Goal: Task Accomplishment & Management: Manage account settings

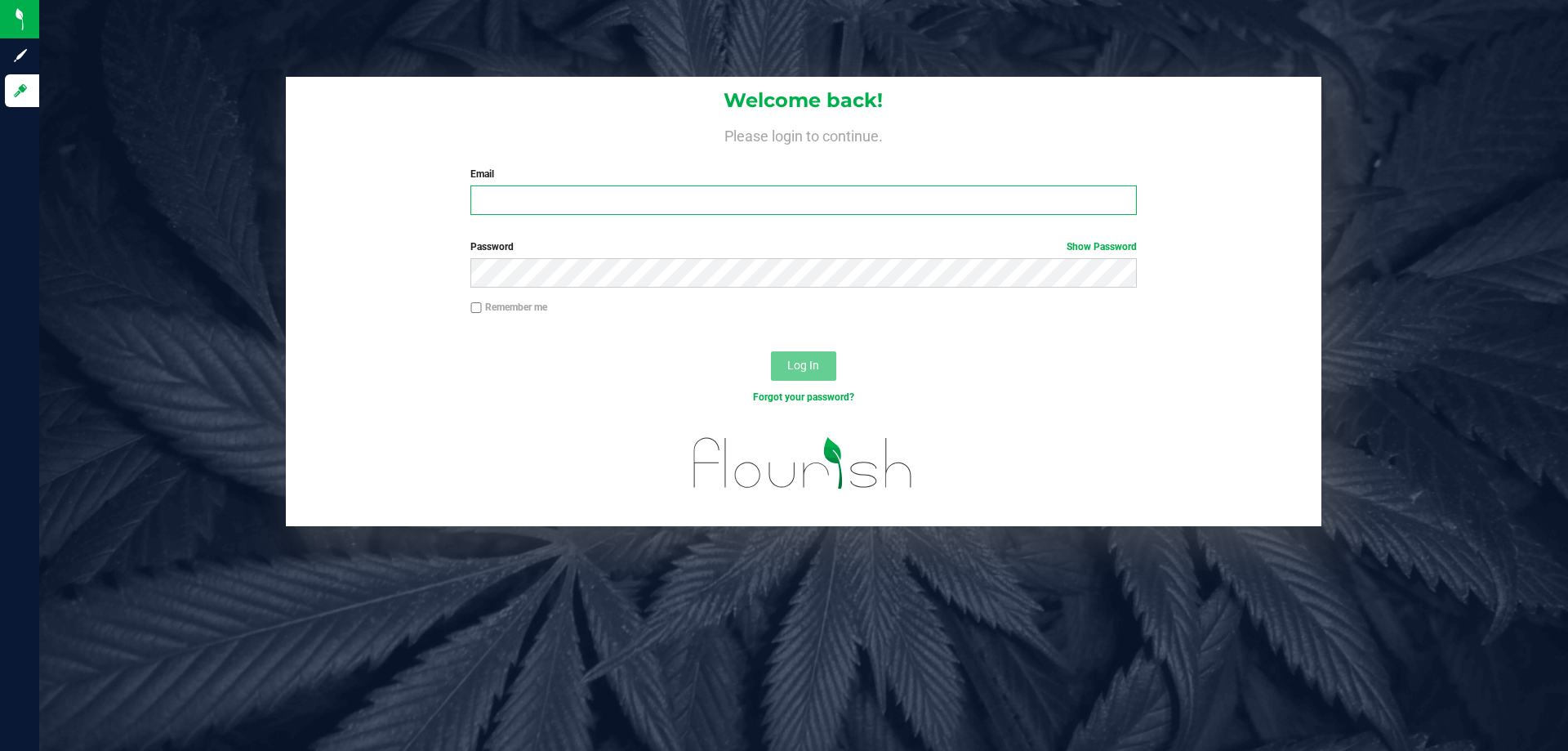
click at [487, 194] on input "Email" at bounding box center [804, 200] width 666 height 30
type input "[EMAIL_ADDRESS][DOMAIN_NAME]"
click at [778, 370] on button "Log In" at bounding box center [804, 366] width 66 height 30
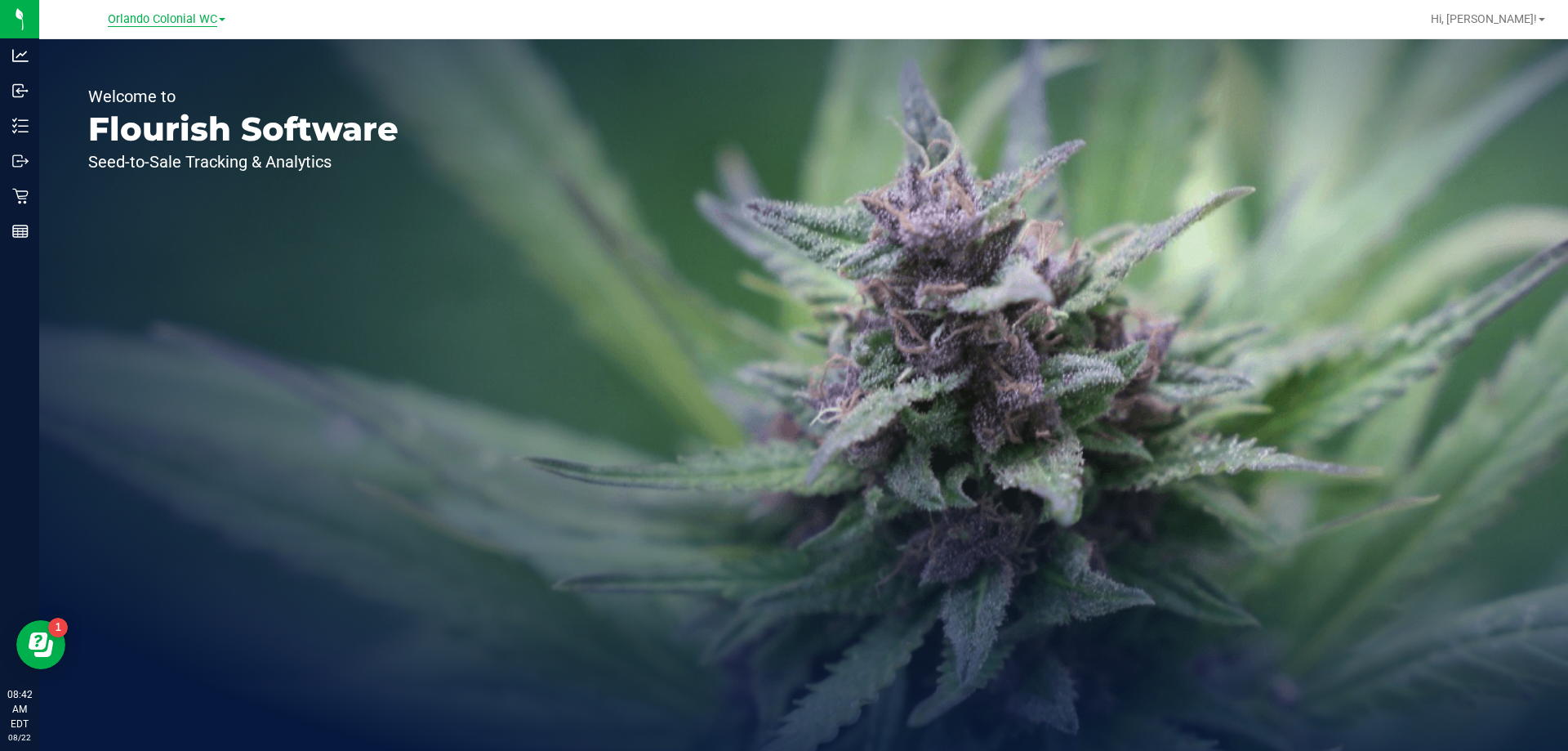
click at [181, 14] on span "Orlando Colonial WC" at bounding box center [163, 19] width 110 height 14
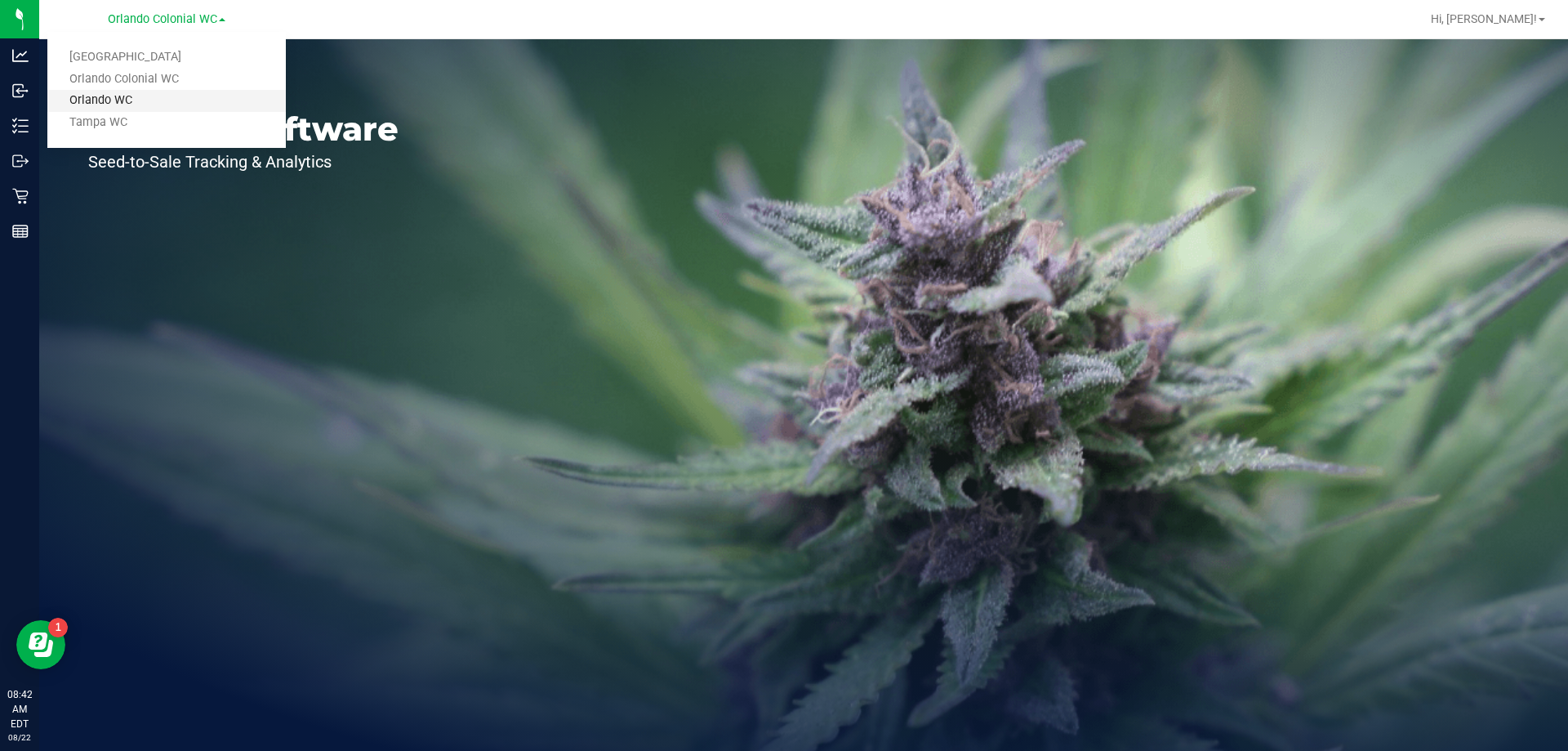
click at [98, 101] on link "Orlando WC" at bounding box center [167, 101] width 238 height 22
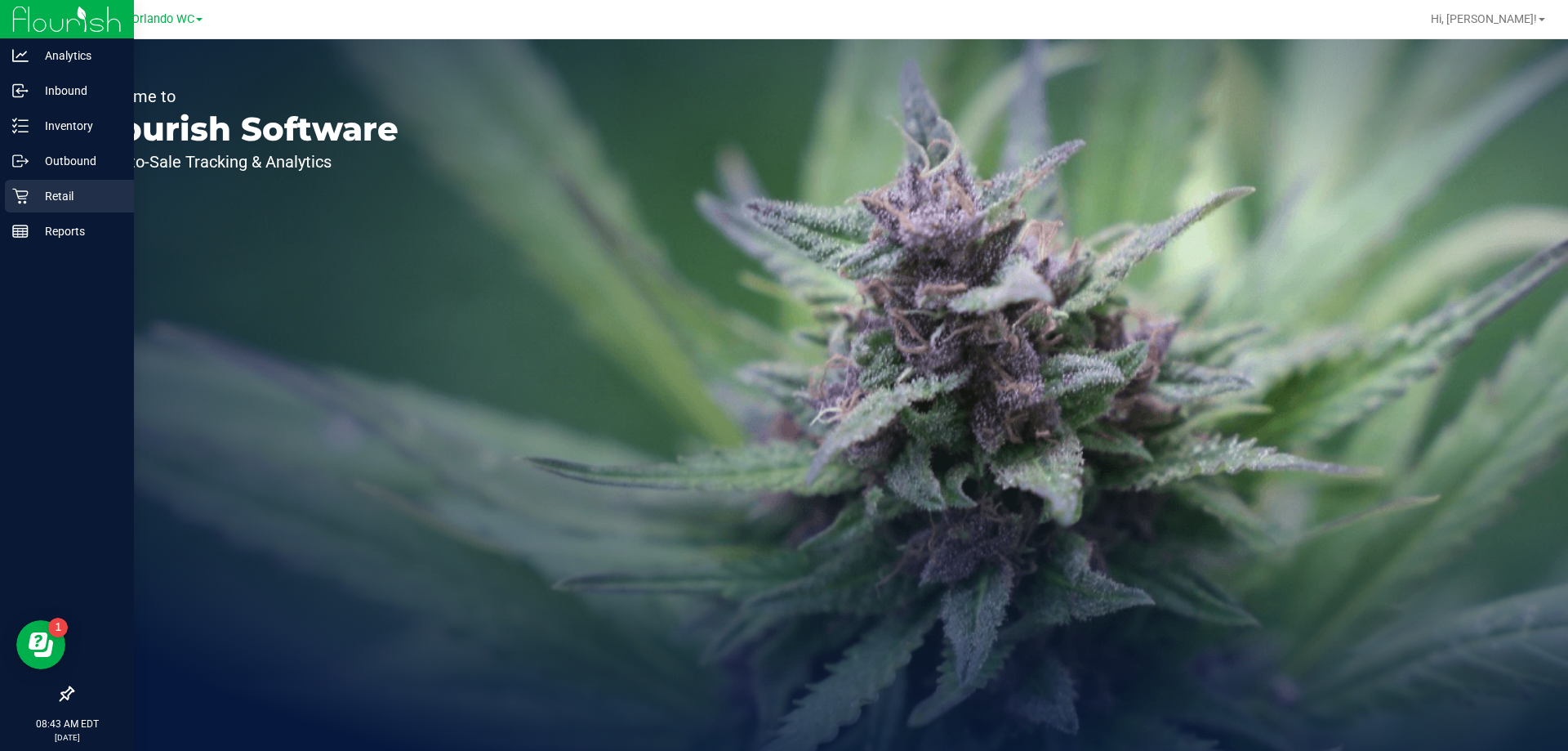
click at [65, 197] on p "Retail" at bounding box center [77, 196] width 98 height 20
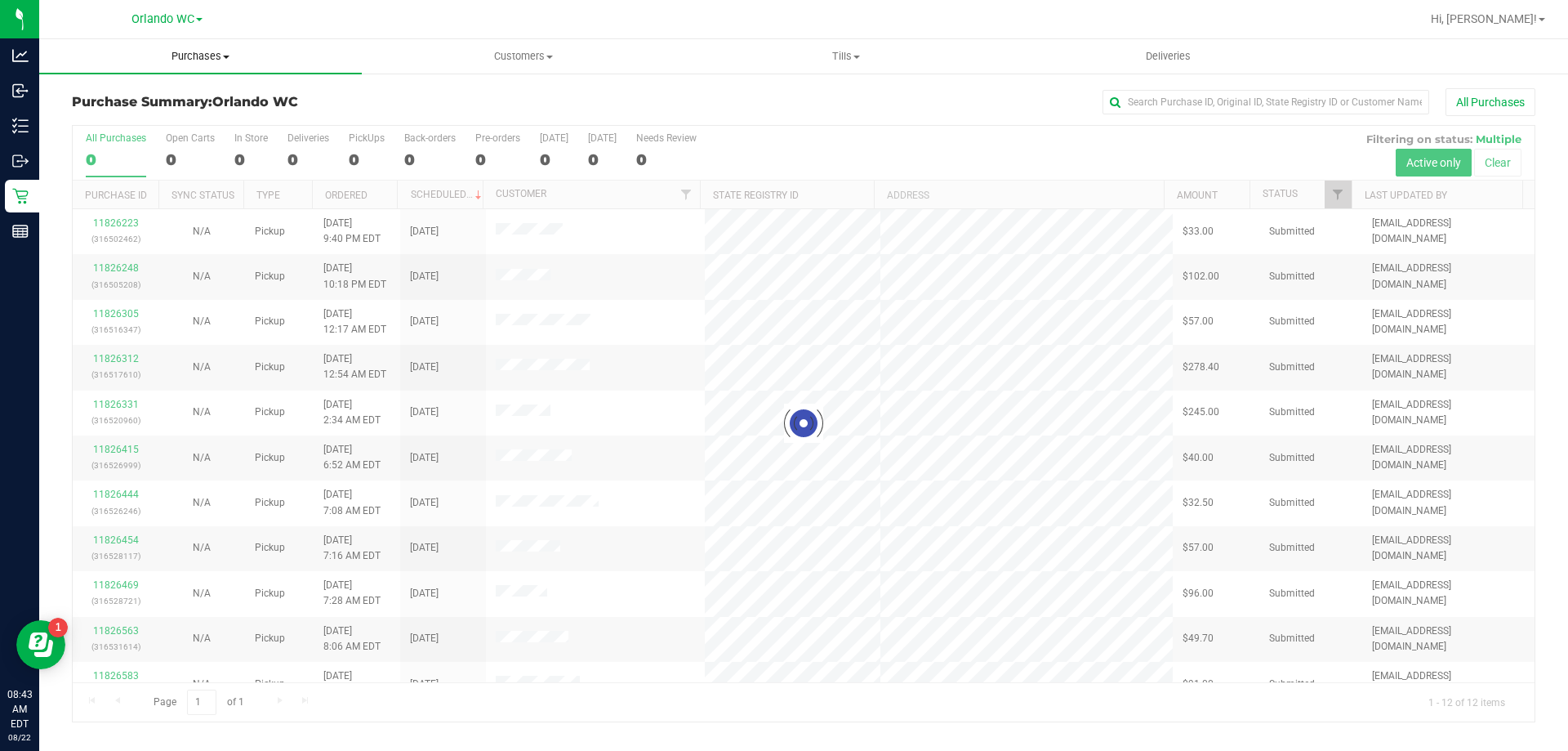
click at [186, 52] on span "Purchases" at bounding box center [200, 56] width 323 height 14
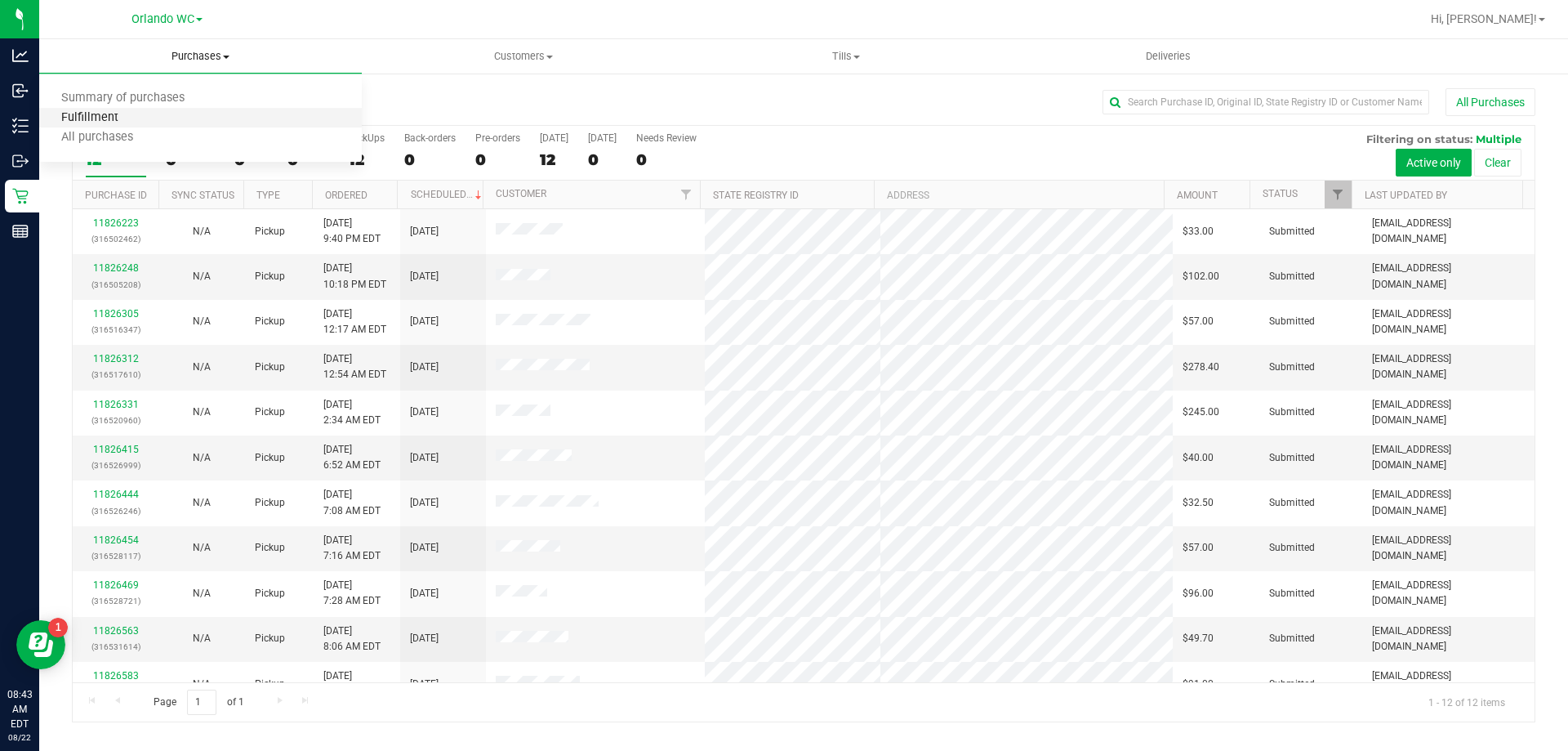
click at [109, 117] on span "Fulfillment" at bounding box center [89, 118] width 101 height 14
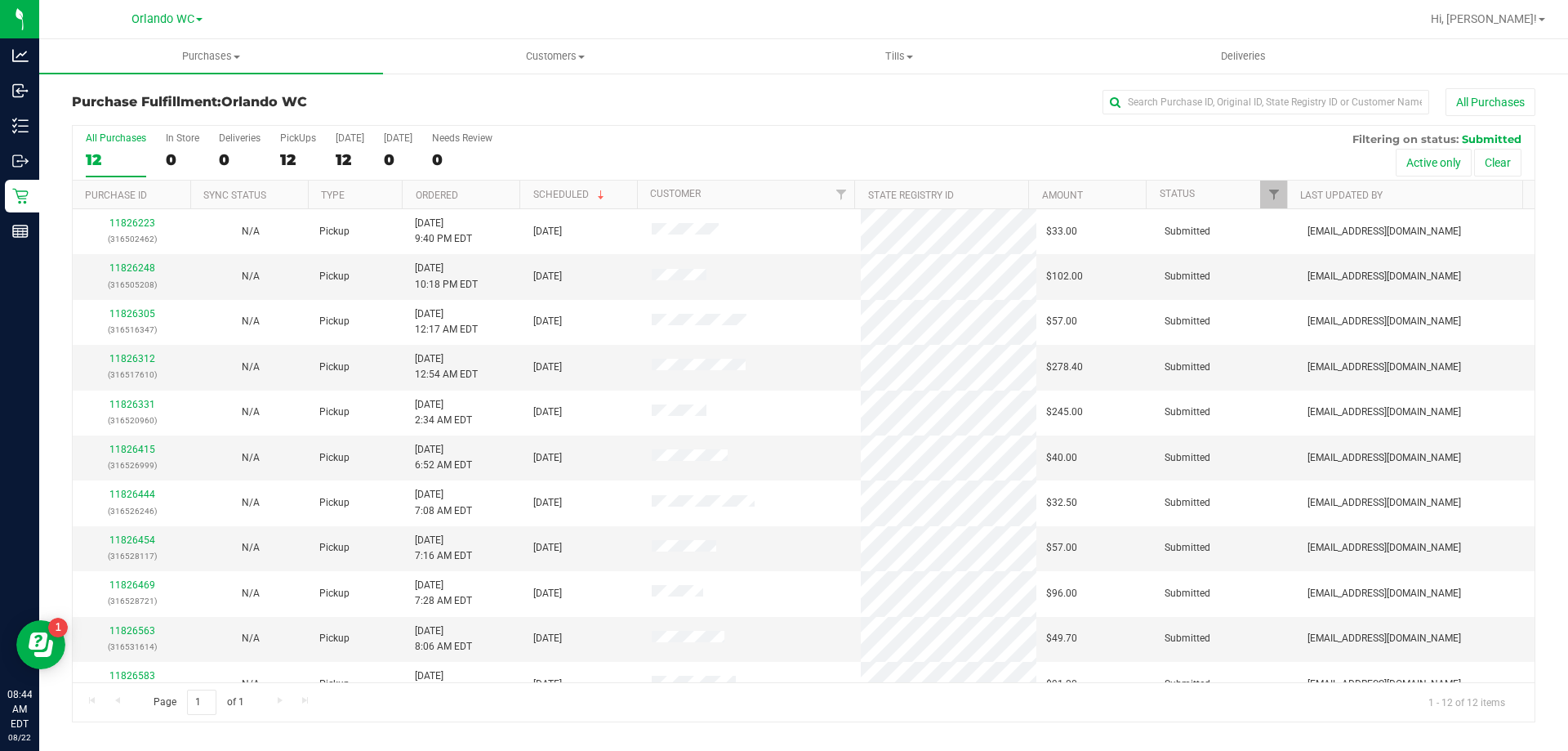
click at [480, 189] on th "Ordered" at bounding box center [461, 195] width 117 height 29
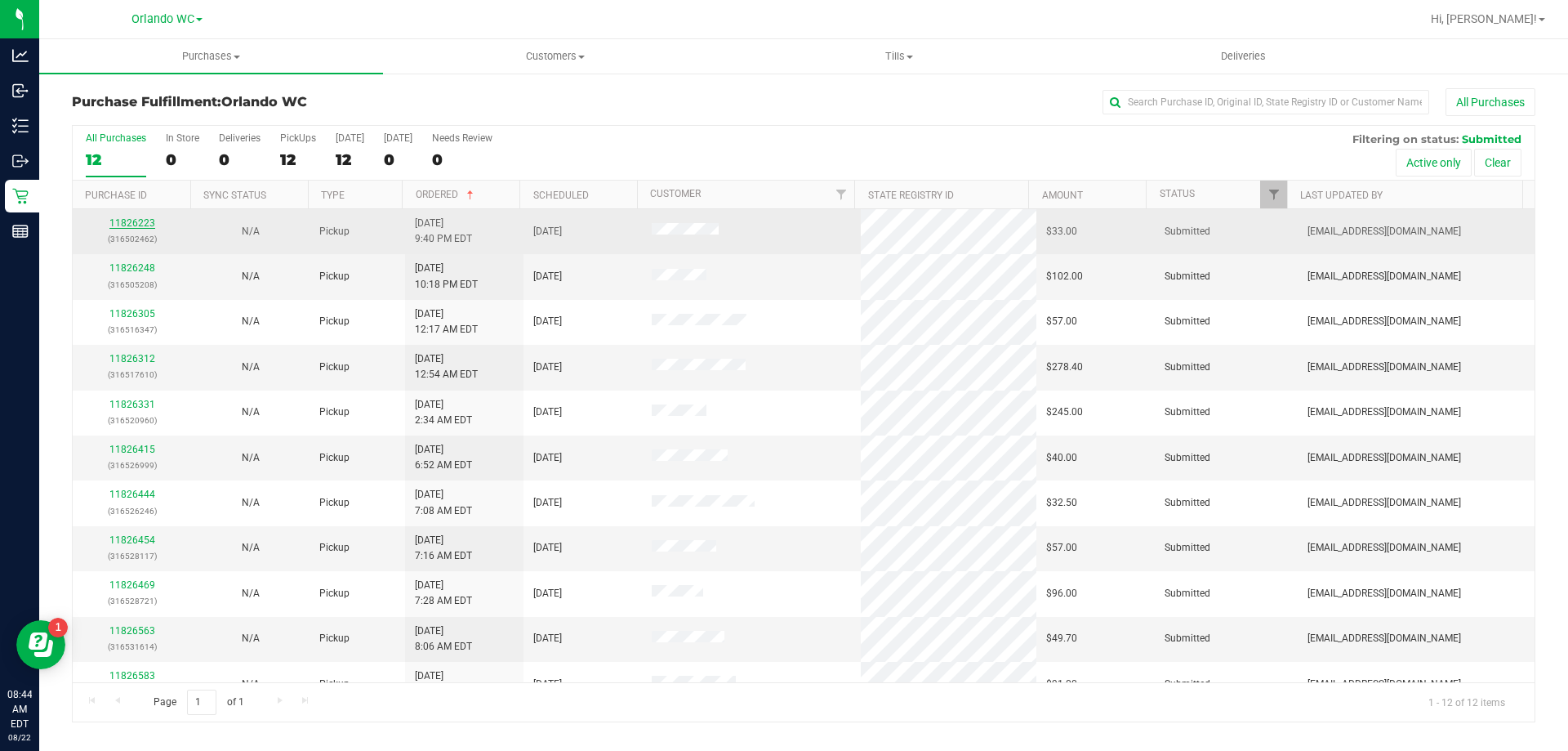
click at [131, 222] on link "11826223" at bounding box center [133, 222] width 46 height 11
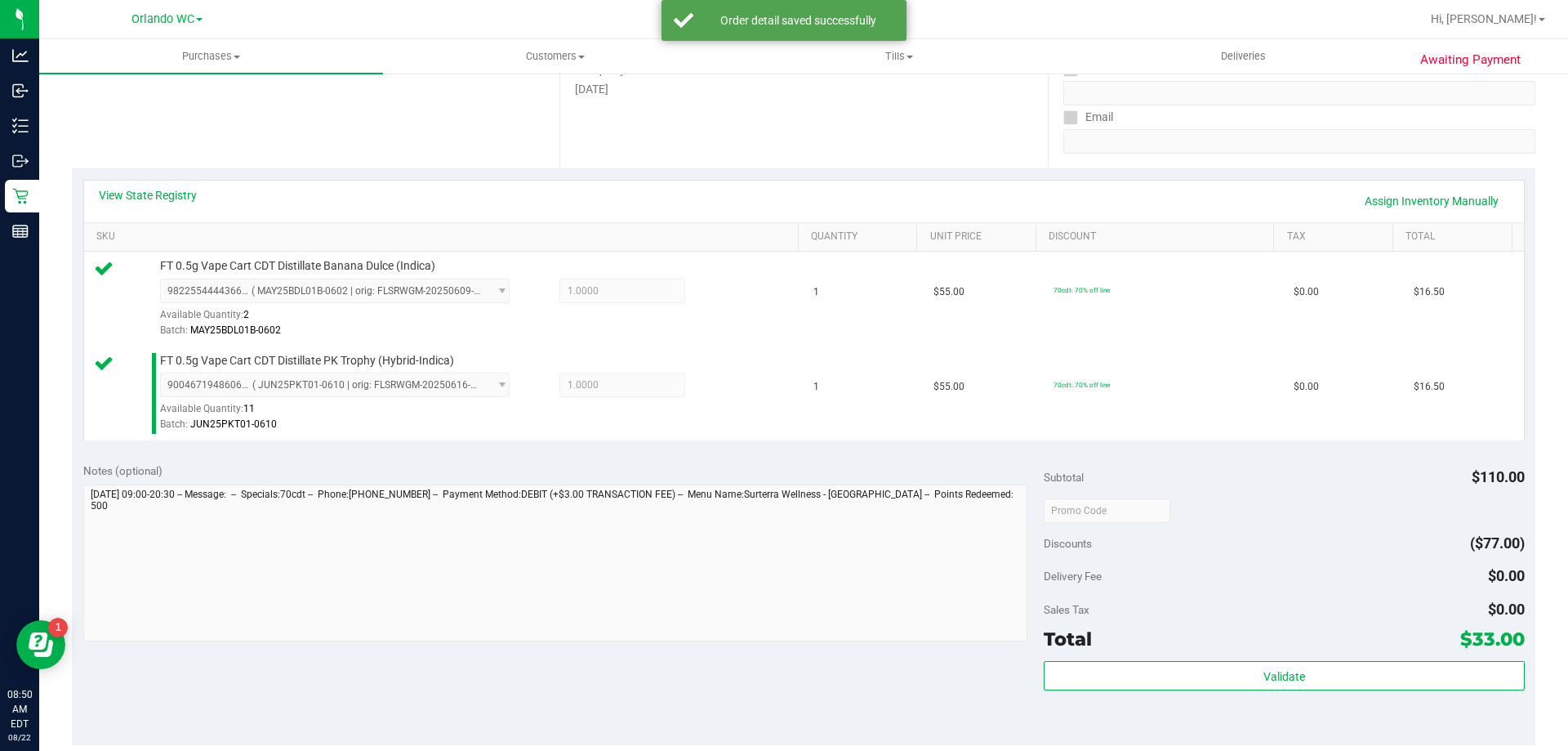
scroll to position [364, 0]
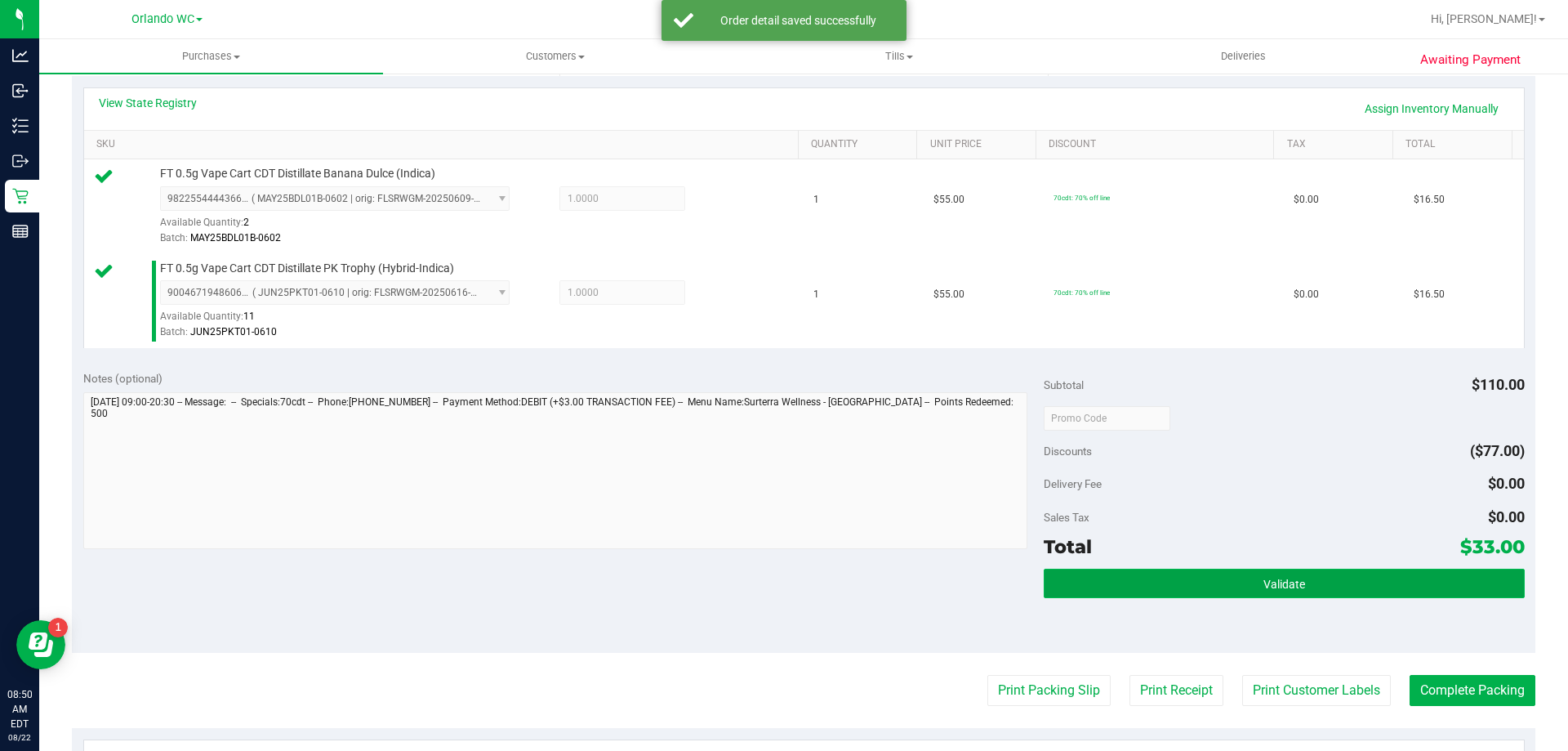
click at [781, 594] on button "Validate" at bounding box center [1284, 583] width 480 height 30
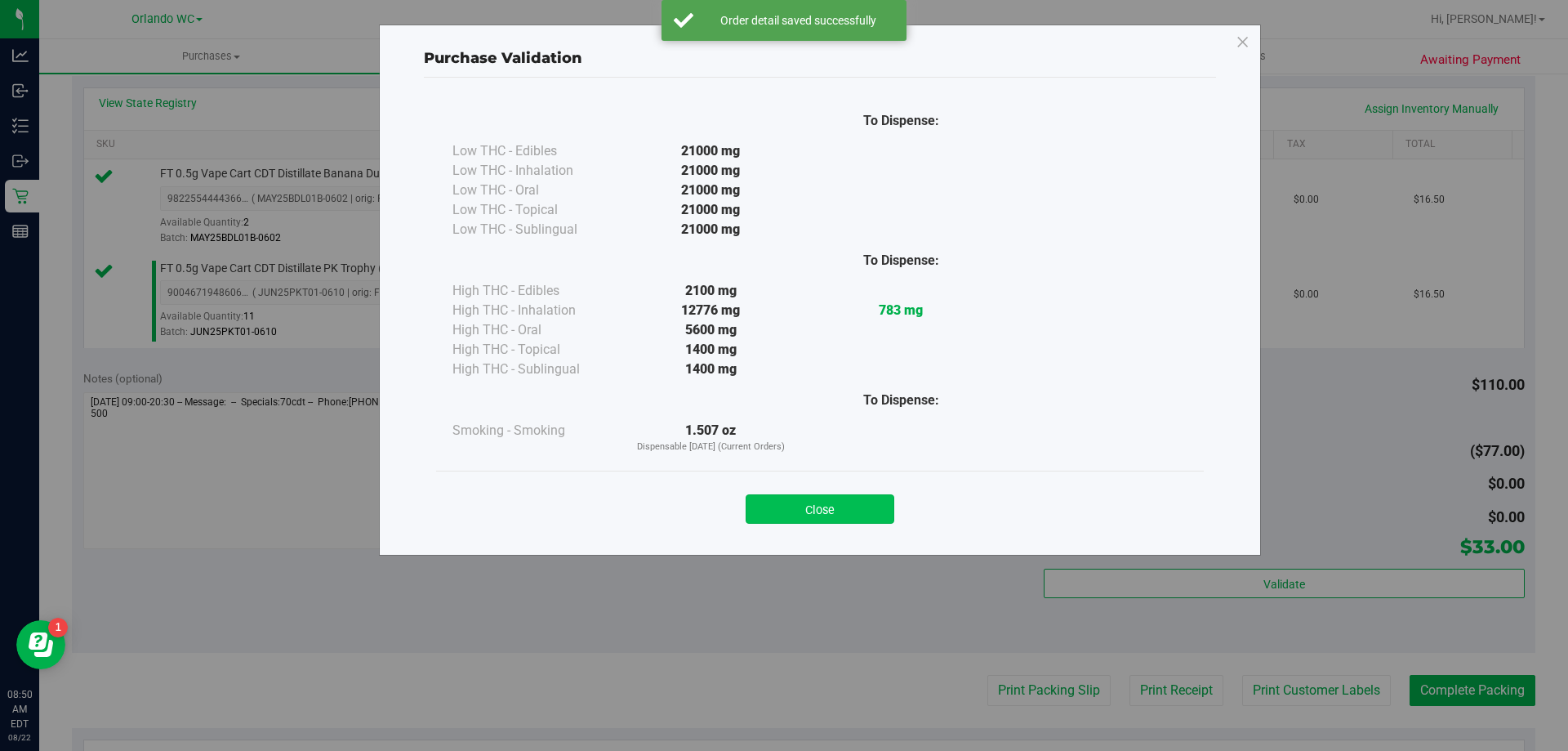
click at [781, 503] on button "Close" at bounding box center [820, 509] width 149 height 30
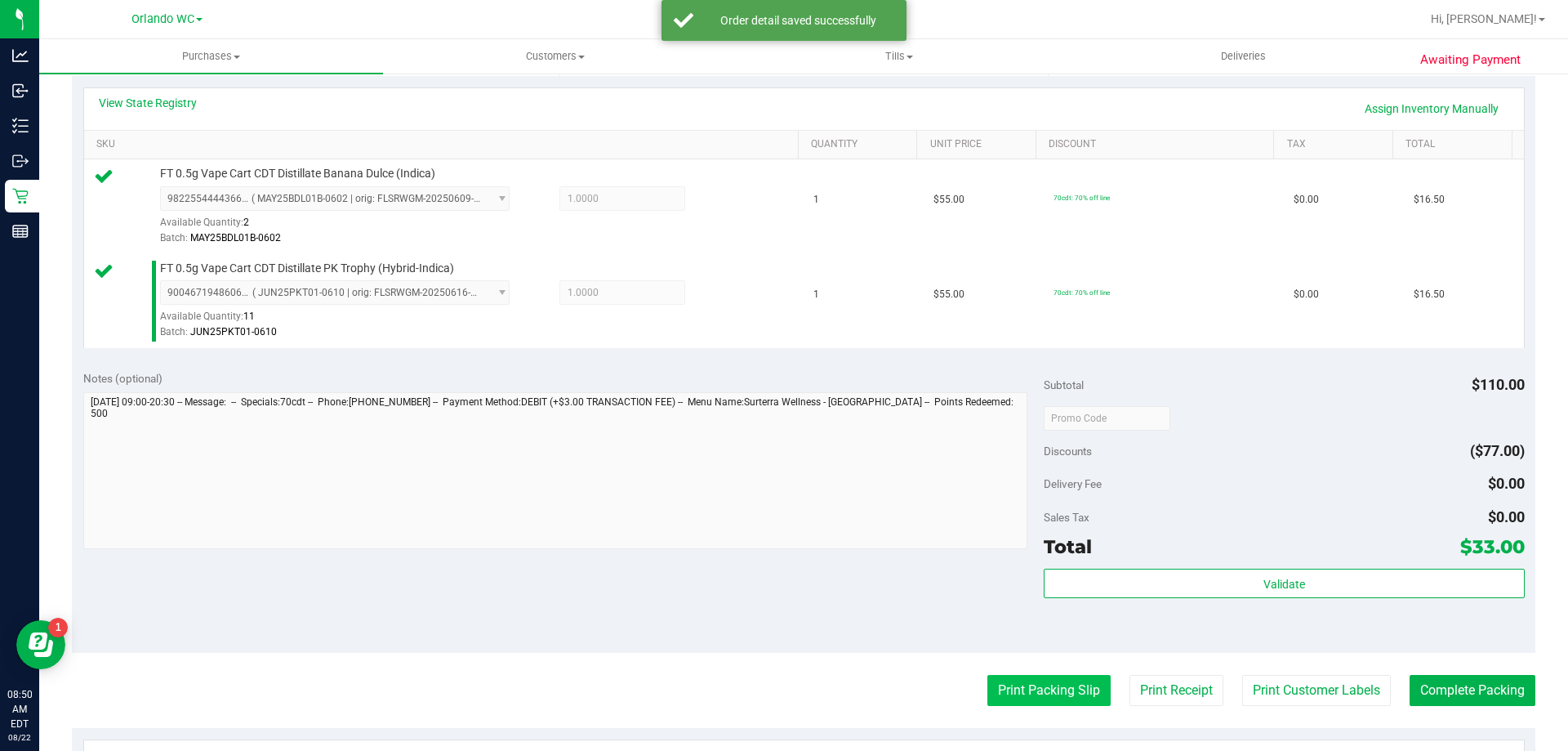
click at [781, 696] on button "Print Packing Slip" at bounding box center [1049, 691] width 123 height 31
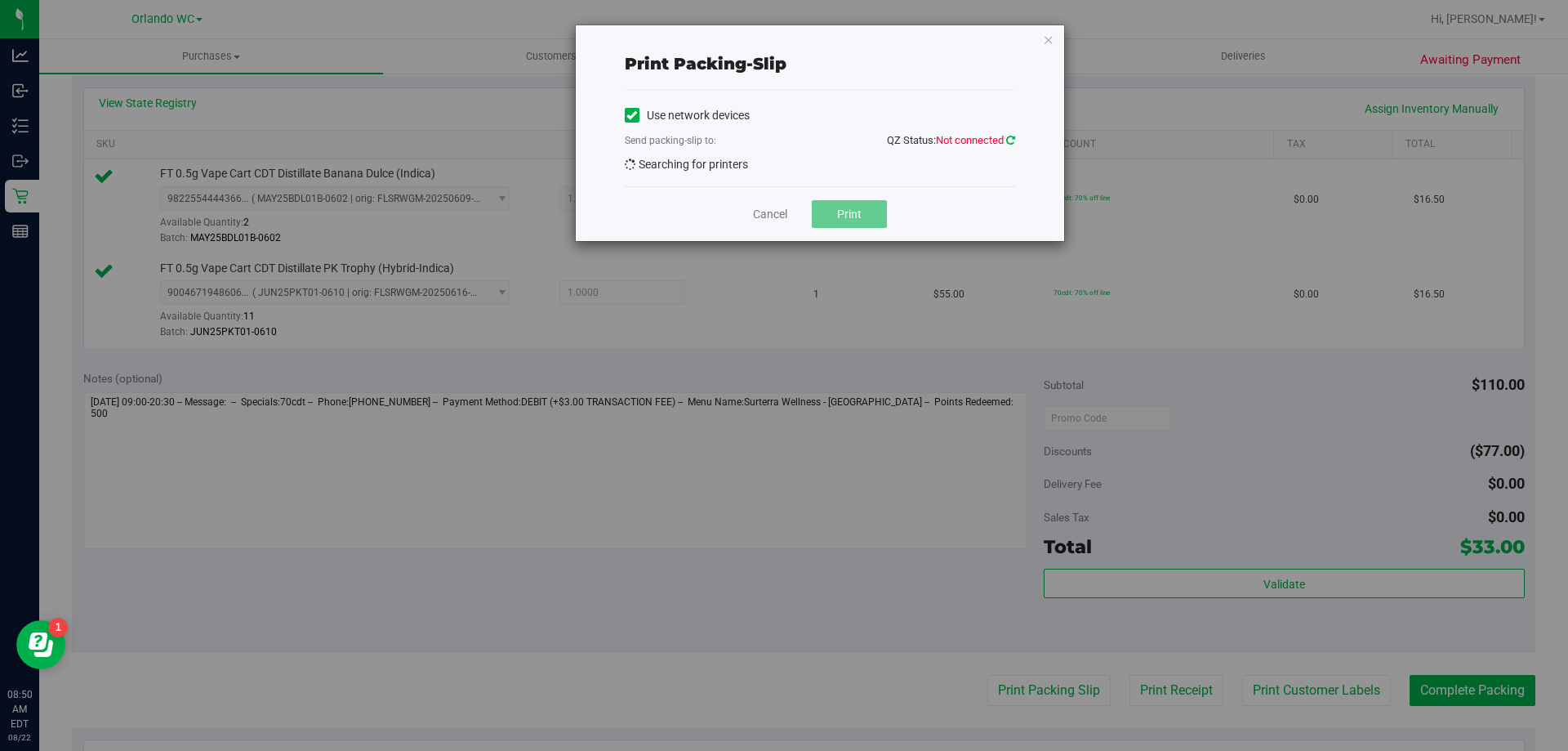
click at [781, 142] on icon at bounding box center [1010, 140] width 9 height 10
click at [781, 143] on icon at bounding box center [1010, 140] width 9 height 10
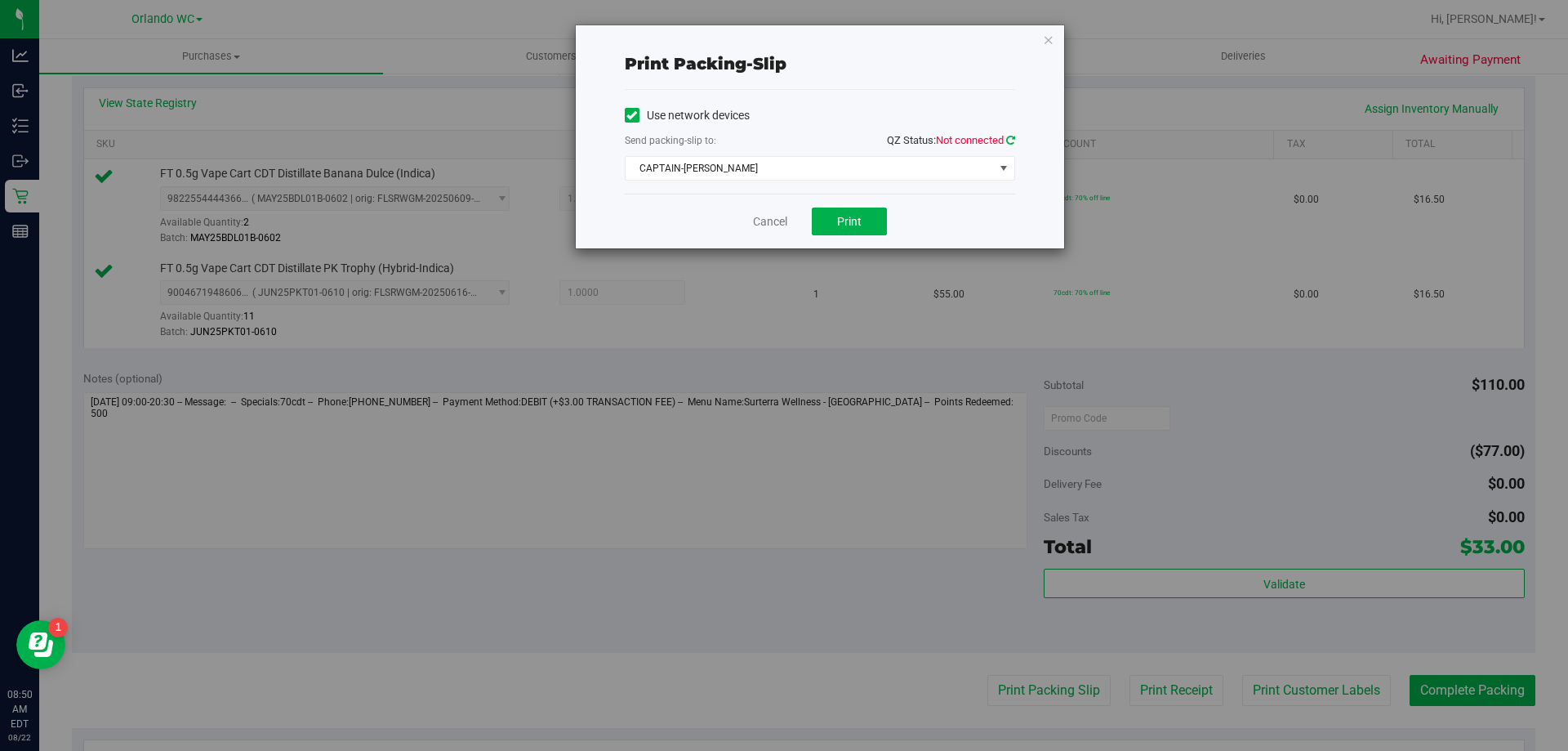
click at [781, 141] on icon at bounding box center [1010, 140] width 9 height 10
click at [781, 170] on span "CAPTAIN-KANGA" at bounding box center [810, 168] width 369 height 23
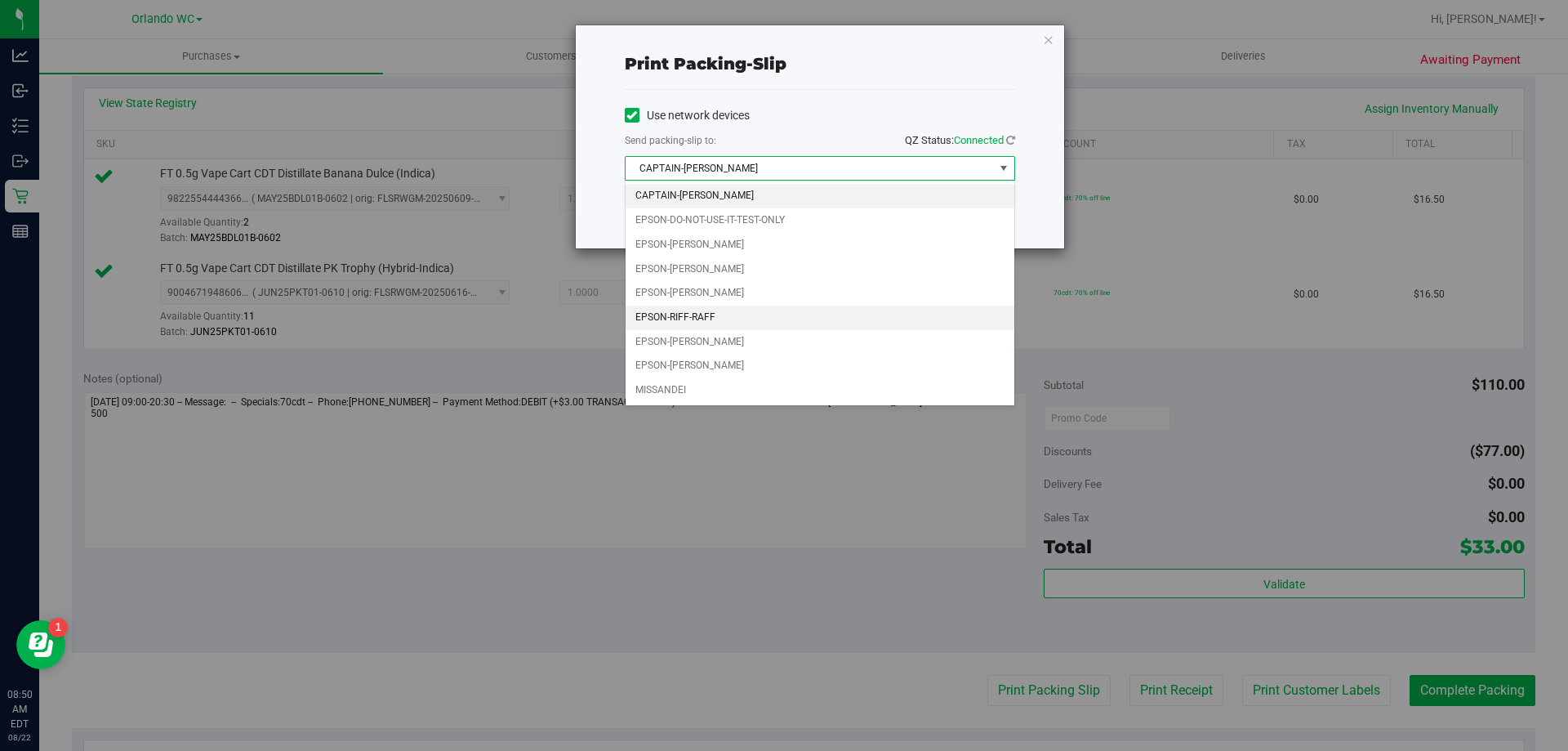
click at [700, 309] on li "EPSON-RIFF-RAFF" at bounding box center [820, 318] width 389 height 25
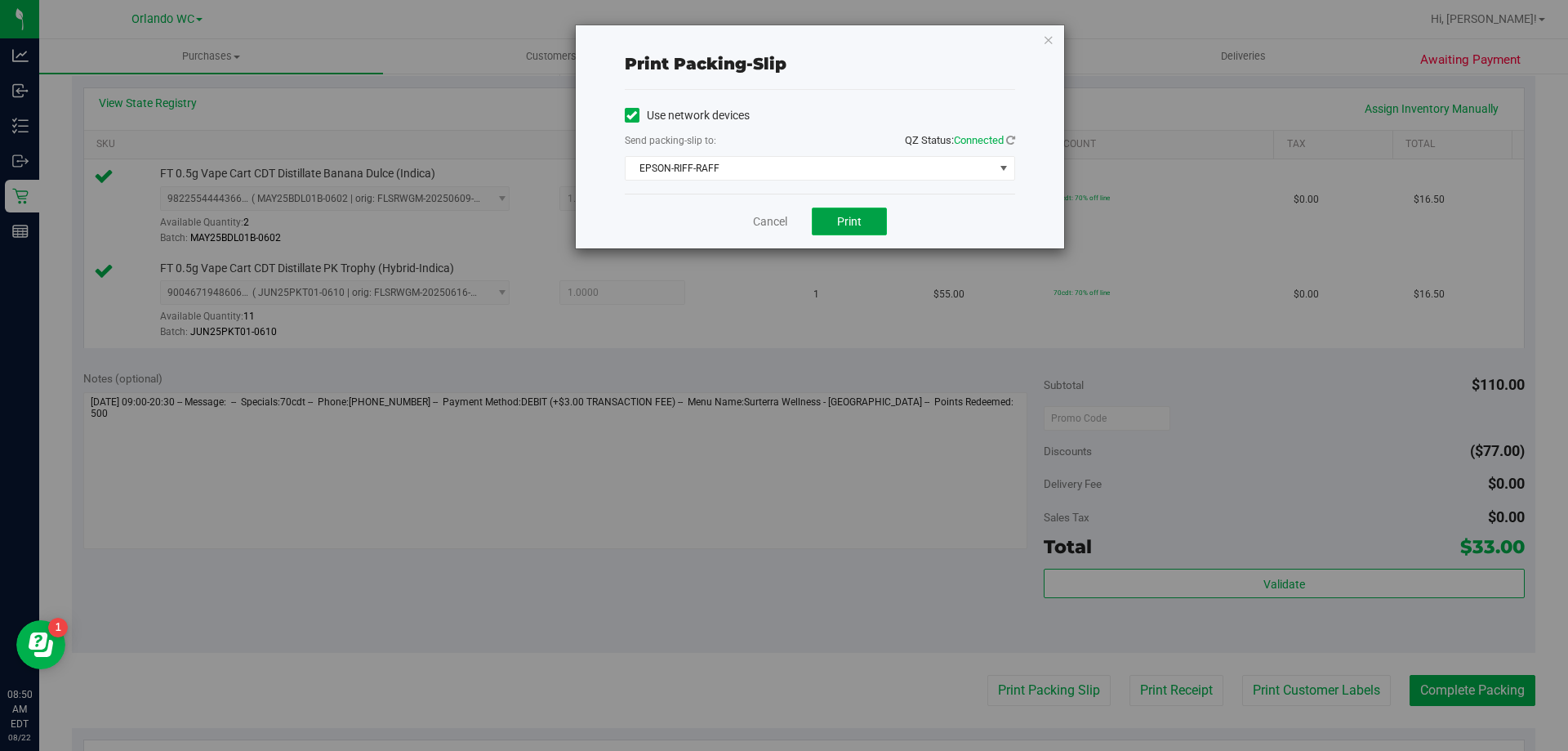
click at [781, 231] on button "Print" at bounding box center [850, 221] width 75 height 28
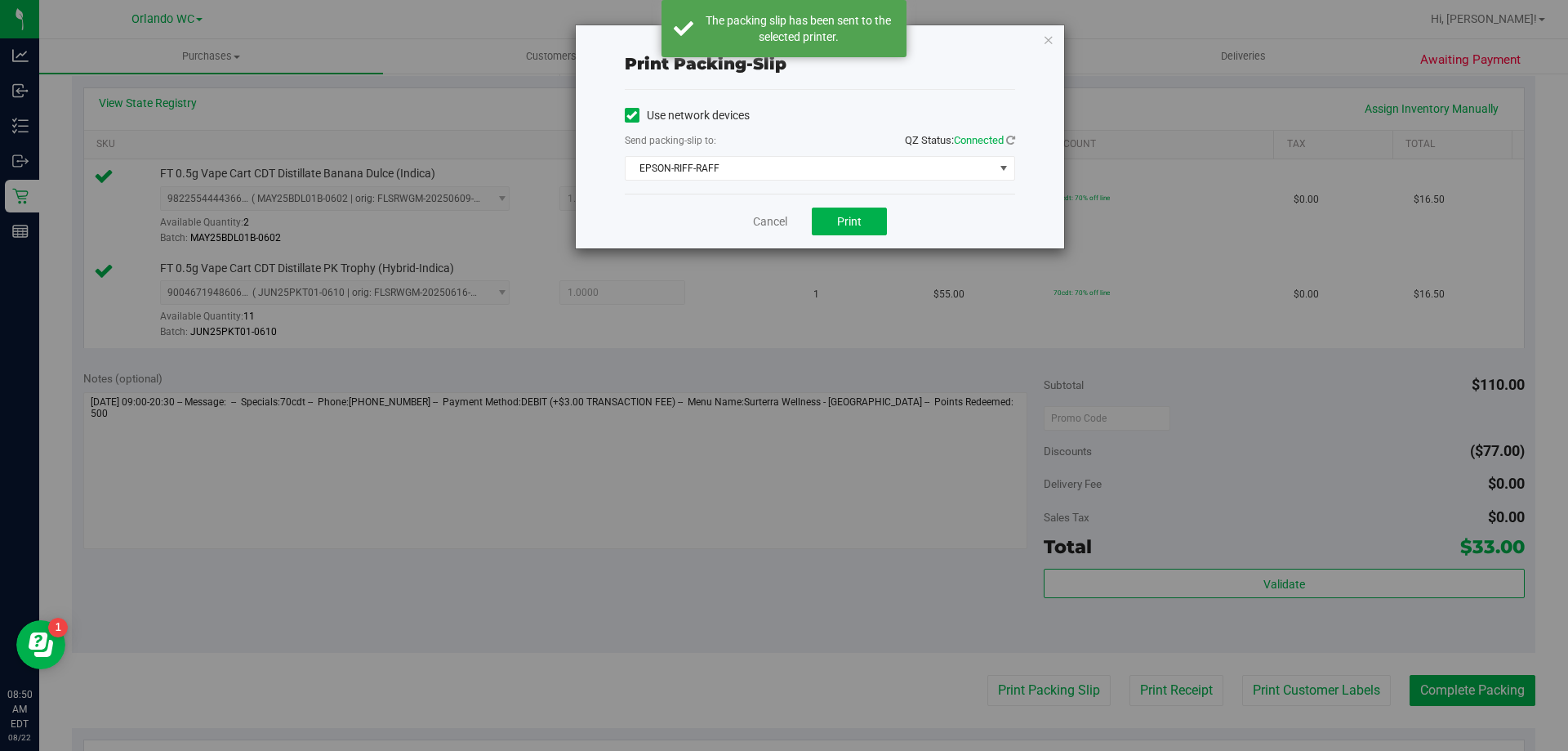
click at [781, 38] on div "Print packing-slip Use network devices Send packing-slip to: QZ Status: Connect…" at bounding box center [821, 137] width 489 height 223
click at [781, 36] on icon "button" at bounding box center [1048, 39] width 11 height 20
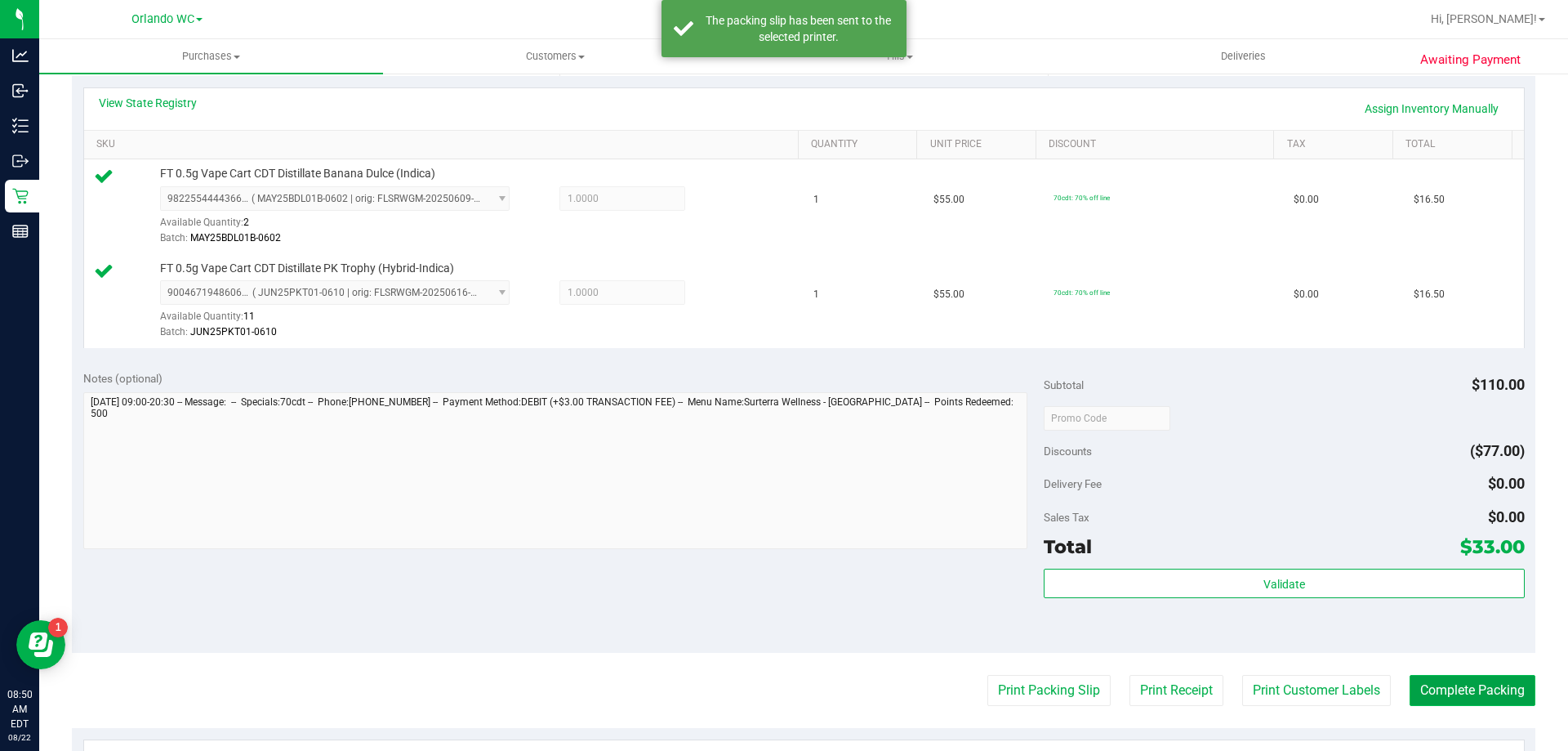
click at [781, 687] on button "Complete Packing" at bounding box center [1473, 691] width 126 height 31
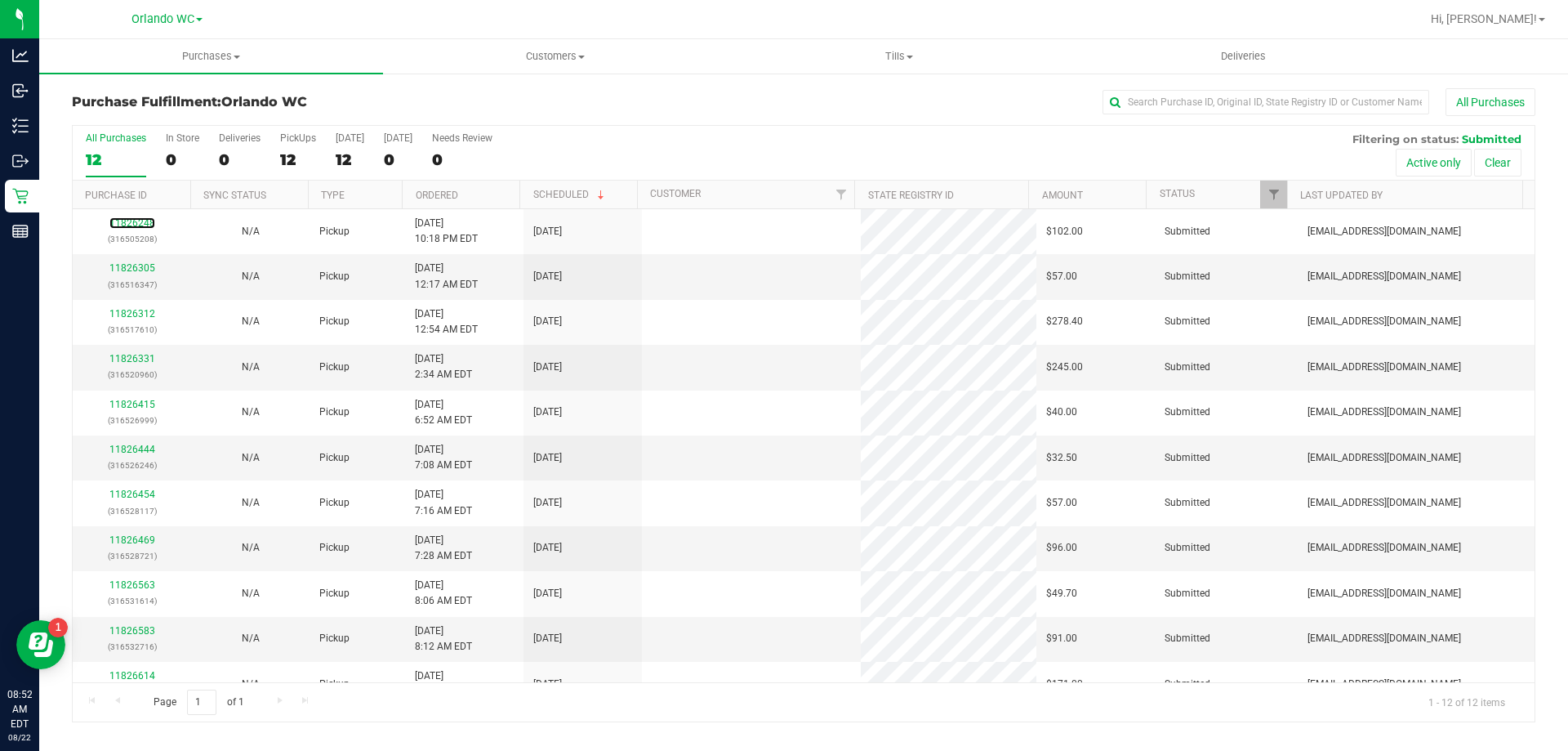
click at [144, 219] on link "11826248" at bounding box center [133, 222] width 46 height 11
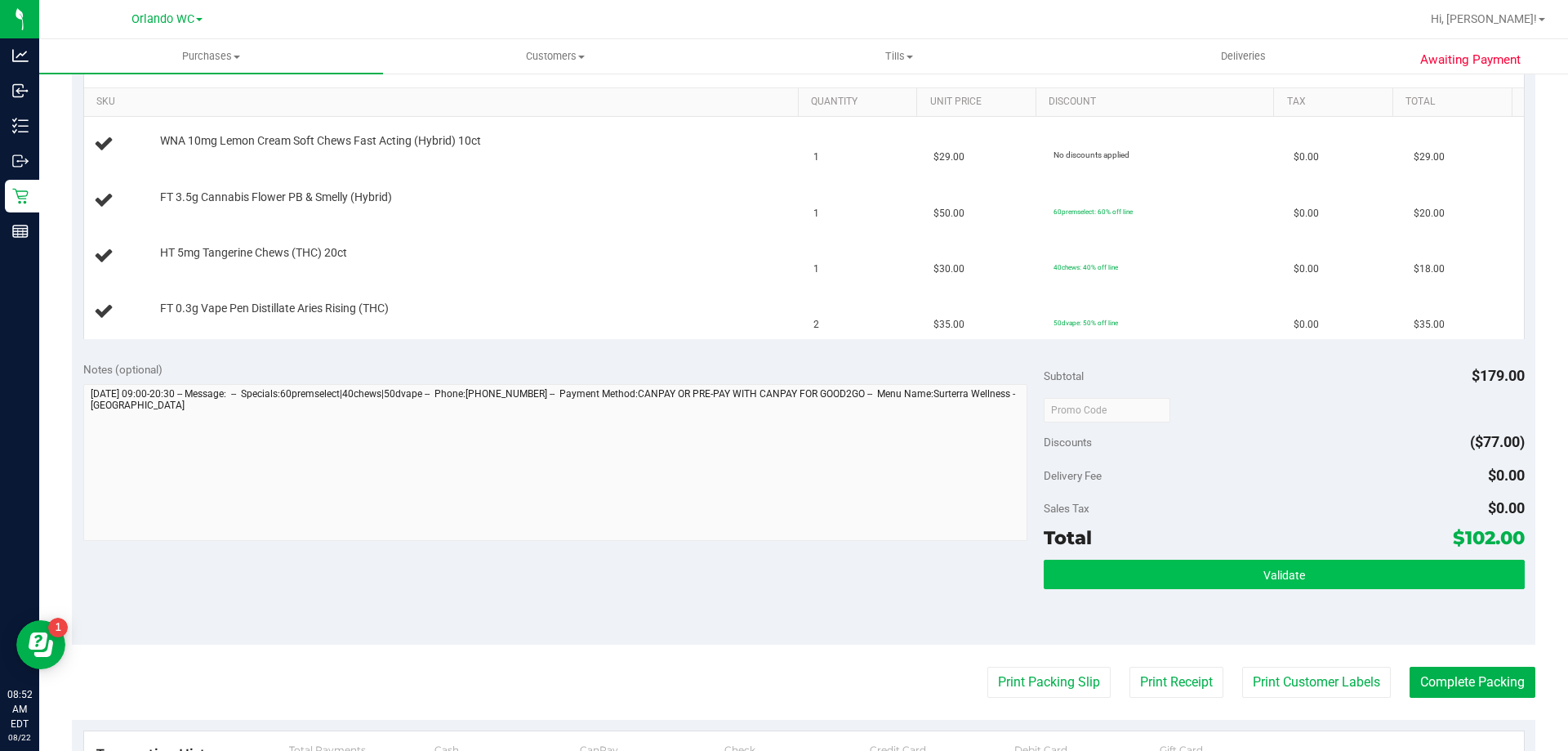
scroll to position [409, 0]
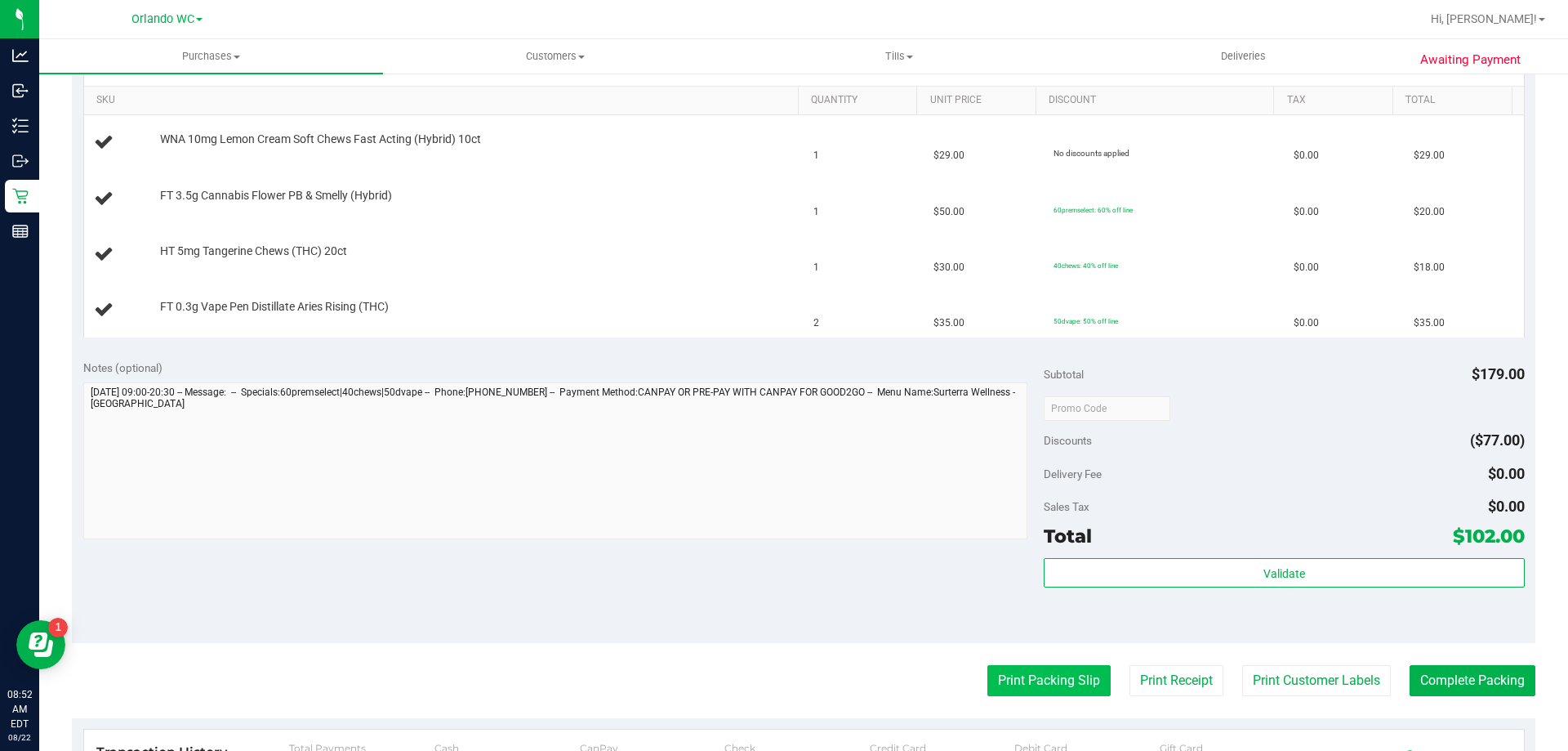
click at [781, 683] on button "Print Packing Slip" at bounding box center [1049, 680] width 123 height 31
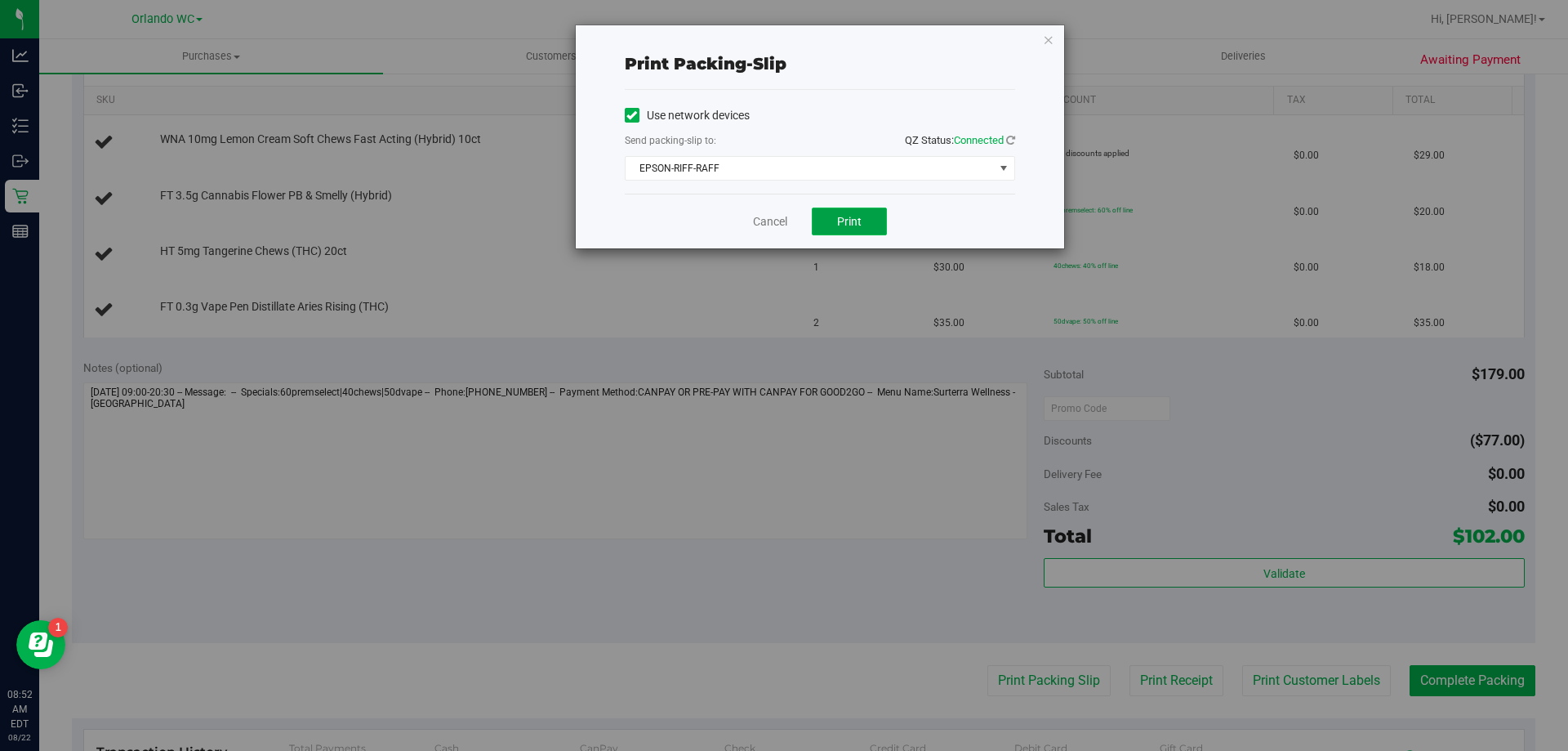
click at [781, 217] on span "Print" at bounding box center [850, 221] width 25 height 13
click at [781, 45] on icon "button" at bounding box center [1048, 39] width 11 height 20
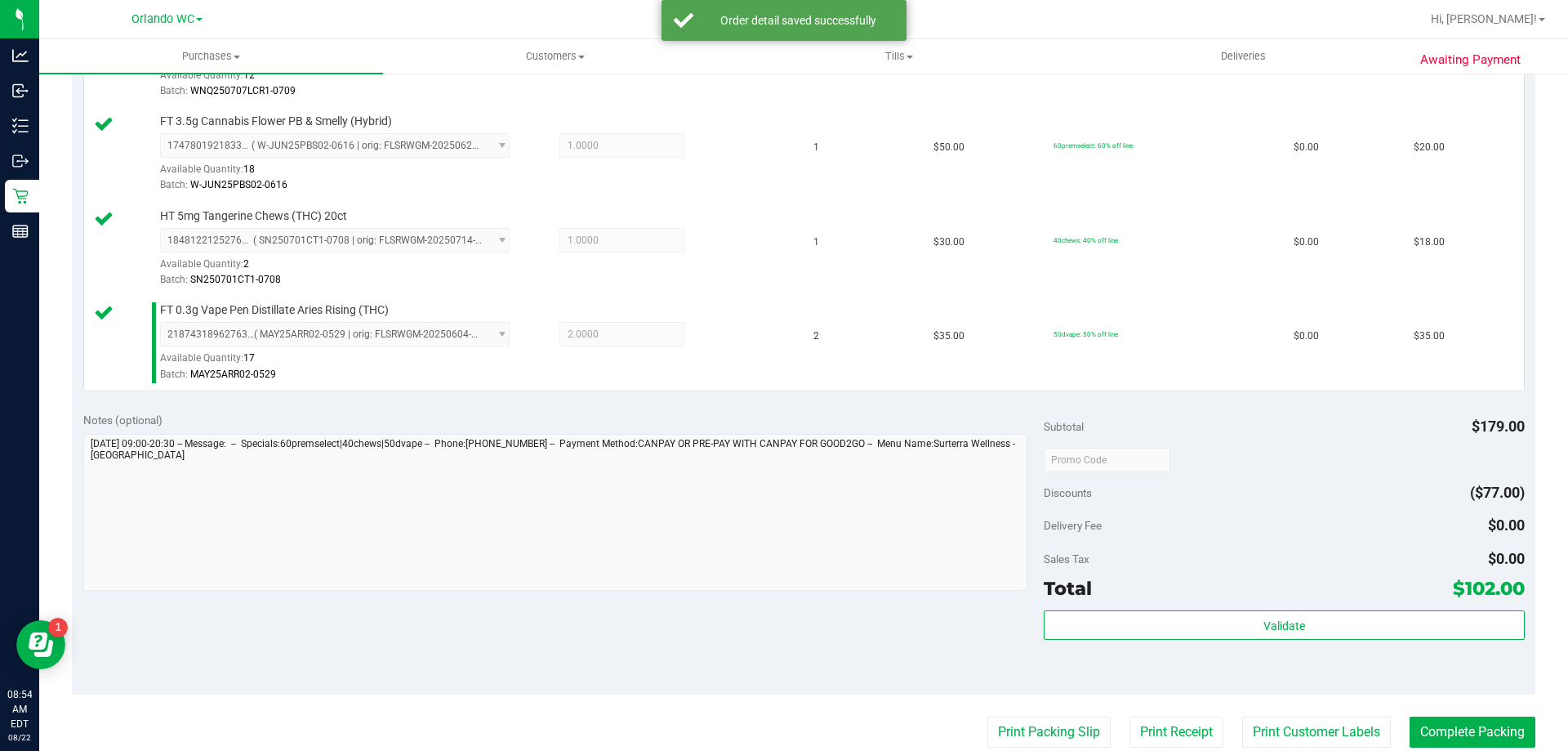
scroll to position [572, 0]
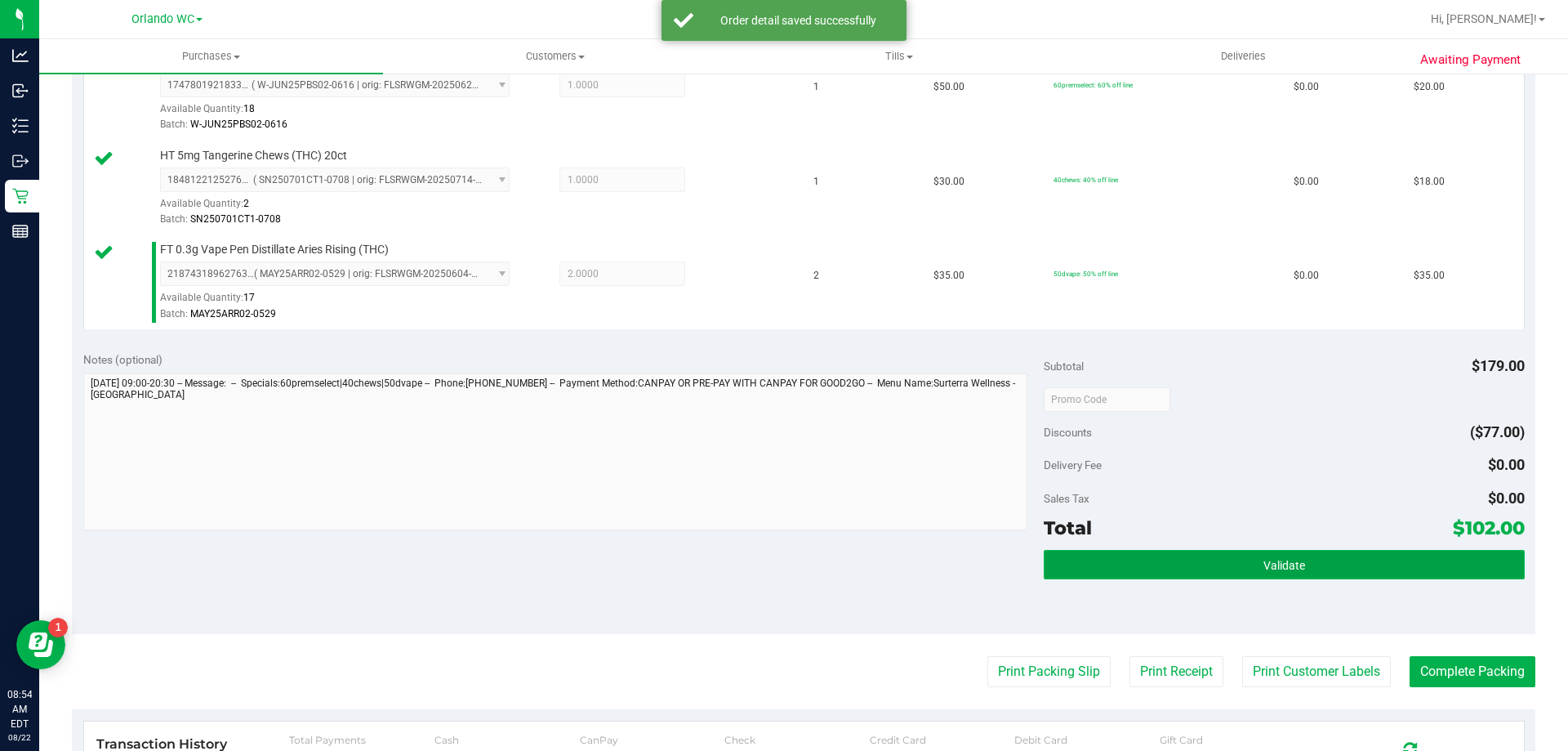
click at [781, 564] on button "Validate" at bounding box center [1284, 565] width 480 height 30
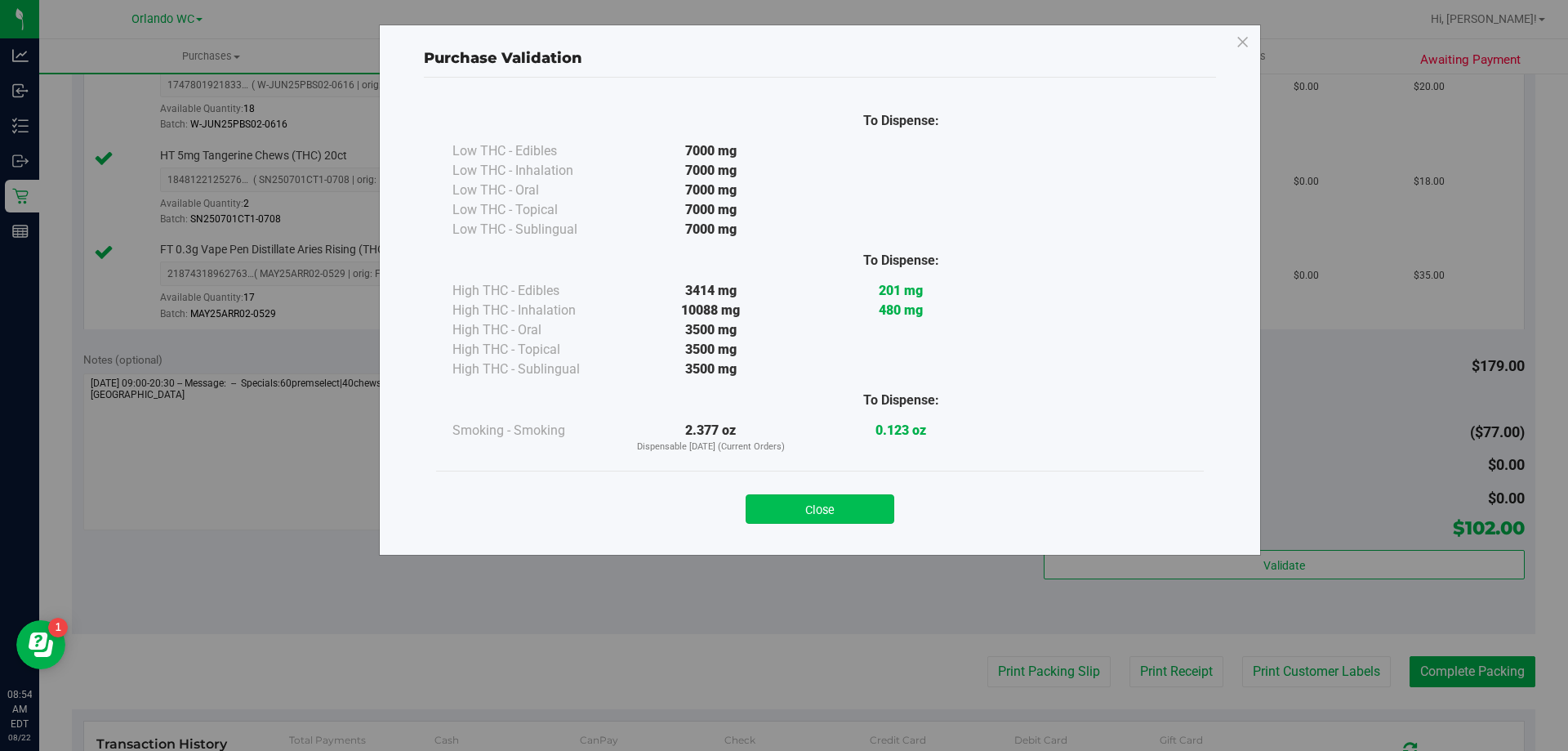
click at [781, 510] on button "Close" at bounding box center [820, 509] width 149 height 30
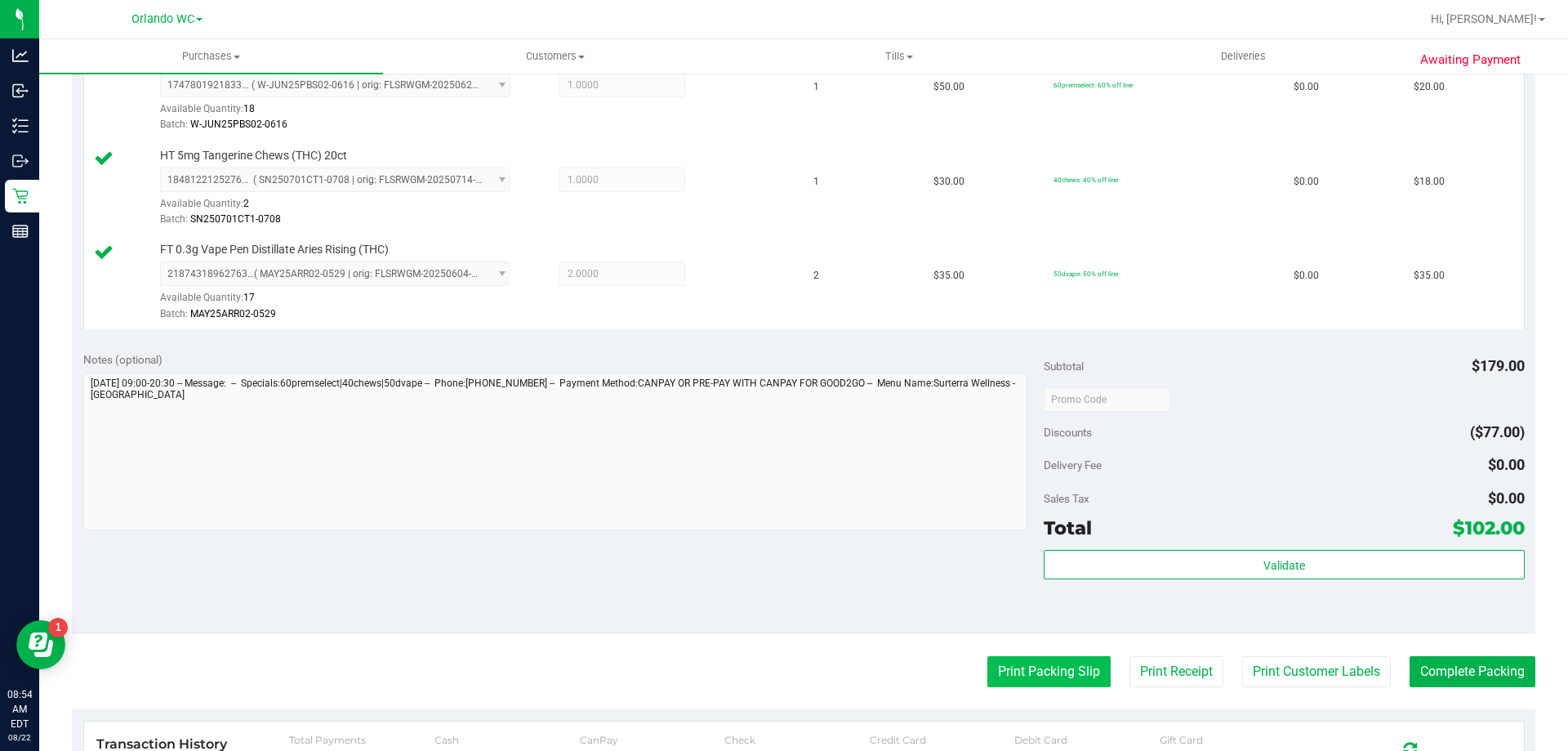
click at [781, 674] on button "Print Packing Slip" at bounding box center [1049, 672] width 123 height 31
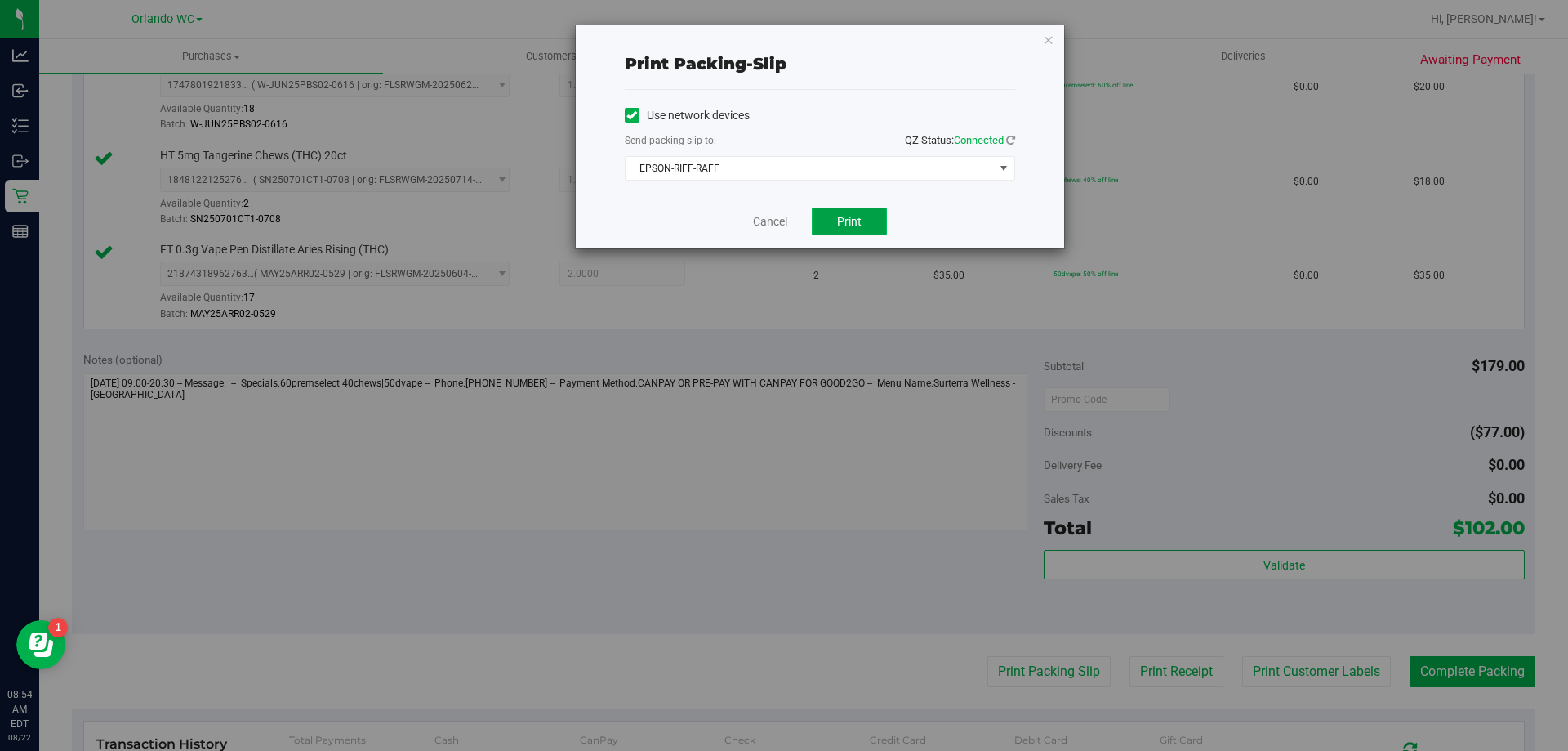
click at [781, 225] on span "Print" at bounding box center [850, 221] width 25 height 13
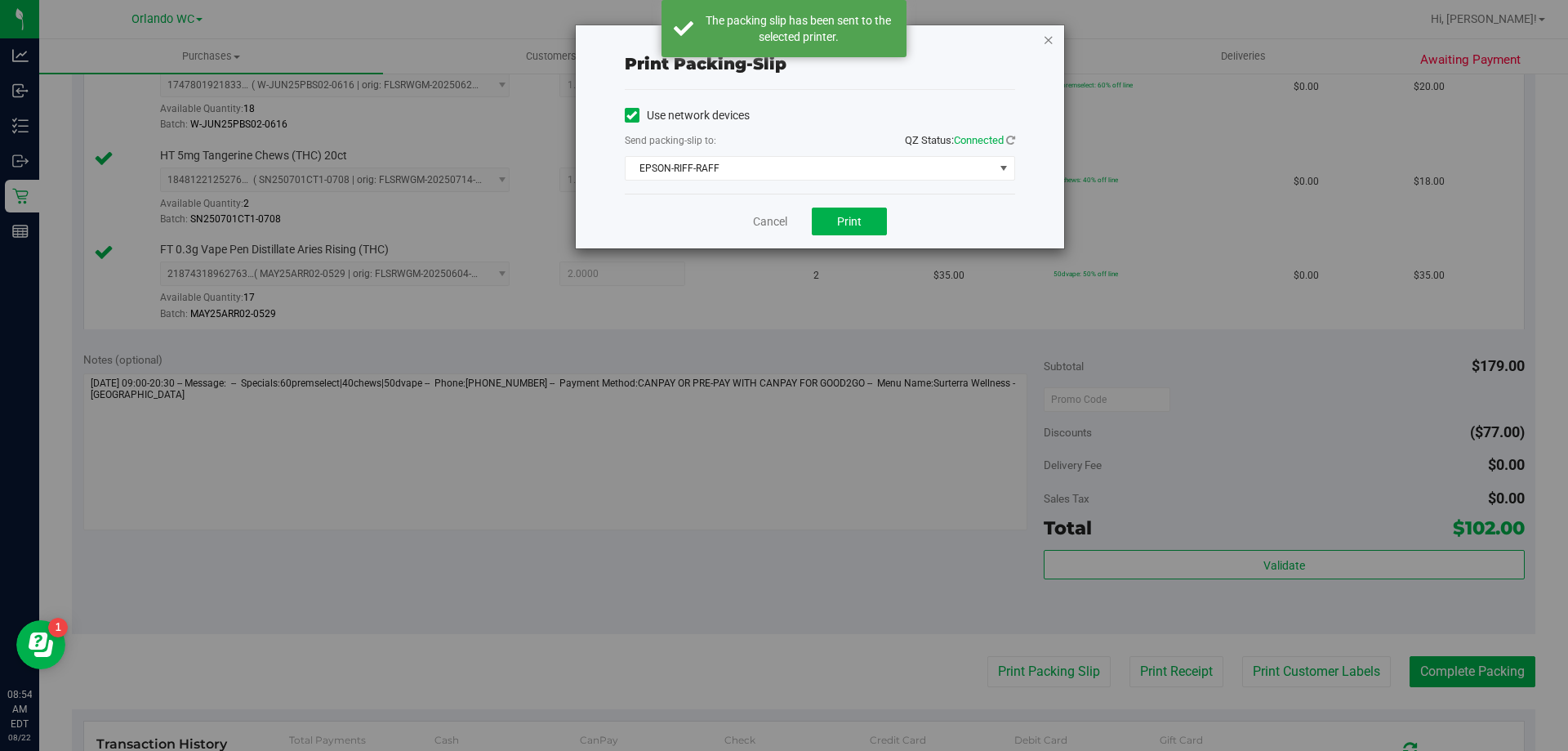
click at [781, 48] on icon "button" at bounding box center [1048, 39] width 11 height 20
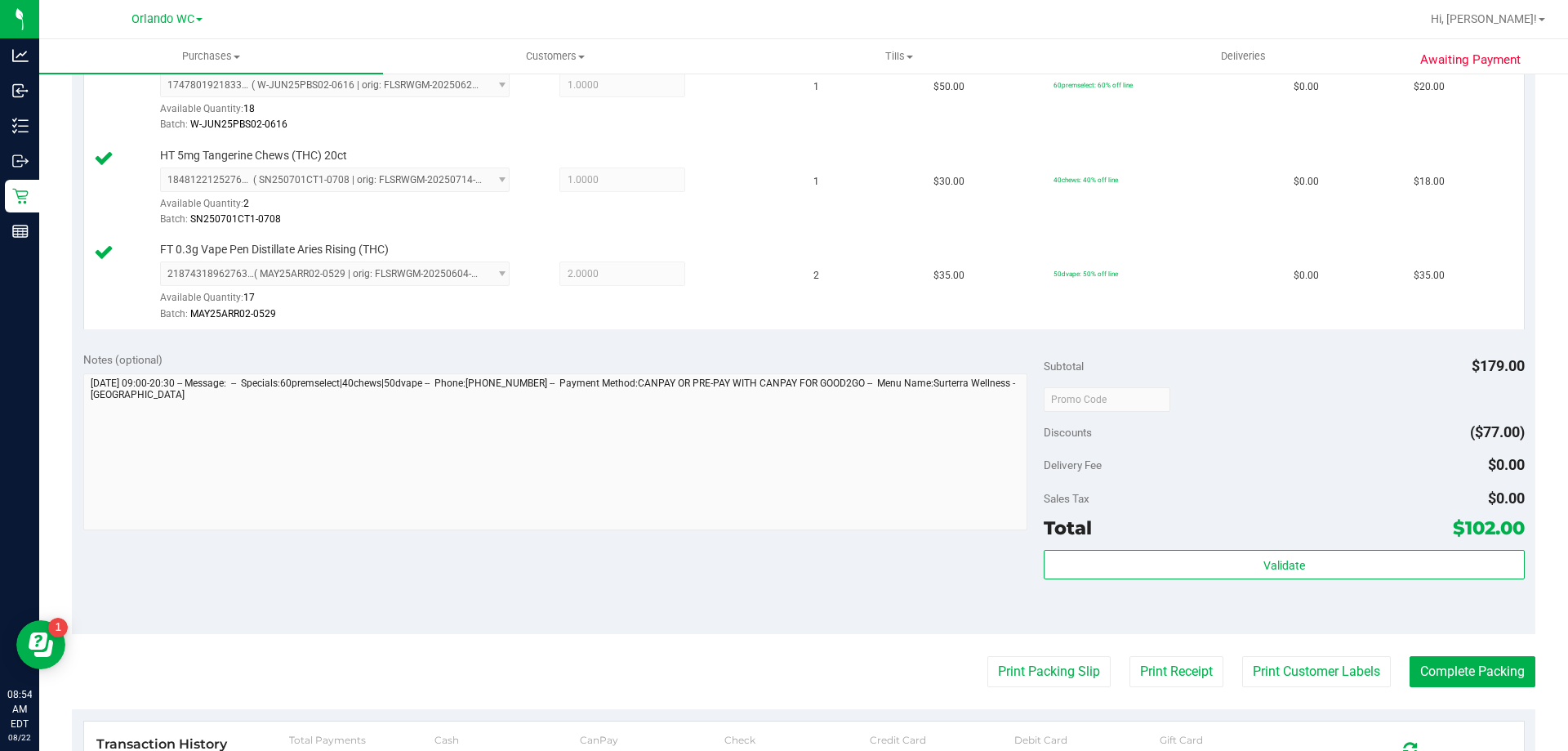
click at [781, 656] on button "Print Packing Slip" at bounding box center [1049, 672] width 123 height 31
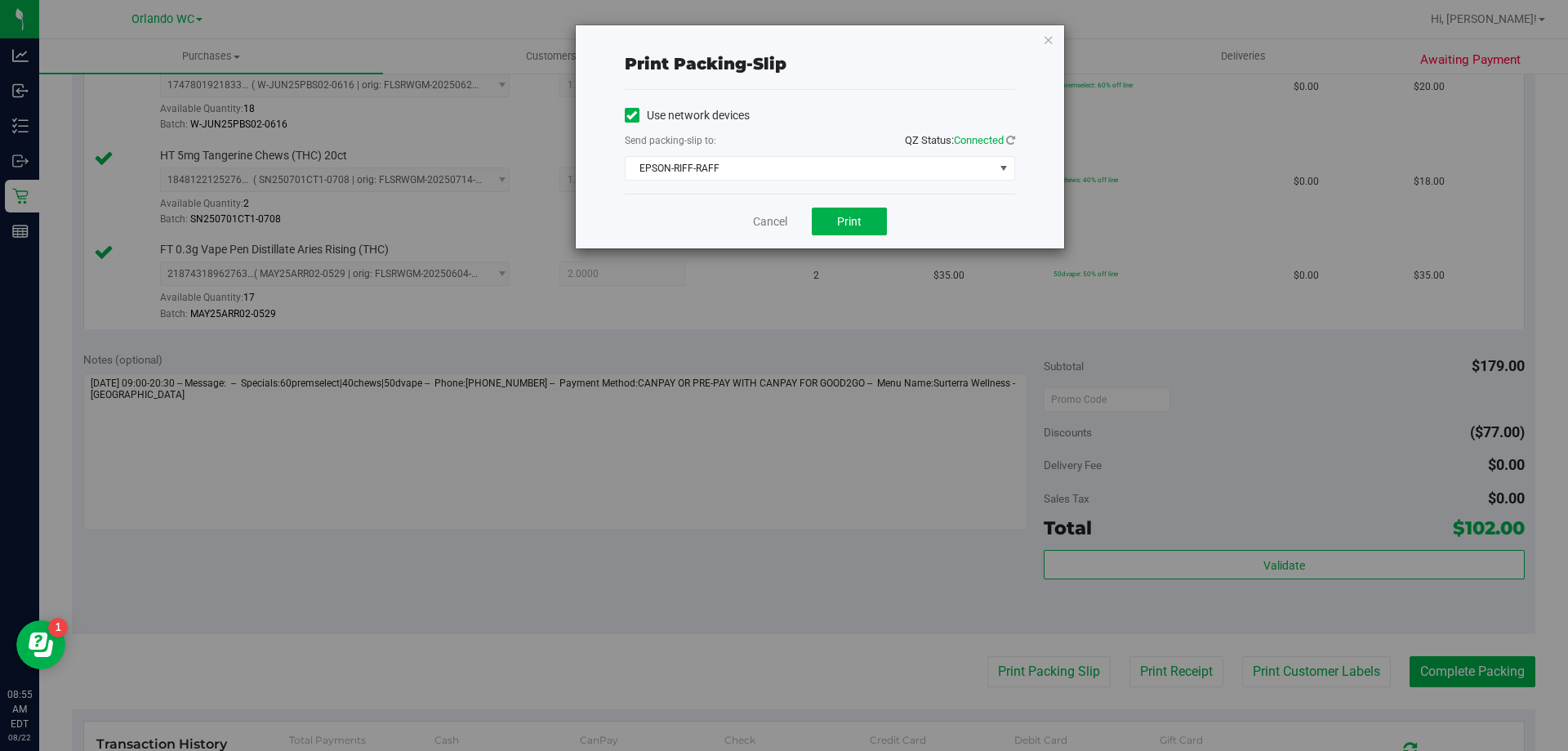
click at [781, 26] on div "Print packing-slip Use network devices Send packing-slip to: QZ Status: Connect…" at bounding box center [821, 137] width 489 height 223
click at [781, 37] on div "Print packing-slip Use network devices Send packing-slip to: QZ Status: Connect…" at bounding box center [821, 137] width 489 height 223
click at [781, 39] on icon "button" at bounding box center [1048, 39] width 11 height 20
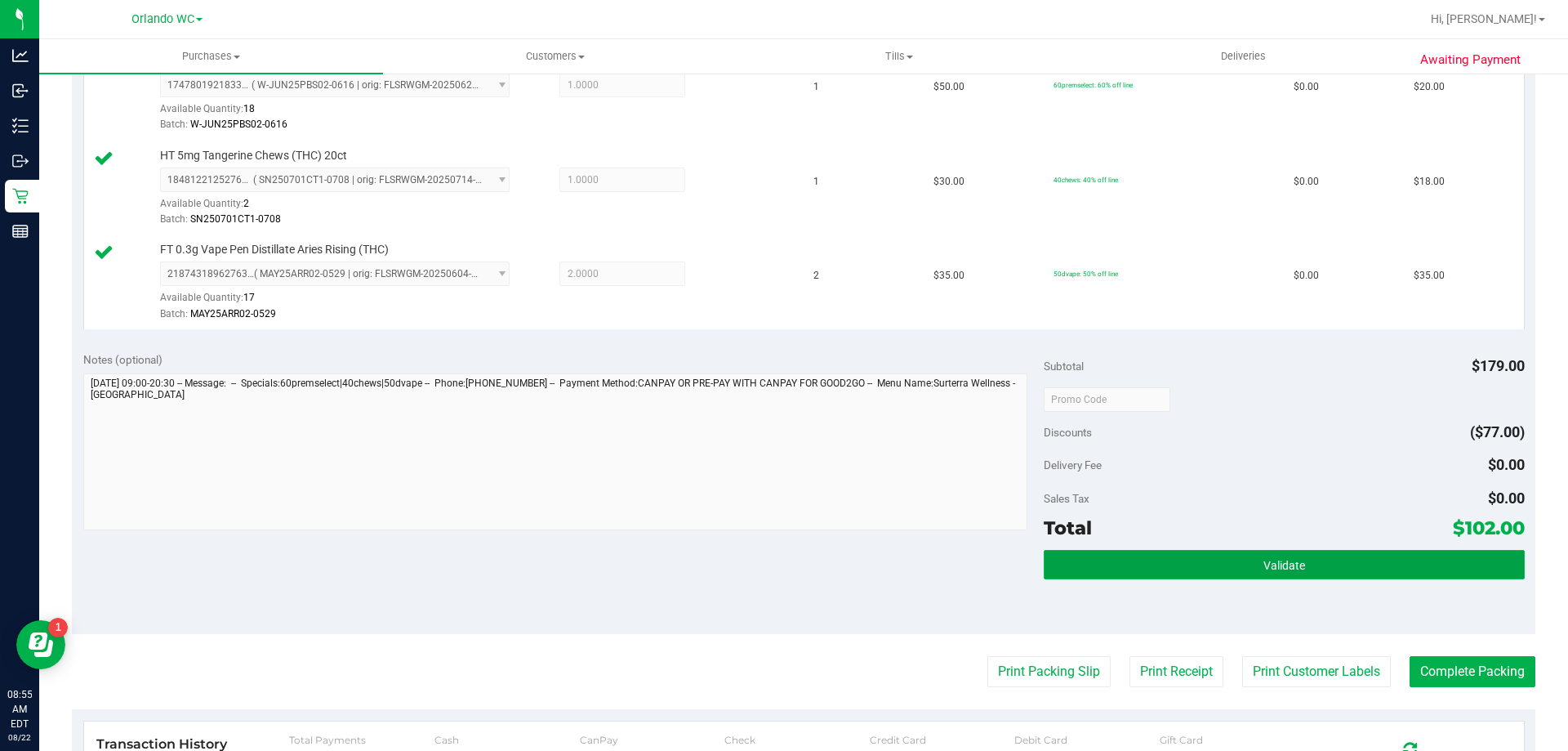
drag, startPoint x: 1190, startPoint y: 573, endPoint x: 1191, endPoint y: 563, distance: 10.0
click at [781, 571] on button "Validate" at bounding box center [1284, 565] width 480 height 30
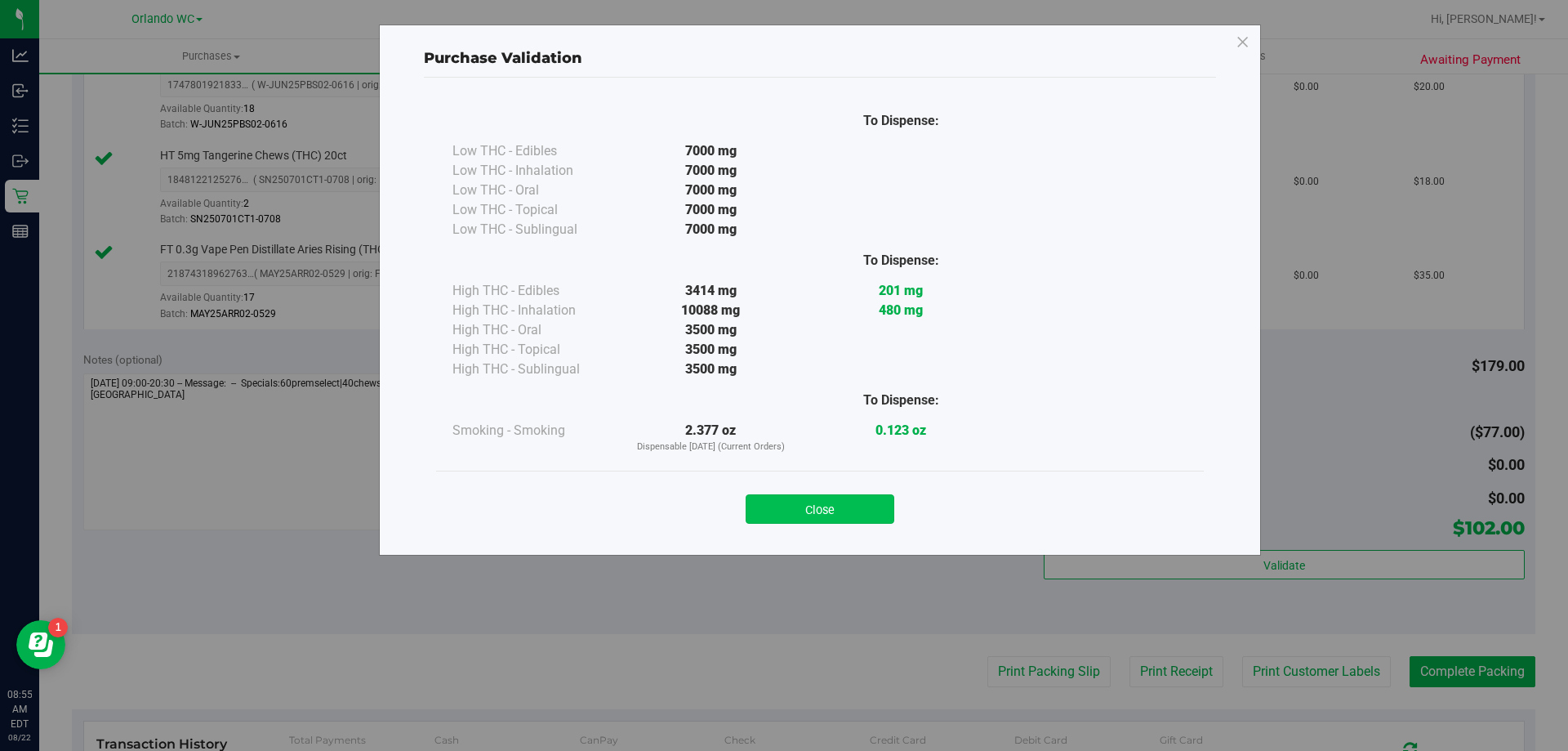
click at [781, 512] on button "Close" at bounding box center [820, 509] width 149 height 30
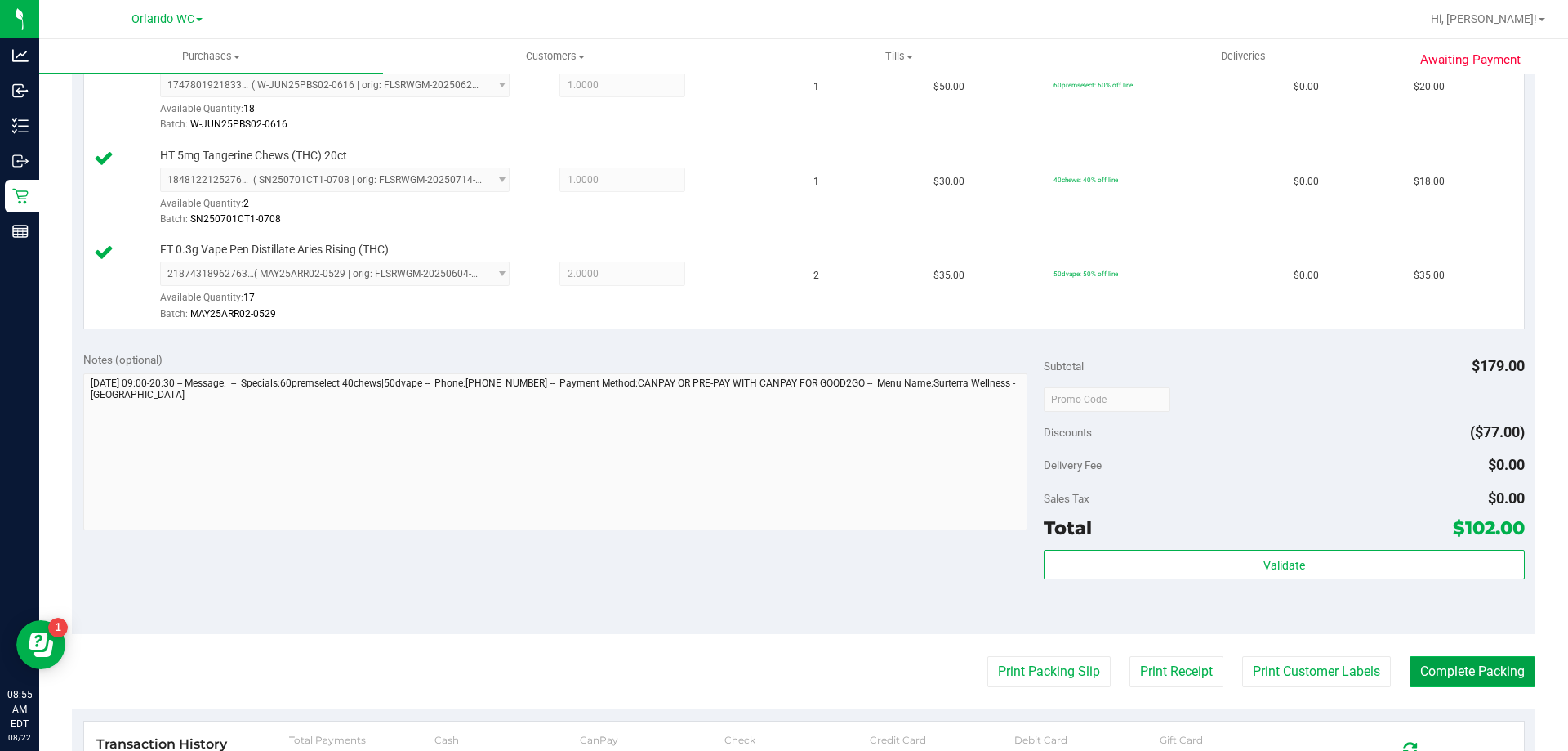
click at [781, 671] on button "Complete Packing" at bounding box center [1473, 672] width 126 height 31
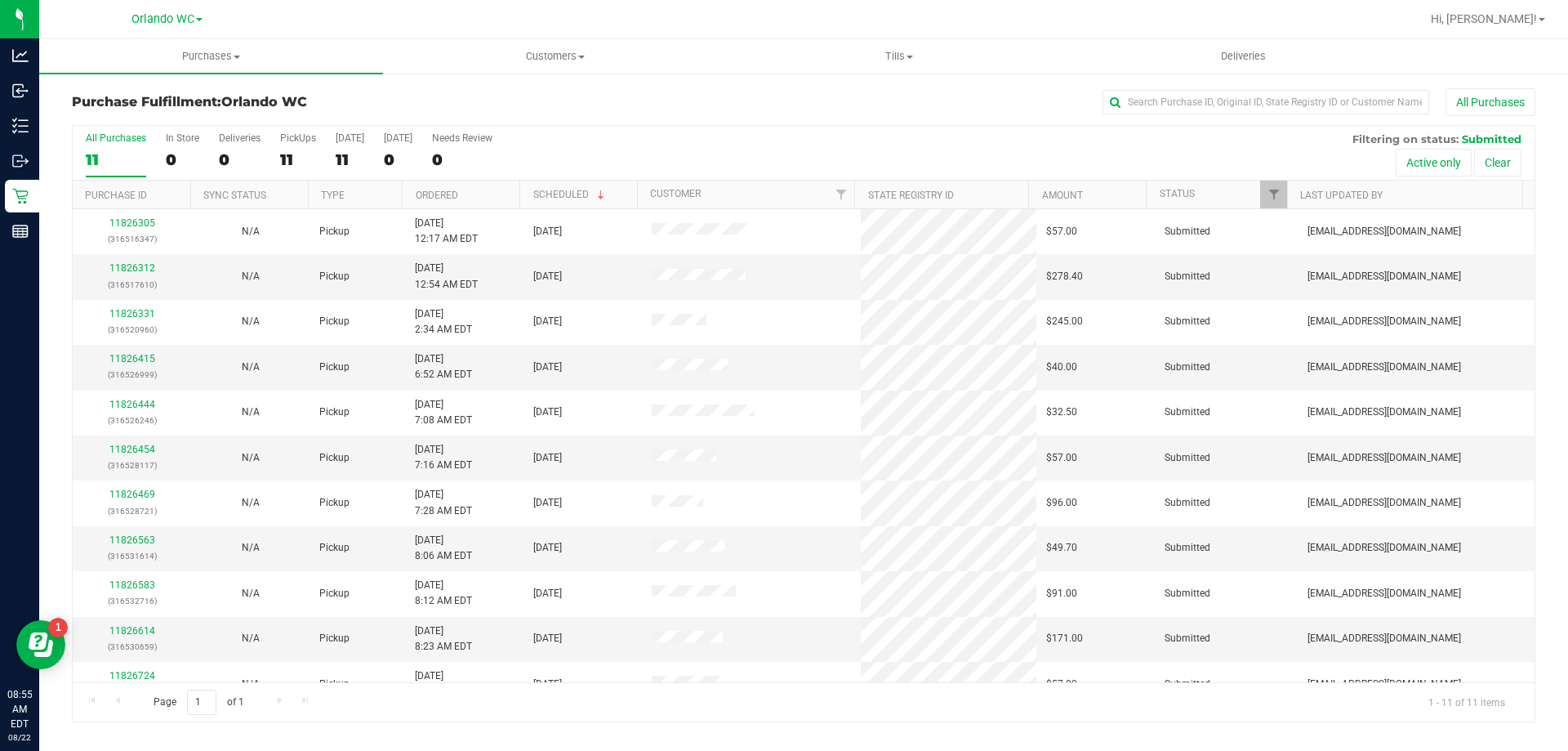
click at [480, 192] on th "Ordered" at bounding box center [461, 195] width 117 height 29
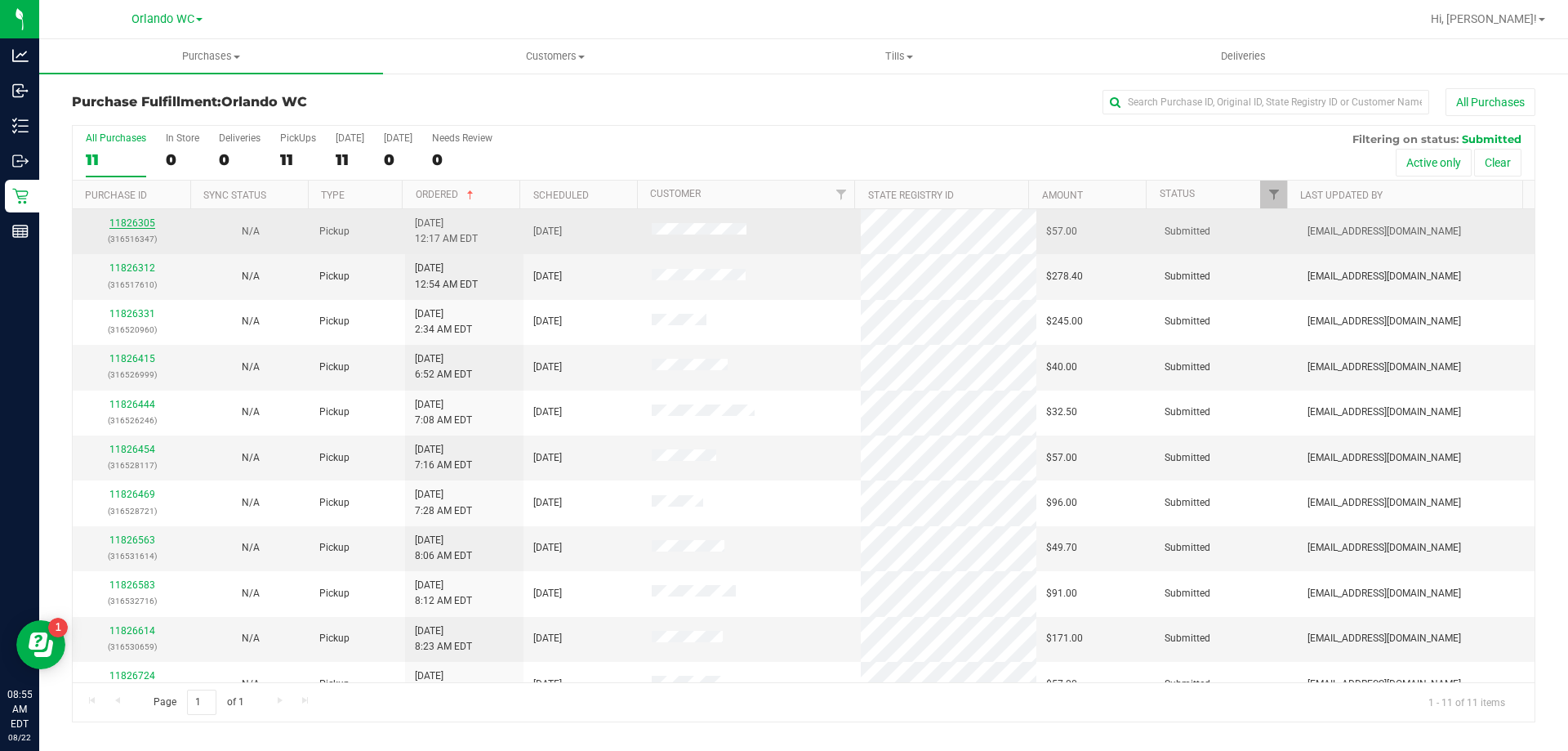
click at [133, 222] on link "11826305" at bounding box center [133, 222] width 46 height 11
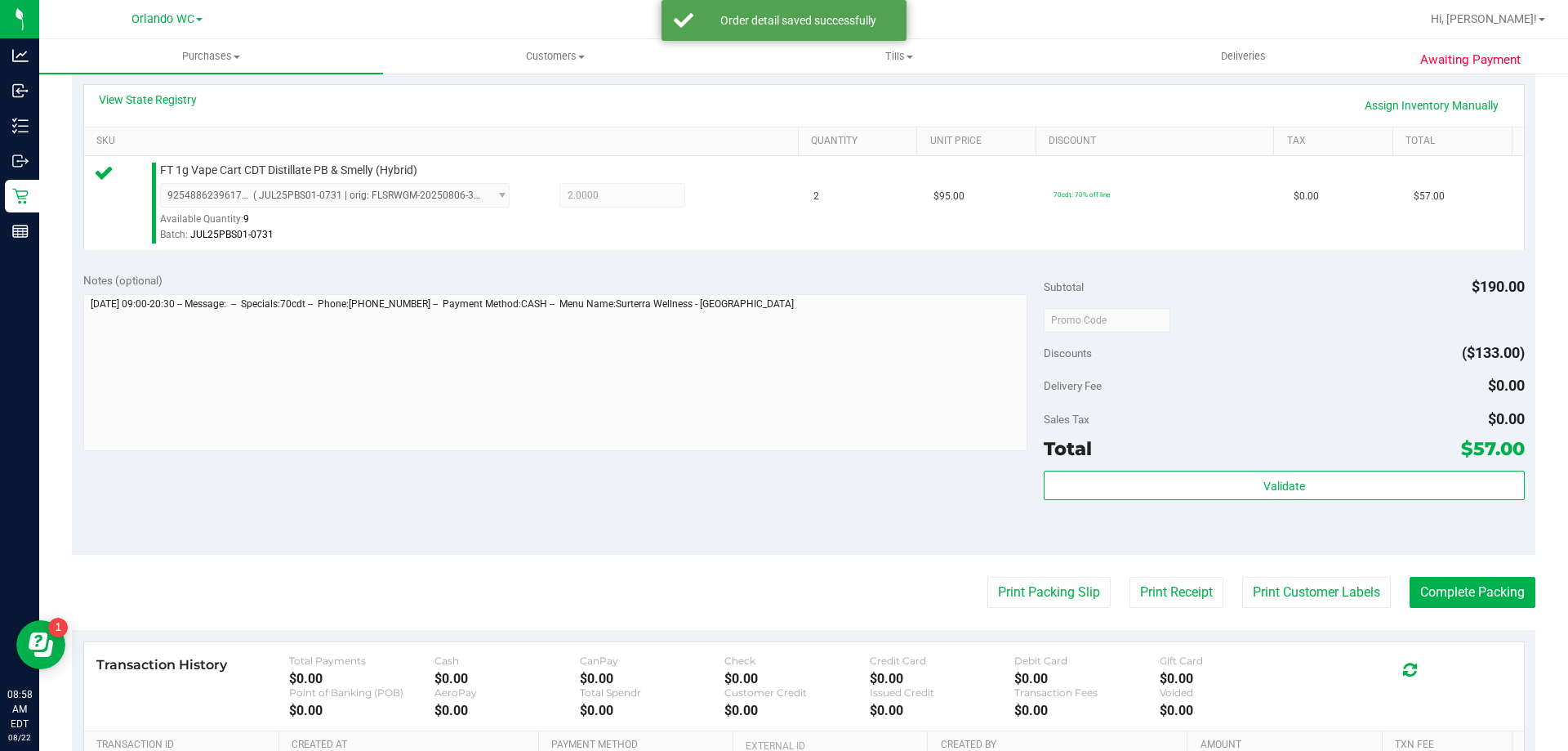
scroll to position [365, 0]
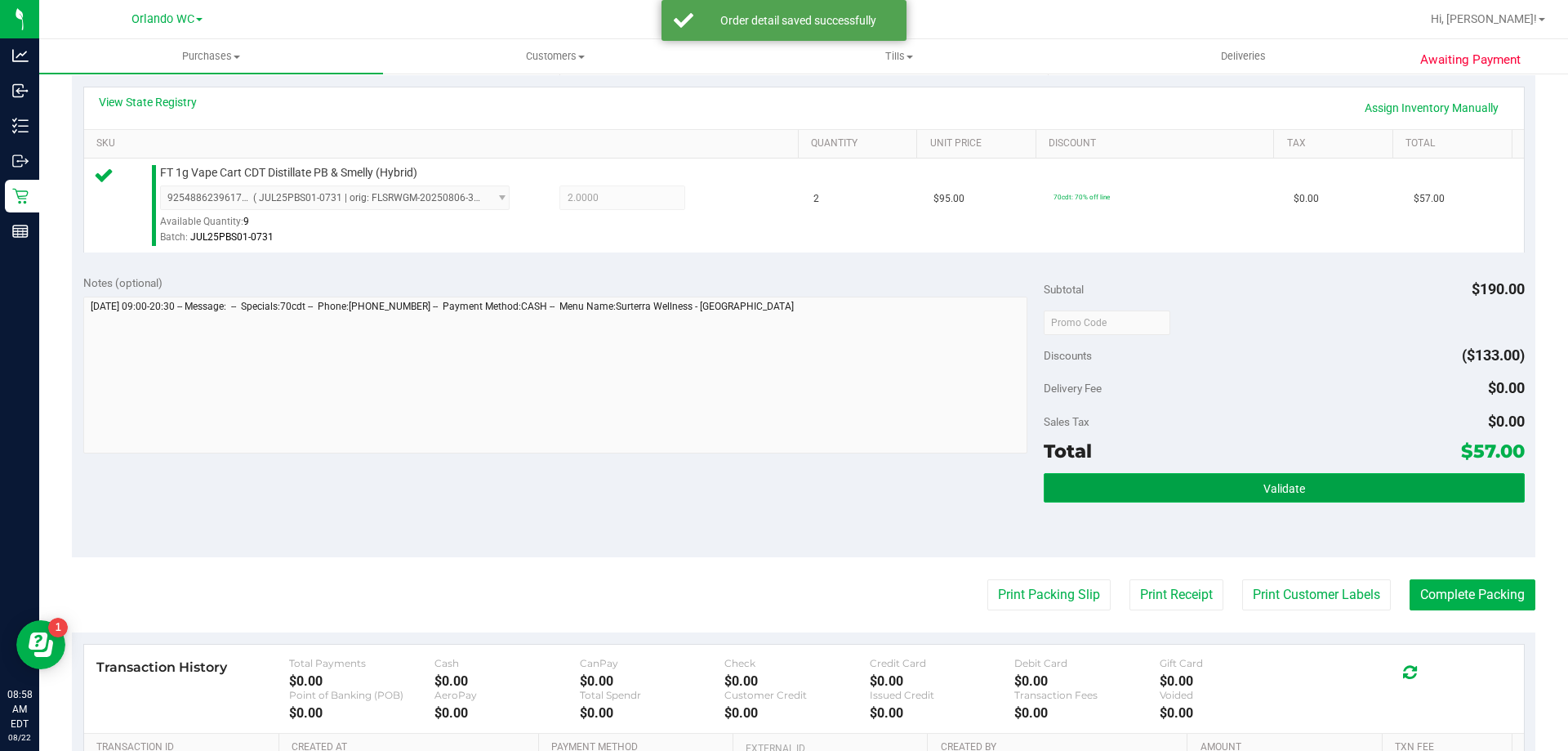
click at [781, 483] on span "Validate" at bounding box center [1285, 488] width 42 height 13
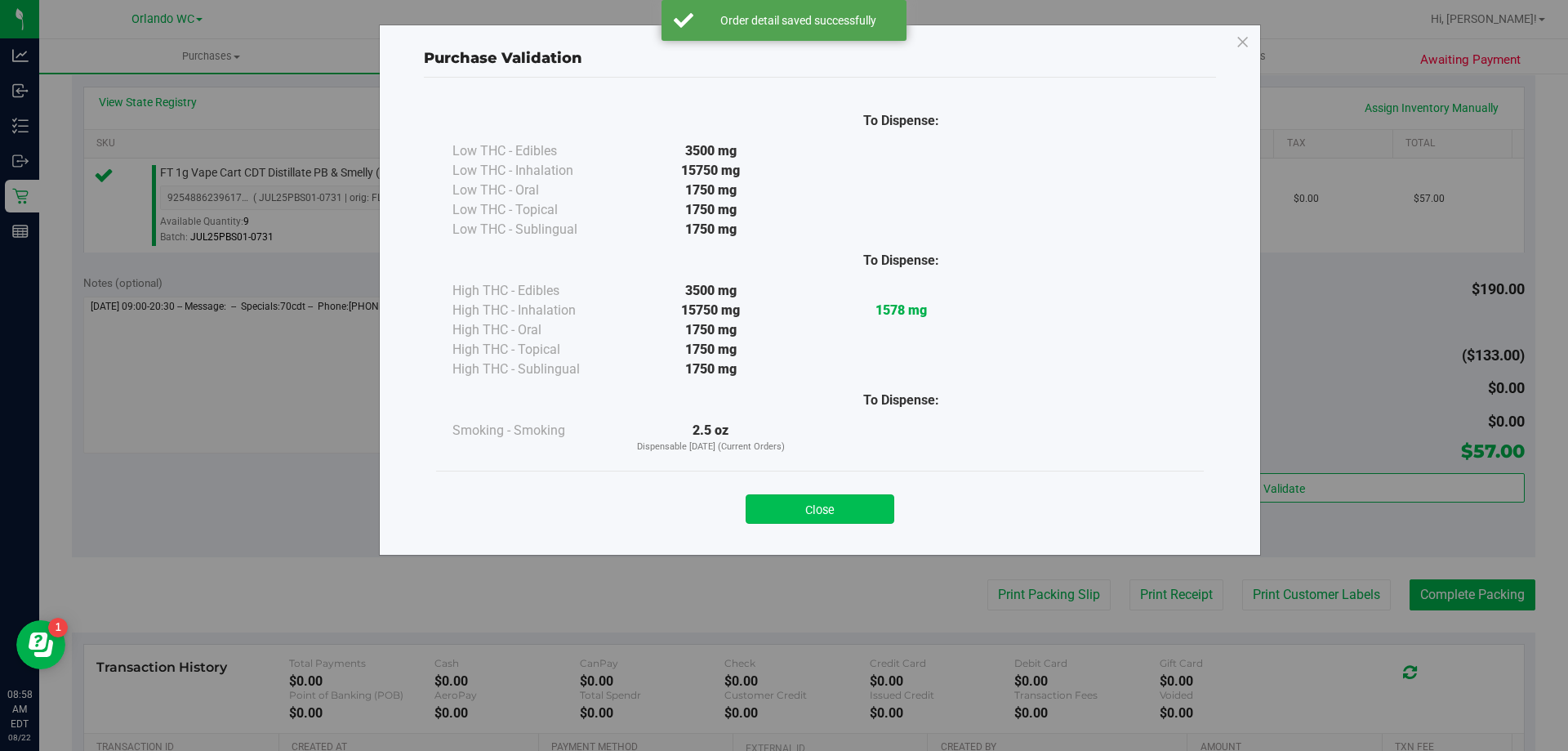
click at [781, 499] on button "Close" at bounding box center [820, 509] width 149 height 30
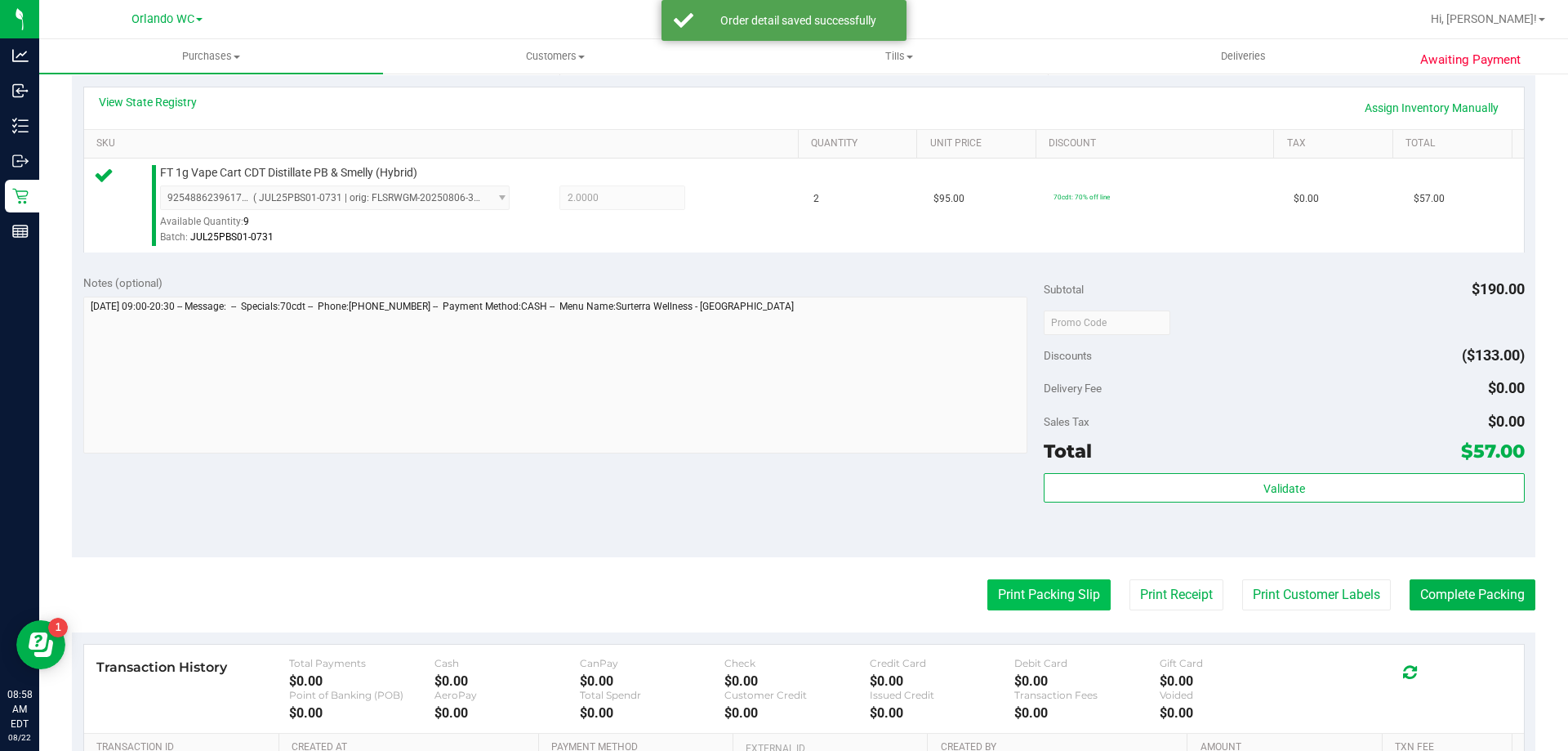
click at [781, 589] on button "Print Packing Slip" at bounding box center [1049, 594] width 123 height 31
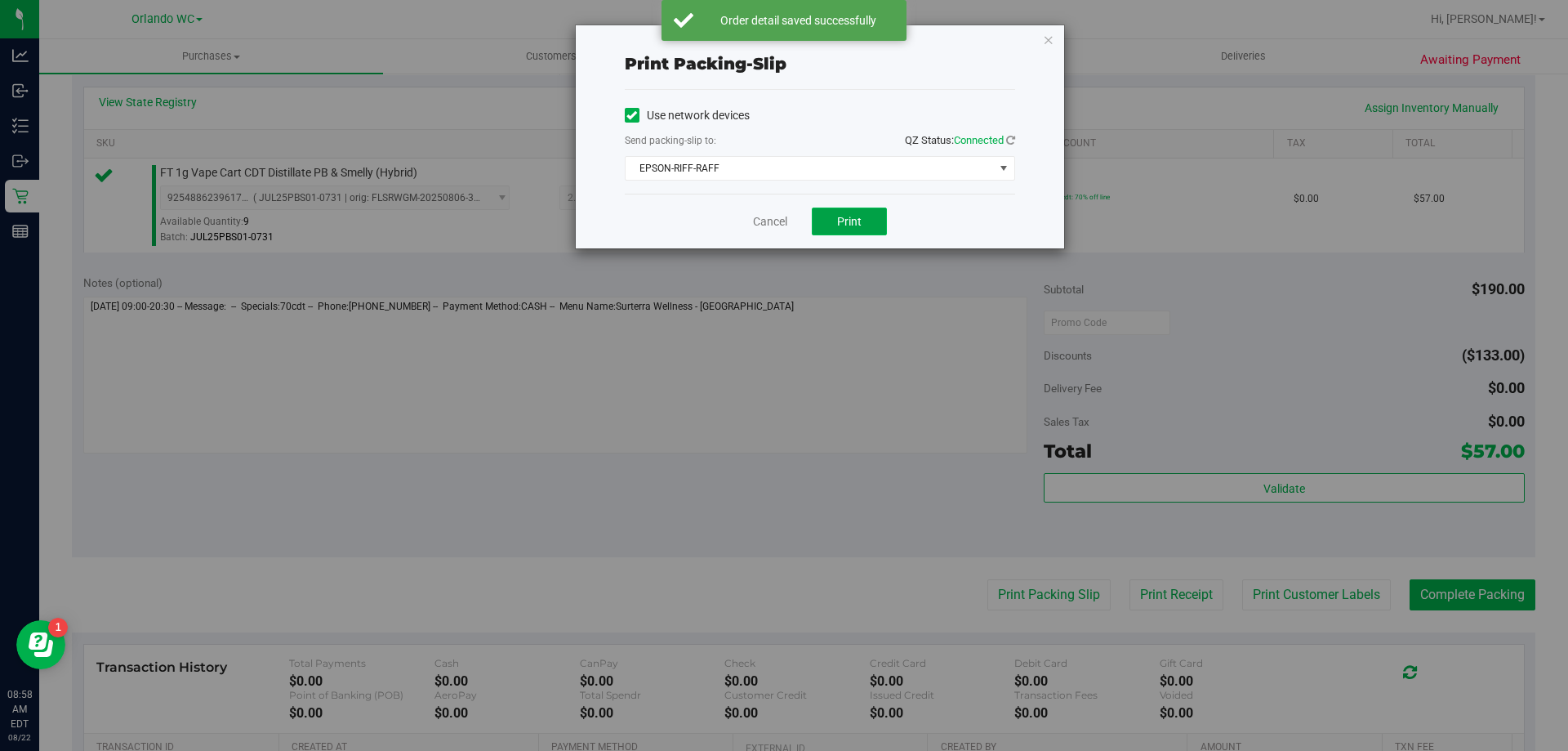
click at [781, 227] on span "Print" at bounding box center [850, 221] width 25 height 13
click at [781, 39] on icon "button" at bounding box center [1048, 39] width 11 height 20
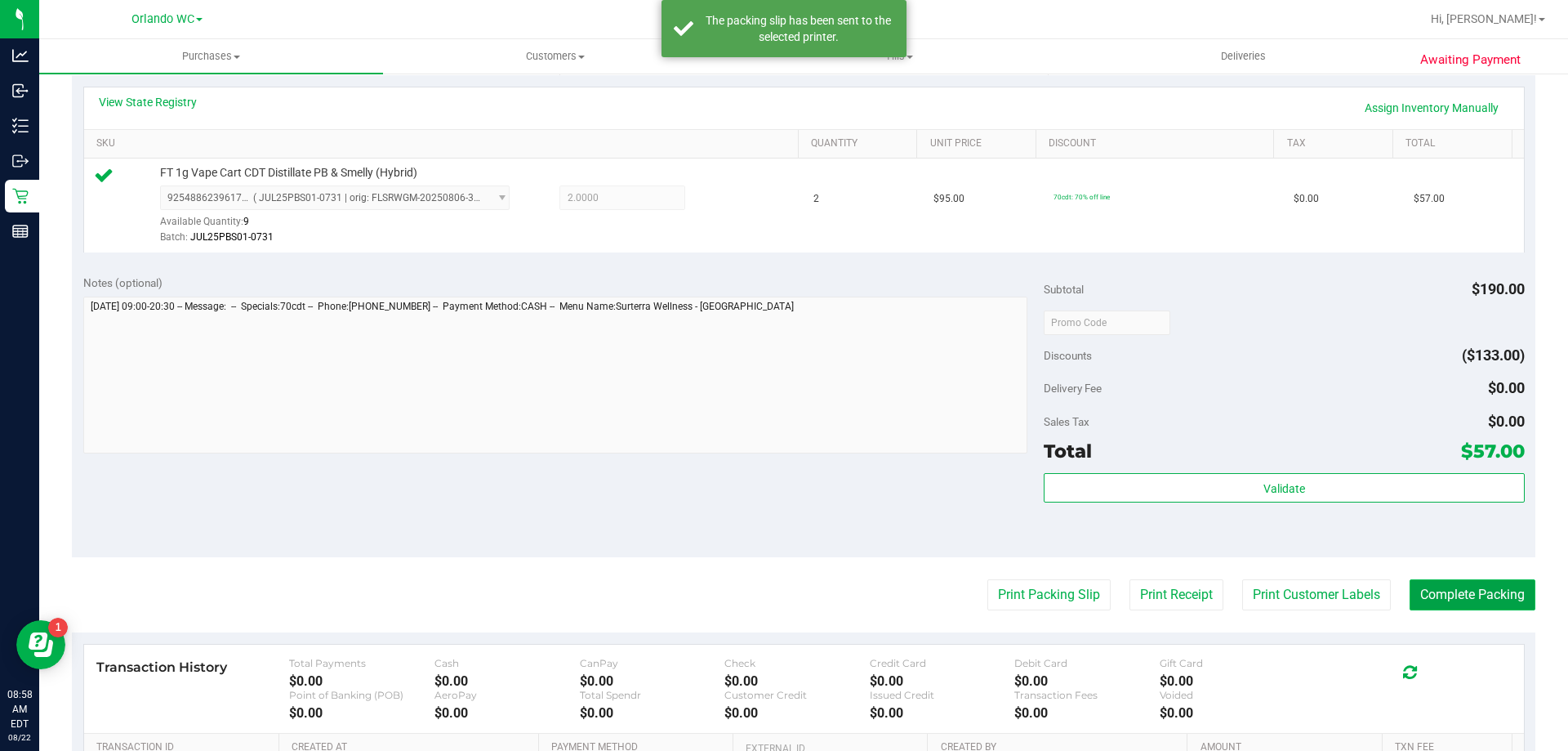
click at [781, 593] on button "Complete Packing" at bounding box center [1473, 594] width 126 height 31
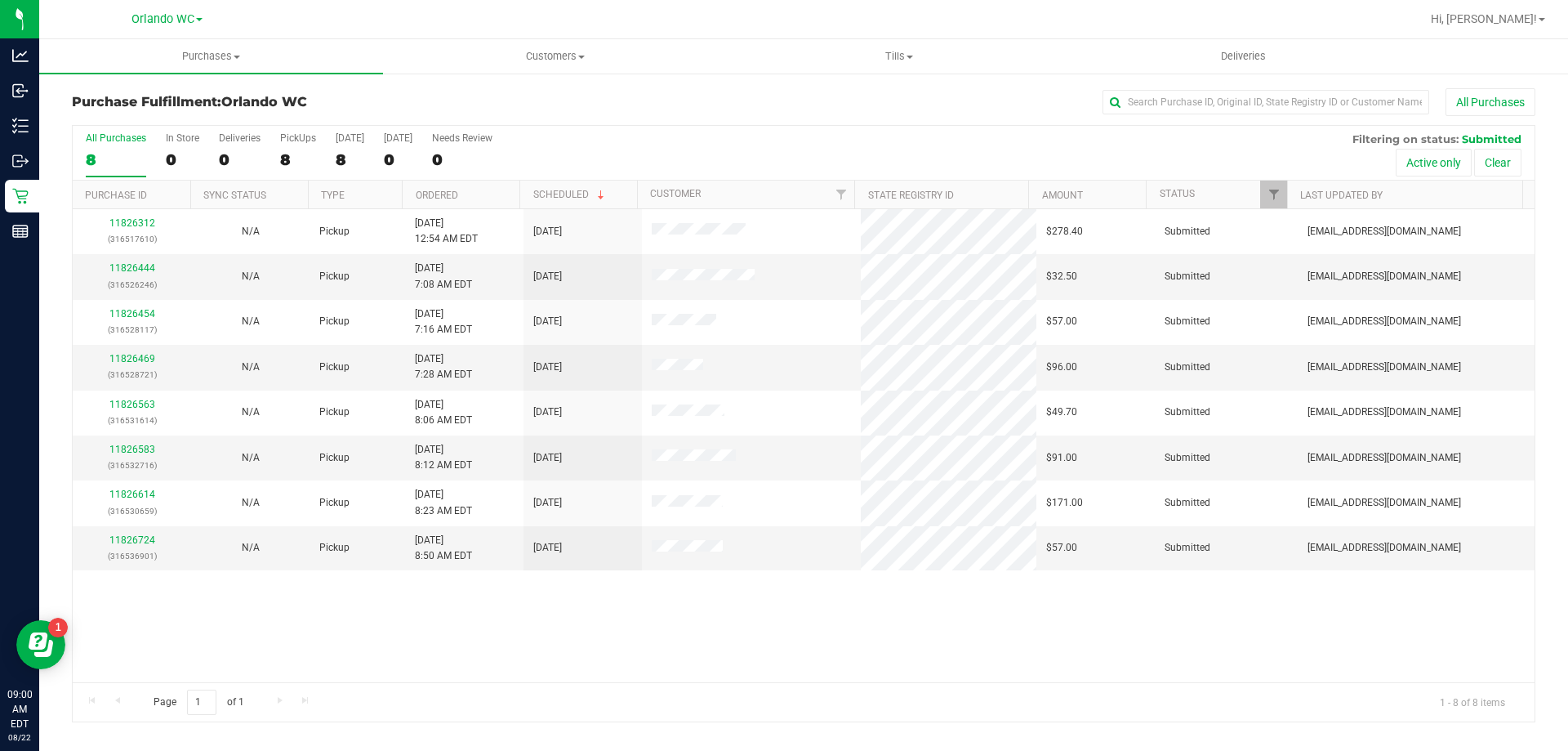
click at [478, 196] on th "Ordered" at bounding box center [461, 195] width 117 height 29
click at [131, 266] on link "11826444" at bounding box center [133, 267] width 46 height 11
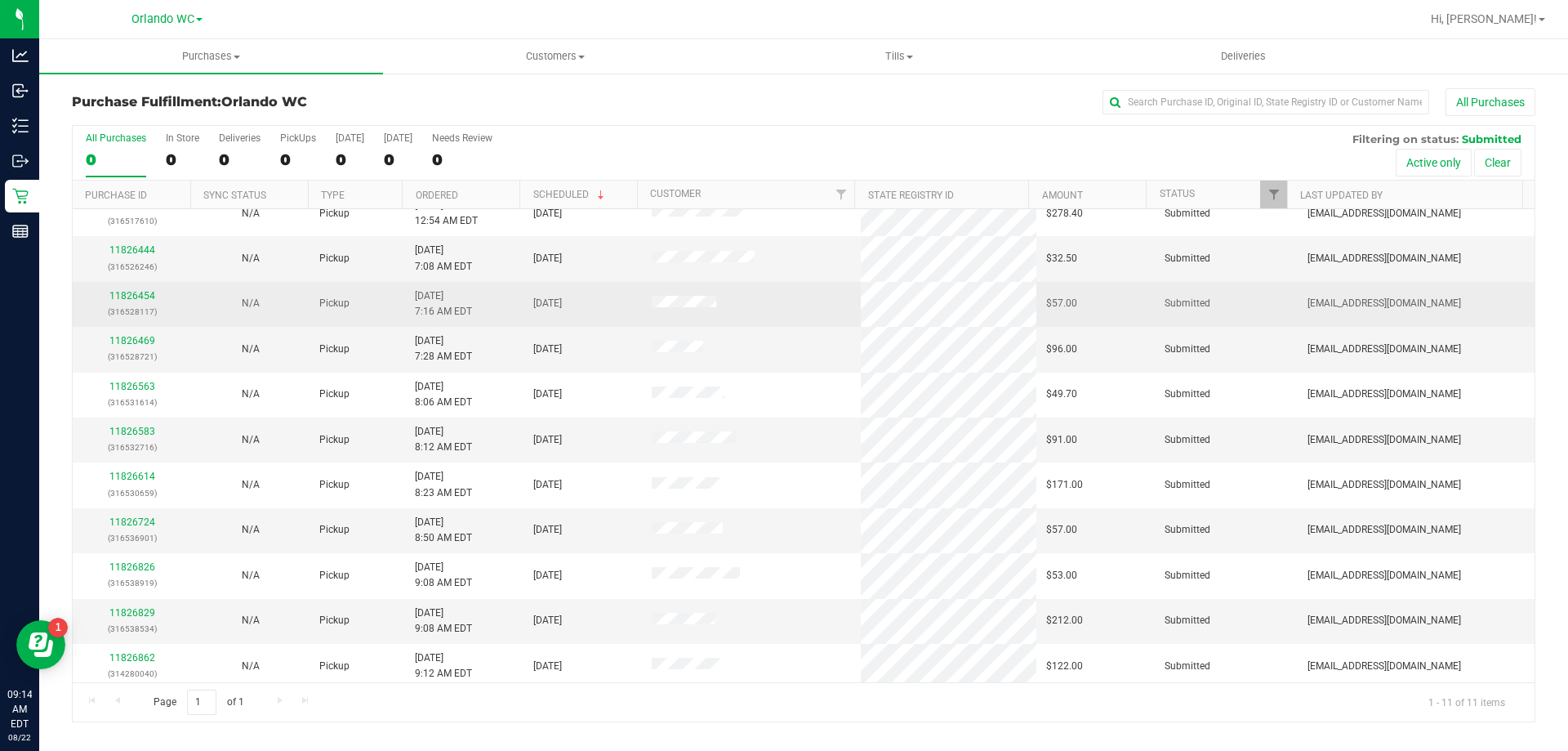
scroll to position [24, 0]
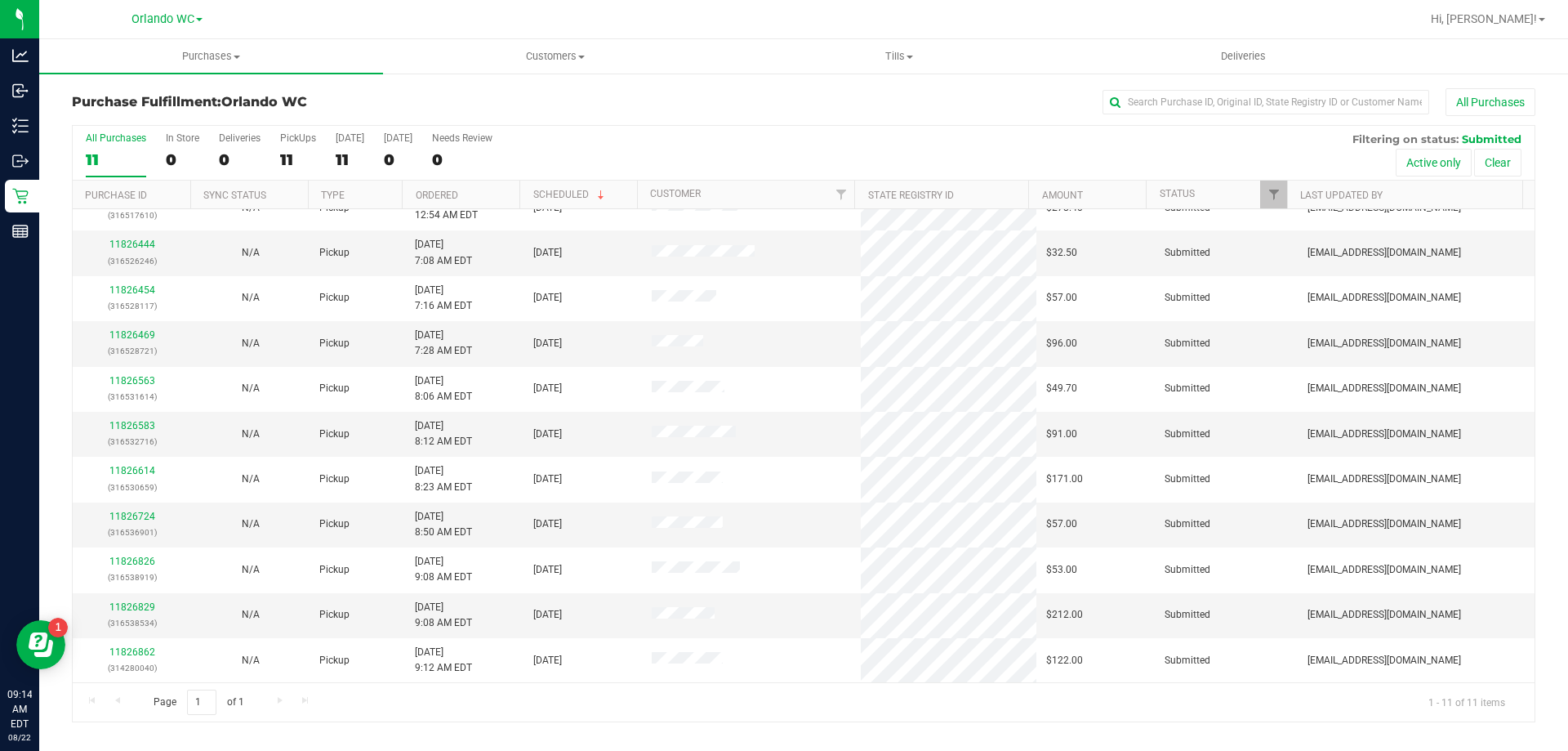
click at [481, 196] on th "Ordered" at bounding box center [461, 195] width 117 height 29
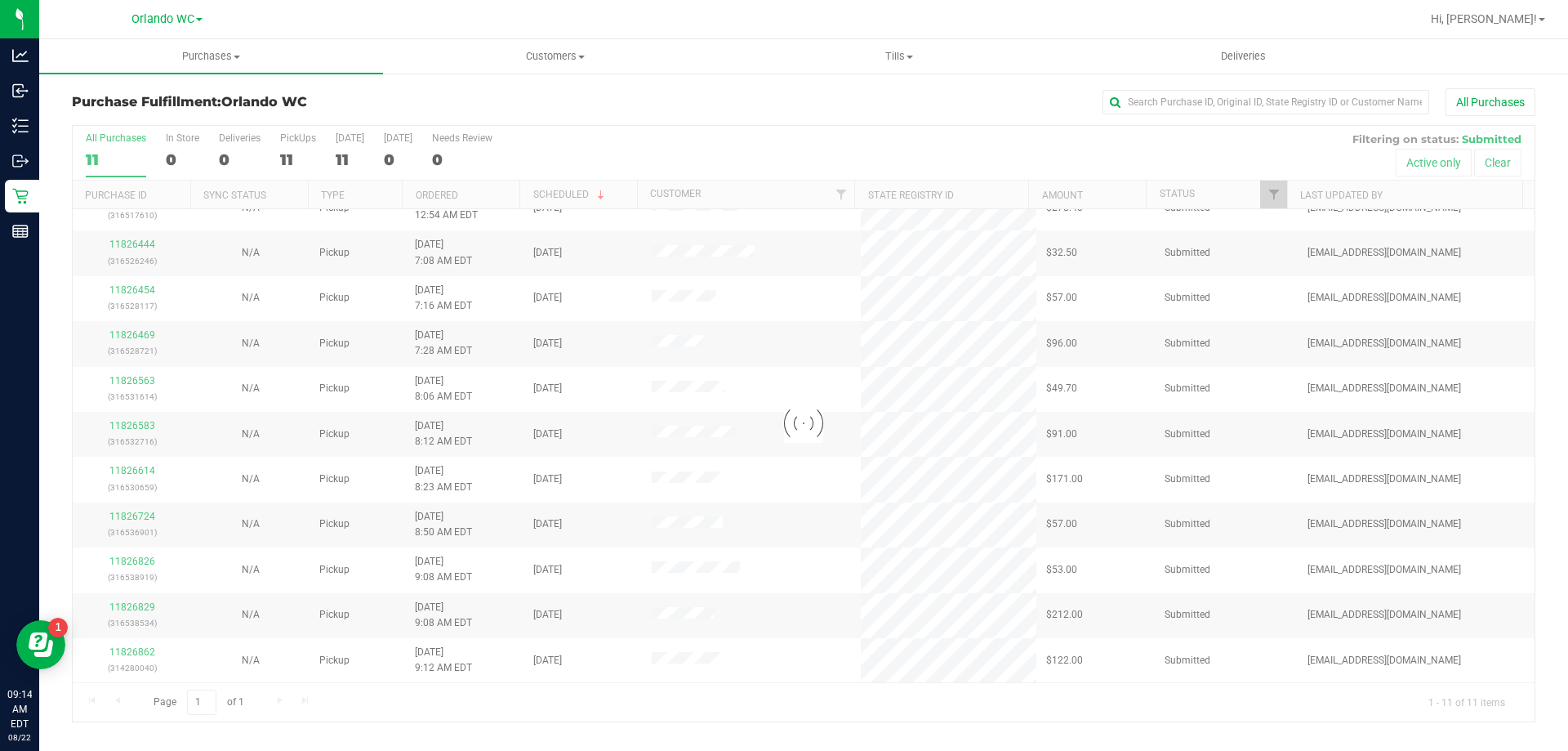
scroll to position [0, 0]
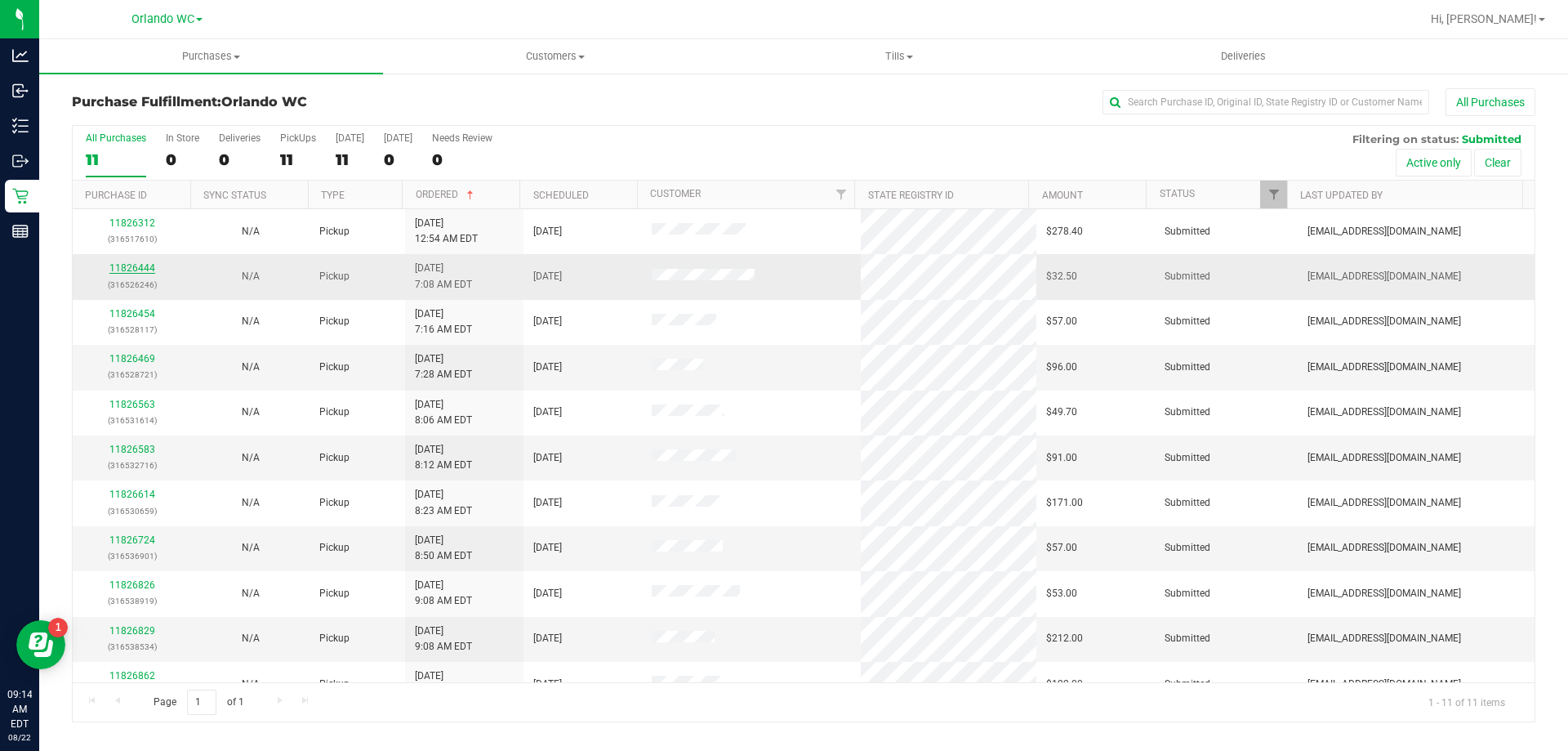
click at [141, 268] on link "11826444" at bounding box center [133, 267] width 46 height 11
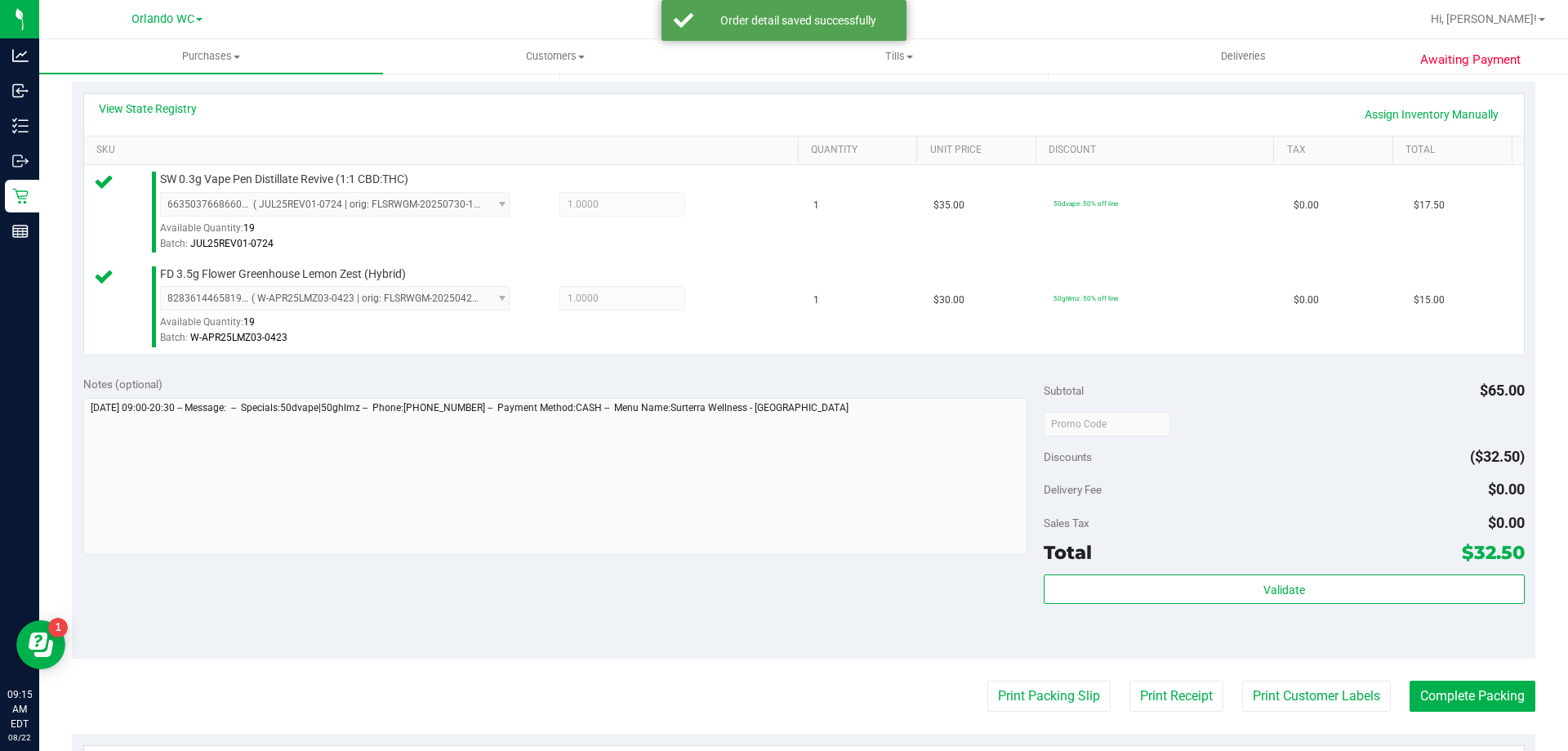
scroll to position [385, 0]
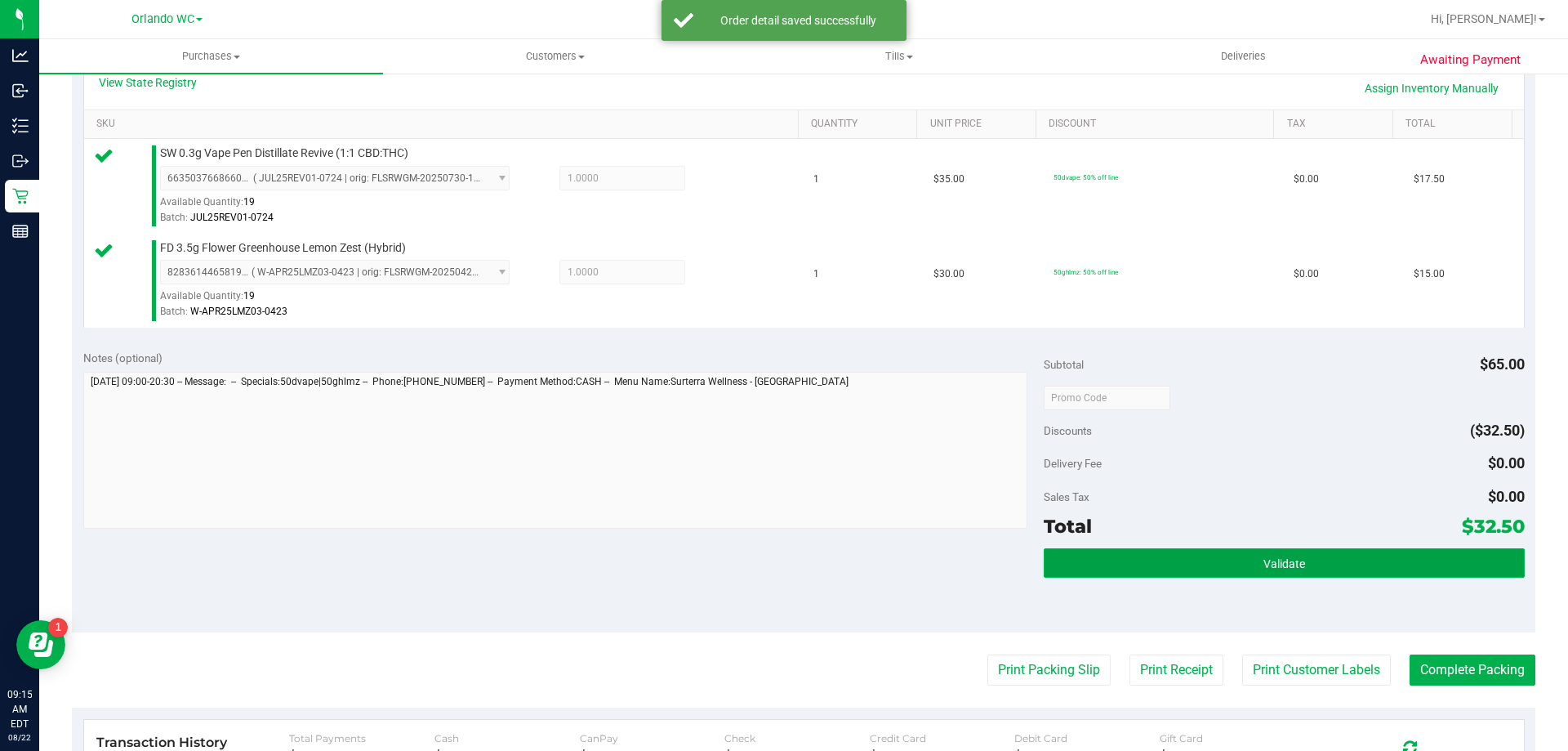
click at [781, 558] on button "Validate" at bounding box center [1284, 563] width 480 height 30
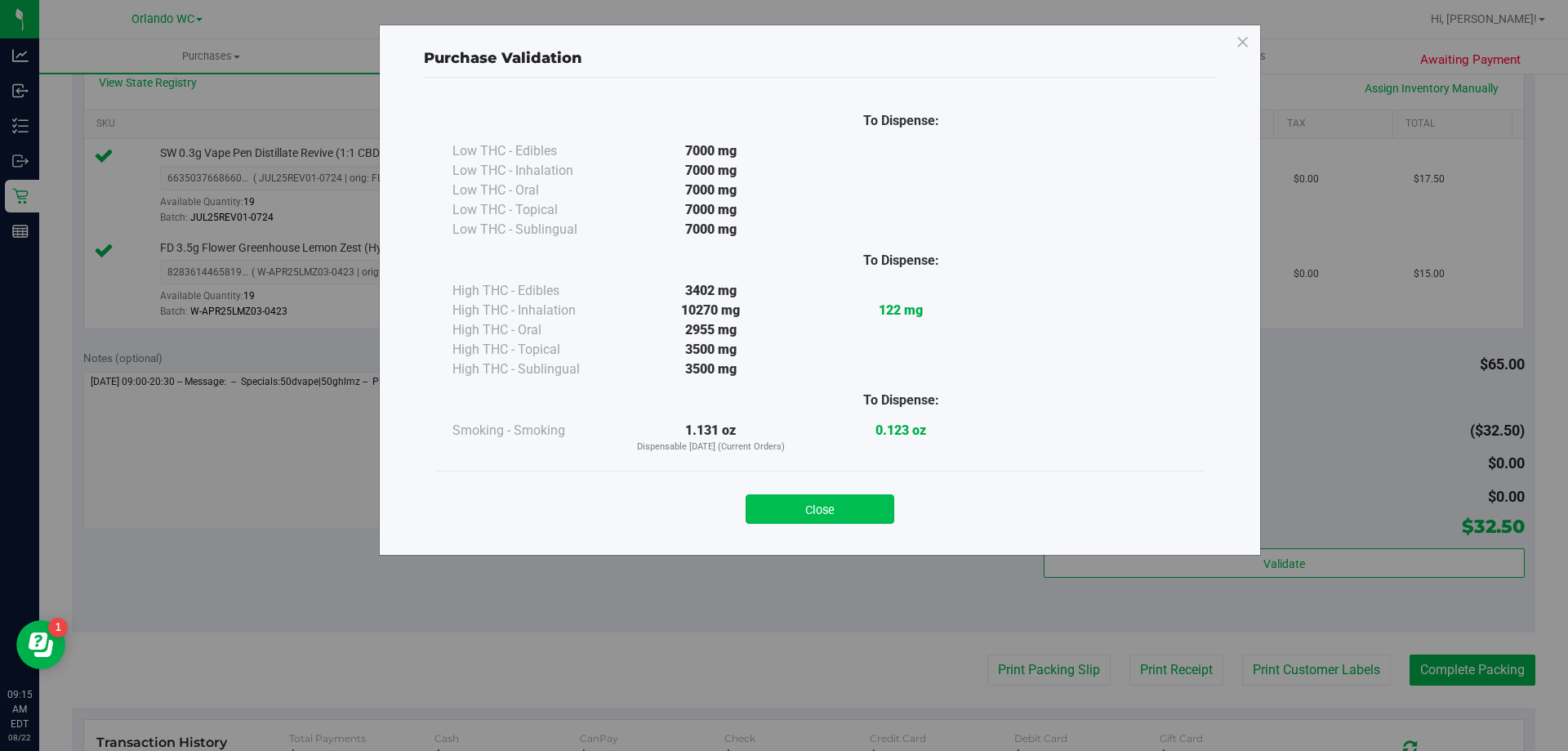
click at [781, 502] on button "Close" at bounding box center [820, 509] width 149 height 30
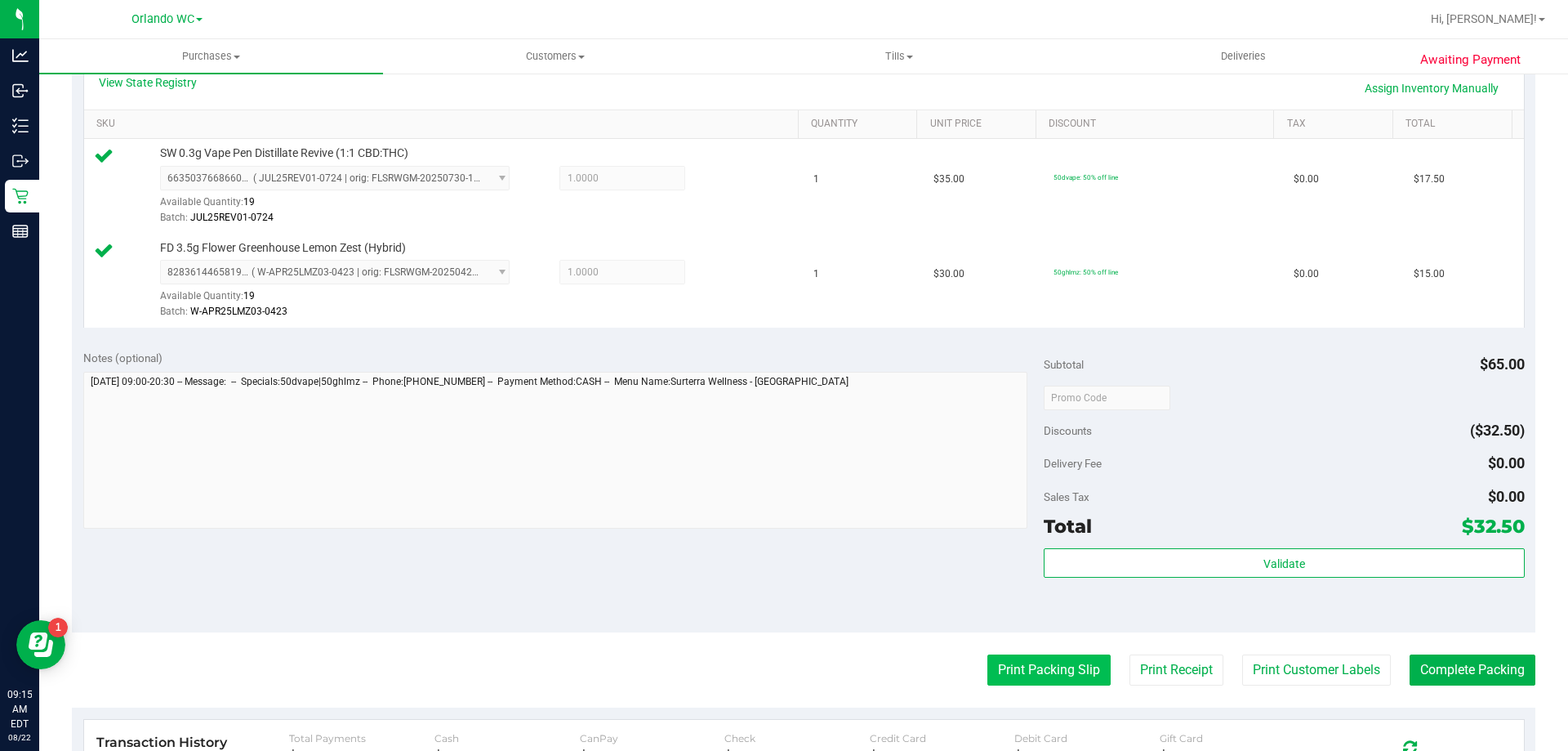
click at [781, 660] on button "Print Packing Slip" at bounding box center [1049, 670] width 123 height 31
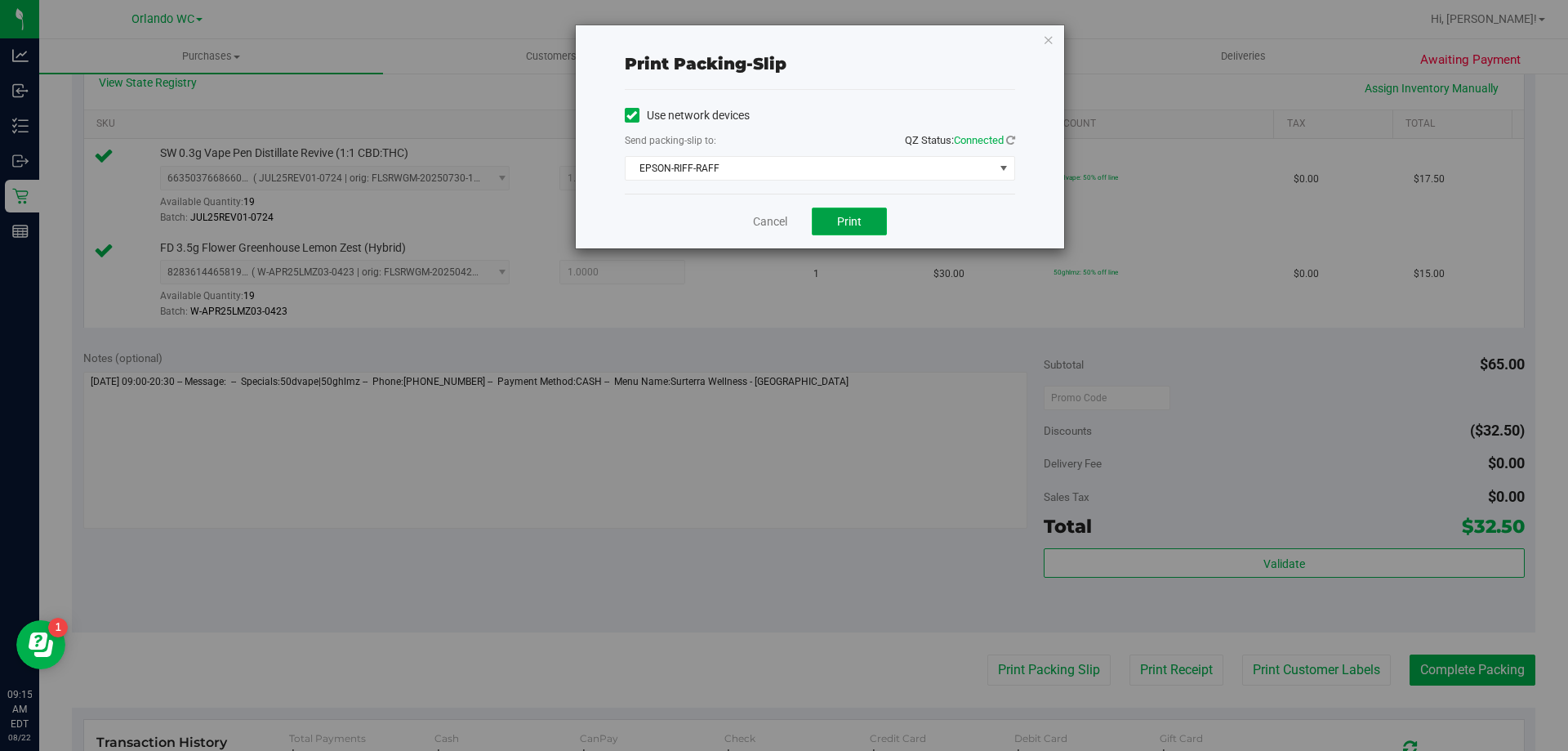
click at [781, 219] on button "Print" at bounding box center [850, 221] width 75 height 28
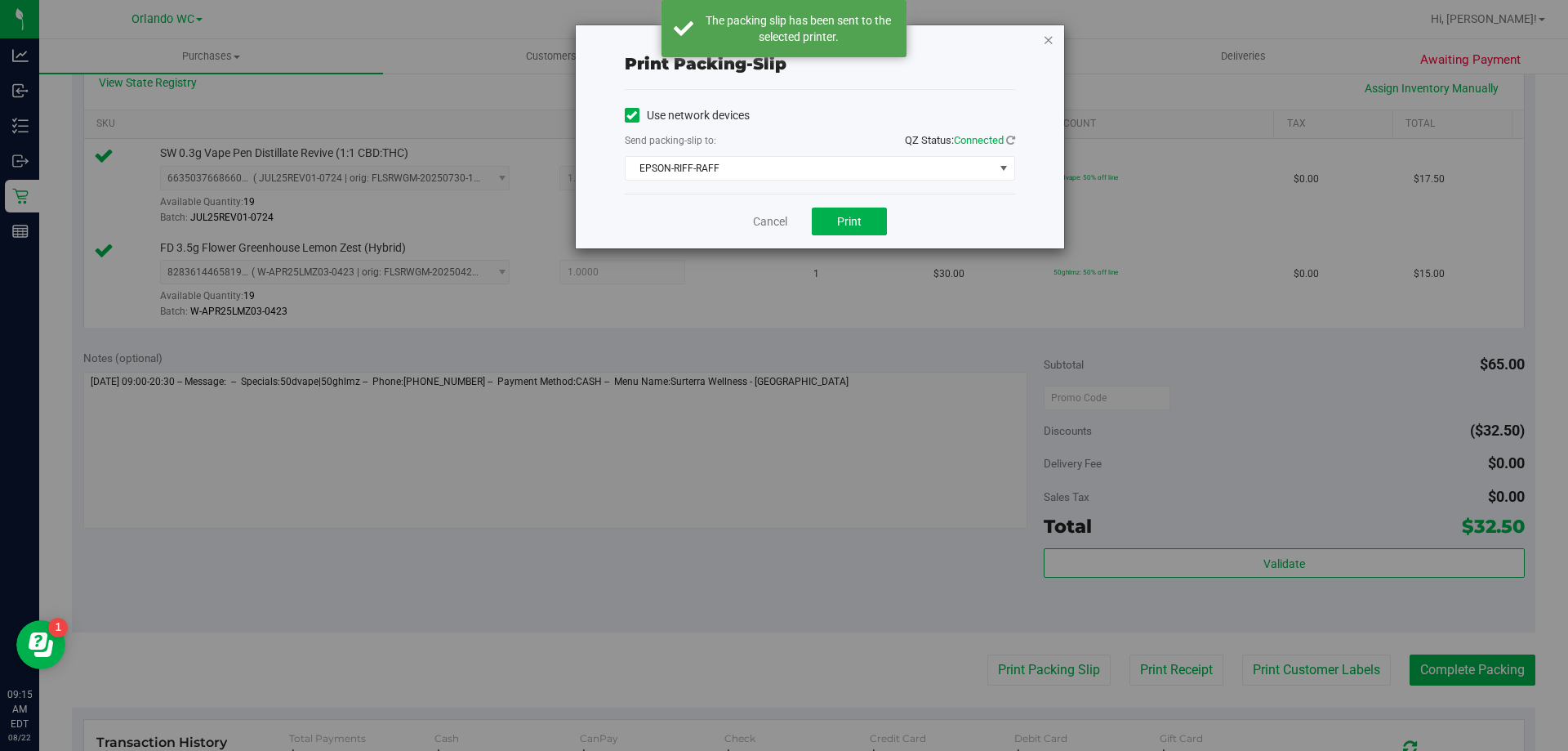
click at [781, 33] on icon "button" at bounding box center [1048, 39] width 11 height 20
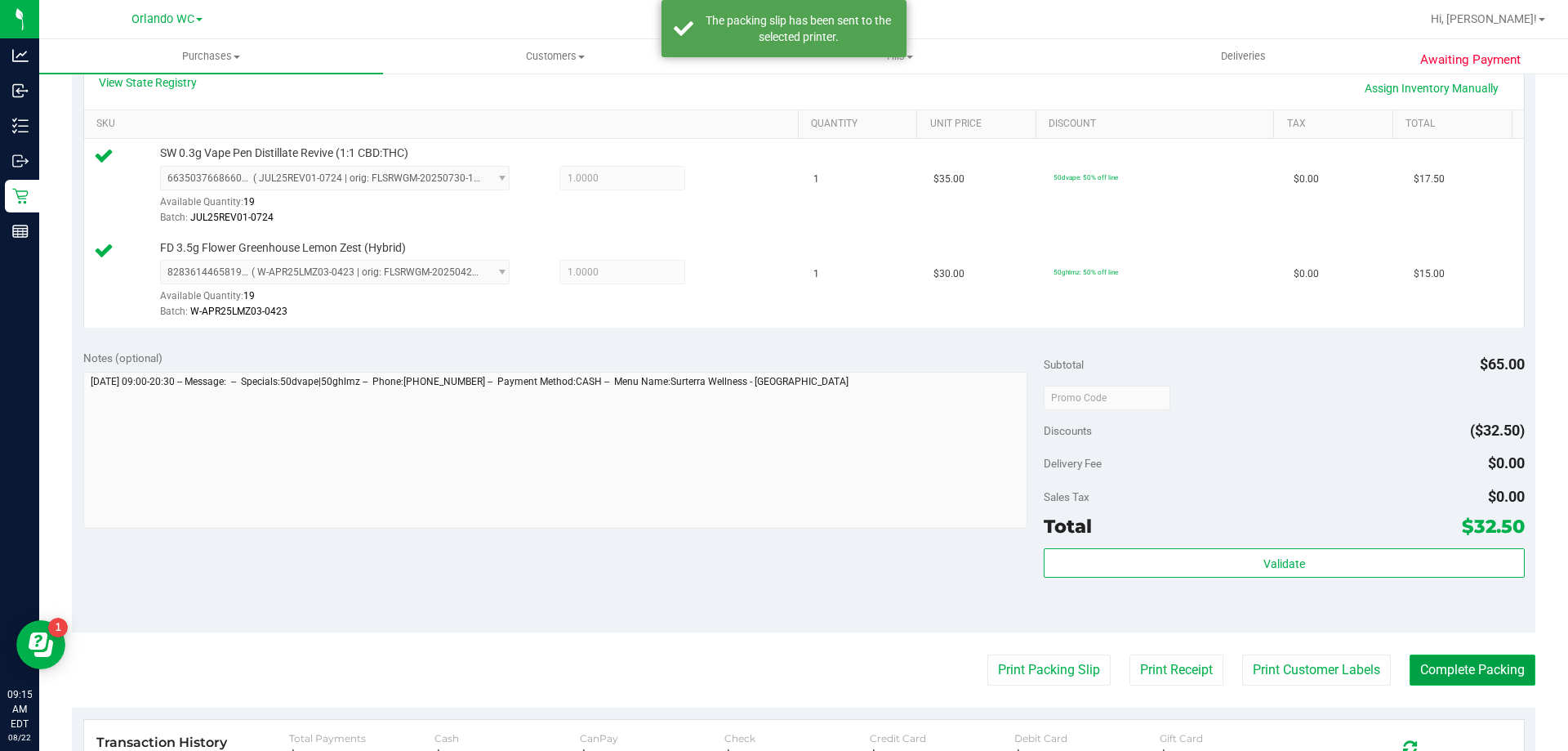
click at [781, 658] on button "Complete Packing" at bounding box center [1473, 670] width 126 height 31
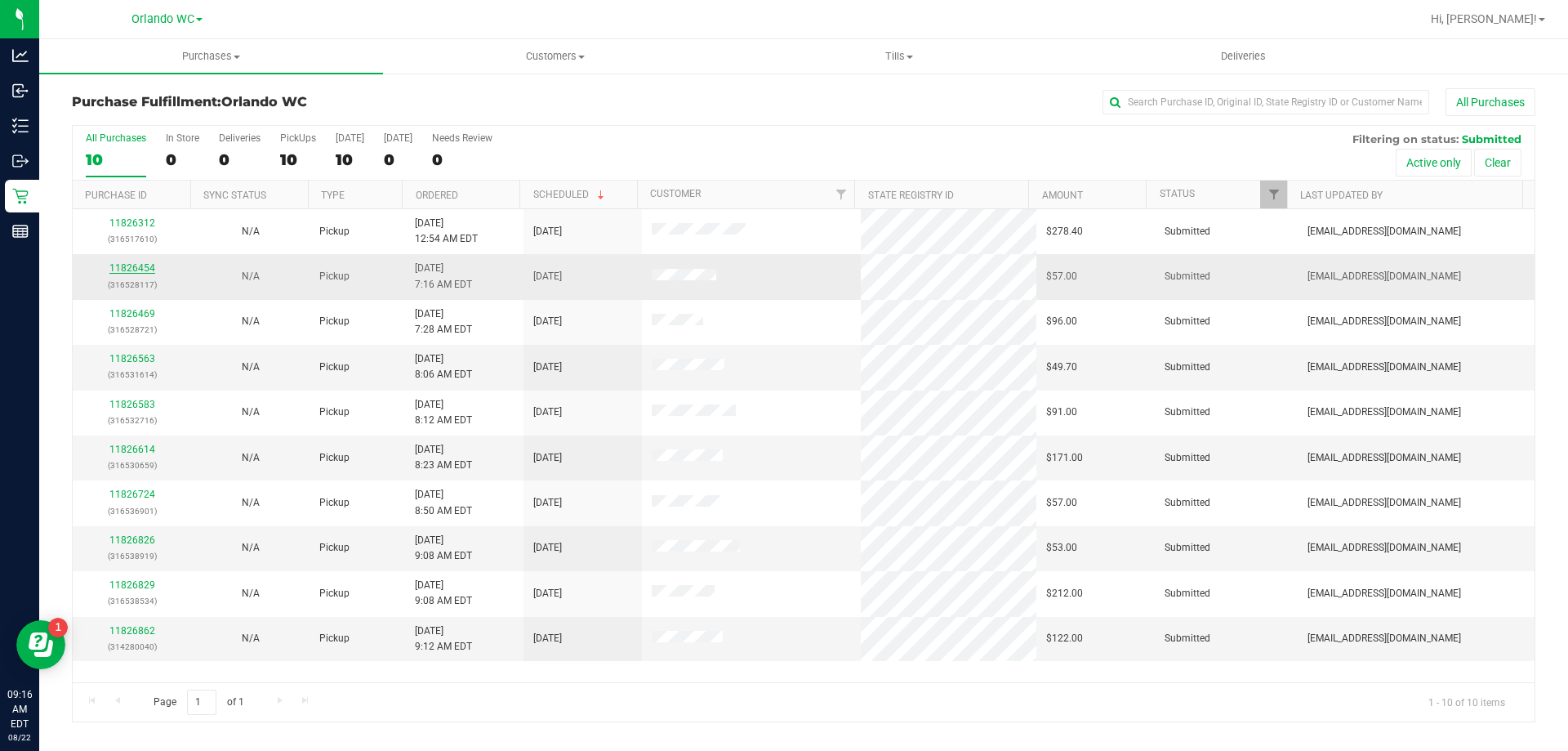
click at [134, 269] on link "11826454" at bounding box center [133, 267] width 46 height 11
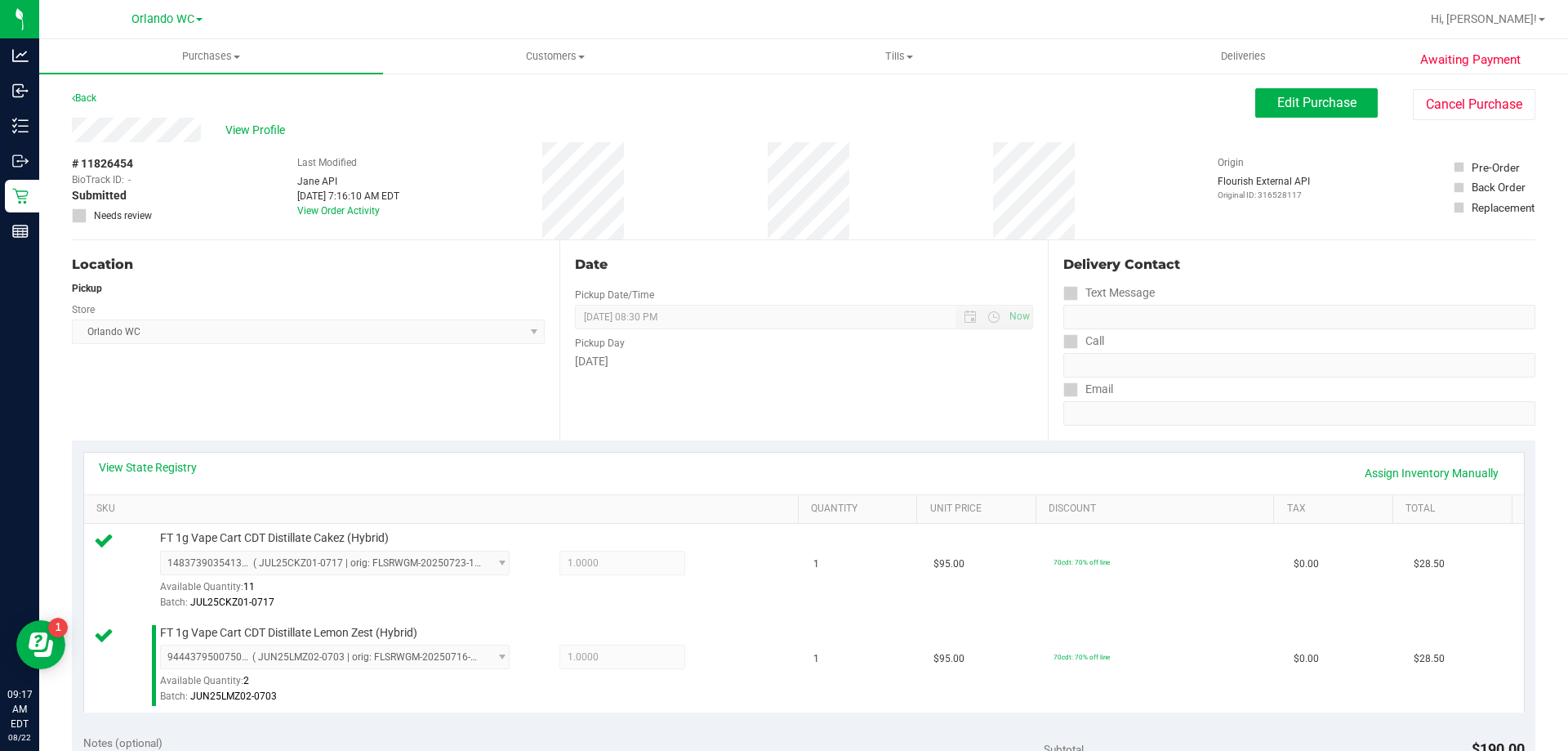
scroll to position [319, 0]
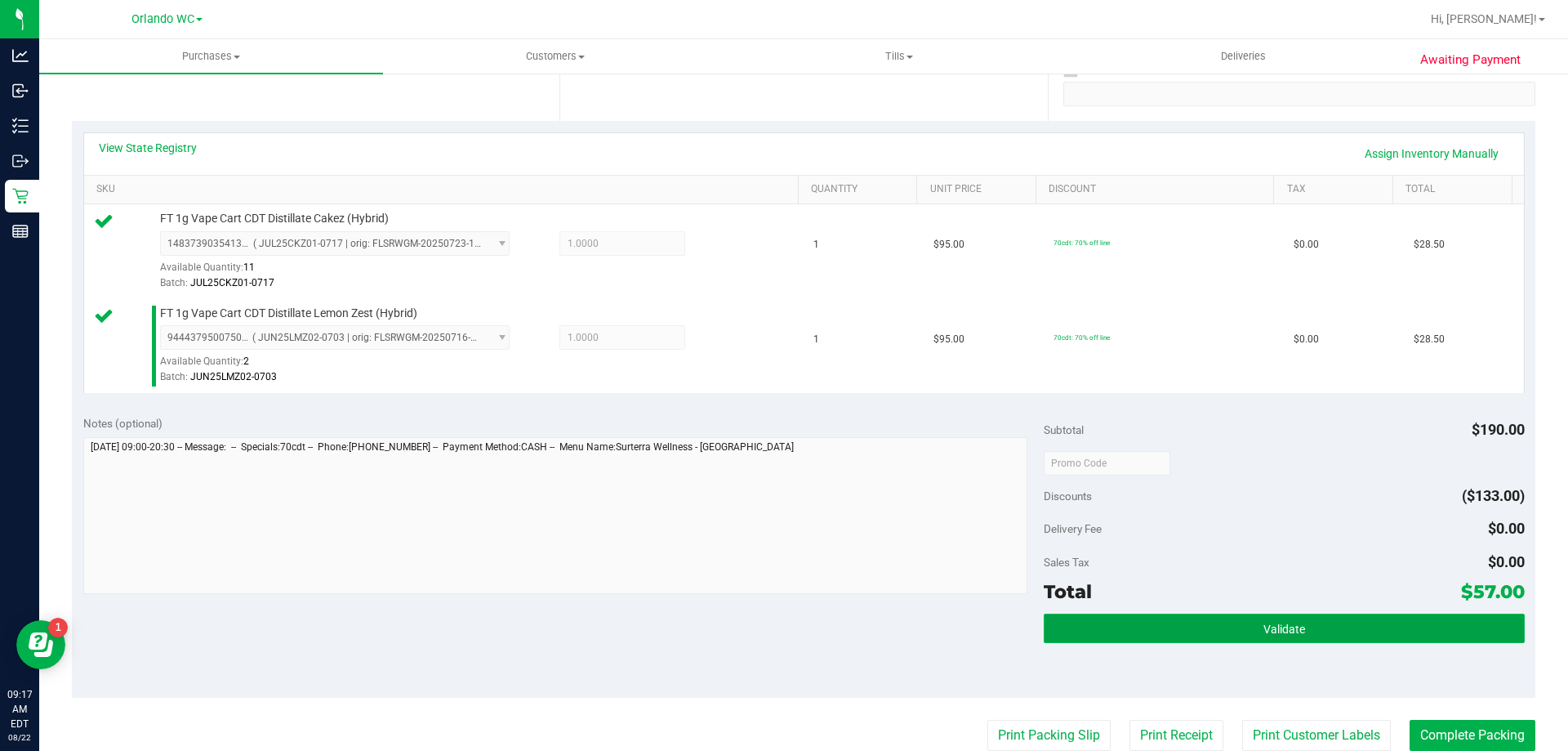
click at [781, 623] on span "Validate" at bounding box center [1285, 628] width 42 height 13
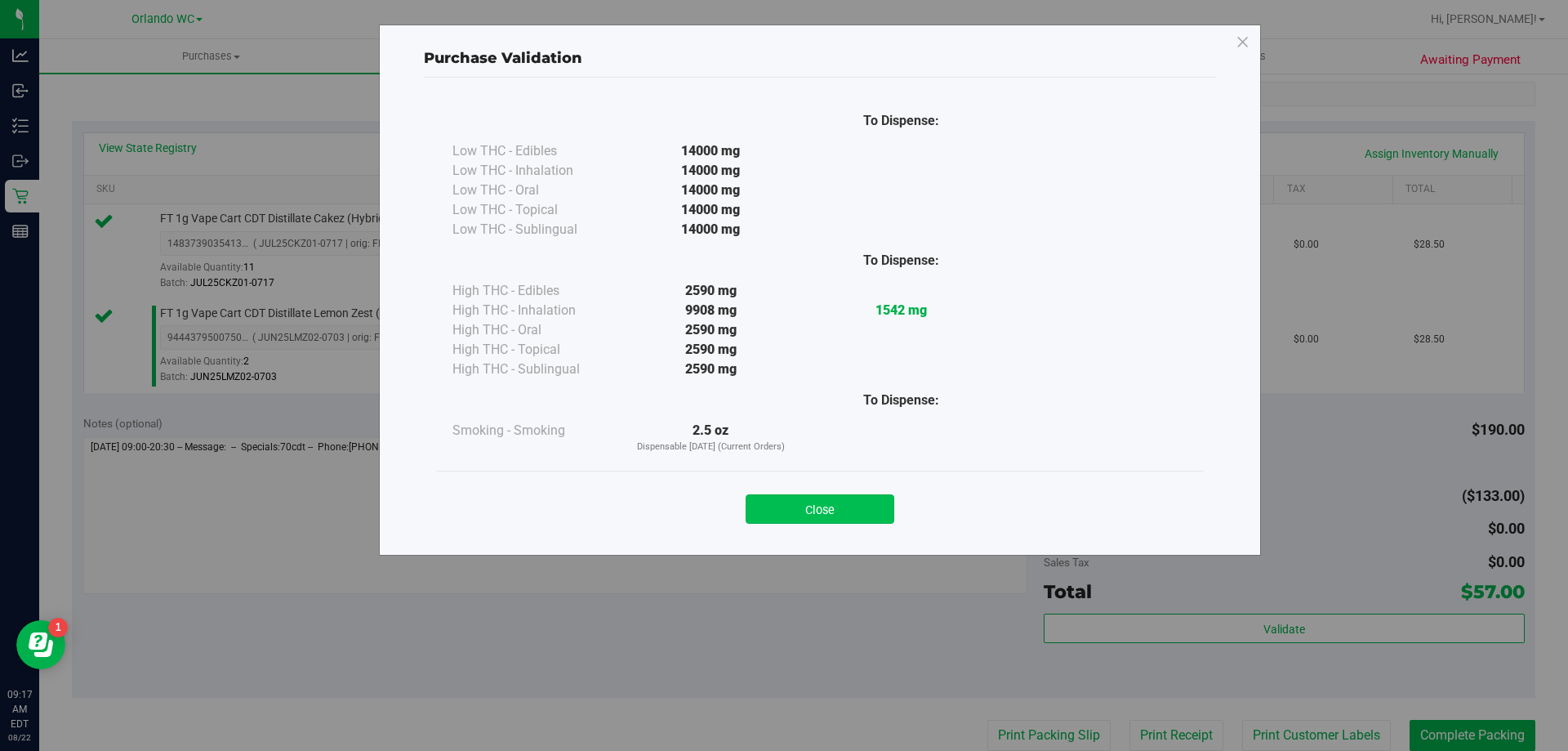
click at [781, 499] on button "Close" at bounding box center [820, 509] width 149 height 30
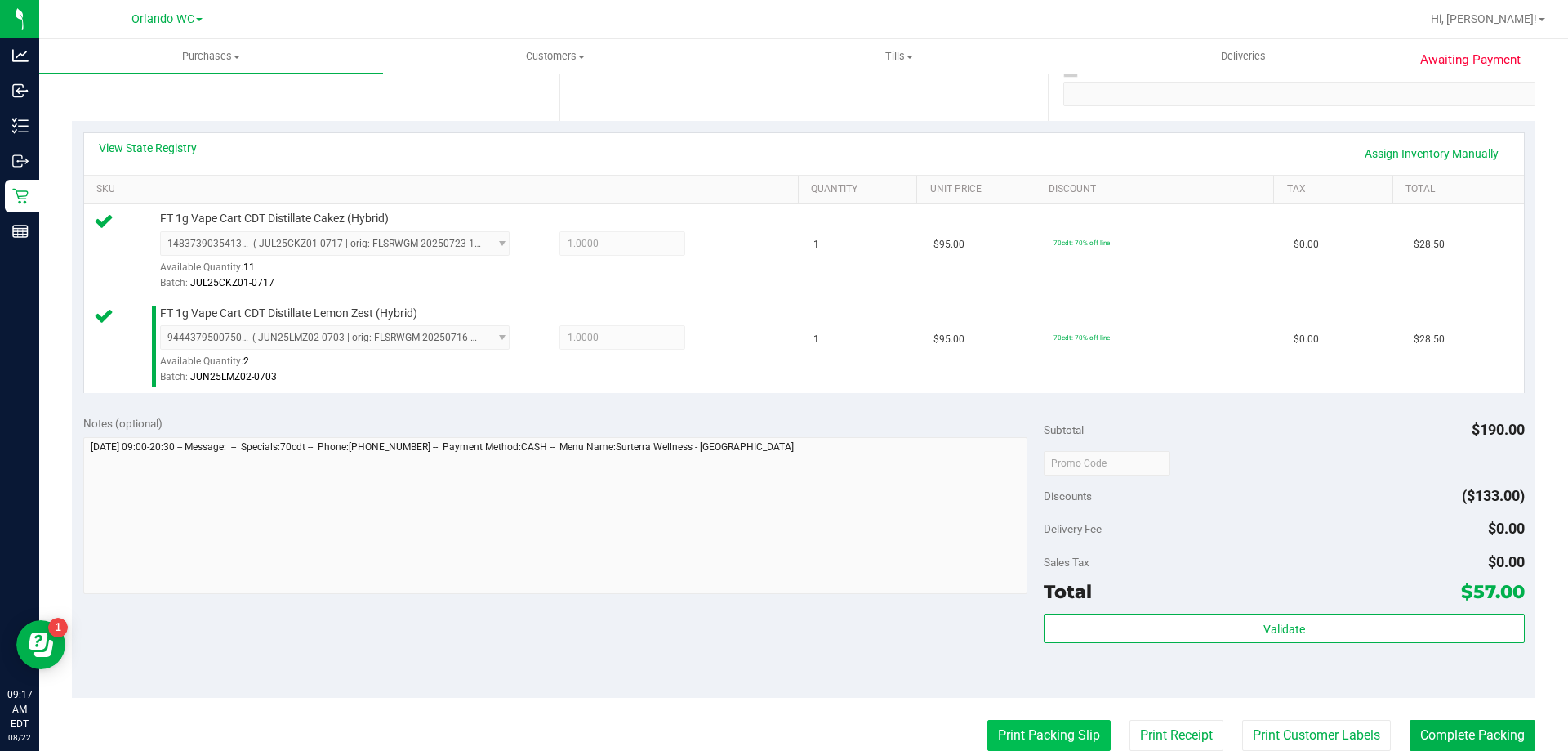
click at [781, 726] on button "Print Packing Slip" at bounding box center [1049, 735] width 123 height 31
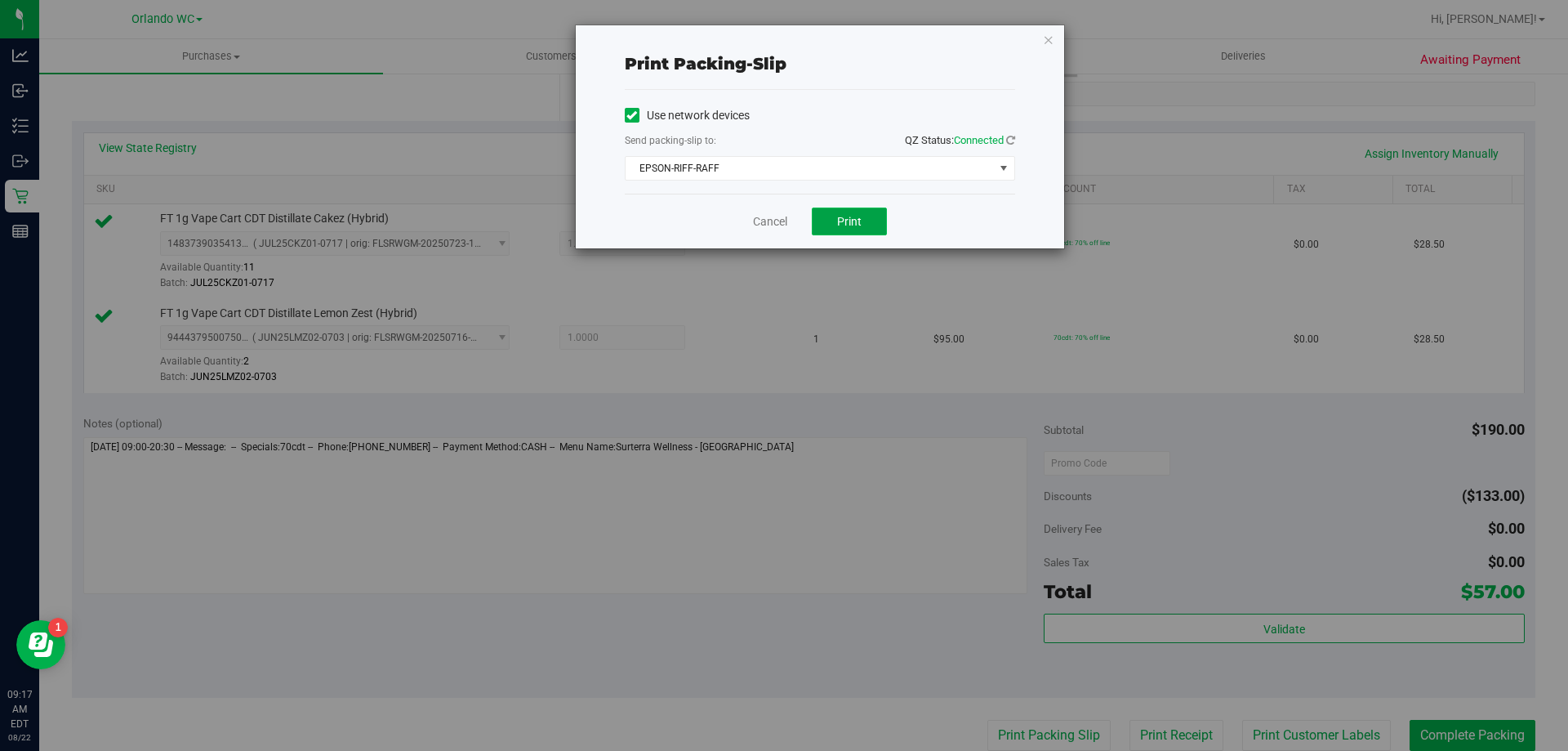
click at [781, 217] on button "Print" at bounding box center [850, 221] width 75 height 28
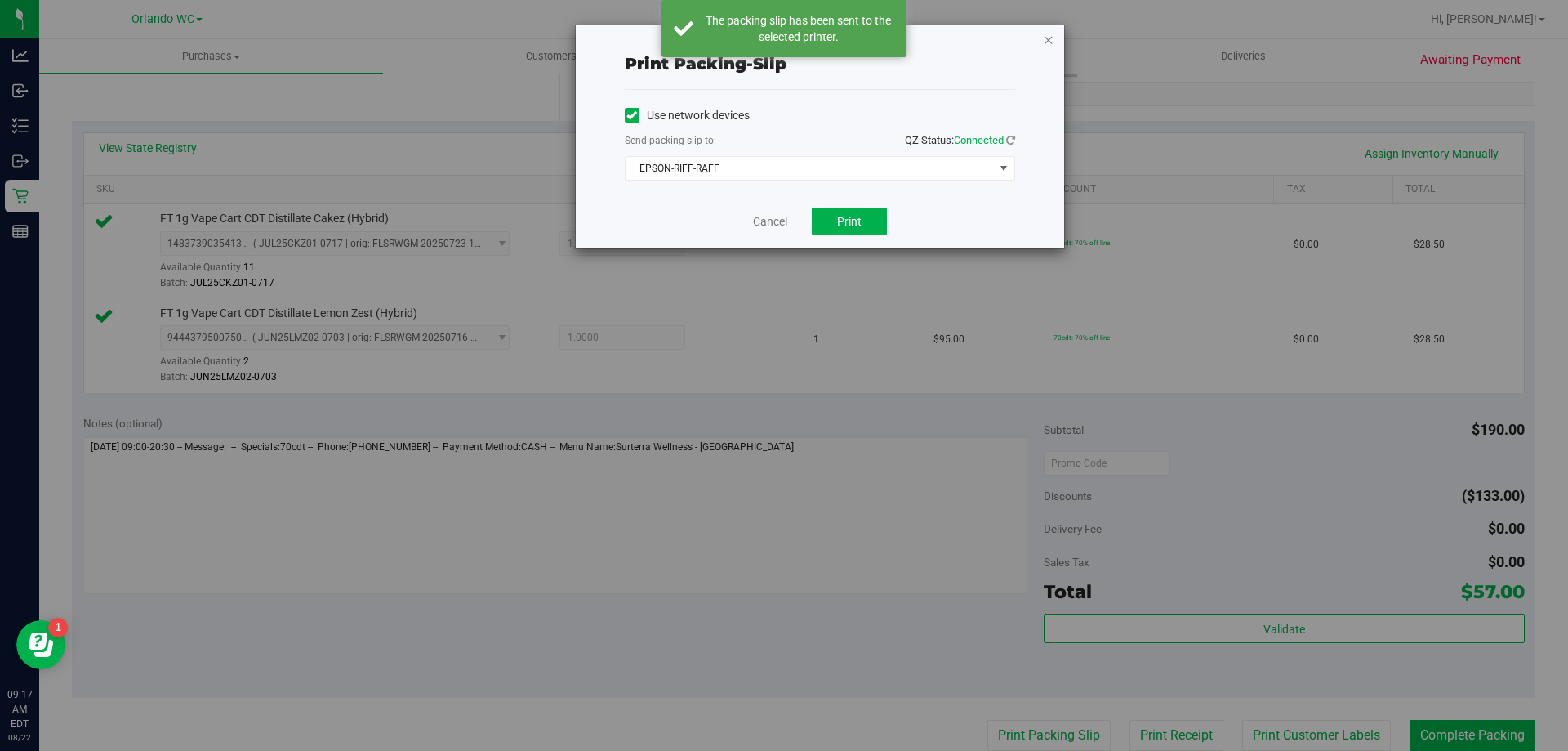
click at [781, 45] on icon "button" at bounding box center [1048, 39] width 11 height 20
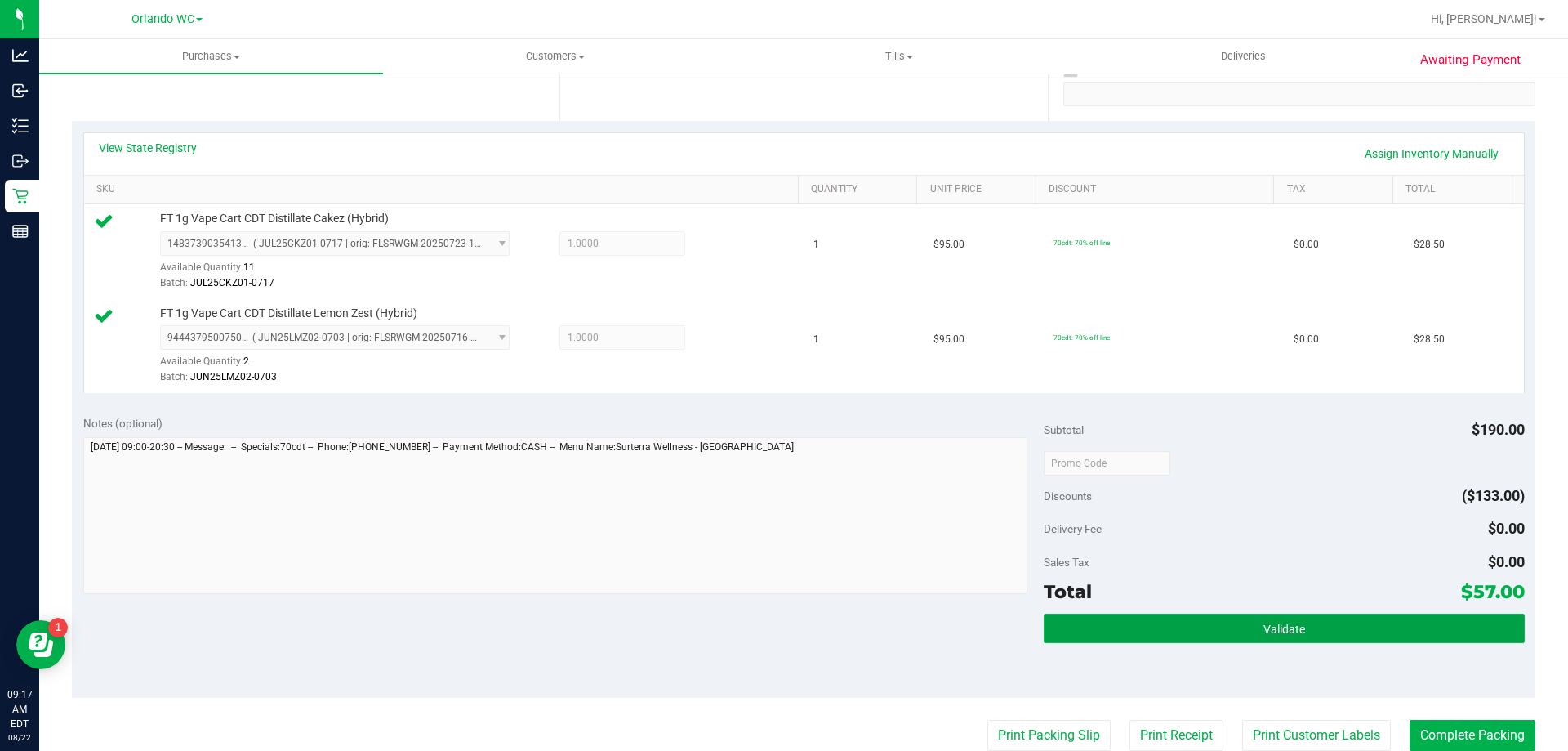
click at [781, 637] on button "Validate" at bounding box center [1284, 628] width 480 height 30
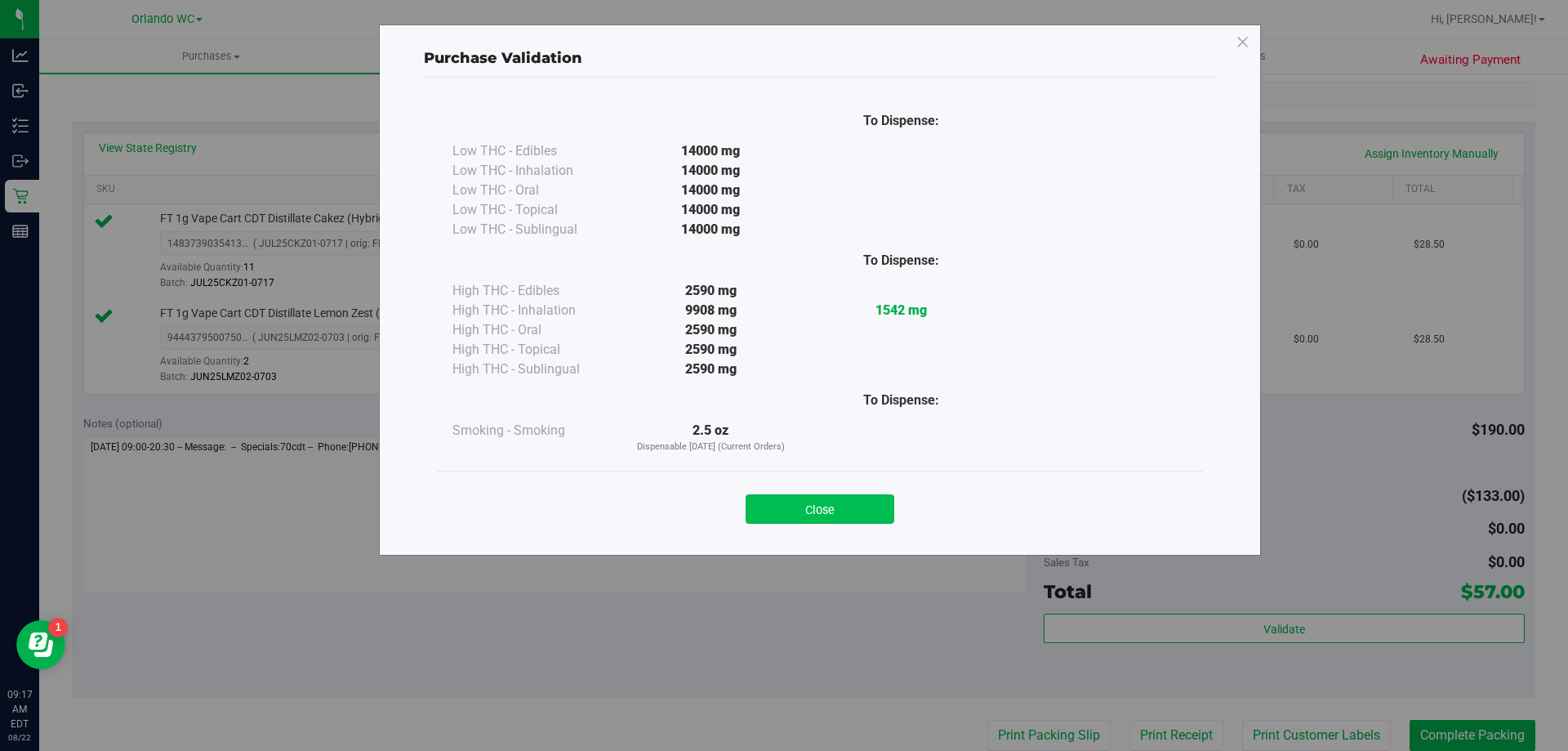
click at [781, 499] on button "Close" at bounding box center [820, 509] width 149 height 30
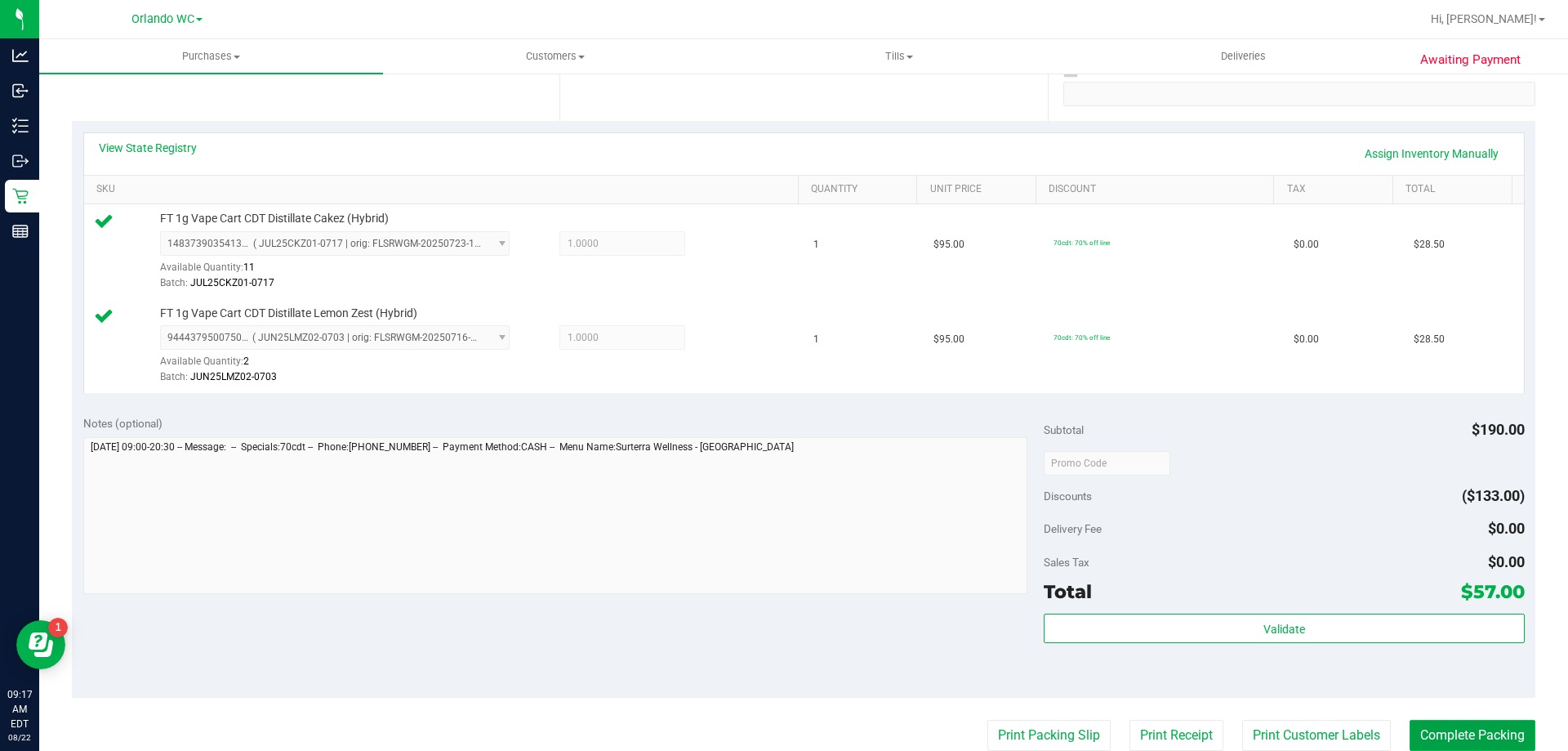
click at [781, 731] on button "Complete Packing" at bounding box center [1473, 735] width 126 height 31
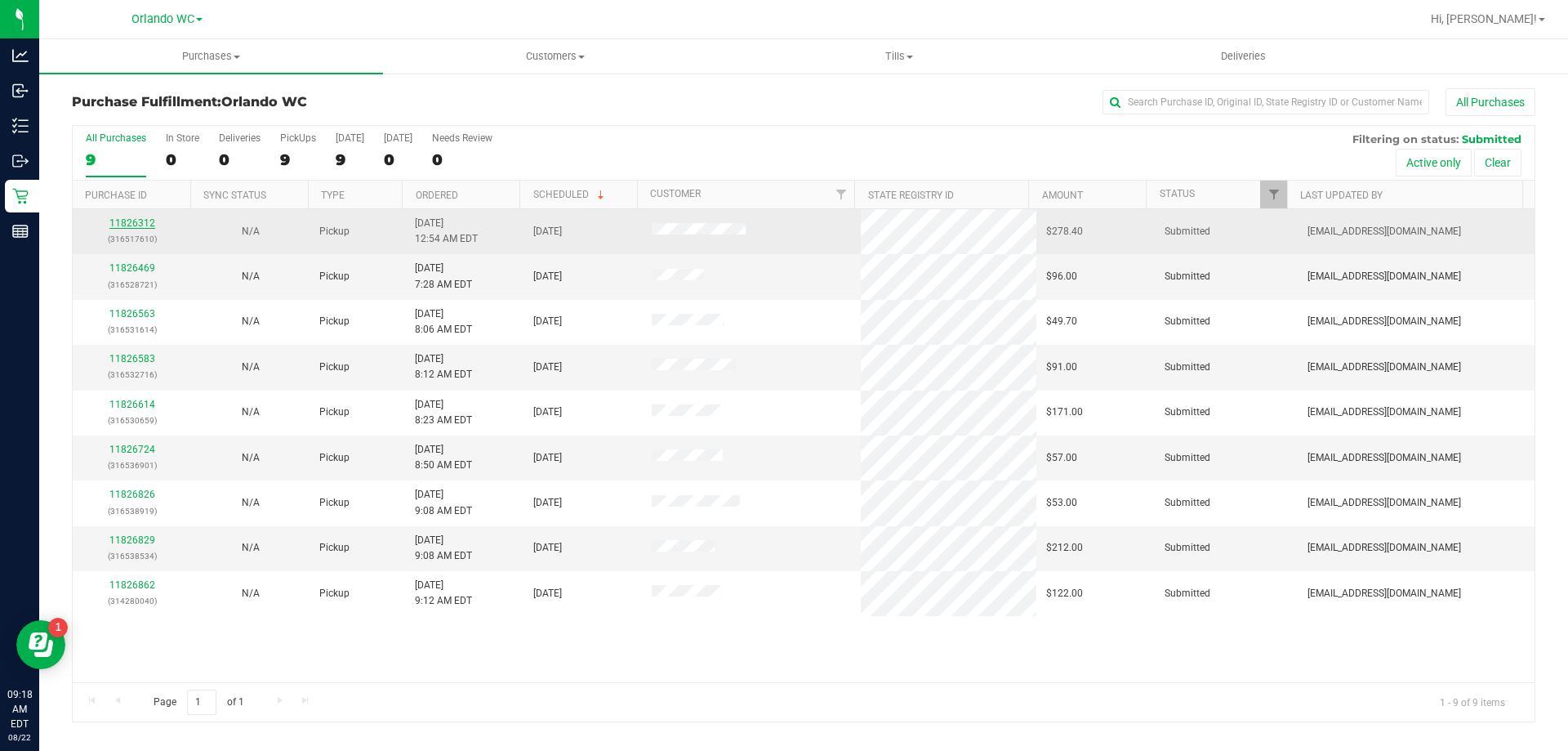
click at [146, 223] on link "11826312" at bounding box center [133, 222] width 46 height 11
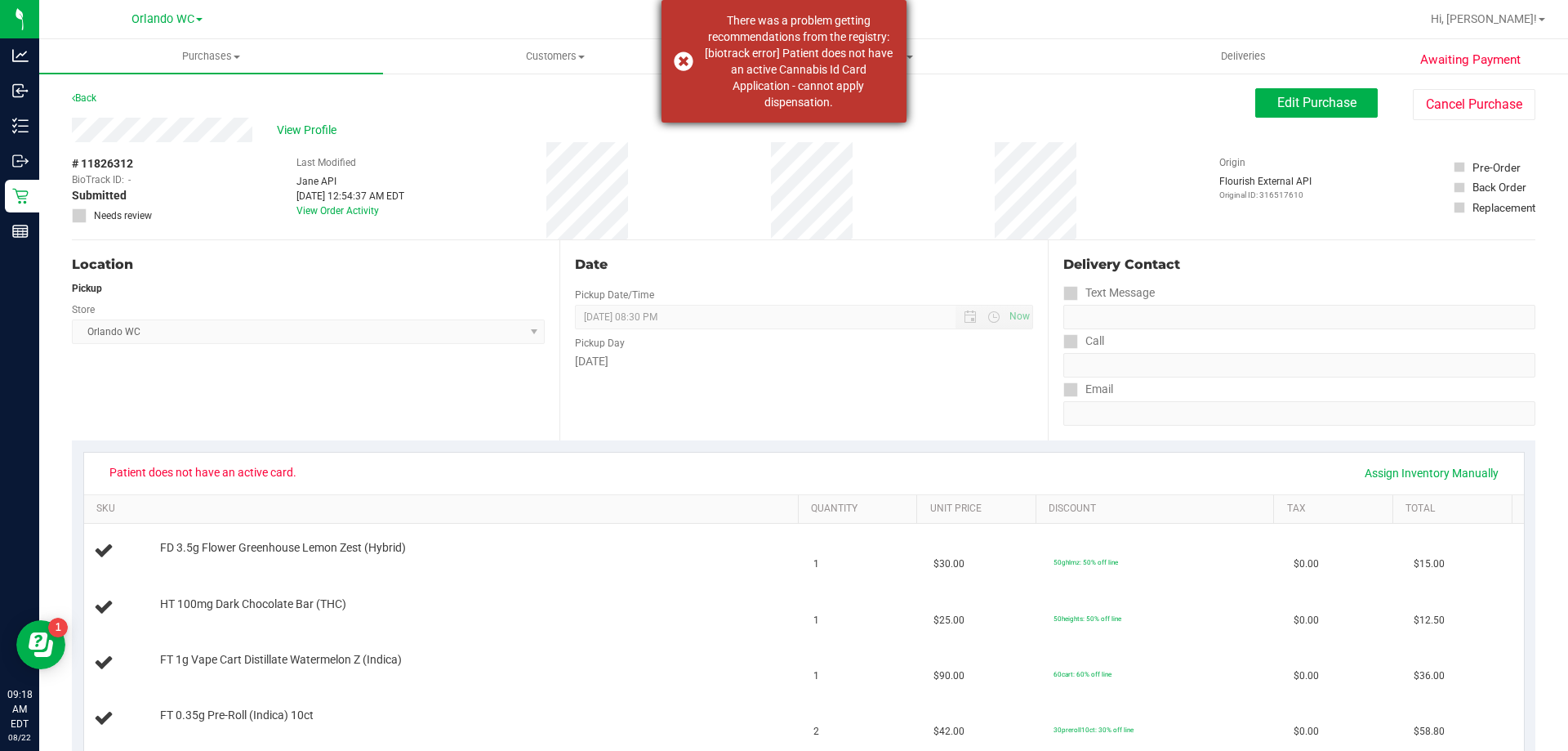
click at [689, 62] on div "There was a problem getting recommendations from the registry: [biotrack error]…" at bounding box center [784, 61] width 245 height 123
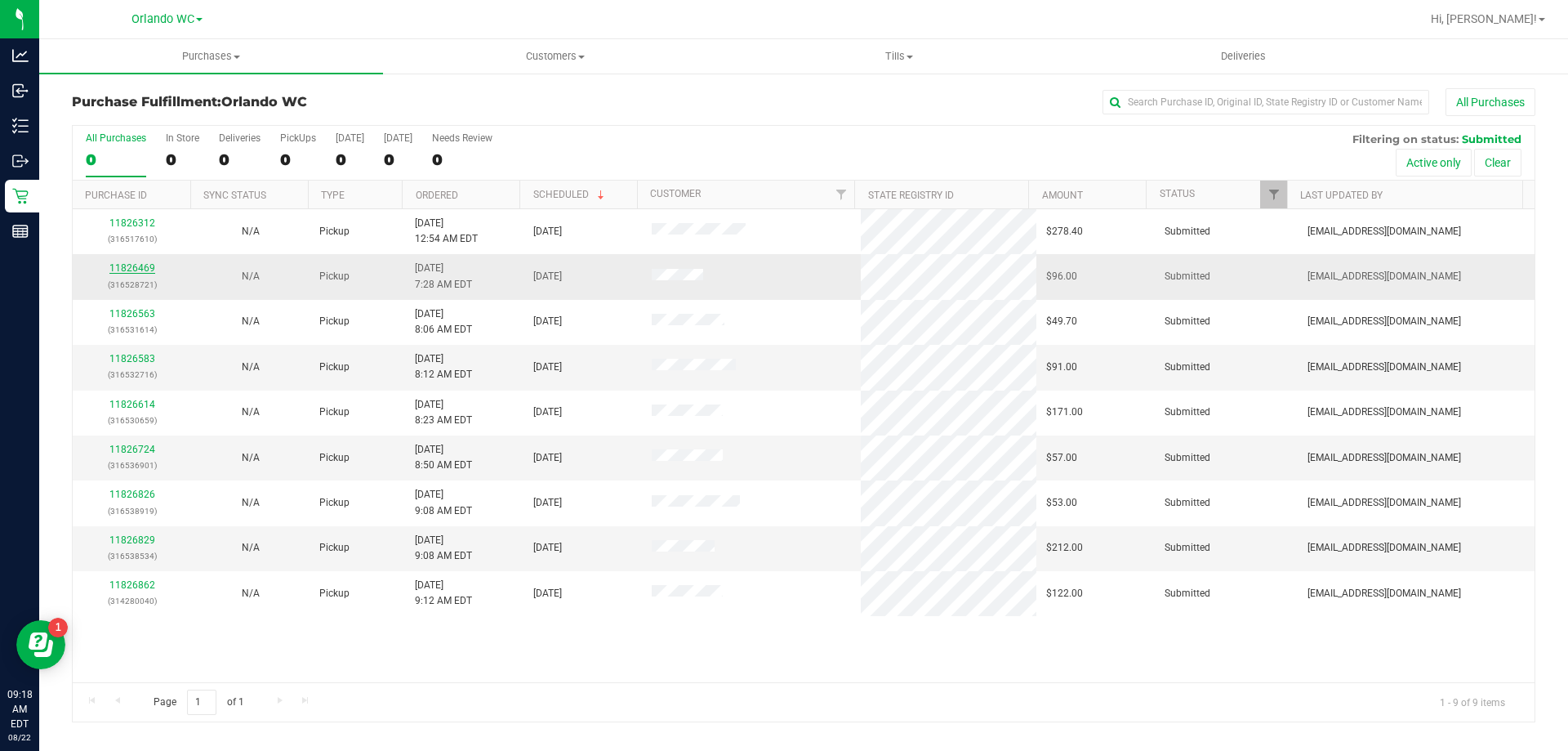
click at [123, 269] on link "11826469" at bounding box center [133, 267] width 46 height 11
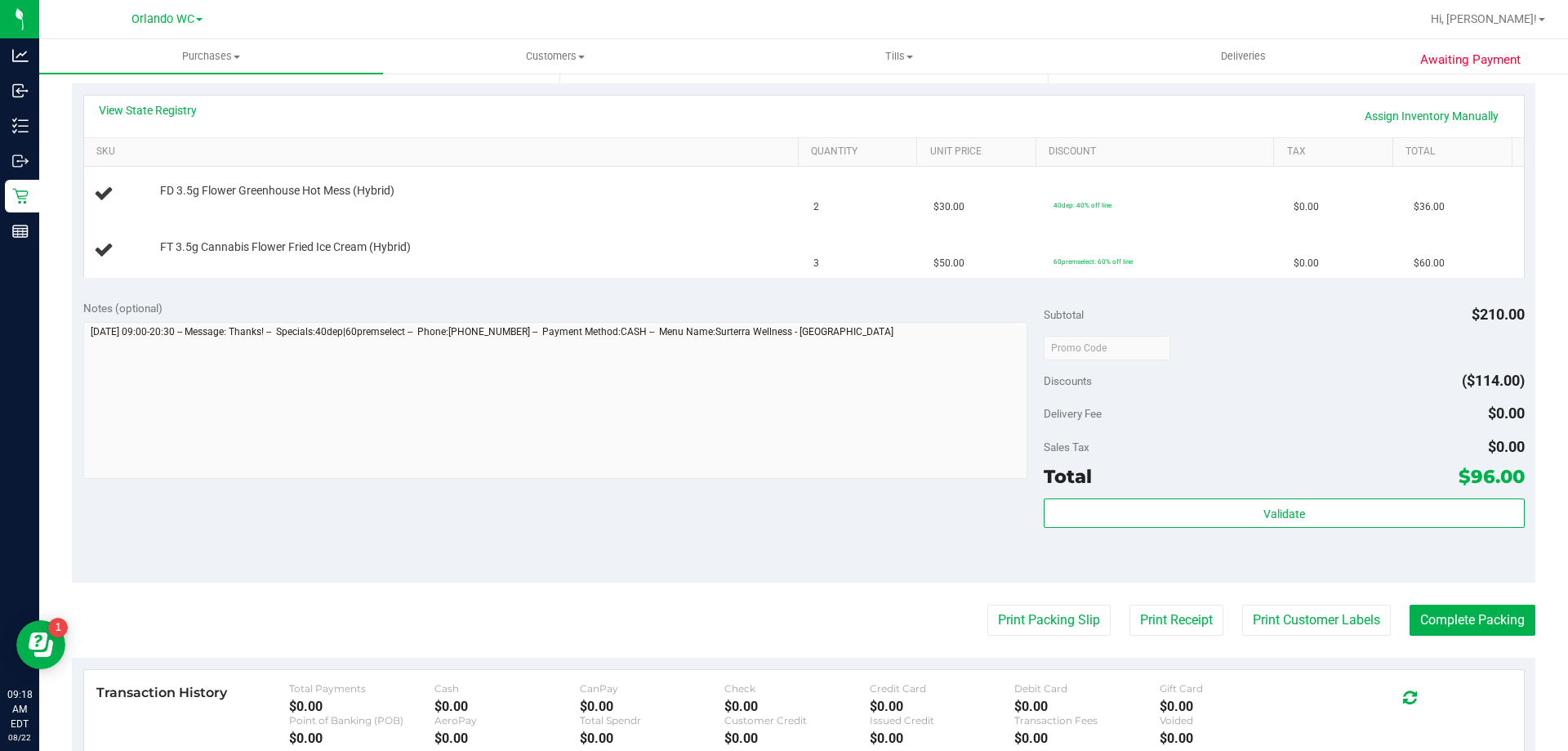
scroll to position [435, 0]
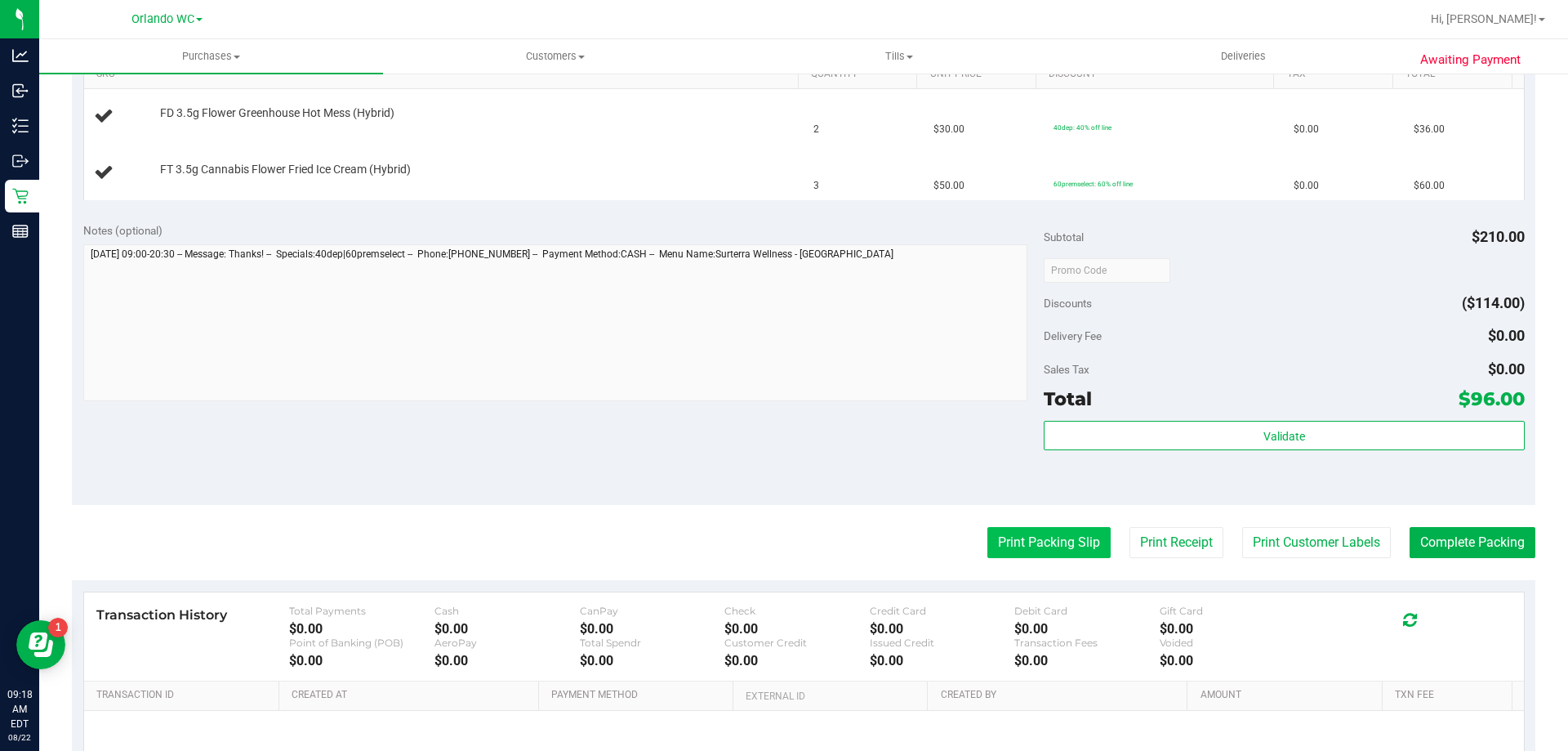
click at [781, 544] on button "Print Packing Slip" at bounding box center [1049, 542] width 123 height 31
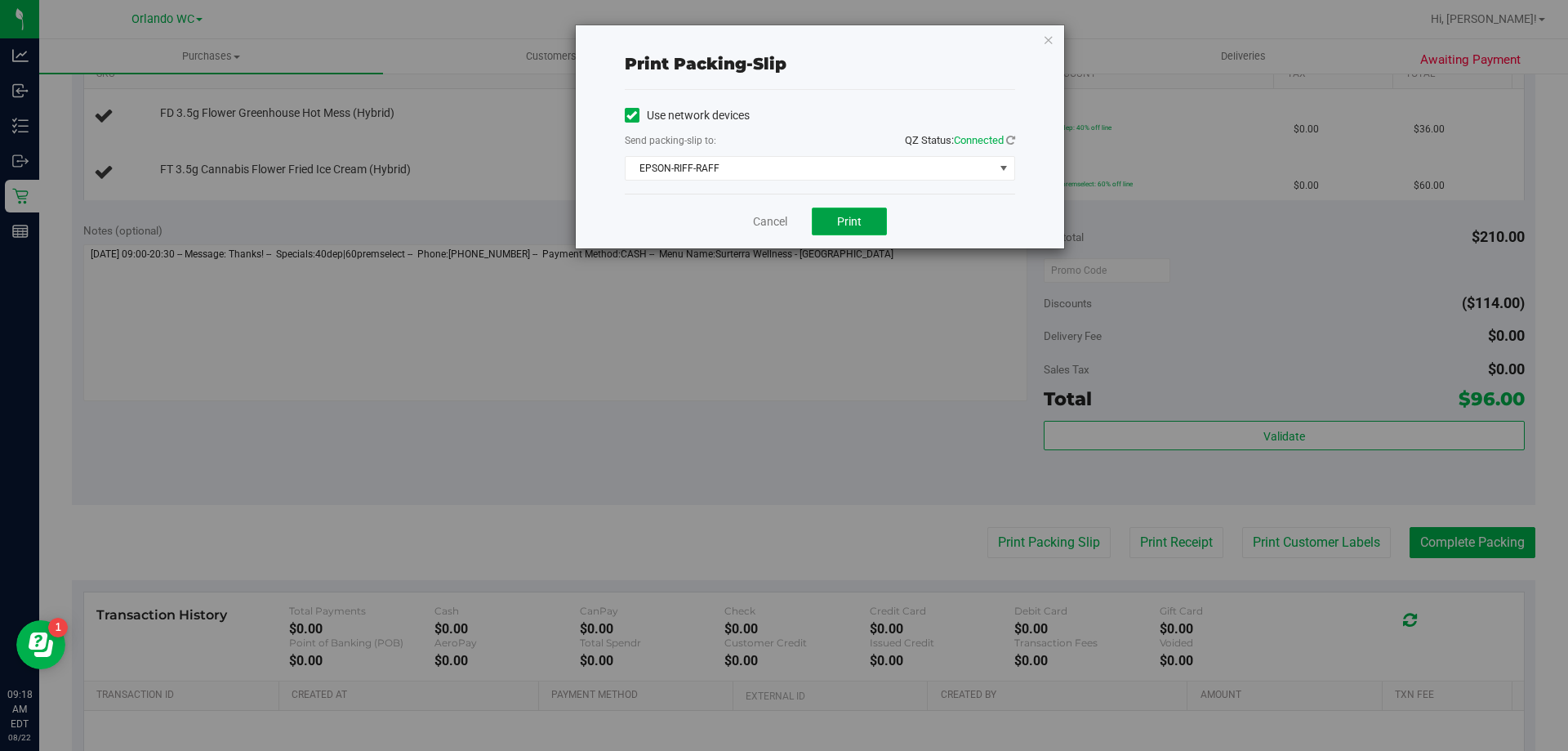
click at [781, 213] on button "Print" at bounding box center [850, 221] width 75 height 28
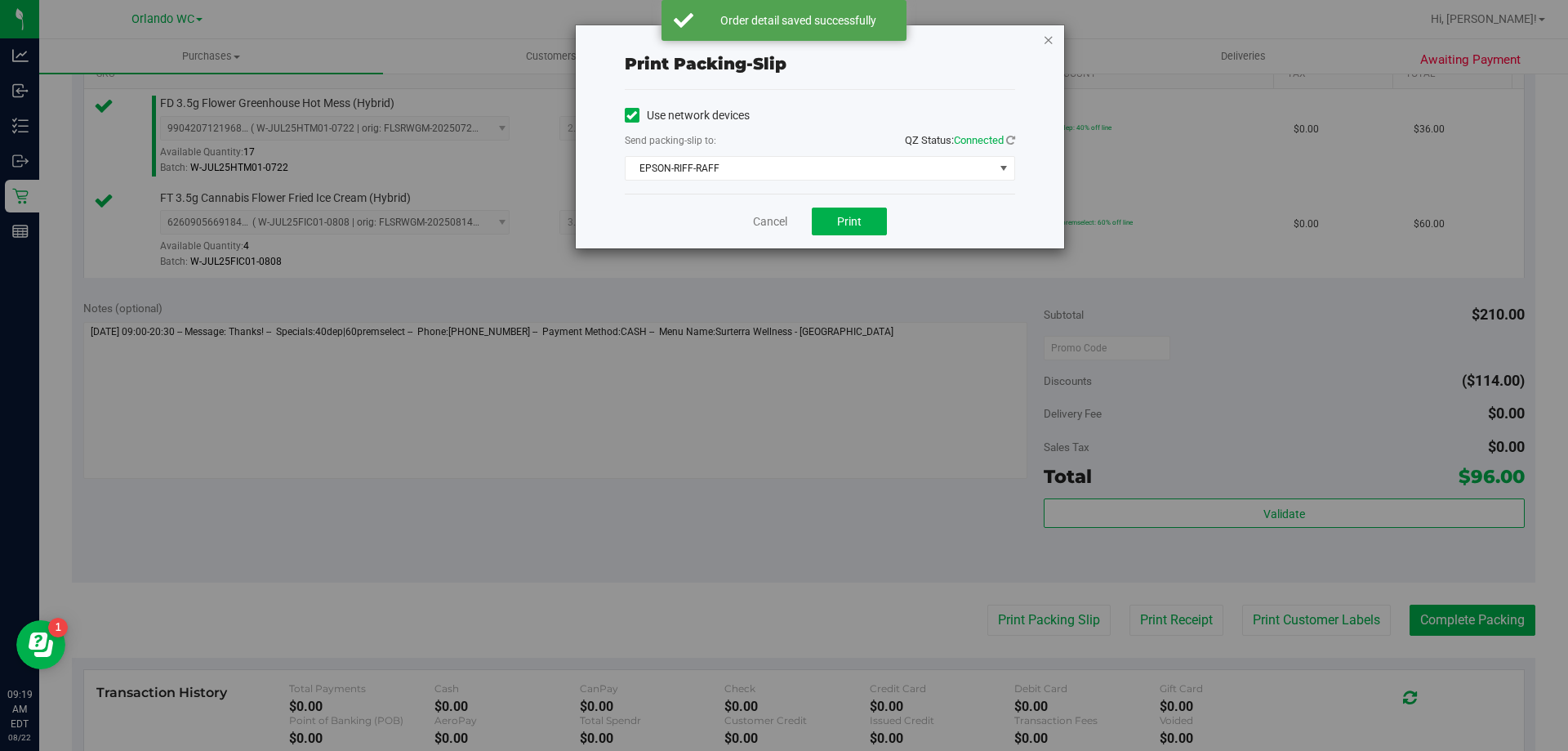
click at [781, 44] on icon "button" at bounding box center [1048, 39] width 11 height 20
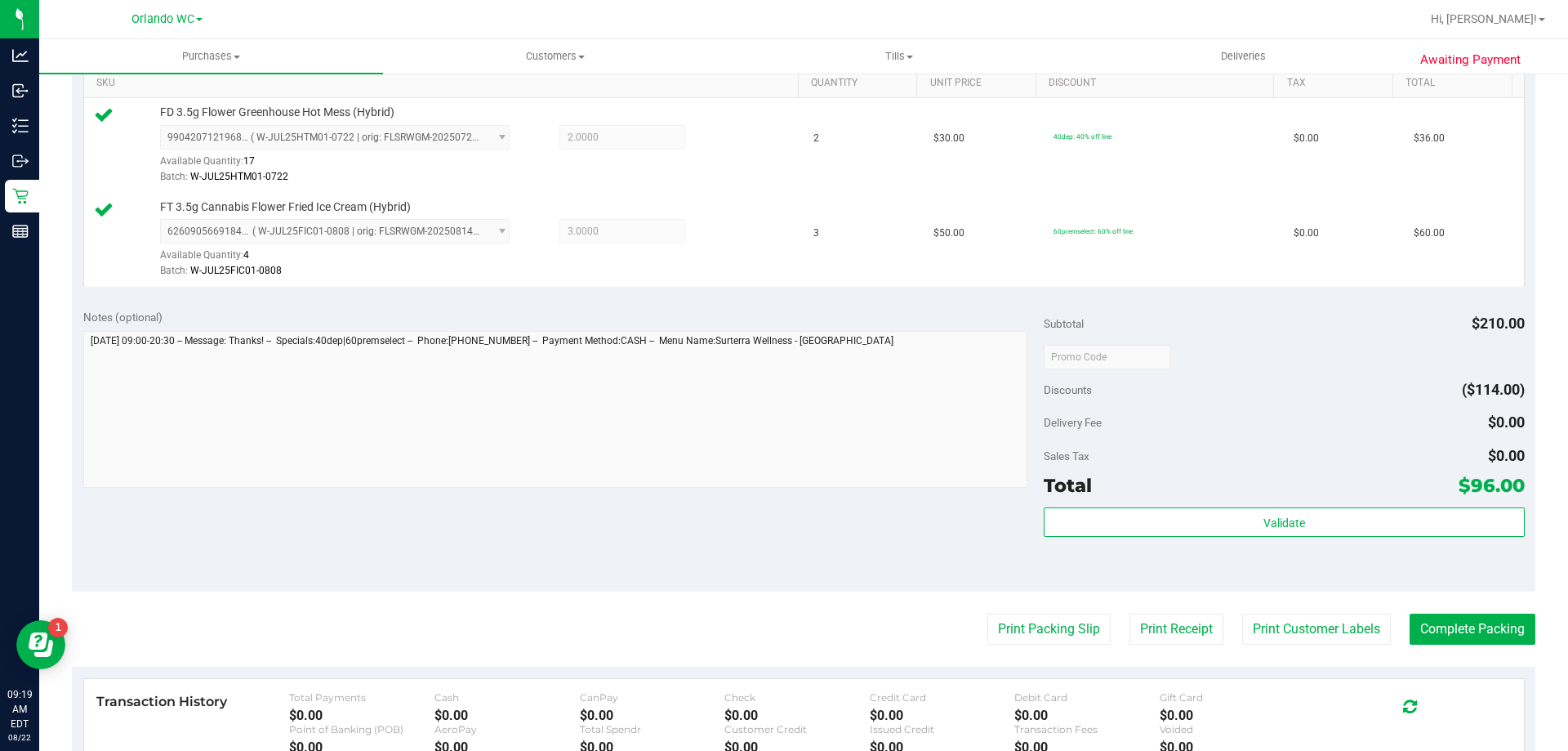
scroll to position [421, 0]
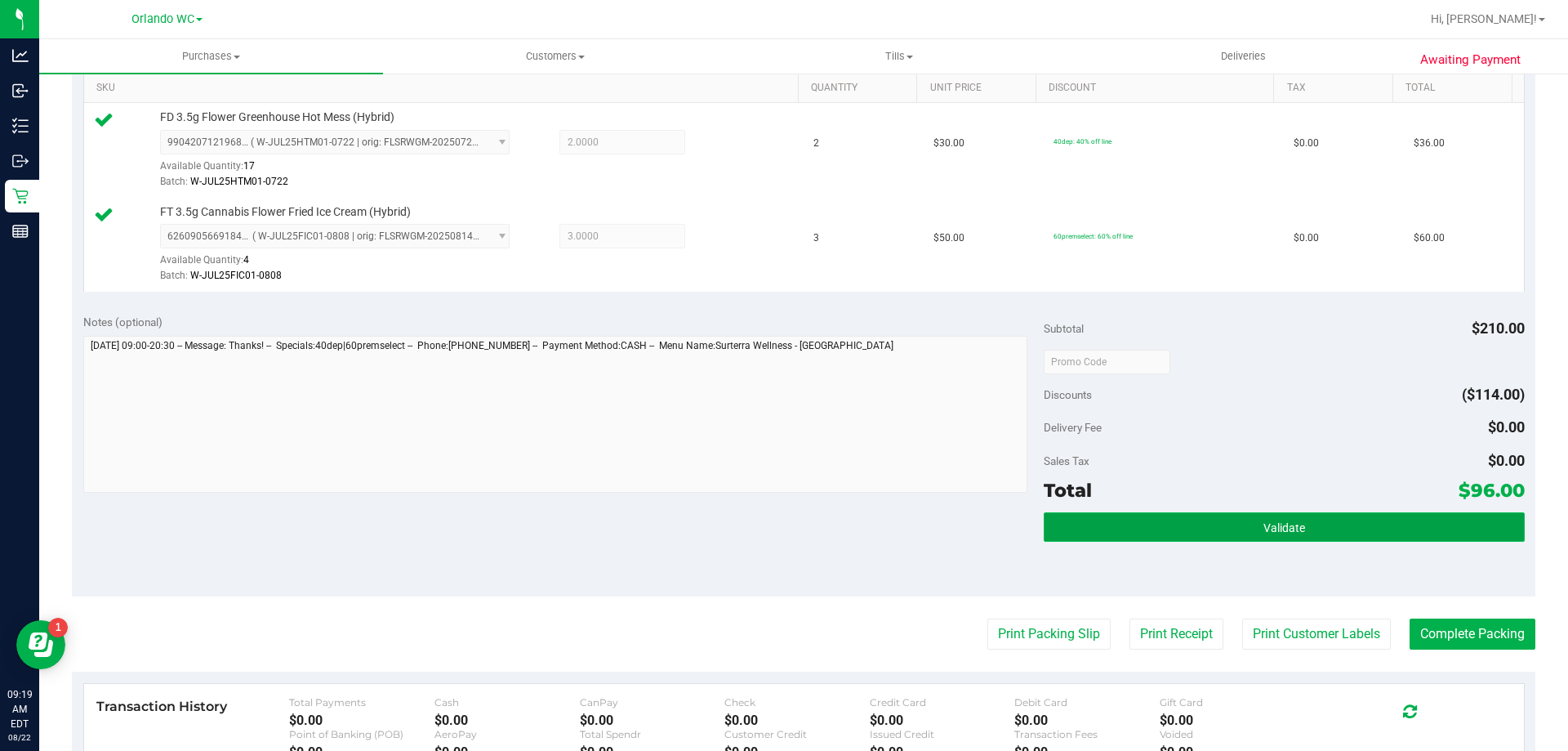
click at [781, 516] on button "Validate" at bounding box center [1284, 527] width 480 height 30
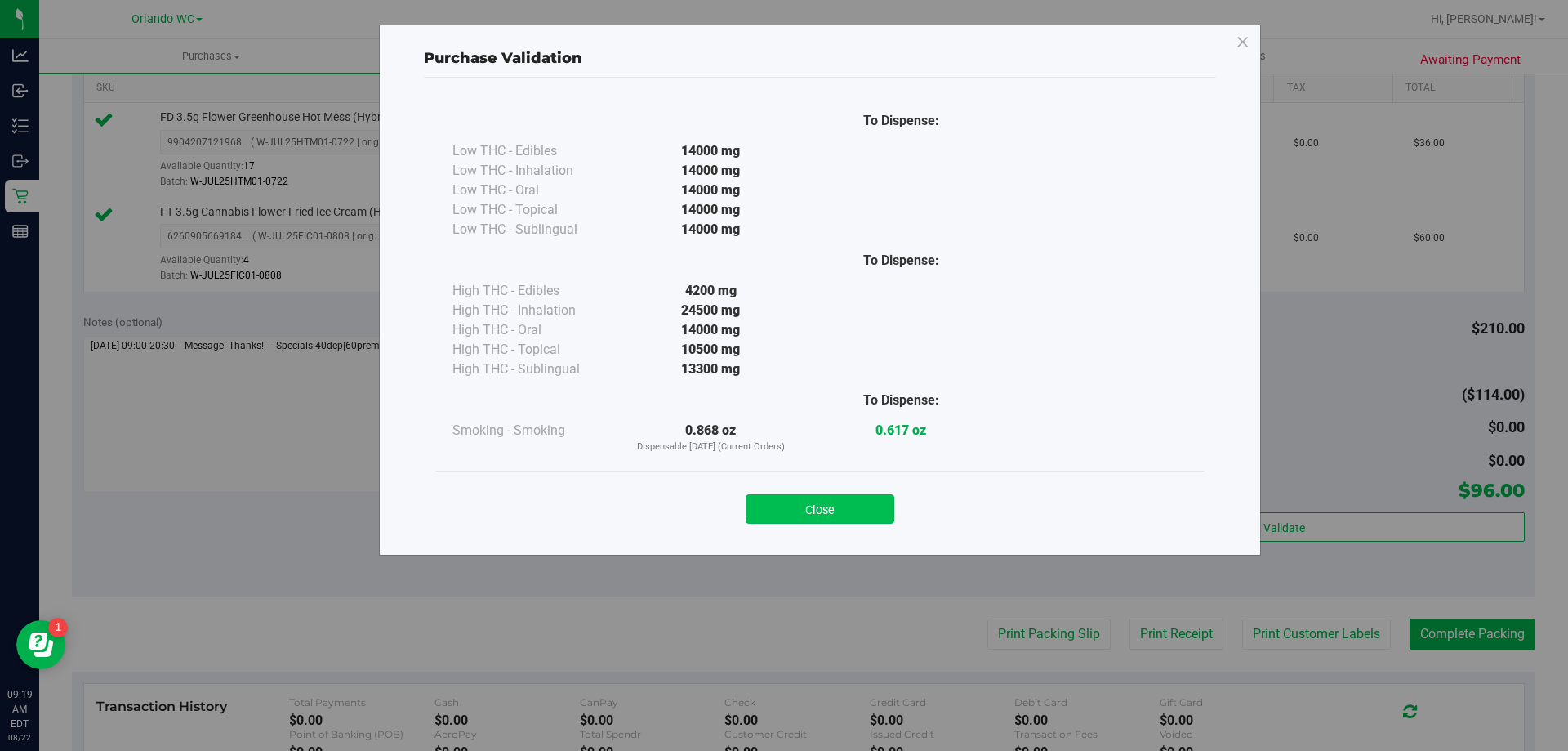
click at [781, 496] on button "Close" at bounding box center [820, 509] width 149 height 30
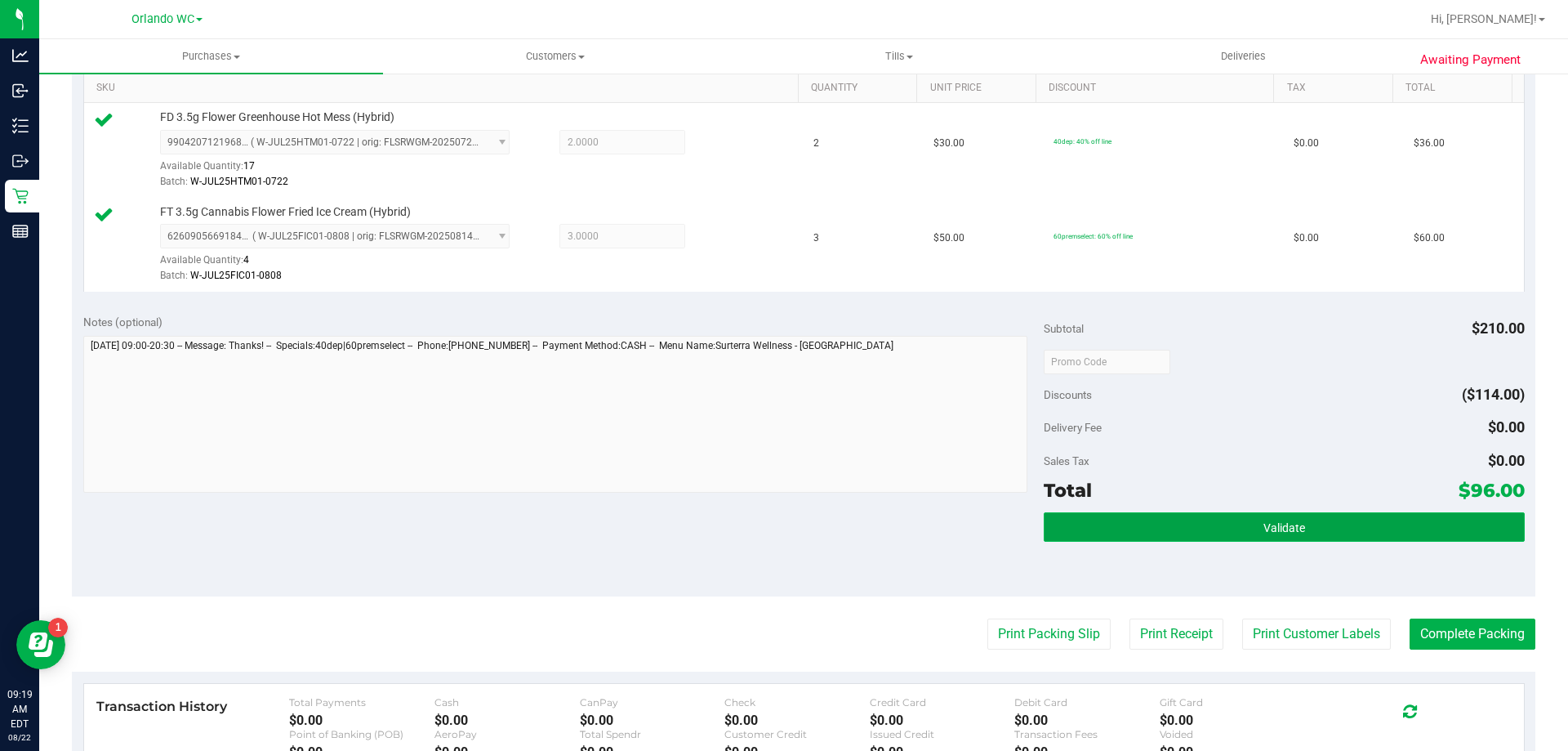
click at [781, 514] on button "Validate" at bounding box center [1284, 527] width 480 height 30
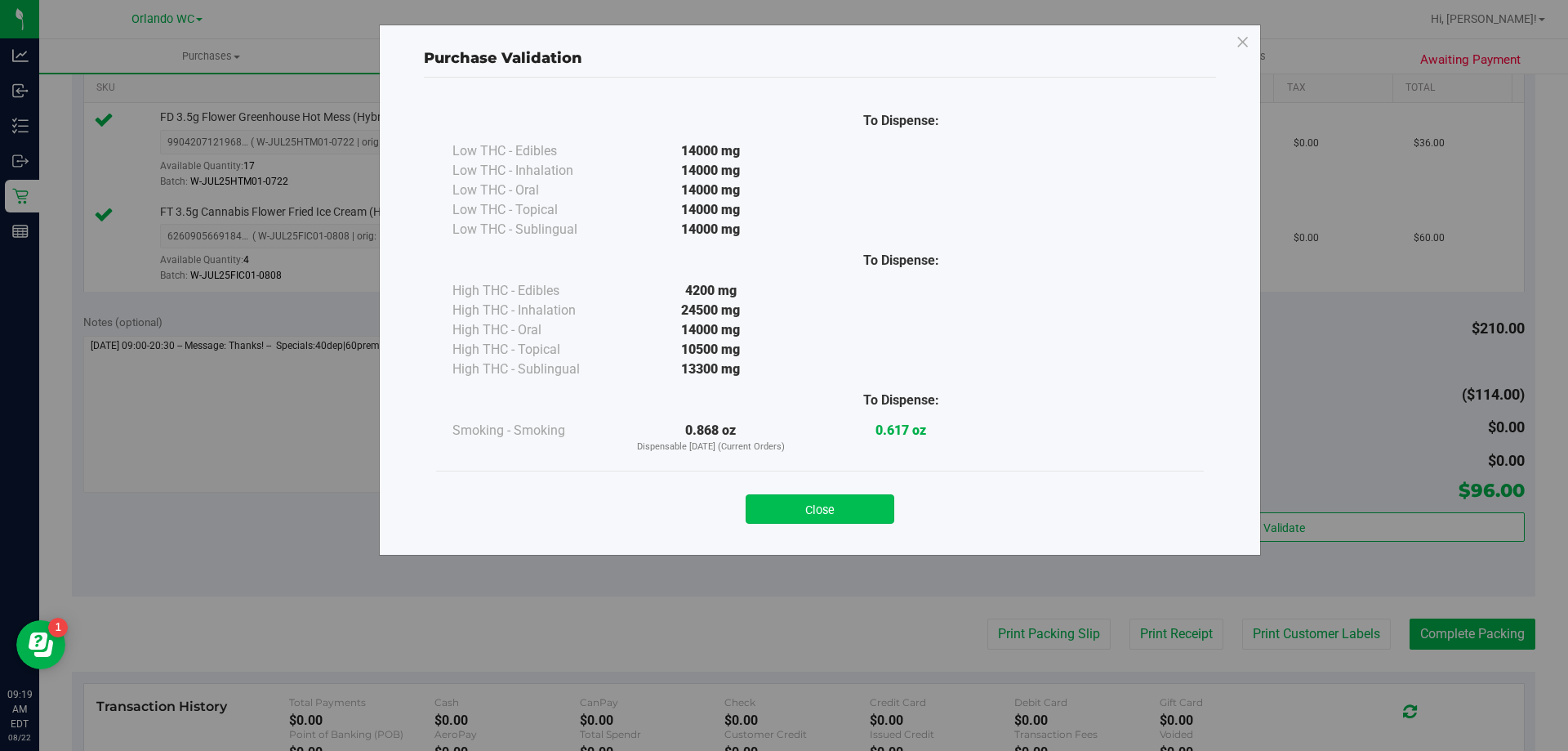
click at [781, 497] on button "Close" at bounding box center [820, 509] width 149 height 30
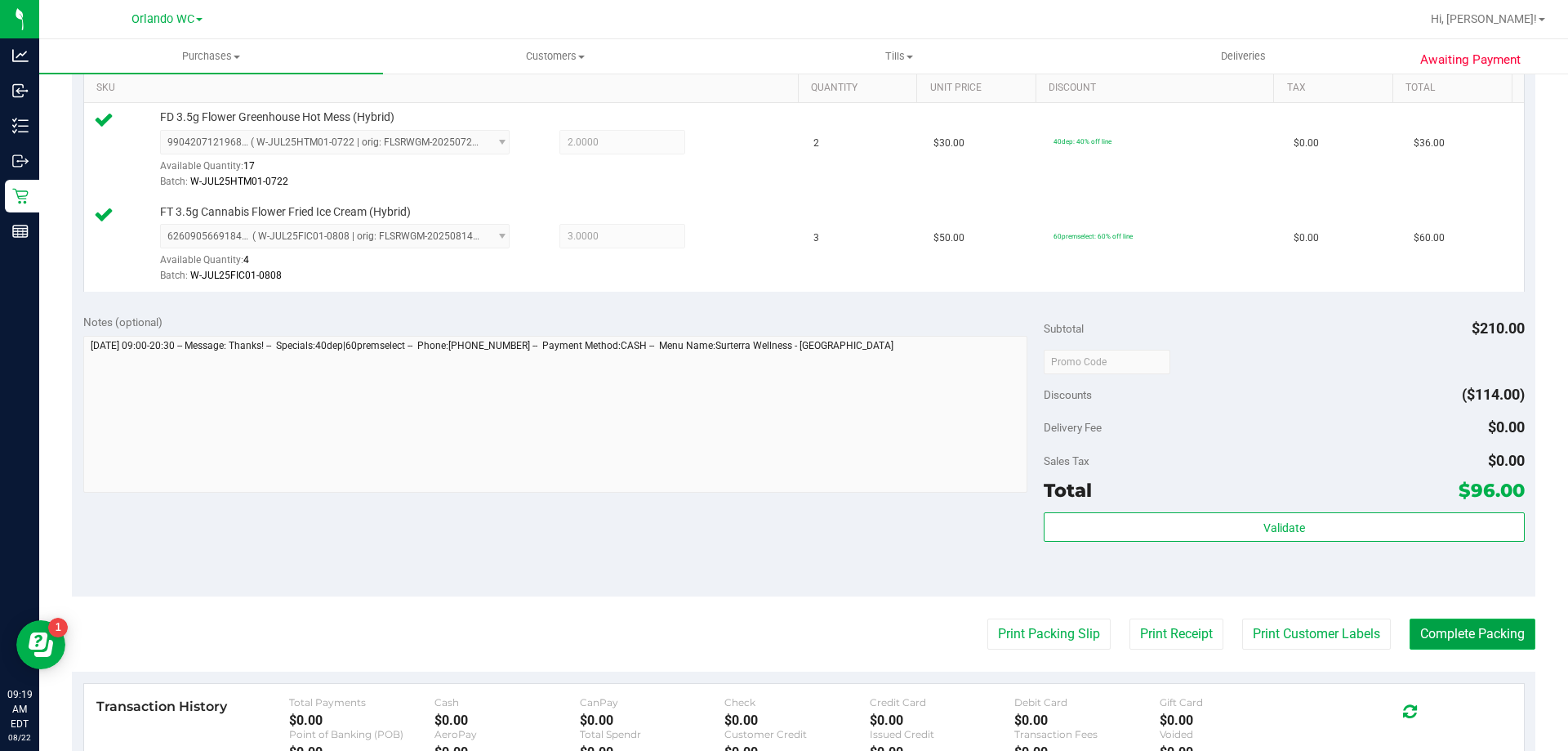
click at [781, 639] on button "Complete Packing" at bounding box center [1473, 633] width 126 height 31
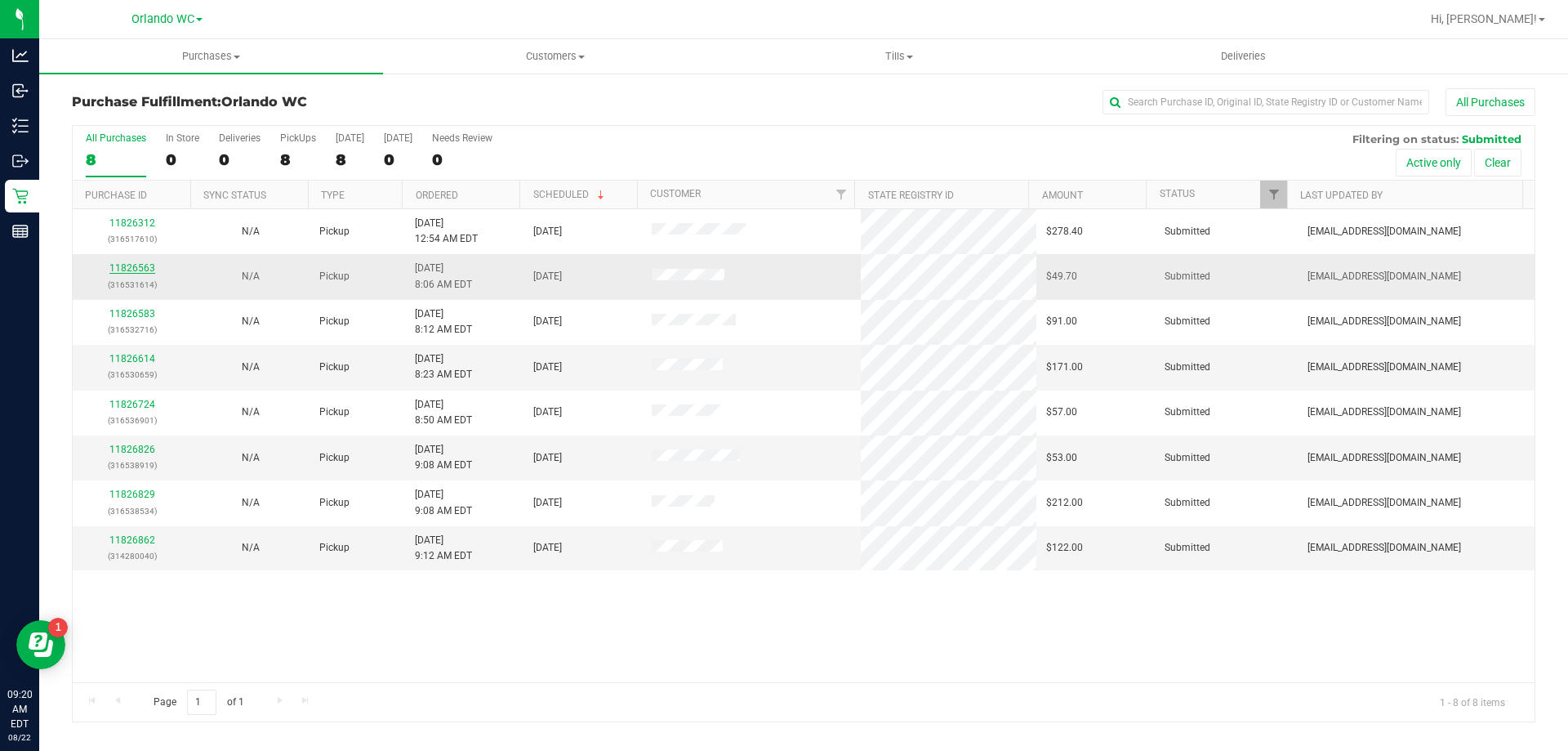
click at [129, 272] on link "11826563" at bounding box center [133, 267] width 46 height 11
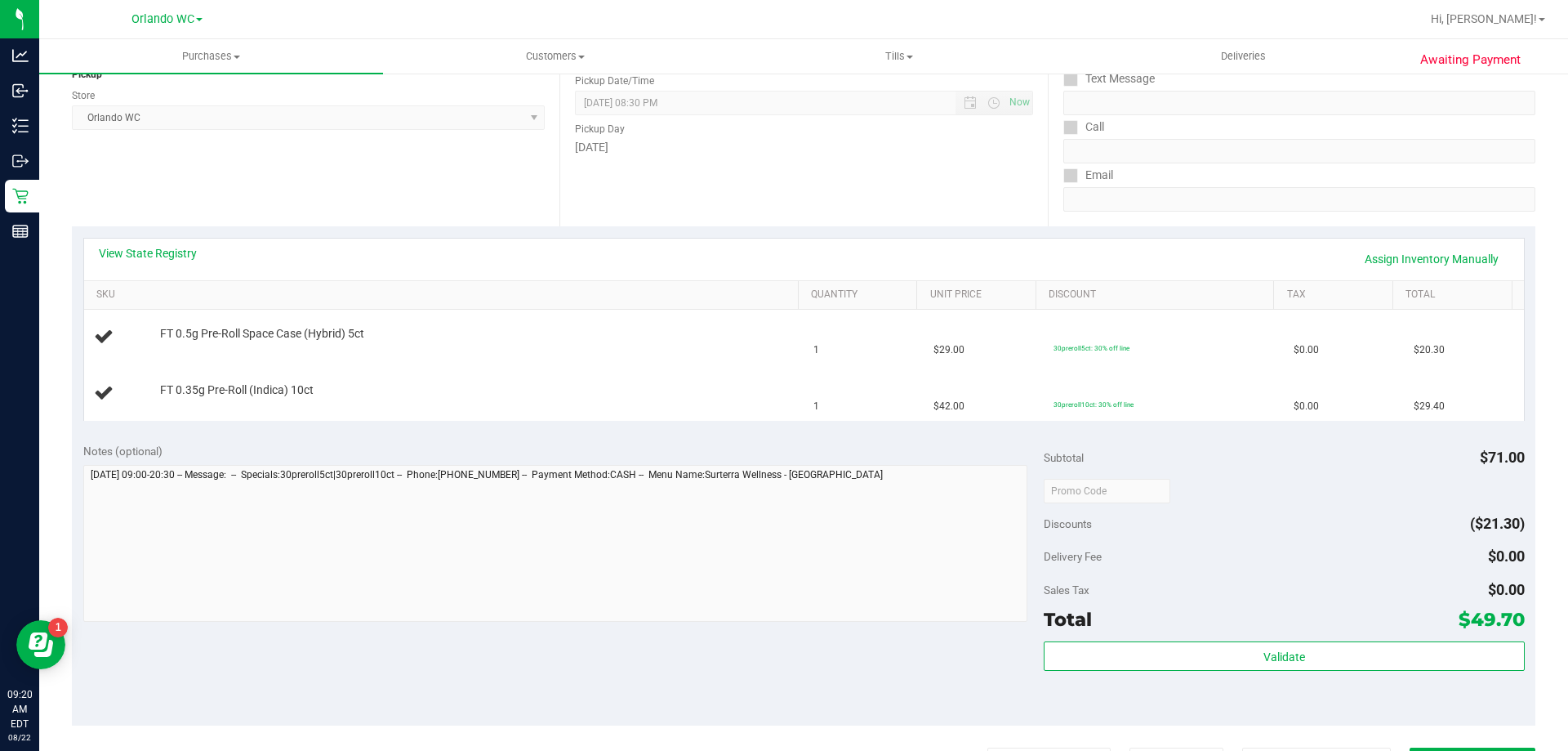
scroll to position [351, 0]
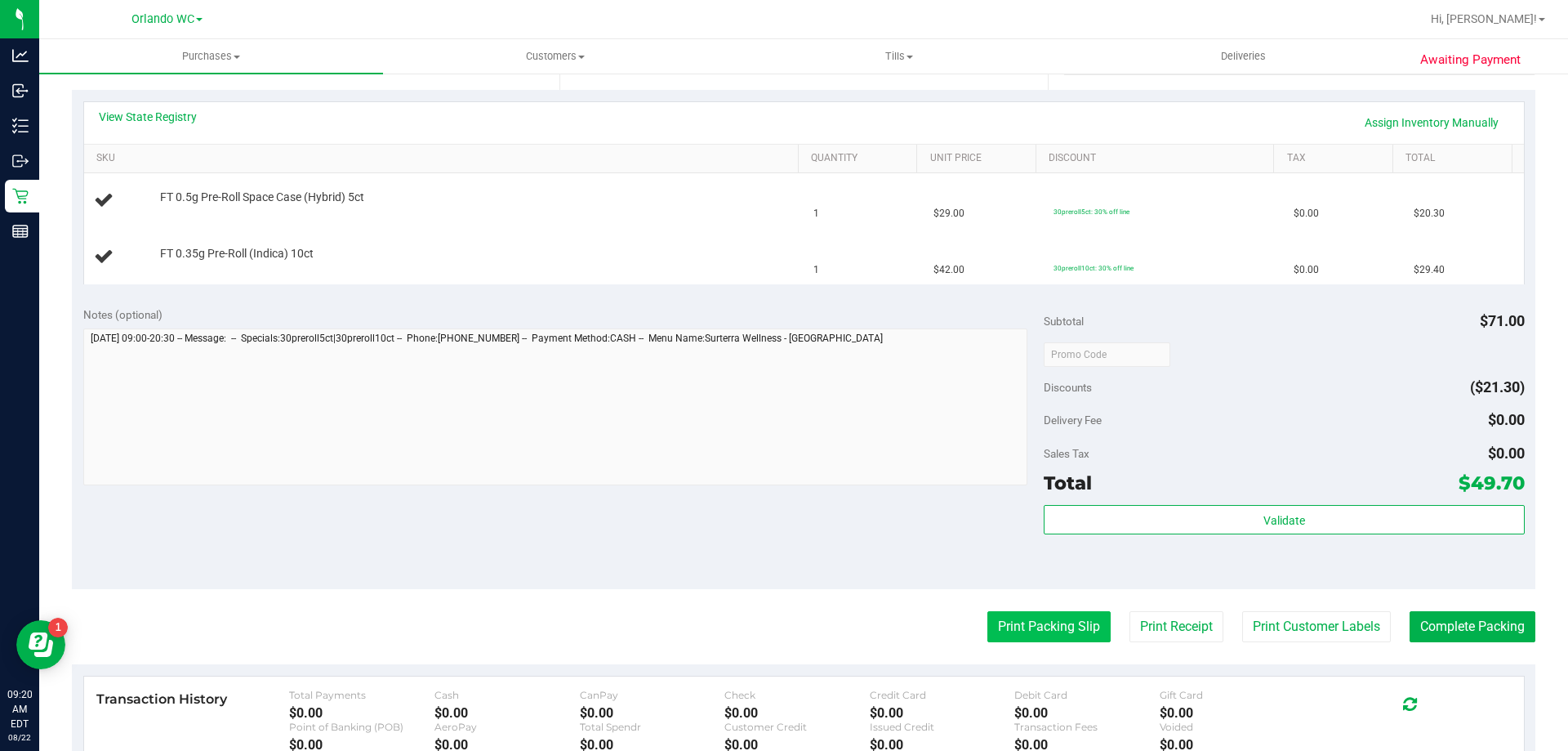
click at [781, 622] on button "Print Packing Slip" at bounding box center [1049, 627] width 123 height 31
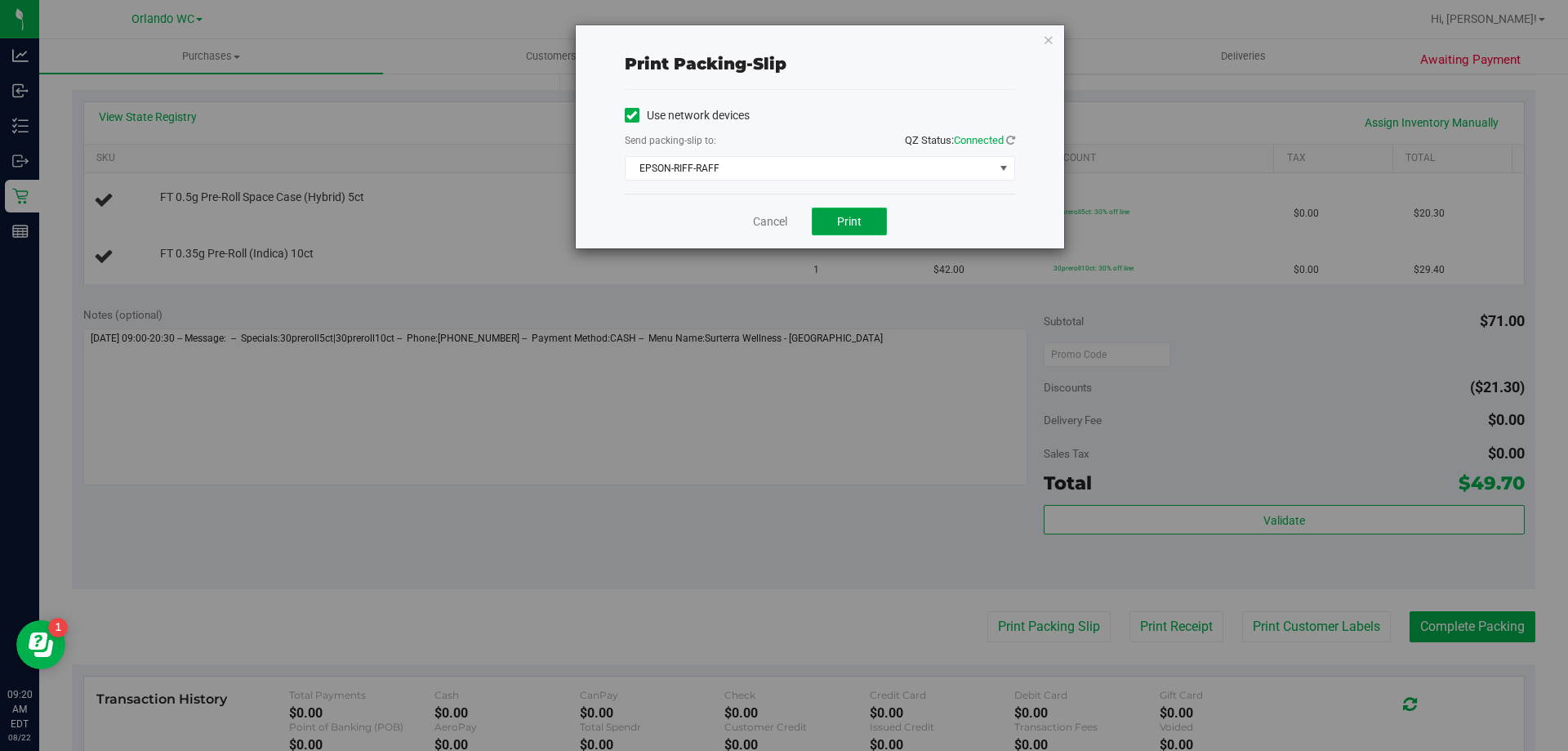
click at [781, 219] on span "Print" at bounding box center [850, 221] width 25 height 13
click at [781, 32] on icon "button" at bounding box center [1048, 39] width 11 height 20
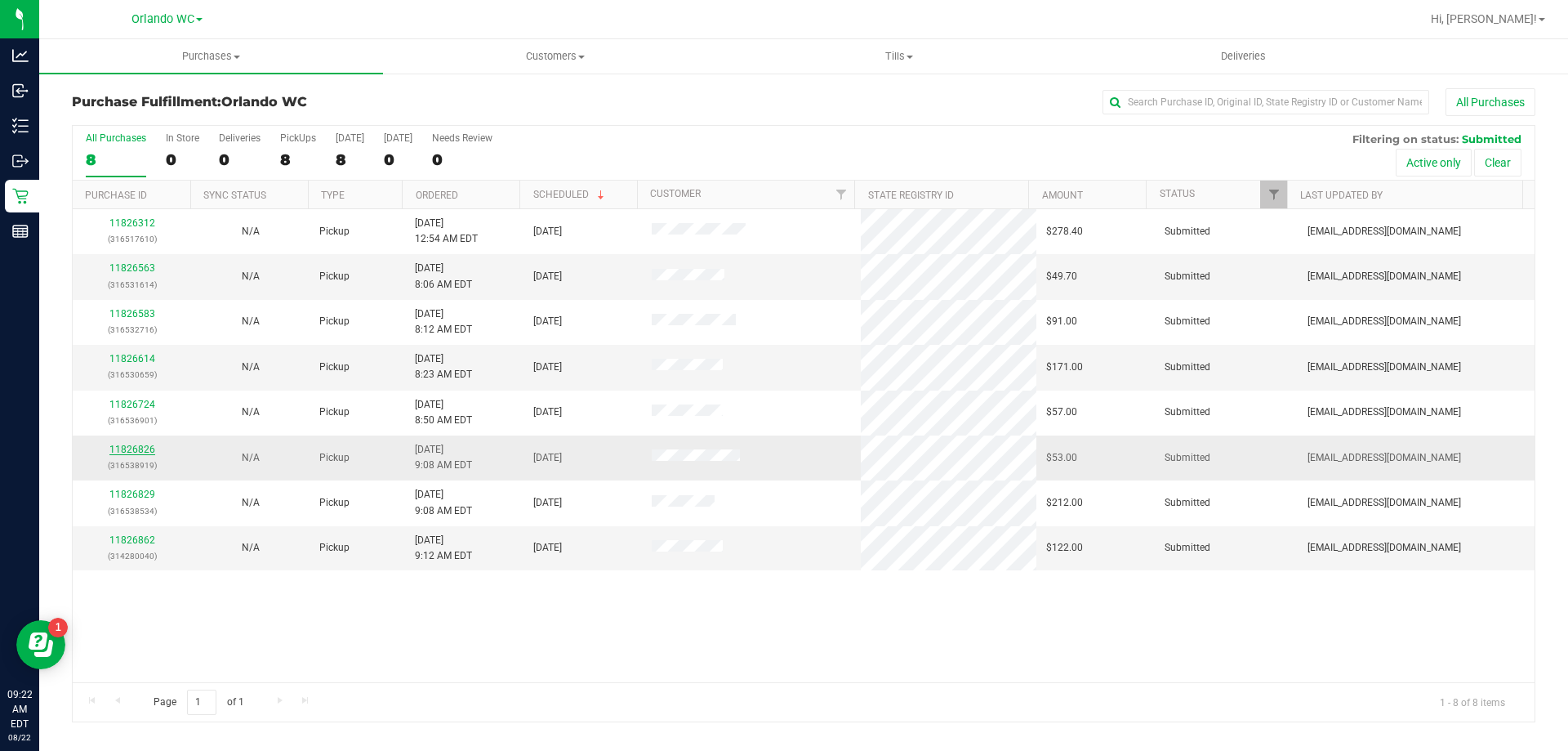
click at [134, 450] on link "11826826" at bounding box center [133, 449] width 46 height 11
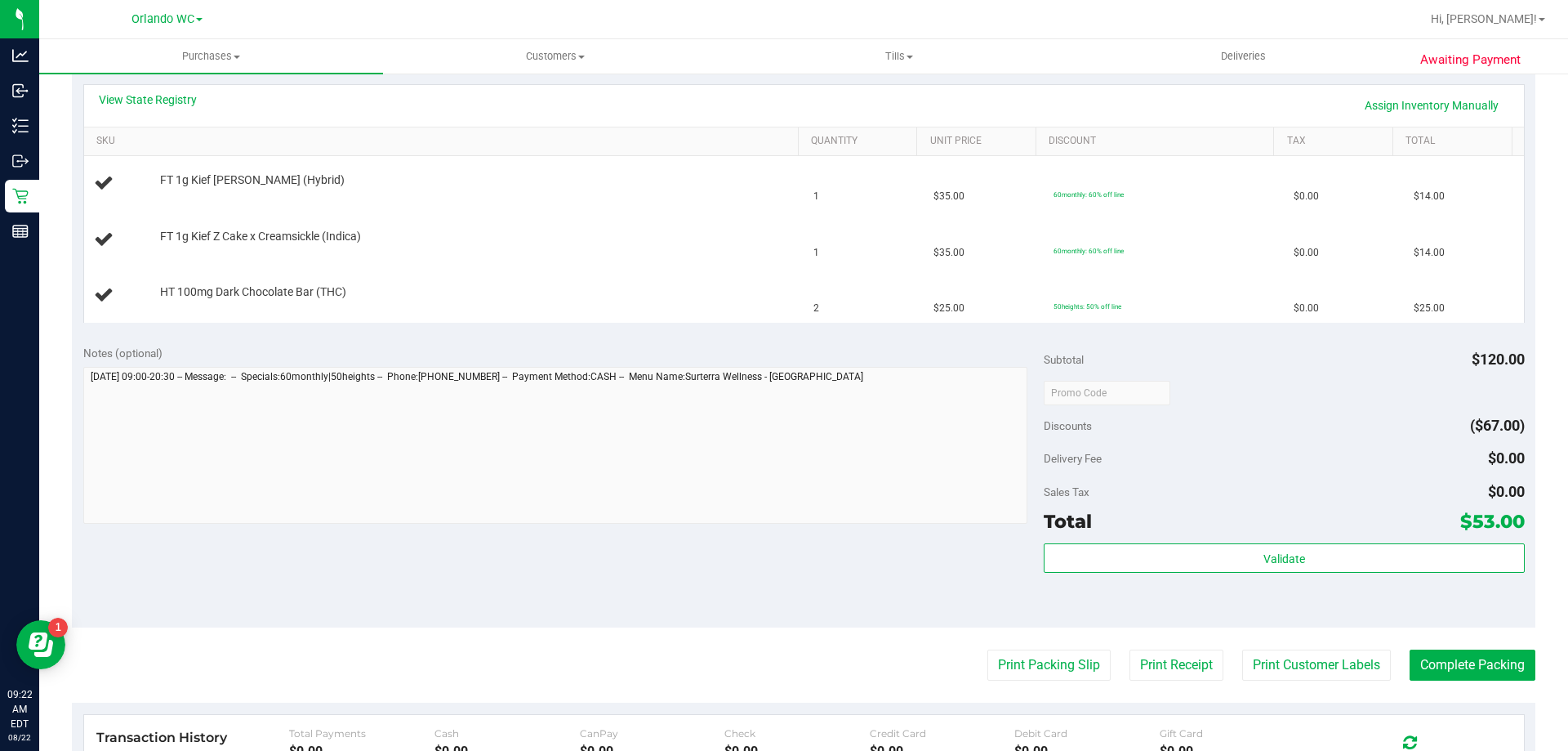
scroll to position [414, 0]
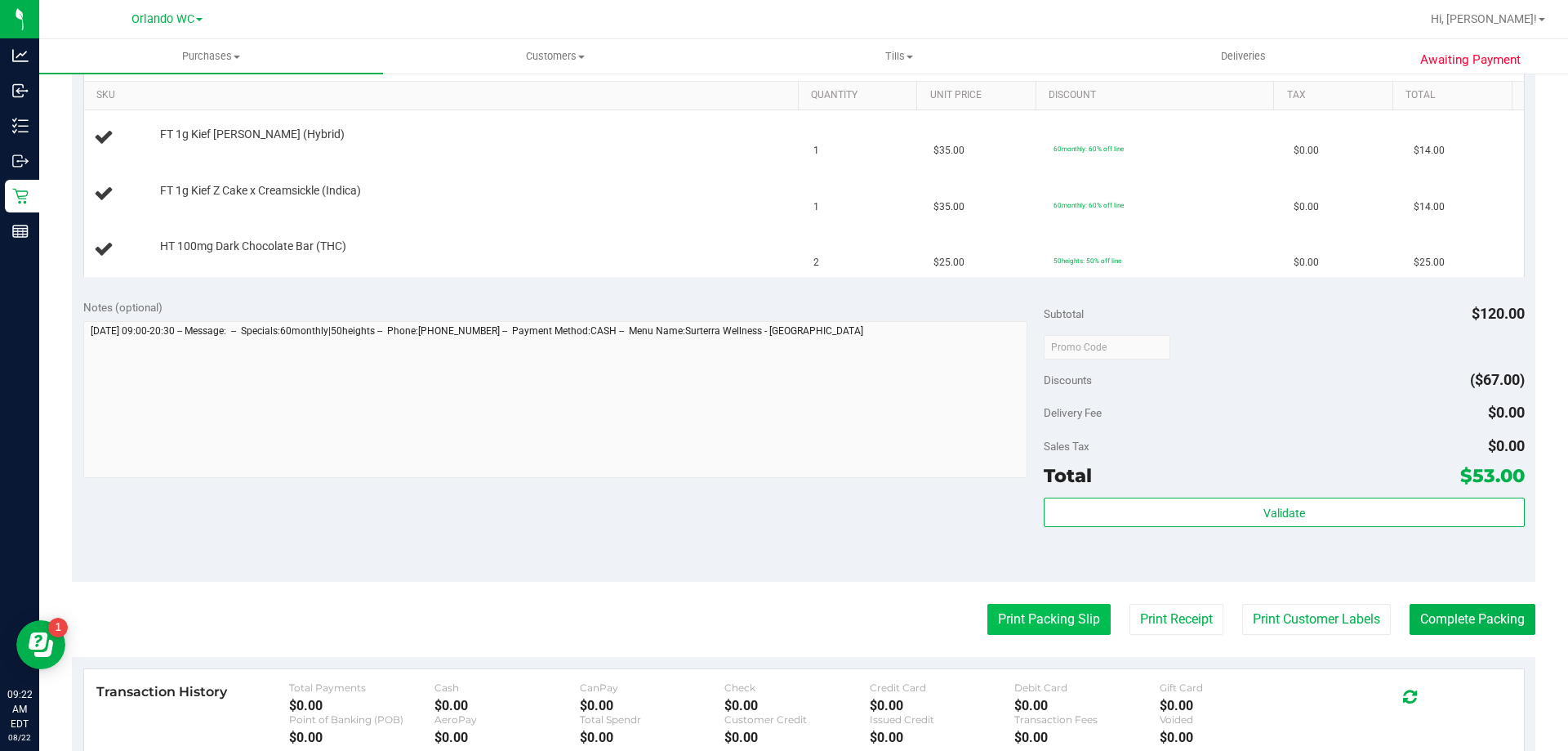
click at [781, 619] on button "Print Packing Slip" at bounding box center [1049, 619] width 123 height 31
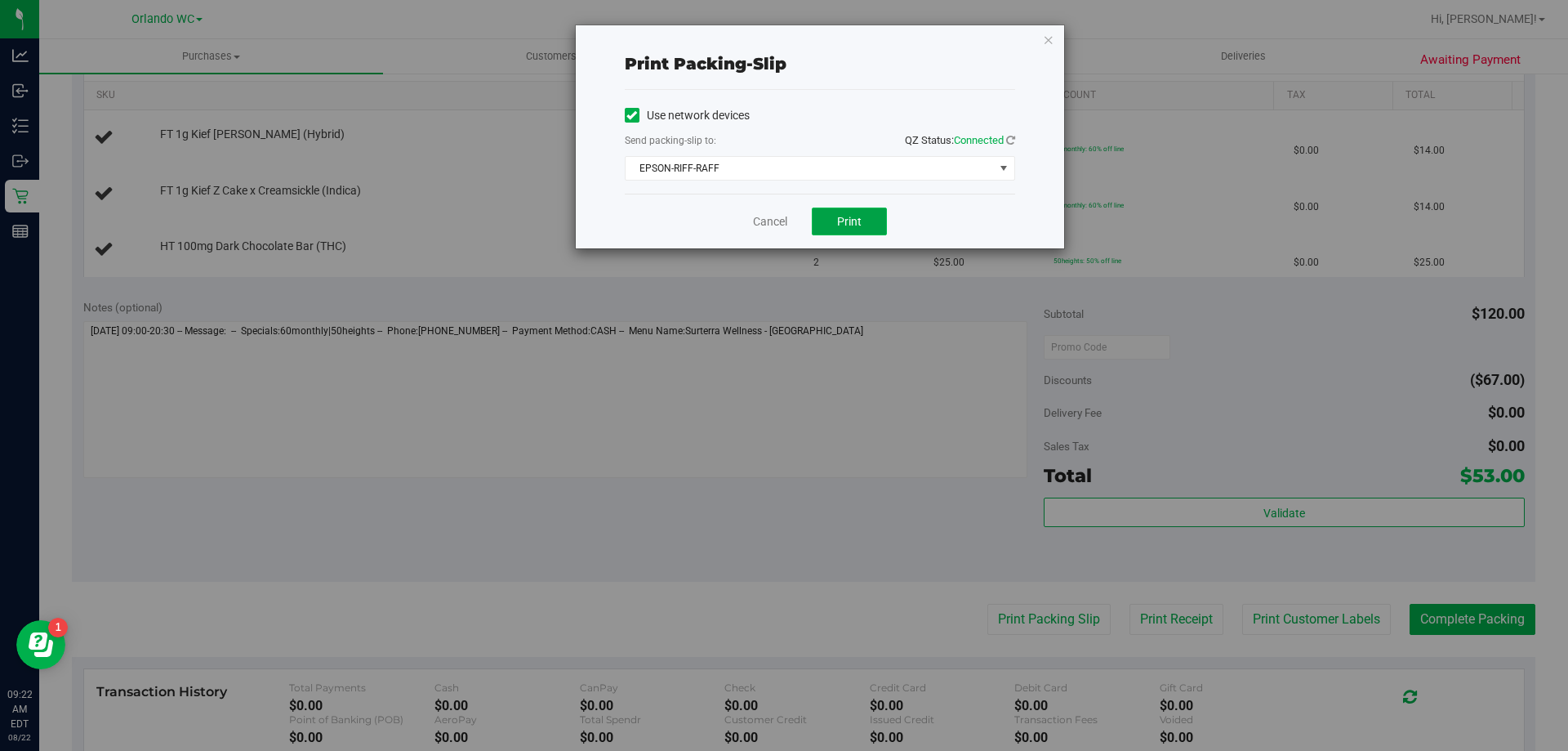
click at [781, 212] on button "Print" at bounding box center [850, 221] width 75 height 28
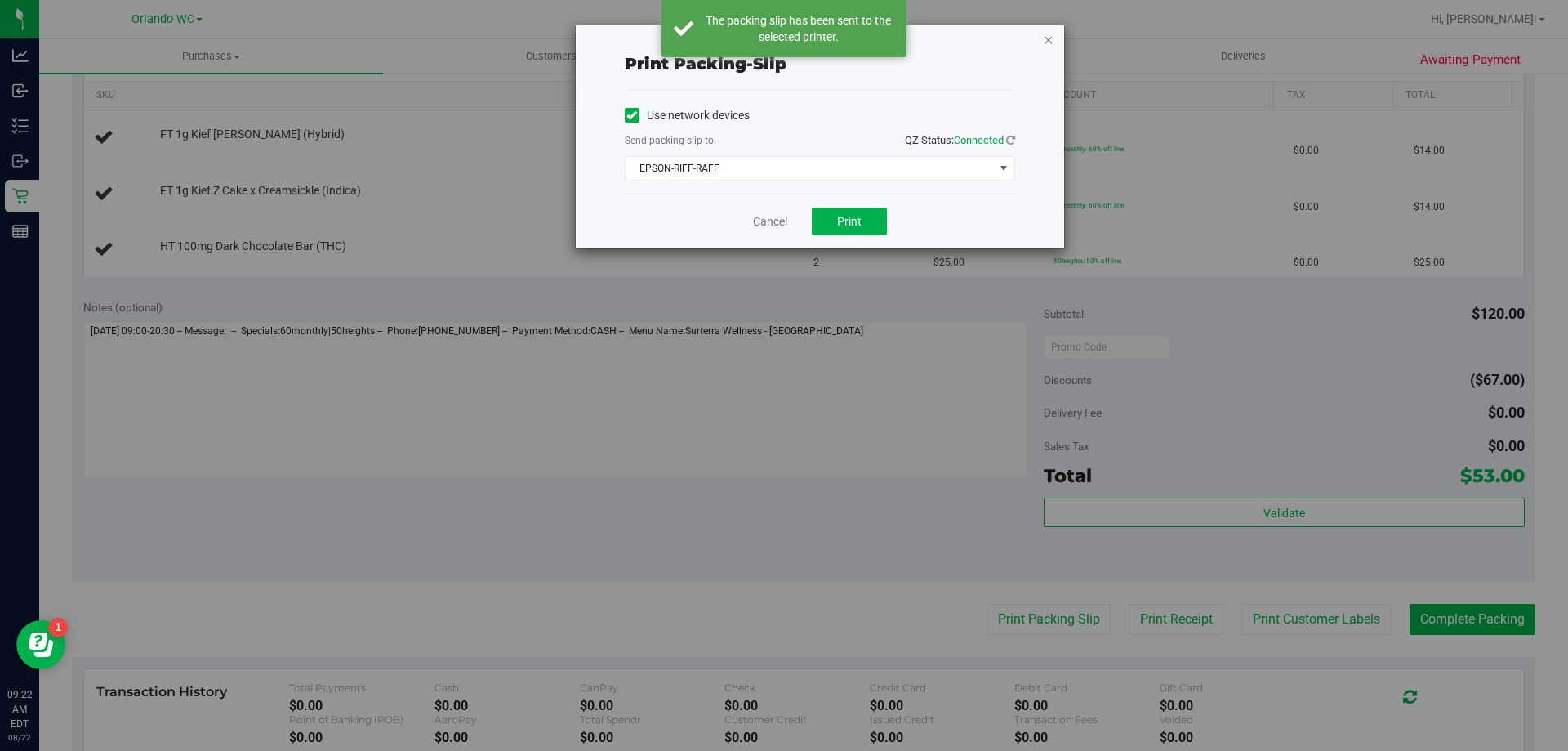
click at [781, 34] on icon "button" at bounding box center [1048, 39] width 11 height 20
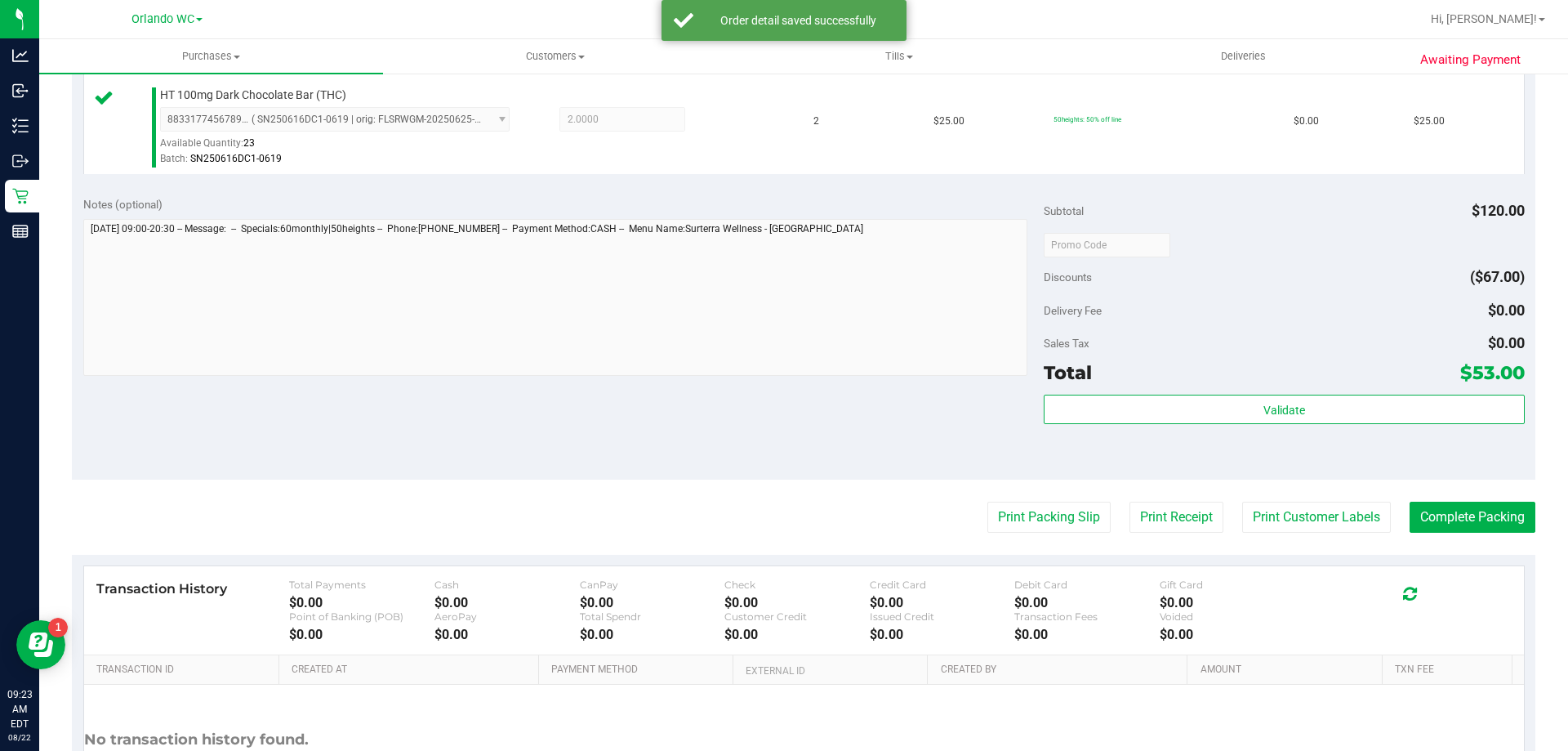
scroll to position [642, 0]
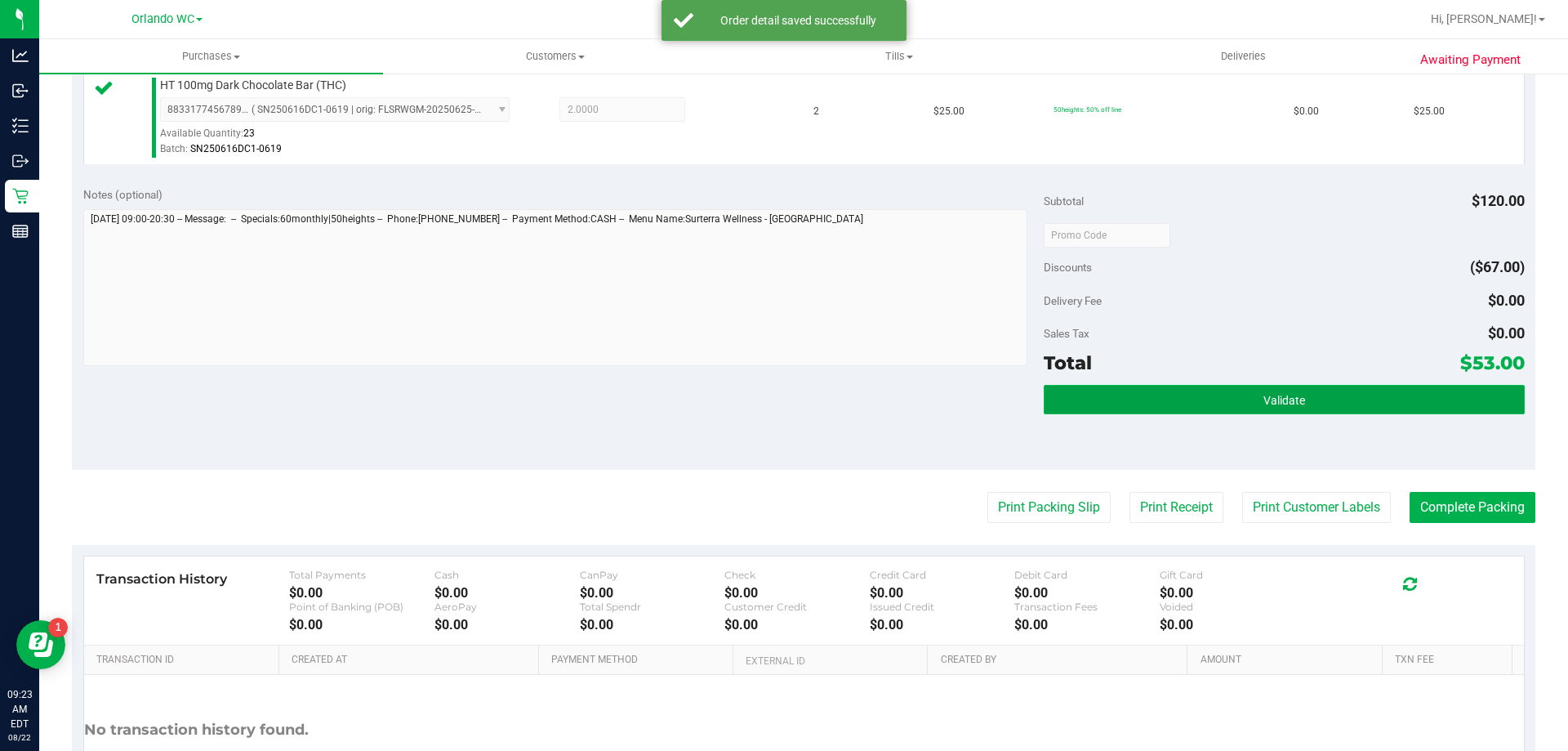
click at [781, 406] on span "Validate" at bounding box center [1285, 400] width 42 height 13
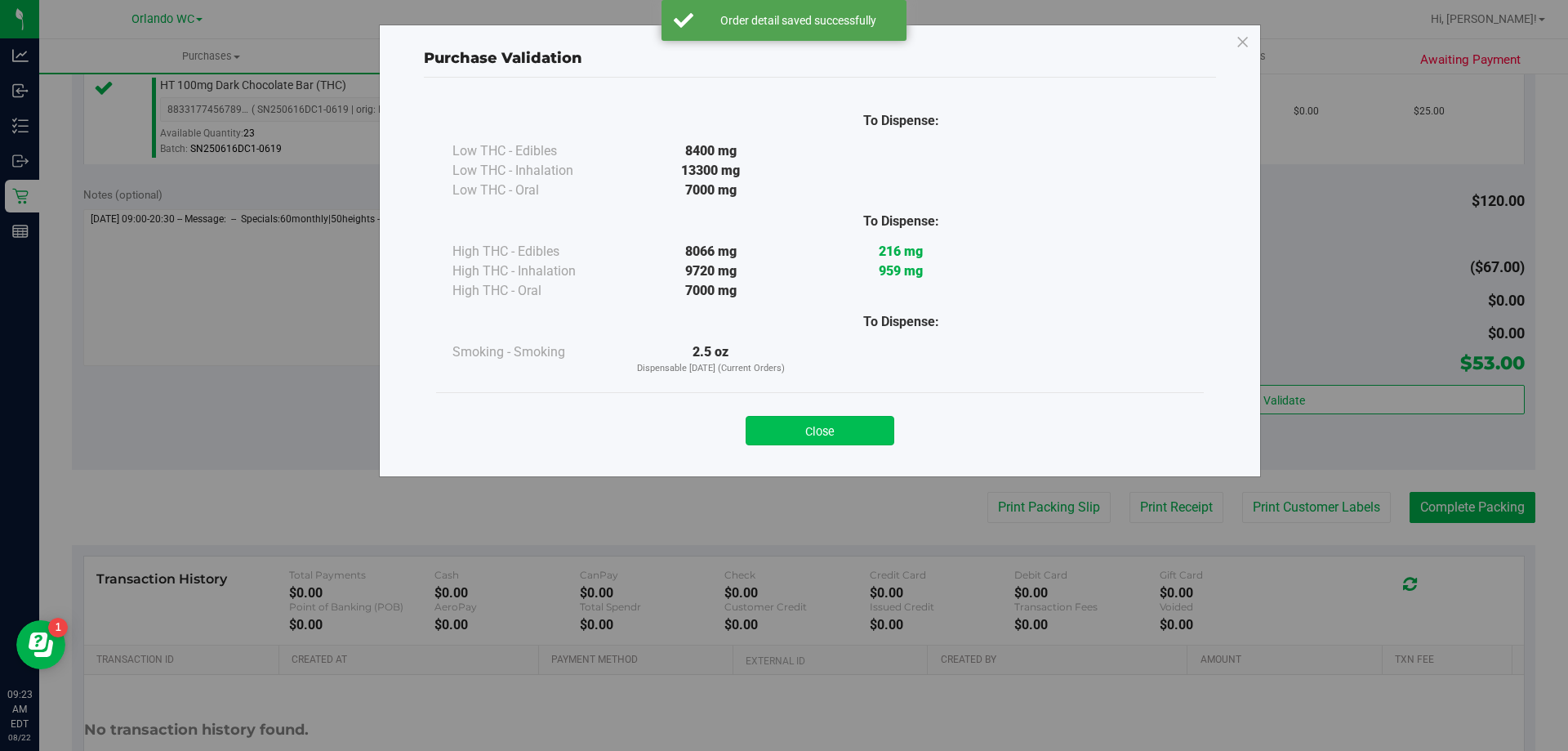
click at [781, 427] on button "Close" at bounding box center [820, 430] width 149 height 30
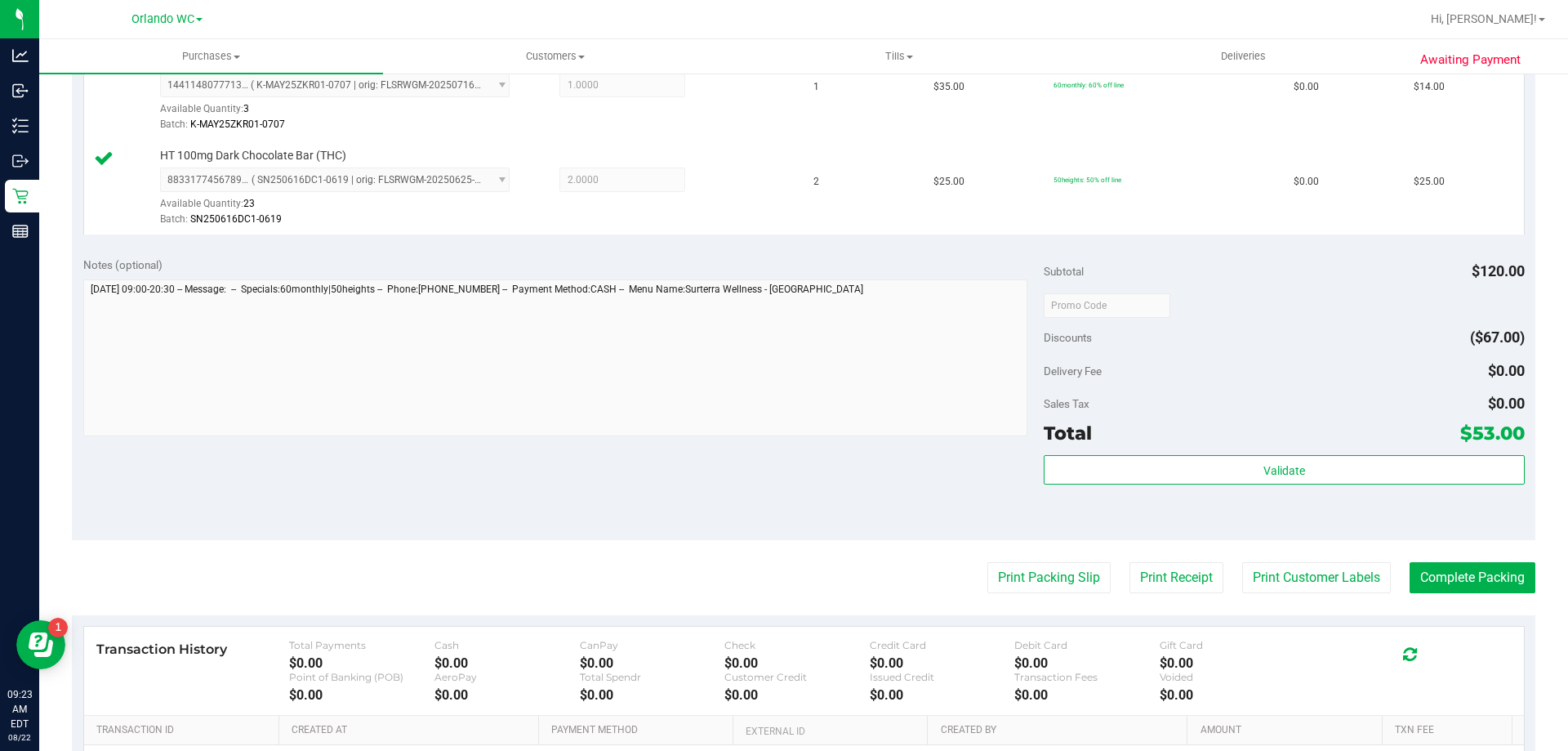
scroll to position [576, 0]
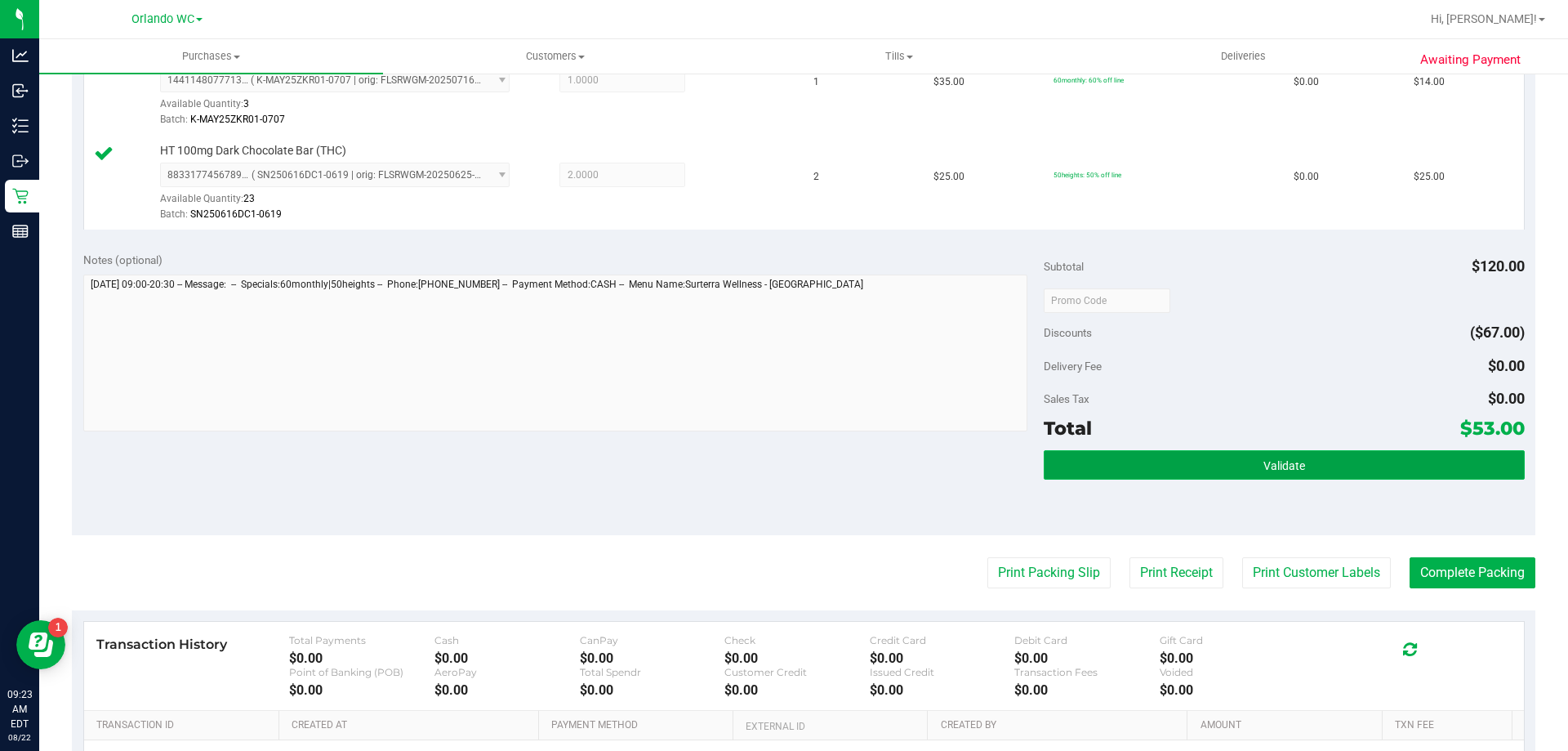
click at [781, 467] on span "Validate" at bounding box center [1285, 465] width 42 height 13
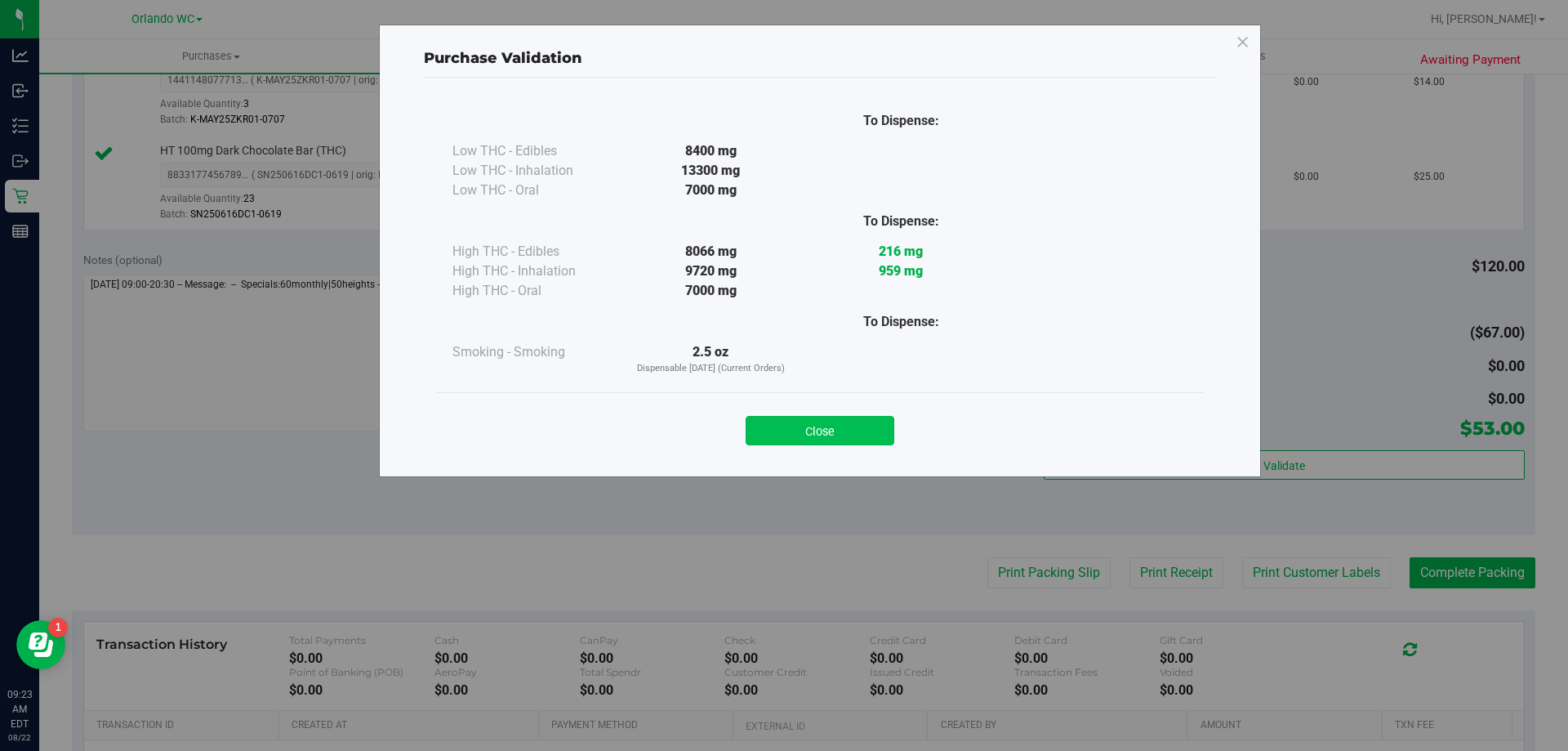
click at [781, 429] on button "Close" at bounding box center [820, 430] width 149 height 30
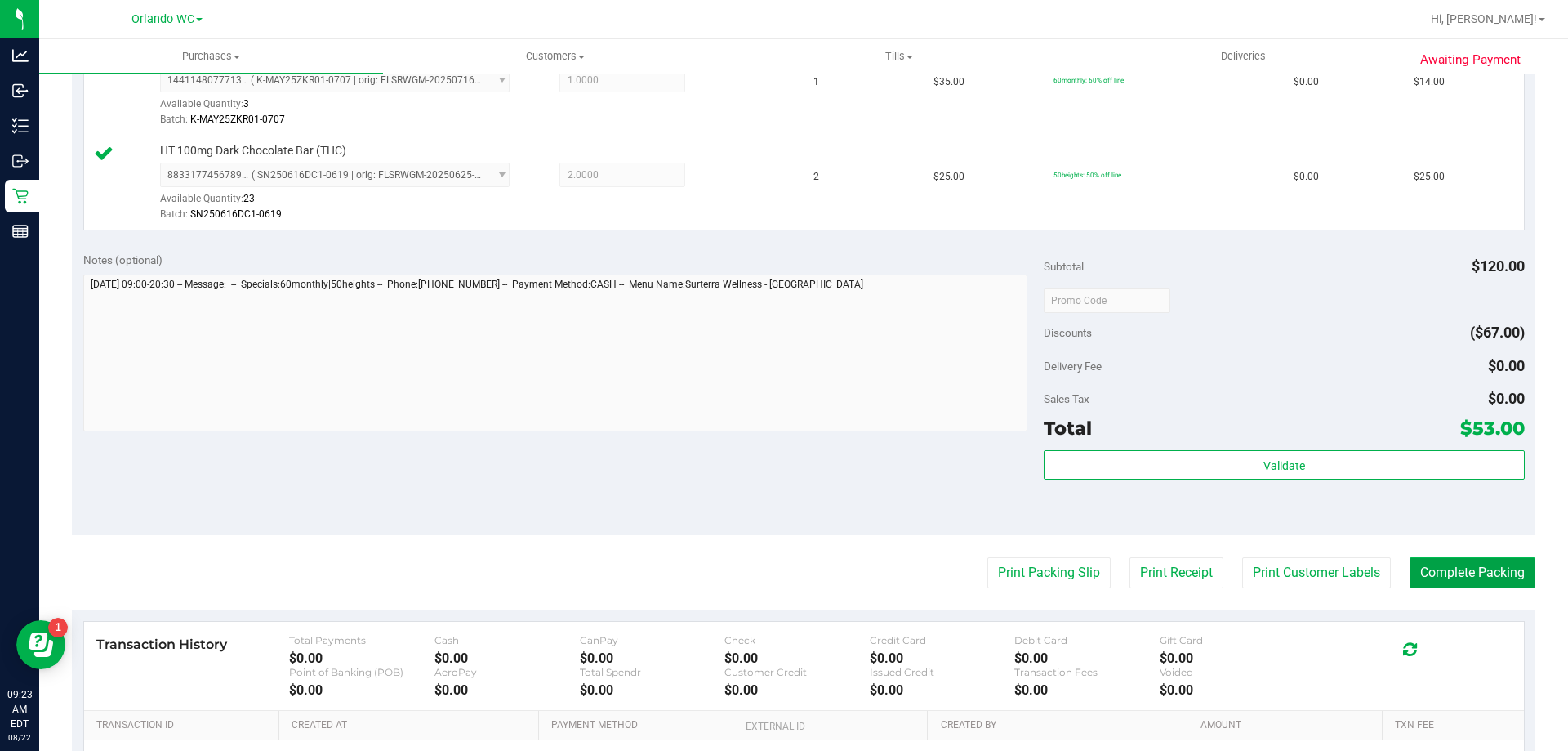
click at [781, 557] on button "Complete Packing" at bounding box center [1473, 572] width 126 height 31
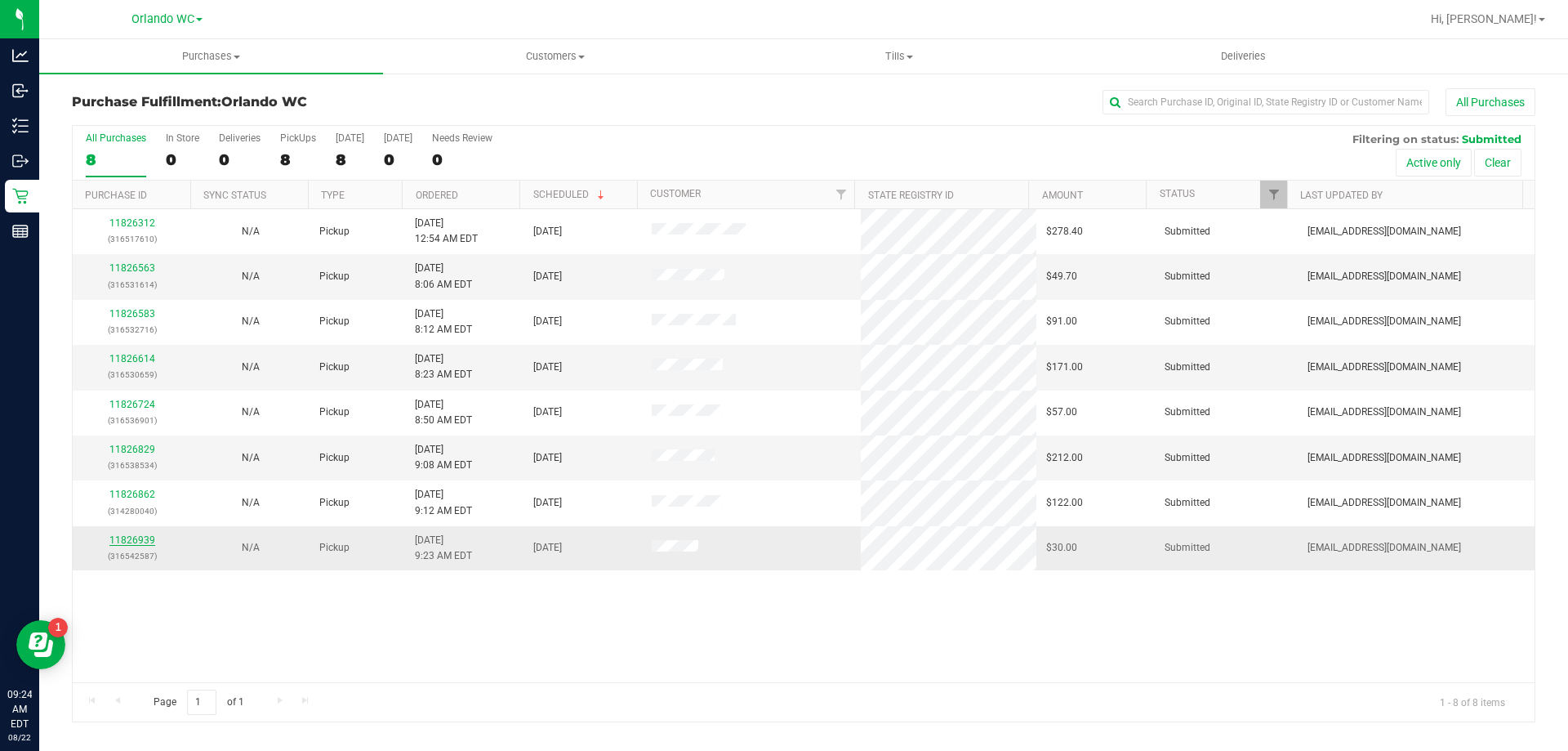
click at [123, 540] on link "11826939" at bounding box center [133, 540] width 46 height 11
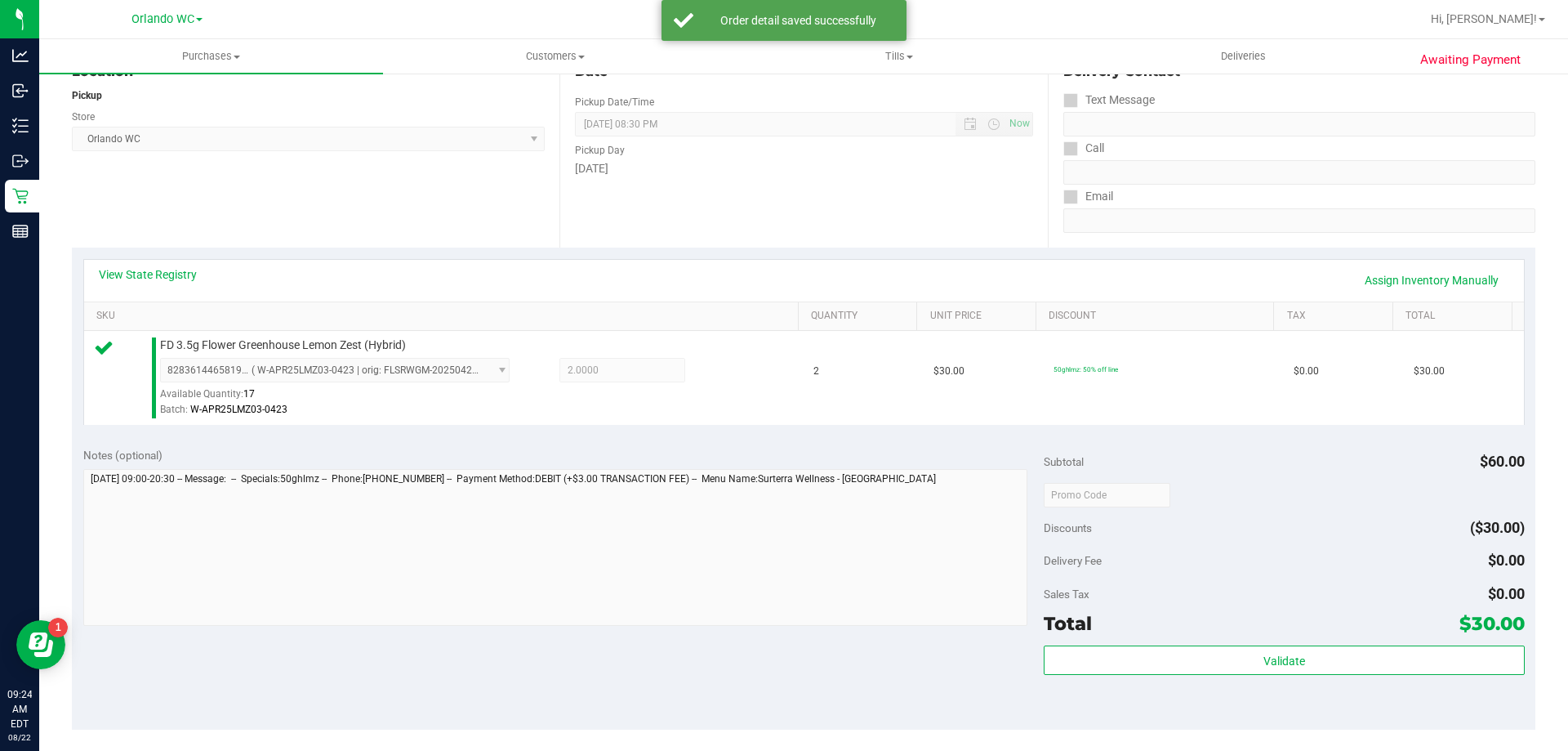
scroll to position [271, 0]
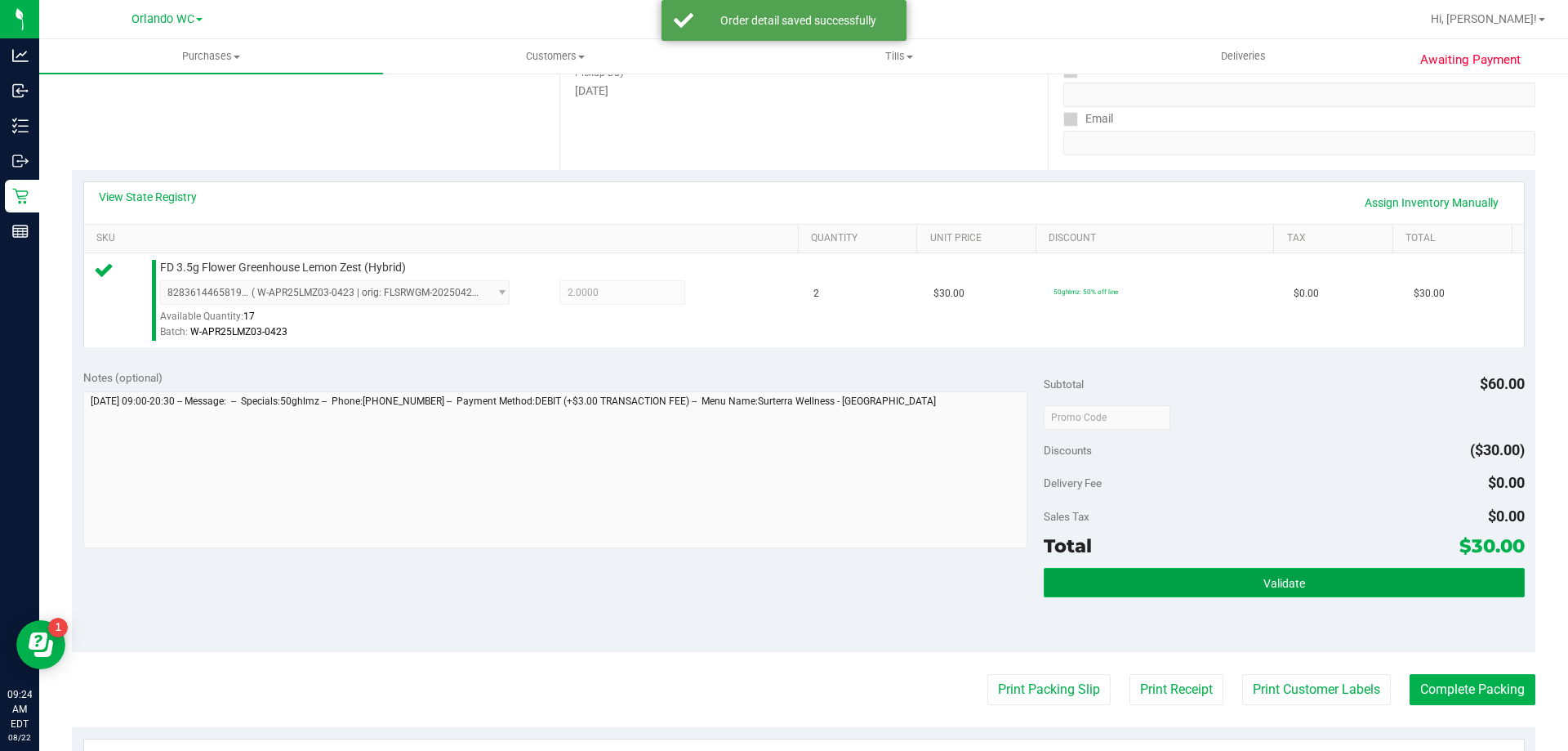
click at [781, 588] on span "Validate" at bounding box center [1285, 582] width 42 height 13
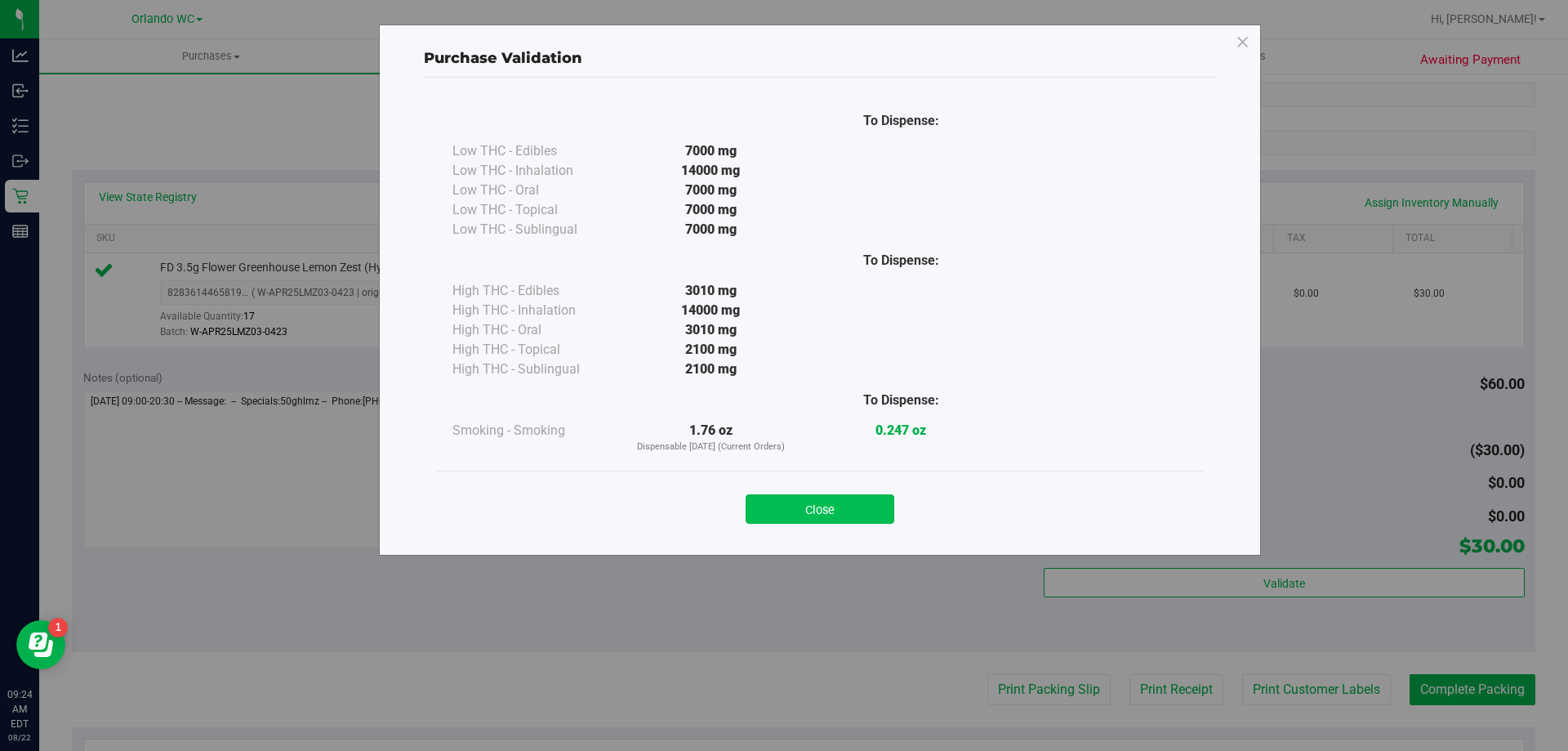
click at [781, 498] on button "Close" at bounding box center [820, 509] width 149 height 30
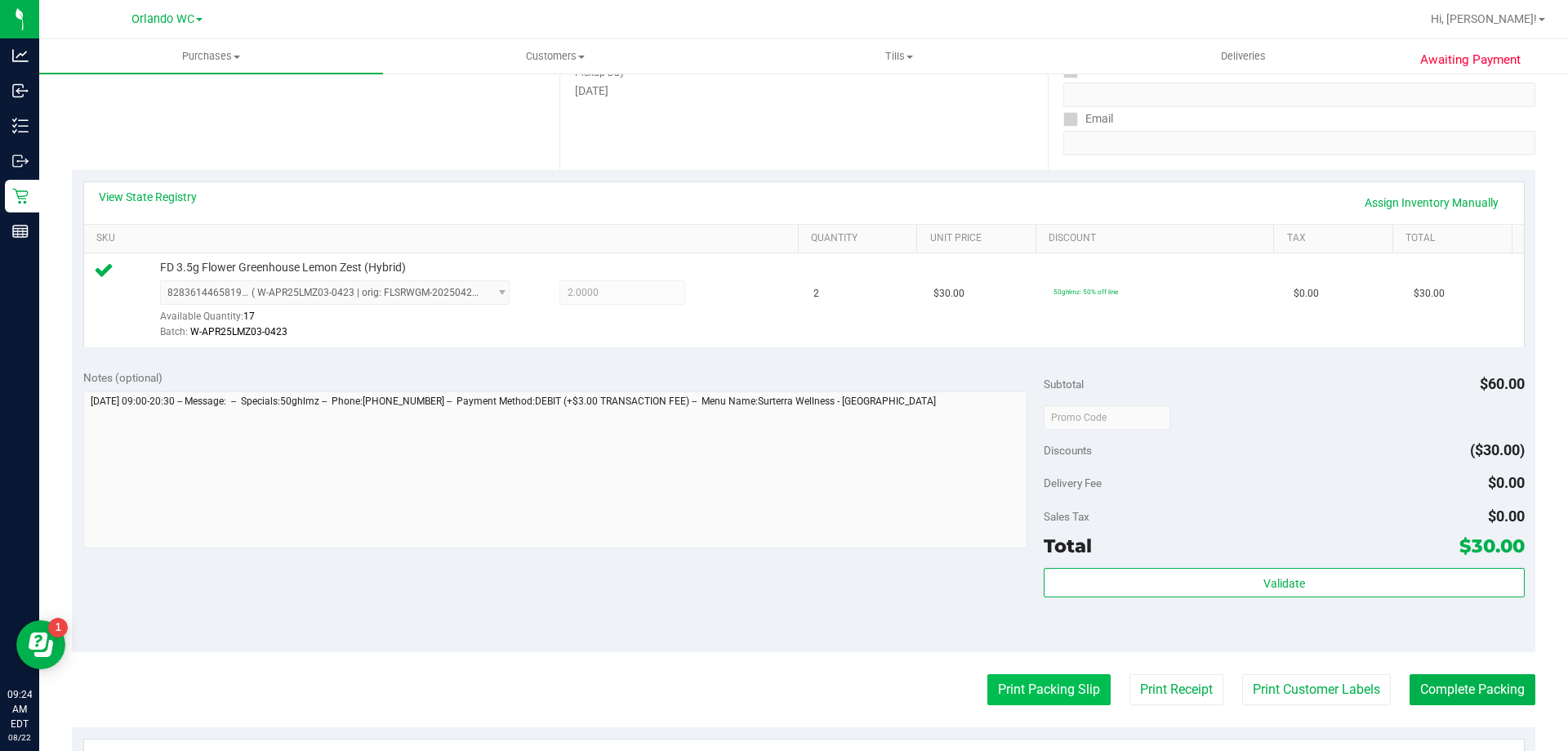
click at [781, 695] on button "Print Packing Slip" at bounding box center [1049, 690] width 123 height 31
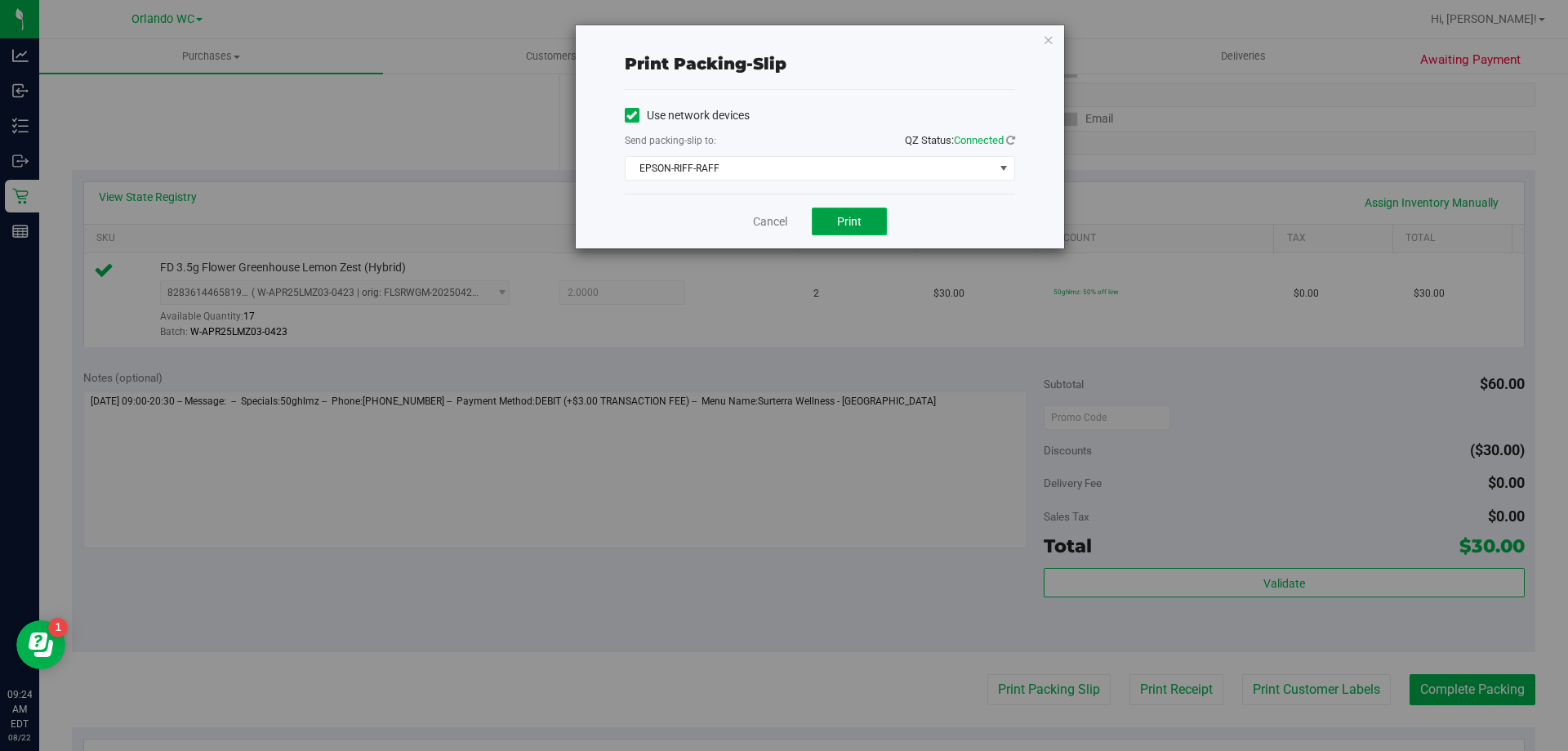
click at [781, 230] on button "Print" at bounding box center [850, 221] width 75 height 28
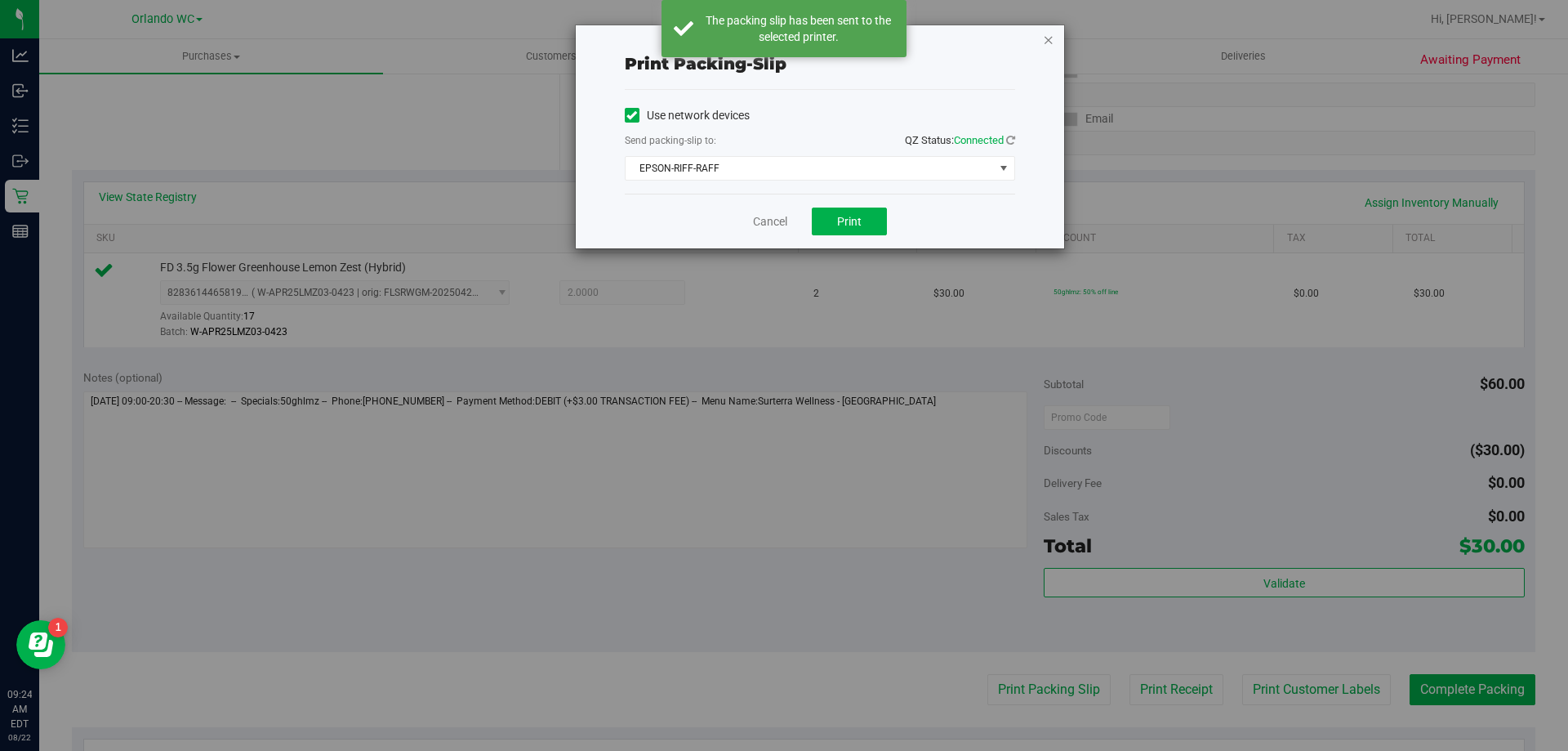
click at [781, 44] on icon "button" at bounding box center [1048, 39] width 11 height 20
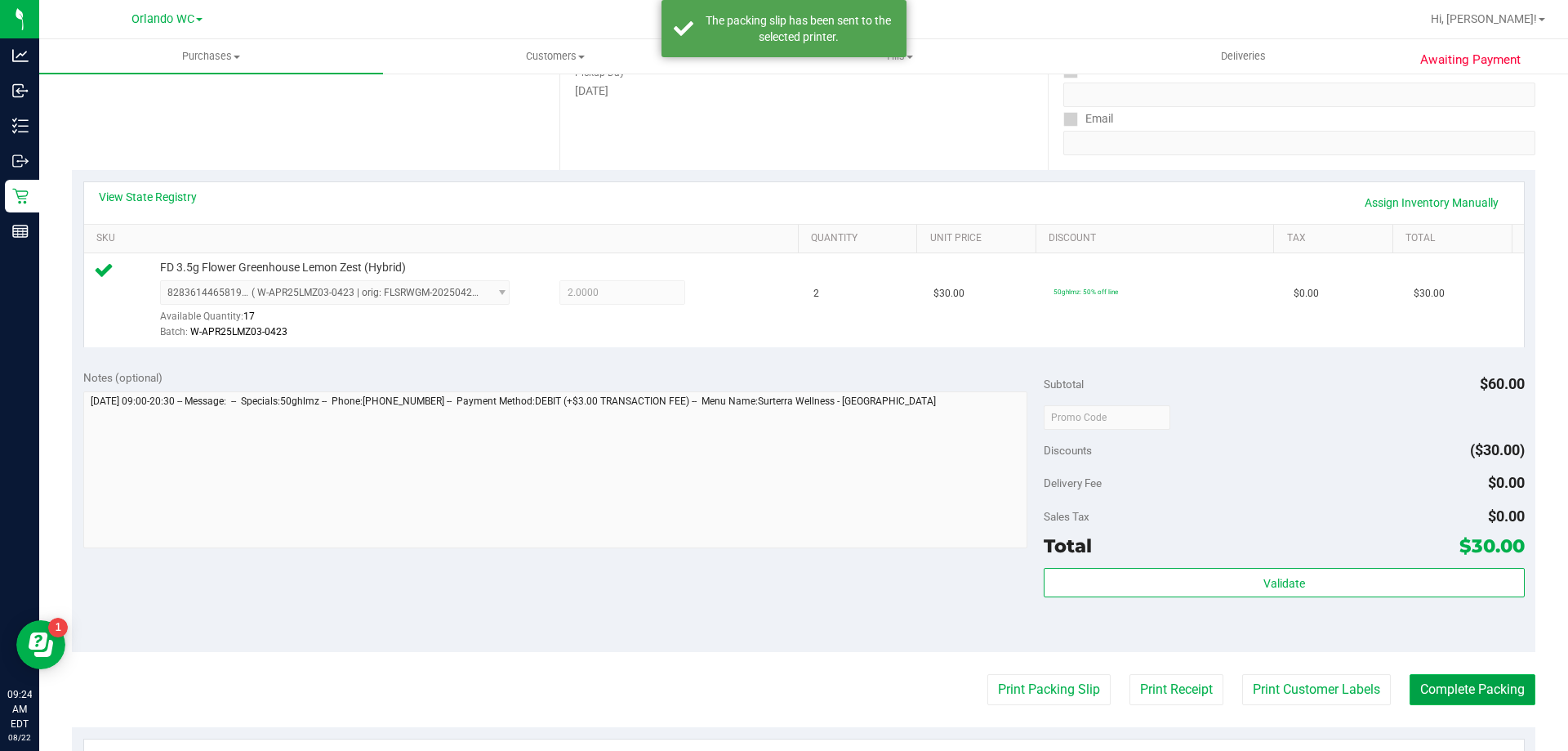
click at [781, 678] on button "Complete Packing" at bounding box center [1473, 690] width 126 height 31
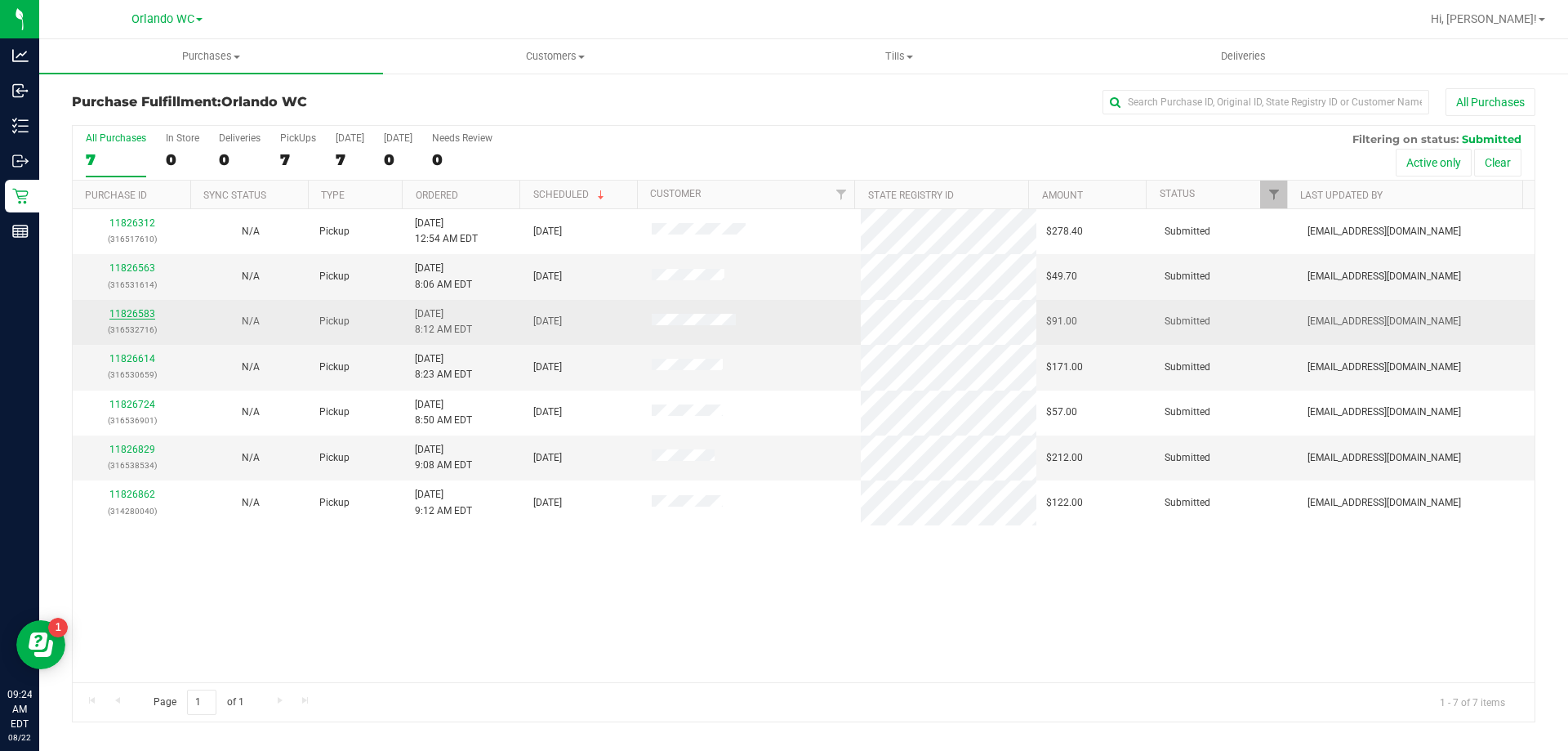
click at [136, 312] on link "11826583" at bounding box center [133, 313] width 46 height 11
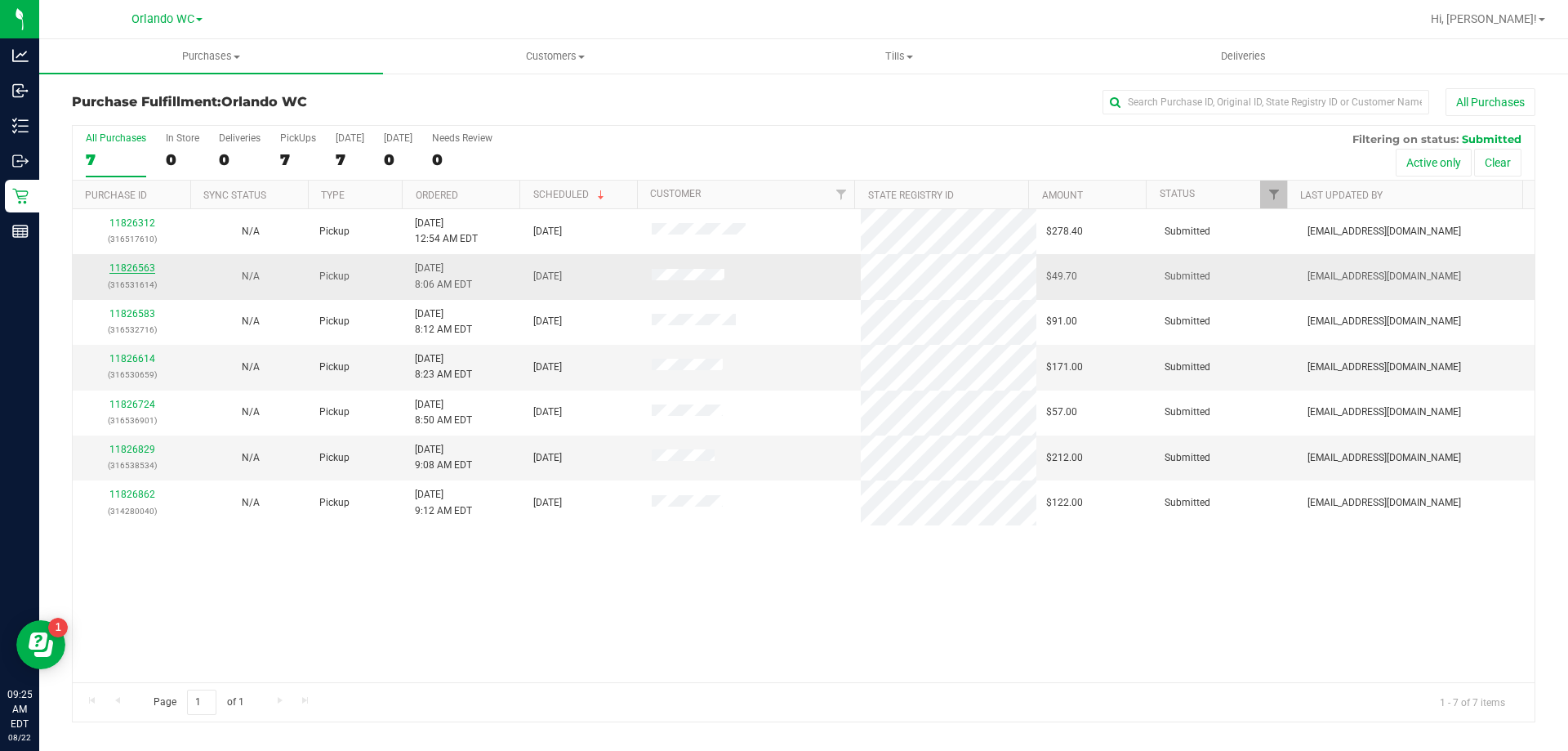
click at [146, 267] on link "11826563" at bounding box center [133, 267] width 46 height 11
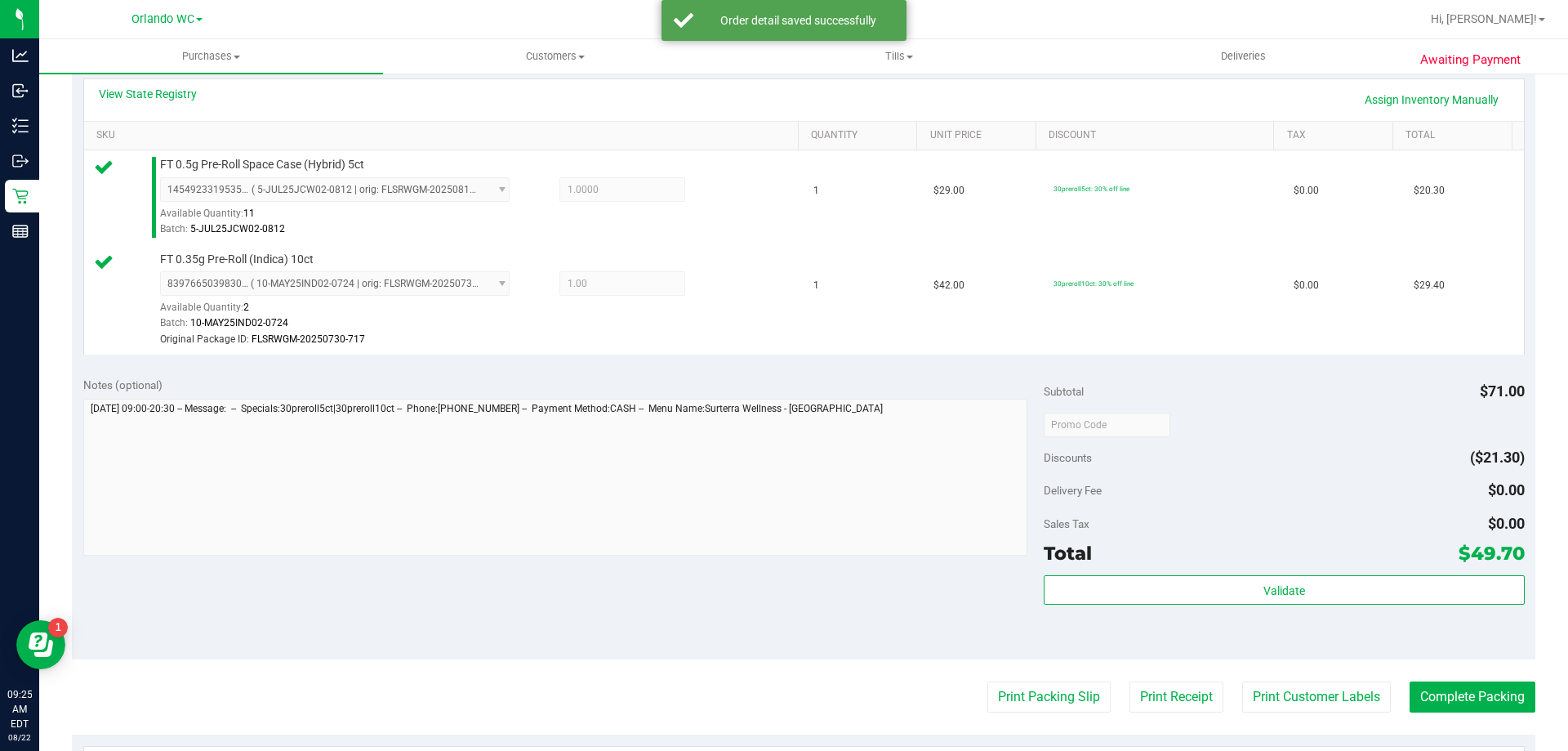
scroll to position [425, 0]
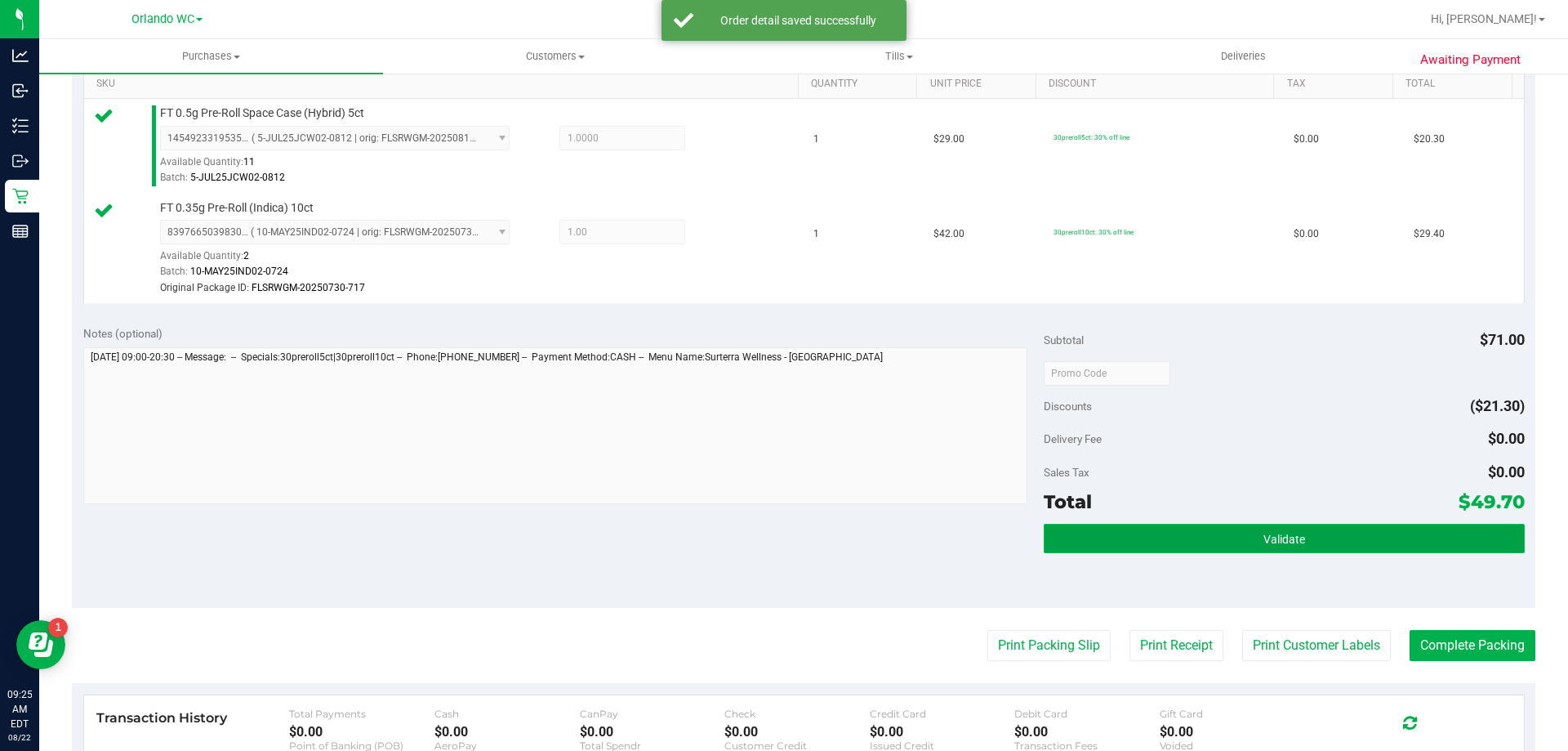
click at [781, 526] on button "Validate" at bounding box center [1284, 538] width 480 height 30
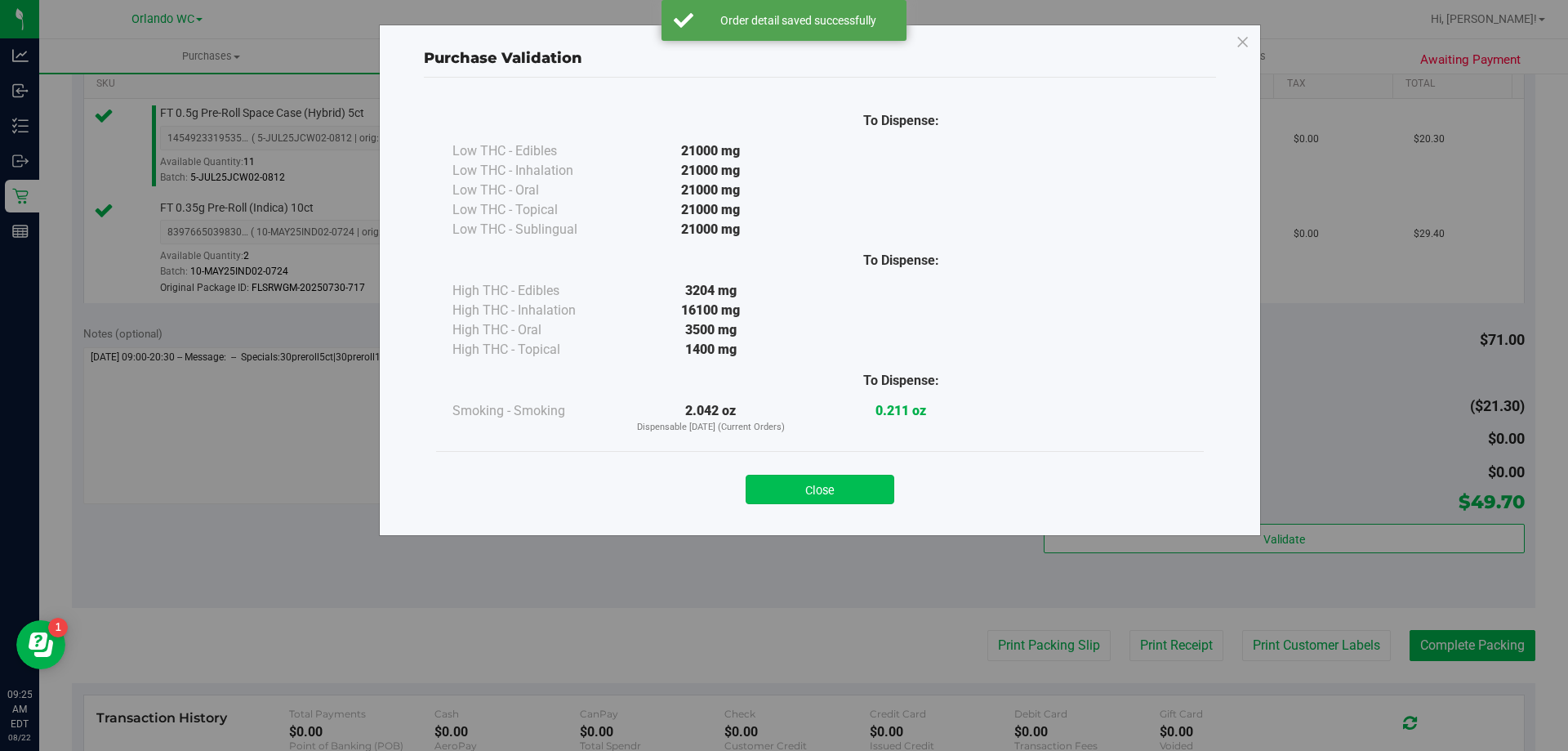
click at [781, 496] on button "Close" at bounding box center [820, 490] width 149 height 30
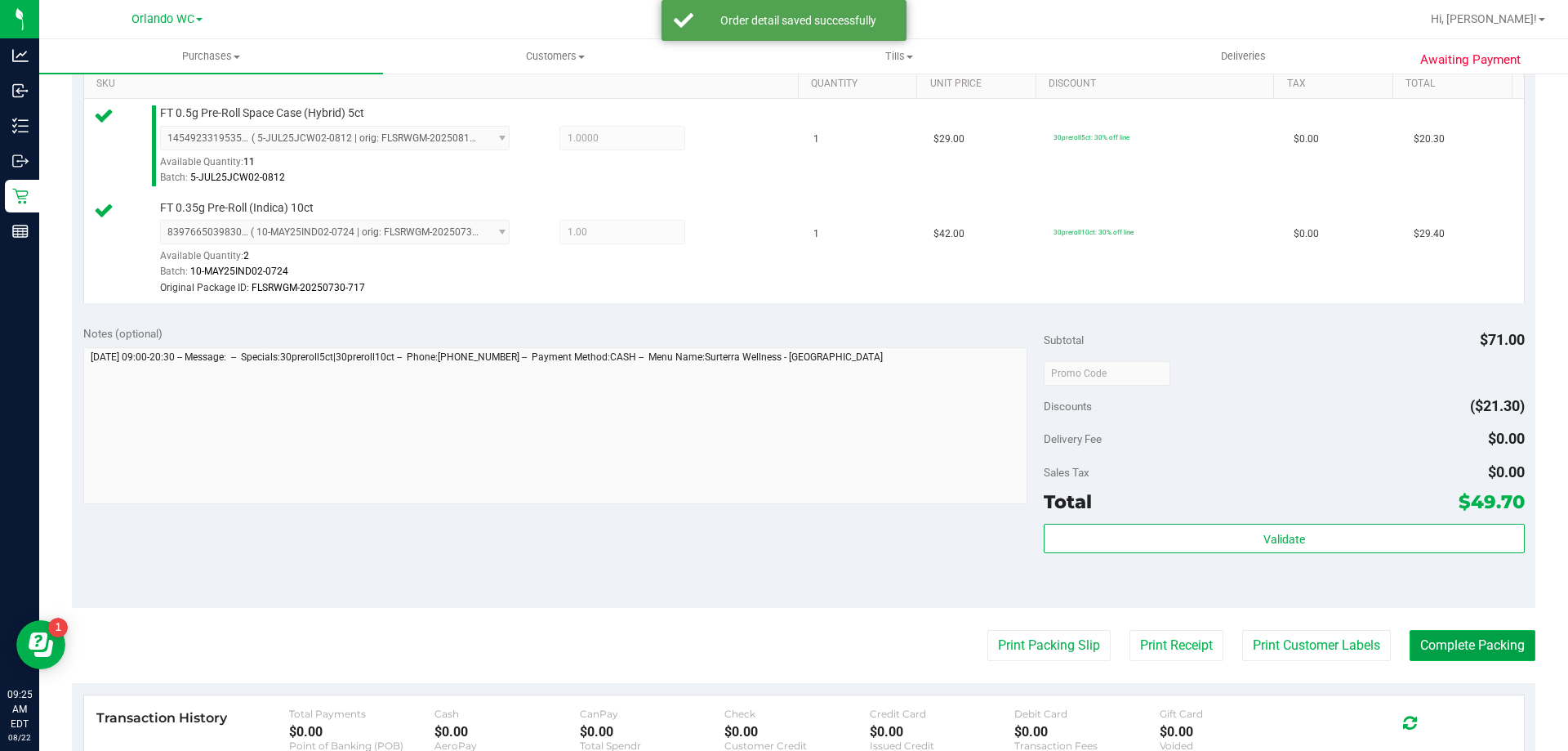
click at [781, 651] on button "Complete Packing" at bounding box center [1473, 645] width 126 height 31
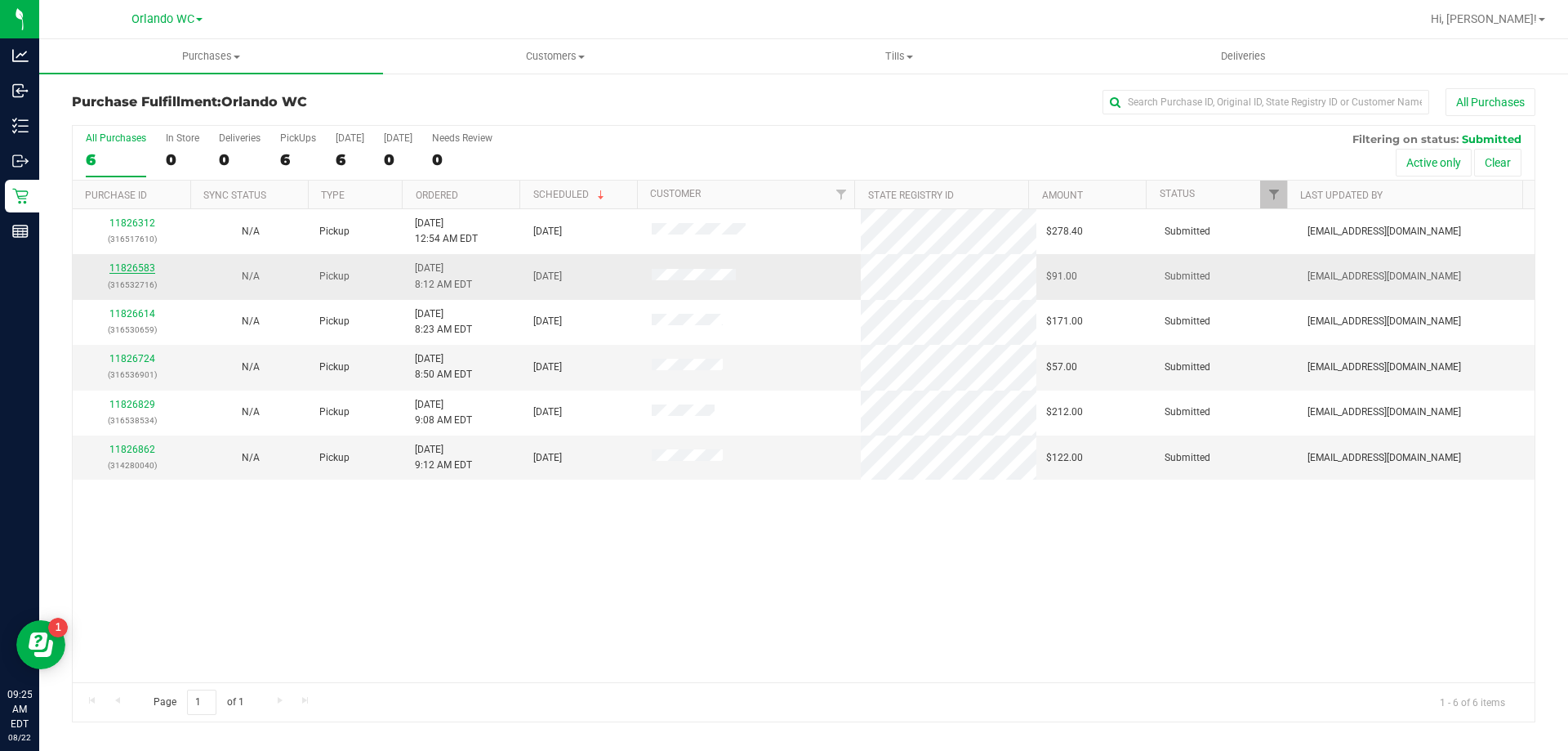
click at [145, 272] on link "11826583" at bounding box center [133, 267] width 46 height 11
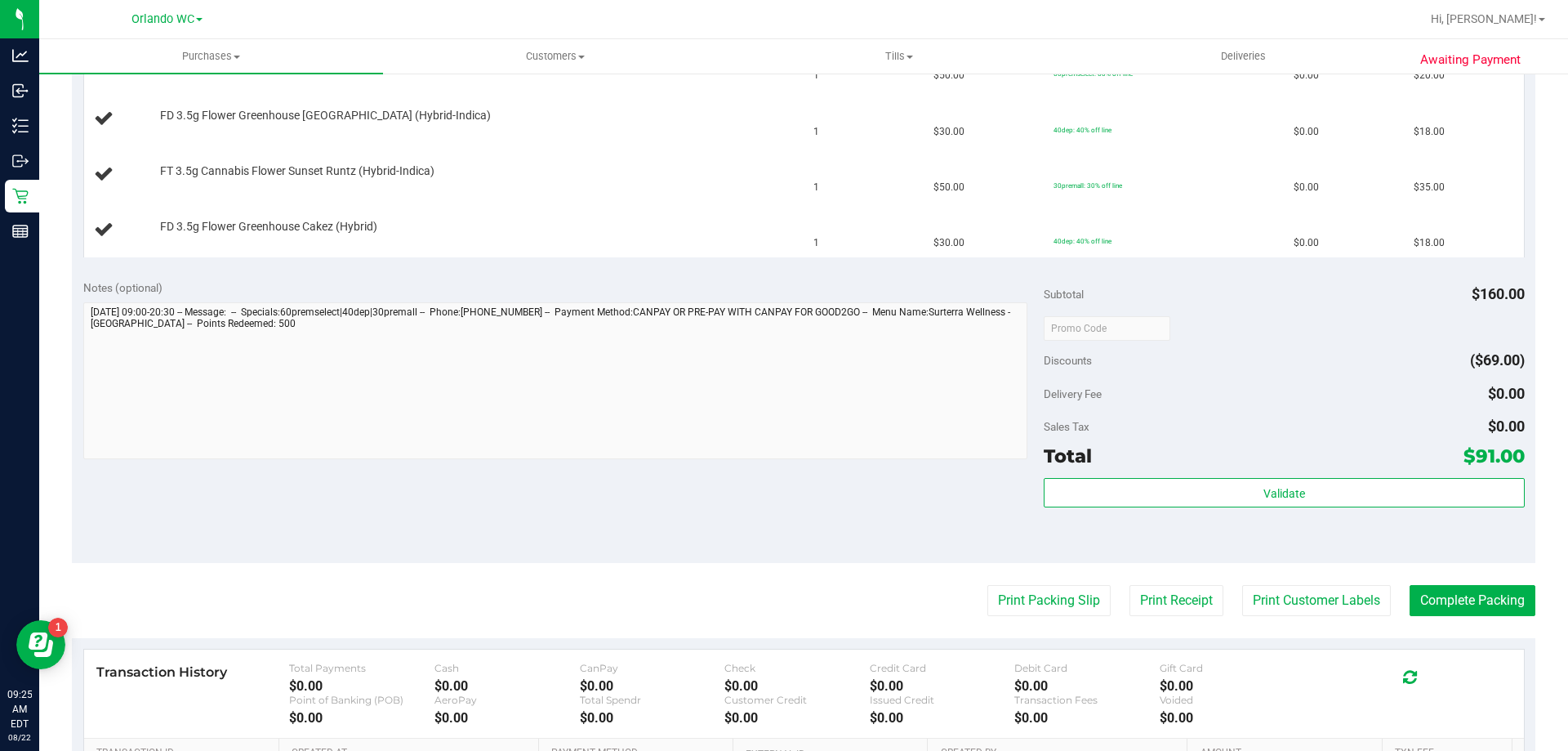
scroll to position [490, 0]
click at [781, 596] on button "Print Packing Slip" at bounding box center [1049, 599] width 123 height 31
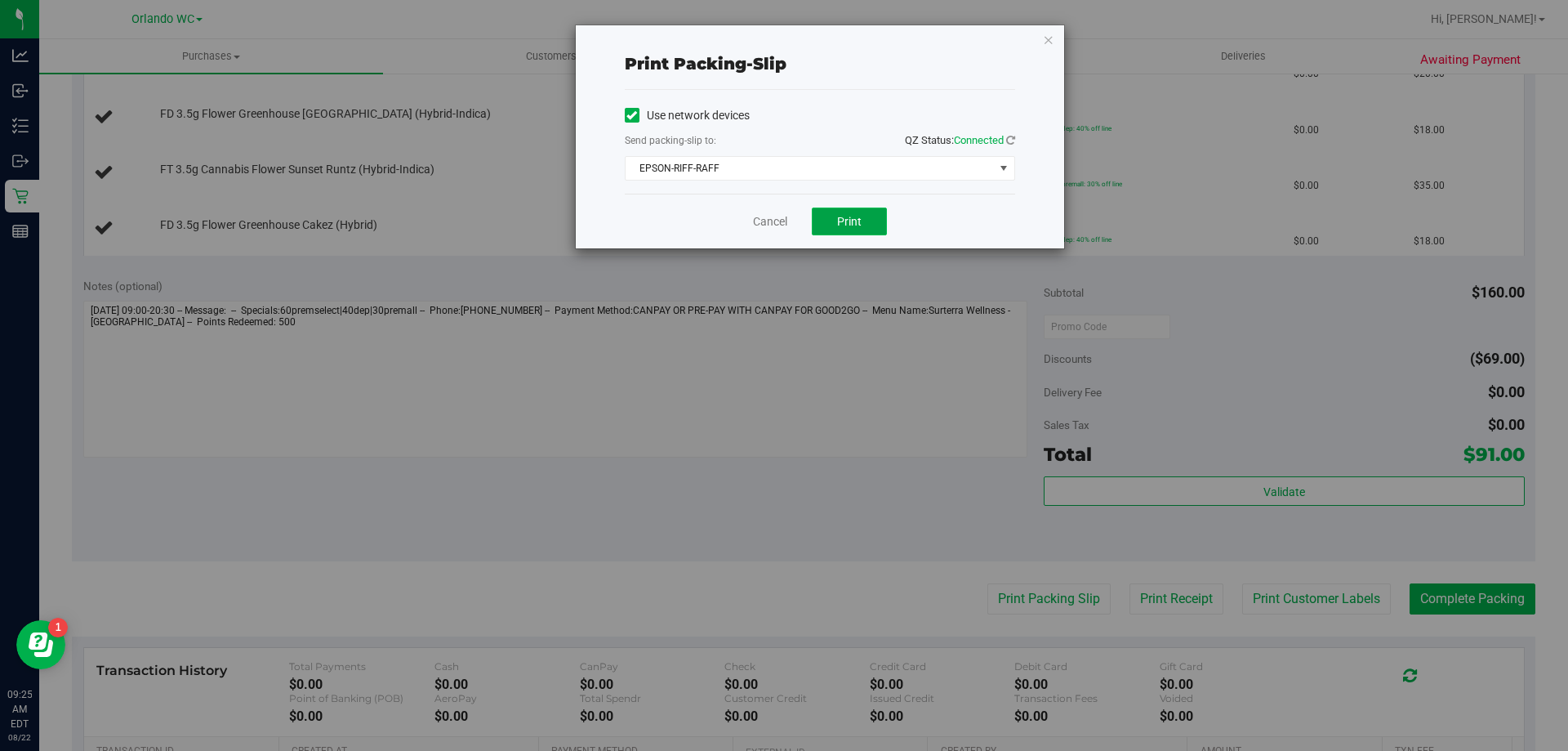
click at [781, 222] on span "Print" at bounding box center [850, 221] width 25 height 13
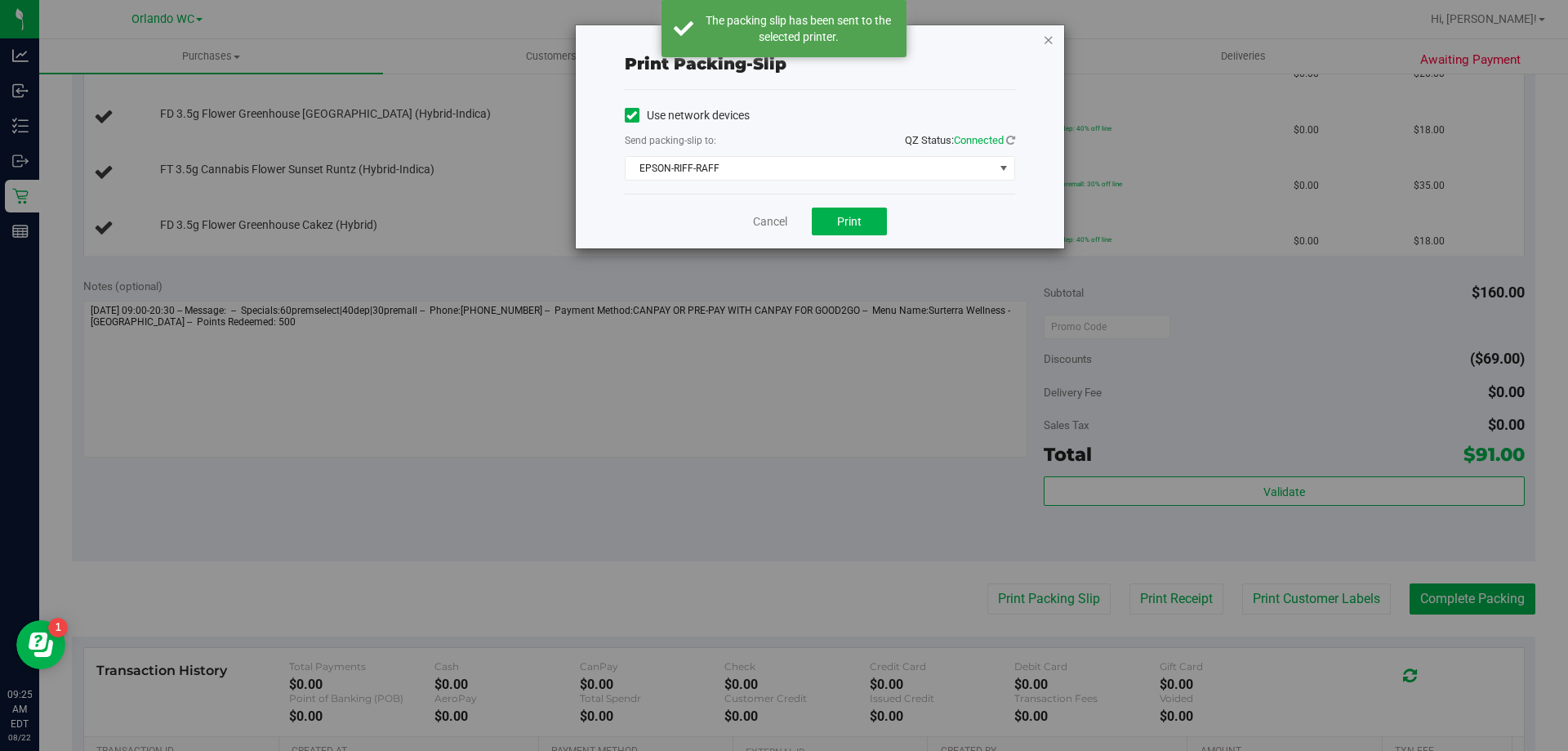
click at [781, 36] on icon "button" at bounding box center [1048, 39] width 11 height 20
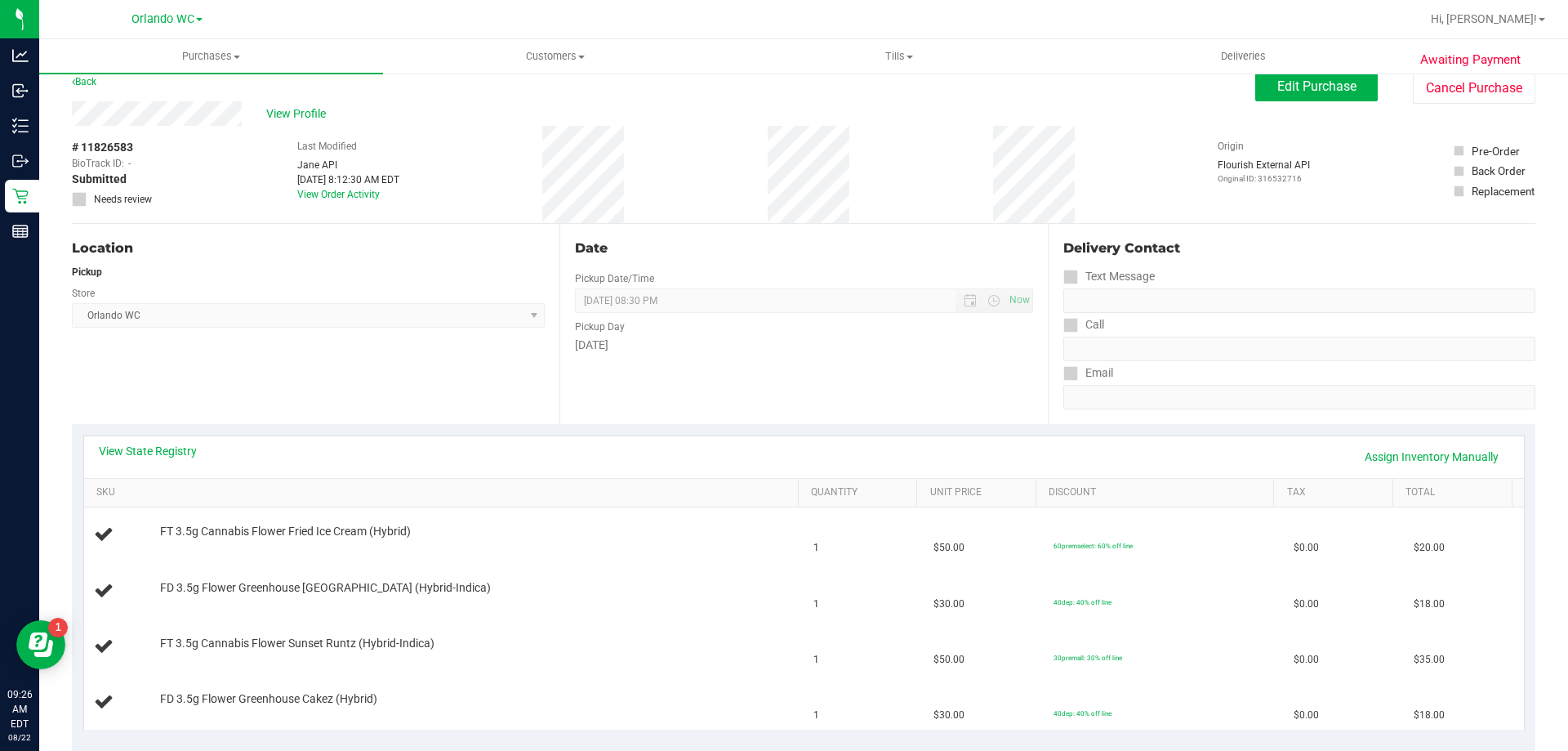
scroll to position [14, 0]
click at [781, 89] on span "Edit Purchase" at bounding box center [1317, 89] width 79 height 15
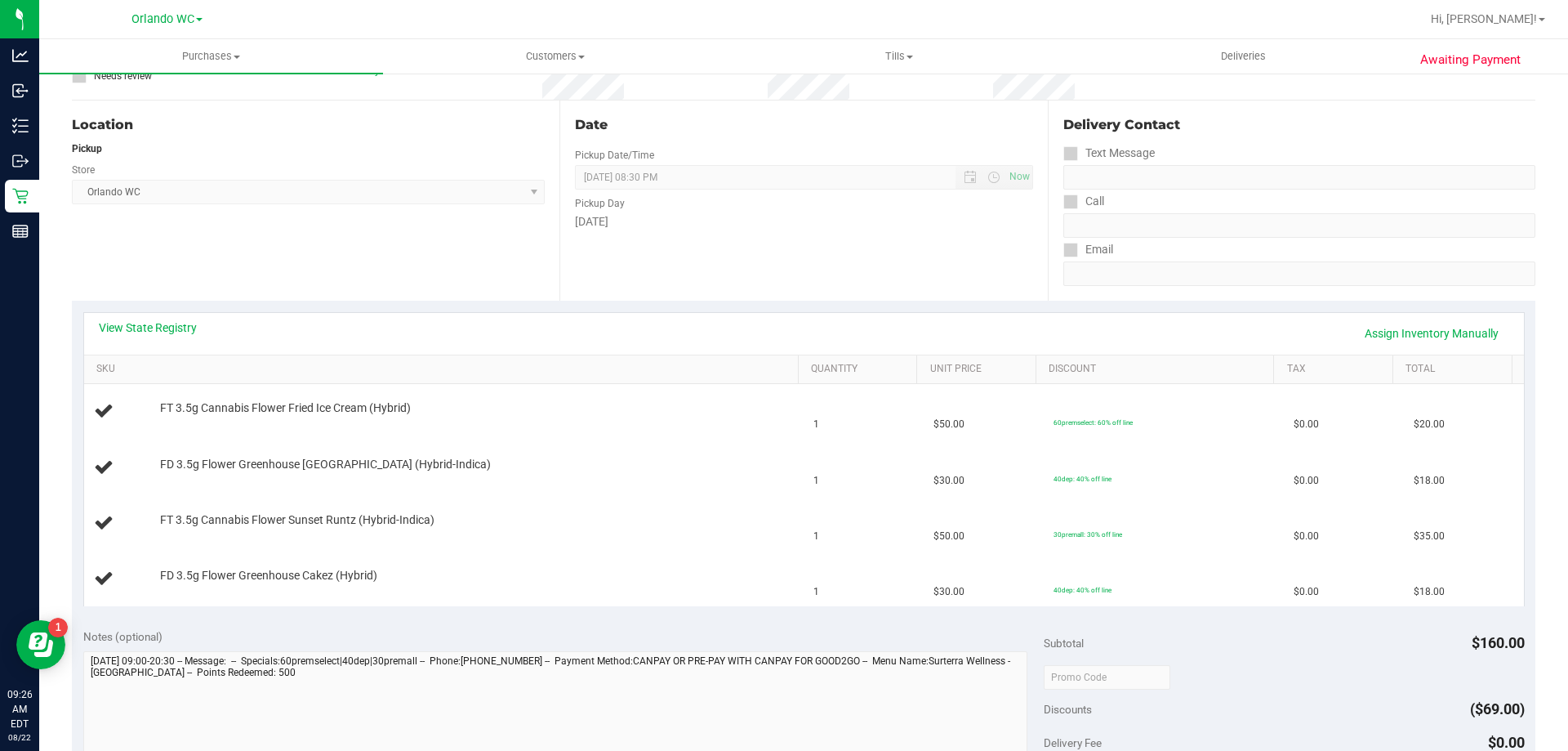
scroll to position [307, 0]
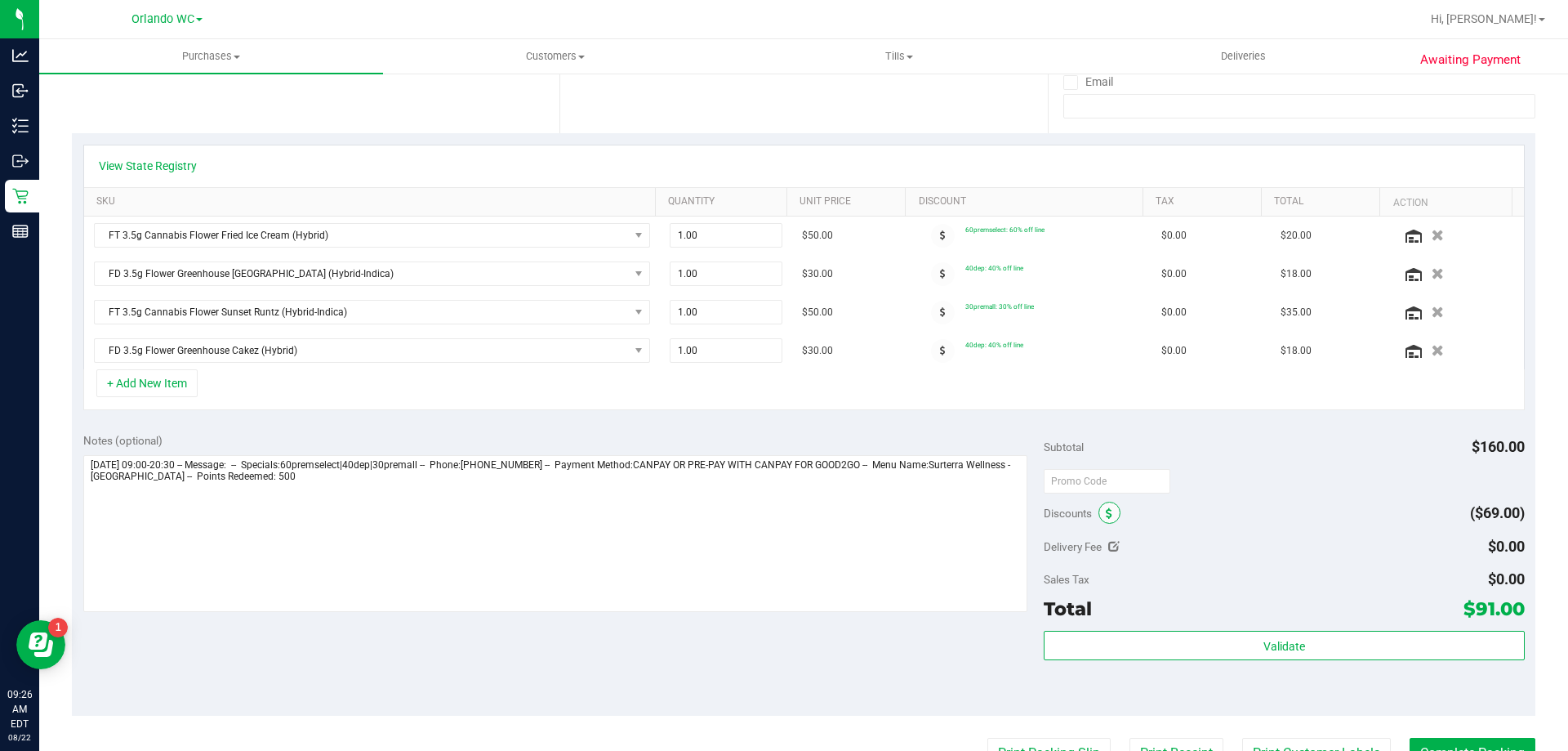
click at [781, 513] on icon at bounding box center [1109, 513] width 7 height 11
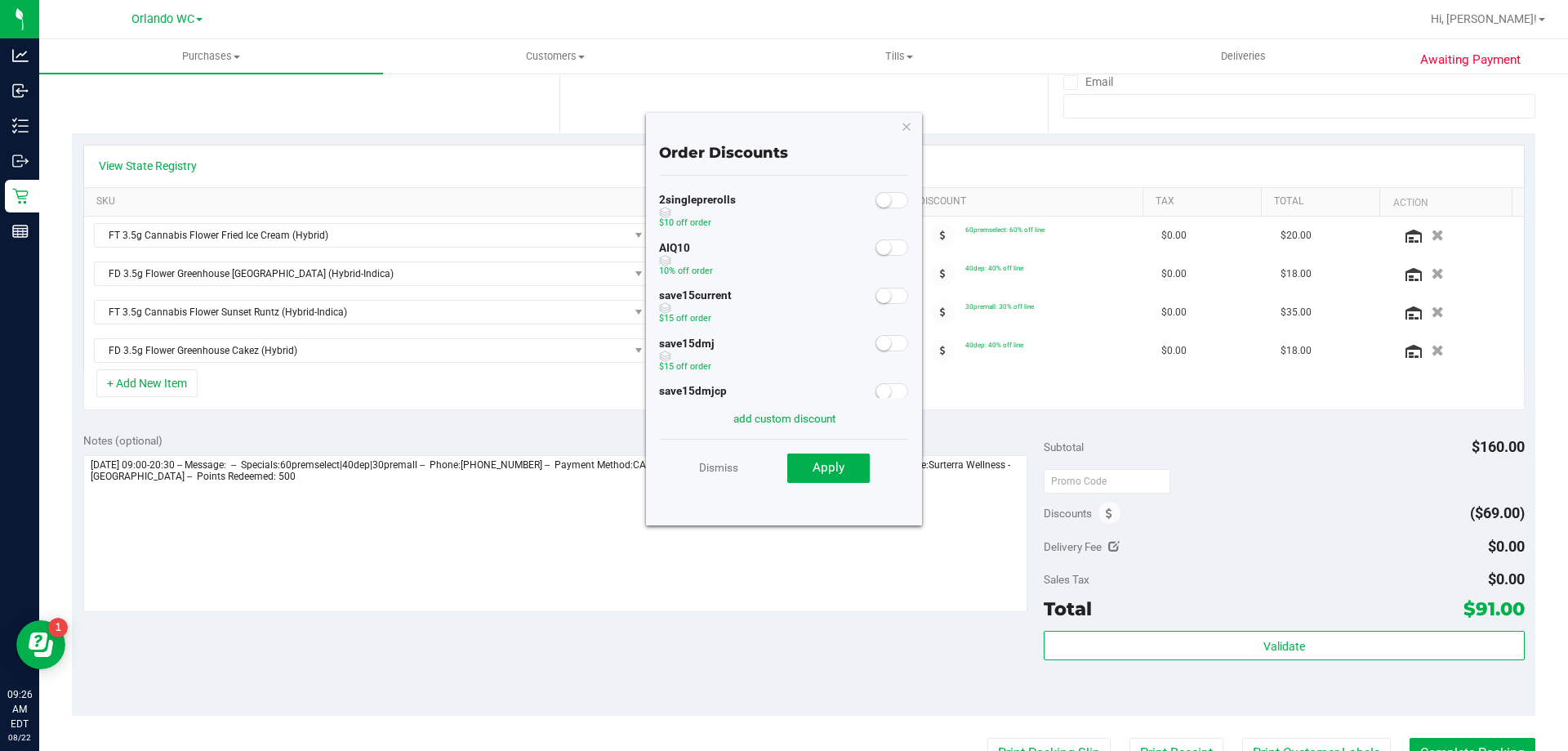
click at [781, 250] on small at bounding box center [884, 247] width 14 height 14
click at [781, 464] on button "Apply" at bounding box center [828, 468] width 83 height 30
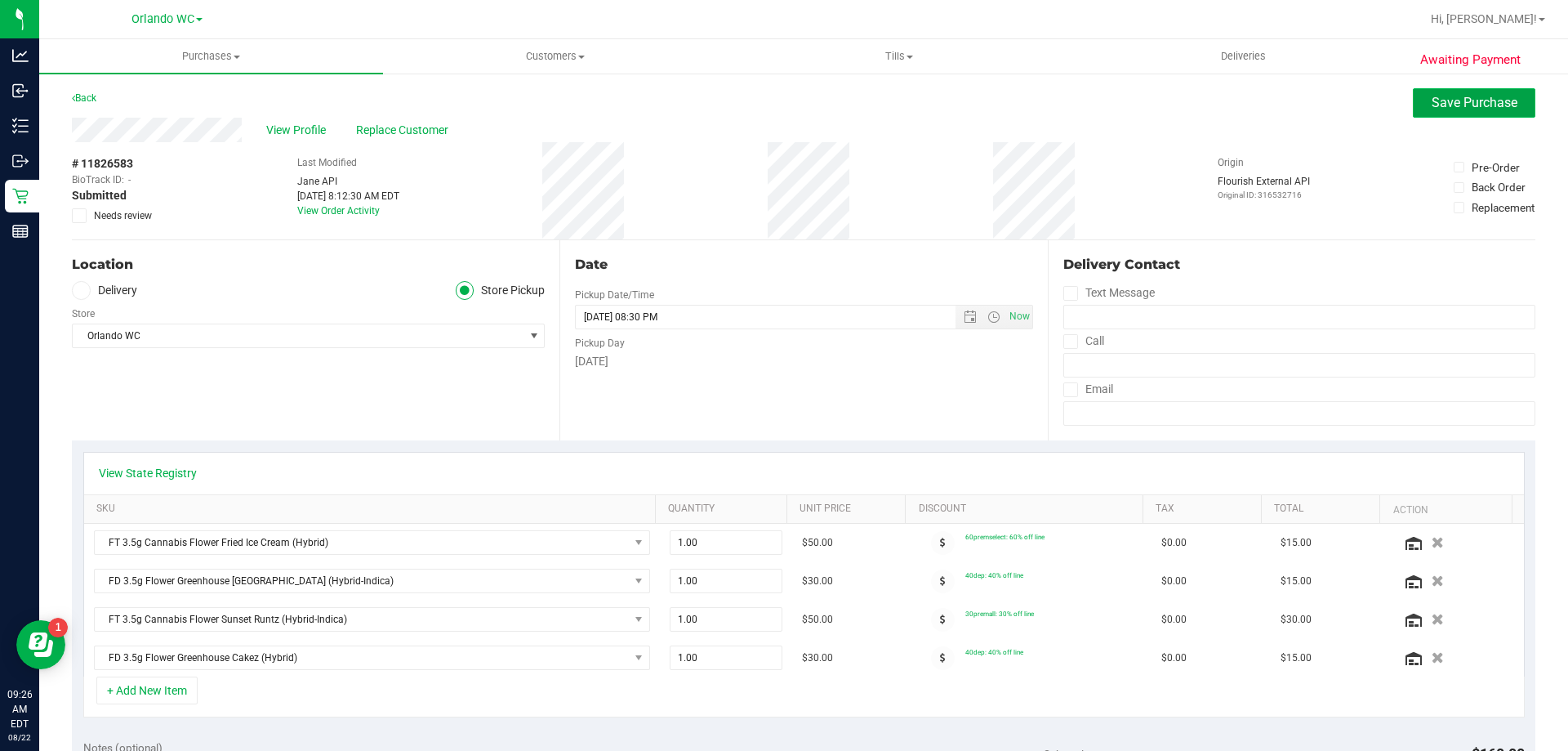
click at [781, 107] on span "Save Purchase" at bounding box center [1474, 102] width 86 height 15
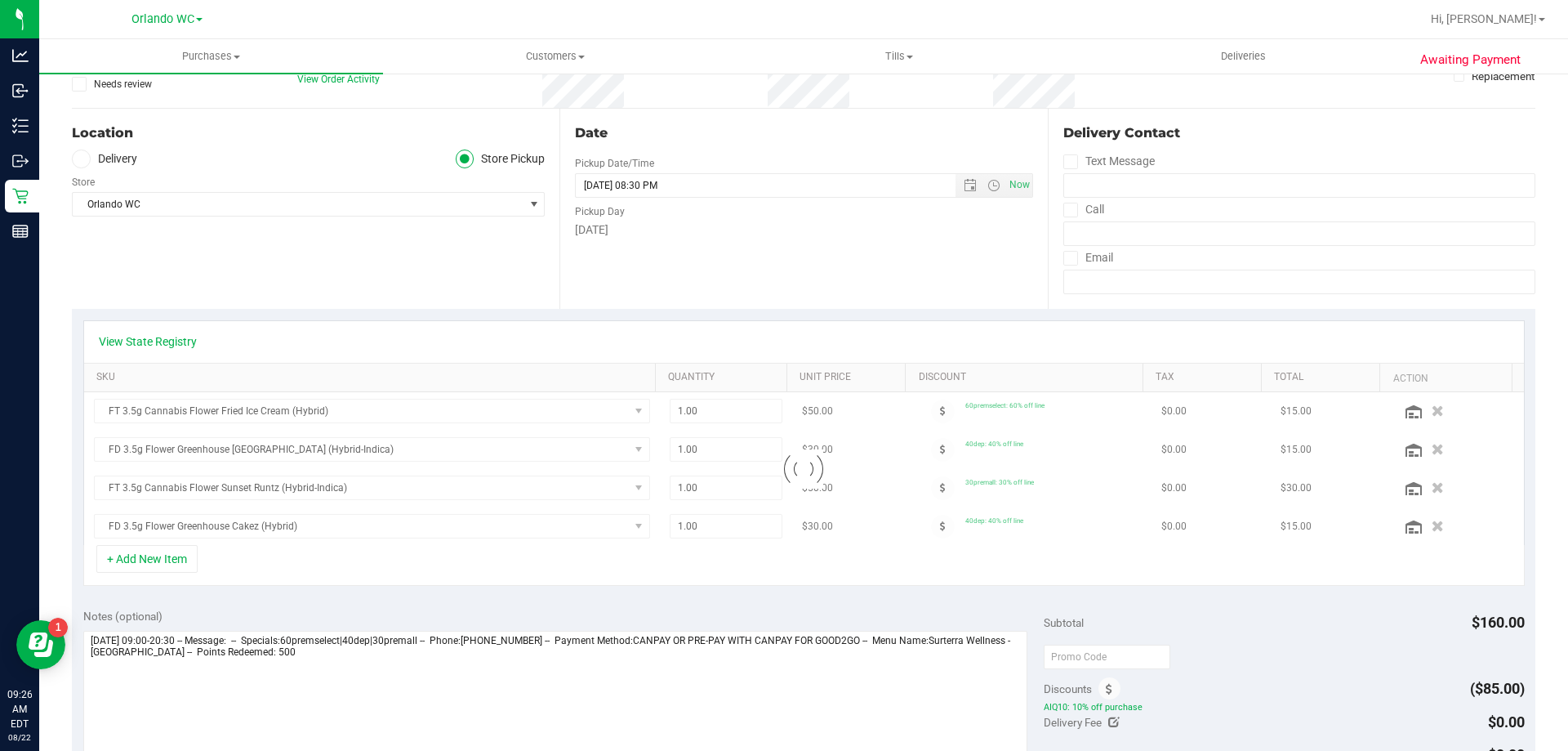
scroll to position [237, 0]
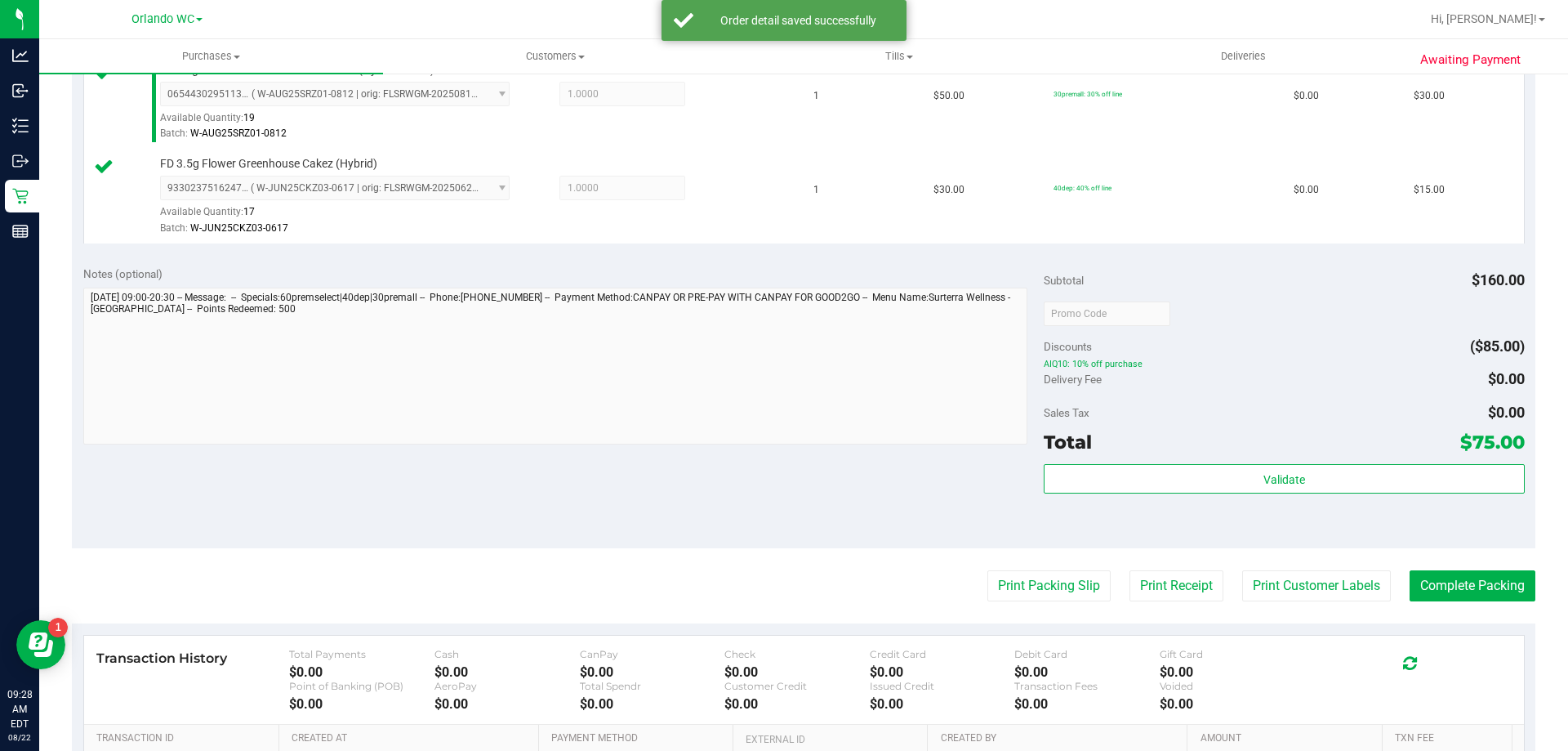
scroll to position [657, 0]
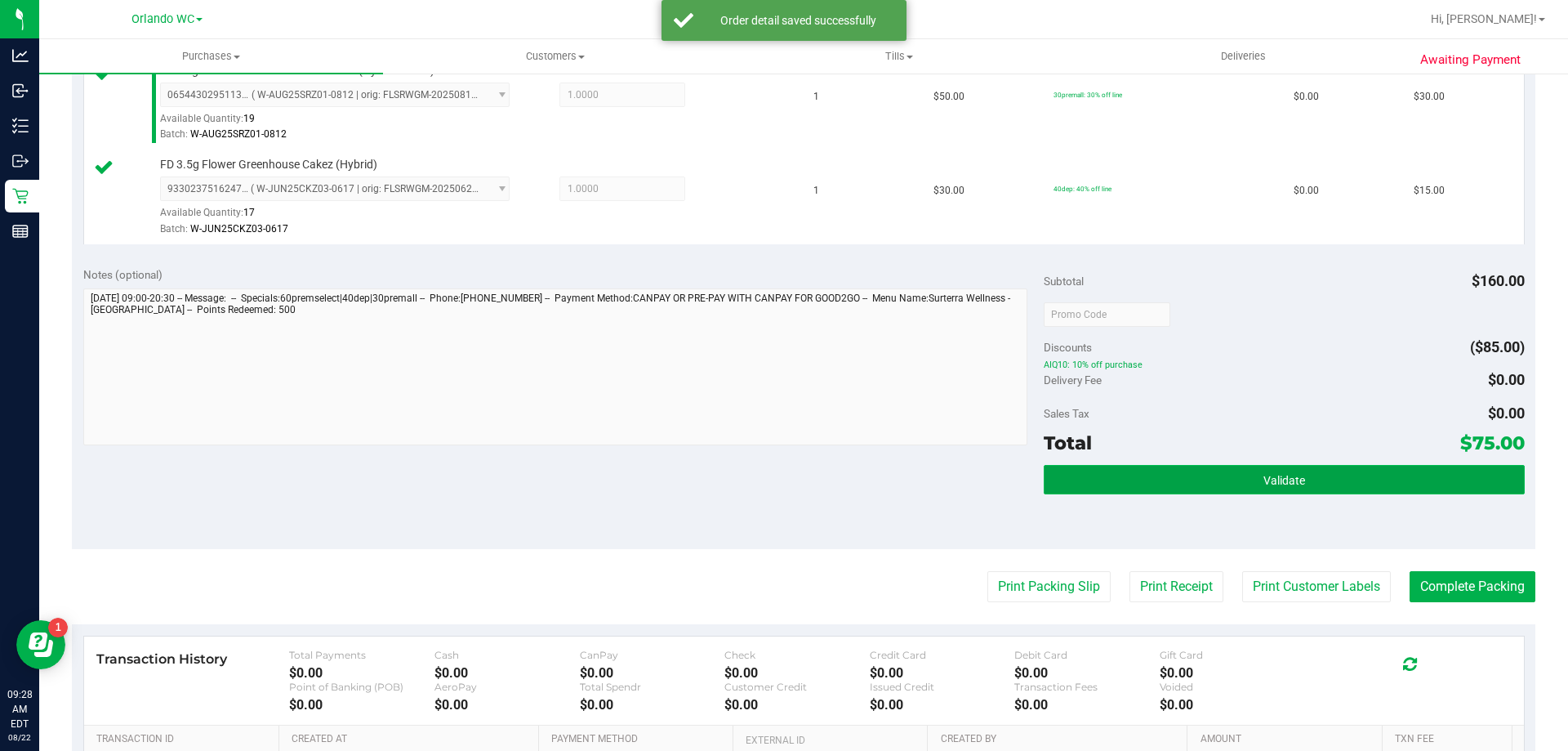
click at [781, 470] on button "Validate" at bounding box center [1284, 479] width 480 height 30
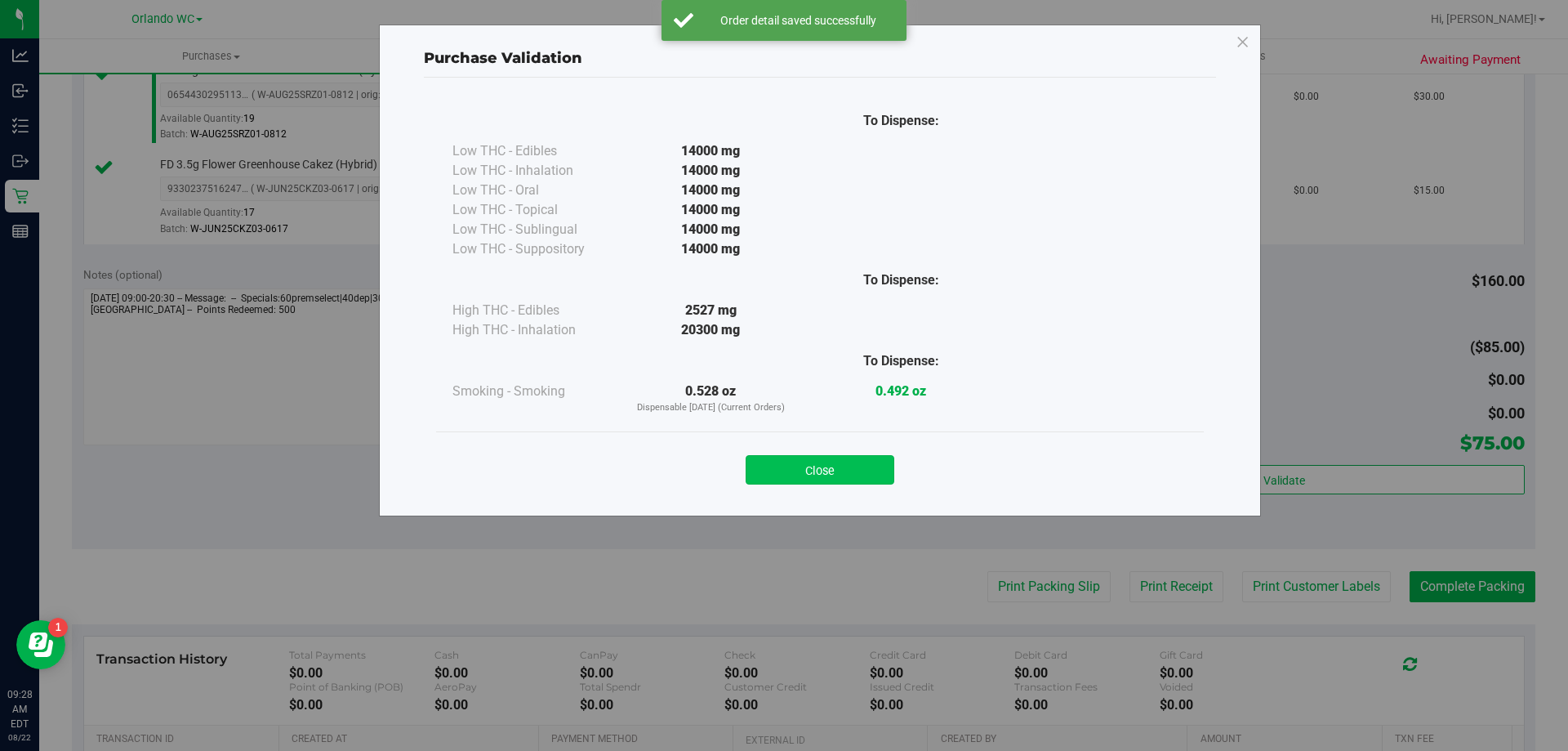
click at [781, 466] on button "Close" at bounding box center [820, 469] width 149 height 30
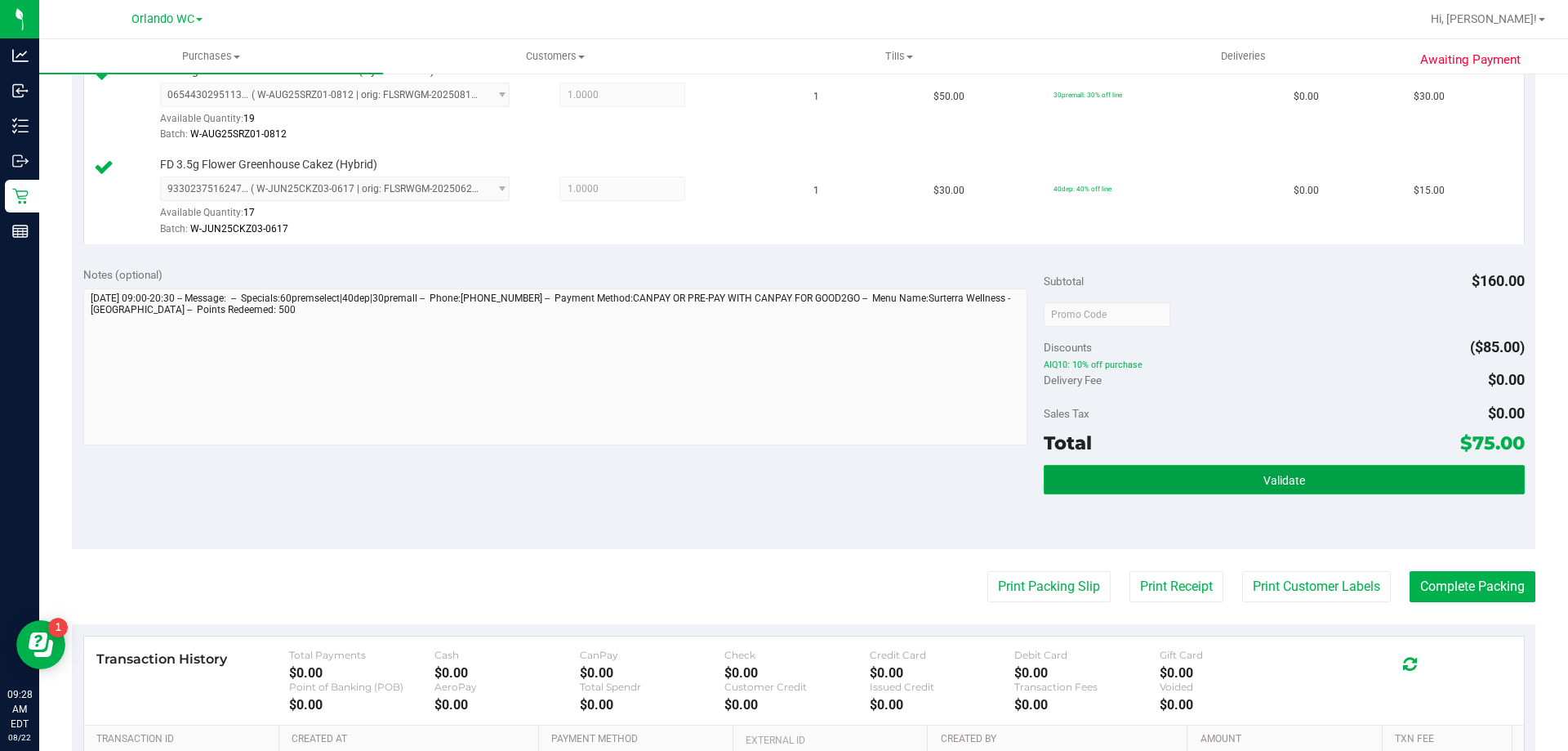
click at [781, 483] on span "Validate" at bounding box center [1285, 480] width 42 height 13
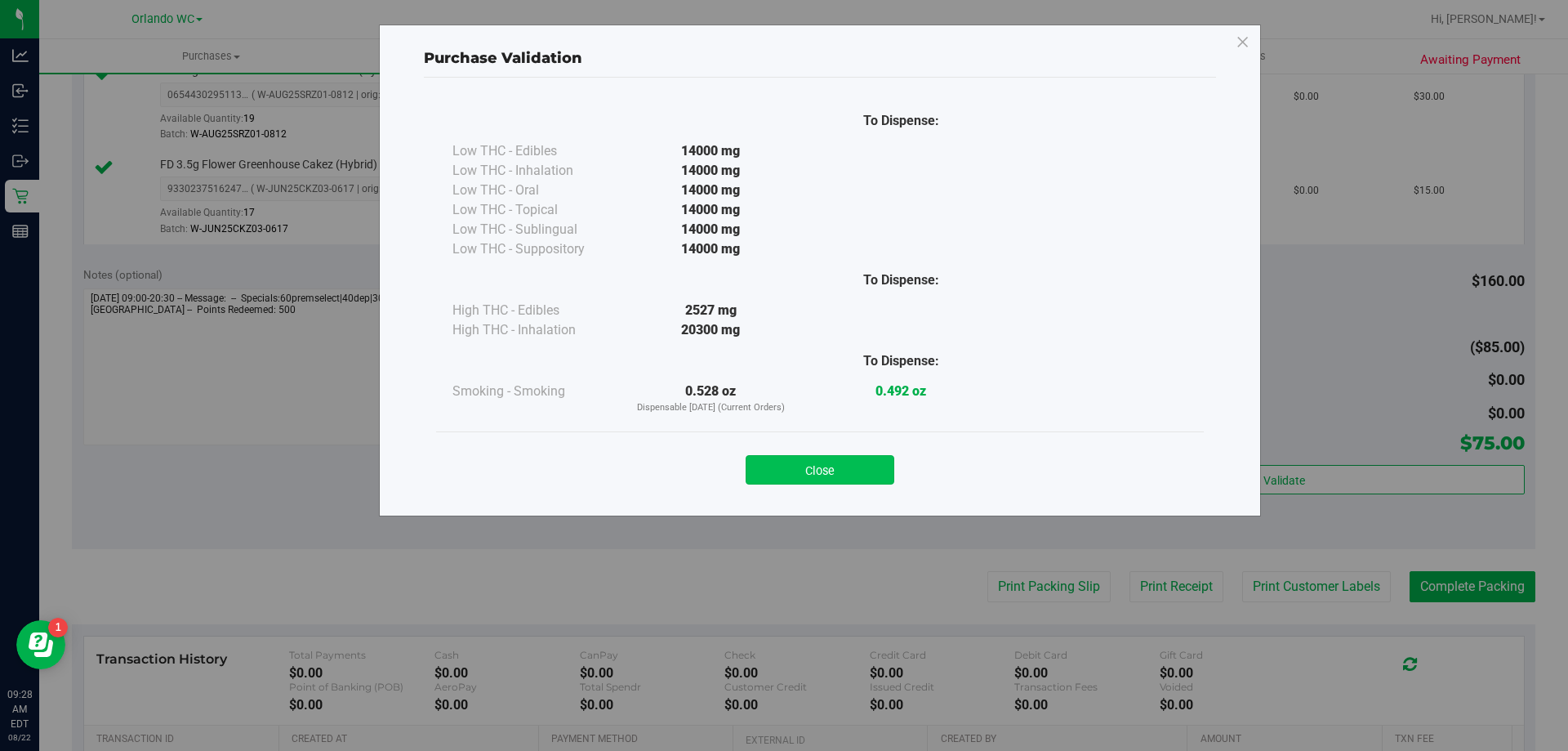
click at [781, 462] on button "Close" at bounding box center [820, 469] width 149 height 30
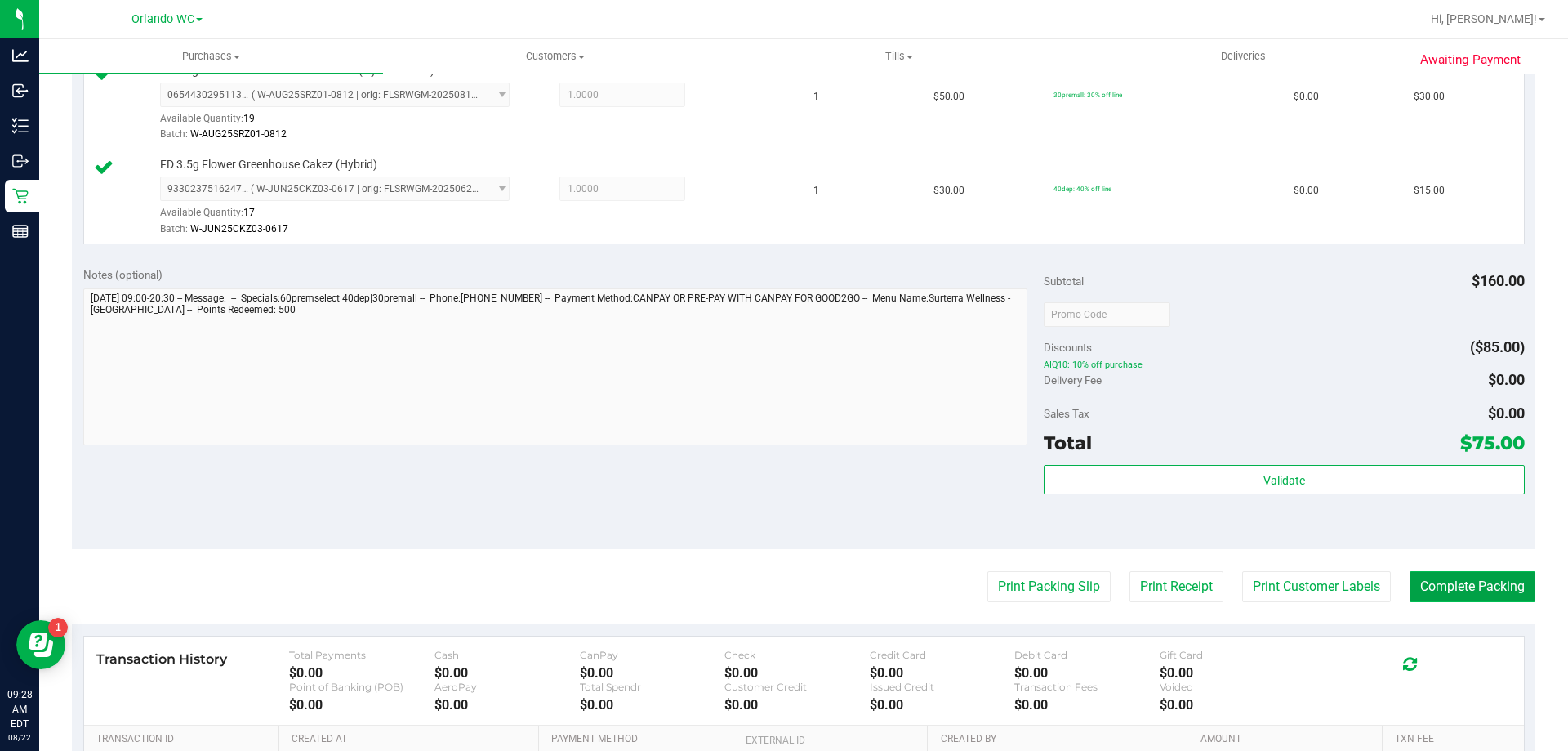
click at [781, 576] on button "Complete Packing" at bounding box center [1473, 587] width 126 height 31
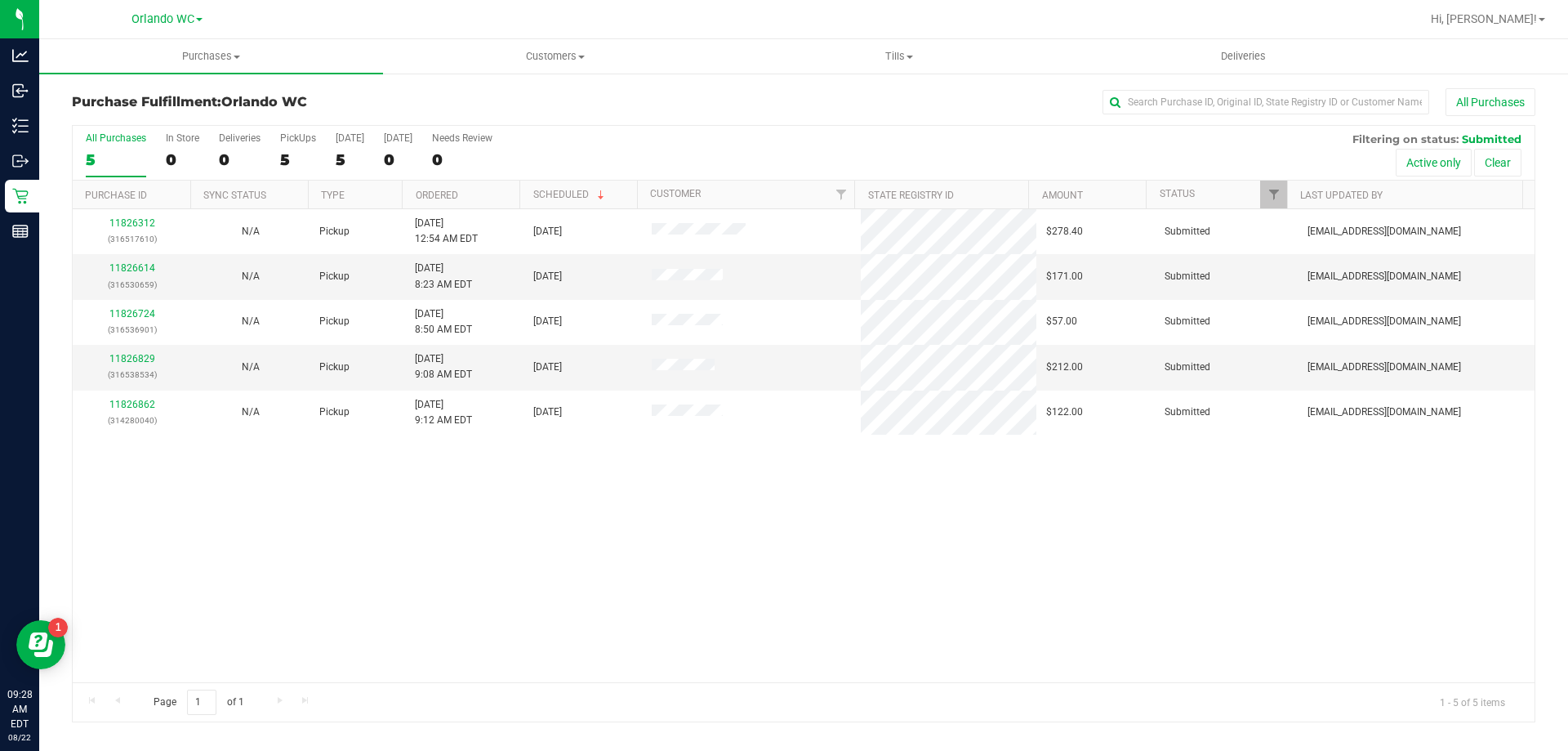
click at [370, 199] on th "Type" at bounding box center [355, 195] width 94 height 29
click at [146, 268] on link "11826614" at bounding box center [133, 267] width 46 height 11
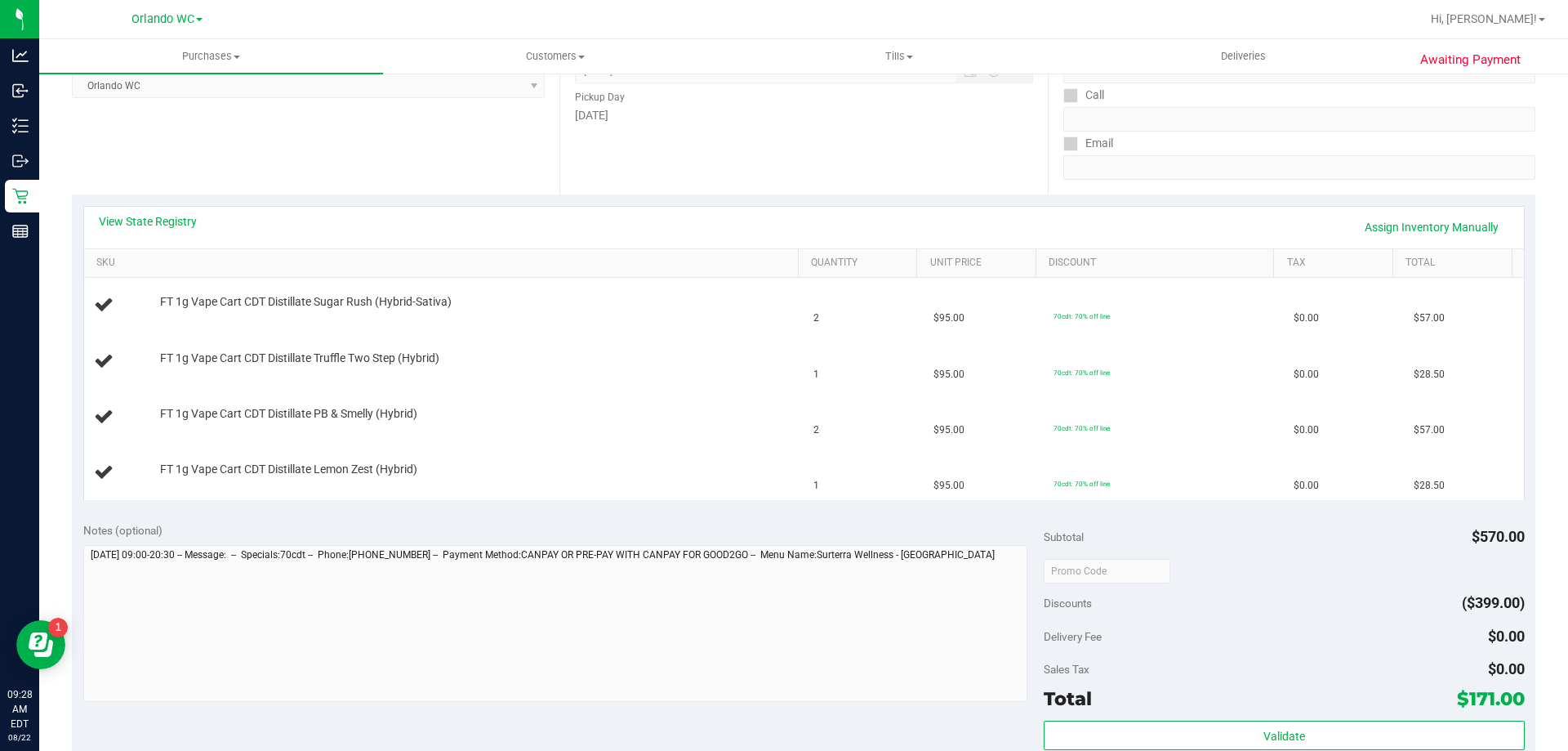
scroll to position [480, 0]
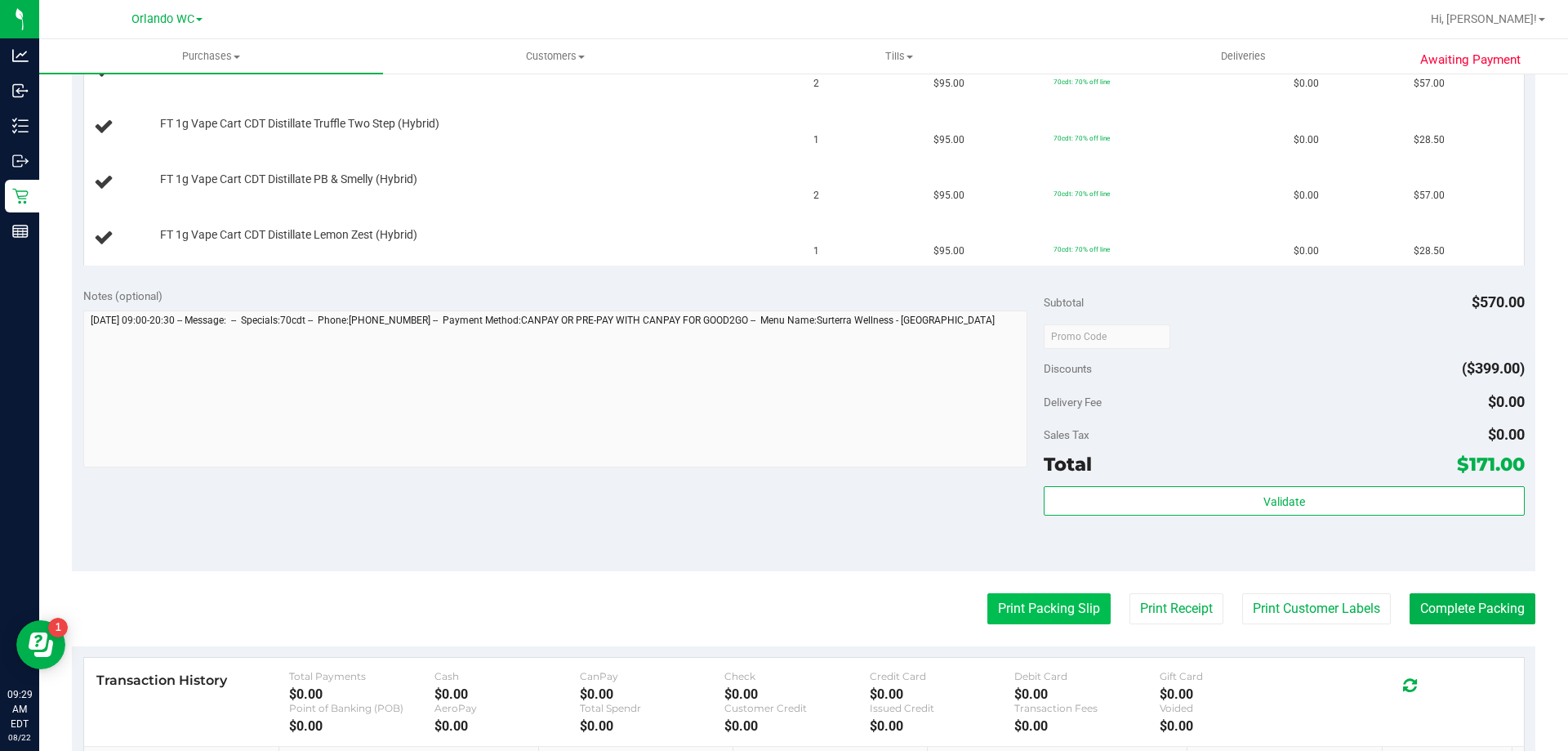
click at [781, 604] on button "Print Packing Slip" at bounding box center [1049, 609] width 123 height 31
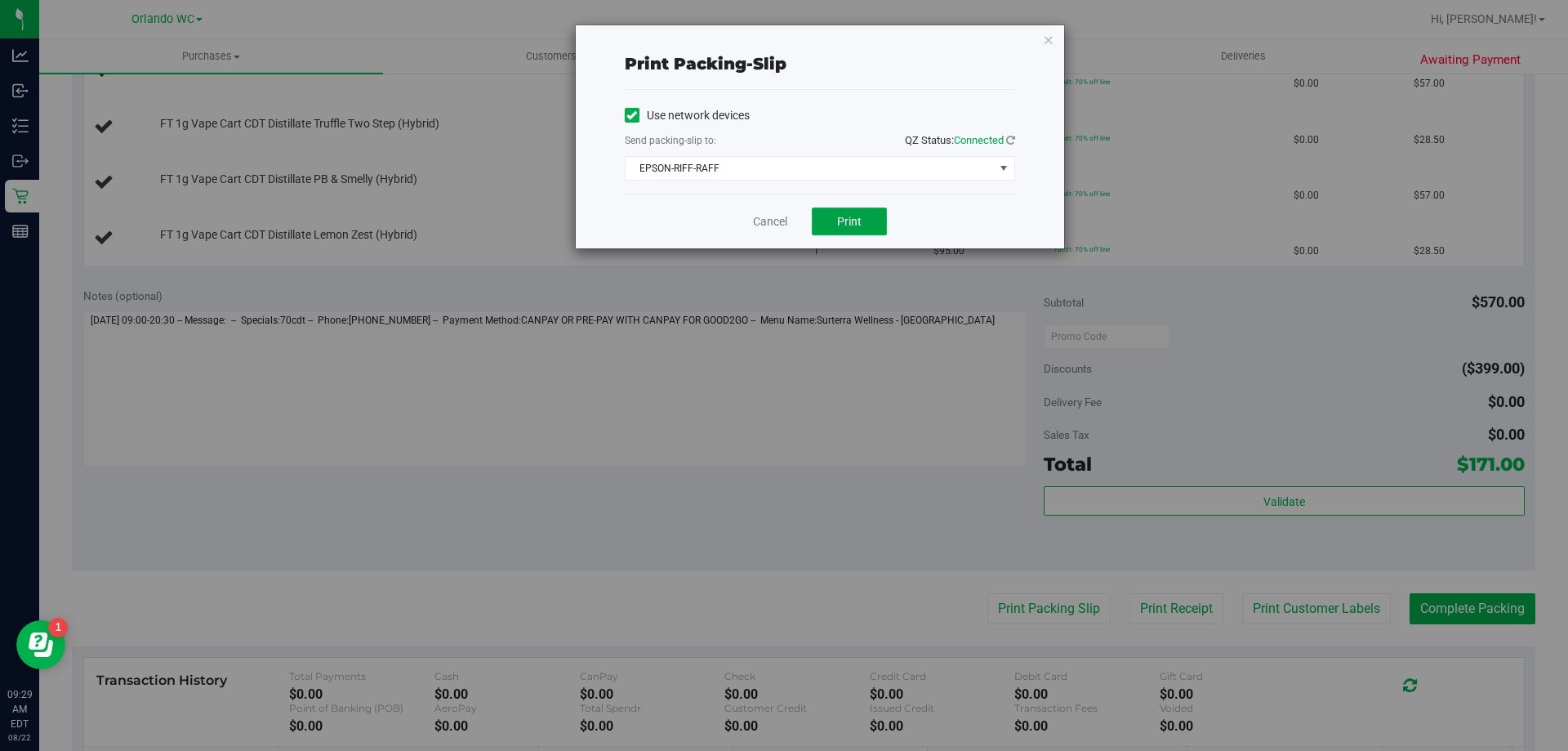
click at [781, 213] on button "Print" at bounding box center [850, 221] width 75 height 28
click at [781, 48] on icon "button" at bounding box center [1048, 39] width 11 height 20
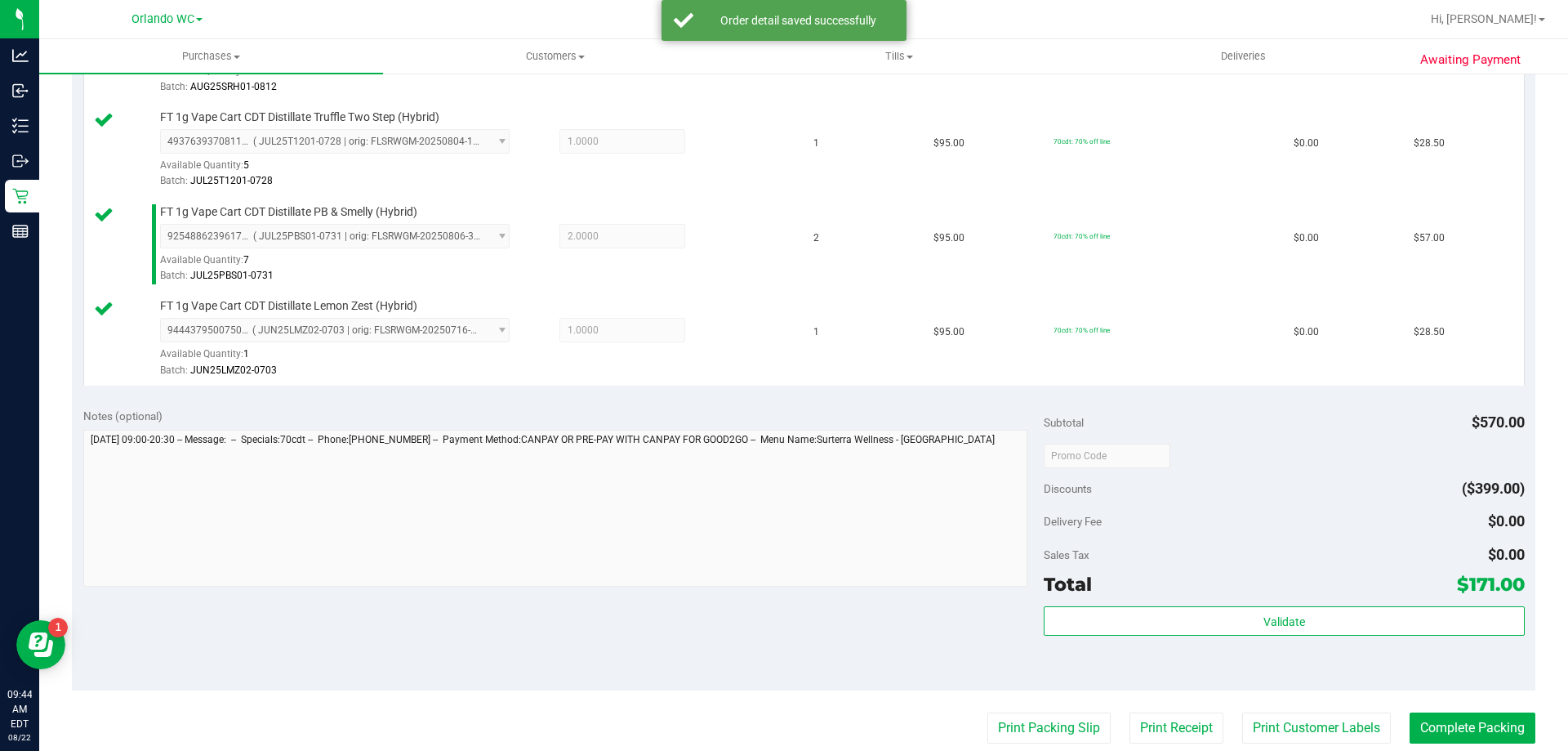
scroll to position [530, 0]
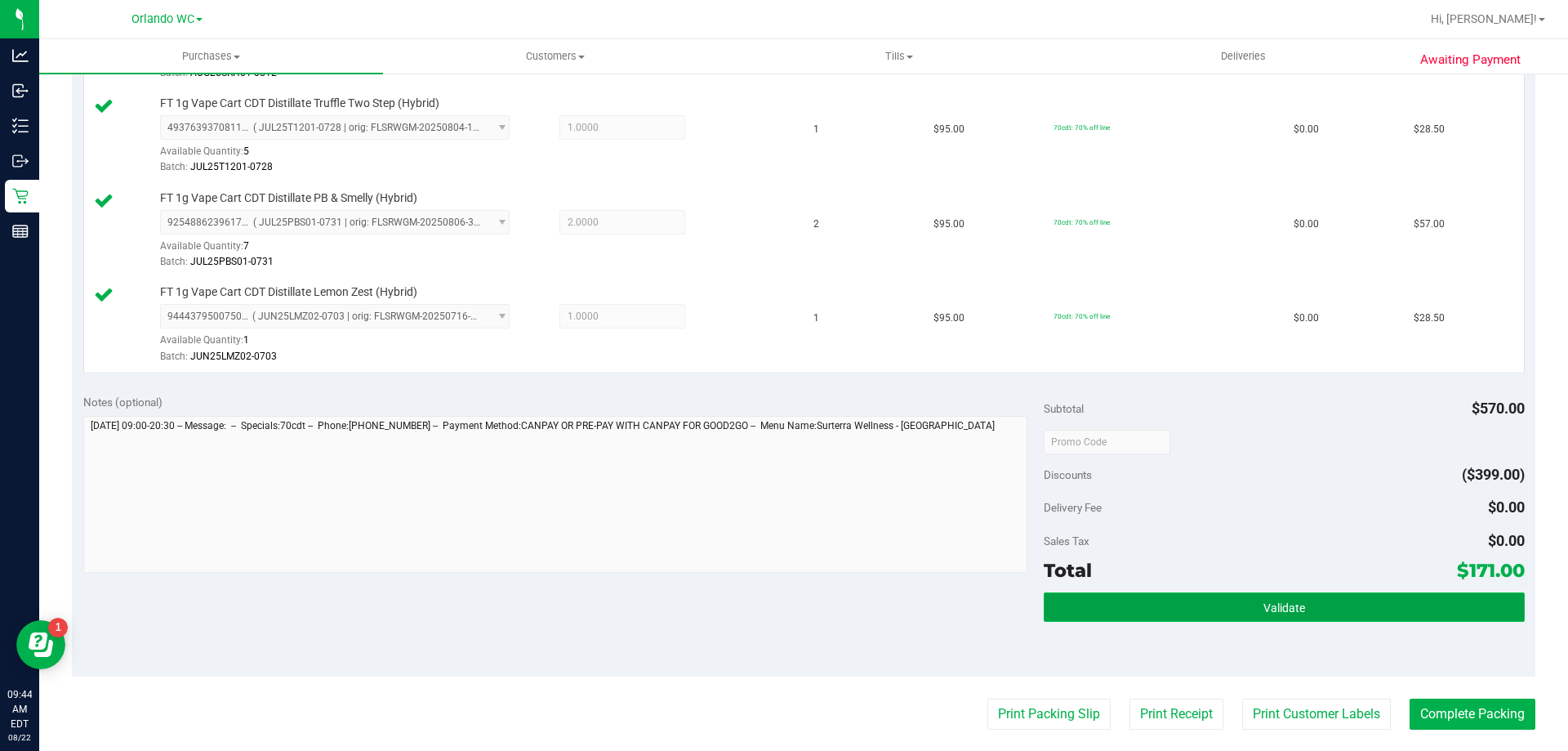
click at [781, 603] on button "Validate" at bounding box center [1284, 607] width 480 height 30
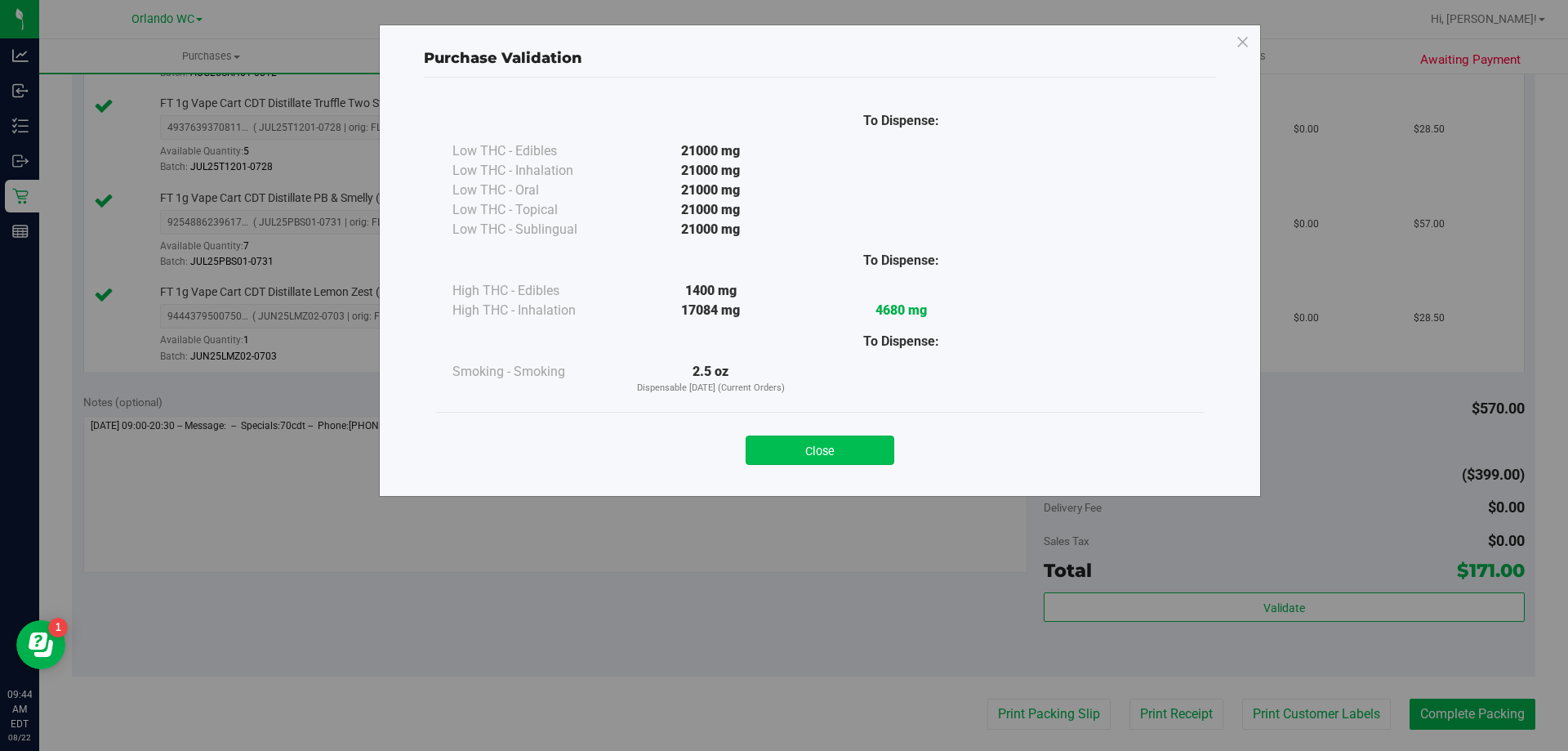
click at [781, 454] on button "Close" at bounding box center [820, 450] width 149 height 30
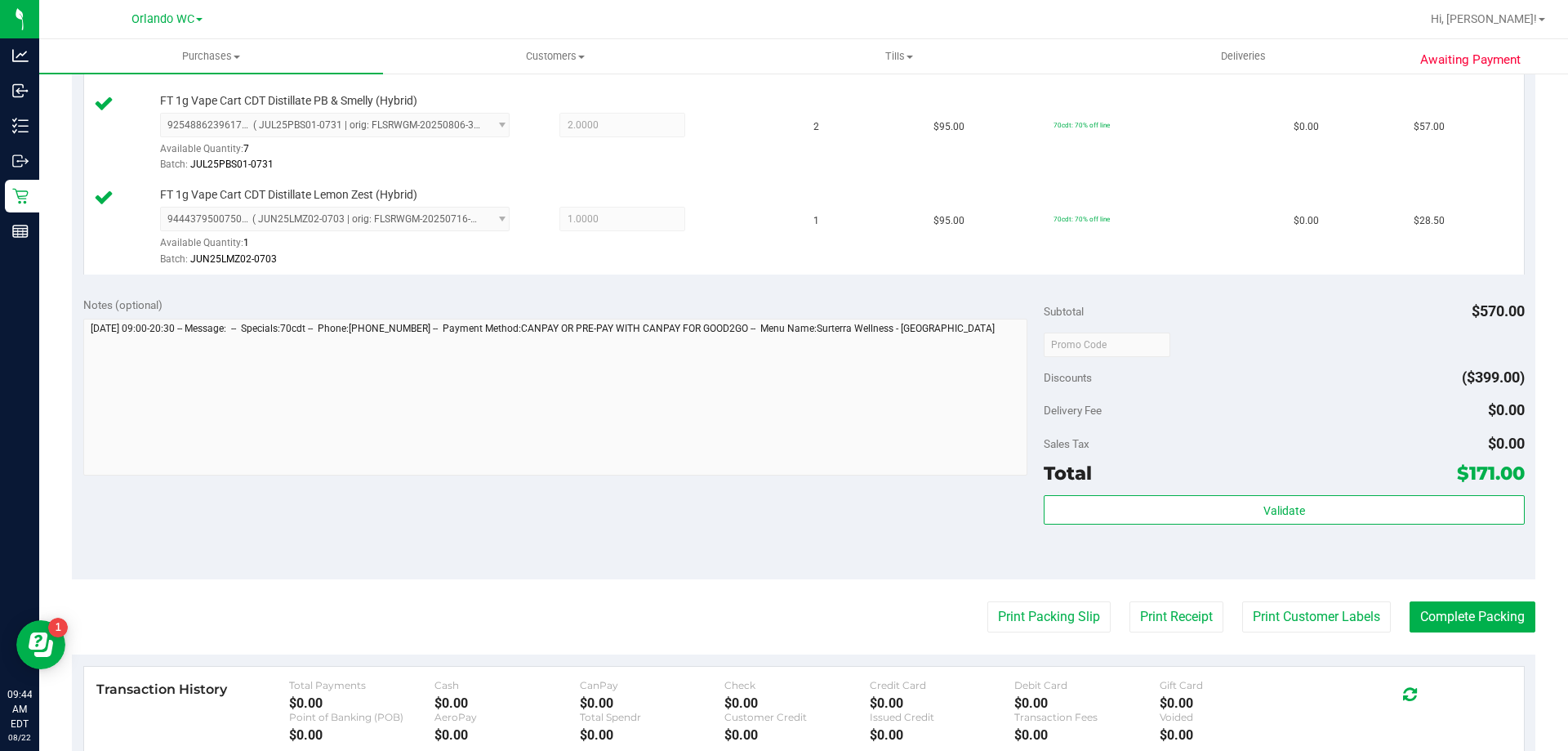
scroll to position [673, 0]
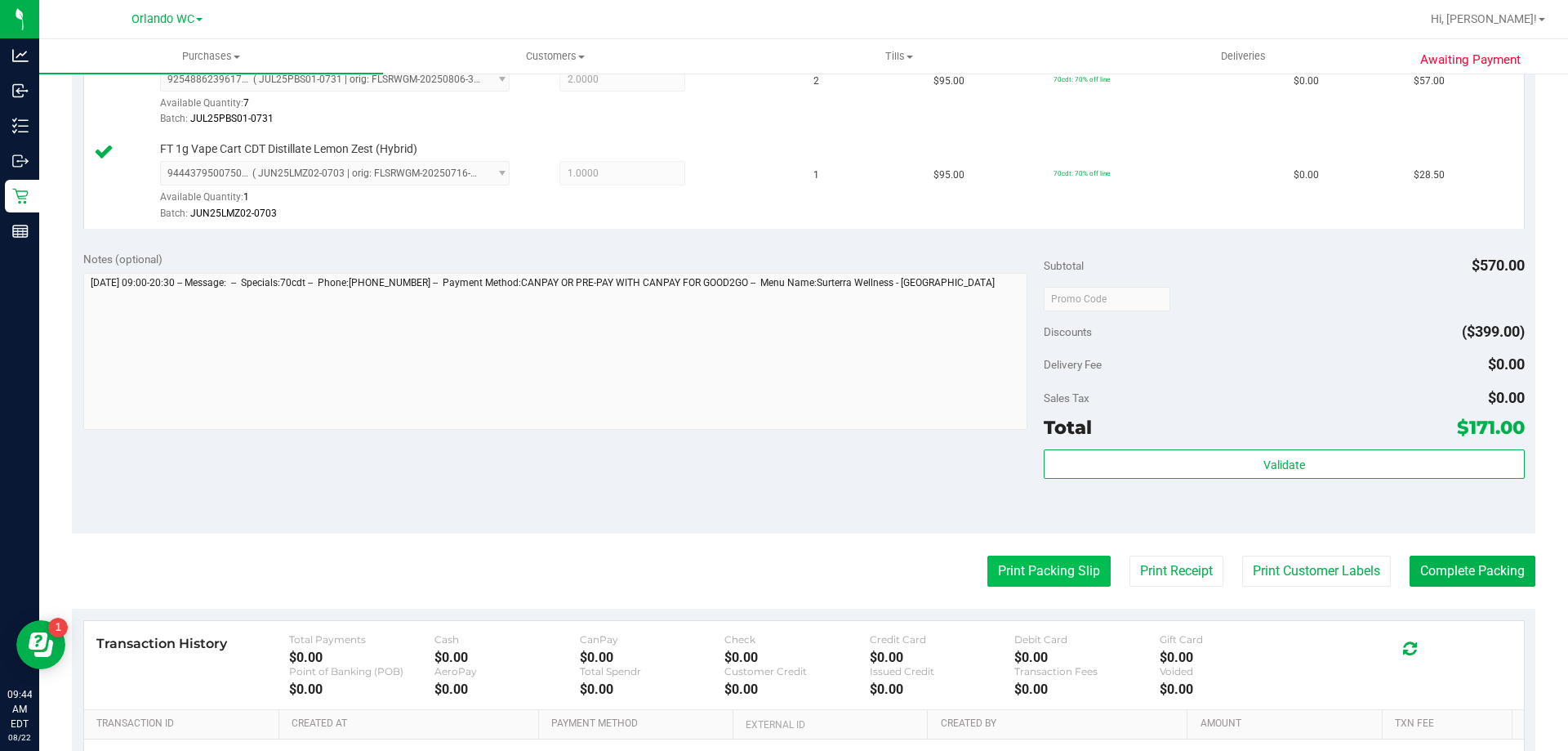
click at [781, 565] on button "Print Packing Slip" at bounding box center [1049, 571] width 123 height 31
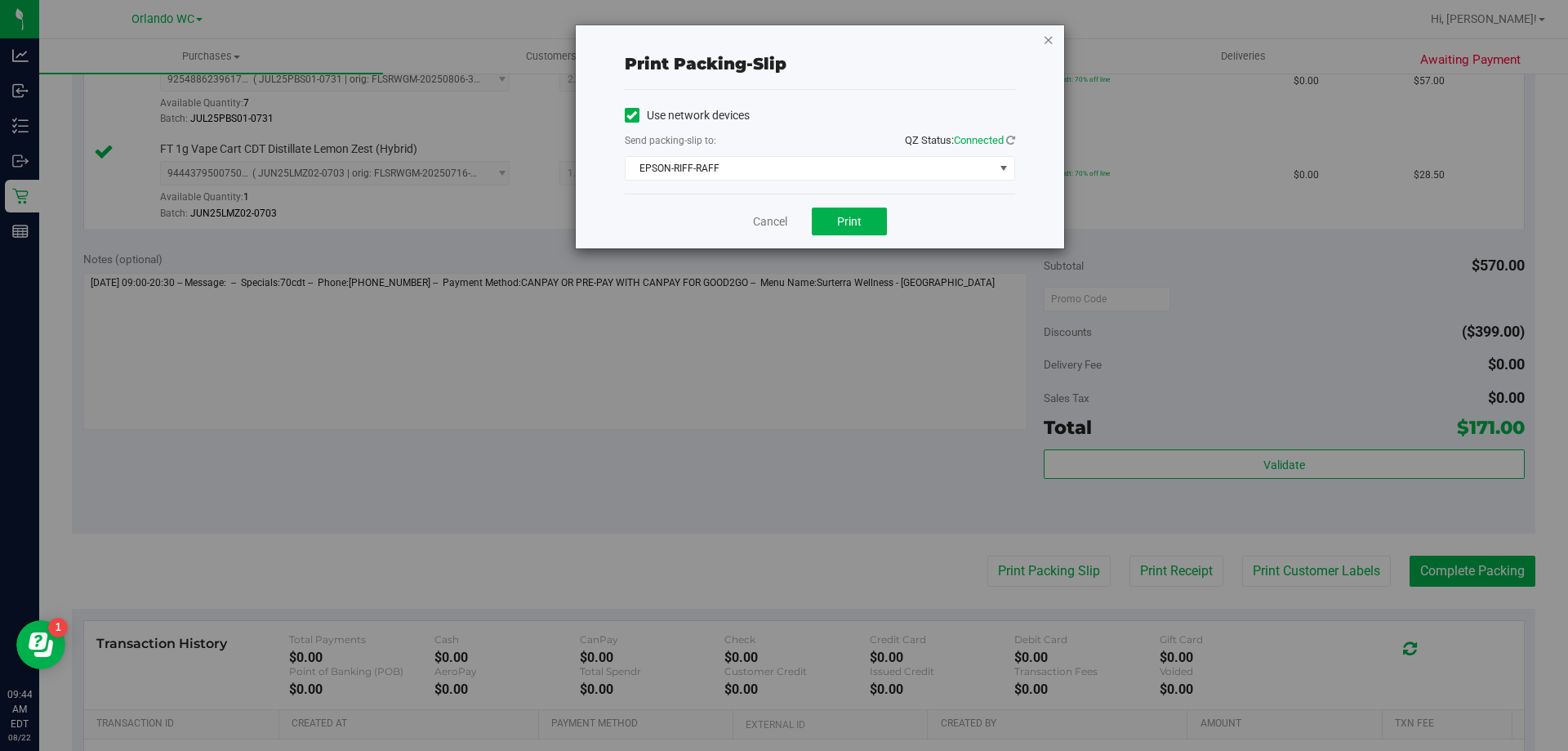
click at [781, 49] on icon "button" at bounding box center [1048, 39] width 11 height 20
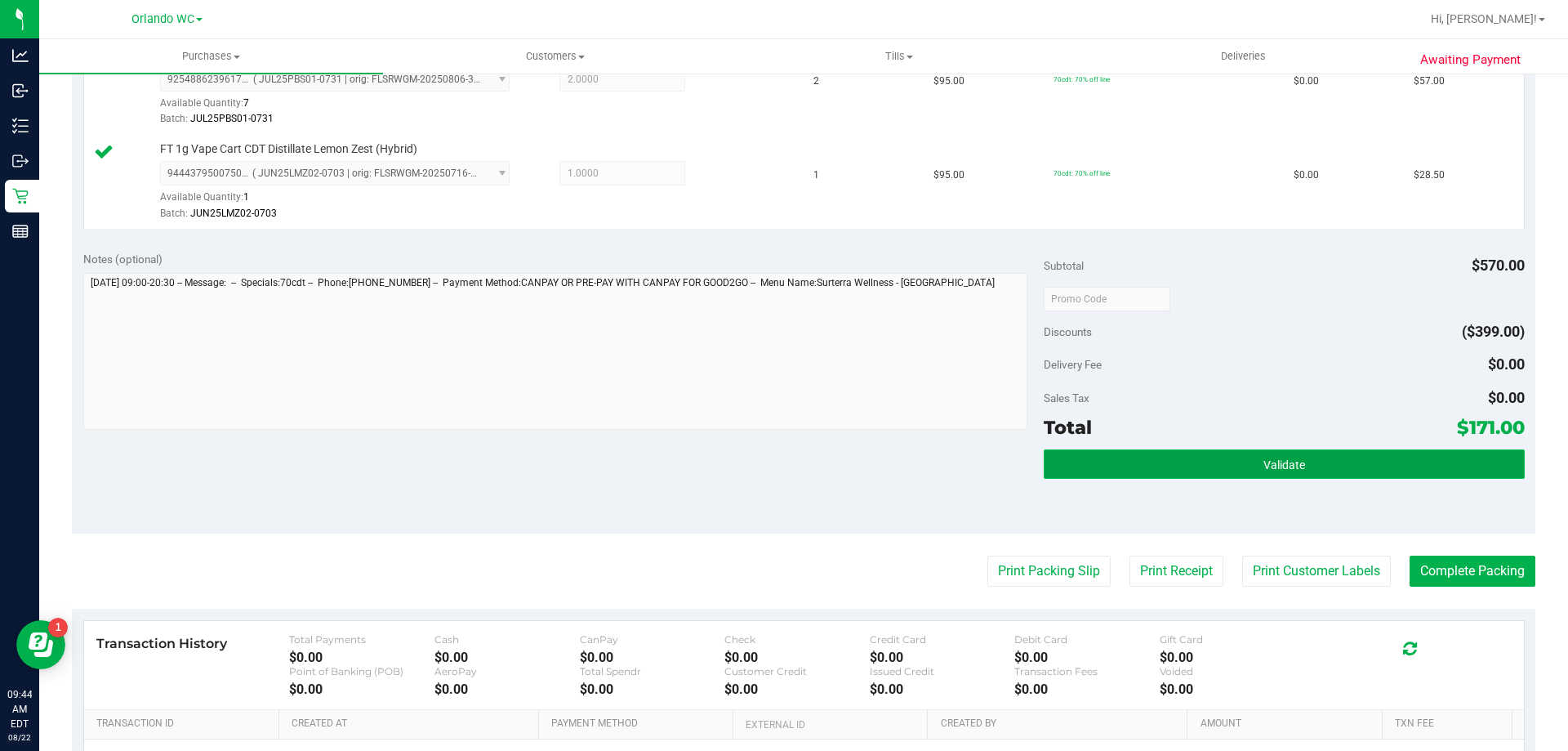
click at [781, 470] on button "Validate" at bounding box center [1284, 464] width 480 height 30
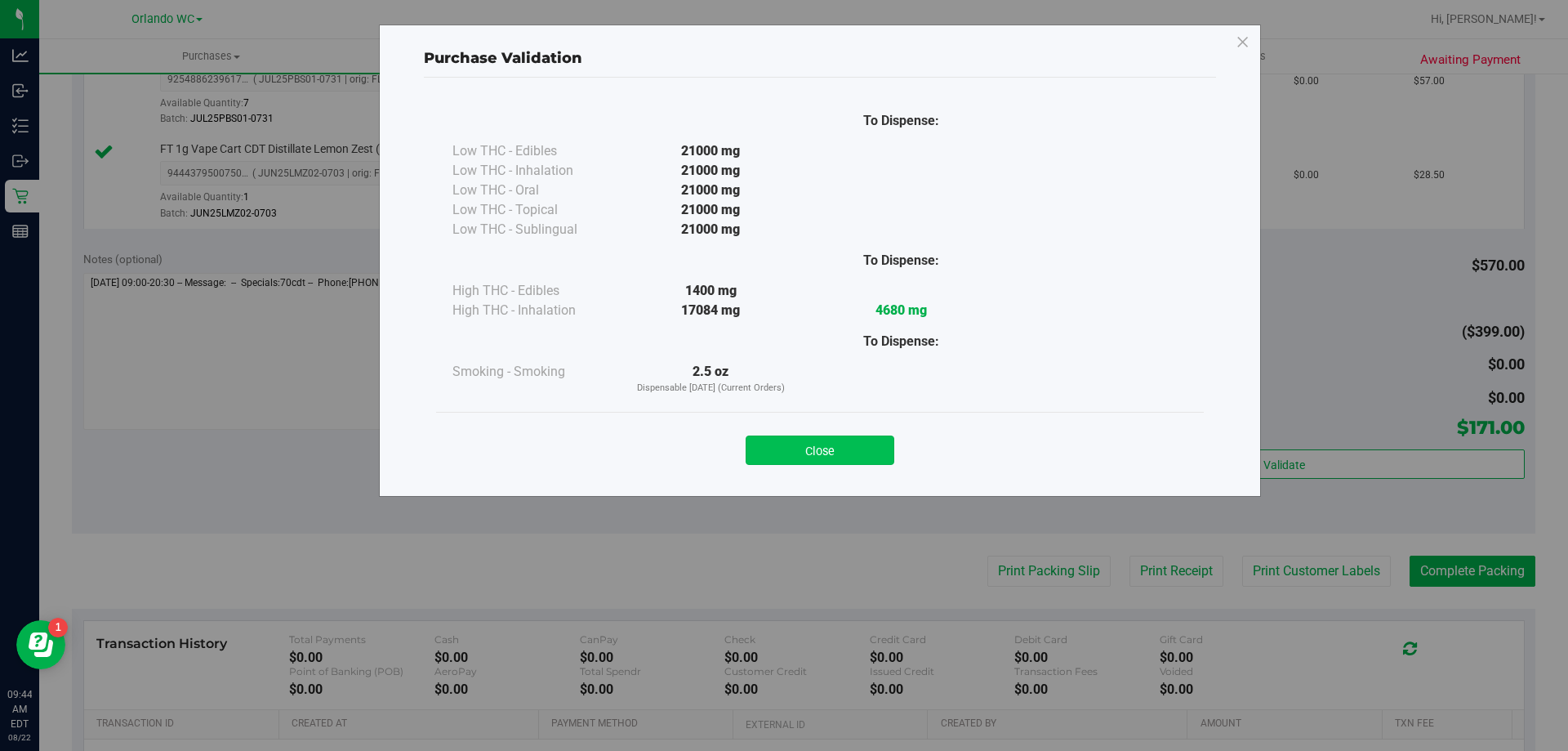
click at [781, 456] on button "Close" at bounding box center [820, 450] width 149 height 30
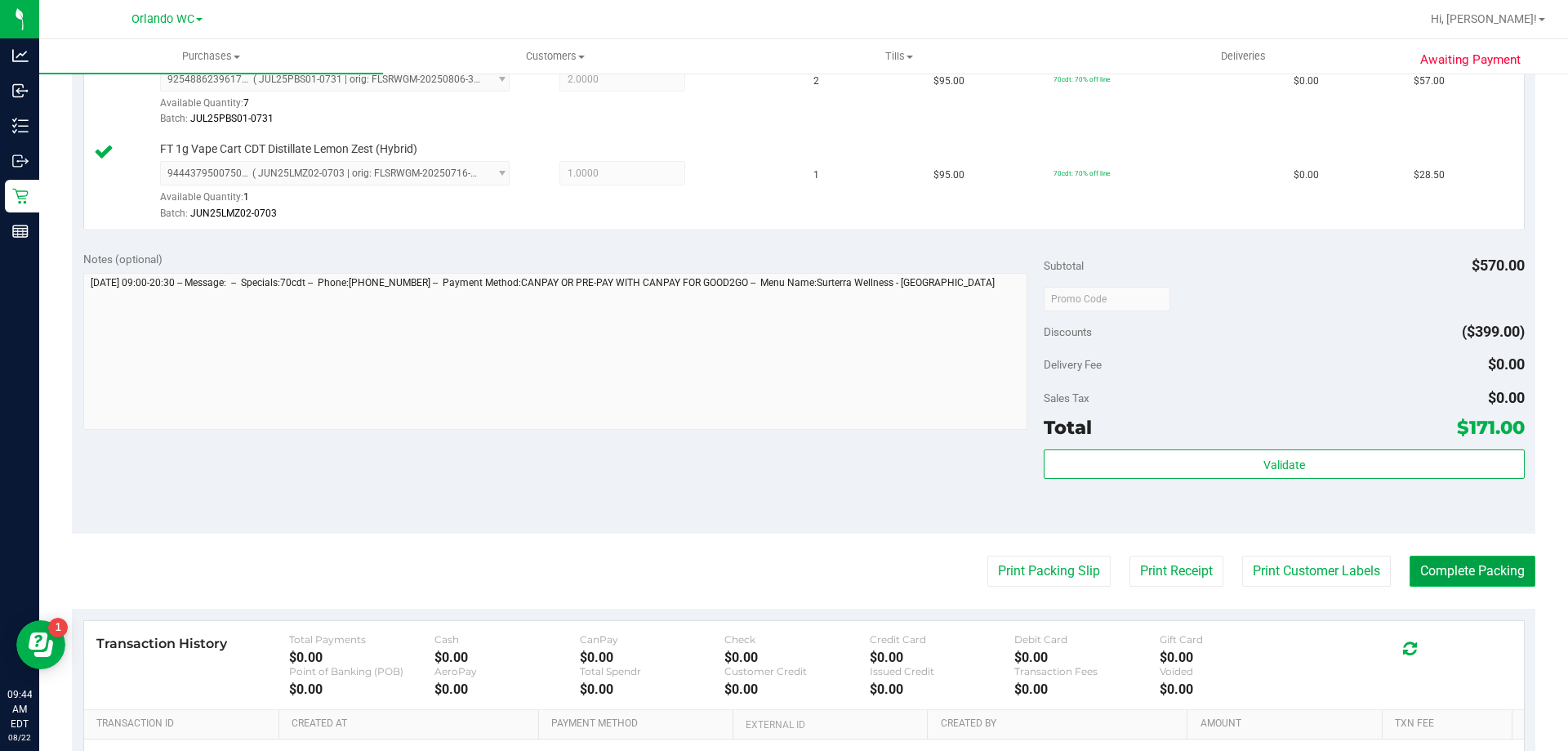
click at [781, 576] on button "Complete Packing" at bounding box center [1473, 571] width 126 height 31
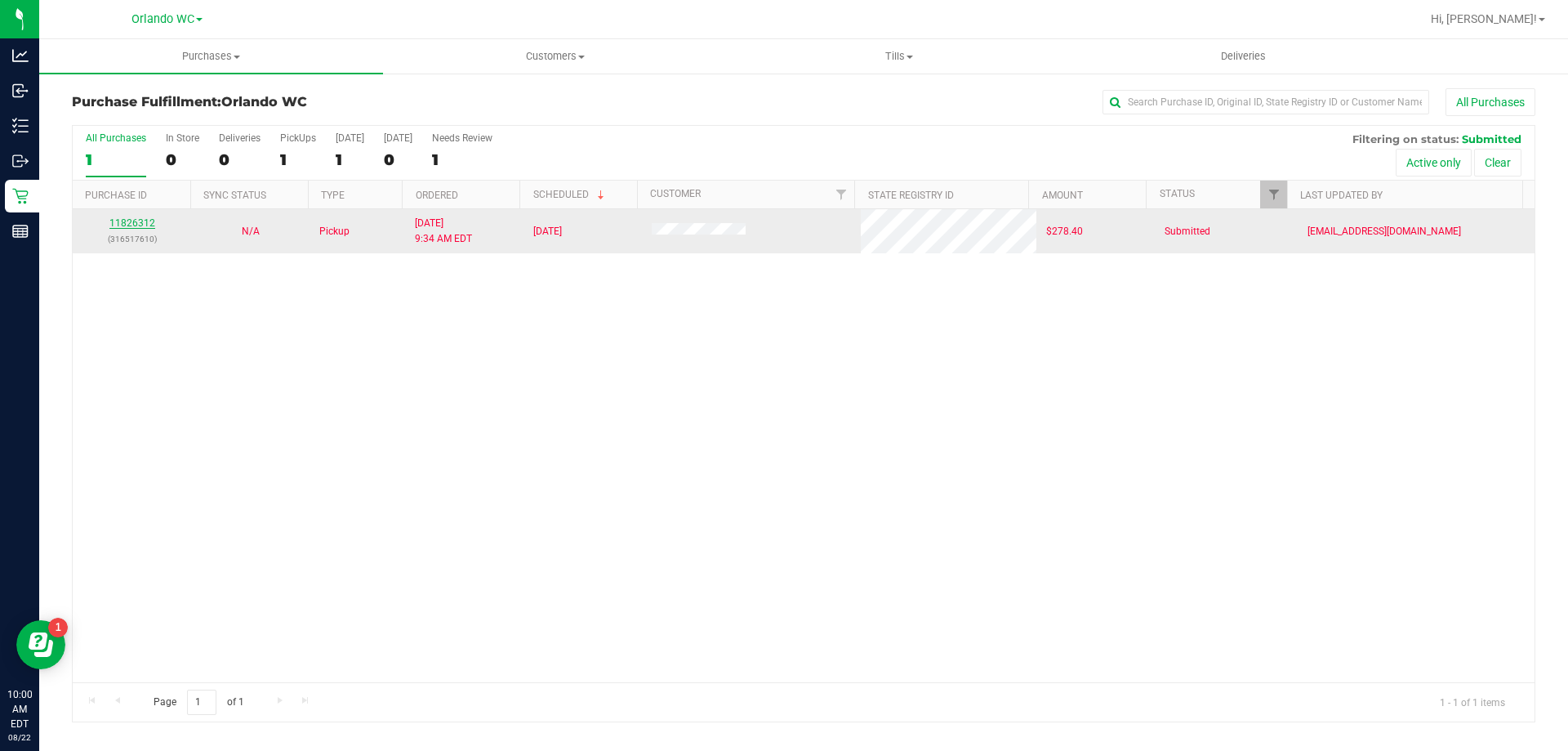
click at [125, 218] on link "11826312" at bounding box center [133, 222] width 46 height 11
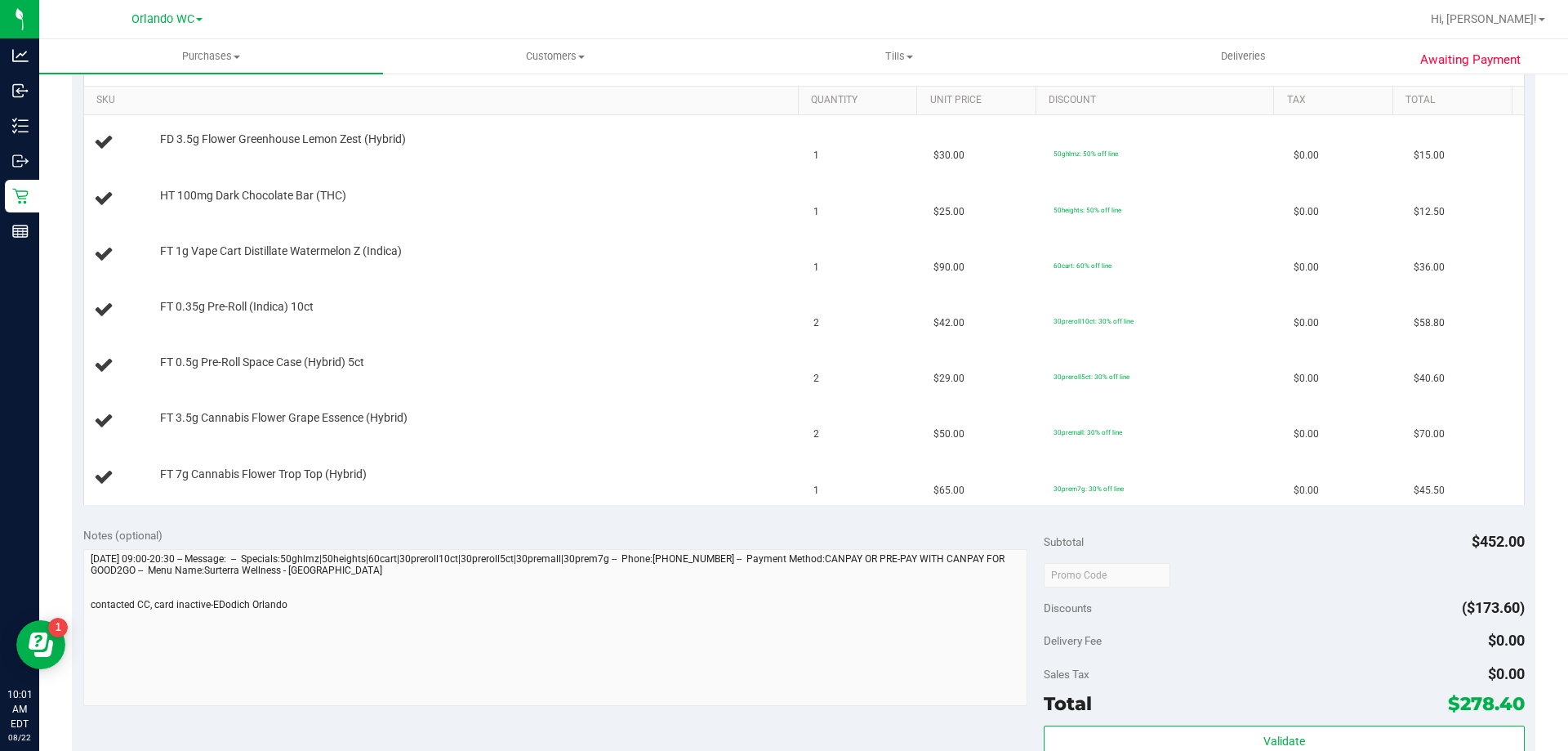
scroll to position [654, 0]
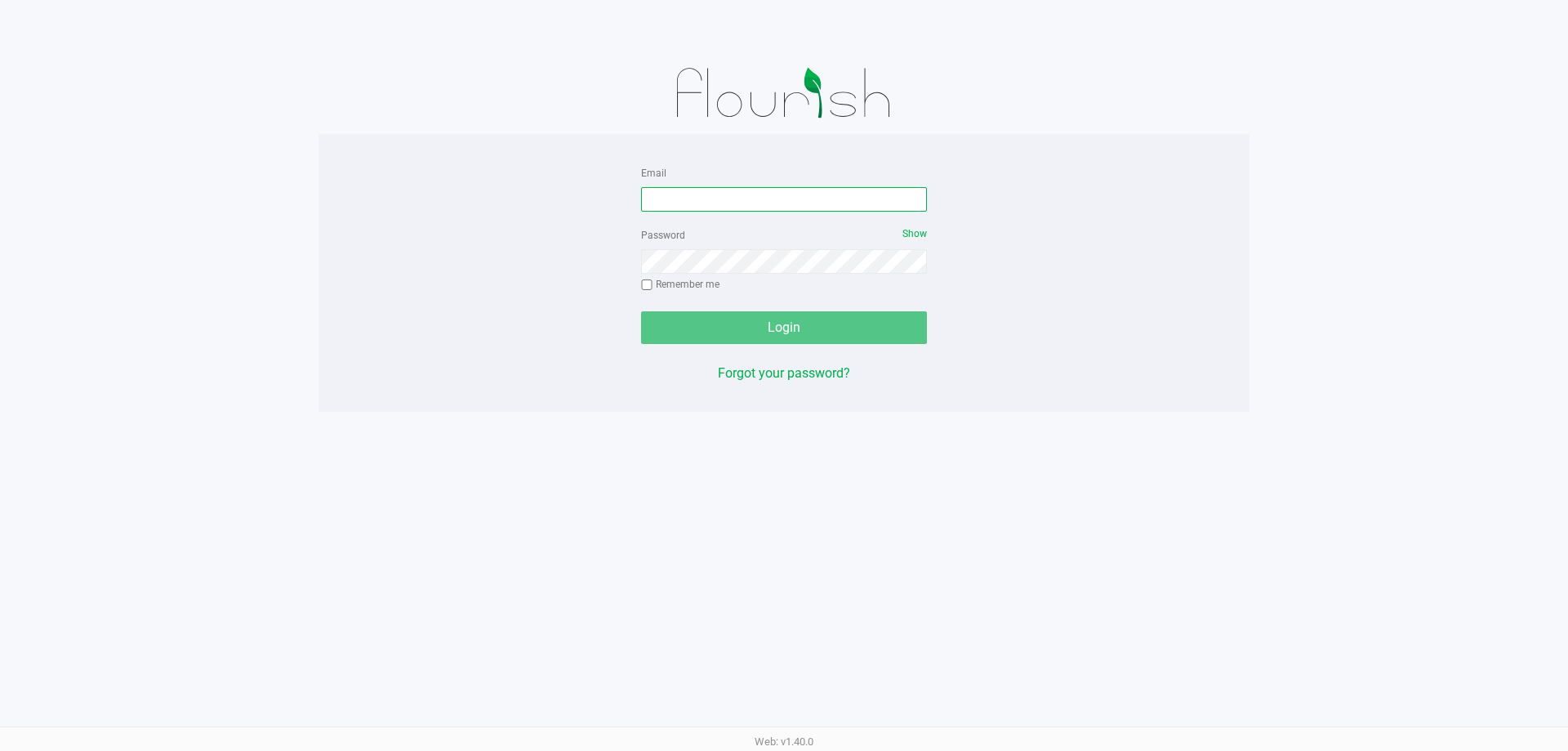
click at [718, 198] on input "Email" at bounding box center [784, 199] width 286 height 25
type input "v"
click at [655, 192] on input "[PERSON_NAME][EMAIL_ADDRESS][DOMAIN_NAME]" at bounding box center [784, 199] width 286 height 25
type input "[EMAIL_ADDRESS][DOMAIN_NAME]"
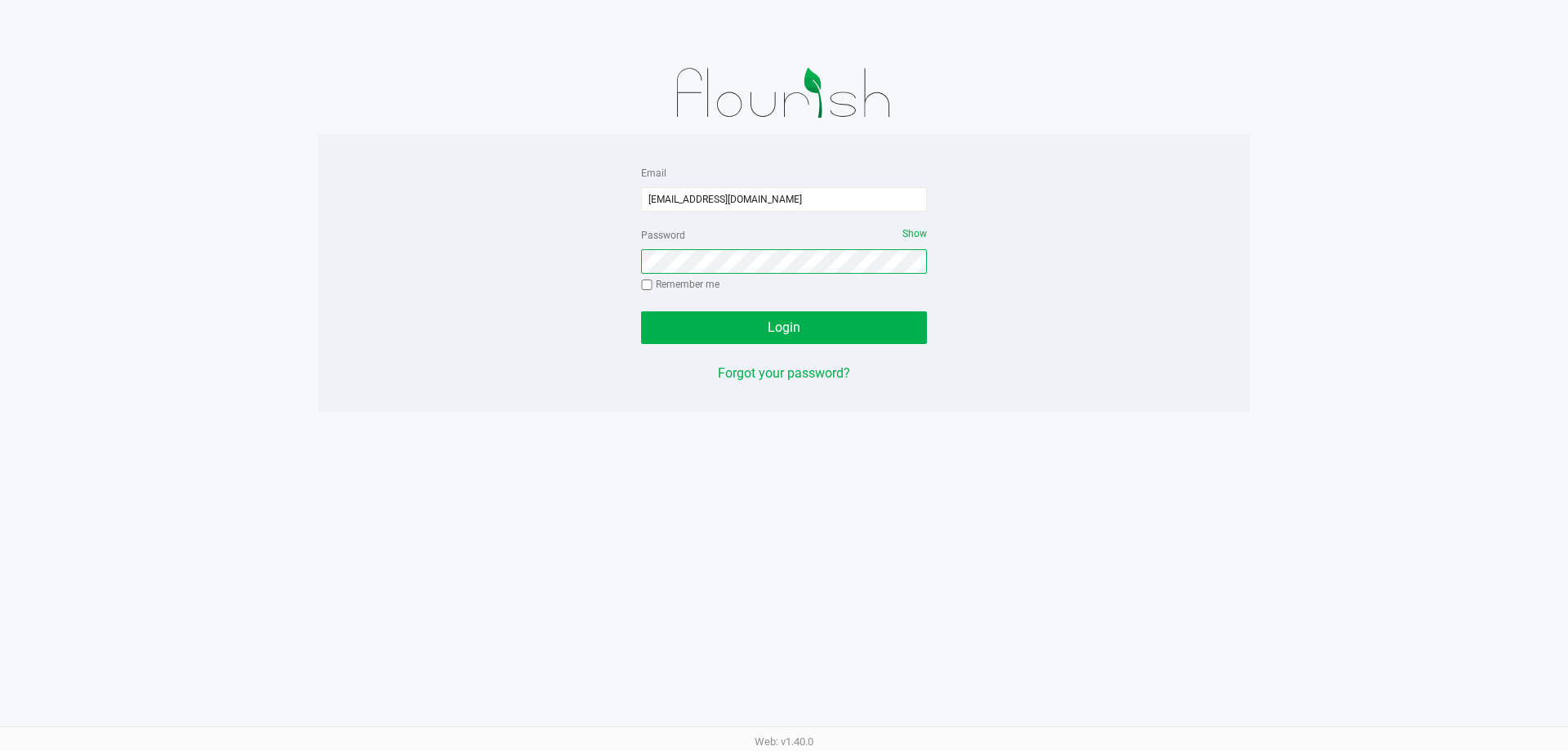
click at [641, 312] on button "Login" at bounding box center [784, 328] width 286 height 32
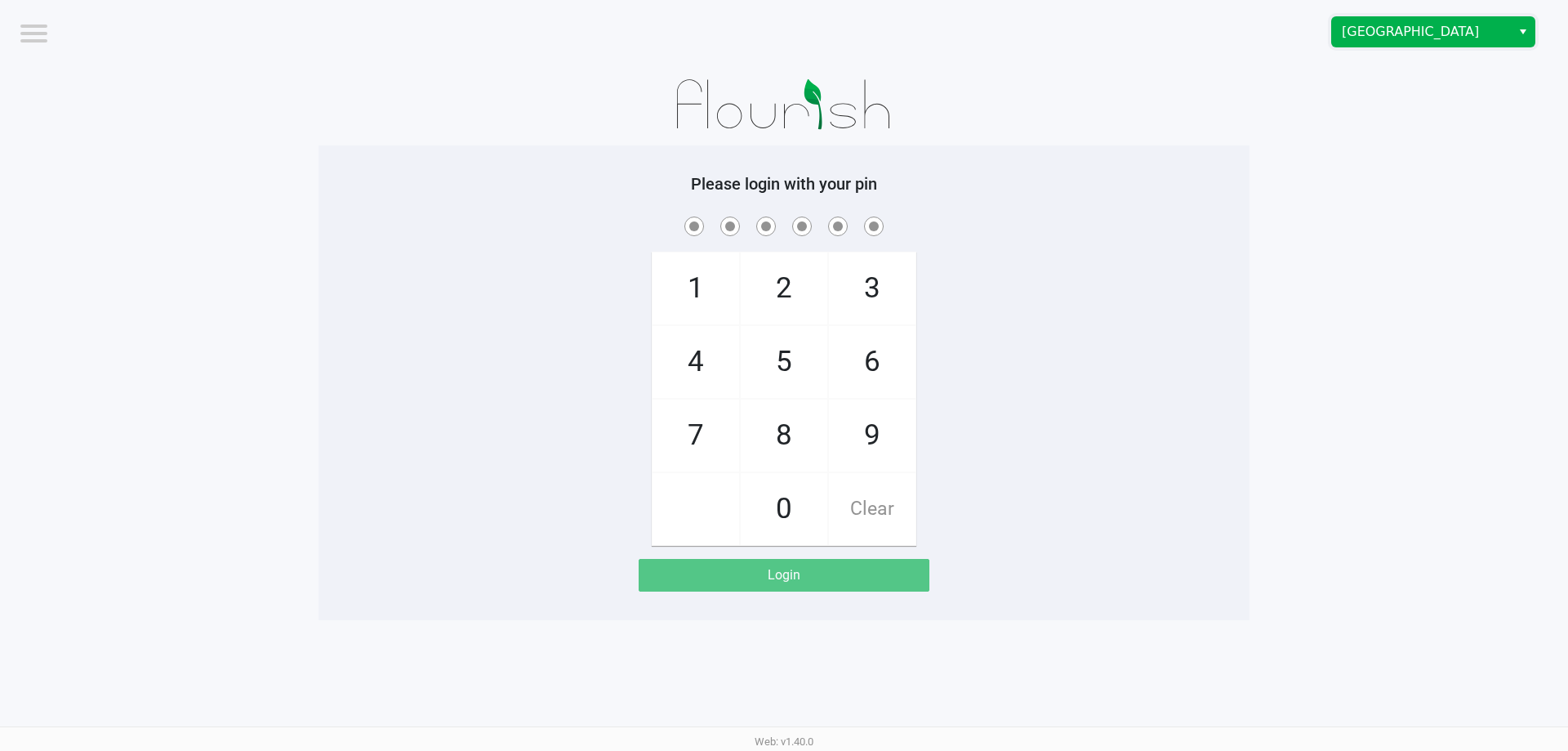
click at [781, 31] on span "[GEOGRAPHIC_DATA]" at bounding box center [1422, 32] width 159 height 20
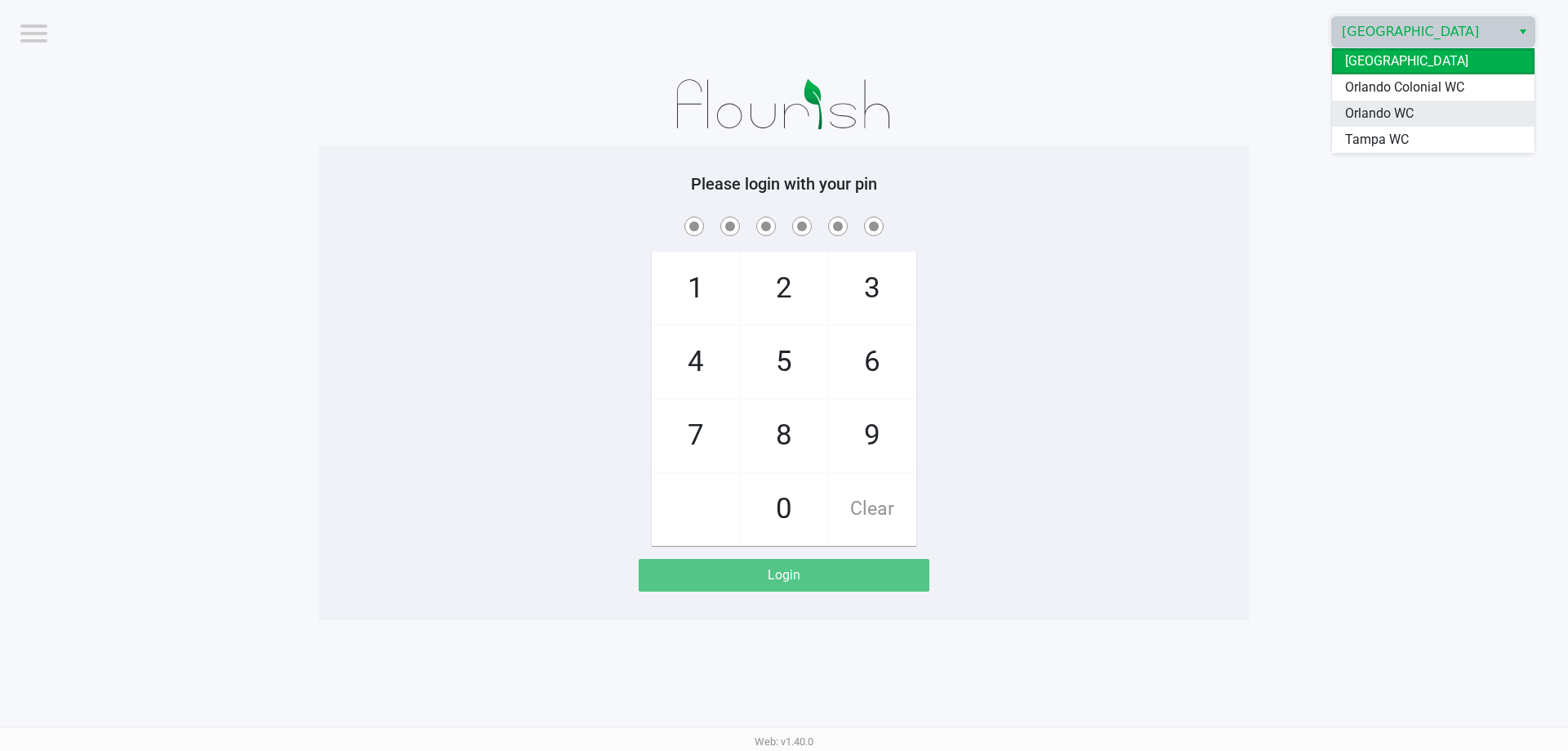
click at [781, 109] on span "Orlando WC" at bounding box center [1379, 113] width 69 height 20
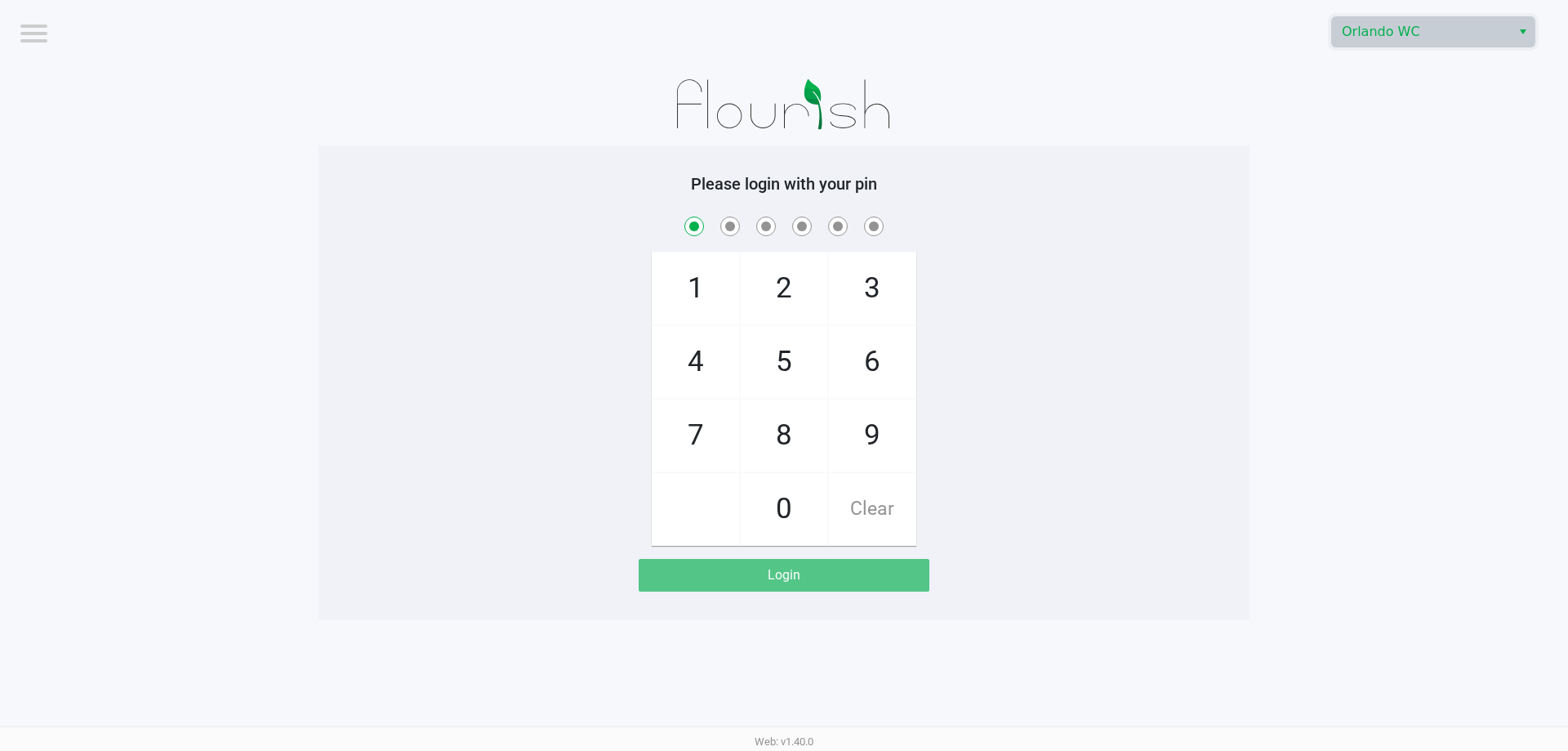
checkbox input "true"
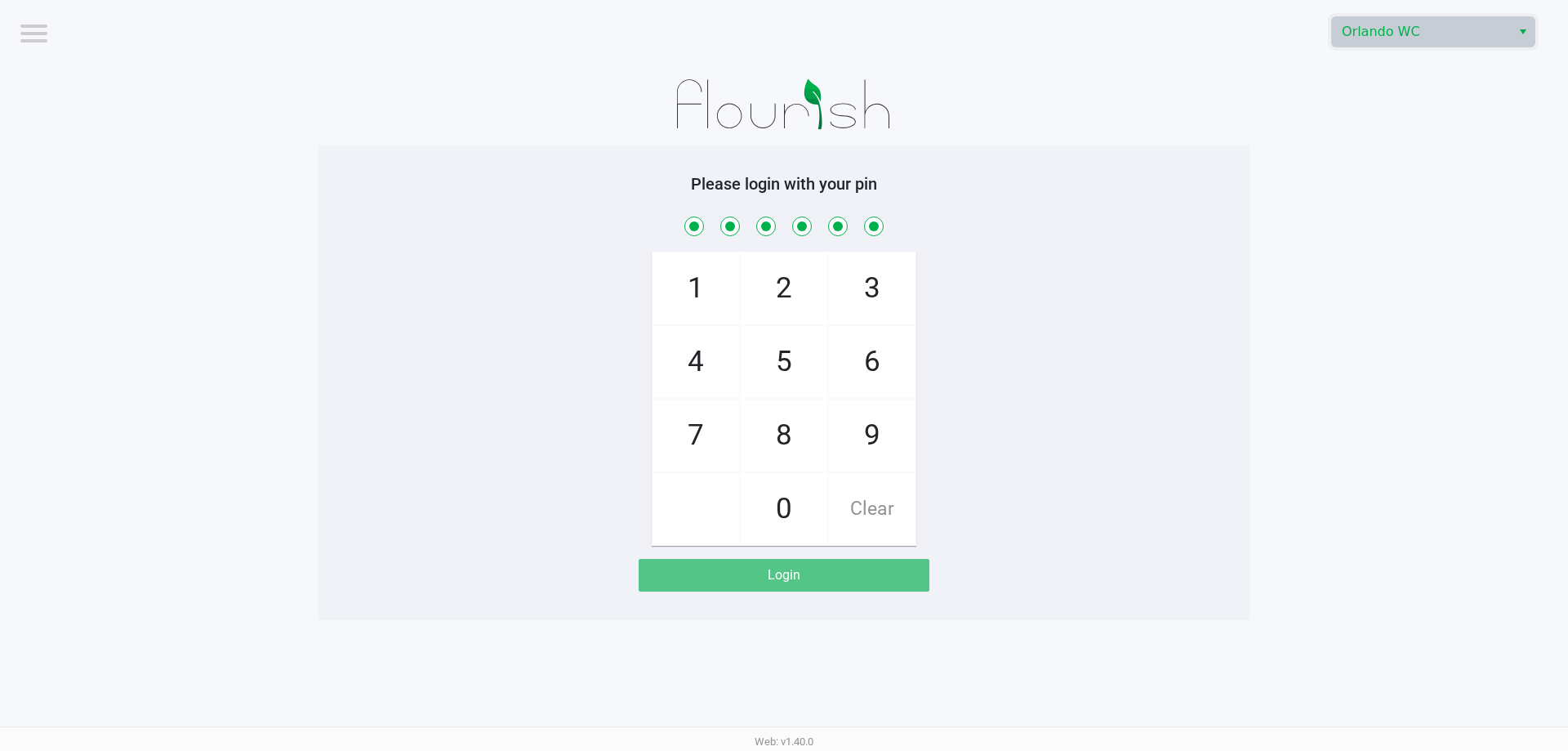
checkbox input "true"
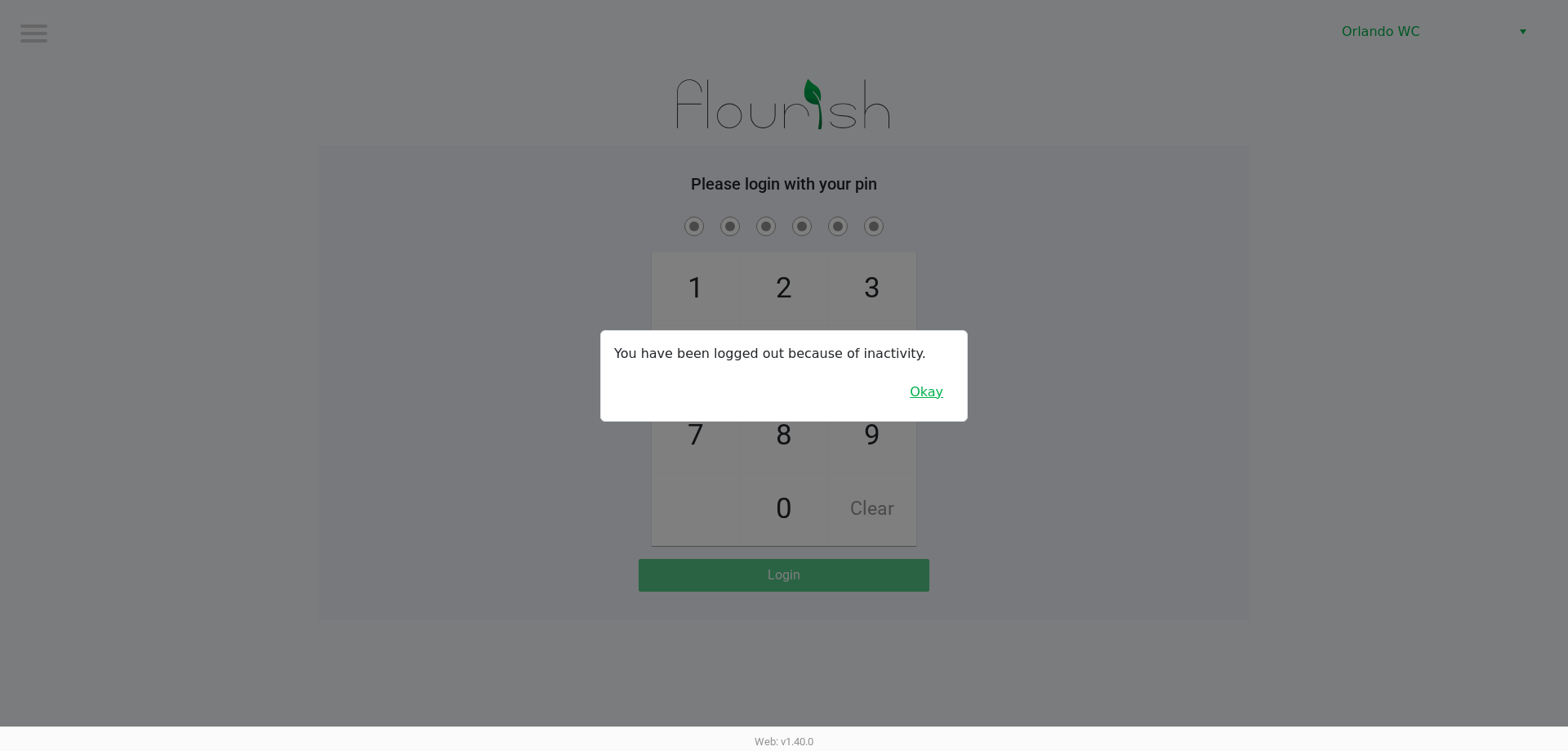
click at [781, 376] on button "Okay" at bounding box center [927, 392] width 54 height 31
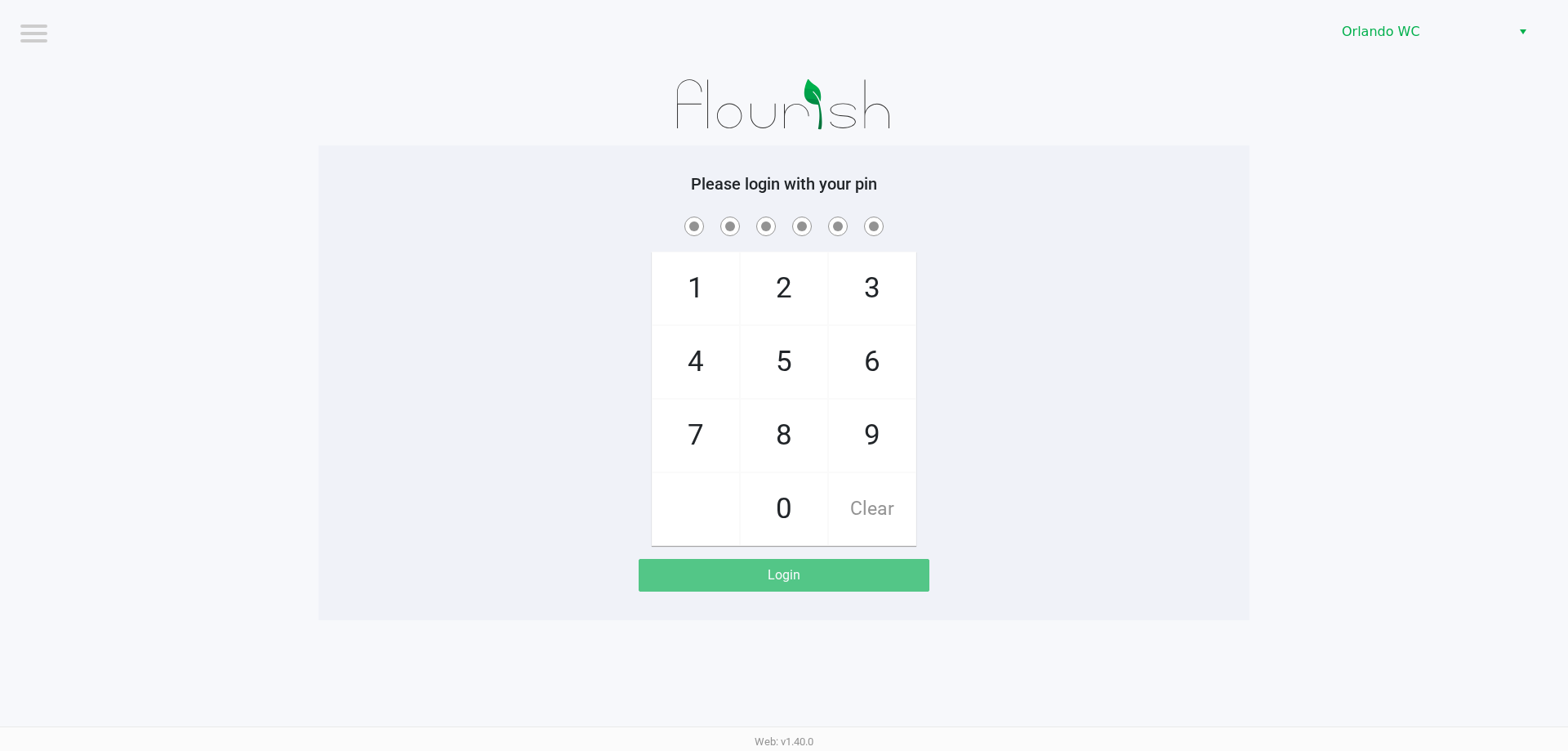
click at [697, 451] on span "7" at bounding box center [696, 435] width 87 height 72
checkbox input "true"
click at [707, 284] on span "1" at bounding box center [696, 289] width 87 height 72
checkbox input "true"
click at [781, 447] on span "9" at bounding box center [873, 435] width 87 height 72
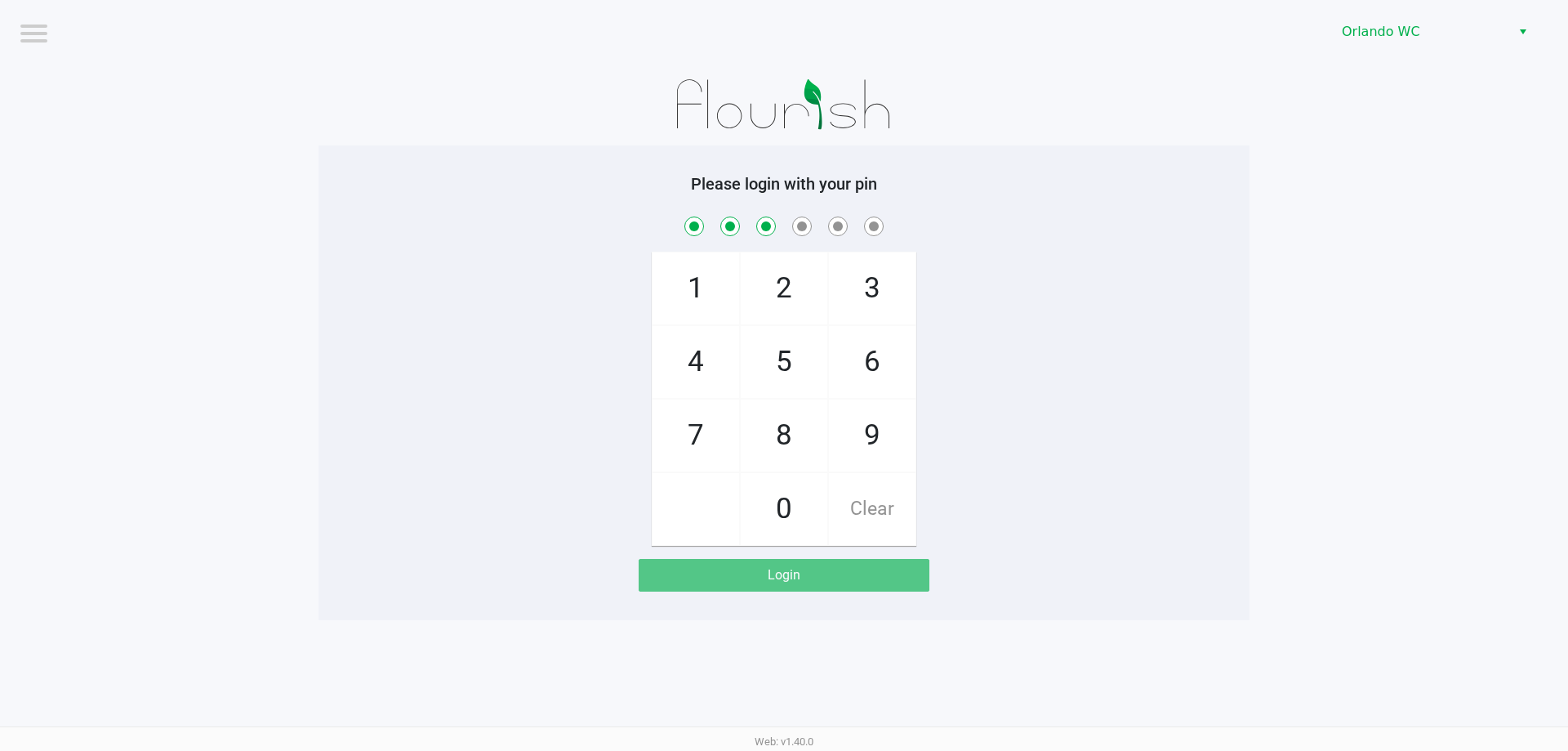
checkbox input "true"
click at [717, 440] on span "7" at bounding box center [696, 435] width 87 height 72
checkbox input "true"
click at [777, 376] on span "5" at bounding box center [784, 362] width 87 height 72
checkbox input "true"
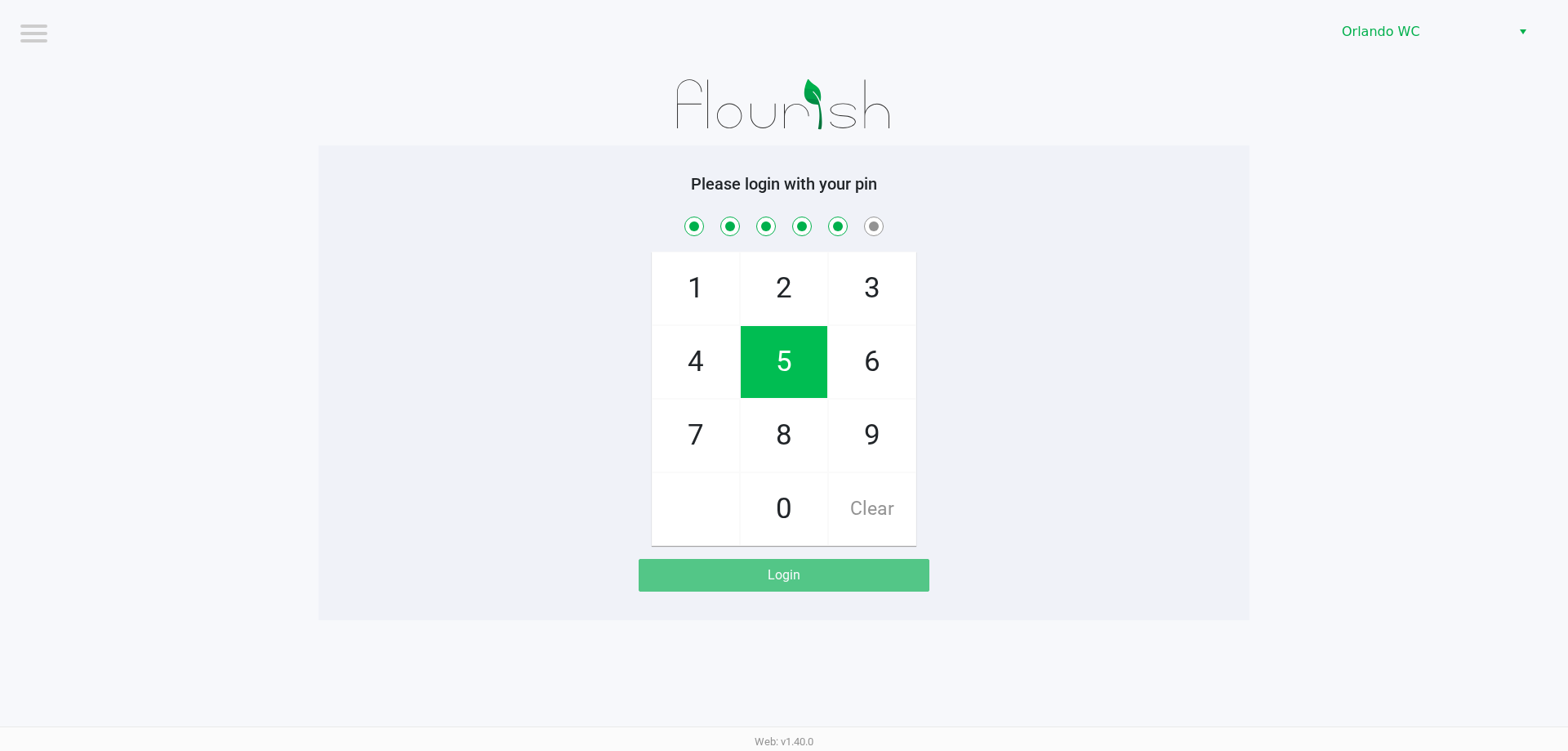
click at [776, 290] on span "2" at bounding box center [784, 289] width 87 height 72
checkbox input "true"
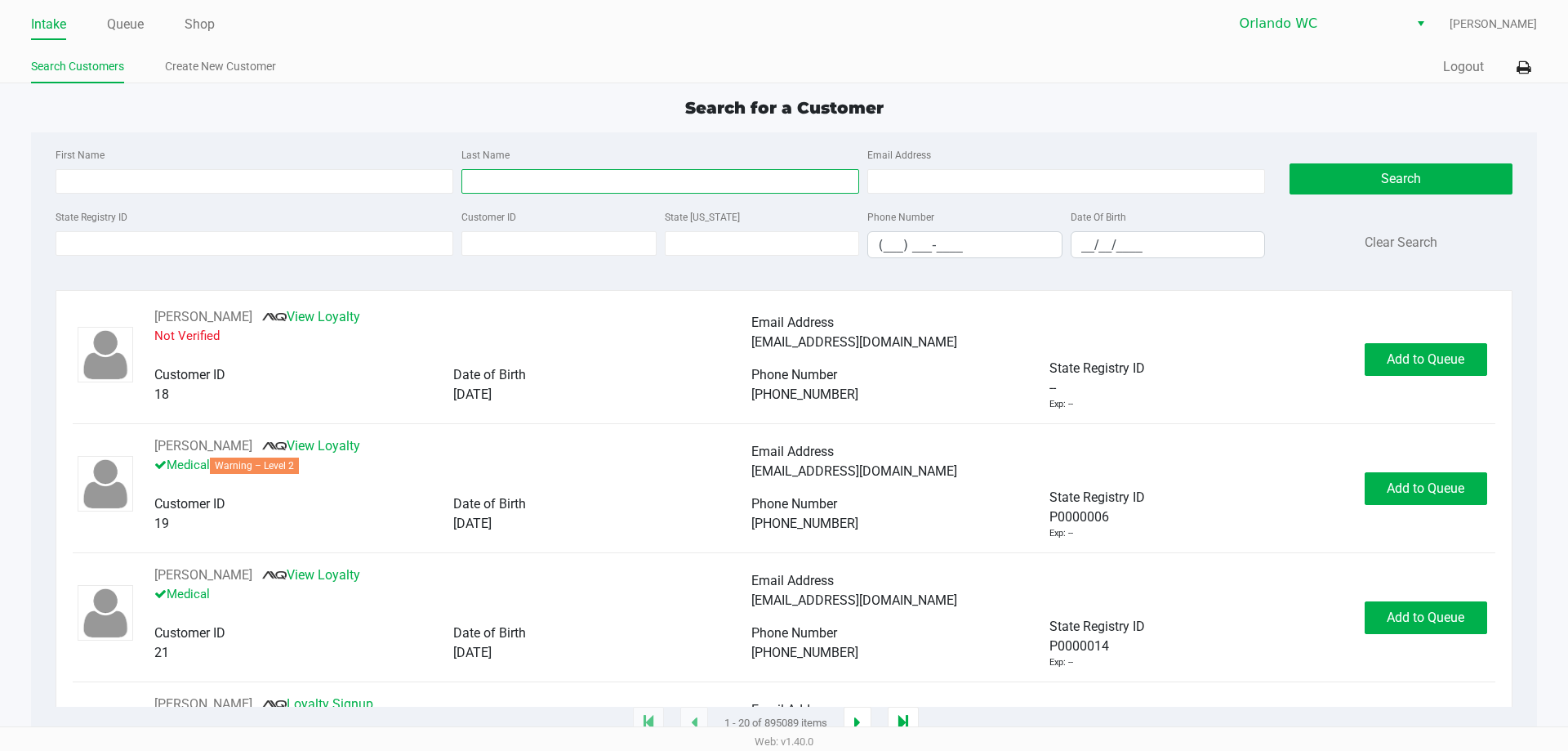
click at [541, 176] on input "Last Name" at bounding box center [660, 181] width 398 height 25
type input "alicea"
click at [781, 238] on input "__/__/____" at bounding box center [1168, 245] width 193 height 26
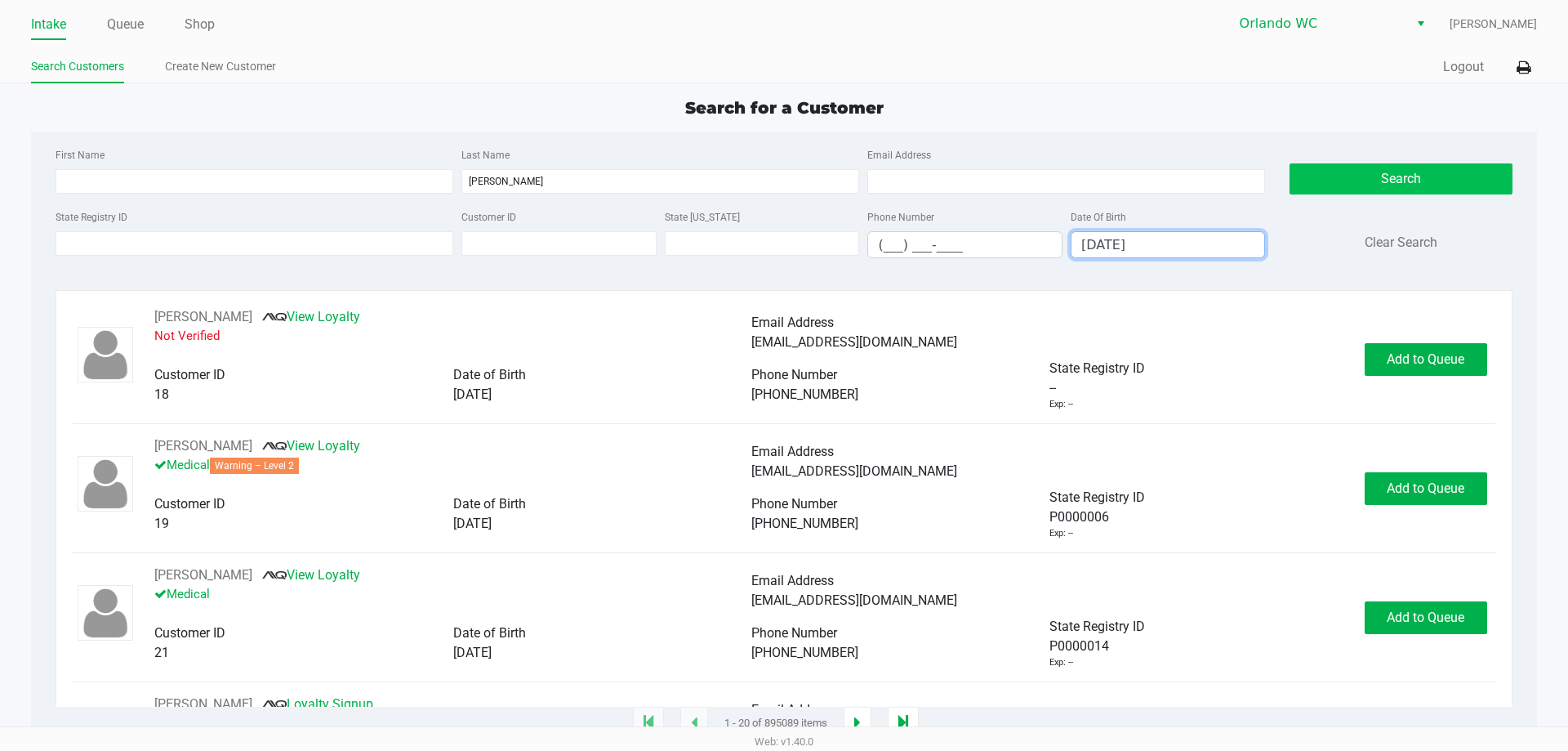
type input "07/31/1980"
click at [781, 186] on button "Search" at bounding box center [1400, 179] width 222 height 31
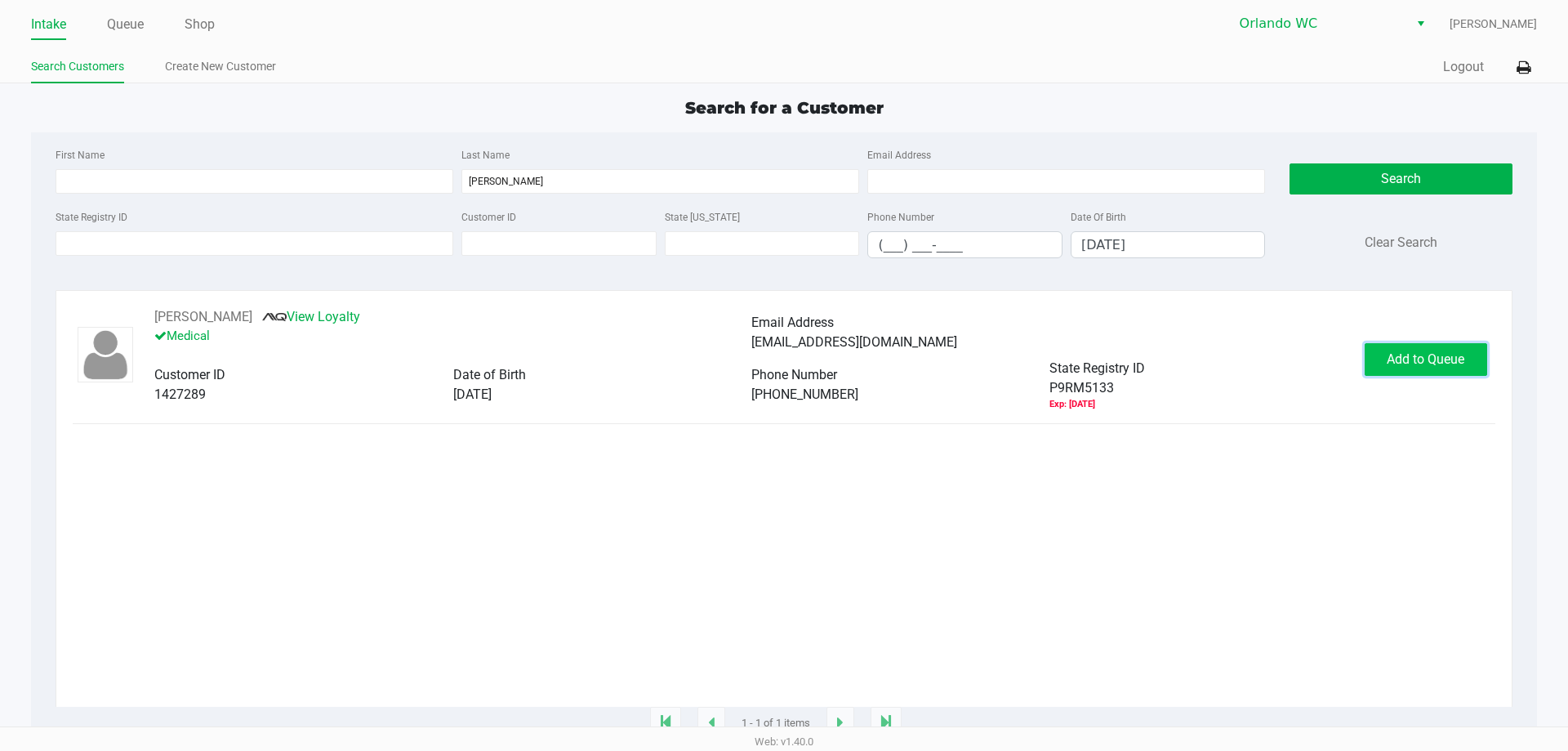
click at [781, 358] on span "Add to Queue" at bounding box center [1425, 359] width 77 height 15
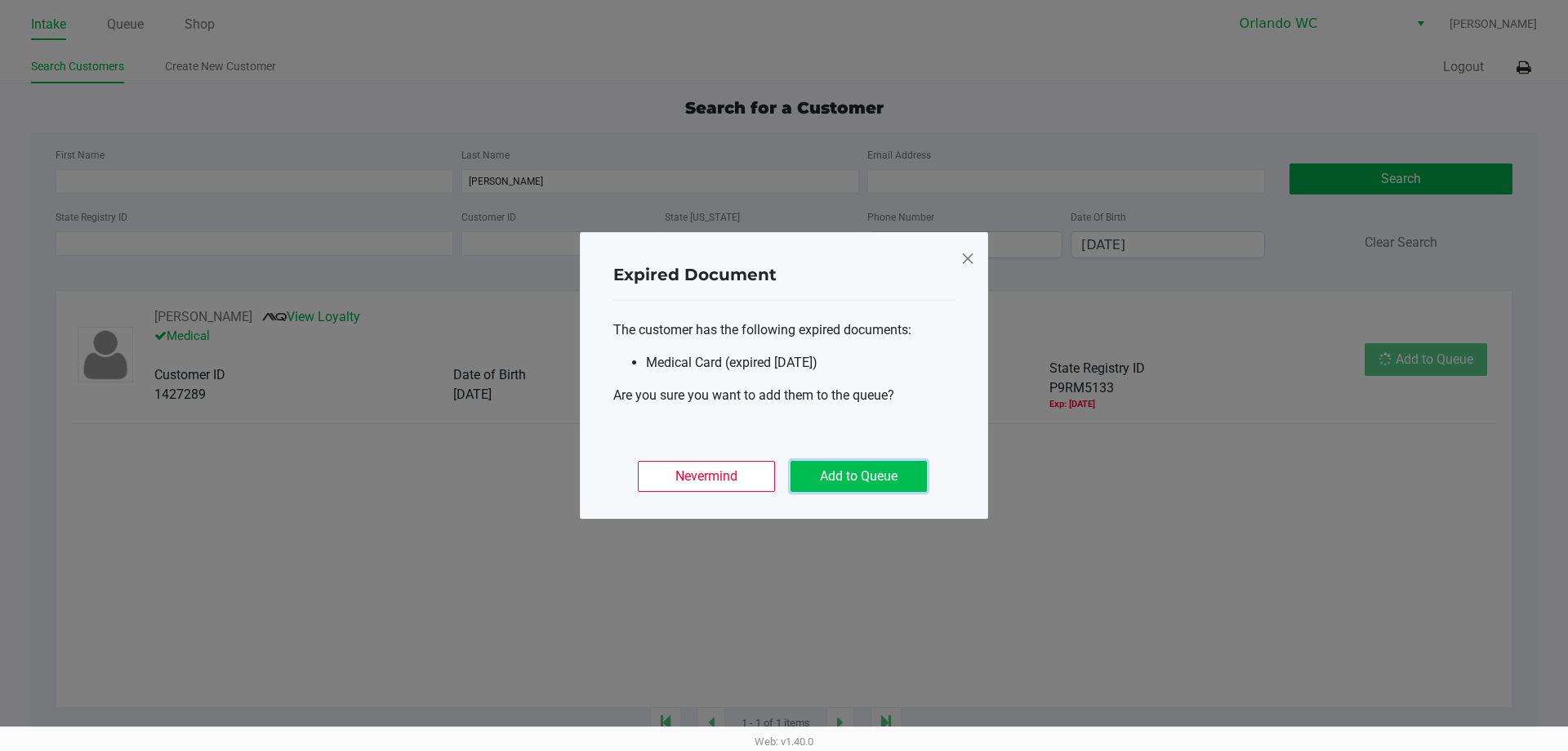
click at [781, 481] on button "Add to Queue" at bounding box center [859, 476] width 136 height 31
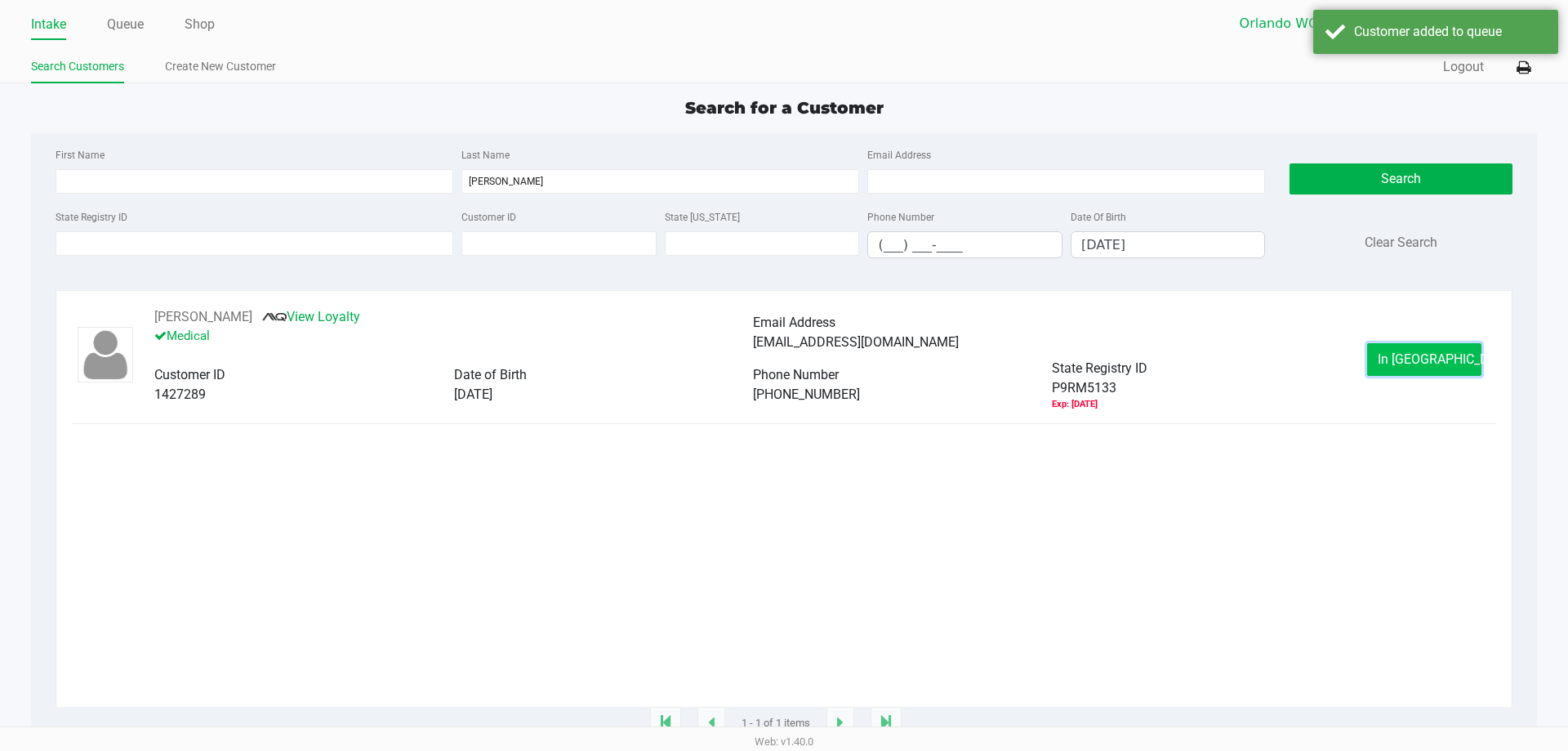
click at [781, 359] on span "In Queue" at bounding box center [1446, 359] width 137 height 15
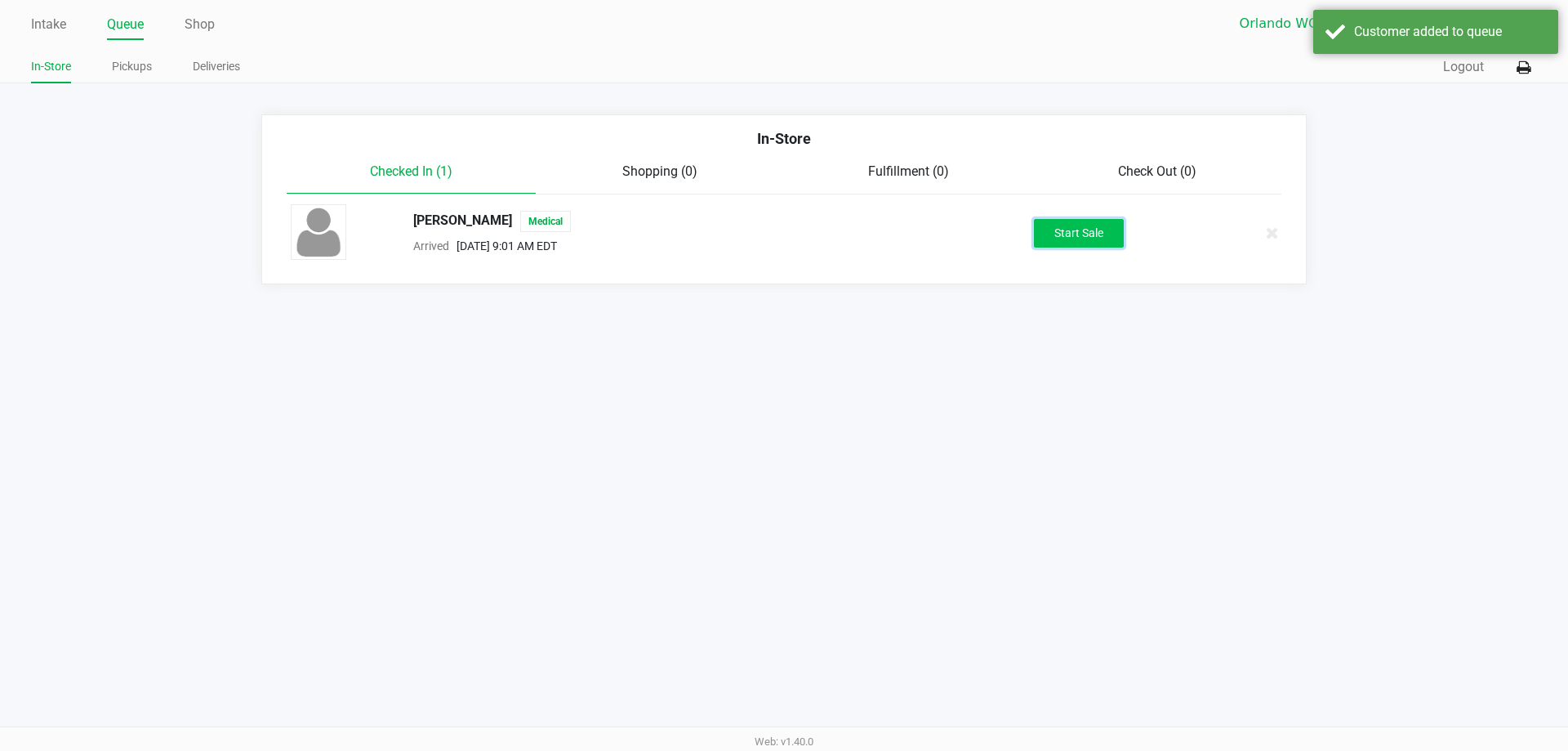
click at [781, 229] on button "Start Sale" at bounding box center [1079, 233] width 90 height 29
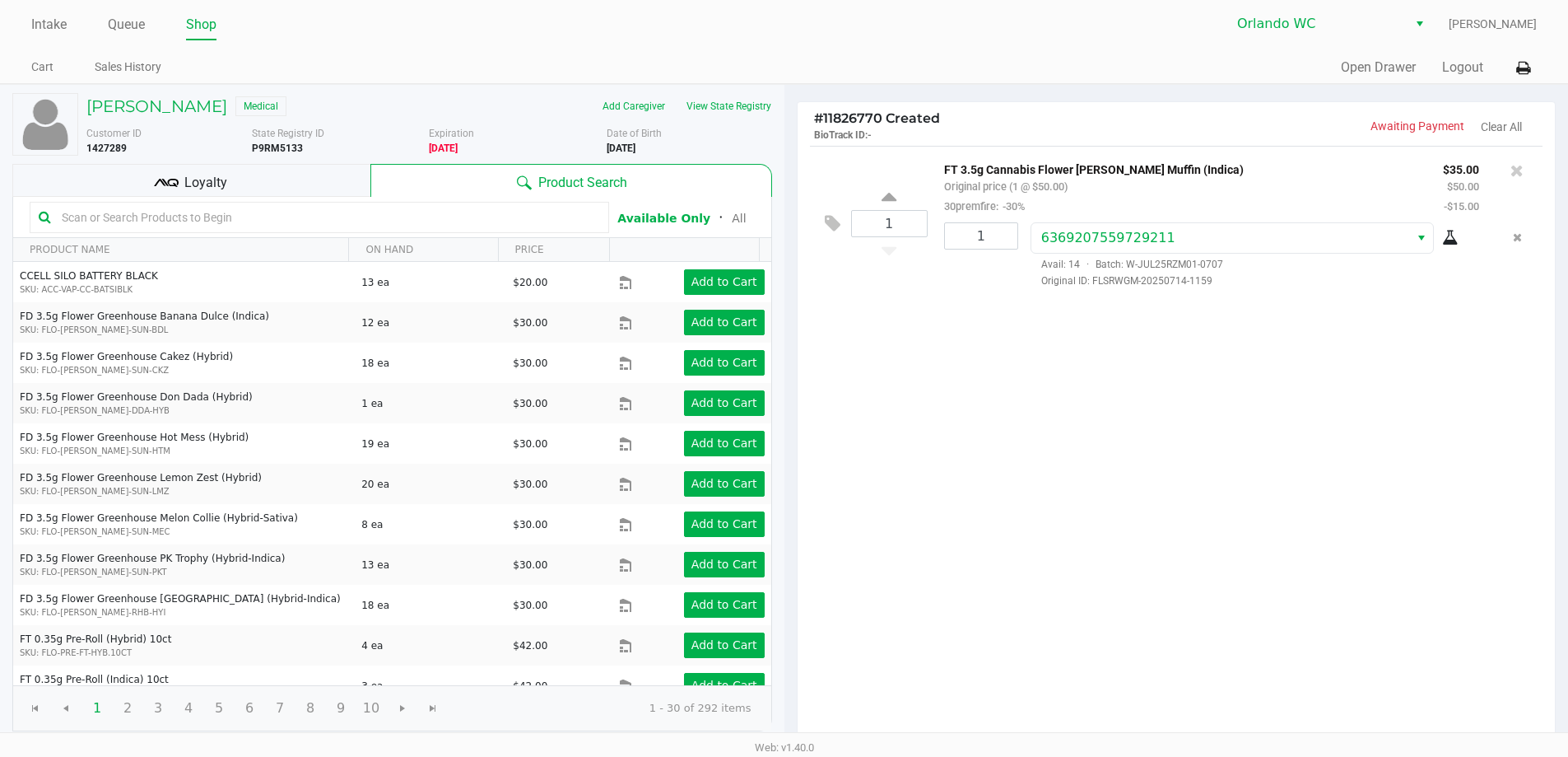
scroll to position [169, 0]
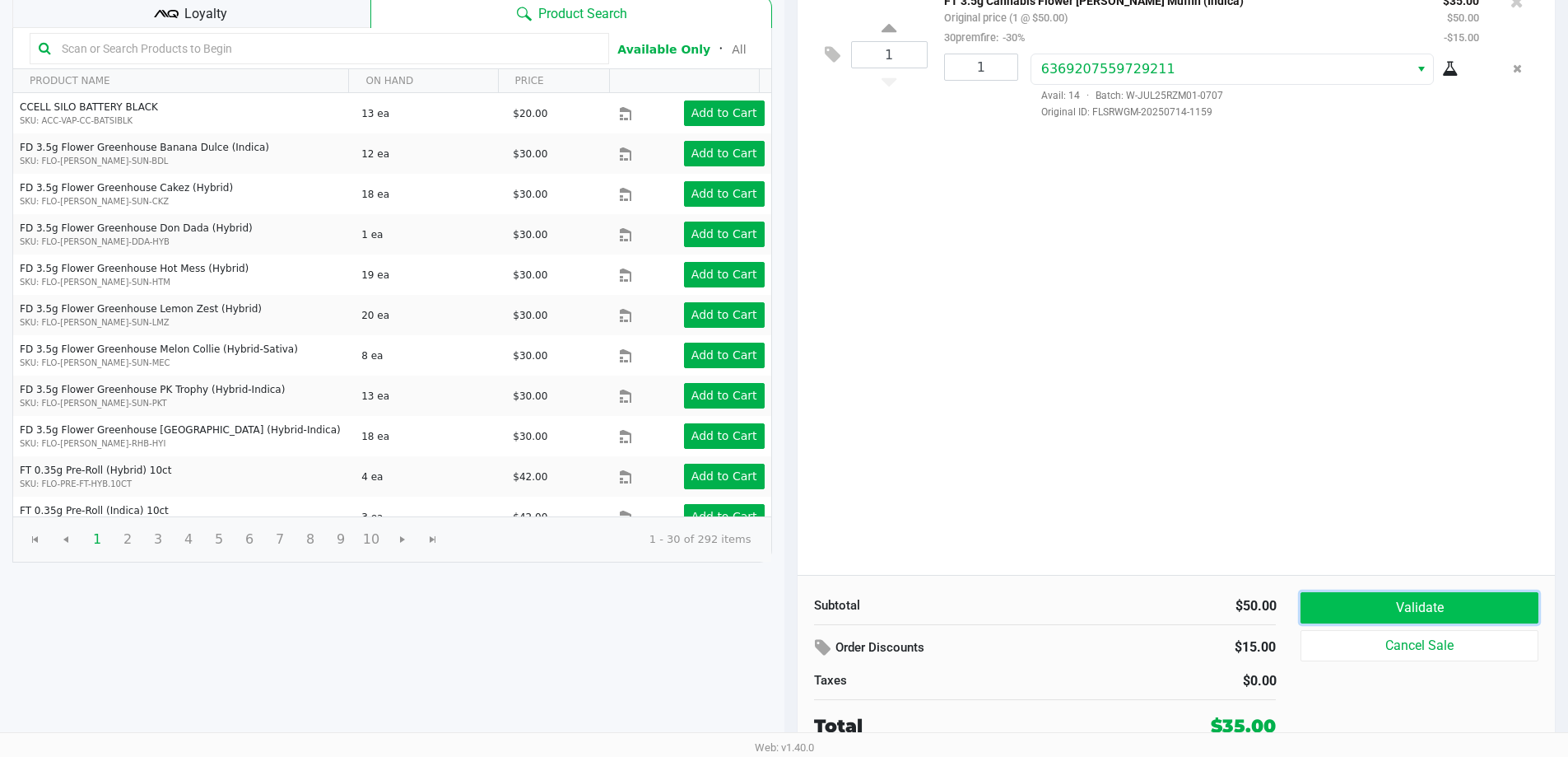
click at [787, 609] on button "Validate" at bounding box center [1419, 608] width 237 height 31
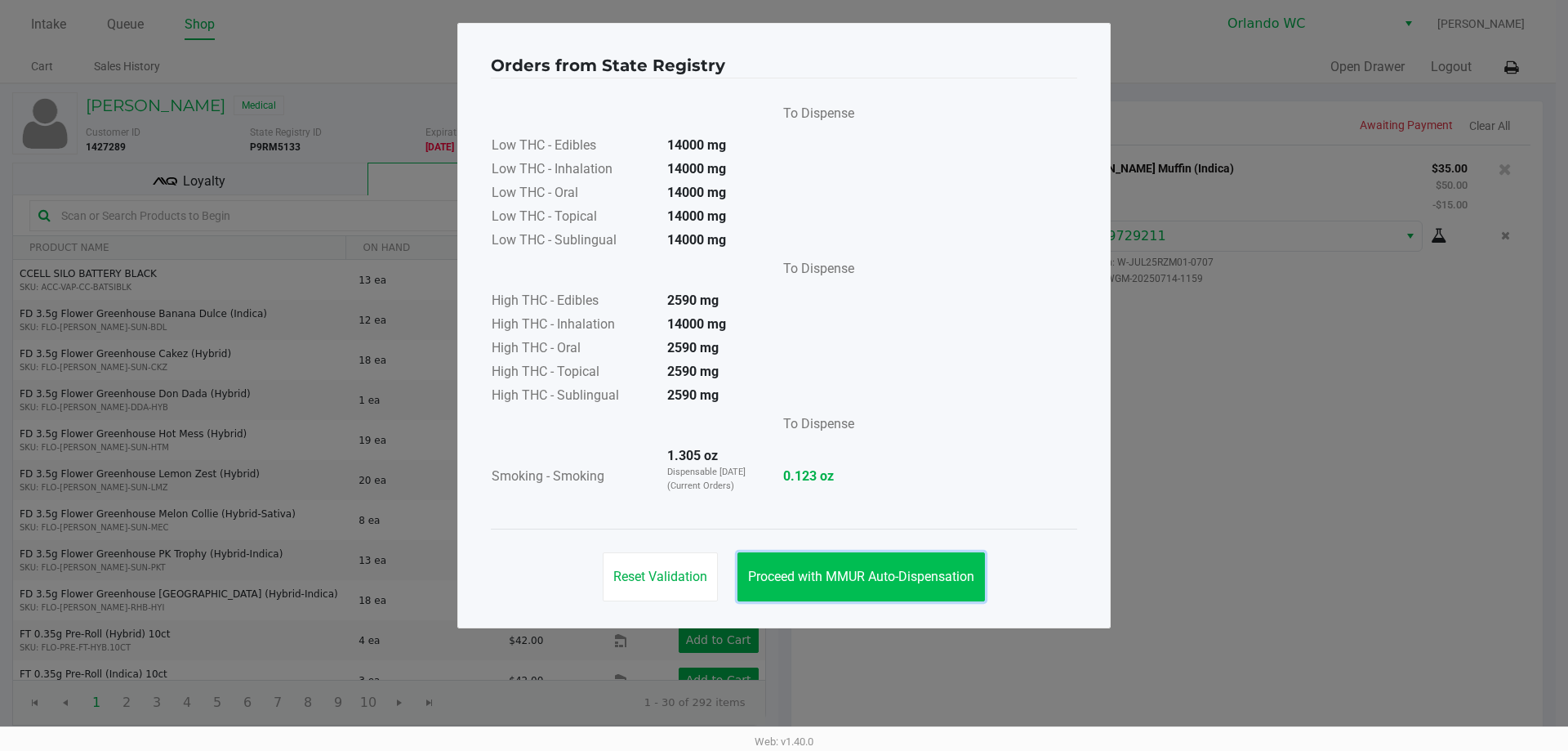
click at [781, 574] on span "Proceed with MMUR Auto-Dispensation" at bounding box center [861, 576] width 226 height 15
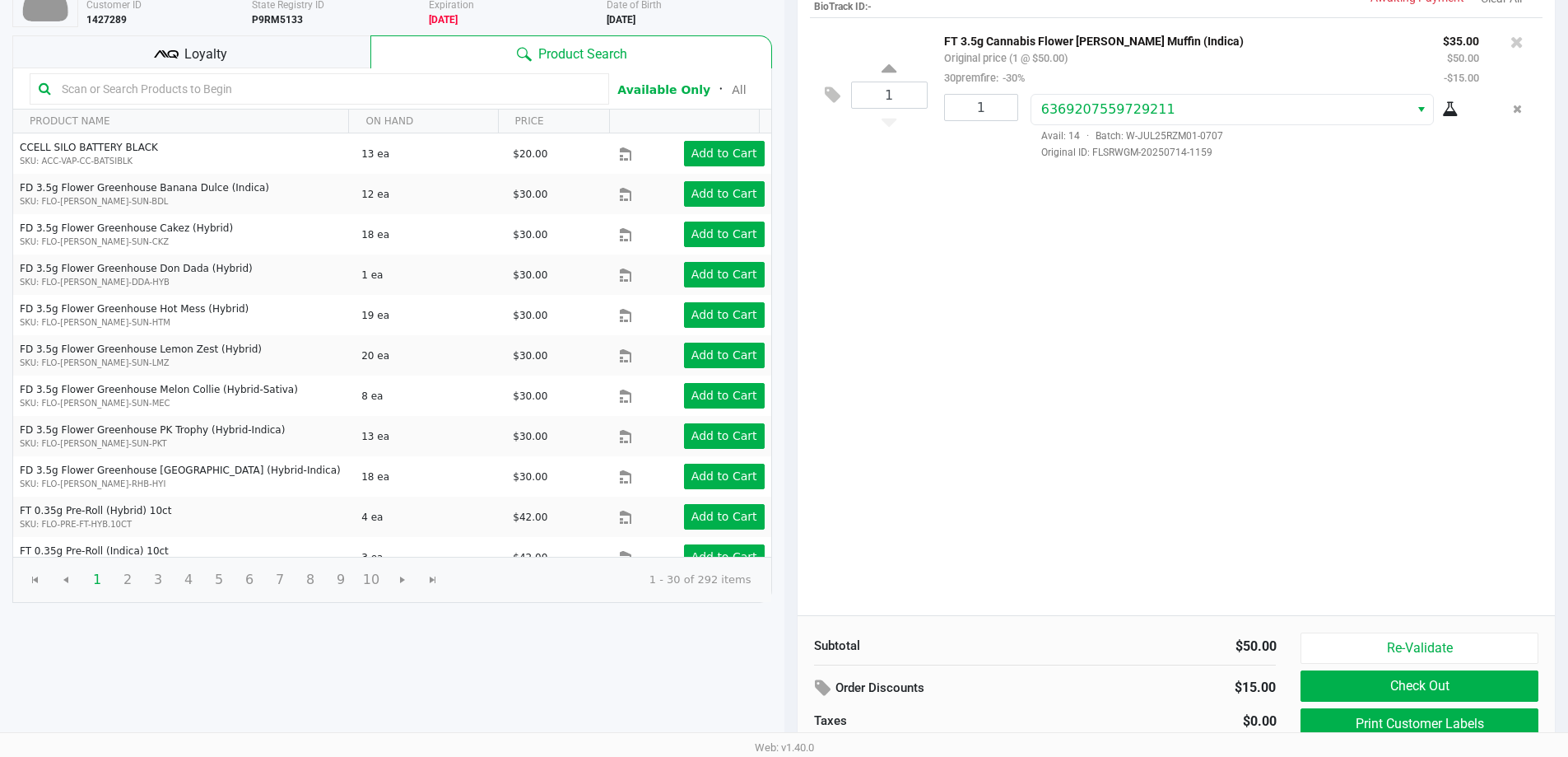
scroll to position [169, 0]
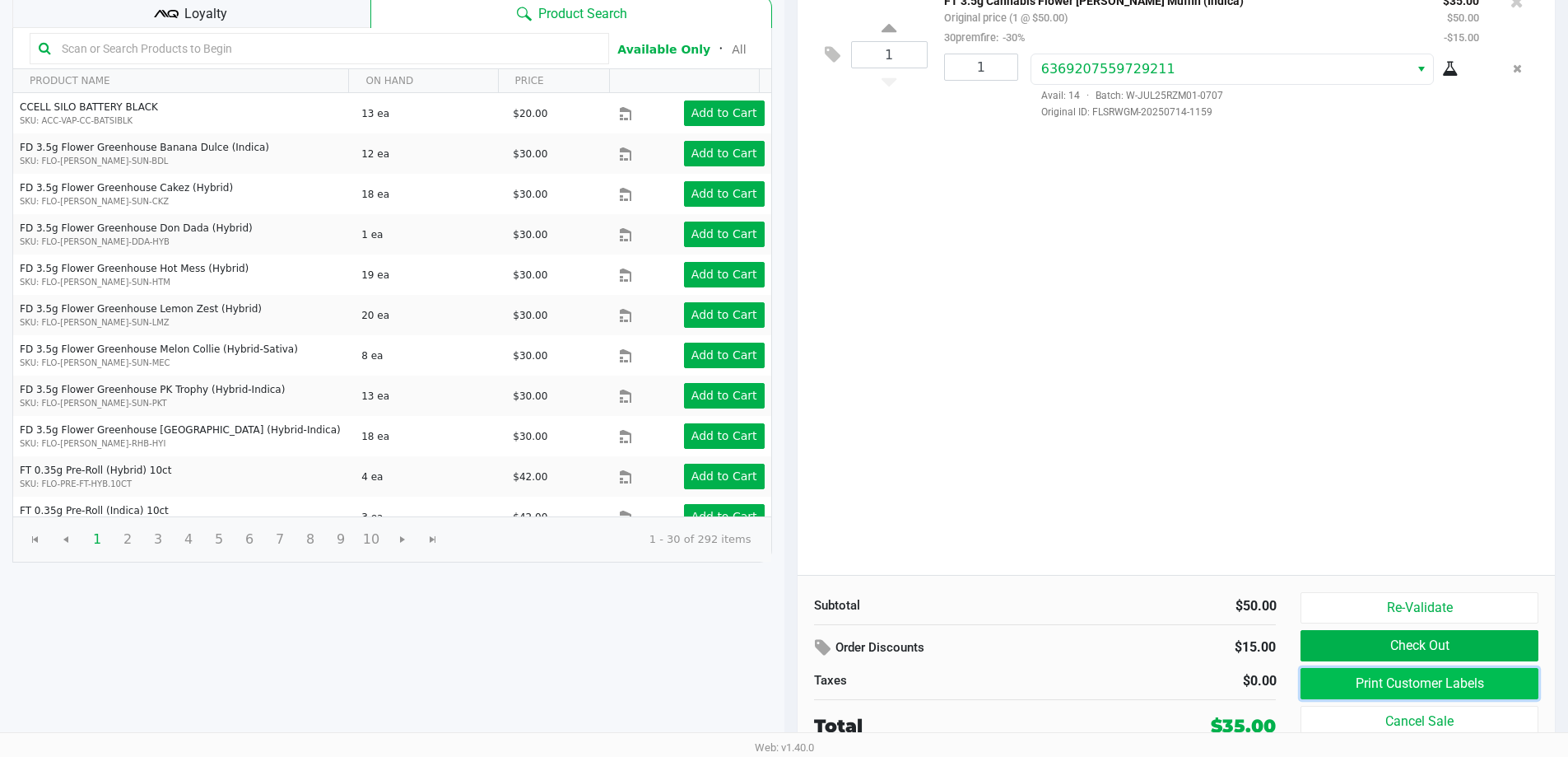
click at [787, 677] on button "Print Customer Labels" at bounding box center [1419, 683] width 237 height 31
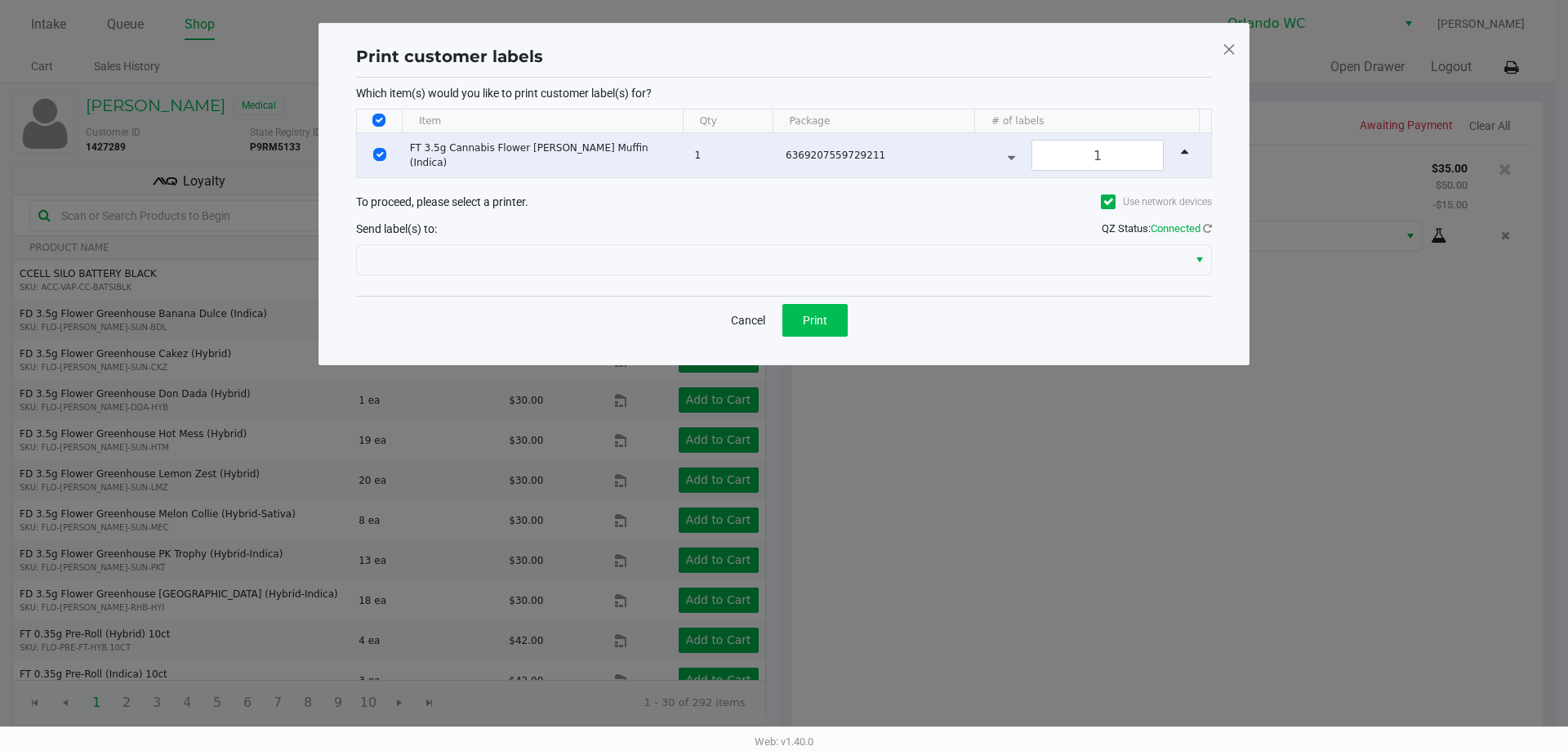
click at [781, 315] on button "Print" at bounding box center [815, 320] width 66 height 32
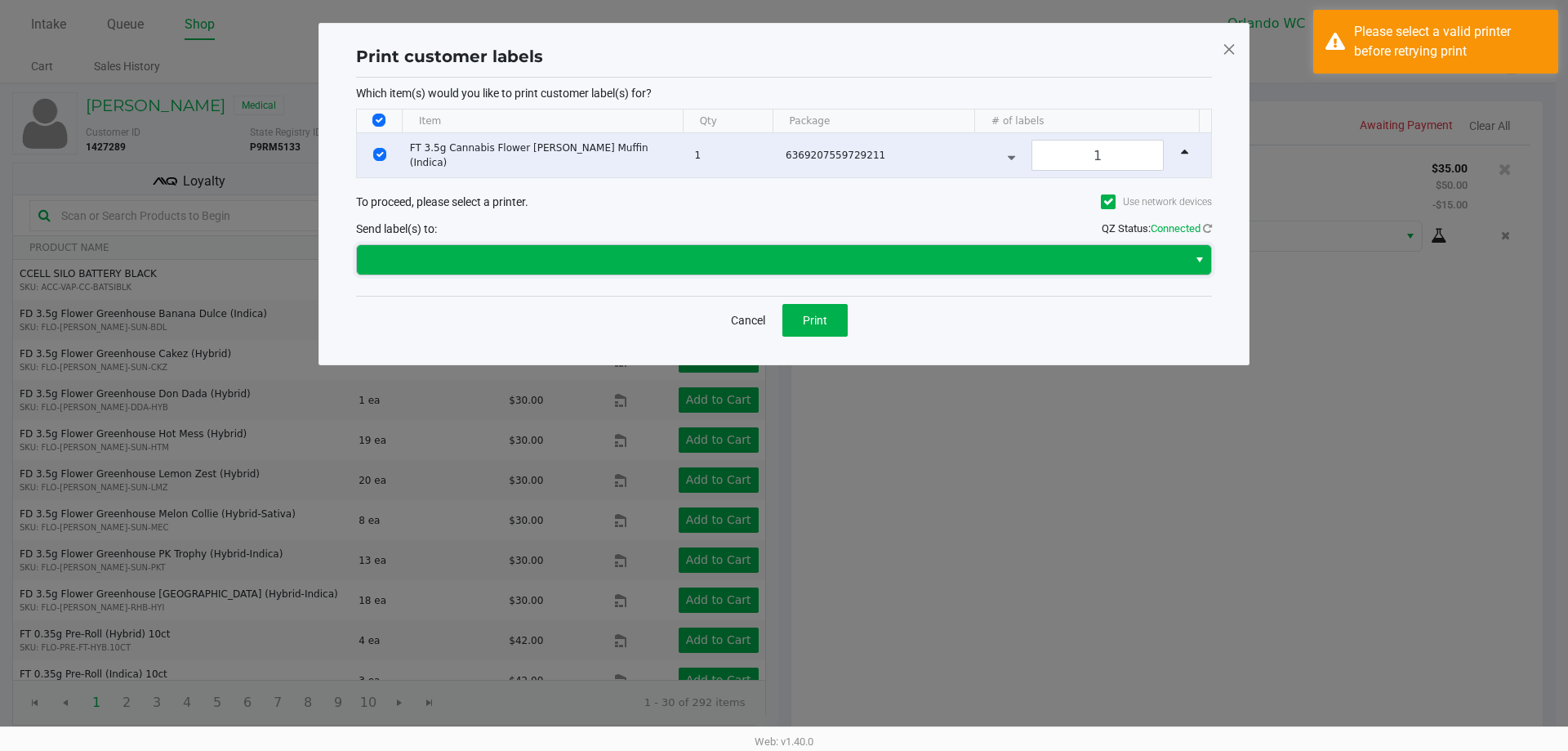
click at [781, 250] on span at bounding box center [772, 260] width 811 height 20
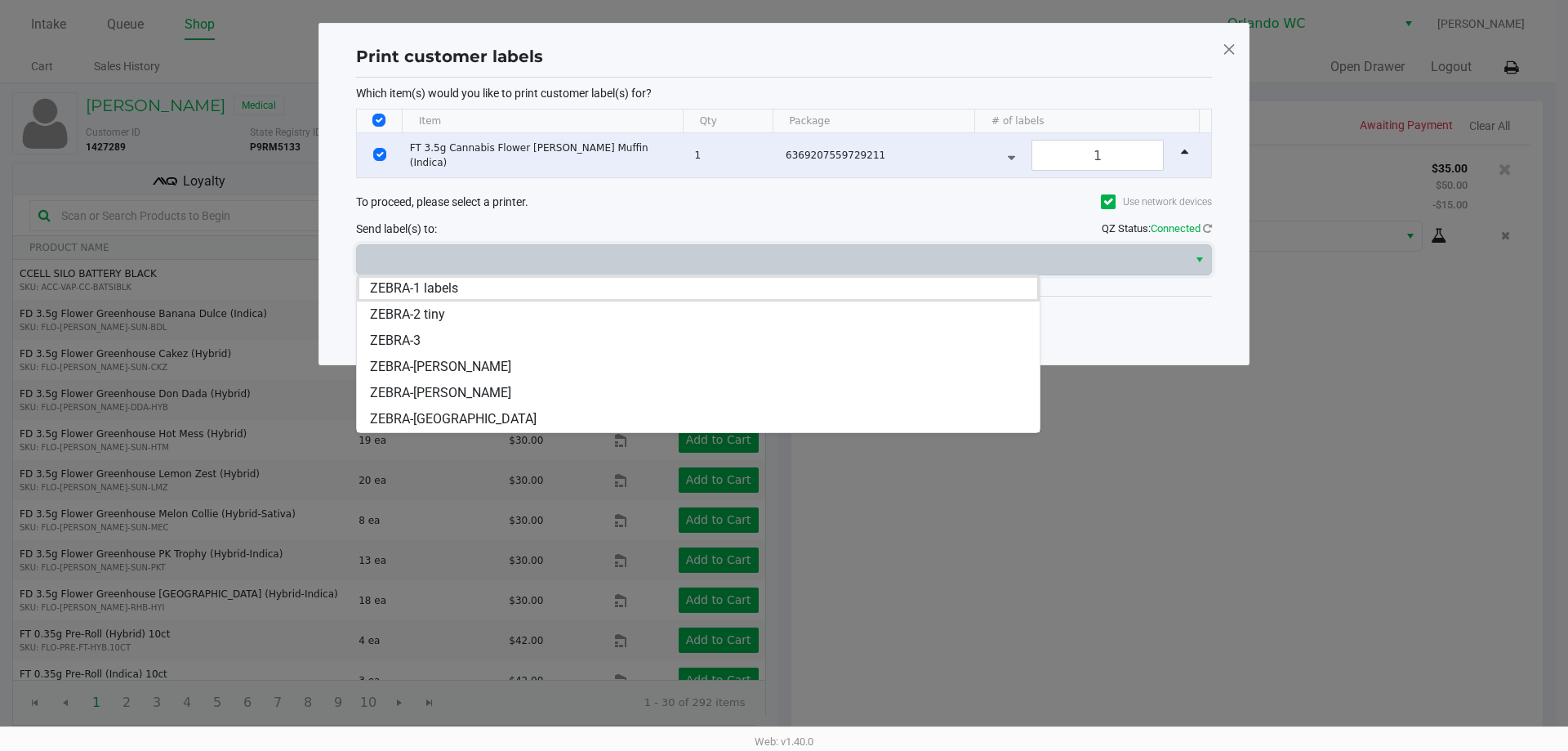
click at [781, 483] on ngb-modal-window "Print customer labels Which item(s) would you like to print customer label(s) f…" at bounding box center [784, 376] width 1568 height 751
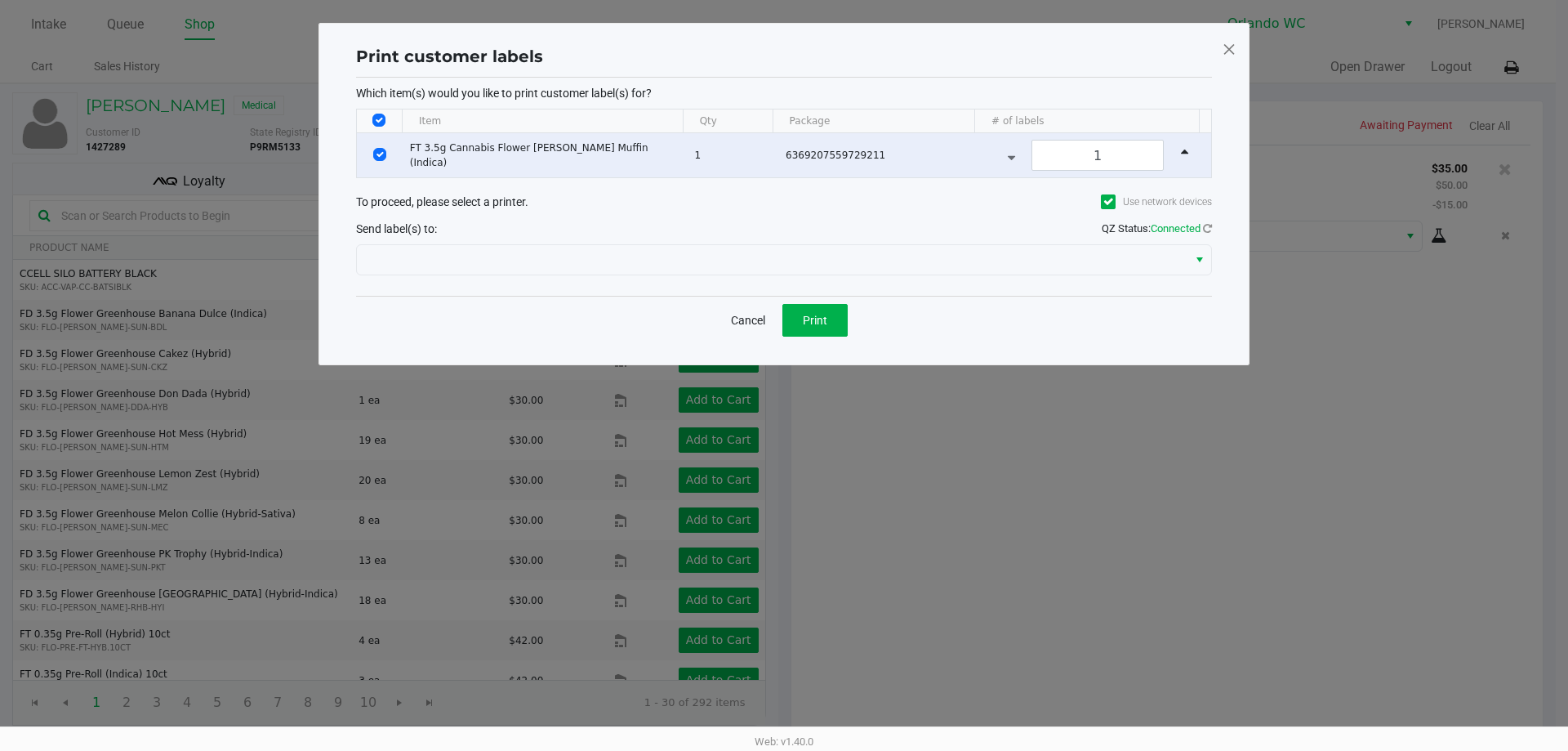
click at [781, 260] on button "Select" at bounding box center [1199, 260] width 24 height 30
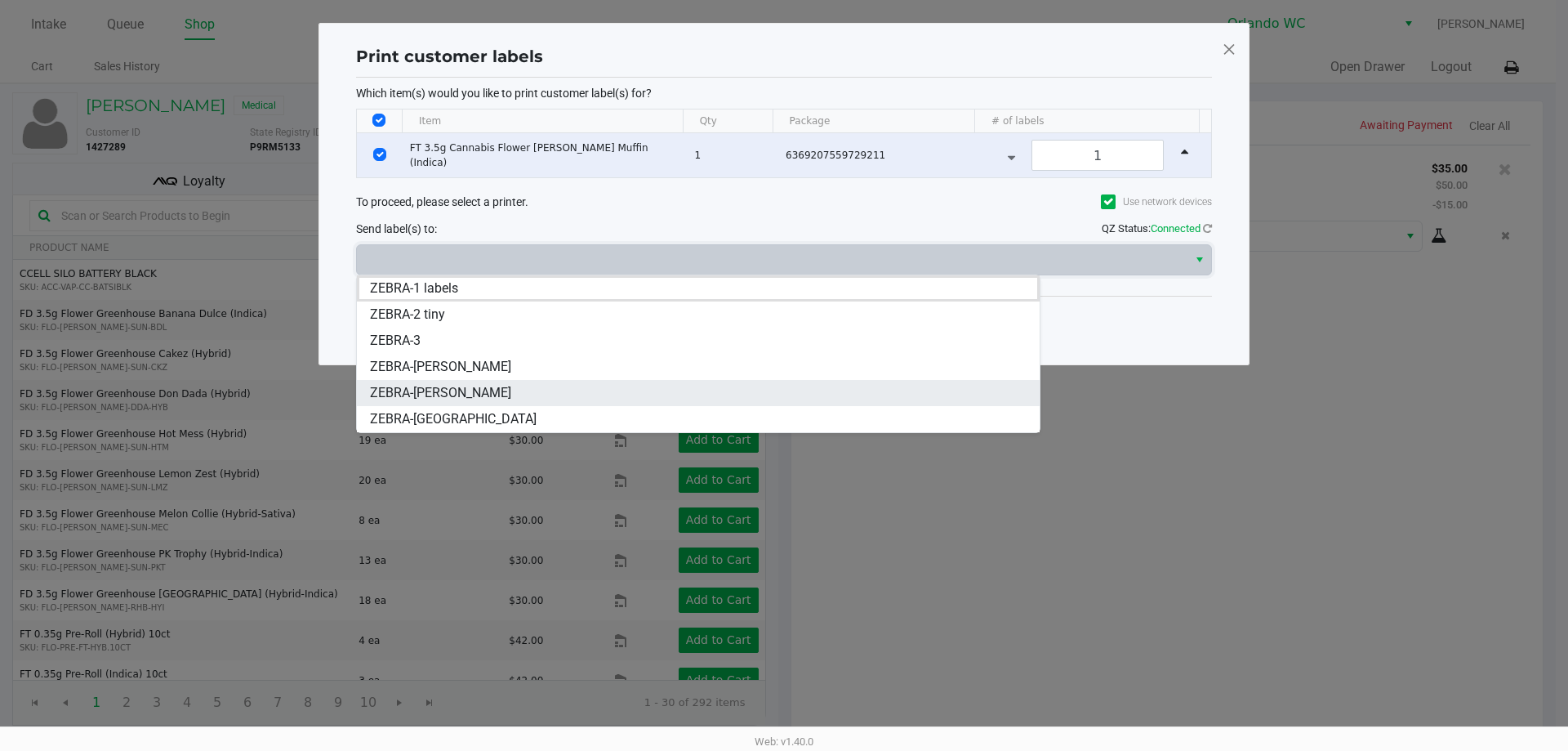
click at [467, 394] on span "ZEBRA-RODNEY-ATKINS" at bounding box center [441, 393] width 141 height 20
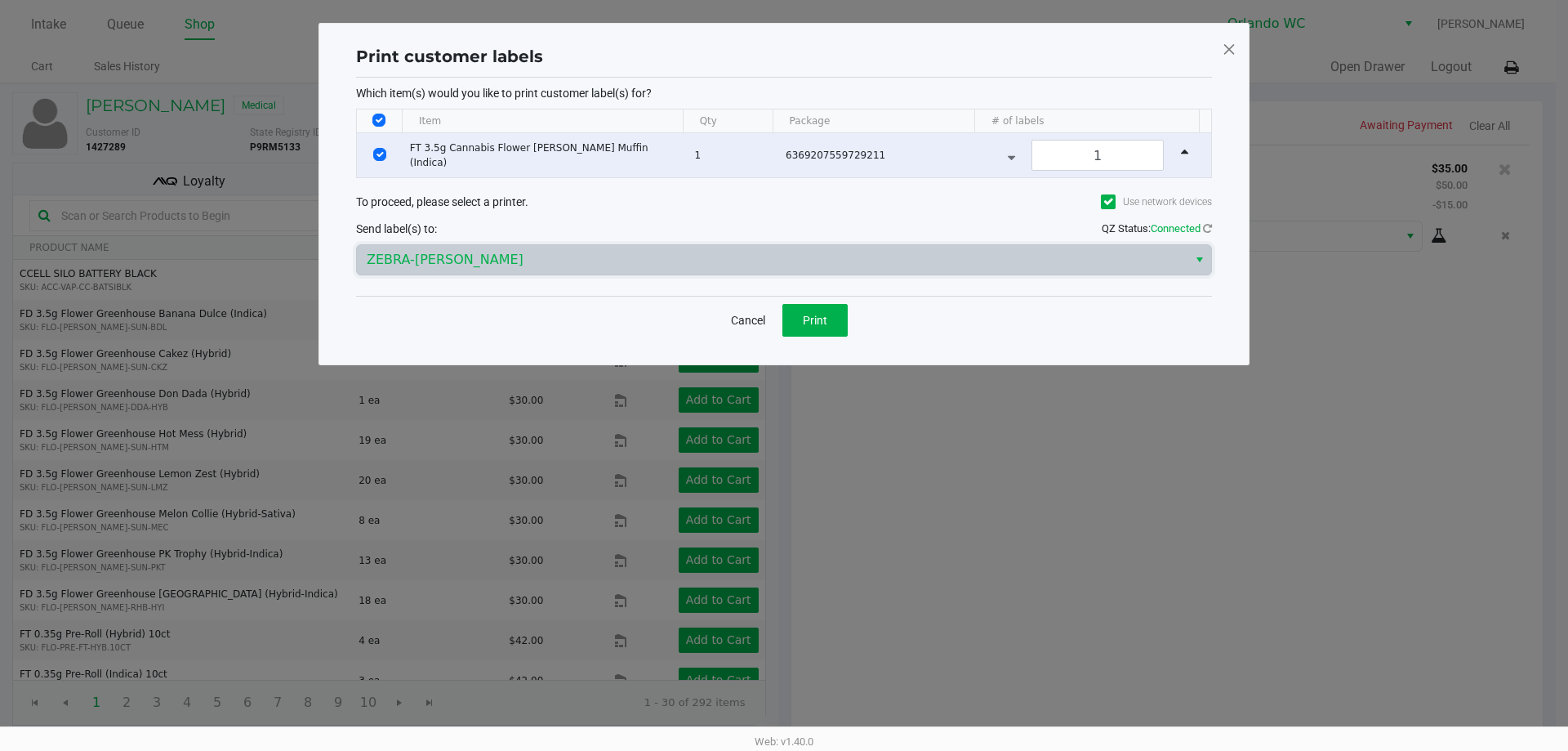
click at [524, 258] on span "ZEBRA-RODNEY-ATKINS" at bounding box center [772, 260] width 811 height 20
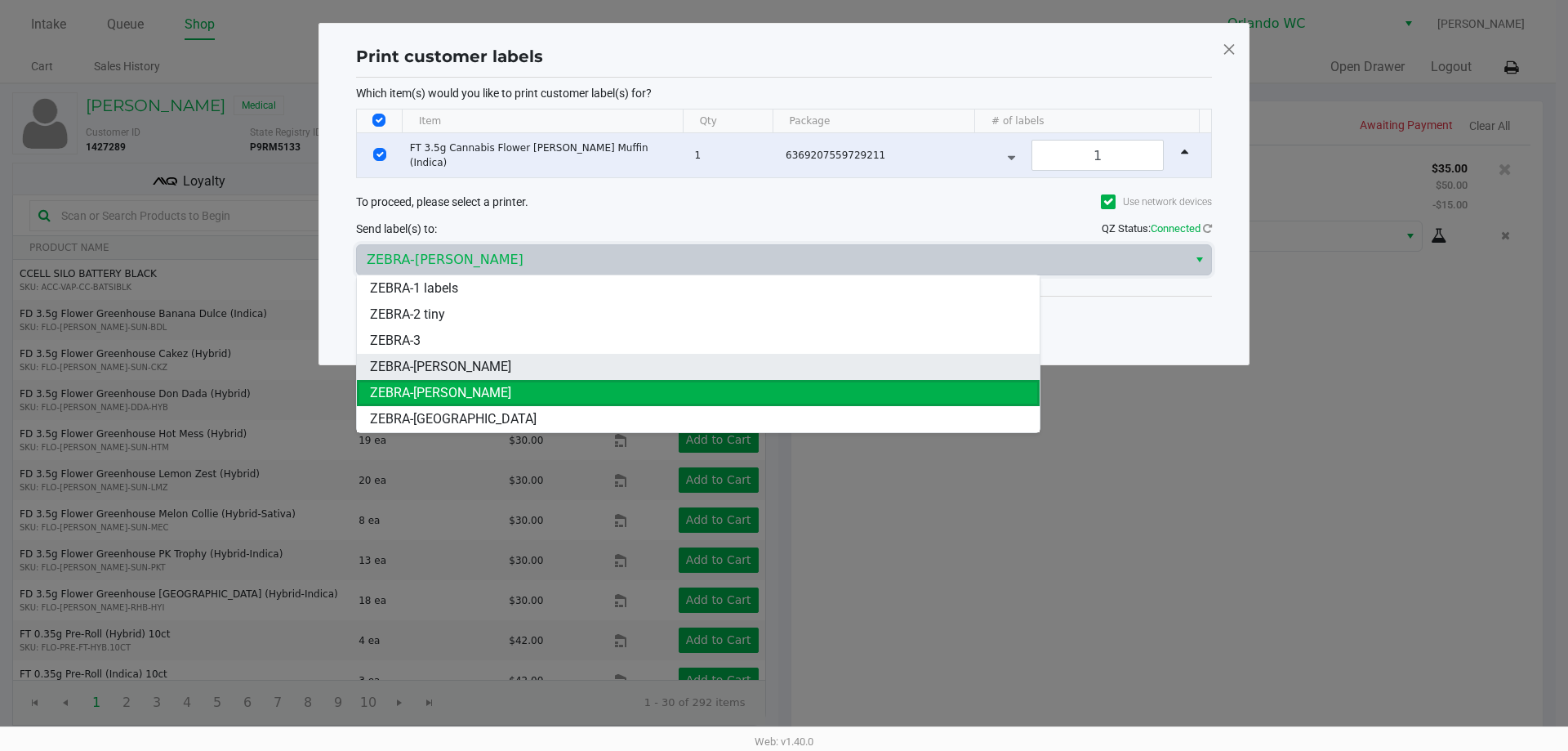
click at [498, 368] on span "ZEBRA-TYWIN-LANNISTER" at bounding box center [441, 366] width 141 height 20
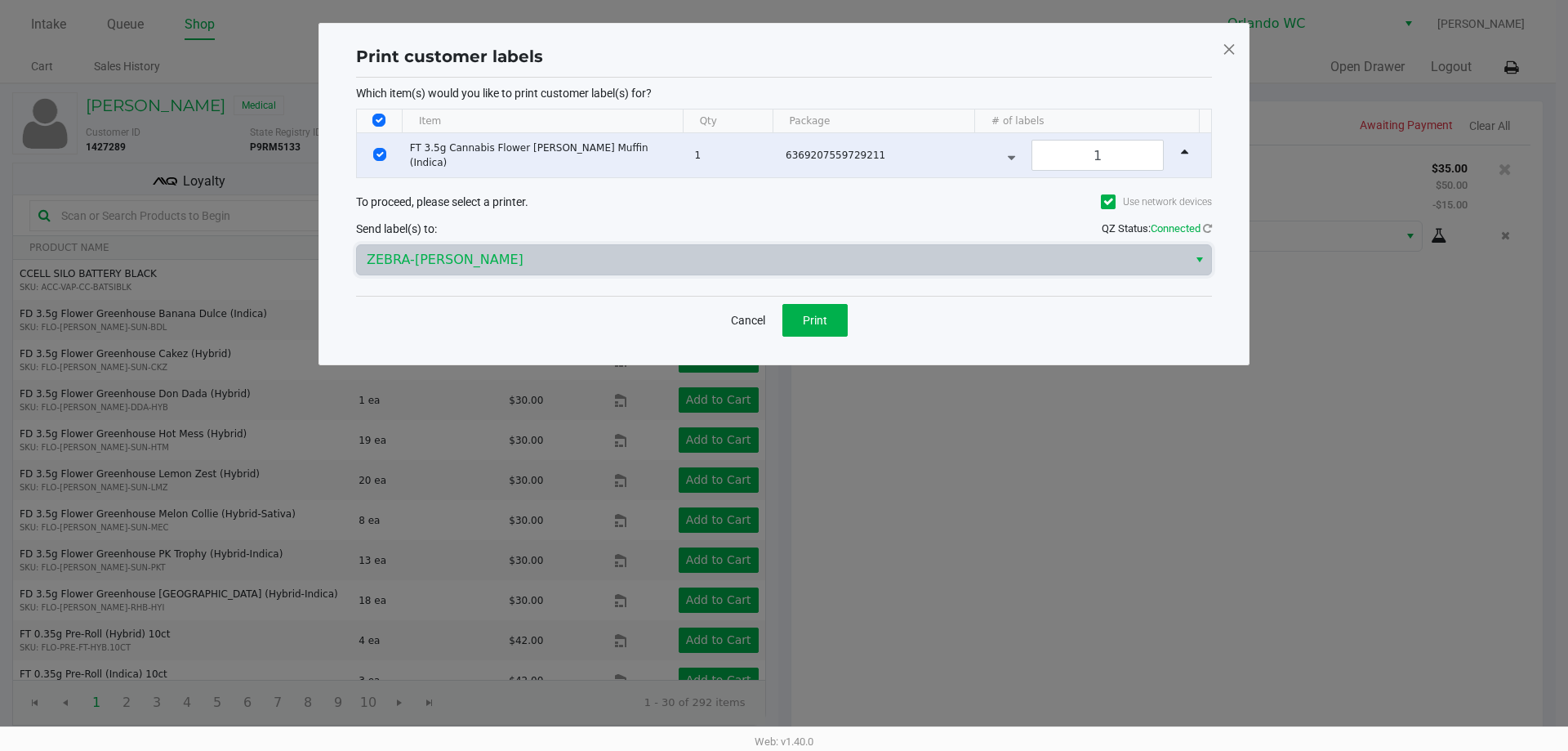
click at [781, 317] on span "Print" at bounding box center [815, 319] width 25 height 13
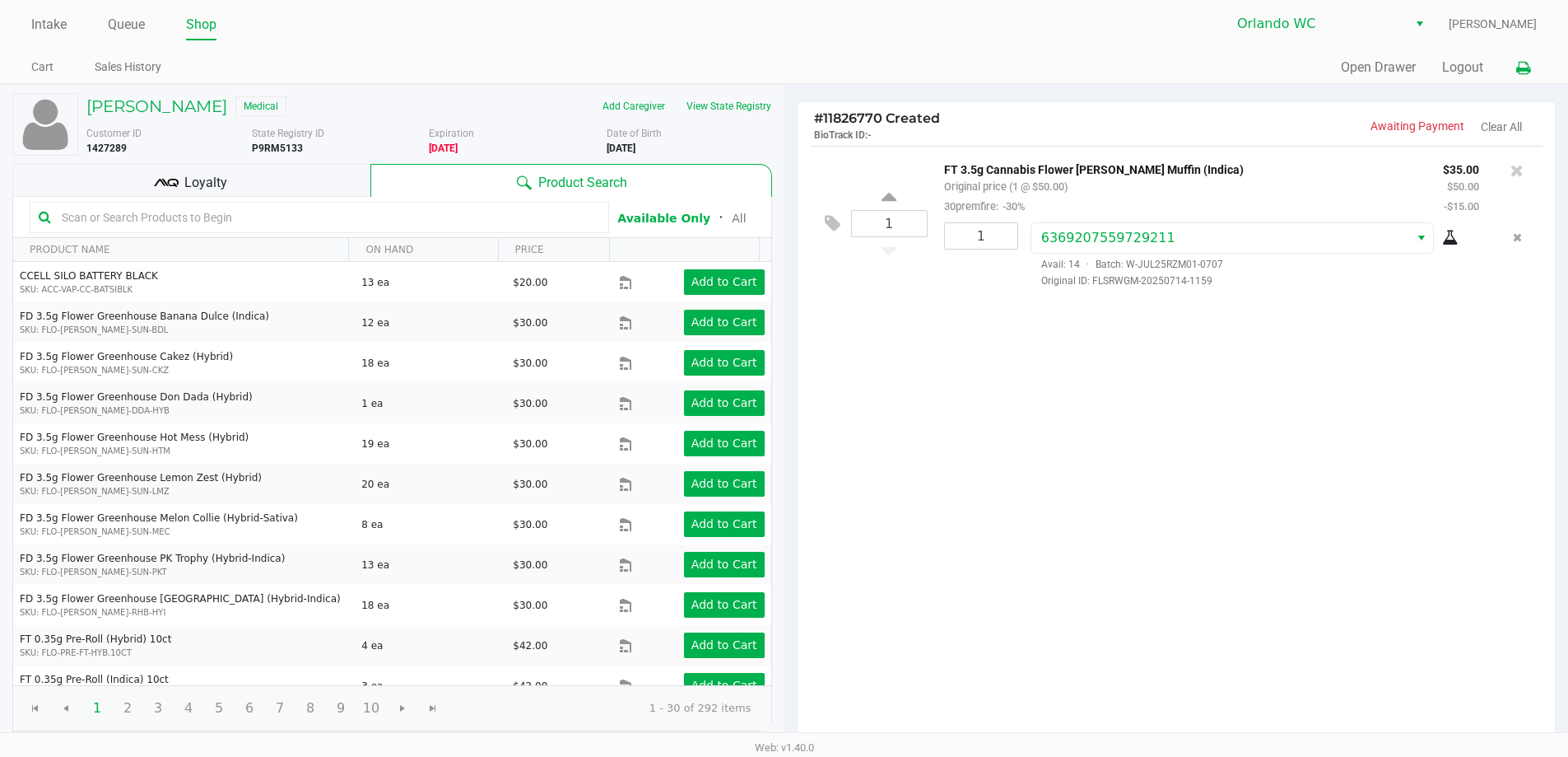
click at [787, 70] on icon at bounding box center [1523, 68] width 14 height 11
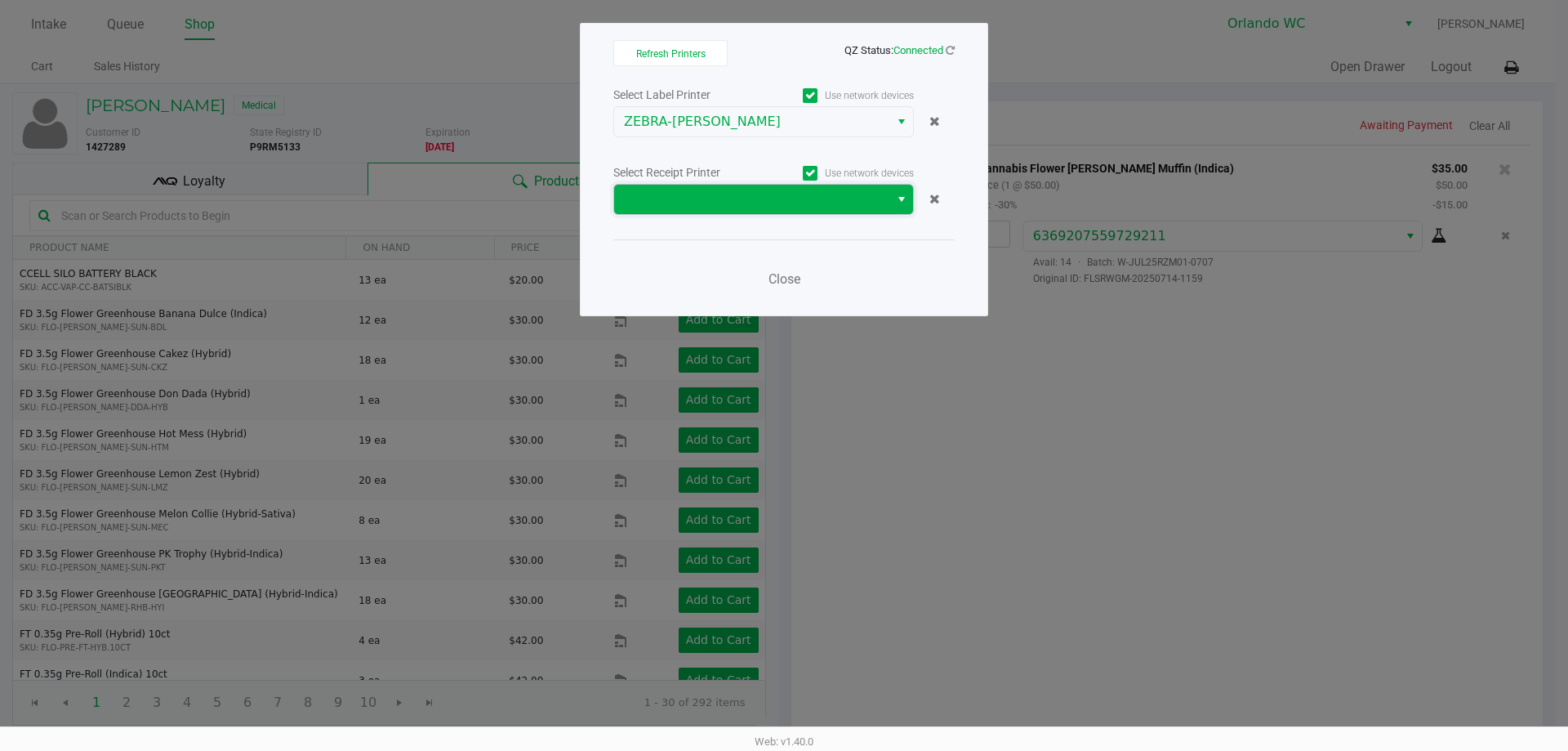
click at [781, 204] on span at bounding box center [752, 199] width 255 height 20
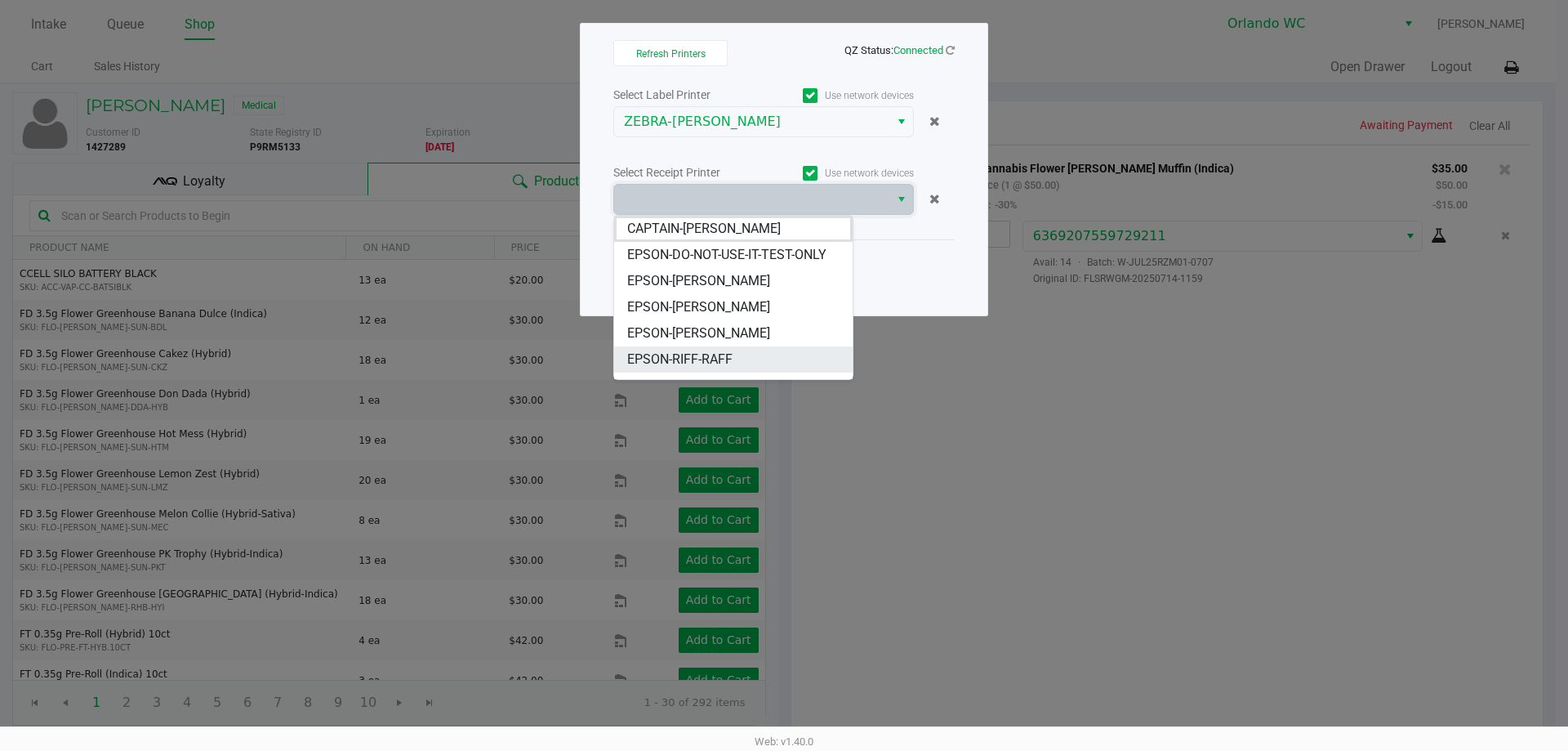
click at [718, 360] on span "EPSON-RIFF-RAFF" at bounding box center [680, 359] width 106 height 20
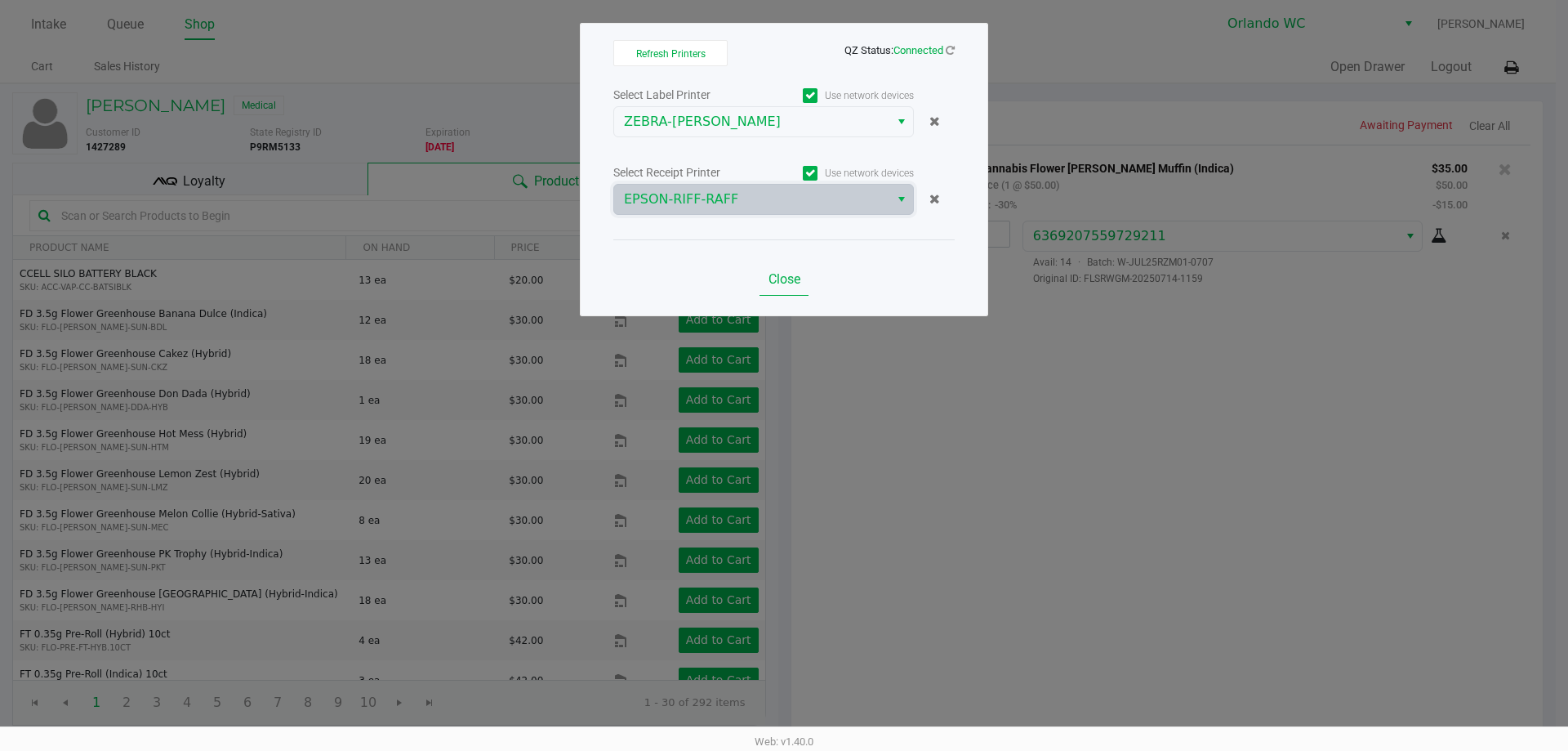
click at [781, 278] on span "Close" at bounding box center [784, 279] width 31 height 15
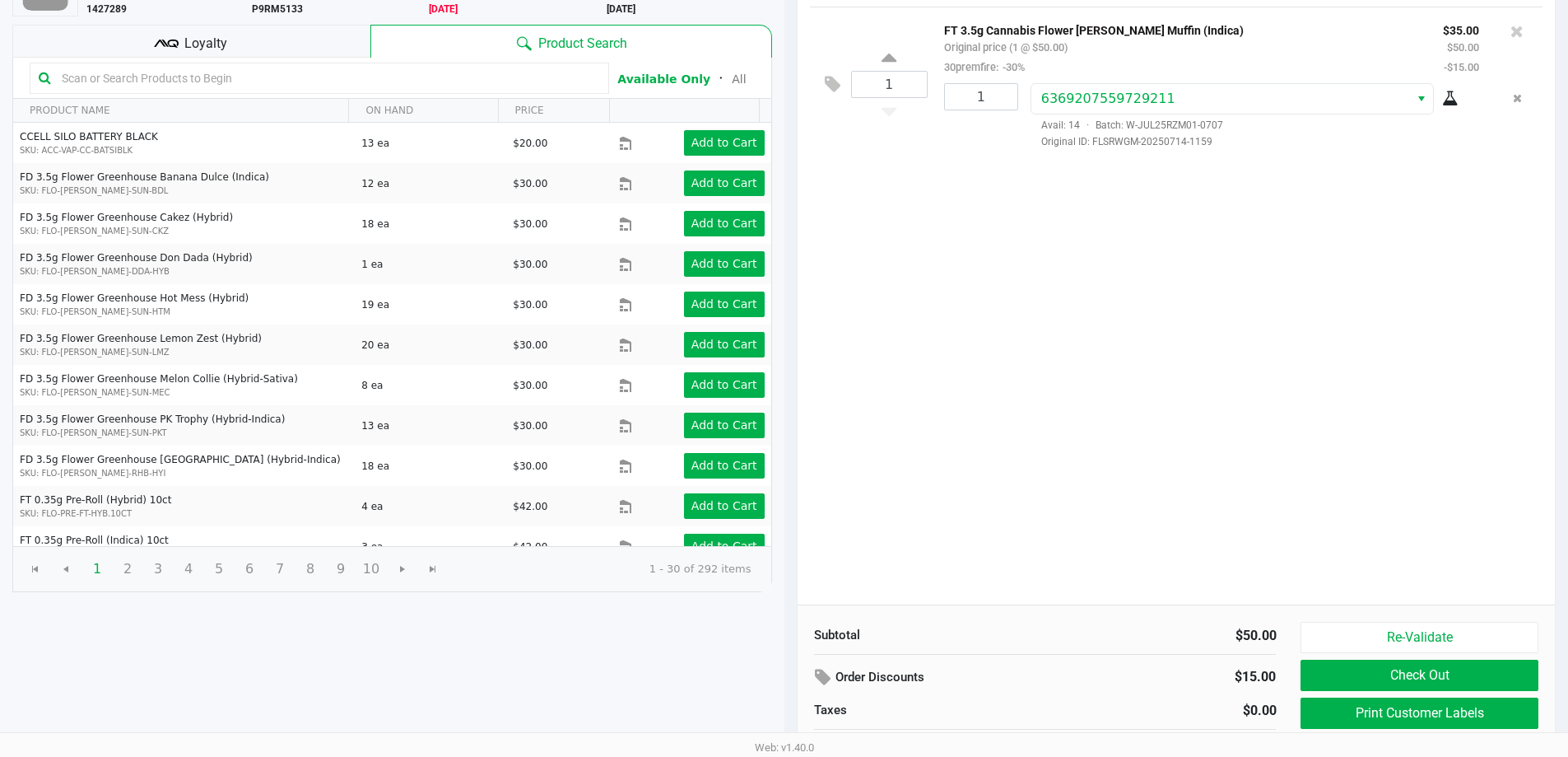
scroll to position [169, 0]
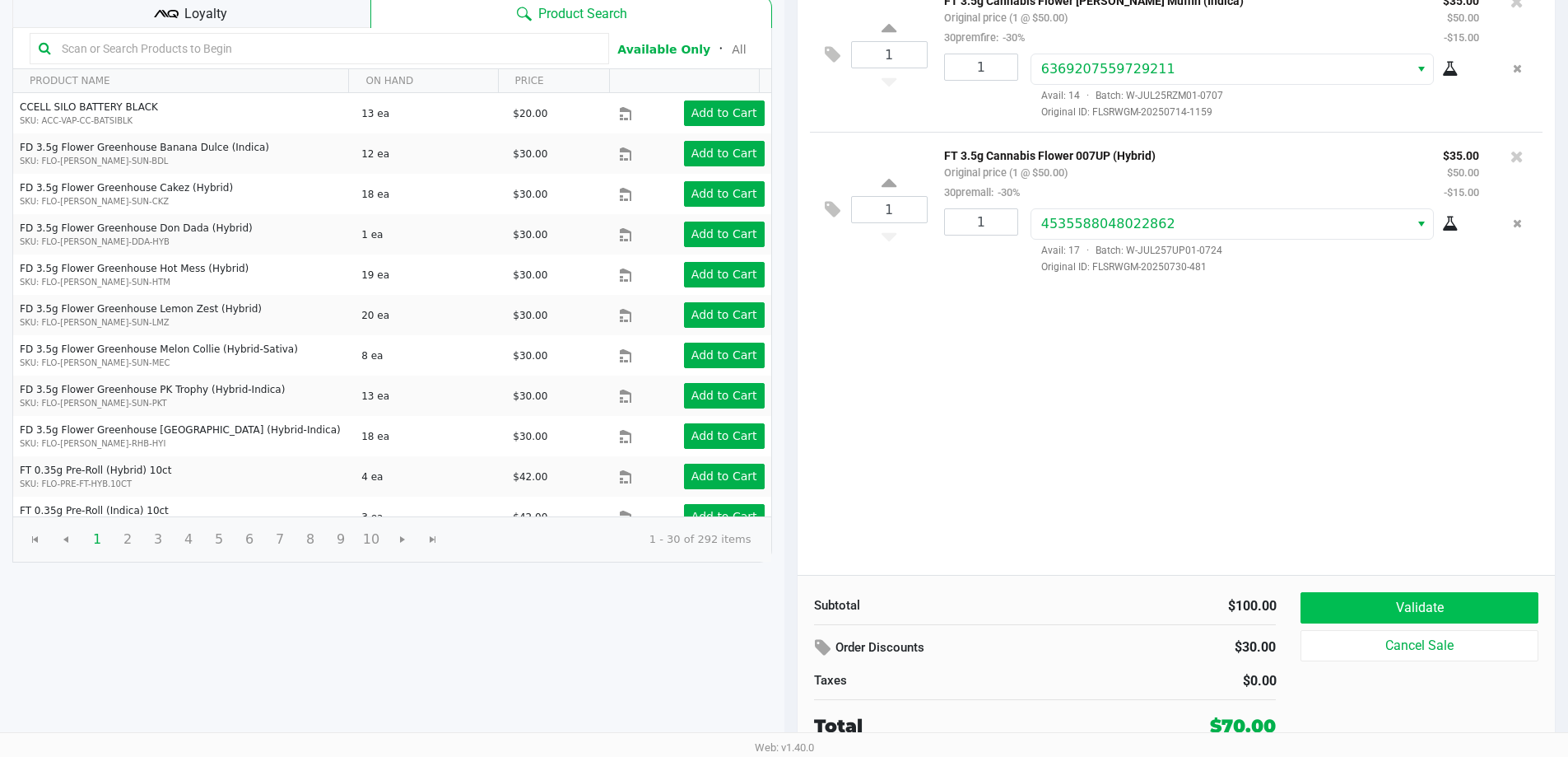
click at [787, 600] on button "Validate" at bounding box center [1419, 608] width 237 height 31
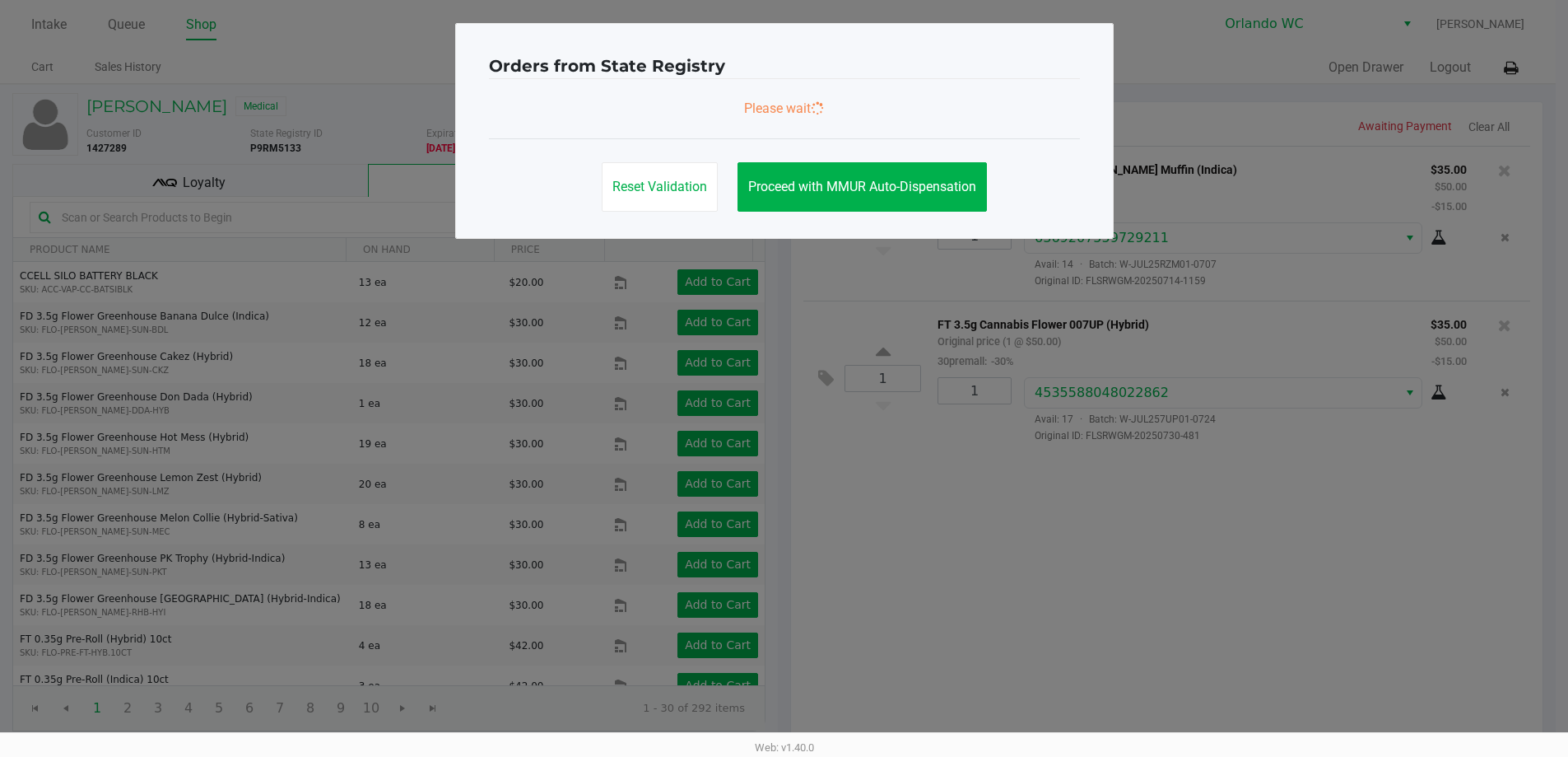
scroll to position [0, 0]
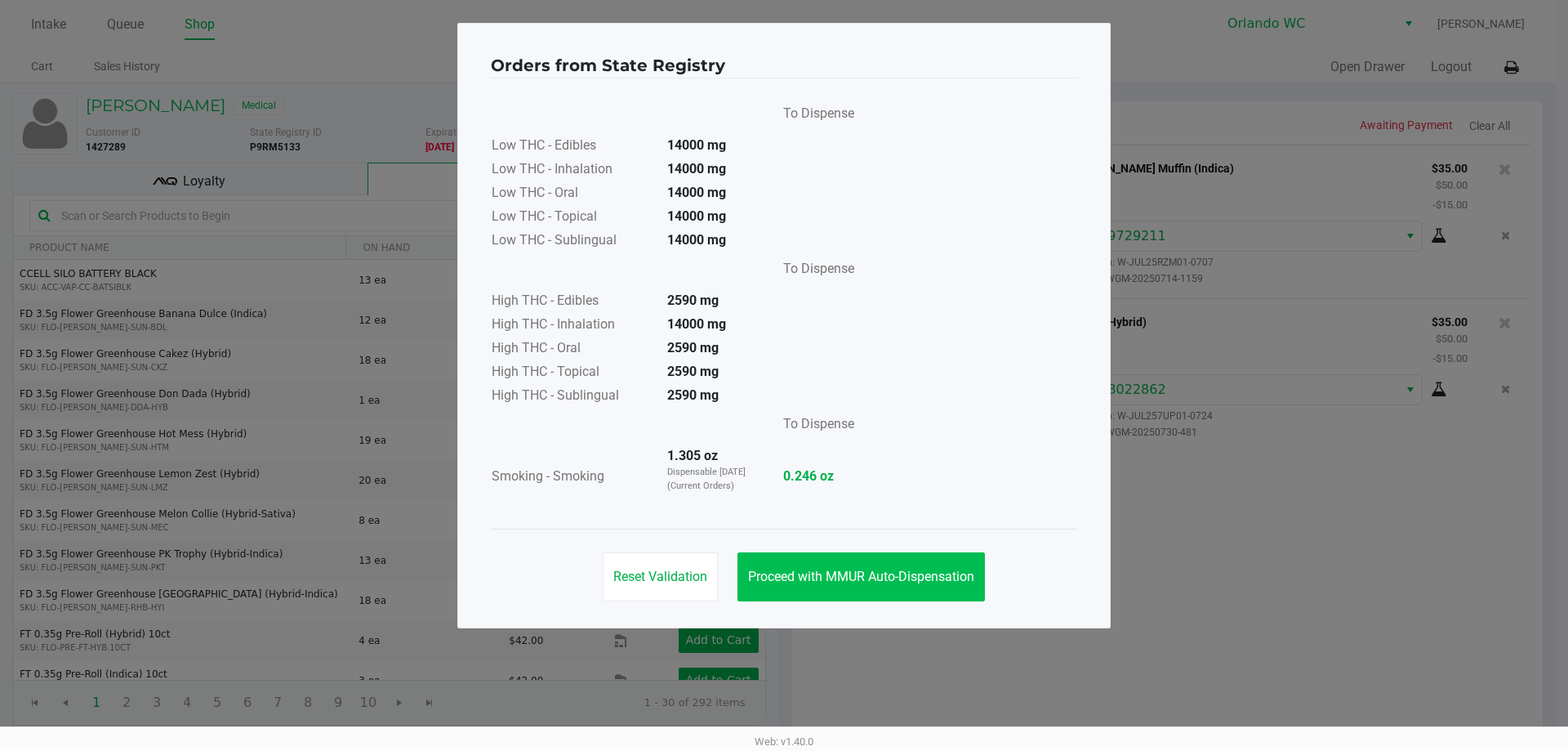
click at [781, 564] on button "Proceed with MMUR Auto-Dispensation" at bounding box center [861, 577] width 248 height 49
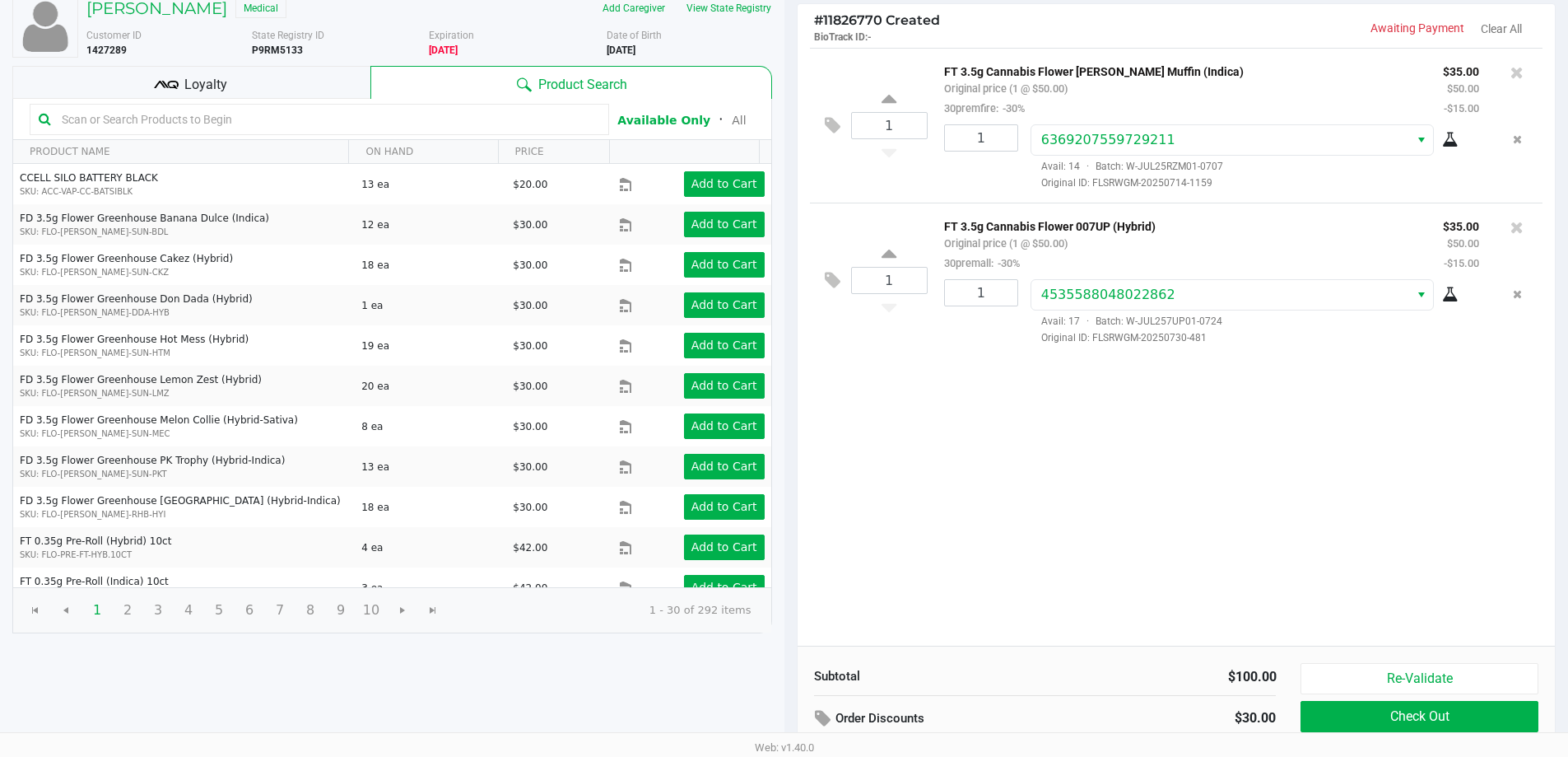
scroll to position [169, 0]
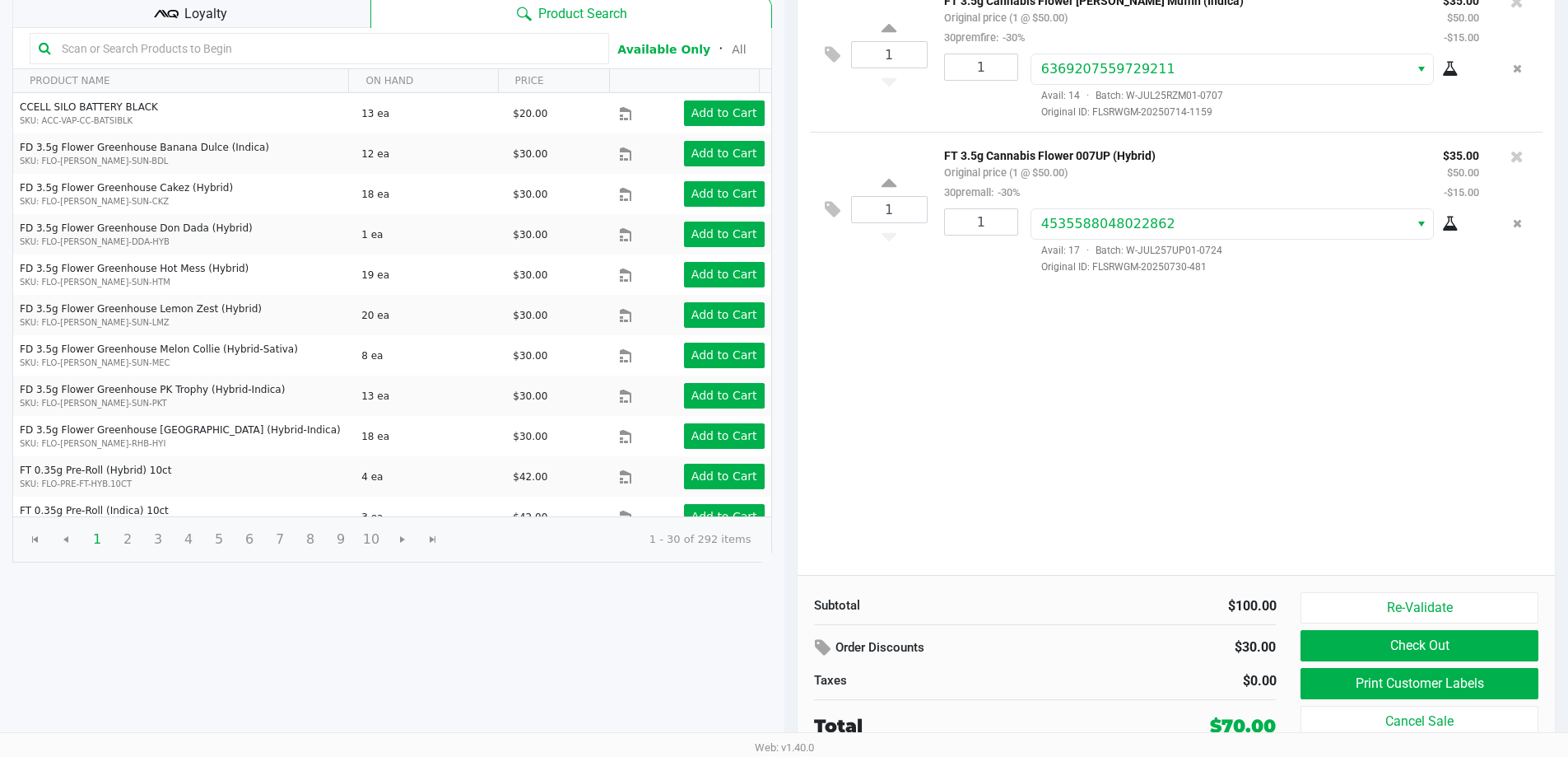
click at [787, 683] on button "Print Customer Labels" at bounding box center [1419, 683] width 237 height 31
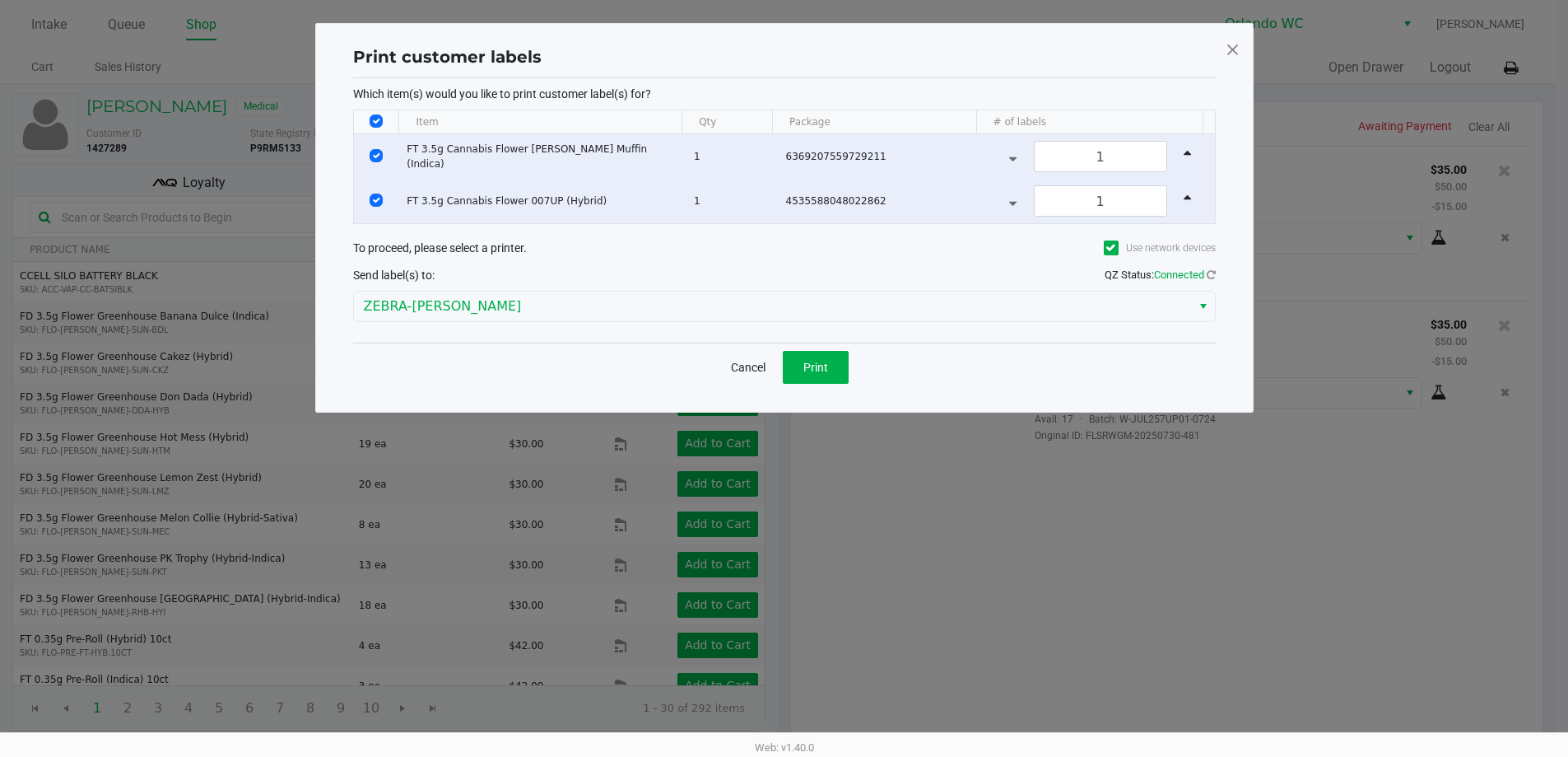
scroll to position [0, 0]
click at [376, 118] on input "Select All Rows" at bounding box center [382, 120] width 13 height 13
checkbox input "false"
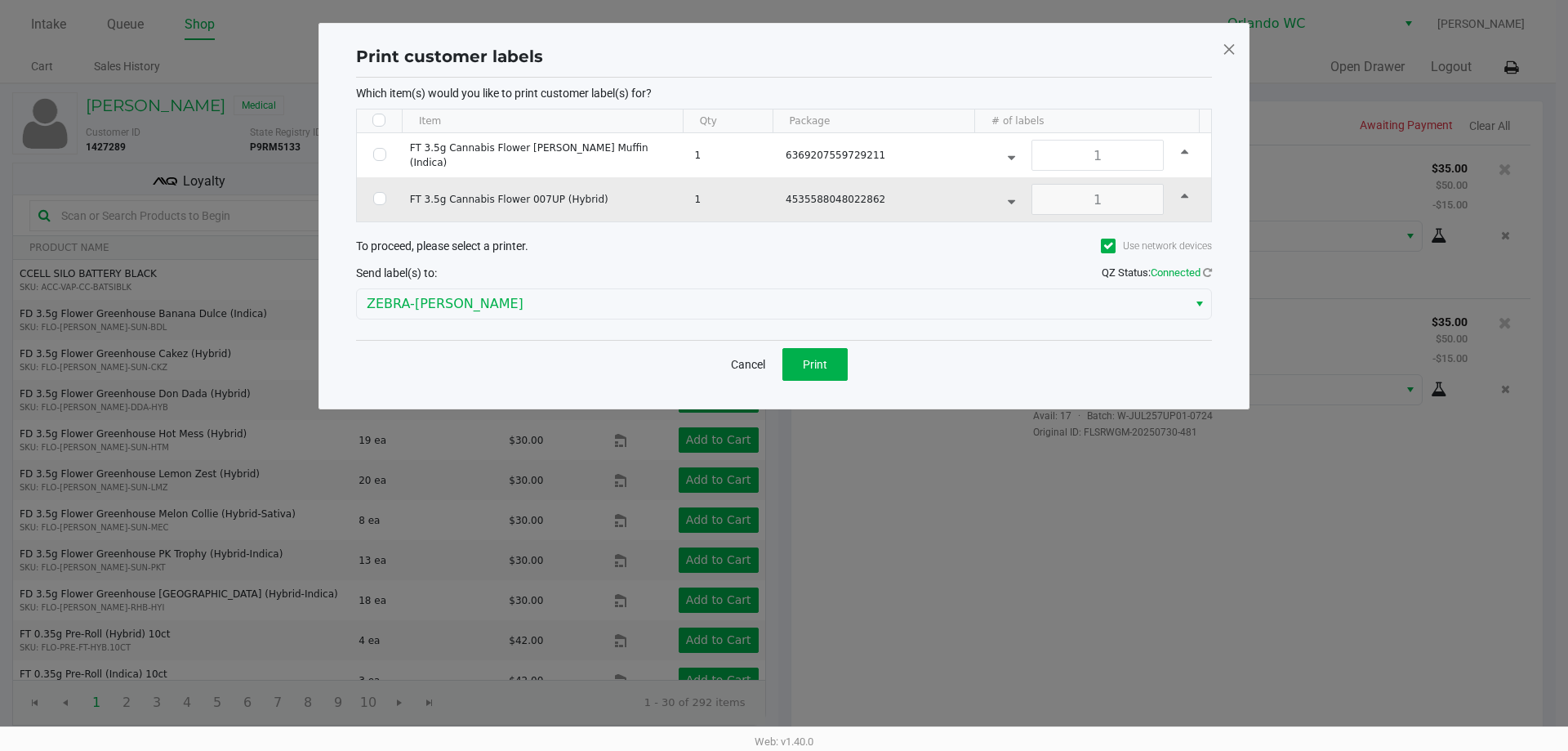
click at [378, 198] on input "Select Row" at bounding box center [380, 198] width 13 height 13
checkbox input "true"
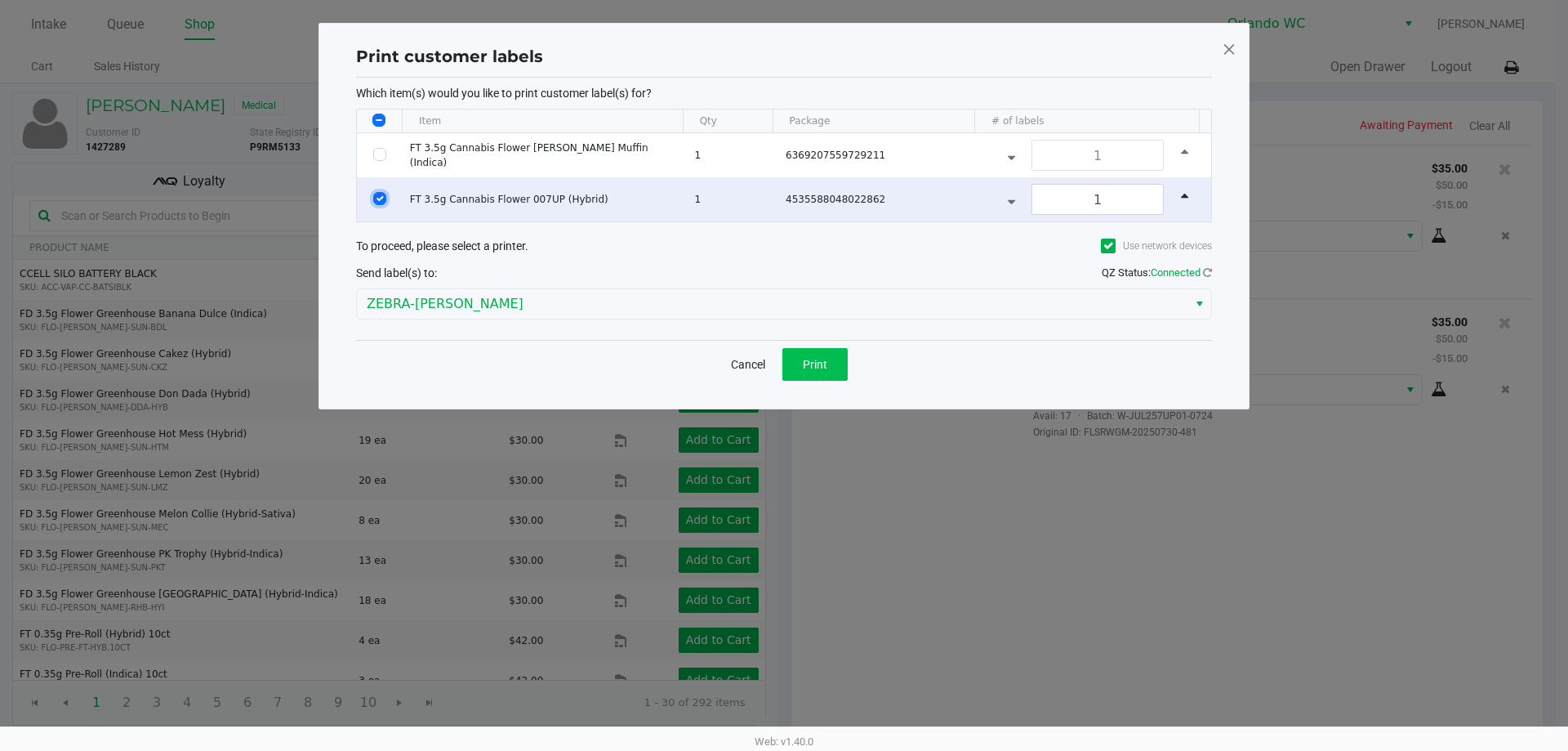
click at [781, 364] on span "Print" at bounding box center [815, 364] width 25 height 13
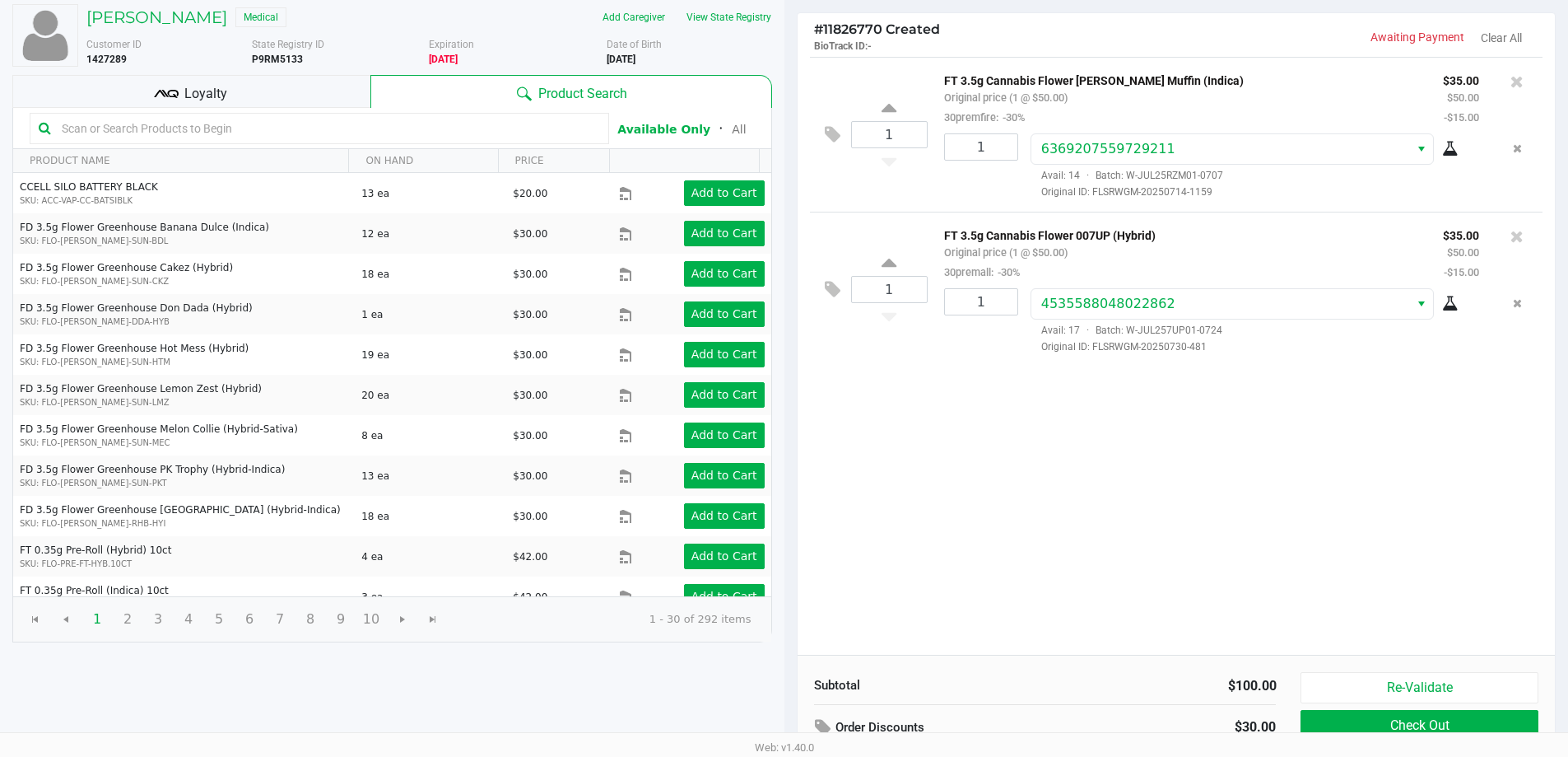
scroll to position [169, 0]
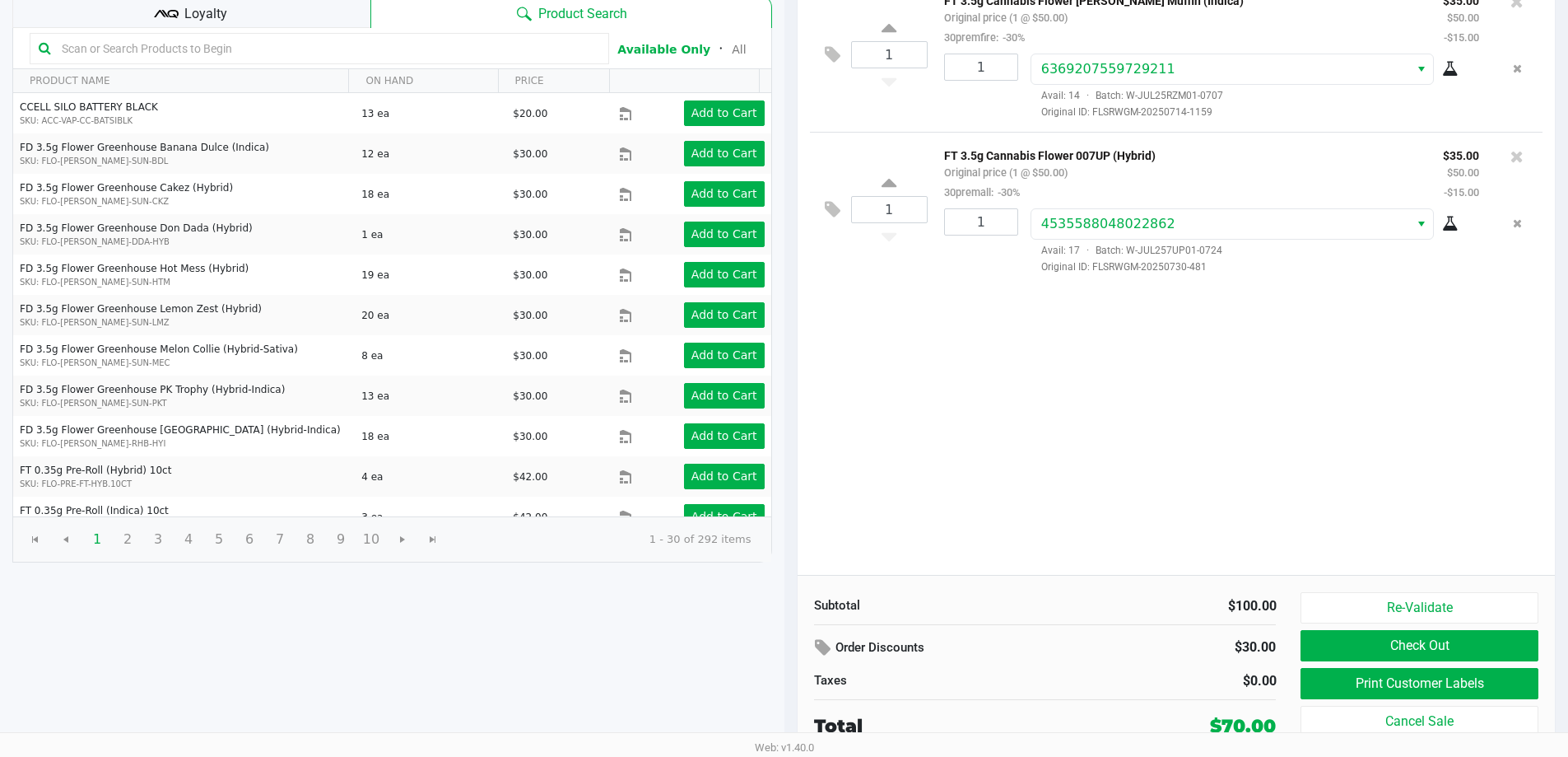
click at [242, 13] on div "Loyalty" at bounding box center [190, 11] width 358 height 33
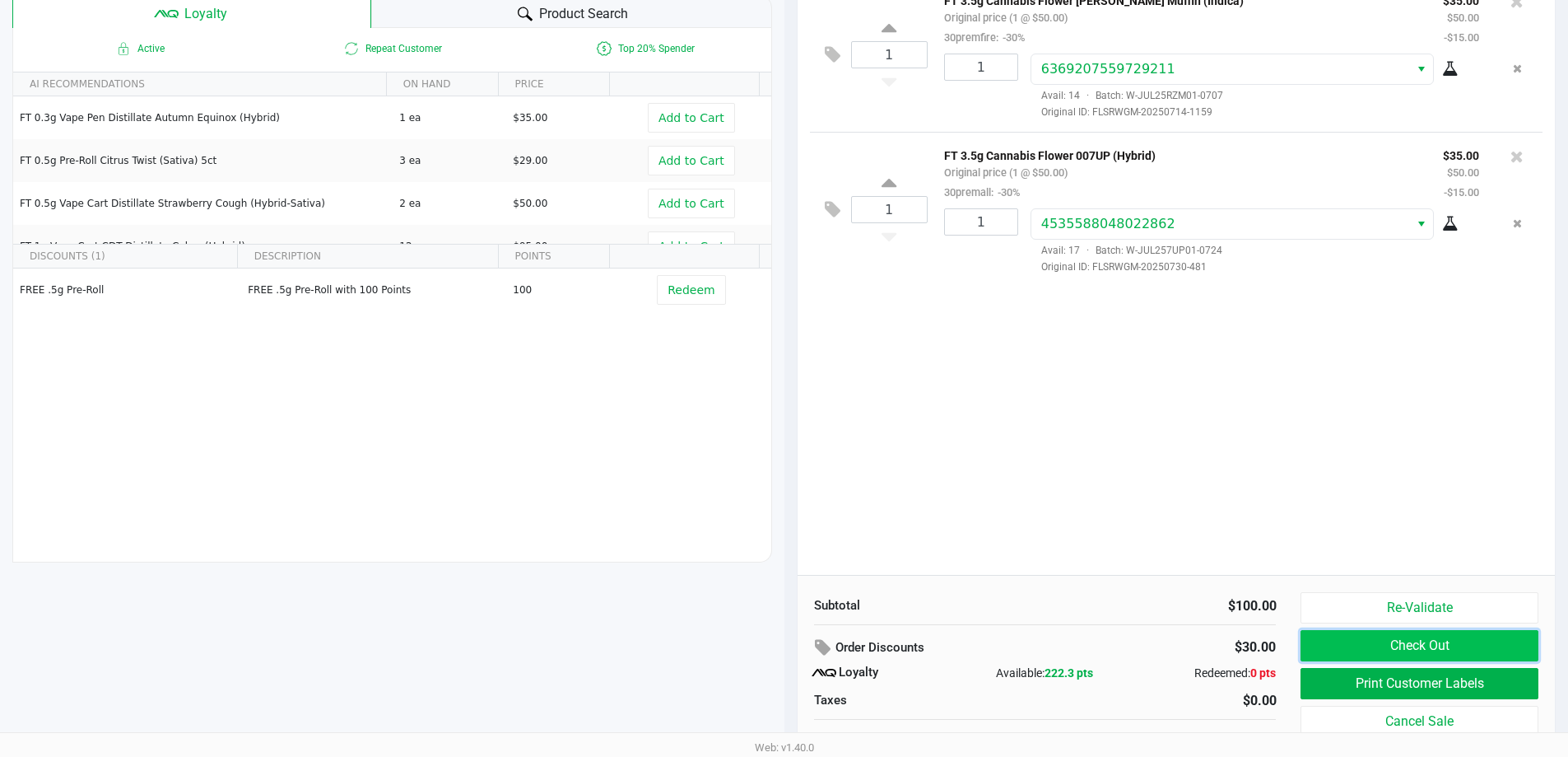
click at [787, 653] on button "Check Out" at bounding box center [1419, 645] width 237 height 31
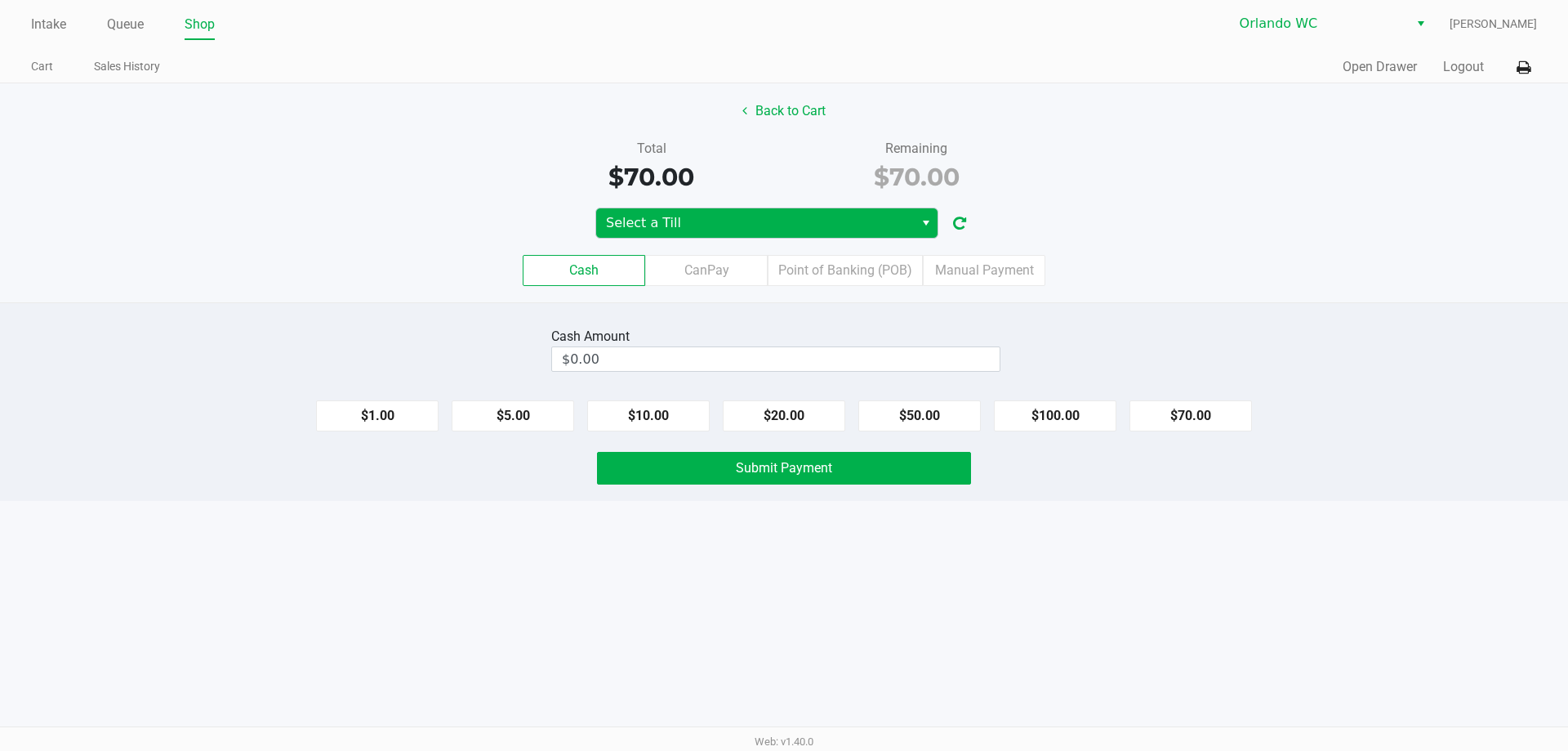
click at [733, 224] on span "Select a Till" at bounding box center [755, 222] width 298 height 20
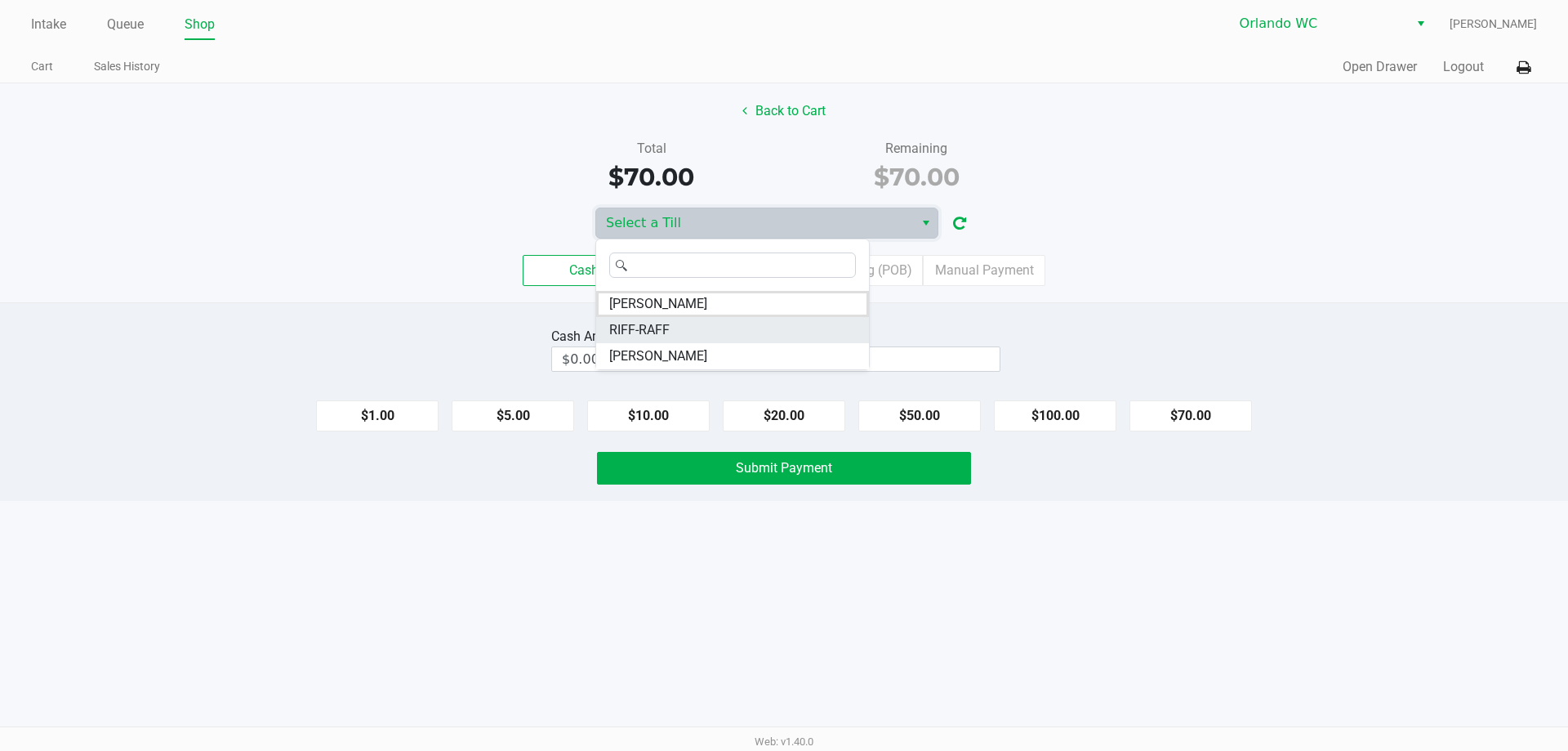
click at [653, 330] on span "RIFF-RAFF" at bounding box center [639, 330] width 60 height 20
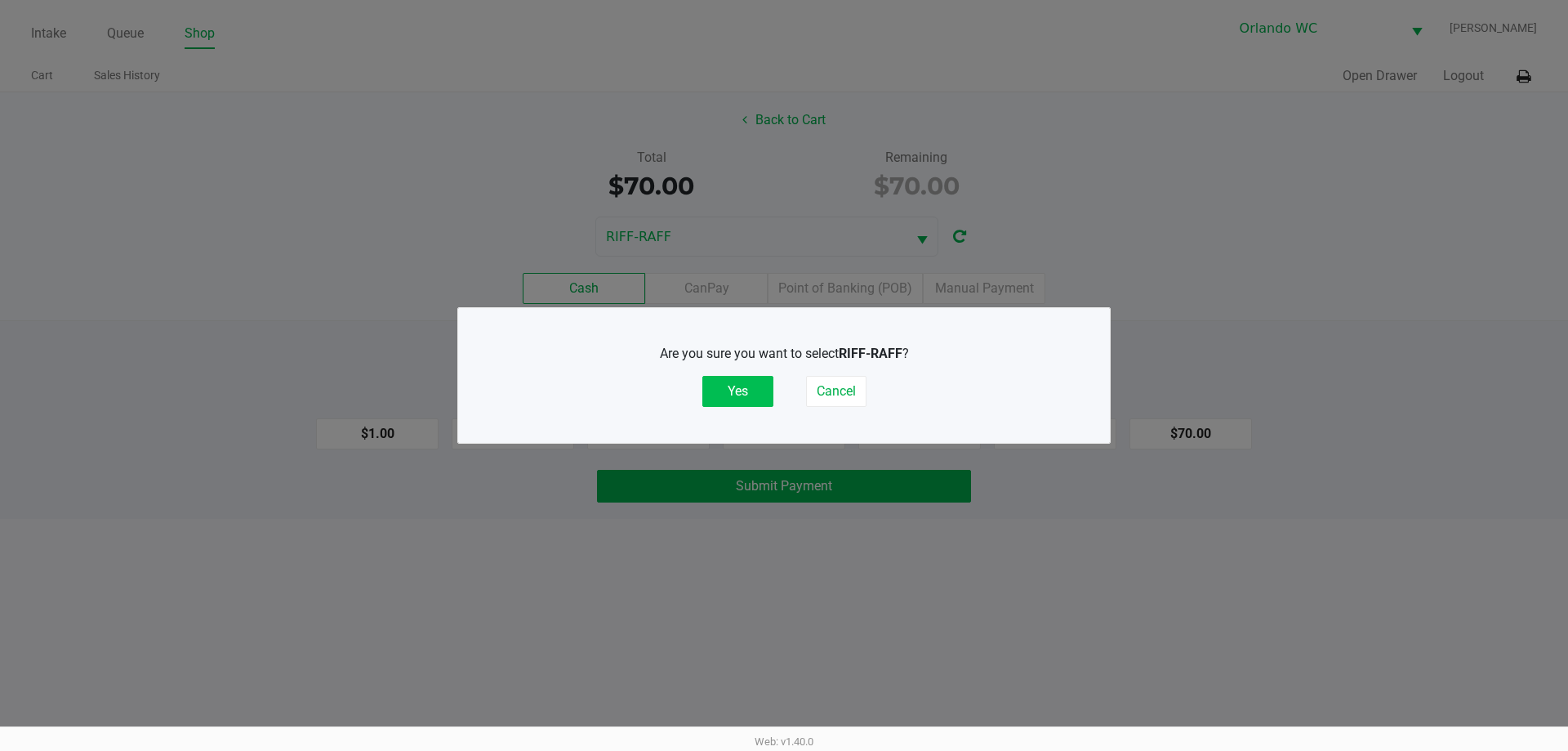
click at [727, 389] on button "Yes" at bounding box center [737, 391] width 71 height 31
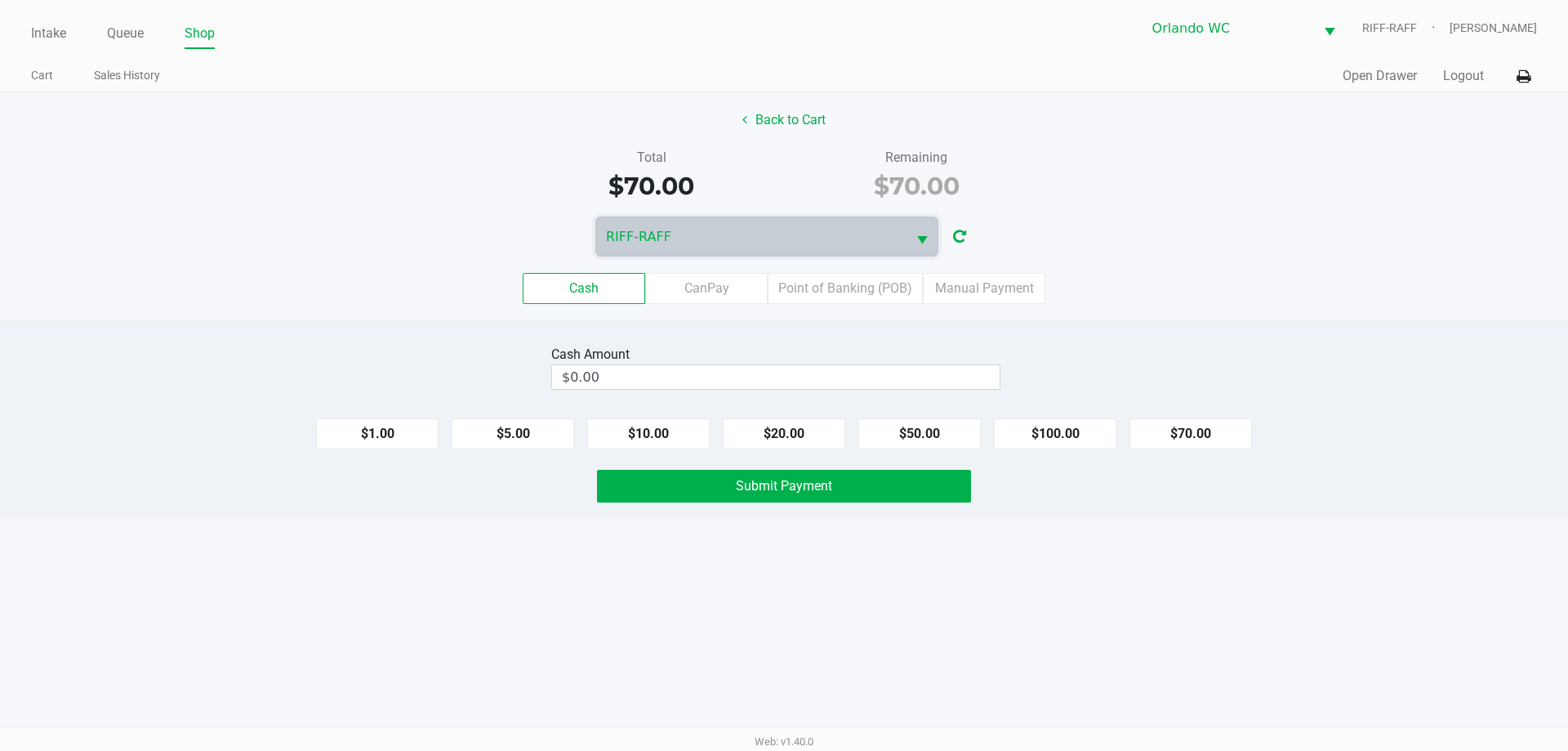
click at [718, 293] on label "CanPay" at bounding box center [707, 289] width 123 height 31
click at [0, 0] on 2 "CanPay" at bounding box center [0, 0] width 0 height 0
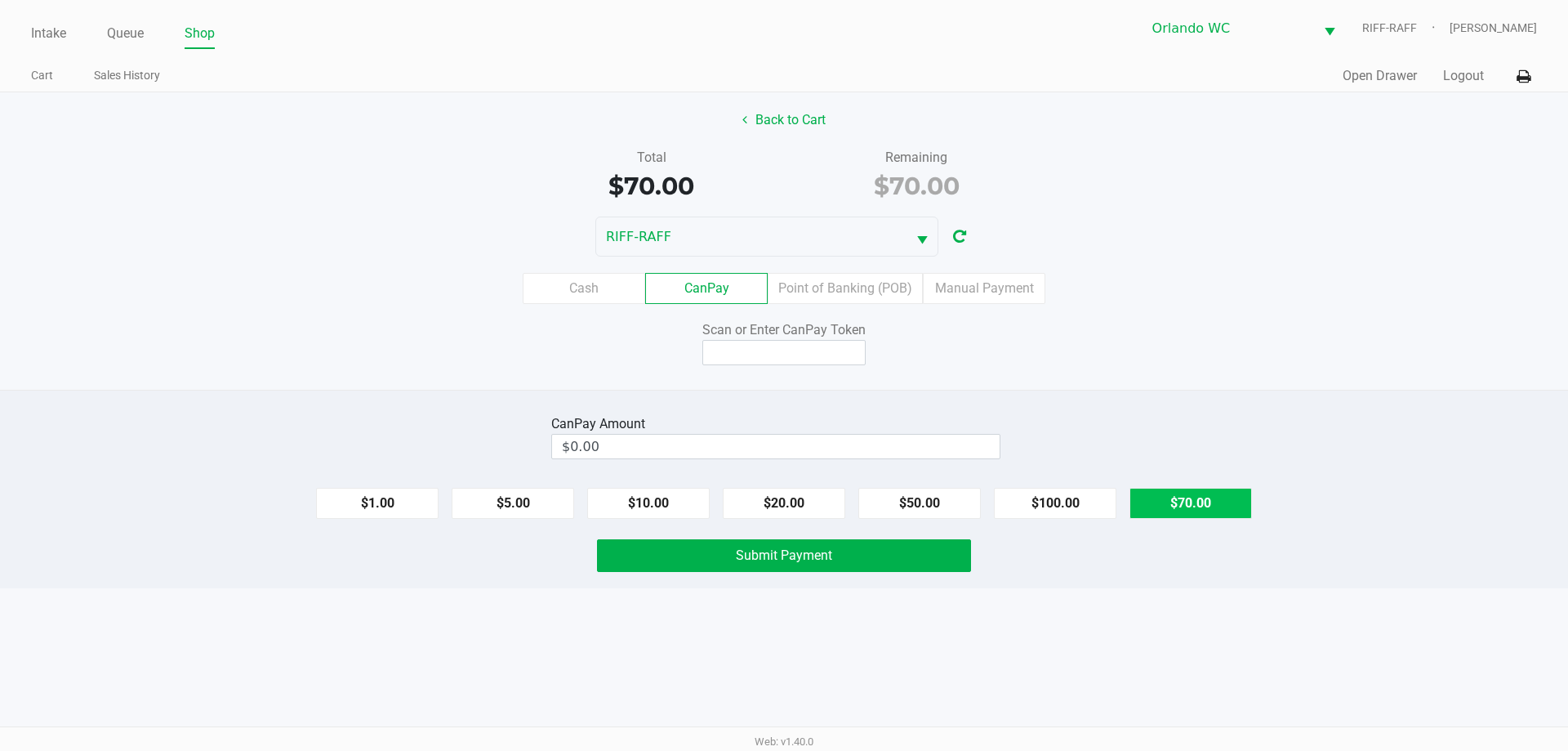
click at [781, 517] on button "$70.00" at bounding box center [1191, 503] width 123 height 31
type input "$70.00"
click at [781, 345] on input at bounding box center [784, 353] width 163 height 26
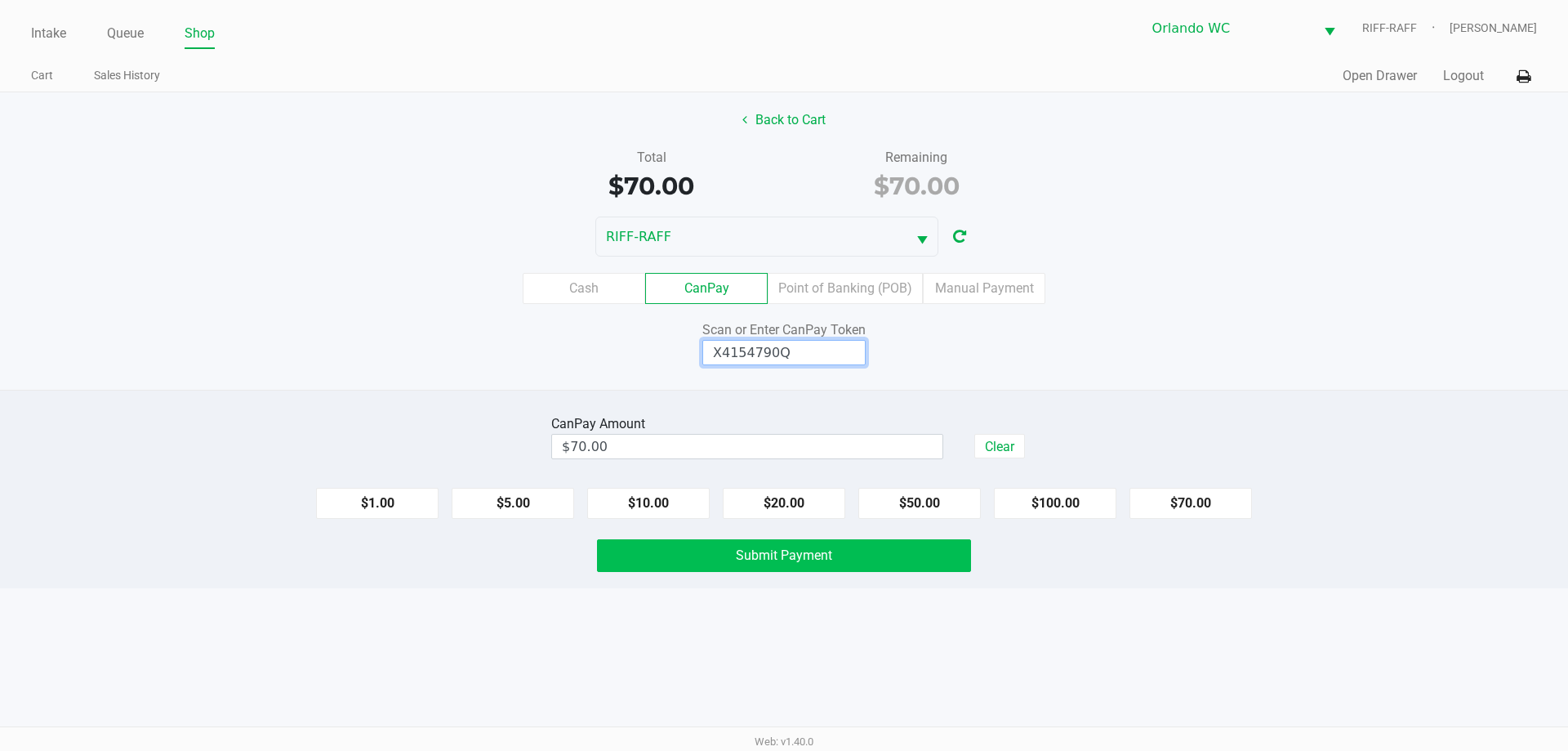
type input "X4154790Q"
click at [781, 553] on button "Submit Payment" at bounding box center [783, 555] width 374 height 32
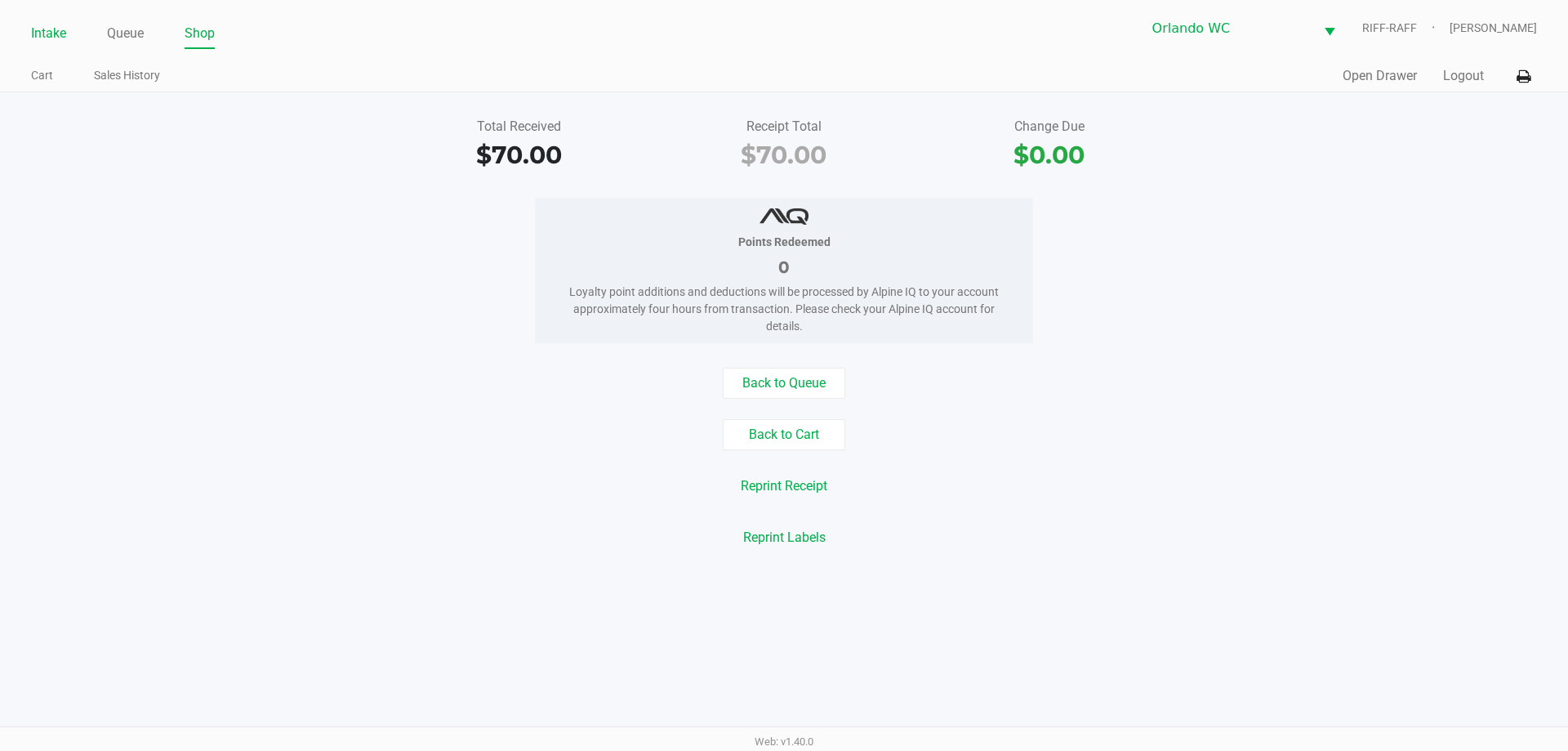
click at [41, 35] on link "Intake" at bounding box center [48, 33] width 35 height 23
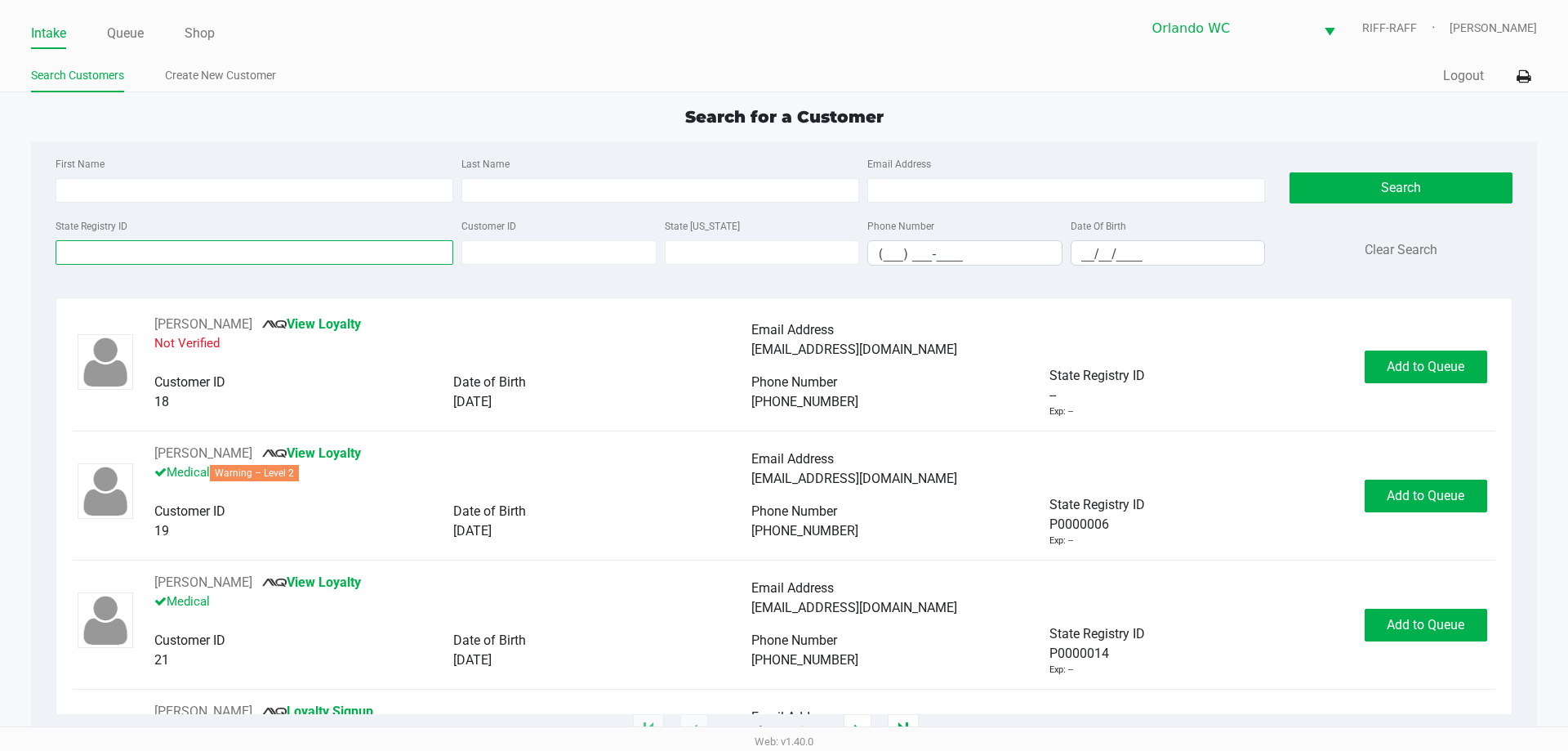
click at [255, 250] on input "State Registry ID" at bounding box center [254, 252] width 398 height 25
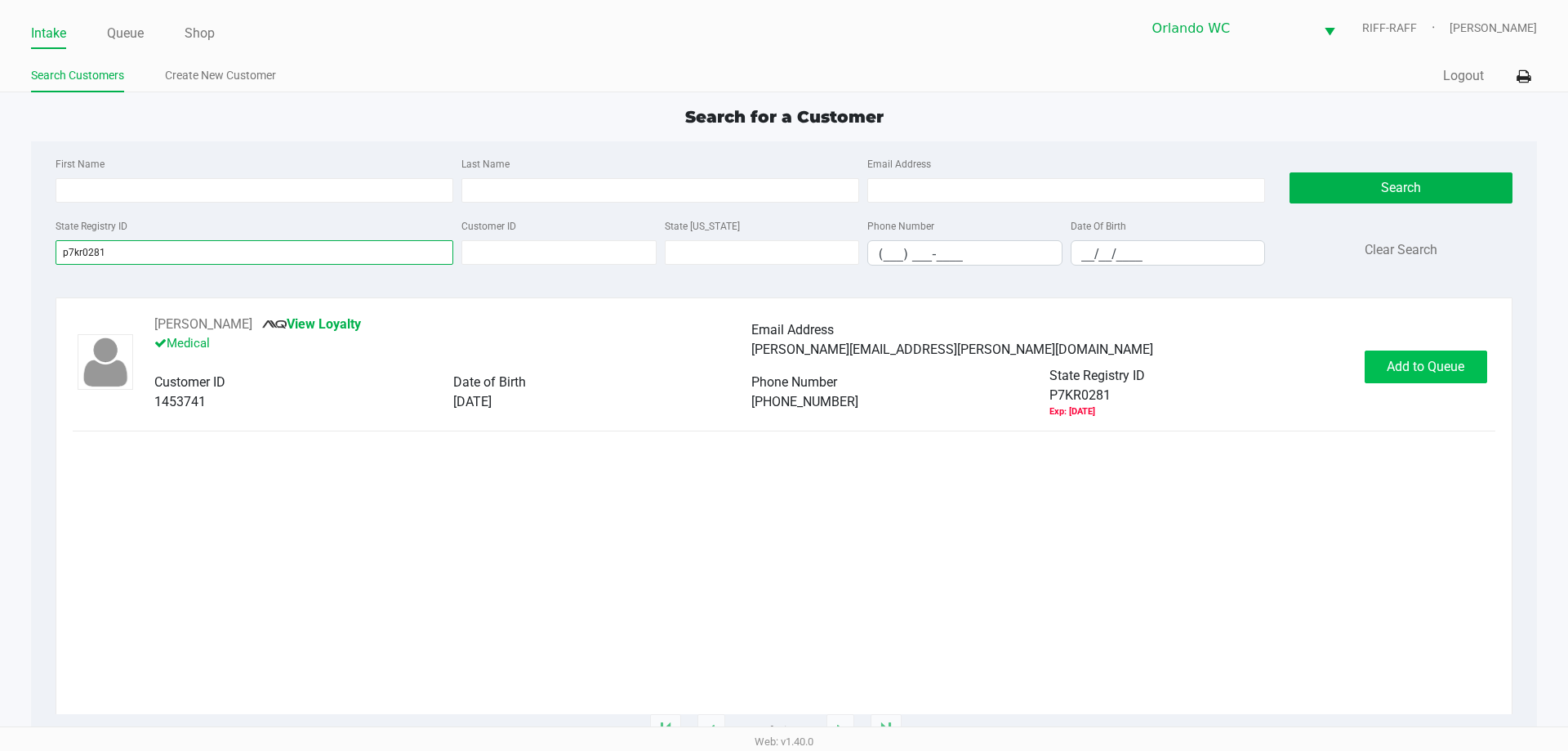
type input "p7kr0281"
click at [781, 377] on button "Add to Queue" at bounding box center [1426, 367] width 123 height 32
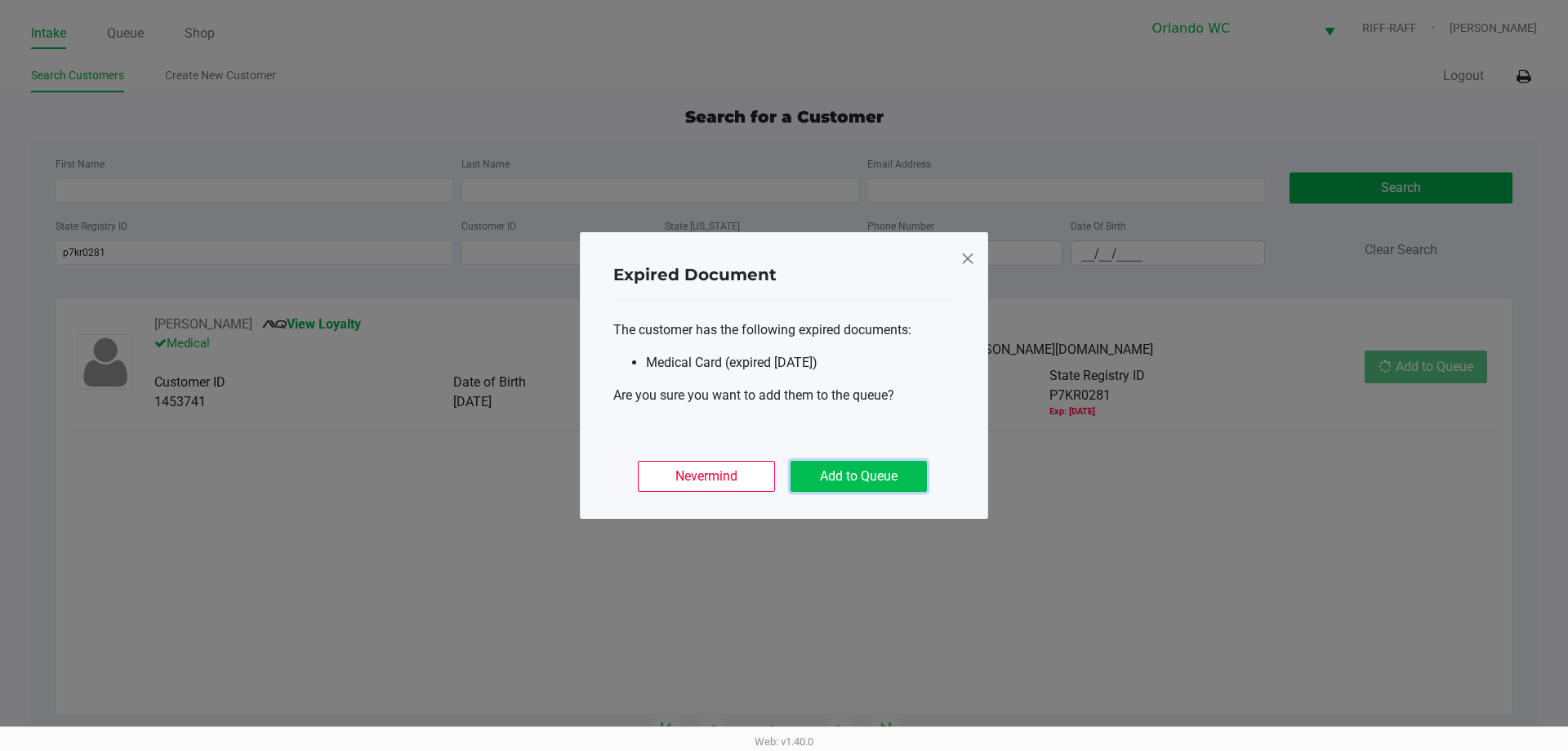
click at [781, 477] on button "Add to Queue" at bounding box center [859, 476] width 136 height 31
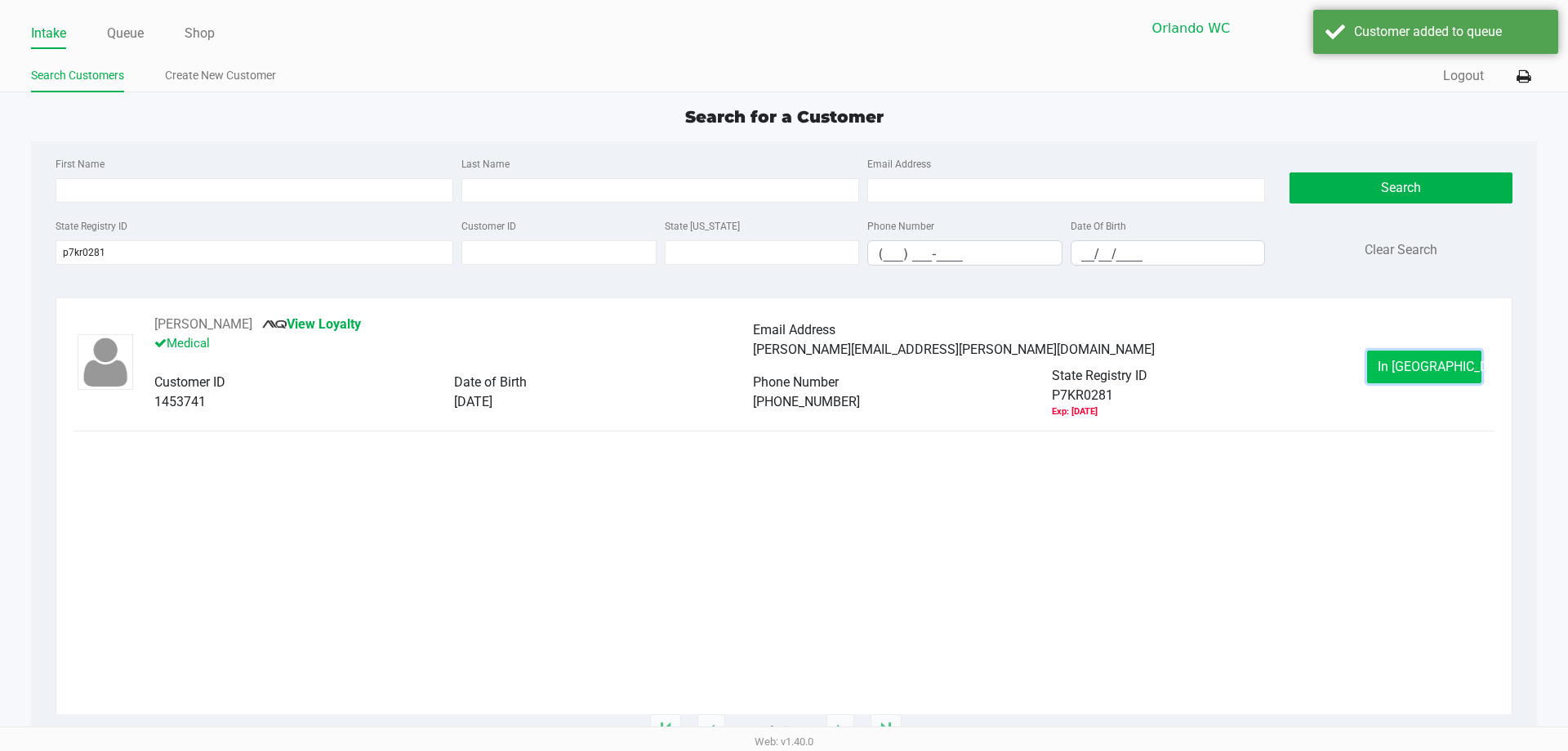
click at [781, 366] on span "In Queue" at bounding box center [1446, 366] width 137 height 15
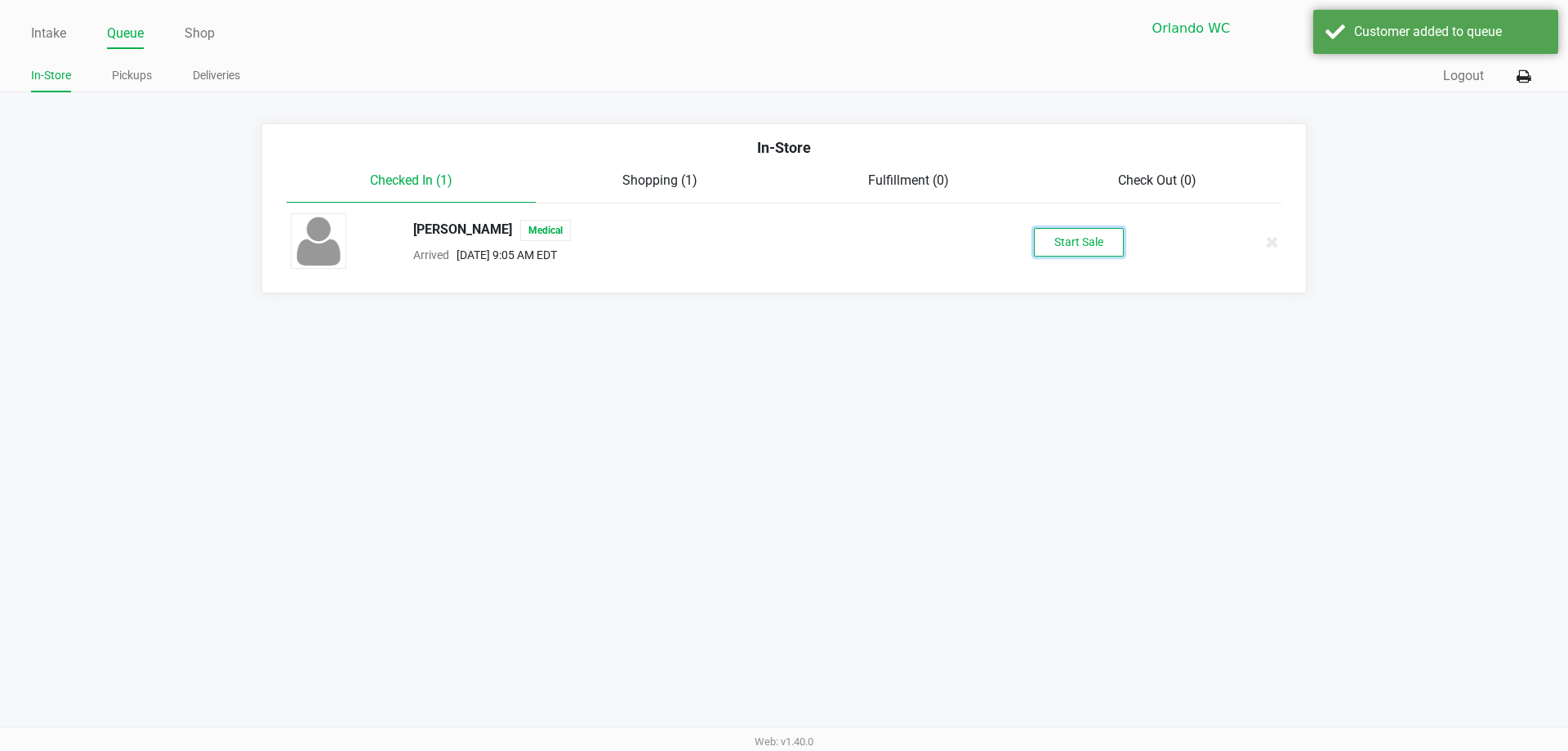
click at [781, 245] on button "Start Sale" at bounding box center [1079, 243] width 90 height 29
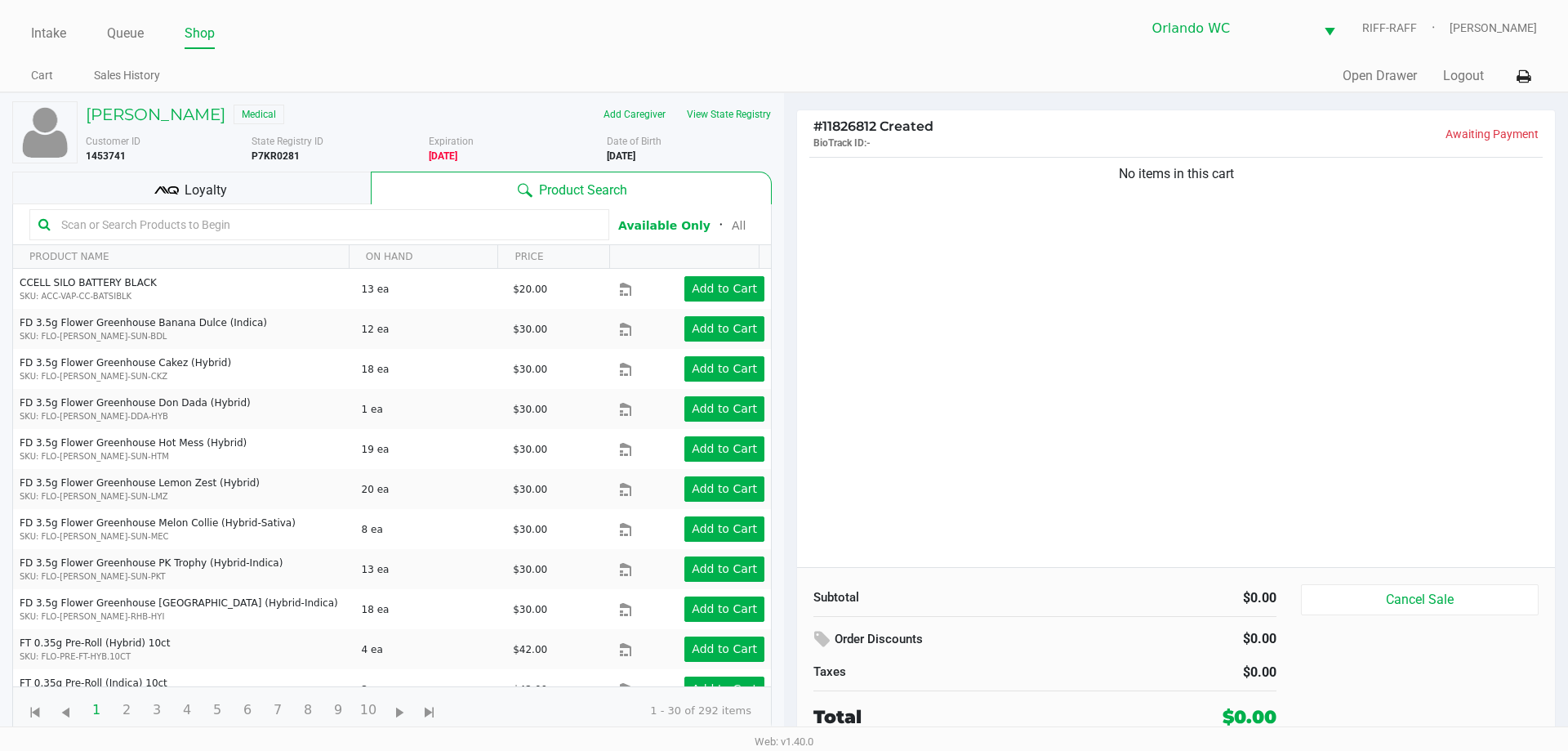
click at [169, 179] on icon at bounding box center [166, 190] width 25 height 25
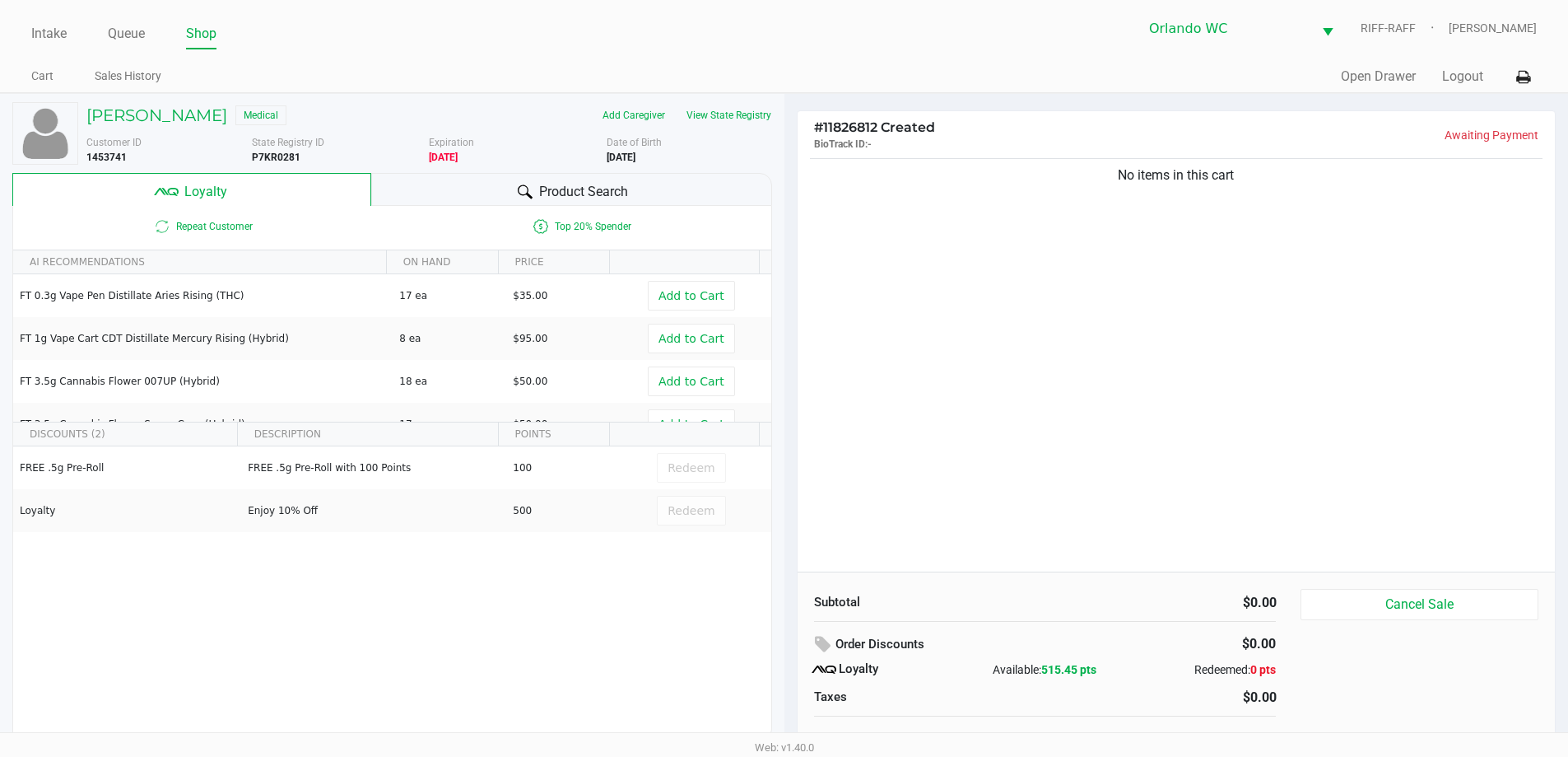
click at [479, 191] on div "Product Search" at bounding box center [571, 190] width 401 height 33
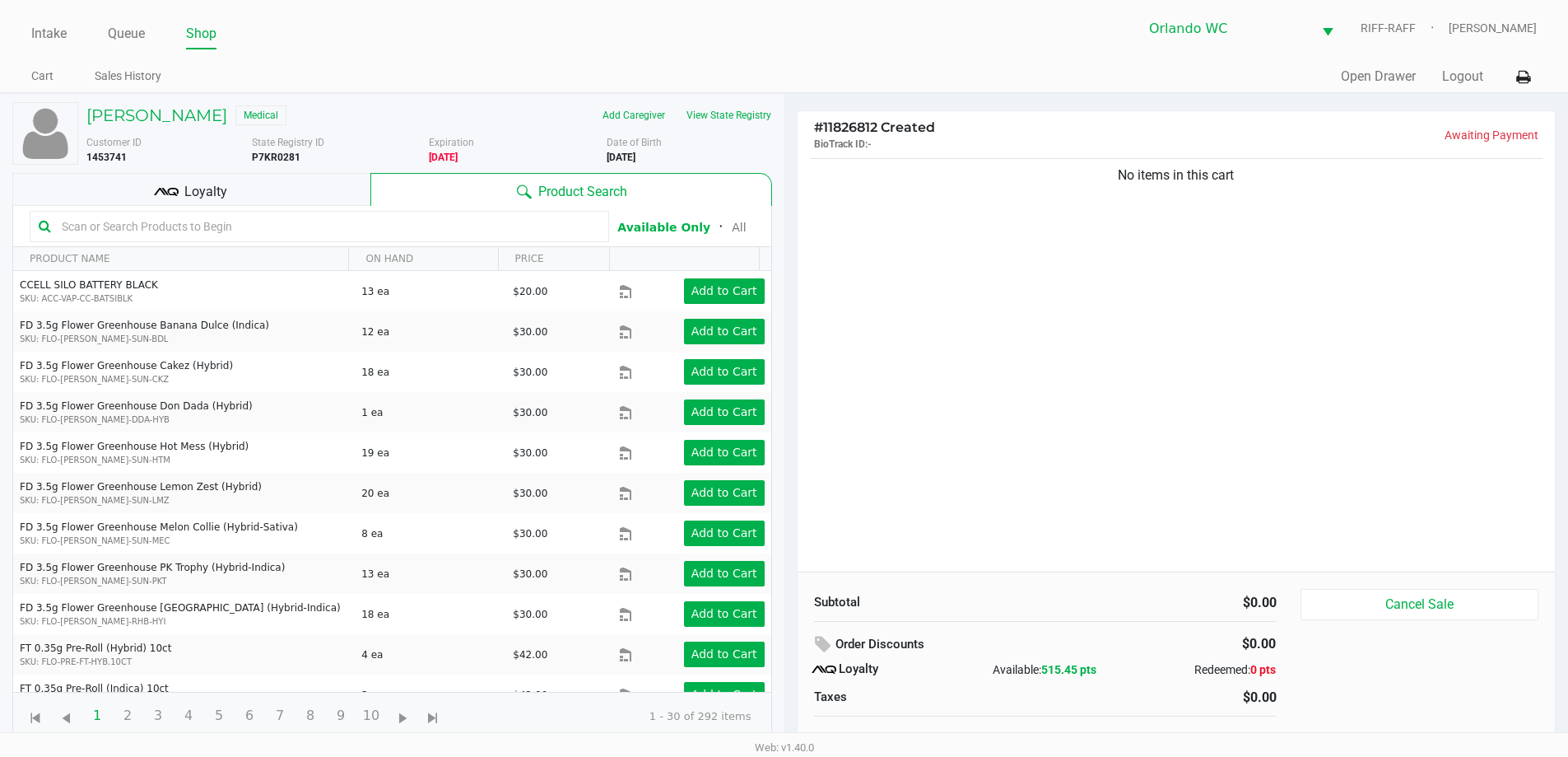
click at [787, 333] on div "No items in this cart" at bounding box center [1177, 363] width 758 height 417
click at [262, 186] on div "Loyalty" at bounding box center [190, 190] width 358 height 33
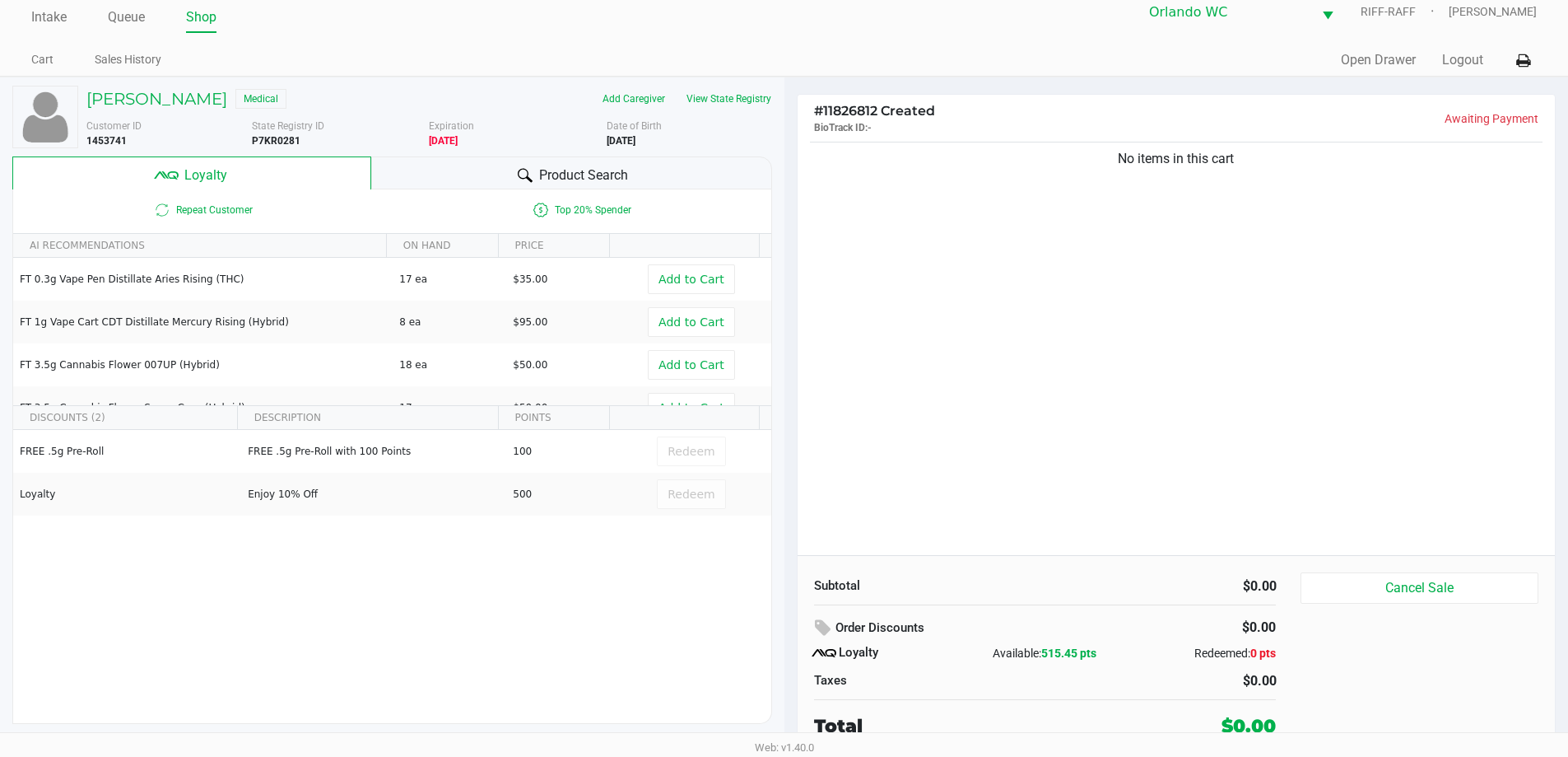
scroll to position [15, 0]
click at [787, 317] on div "No items in this cart" at bounding box center [1177, 348] width 758 height 417
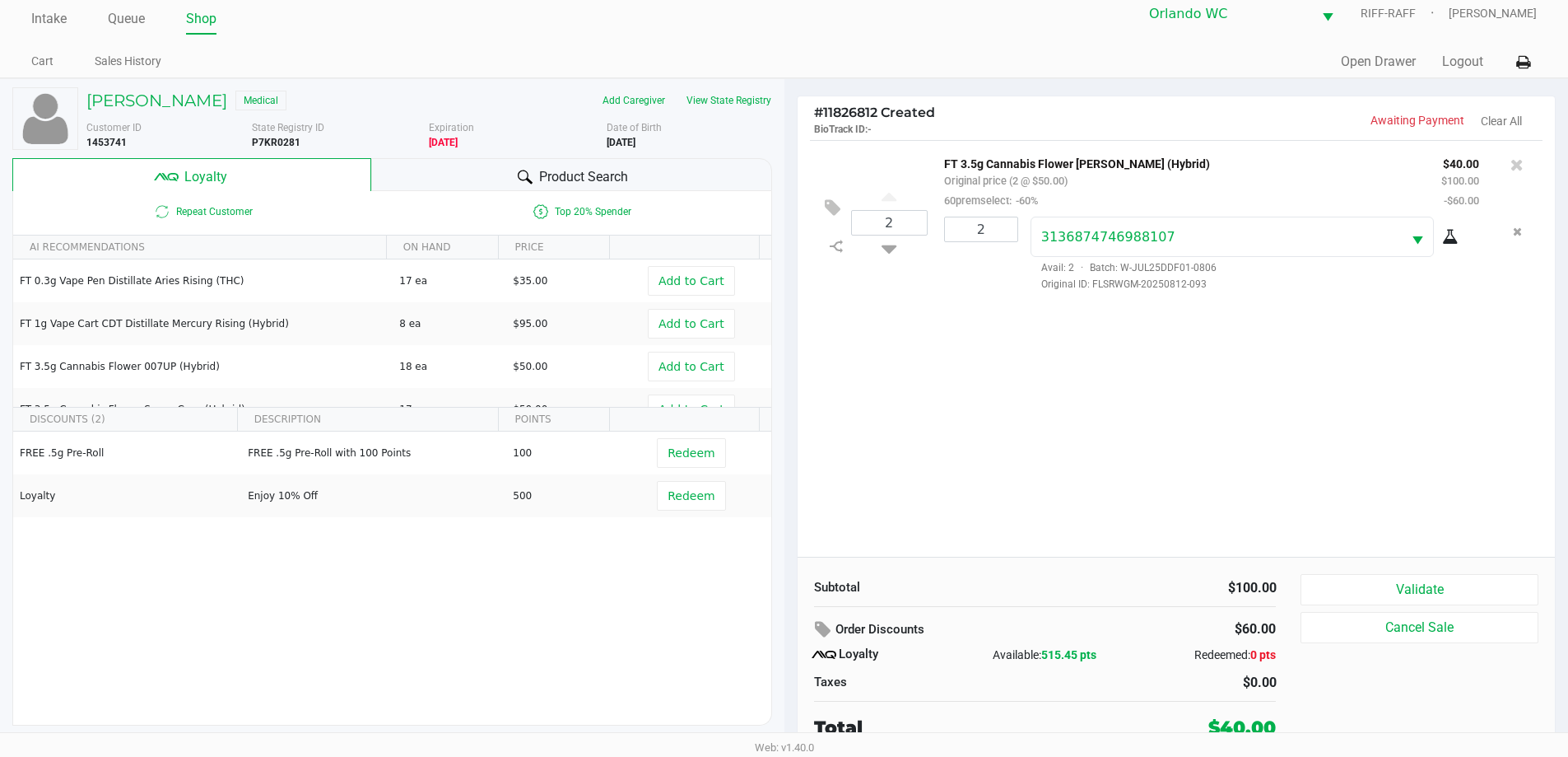
click at [787, 582] on button "Validate" at bounding box center [1419, 590] width 237 height 31
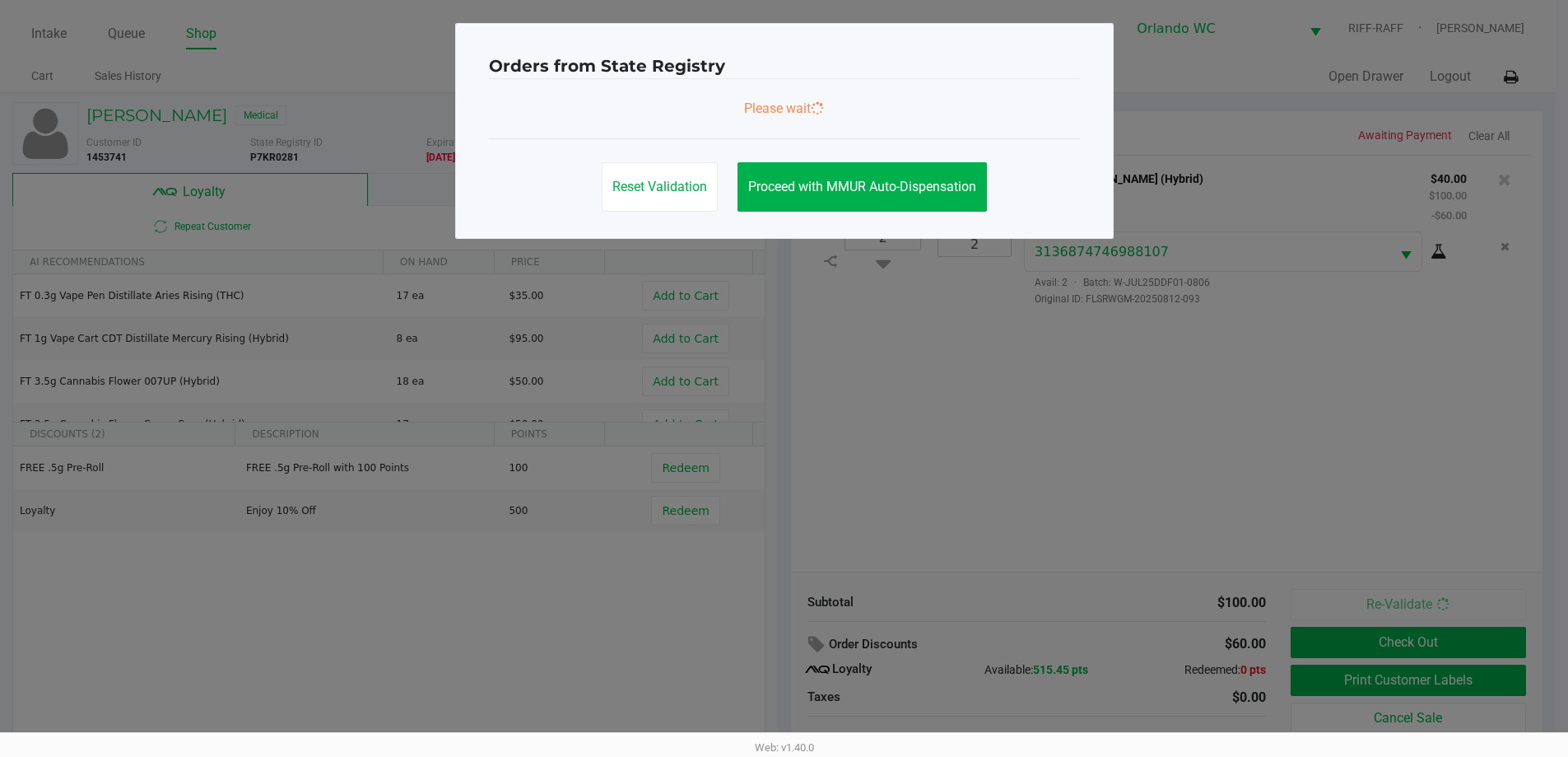
scroll to position [0, 0]
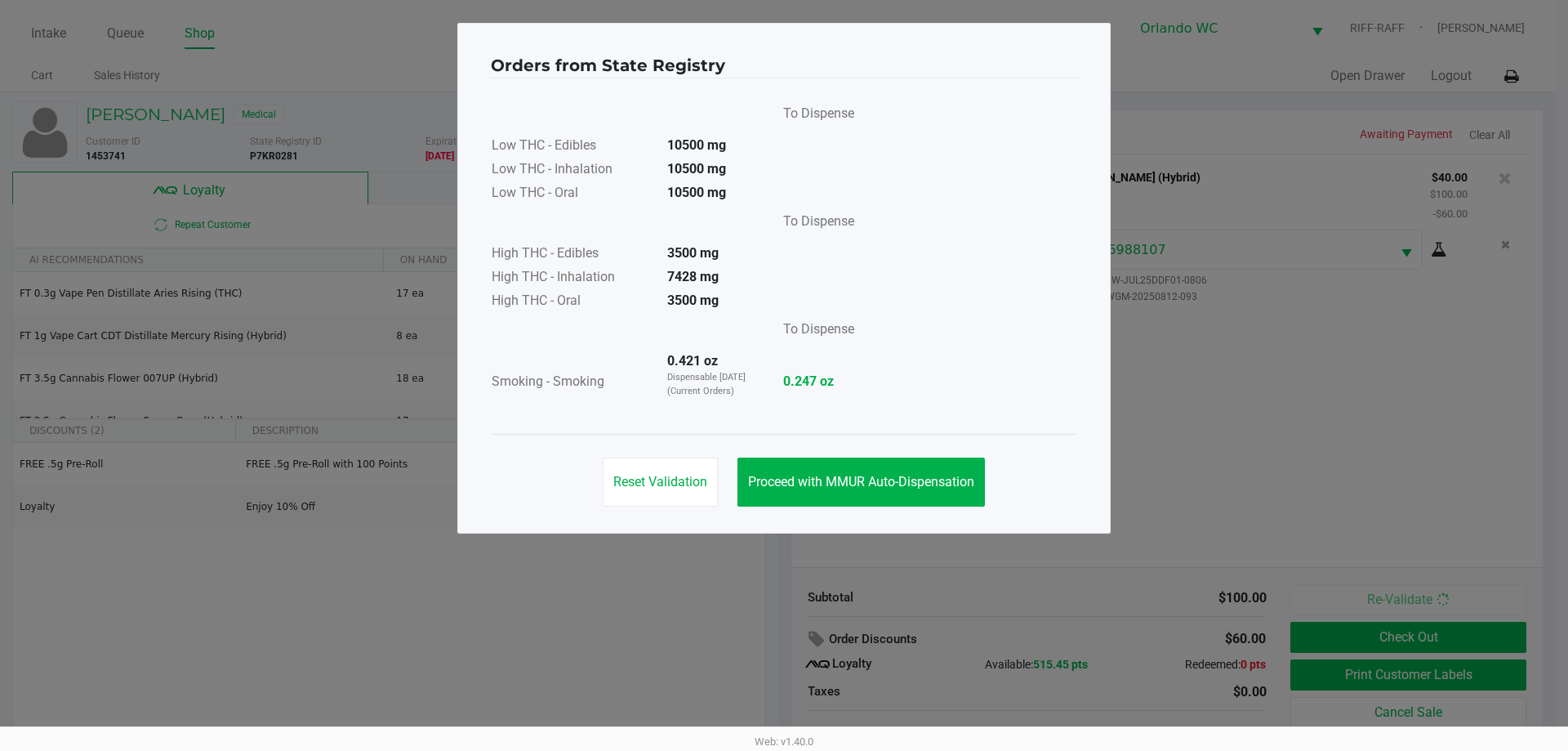
click at [781, 459] on button "Proceed with MMUR Auto-Dispensation" at bounding box center [861, 482] width 248 height 49
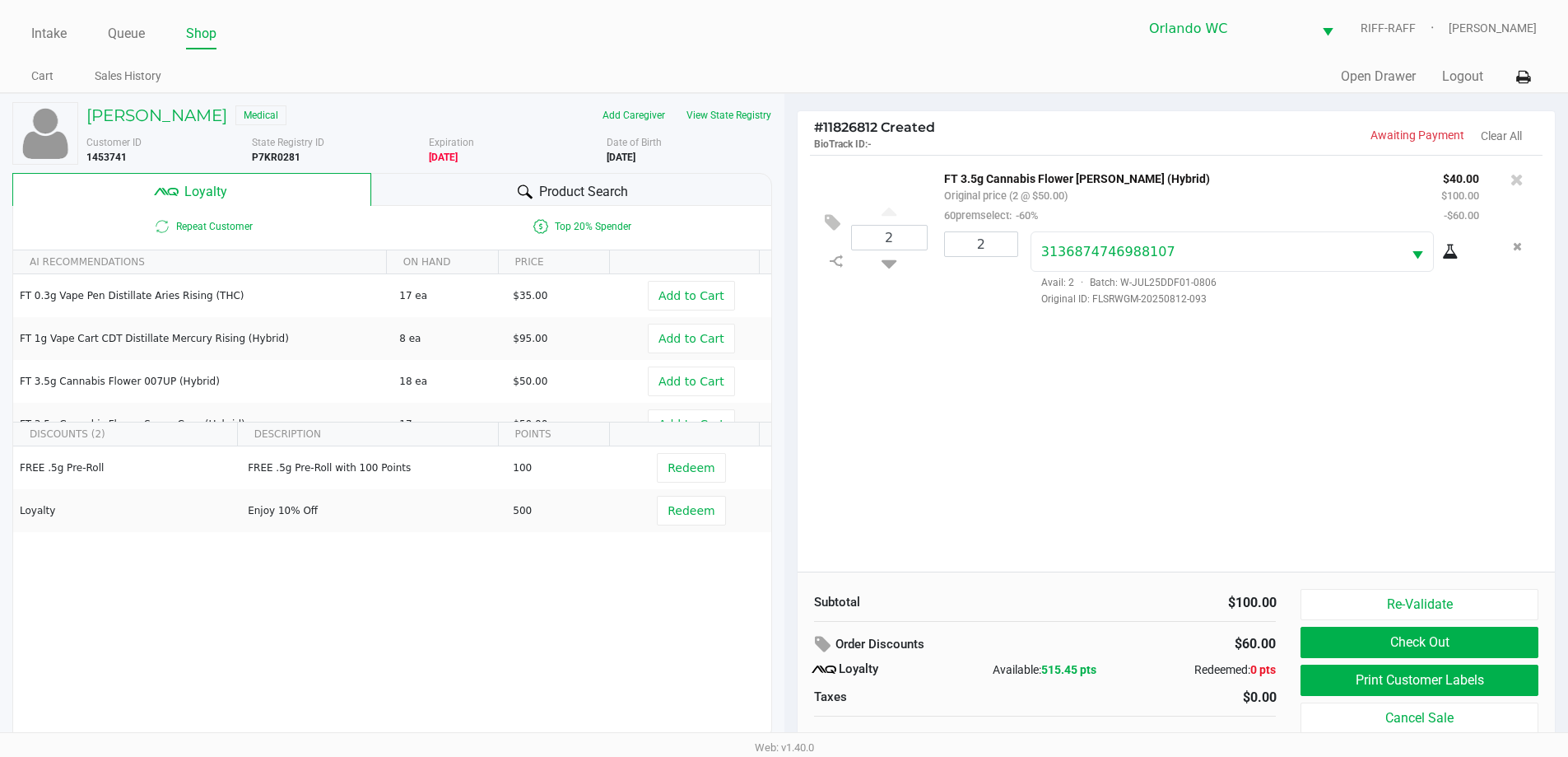
click at [787, 688] on button "Print Customer Labels" at bounding box center [1419, 680] width 237 height 31
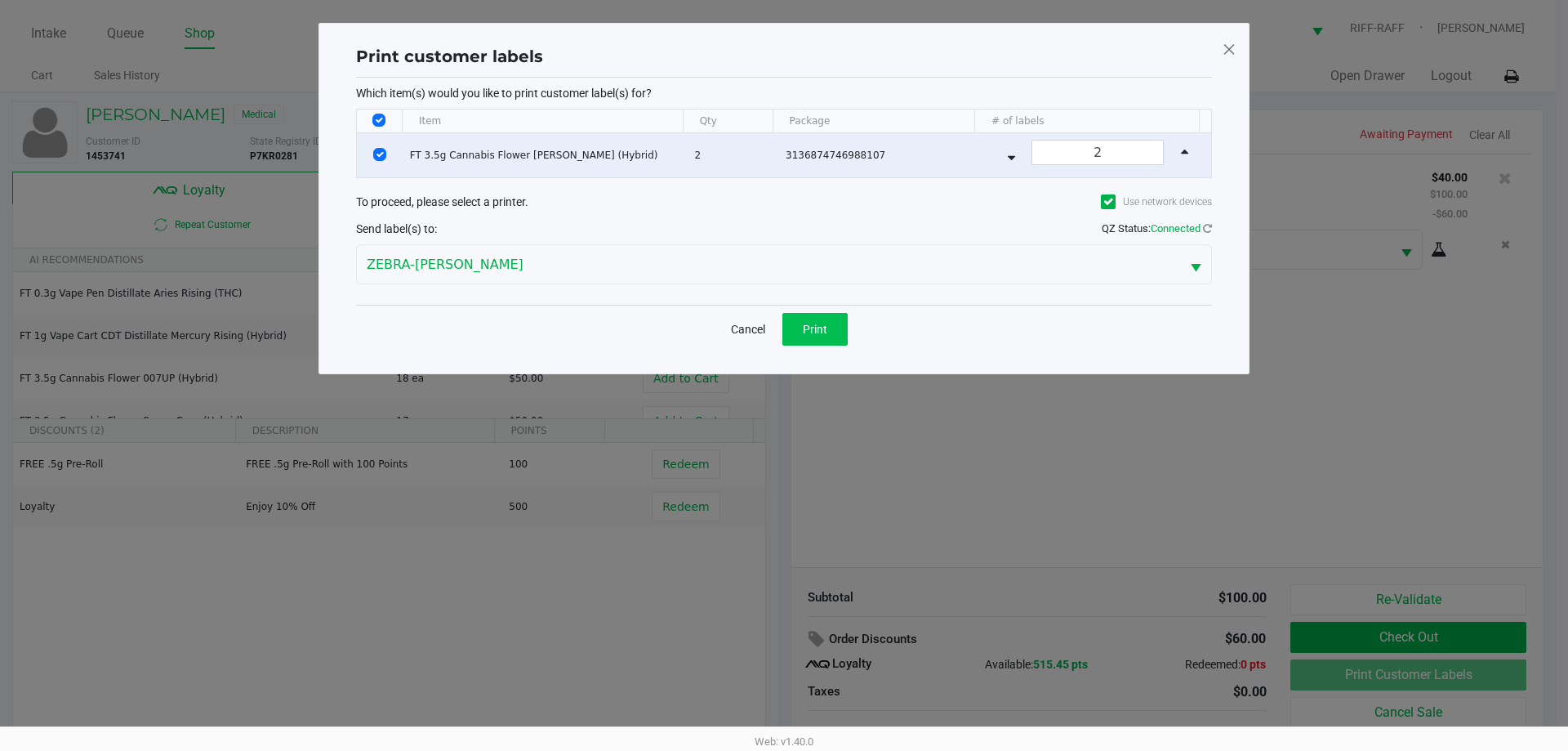
click at [781, 328] on button "Print" at bounding box center [815, 330] width 66 height 32
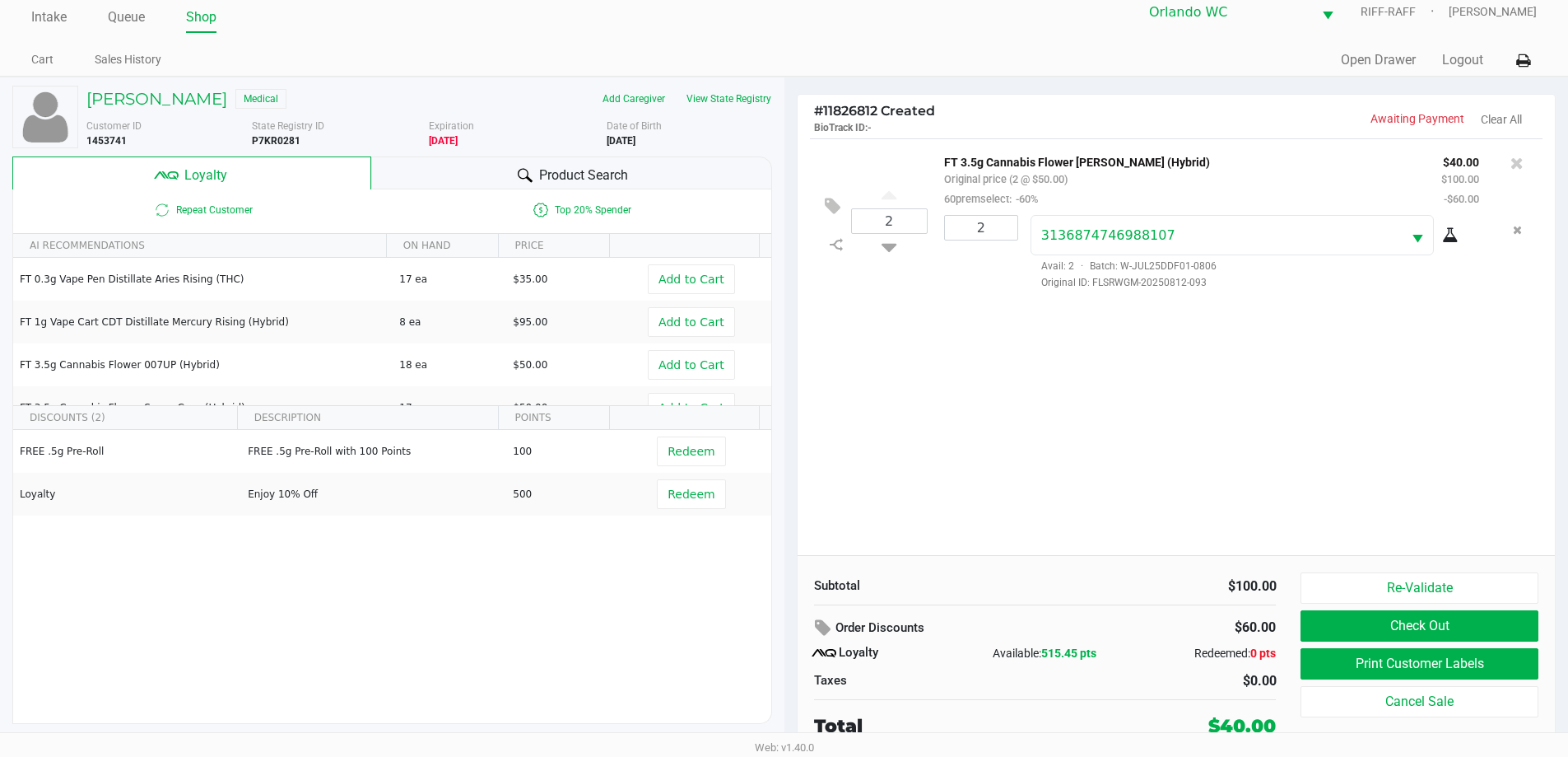
scroll to position [10, 0]
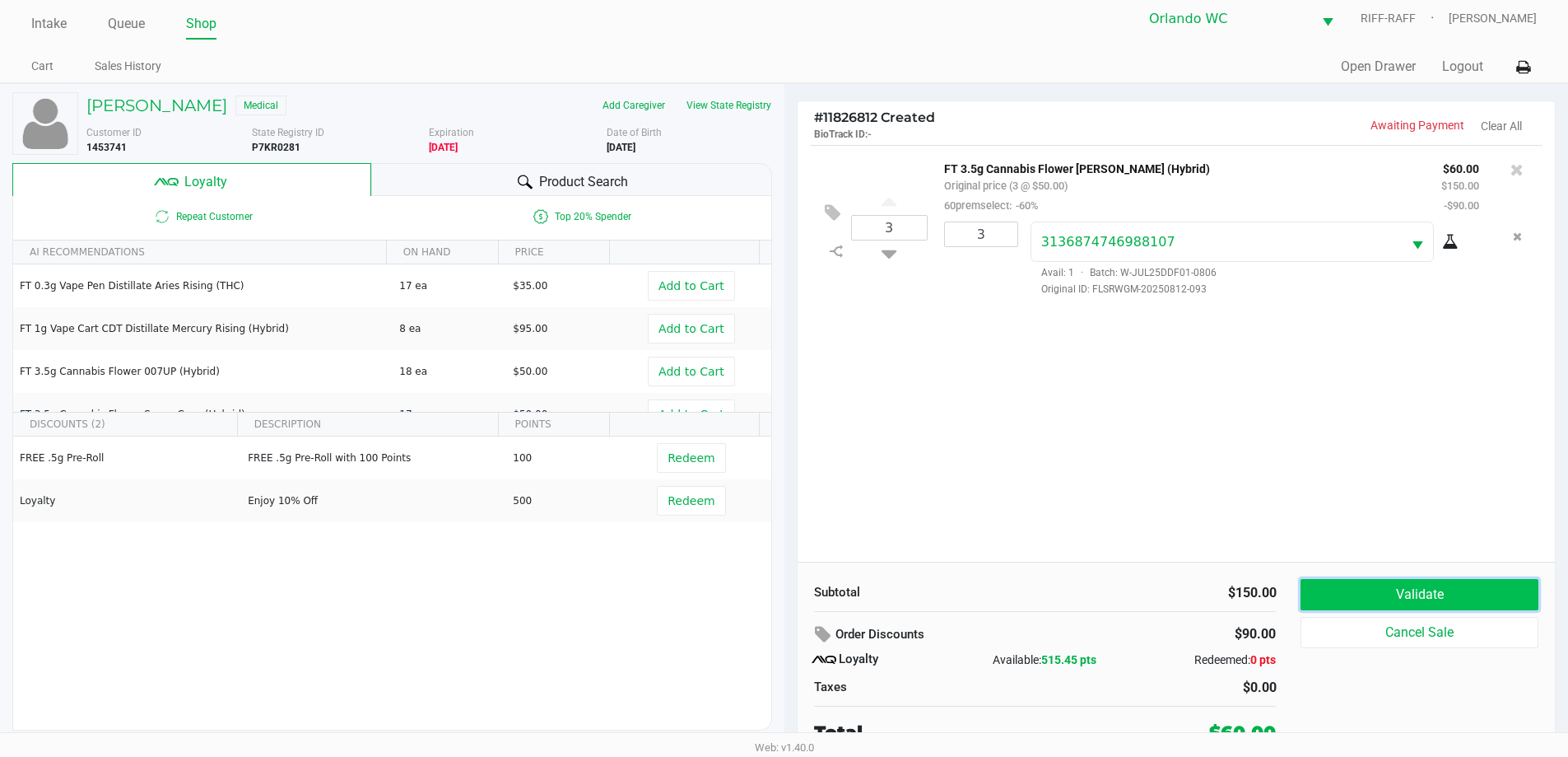
click at [787, 601] on button "Validate" at bounding box center [1419, 595] width 237 height 31
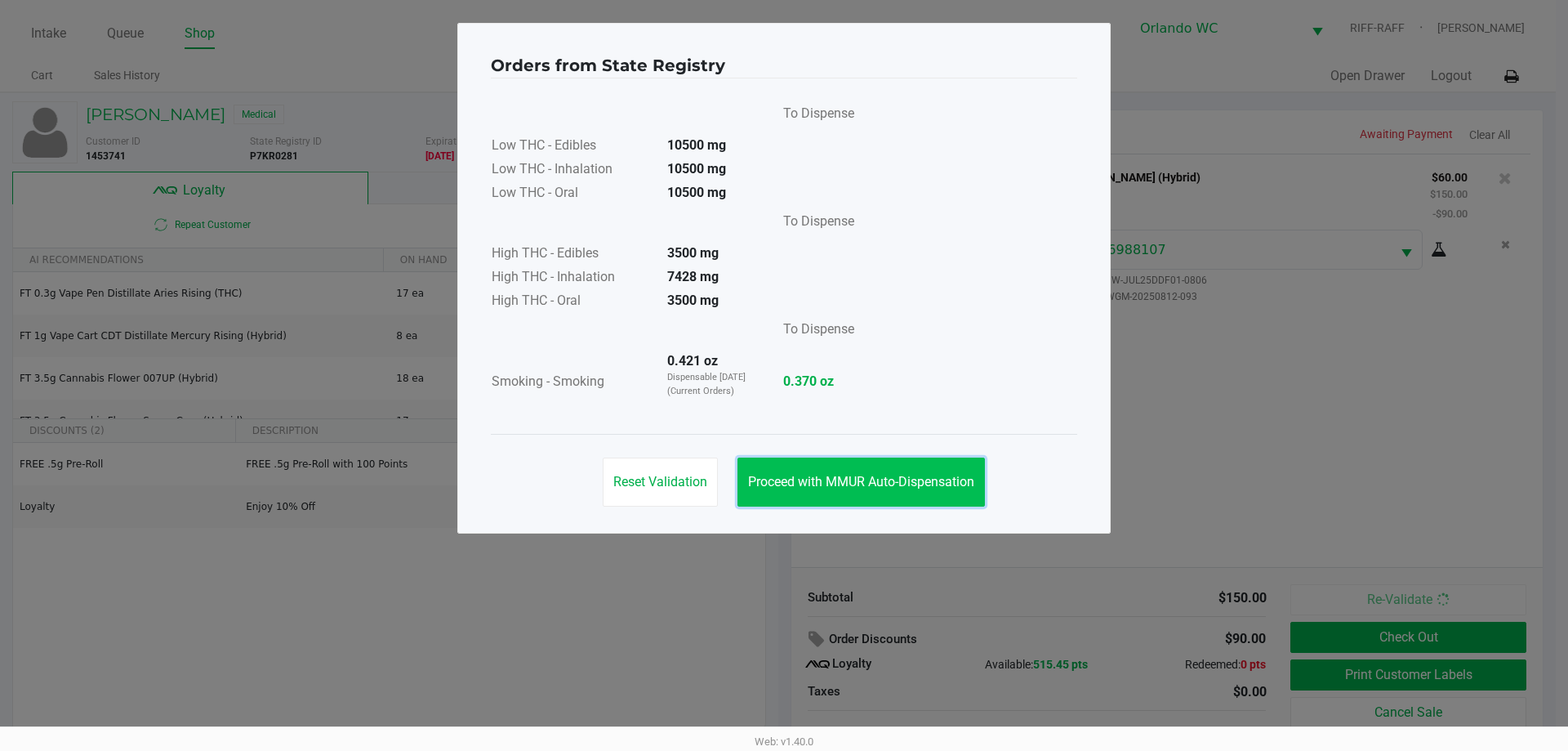
click at [781, 458] on button "Proceed with MMUR Auto-Dispensation" at bounding box center [861, 482] width 248 height 49
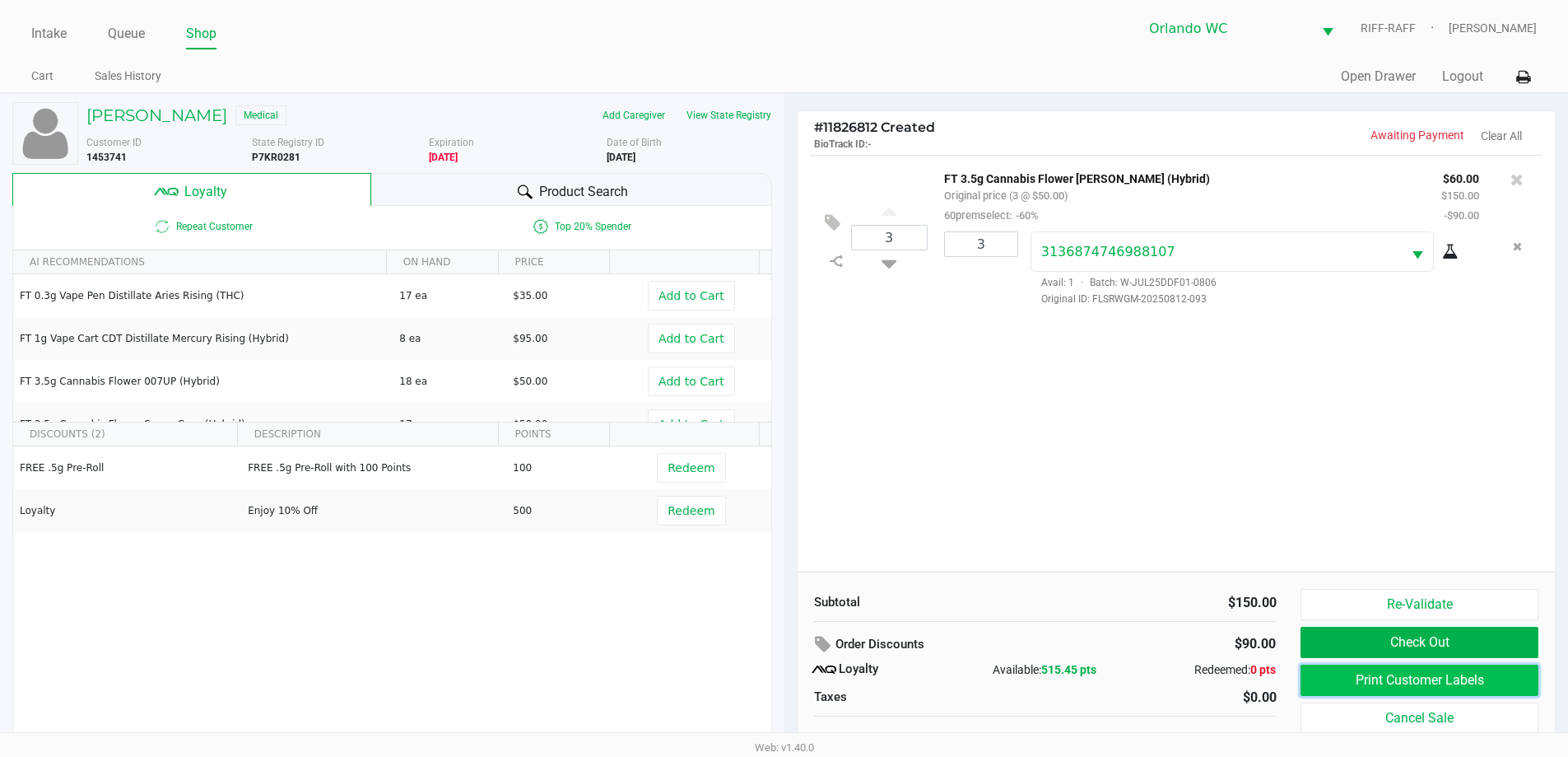
click at [787, 681] on button "Print Customer Labels" at bounding box center [1419, 680] width 237 height 31
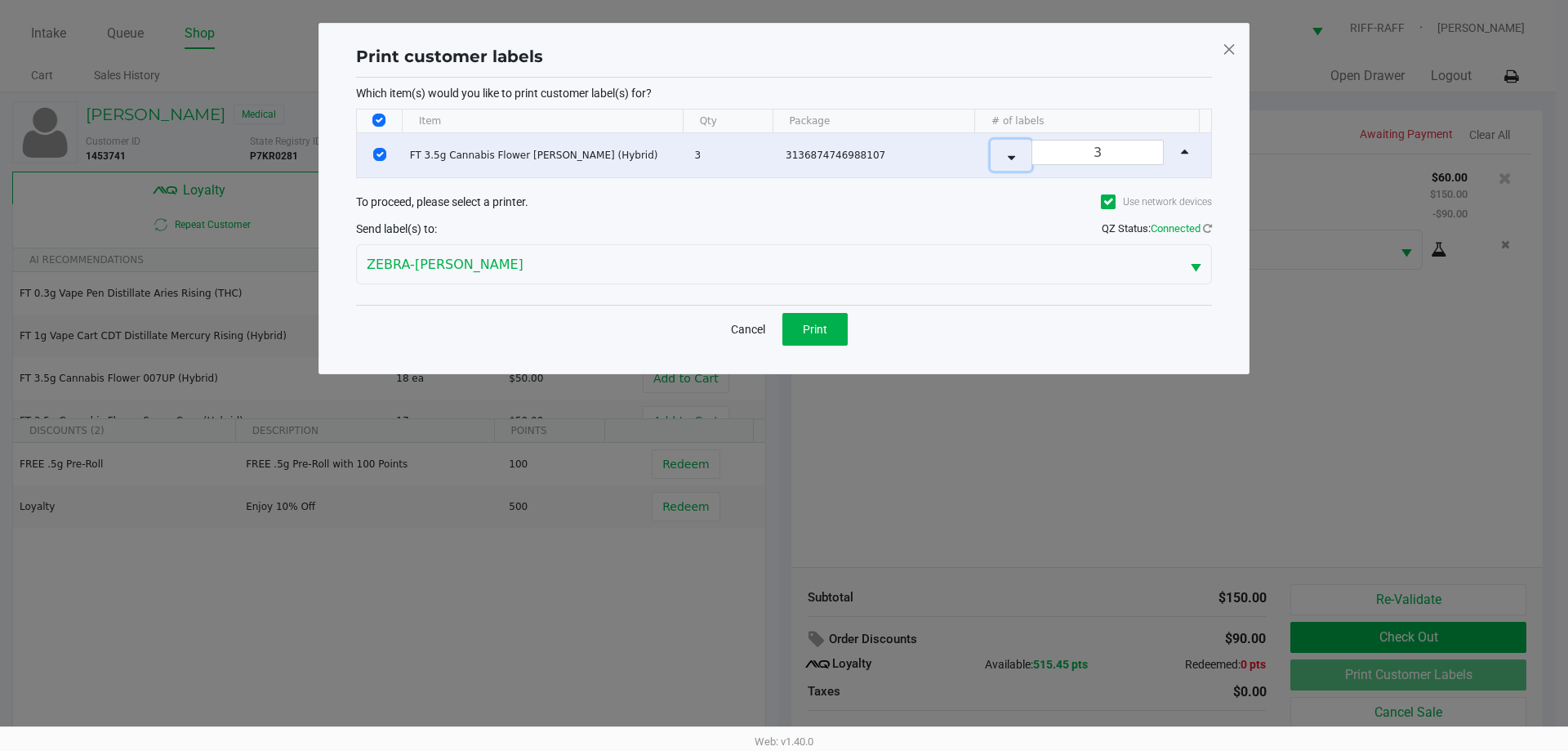
click at [781, 158] on button "Data table" at bounding box center [1011, 155] width 41 height 31
type input "1"
click at [781, 324] on span "Print" at bounding box center [815, 329] width 25 height 13
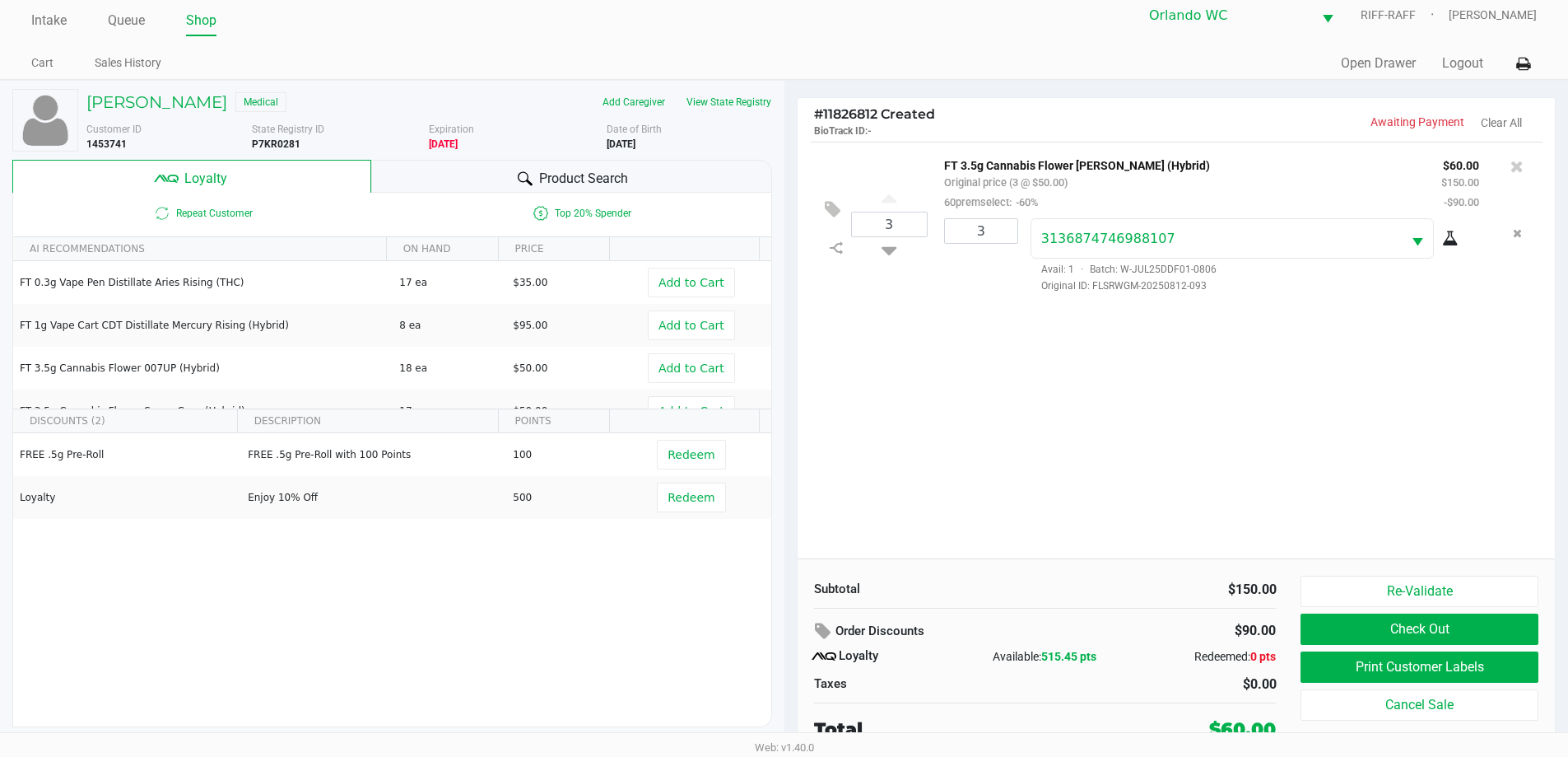
scroll to position [16, 0]
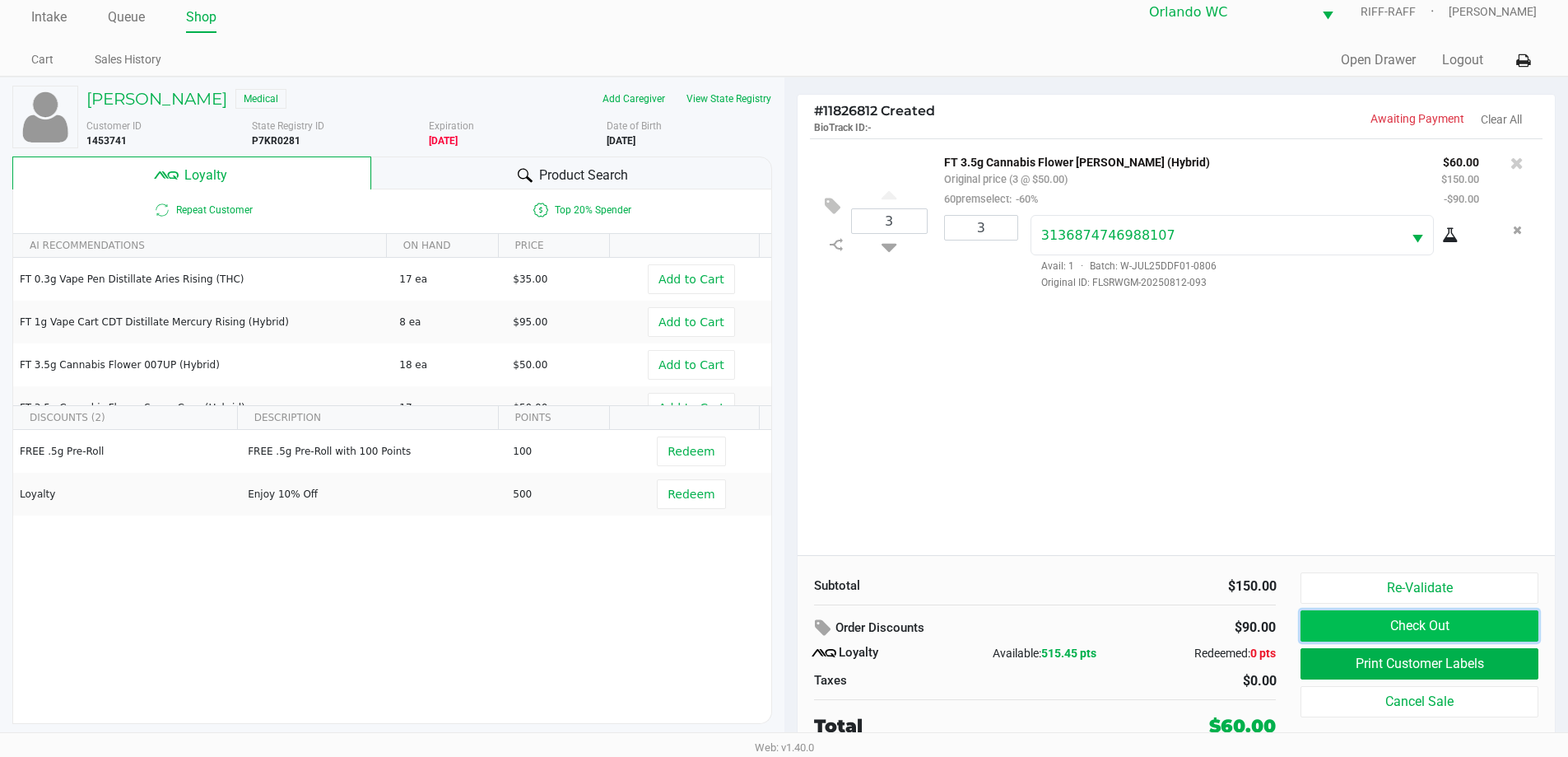
click at [787, 630] on button "Check Out" at bounding box center [1419, 626] width 237 height 31
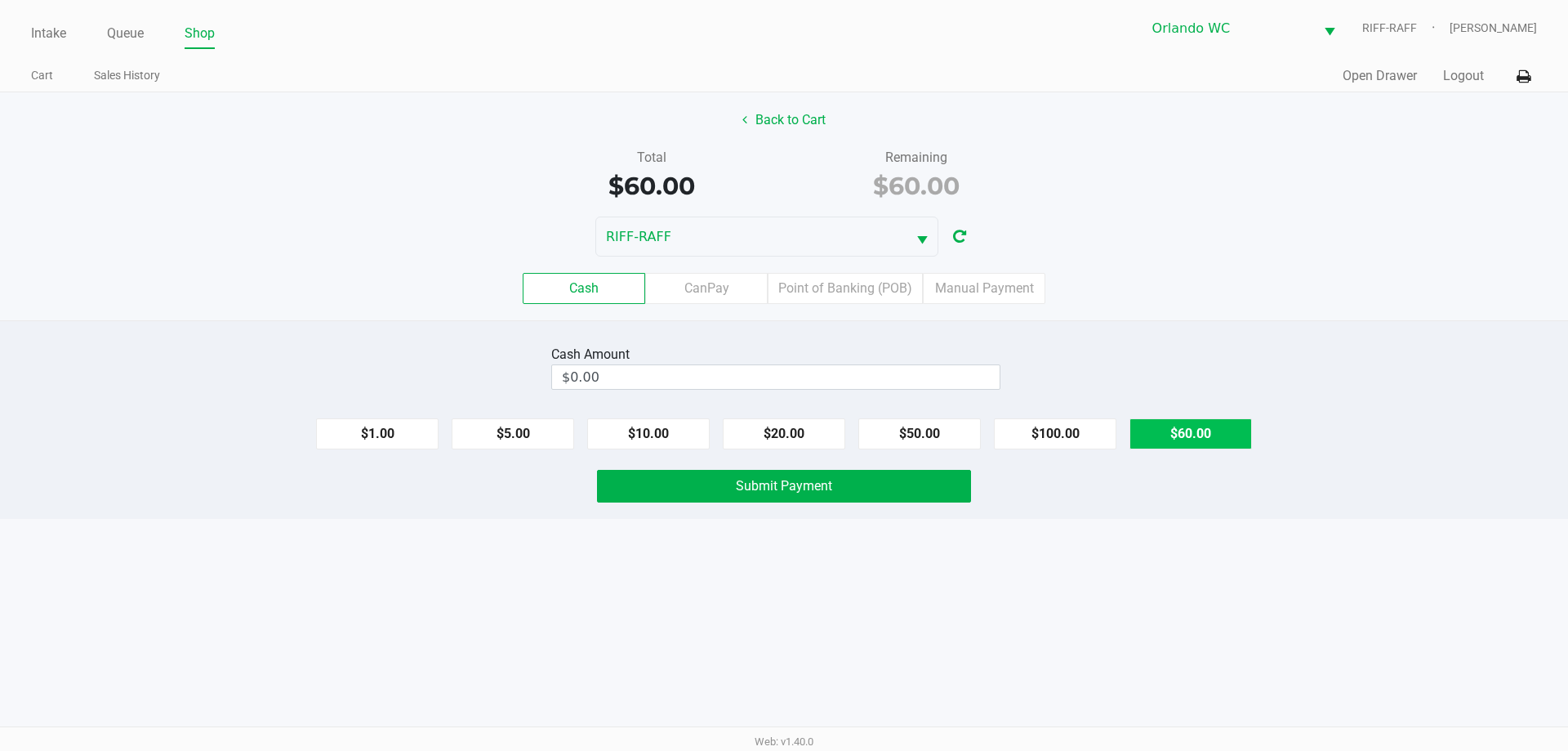
click at [781, 433] on button "$60.00" at bounding box center [1191, 433] width 123 height 31
type input "$60.00"
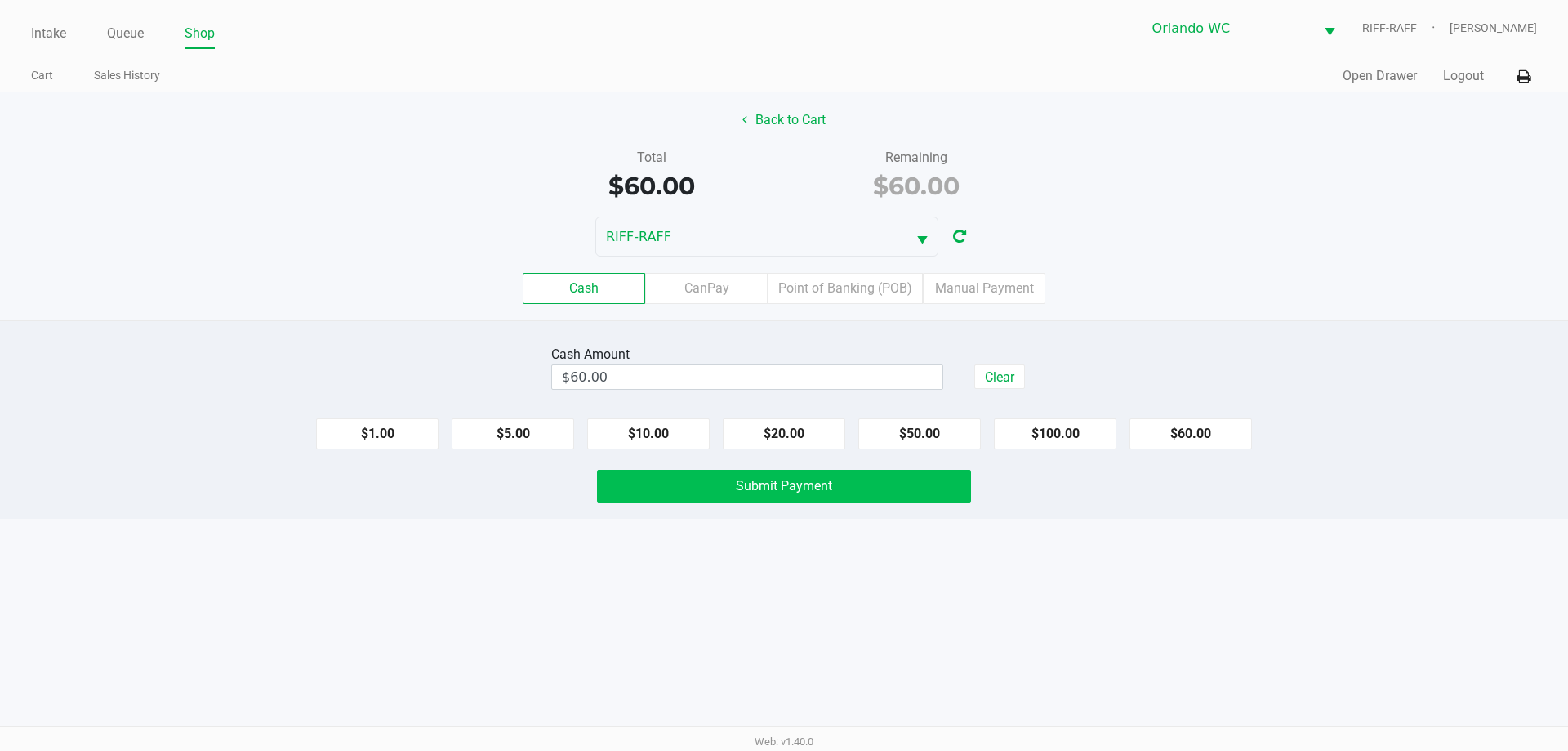
click at [753, 488] on span "Submit Payment" at bounding box center [784, 485] width 96 height 15
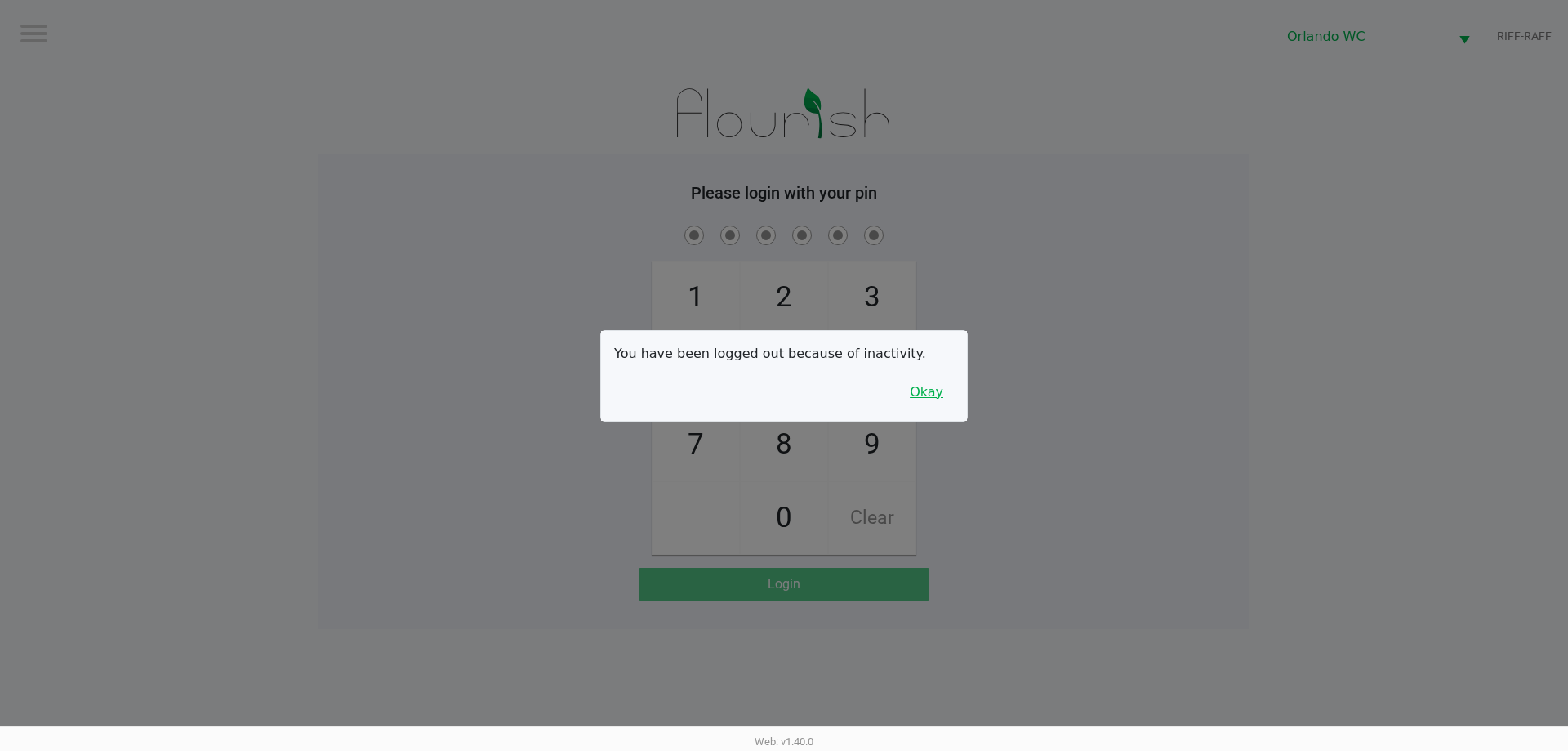
click at [781, 381] on button "Okay" at bounding box center [927, 392] width 54 height 31
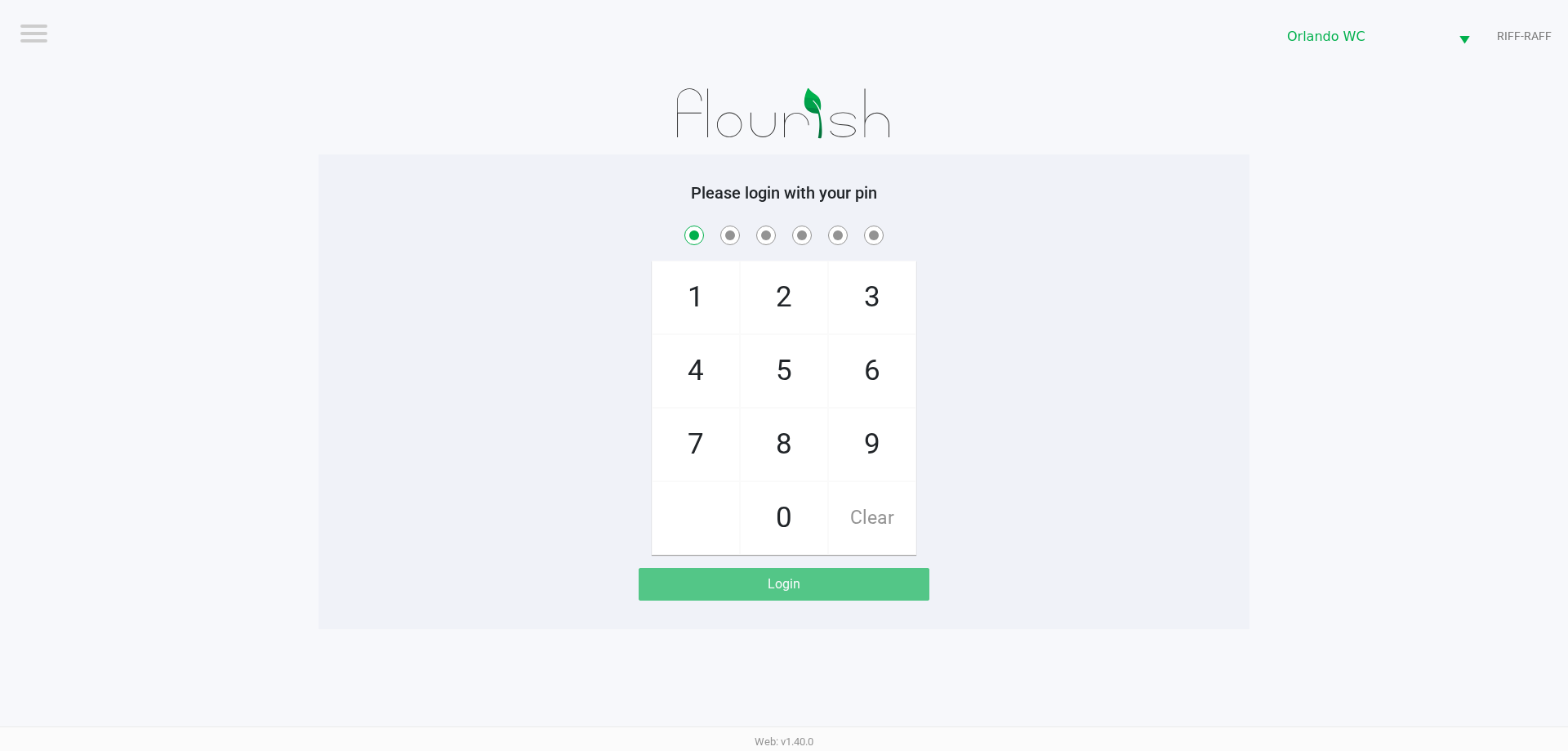
checkbox input "true"
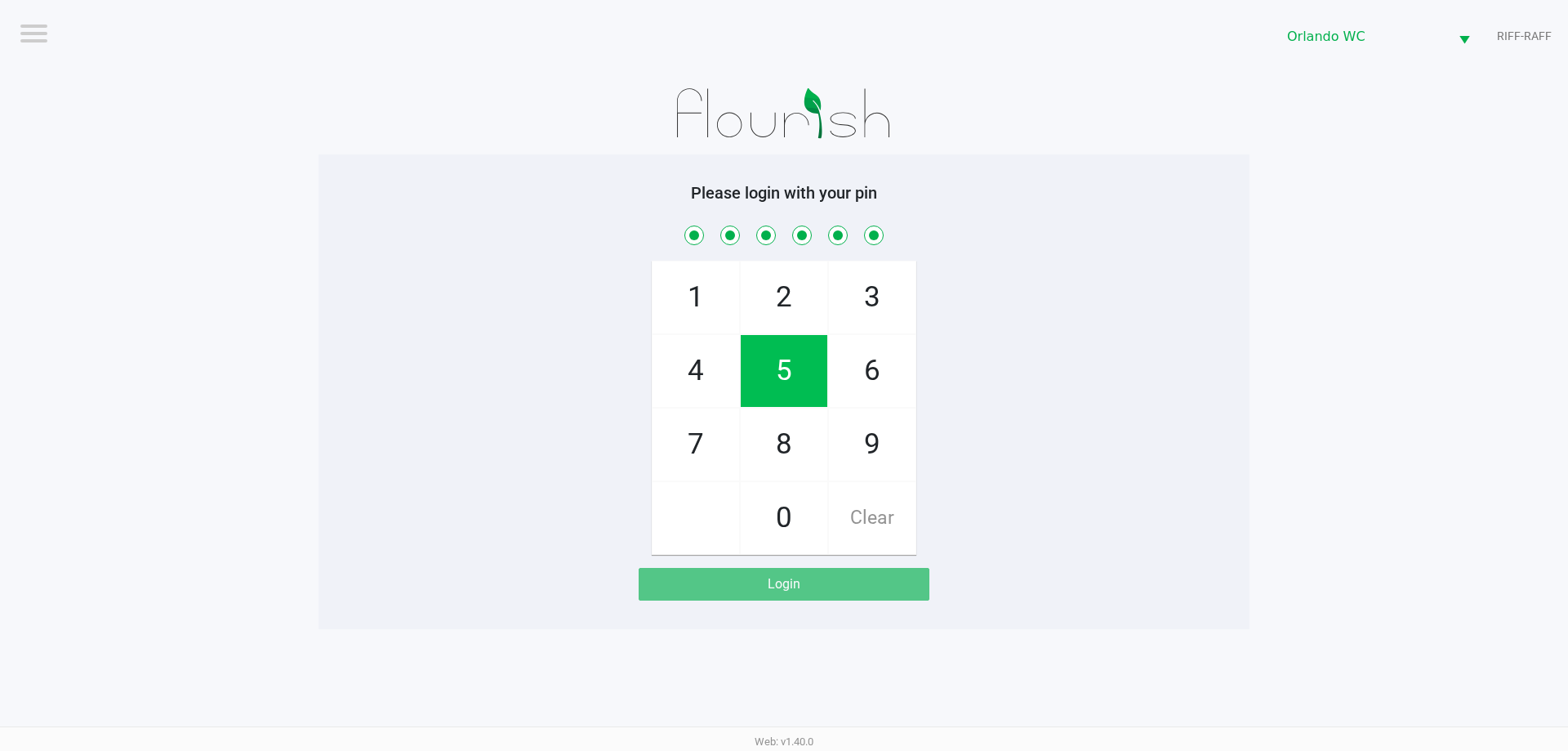
checkbox input "true"
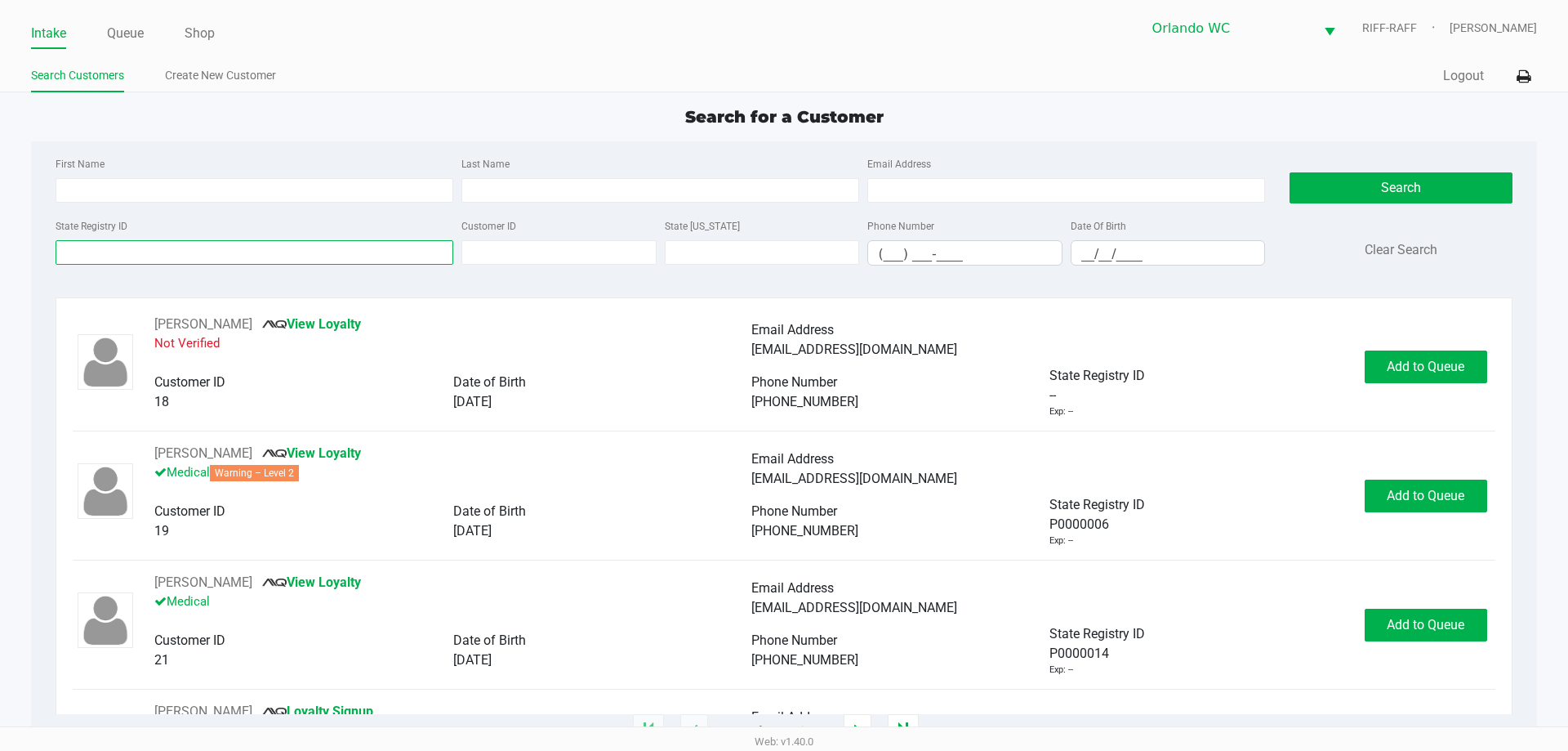
click at [248, 250] on input "State Registry ID" at bounding box center [254, 252] width 398 height 25
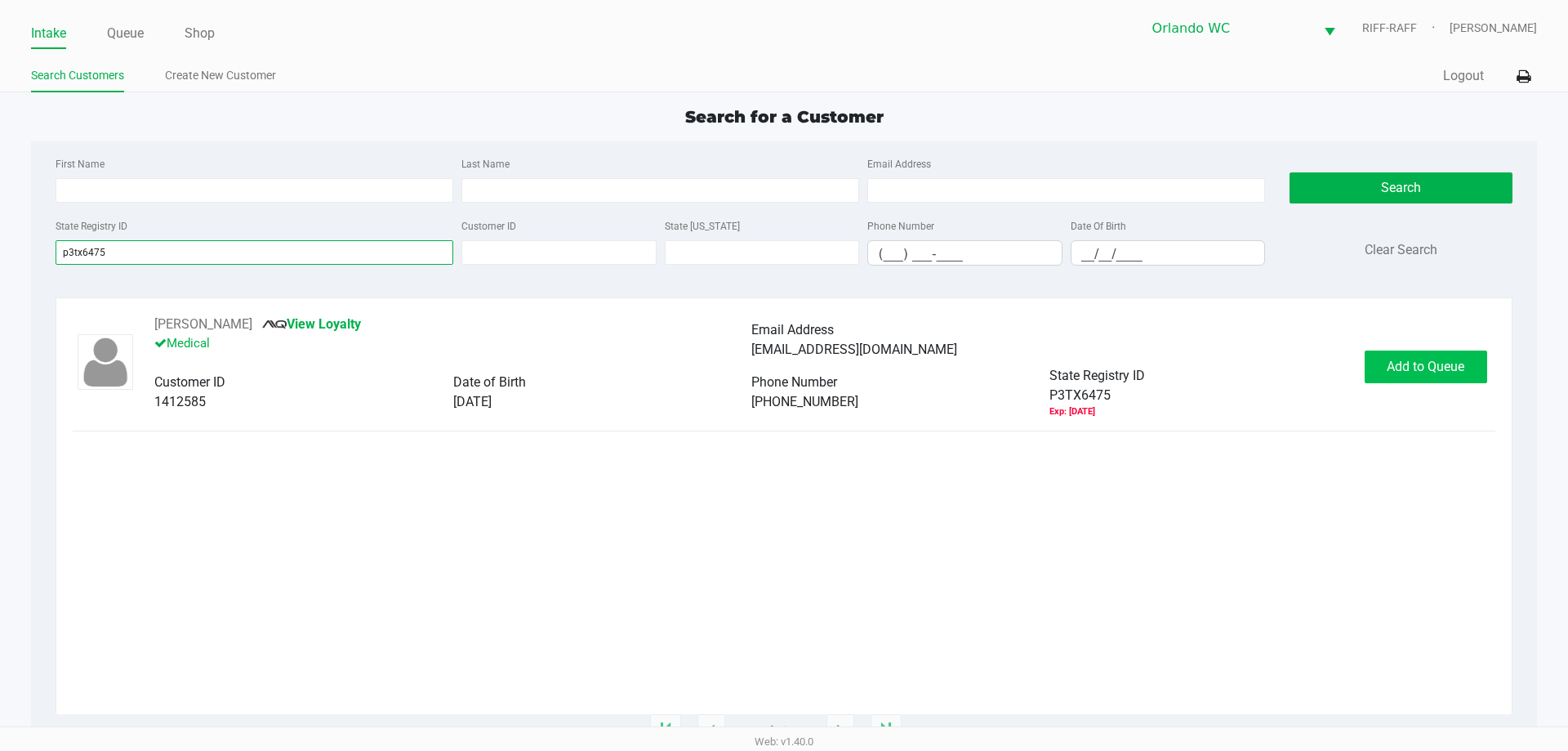
type input "p3tx6475"
click at [781, 364] on span "Add to Queue" at bounding box center [1425, 366] width 77 height 15
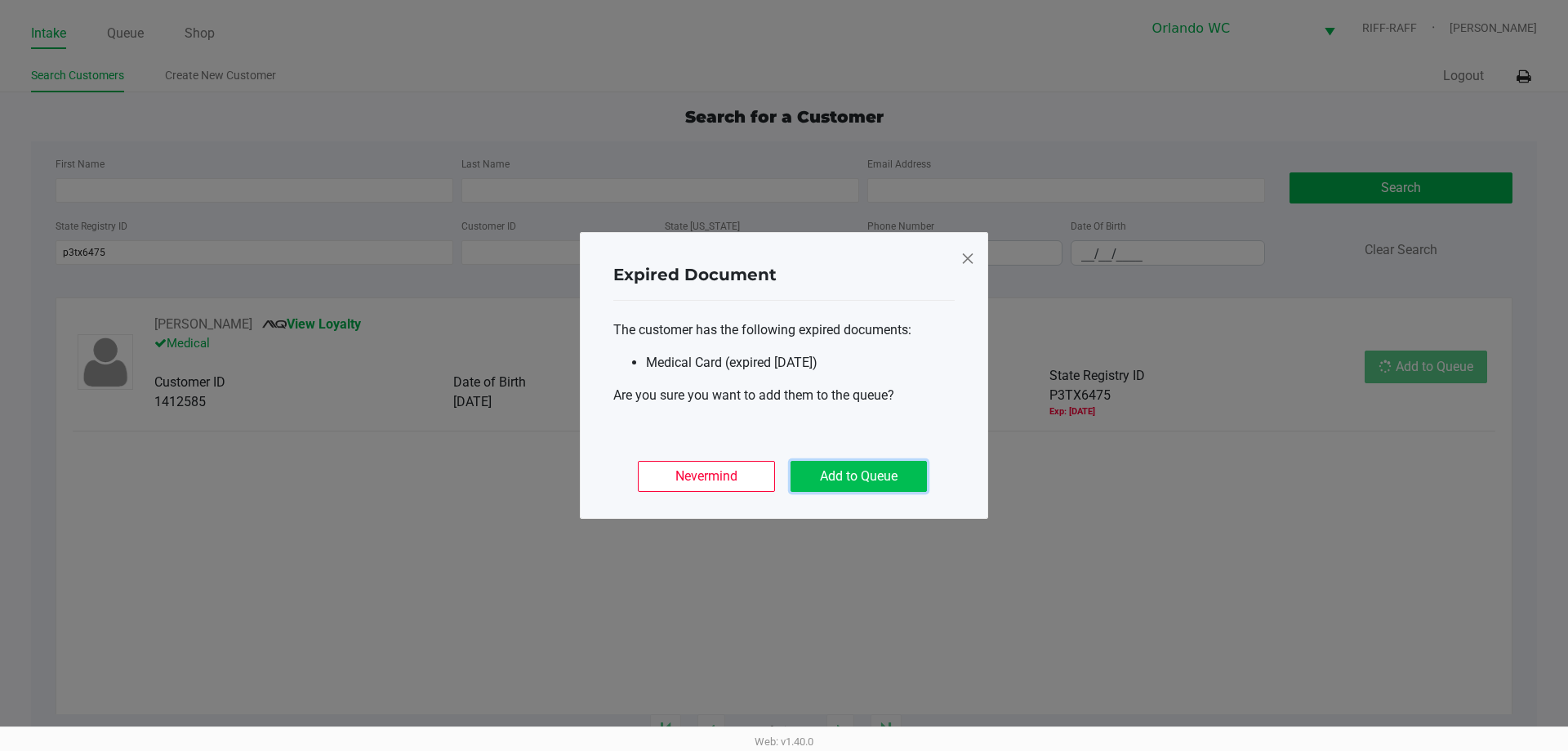
click at [781, 479] on button "Add to Queue" at bounding box center [859, 476] width 136 height 31
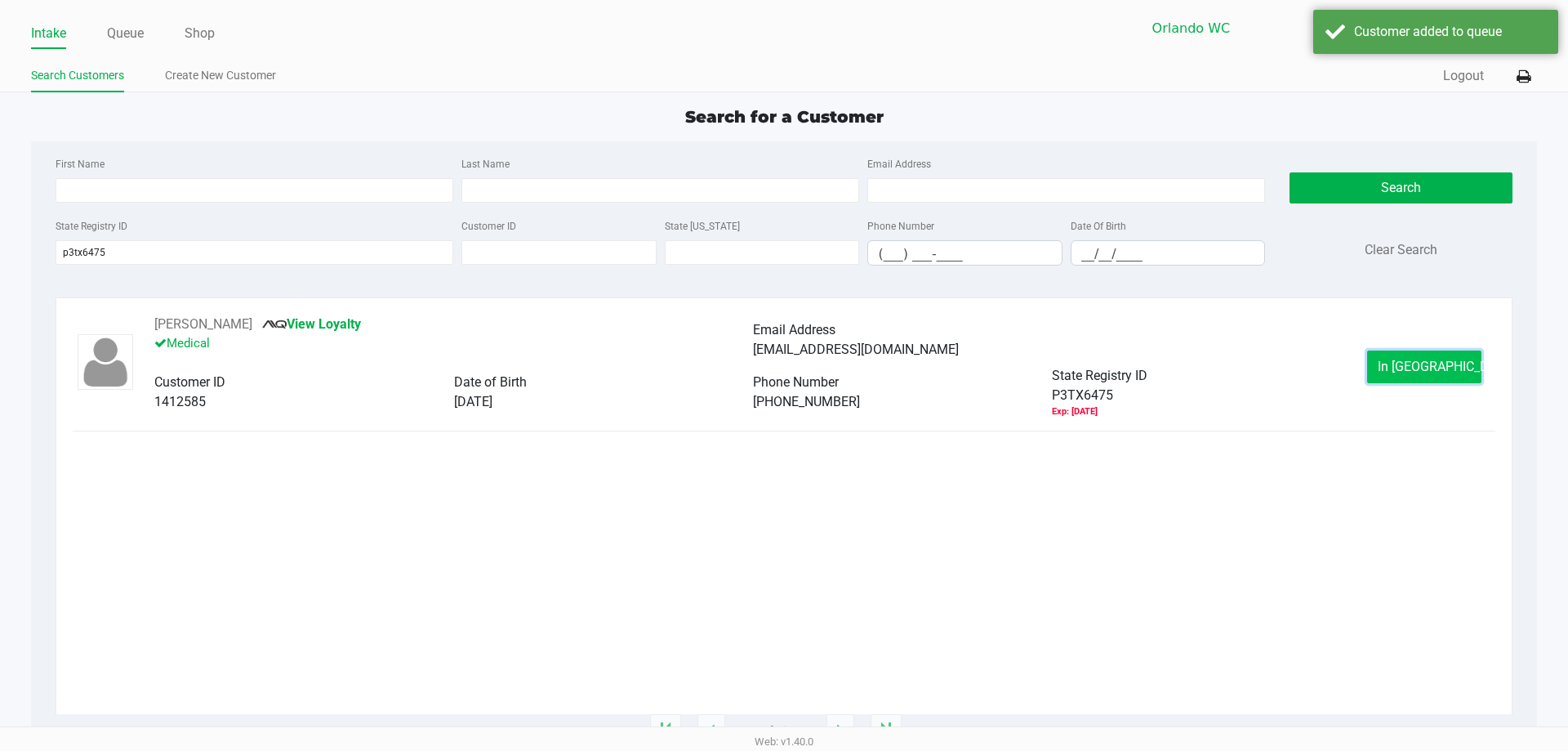
click at [781, 377] on button "In Queue" at bounding box center [1424, 367] width 114 height 32
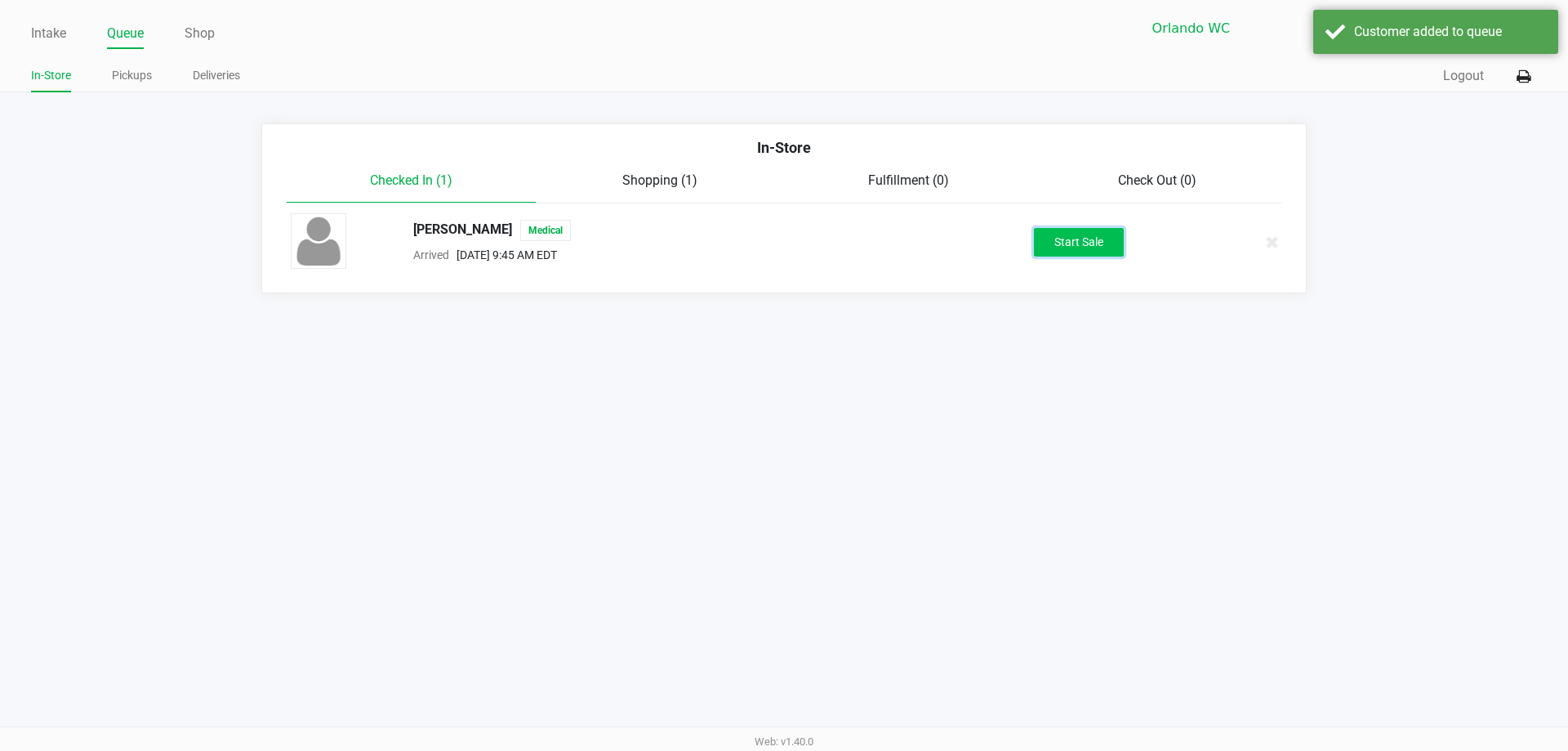
click at [781, 244] on button "Start Sale" at bounding box center [1079, 243] width 90 height 29
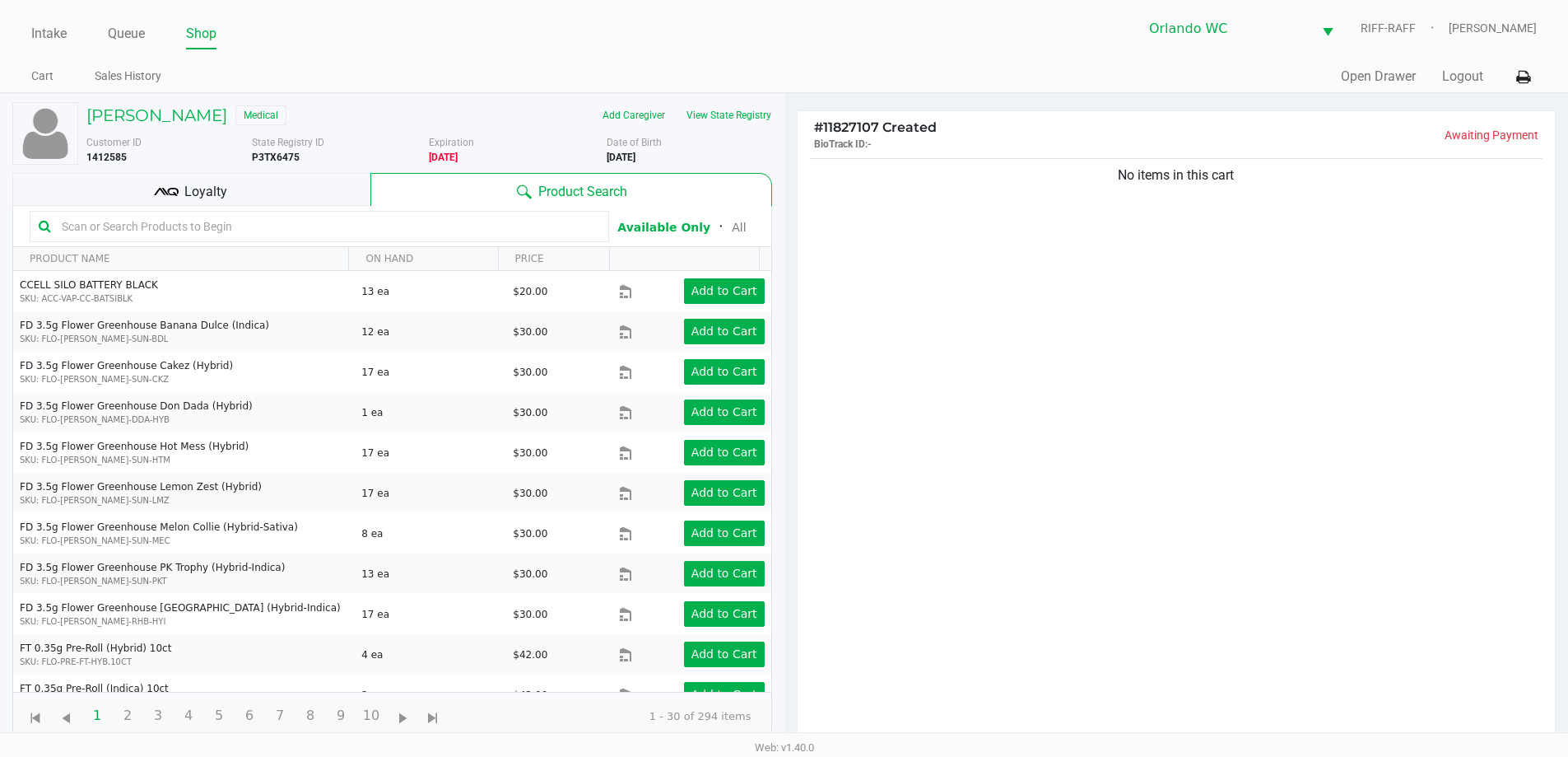
click at [226, 194] on div "Loyalty" at bounding box center [190, 190] width 358 height 33
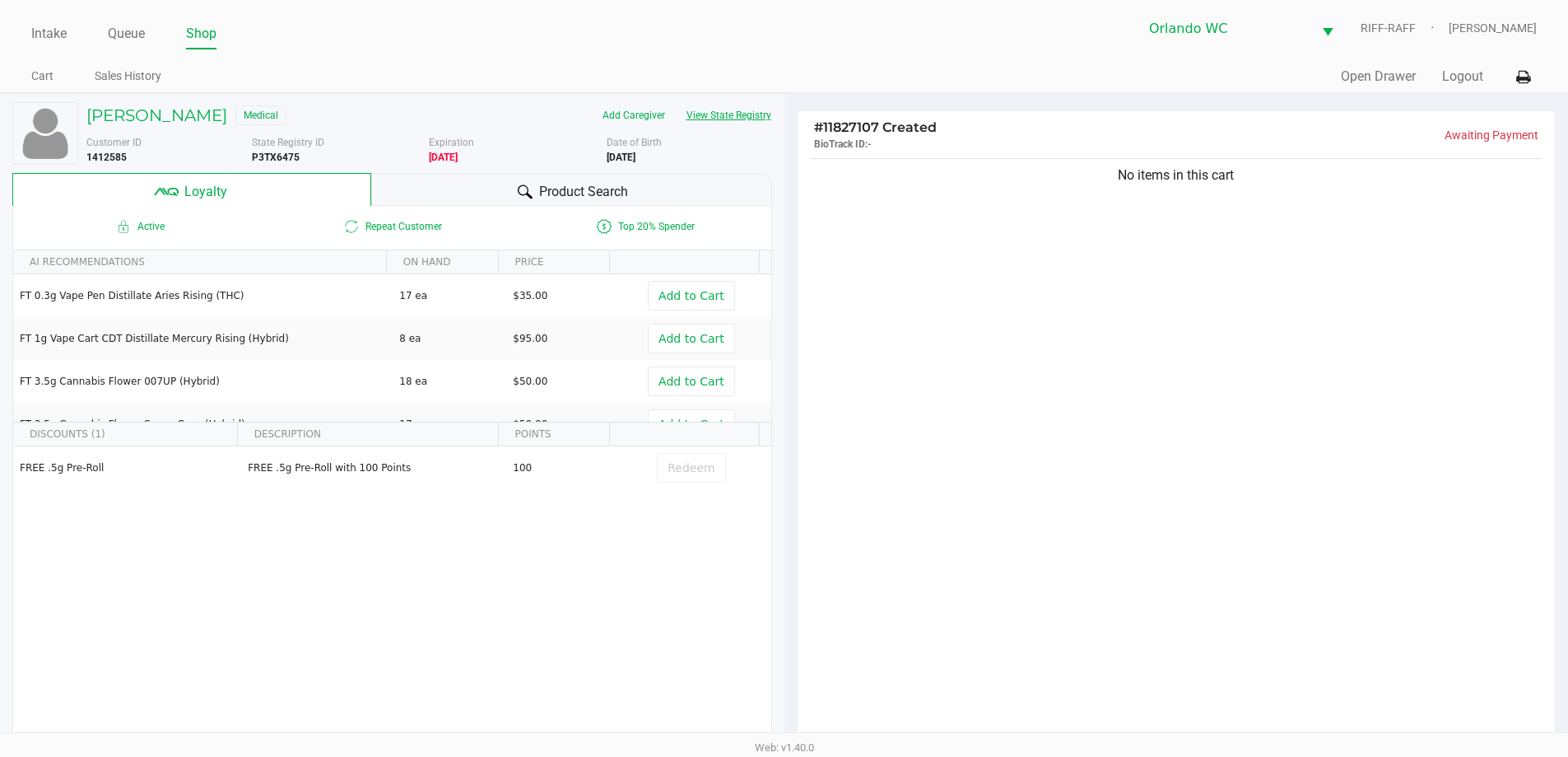
click at [720, 120] on button "View State Registry" at bounding box center [724, 115] width 96 height 27
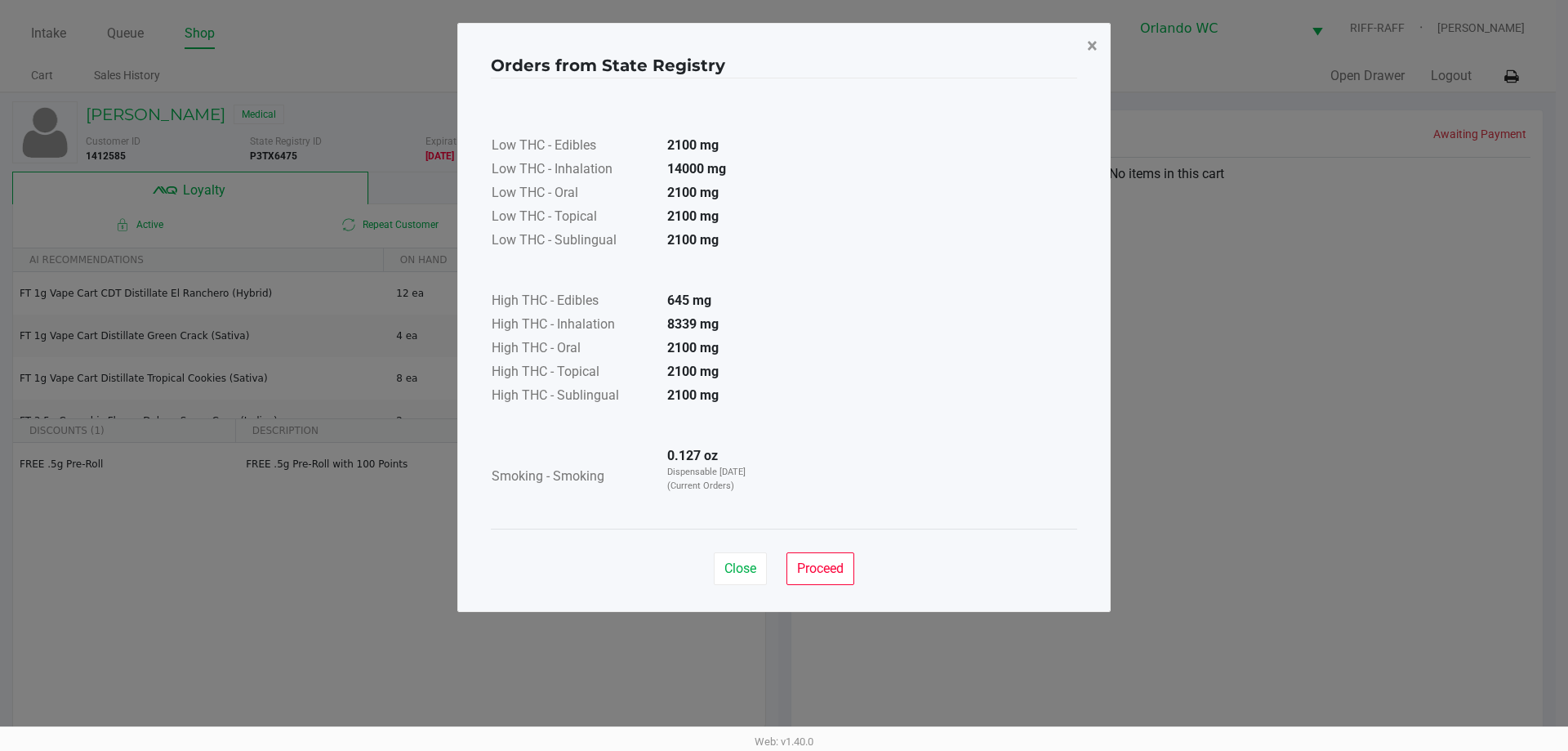
click at [781, 42] on span "×" at bounding box center [1092, 45] width 10 height 23
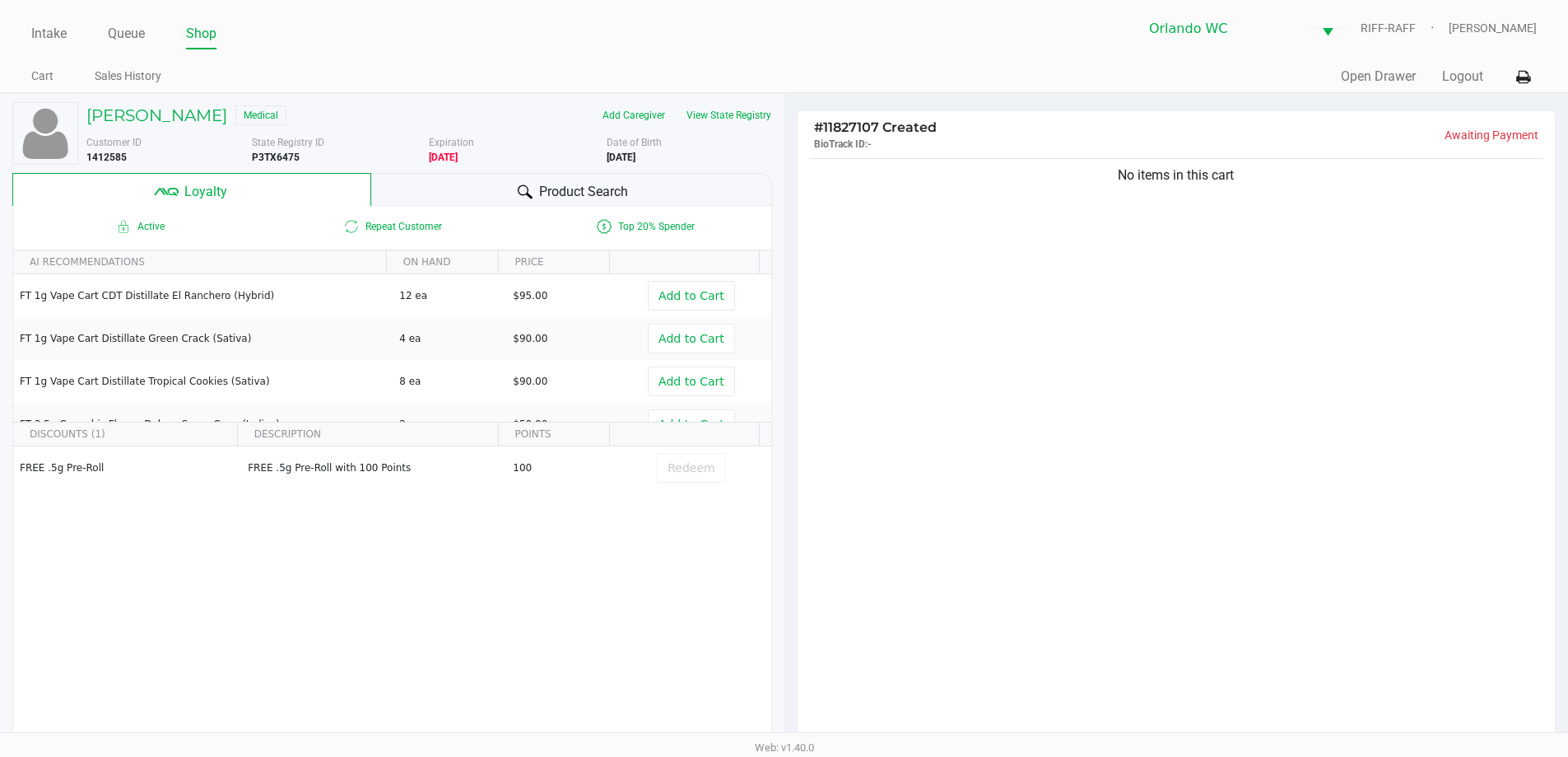
click at [787, 518] on div "No items in this cart" at bounding box center [1177, 453] width 758 height 598
click at [426, 185] on div "Product Search" at bounding box center [571, 190] width 401 height 33
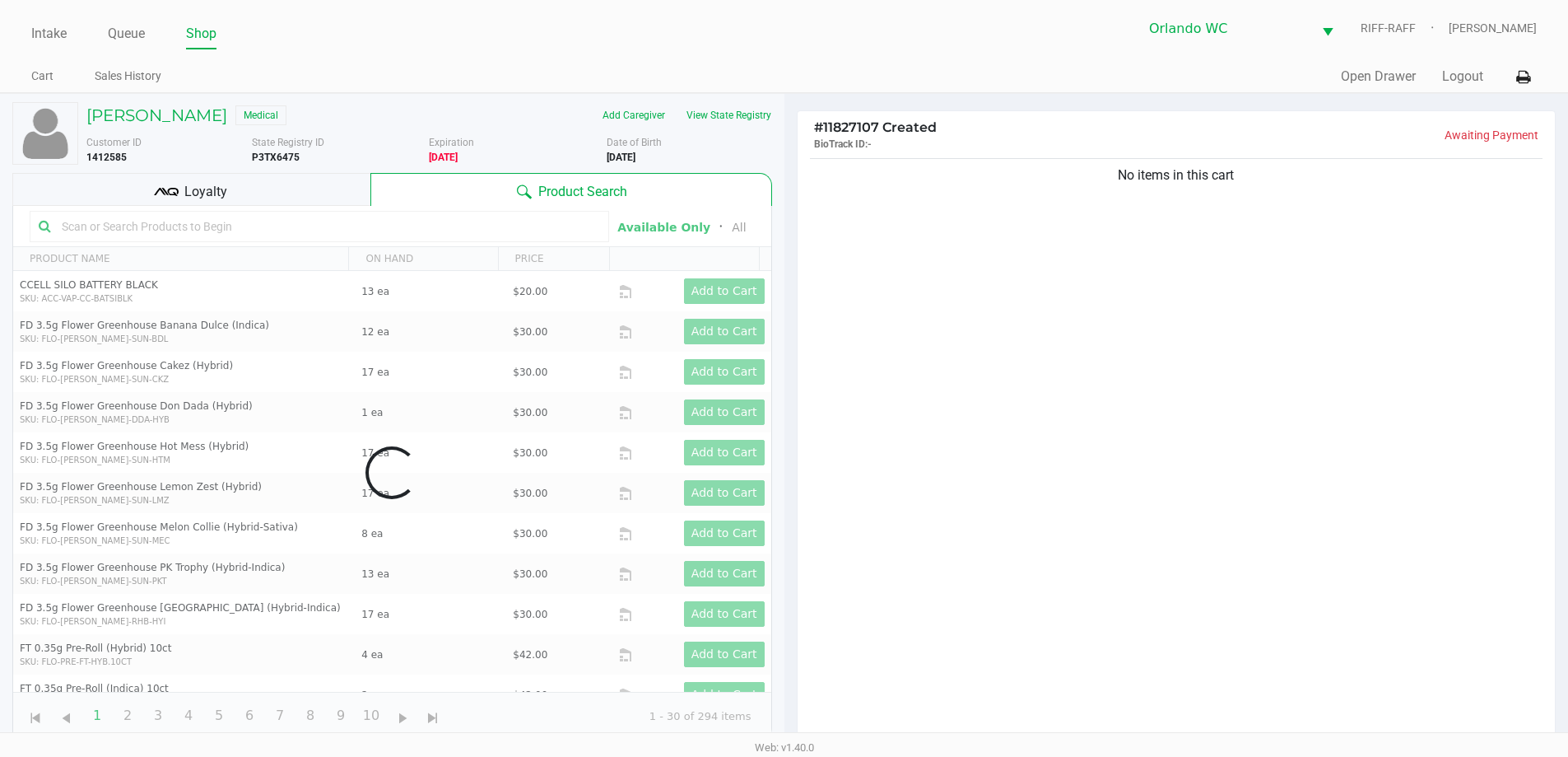
click at [208, 232] on div "Data table" at bounding box center [392, 473] width 758 height 534
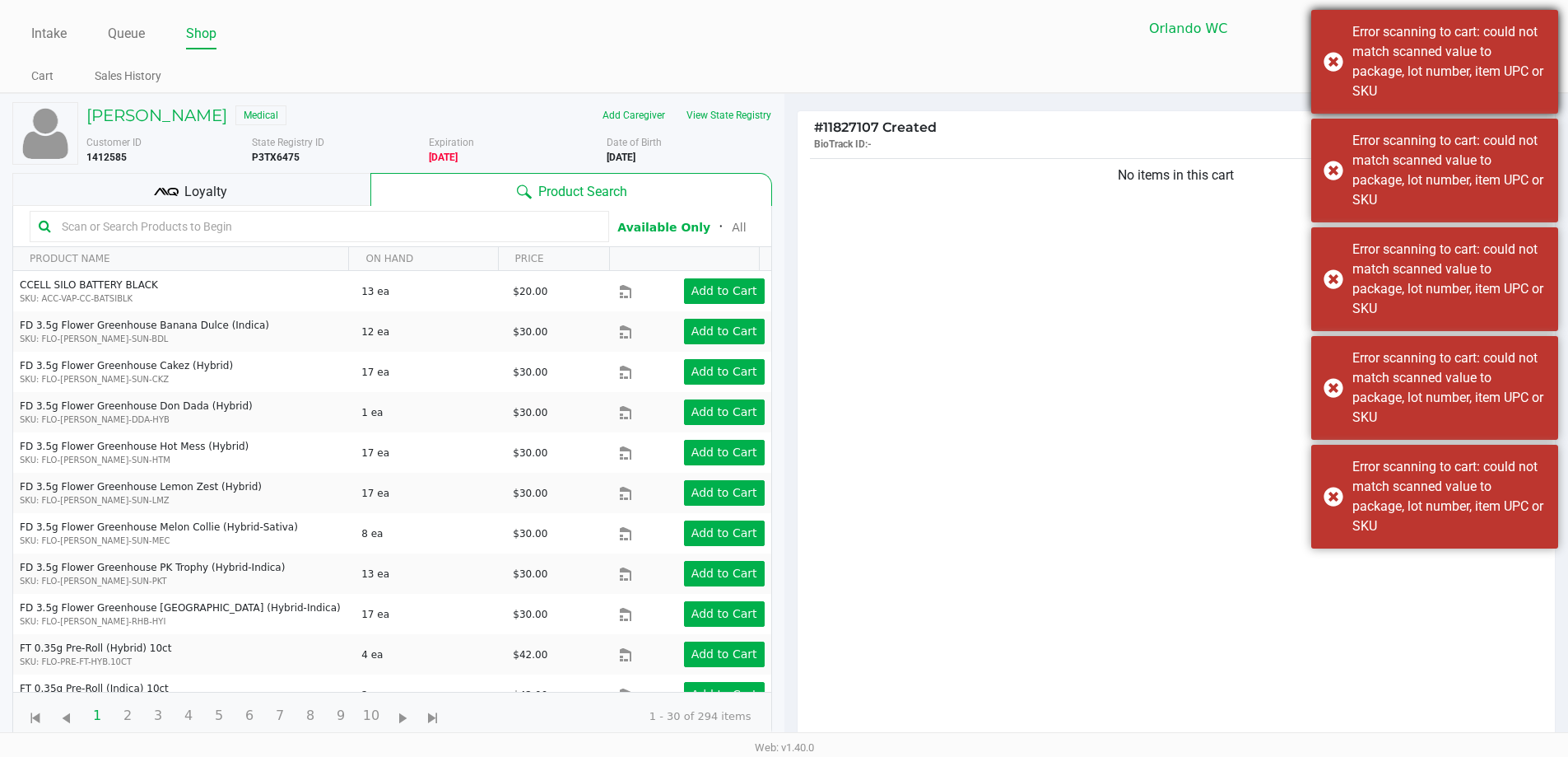
click at [787, 64] on div "Error scanning to cart: could not match scanned value to package, lot number, i…" at bounding box center [1435, 62] width 247 height 104
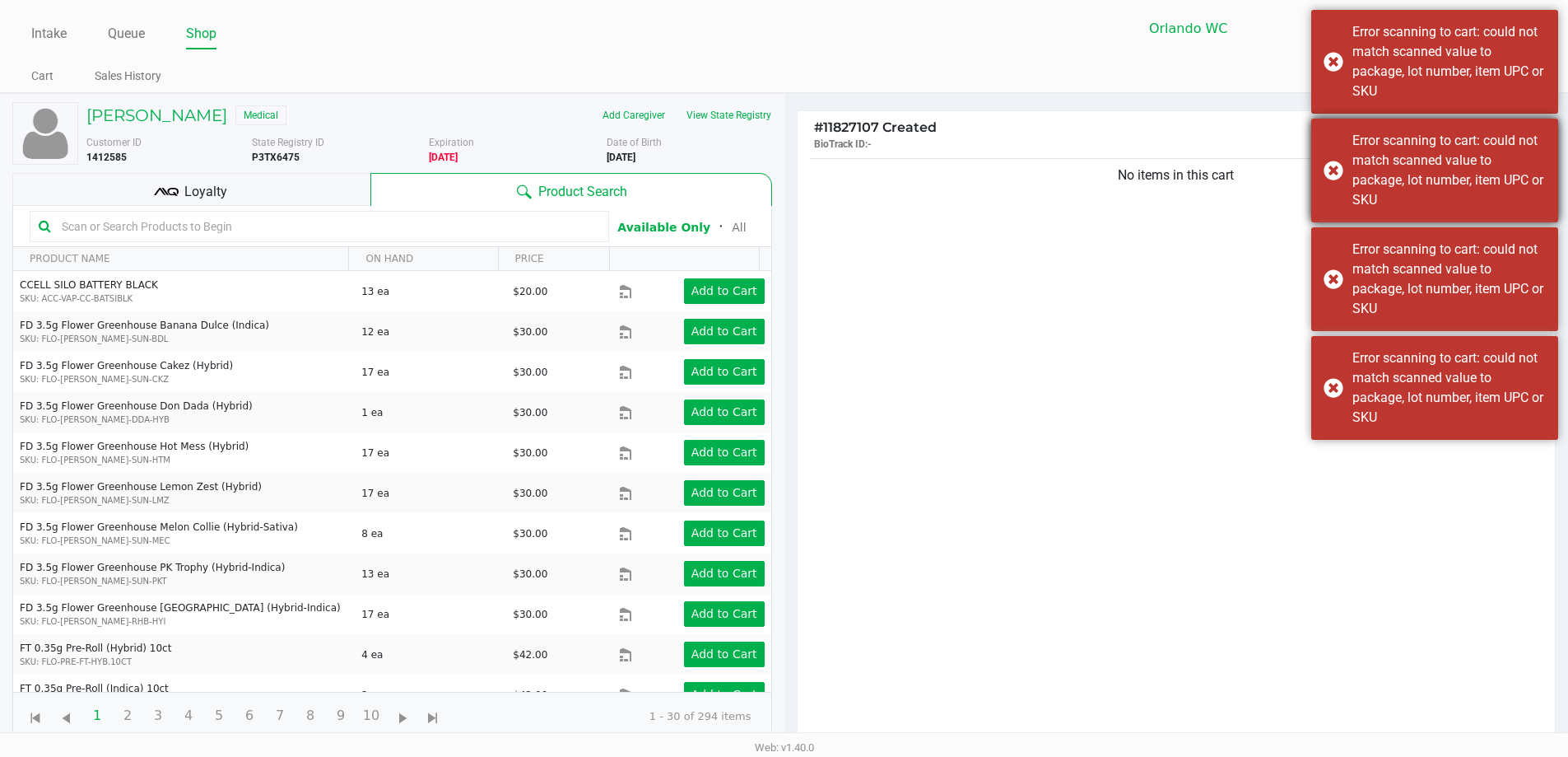
click at [787, 173] on div "Error scanning to cart: could not match scanned value to package, lot number, i…" at bounding box center [1435, 170] width 247 height 104
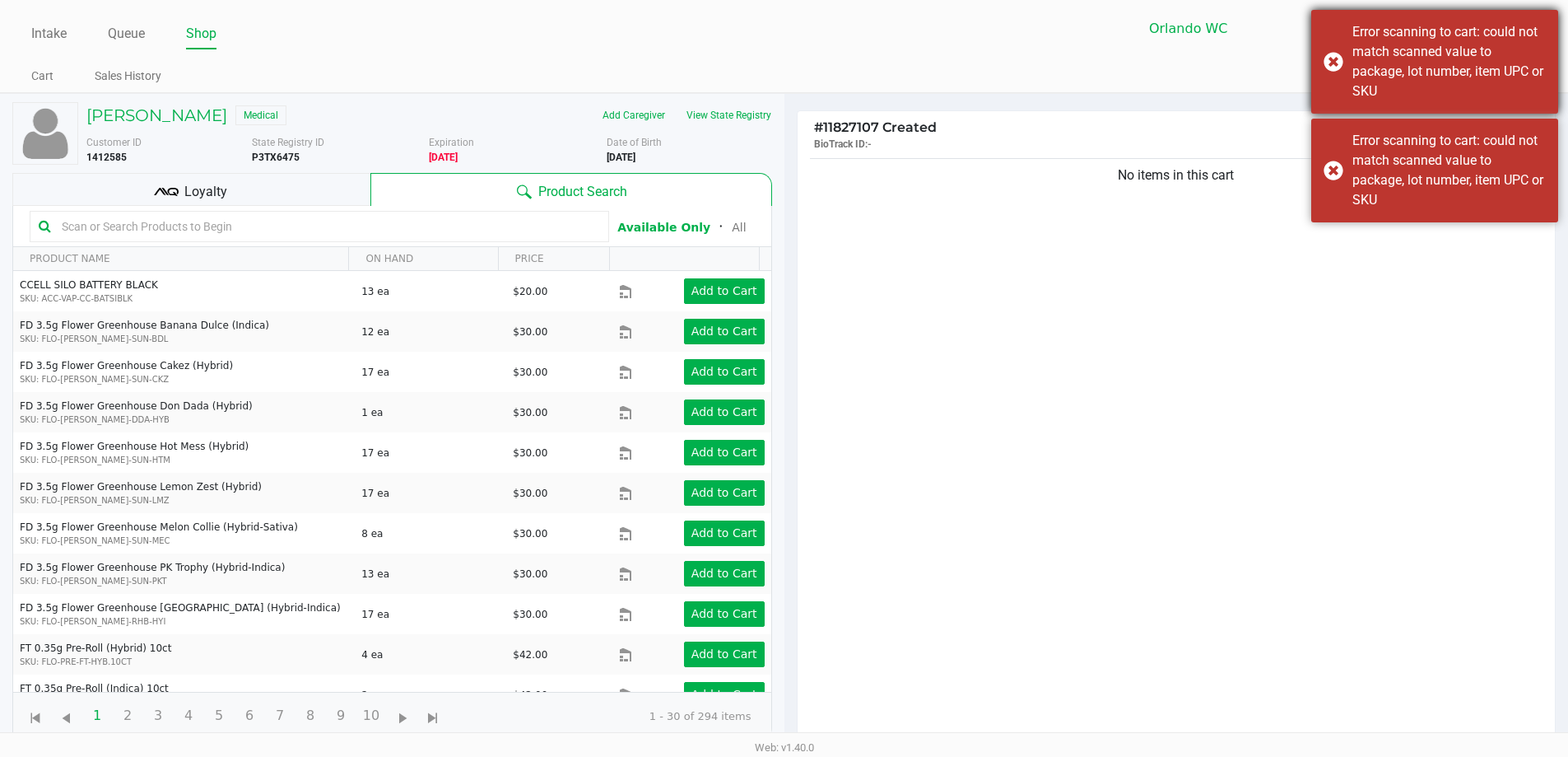
click at [787, 57] on div "Error scanning to cart: could not match scanned value to package, lot number, i…" at bounding box center [1435, 62] width 247 height 104
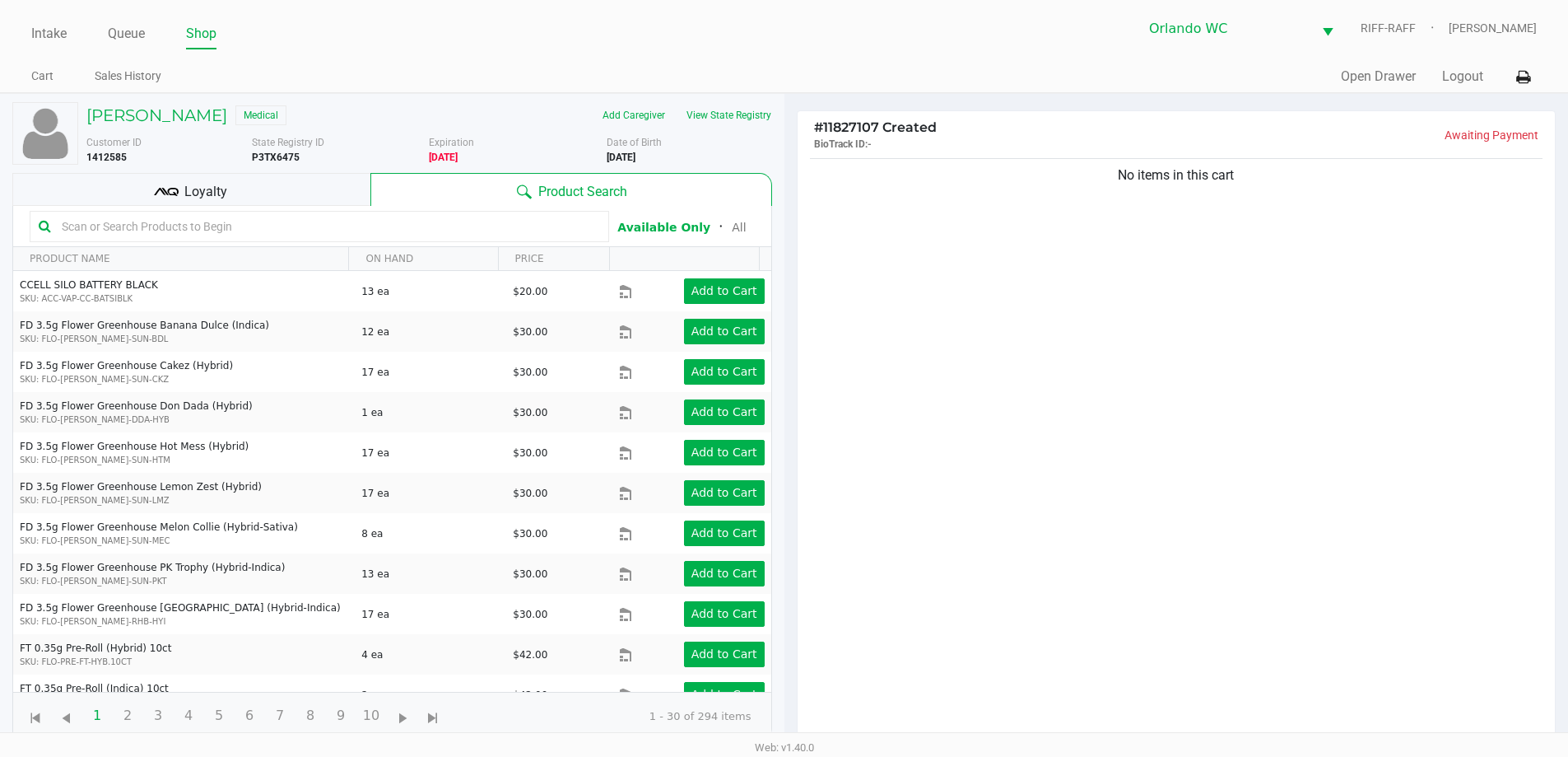
click at [196, 234] on input "text" at bounding box center [327, 226] width 545 height 25
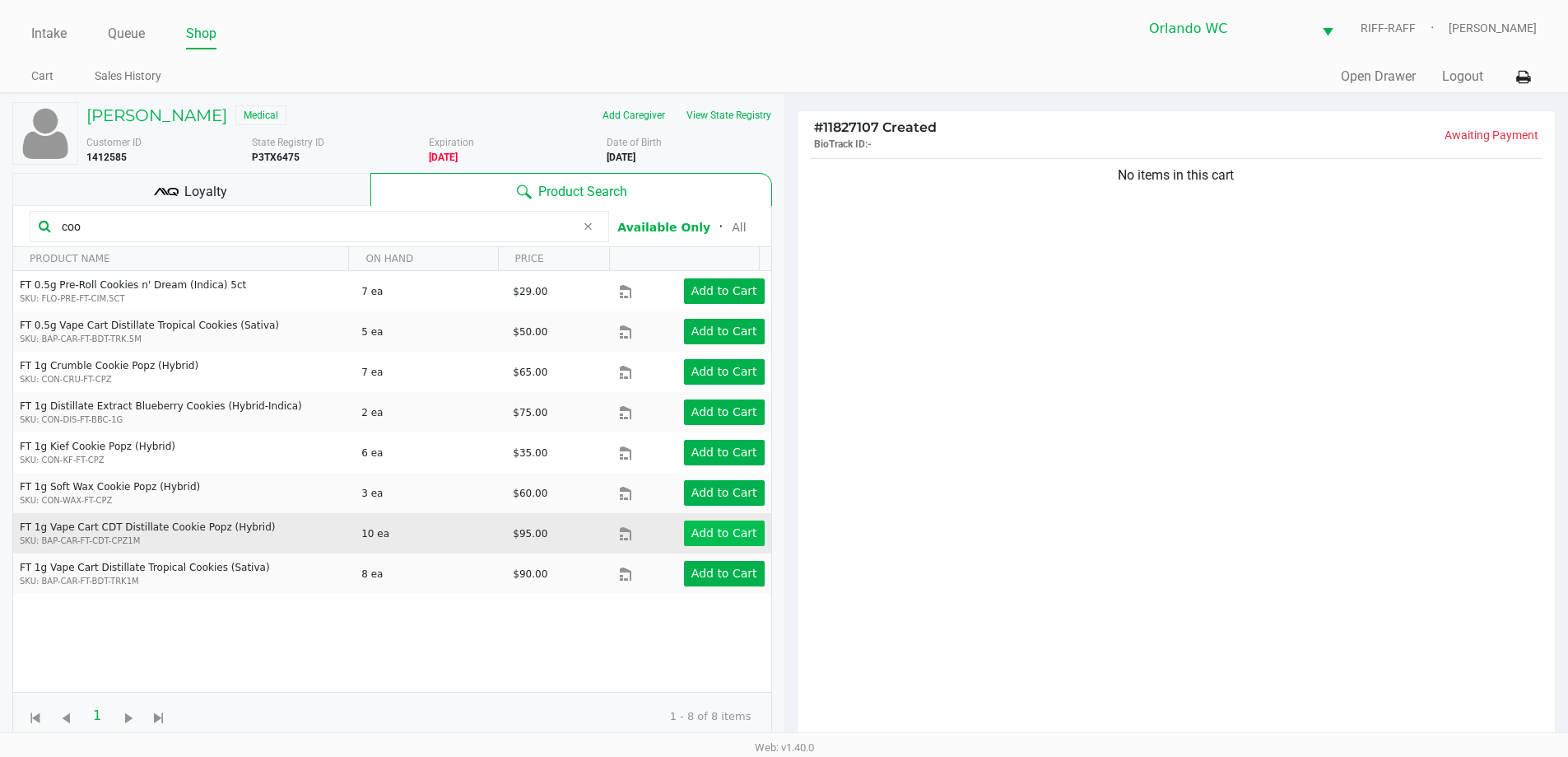
click at [717, 531] on app-button-loader "Add to Cart" at bounding box center [724, 532] width 66 height 13
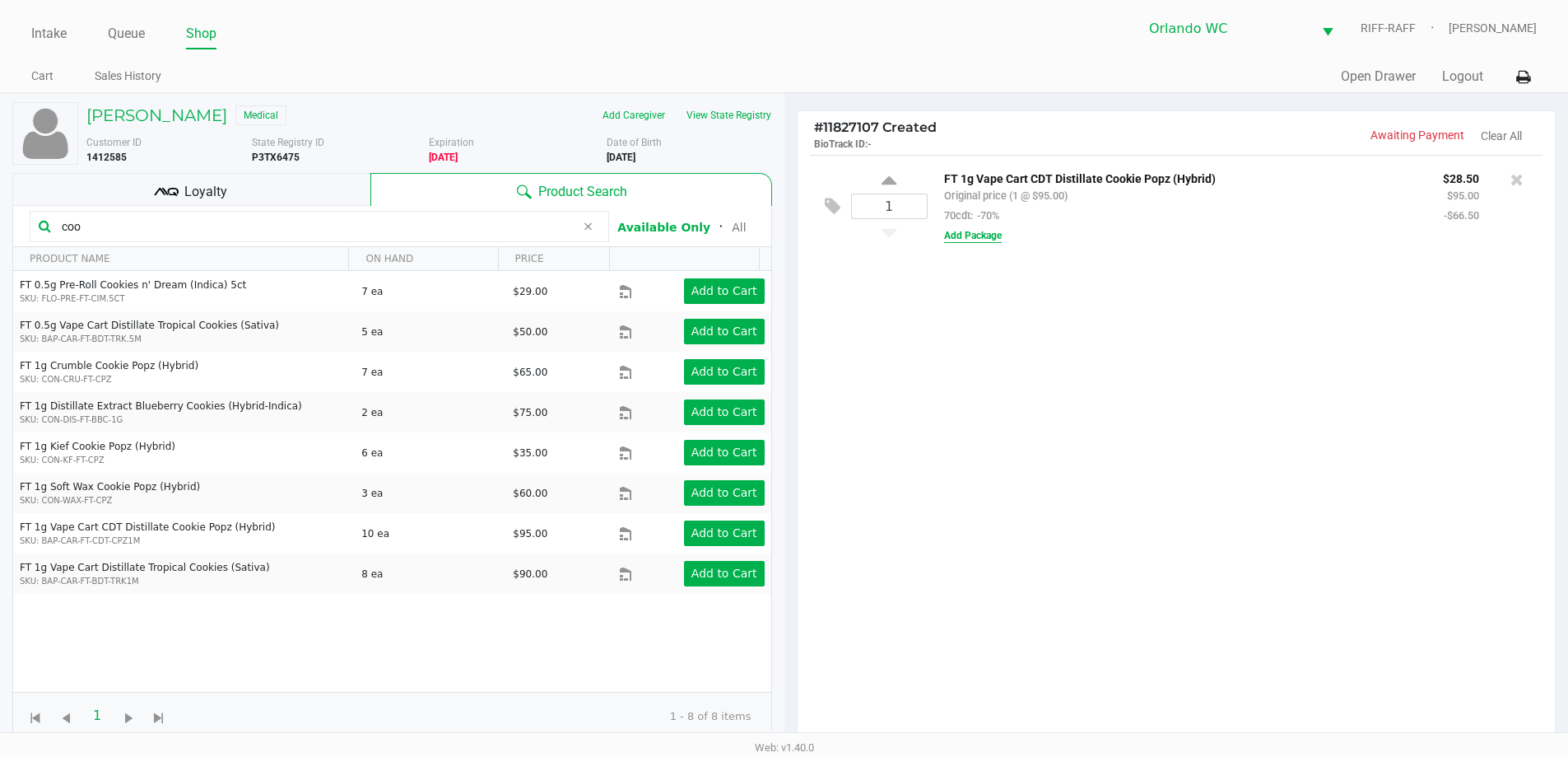
click at [787, 239] on button "Add Package" at bounding box center [973, 235] width 57 height 15
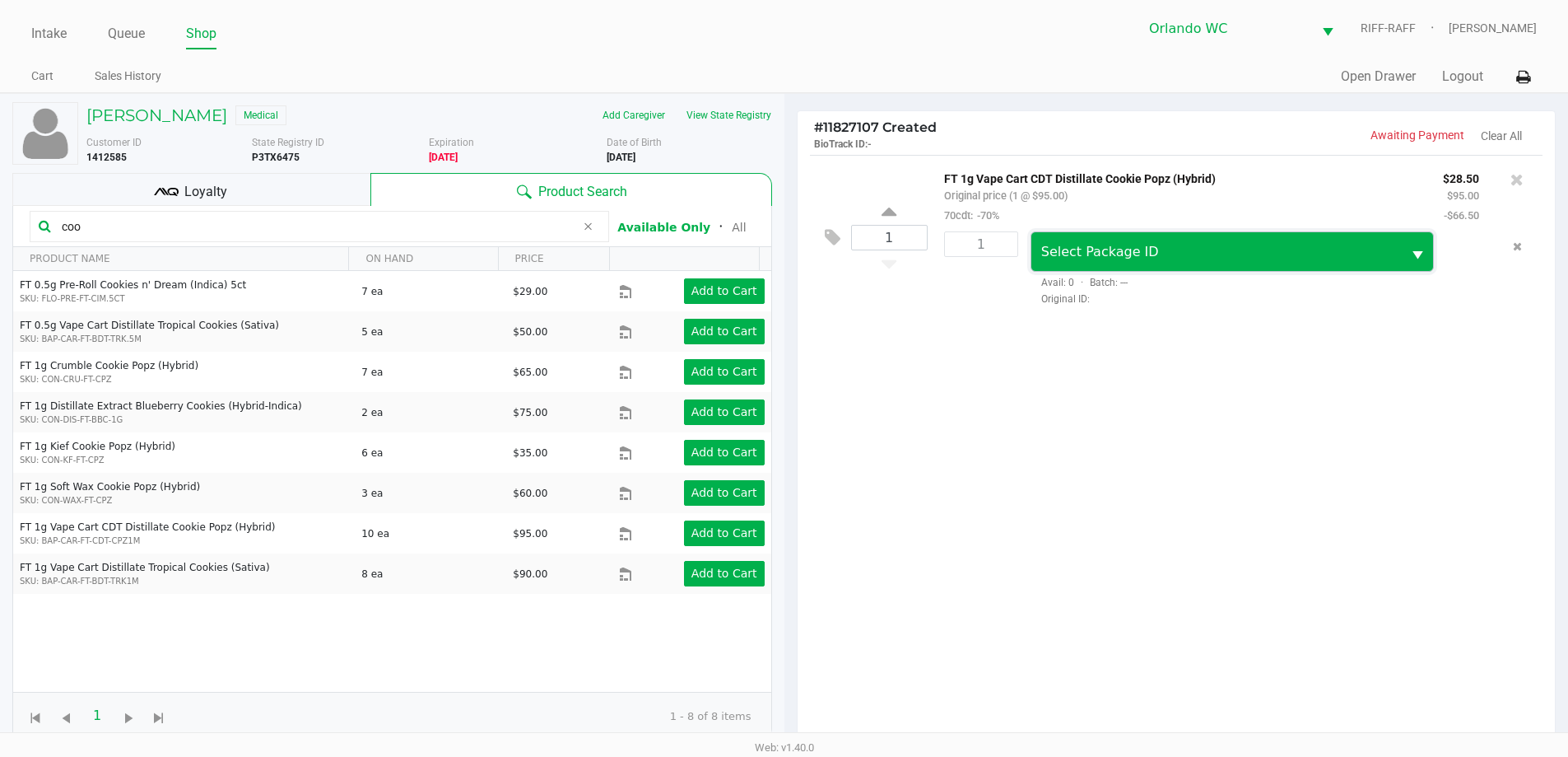
click at [787, 254] on span "Select Package ID" at bounding box center [1217, 251] width 352 height 20
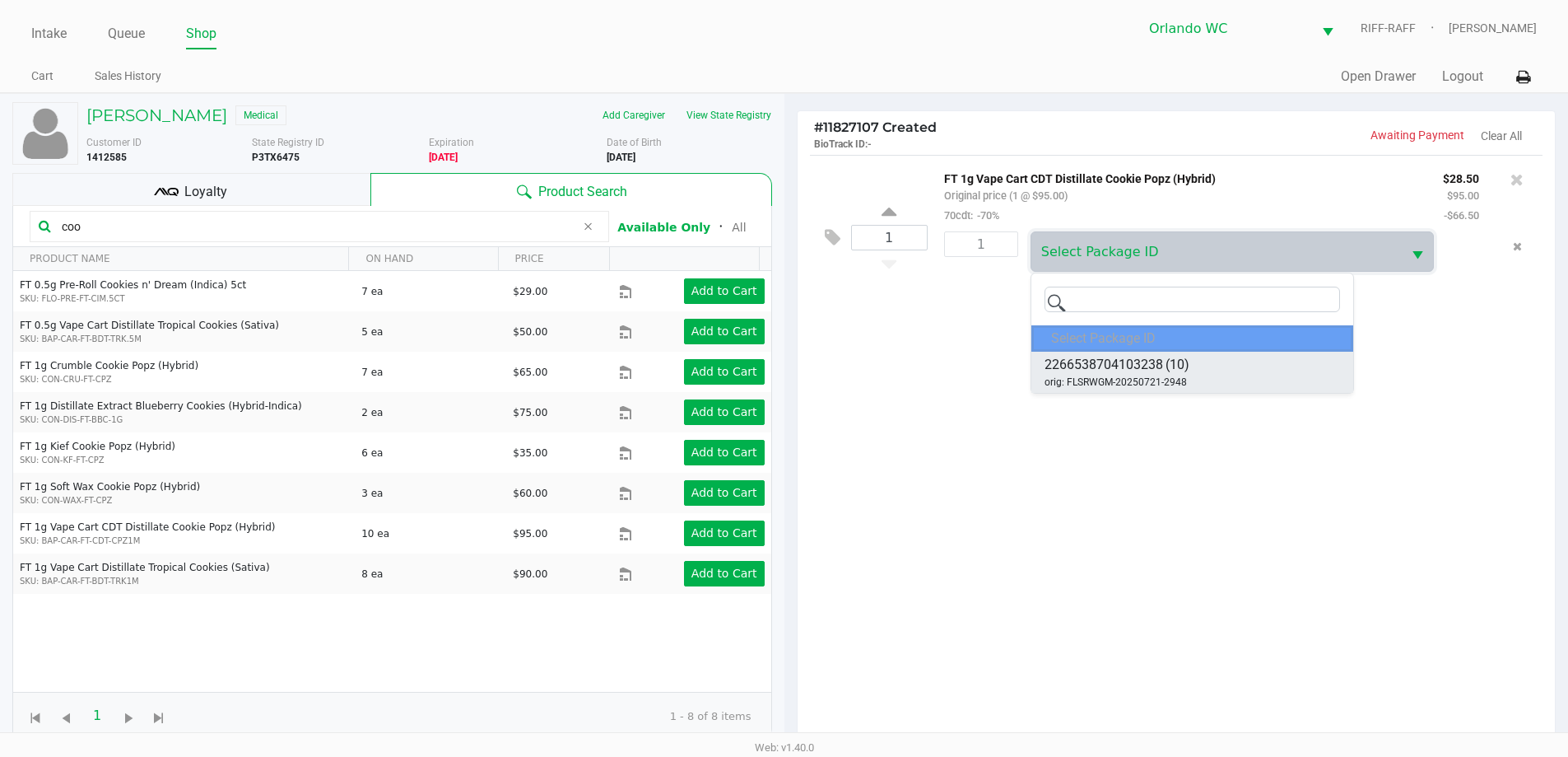
click at [787, 372] on span "2266538704103238" at bounding box center [1104, 365] width 118 height 20
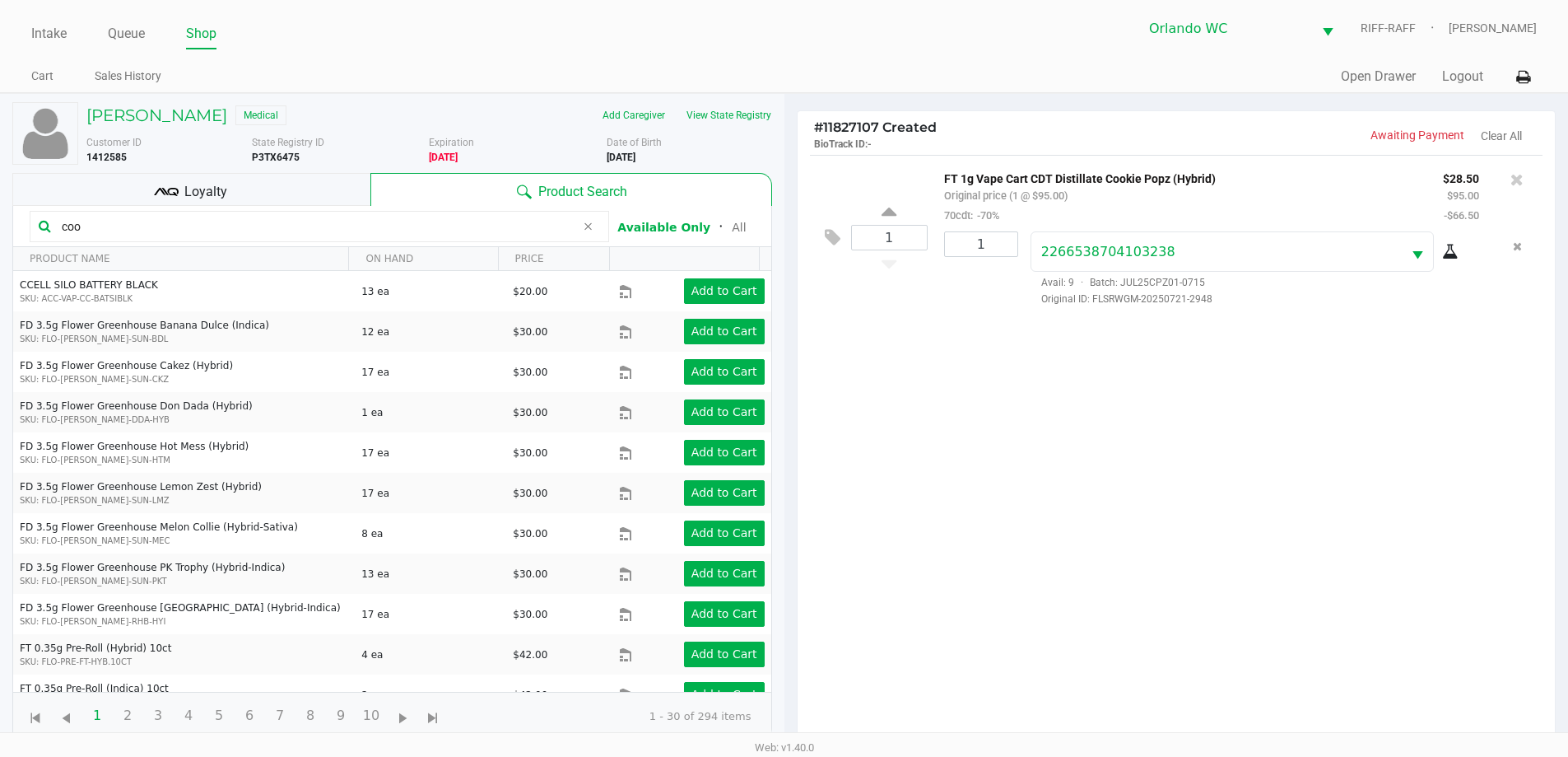
click at [787, 256] on icon at bounding box center [1450, 251] width 16 height 13
click at [787, 180] on icon at bounding box center [1517, 179] width 13 height 16
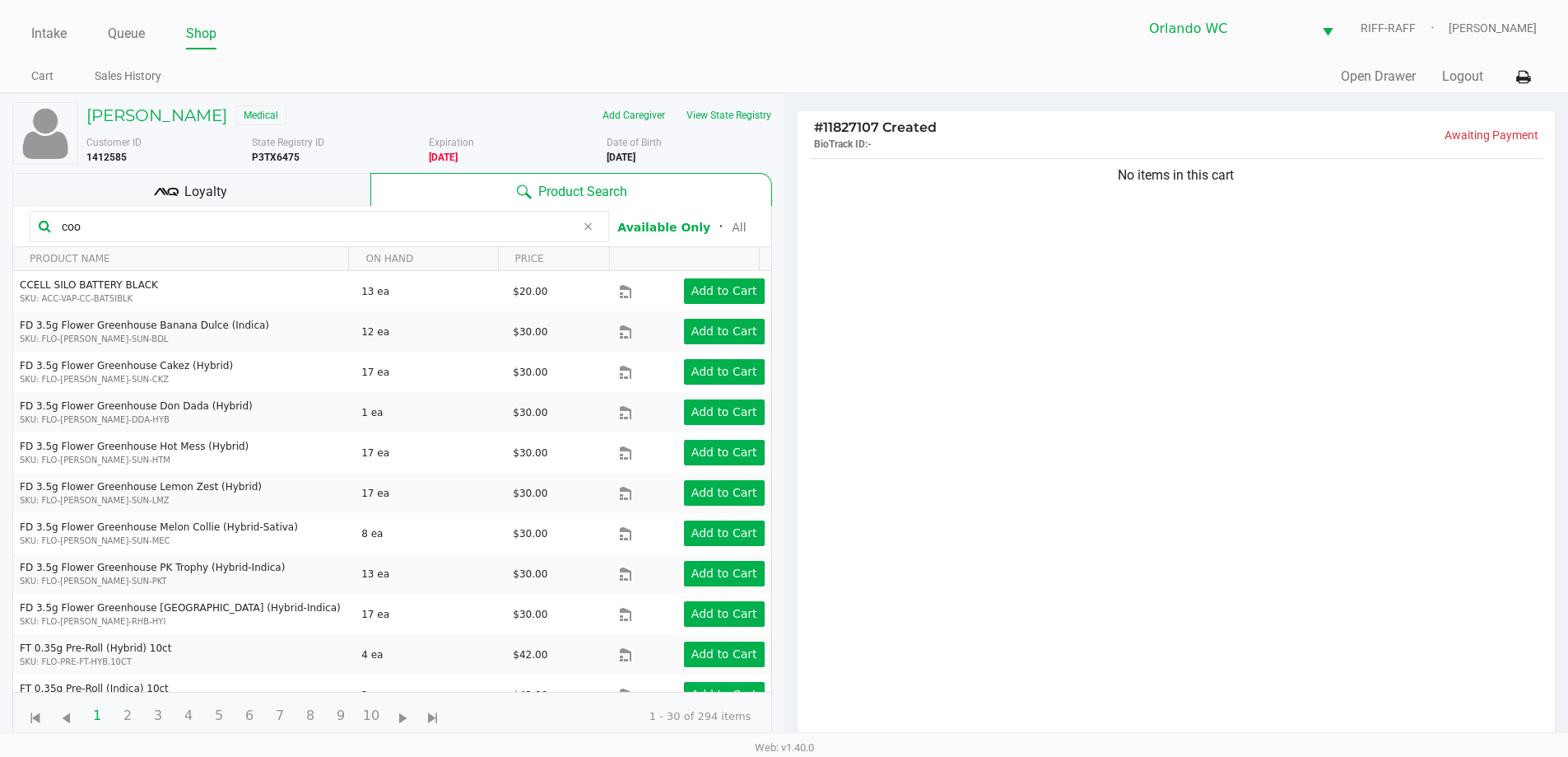
click at [787, 221] on div "No items in this cart" at bounding box center [1177, 453] width 758 height 598
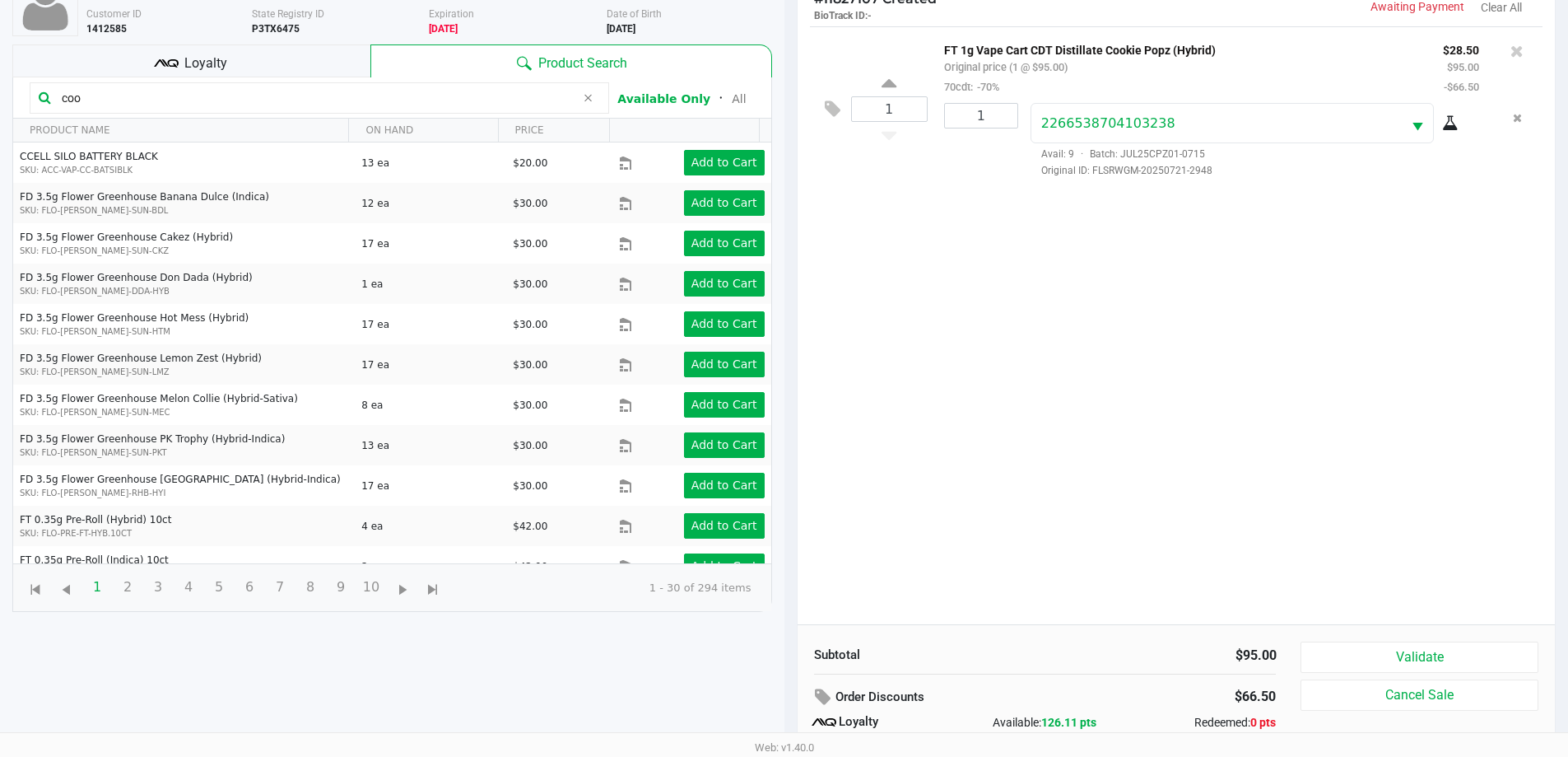
scroll to position [197, 0]
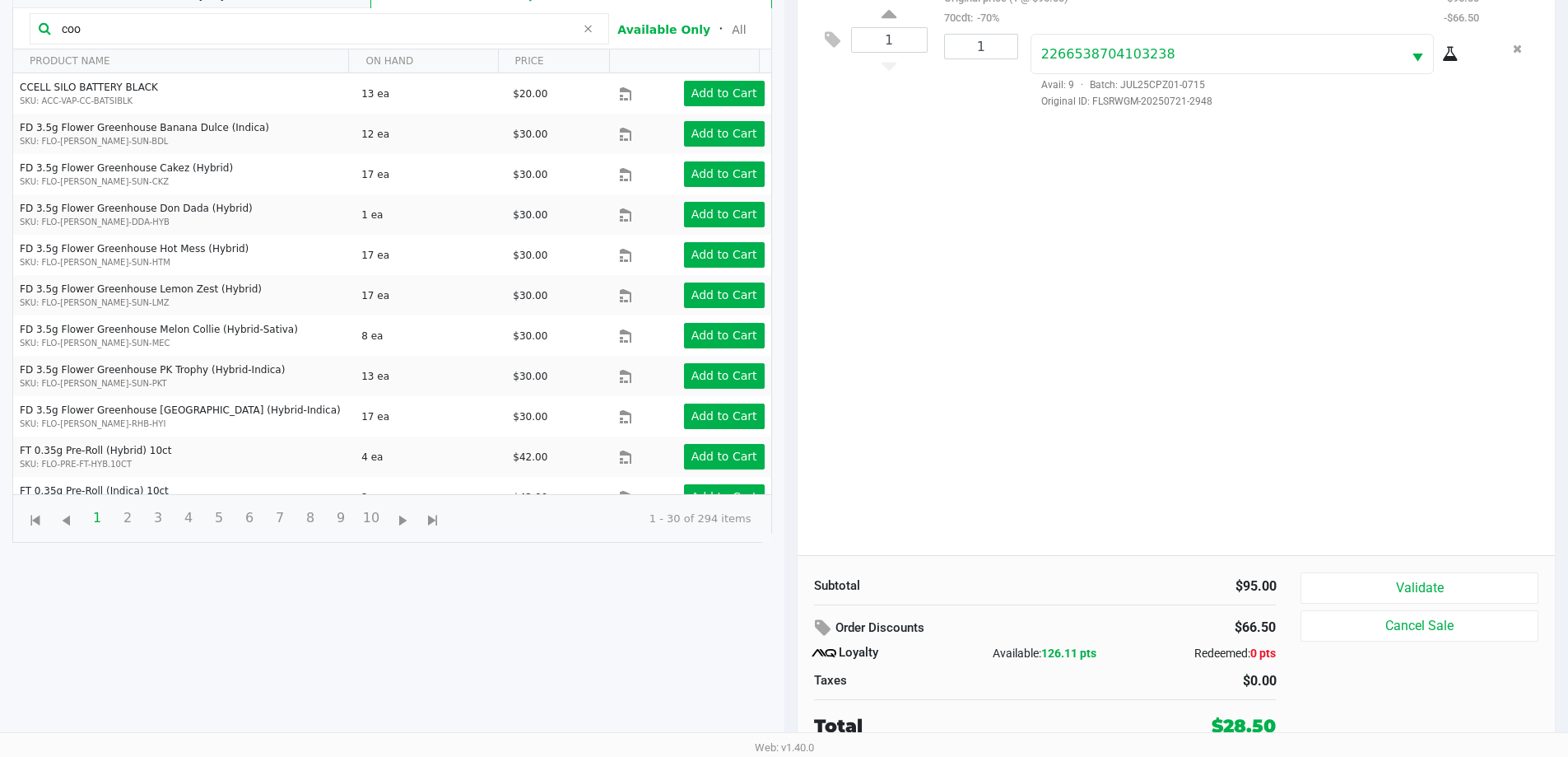
click at [787, 560] on div "Subtotal $95.00 Order Discounts $66.50 Loyalty Available: 126.11 pts Redeemed: …" at bounding box center [1177, 656] width 758 height 201
click at [787, 594] on button "Validate" at bounding box center [1419, 588] width 237 height 31
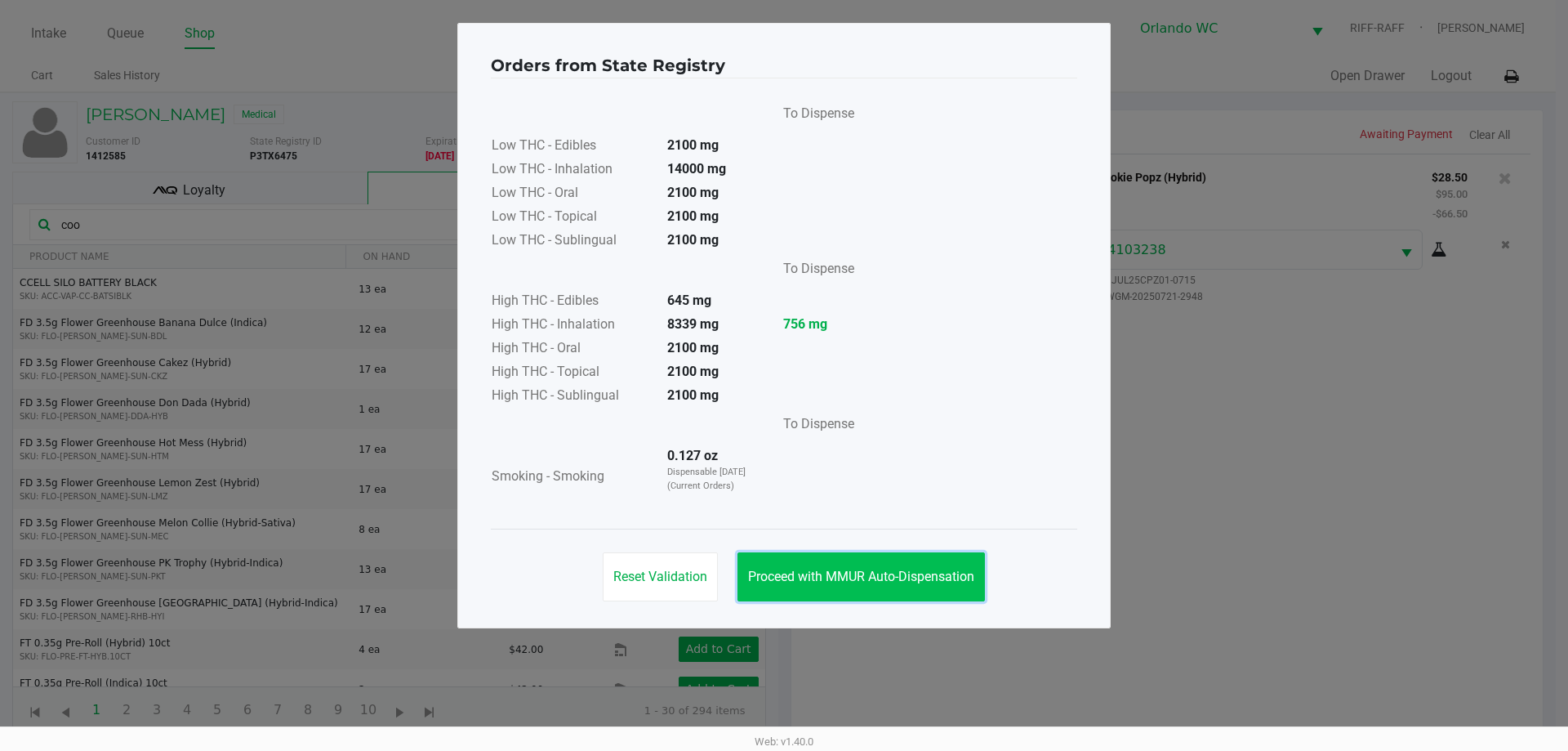
click at [781, 576] on span "Proceed with MMUR Auto-Dispensation" at bounding box center [861, 576] width 226 height 15
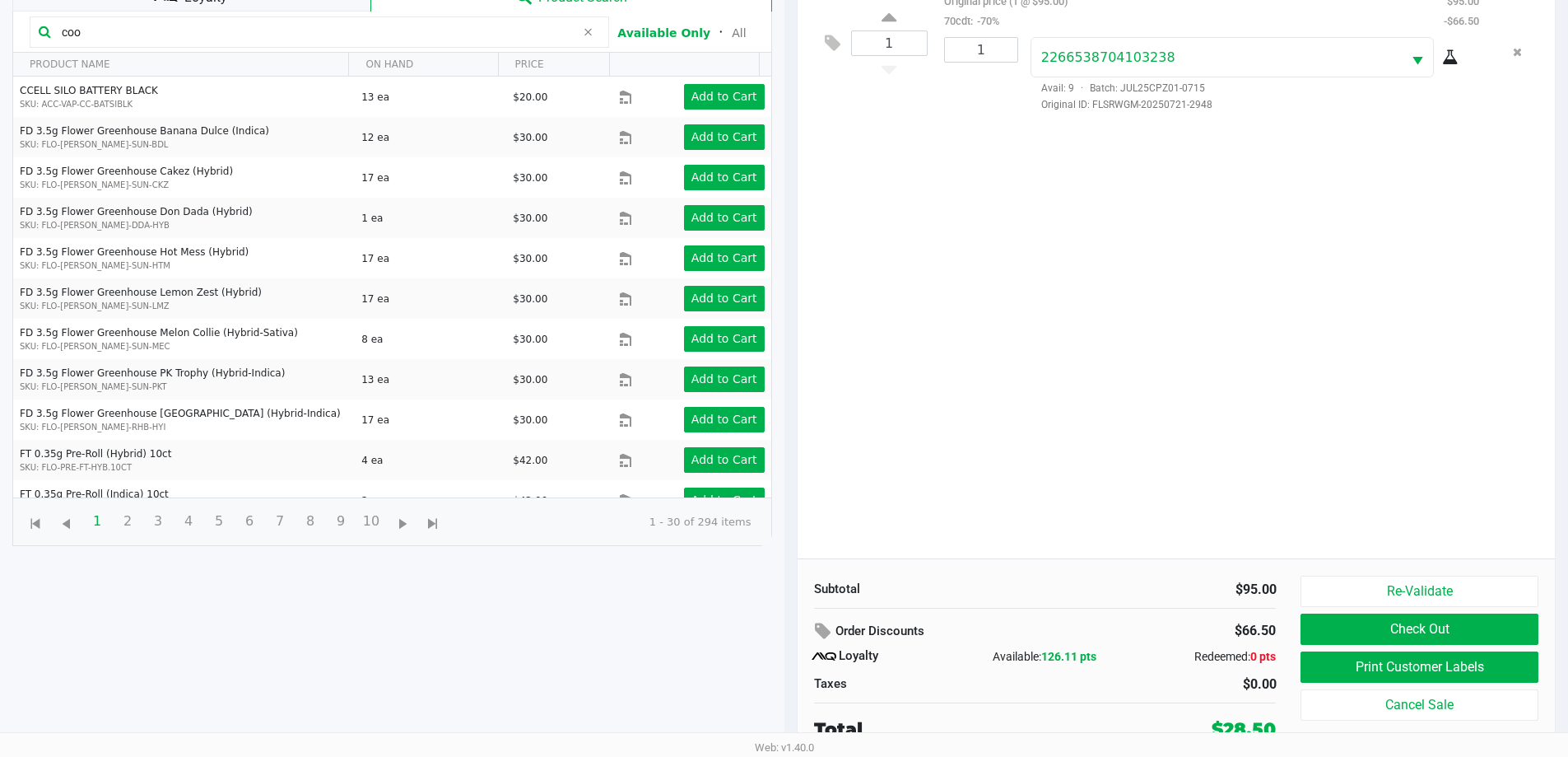
scroll to position [197, 0]
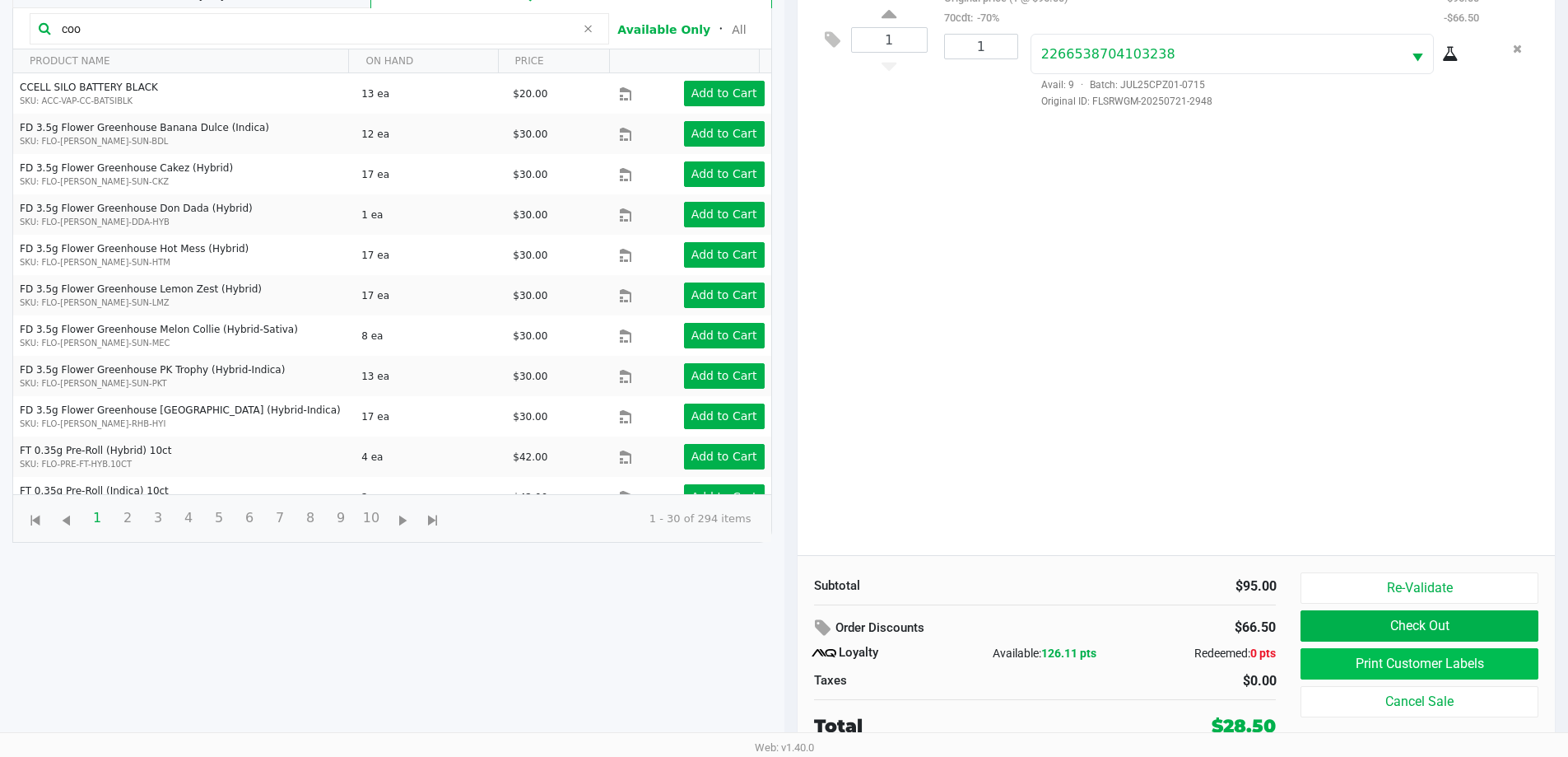
click at [787, 673] on button "Print Customer Labels" at bounding box center [1419, 663] width 237 height 31
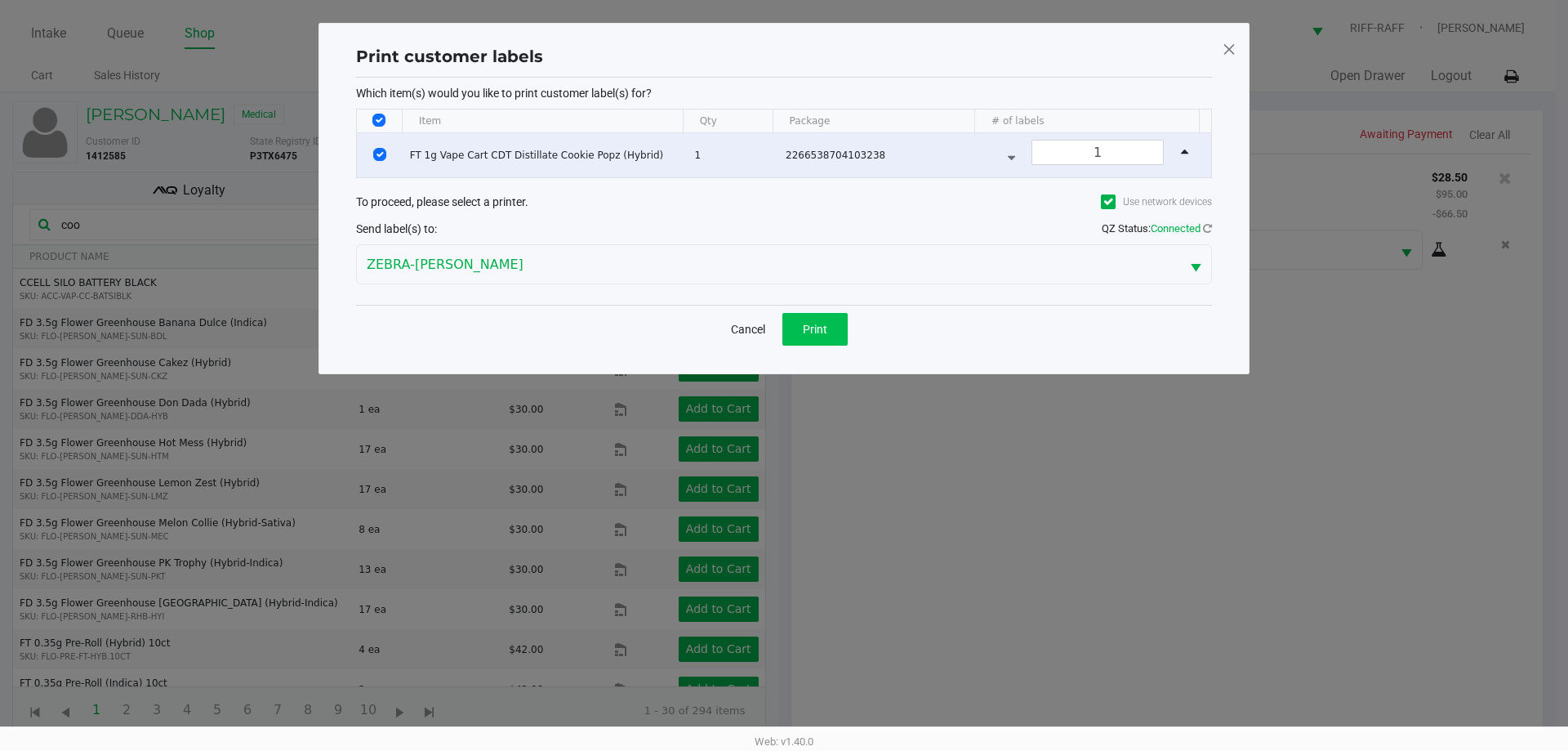
click at [781, 327] on button "Print" at bounding box center [815, 330] width 66 height 32
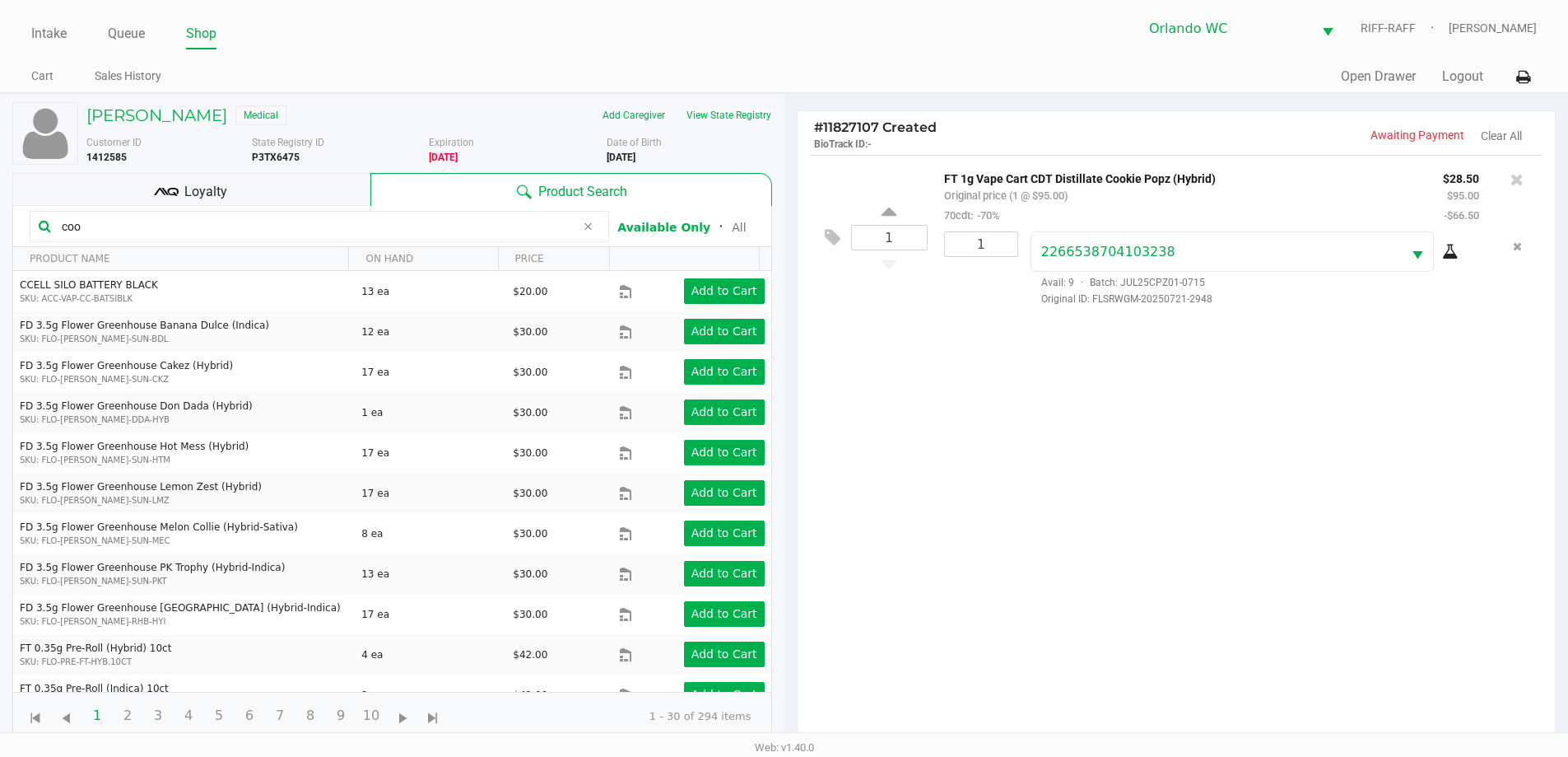
click at [787, 462] on div "1 FT 1g Vape Cart CDT Distillate Cookie Popz (Hybrid) Original price (1 @ $95.0…" at bounding box center [1177, 453] width 758 height 598
click at [208, 224] on input "coo" at bounding box center [315, 226] width 520 height 25
type input "c"
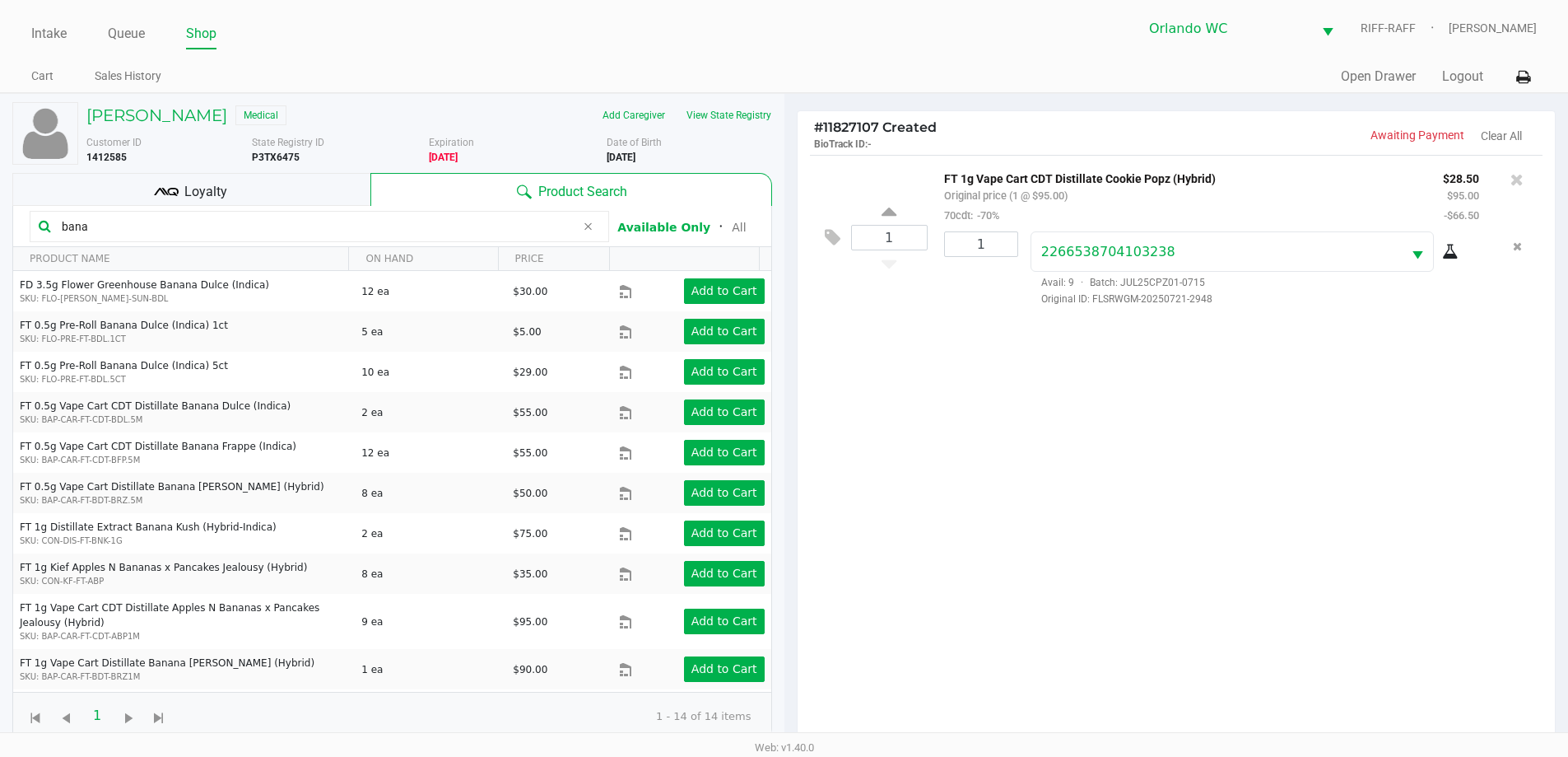
type input "bana"
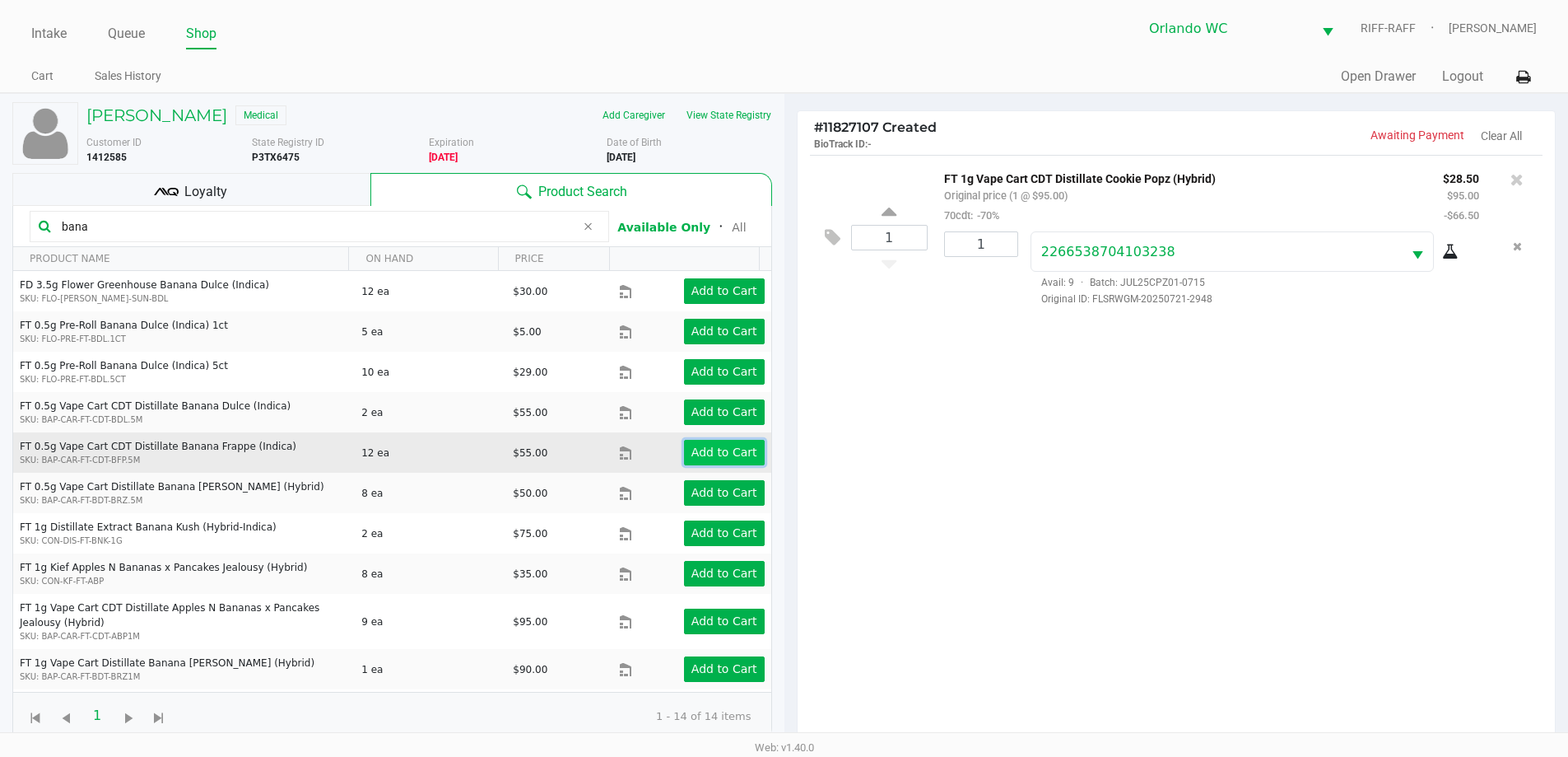
click at [714, 455] on app-button-loader "Add to Cart" at bounding box center [724, 451] width 66 height 13
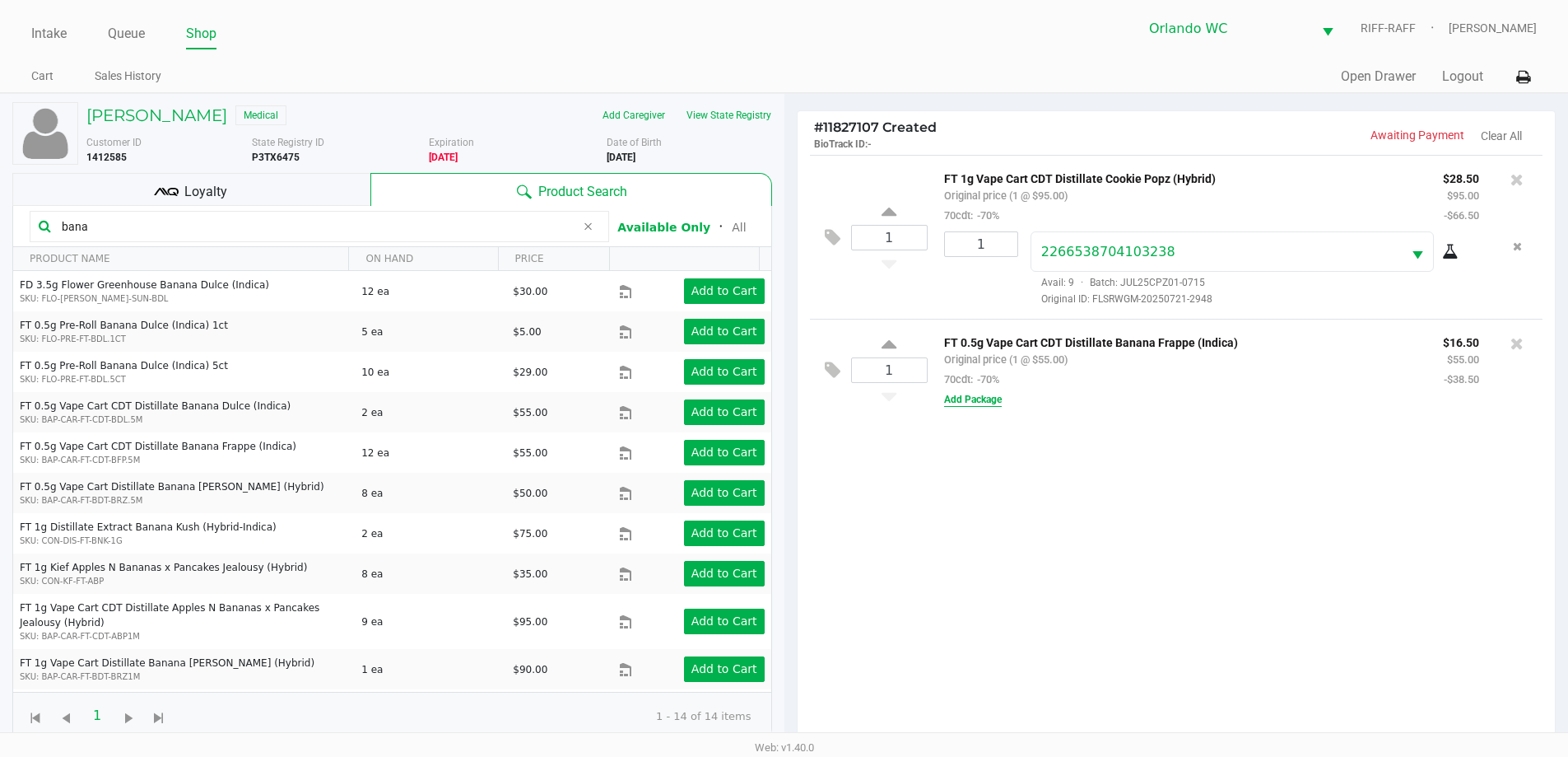
click at [787, 401] on button "Add Package" at bounding box center [973, 399] width 57 height 15
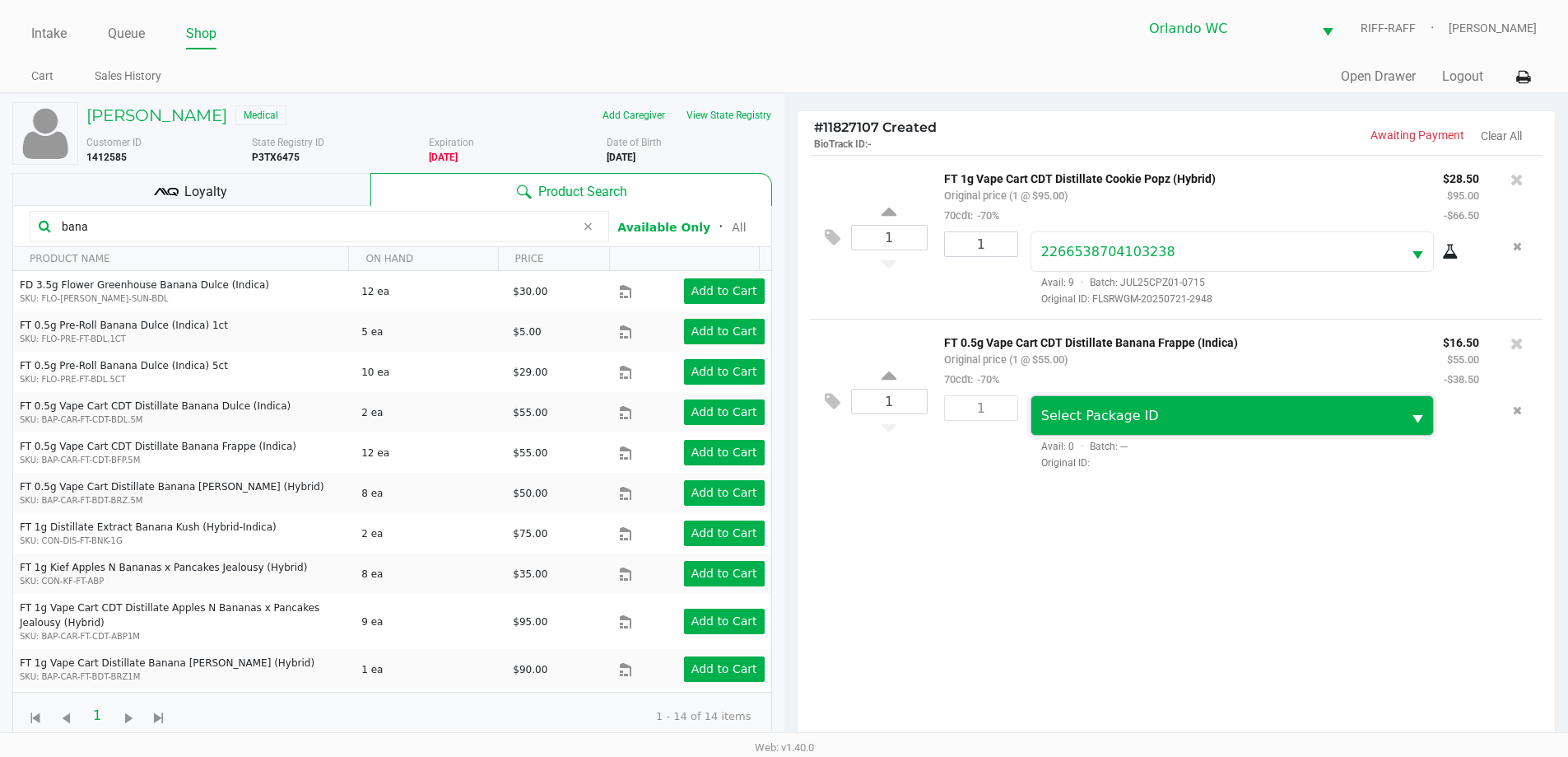
click at [787, 426] on span "Select Package ID" at bounding box center [1217, 415] width 352 height 20
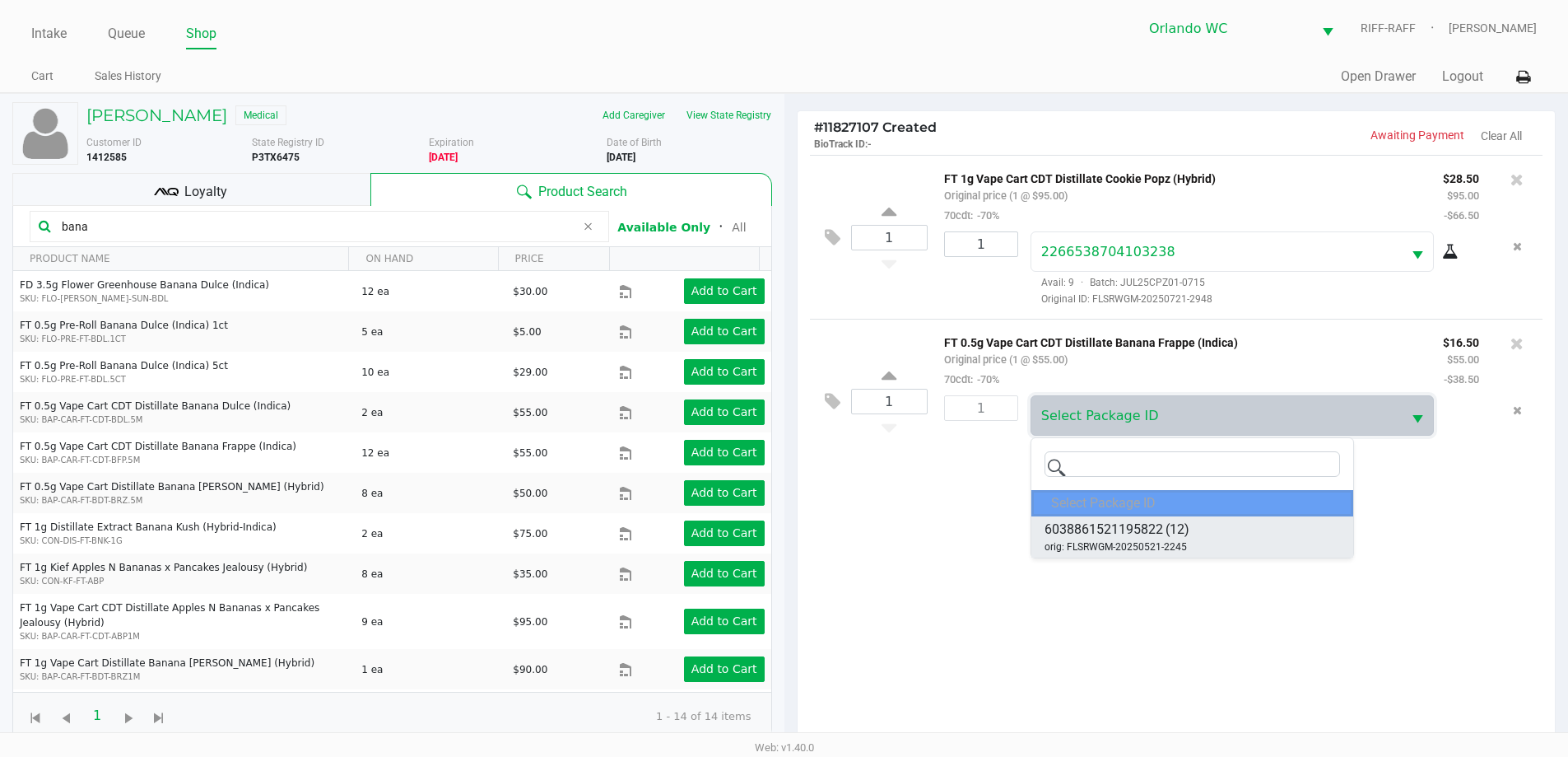
click at [787, 525] on span "6038861521195822" at bounding box center [1104, 530] width 118 height 20
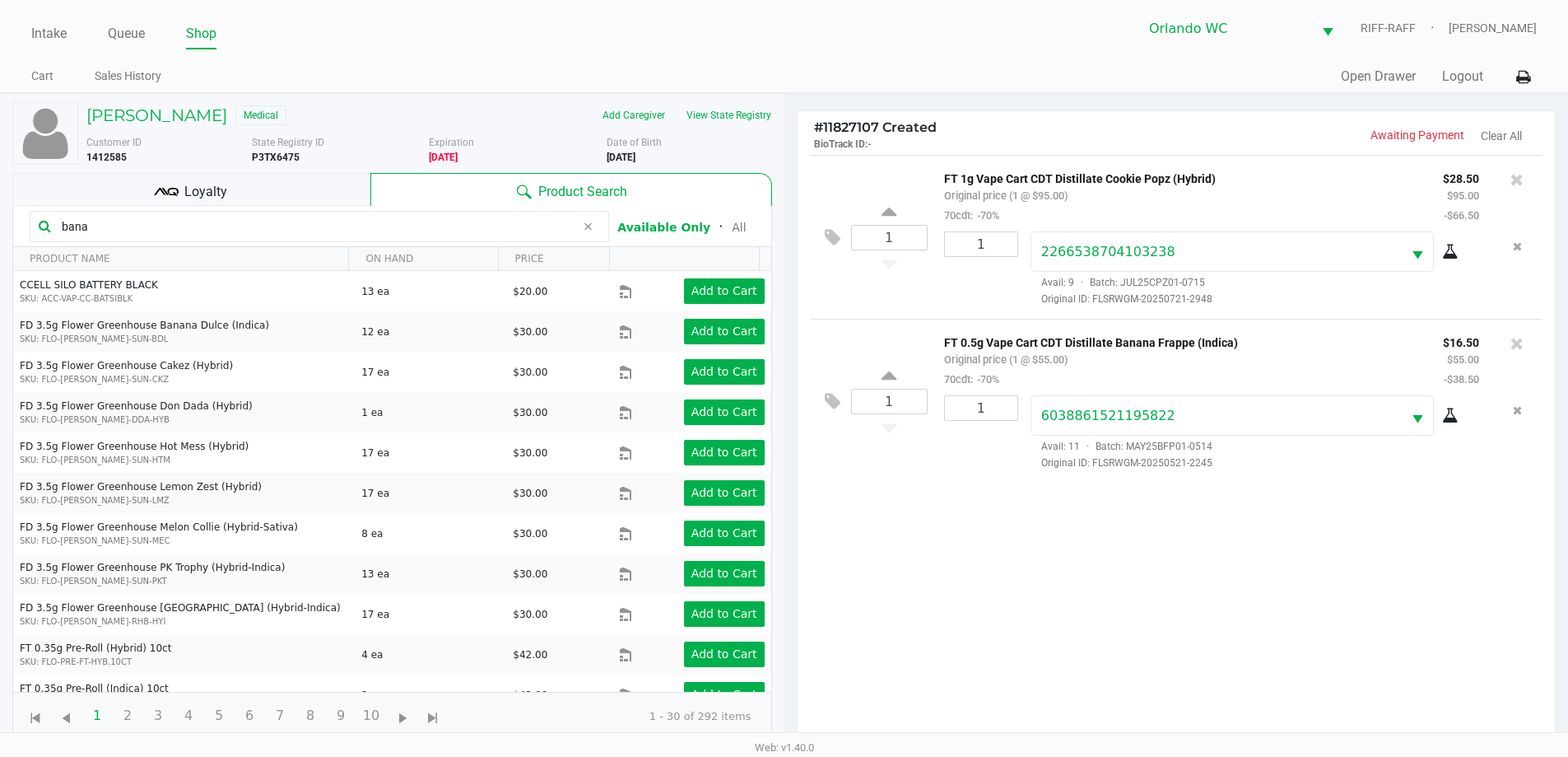
click at [787, 421] on icon at bounding box center [1450, 415] width 16 height 13
click at [787, 344] on div at bounding box center [1517, 343] width 27 height 23
click at [787, 344] on icon at bounding box center [1517, 343] width 13 height 16
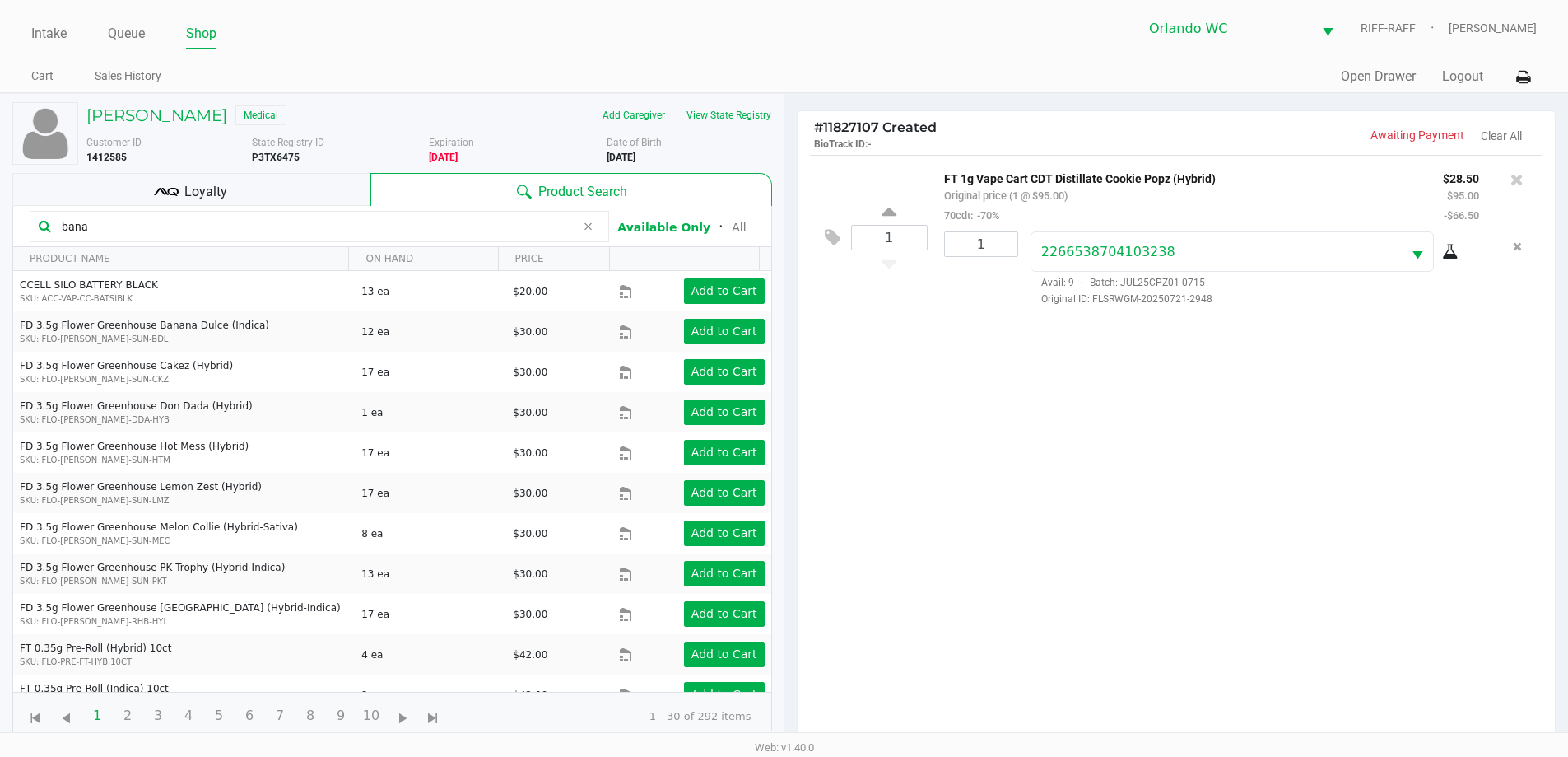
click at [787, 416] on div "1 FT 1g Vape Cart CDT Distillate Cookie Popz (Hybrid) Original price (1 @ $95.0…" at bounding box center [1177, 453] width 758 height 598
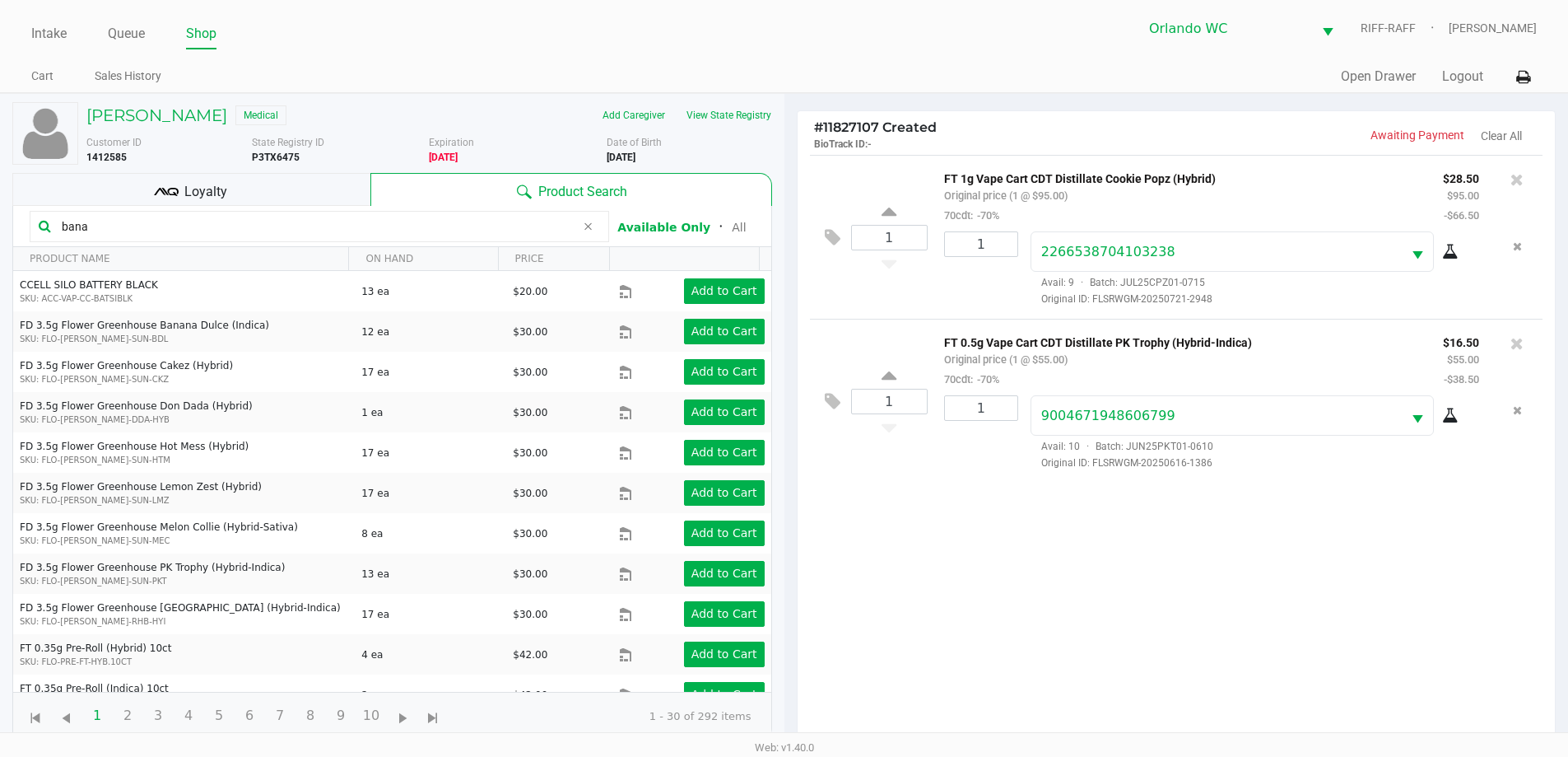
scroll to position [197, 0]
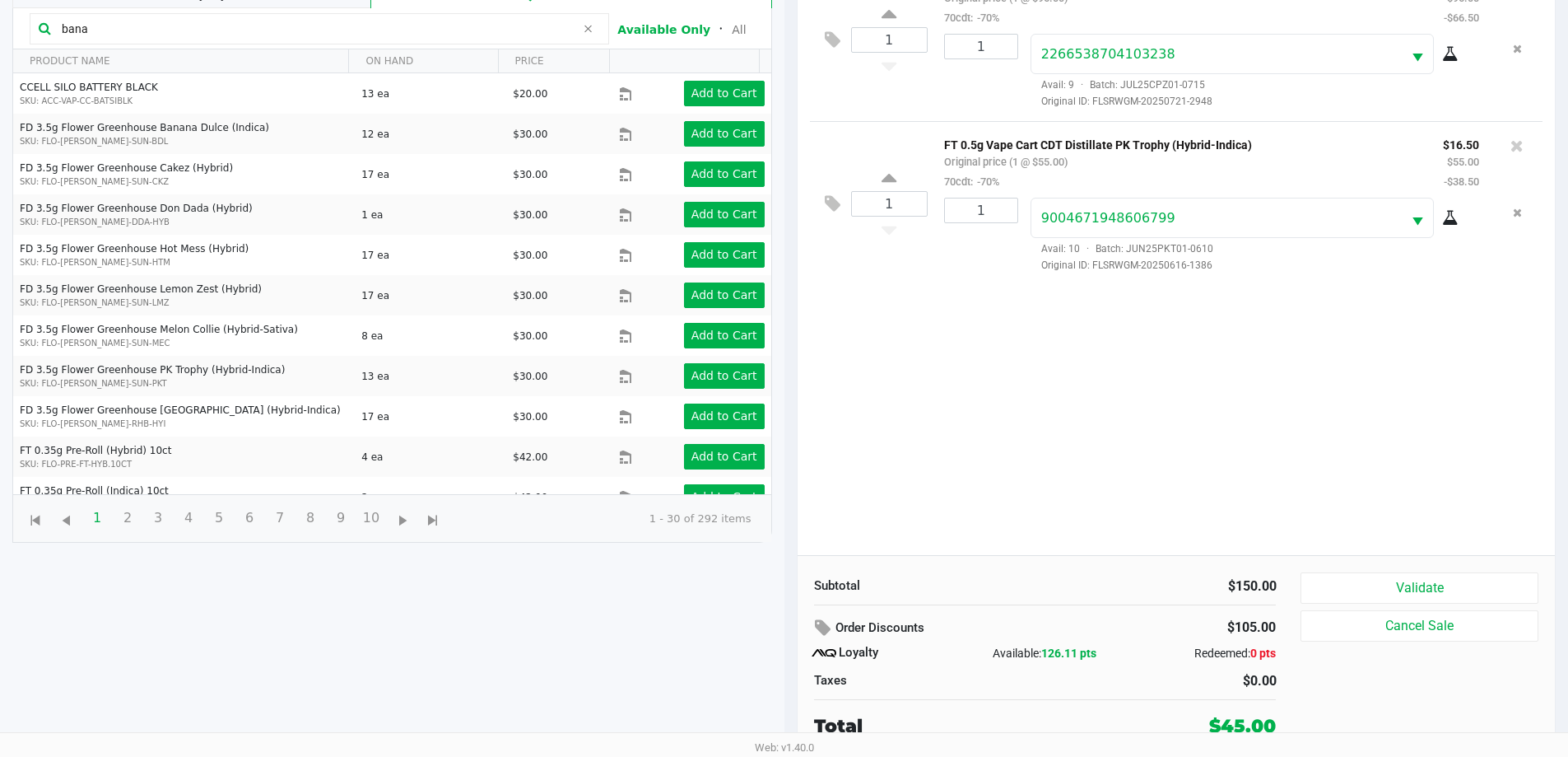
click at [787, 601] on button "Validate" at bounding box center [1419, 588] width 237 height 31
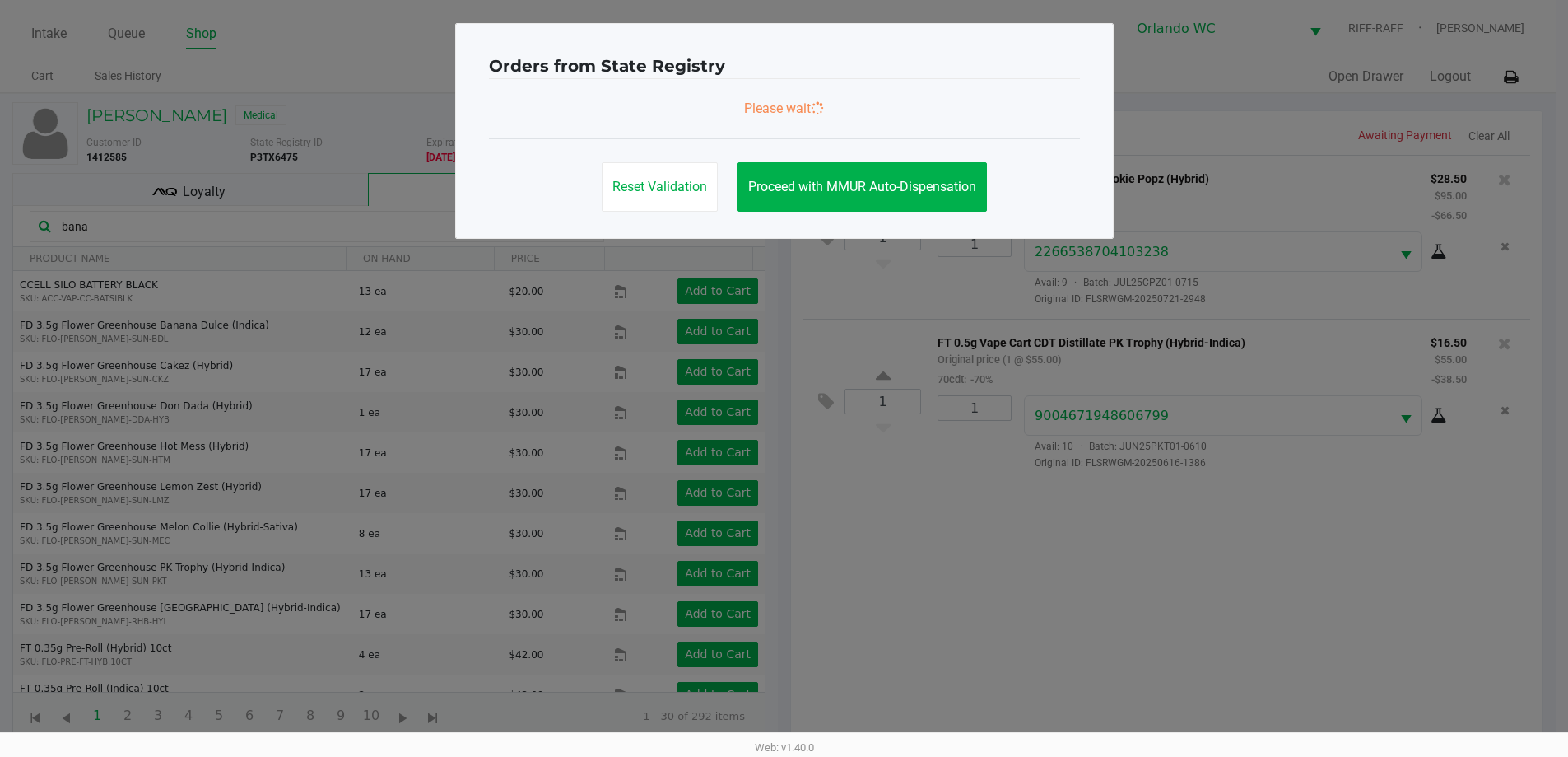
scroll to position [0, 0]
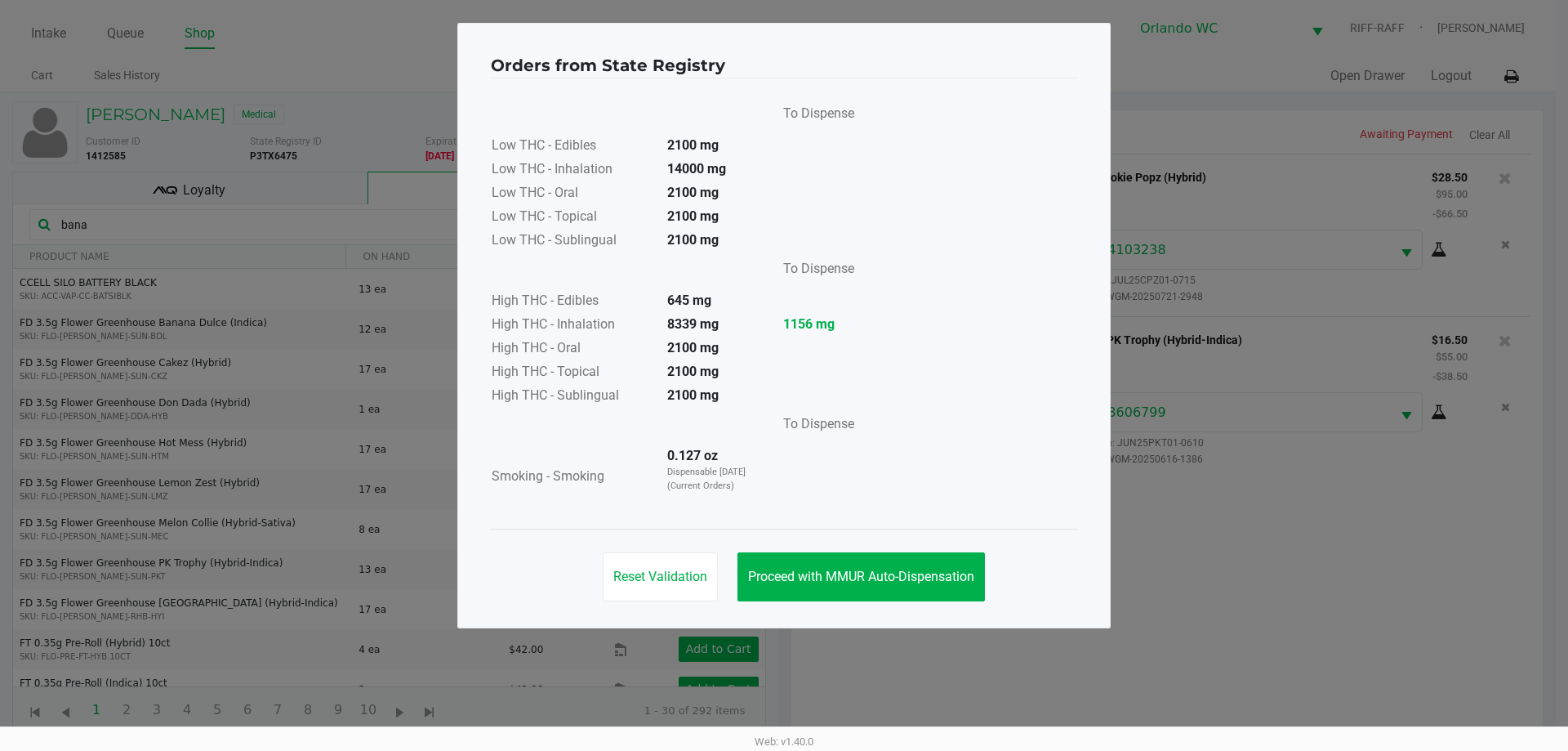
click at [781, 574] on span "Proceed with MMUR Auto-Dispensation" at bounding box center [861, 576] width 226 height 15
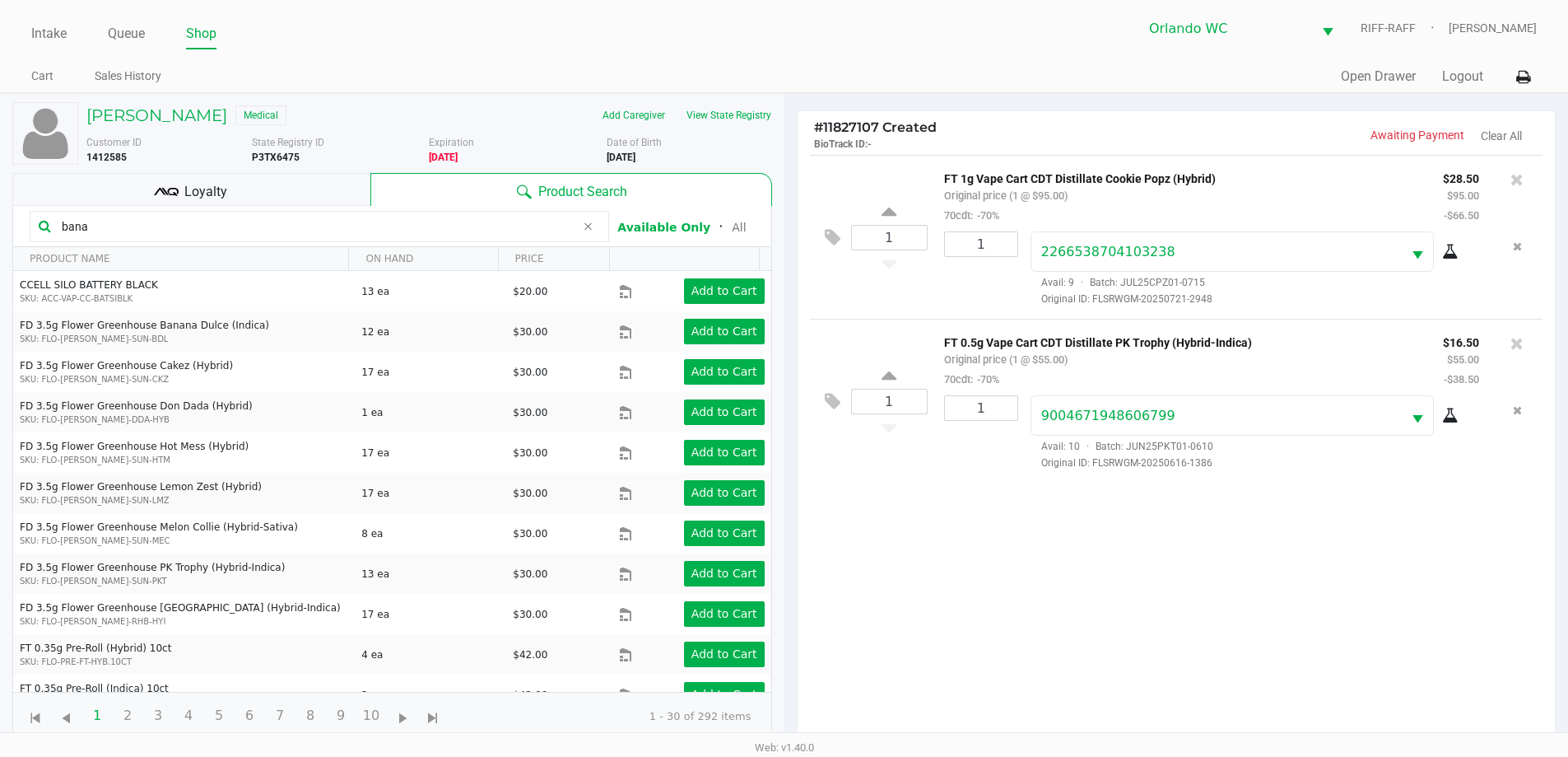
click at [787, 528] on div "1 FT 1g Vape Cart CDT Distillate Cookie Popz (Hybrid) Original price (1 @ $95.0…" at bounding box center [1177, 453] width 758 height 598
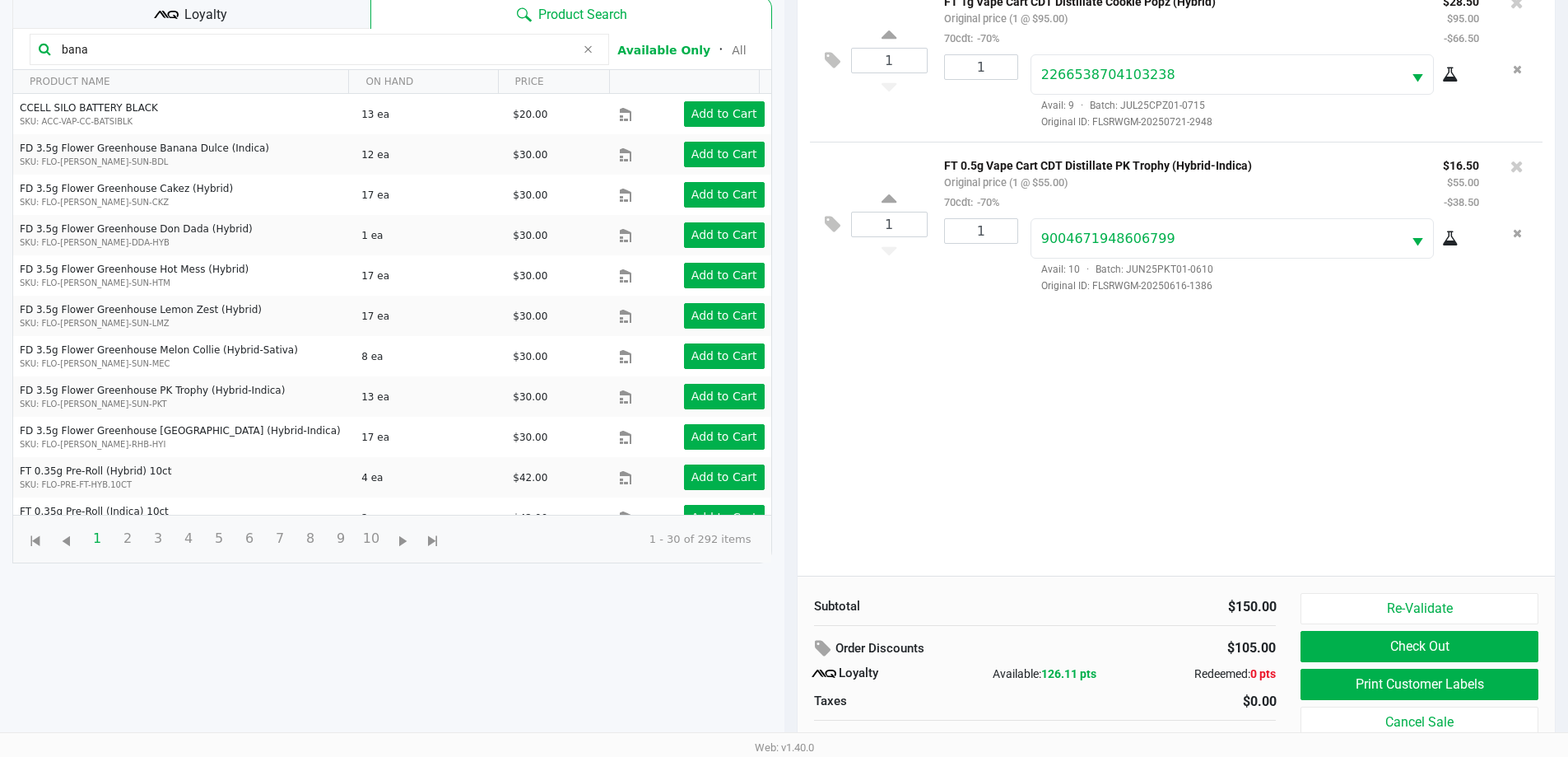
scroll to position [179, 0]
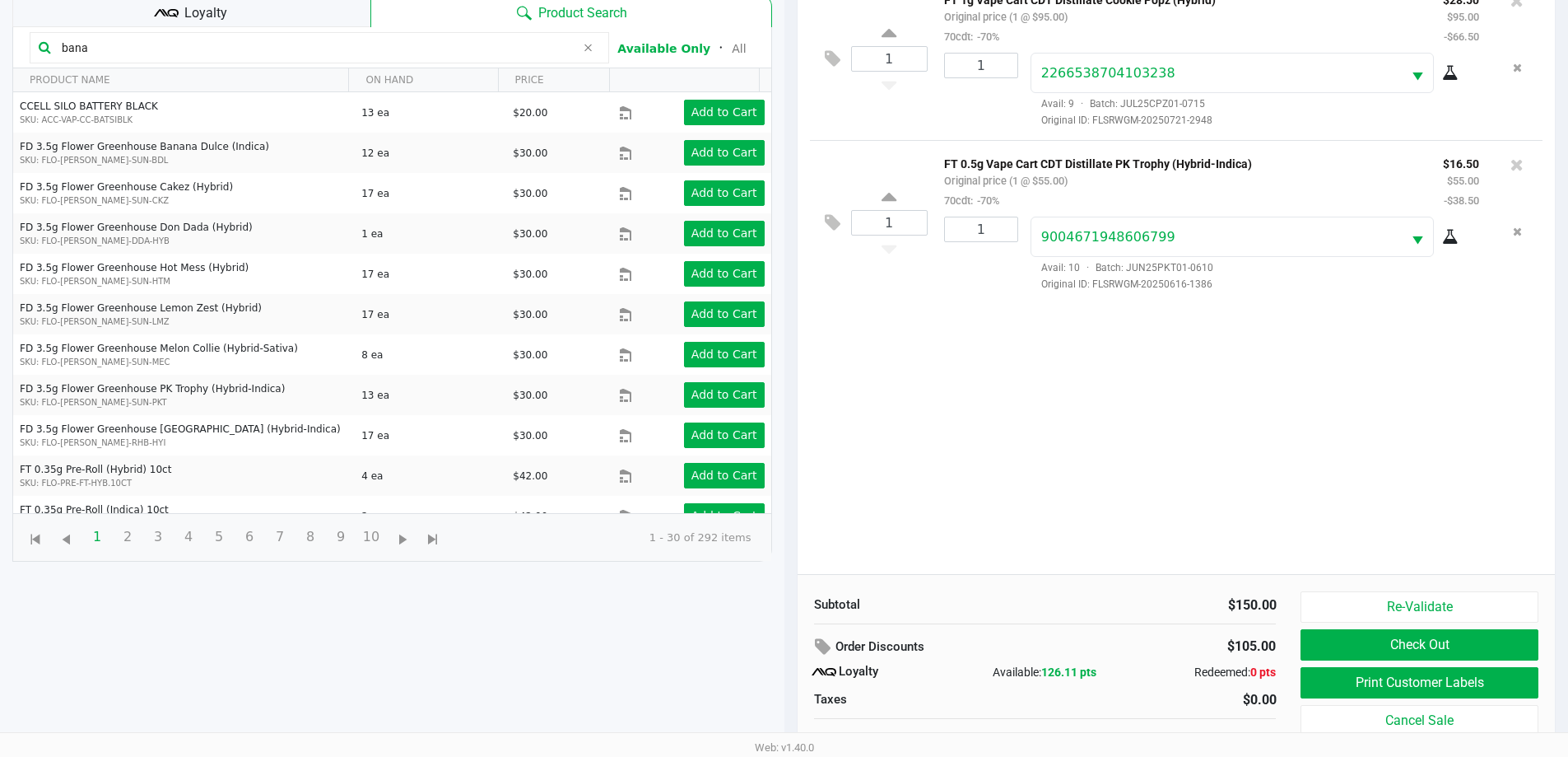
click at [787, 690] on button "Print Customer Labels" at bounding box center [1419, 682] width 237 height 31
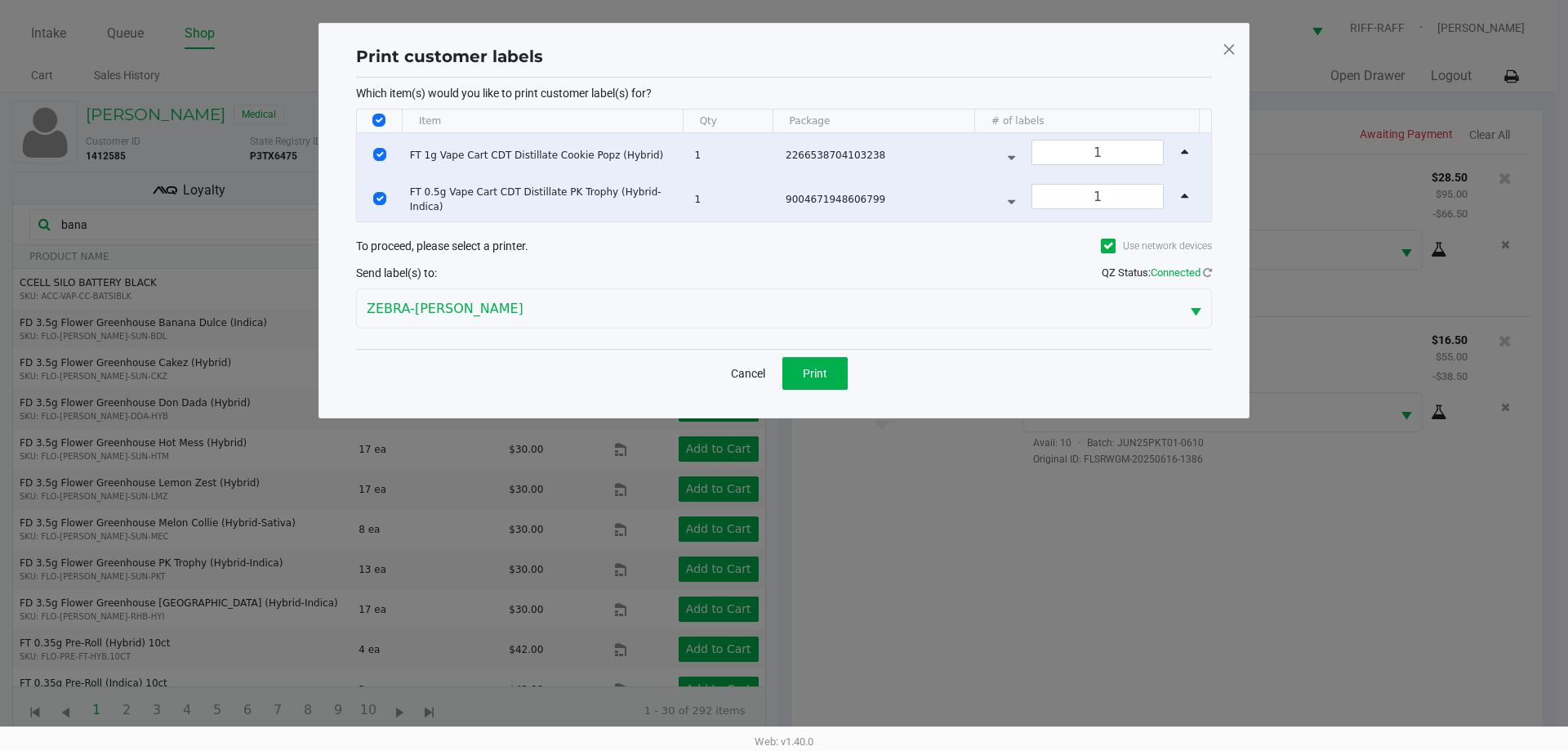
click at [384, 120] on input "Select All Rows" at bounding box center [379, 119] width 13 height 13
checkbox input "false"
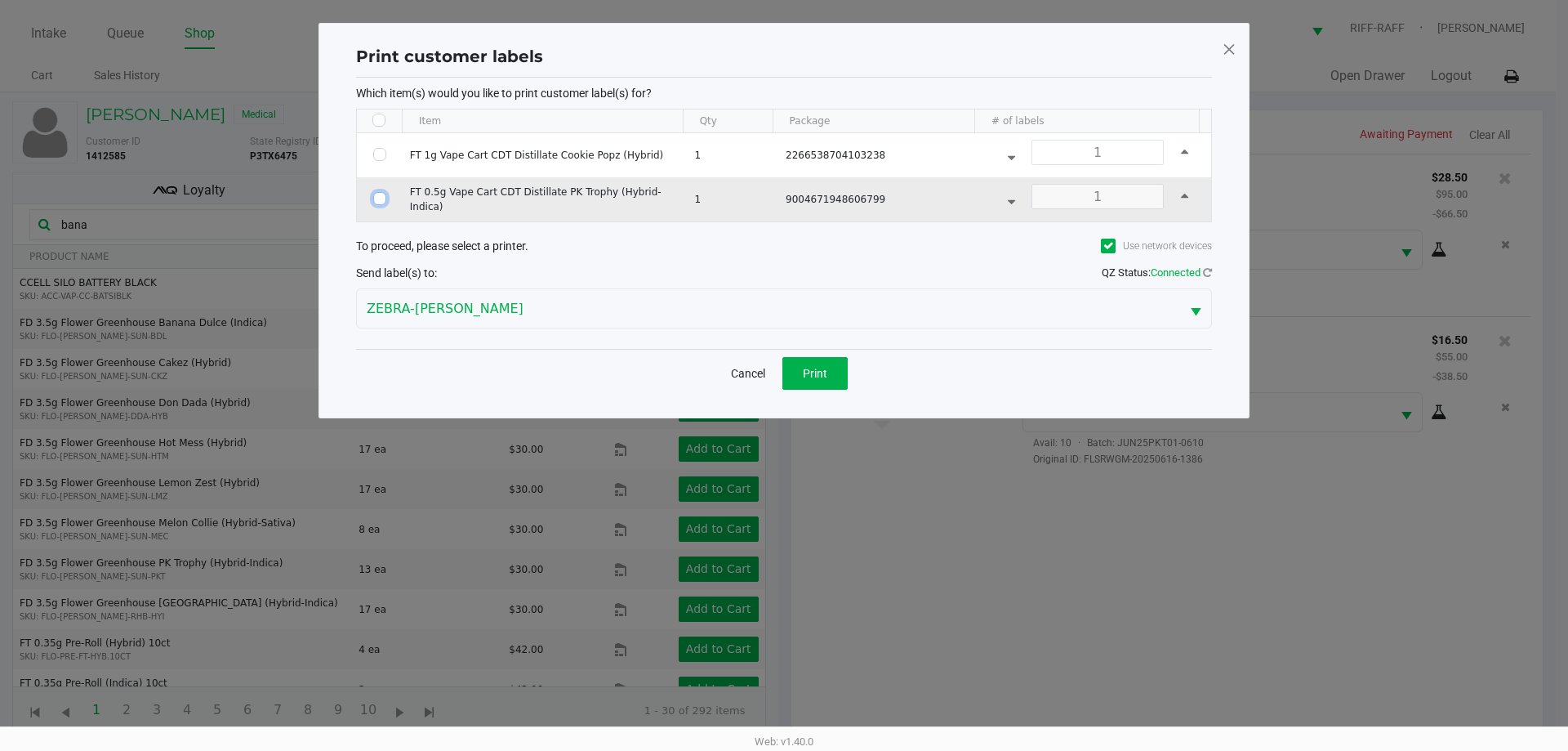
click at [377, 198] on input "Select Row" at bounding box center [380, 198] width 13 height 13
checkbox input "true"
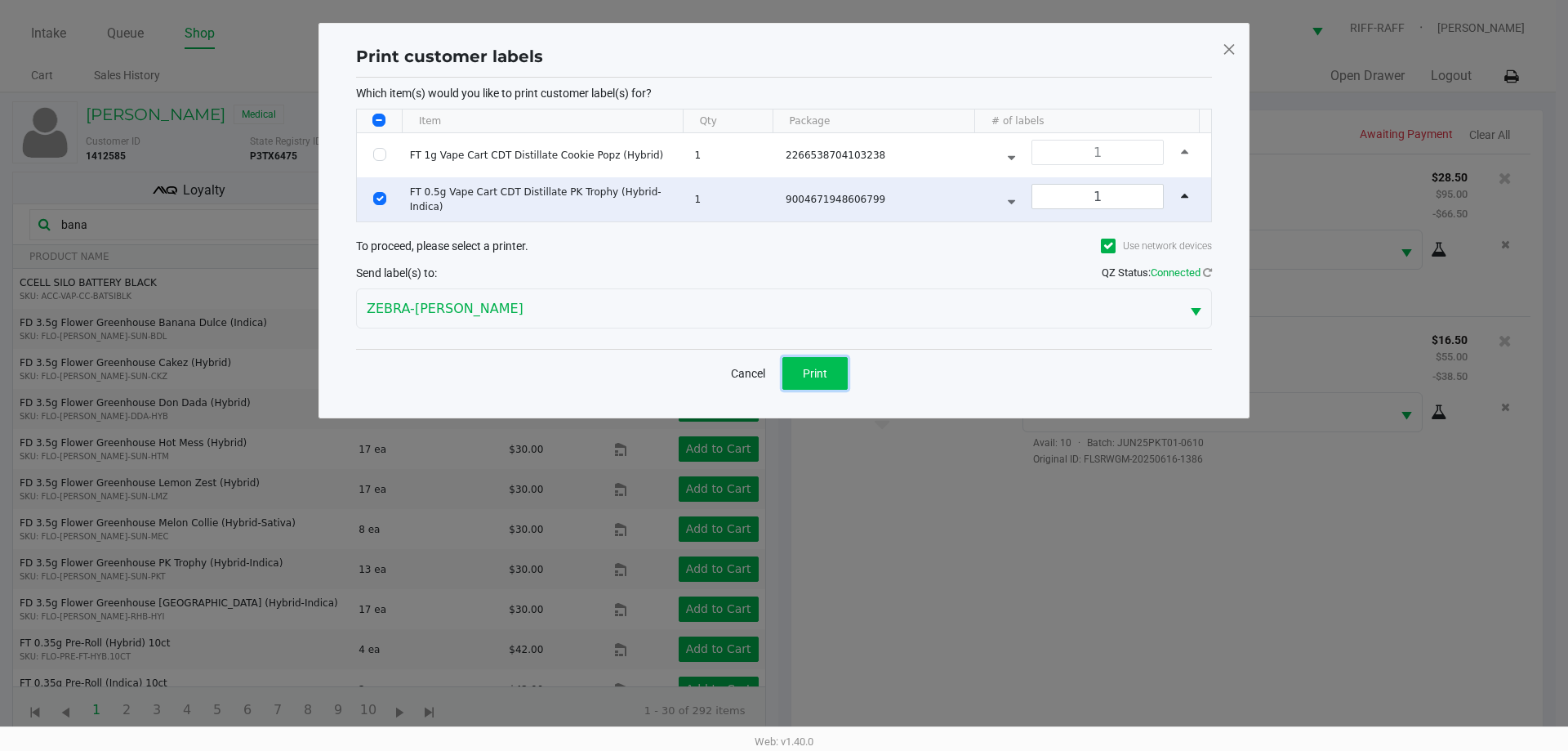
click at [781, 378] on span "Print" at bounding box center [815, 373] width 25 height 13
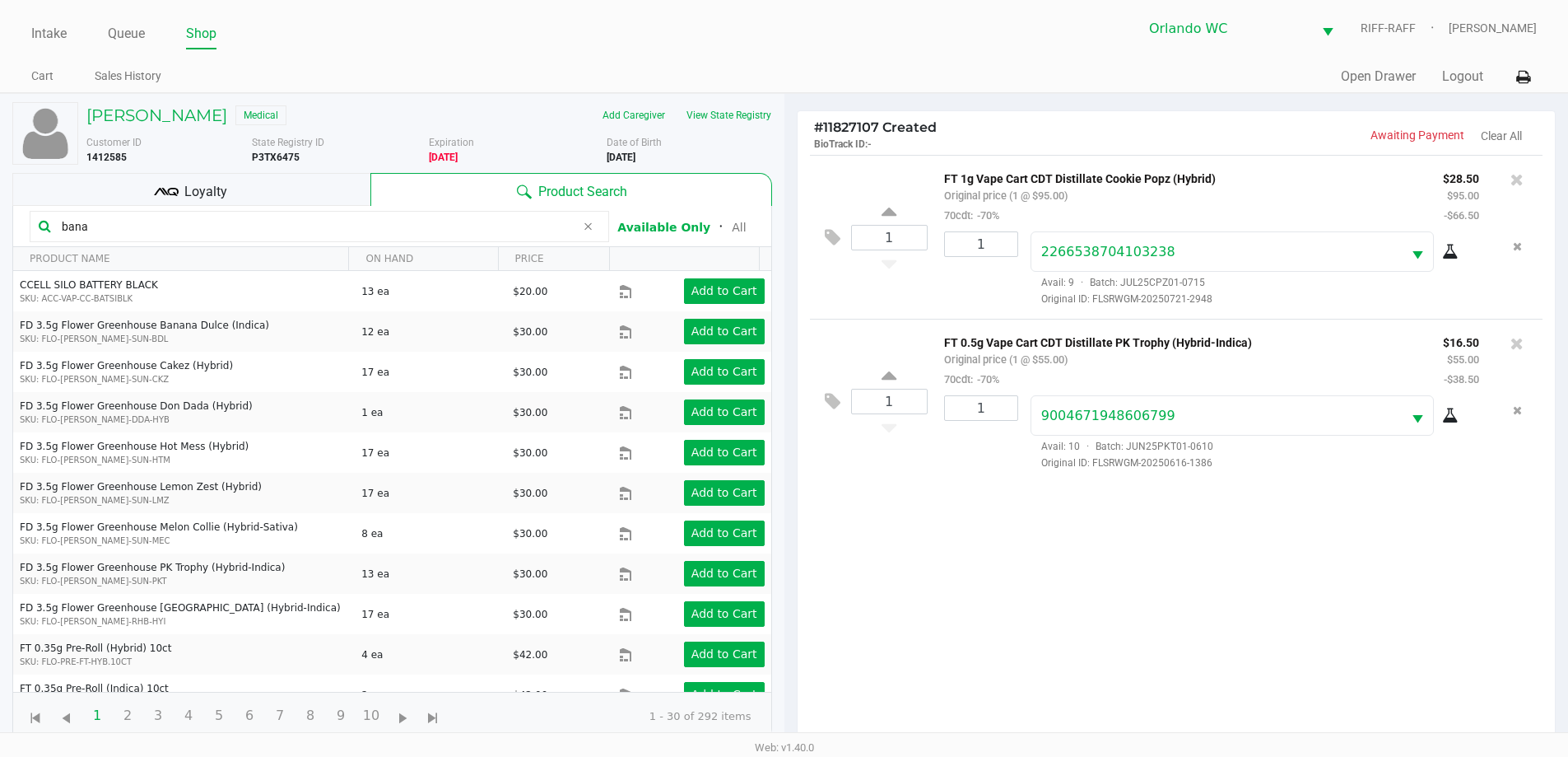
click at [787, 512] on div "1 FT 1g Vape Cart CDT Distillate Cookie Popz (Hybrid) Original price (1 @ $95.0…" at bounding box center [1177, 453] width 758 height 598
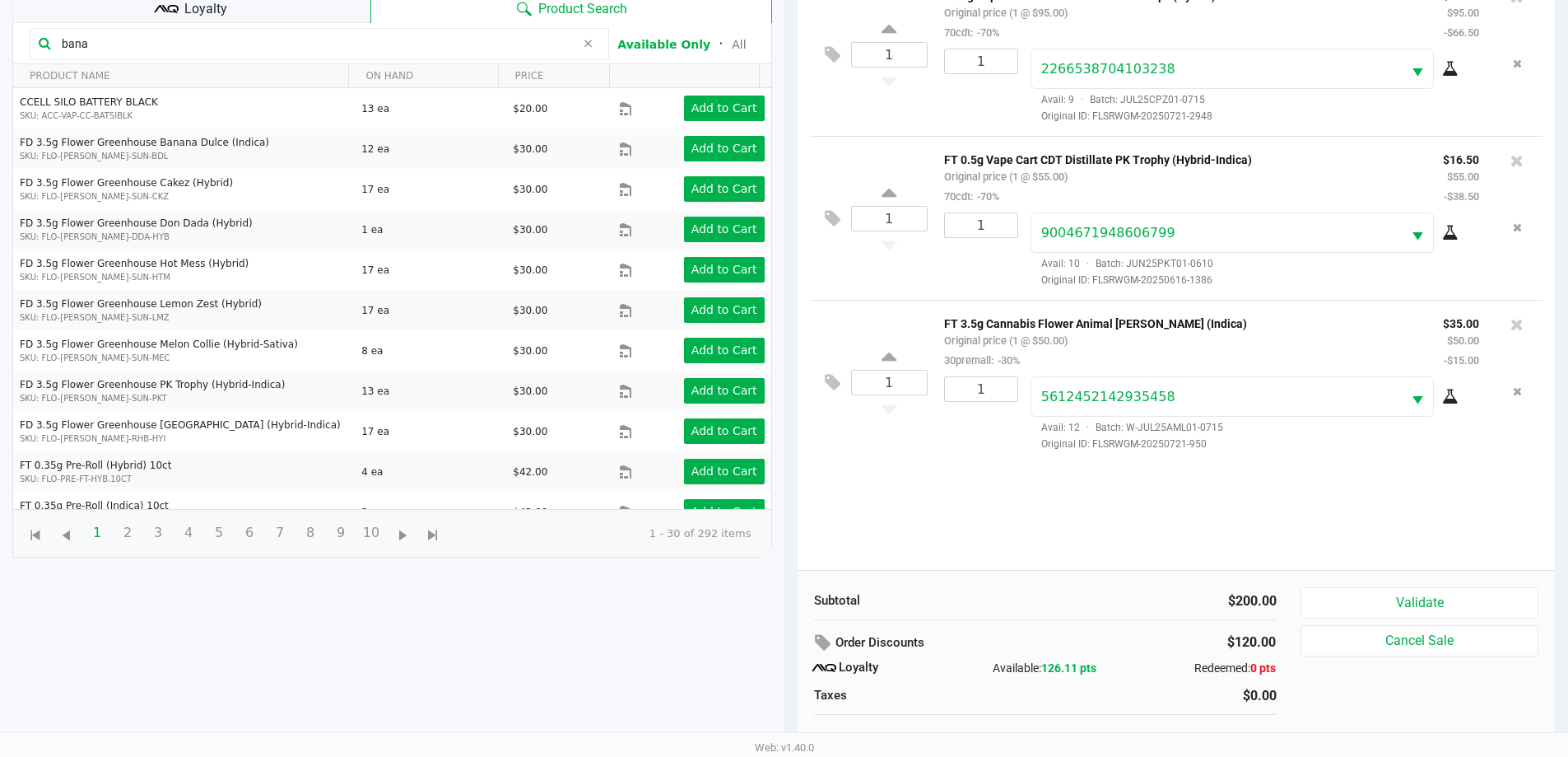
scroll to position [197, 0]
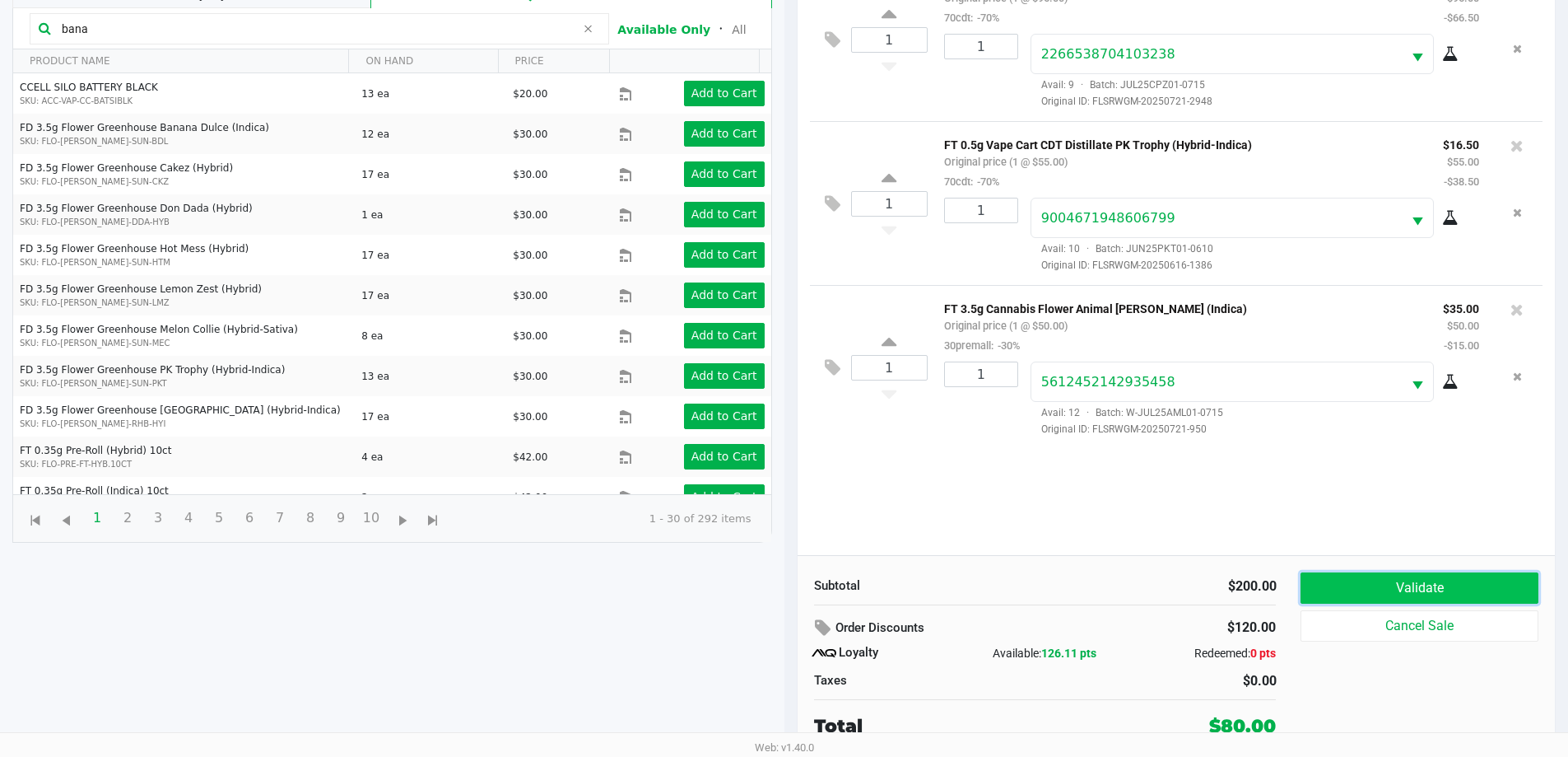
click at [787, 577] on button "Validate" at bounding box center [1419, 588] width 237 height 31
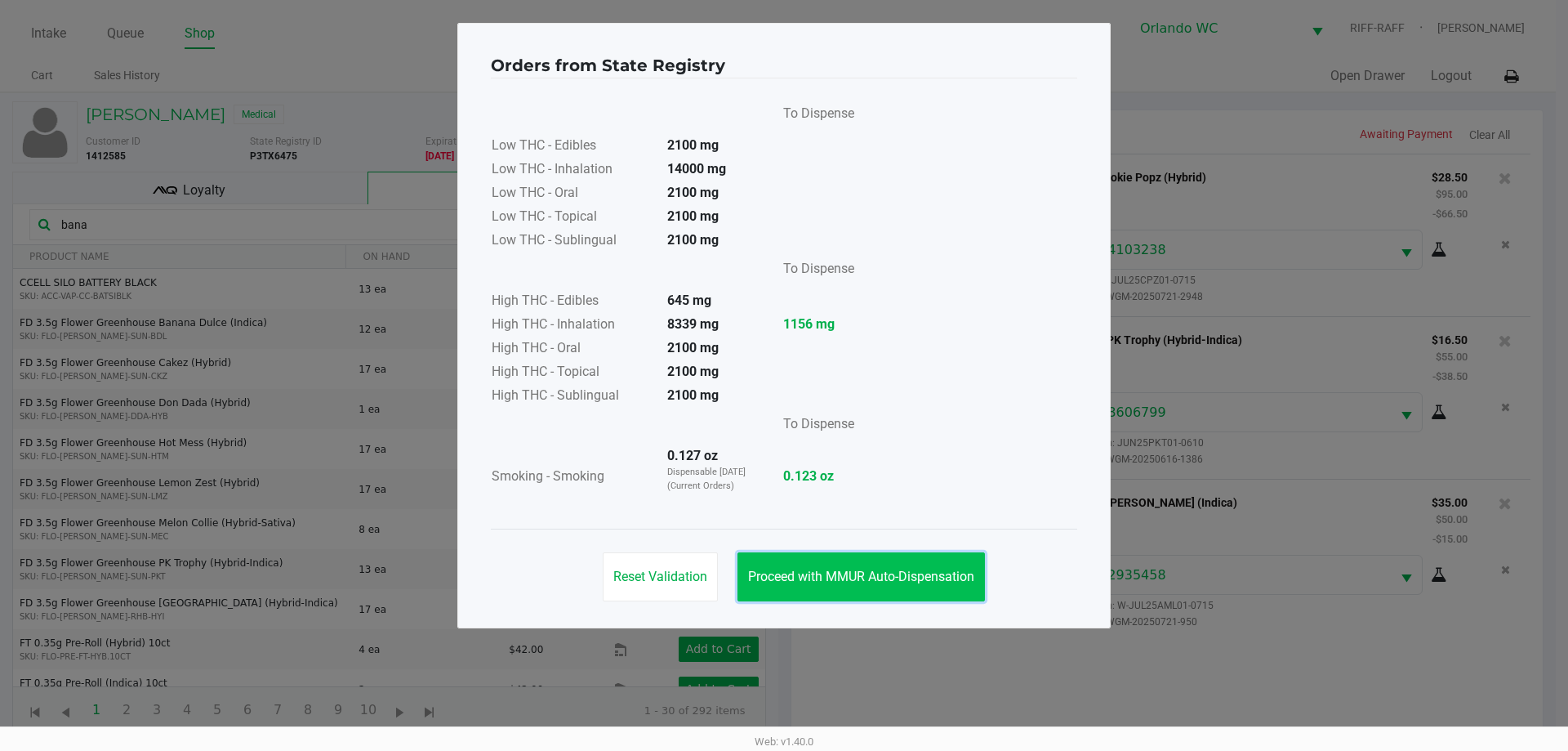
click at [781, 563] on button "Proceed with MMUR Auto-Dispensation" at bounding box center [861, 577] width 248 height 49
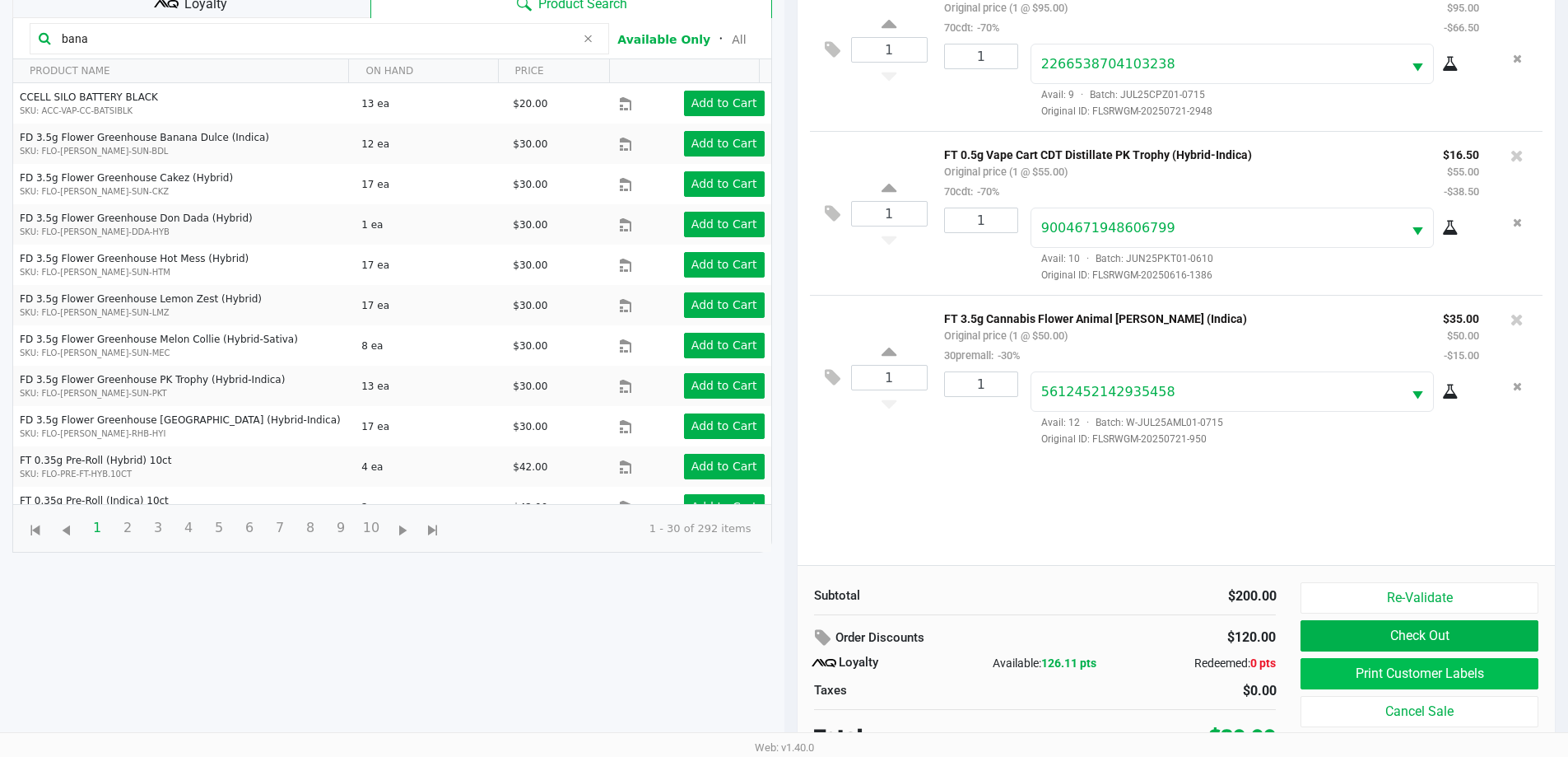
scroll to position [197, 0]
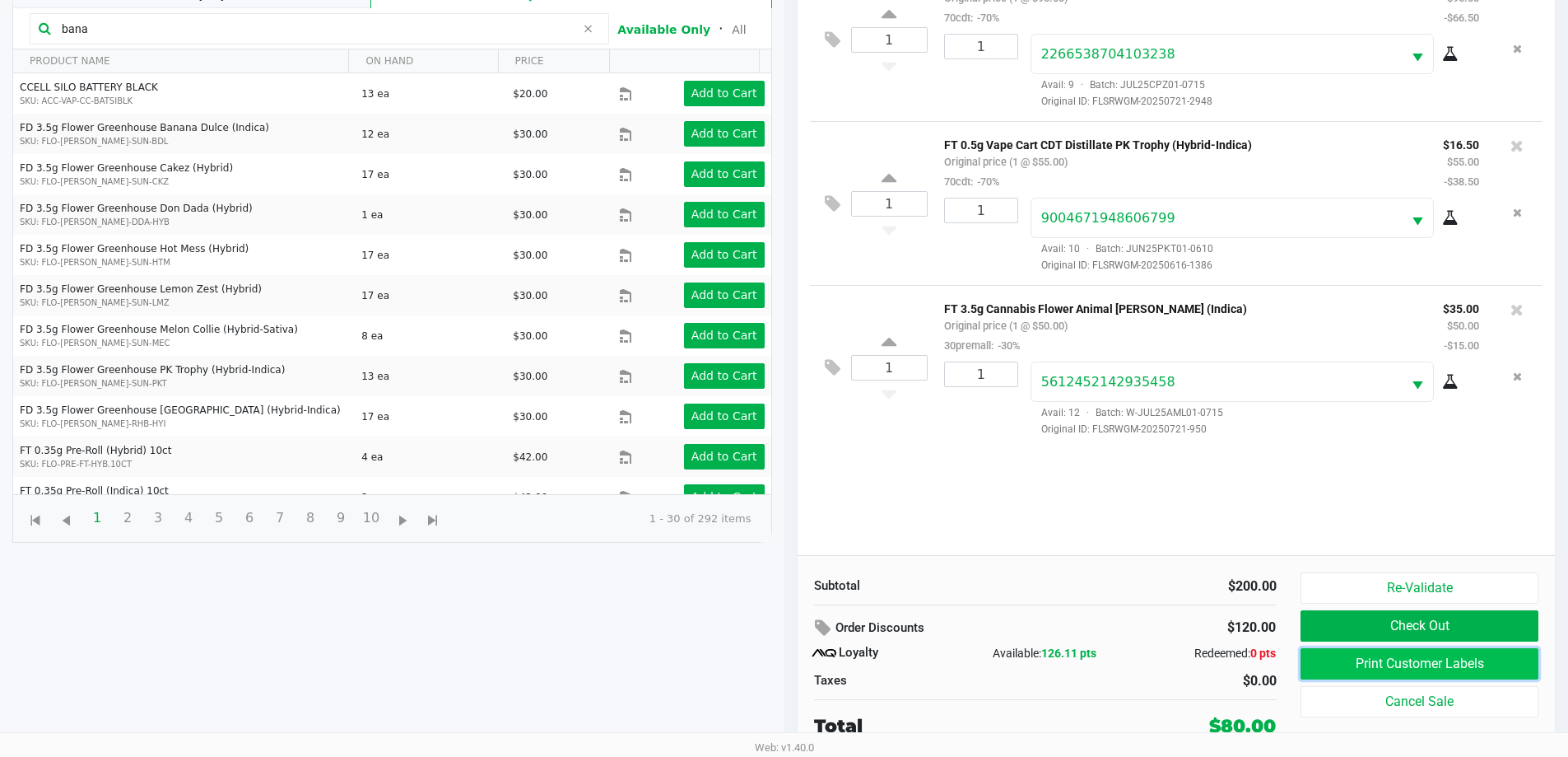
click at [787, 659] on button "Print Customer Labels" at bounding box center [1419, 663] width 237 height 31
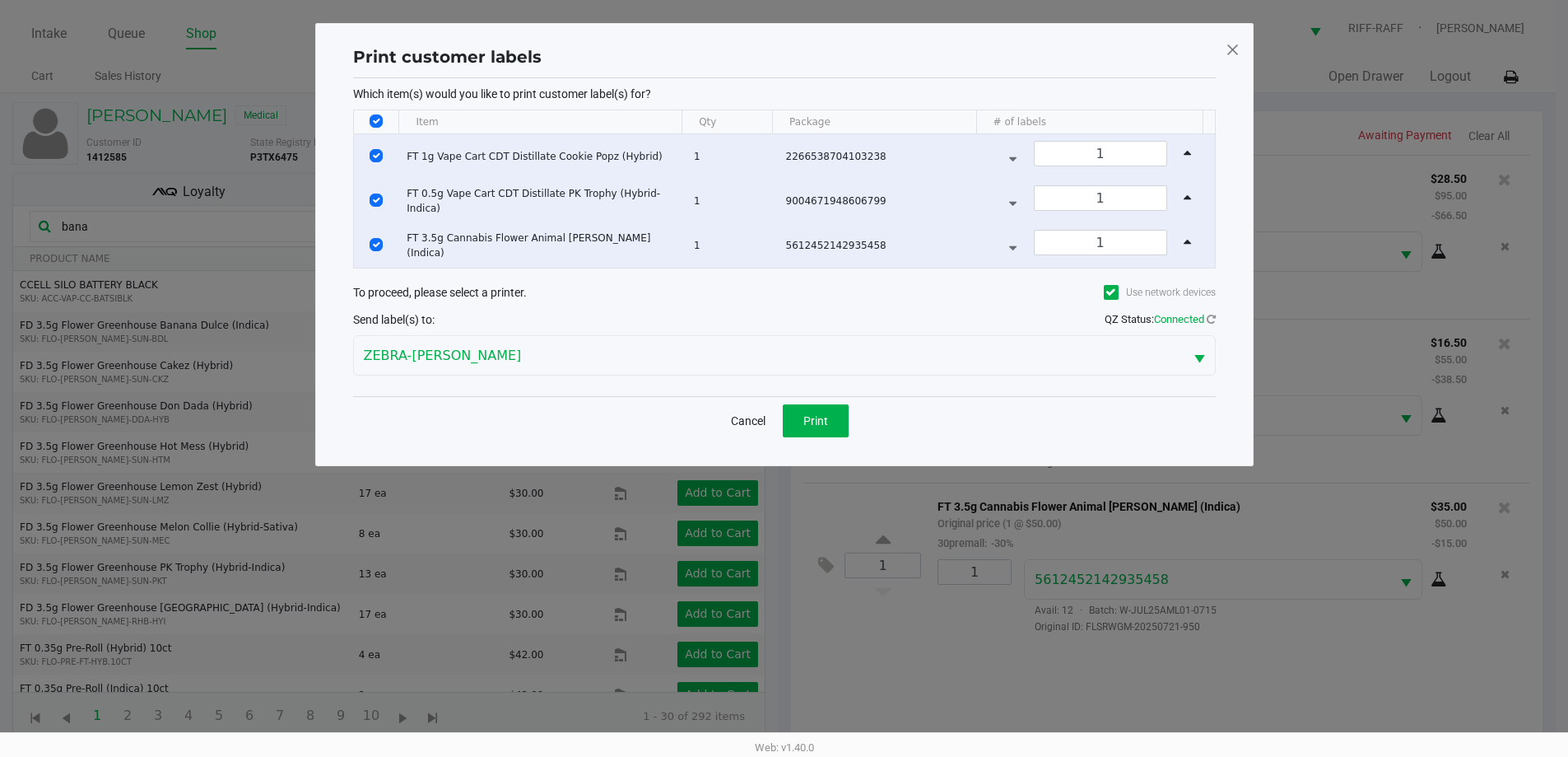
scroll to position [0, 0]
click at [381, 113] on th "Data table" at bounding box center [382, 123] width 45 height 24
click at [377, 116] on input "Select All Rows" at bounding box center [382, 120] width 13 height 13
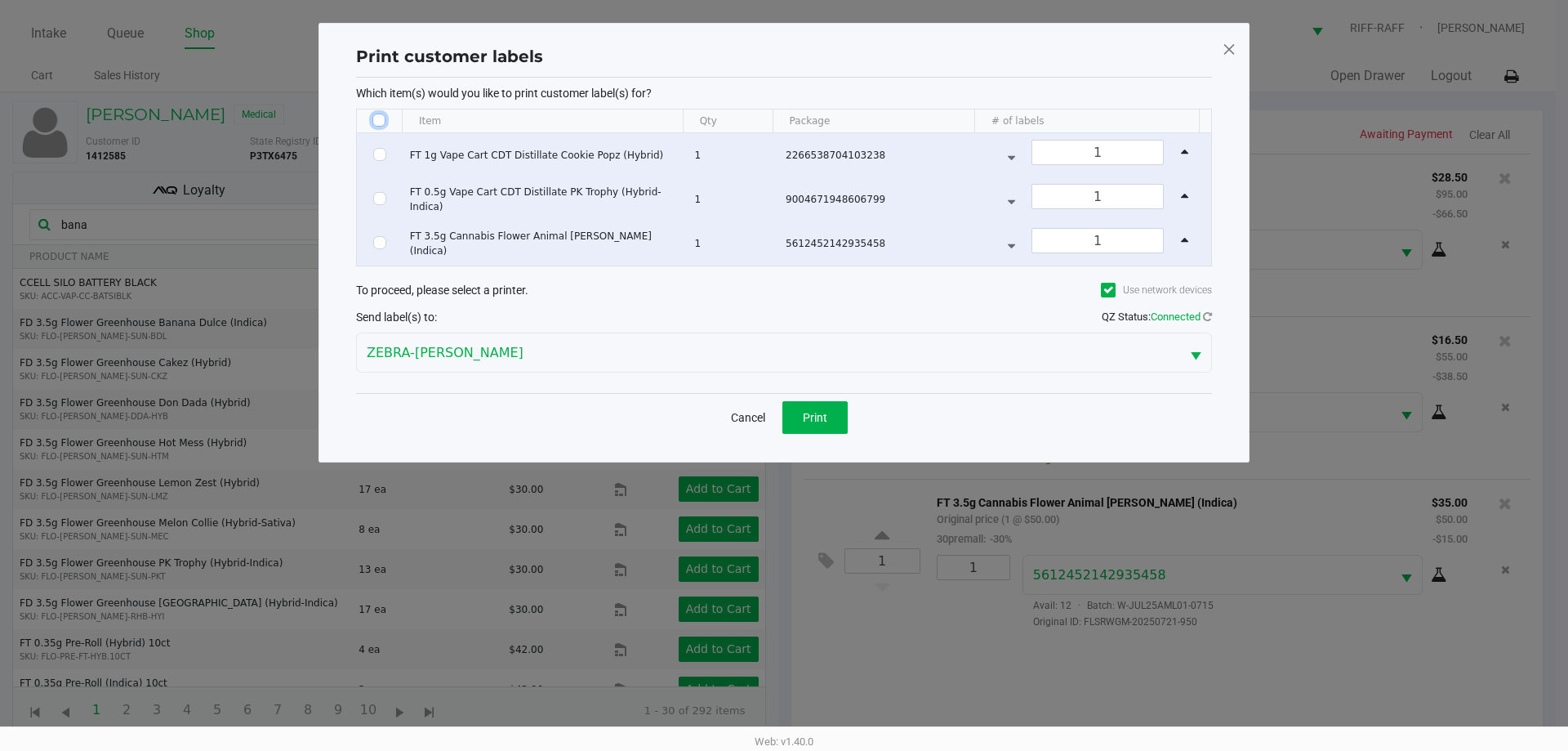
checkbox input "false"
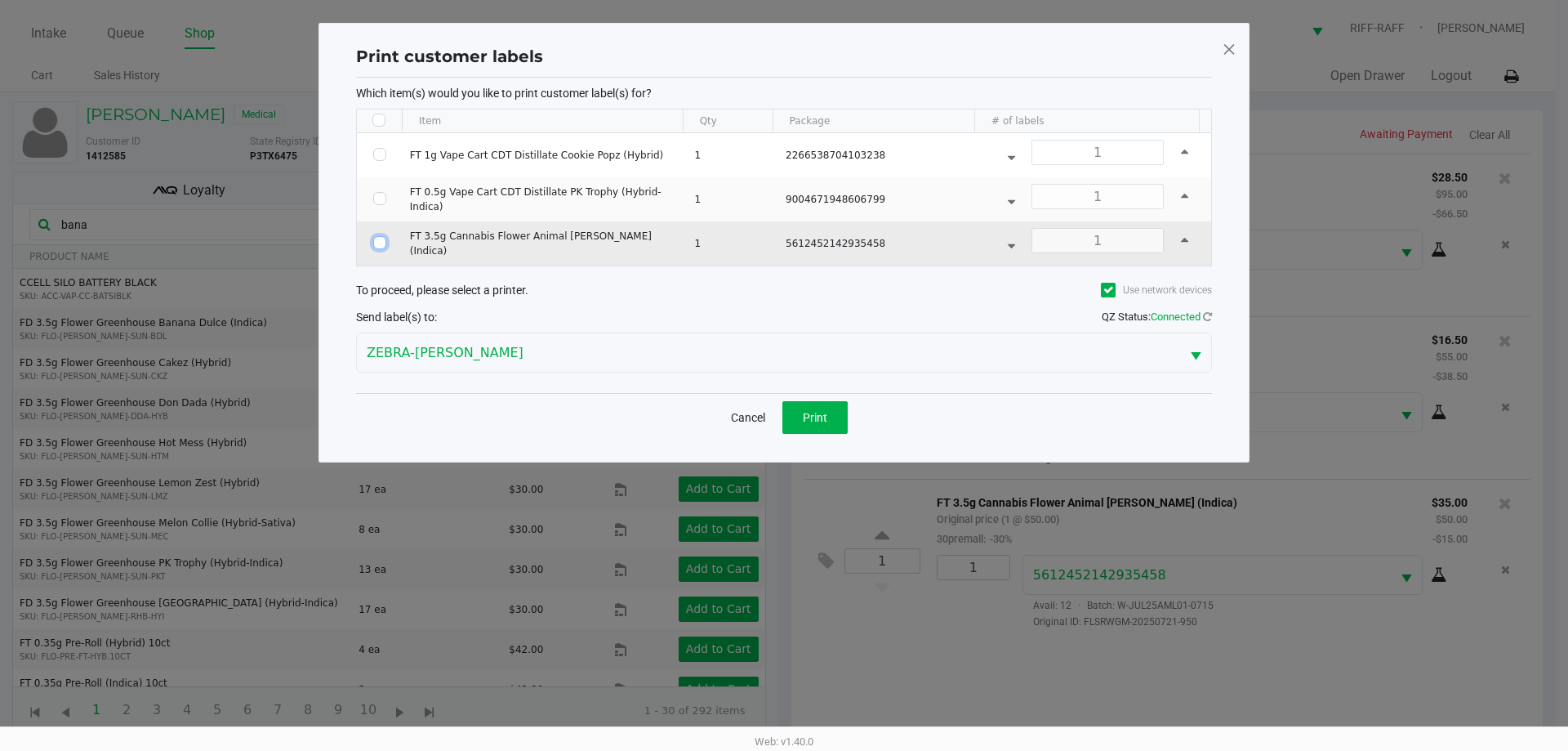
click at [375, 239] on input "Select Row" at bounding box center [380, 242] width 13 height 13
checkbox input "true"
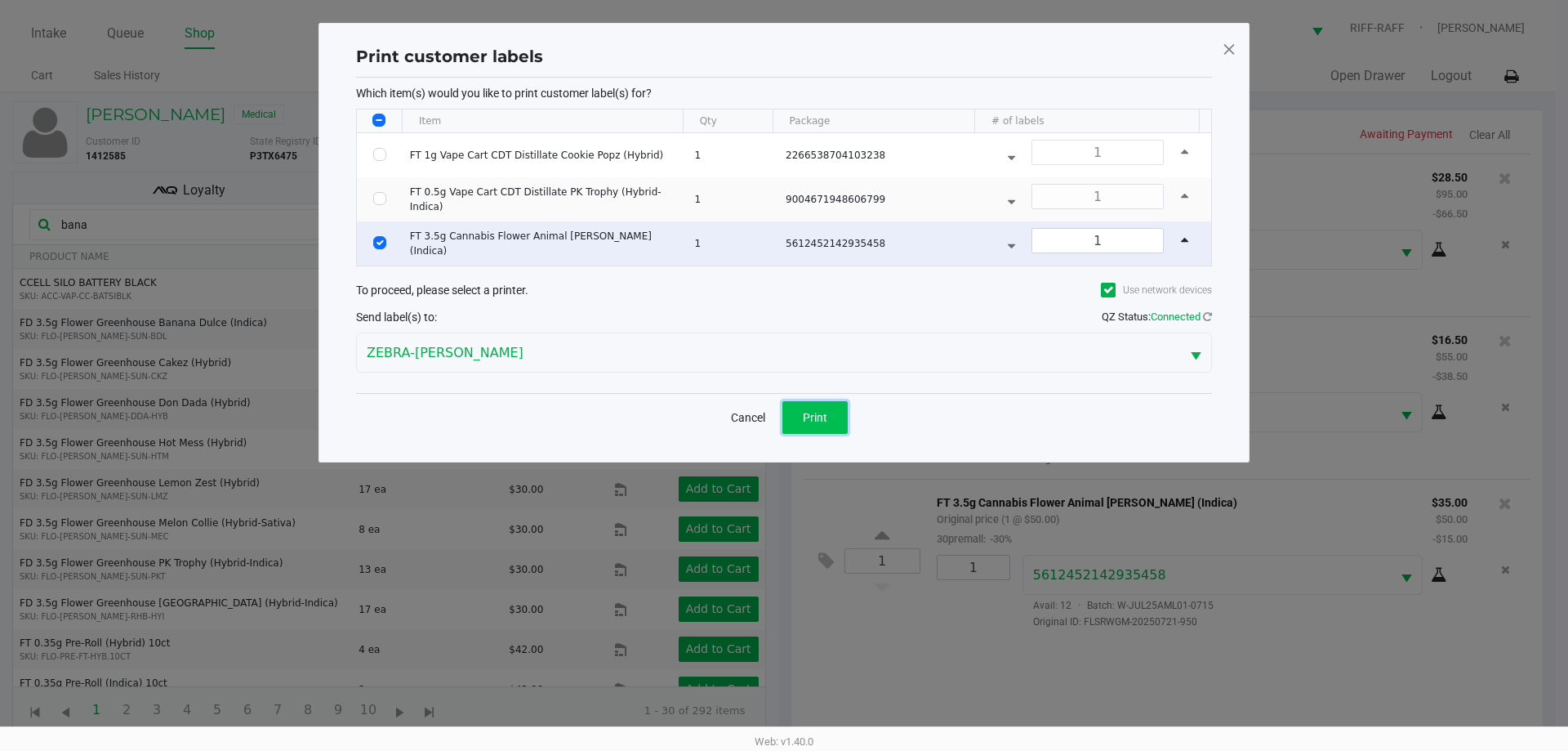
click at [781, 423] on span "Print" at bounding box center [815, 417] width 25 height 13
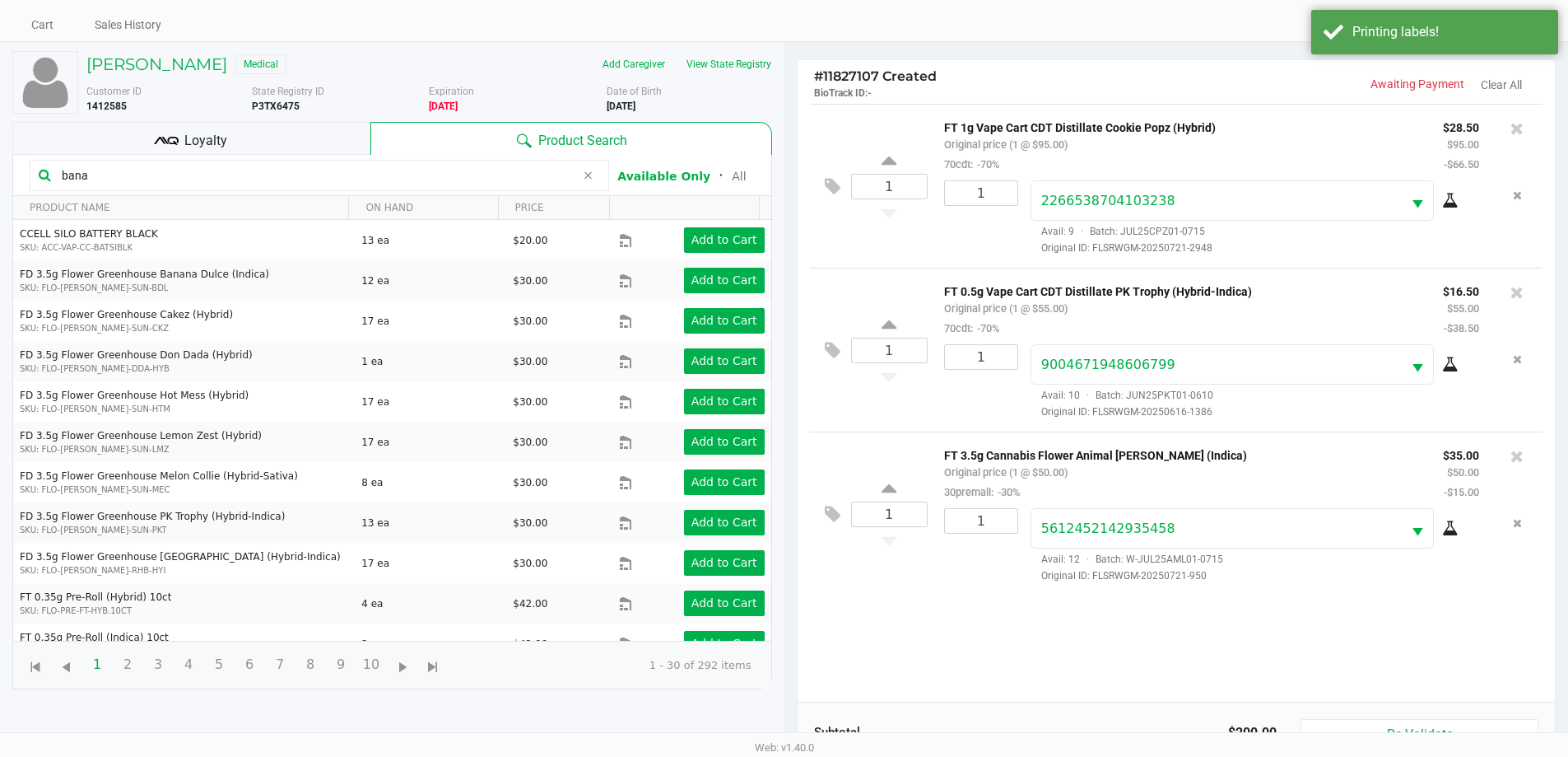
scroll to position [197, 0]
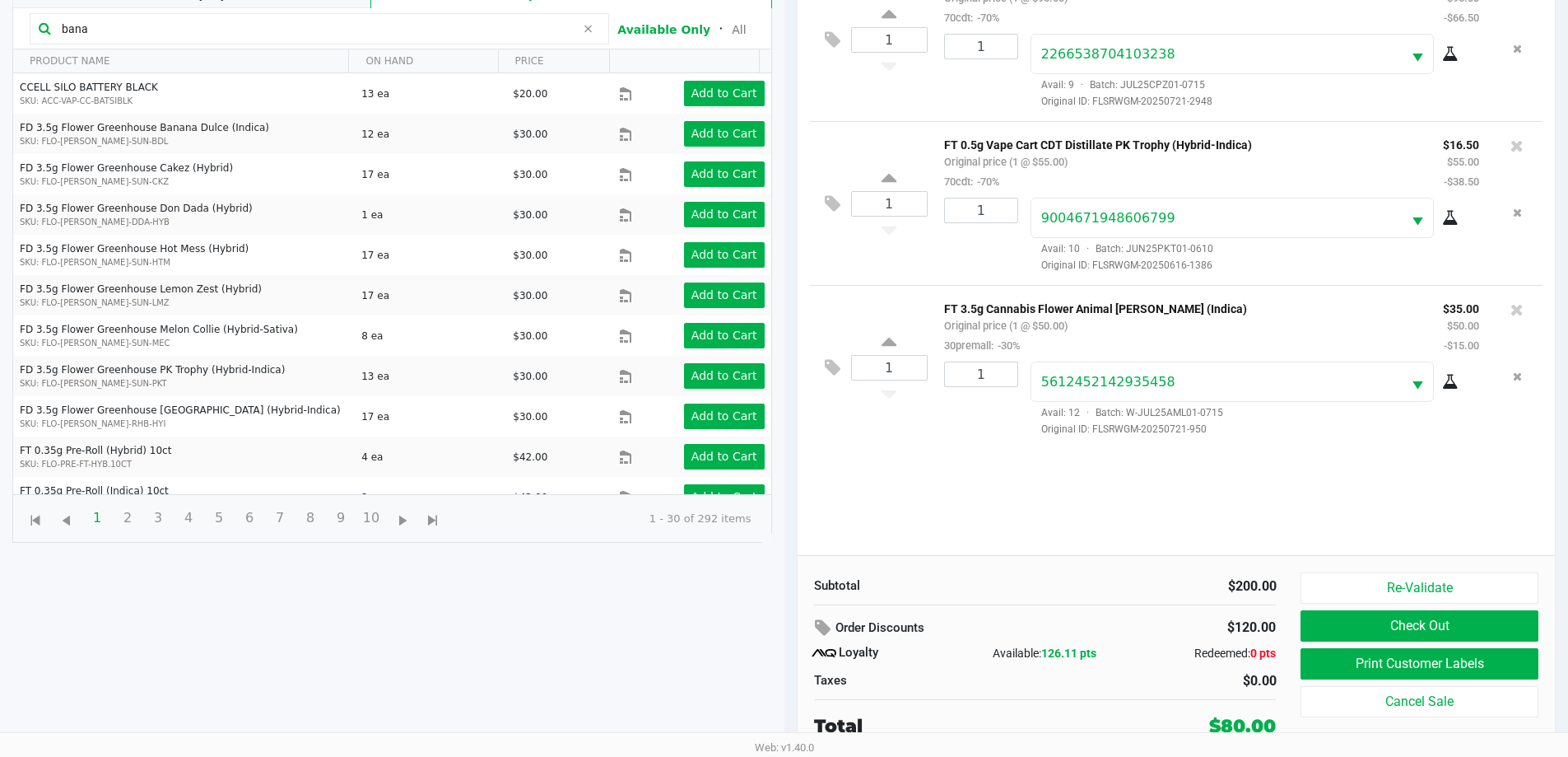
click at [787, 625] on button "Check Out" at bounding box center [1419, 626] width 237 height 31
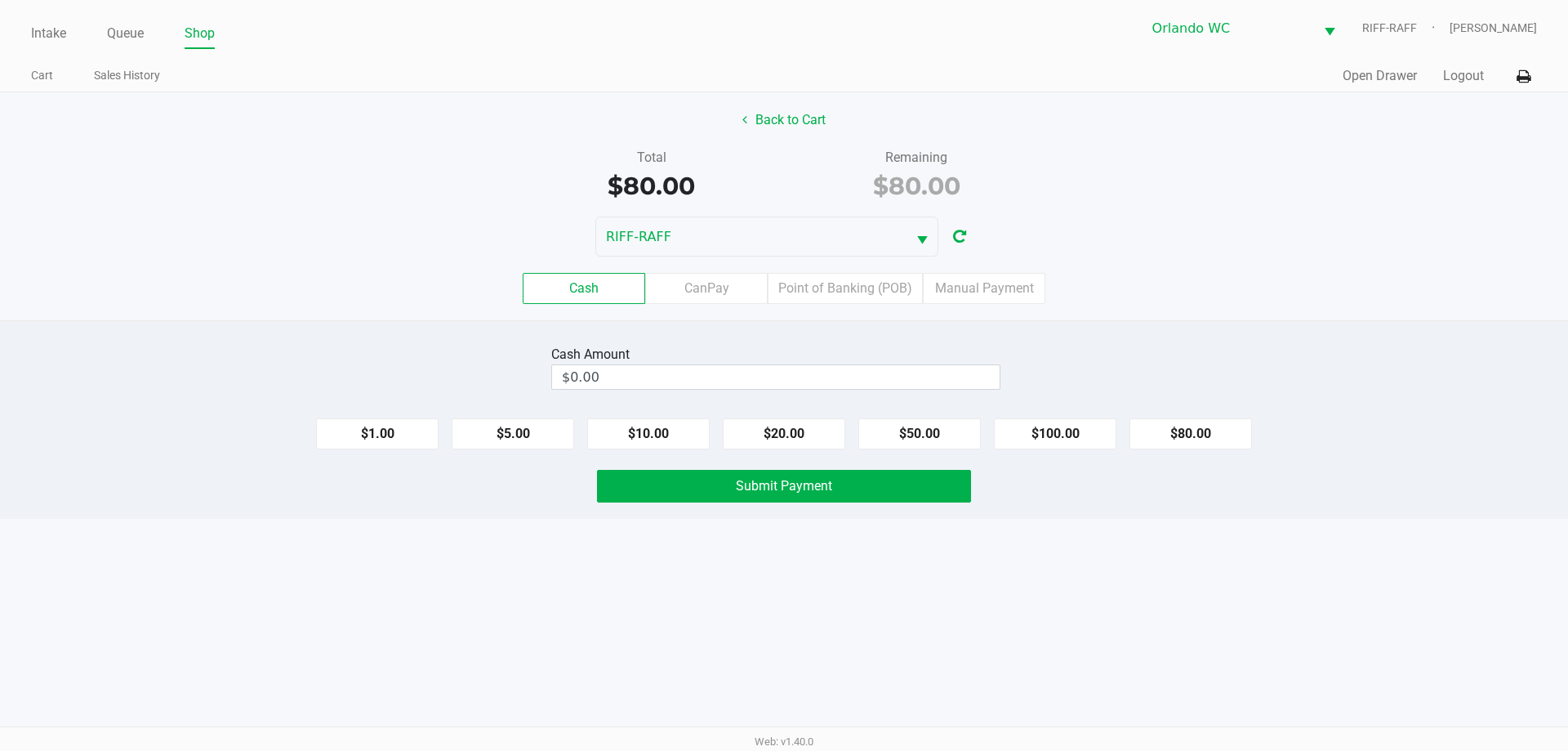
click at [781, 434] on button "$100.00" at bounding box center [1056, 433] width 123 height 31
type input "$100.00"
click at [781, 475] on button "Submit Payment" at bounding box center [783, 486] width 374 height 32
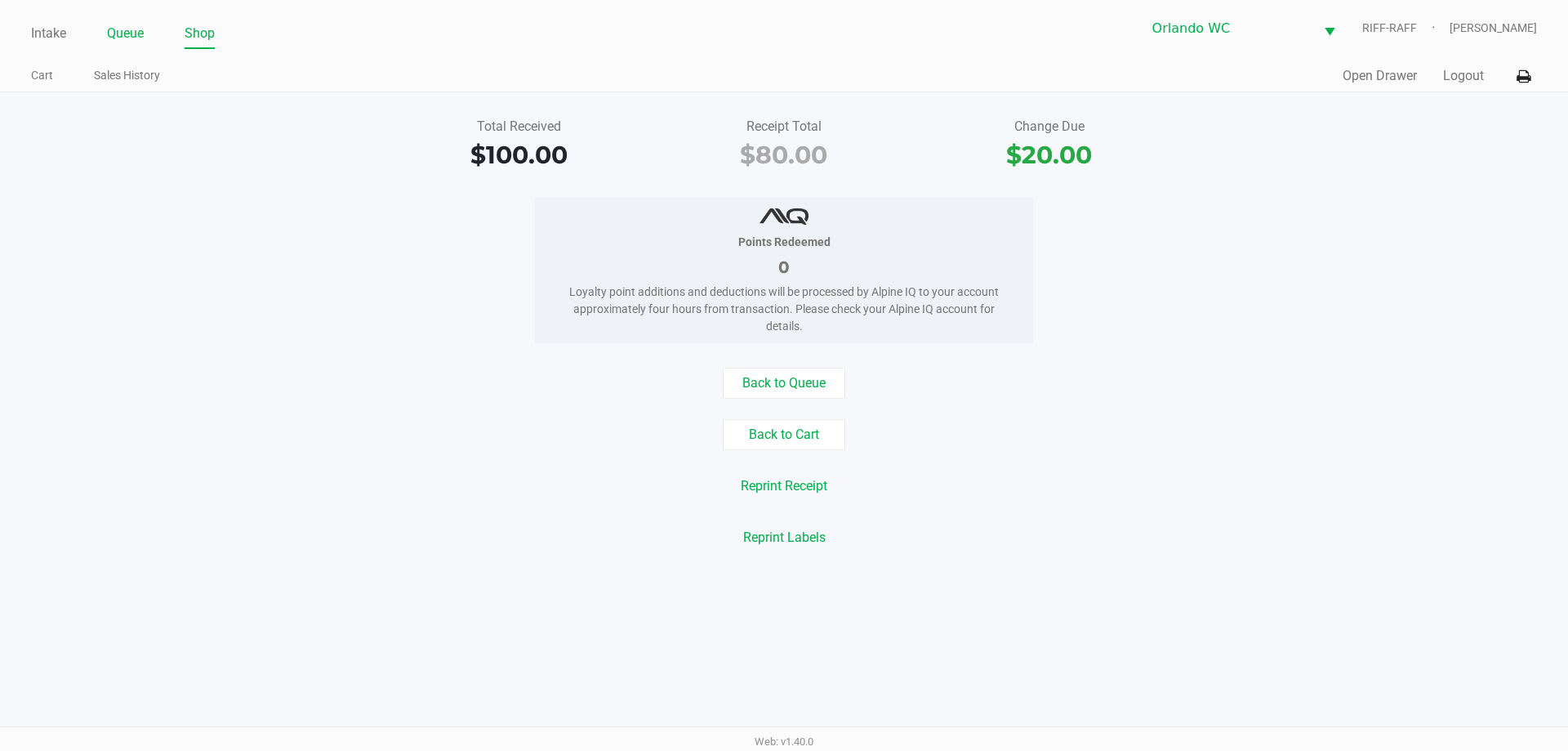
click at [121, 37] on link "Queue" at bounding box center [125, 33] width 37 height 23
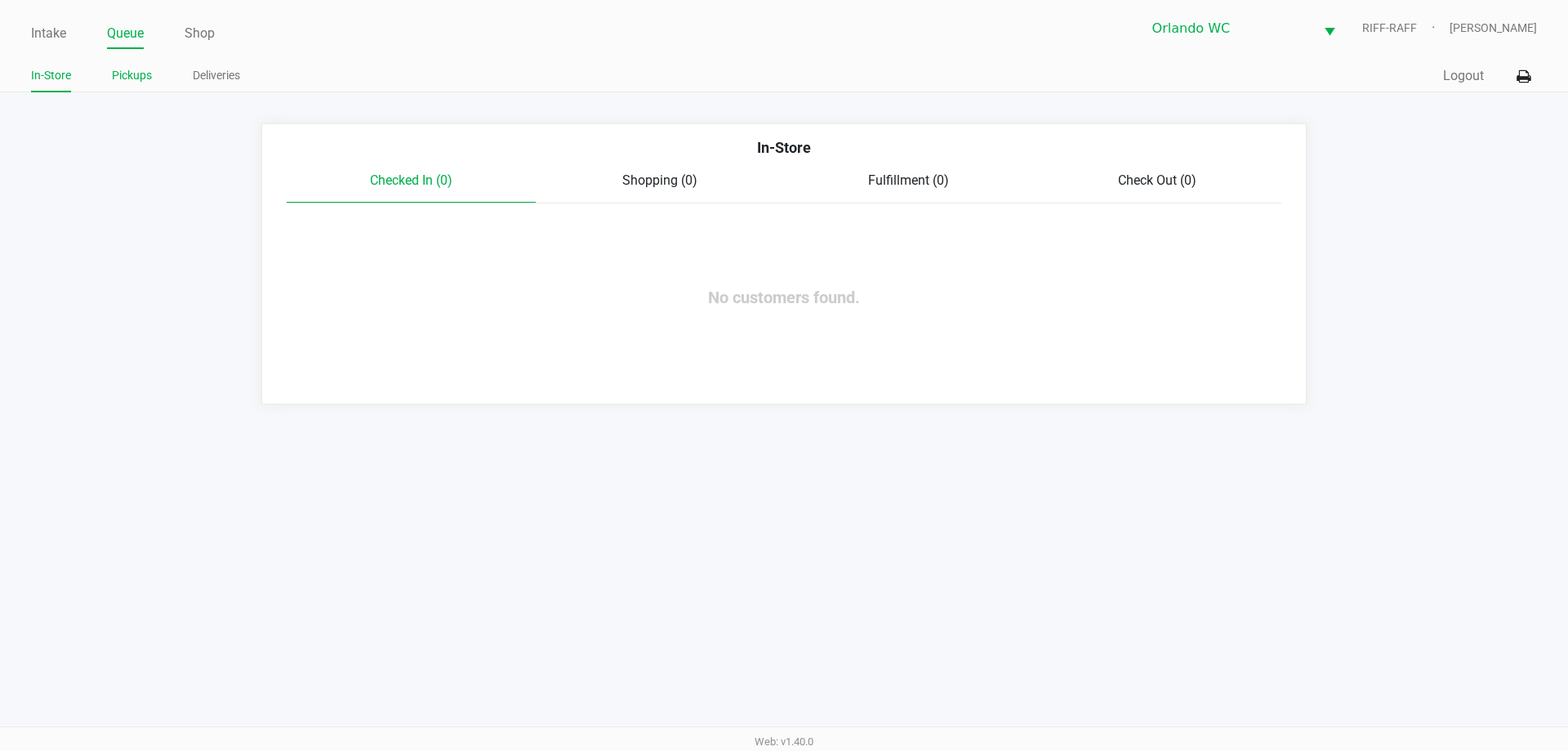
click at [130, 77] on link "Pickups" at bounding box center [131, 76] width 40 height 20
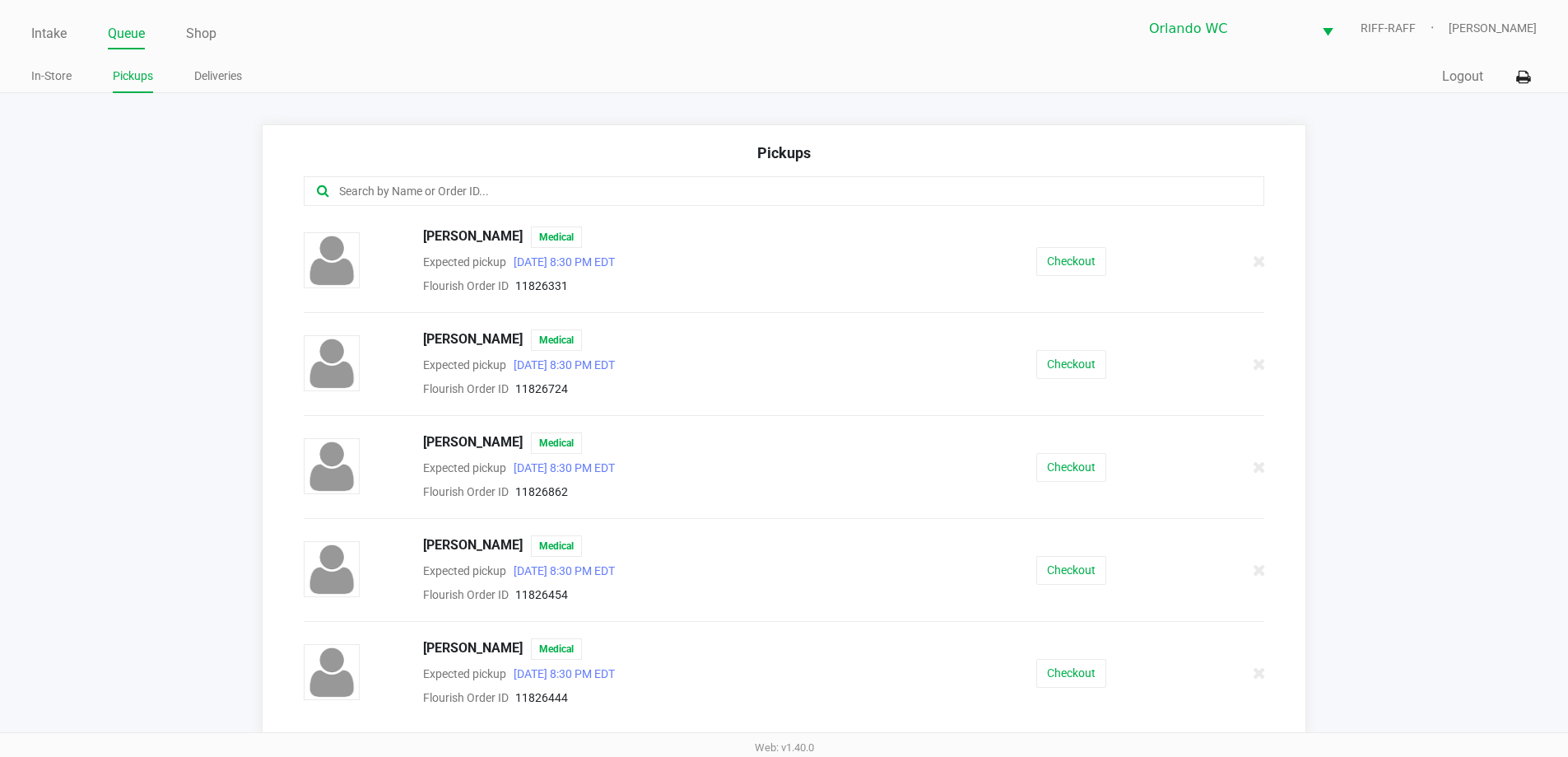
click at [477, 188] on input "text" at bounding box center [757, 191] width 841 height 19
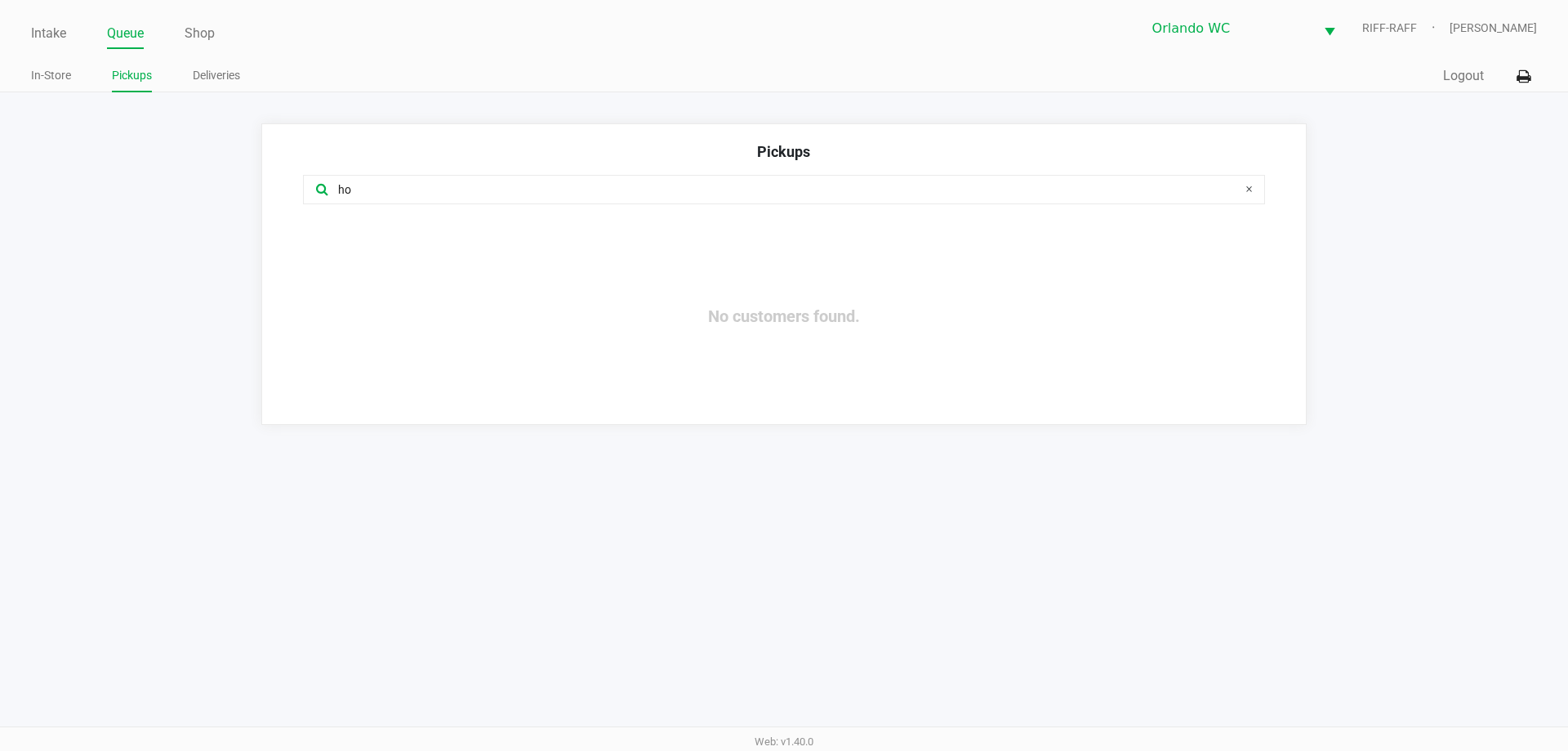
type input "h"
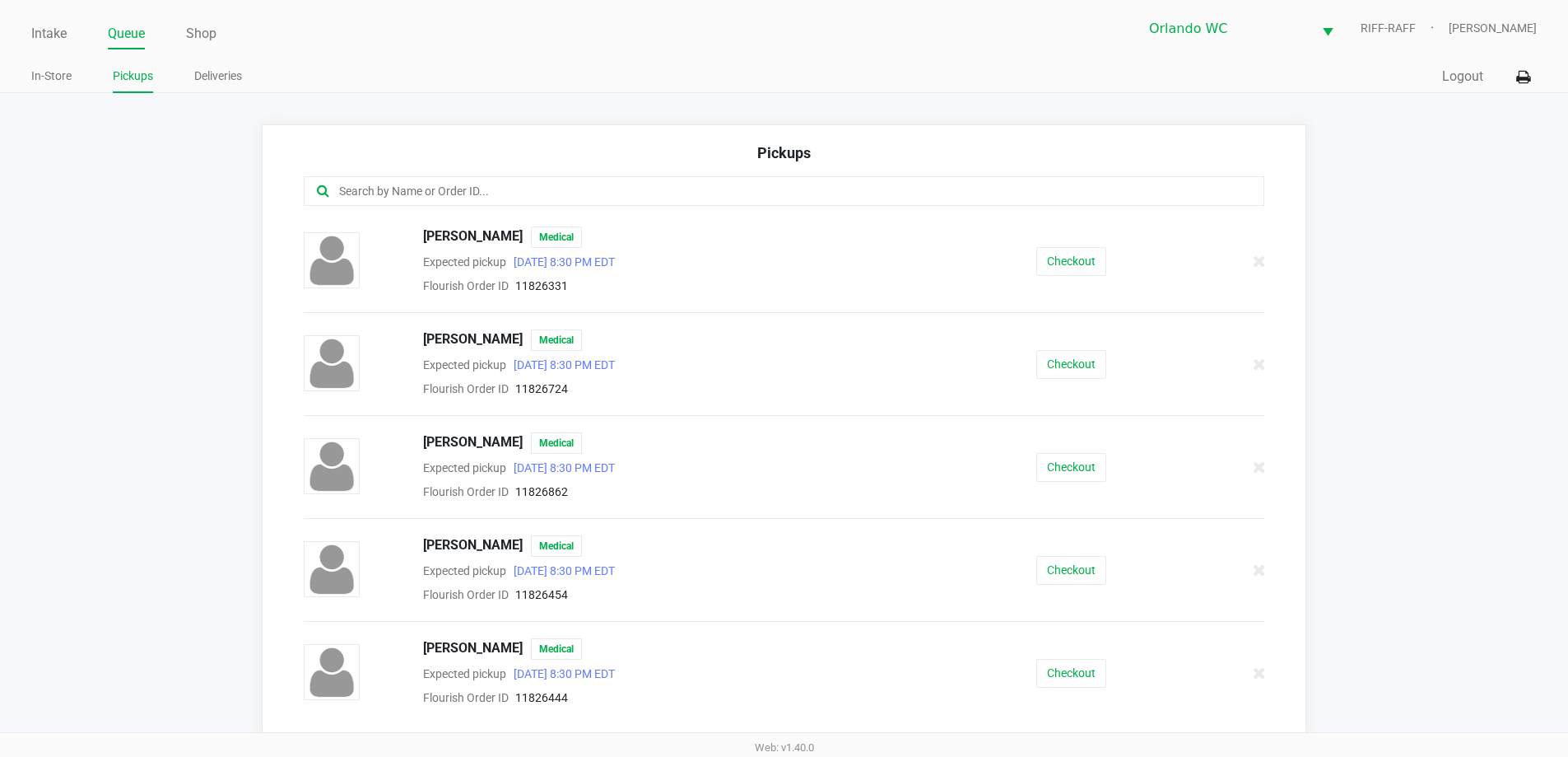
click at [540, 58] on div "Intake Queue Shop Orlando WC RIFF-RAFF Victoria Velez In-Store Pickups Deliveri…" at bounding box center [784, 46] width 1568 height 93
click at [624, 55] on div "Intake Queue Shop Orlando WC RIFF-RAFF Victoria Velez In-Store Pickups Deliveri…" at bounding box center [784, 46] width 1568 height 93
click at [50, 34] on link "Intake" at bounding box center [48, 33] width 35 height 23
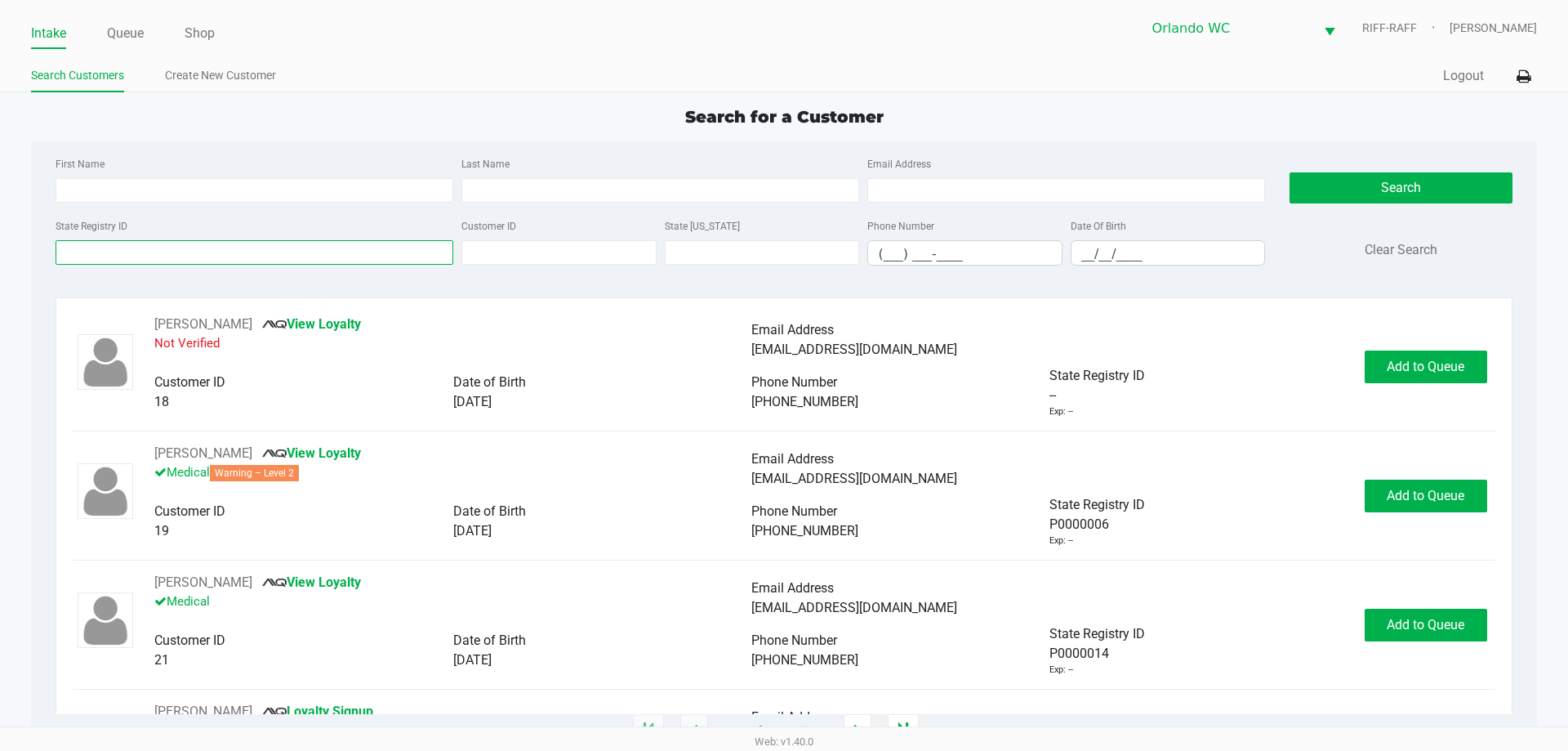
click at [259, 255] on input "State Registry ID" at bounding box center [254, 252] width 398 height 25
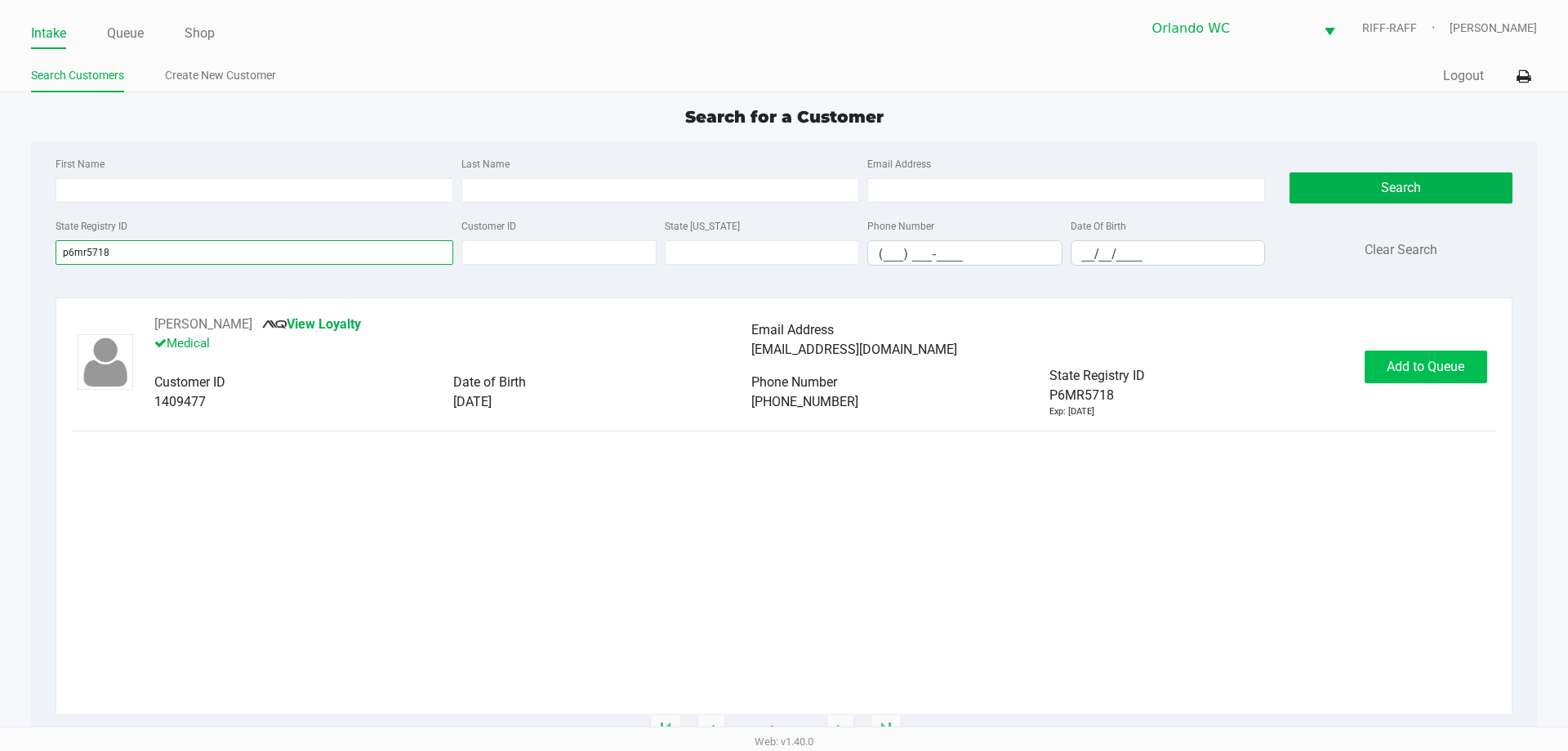
type input "p6mr5718"
click at [781, 366] on span "Add to Queue" at bounding box center [1425, 366] width 77 height 15
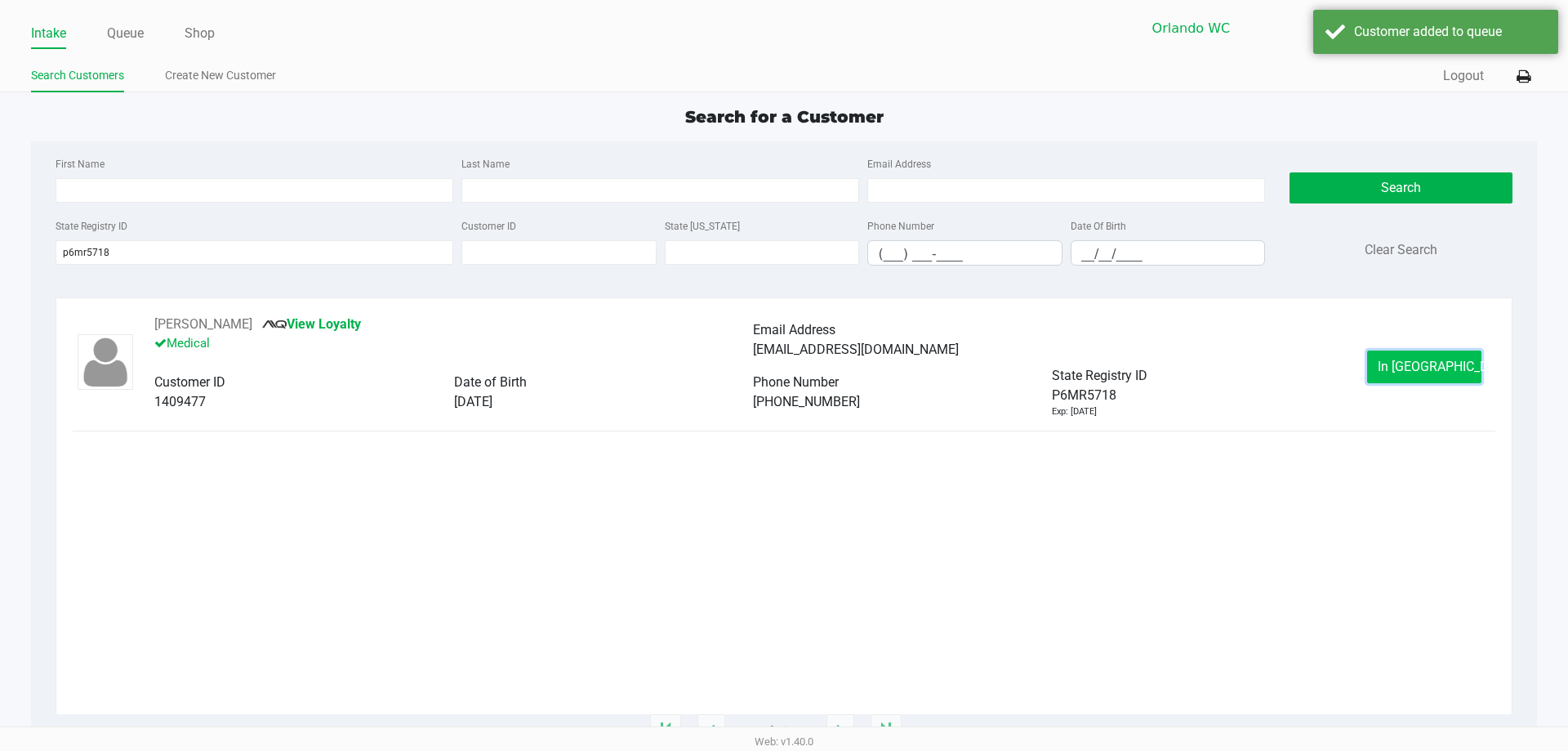
click at [781, 367] on span "In Queue" at bounding box center [1446, 366] width 137 height 15
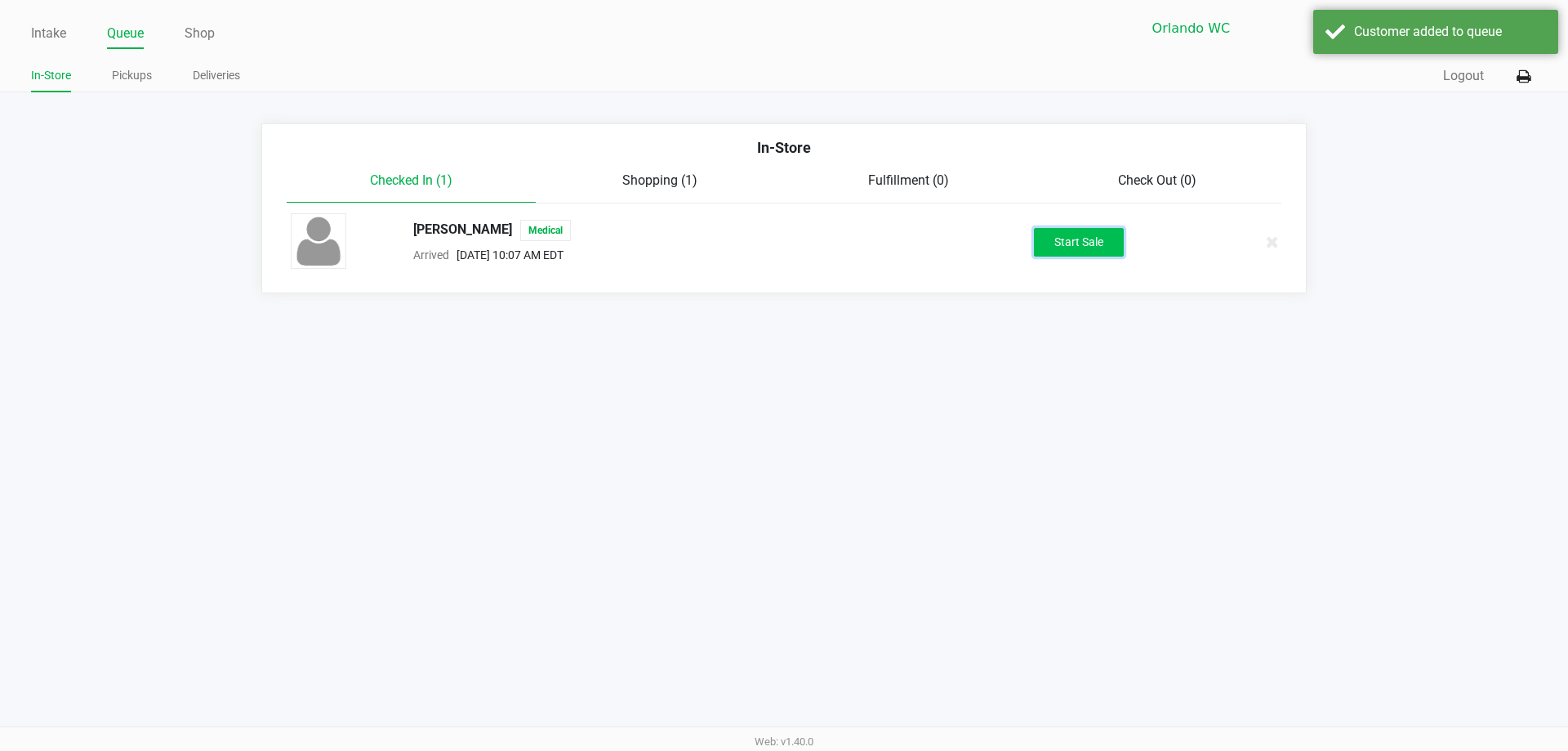
click at [781, 231] on button "Start Sale" at bounding box center [1079, 243] width 90 height 29
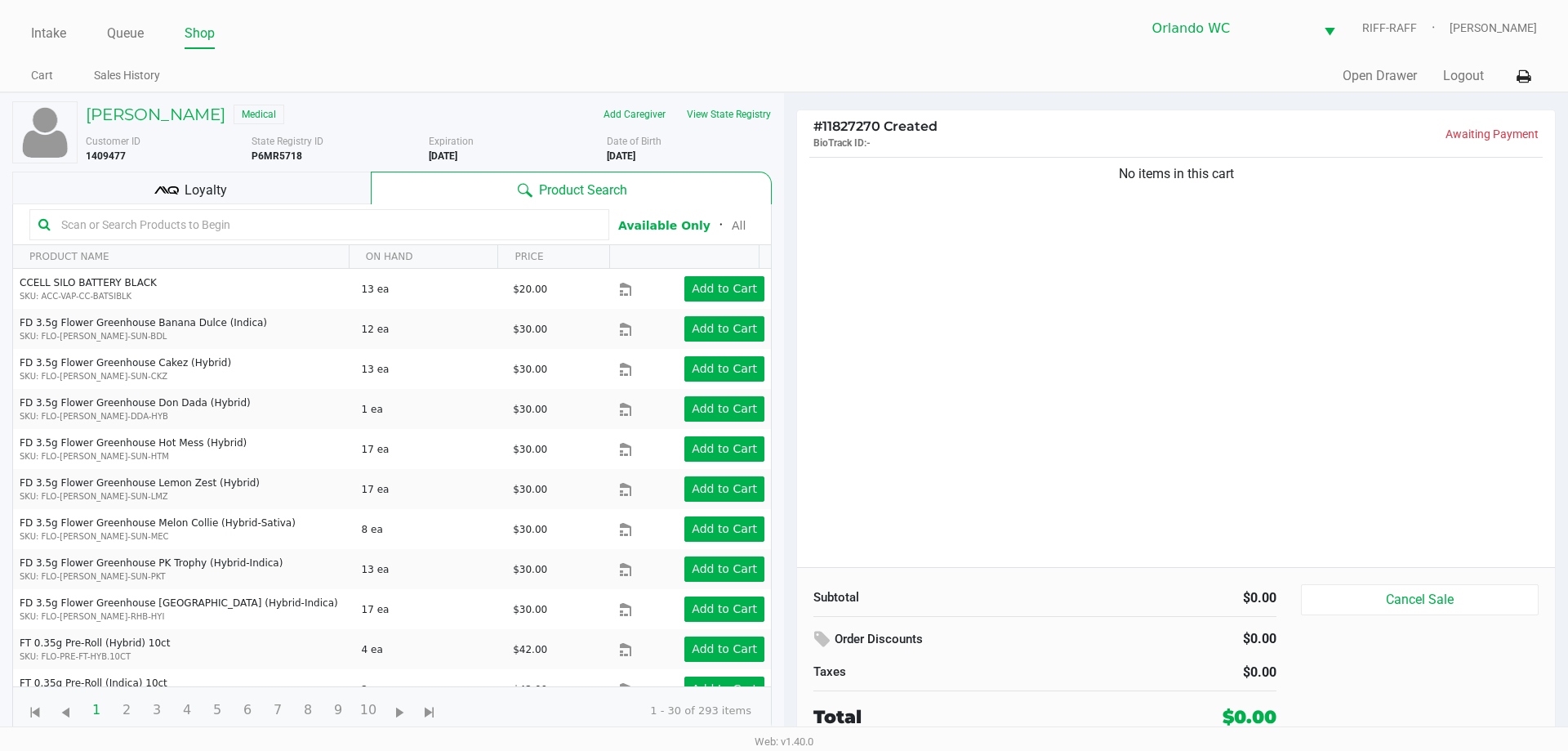
click at [781, 339] on div "No items in this cart" at bounding box center [1176, 360] width 758 height 414
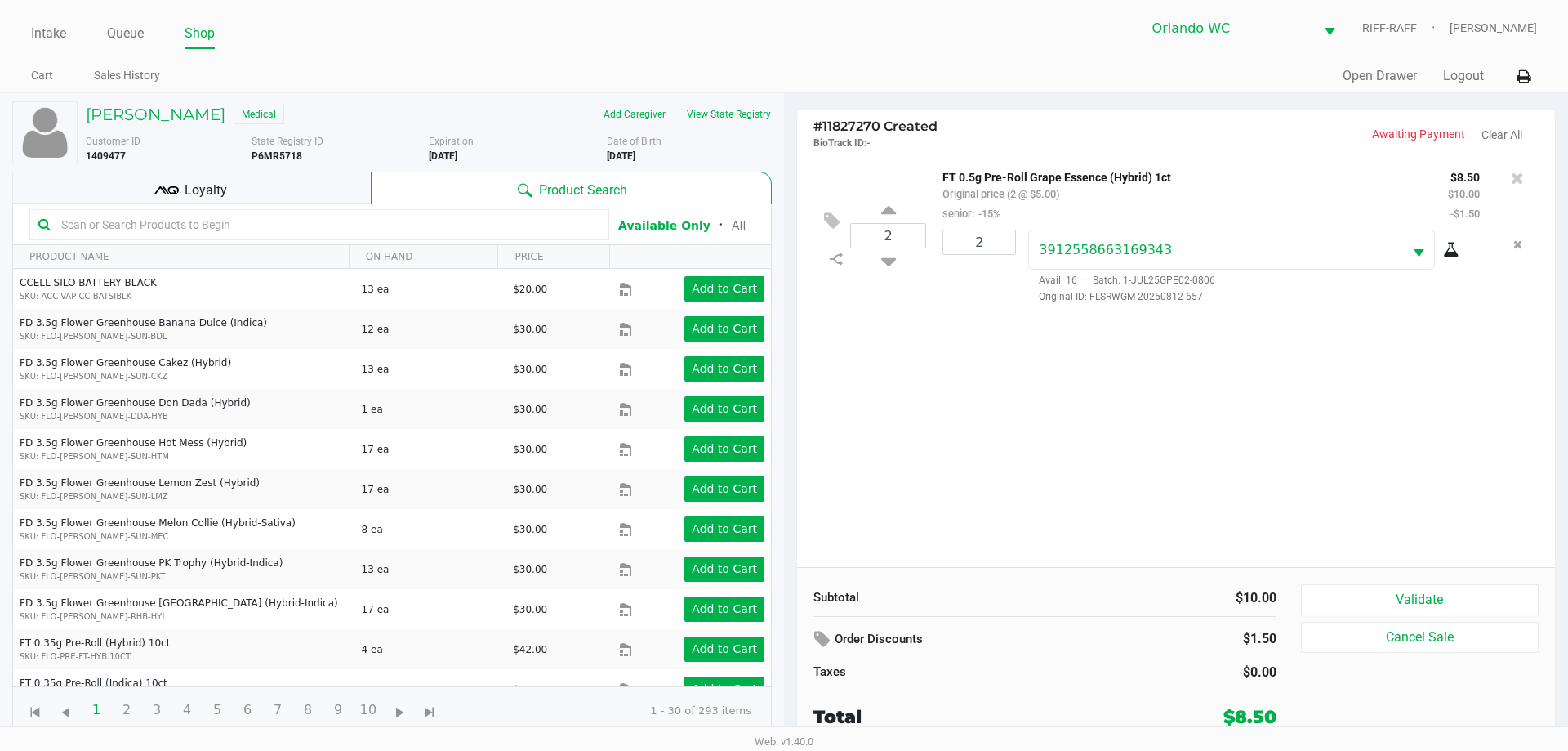
click at [264, 174] on div "Loyalty" at bounding box center [191, 188] width 358 height 32
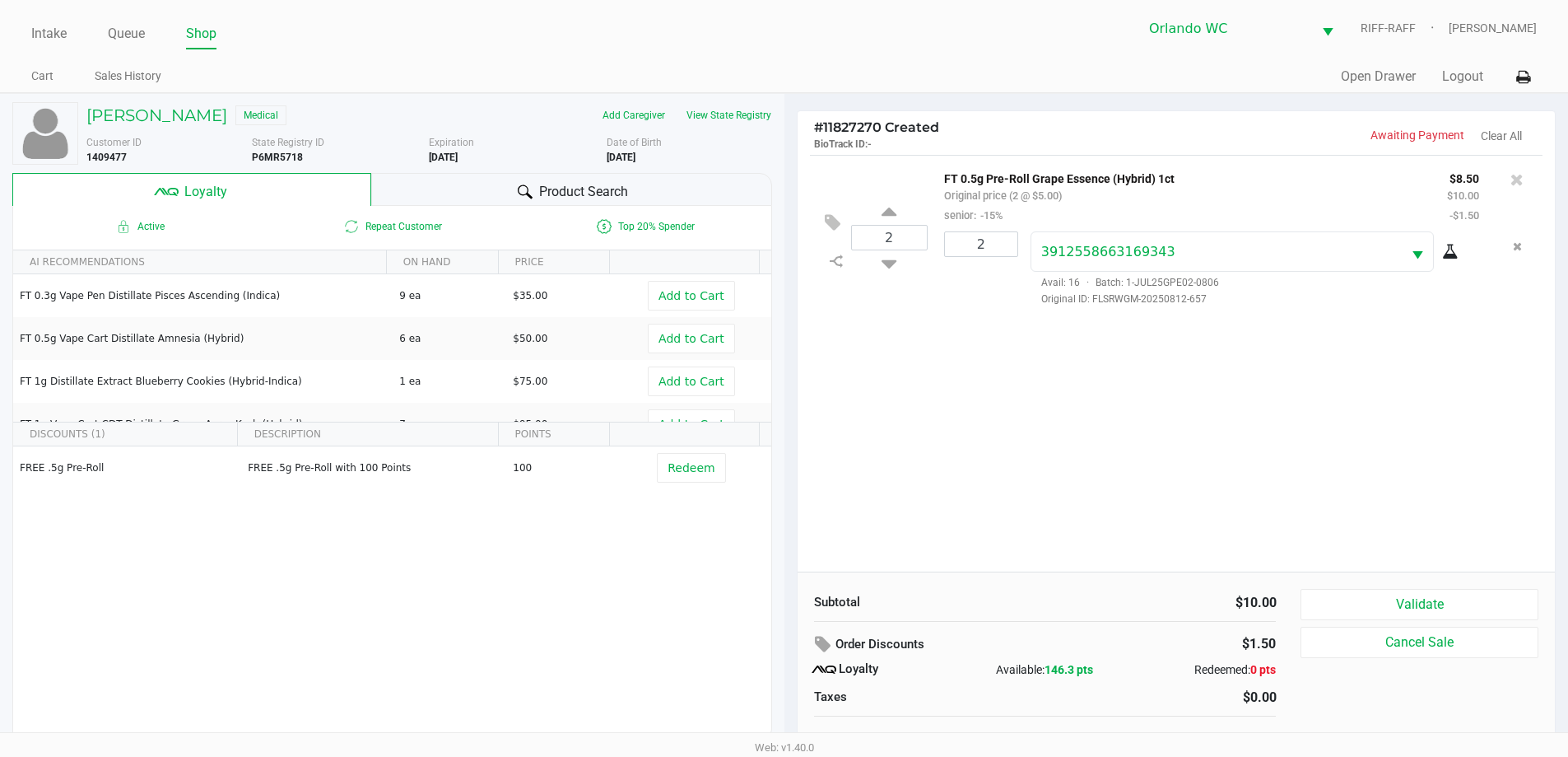
scroll to position [16, 0]
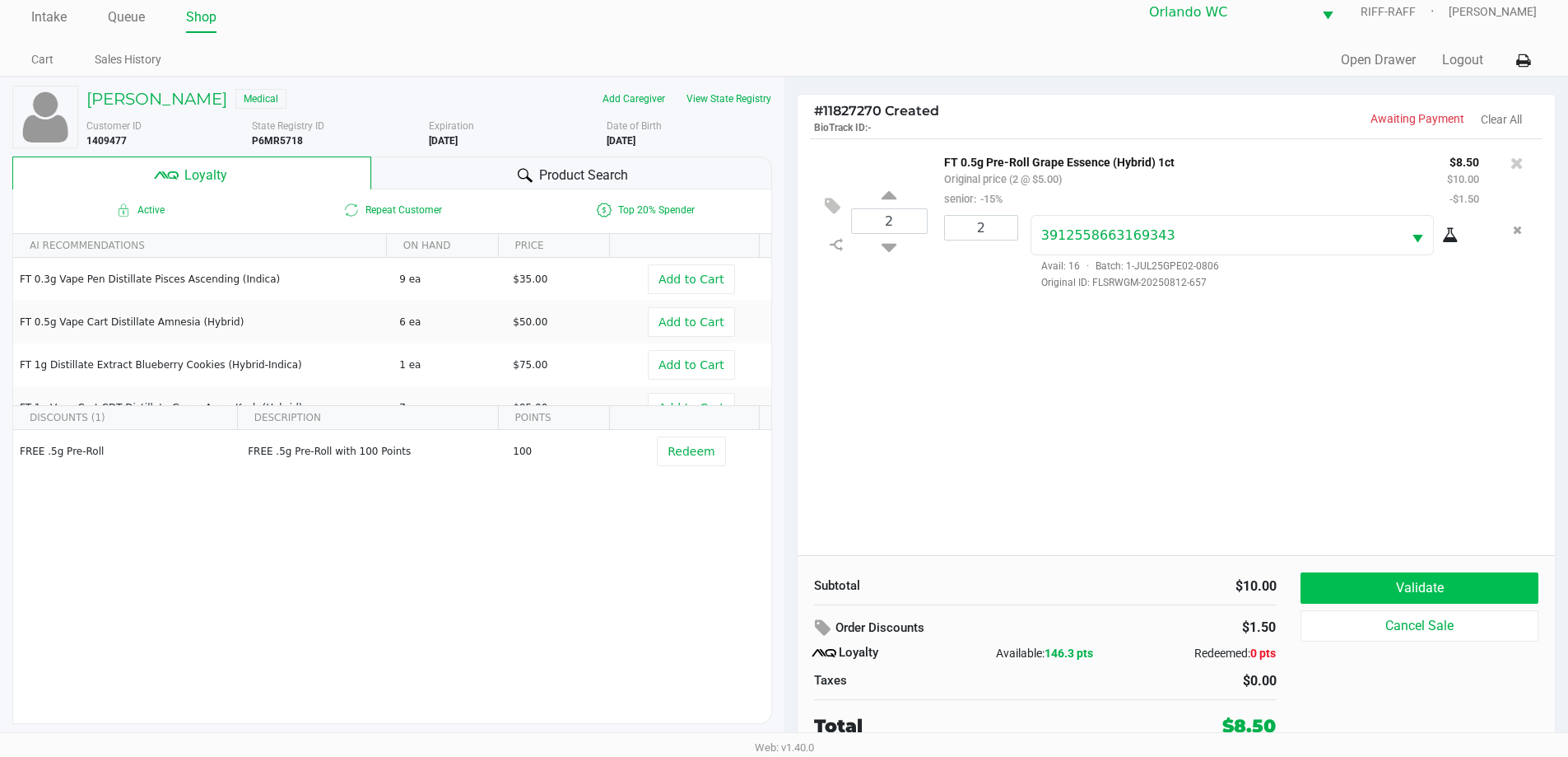
click at [787, 583] on button "Validate" at bounding box center [1419, 588] width 237 height 31
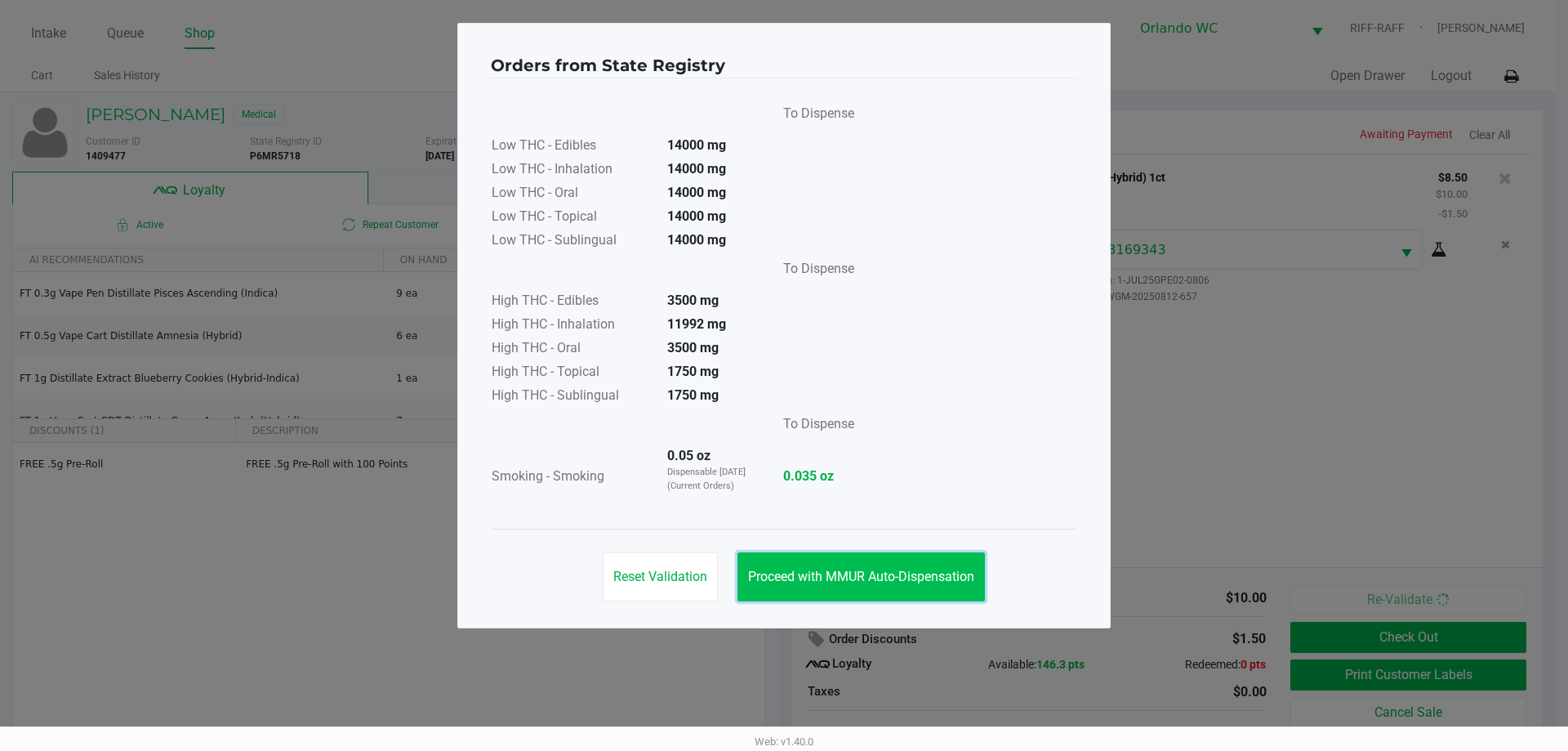
click at [781, 576] on span "Proceed with MMUR Auto-Dispensation" at bounding box center [861, 576] width 226 height 15
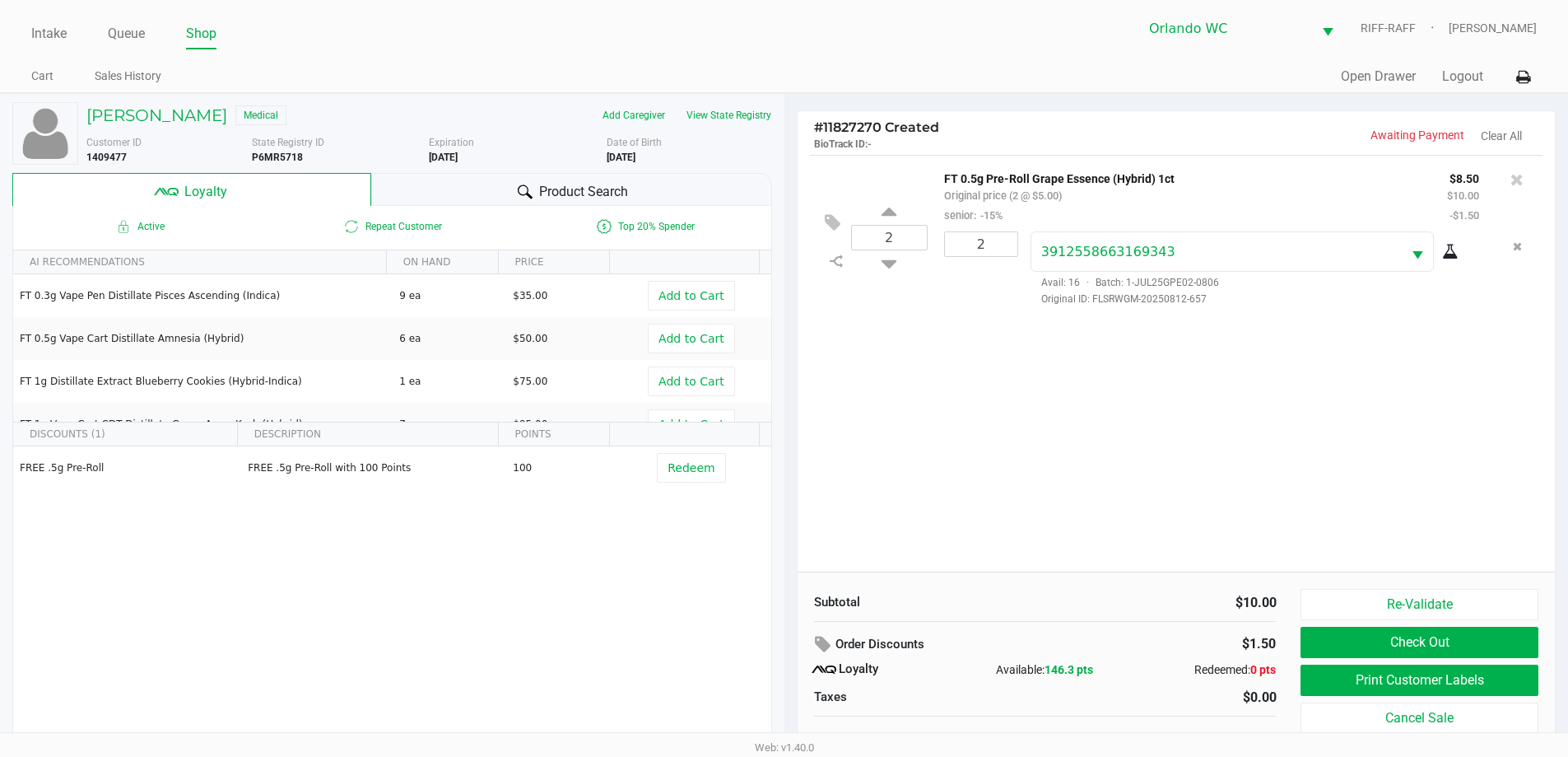
click at [787, 684] on button "Print Customer Labels" at bounding box center [1419, 680] width 237 height 31
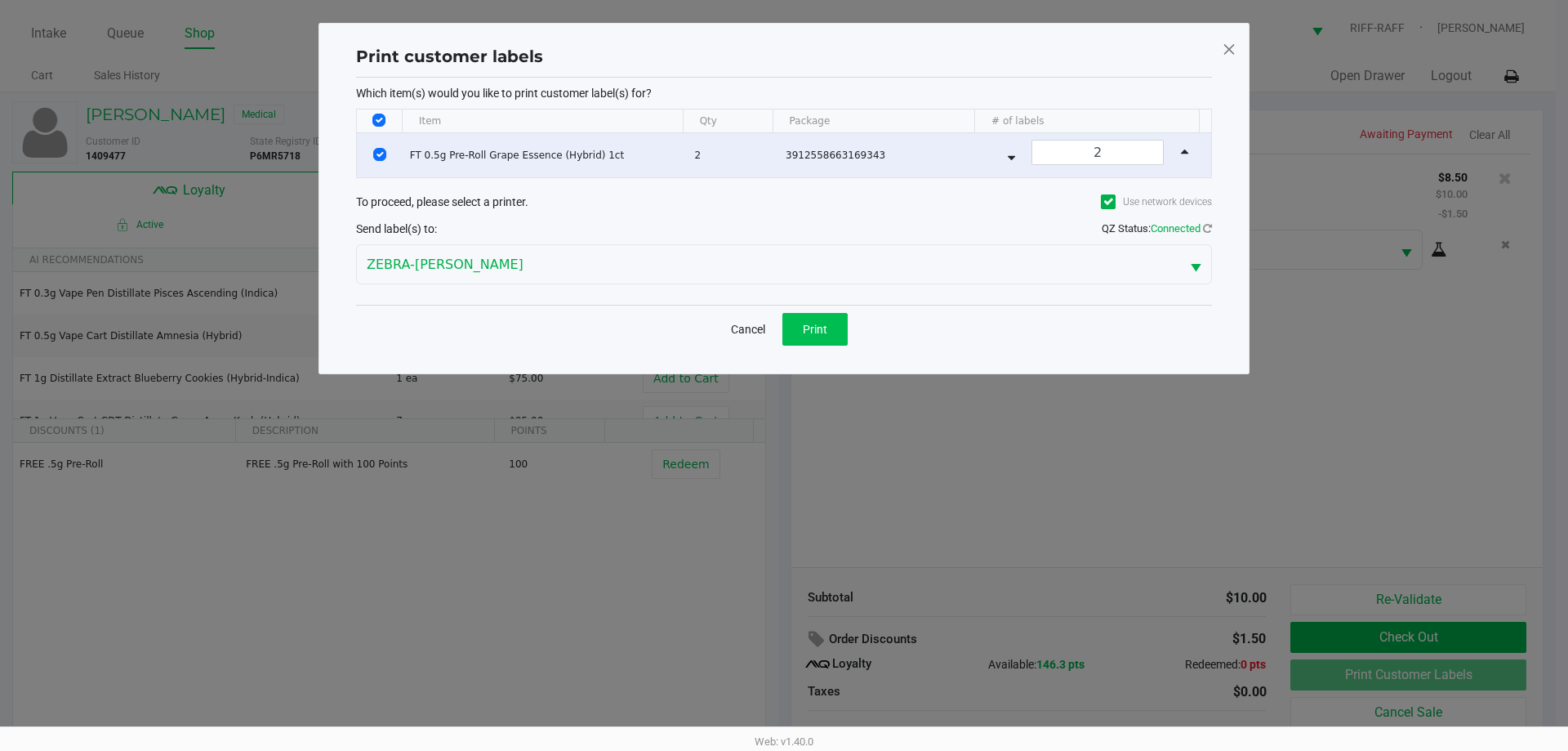
click at [781, 330] on span "Print" at bounding box center [815, 329] width 25 height 13
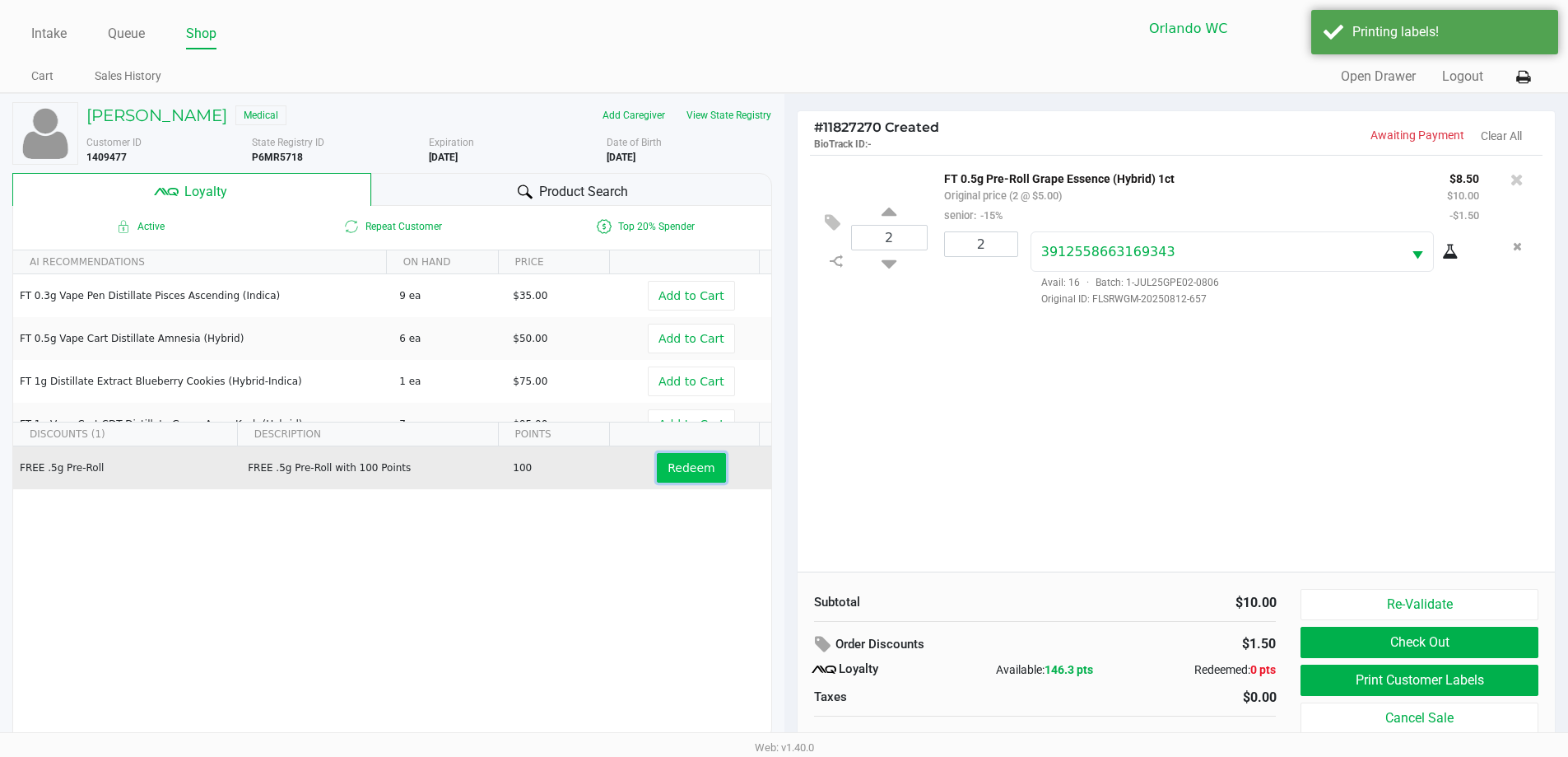
click at [678, 469] on span "Redeem" at bounding box center [691, 467] width 47 height 13
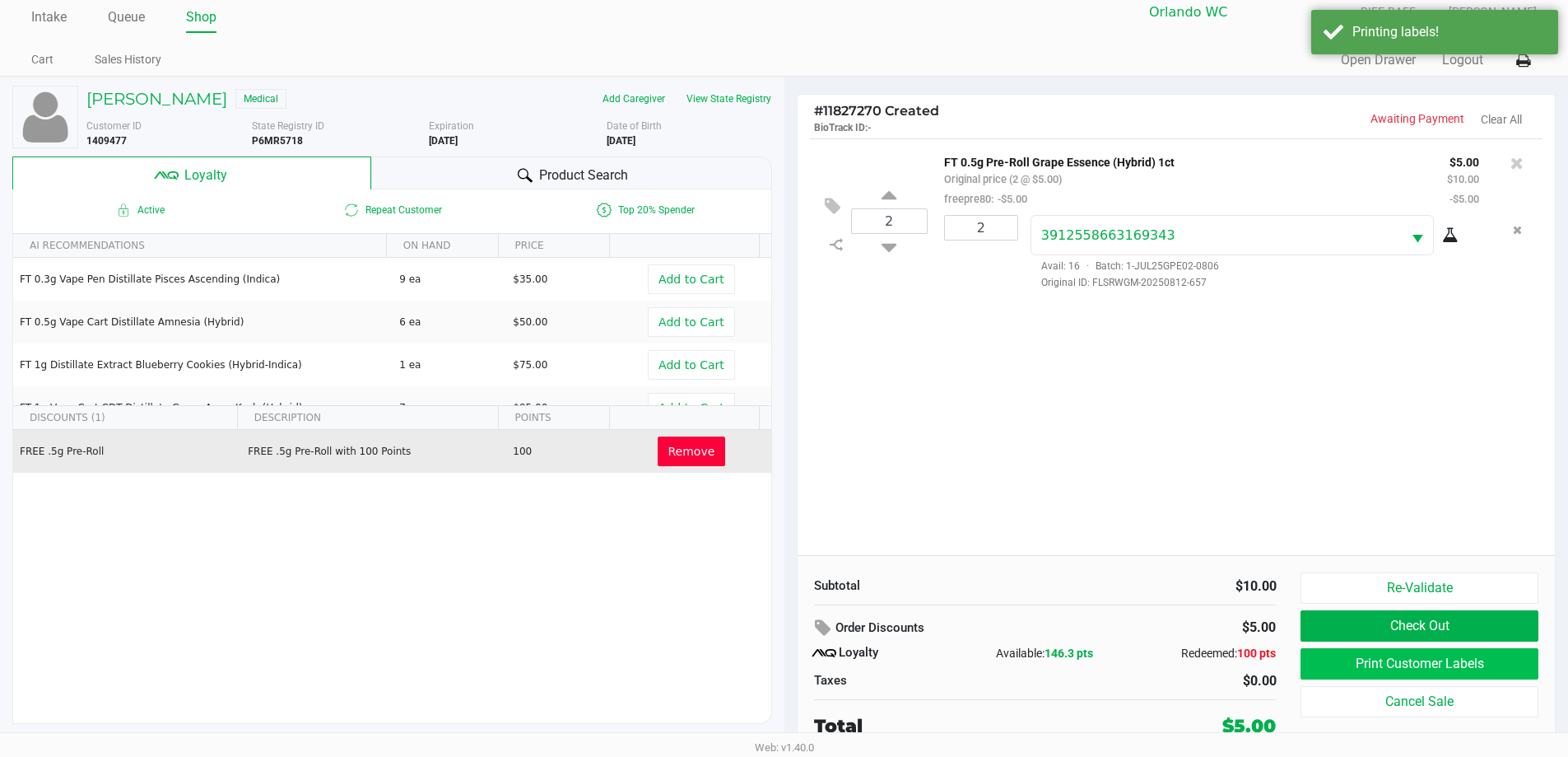
click at [787, 670] on button "Print Customer Labels" at bounding box center [1419, 663] width 237 height 31
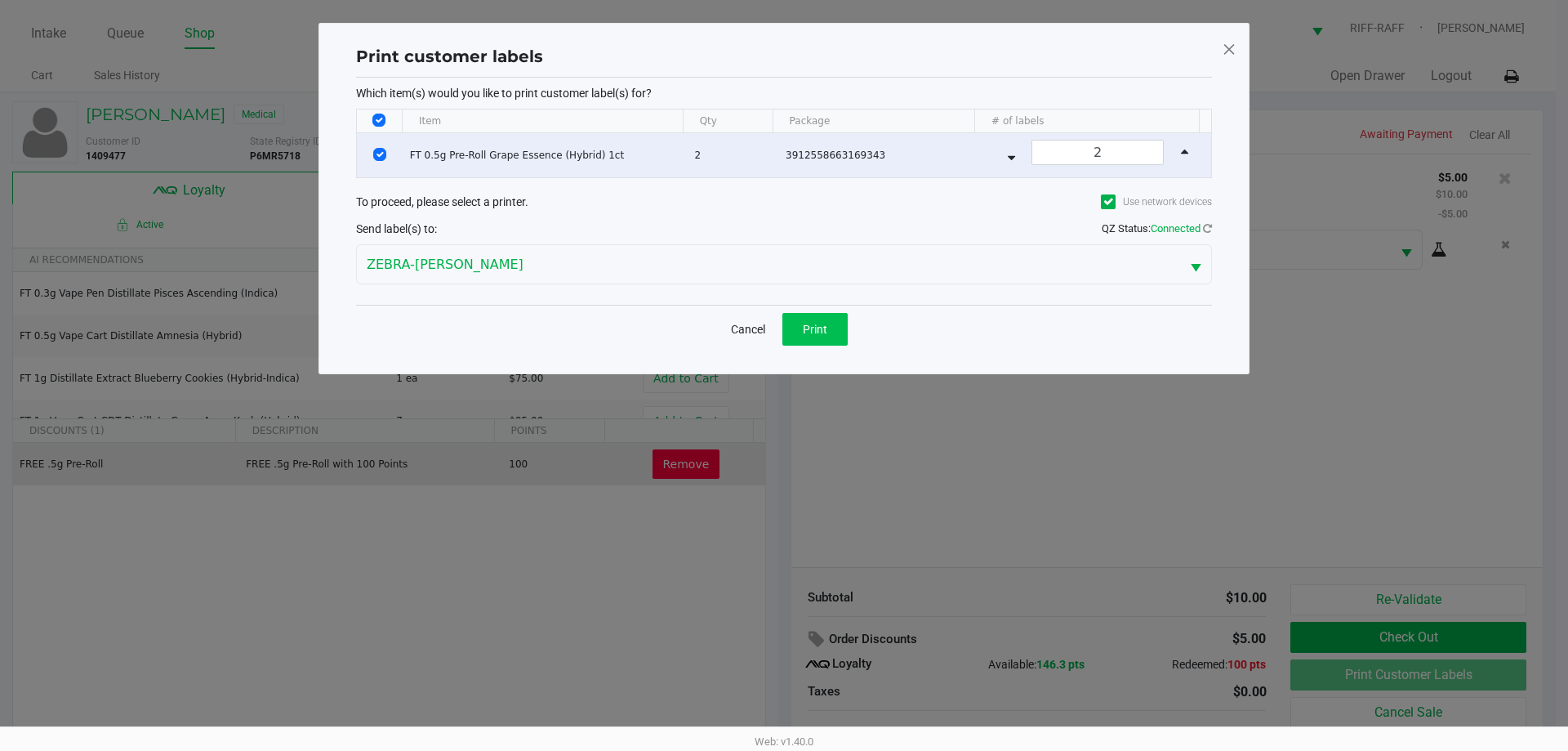
click at [781, 330] on span "Print" at bounding box center [815, 329] width 25 height 13
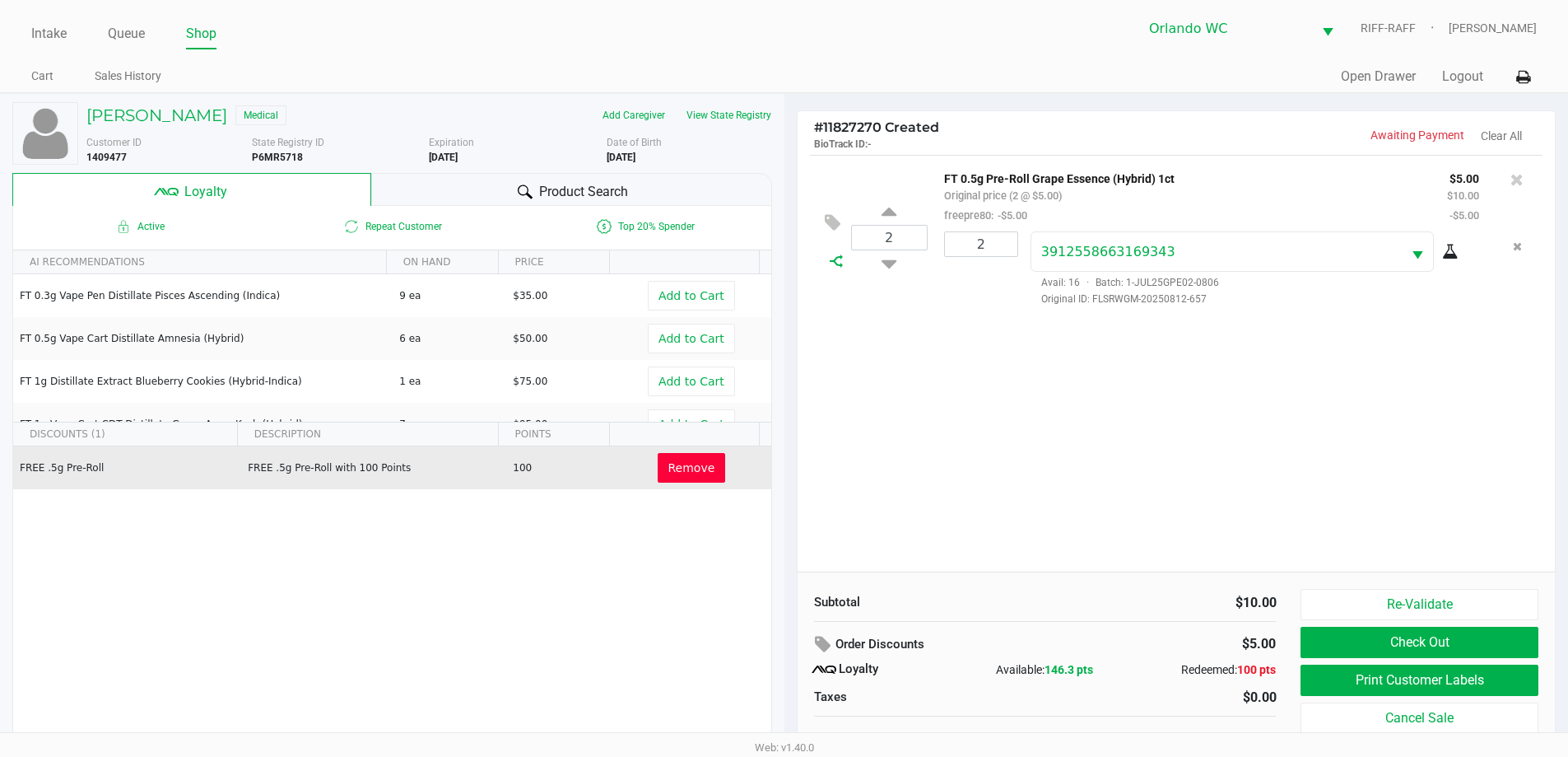
click at [787, 266] on icon at bounding box center [835, 261] width 13 height 13
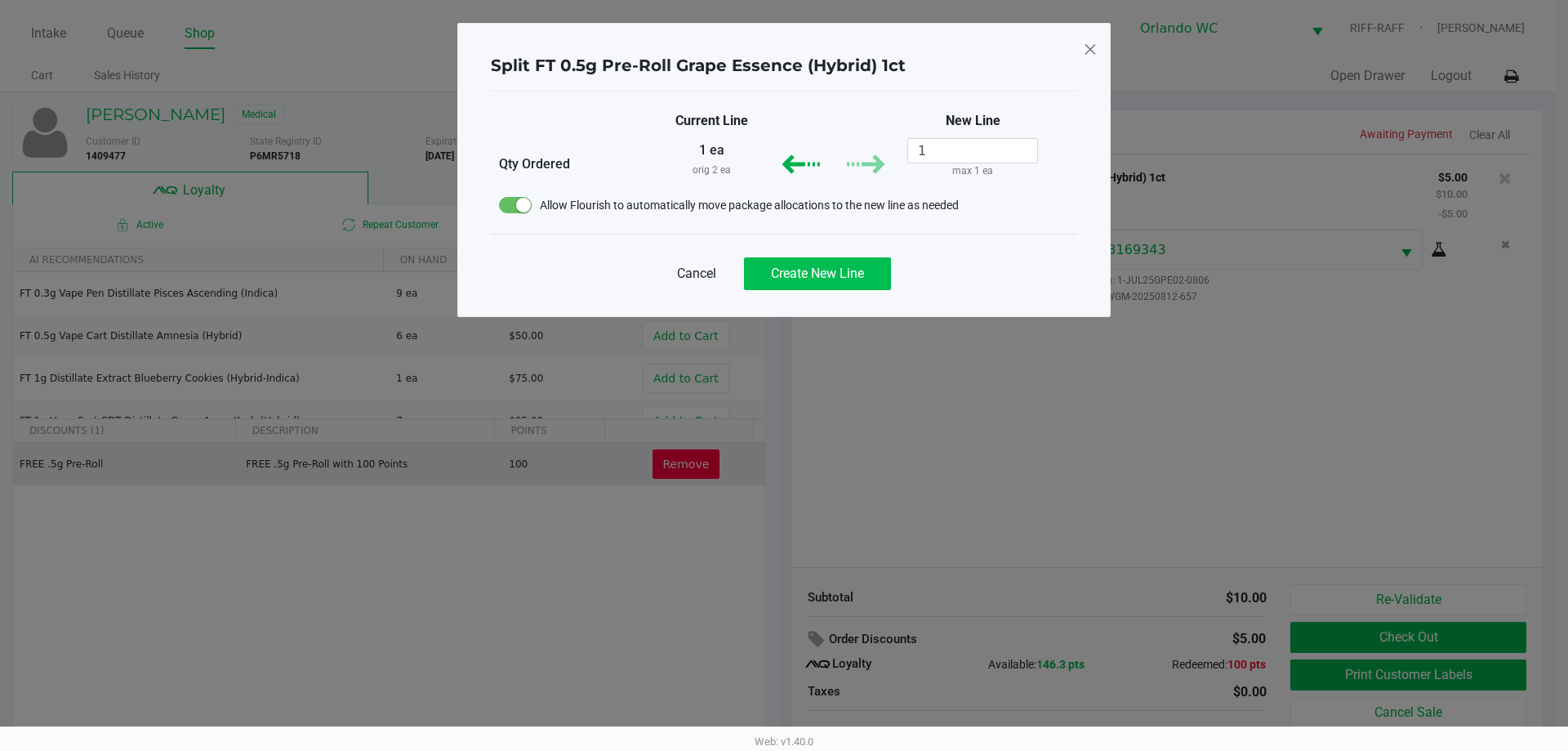
click at [781, 279] on span "Create New Line" at bounding box center [817, 273] width 93 height 15
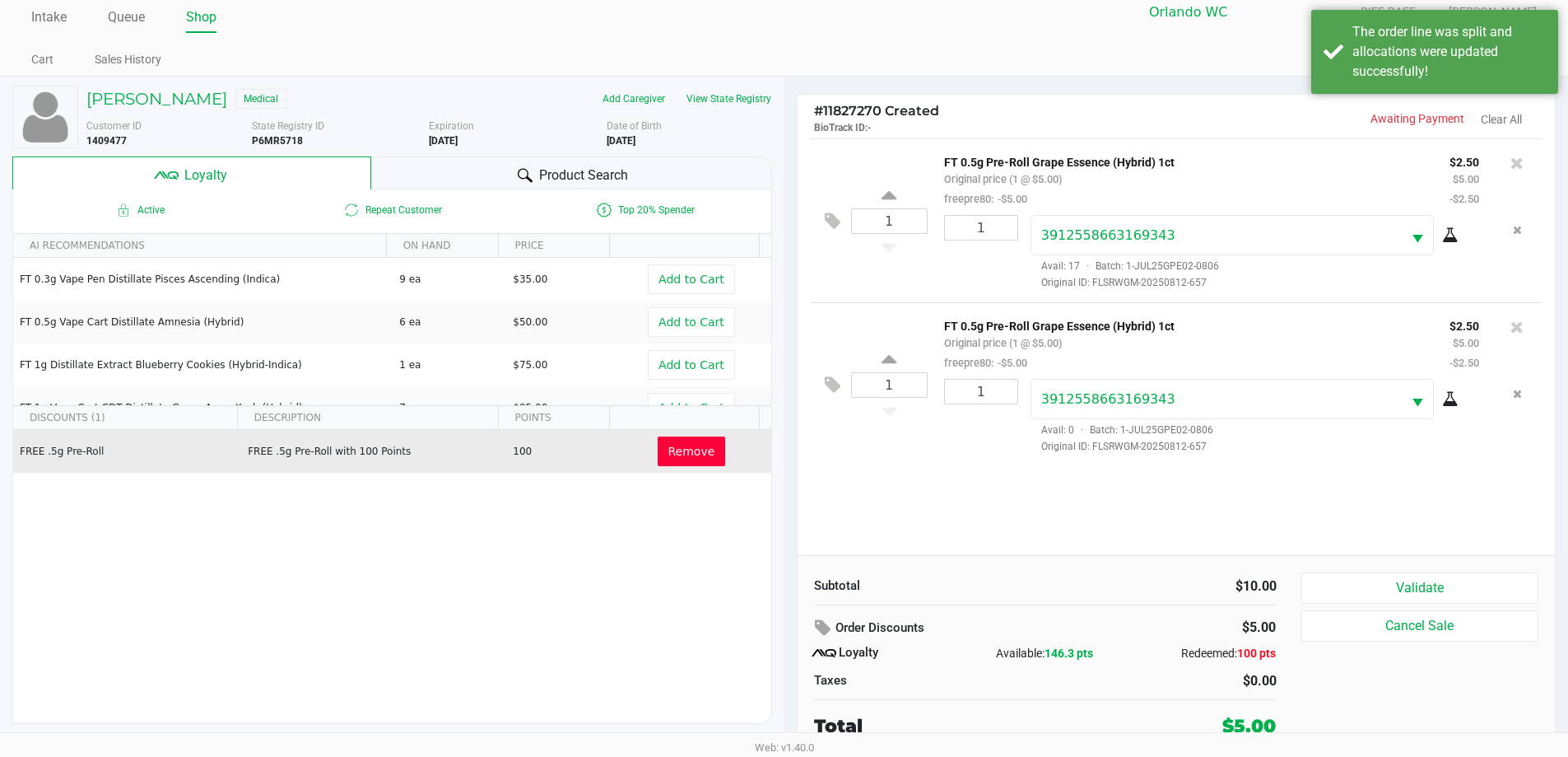
scroll to position [15, 0]
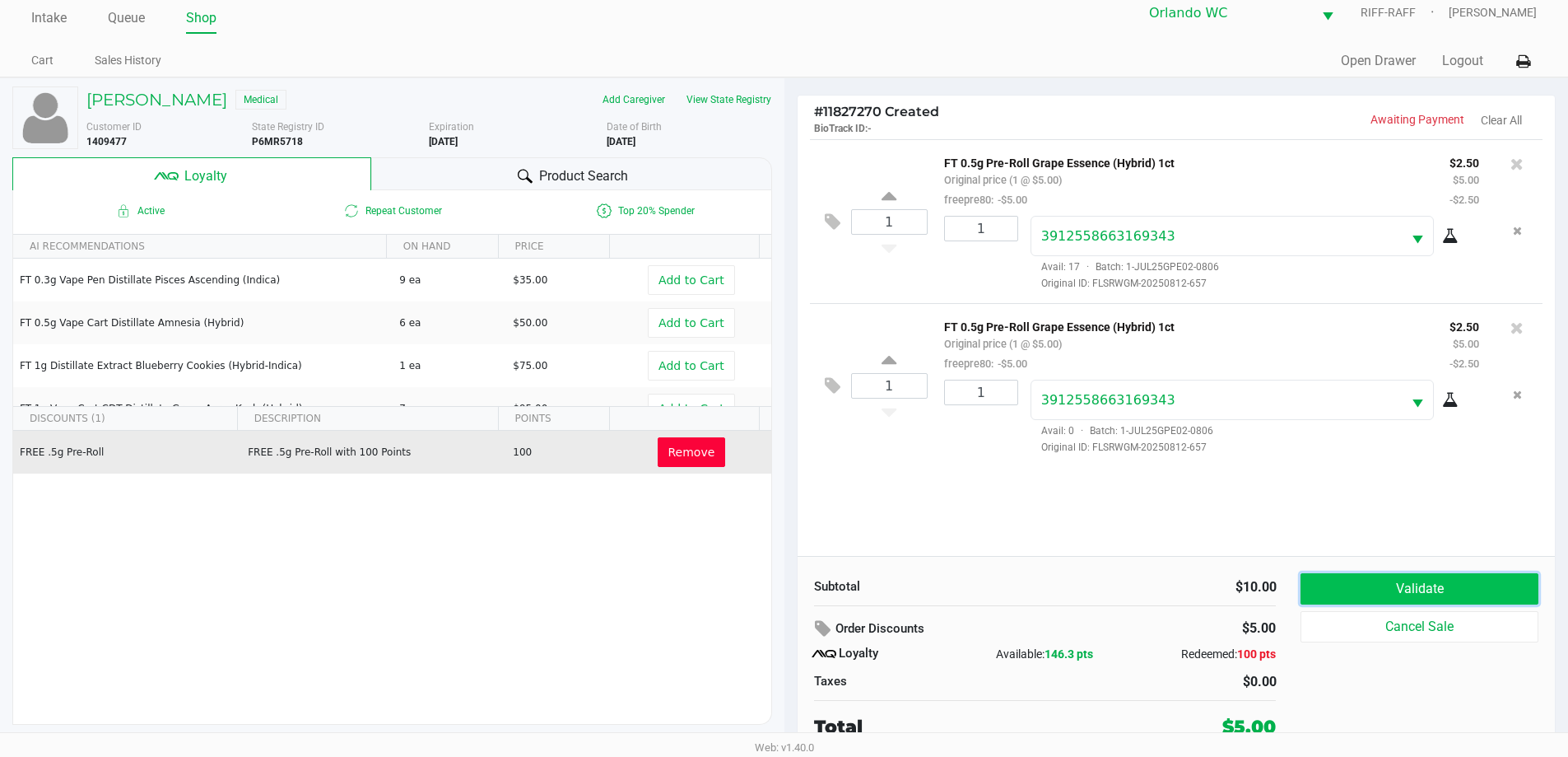
click at [787, 581] on button "Validate" at bounding box center [1419, 589] width 237 height 31
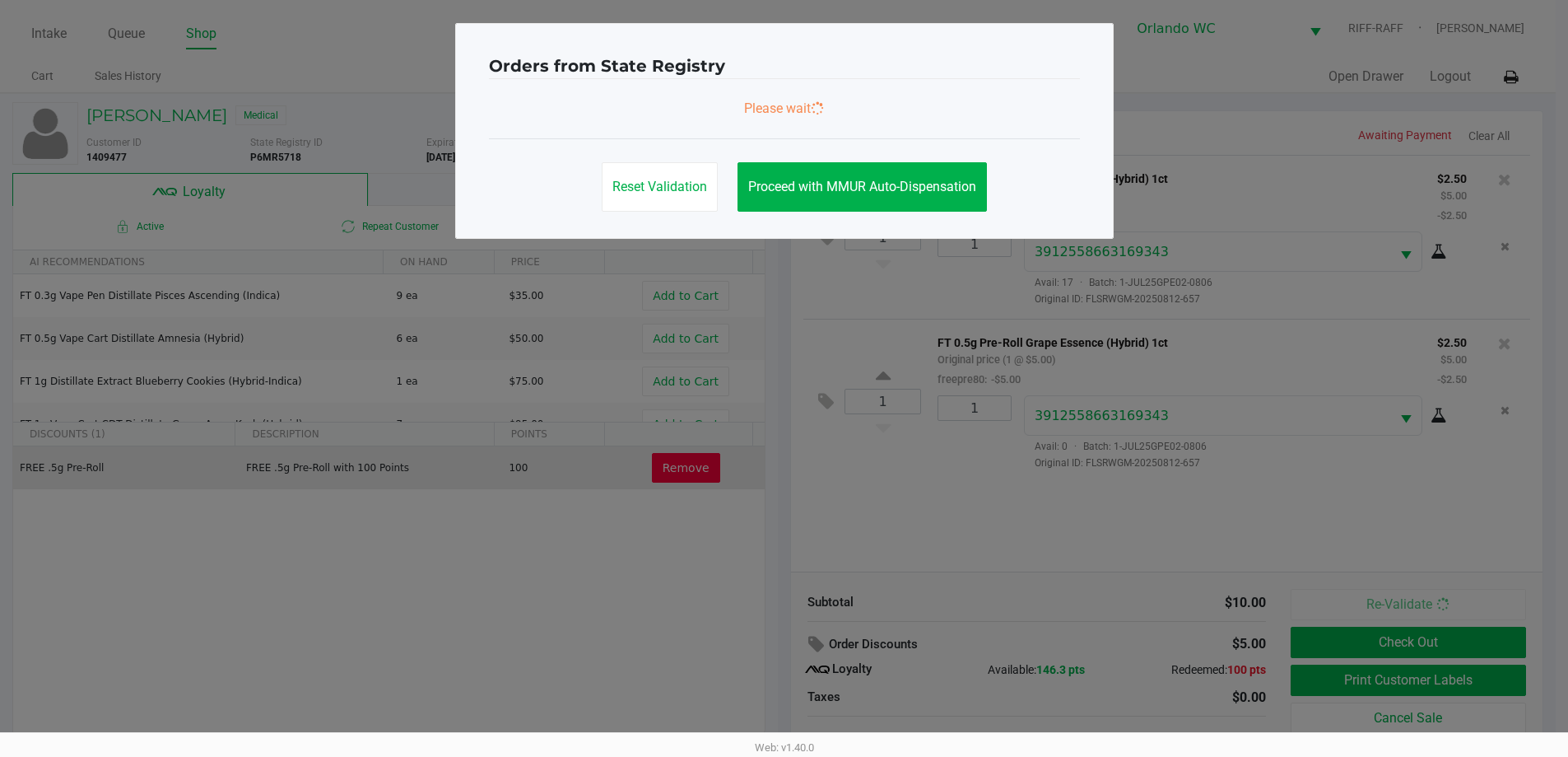
scroll to position [0, 0]
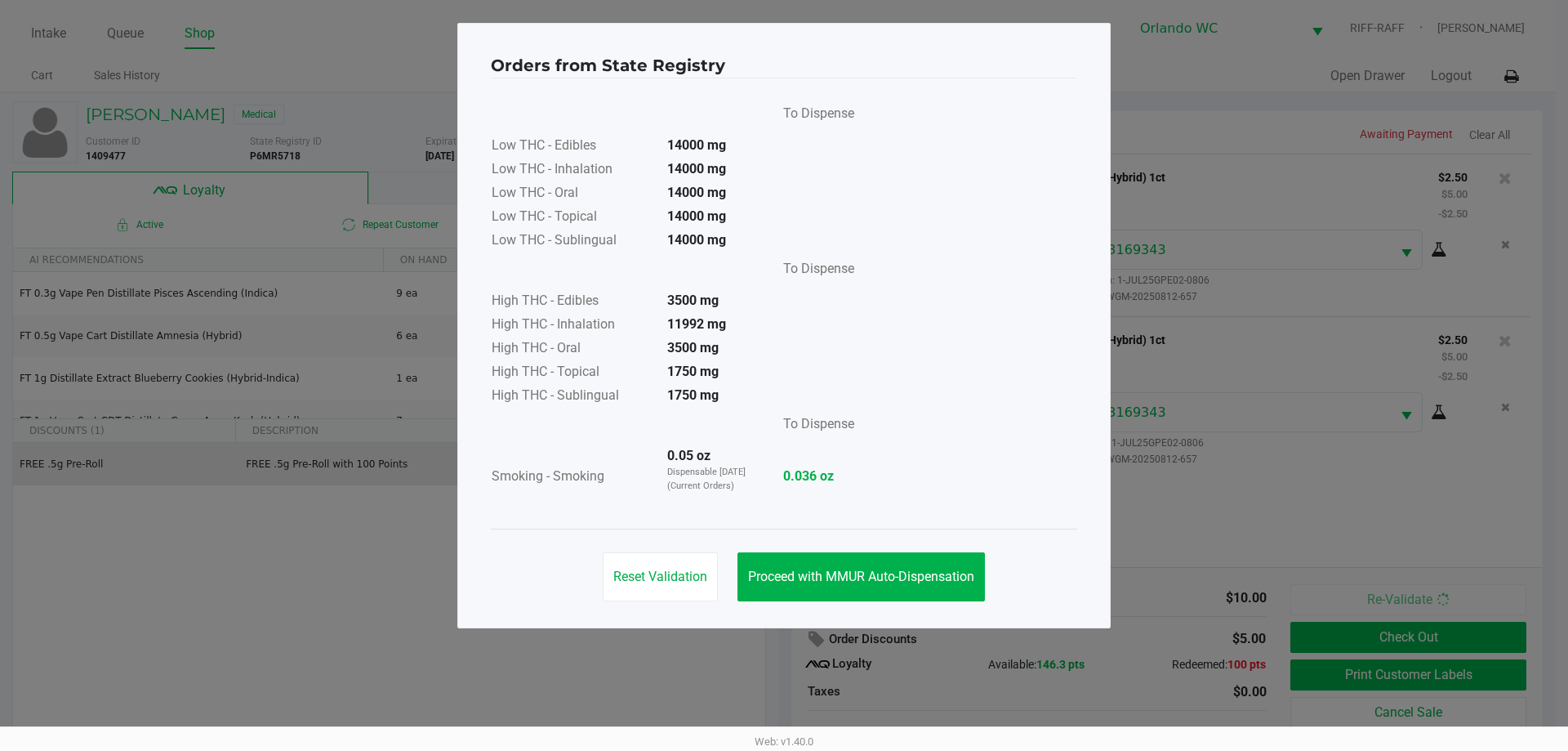
click at [781, 473] on ngb-modal-window "Orders from State Registry To Dispense Low THC - Edibles 14000 mg Low THC - Inh…" at bounding box center [784, 376] width 1568 height 751
click at [781, 576] on span "Proceed with MMUR Auto-Dispensation" at bounding box center [861, 576] width 226 height 15
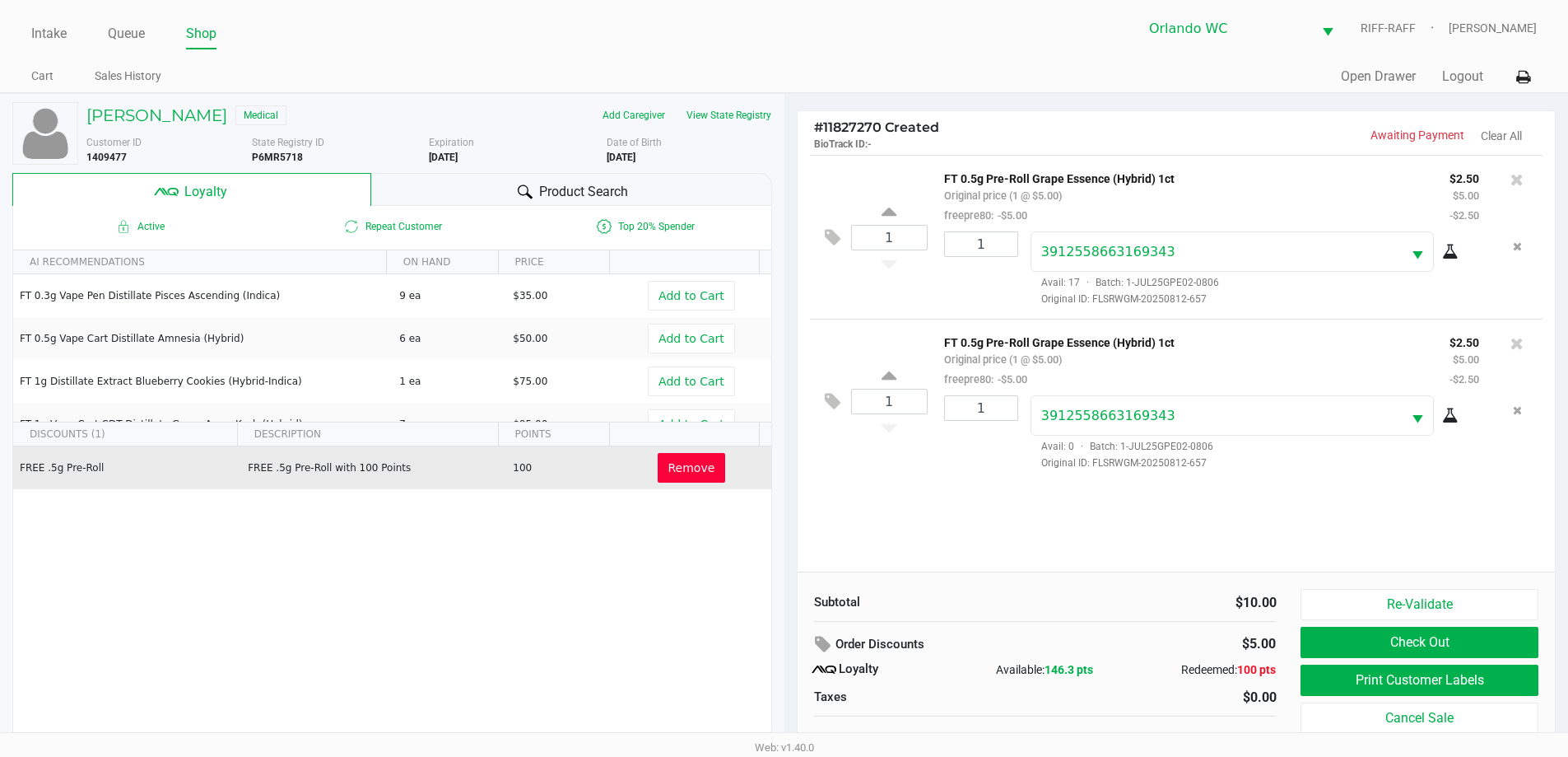
click at [787, 409] on icon at bounding box center [833, 402] width 15 height 19
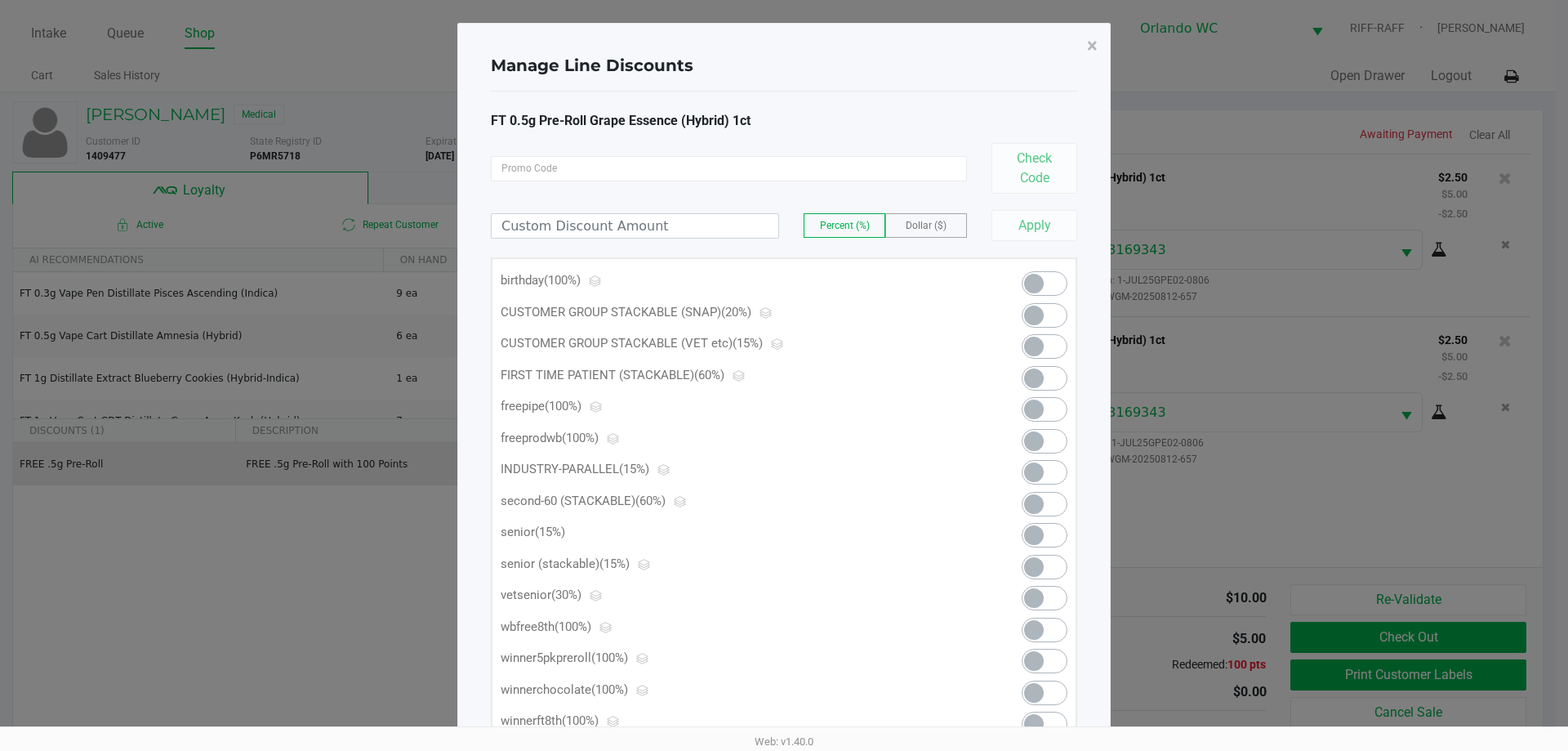
click at [781, 349] on span at bounding box center [1033, 346] width 20 height 20
click at [781, 57] on button "×" at bounding box center [1092, 46] width 37 height 46
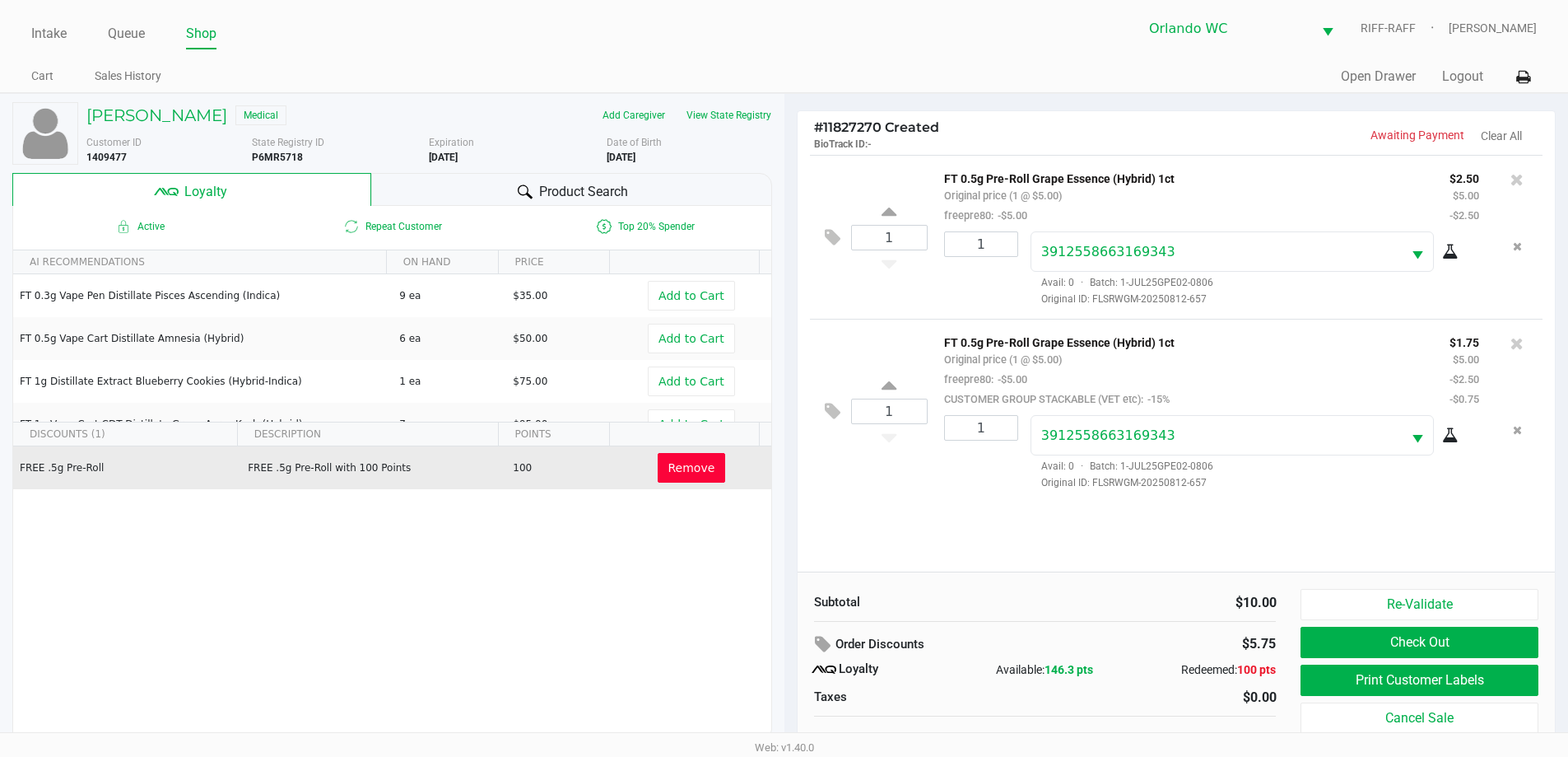
scroll to position [16, 0]
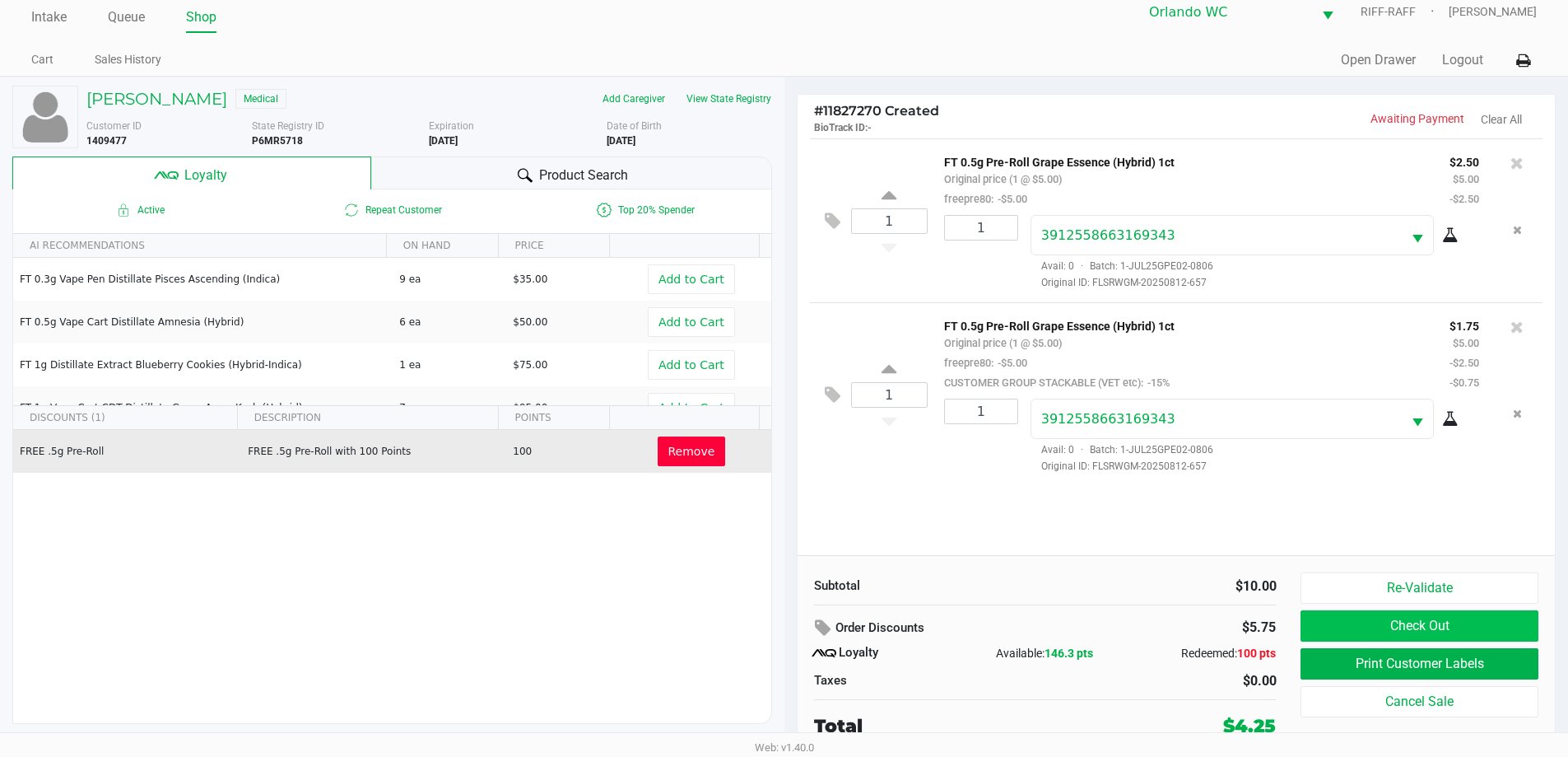
click at [787, 632] on button "Check Out" at bounding box center [1419, 626] width 237 height 31
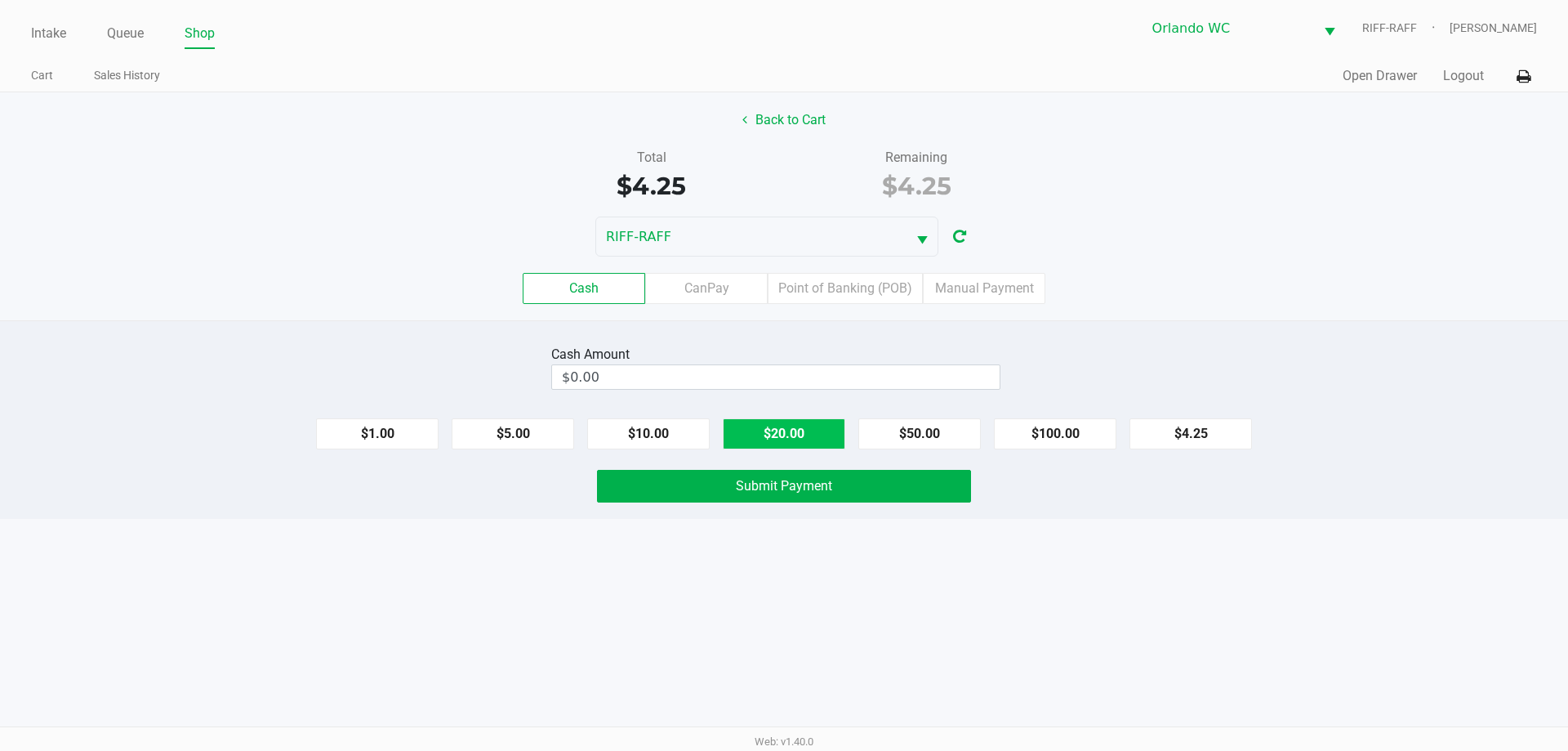
click at [781, 435] on button "$20.00" at bounding box center [784, 433] width 123 height 31
type input "$20.00"
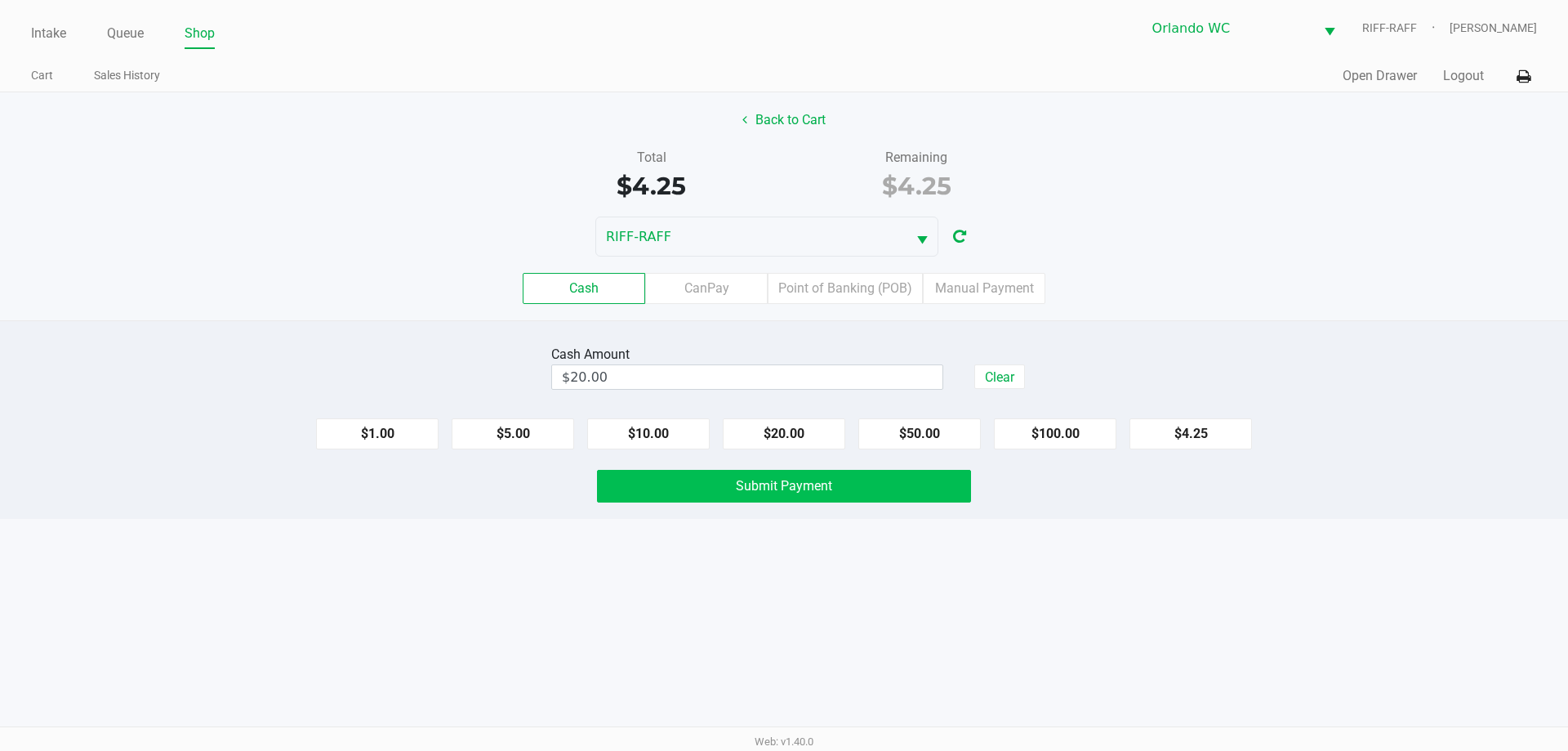
click at [781, 490] on span "Submit Payment" at bounding box center [784, 485] width 96 height 15
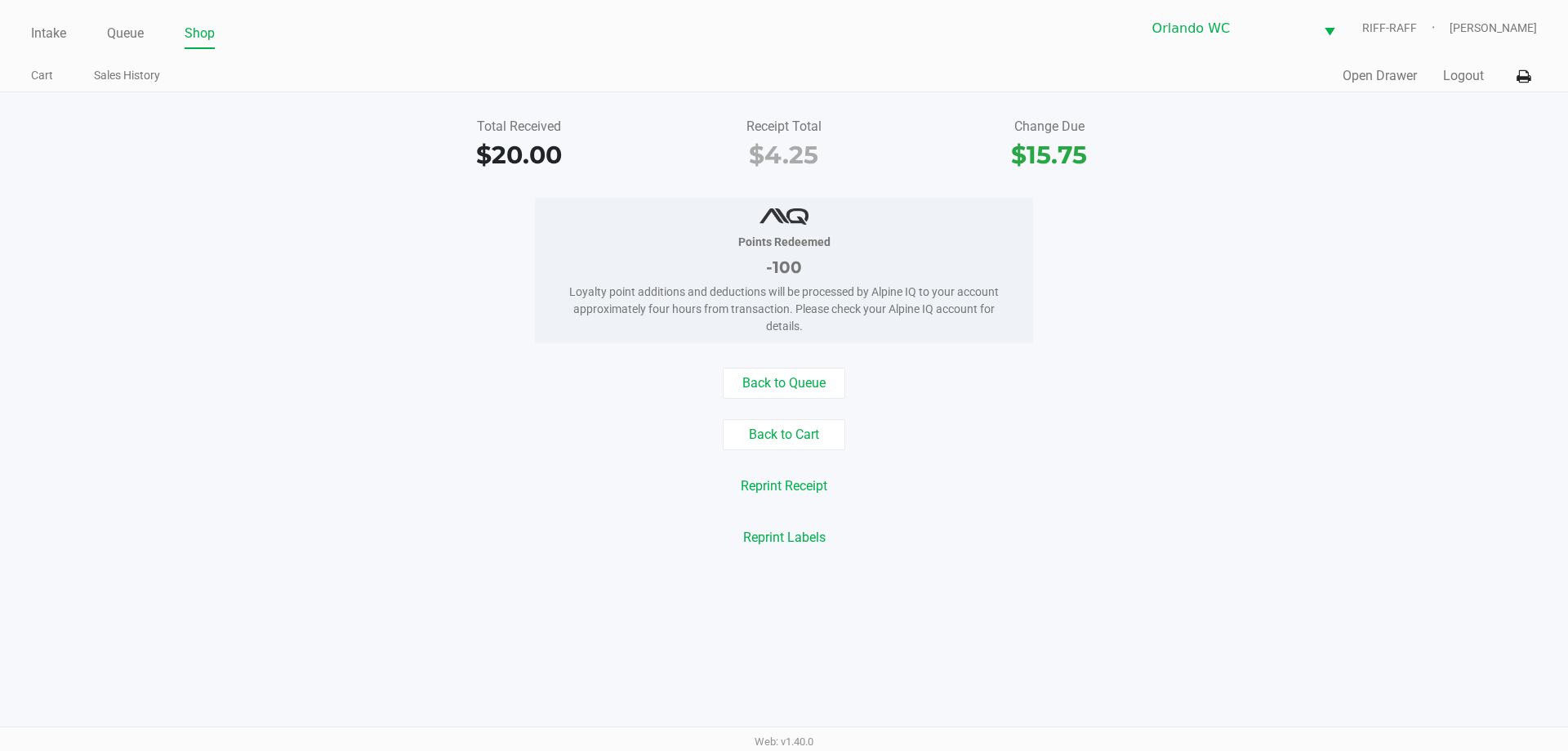
click at [781, 483] on div "Reprint Receipt" at bounding box center [784, 486] width 1593 height 31
click at [44, 35] on link "Intake" at bounding box center [48, 33] width 35 height 23
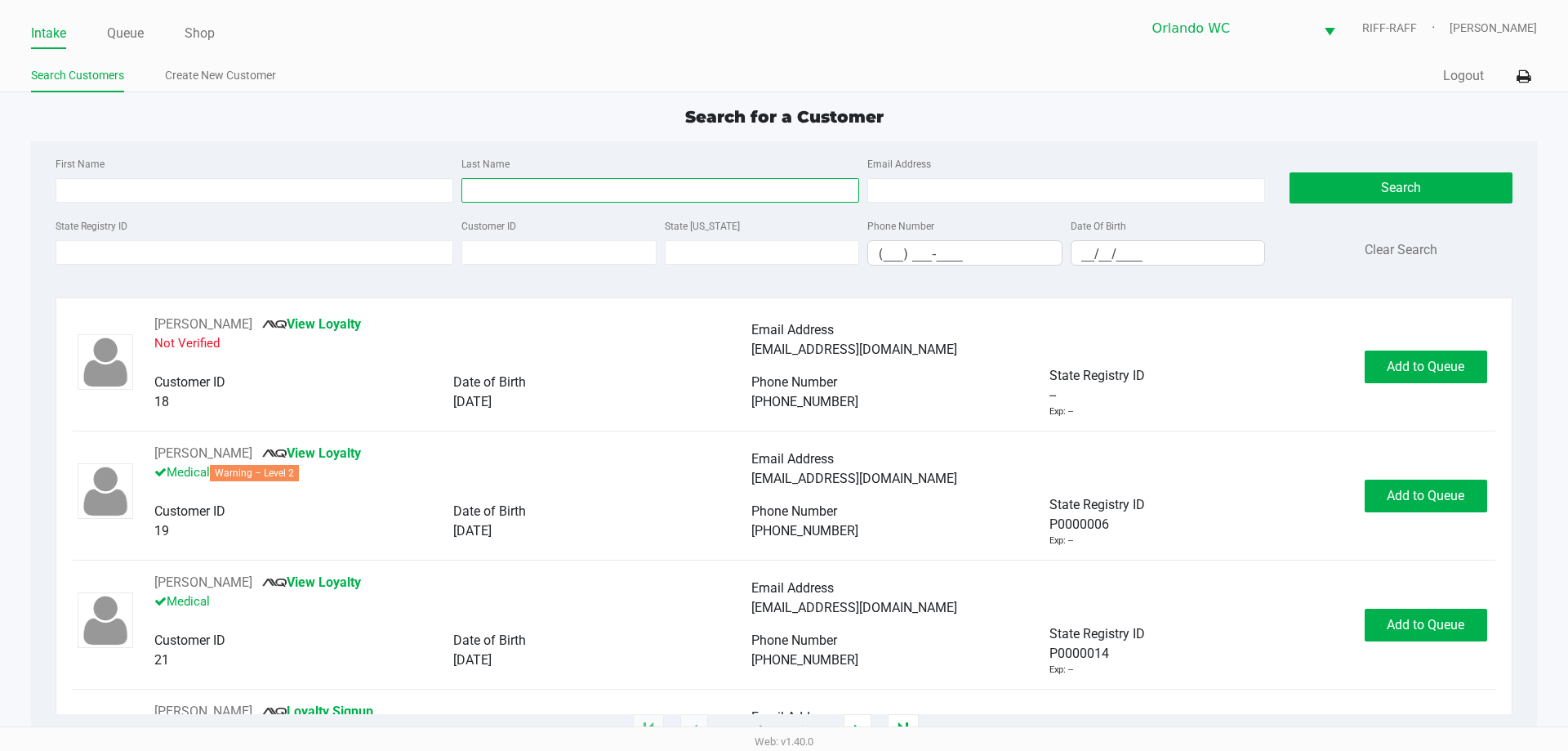
click at [535, 185] on input "Last Name" at bounding box center [660, 190] width 398 height 25
click at [538, 186] on input "Last Name" at bounding box center [660, 190] width 398 height 25
click at [535, 192] on input "Last Name" at bounding box center [660, 190] width 398 height 25
type input "clervil"
click at [781, 253] on input "__/__/____" at bounding box center [1168, 254] width 193 height 26
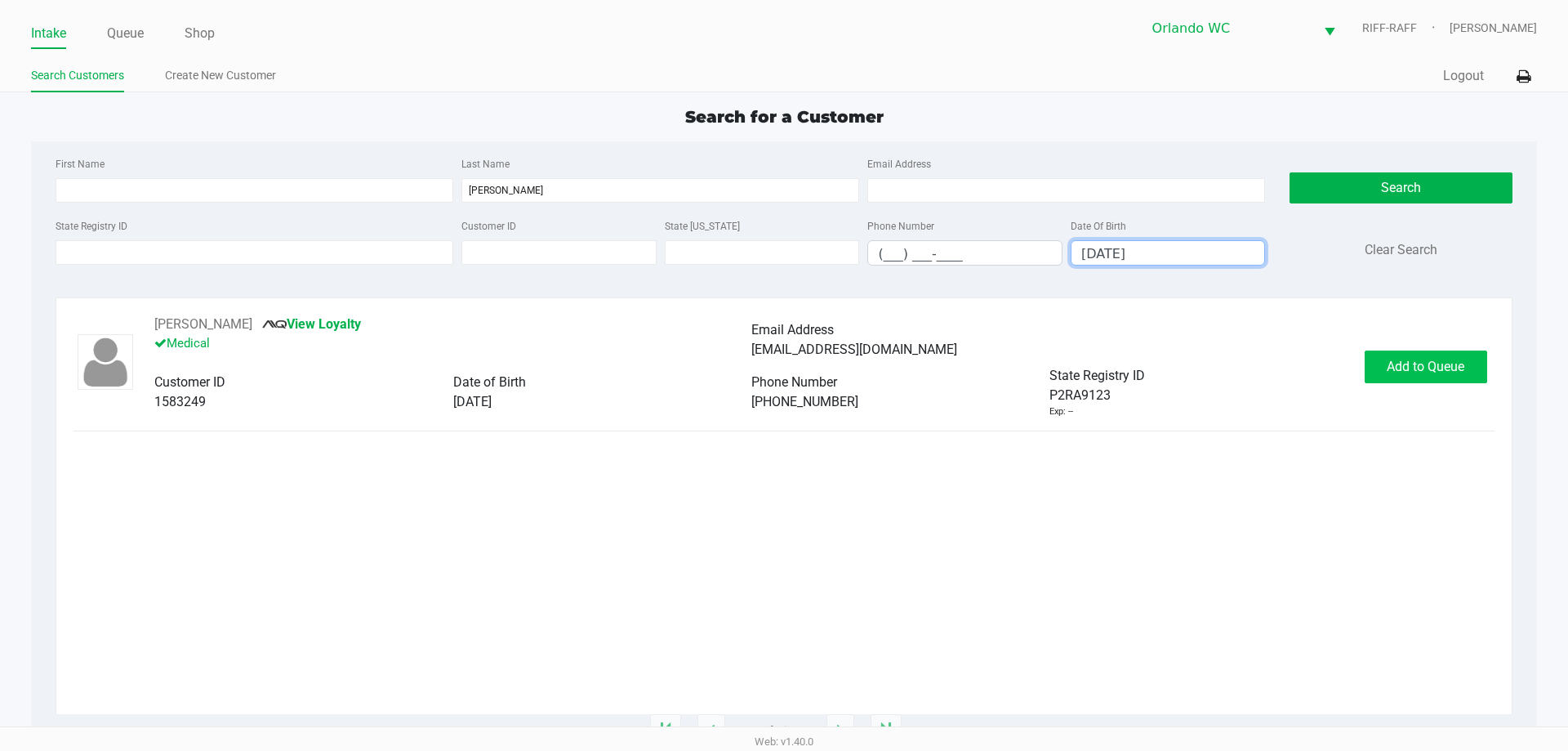
type input "11/28/1991"
click at [781, 362] on span "Add to Queue" at bounding box center [1425, 366] width 77 height 15
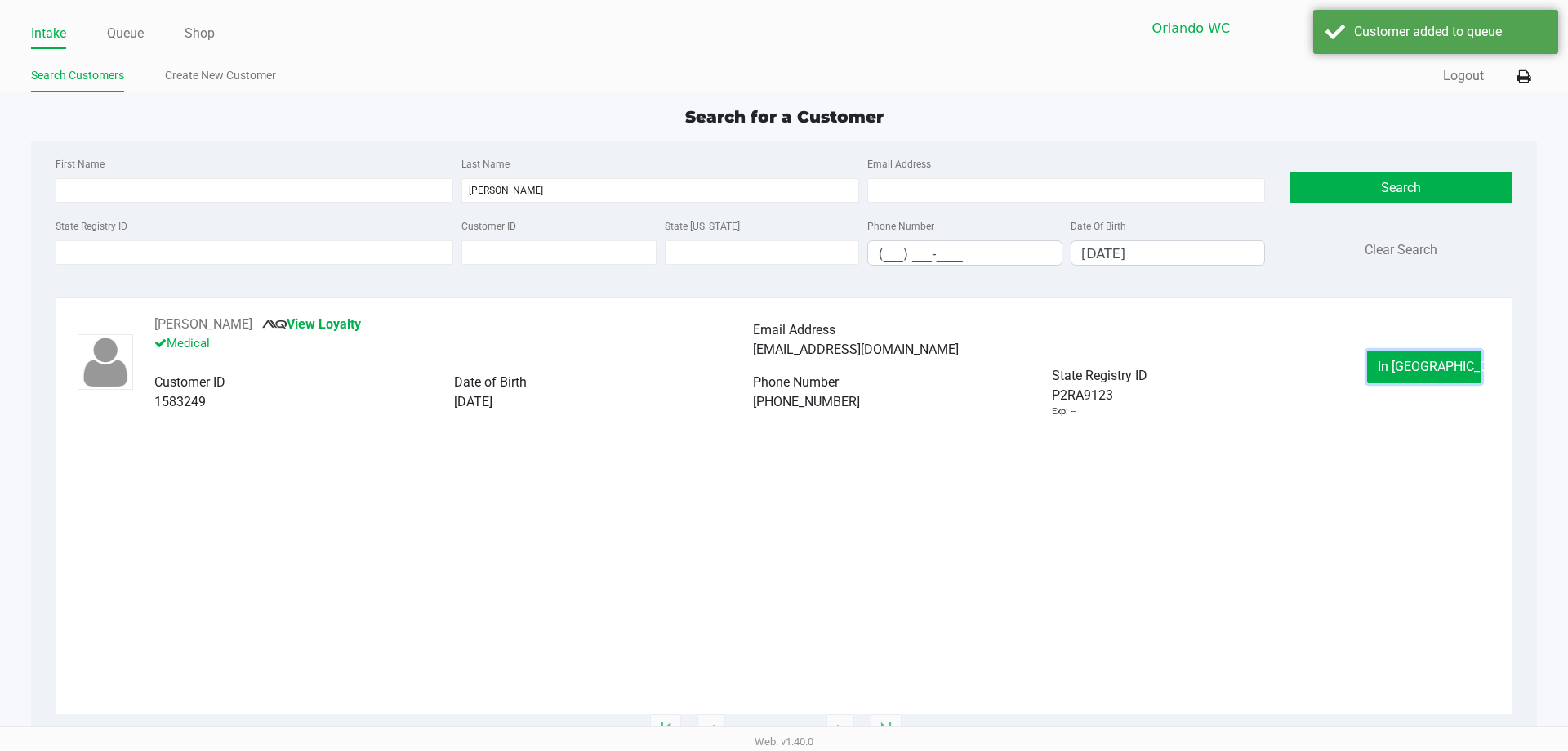
click at [781, 368] on span "In Queue" at bounding box center [1446, 366] width 137 height 15
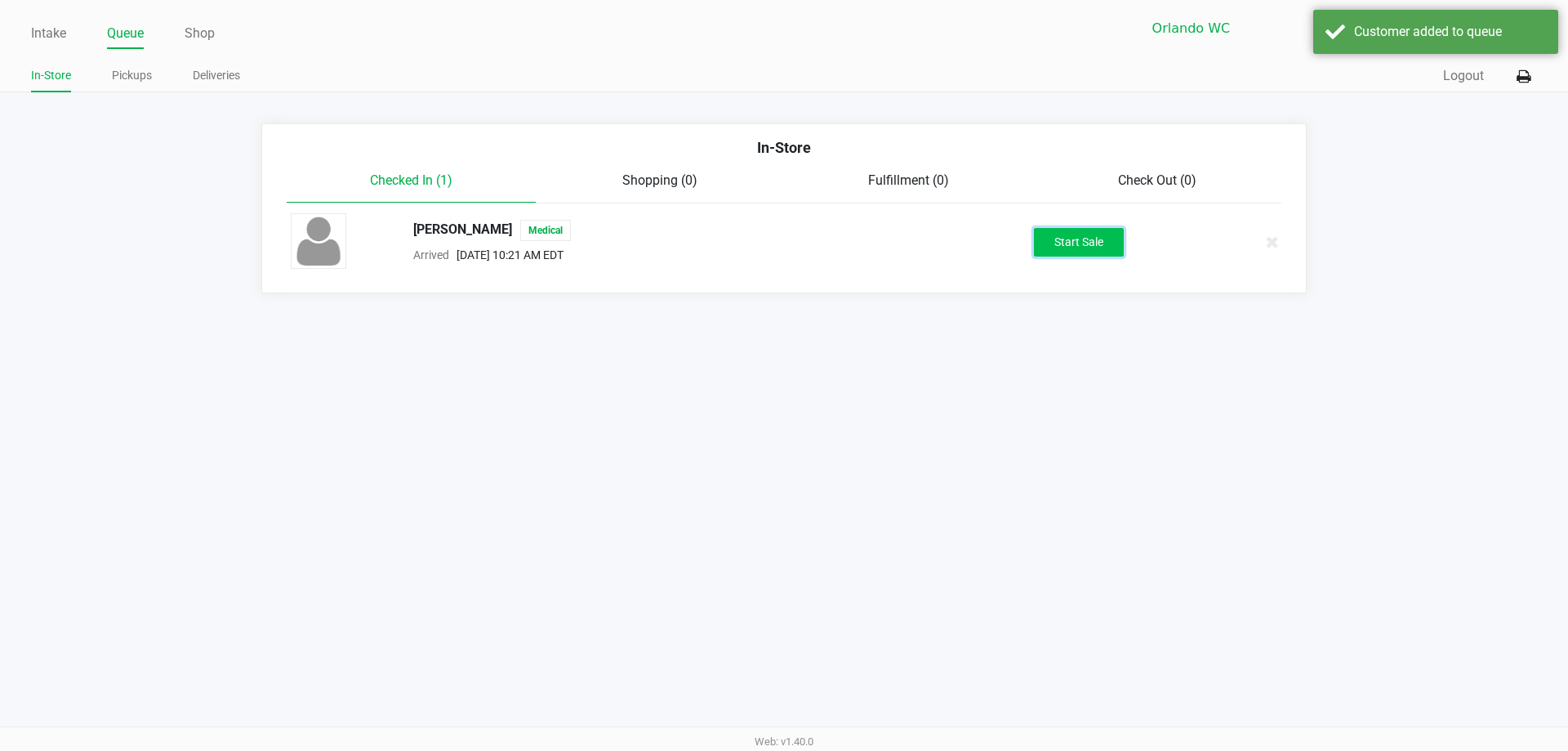
click at [781, 238] on button "Start Sale" at bounding box center [1079, 243] width 90 height 29
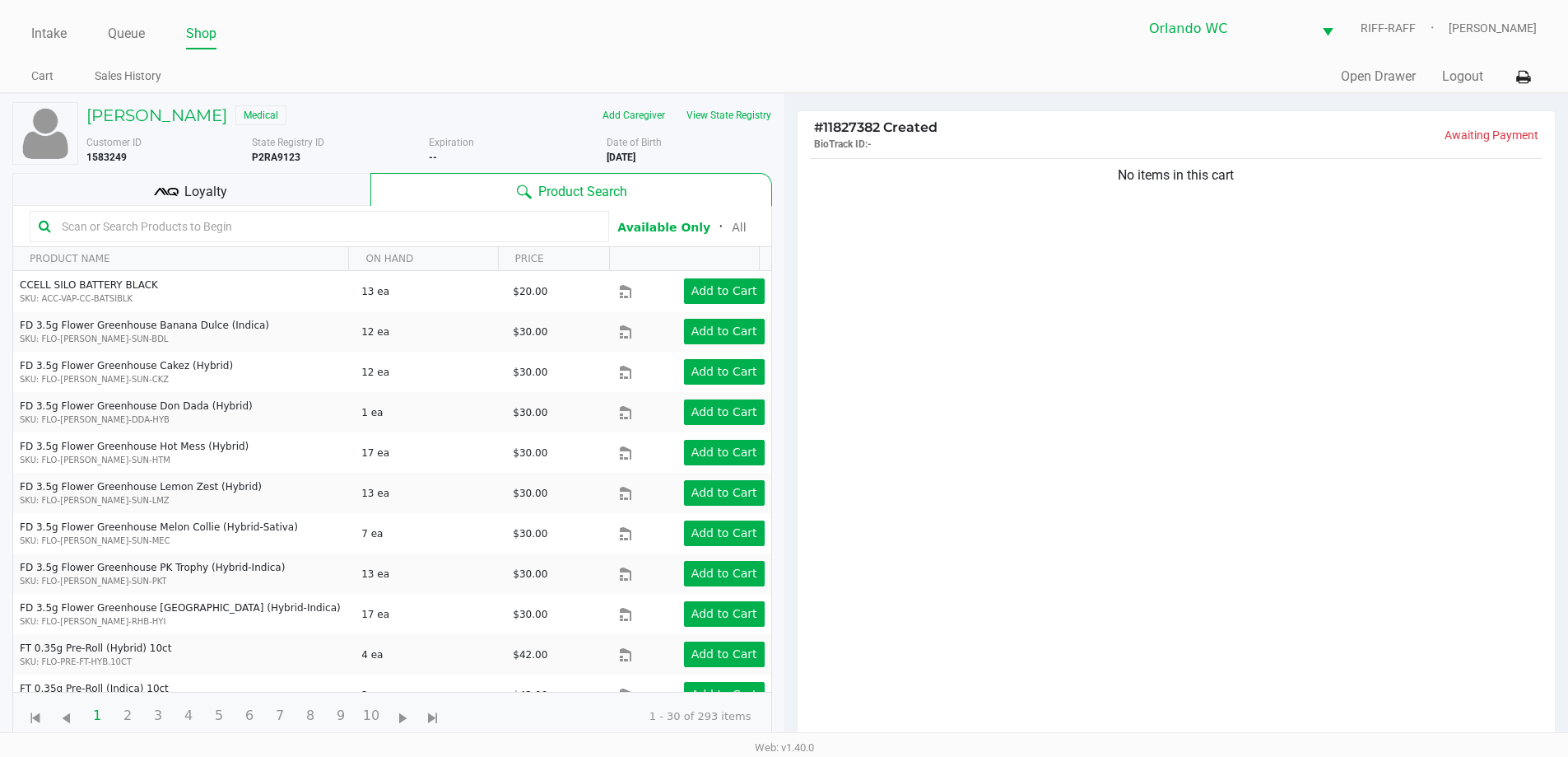
click at [268, 188] on div "Loyalty" at bounding box center [190, 190] width 358 height 33
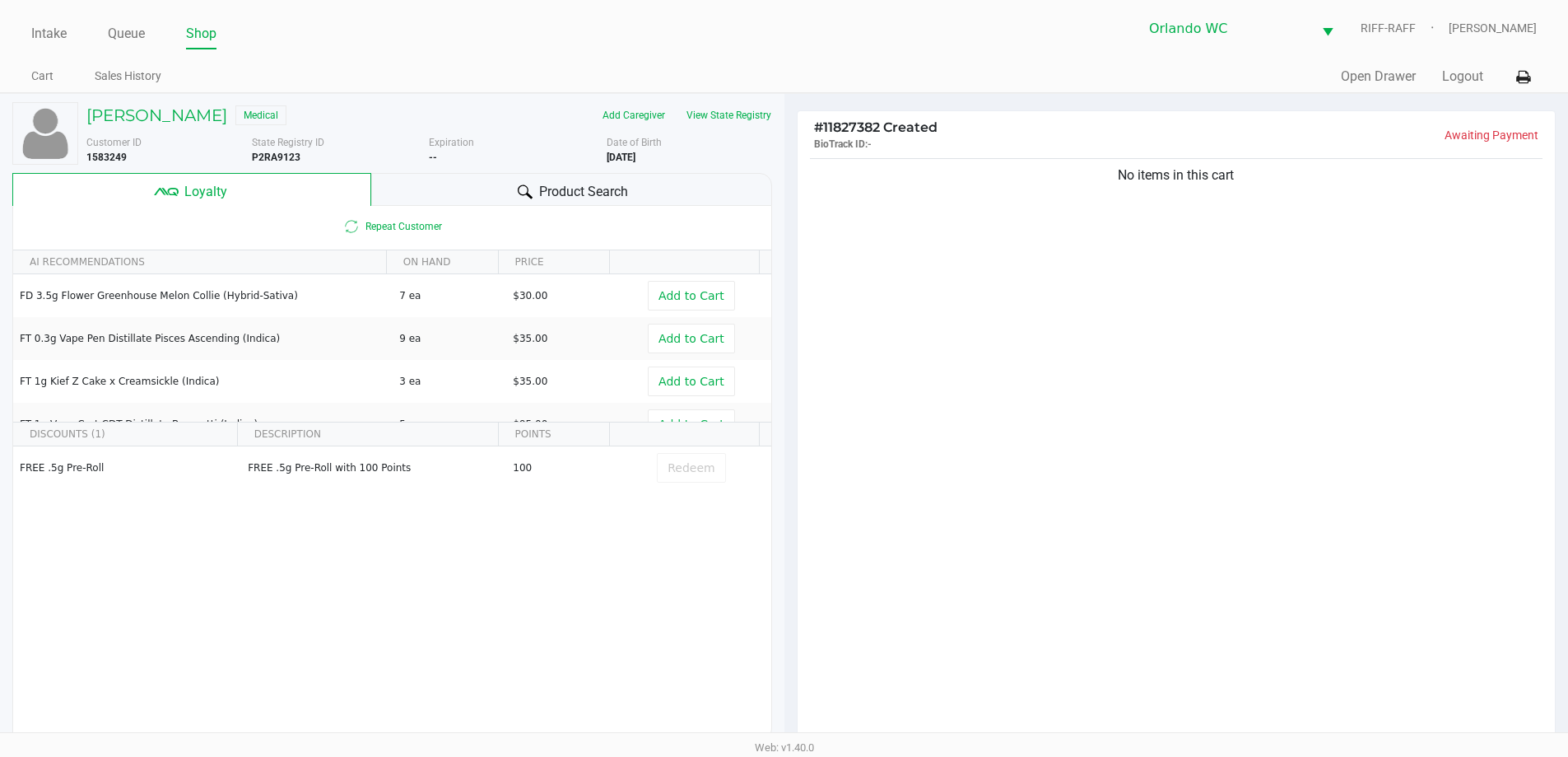
click at [464, 184] on div "Product Search" at bounding box center [571, 190] width 401 height 33
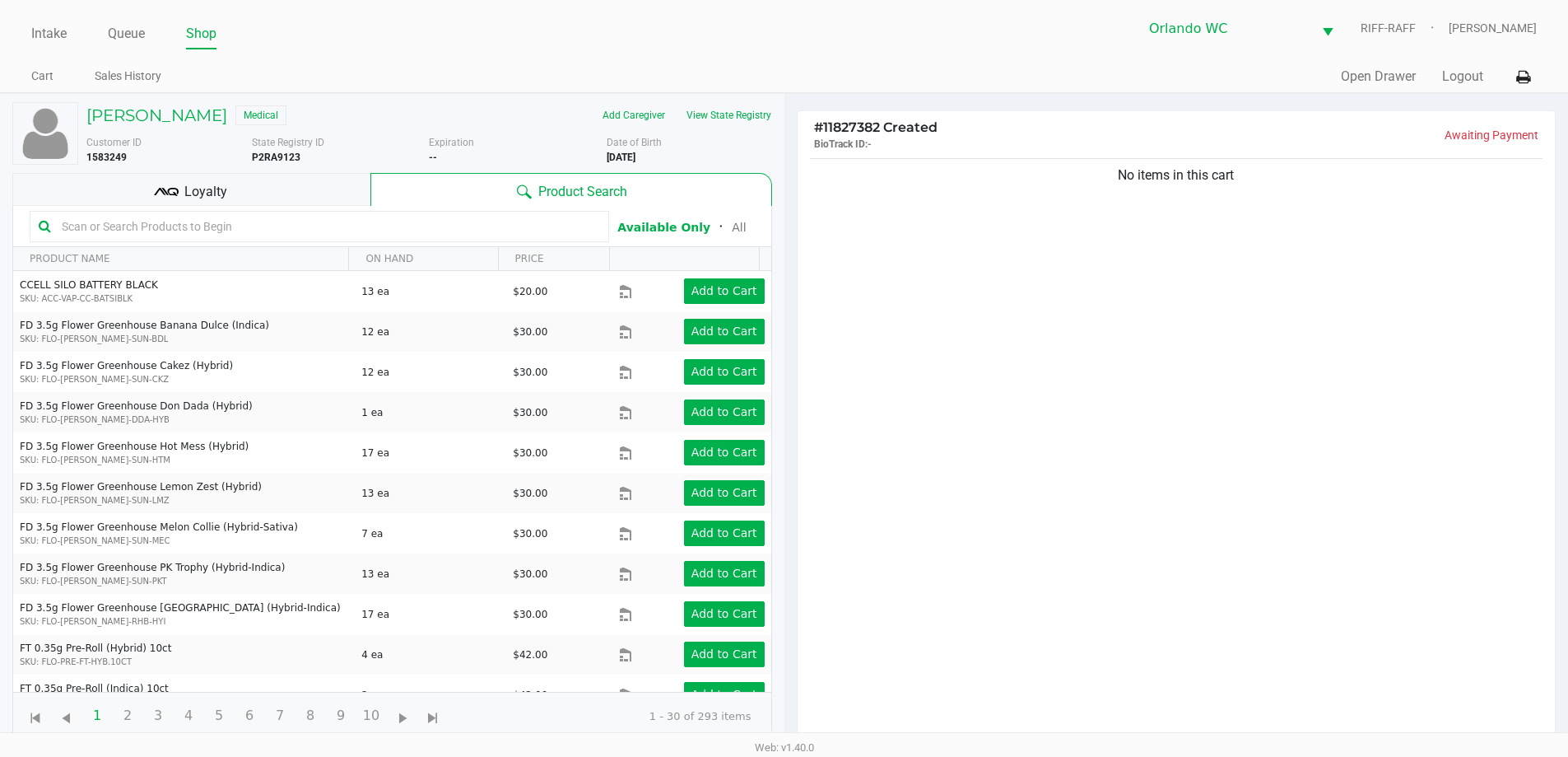
click at [294, 190] on div "Loyalty" at bounding box center [190, 190] width 358 height 33
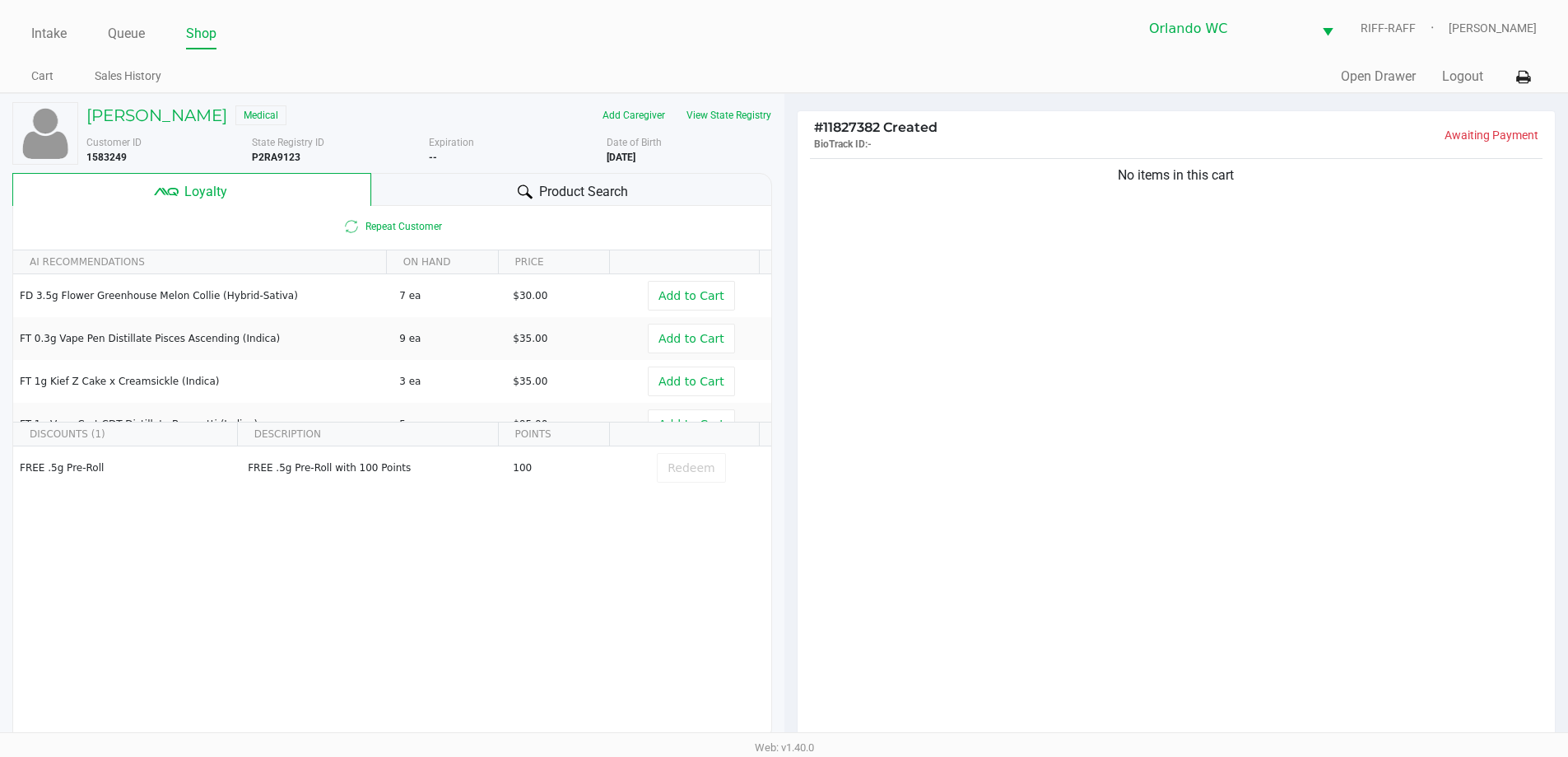
click at [787, 267] on div "No items in this cart" at bounding box center [1177, 453] width 758 height 598
click at [787, 355] on div "No items in this cart" at bounding box center [1177, 453] width 758 height 598
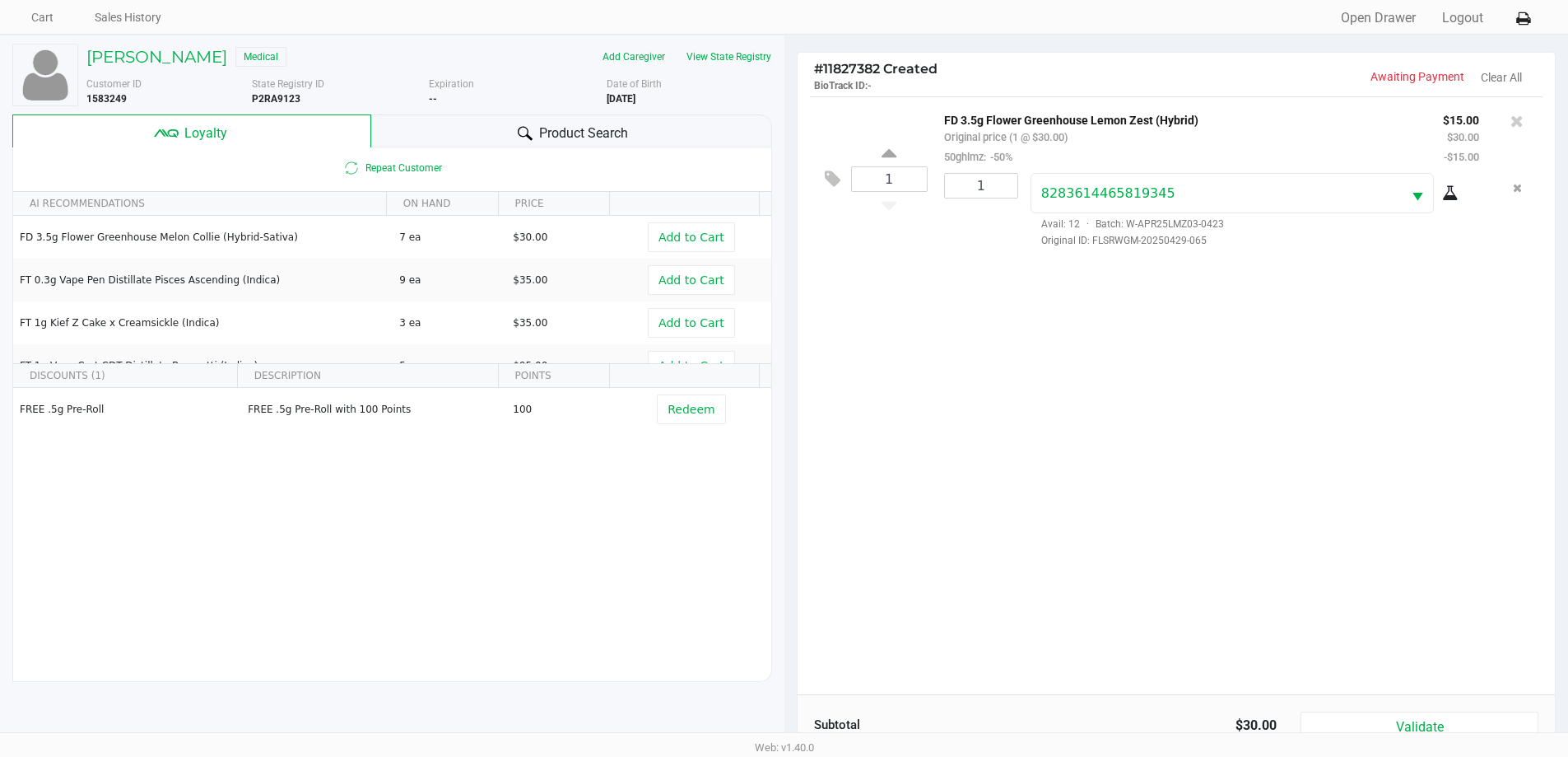
scroll to position [197, 0]
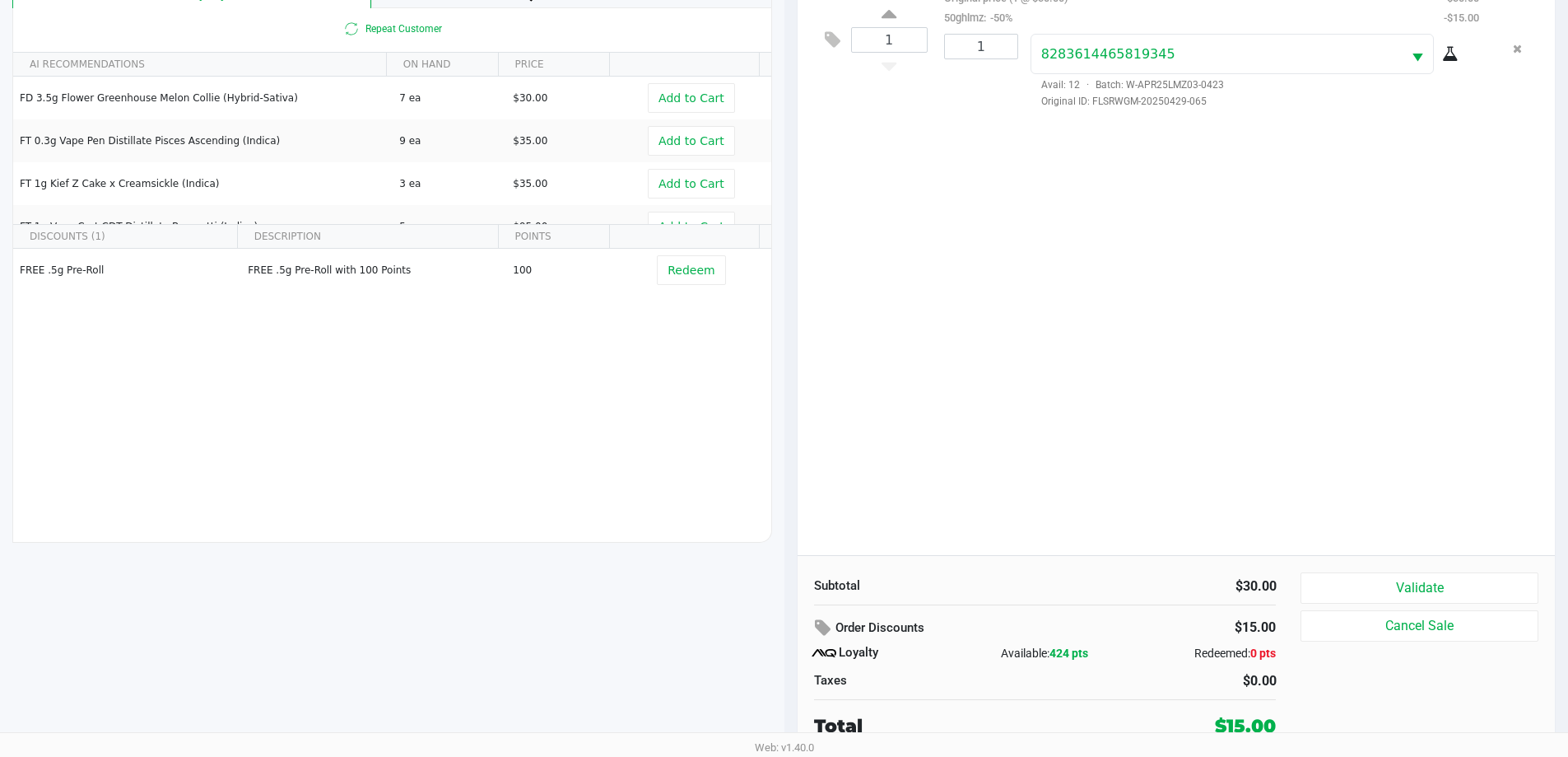
click at [787, 578] on button "Validate" at bounding box center [1419, 588] width 237 height 31
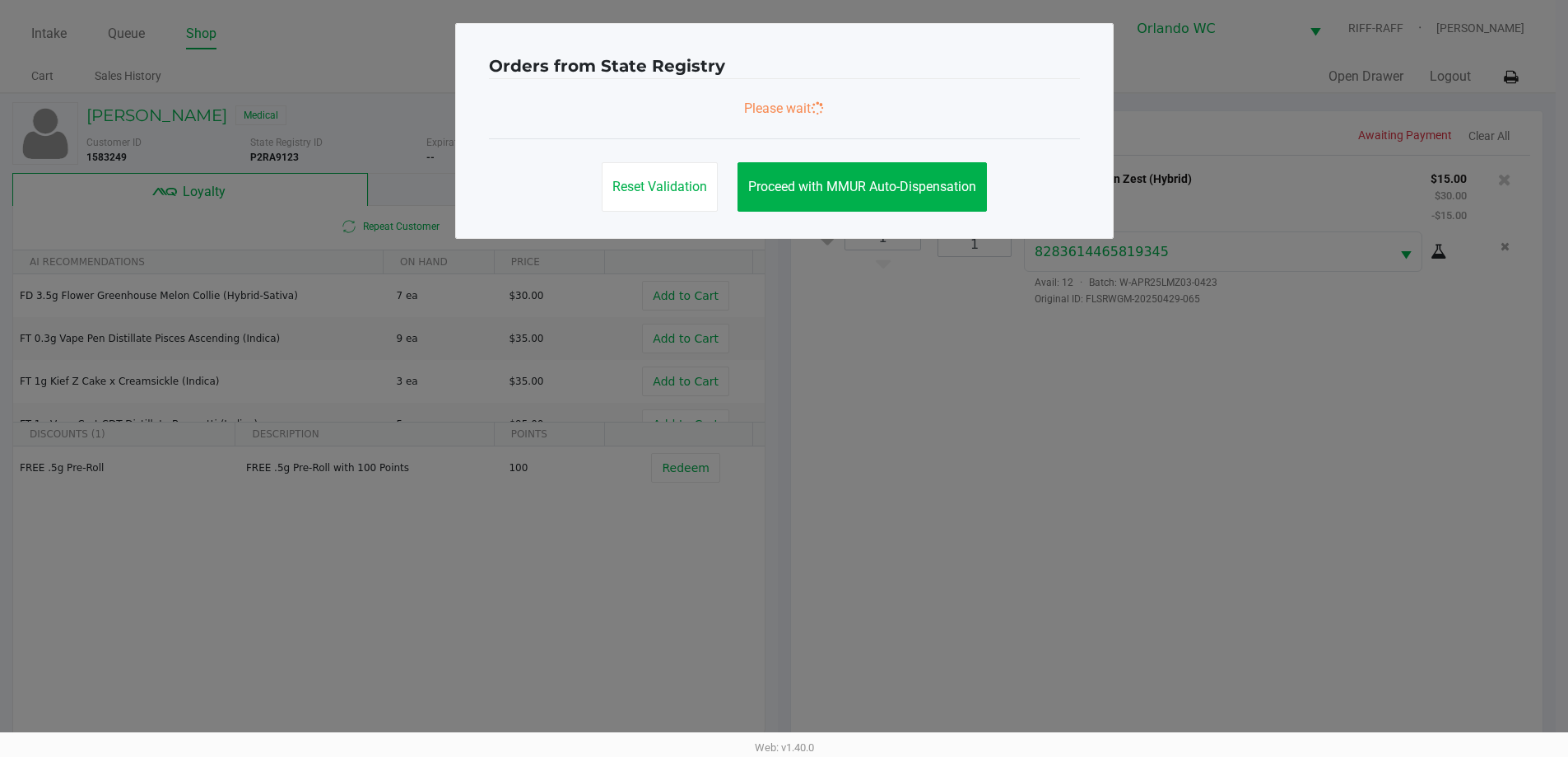
scroll to position [0, 0]
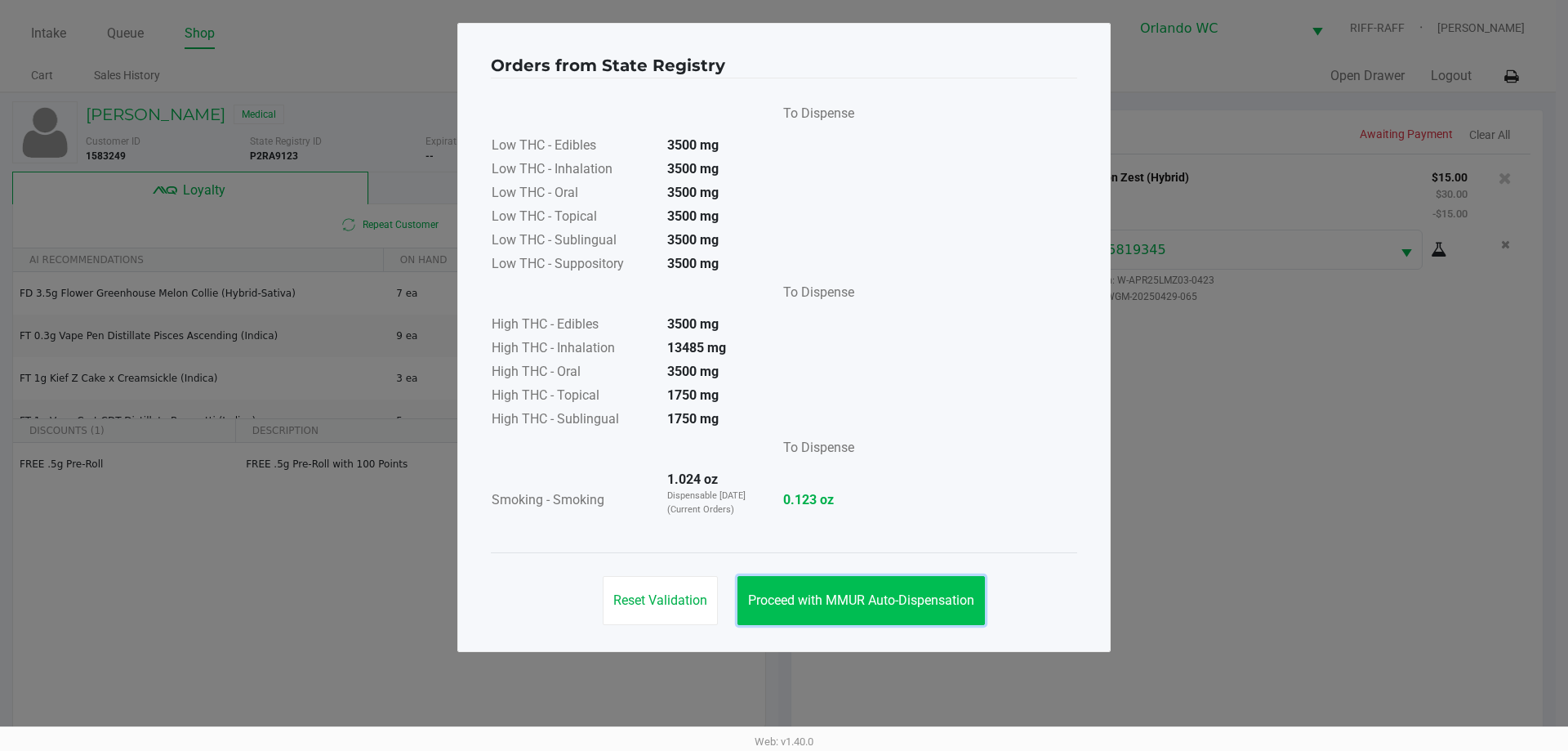
click at [781, 603] on span "Proceed with MMUR Auto-Dispensation" at bounding box center [861, 600] width 226 height 15
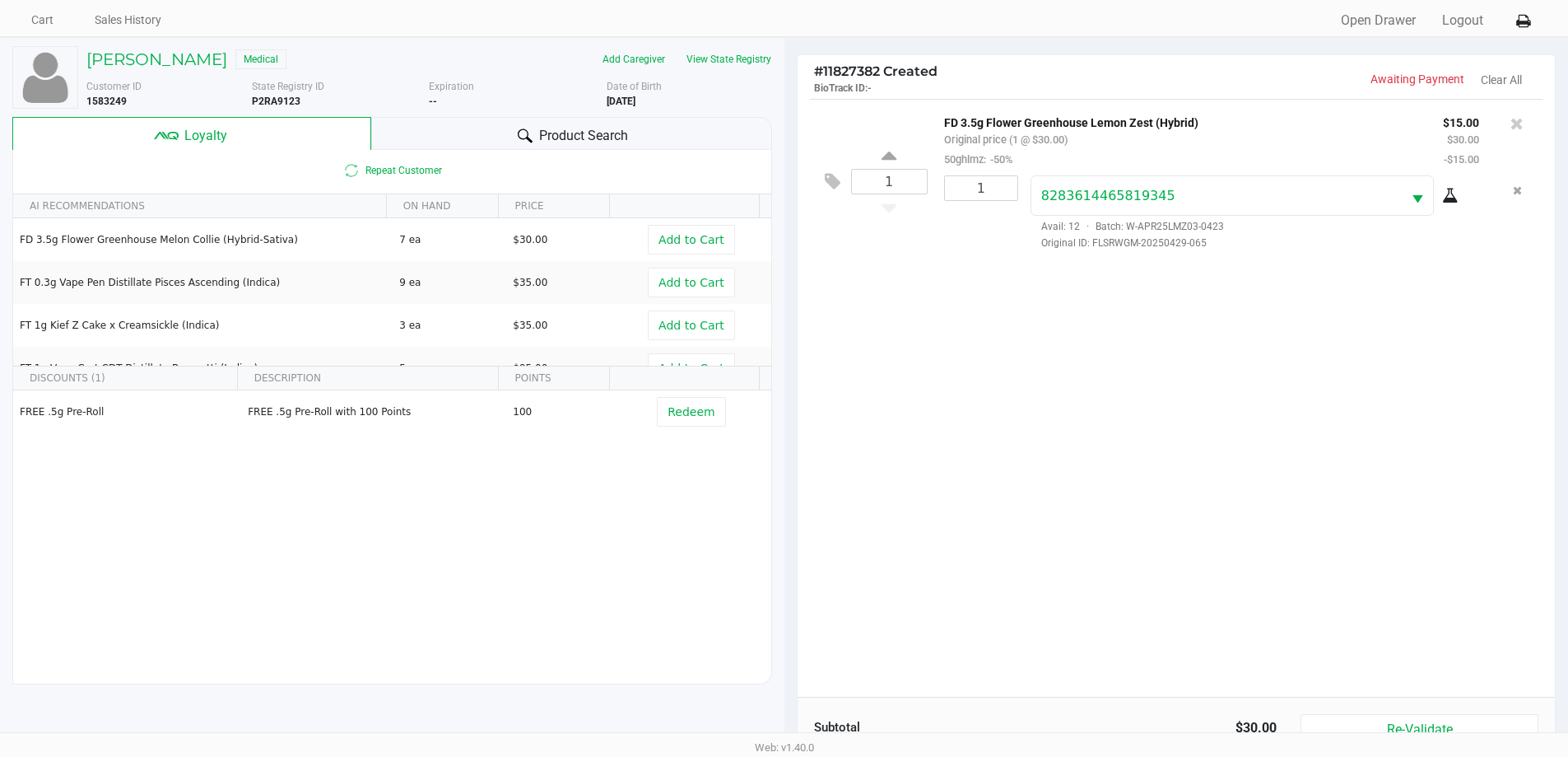
scroll to position [197, 0]
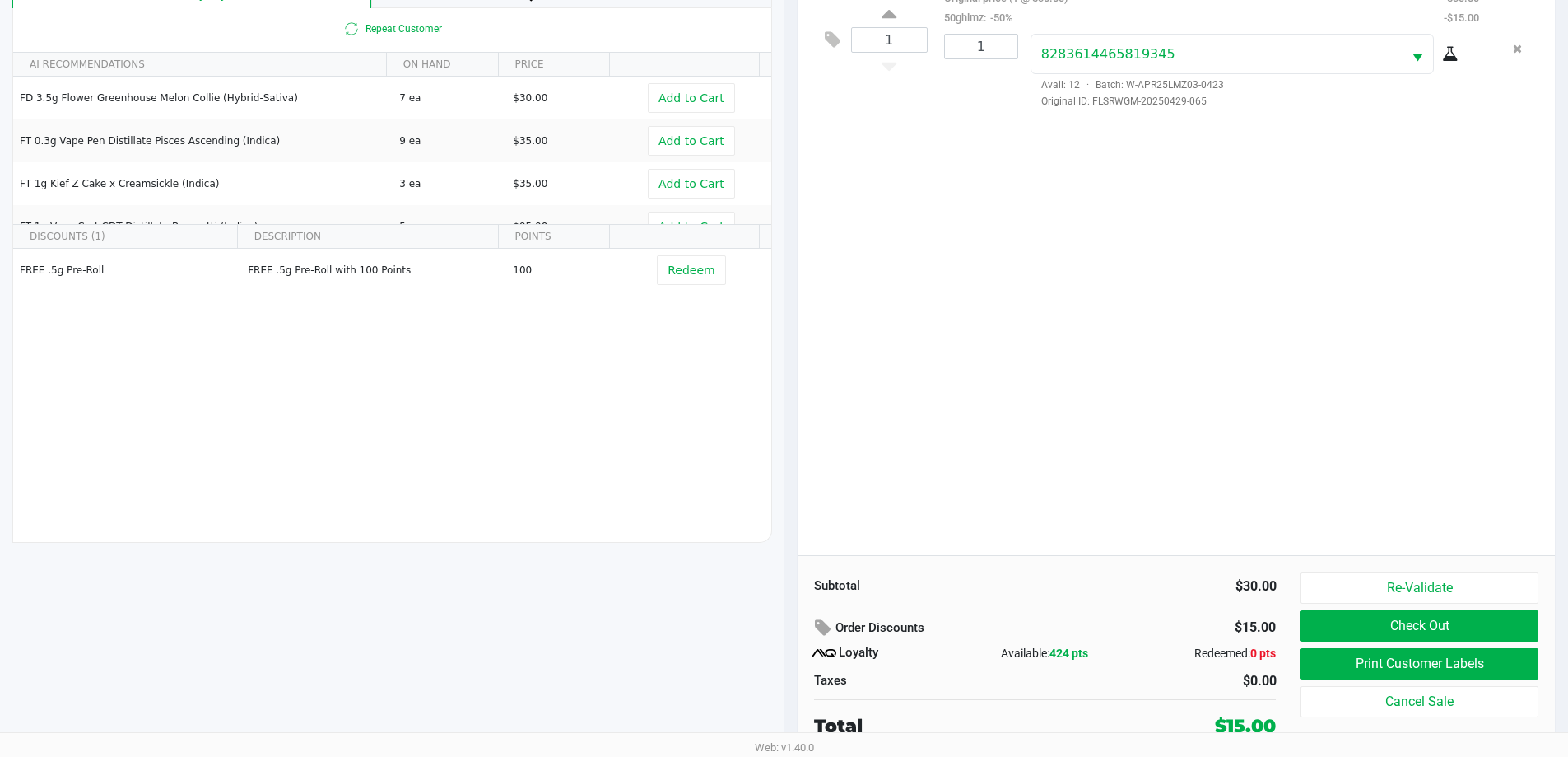
click at [787, 665] on button "Print Customer Labels" at bounding box center [1419, 663] width 237 height 31
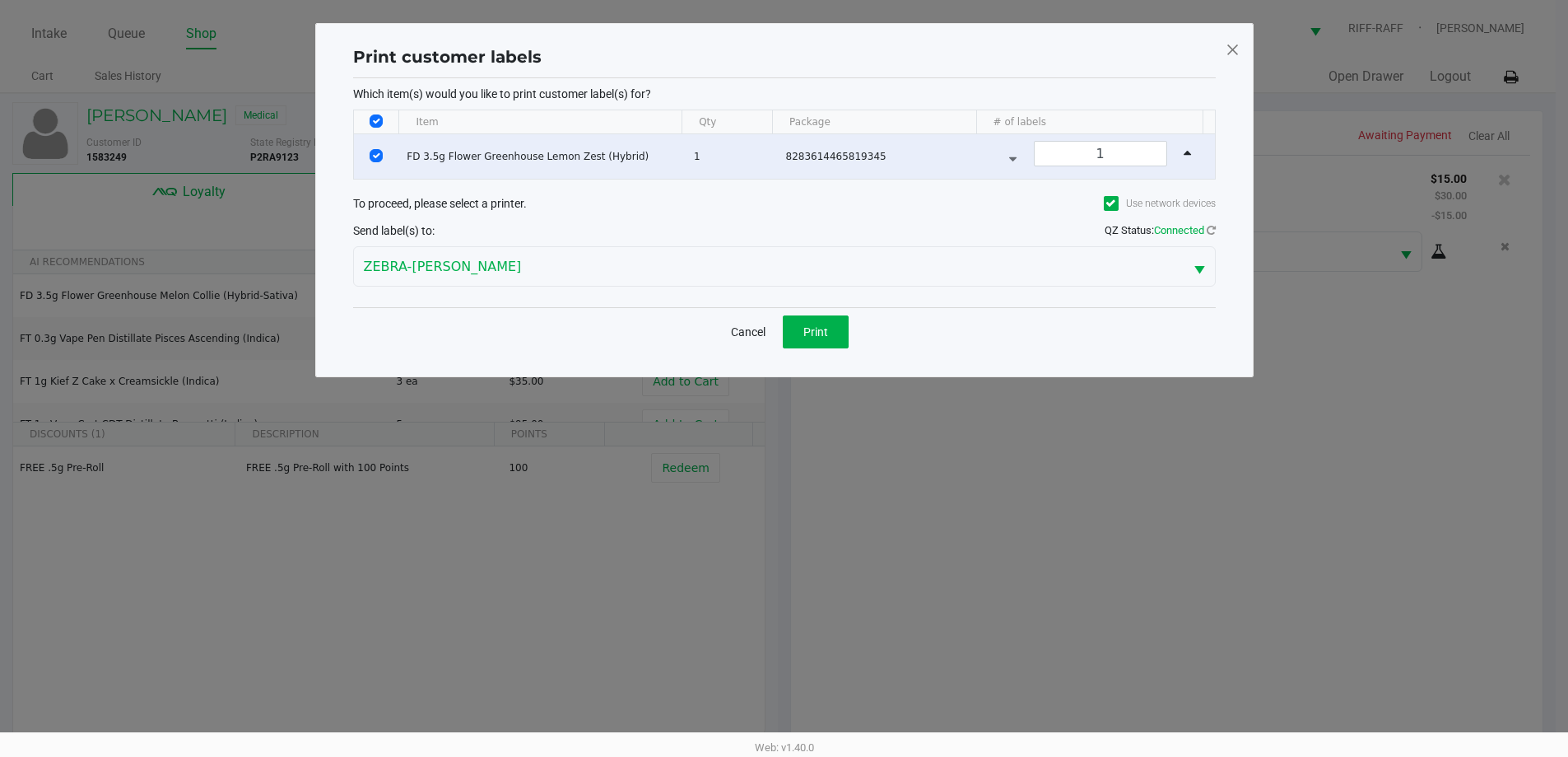
scroll to position [0, 0]
click at [787, 343] on button "Print" at bounding box center [821, 332] width 66 height 33
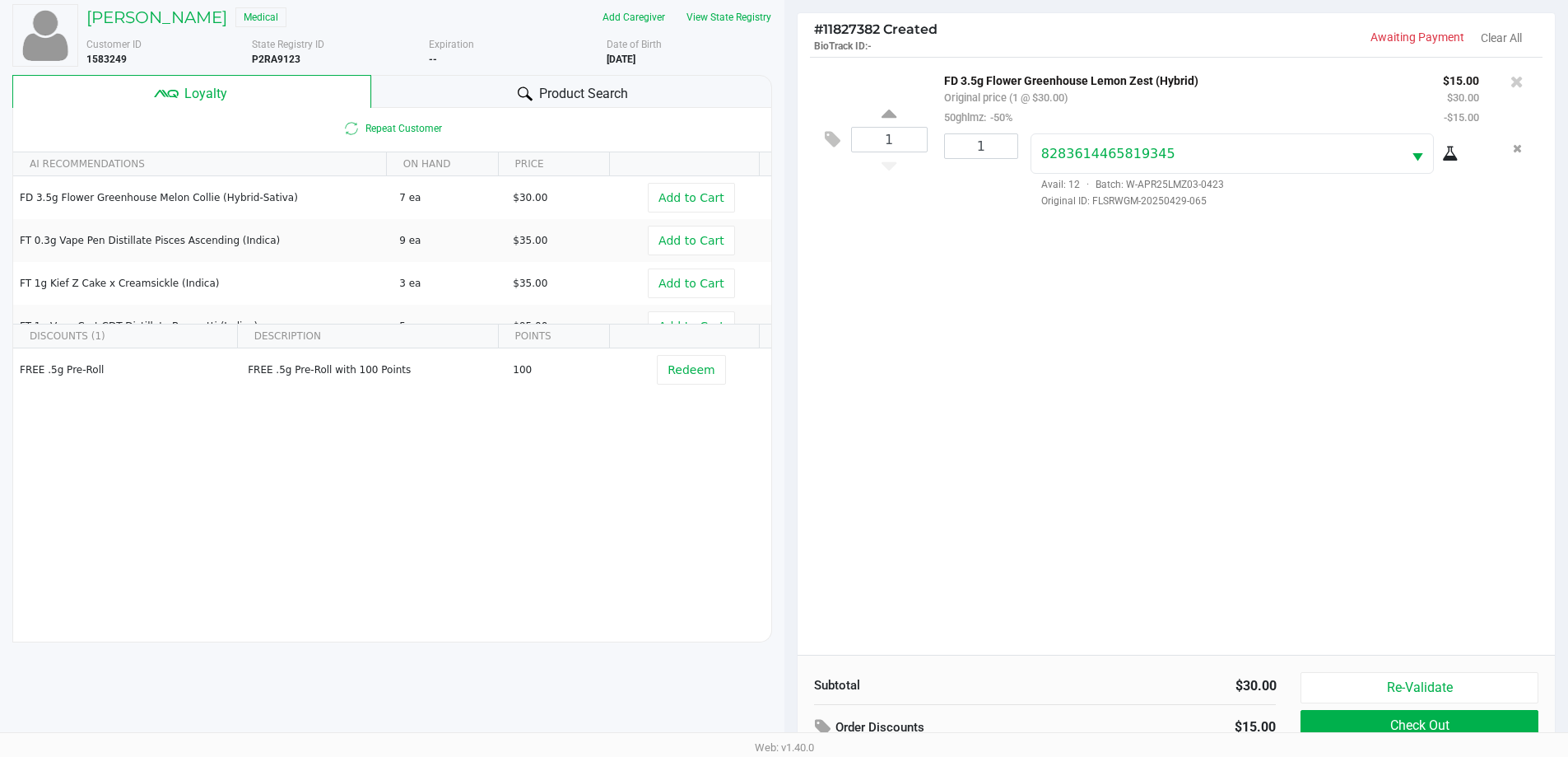
scroll to position [197, 0]
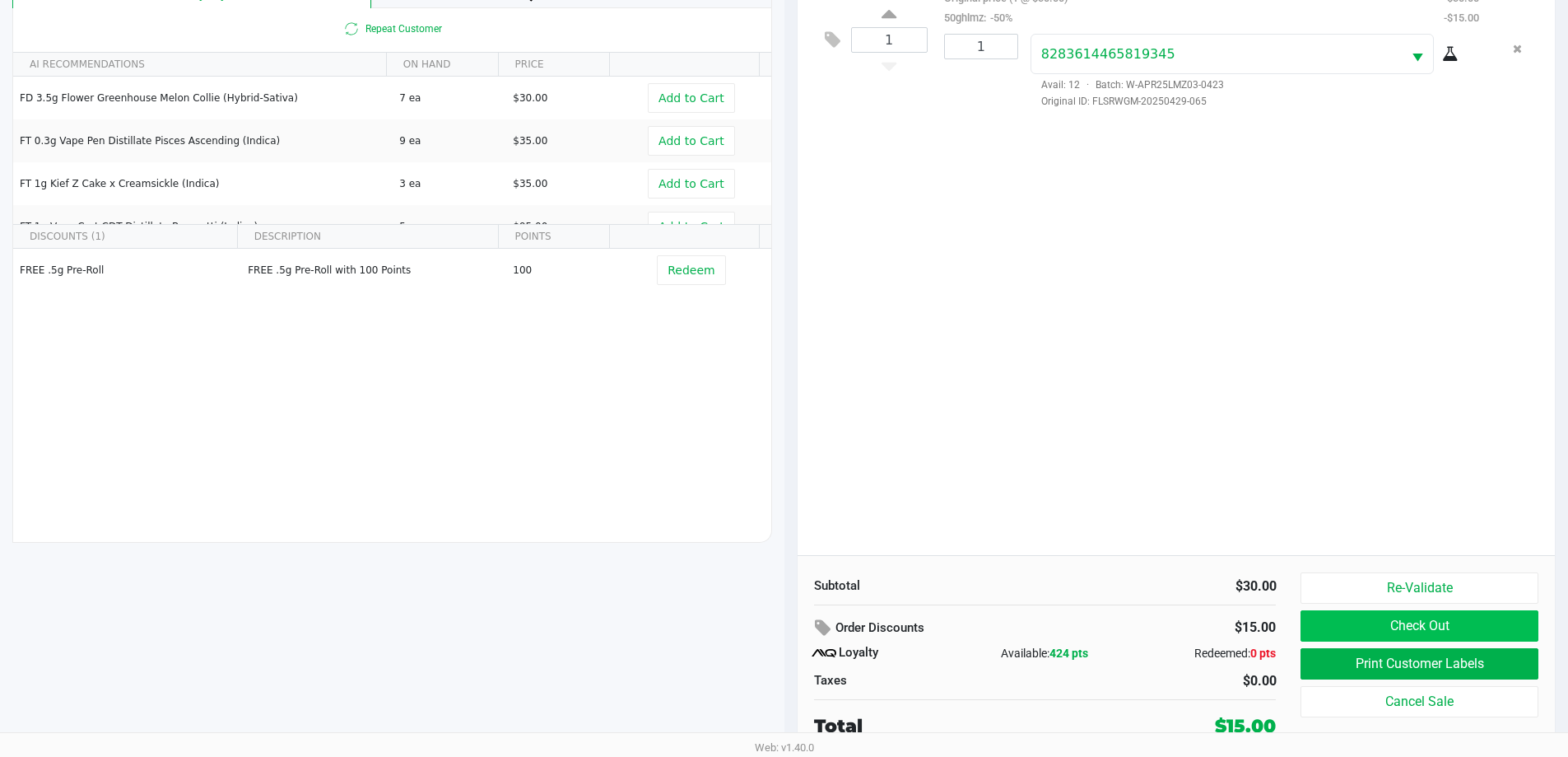
click at [787, 632] on button "Check Out" at bounding box center [1419, 626] width 237 height 31
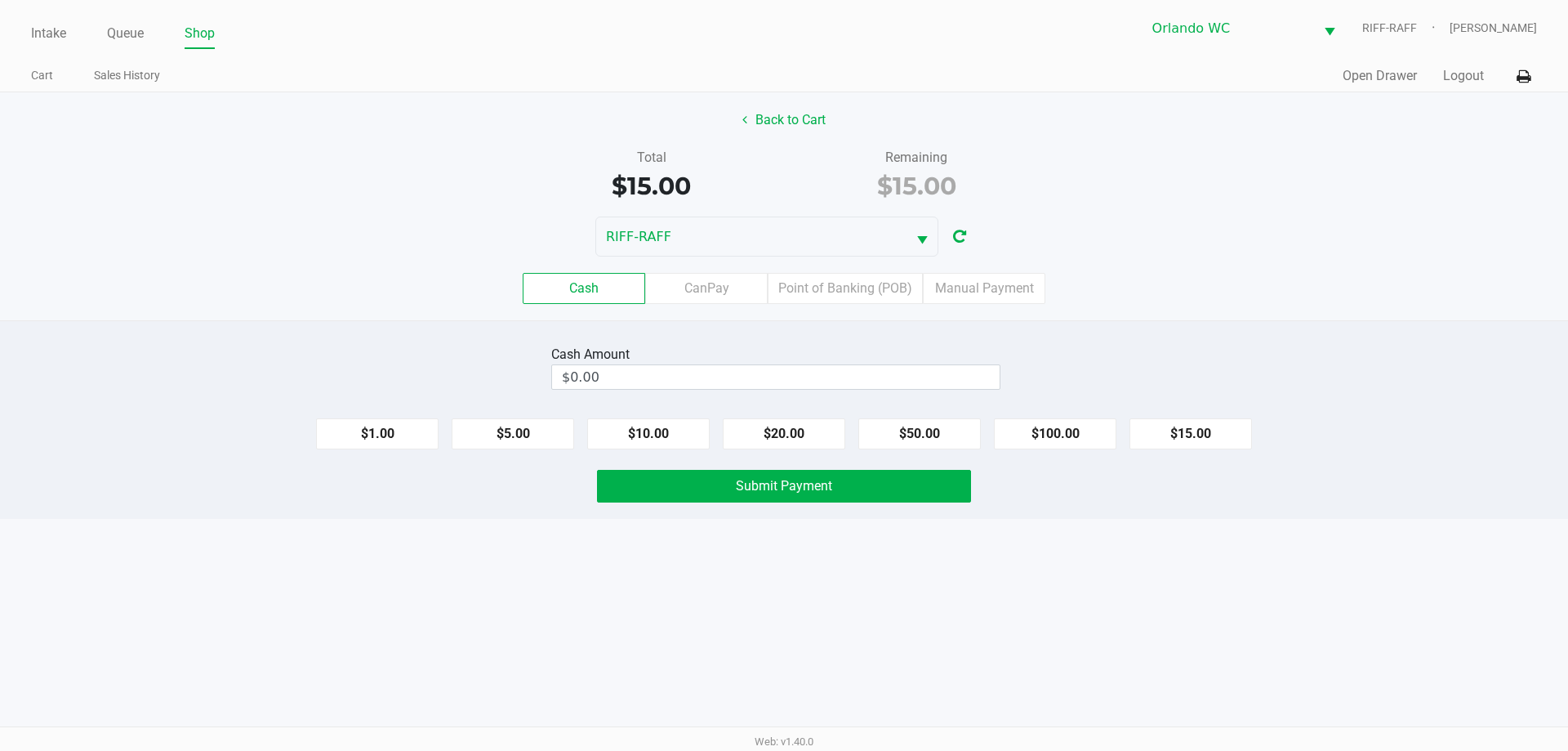
click at [781, 290] on label "Point of Banking (POB)" at bounding box center [845, 289] width 155 height 31
click at [0, 0] on 7 "Point of Banking (POB)" at bounding box center [0, 0] width 0 height 0
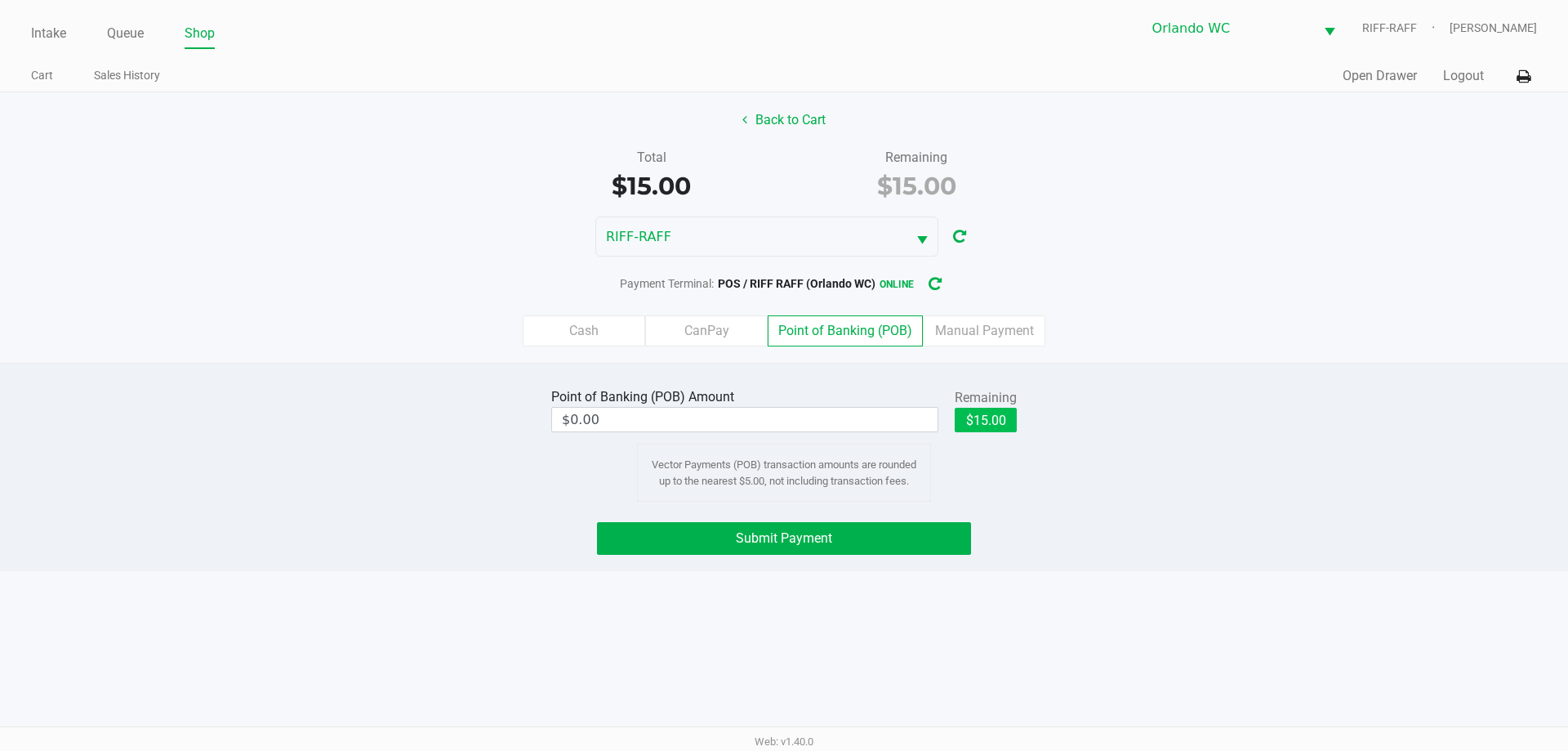
click at [781, 412] on button "$15.00" at bounding box center [986, 420] width 62 height 25
type input "$15.00"
click at [781, 532] on span "Submit Payment" at bounding box center [784, 538] width 96 height 15
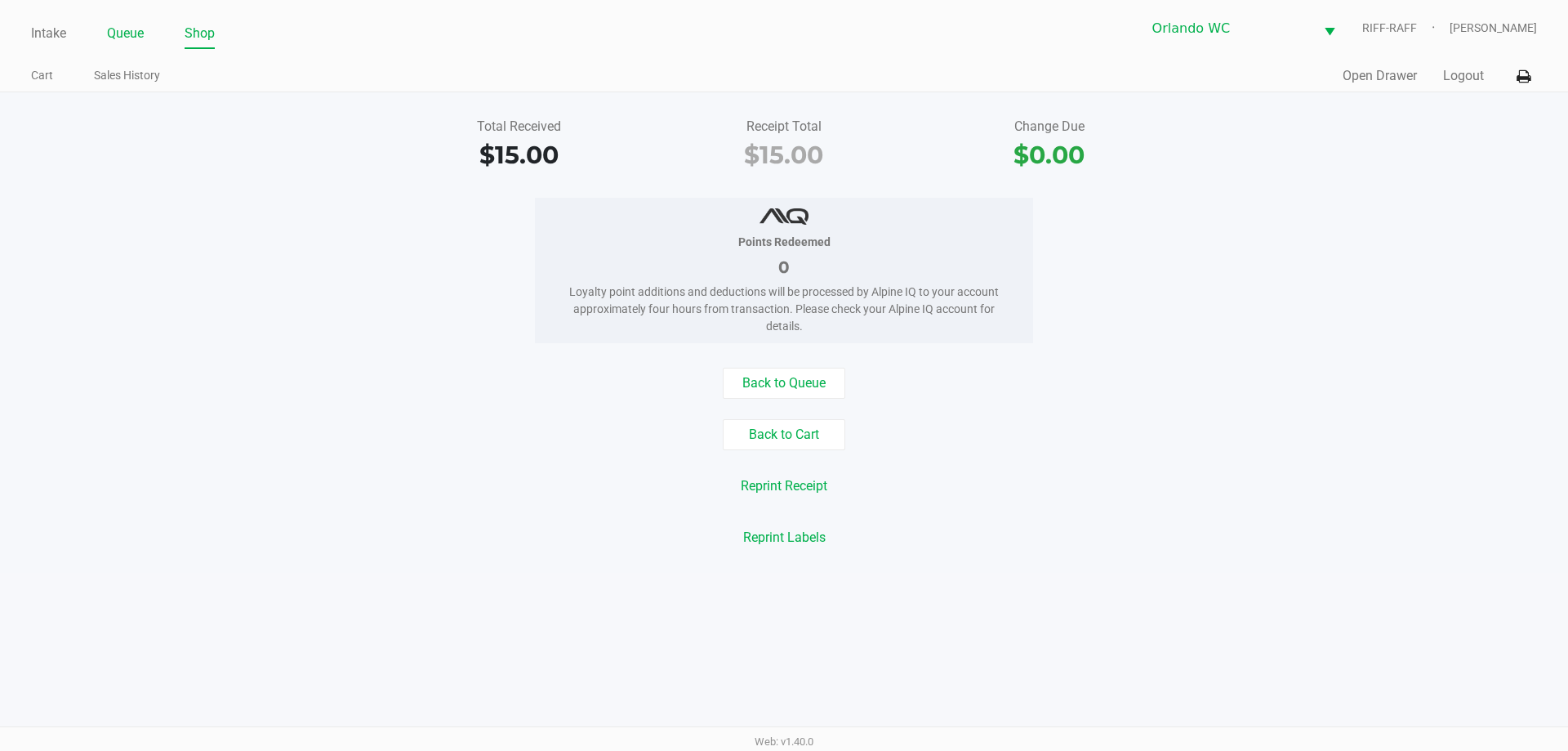
click at [124, 39] on link "Queue" at bounding box center [125, 33] width 37 height 23
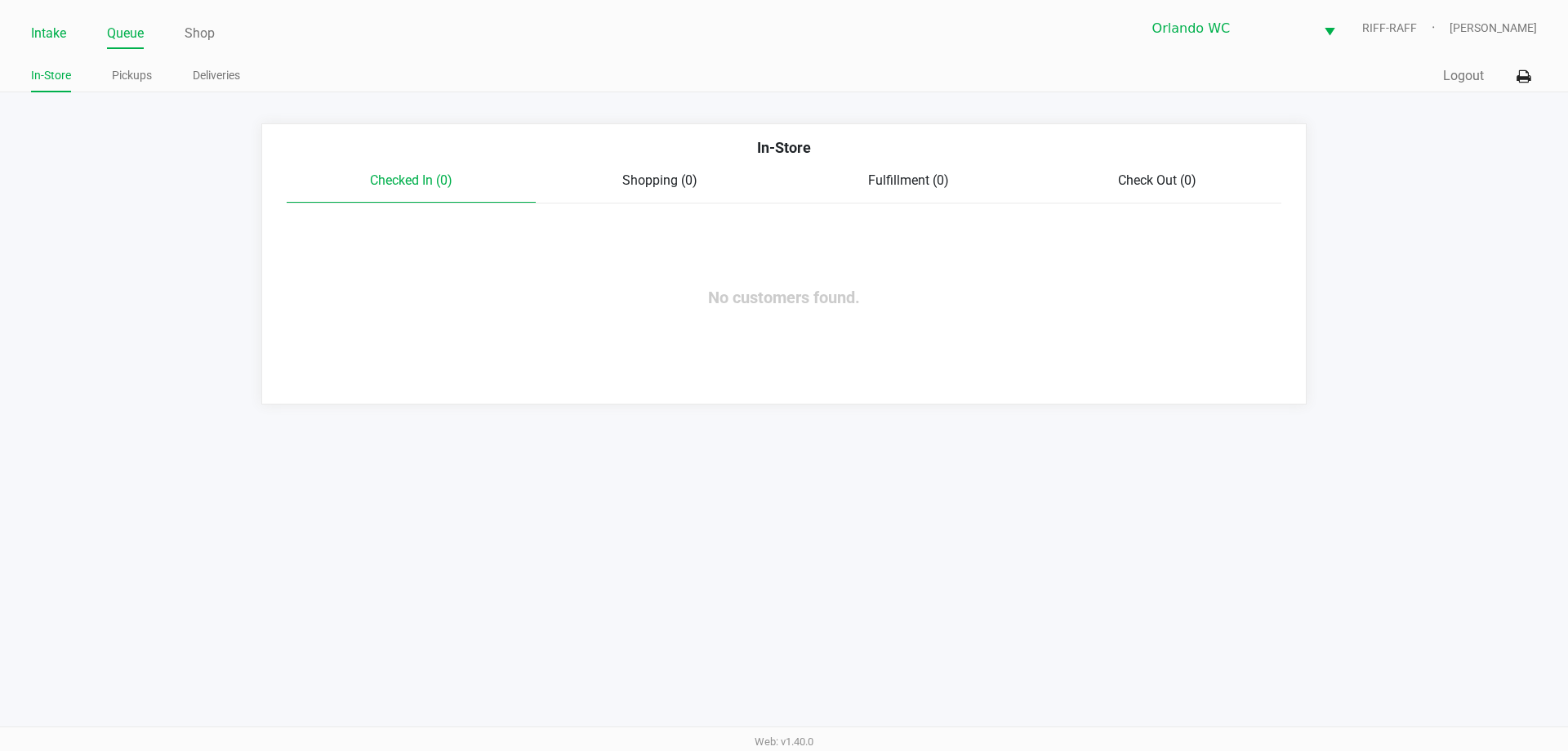
click at [56, 32] on link "Intake" at bounding box center [48, 33] width 35 height 23
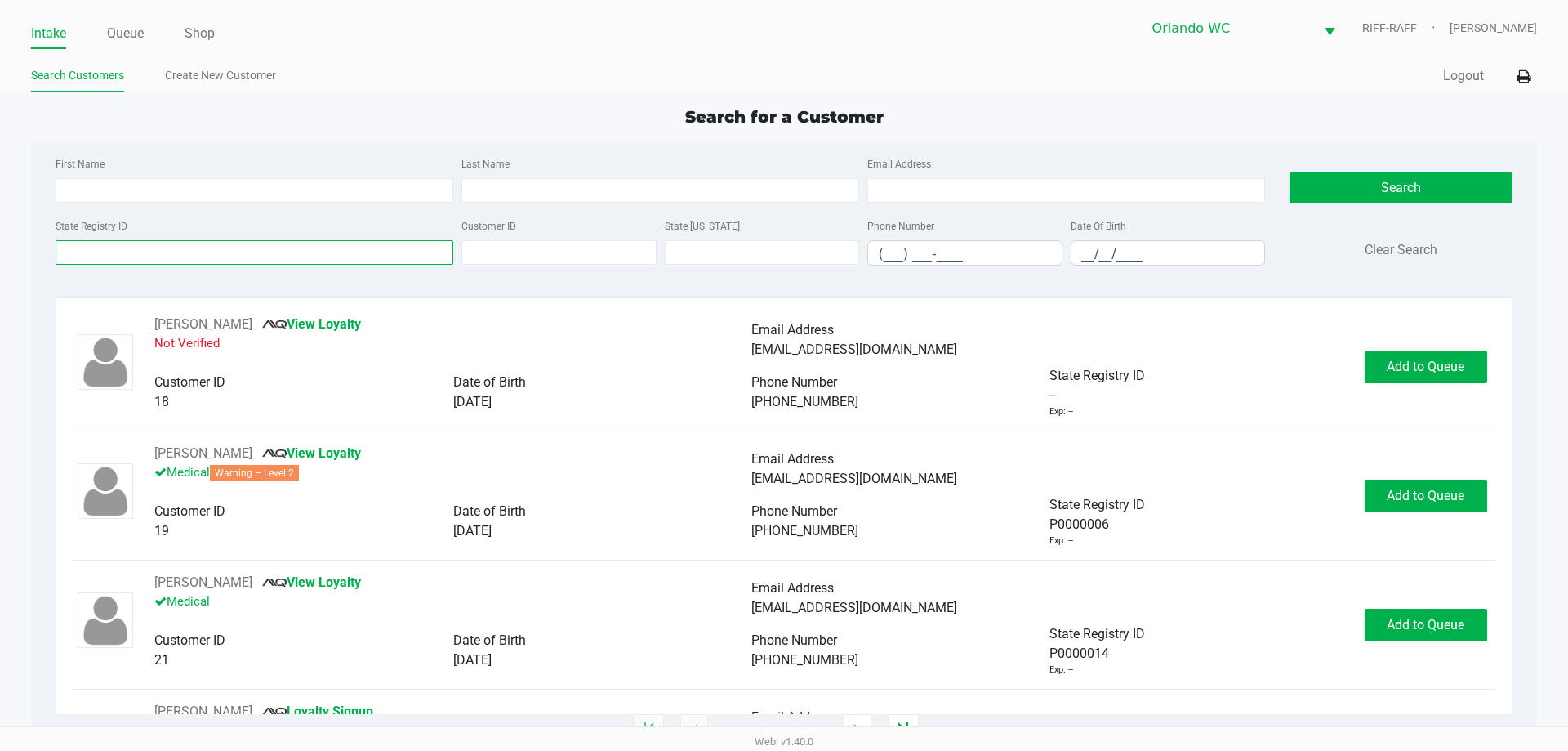
click at [201, 251] on input "State Registry ID" at bounding box center [254, 252] width 398 height 25
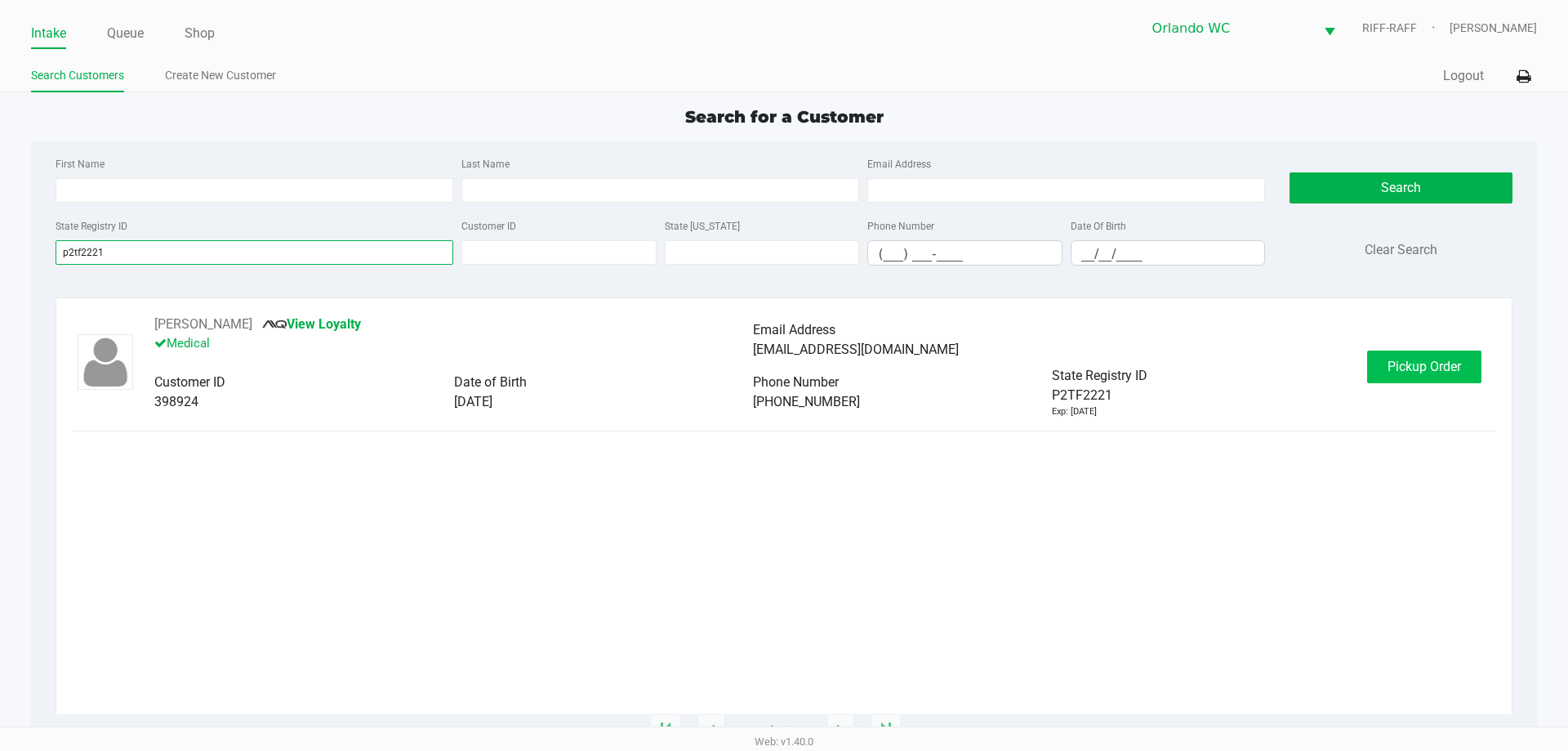
type input "p2tf2221"
click at [781, 361] on span "Pickup Order" at bounding box center [1424, 366] width 73 height 15
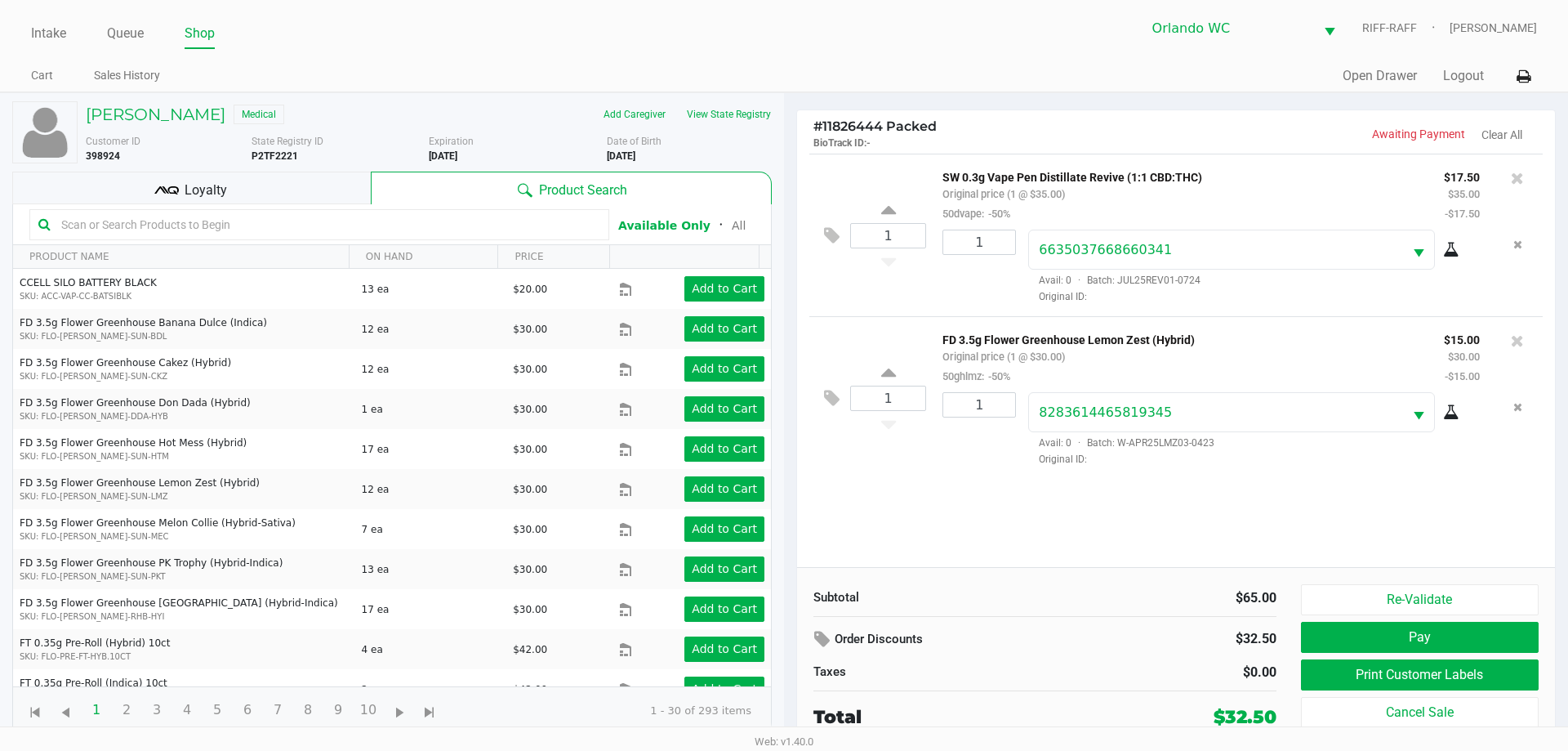
click at [781, 678] on button "Print Customer Labels" at bounding box center [1420, 674] width 237 height 31
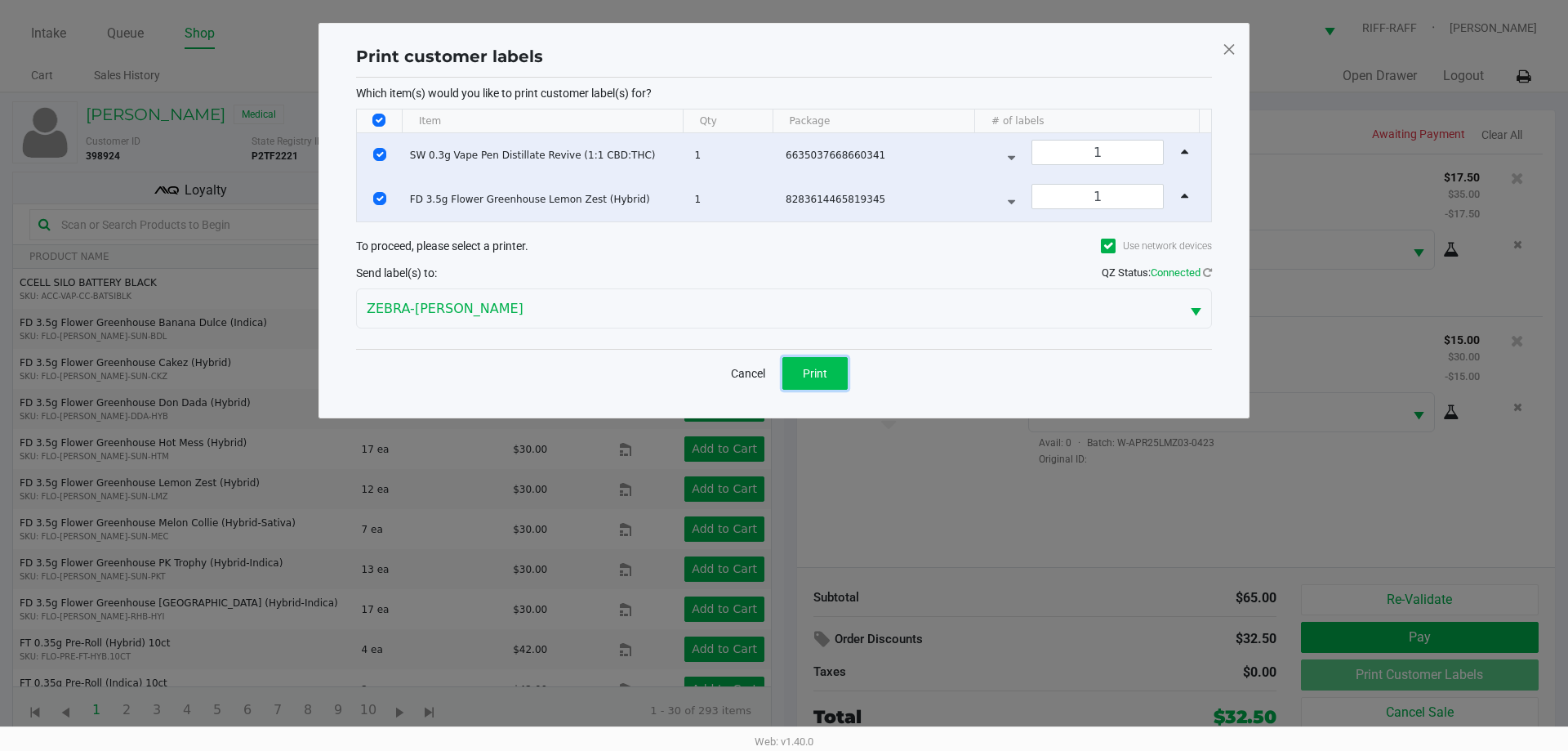
click at [781, 371] on button "Print" at bounding box center [815, 373] width 66 height 32
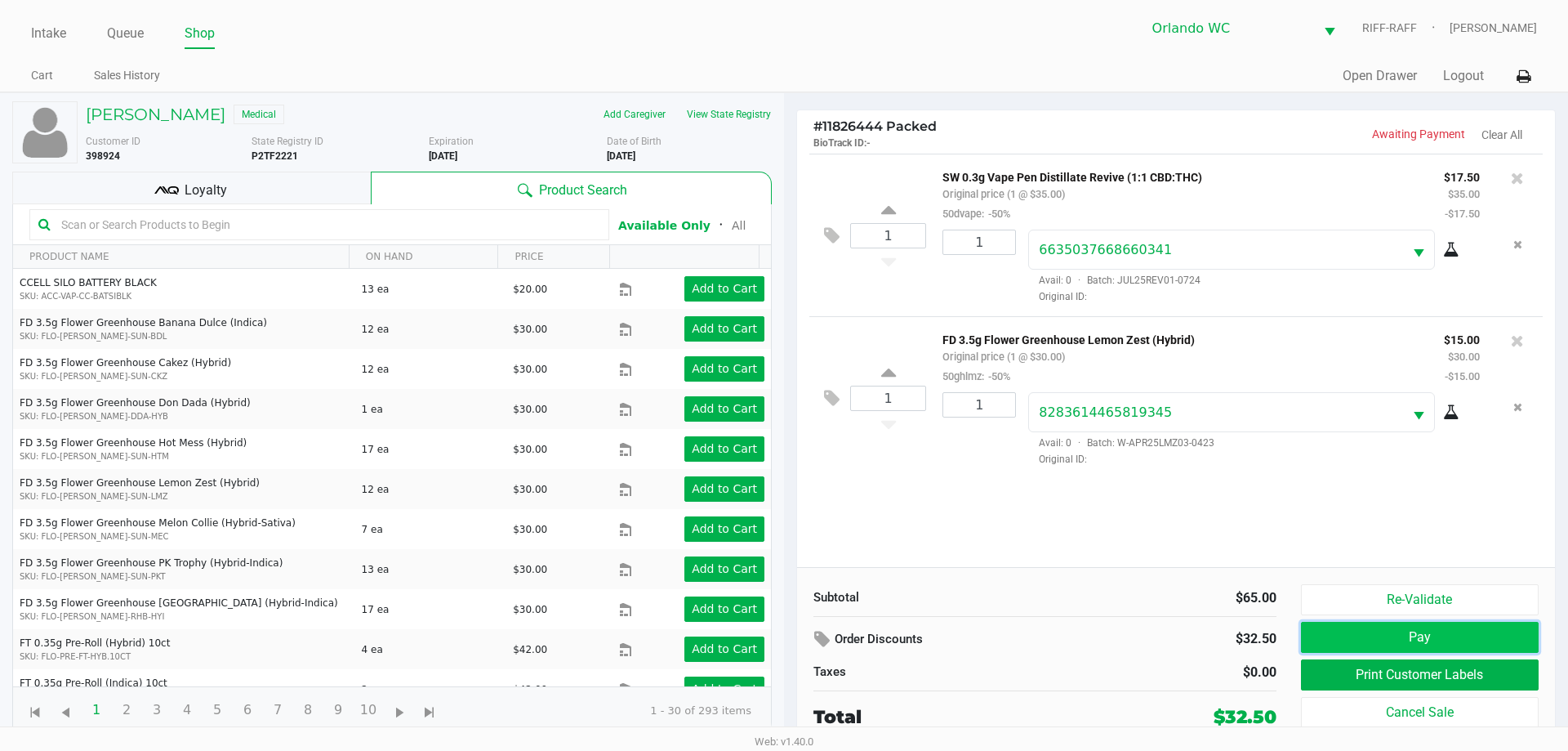
click at [781, 647] on button "Pay" at bounding box center [1420, 637] width 237 height 31
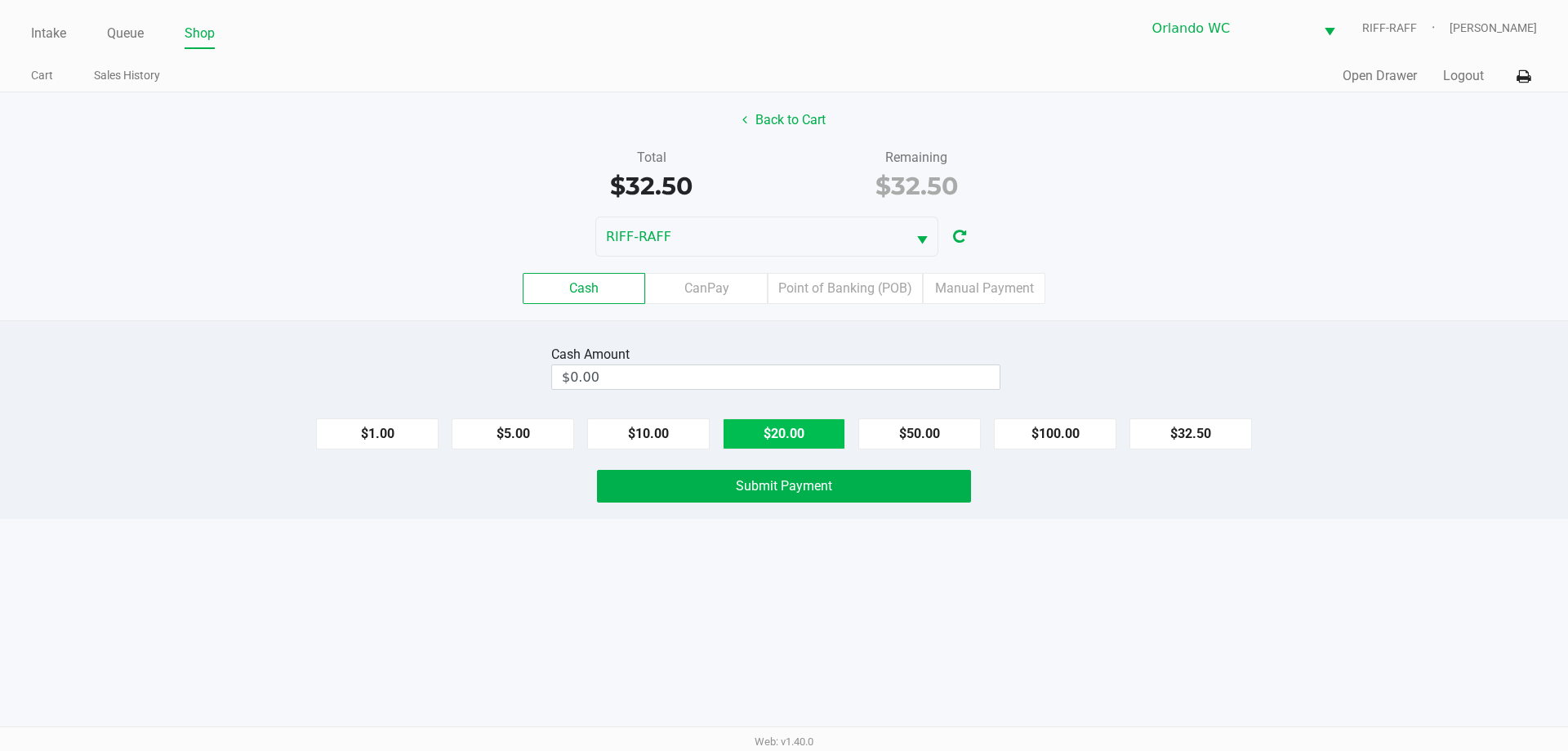
click at [781, 424] on button "$20.00" at bounding box center [784, 433] width 123 height 31
click at [781, 426] on button "$20.00" at bounding box center [784, 433] width 123 height 31
type input "$40.00"
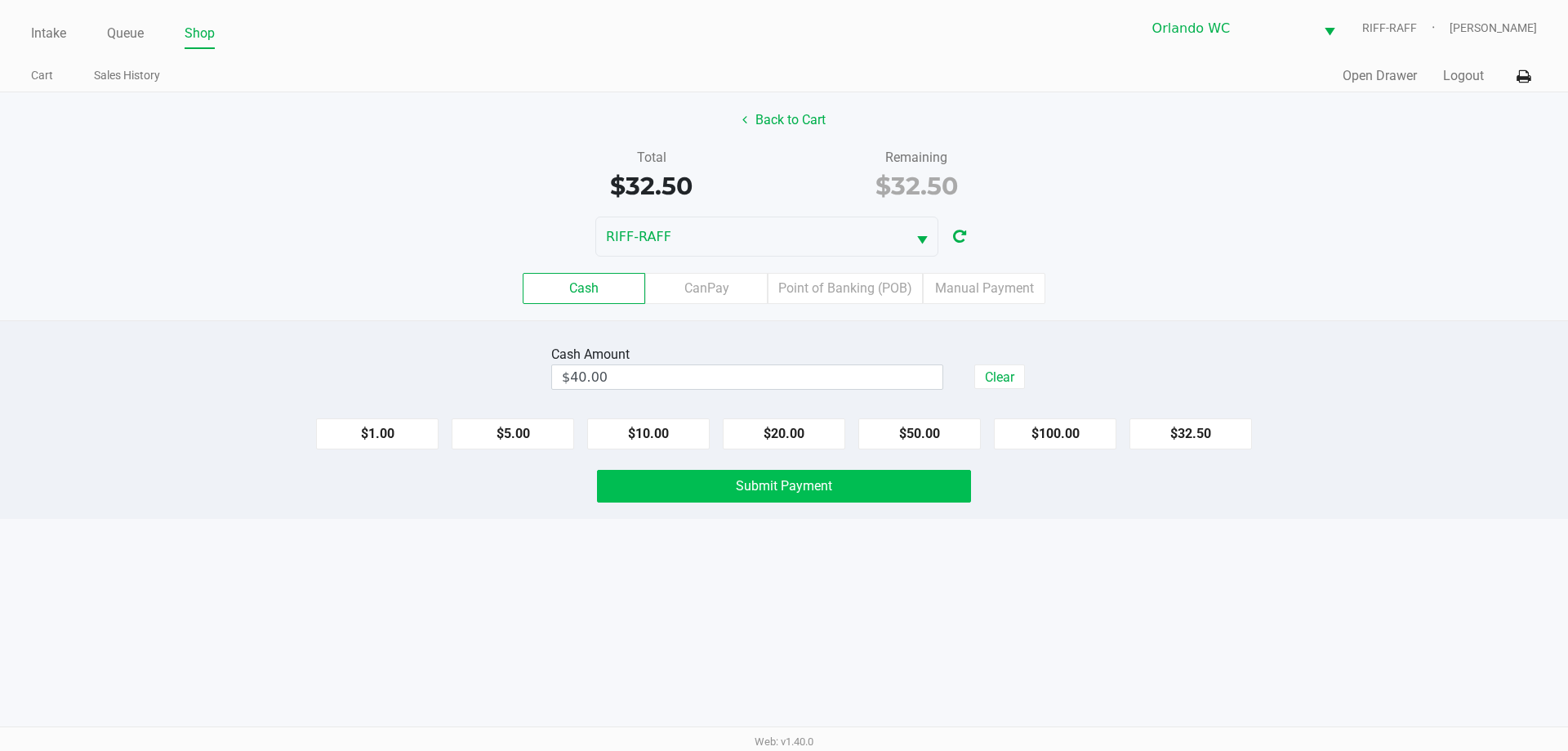
click at [781, 481] on span "Submit Payment" at bounding box center [784, 485] width 96 height 15
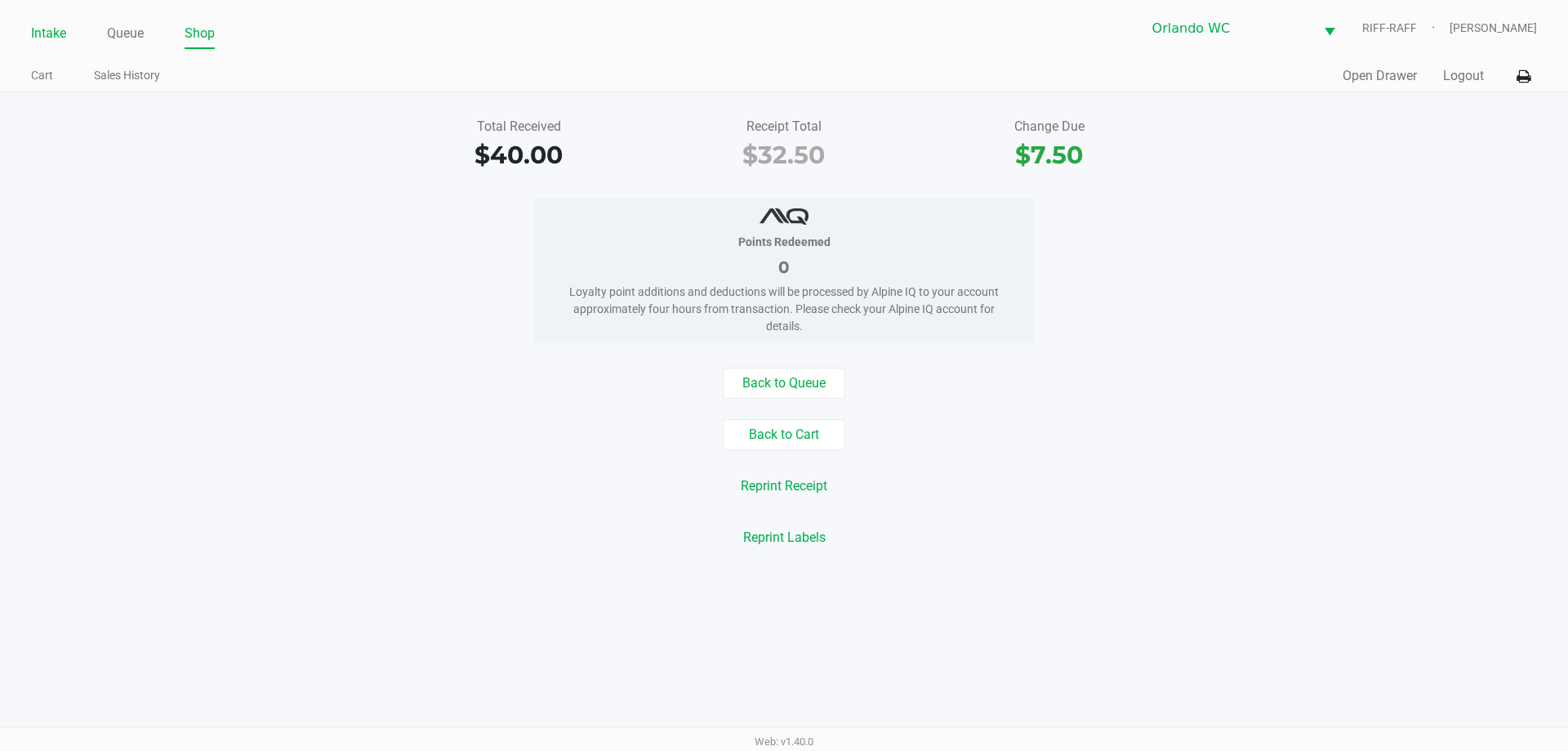
click at [43, 32] on link "Intake" at bounding box center [48, 33] width 35 height 23
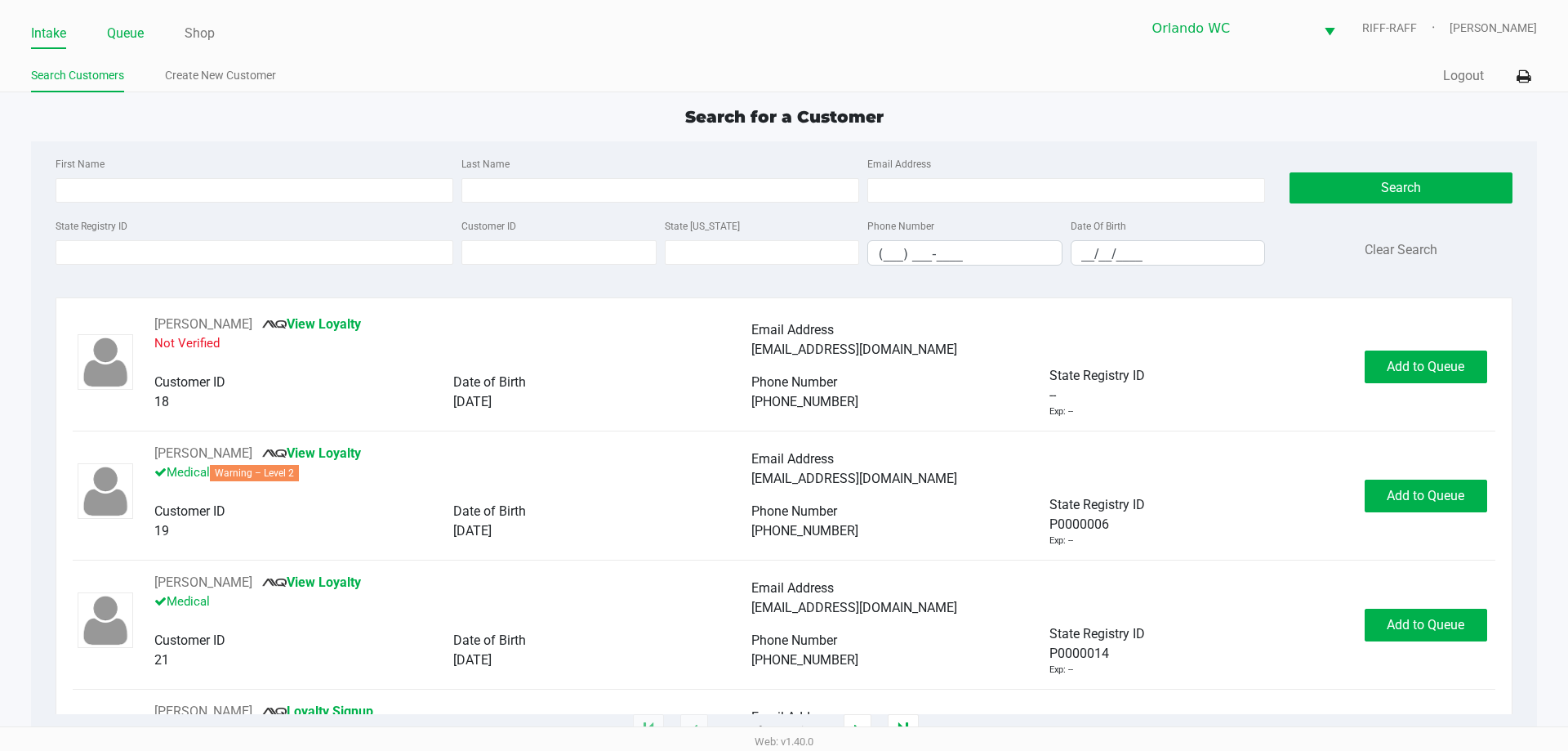
click at [117, 42] on link "Queue" at bounding box center [125, 33] width 37 height 23
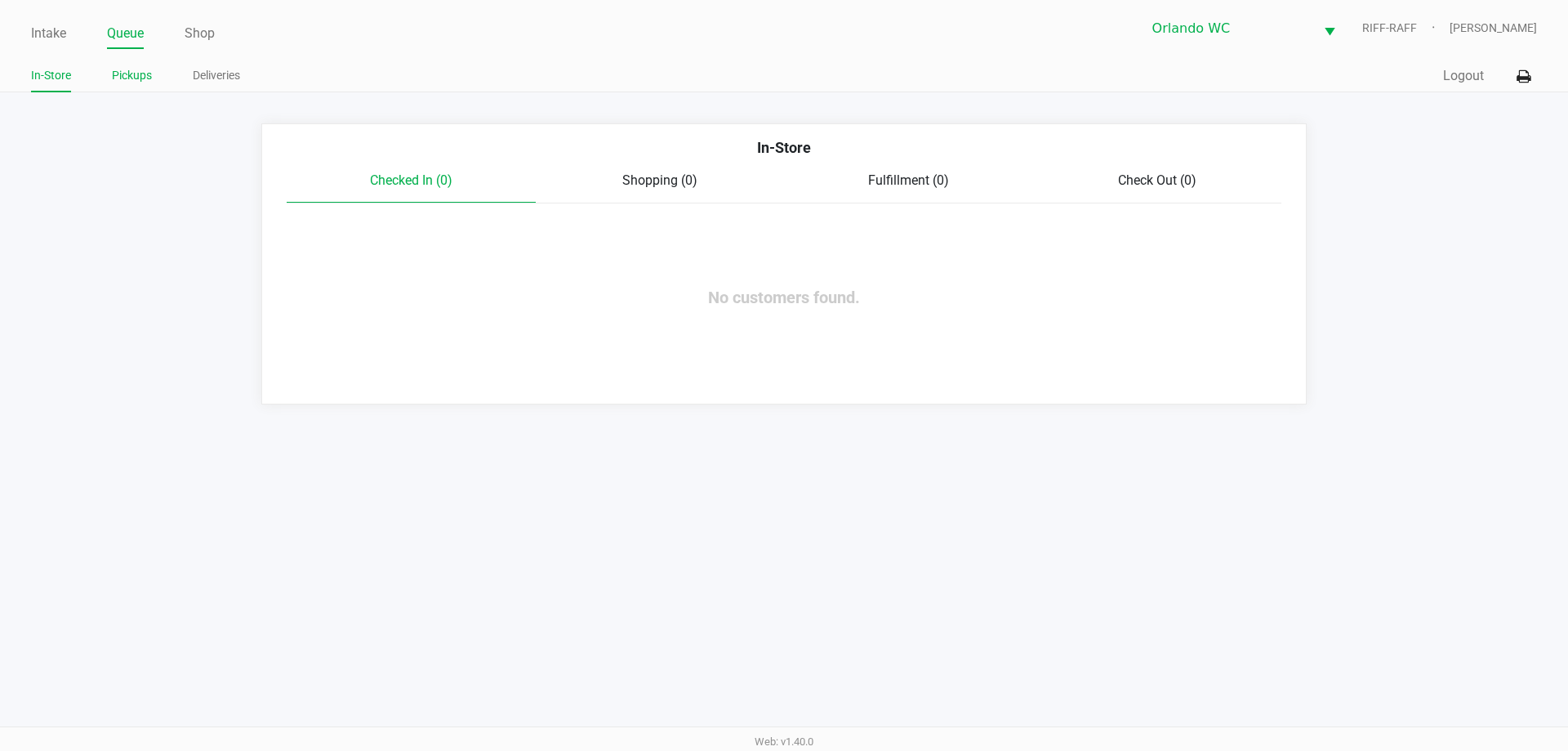
click at [131, 75] on link "Pickups" at bounding box center [131, 76] width 40 height 20
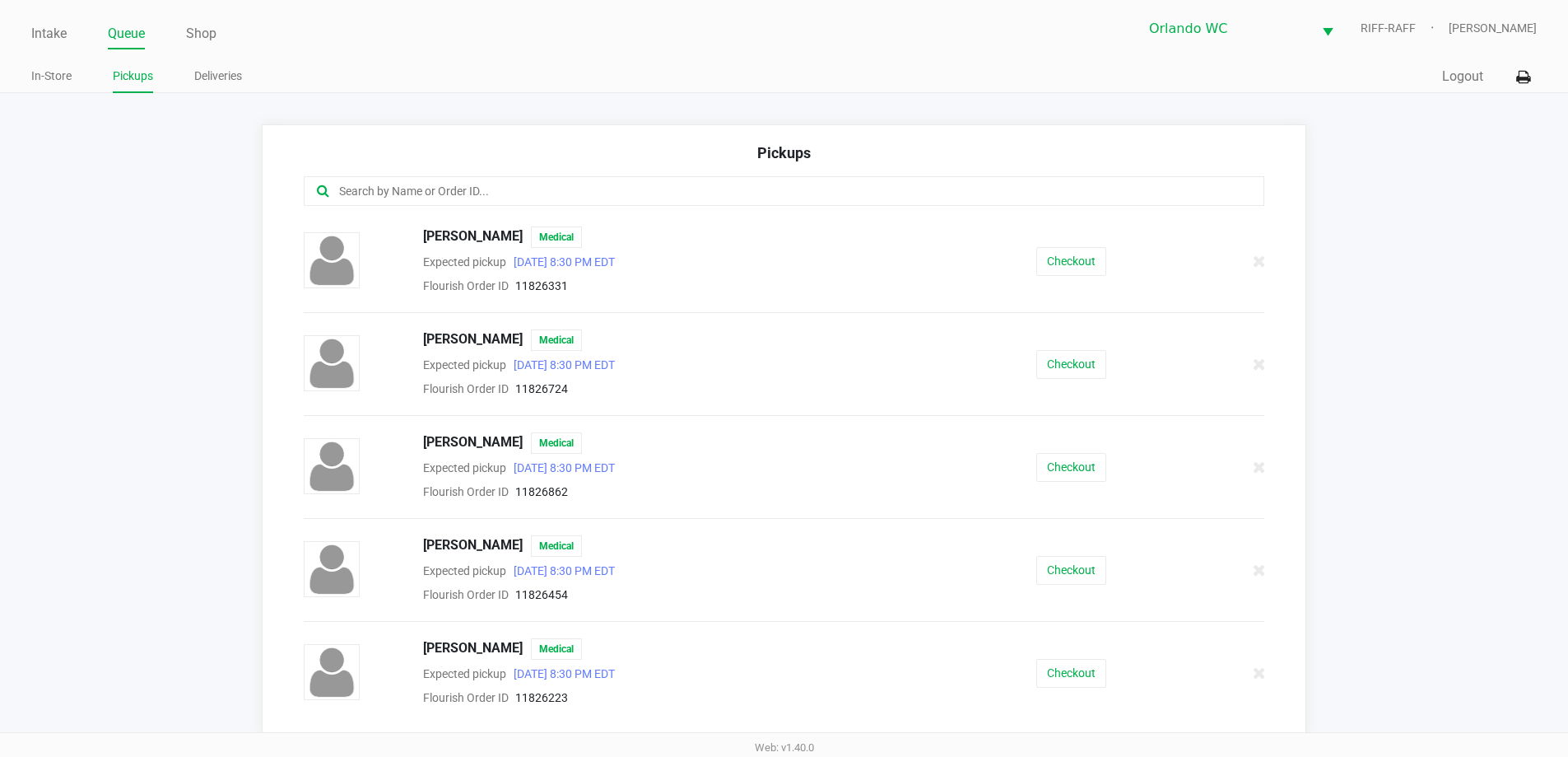
click at [528, 191] on input "text" at bounding box center [757, 191] width 841 height 19
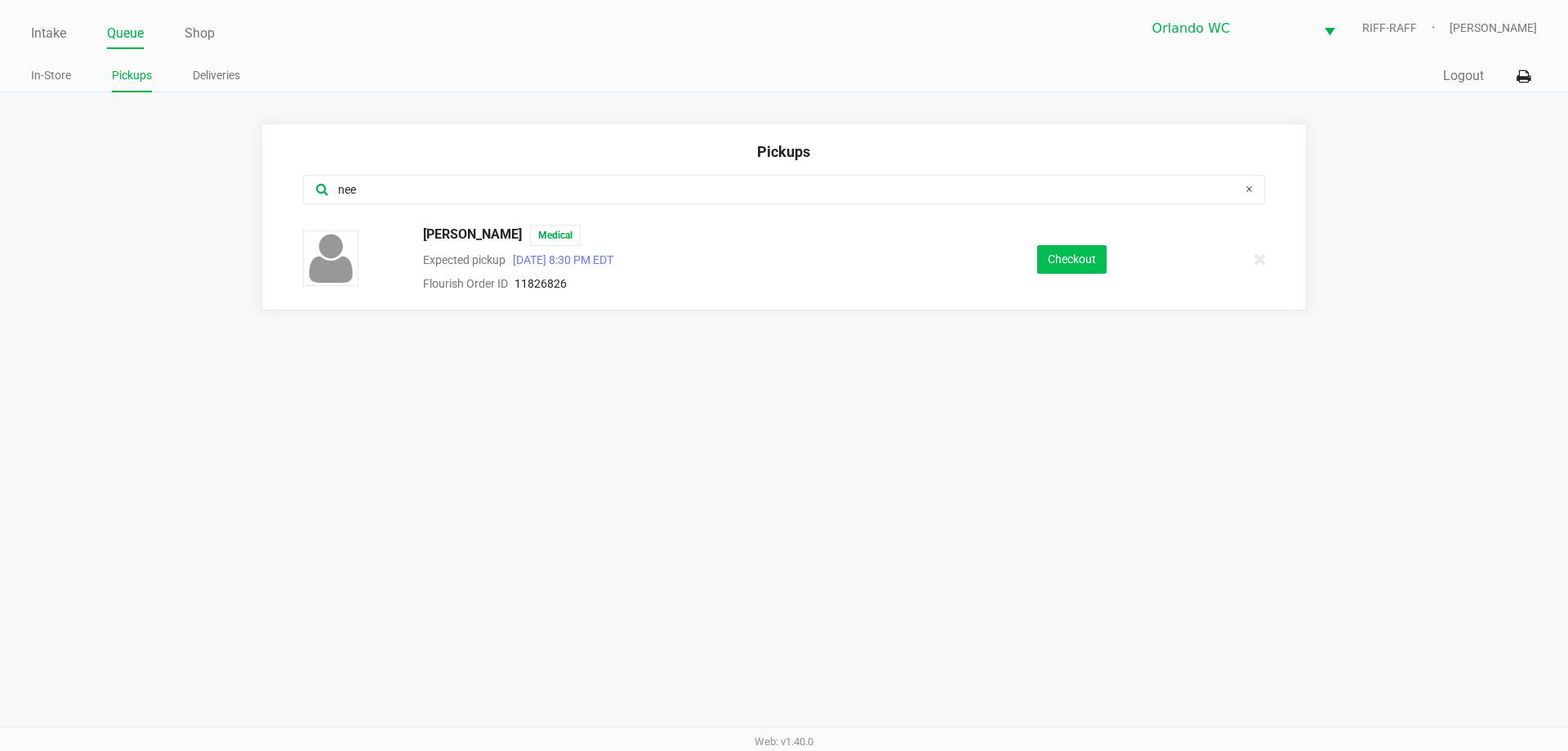
type input "nee"
click at [781, 259] on button "Checkout" at bounding box center [1073, 260] width 70 height 29
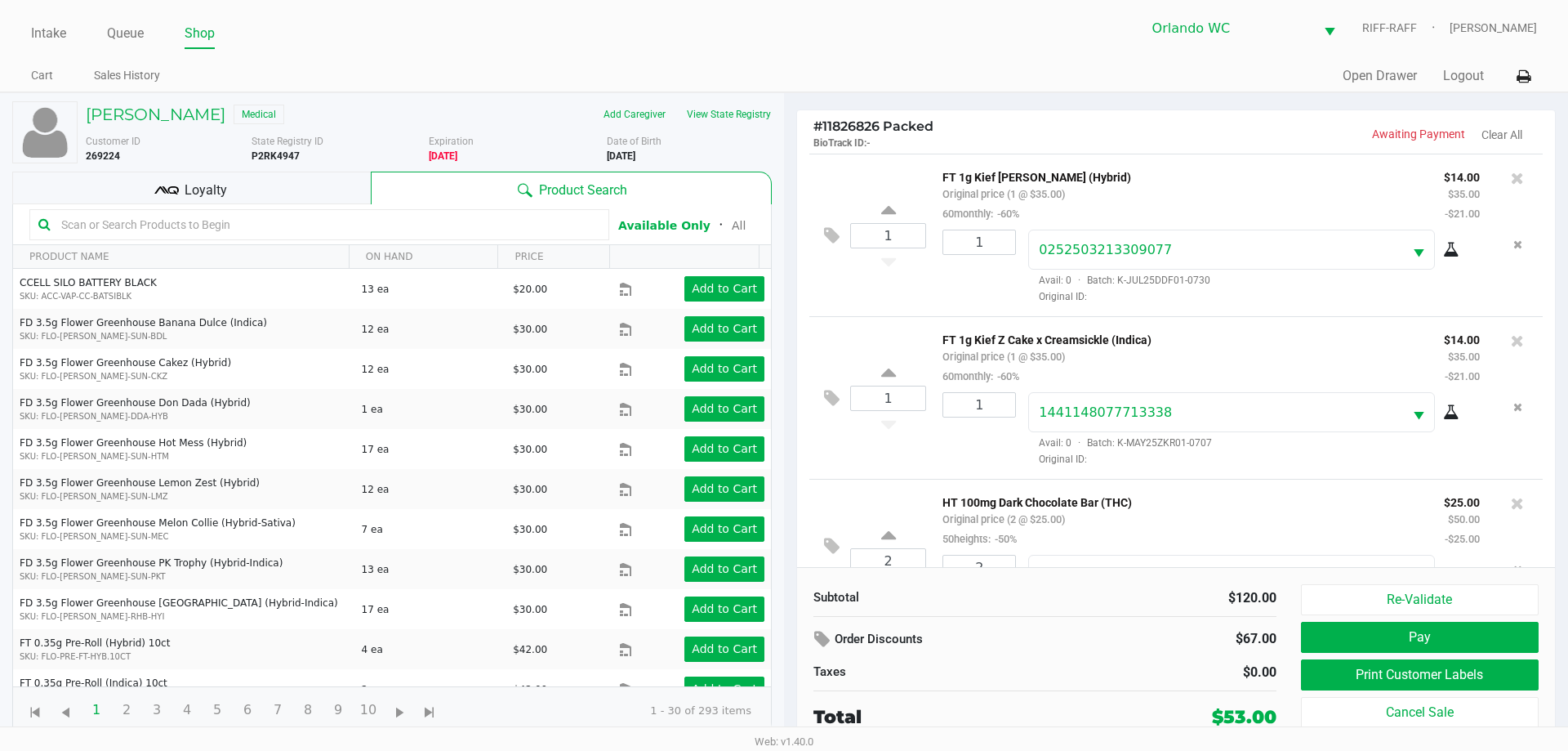
click at [781, 687] on button "Print Customer Labels" at bounding box center [1420, 674] width 237 height 31
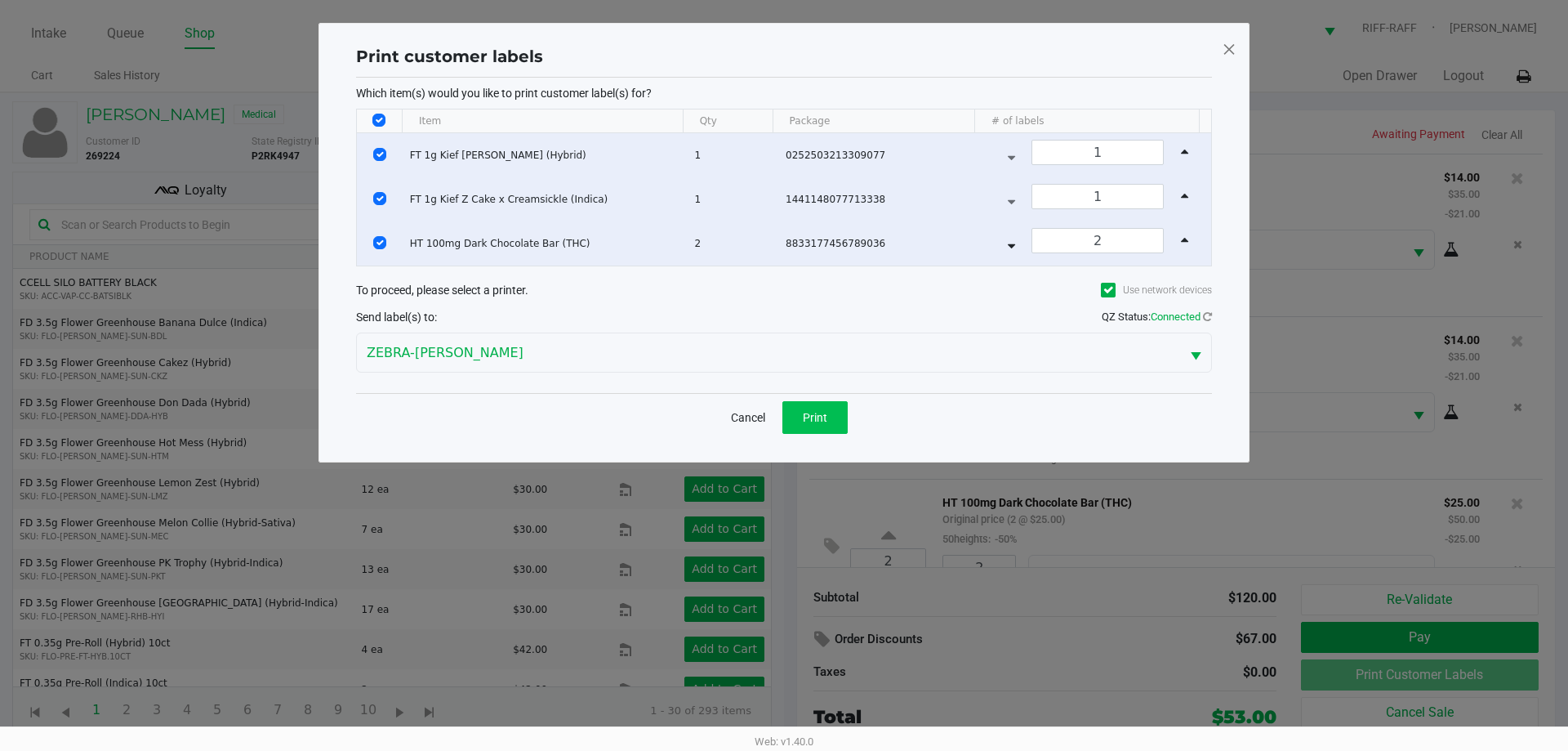
click at [781, 408] on button "Print" at bounding box center [815, 417] width 66 height 32
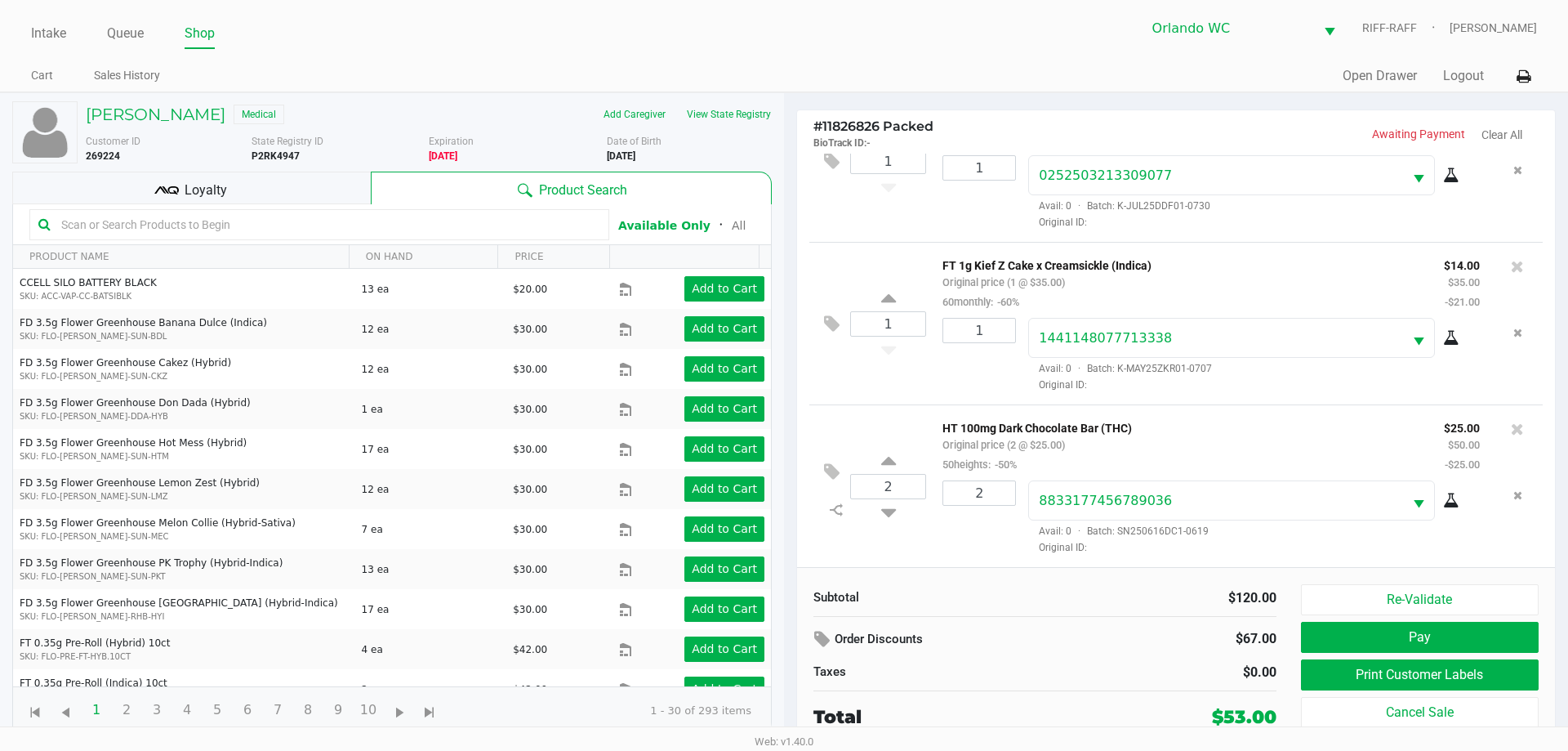
scroll to position [77, 0]
click at [270, 188] on div "Loyalty" at bounding box center [191, 188] width 358 height 32
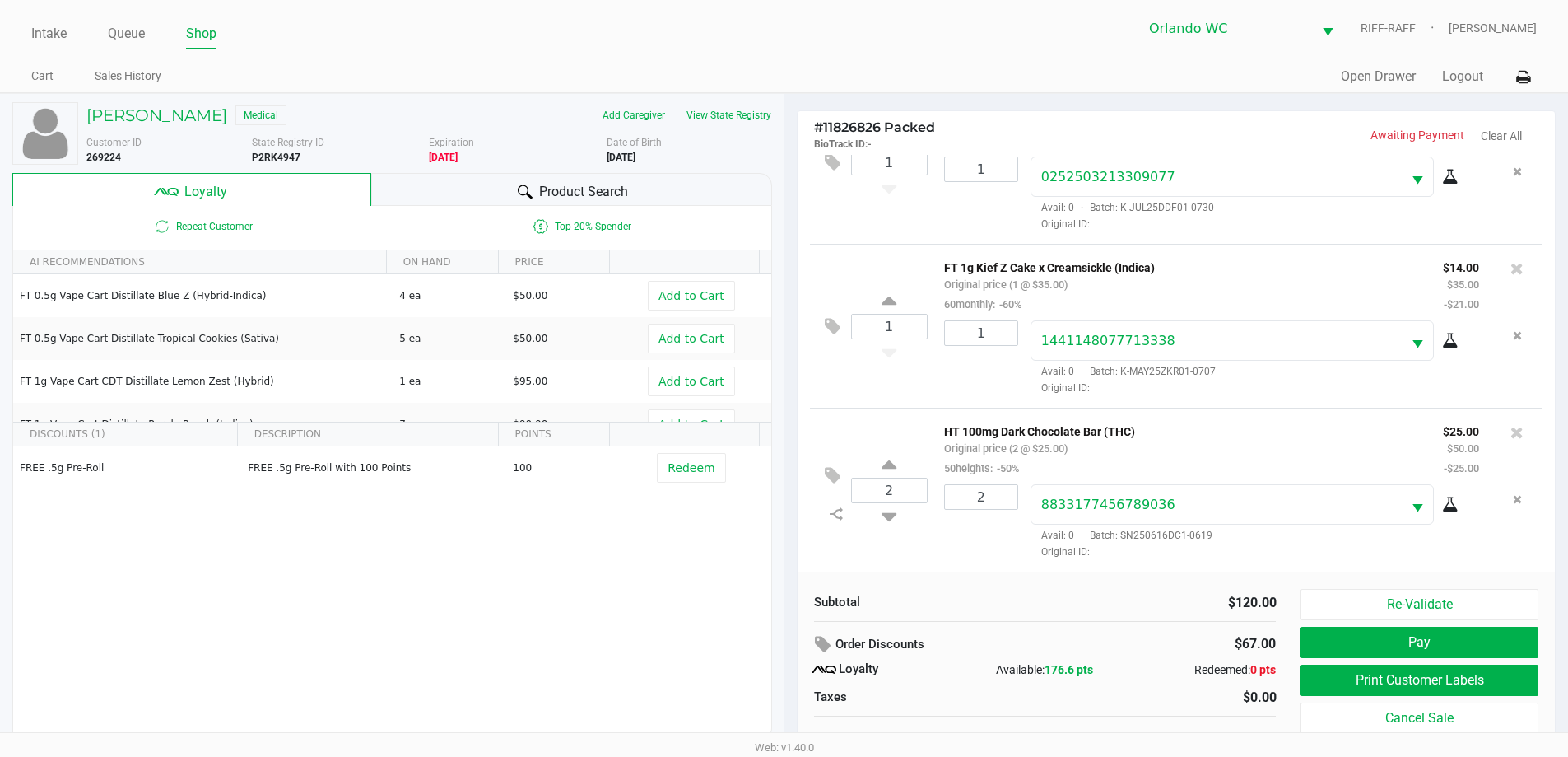
click at [787, 642] on button "Pay" at bounding box center [1419, 642] width 237 height 31
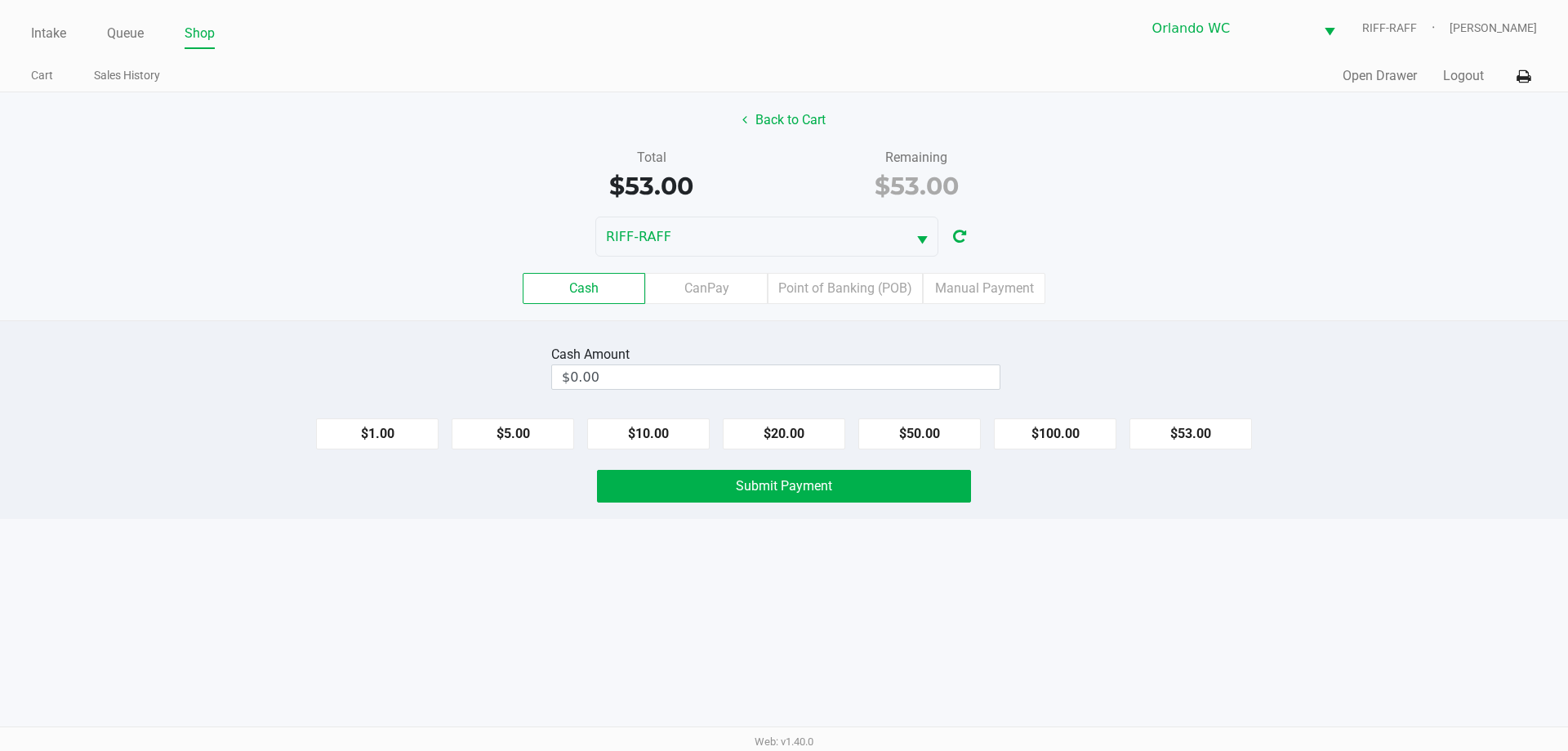
click at [781, 432] on button "$20.00" at bounding box center [784, 433] width 123 height 31
click at [781, 428] on button "$20.00" at bounding box center [784, 433] width 123 height 31
click at [781, 429] on button "$20.00" at bounding box center [784, 433] width 123 height 31
type input "$60.00"
click at [781, 490] on span "Submit Payment" at bounding box center [784, 485] width 96 height 15
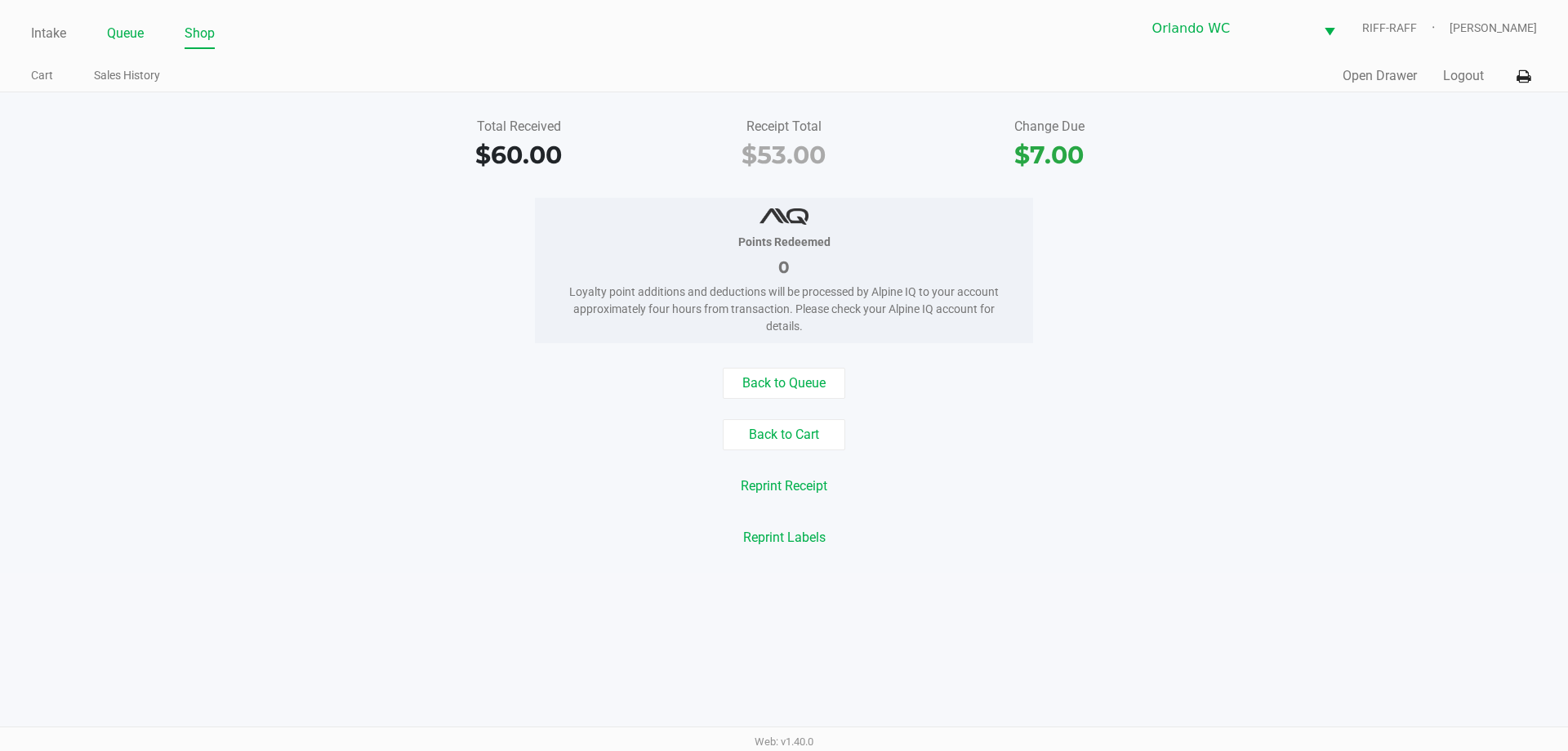
click at [125, 29] on link "Queue" at bounding box center [125, 33] width 37 height 23
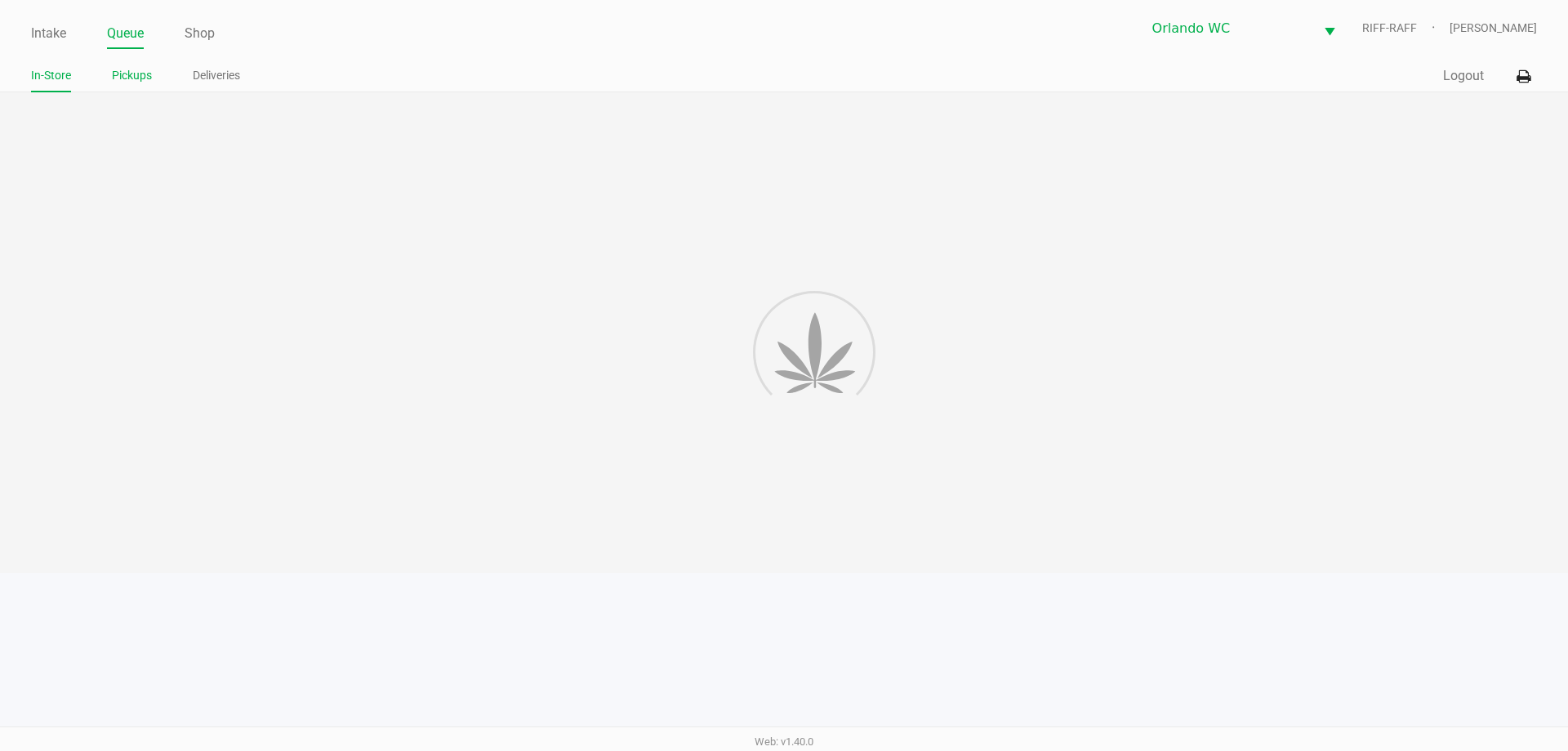
click at [123, 77] on link "Pickups" at bounding box center [131, 76] width 40 height 20
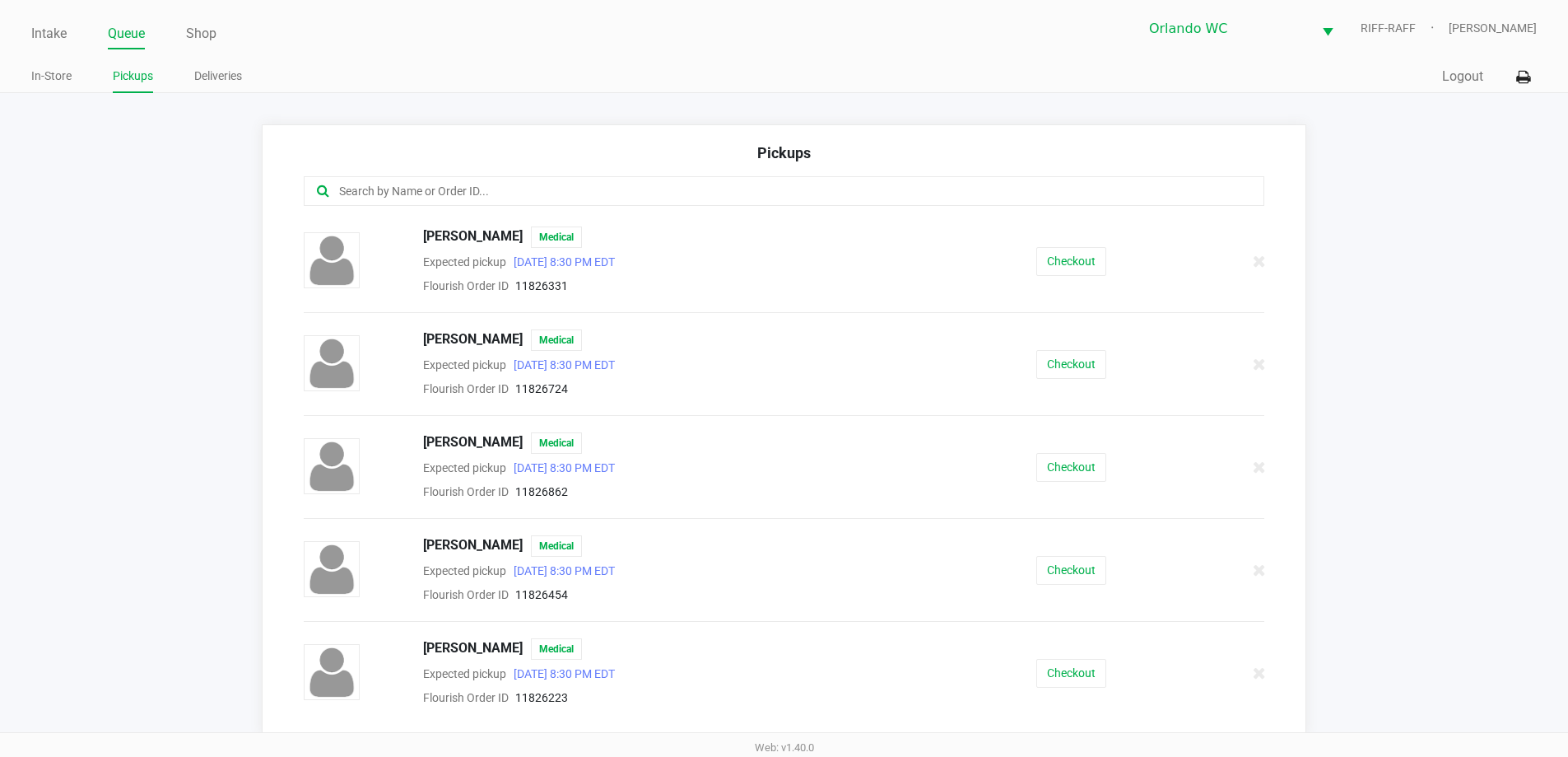
click at [388, 197] on input "text" at bounding box center [757, 191] width 841 height 19
click at [386, 197] on input "text" at bounding box center [757, 191] width 841 height 19
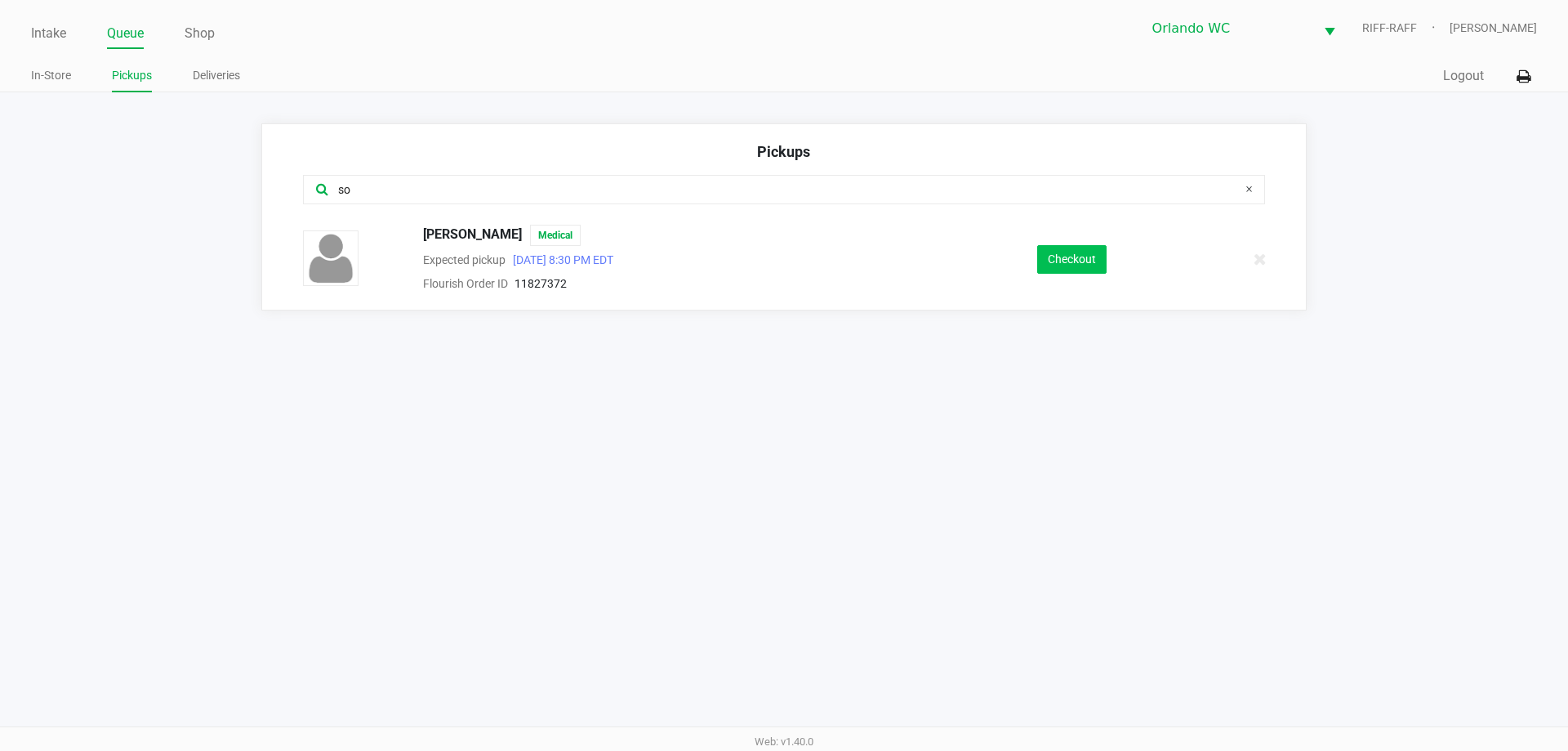
type input "so"
click at [781, 269] on button "Checkout" at bounding box center [1073, 260] width 70 height 29
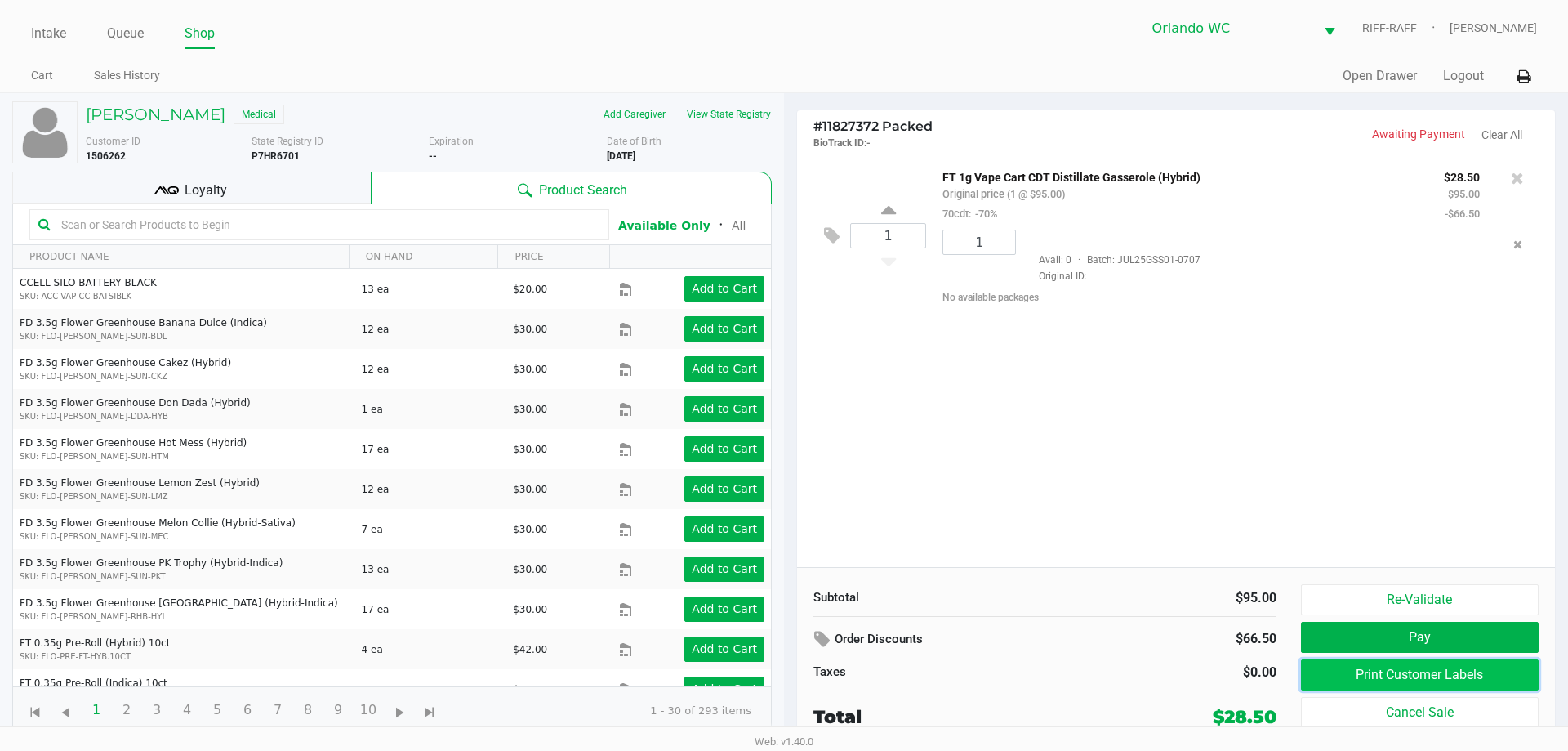
click at [781, 668] on button "Print Customer Labels" at bounding box center [1420, 674] width 237 height 31
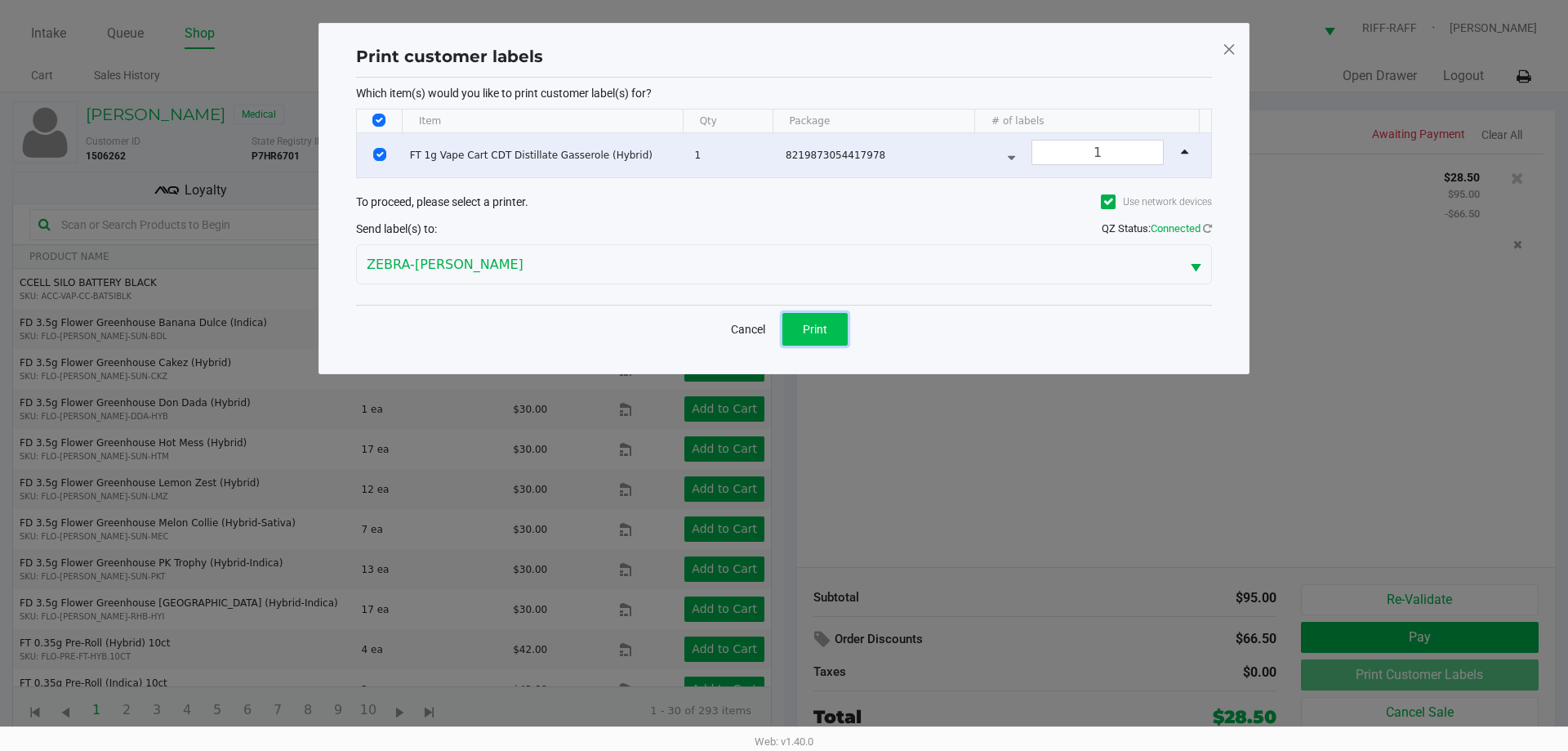
click at [781, 319] on button "Print" at bounding box center [815, 330] width 66 height 32
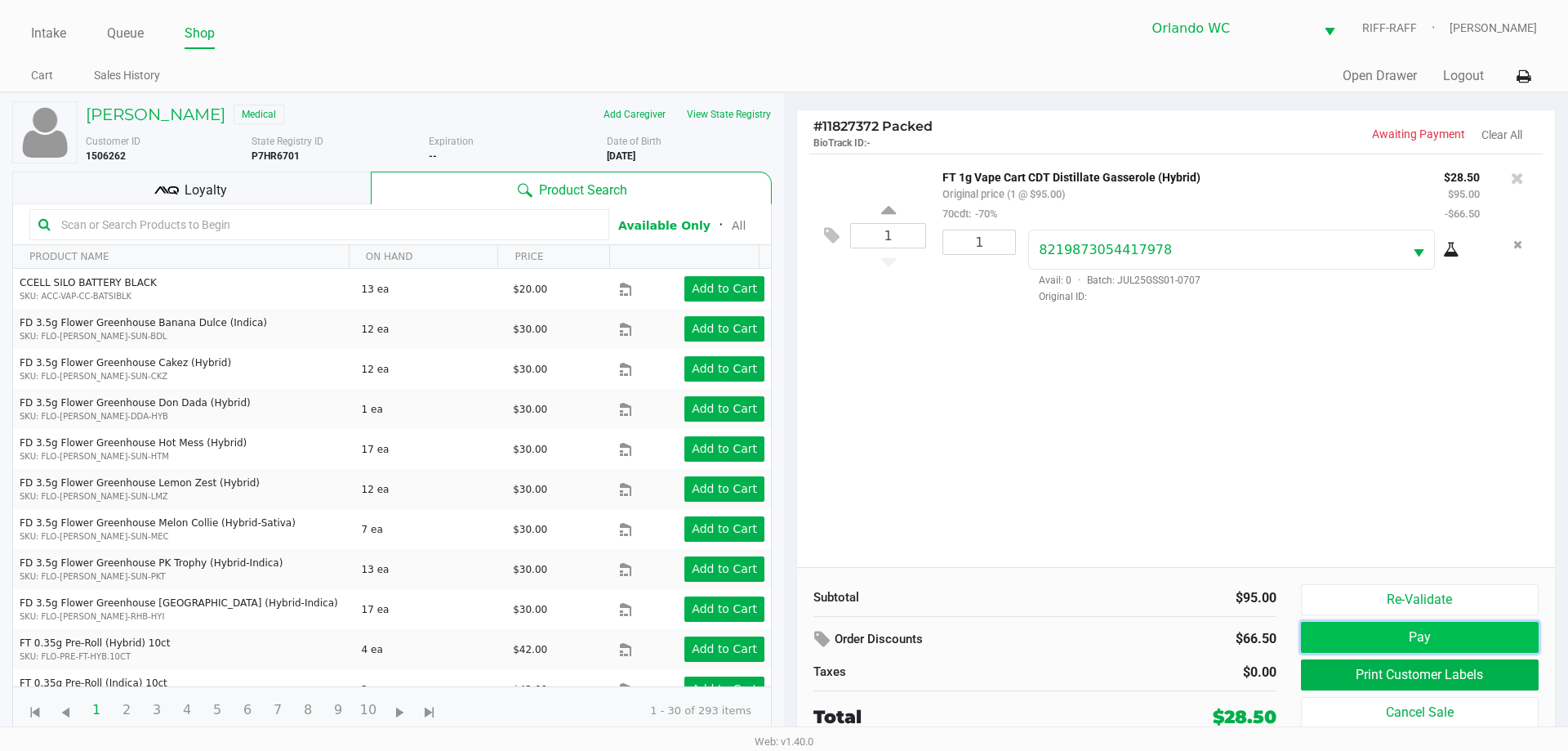
click at [781, 643] on button "Pay" at bounding box center [1420, 637] width 237 height 31
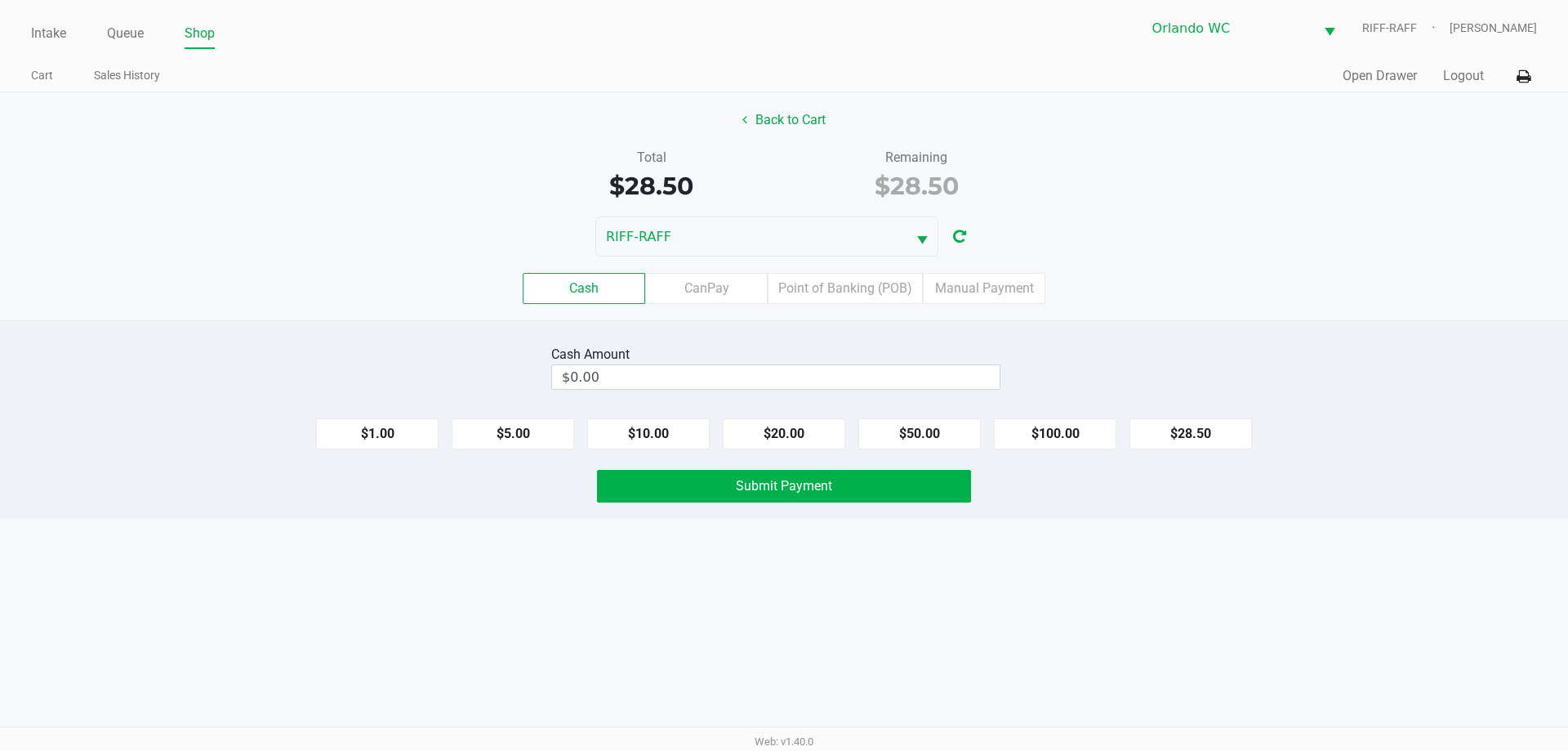
click at [781, 422] on button "$20.00" at bounding box center [784, 433] width 123 height 31
click at [615, 423] on button "$10.00" at bounding box center [649, 433] width 123 height 31
type input "$30.00"
click at [781, 475] on button "Submit Payment" at bounding box center [783, 486] width 374 height 32
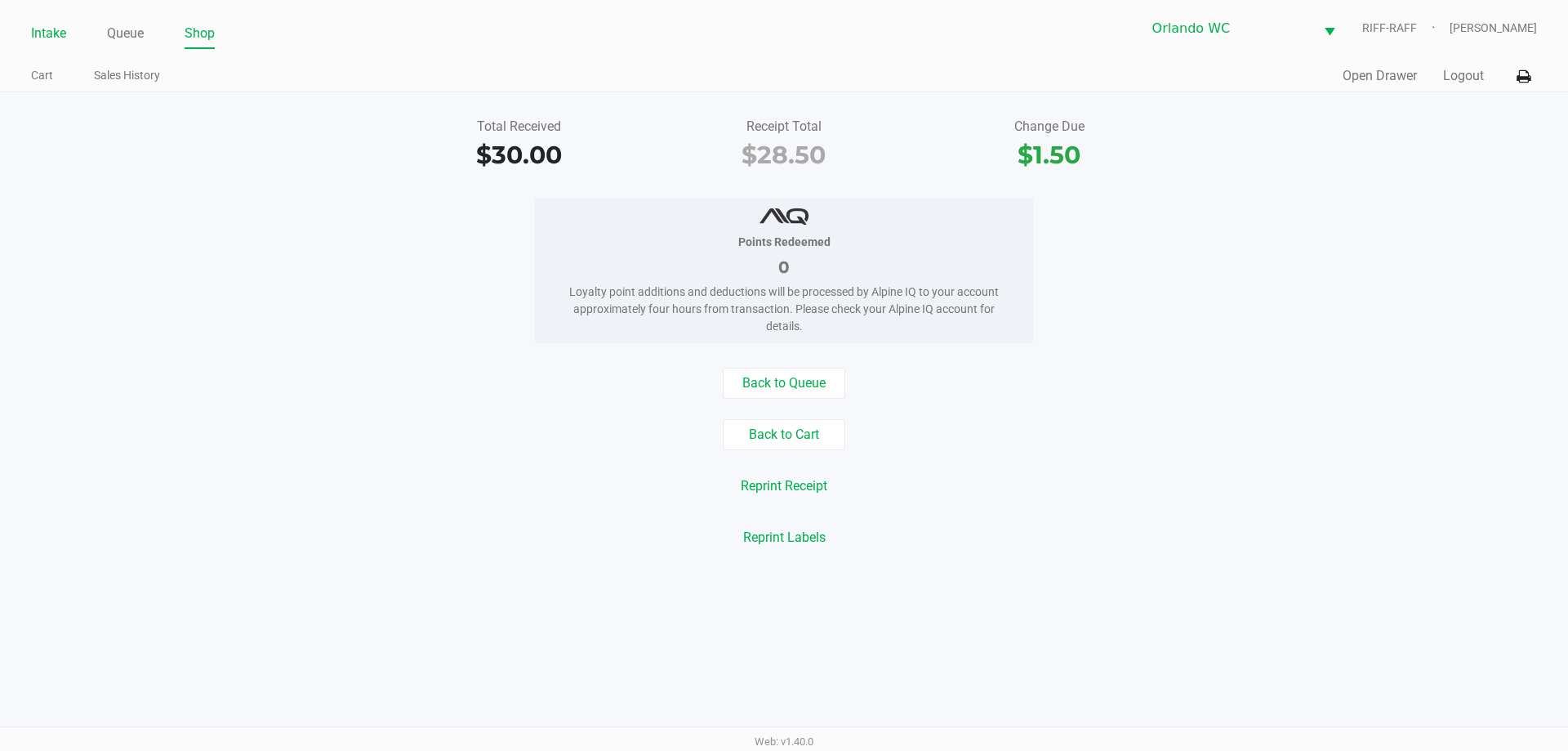
click at [51, 32] on link "Intake" at bounding box center [48, 33] width 35 height 23
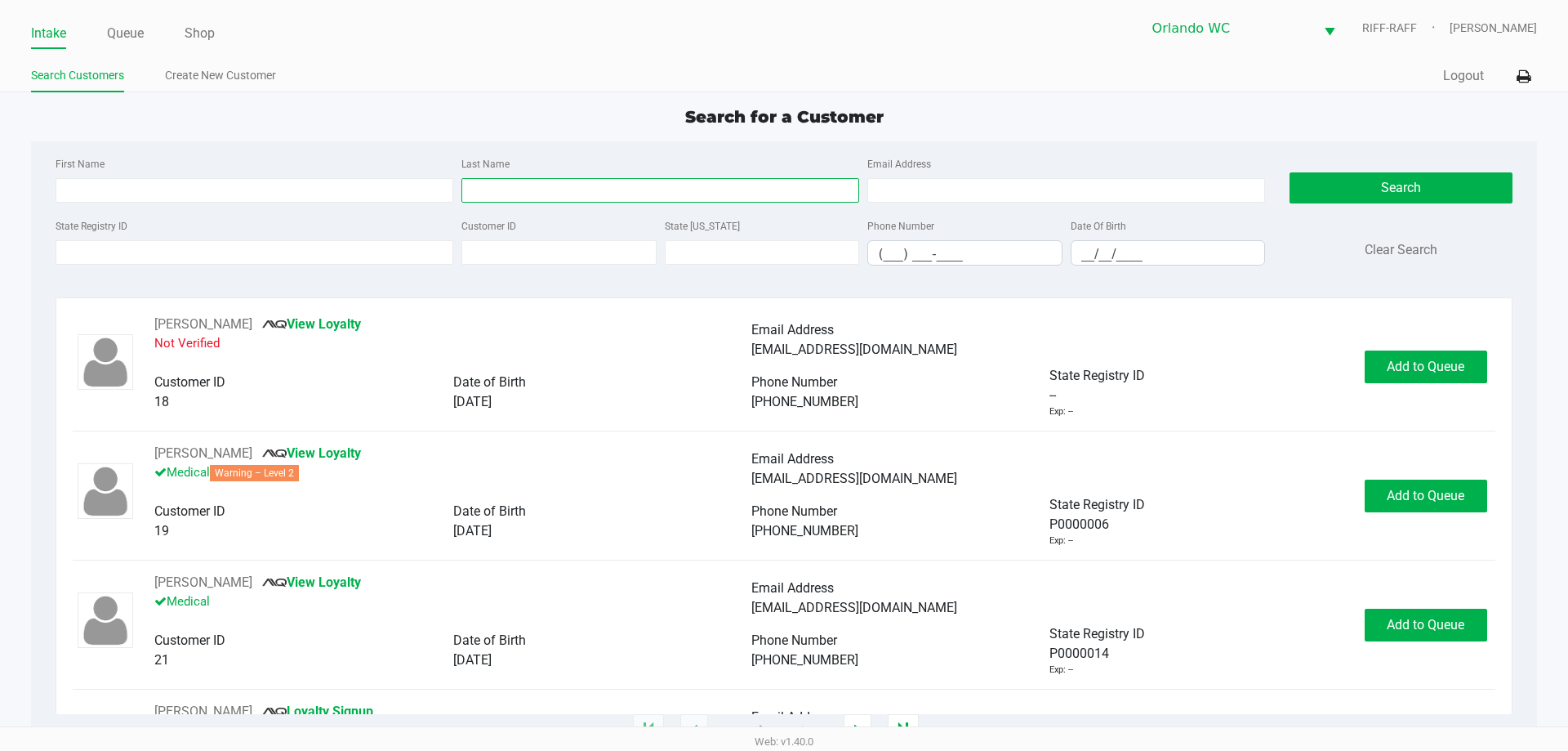
click at [503, 195] on input "Last Name" at bounding box center [660, 190] width 398 height 25
type input "blanks"
click at [781, 254] on input "__/__/____" at bounding box center [1168, 254] width 193 height 26
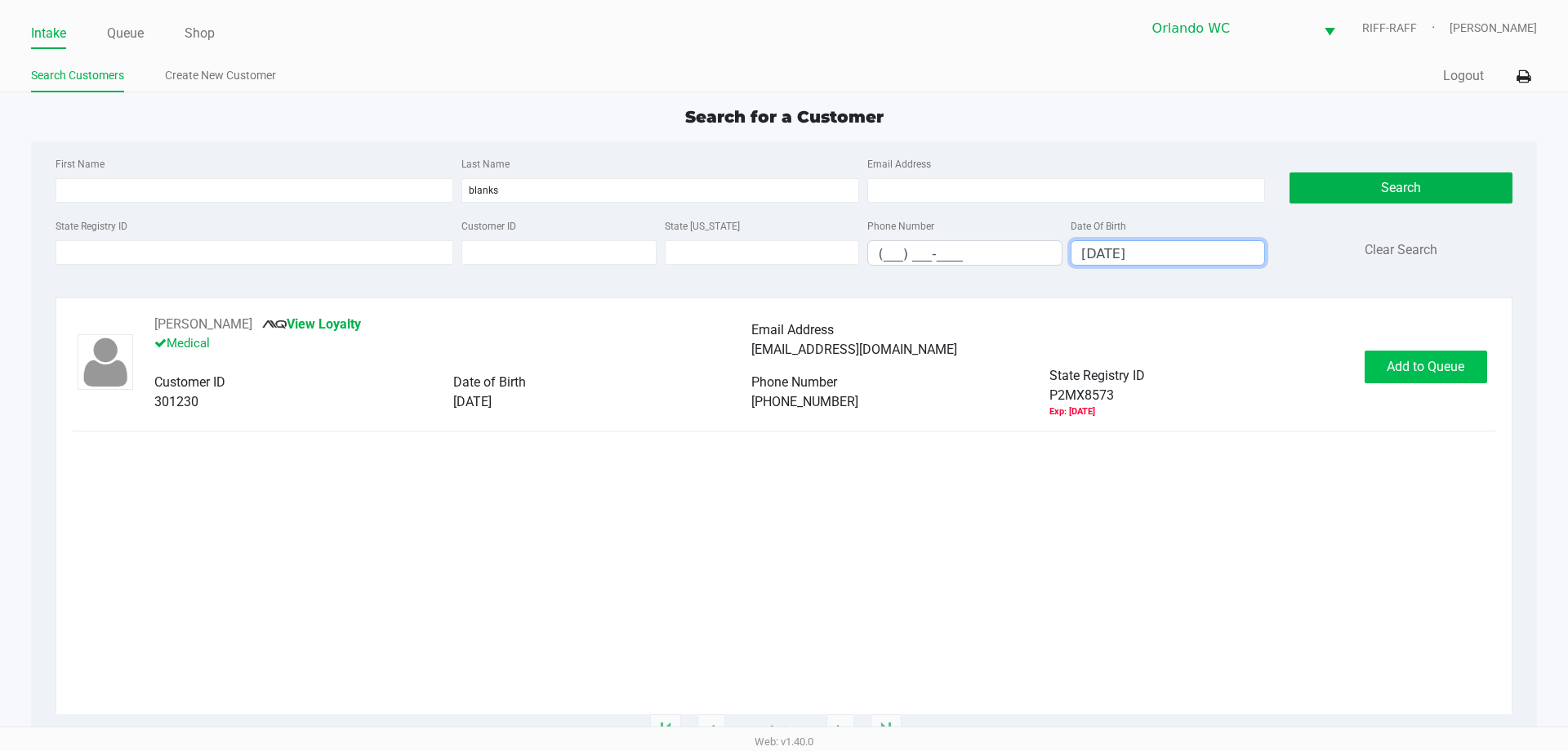
type input "12/07/1989"
click at [781, 368] on span "Add to Queue" at bounding box center [1425, 366] width 77 height 15
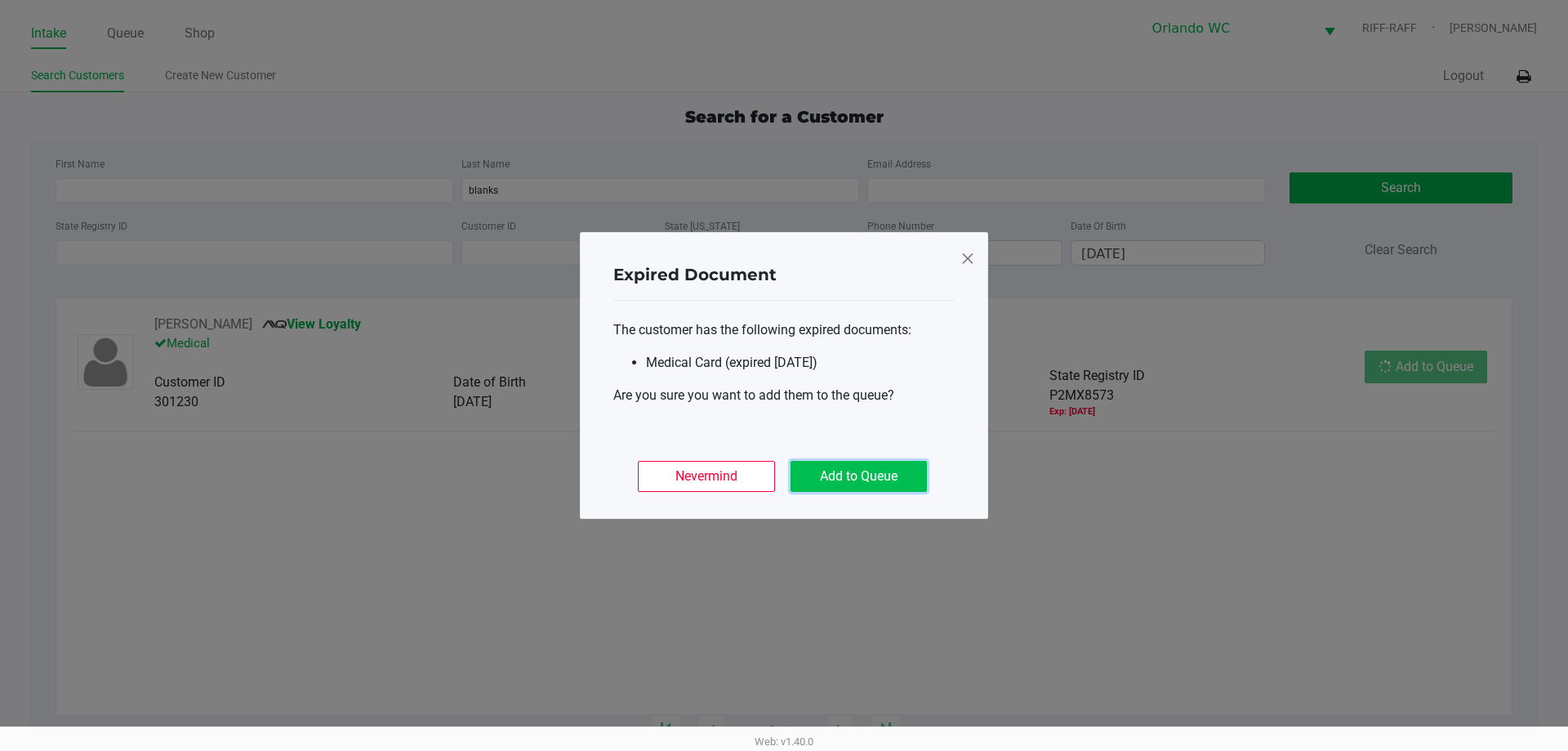
click at [781, 476] on button "Add to Queue" at bounding box center [859, 476] width 136 height 31
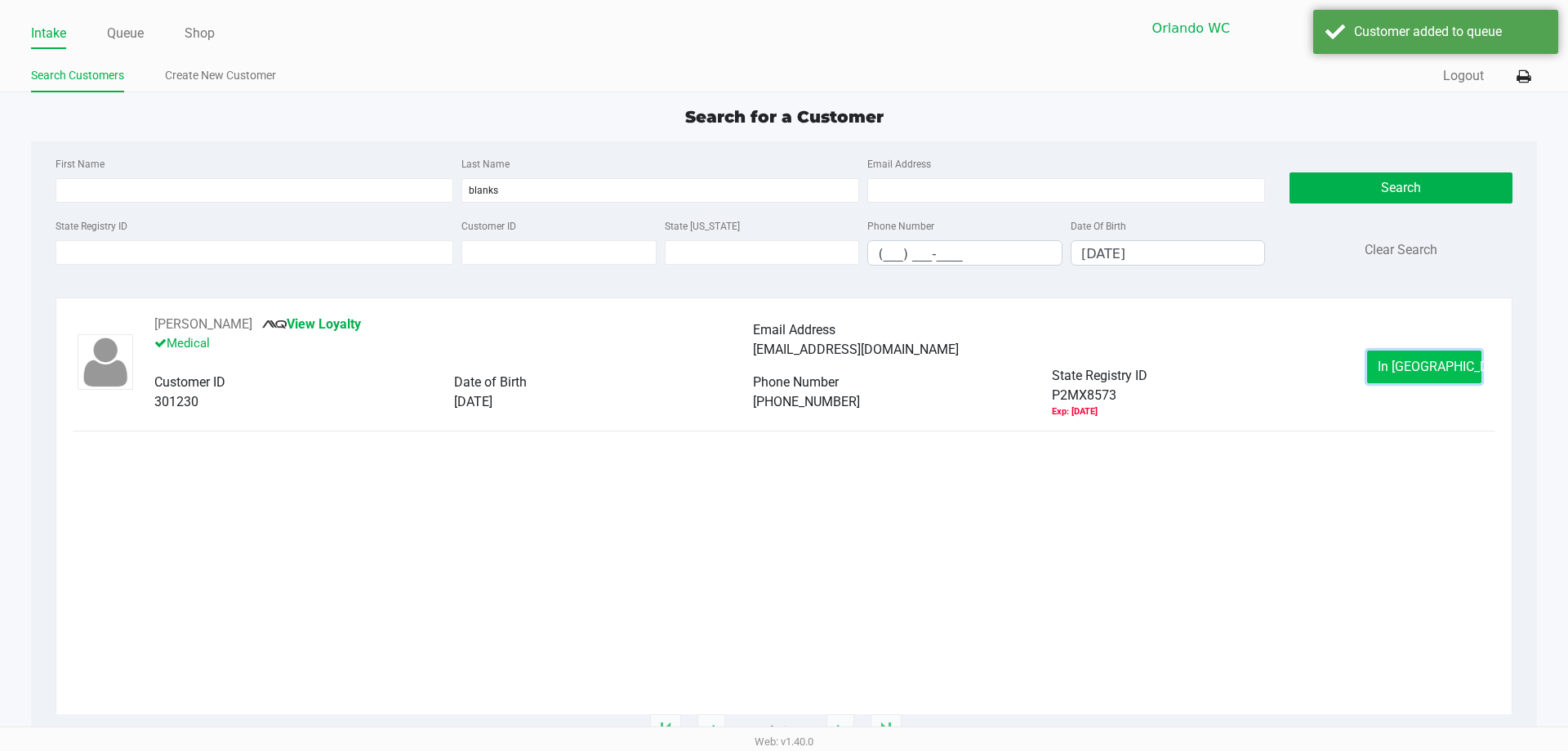
click at [781, 369] on span "In Queue" at bounding box center [1446, 366] width 137 height 15
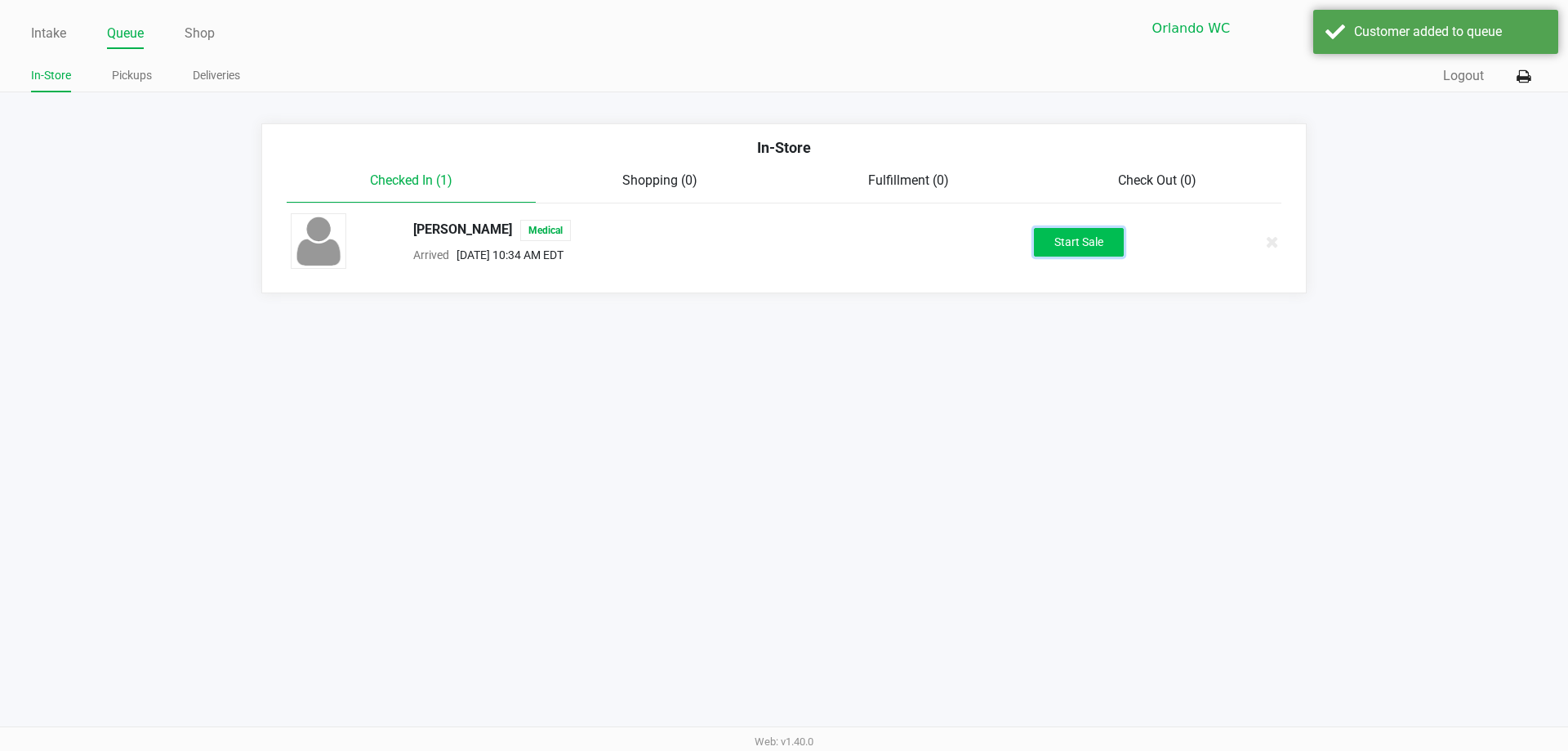
click at [781, 248] on button "Start Sale" at bounding box center [1079, 243] width 90 height 29
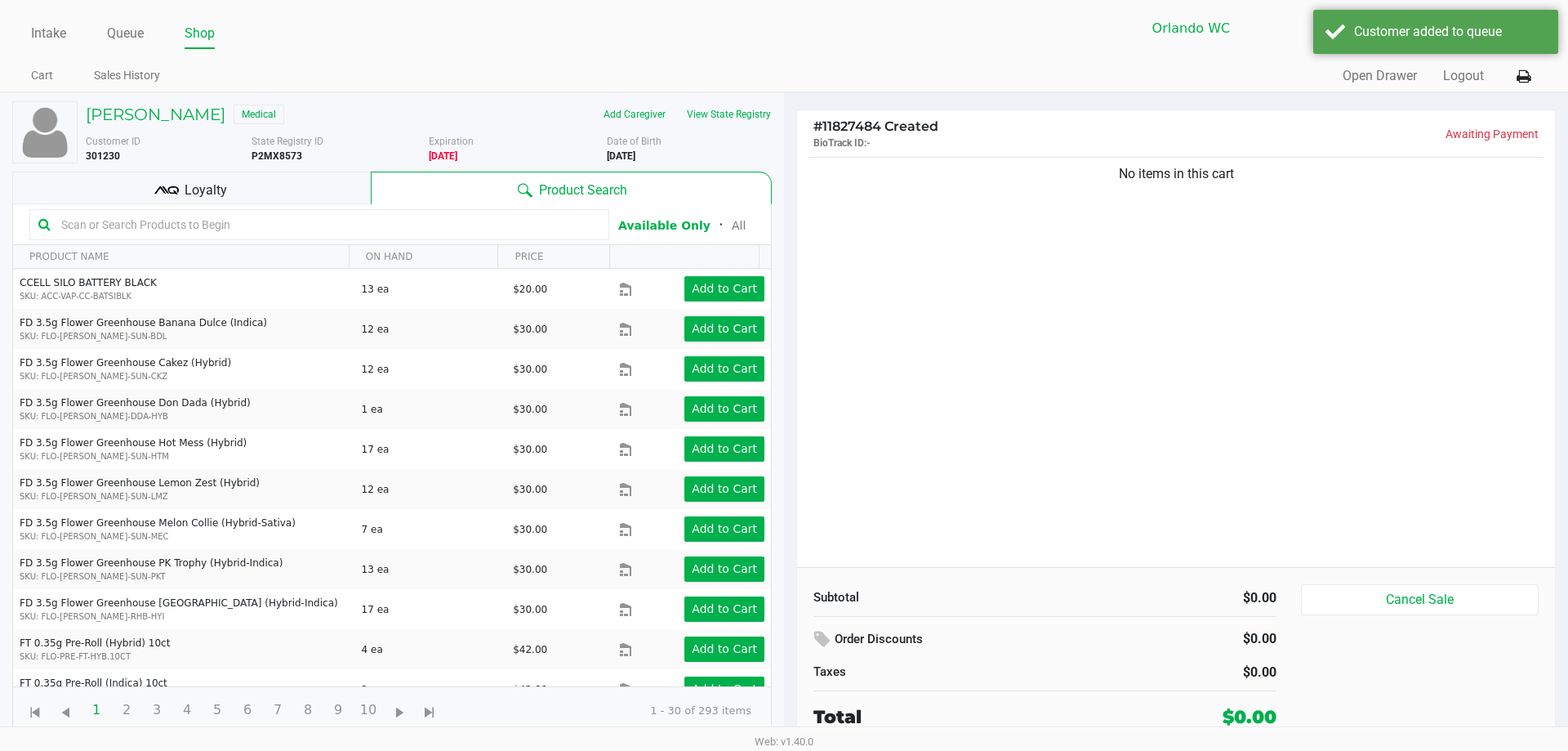
click at [781, 357] on div "No items in this cart" at bounding box center [1176, 360] width 758 height 414
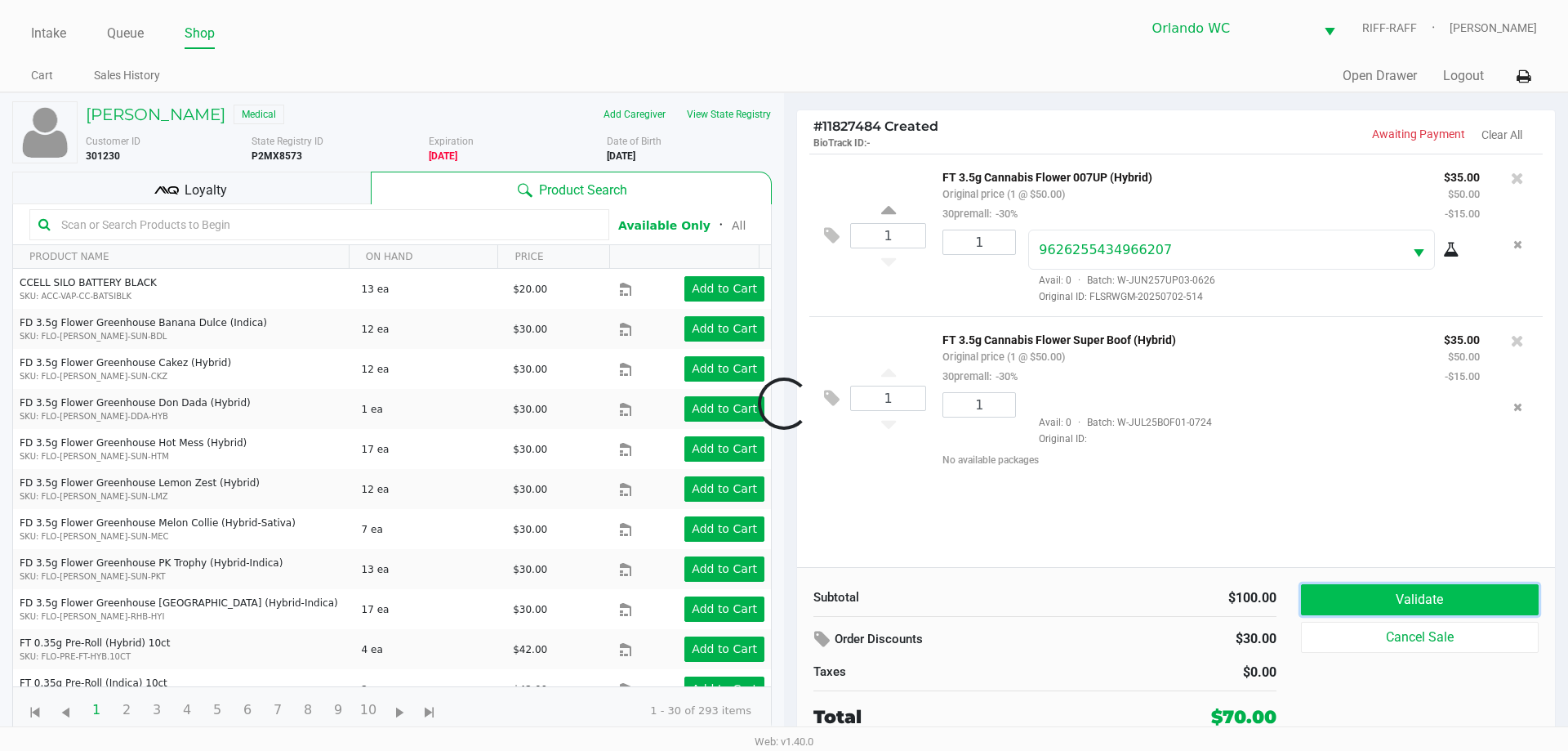
click at [781, 597] on button "Validate" at bounding box center [1420, 599] width 237 height 31
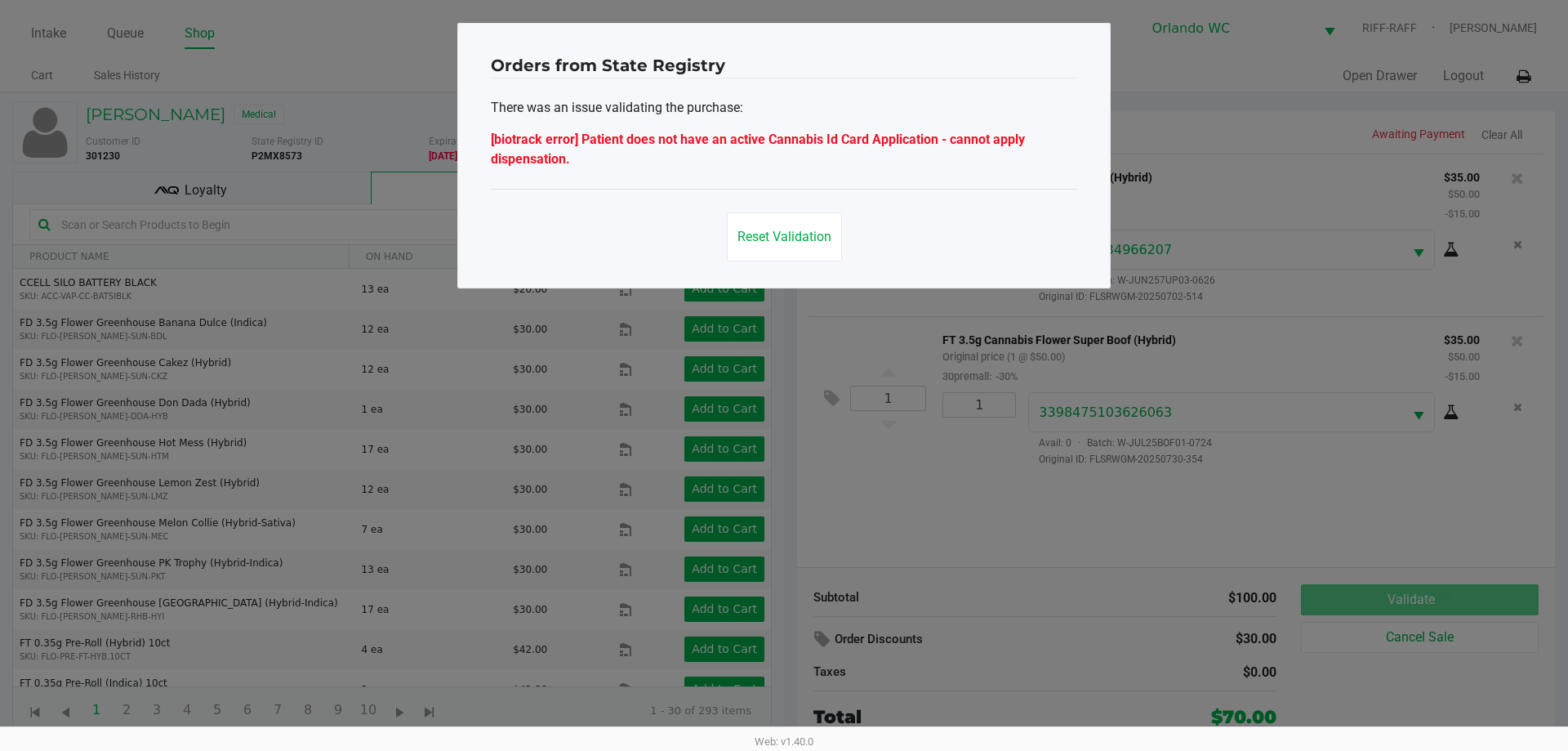
click at [781, 243] on span "Reset Validation" at bounding box center [785, 237] width 94 height 15
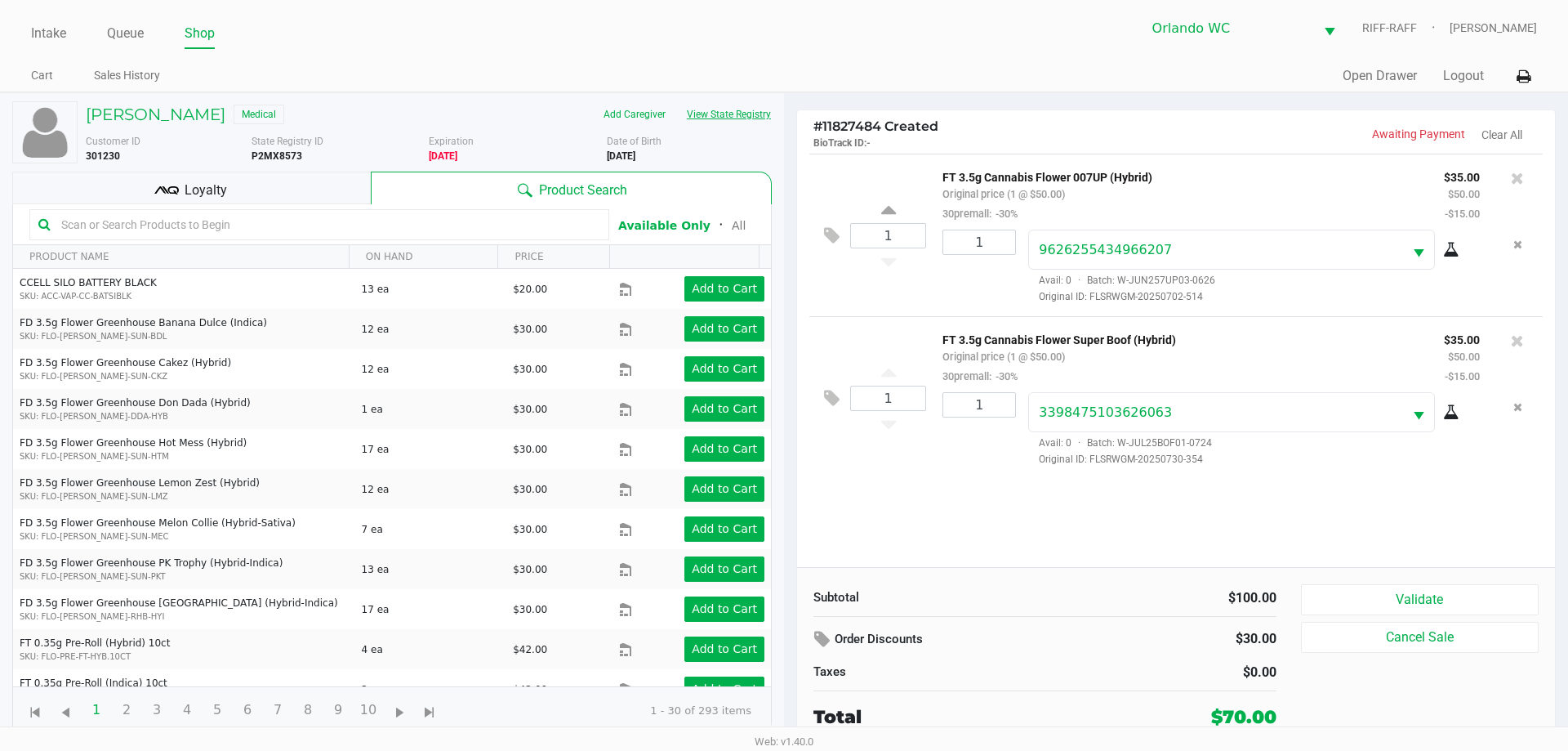
click at [739, 118] on button "View State Registry" at bounding box center [724, 114] width 95 height 26
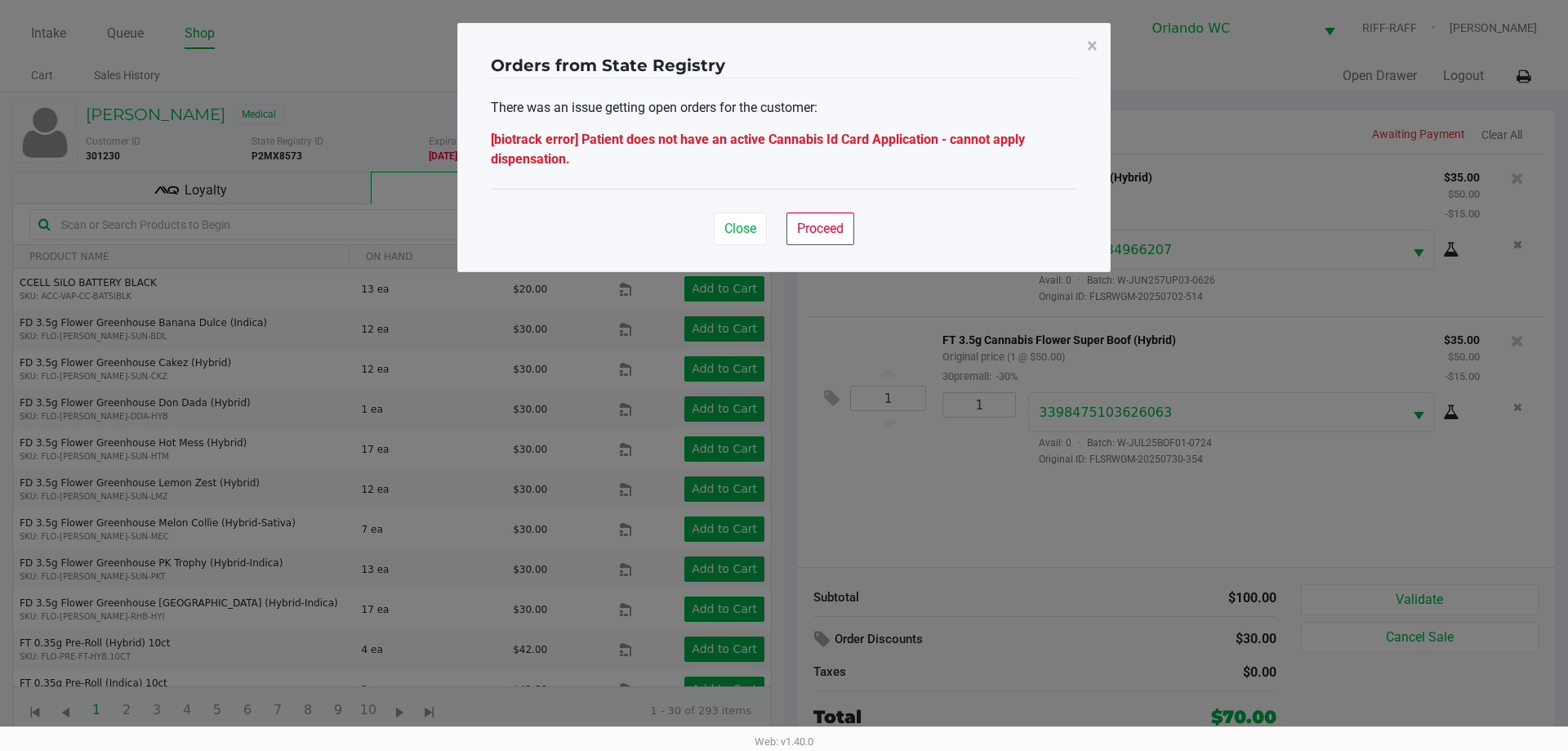
click at [781, 46] on button "×" at bounding box center [1092, 46] width 37 height 46
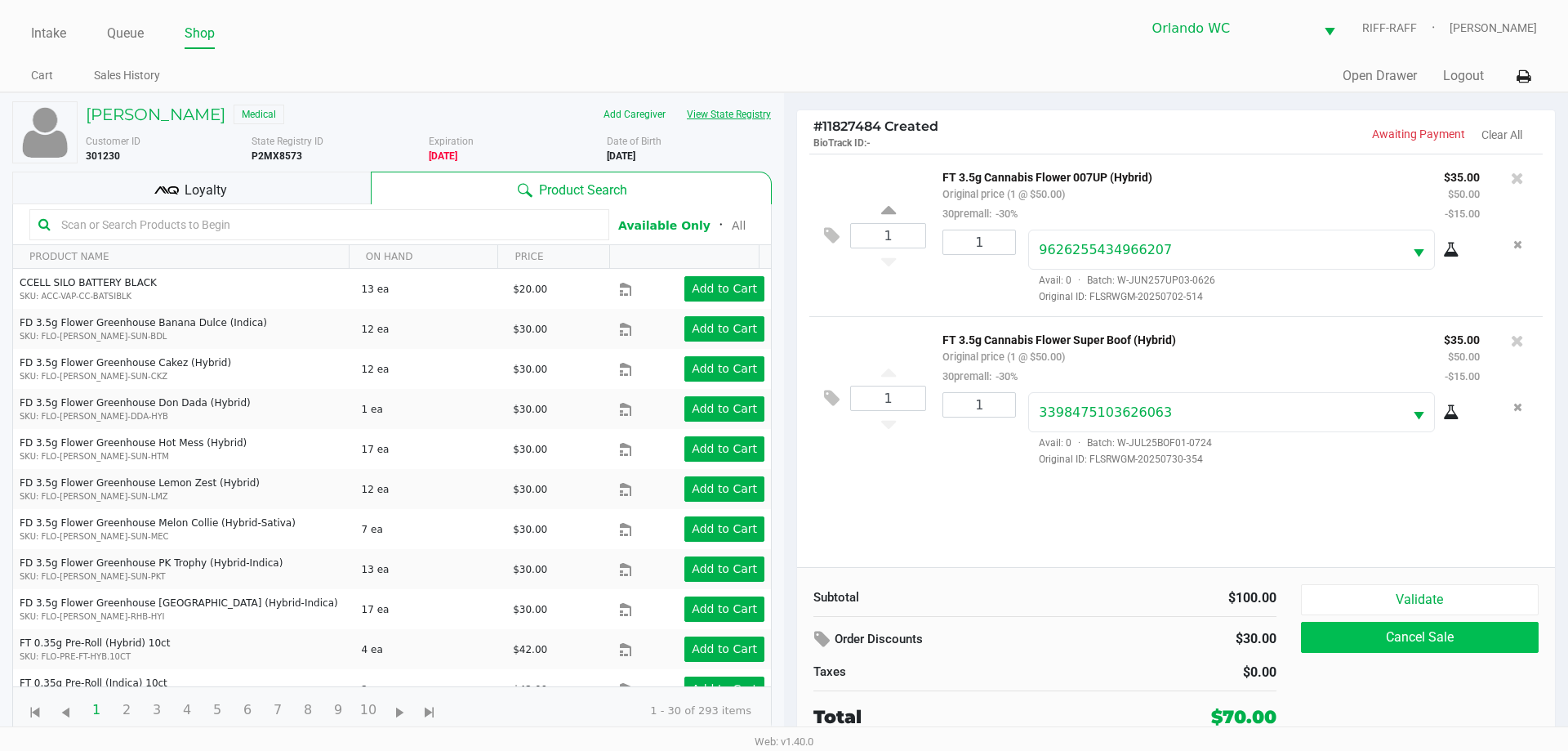
click at [781, 646] on button "Cancel Sale" at bounding box center [1420, 637] width 237 height 31
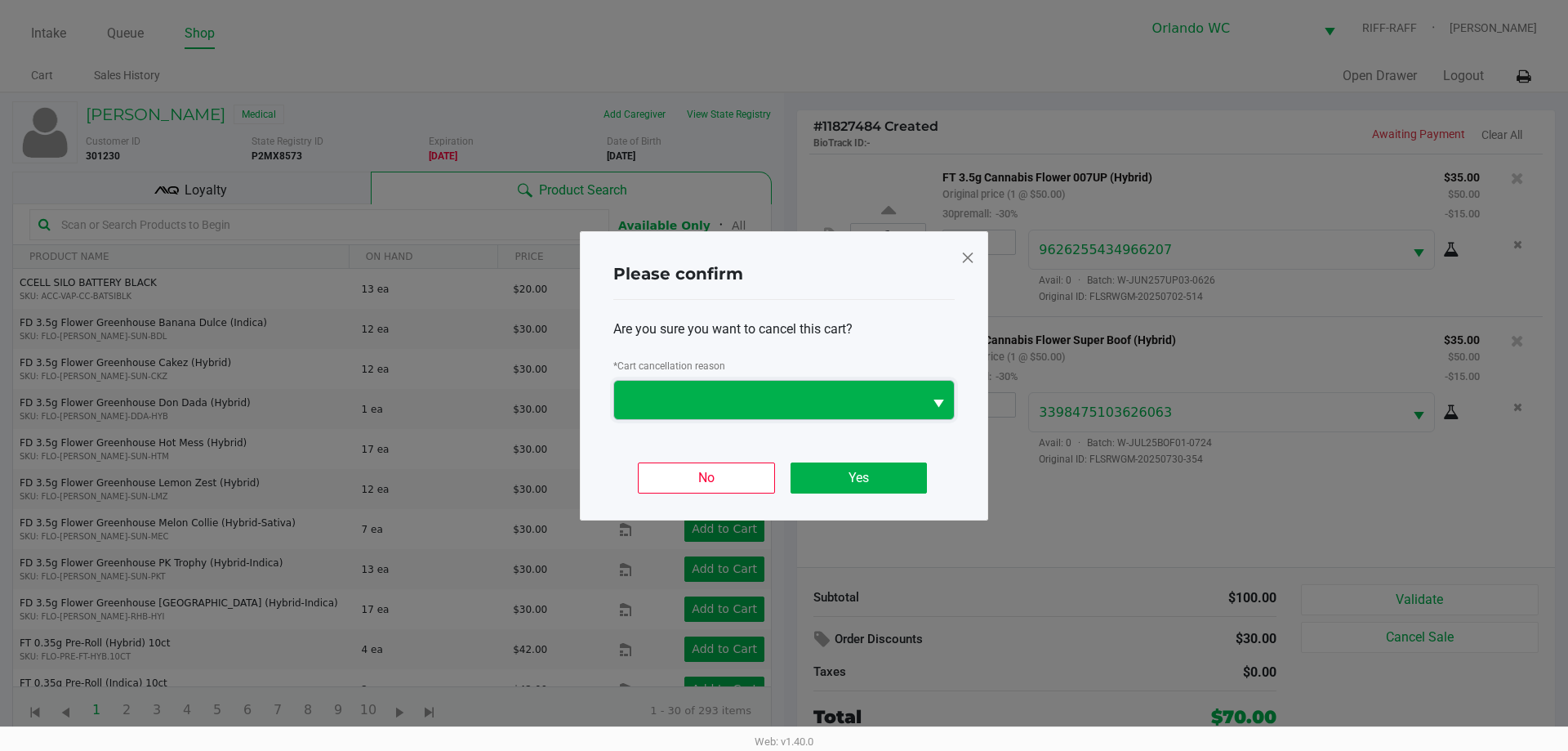
click at [781, 405] on span at bounding box center [769, 399] width 289 height 20
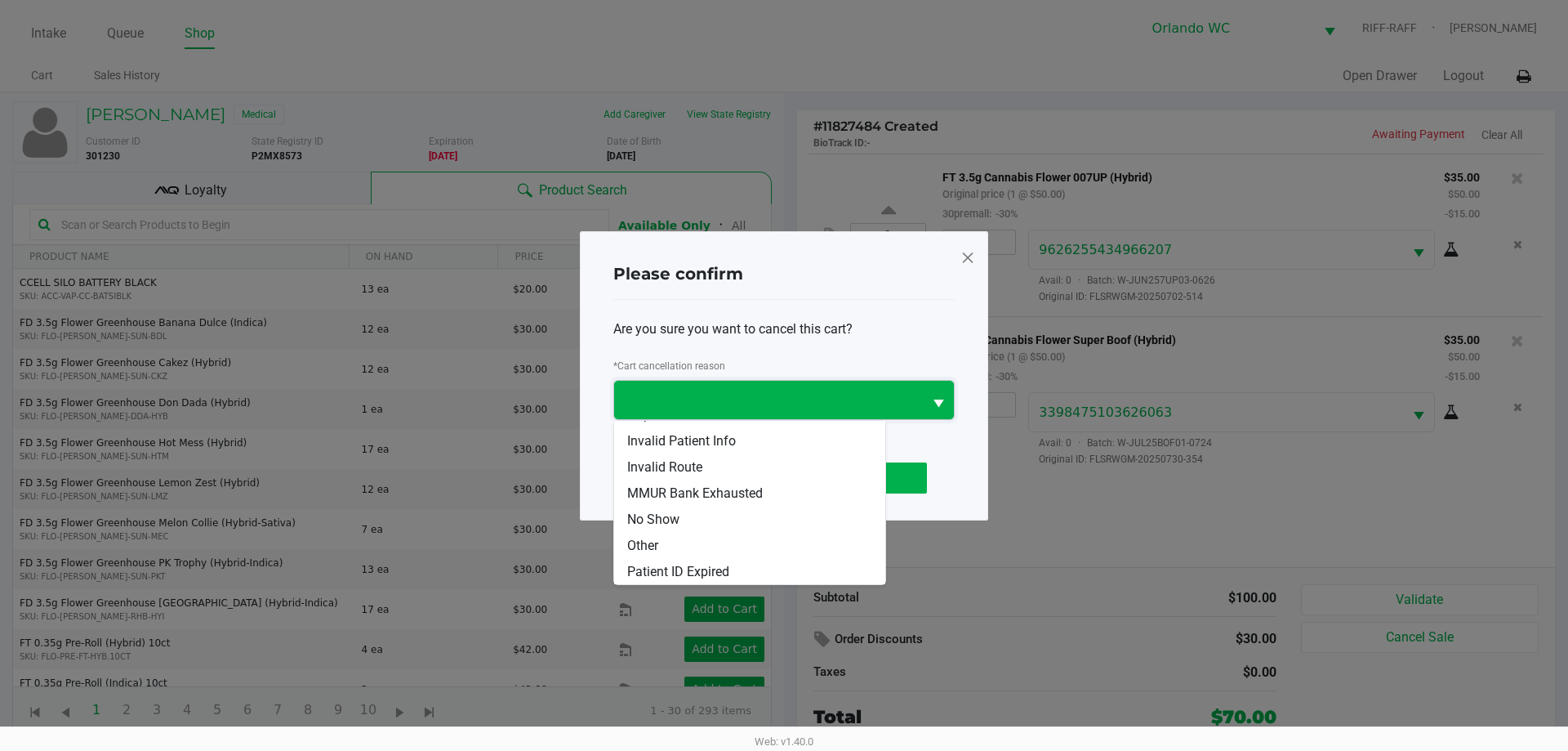
scroll to position [46, 0]
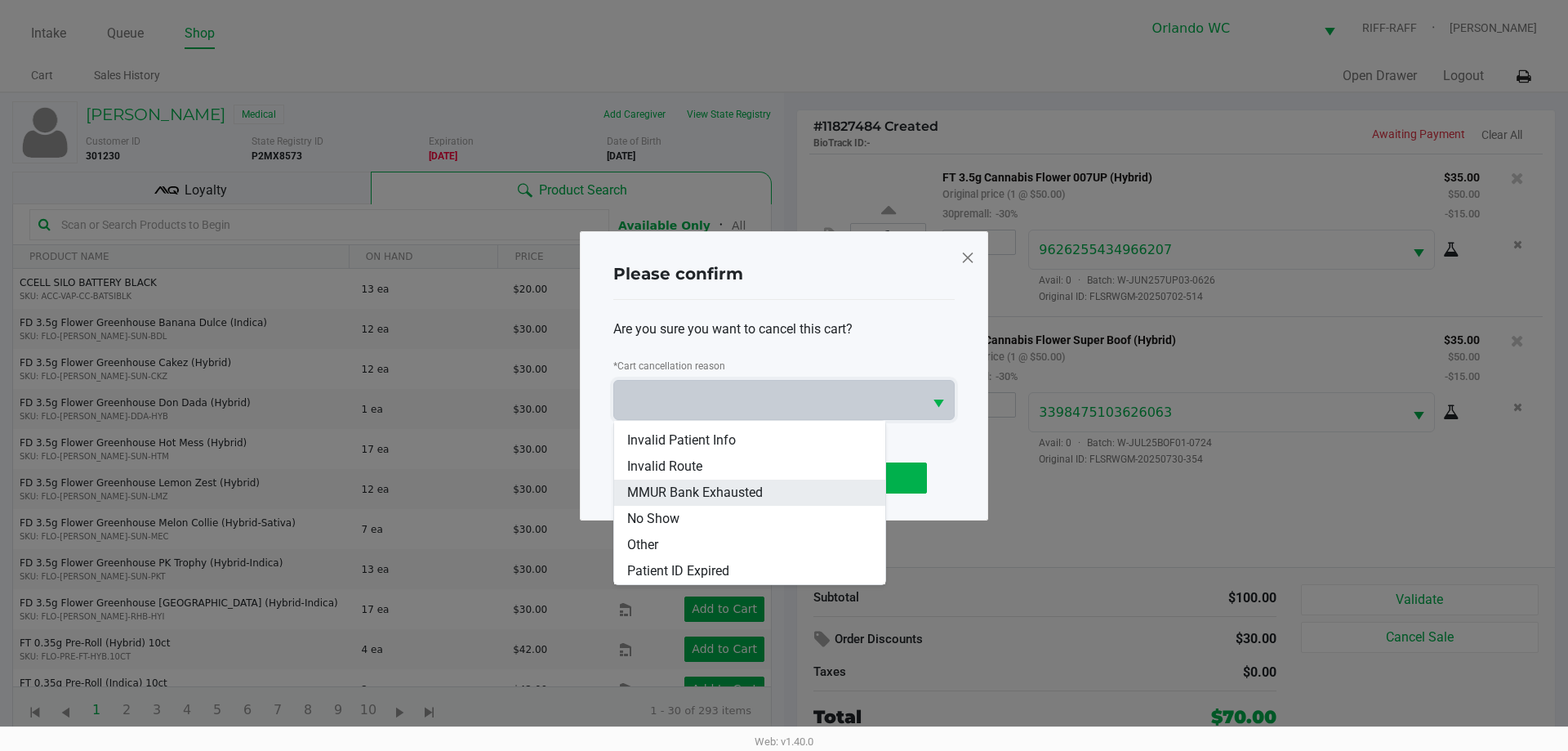
click at [741, 496] on span "MMUR Bank Exhausted" at bounding box center [695, 492] width 135 height 20
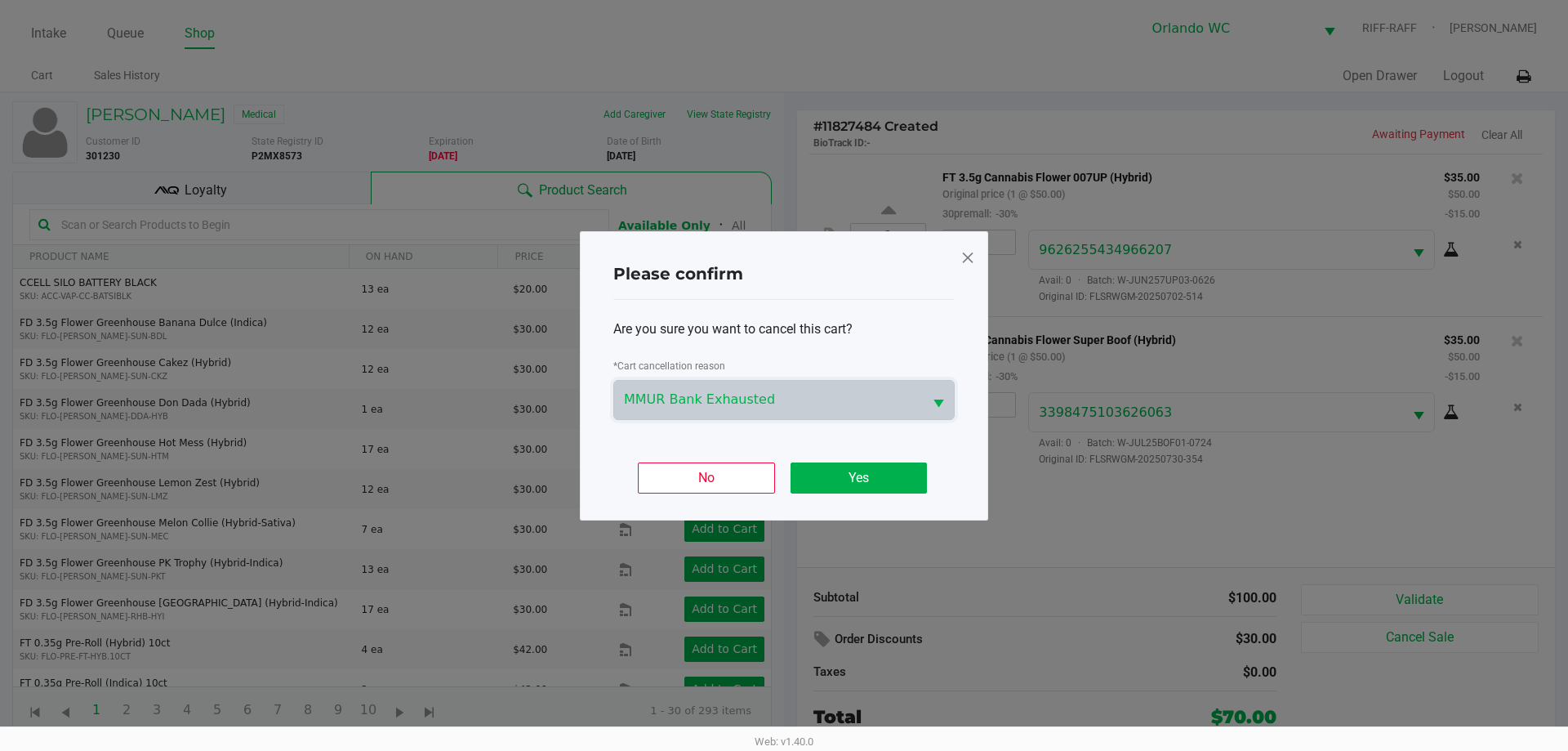
click at [781, 398] on span "MMUR Bank Exhausted" at bounding box center [769, 399] width 289 height 20
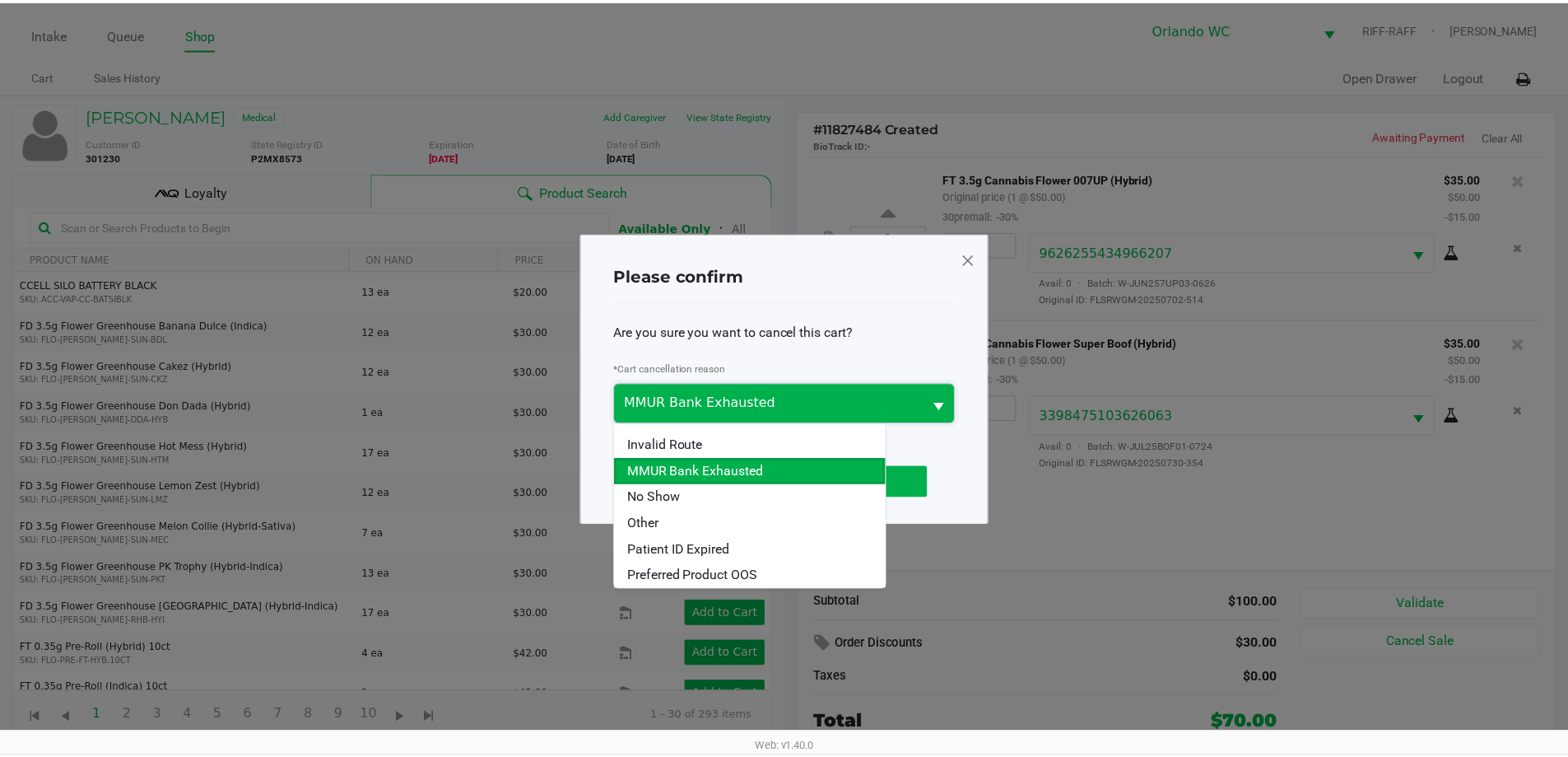
scroll to position [72, 0]
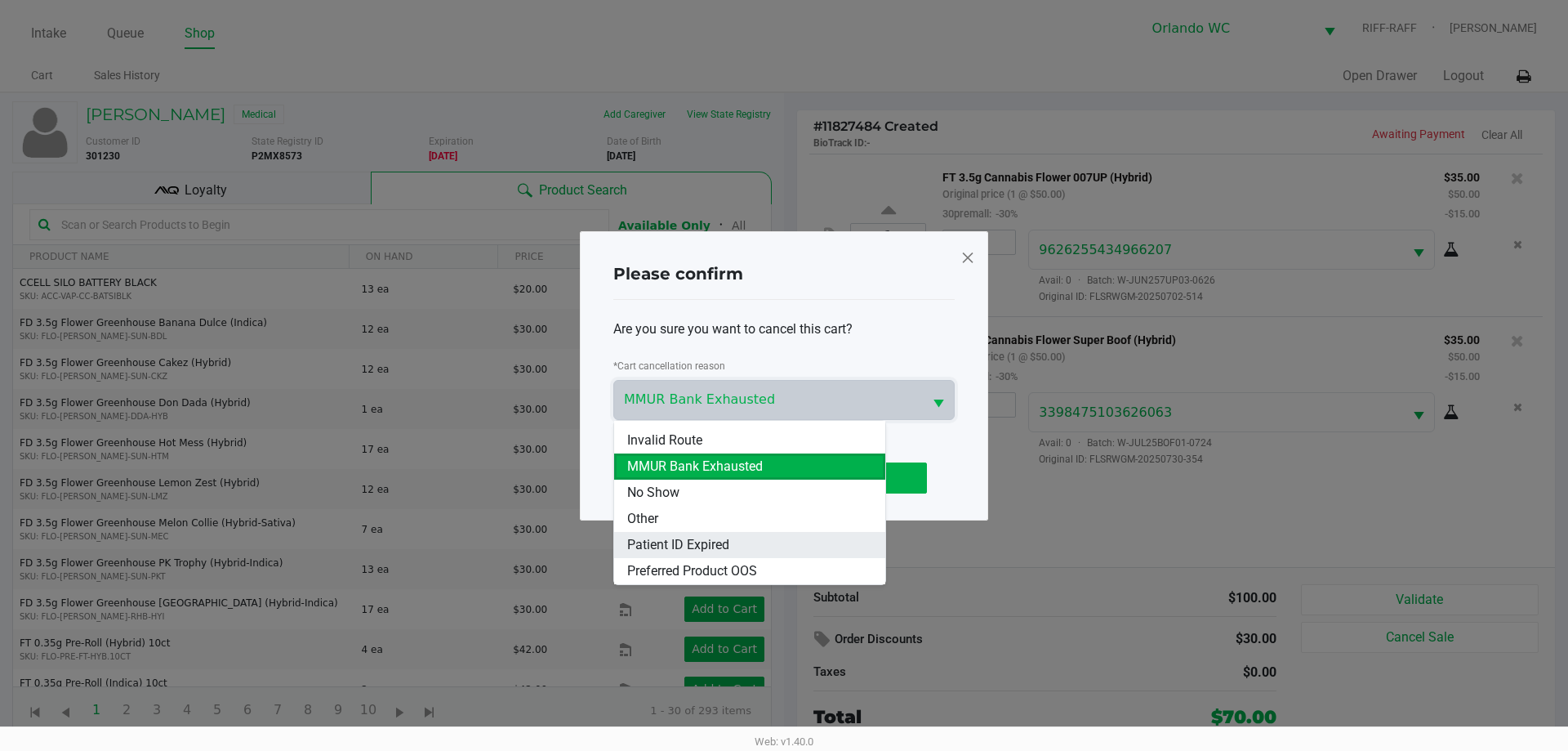
click at [720, 539] on span "Patient ID Expired" at bounding box center [678, 545] width 102 height 20
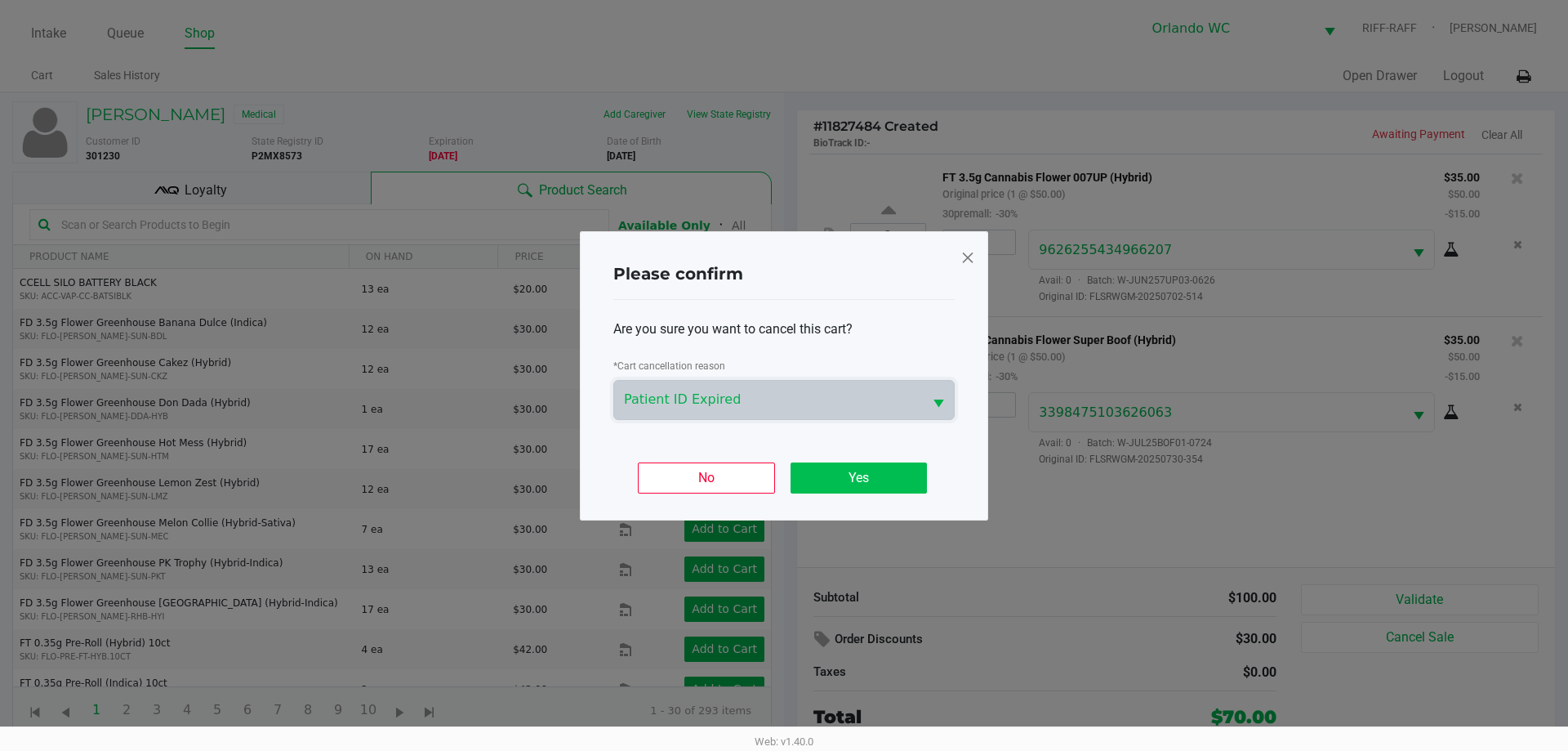
click at [781, 490] on button "Yes" at bounding box center [859, 478] width 136 height 31
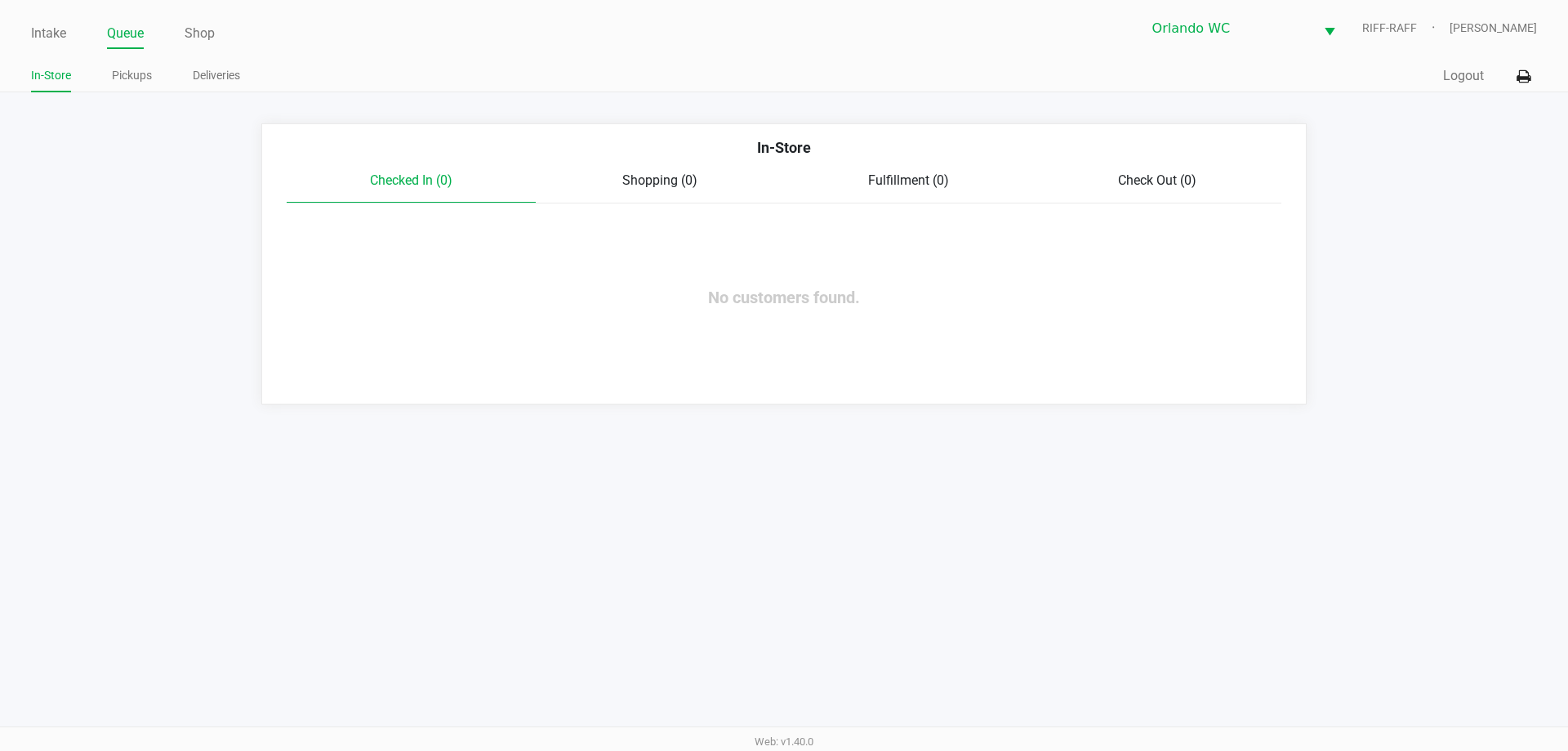
click at [40, 24] on link "Intake" at bounding box center [48, 33] width 35 height 23
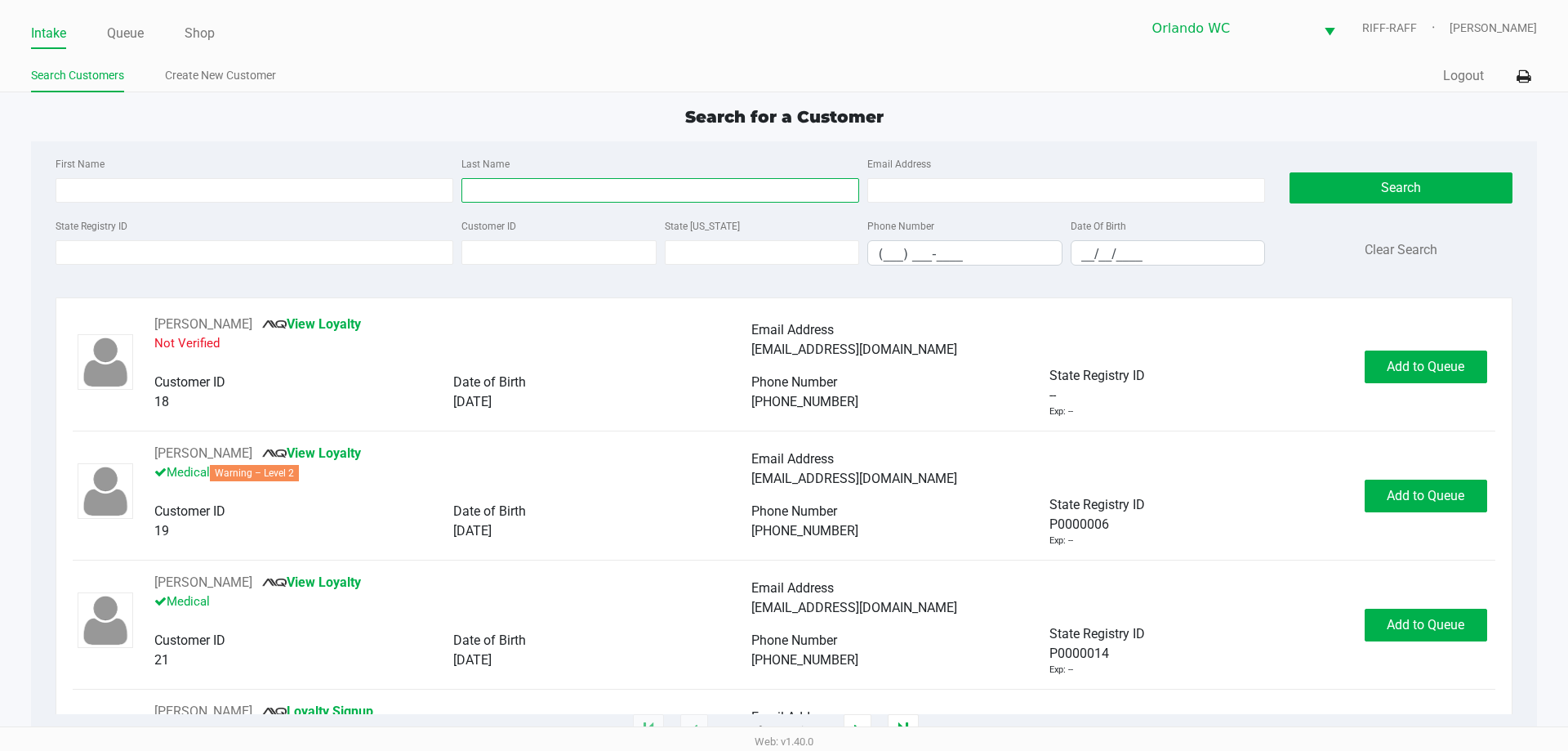
click at [569, 189] on input "Last Name" at bounding box center [660, 190] width 398 height 25
type input "turner"
click at [781, 251] on input "__/__/____" at bounding box center [1168, 254] width 193 height 26
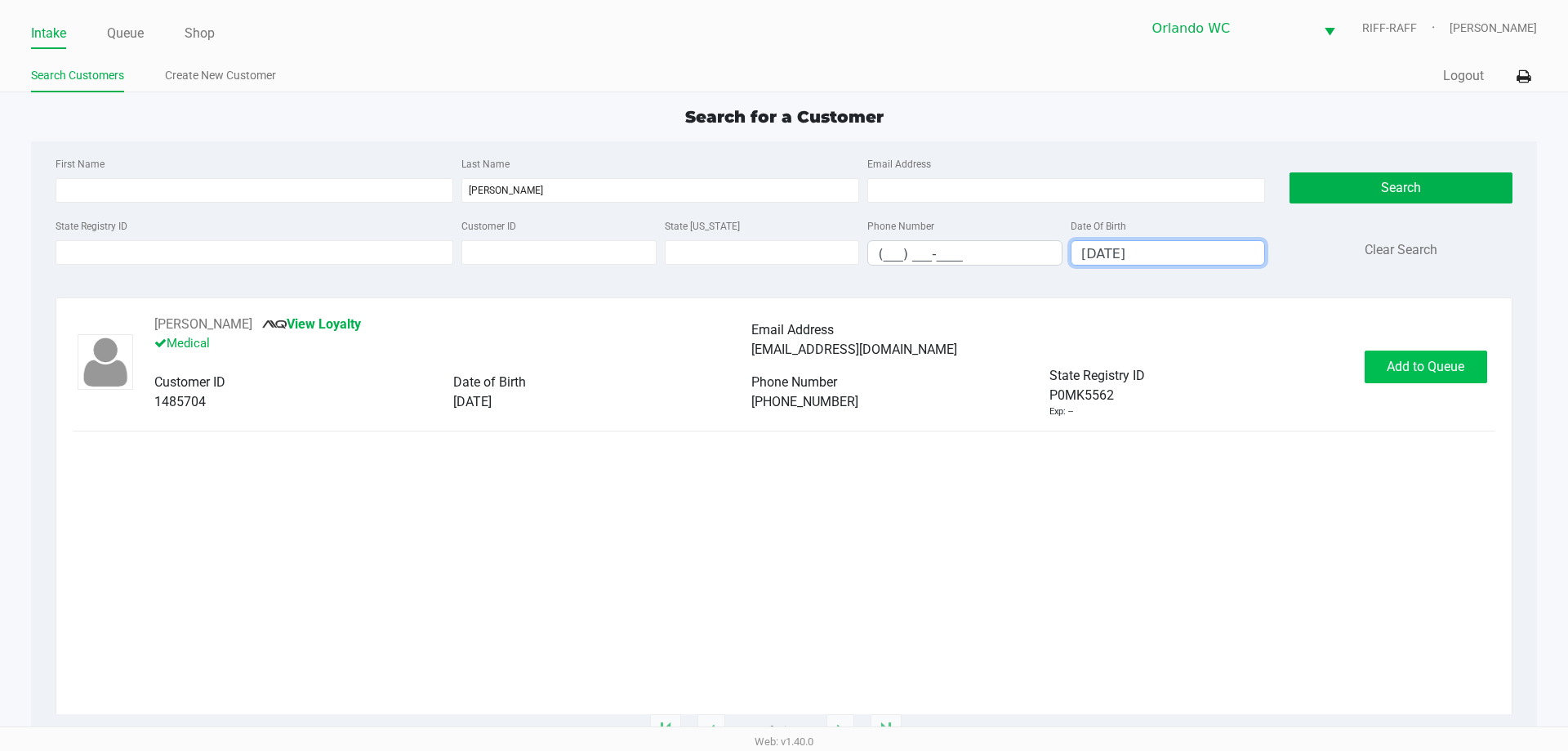
type input "08/05/2004"
click at [781, 367] on span "Add to Queue" at bounding box center [1425, 366] width 77 height 15
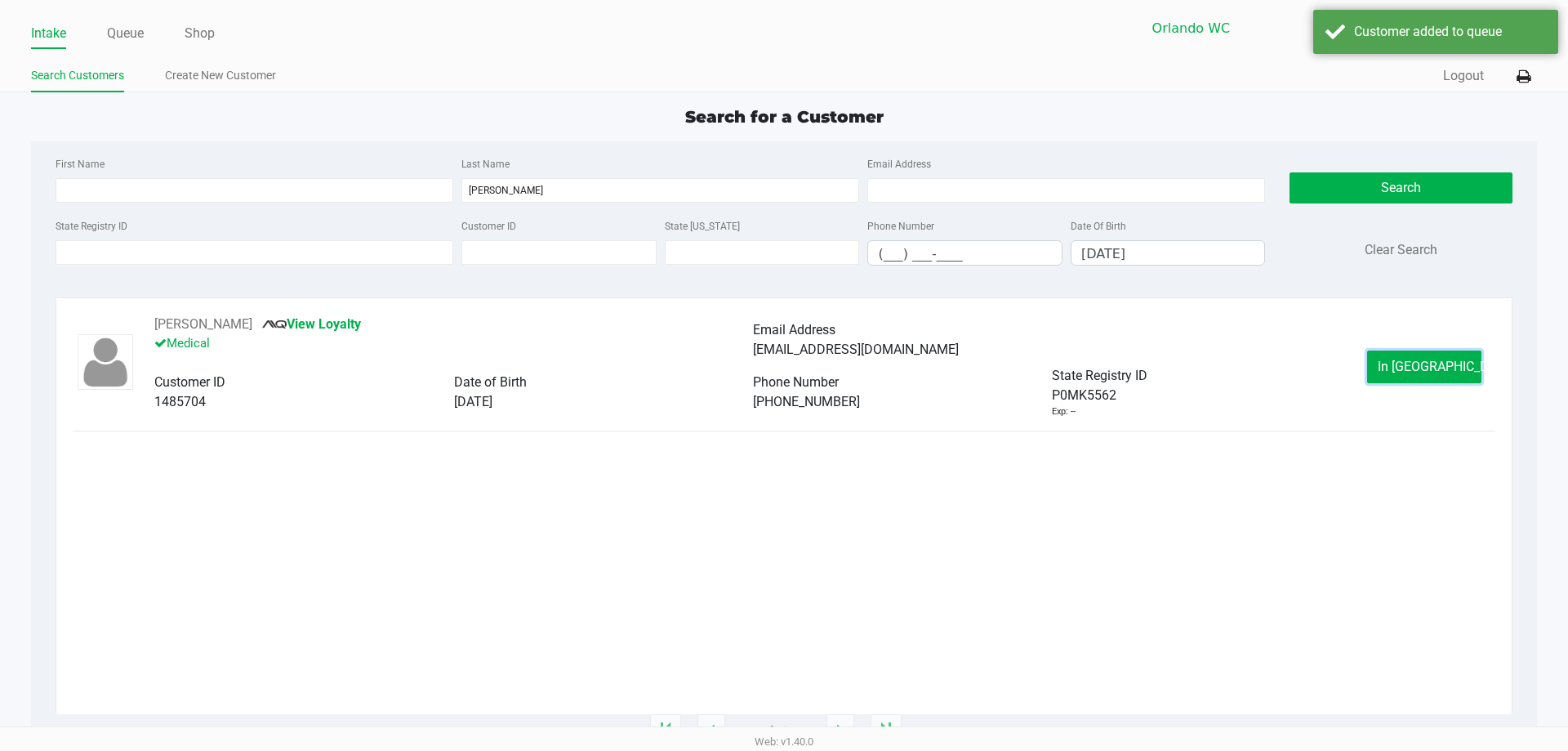
click at [781, 365] on span "In Queue" at bounding box center [1446, 366] width 137 height 15
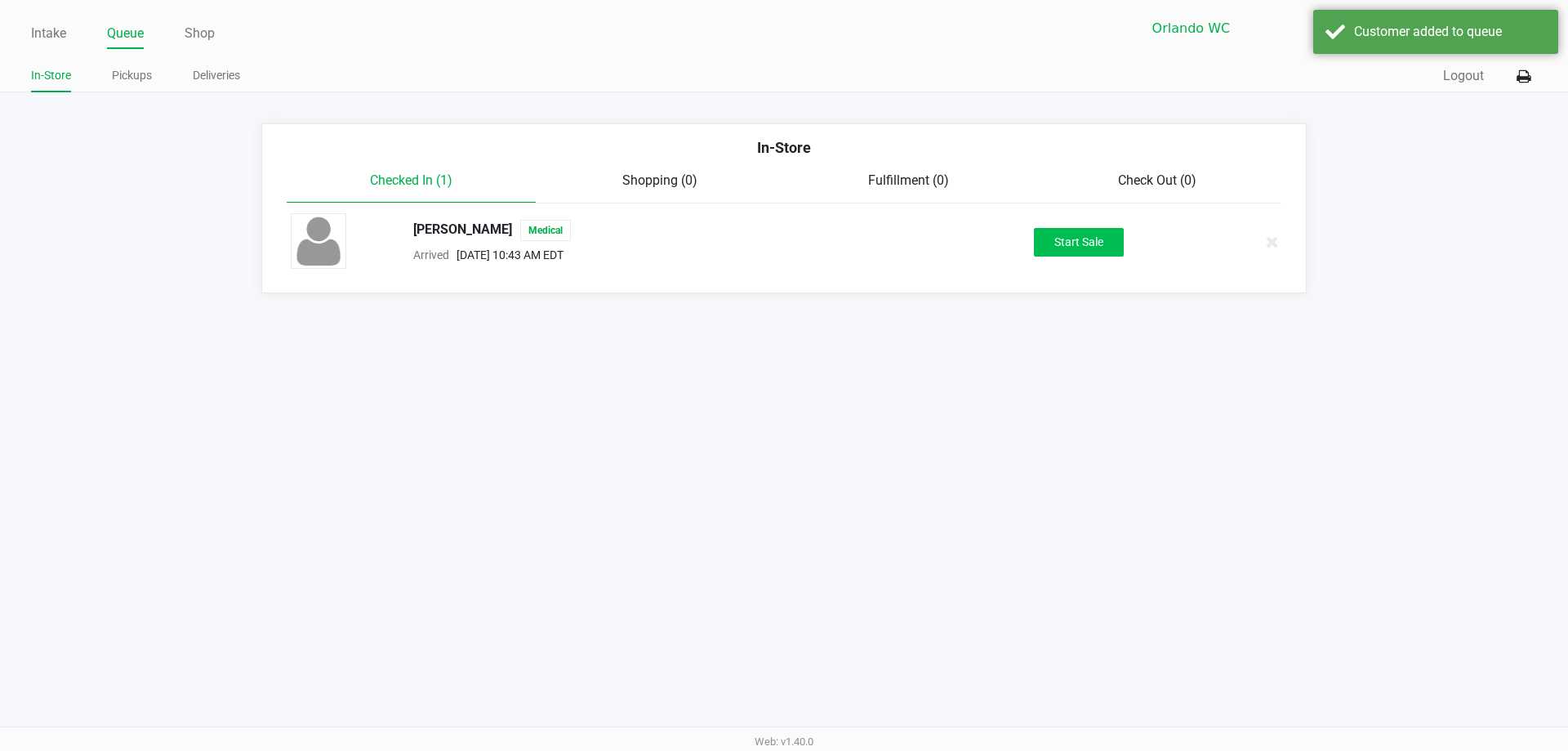
click at [781, 237] on button "Start Sale" at bounding box center [1079, 243] width 90 height 29
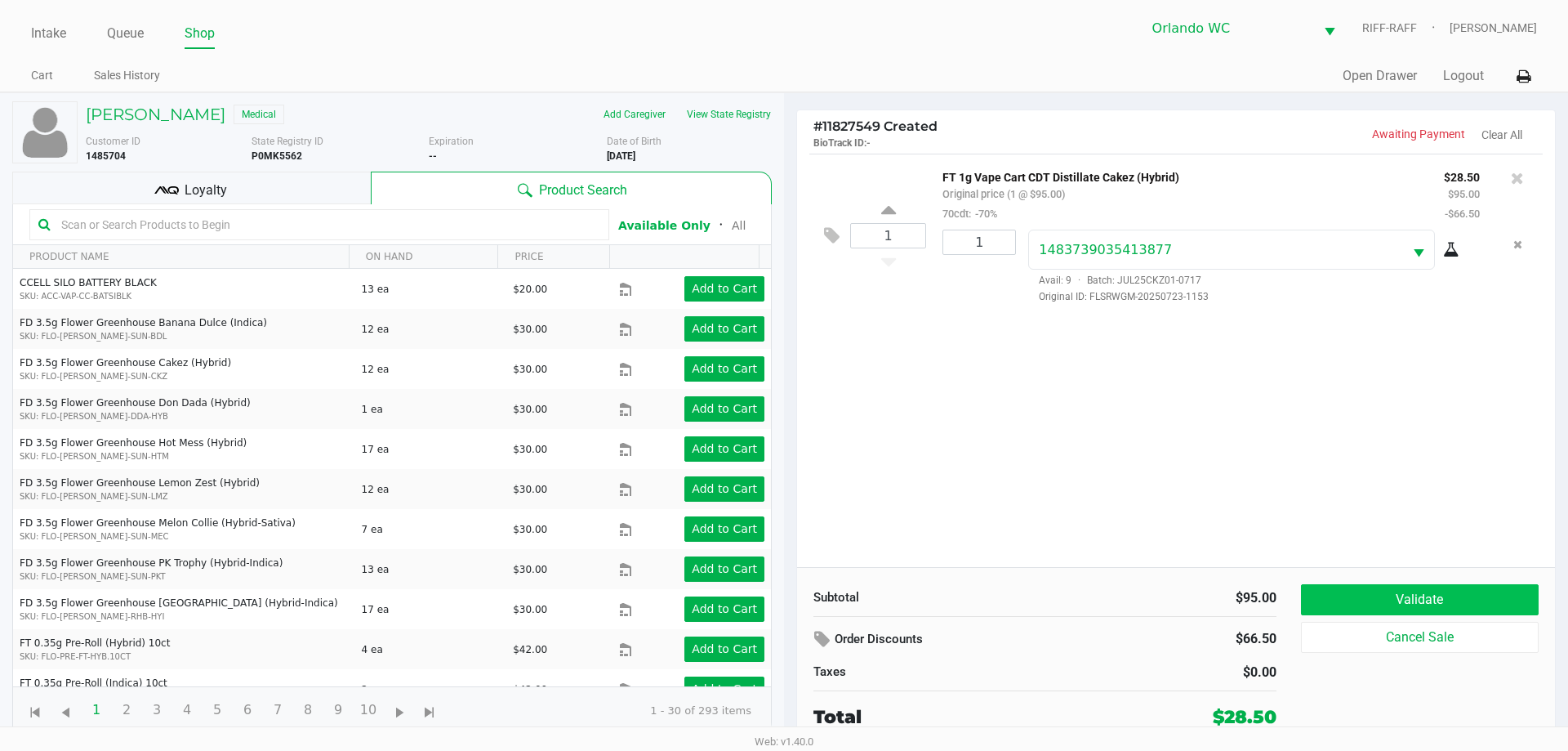
click at [781, 597] on button "Validate" at bounding box center [1420, 599] width 237 height 31
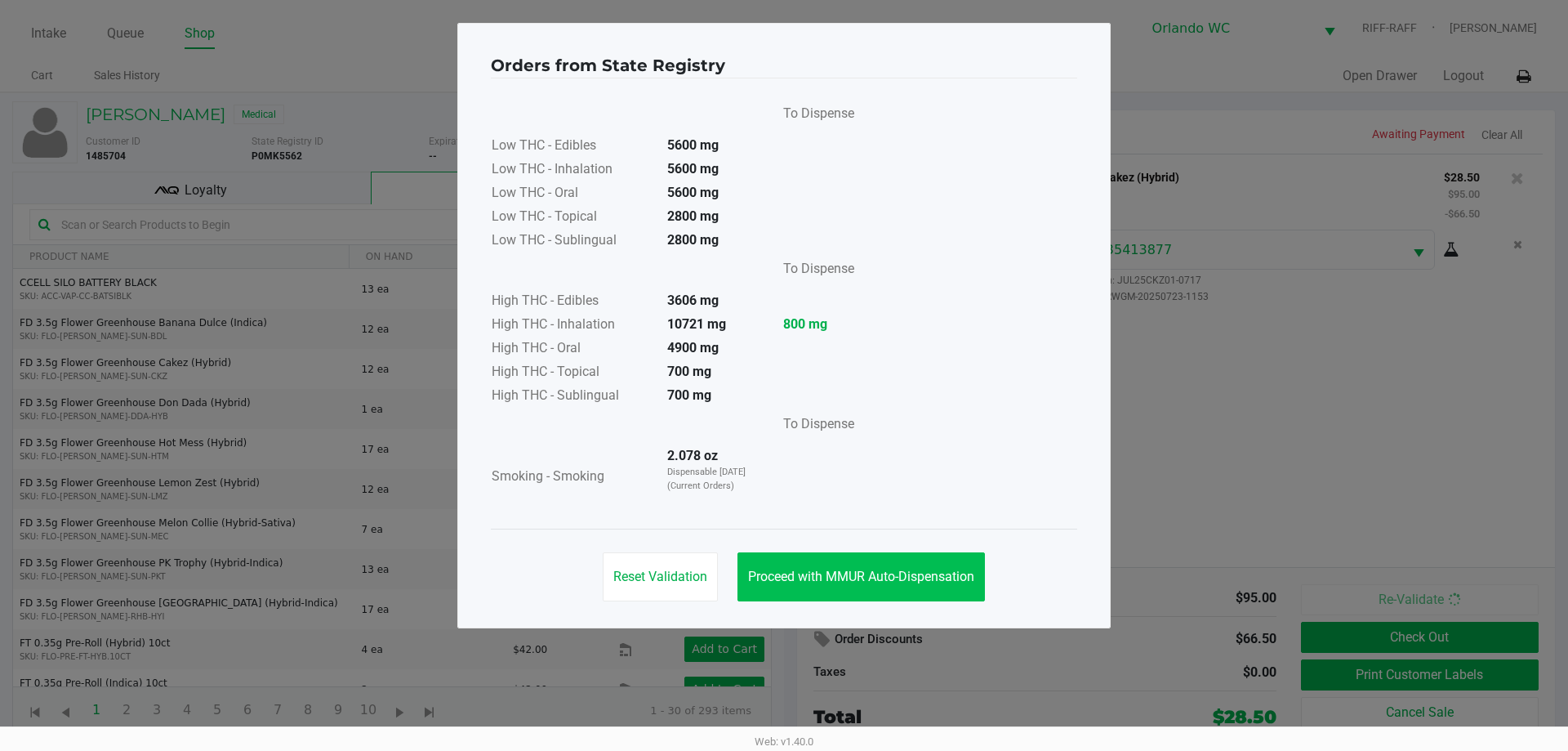
click at [781, 576] on span "Proceed with MMUR Auto-Dispensation" at bounding box center [861, 576] width 226 height 15
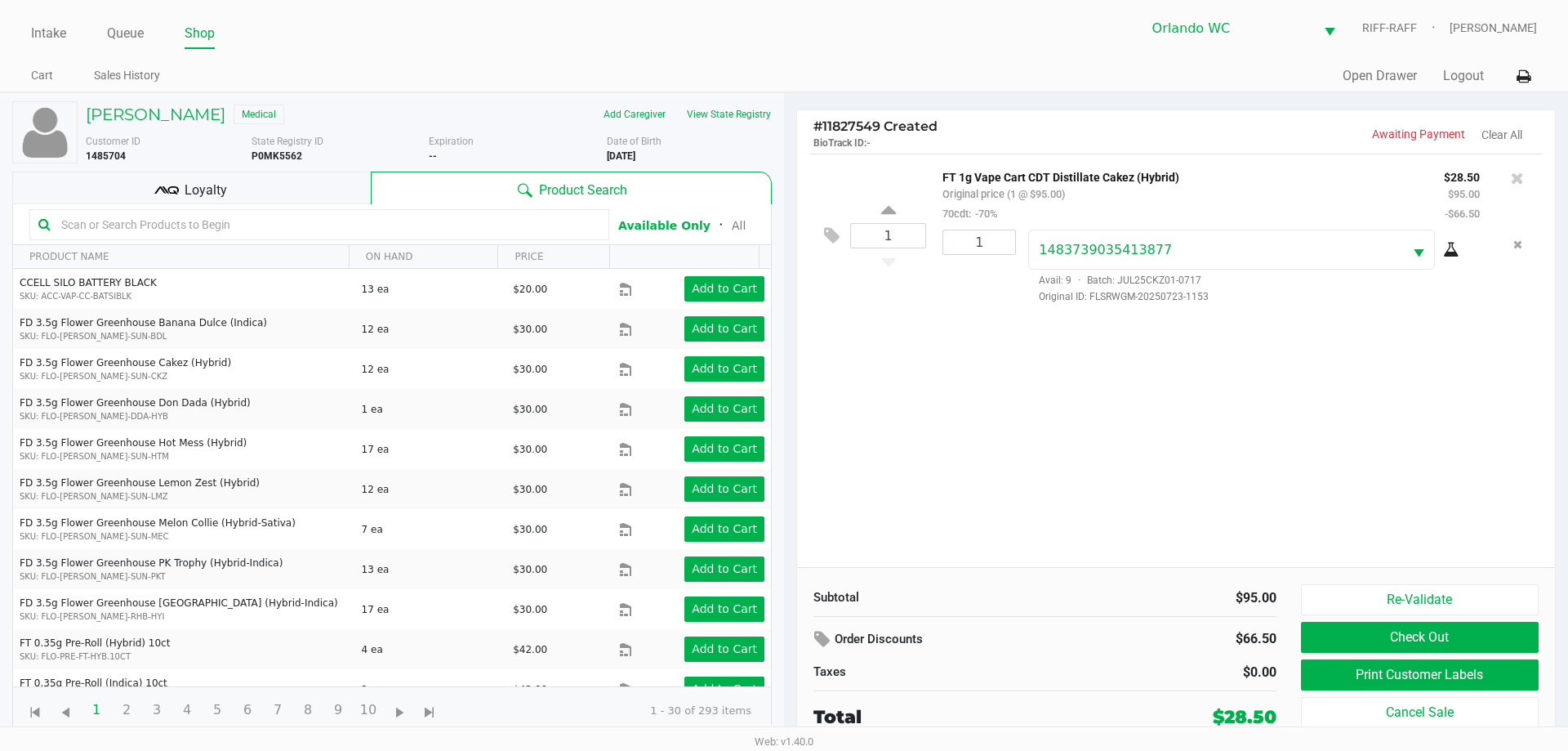
click at [781, 675] on button "Print Customer Labels" at bounding box center [1420, 674] width 237 height 31
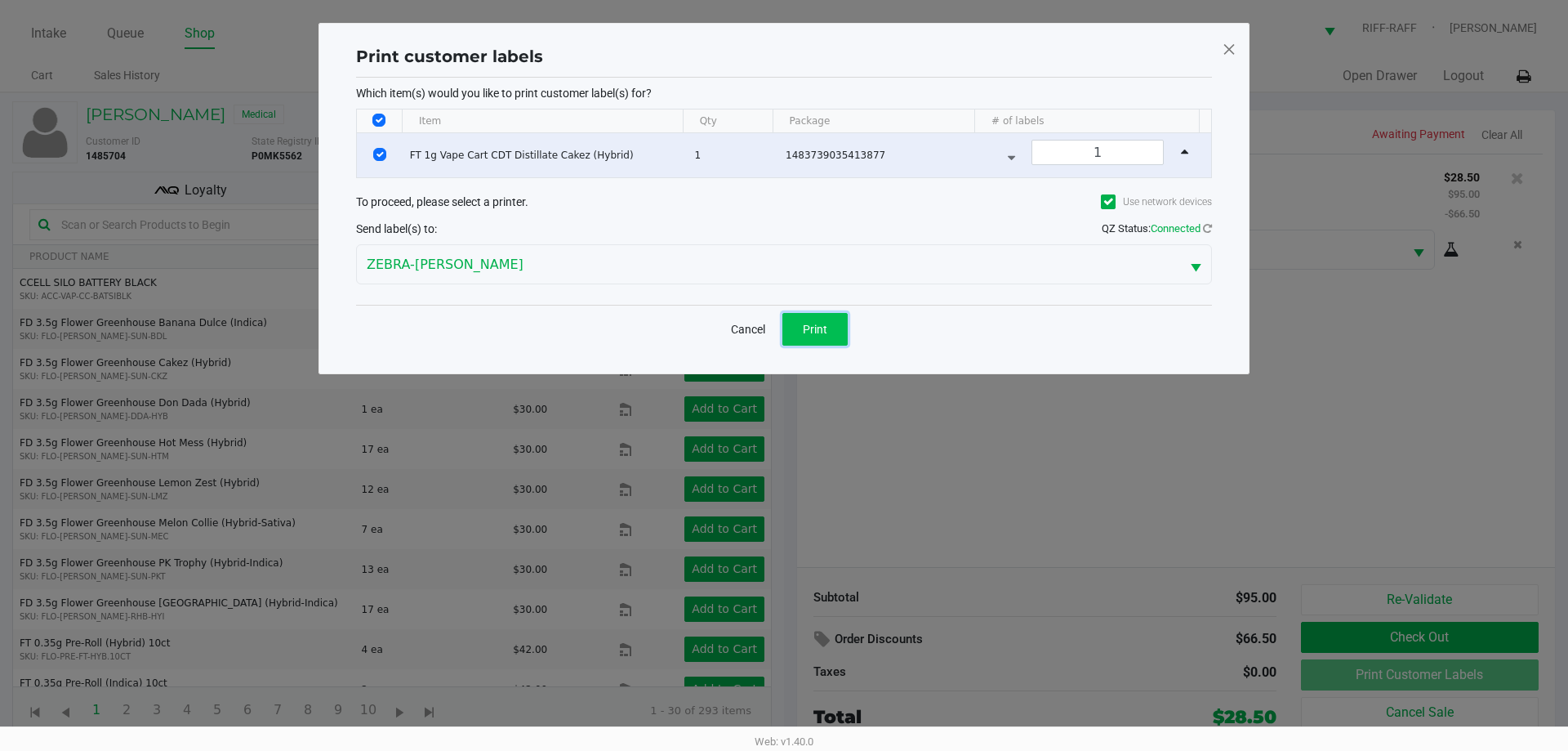
click at [781, 322] on button "Print" at bounding box center [815, 330] width 66 height 32
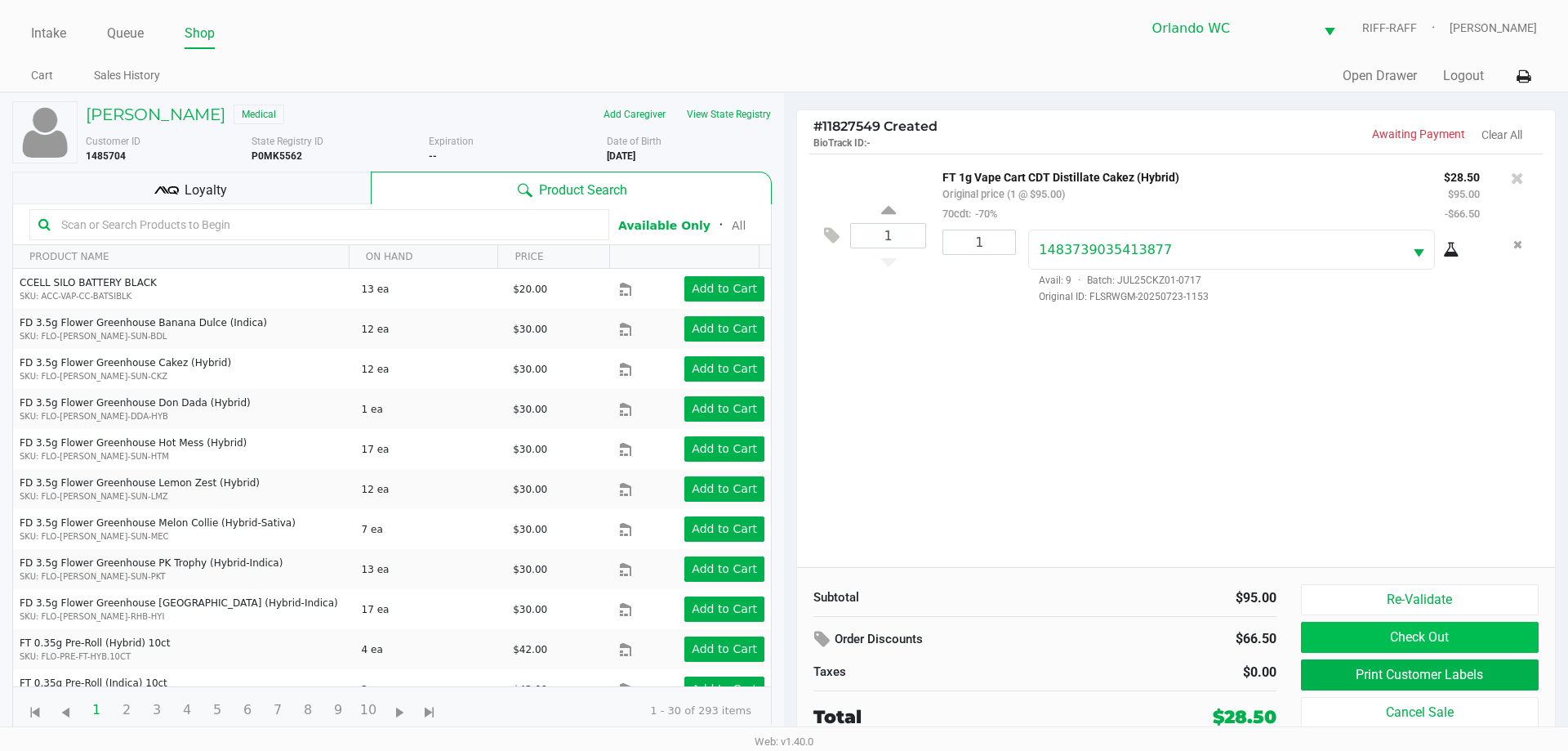
click at [781, 643] on button "Check Out" at bounding box center [1420, 637] width 237 height 31
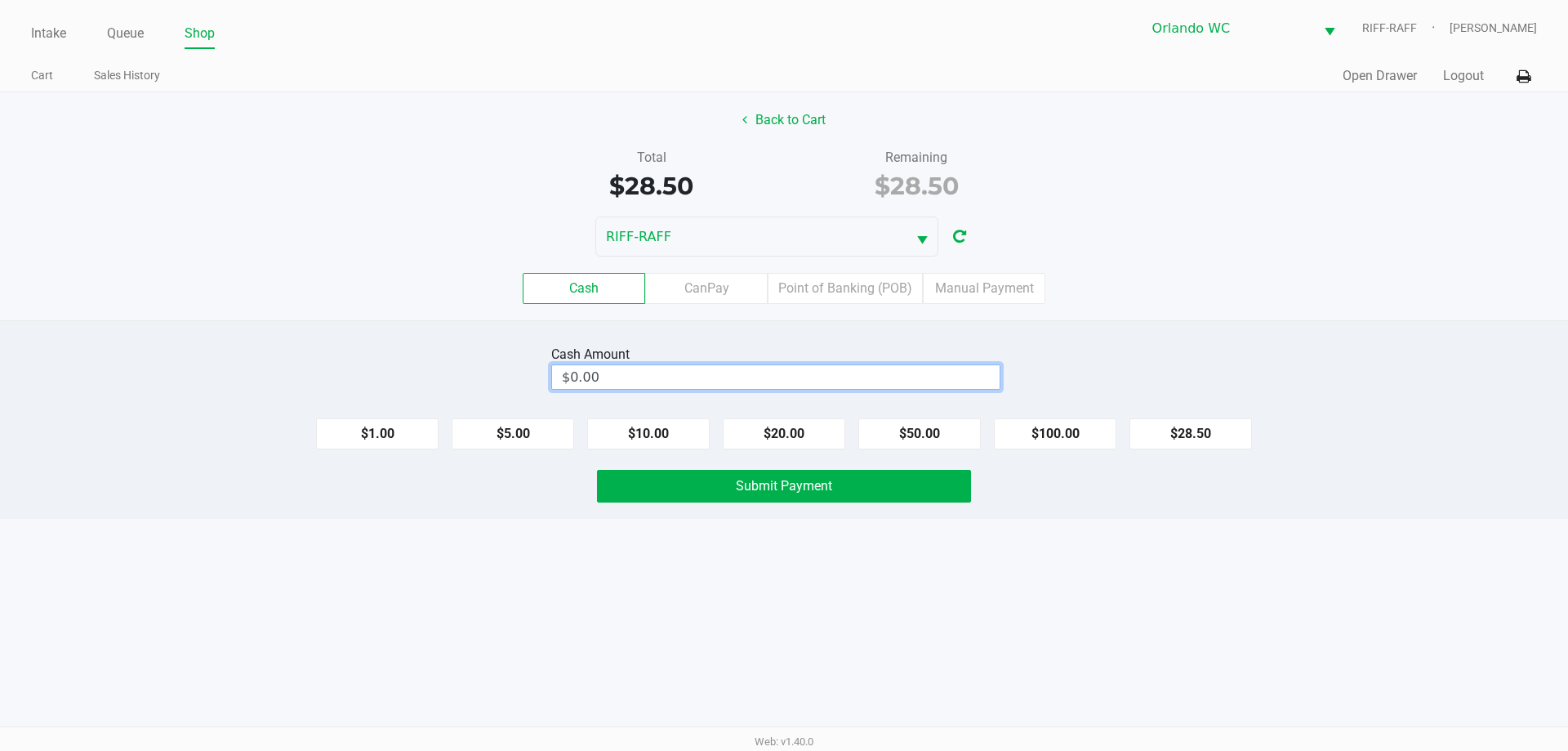
click at [598, 371] on input "$0.00" at bounding box center [776, 377] width 448 height 24
click at [781, 475] on button "Submit Payment" at bounding box center [783, 486] width 374 height 32
type input "$29.00"
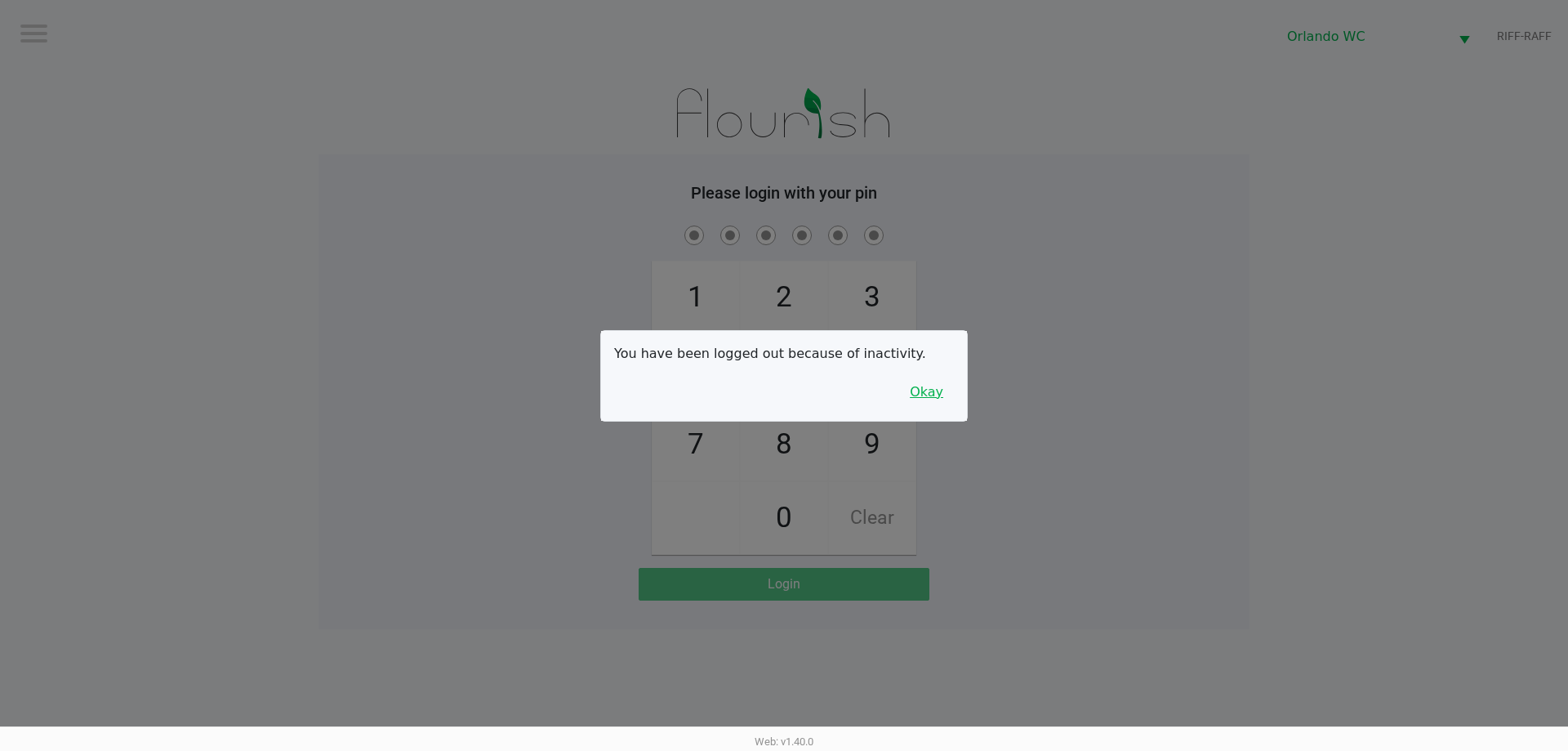
click at [781, 387] on button "Okay" at bounding box center [927, 392] width 54 height 31
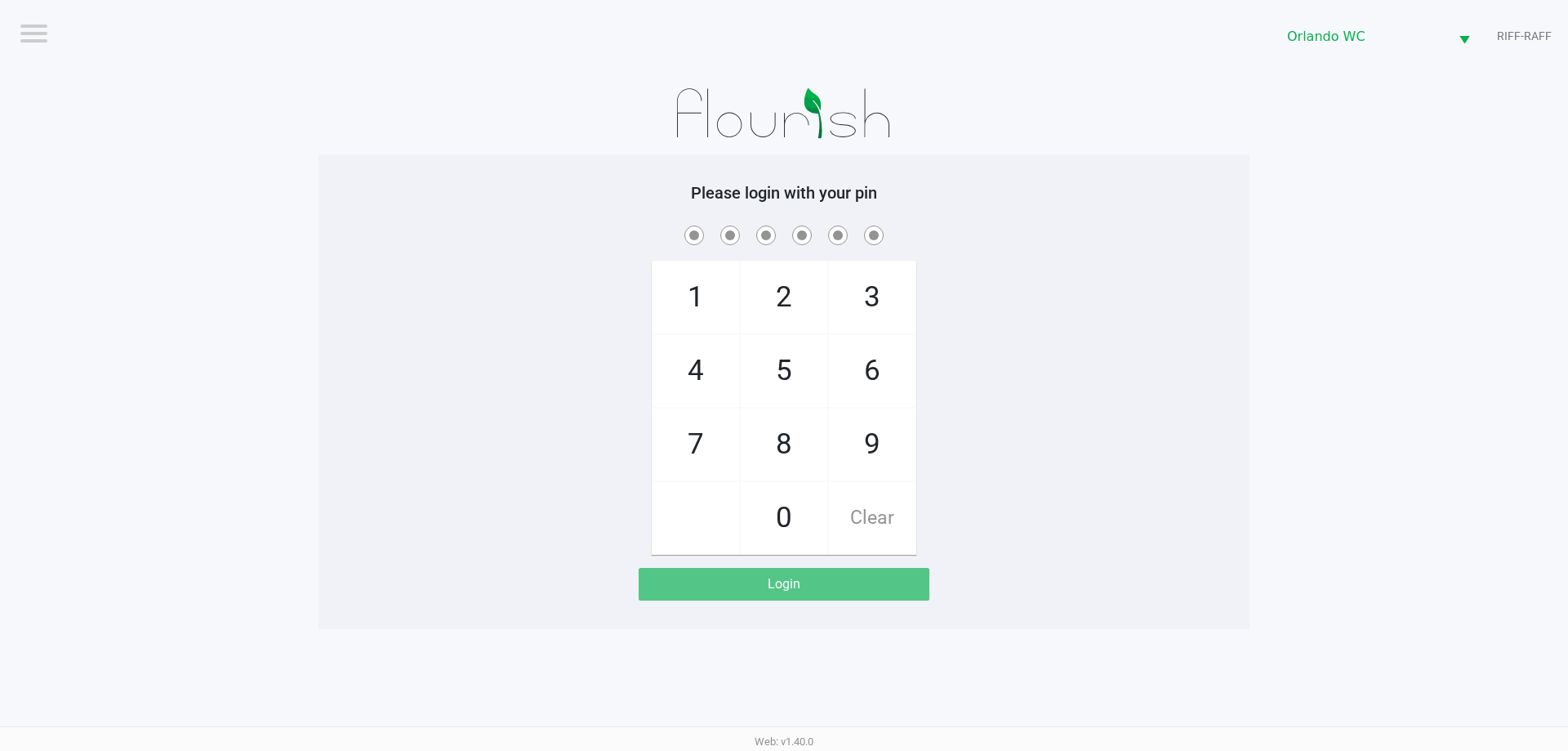
click at [707, 456] on span "7" at bounding box center [696, 444] width 87 height 72
checkbox input "true"
click at [707, 272] on span "1" at bounding box center [696, 297] width 87 height 72
checkbox input "true"
click at [781, 456] on span "9" at bounding box center [873, 444] width 87 height 72
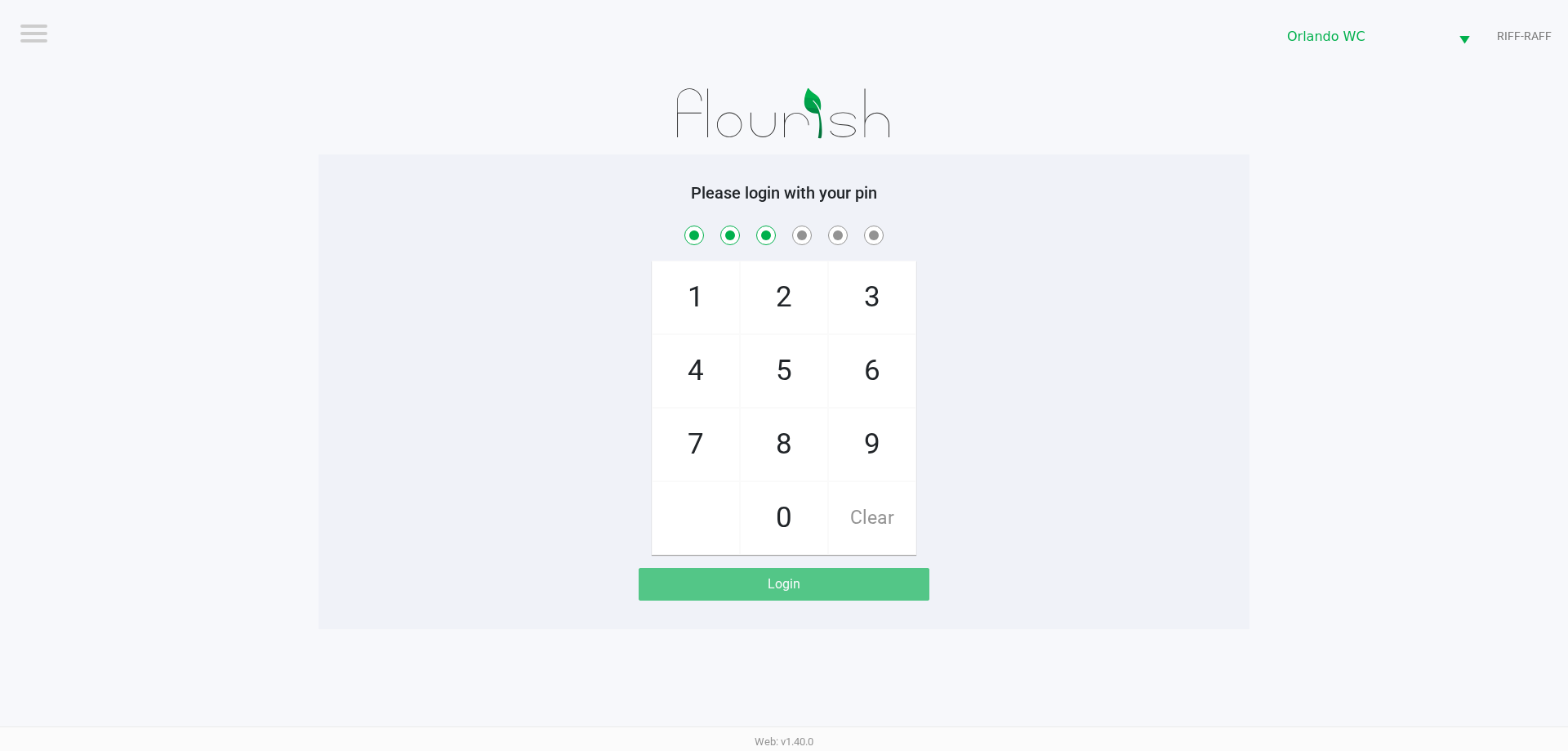
checkbox input "true"
click at [707, 448] on span "7" at bounding box center [696, 444] width 87 height 72
checkbox input "true"
click at [781, 382] on span "5" at bounding box center [784, 370] width 87 height 72
checkbox input "true"
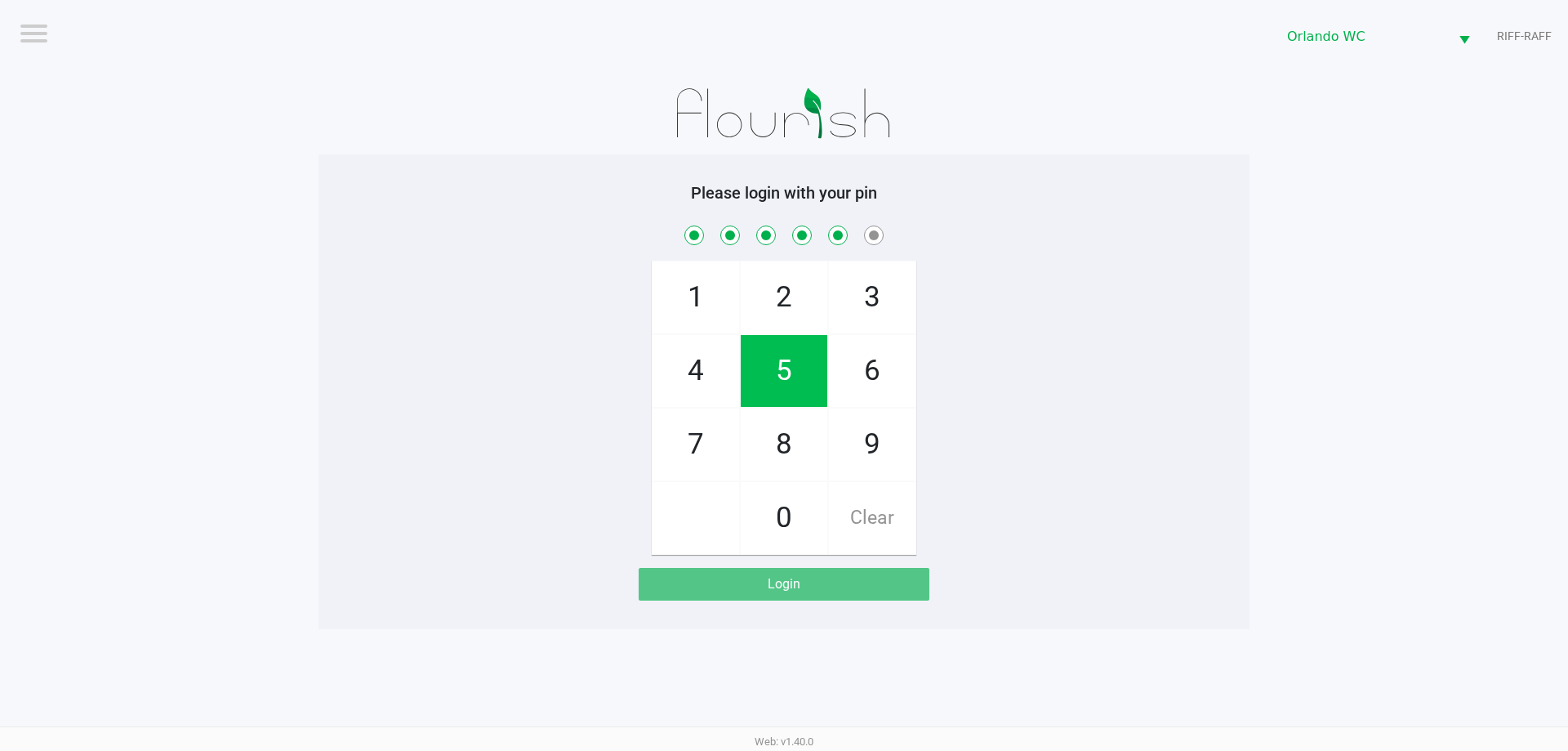
click at [779, 295] on span "2" at bounding box center [784, 297] width 87 height 72
checkbox input "true"
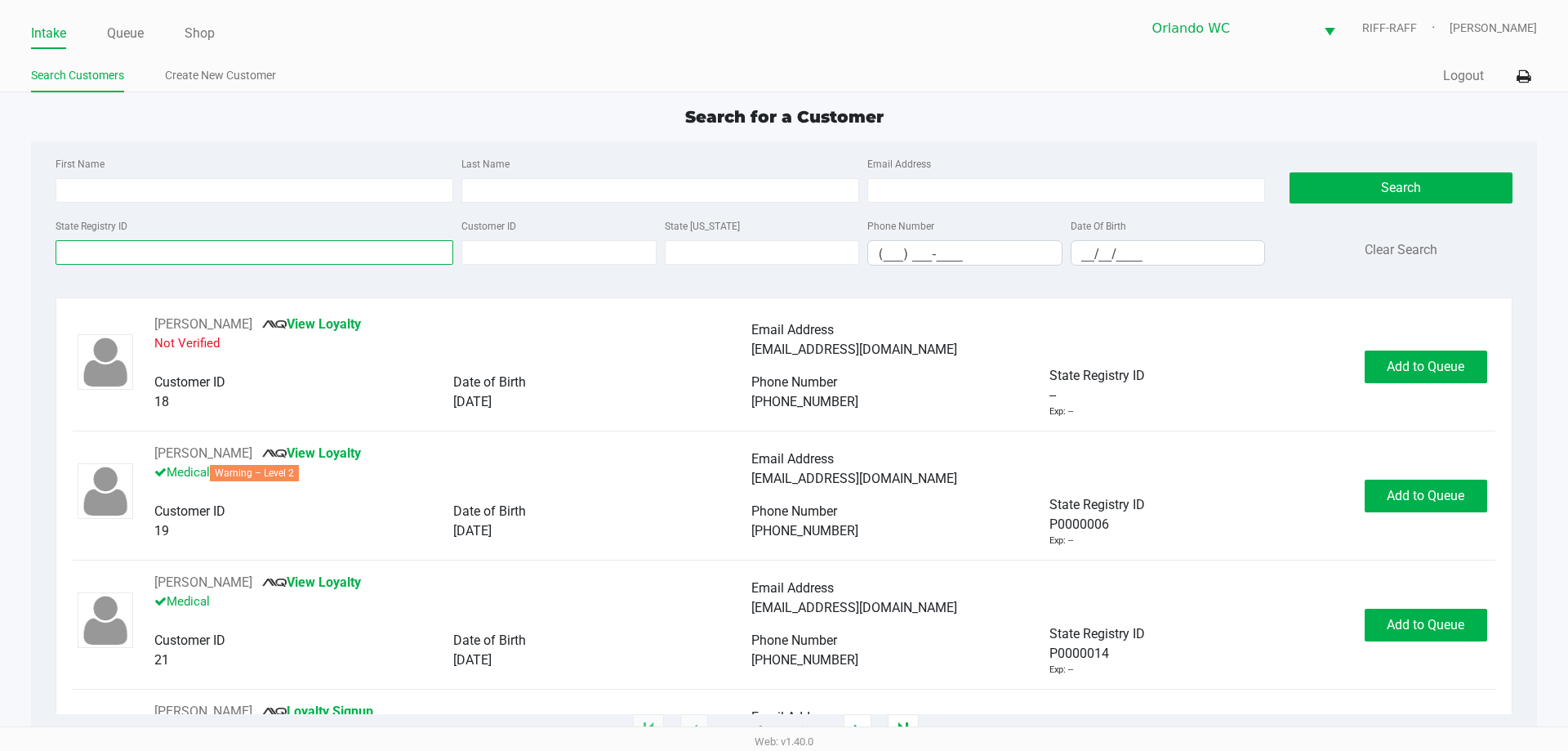
click at [154, 243] on input "State Registry ID" at bounding box center [254, 252] width 398 height 25
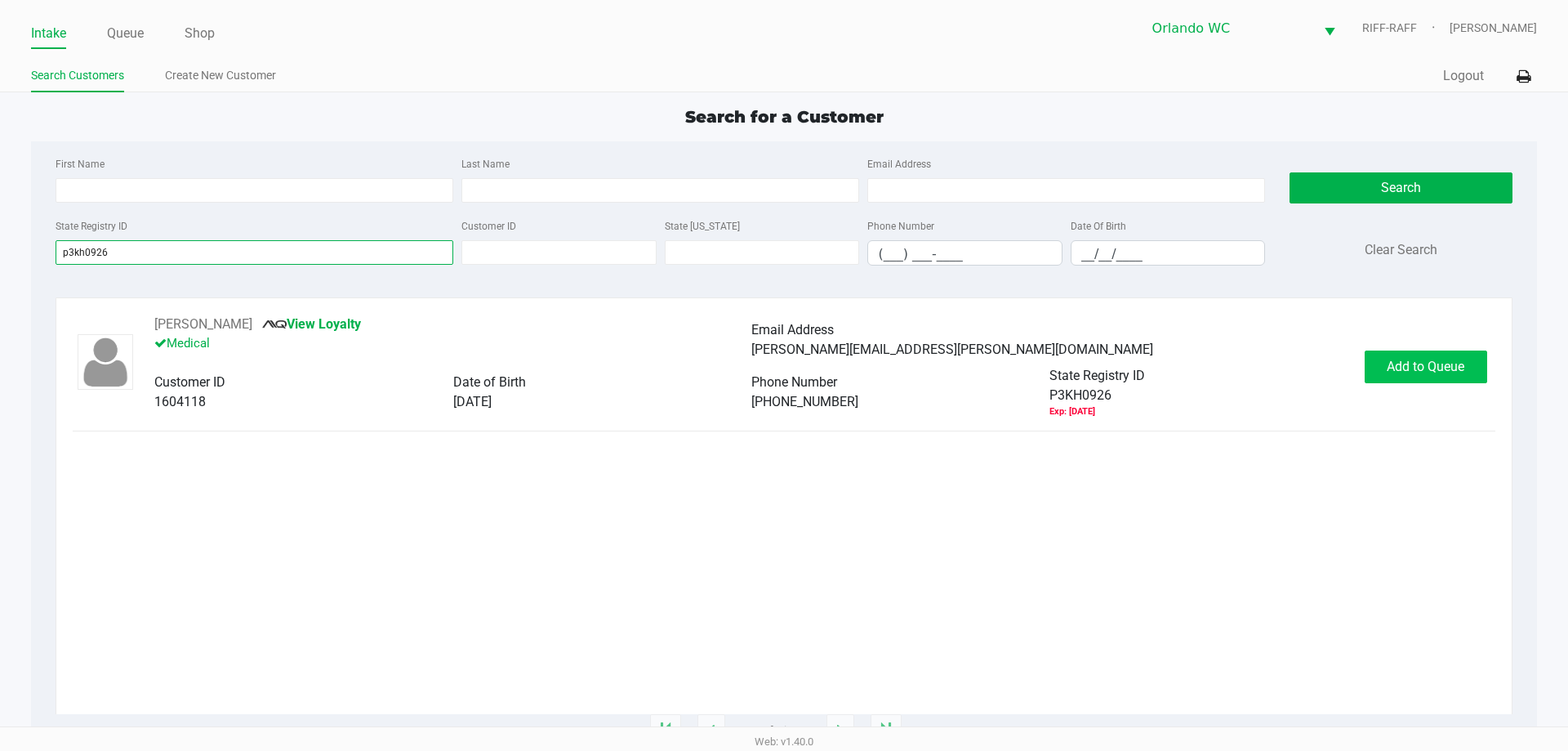
type input "p3kh0926"
click at [781, 371] on span "Add to Queue" at bounding box center [1425, 366] width 77 height 15
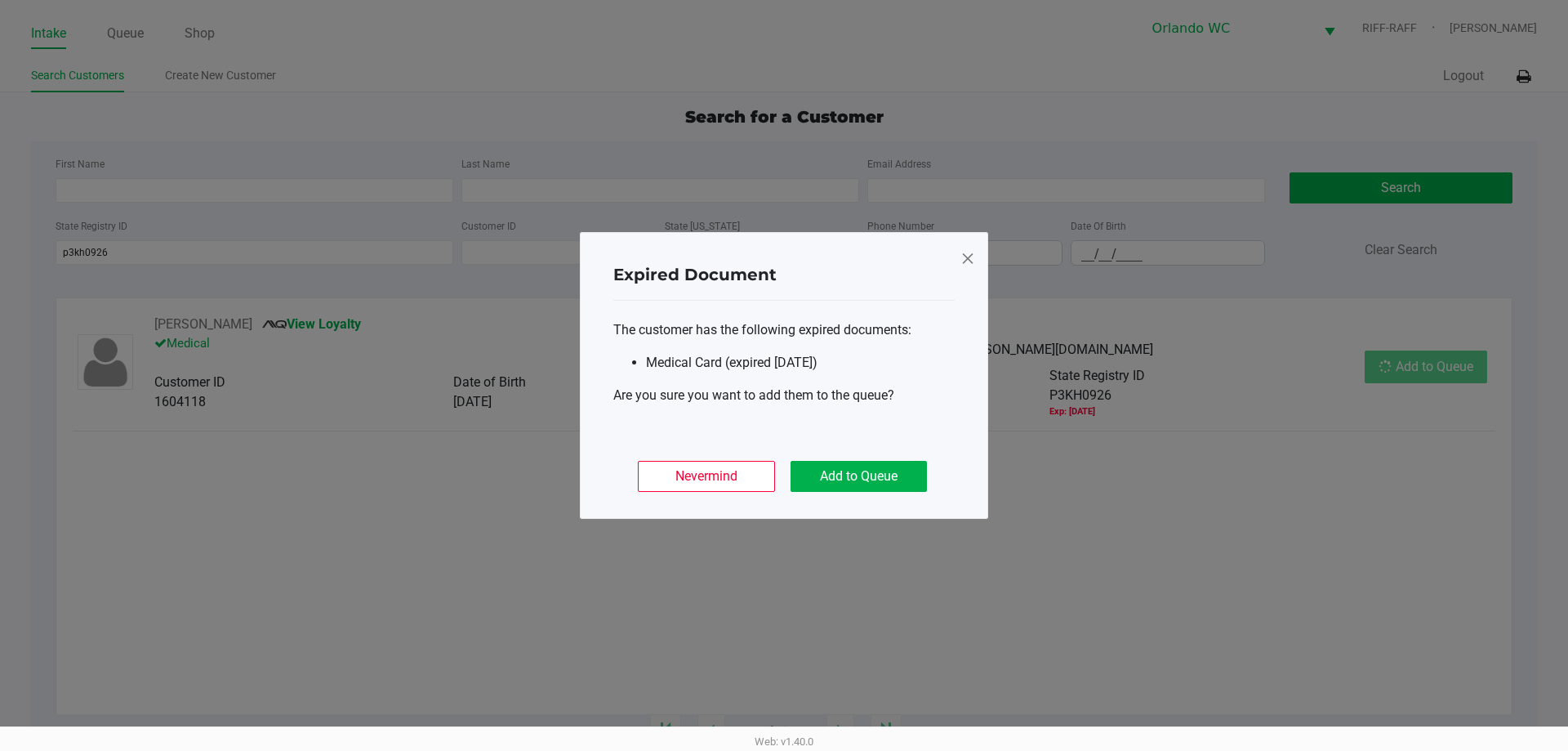
click at [781, 371] on ngb-modal-window "Expired Document The customer has the following expired documents: Medical Card…" at bounding box center [784, 376] width 1568 height 751
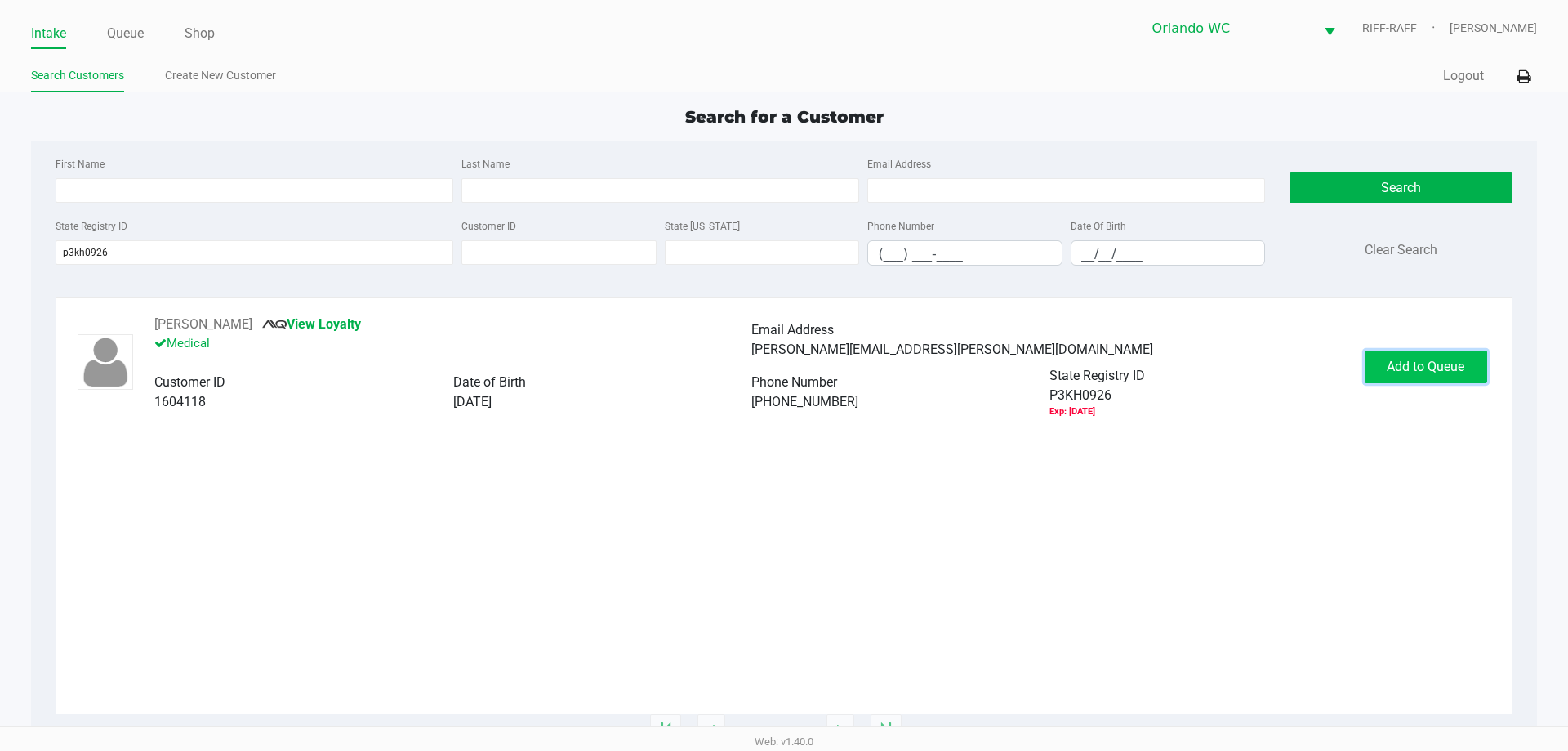
click at [781, 372] on span "Add to Queue" at bounding box center [1425, 366] width 77 height 15
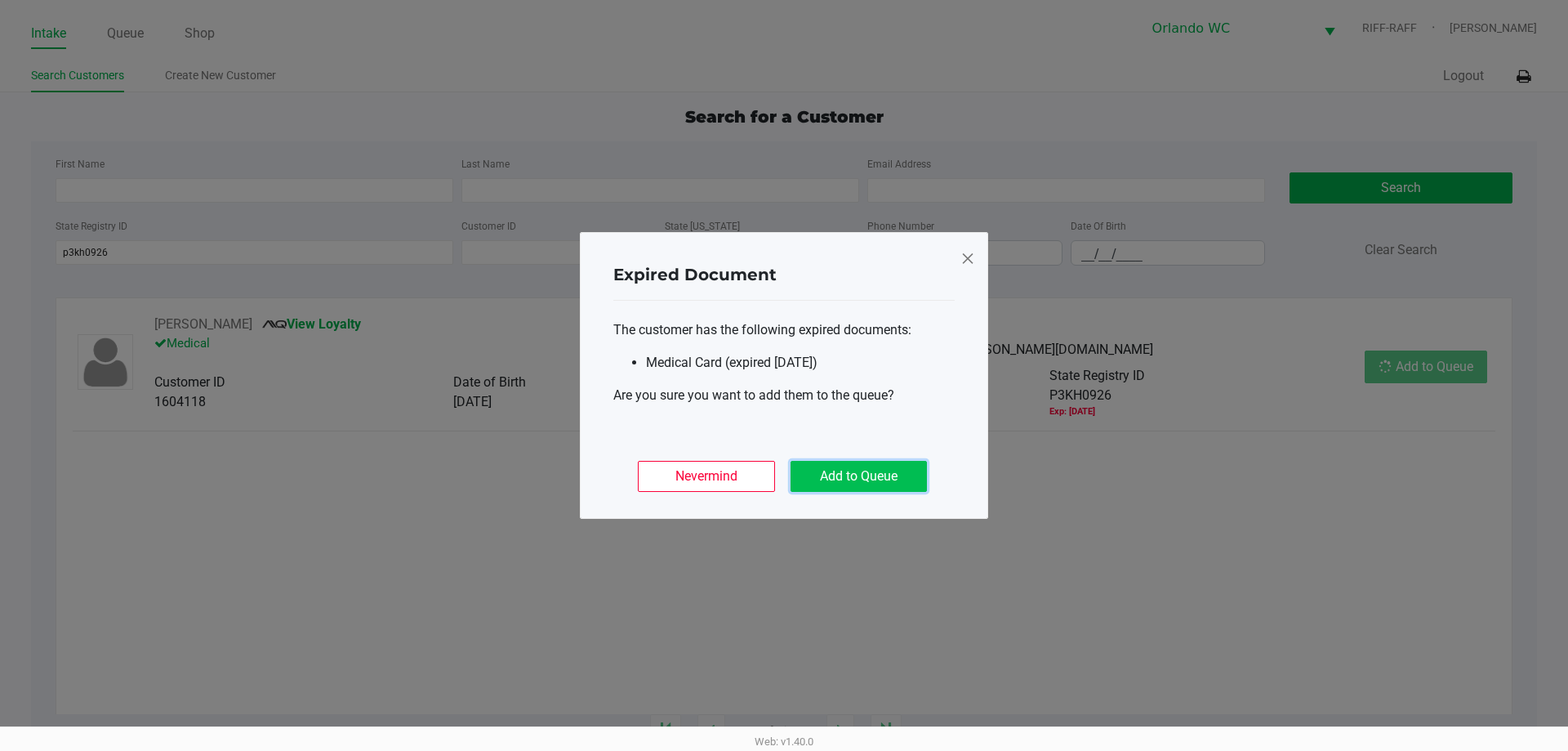
click at [781, 476] on button "Add to Queue" at bounding box center [859, 476] width 136 height 31
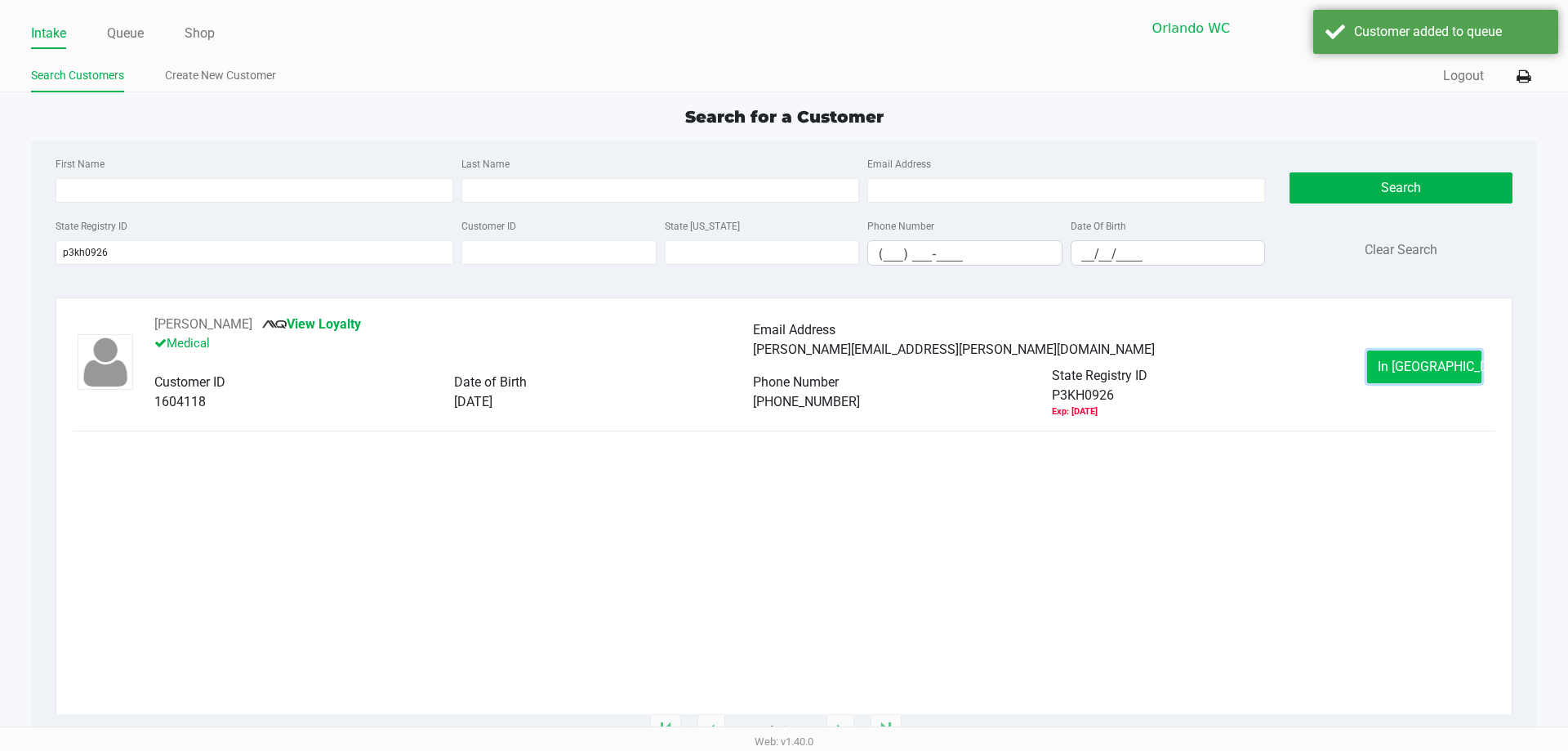
click at [781, 377] on button "In Queue" at bounding box center [1424, 367] width 114 height 32
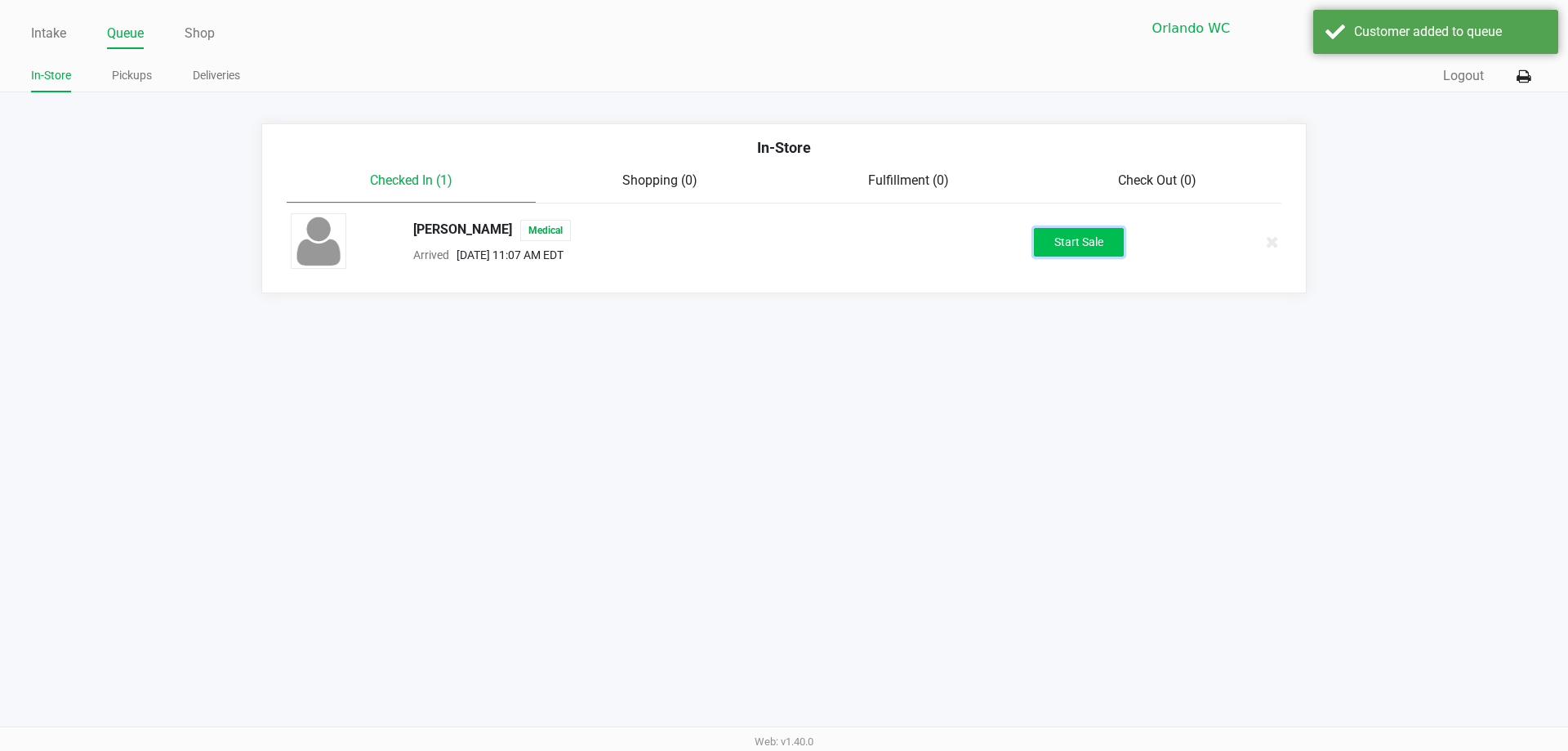
click at [781, 242] on button "Start Sale" at bounding box center [1079, 243] width 90 height 29
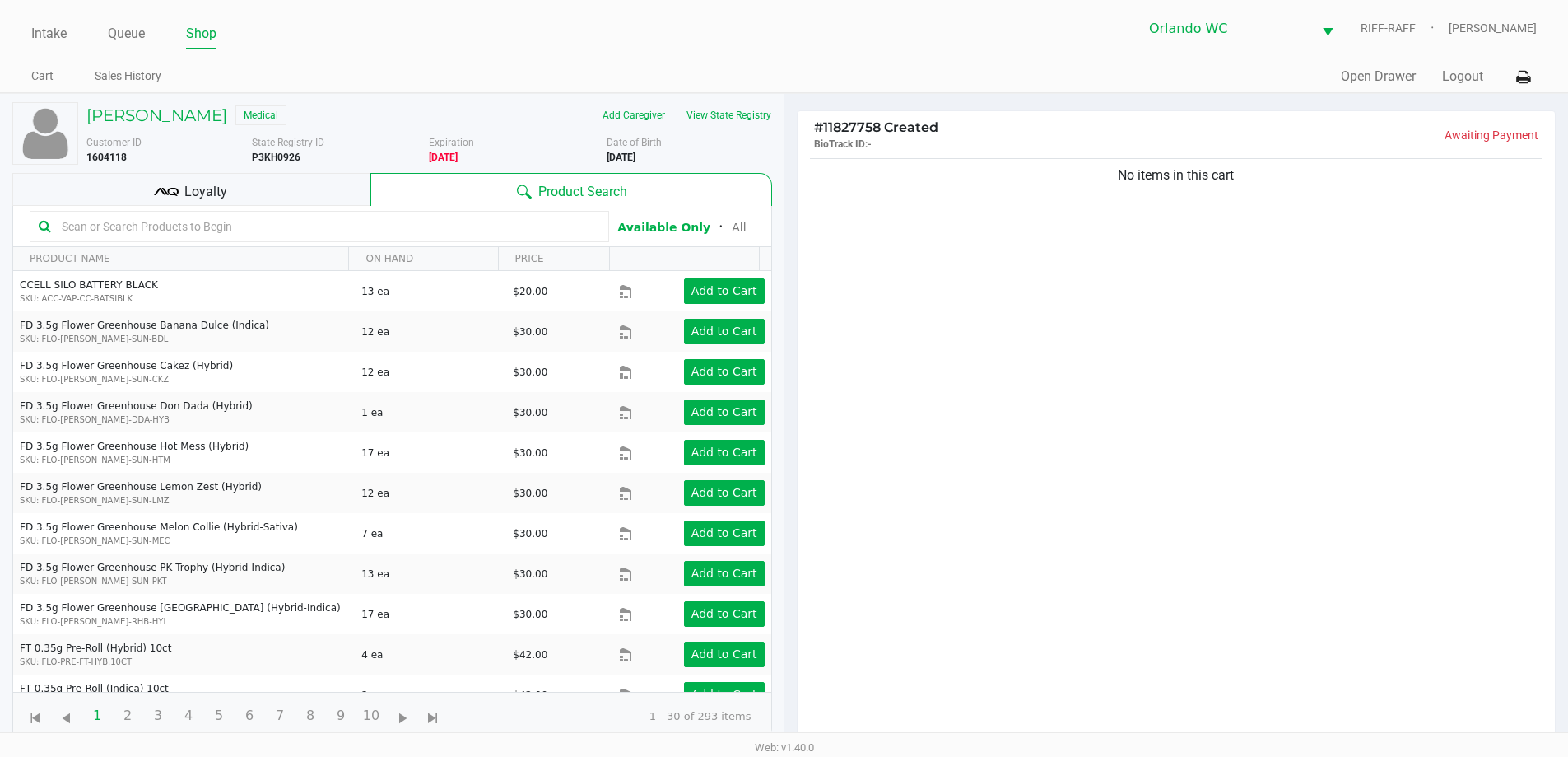
click at [213, 184] on span "Loyalty" at bounding box center [206, 191] width 43 height 20
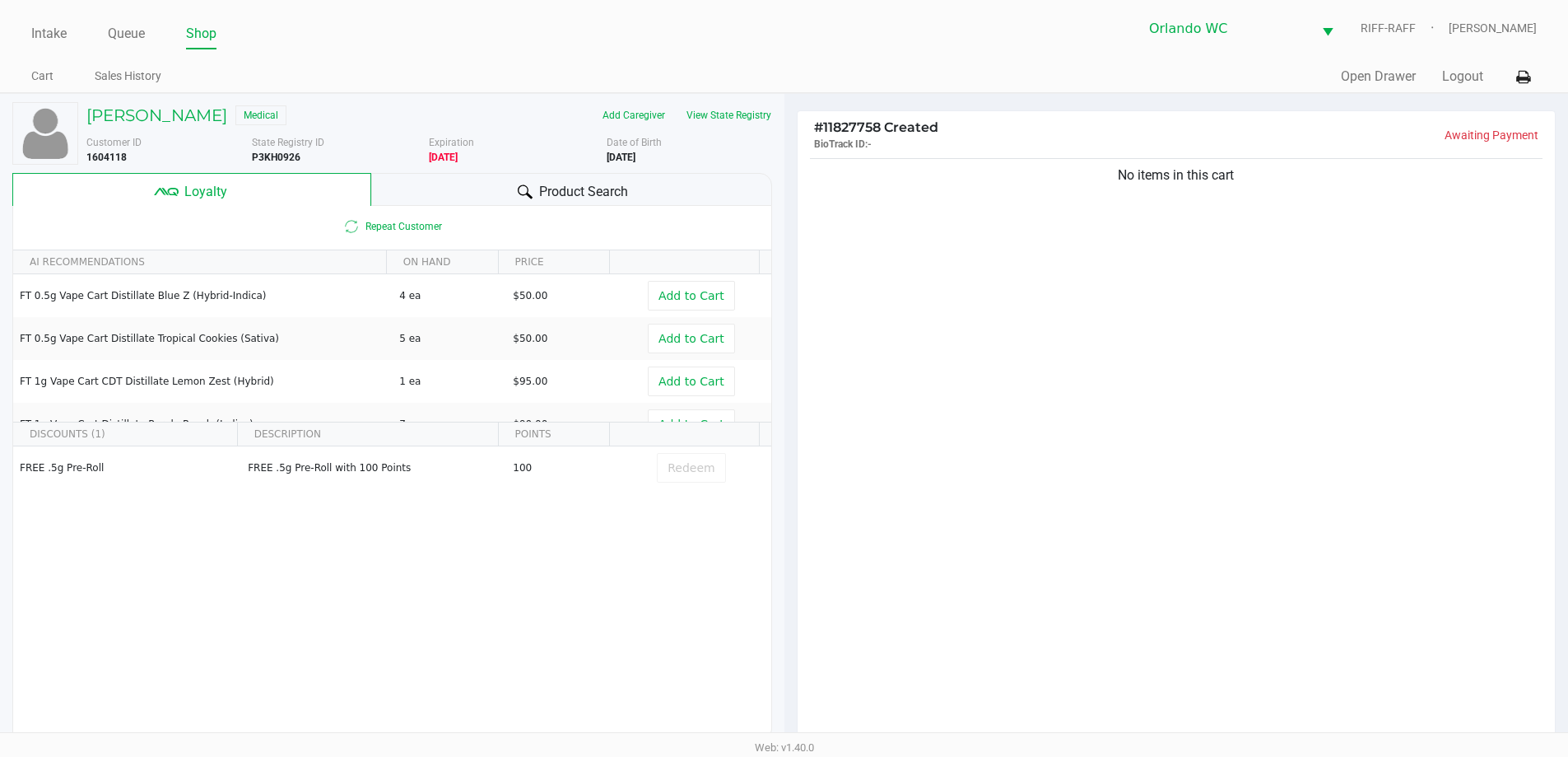
click at [465, 184] on div "Product Search" at bounding box center [571, 190] width 401 height 33
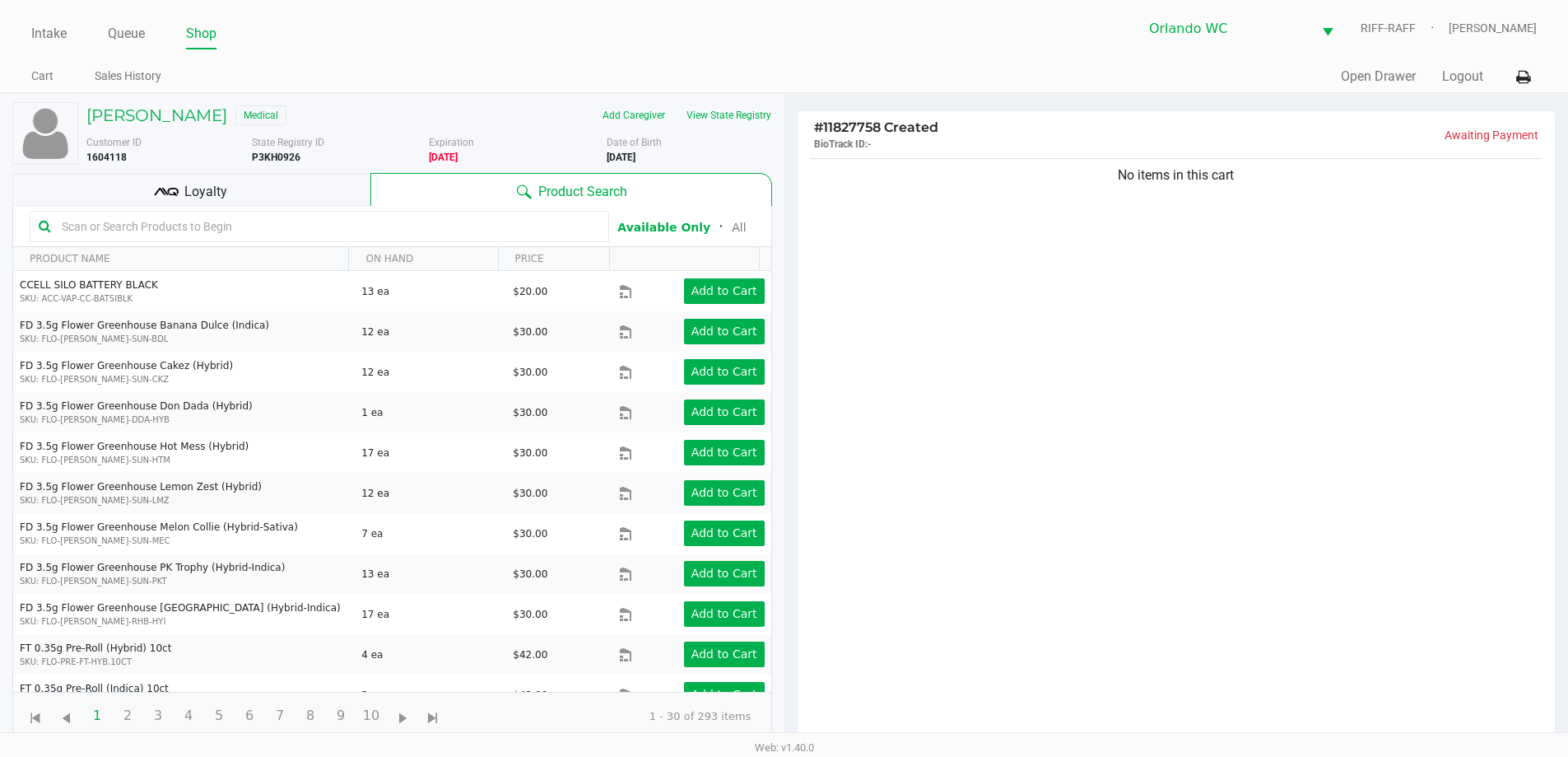
click at [787, 423] on div "No items in this cart" at bounding box center [1177, 453] width 758 height 598
click at [233, 197] on div "Loyalty" at bounding box center [190, 190] width 358 height 33
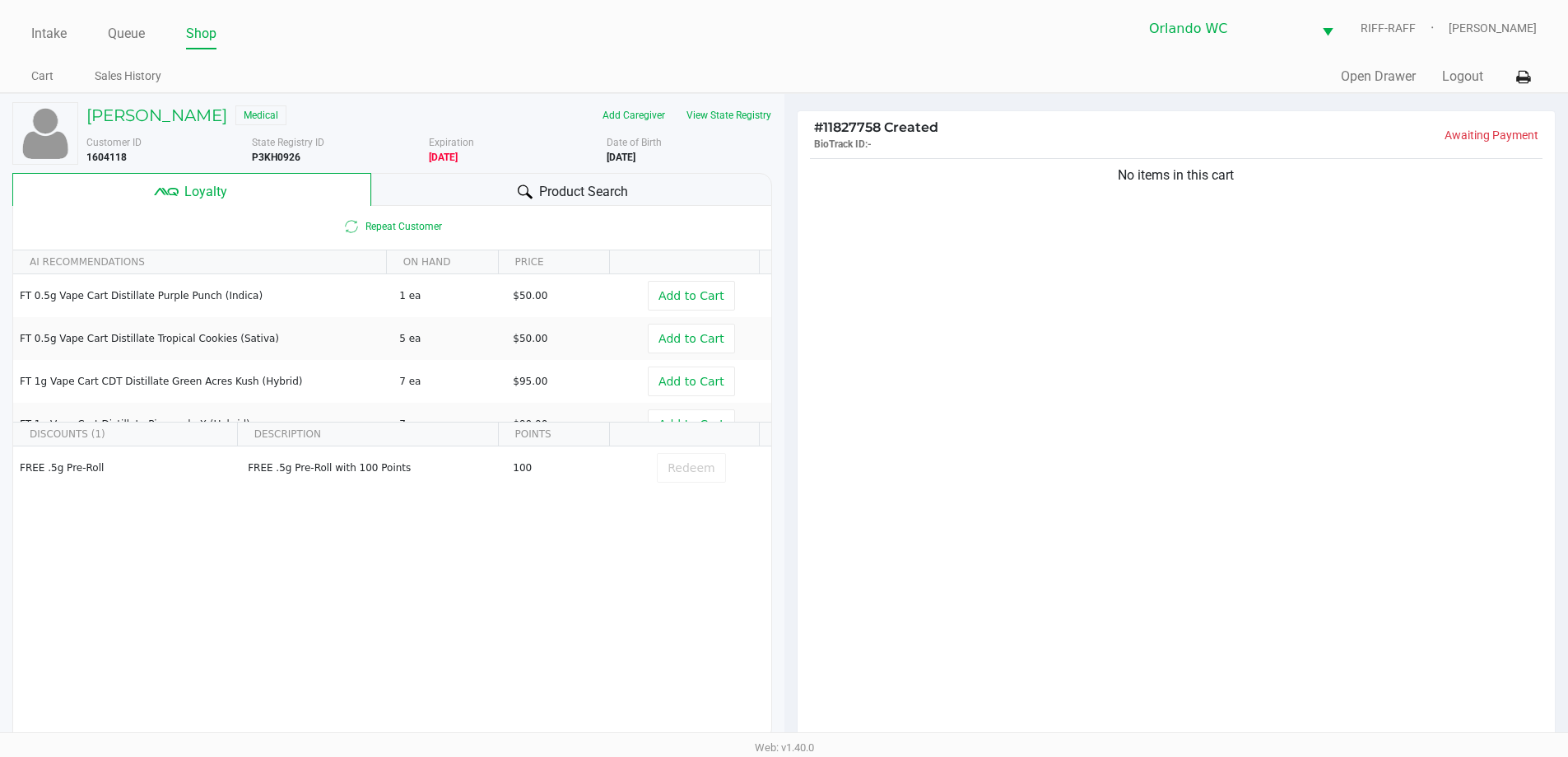
click at [421, 186] on div "Product Search" at bounding box center [571, 190] width 401 height 33
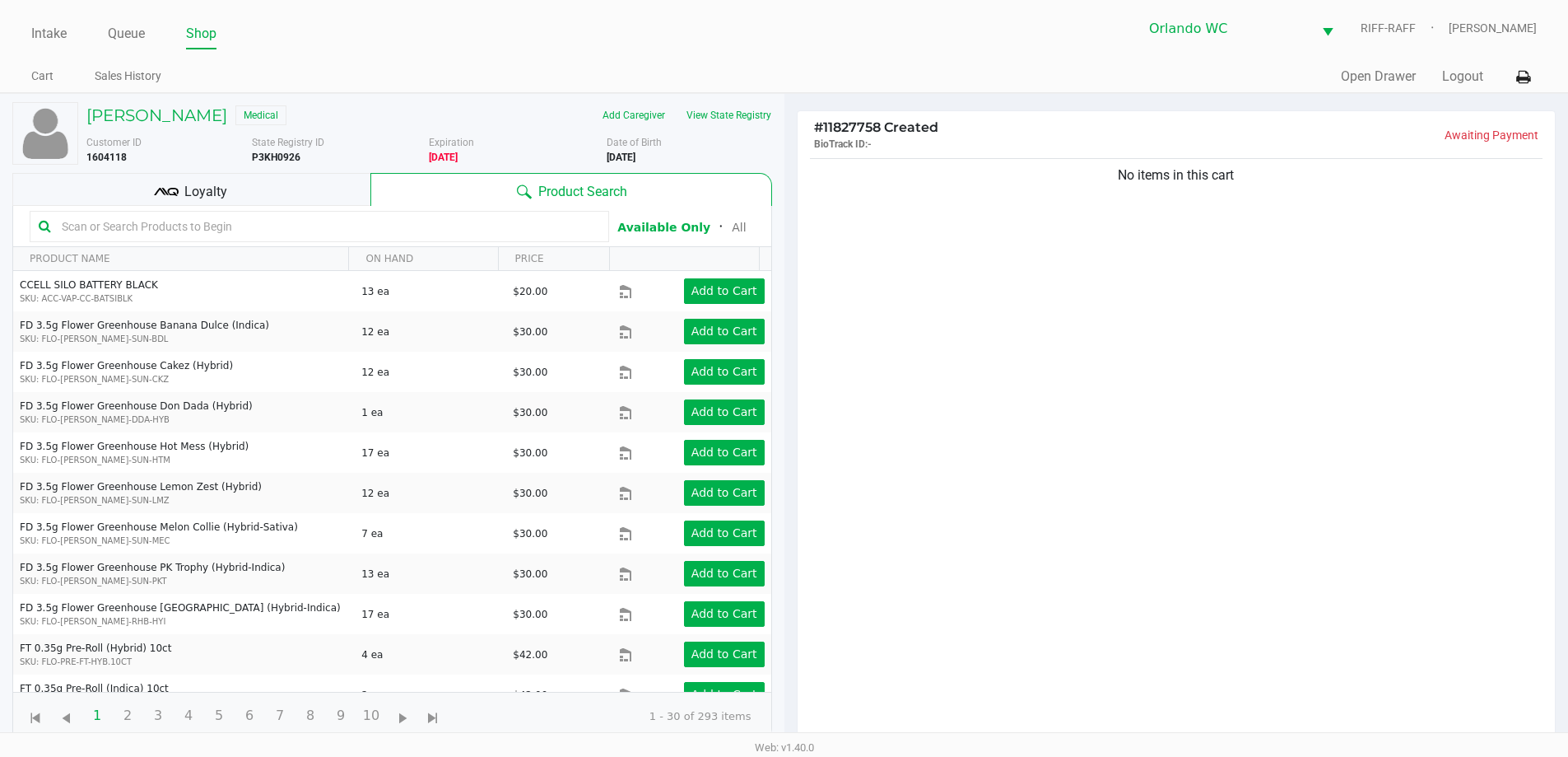
click at [787, 627] on div "No items in this cart" at bounding box center [1177, 453] width 758 height 598
click at [787, 332] on div "No items in this cart" at bounding box center [1177, 453] width 758 height 598
click at [787, 362] on div "No items in this cart" at bounding box center [1177, 453] width 758 height 598
click at [723, 109] on button "View State Registry" at bounding box center [724, 115] width 96 height 27
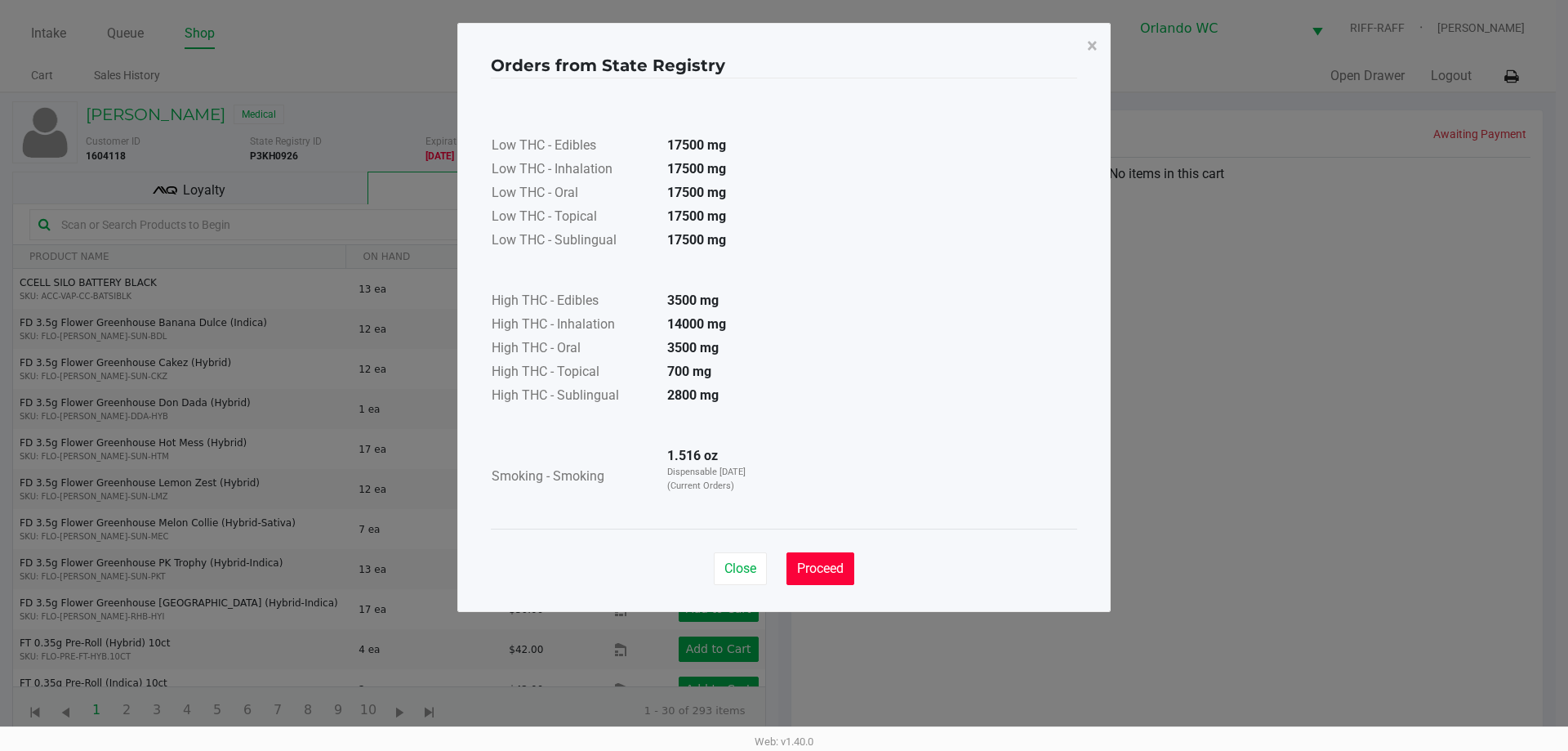
click at [781, 572] on span "Proceed" at bounding box center [821, 568] width 47 height 15
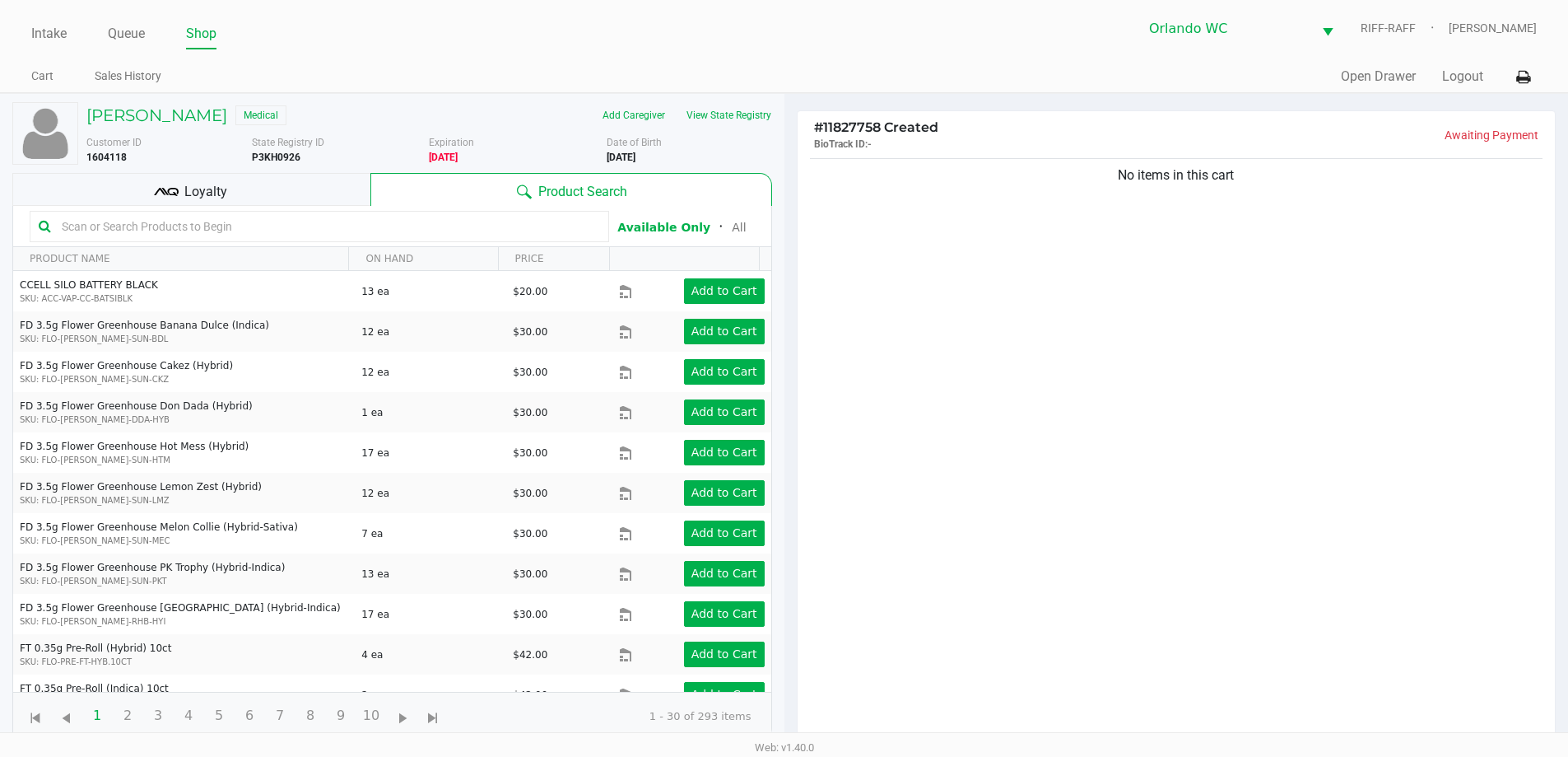
click at [787, 409] on div "No items in this cart" at bounding box center [1177, 453] width 758 height 598
click at [787, 377] on div "No items in this cart" at bounding box center [1177, 453] width 758 height 598
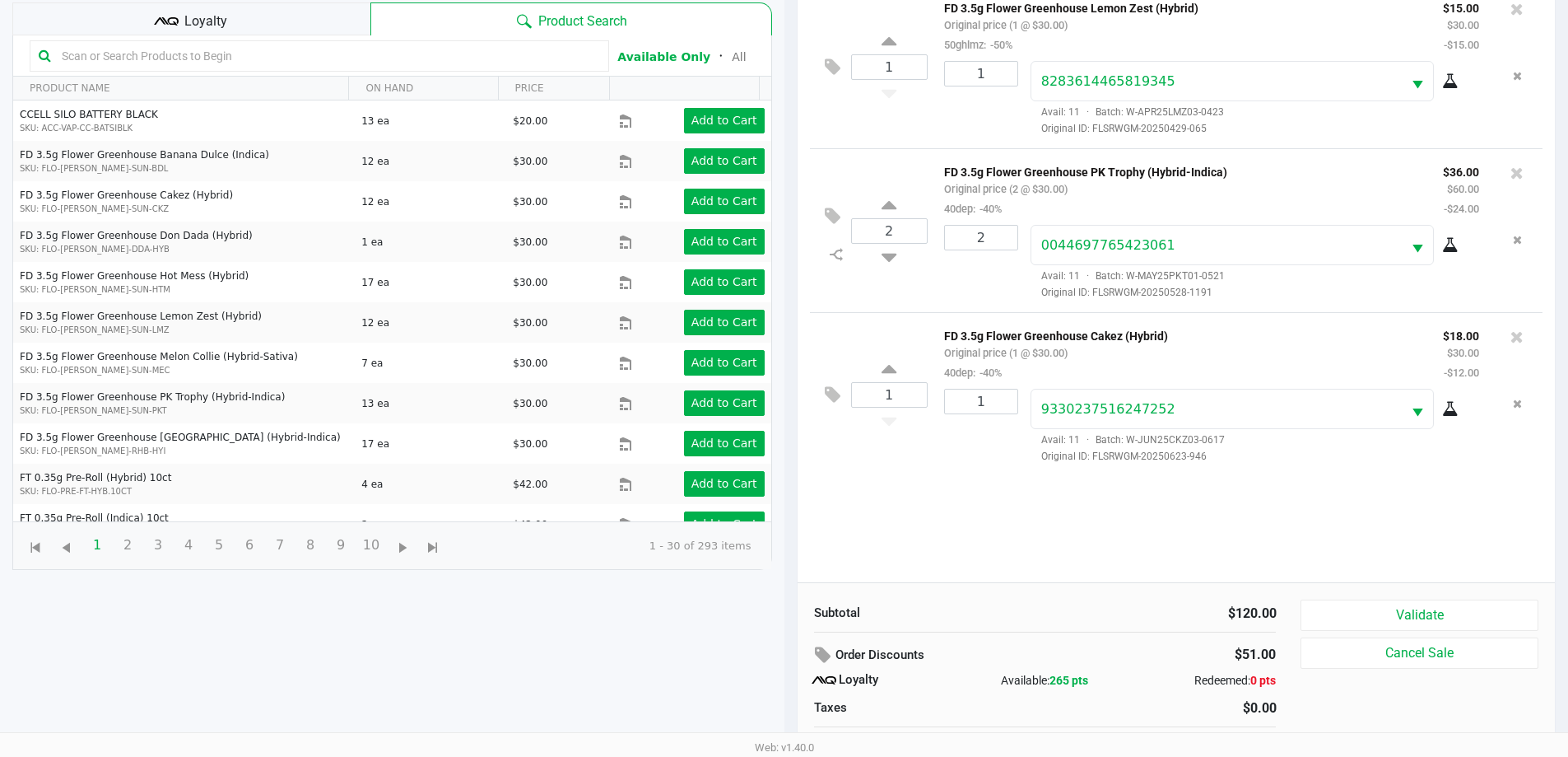
scroll to position [197, 0]
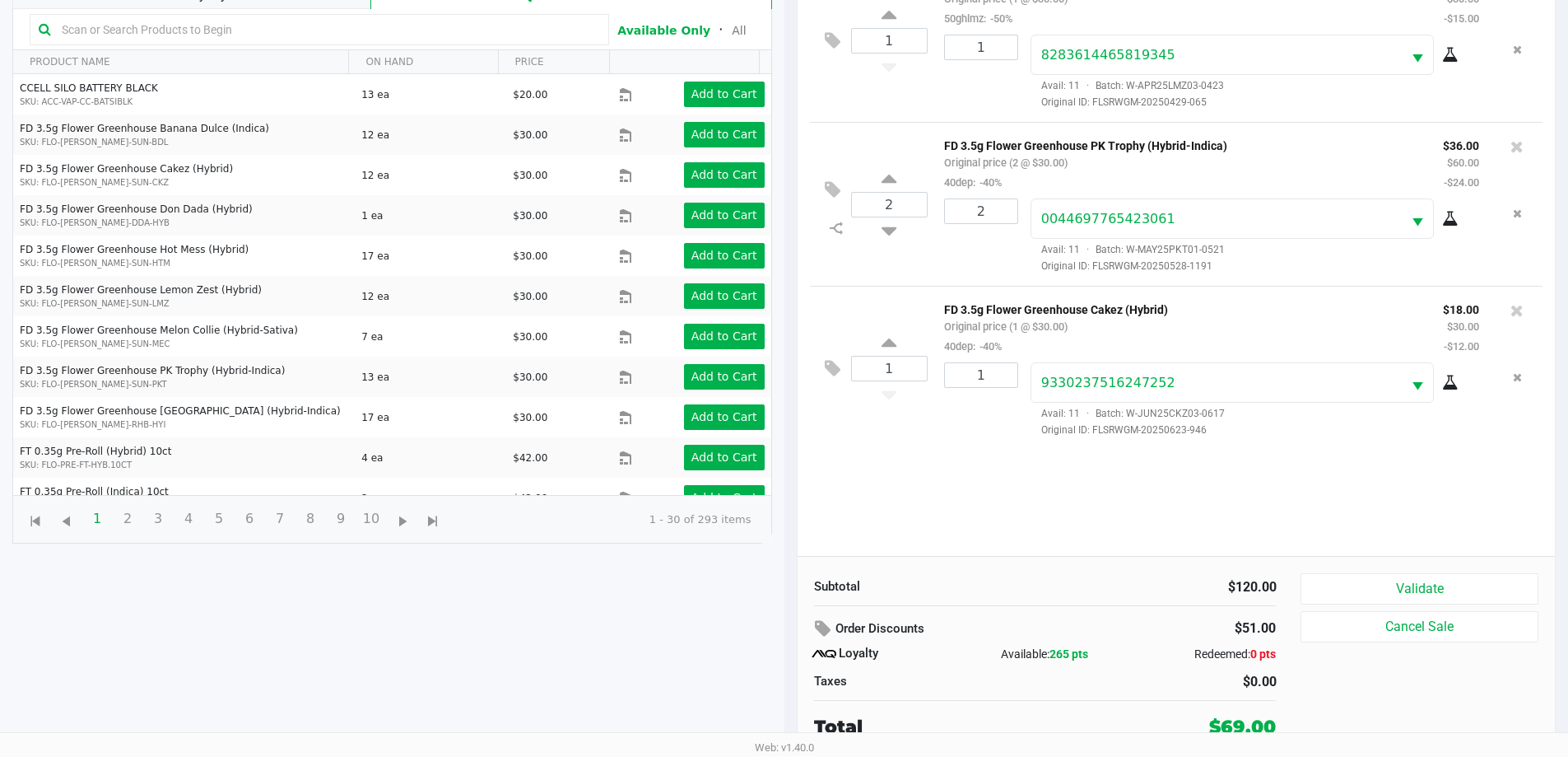
click at [787, 597] on button "Validate" at bounding box center [1419, 589] width 237 height 31
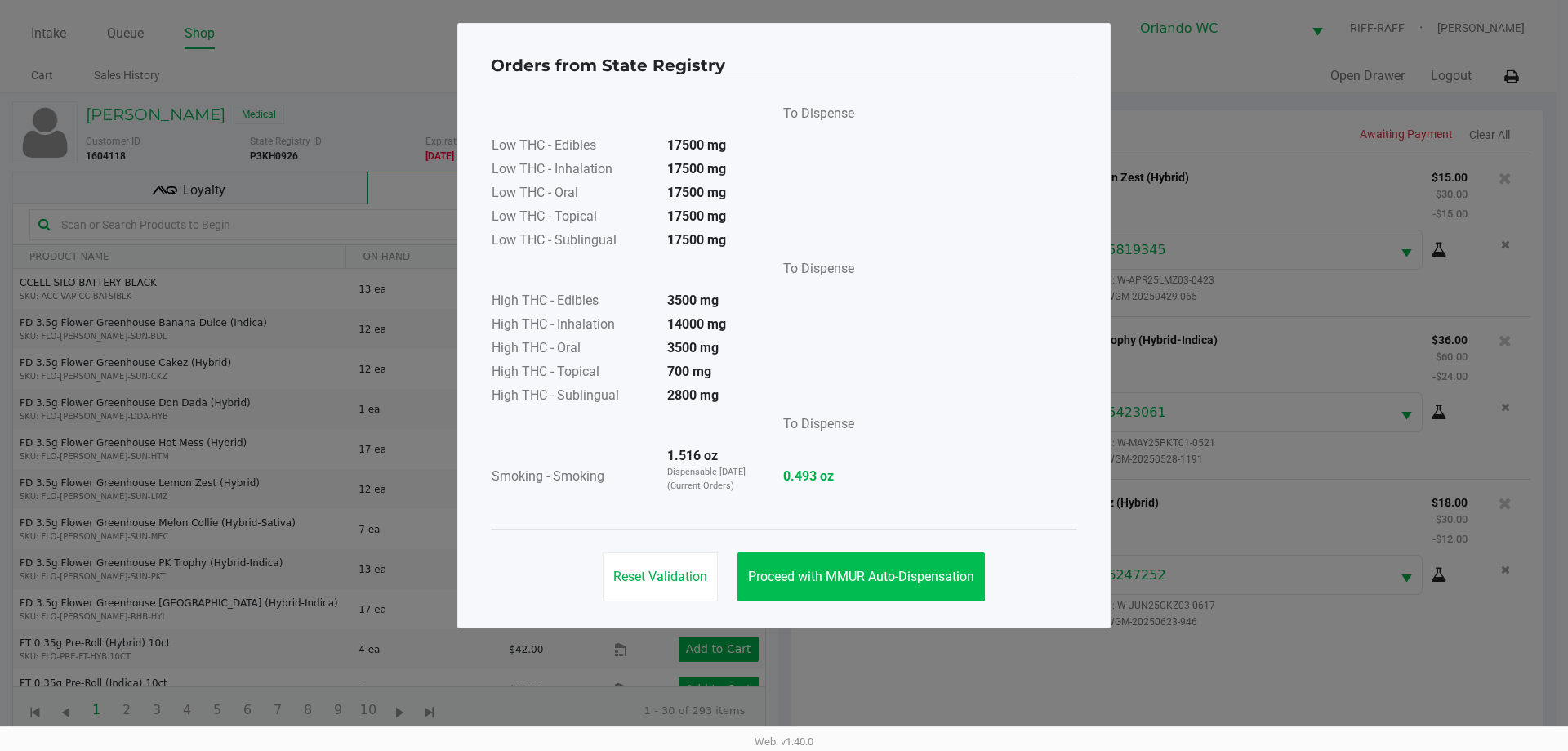
click at [781, 591] on button "Proceed with MMUR Auto-Dispensation" at bounding box center [861, 577] width 248 height 49
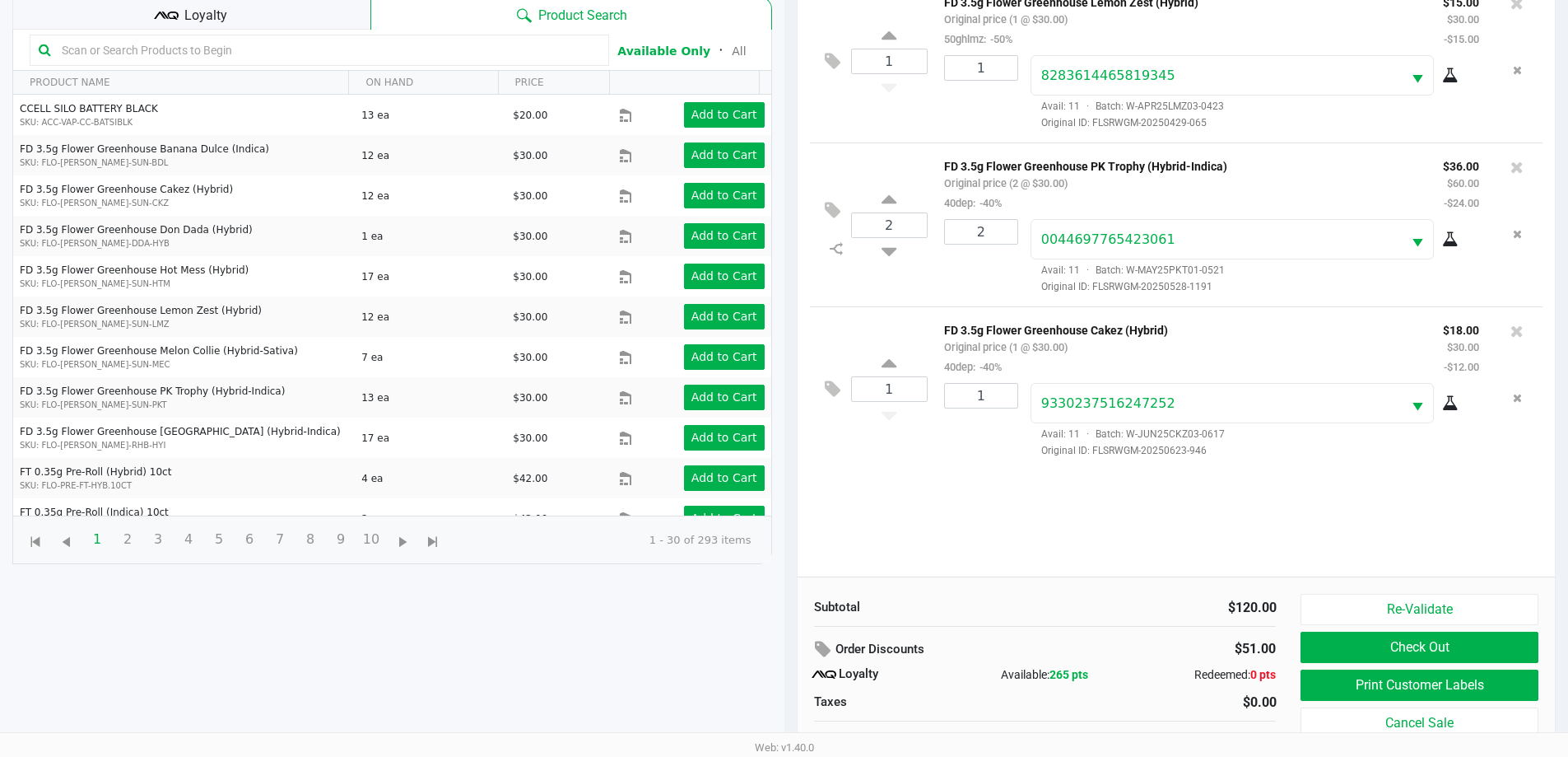
scroll to position [197, 0]
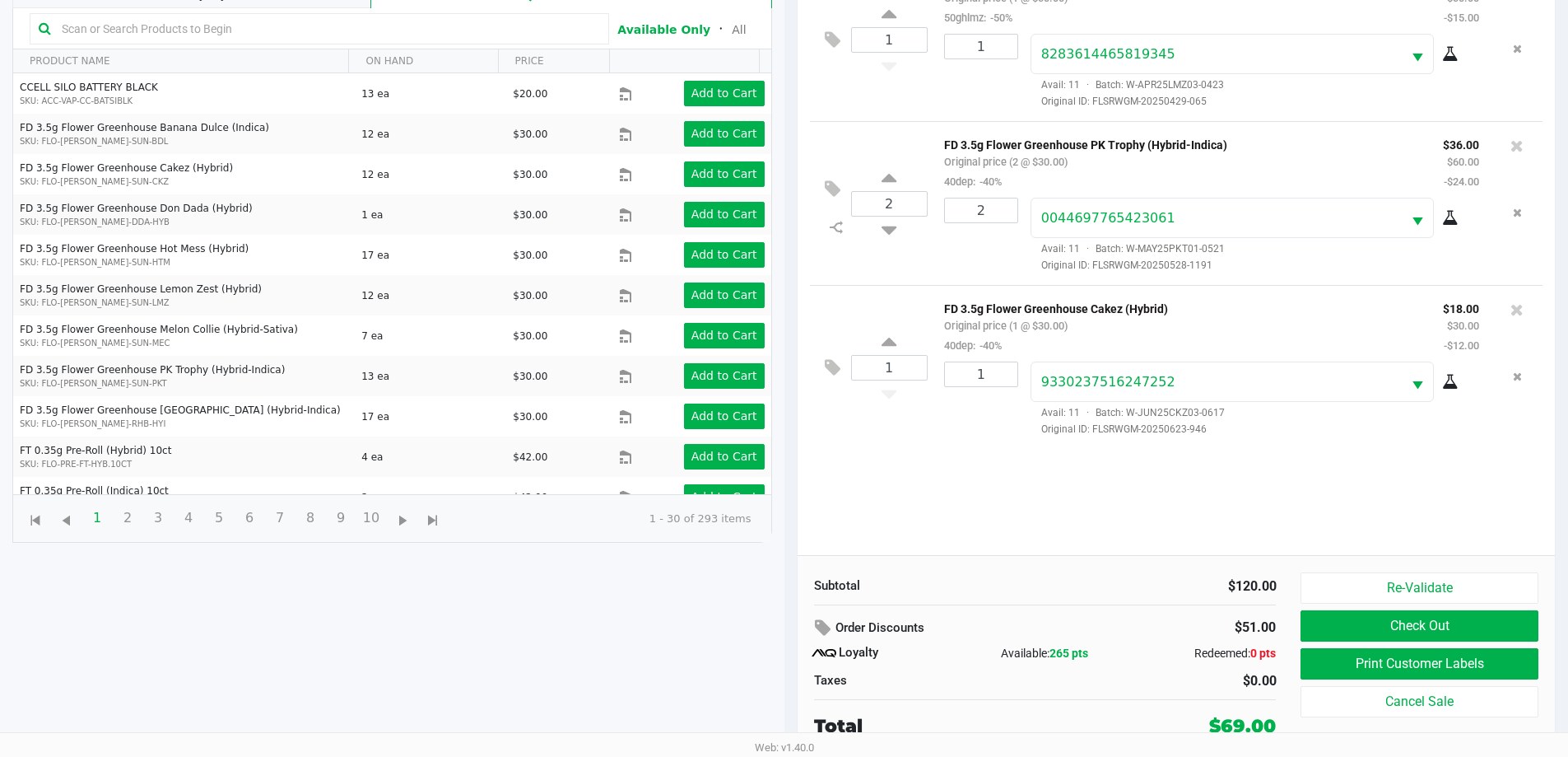
click at [787, 623] on icon at bounding box center [824, 628] width 20 height 19
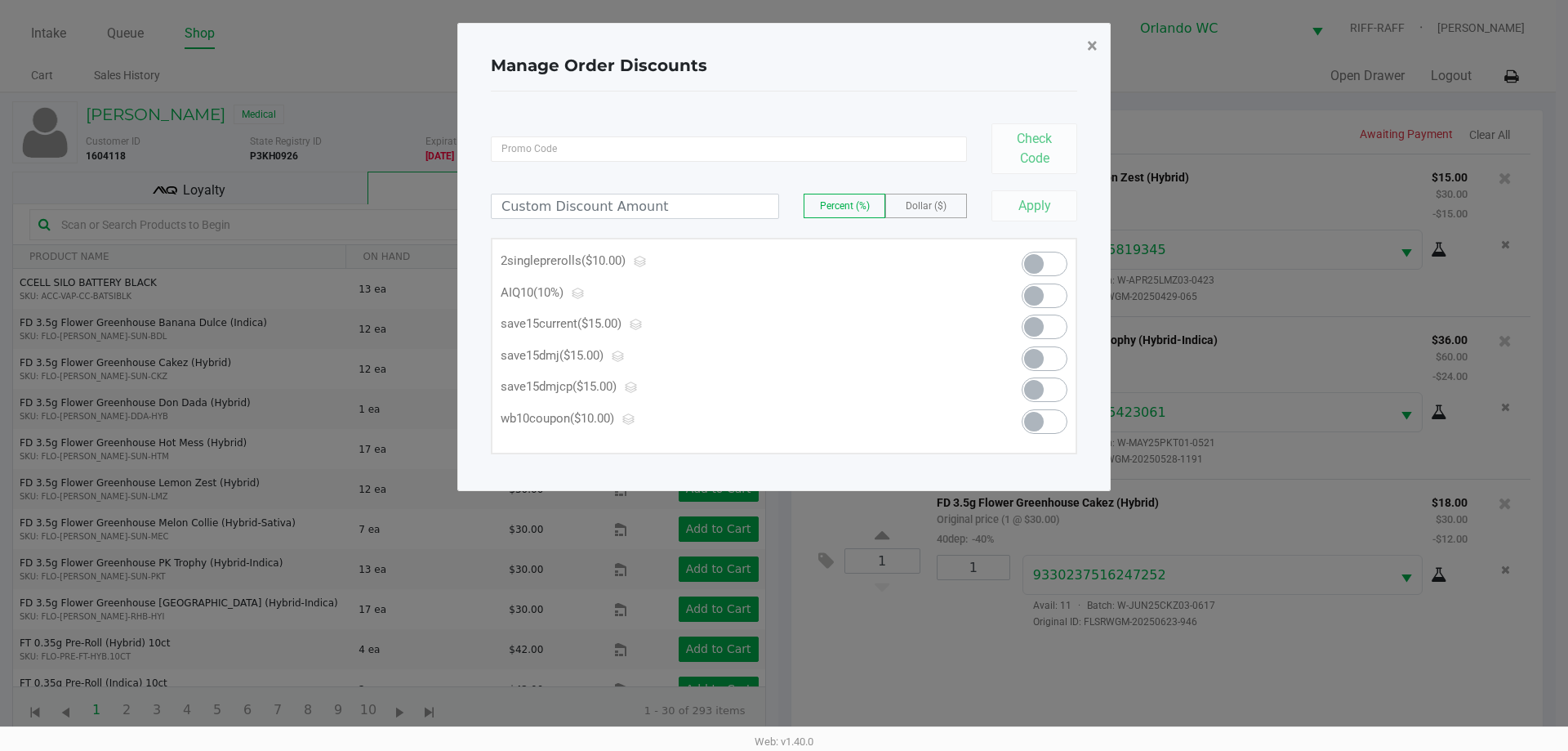
click at [781, 43] on span "×" at bounding box center [1092, 45] width 10 height 23
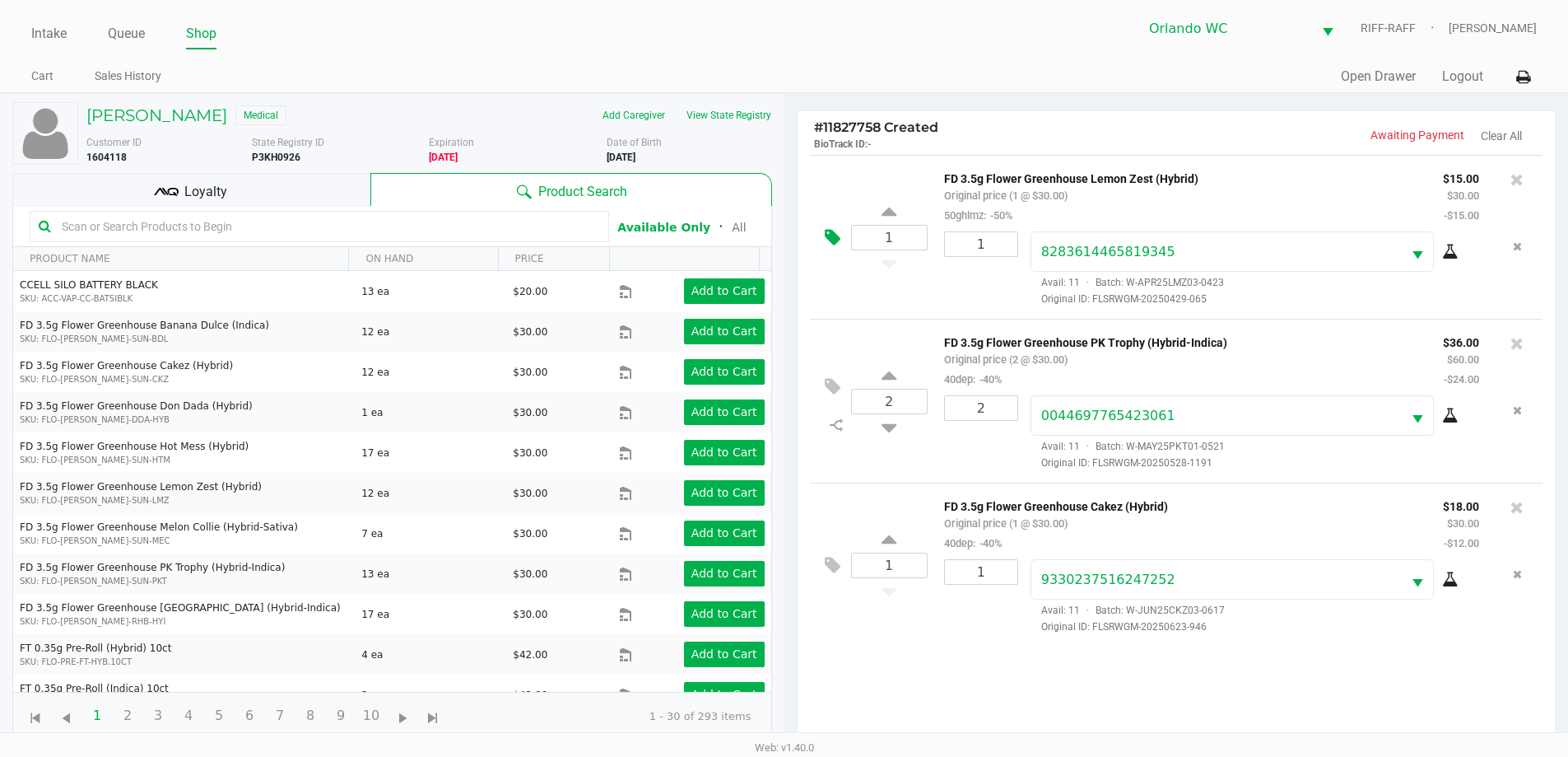
click at [787, 238] on icon at bounding box center [833, 238] width 15 height 19
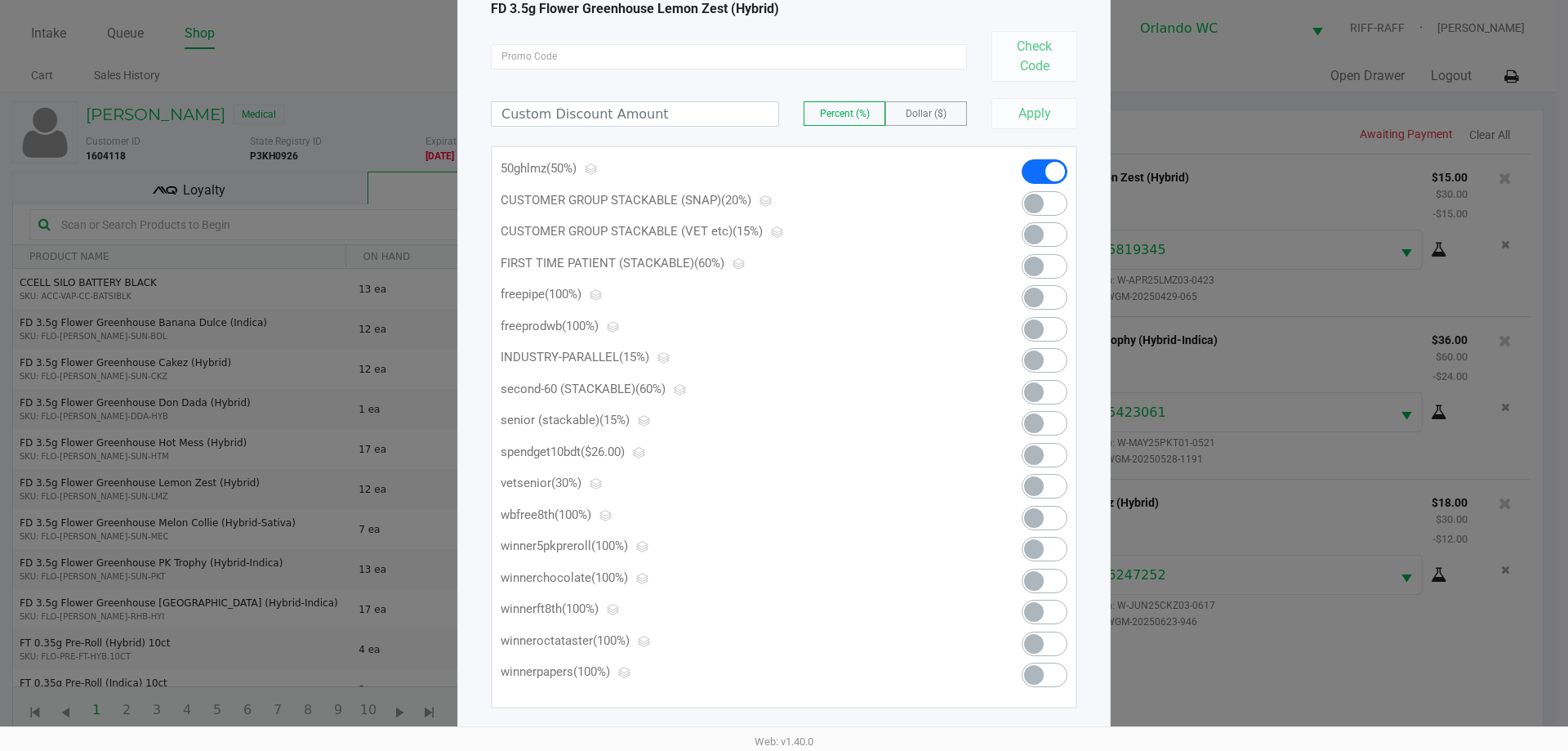
scroll to position [129, 0]
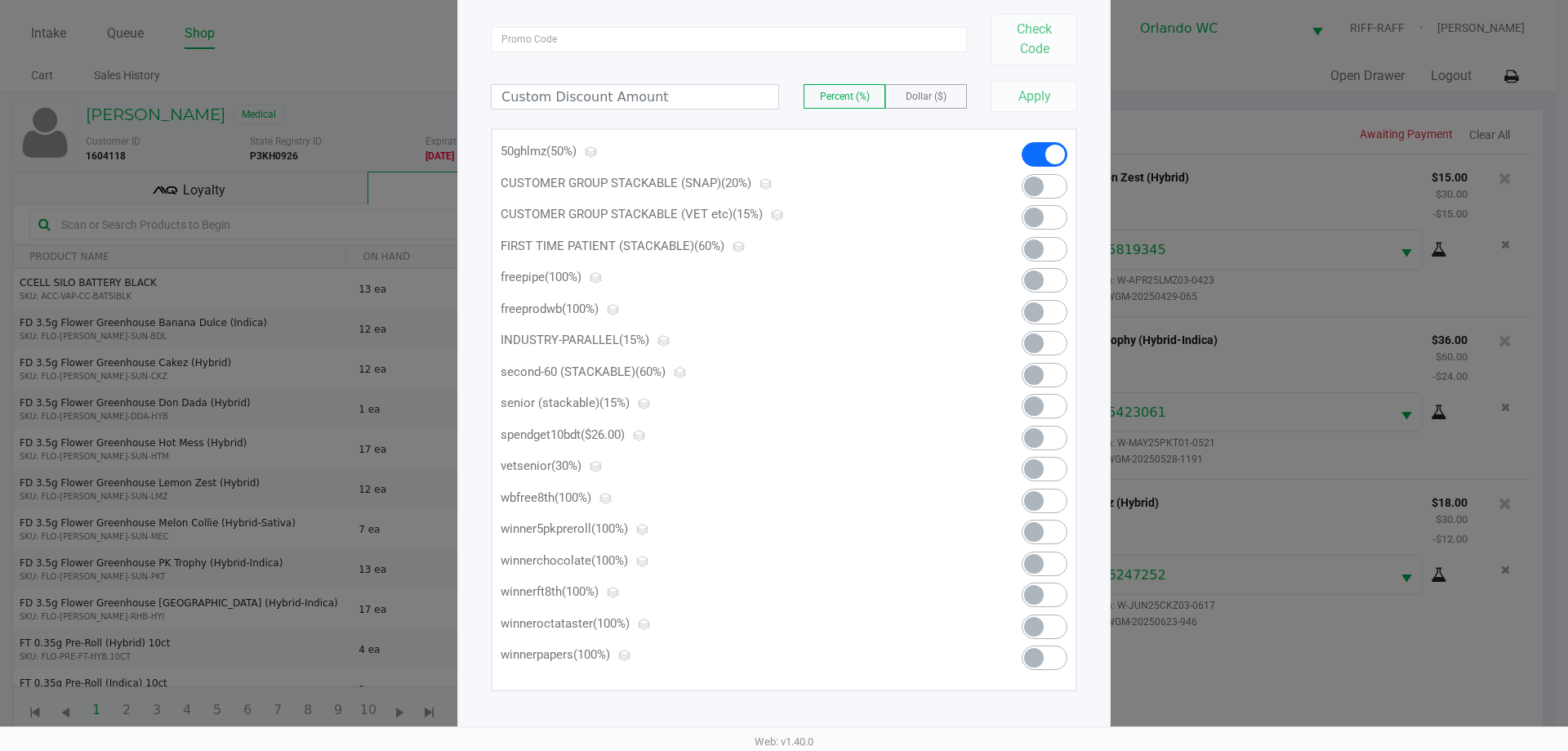
click at [781, 118] on ngb-modal-window "Manage Line Discounts × FD 3.5g Flower Greenhouse Lemon Zest (Hybrid) Check Cod…" at bounding box center [784, 376] width 1568 height 751
drag, startPoint x: 1147, startPoint y: 87, endPoint x: 1096, endPoint y: 158, distance: 87.4
click at [781, 87] on ngb-modal-window "Manage Line Discounts × FD 3.5g Flower Greenhouse Lemon Zest (Hybrid) Check Cod…" at bounding box center [784, 376] width 1568 height 751
click at [781, 100] on div "Apply" at bounding box center [1028, 96] width 98 height 31
click at [781, 96] on div "Apply" at bounding box center [1028, 96] width 98 height 31
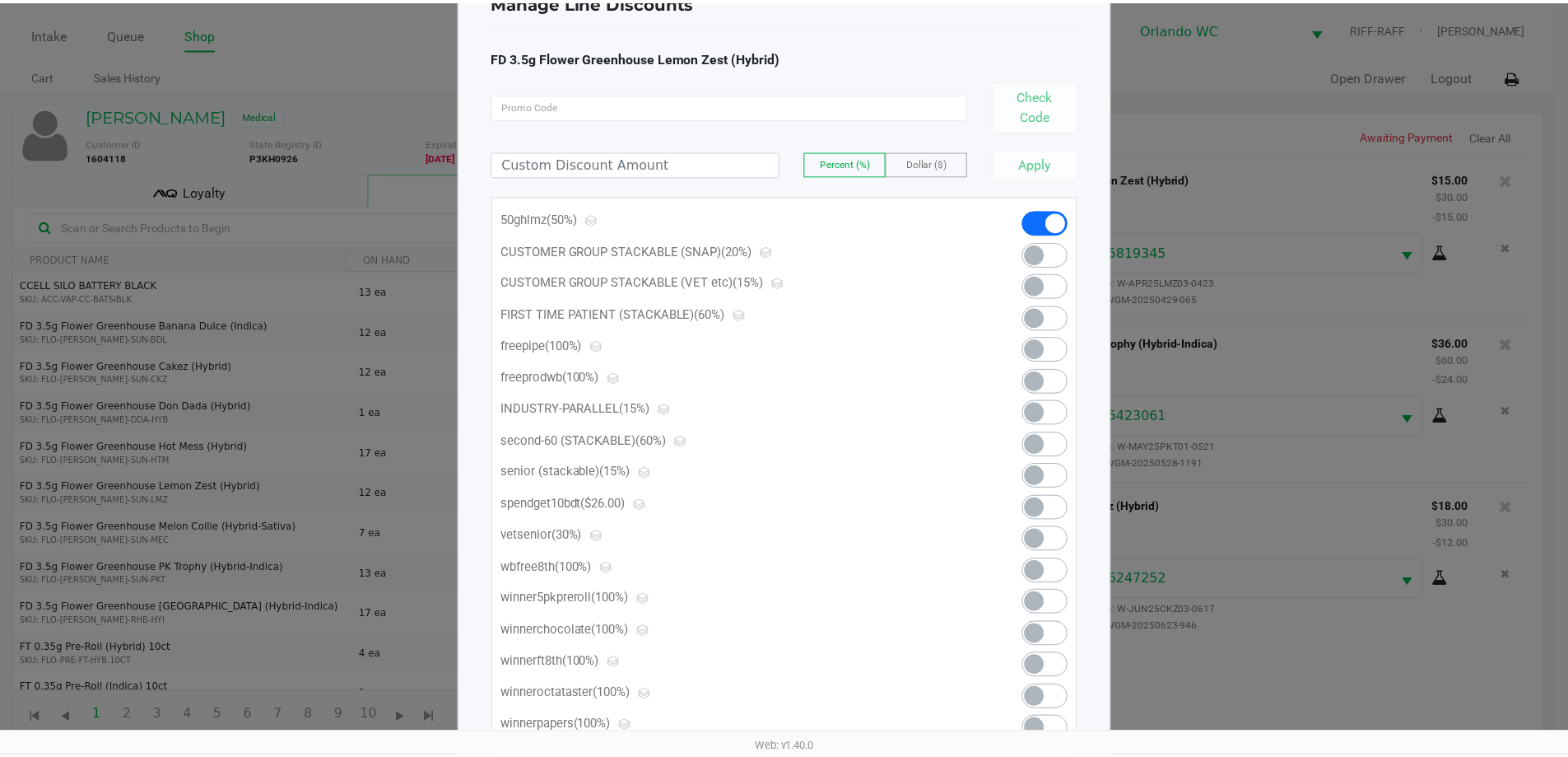
scroll to position [0, 0]
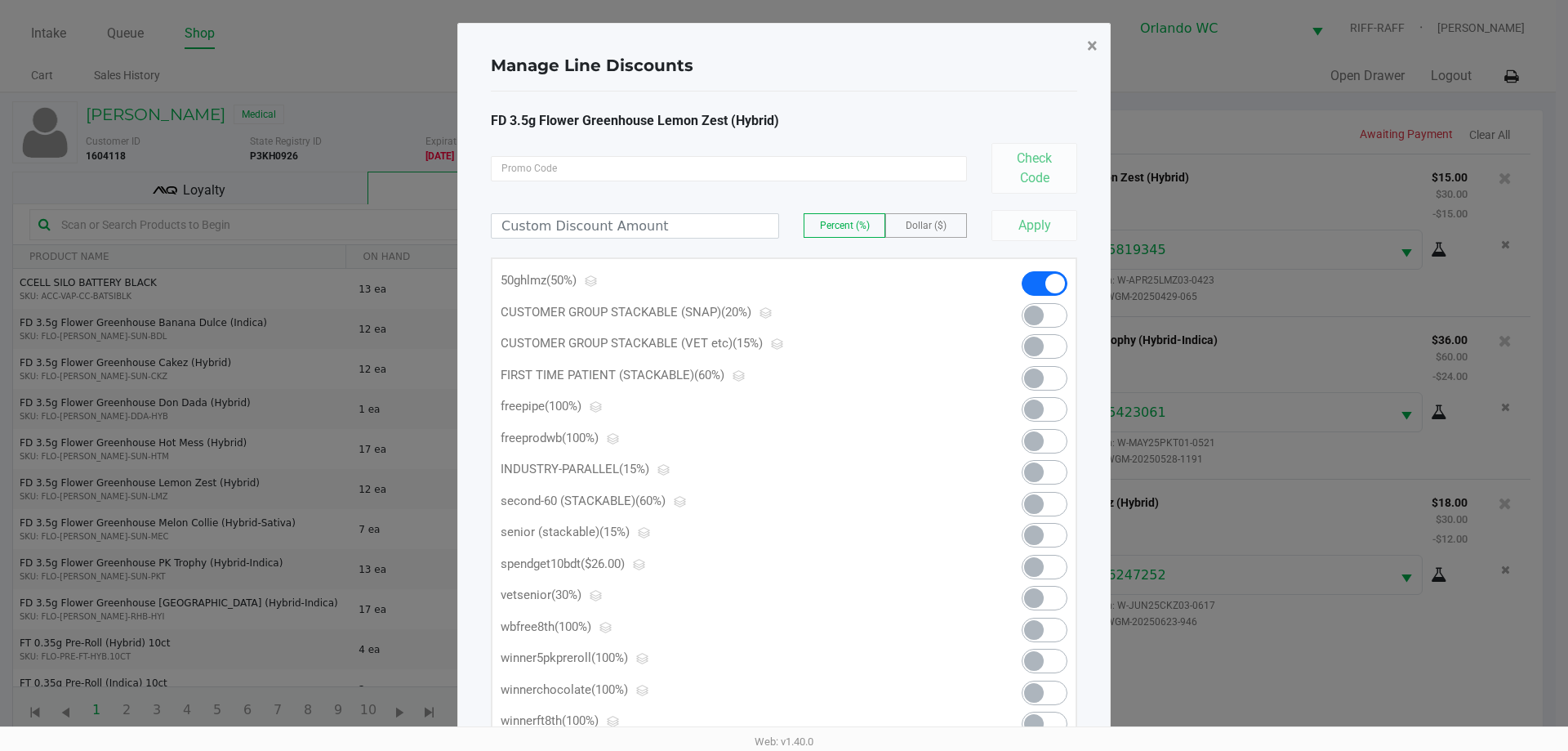
drag, startPoint x: 1087, startPoint y: 45, endPoint x: 1097, endPoint y: 47, distance: 10.2
click at [781, 45] on span "×" at bounding box center [1092, 45] width 10 height 23
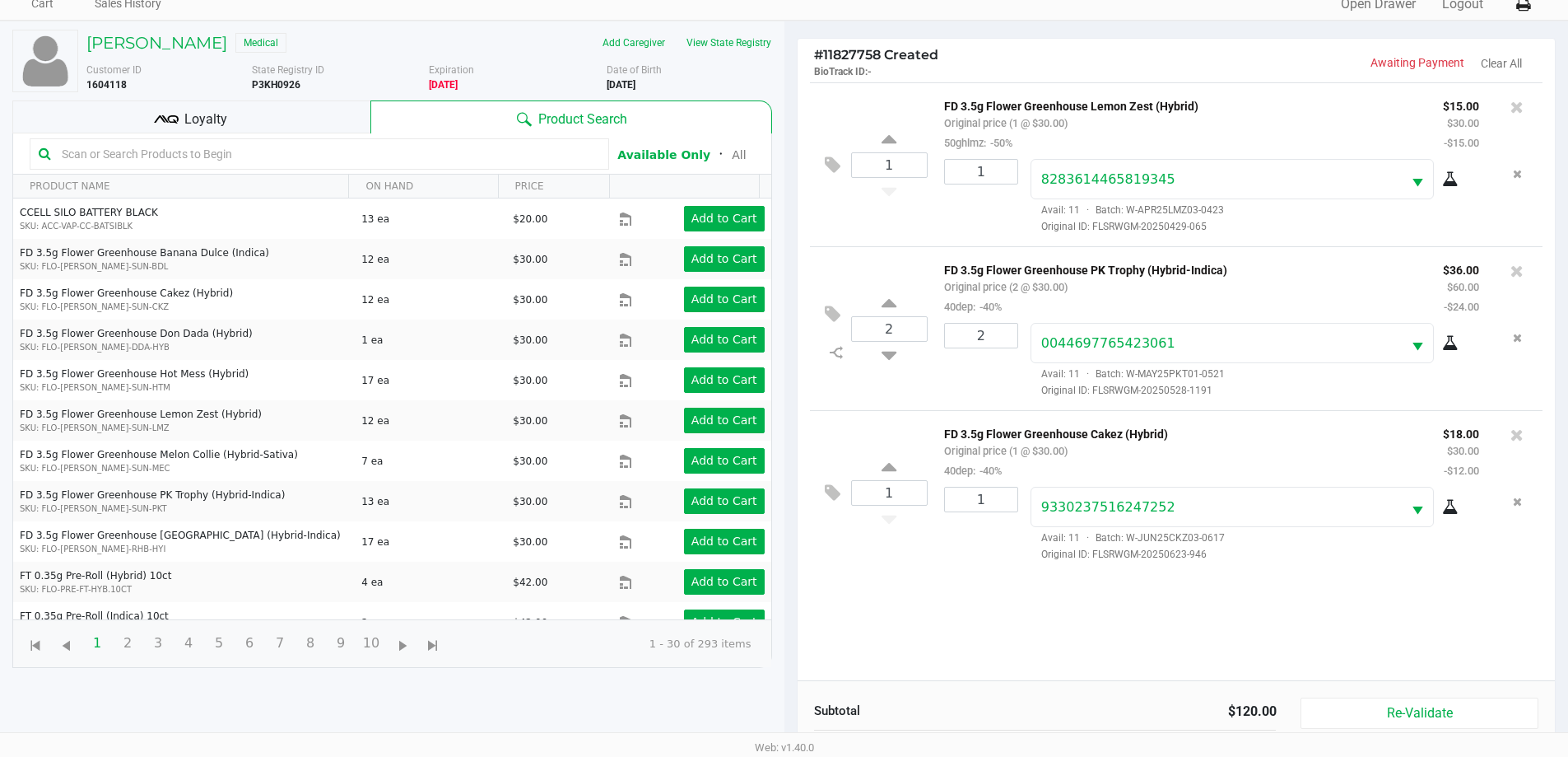
scroll to position [197, 0]
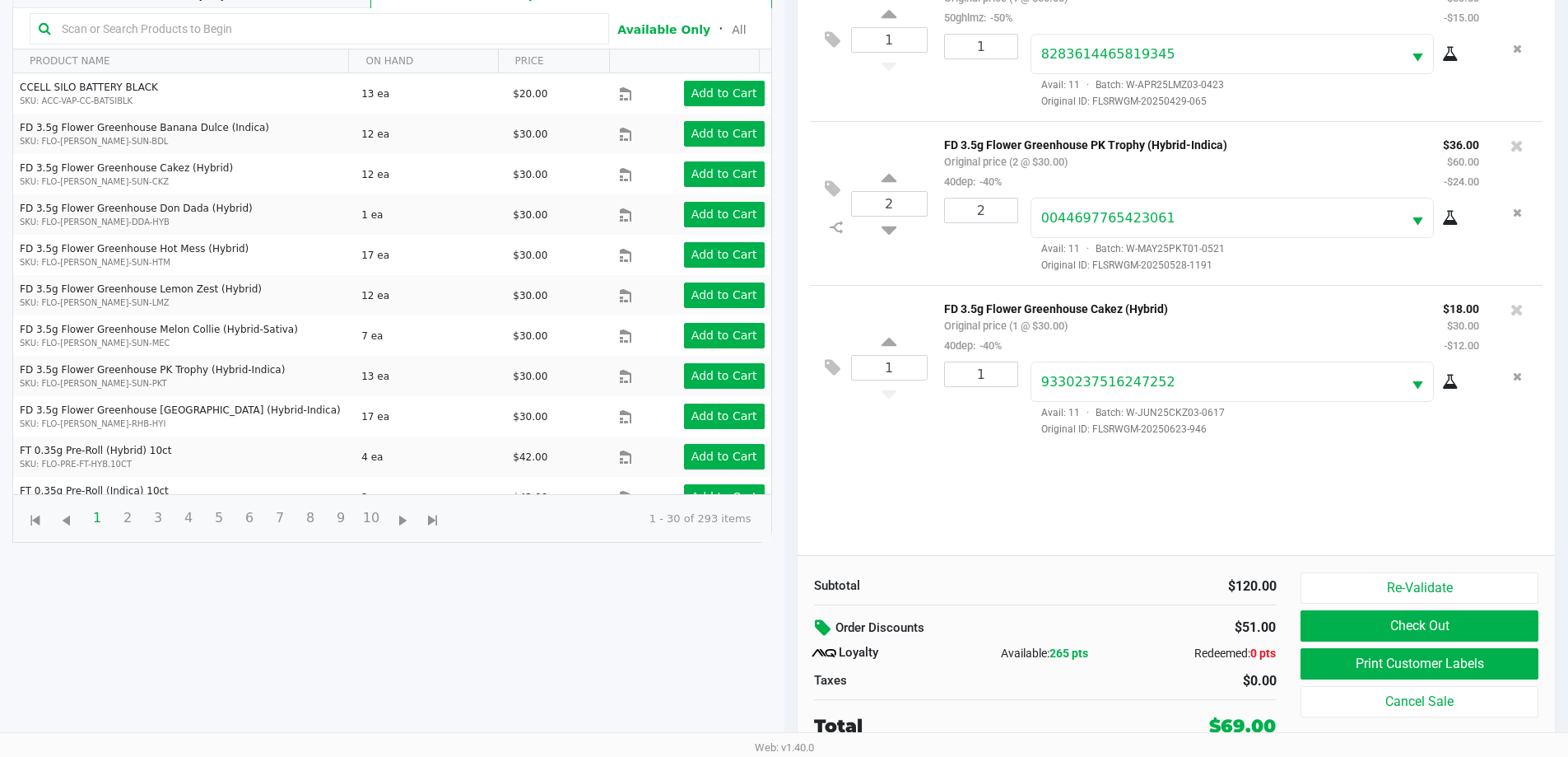
click at [787, 629] on icon at bounding box center [824, 628] width 20 height 19
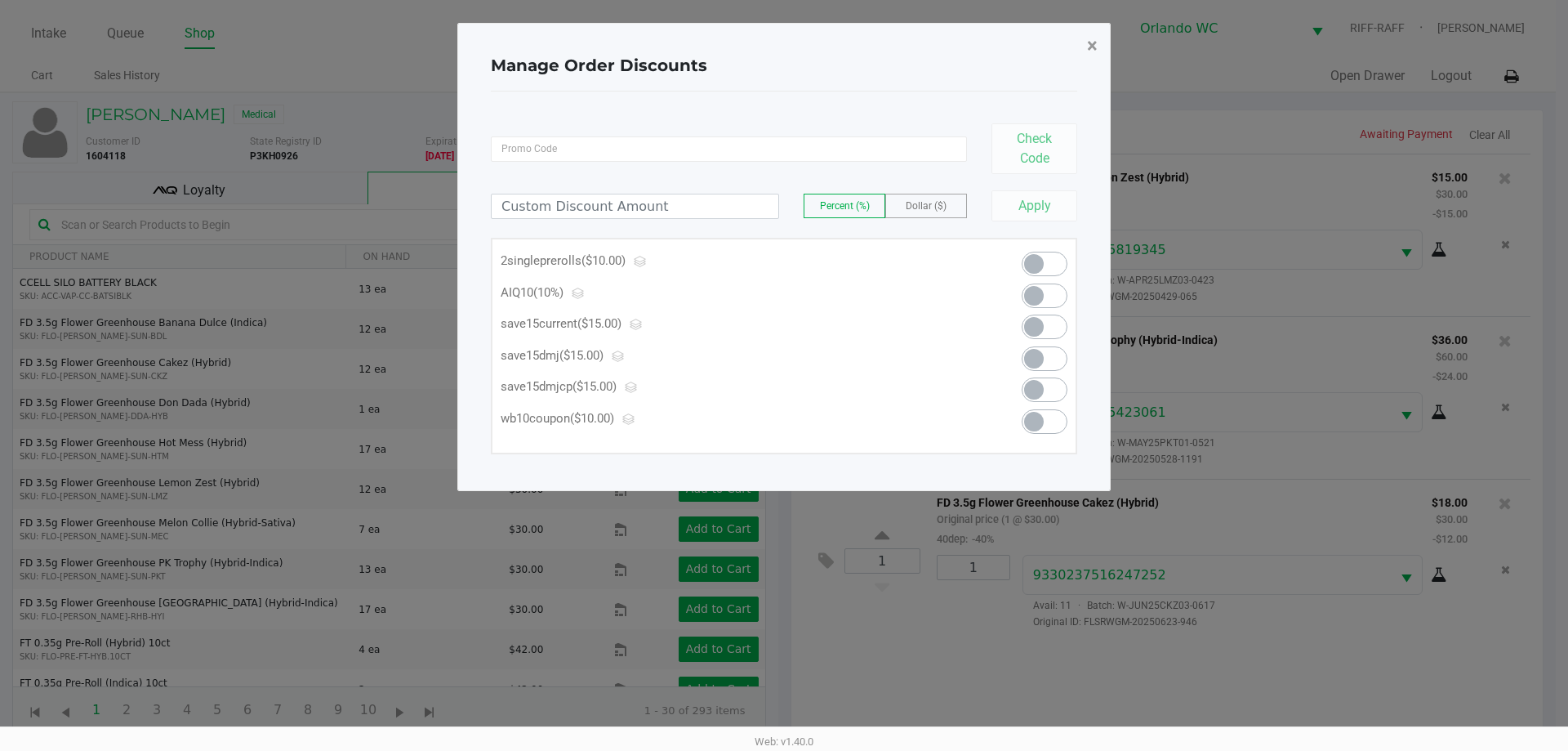
click at [781, 43] on span "×" at bounding box center [1092, 45] width 10 height 23
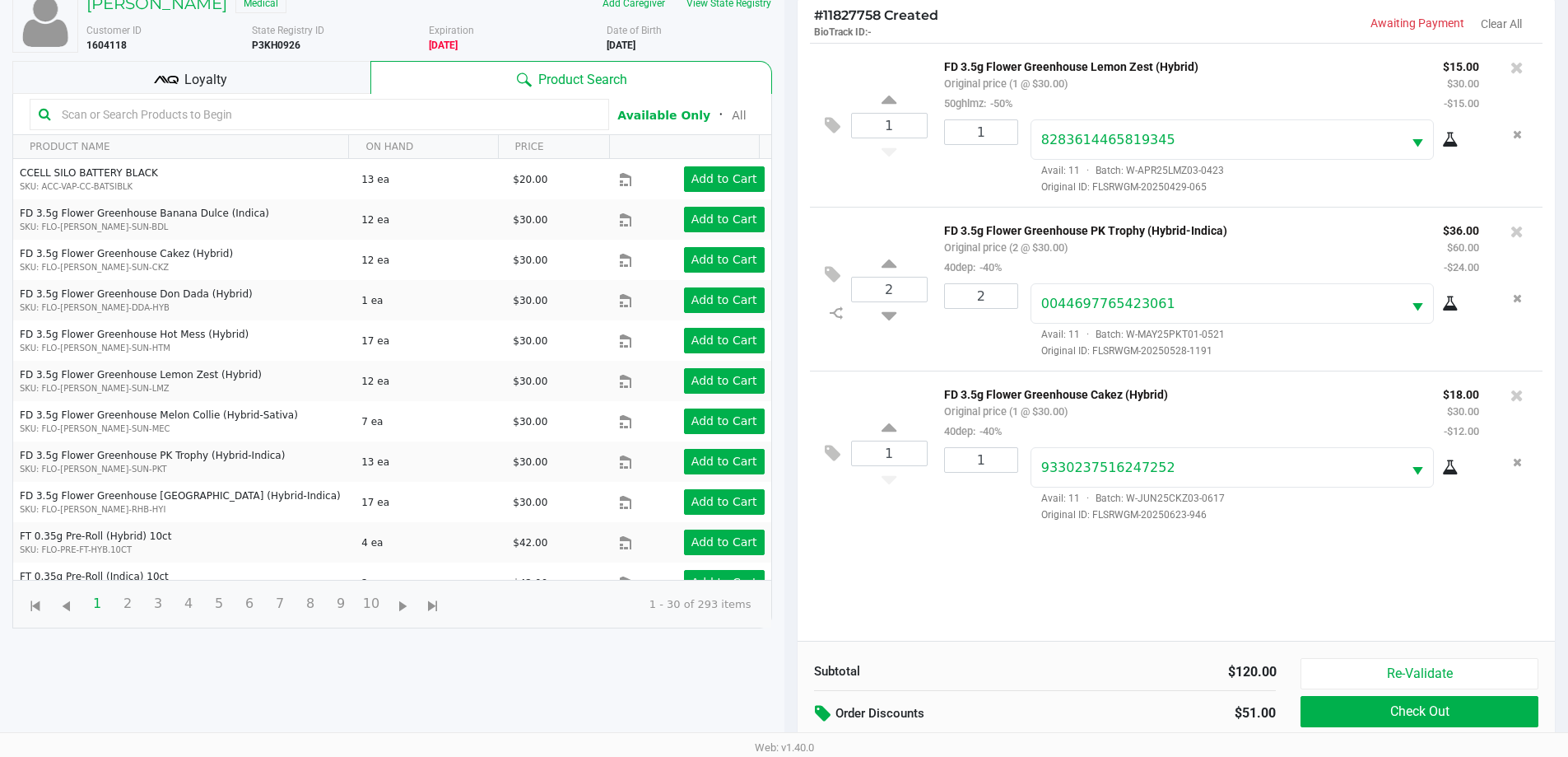
scroll to position [197, 0]
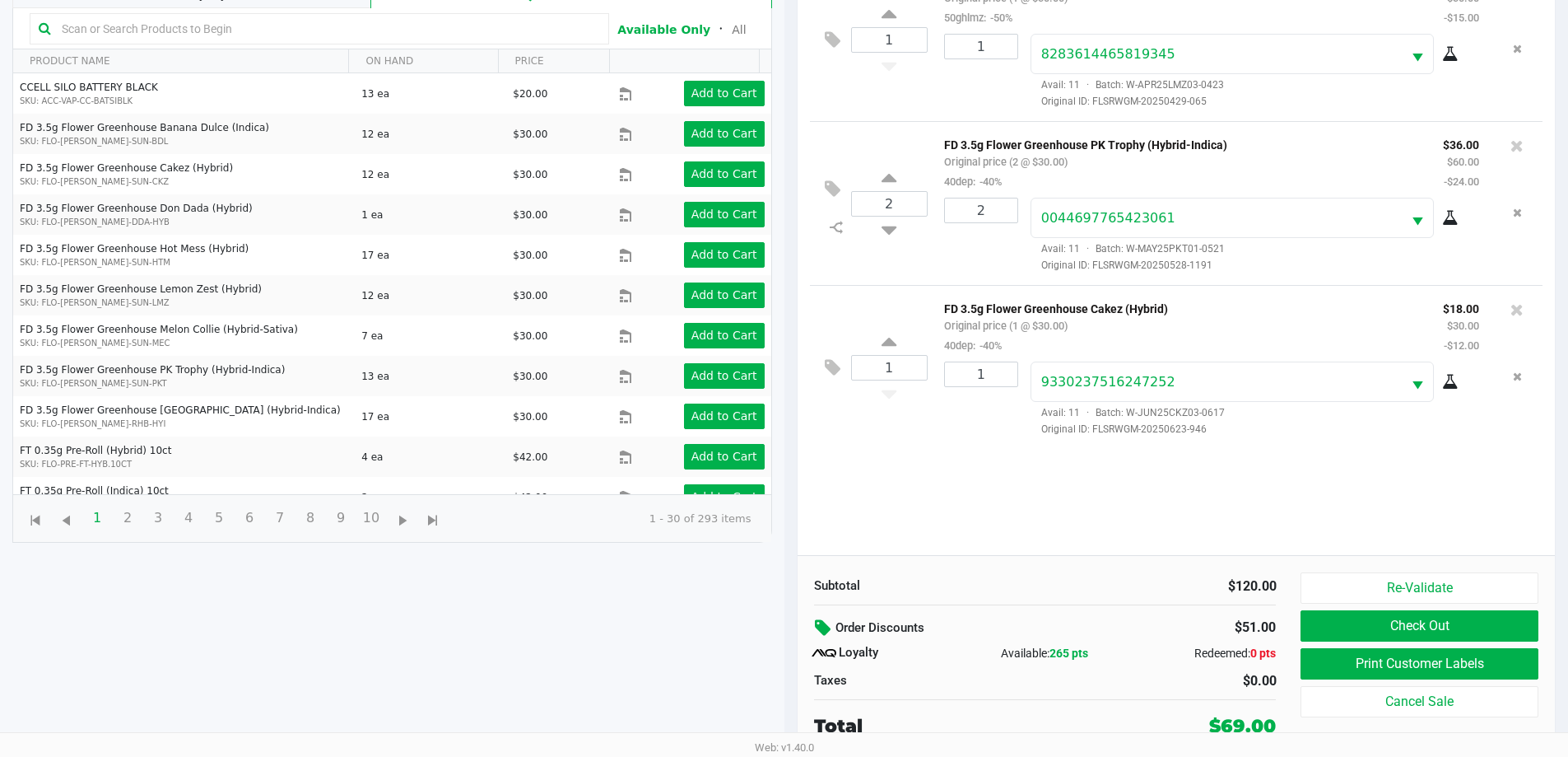
click at [787, 625] on icon at bounding box center [824, 628] width 20 height 19
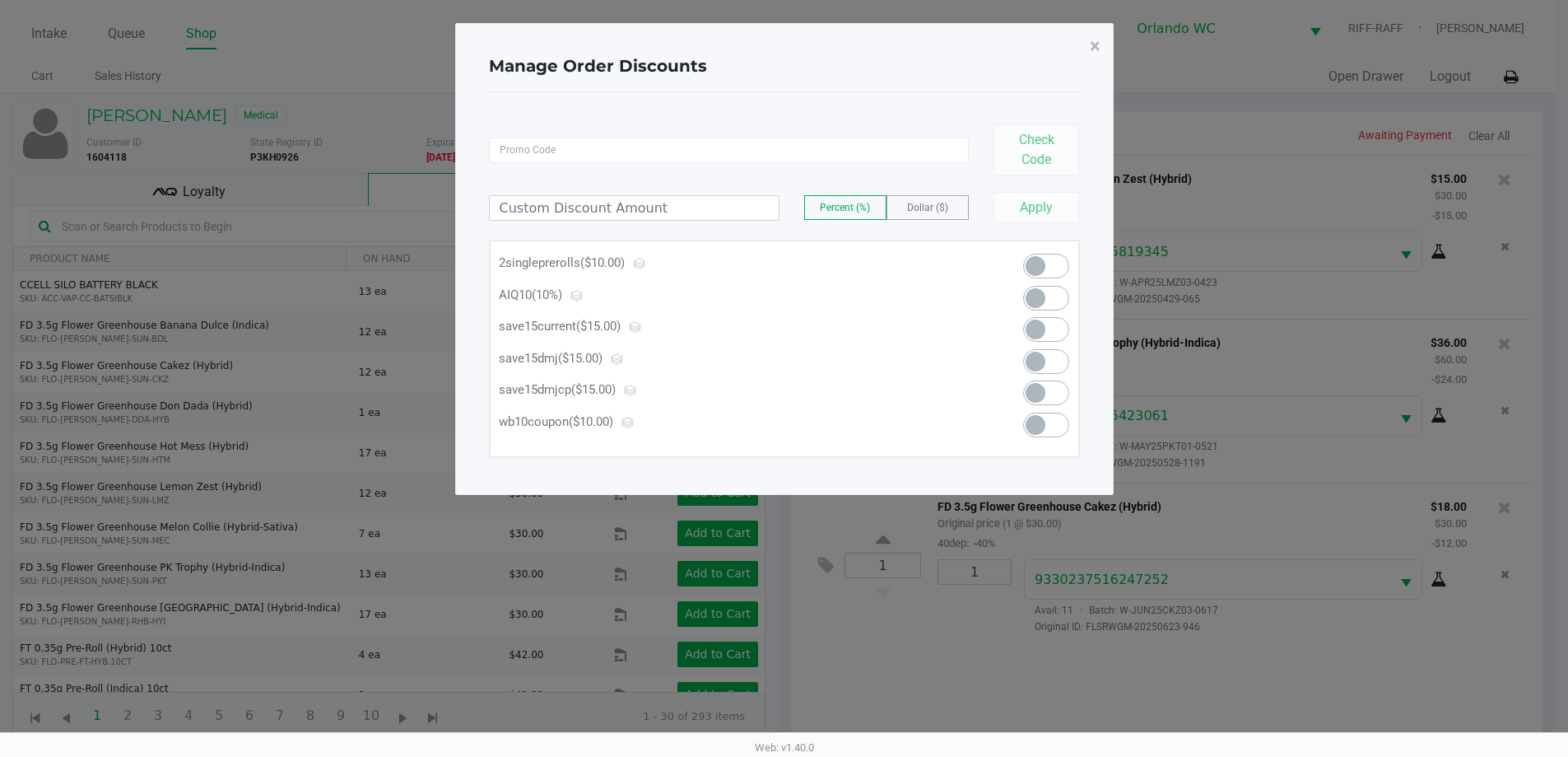
scroll to position [0, 0]
click at [787, 47] on span "×" at bounding box center [1101, 45] width 10 height 23
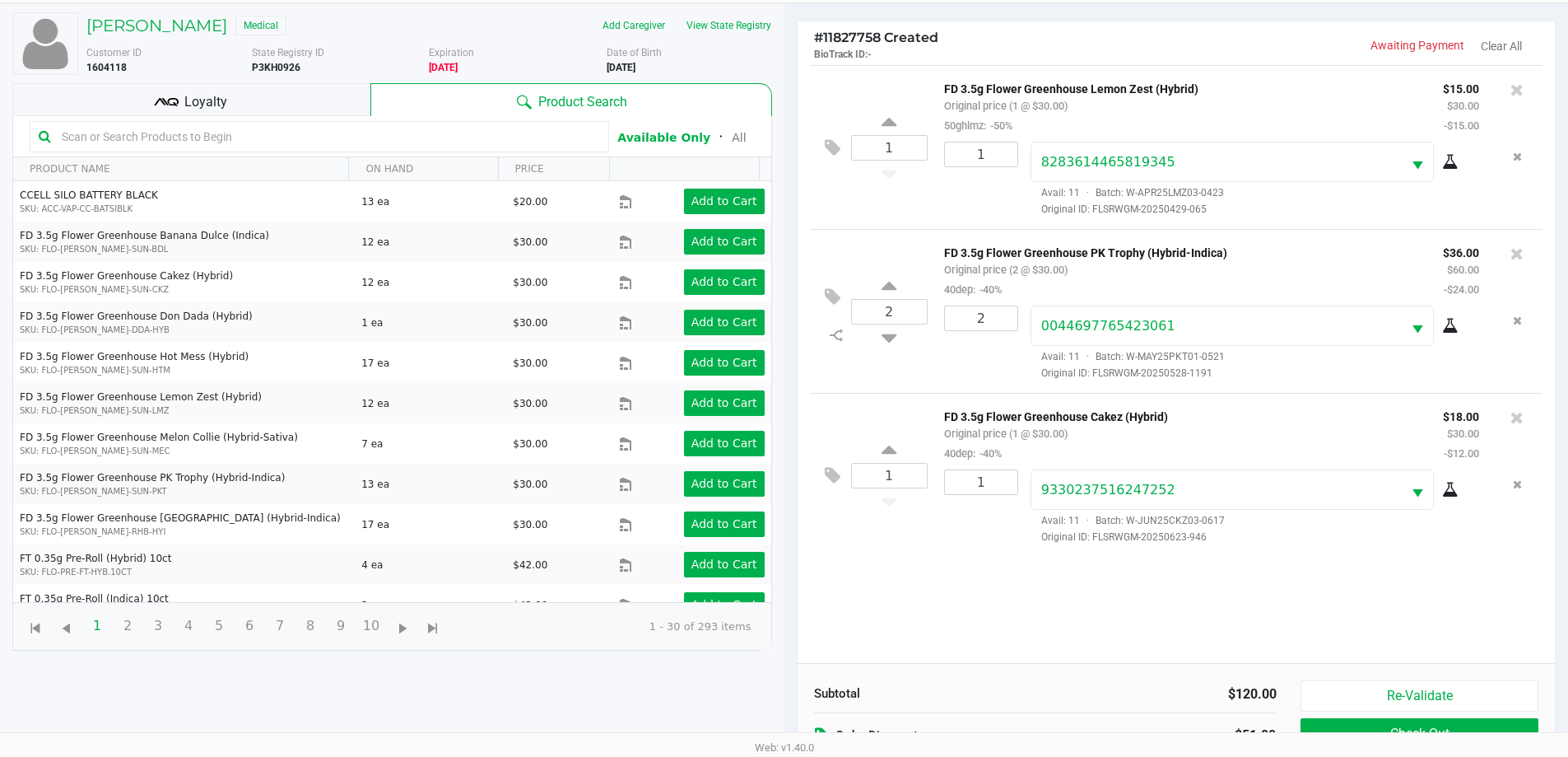
scroll to position [197, 0]
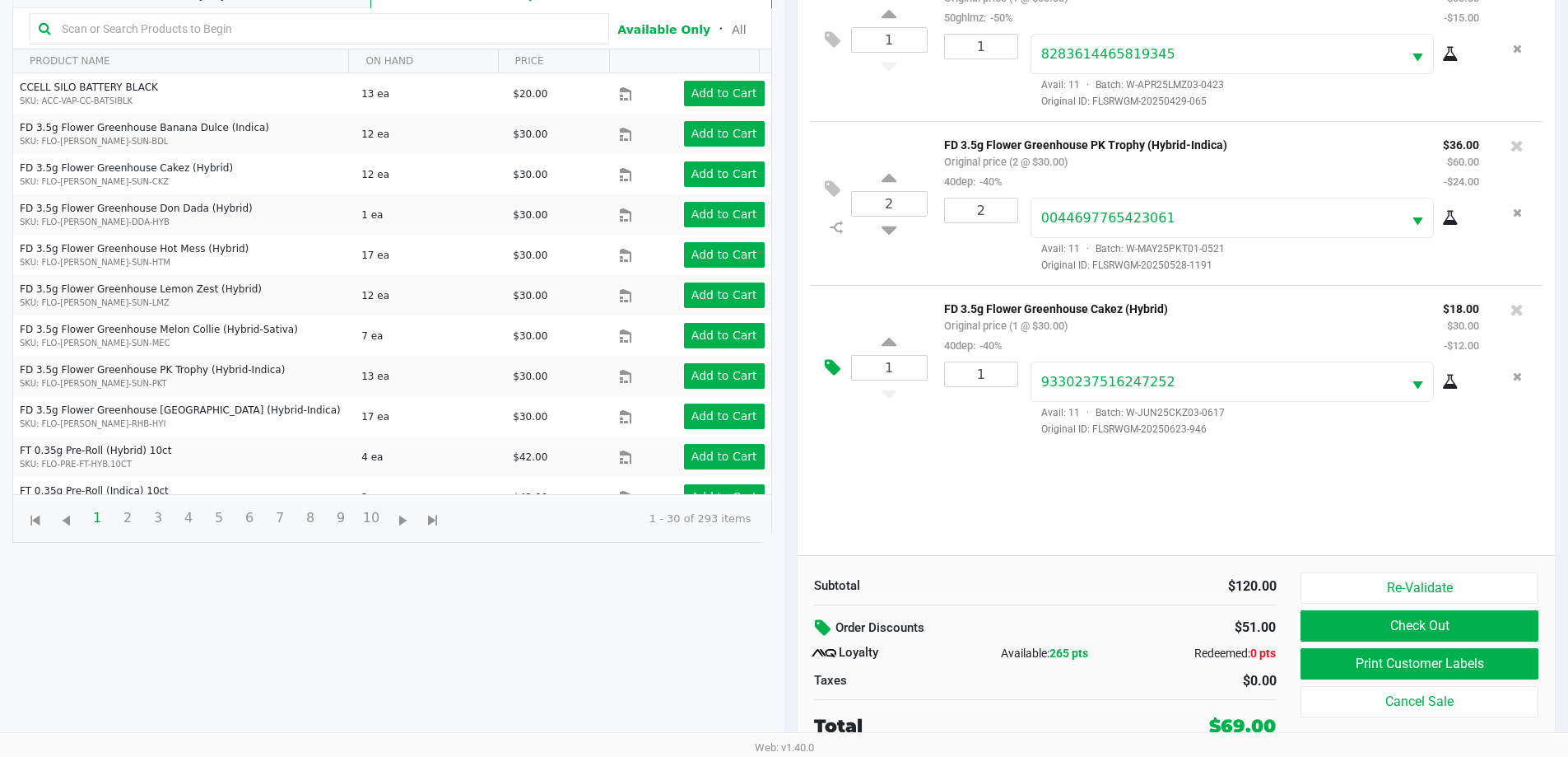
click at [787, 371] on icon at bounding box center [833, 367] width 15 height 19
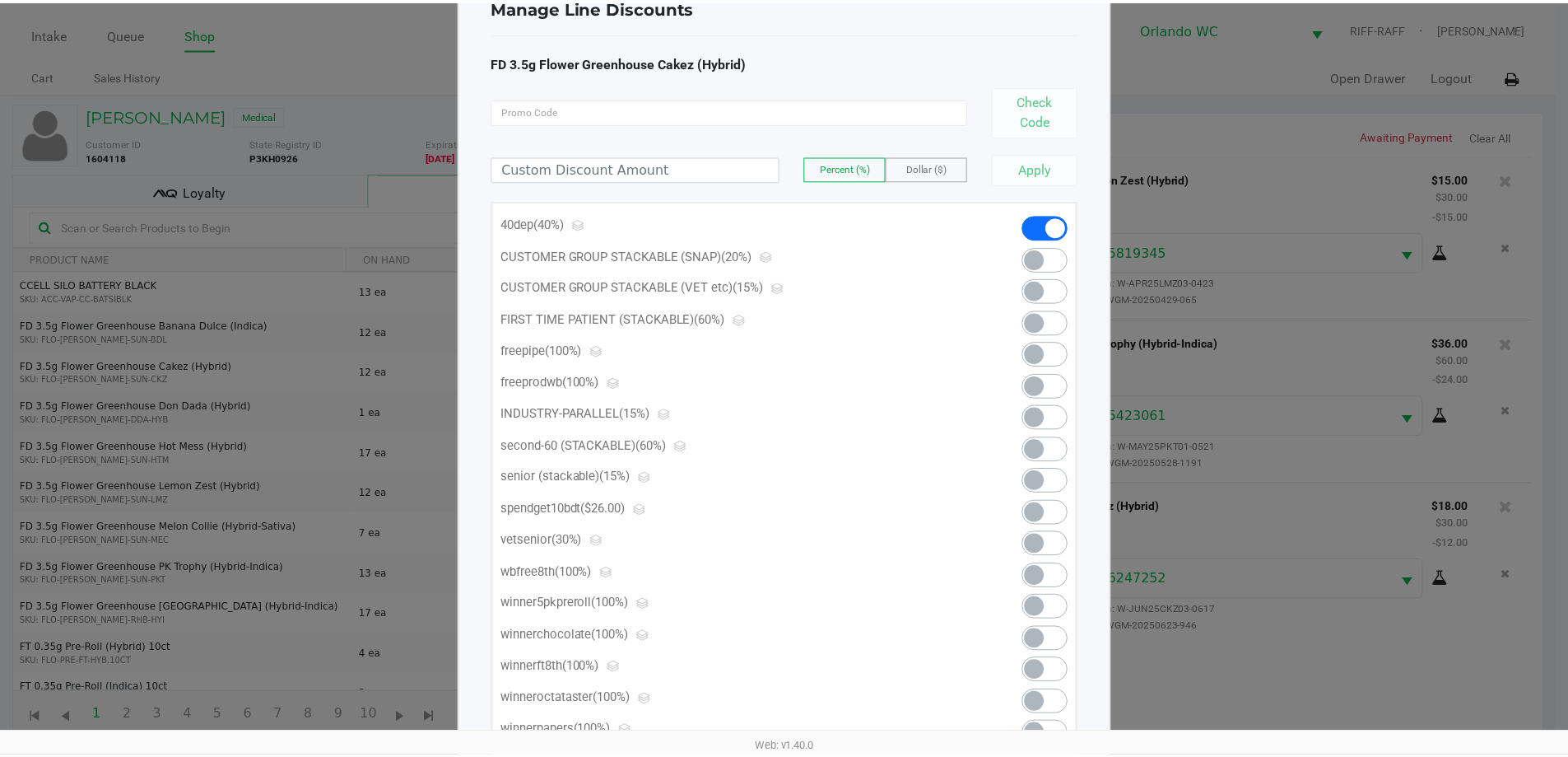
scroll to position [0, 0]
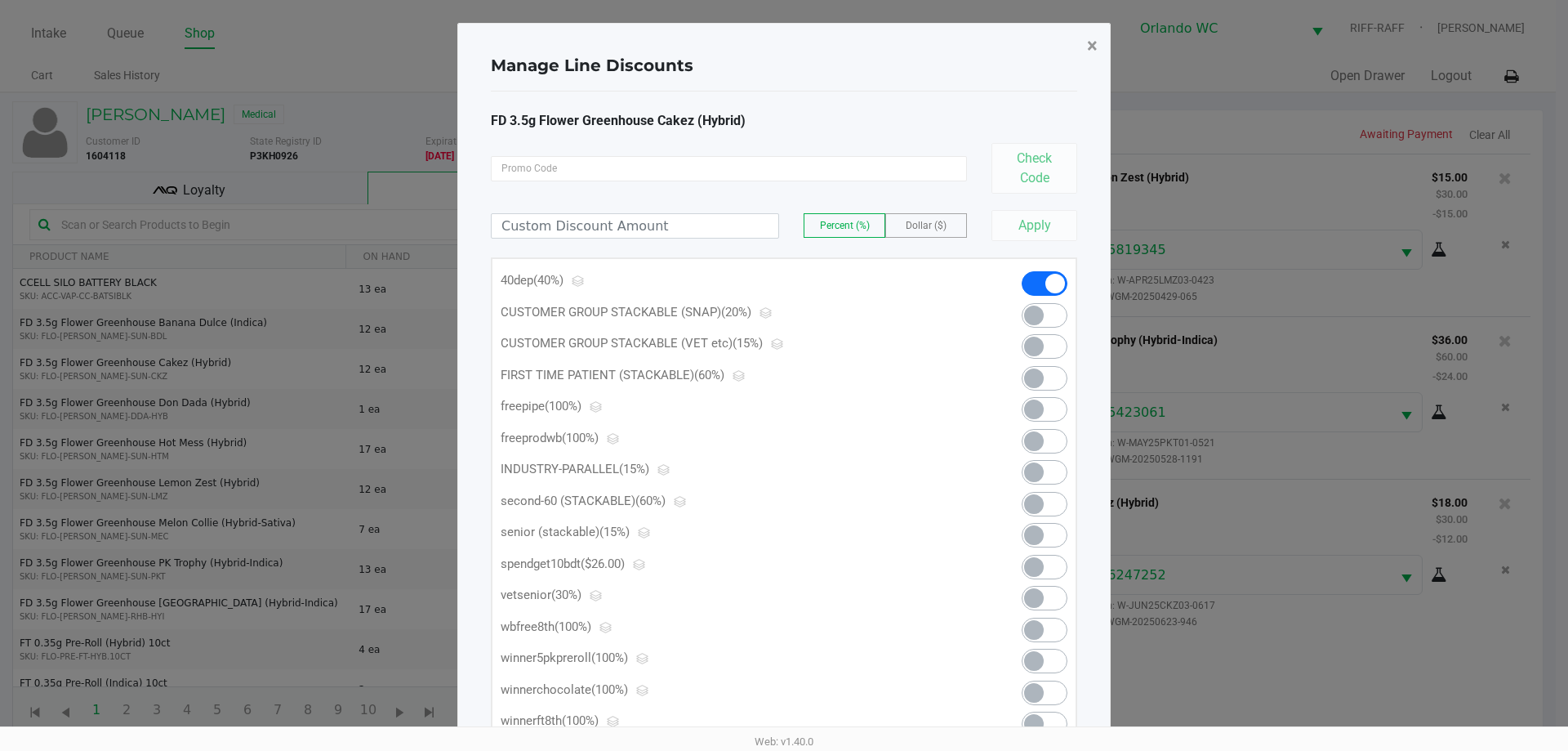
click at [781, 43] on span "×" at bounding box center [1092, 45] width 10 height 23
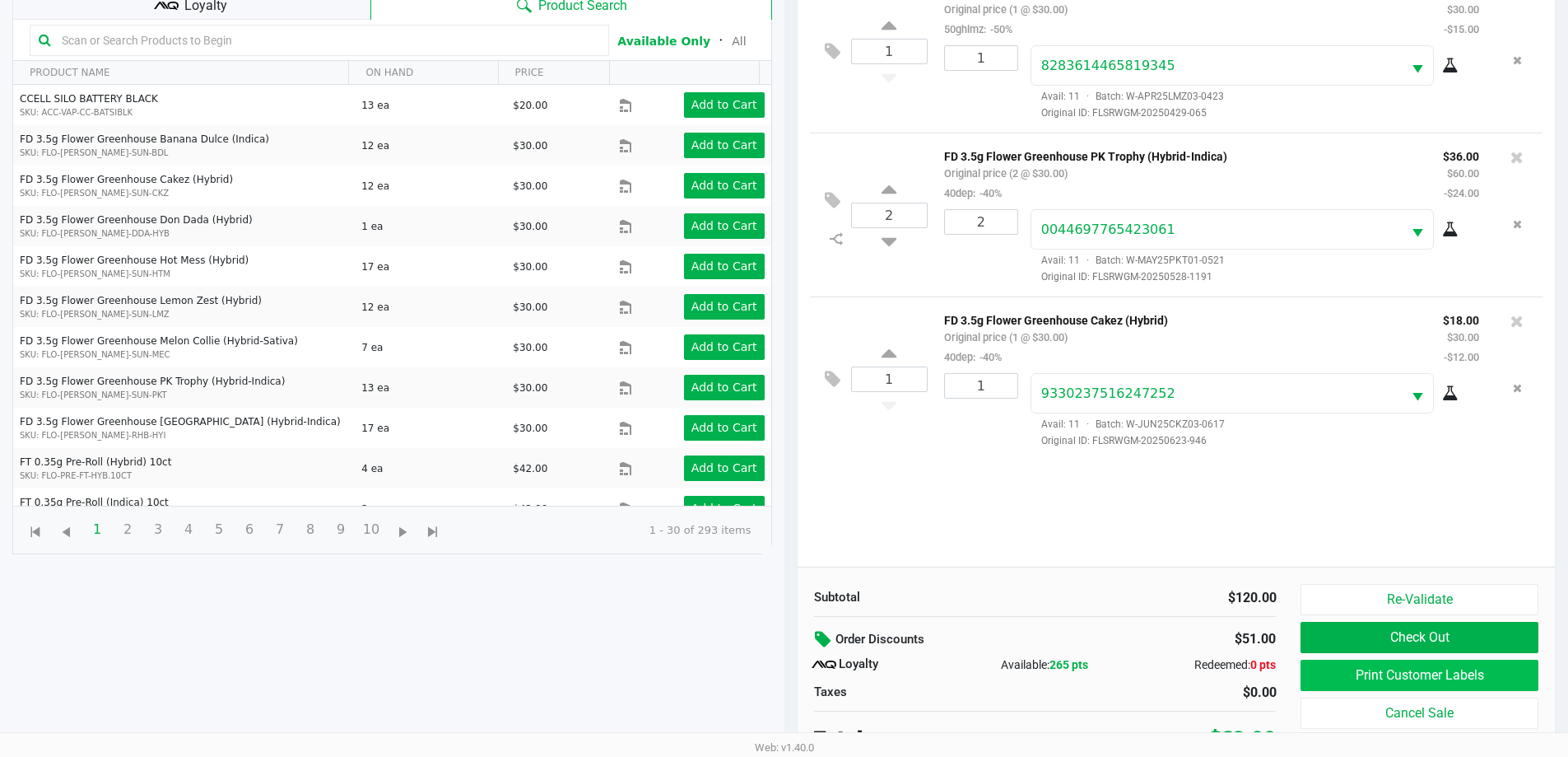
scroll to position [197, 0]
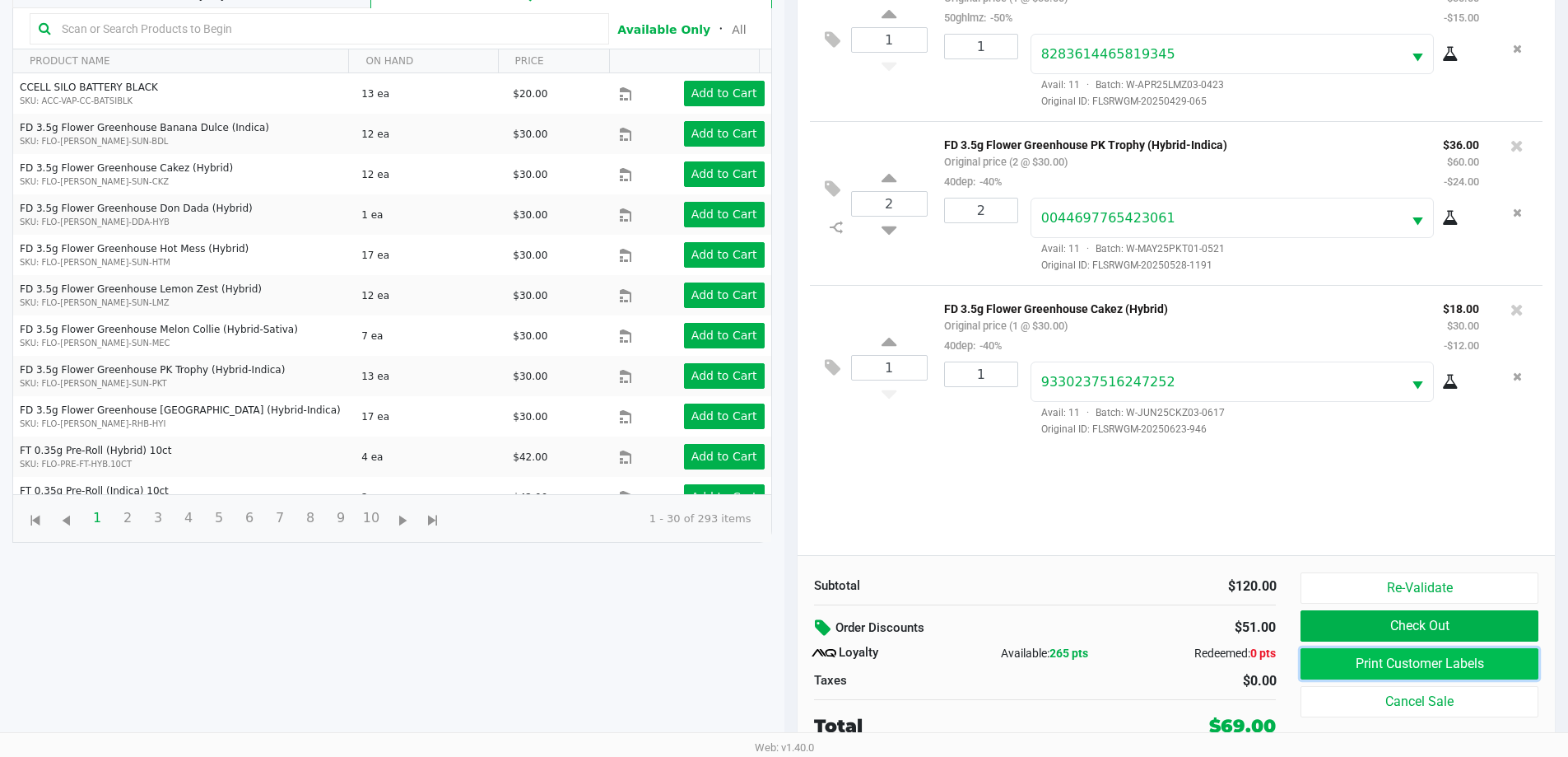
click at [787, 654] on button "Print Customer Labels" at bounding box center [1419, 663] width 237 height 31
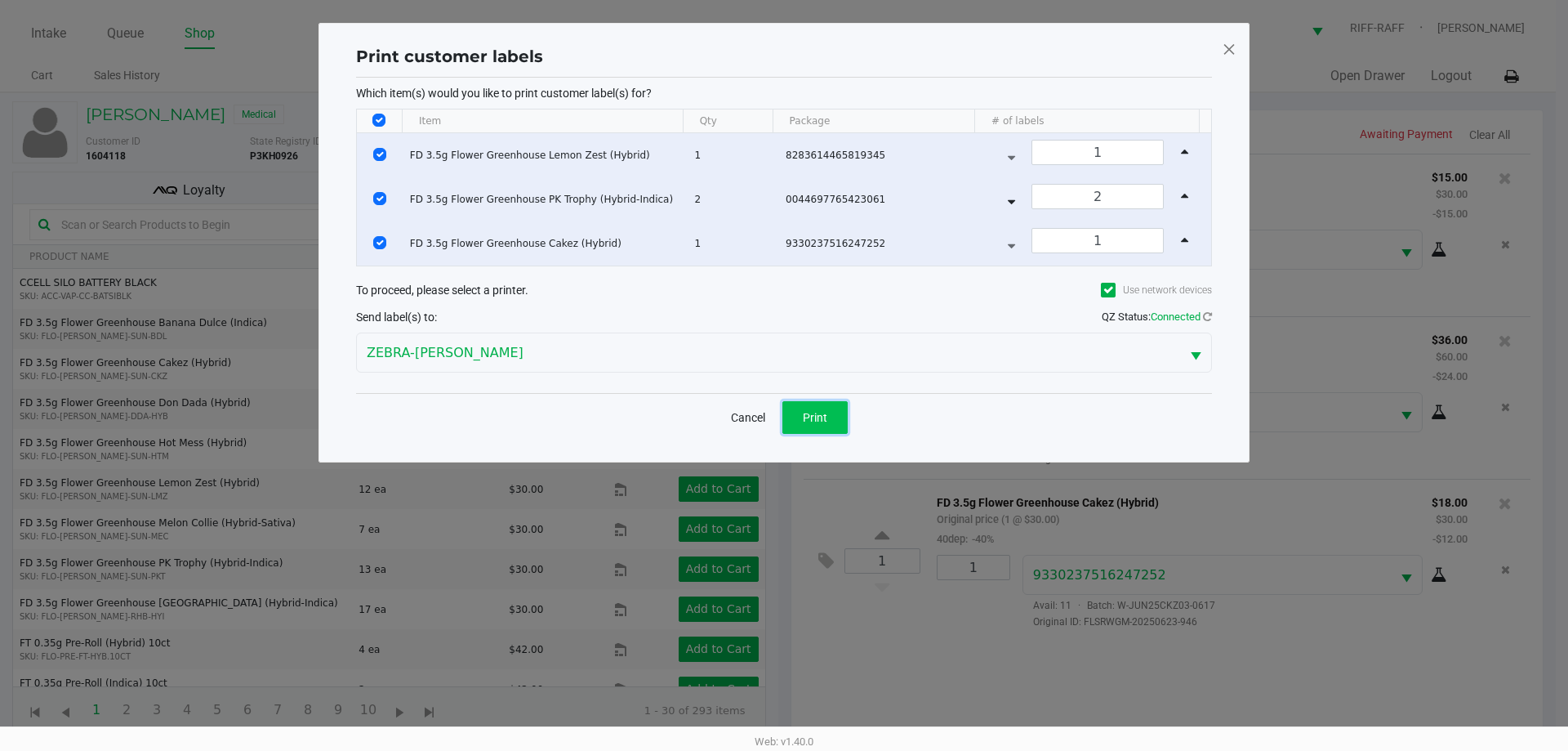
click at [781, 415] on span "Print" at bounding box center [815, 417] width 25 height 13
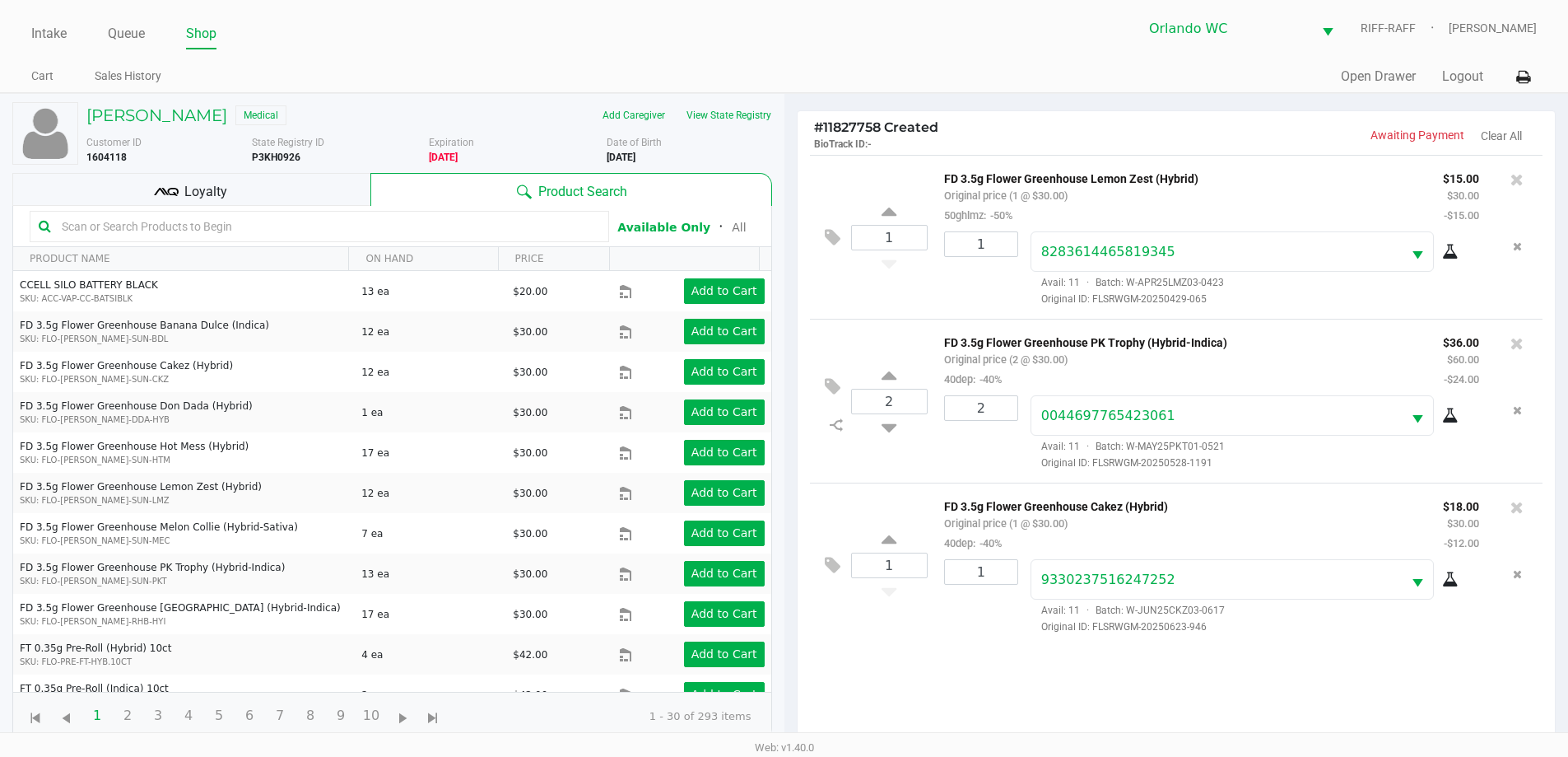
scroll to position [197, 0]
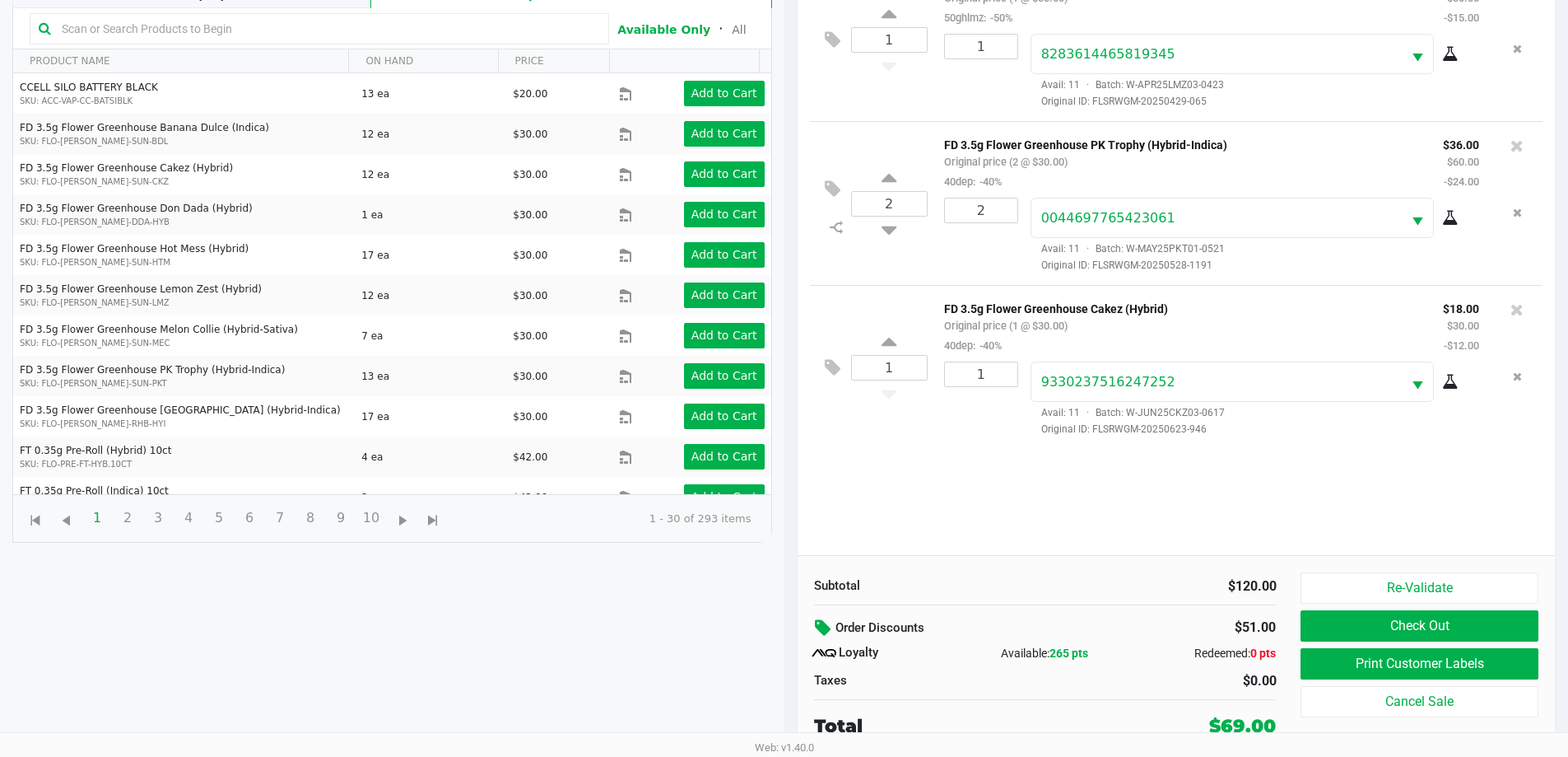
click at [787, 633] on icon at bounding box center [824, 628] width 20 height 19
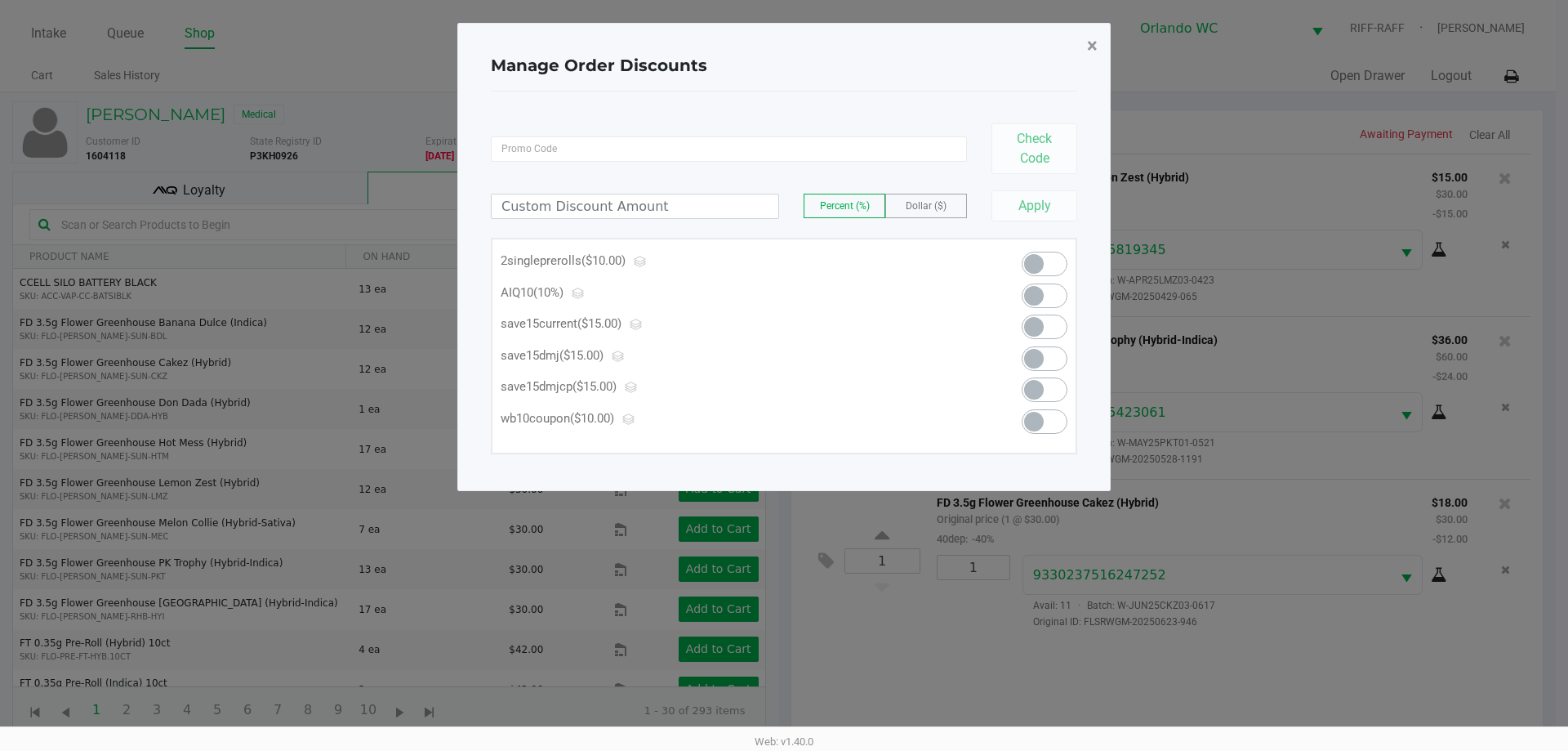
click at [781, 60] on button "×" at bounding box center [1092, 46] width 37 height 46
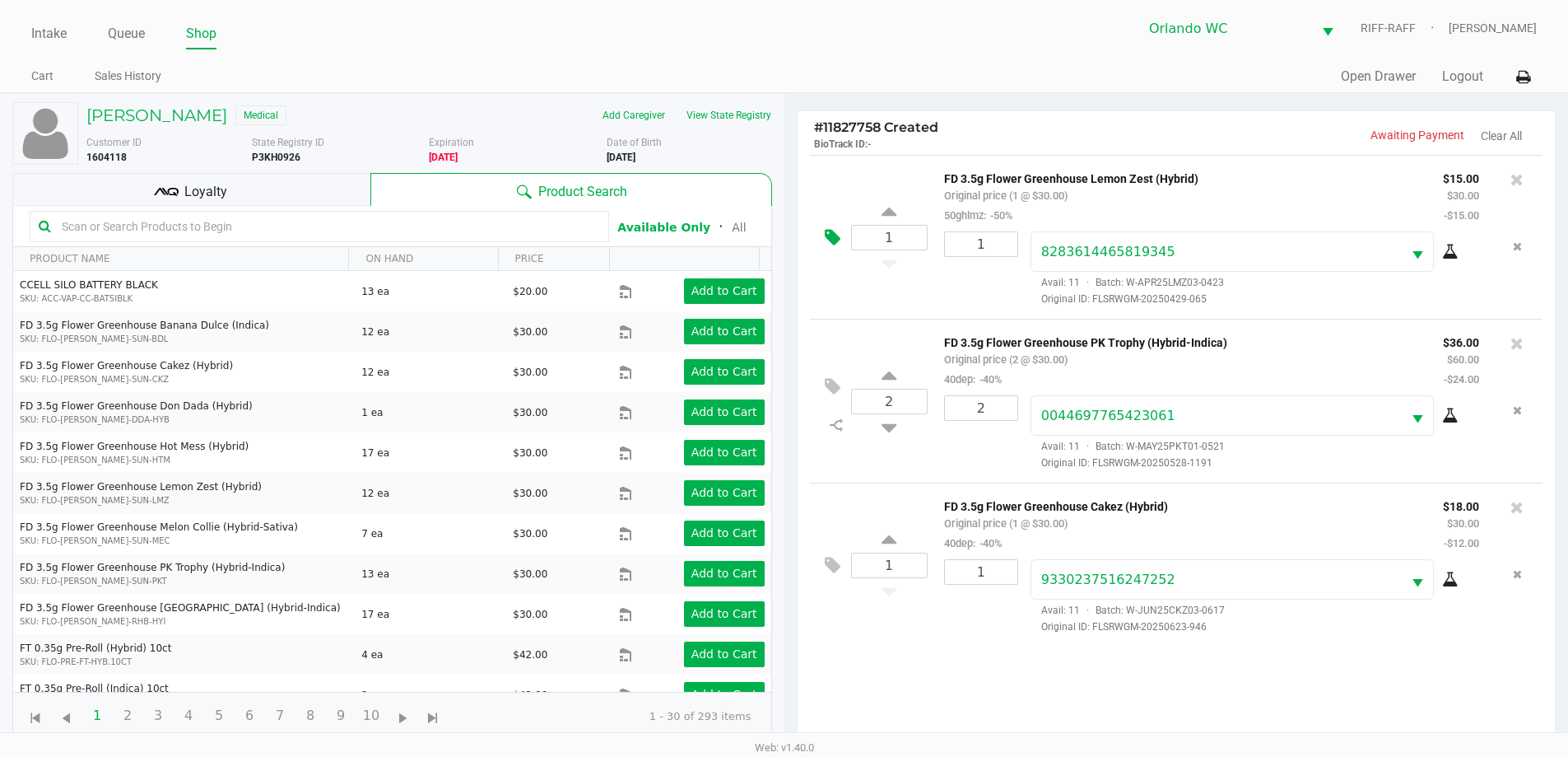
click at [787, 239] on icon at bounding box center [833, 238] width 15 height 19
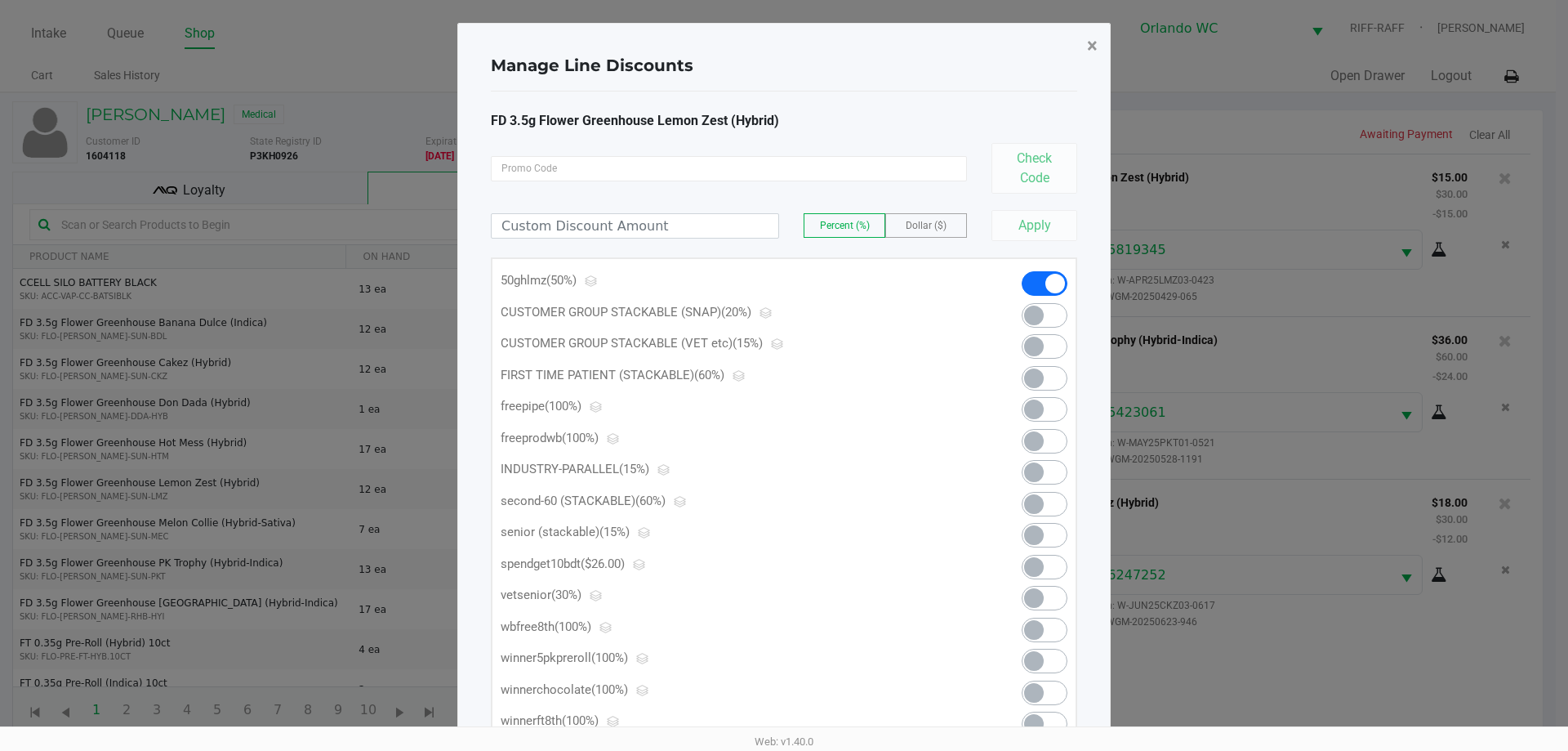
click at [781, 32] on button "×" at bounding box center [1092, 46] width 37 height 46
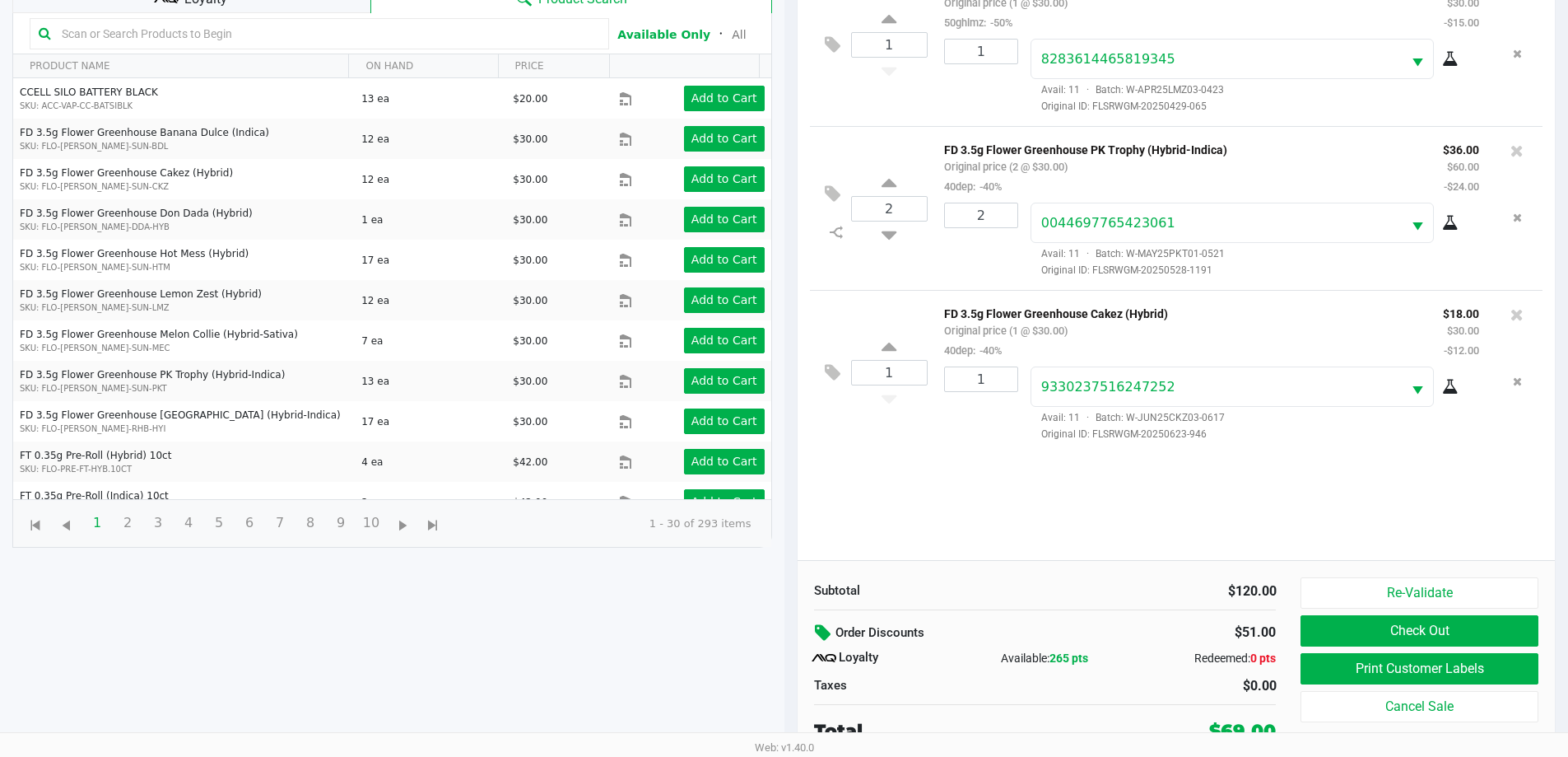
scroll to position [197, 0]
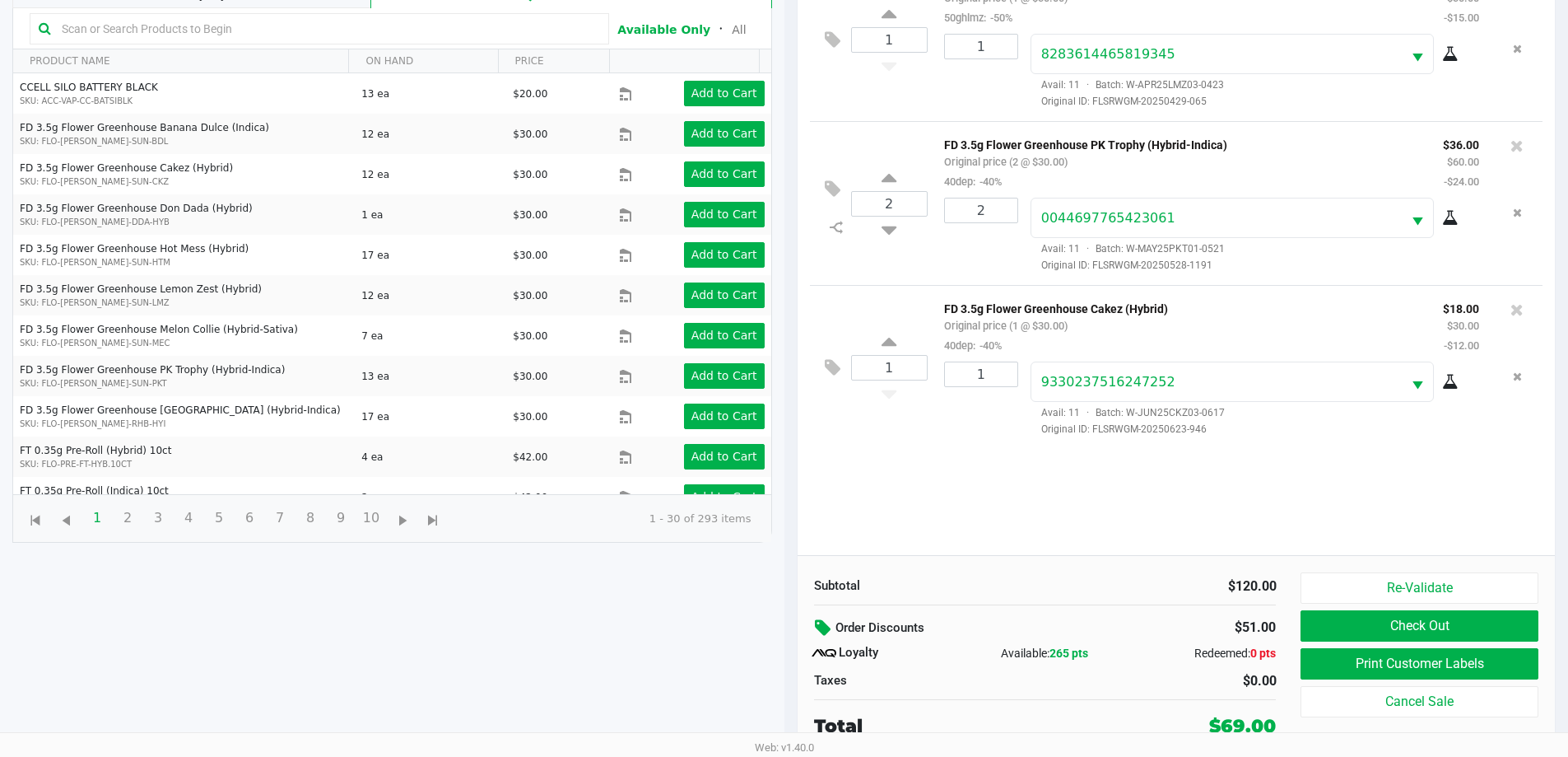
click at [787, 626] on icon at bounding box center [824, 628] width 20 height 19
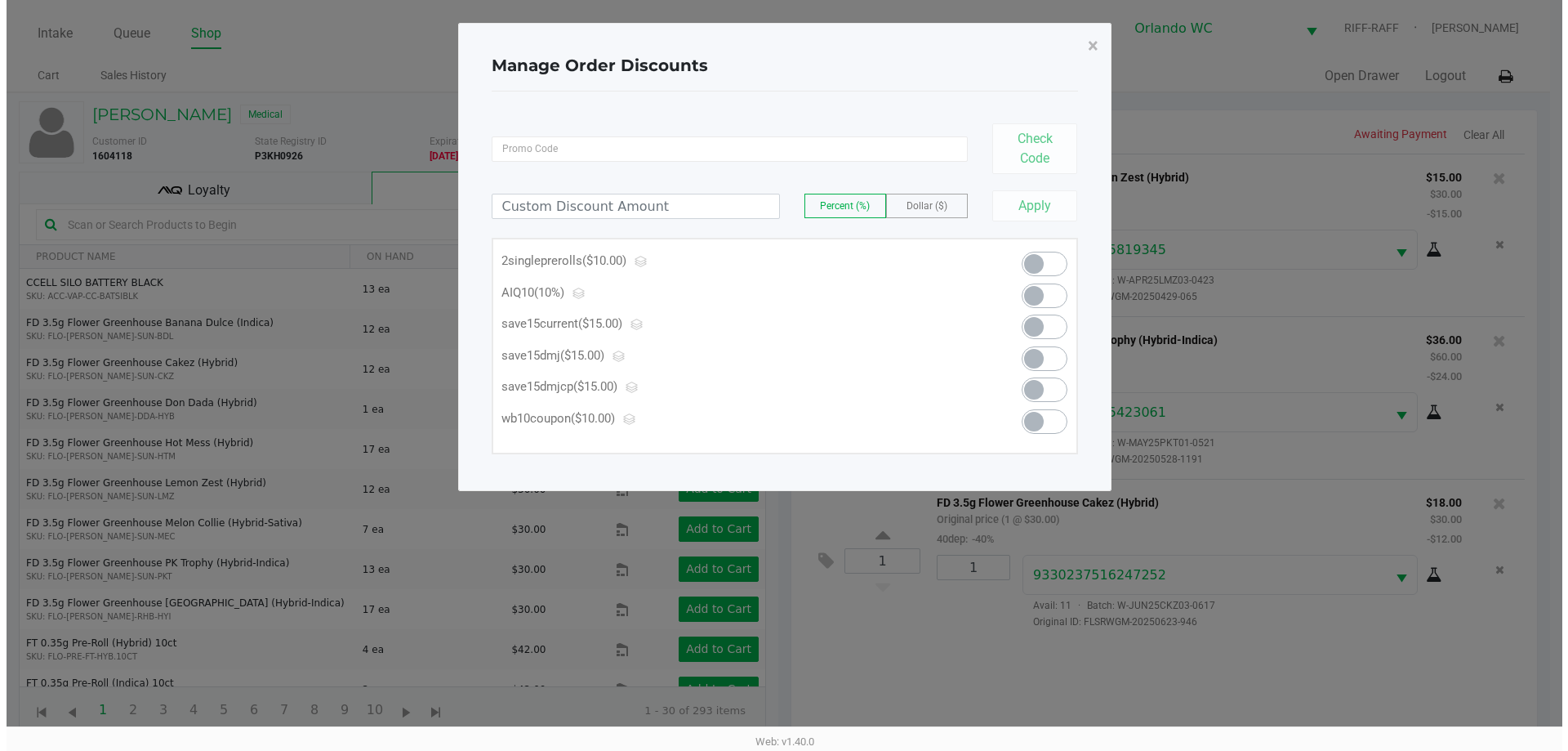
scroll to position [0, 0]
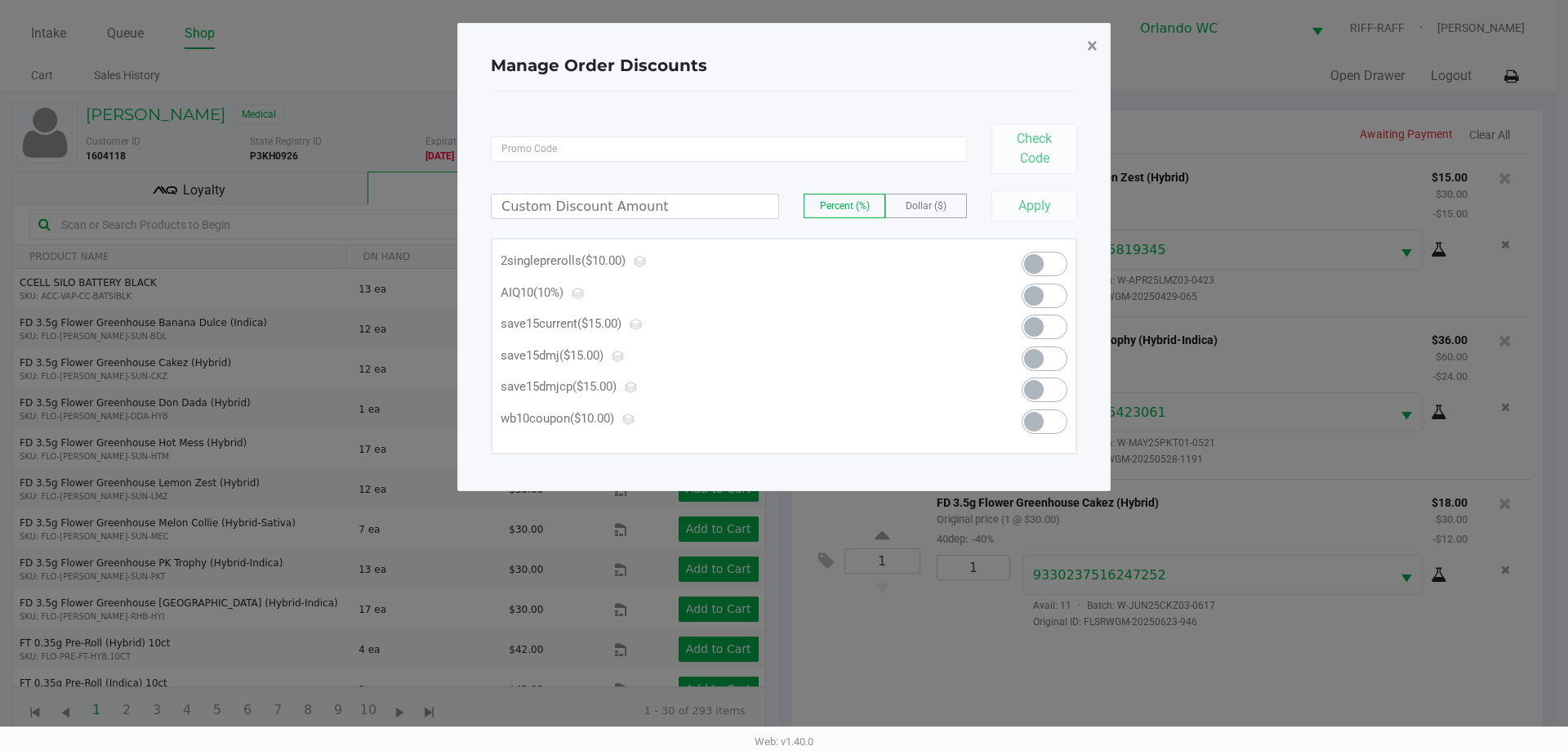
click at [781, 41] on button "×" at bounding box center [1092, 46] width 37 height 46
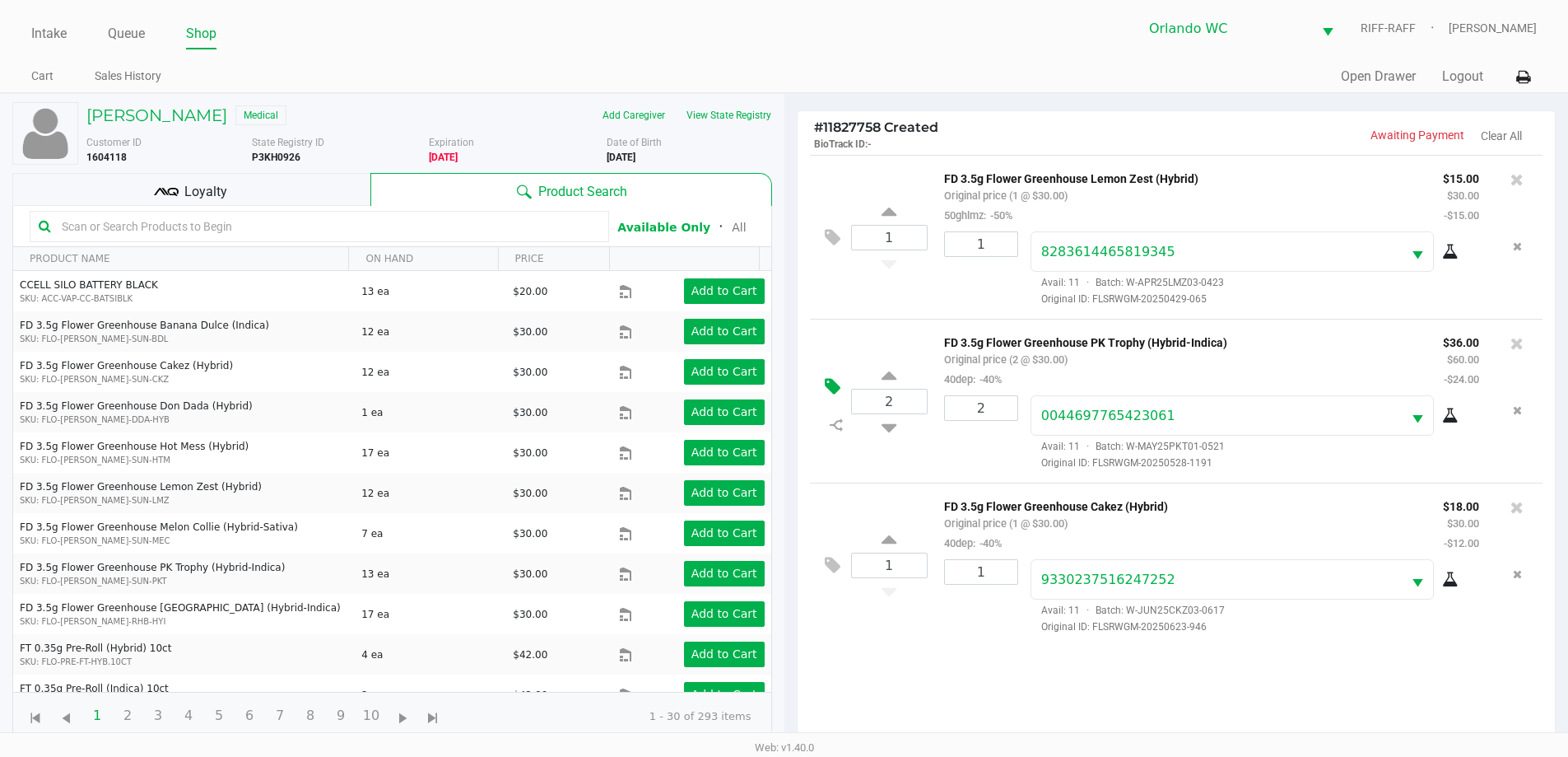
click at [787, 392] on icon at bounding box center [833, 386] width 15 height 19
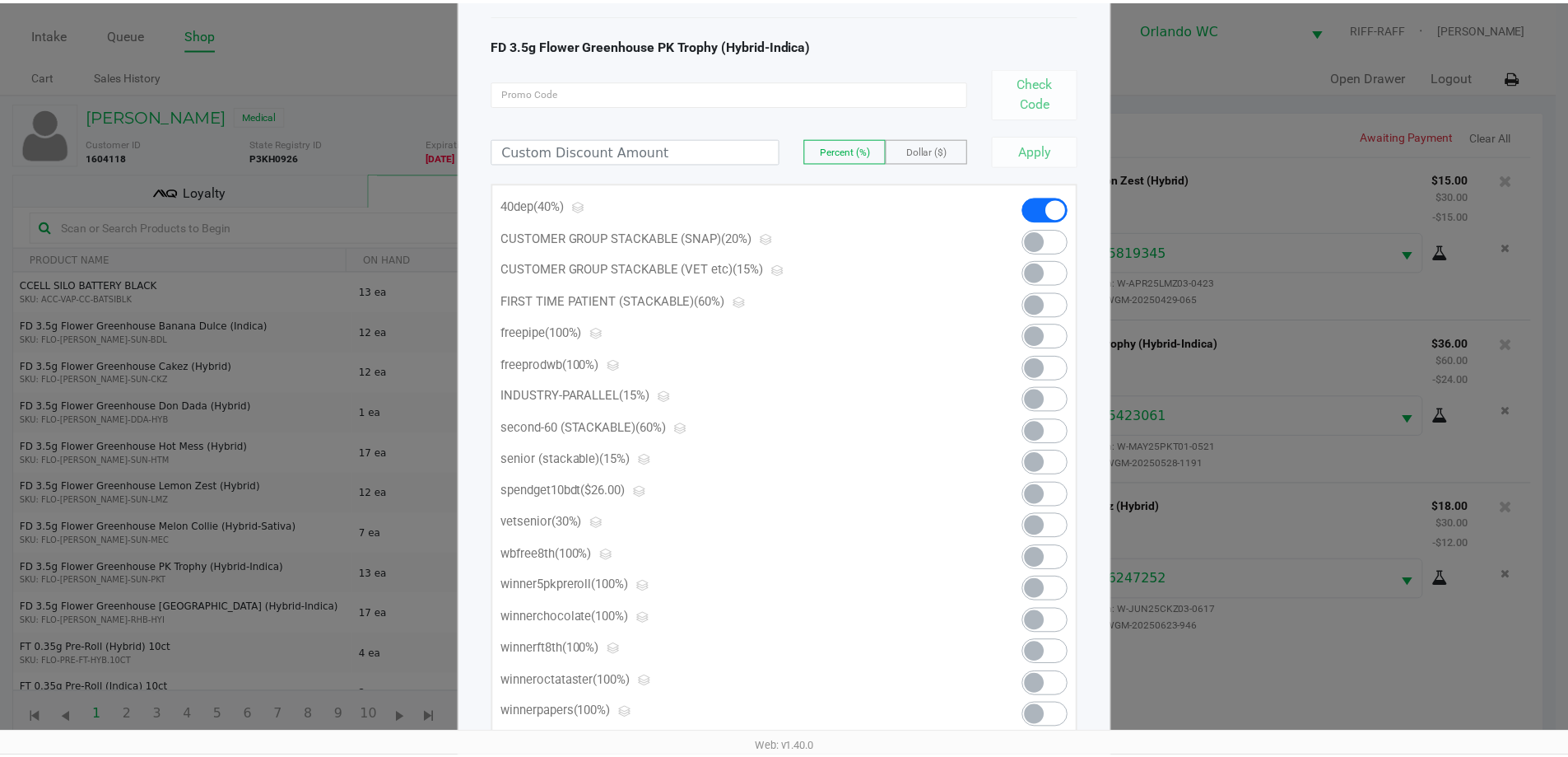
scroll to position [48, 0]
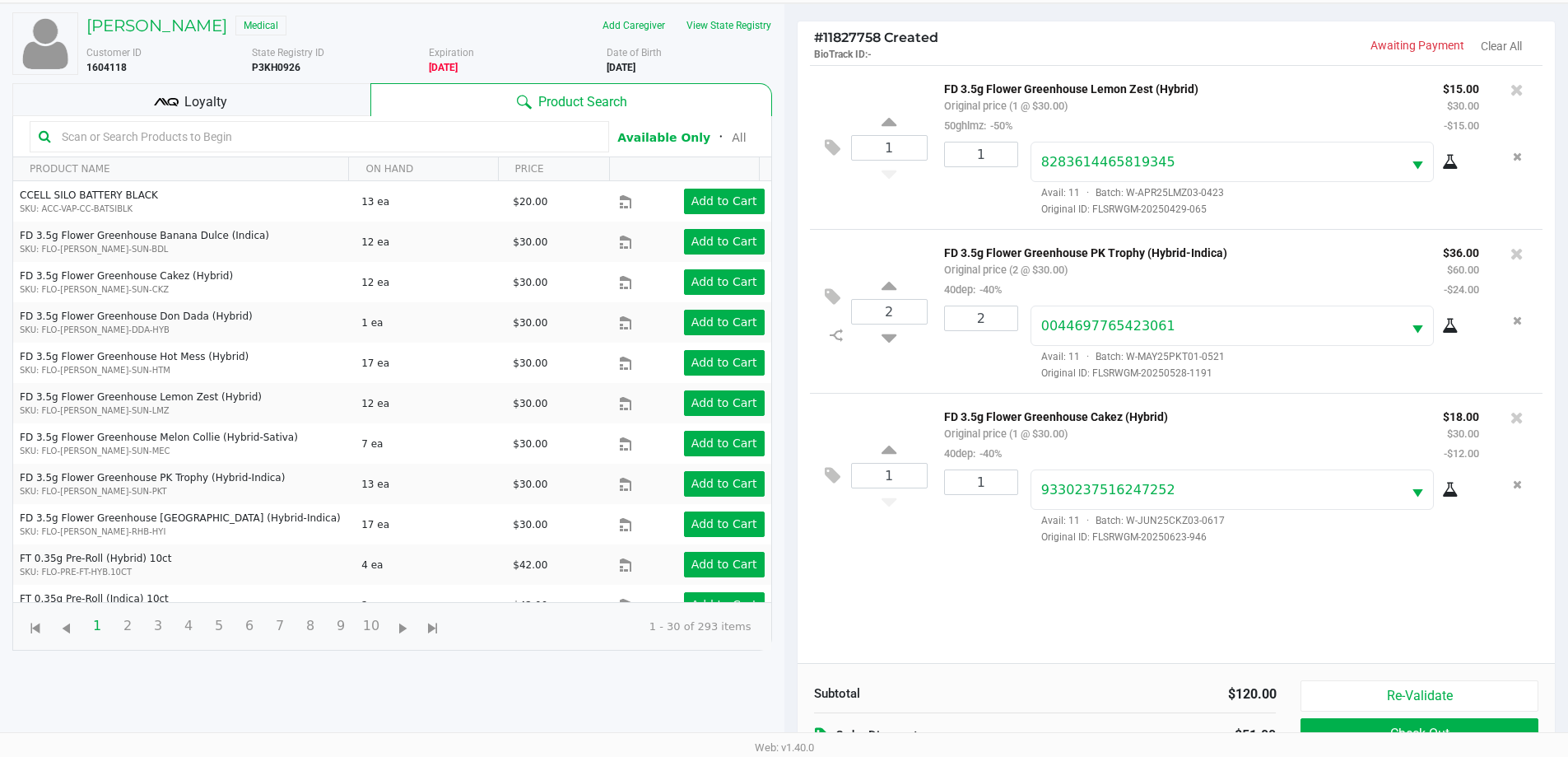
scroll to position [197, 0]
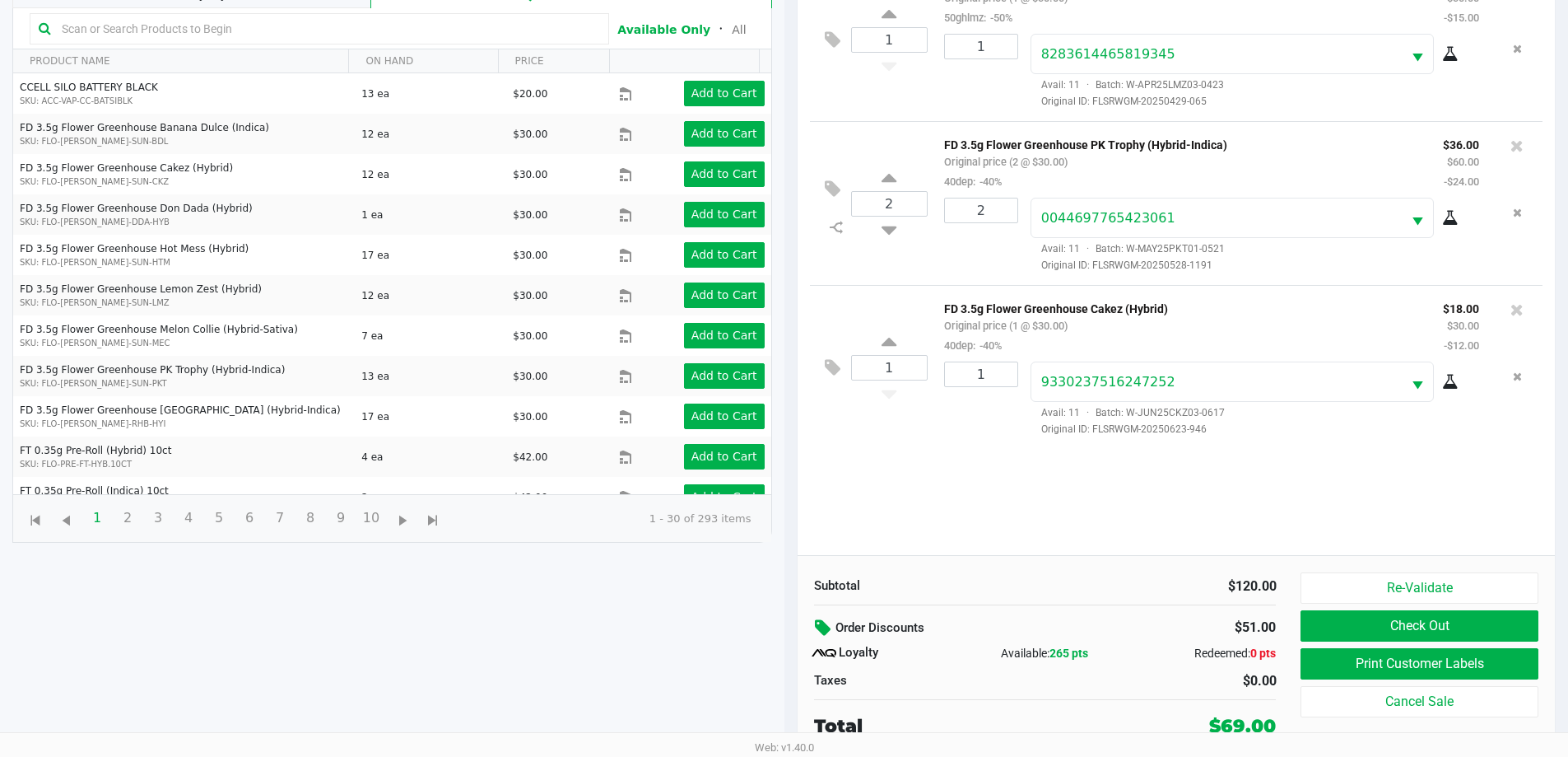
click at [787, 621] on icon at bounding box center [824, 628] width 20 height 19
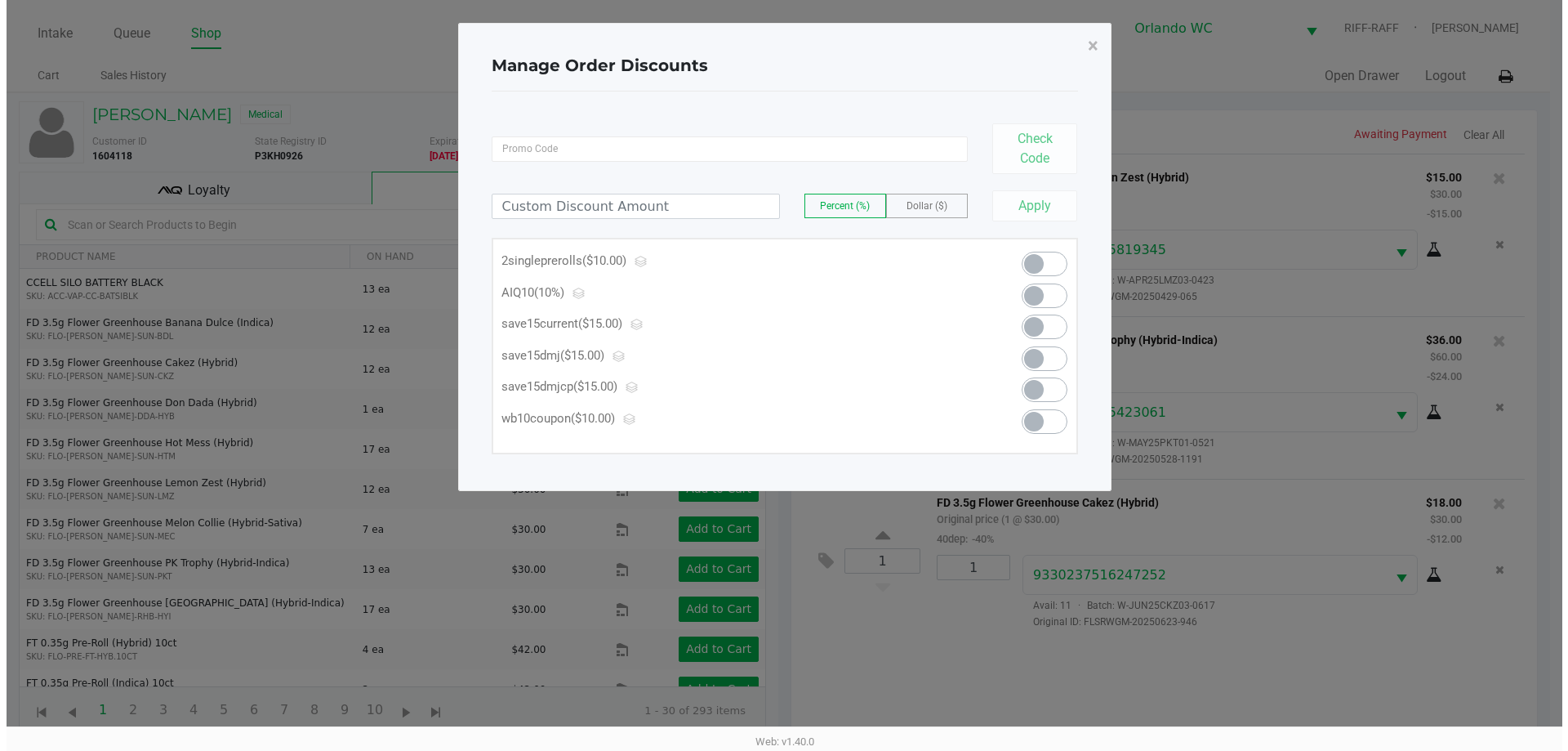
scroll to position [0, 0]
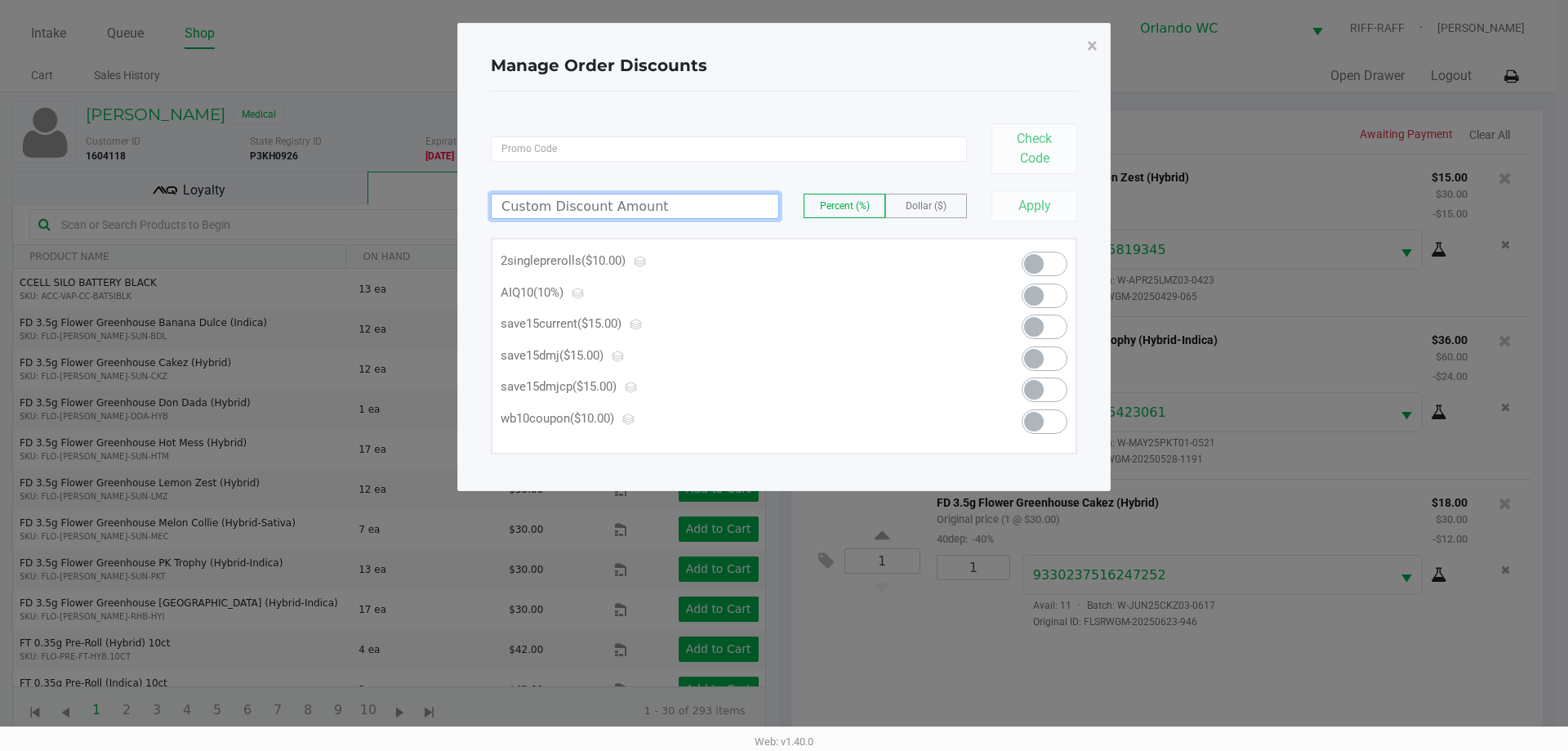
click at [611, 199] on input at bounding box center [635, 206] width 287 height 24
type input "19.00"
click at [781, 201] on label "Dollar ($)" at bounding box center [926, 205] width 80 height 23
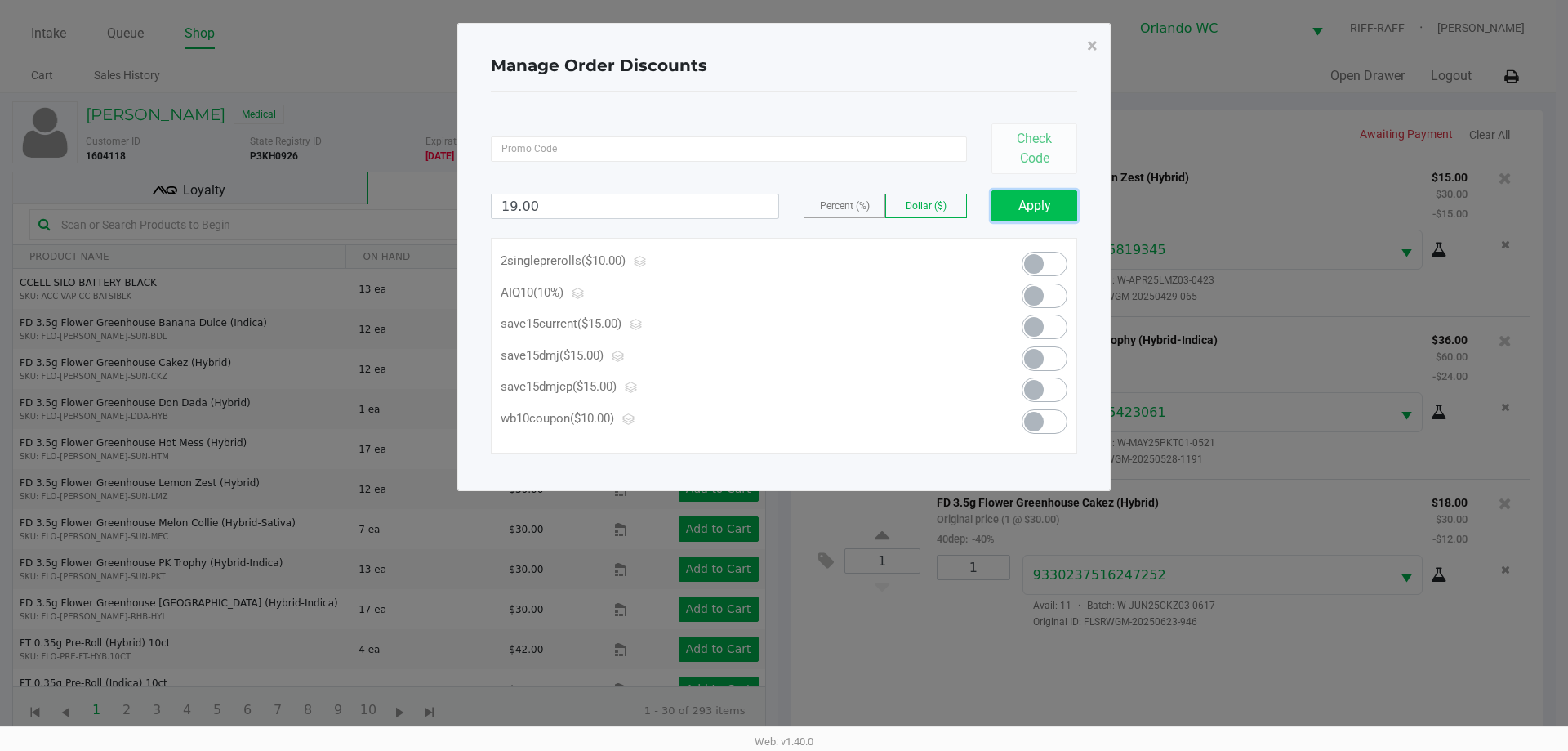
click at [781, 198] on button "Apply" at bounding box center [1034, 206] width 86 height 31
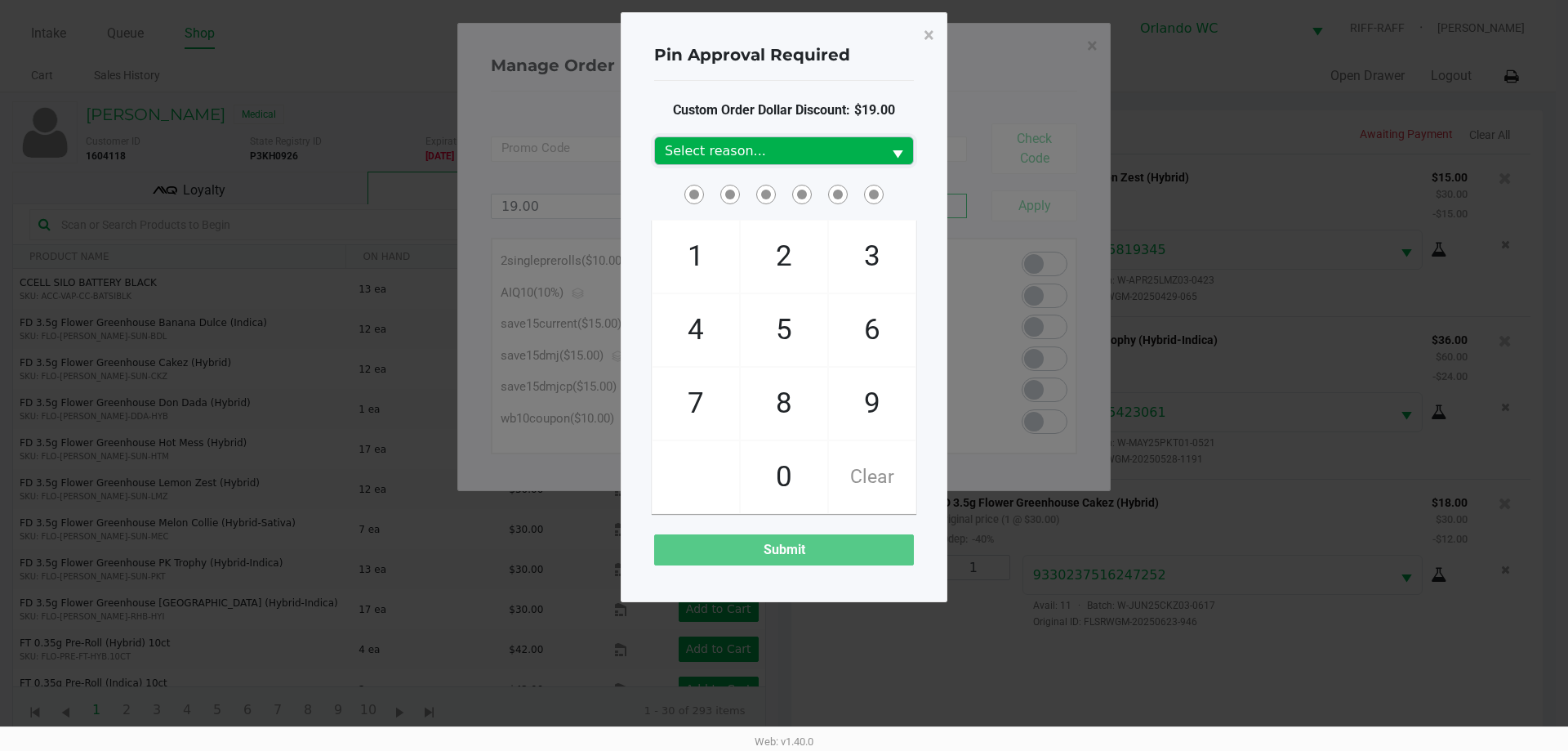
click at [781, 153] on span "Select reason..." at bounding box center [769, 151] width 208 height 20
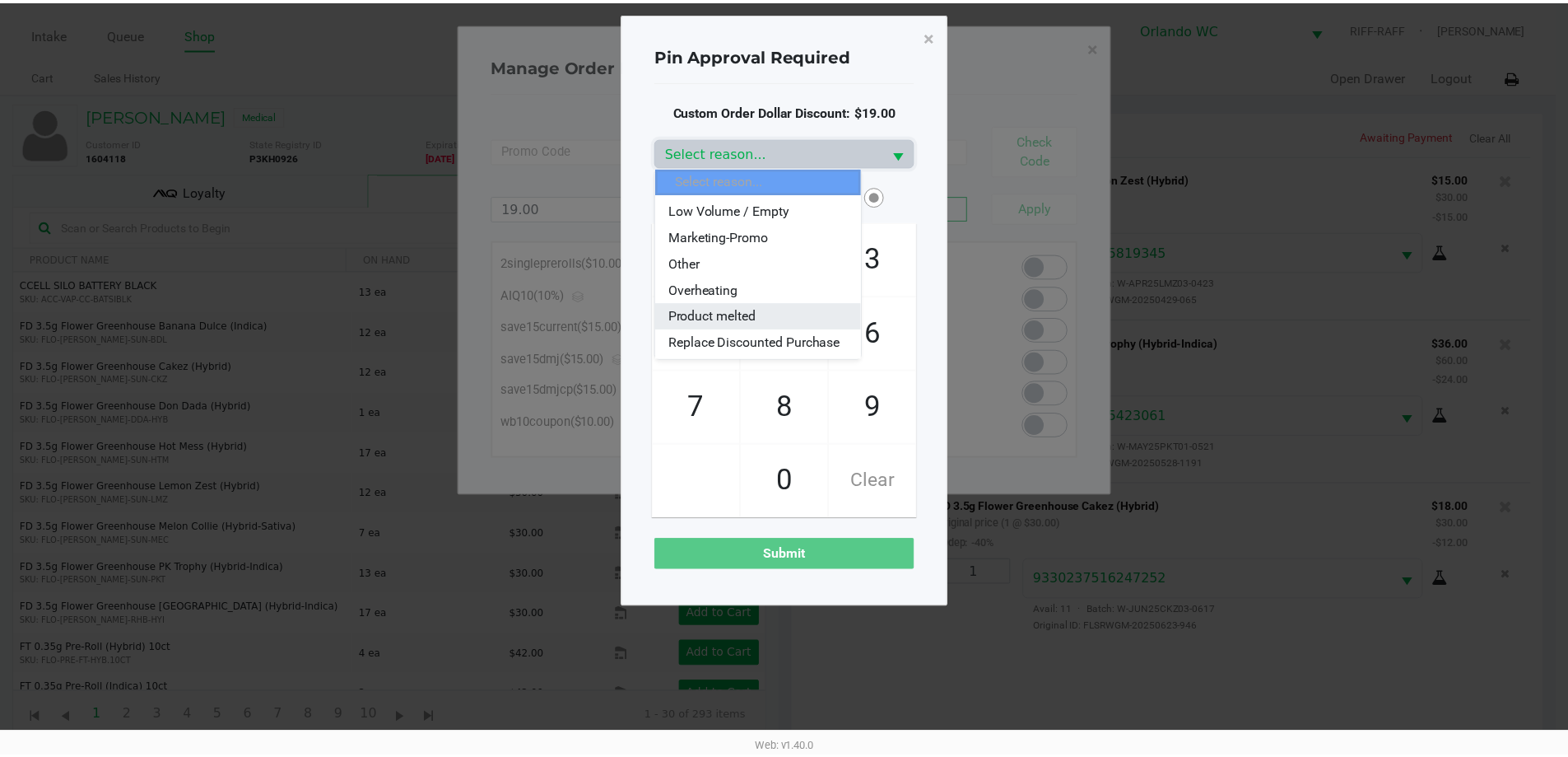
scroll to position [165, 0]
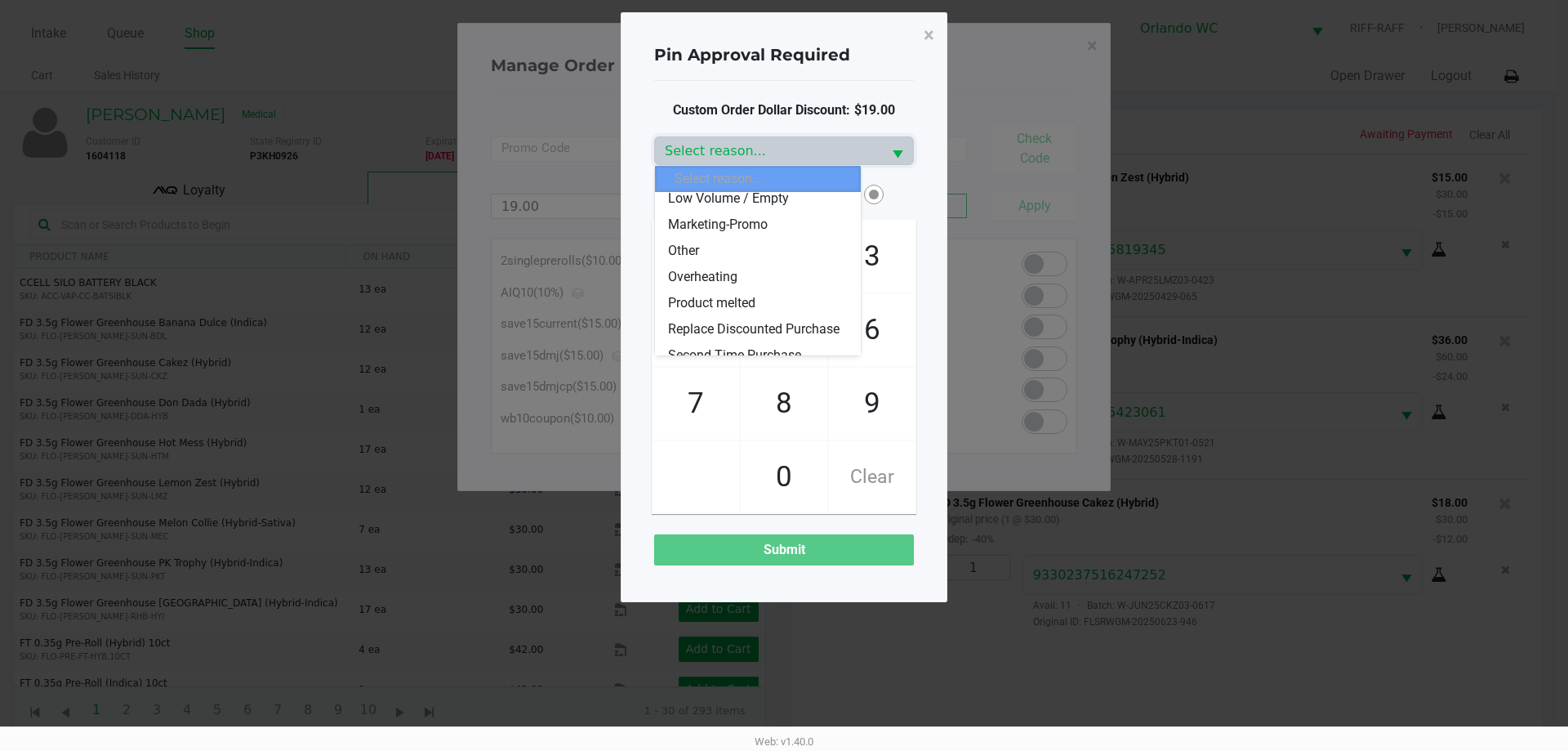
click at [741, 225] on span "Marketing-Promo" at bounding box center [718, 224] width 100 height 20
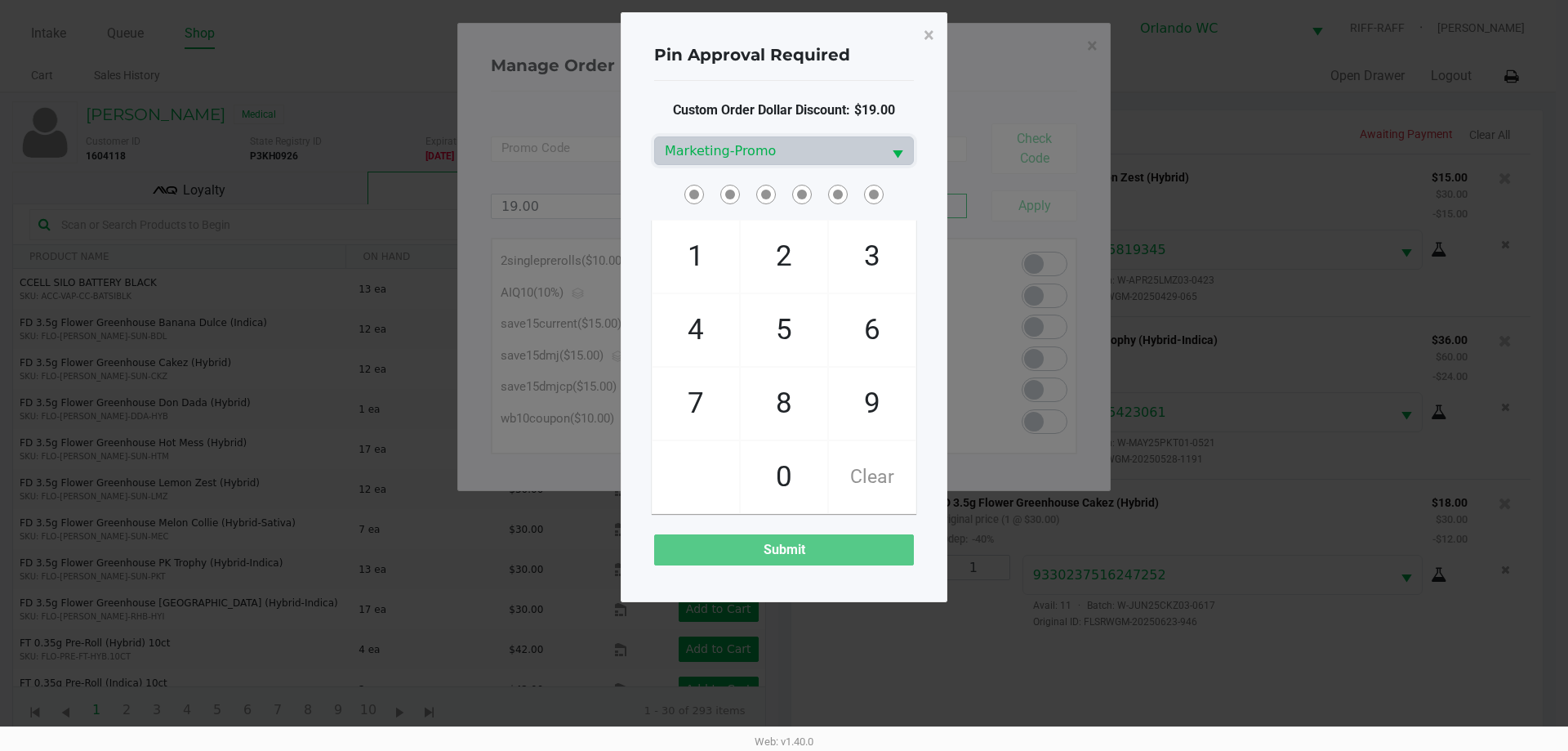
click at [781, 194] on span at bounding box center [784, 194] width 260 height 26
checkbox input "true"
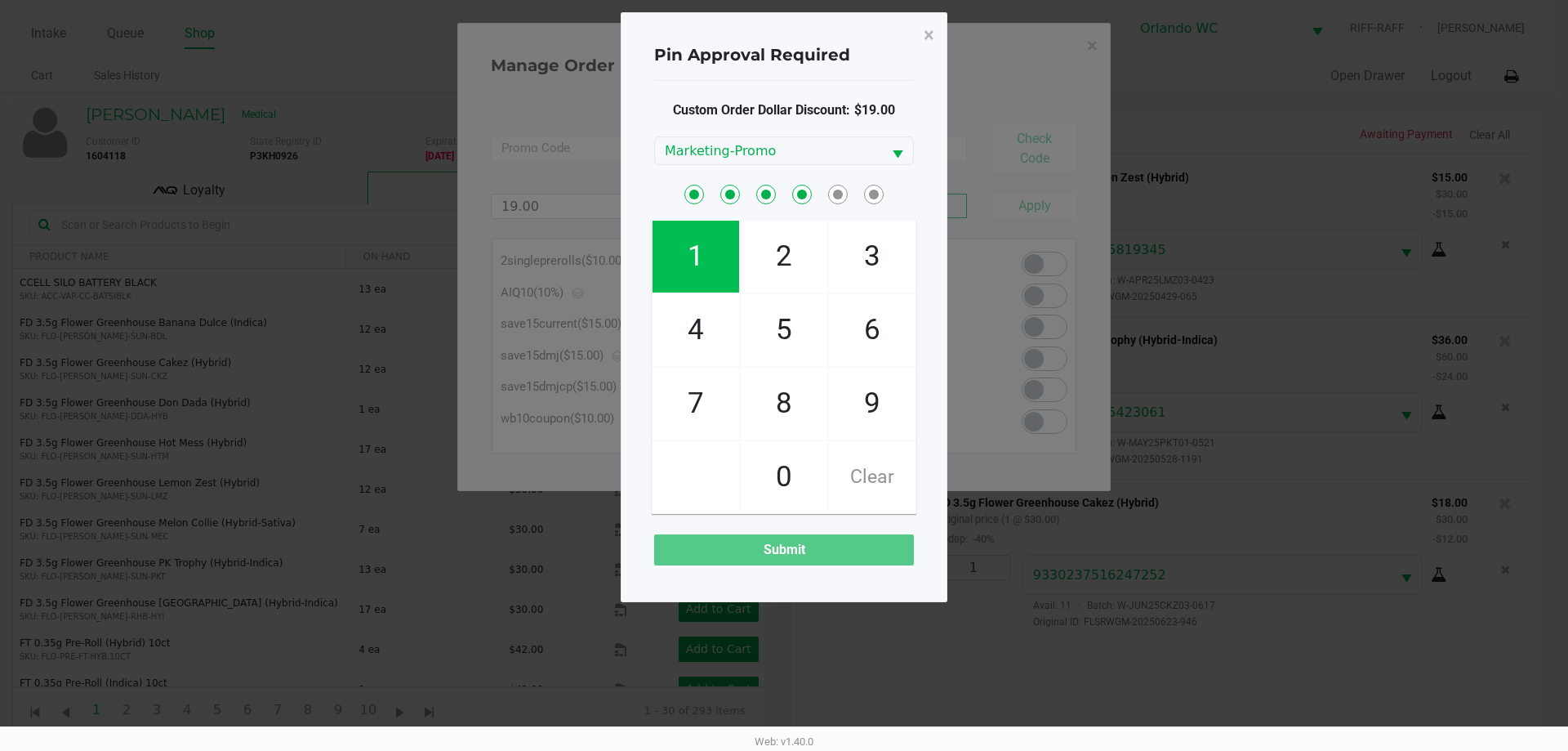
checkbox input "true"
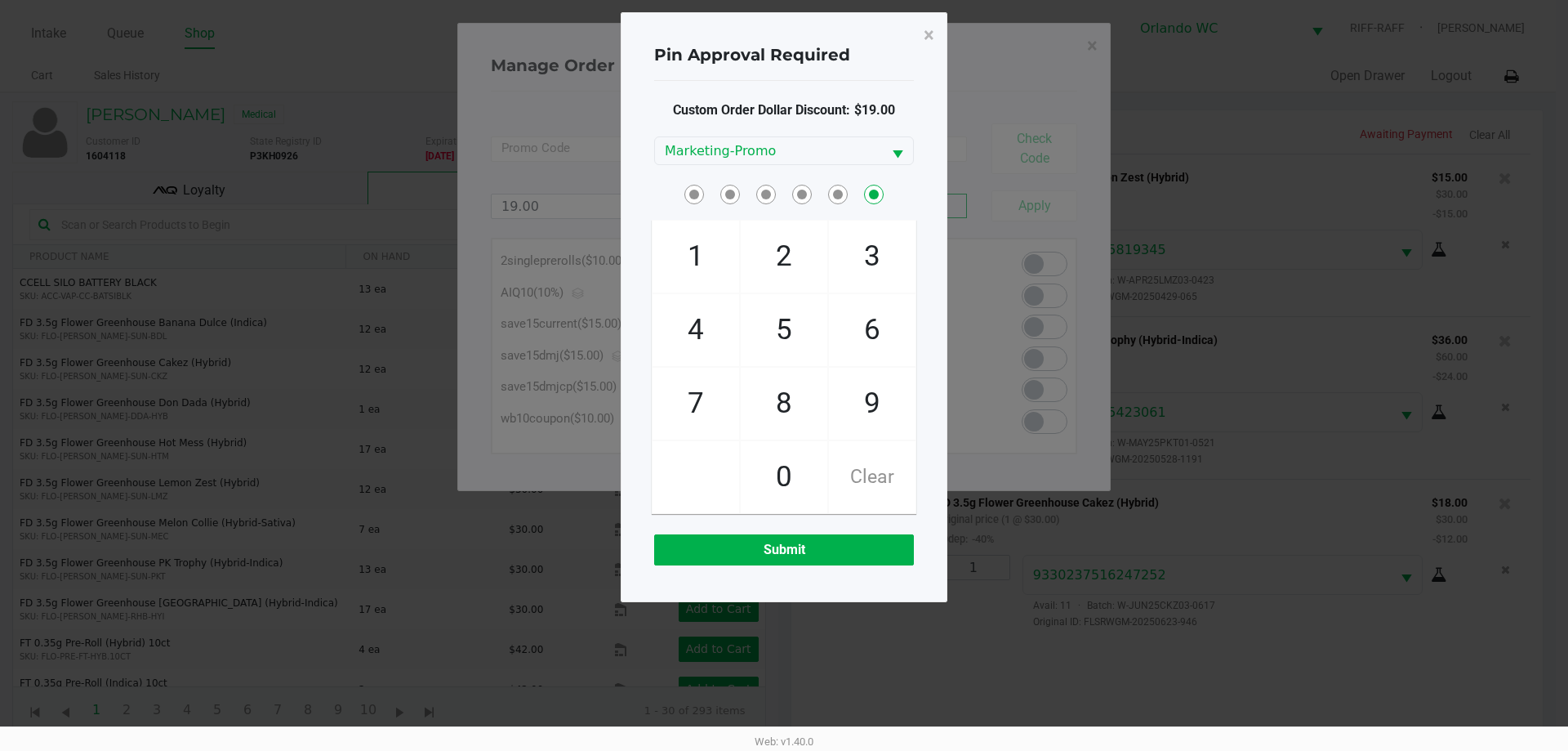
checkbox input "false"
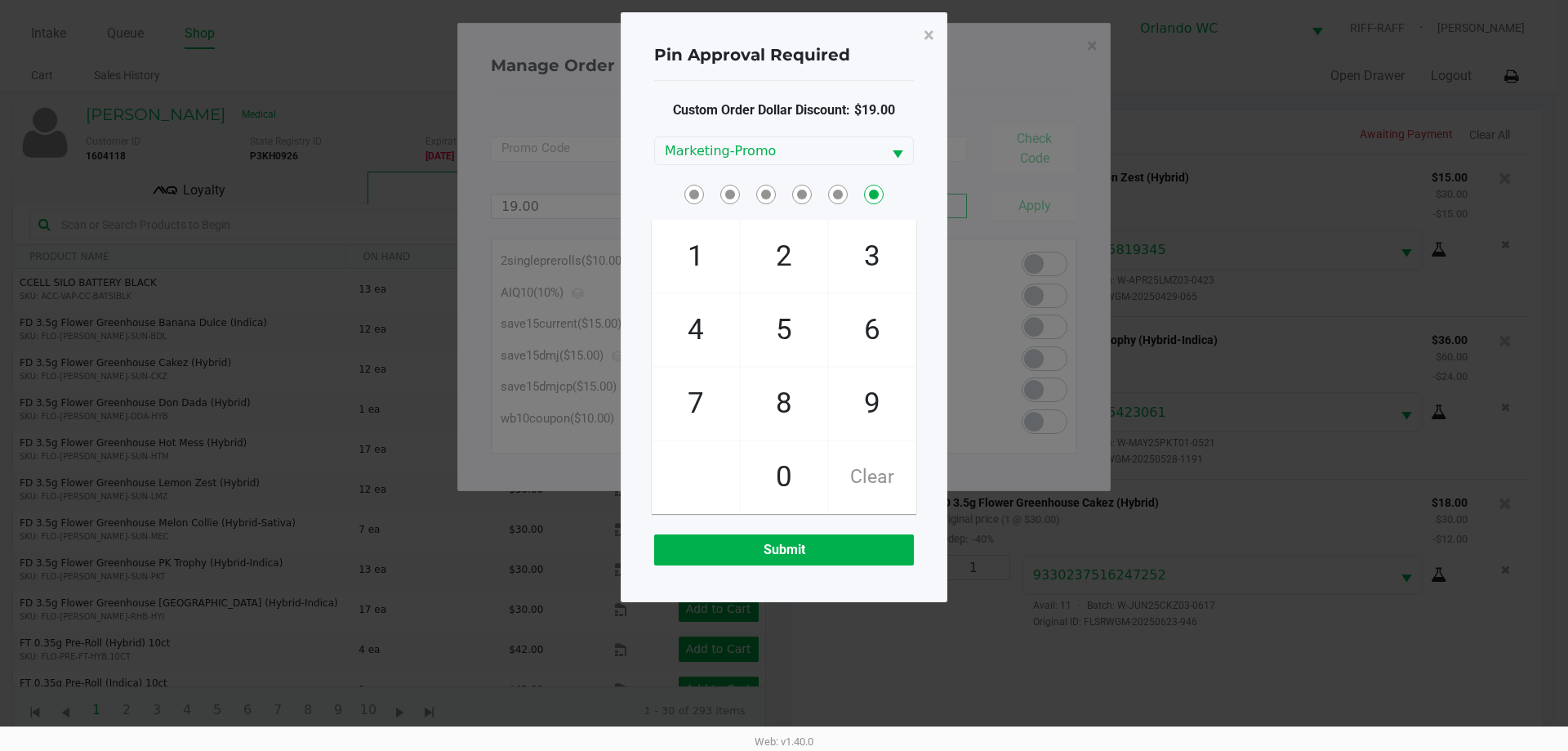
checkbox input "false"
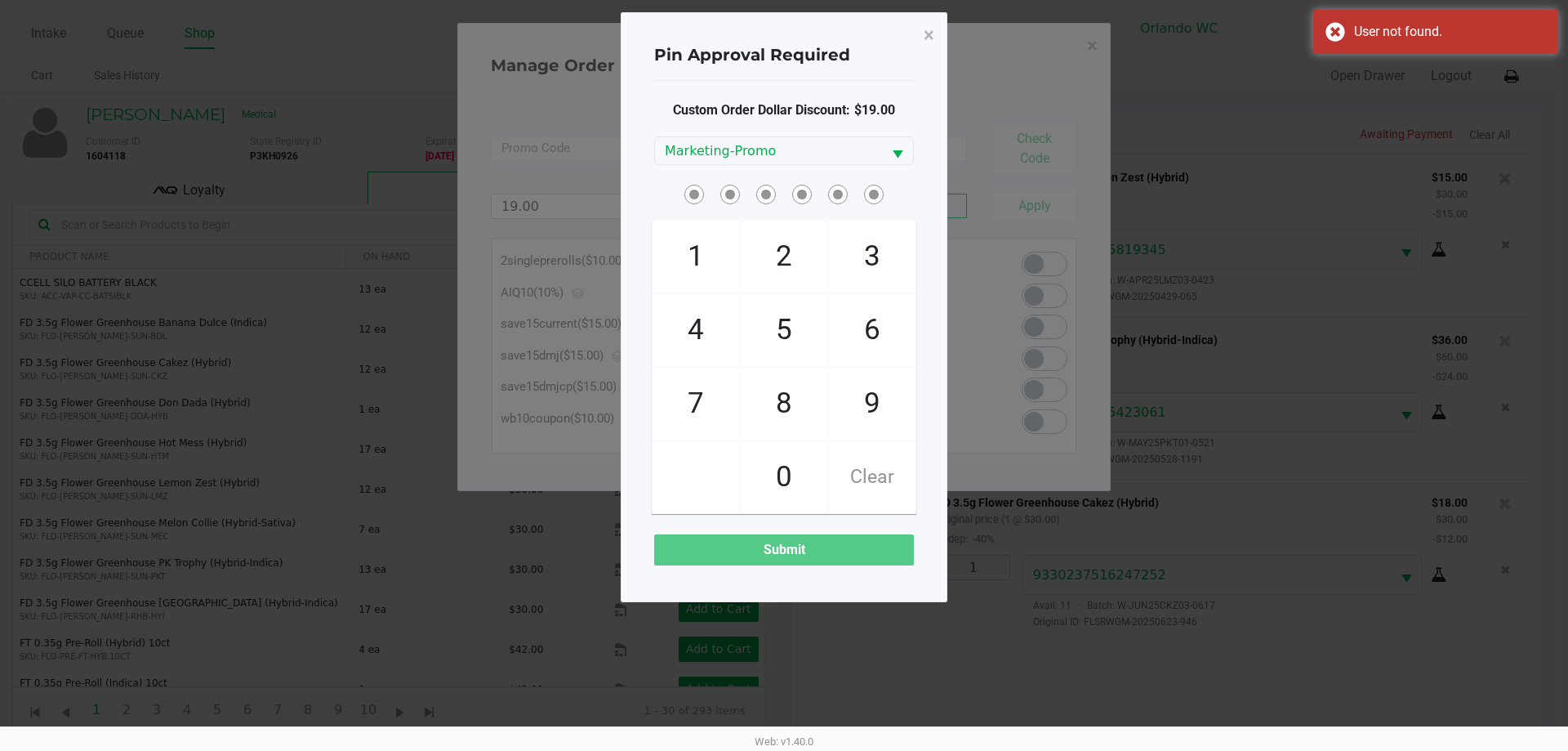
checkbox input "true"
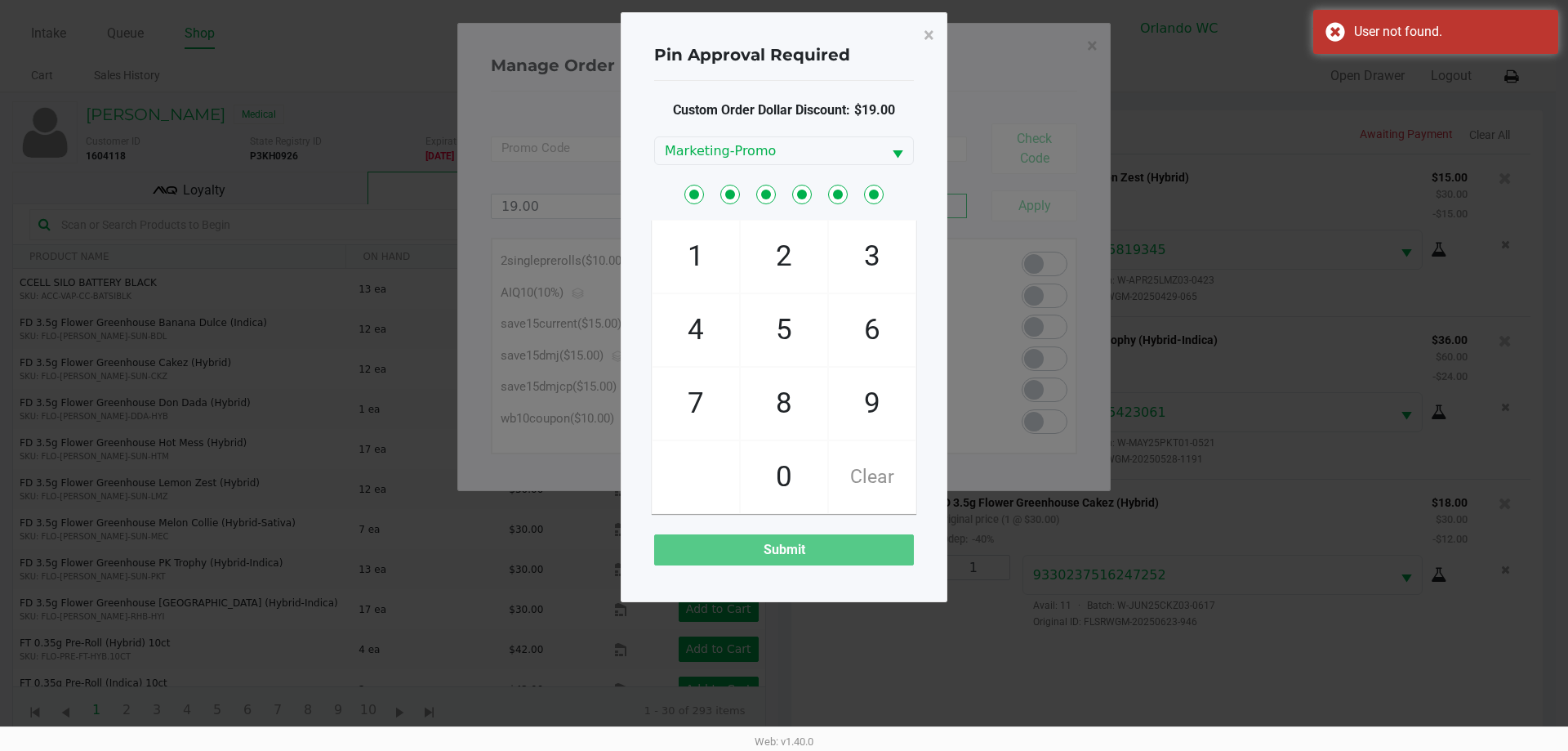
checkbox input "true"
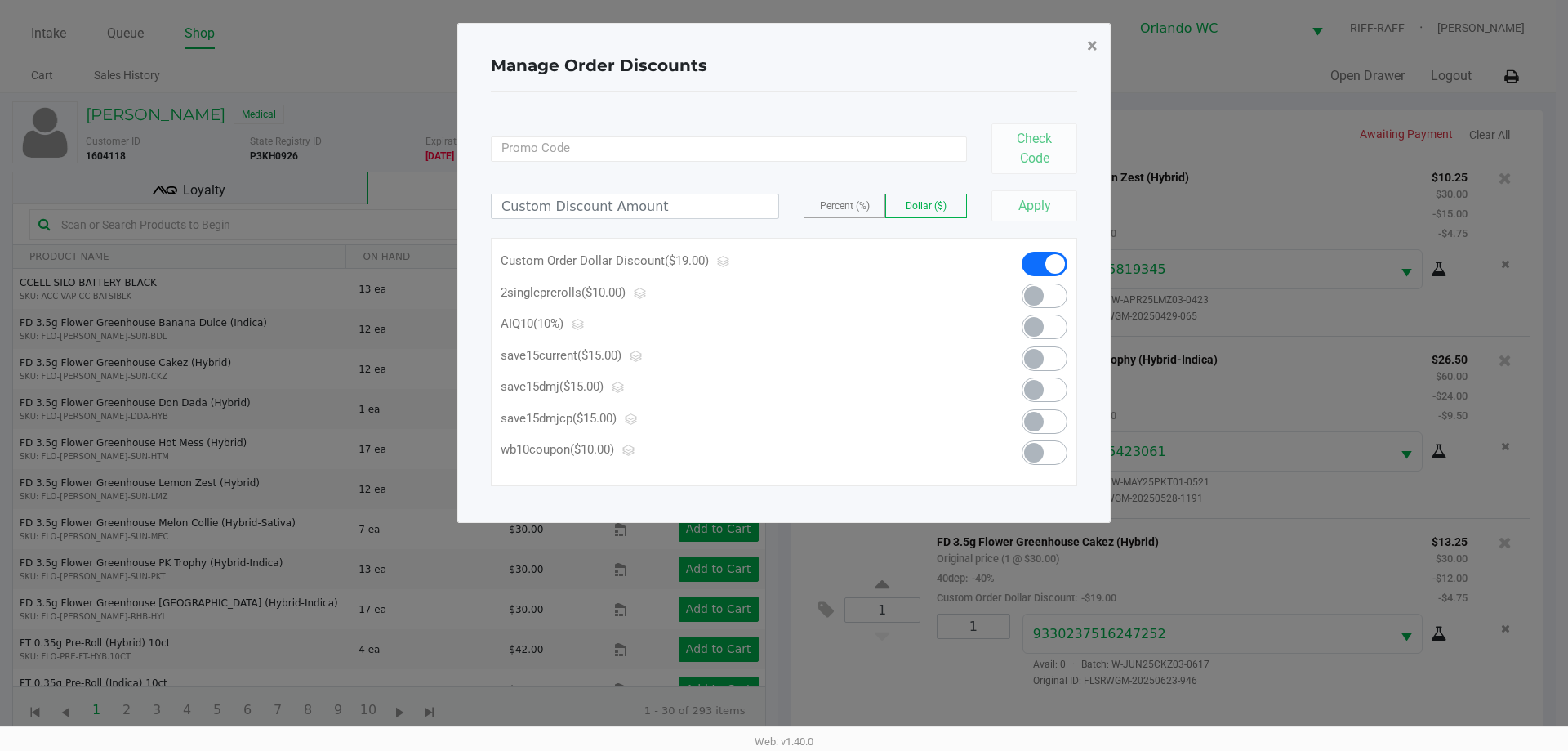
click at [781, 46] on button "×" at bounding box center [1092, 46] width 37 height 46
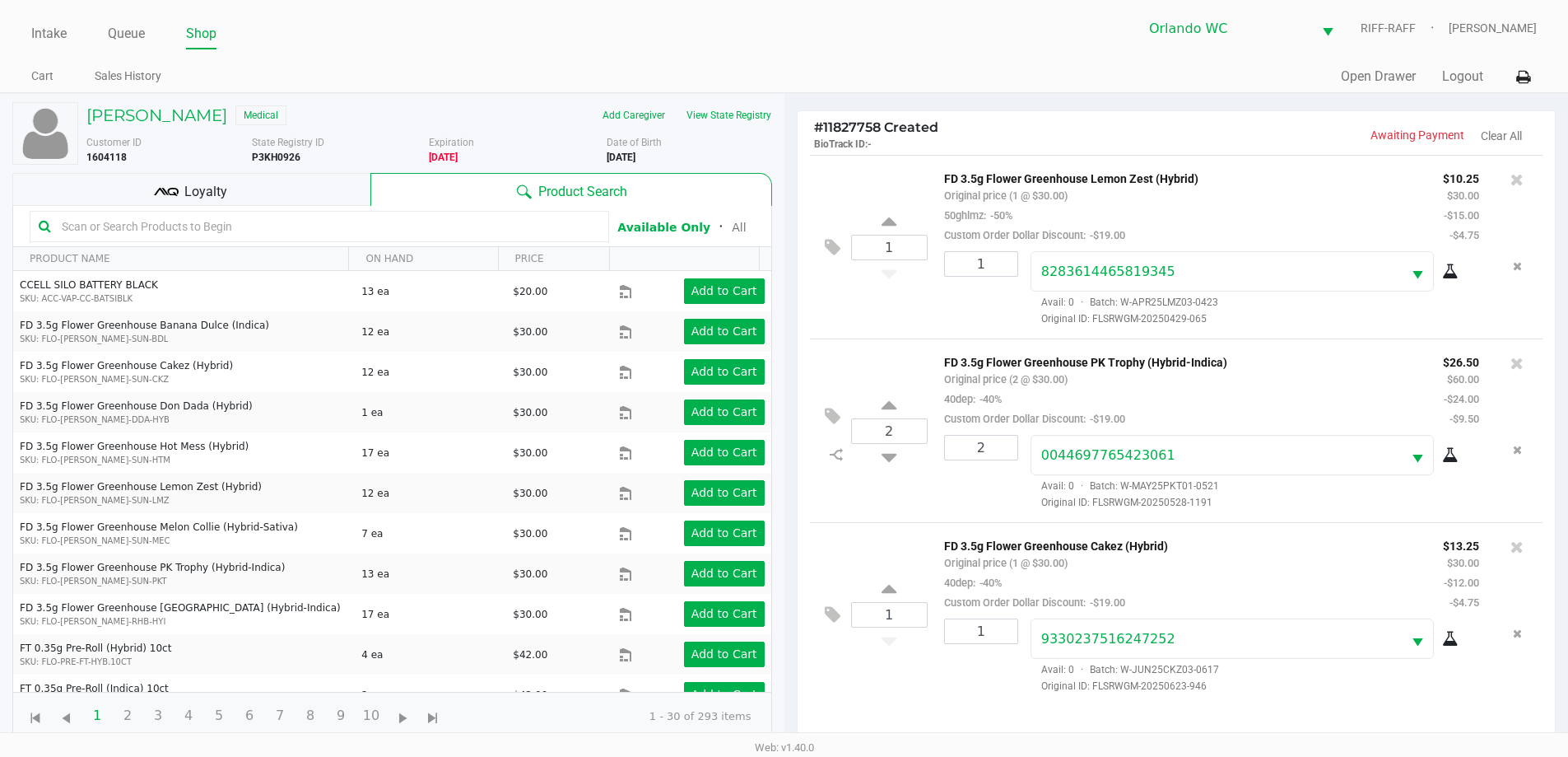
scroll to position [197, 0]
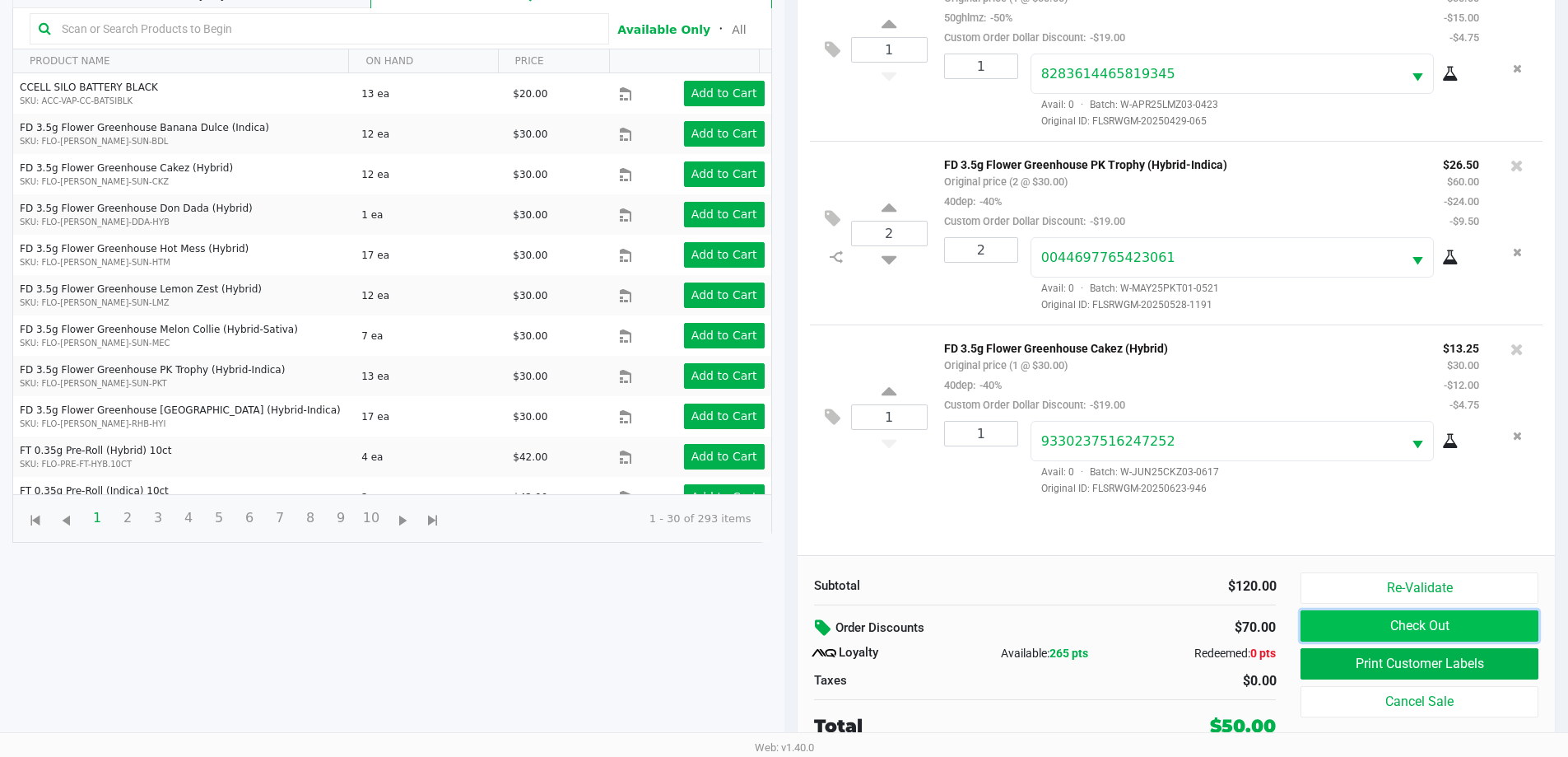
click at [787, 627] on button "Check Out" at bounding box center [1419, 626] width 237 height 31
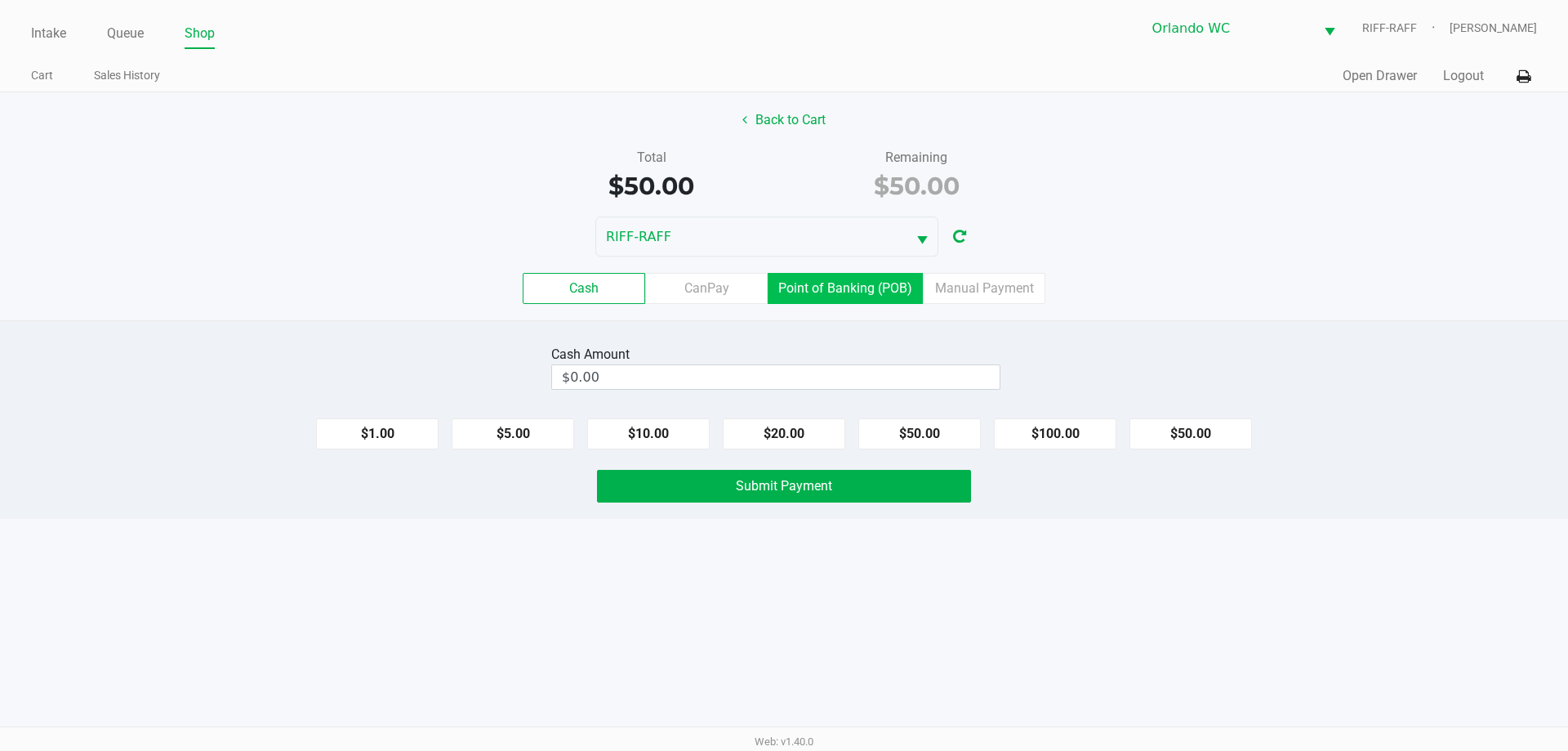
click at [781, 285] on label "Point of Banking (POB)" at bounding box center [845, 289] width 155 height 31
click at [0, 0] on 7 "Point of Banking (POB)" at bounding box center [0, 0] width 0 height 0
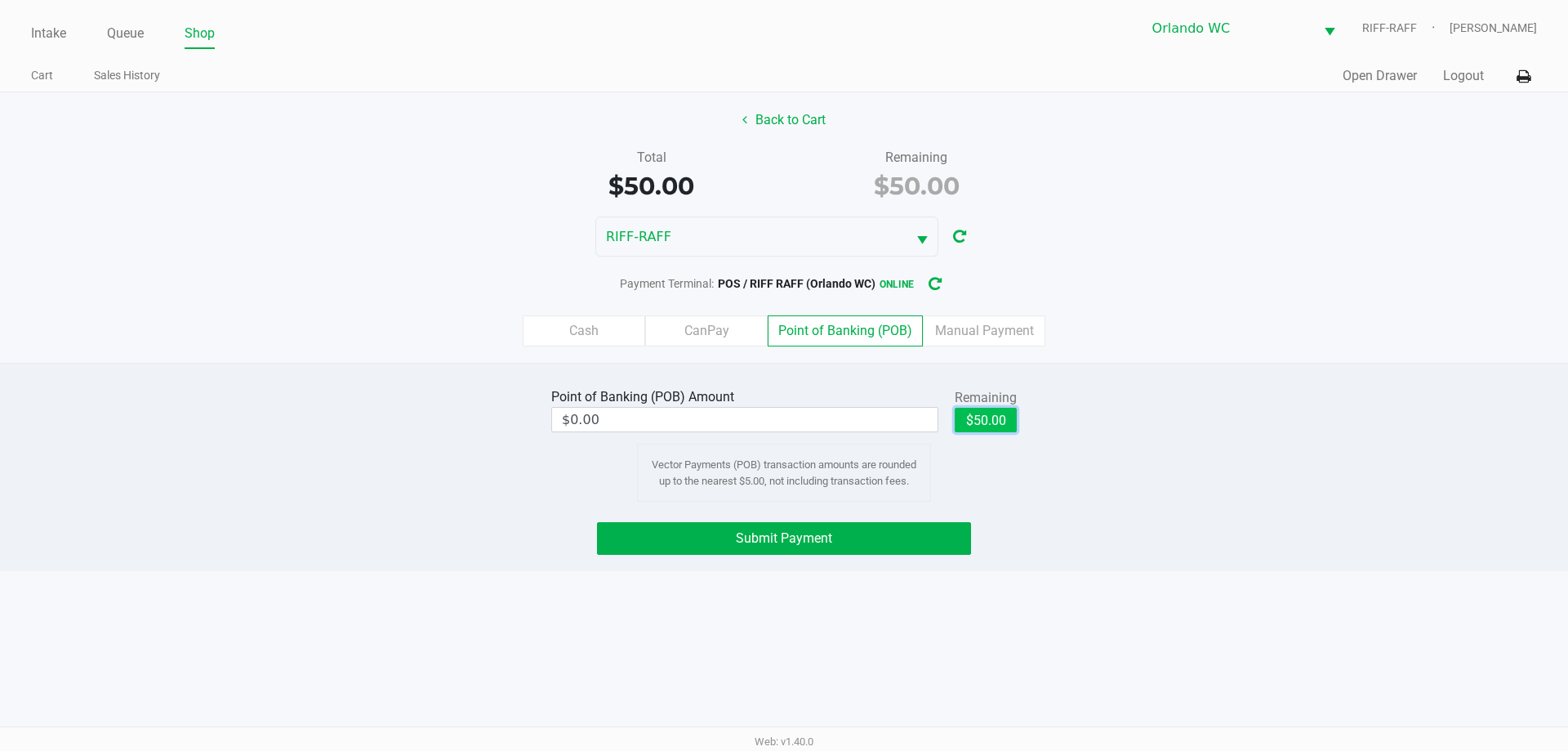
click at [781, 421] on button "$50.00" at bounding box center [986, 420] width 62 height 25
type input "$50.00"
click at [751, 536] on span "Submit Payment" at bounding box center [784, 538] width 96 height 15
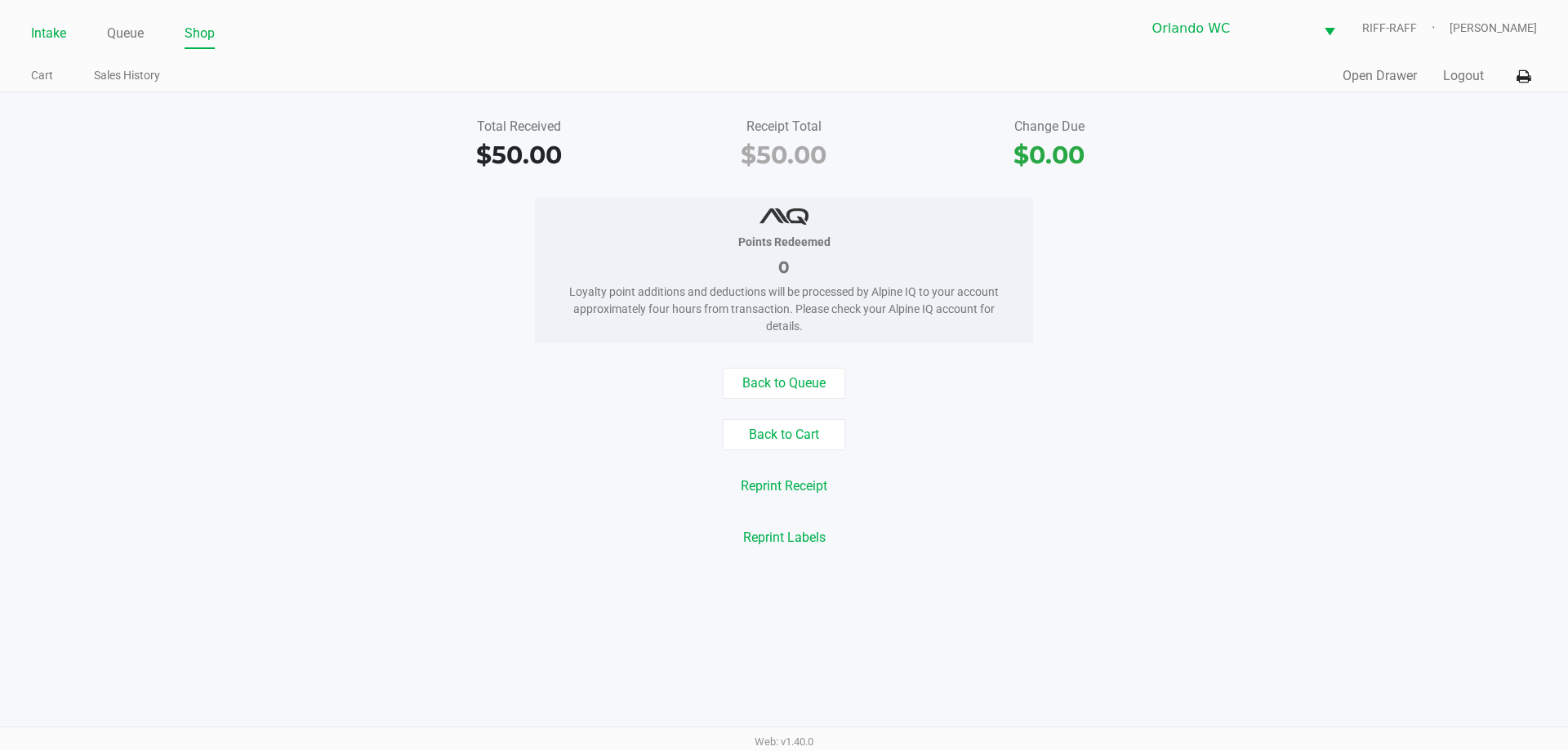
click at [58, 30] on link "Intake" at bounding box center [48, 33] width 35 height 23
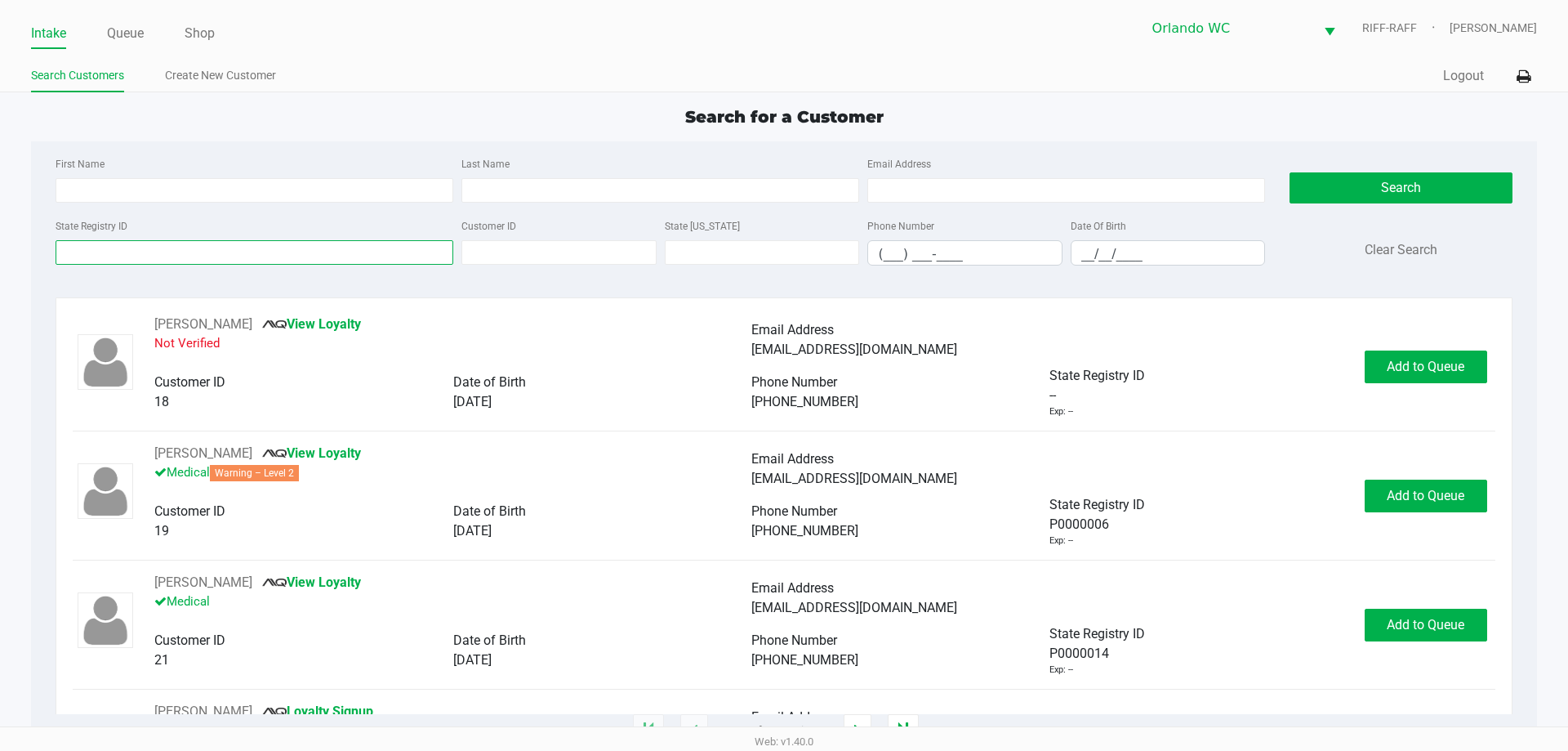
click at [110, 257] on input "State Registry ID" at bounding box center [254, 252] width 398 height 25
click at [514, 183] on input "Last Name" at bounding box center [660, 190] width 398 height 25
type input "g"
type input "gerena"
click at [781, 256] on input "__/__/____" at bounding box center [1168, 254] width 193 height 26
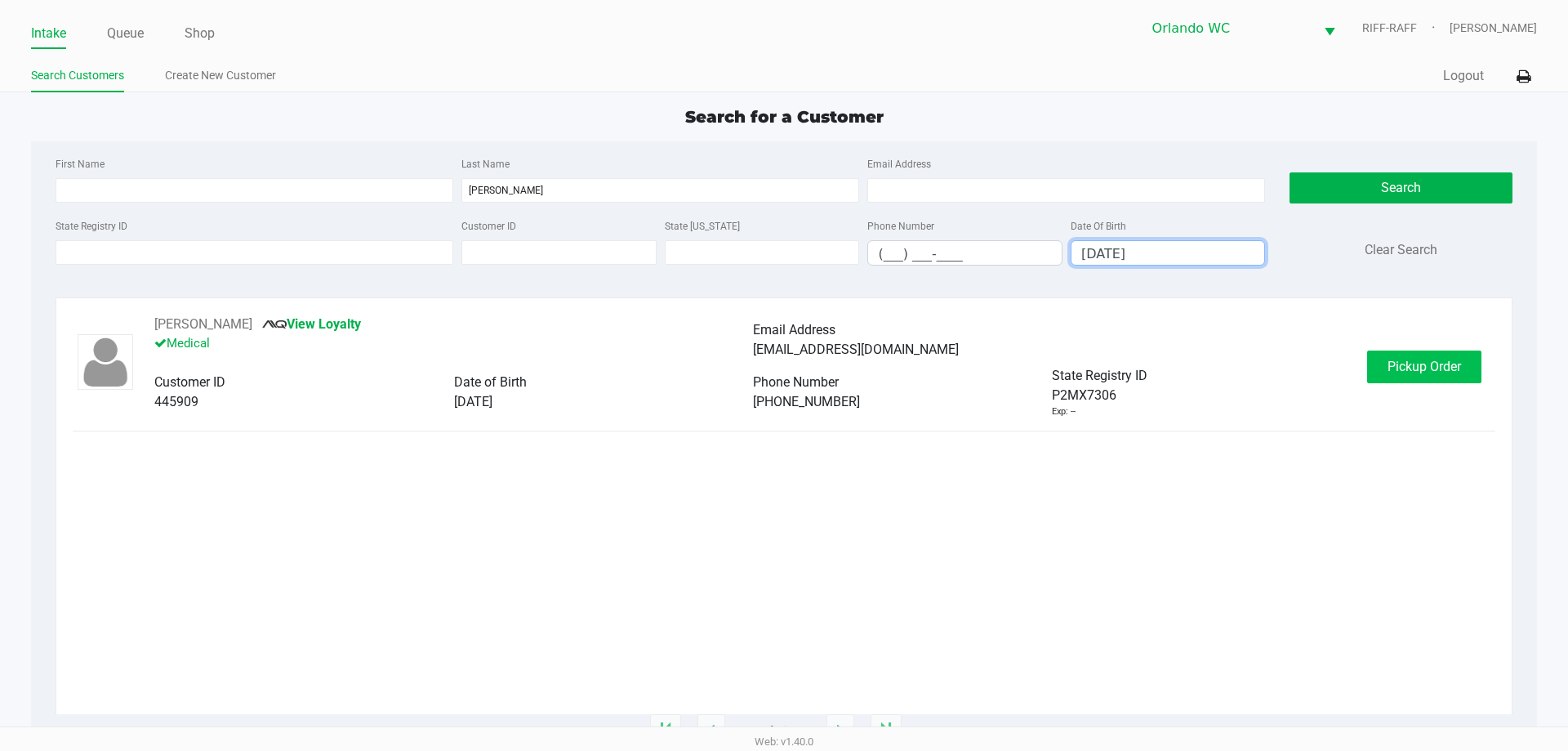
type input "10/25/1968"
click at [781, 360] on span "Pickup Order" at bounding box center [1424, 366] width 73 height 15
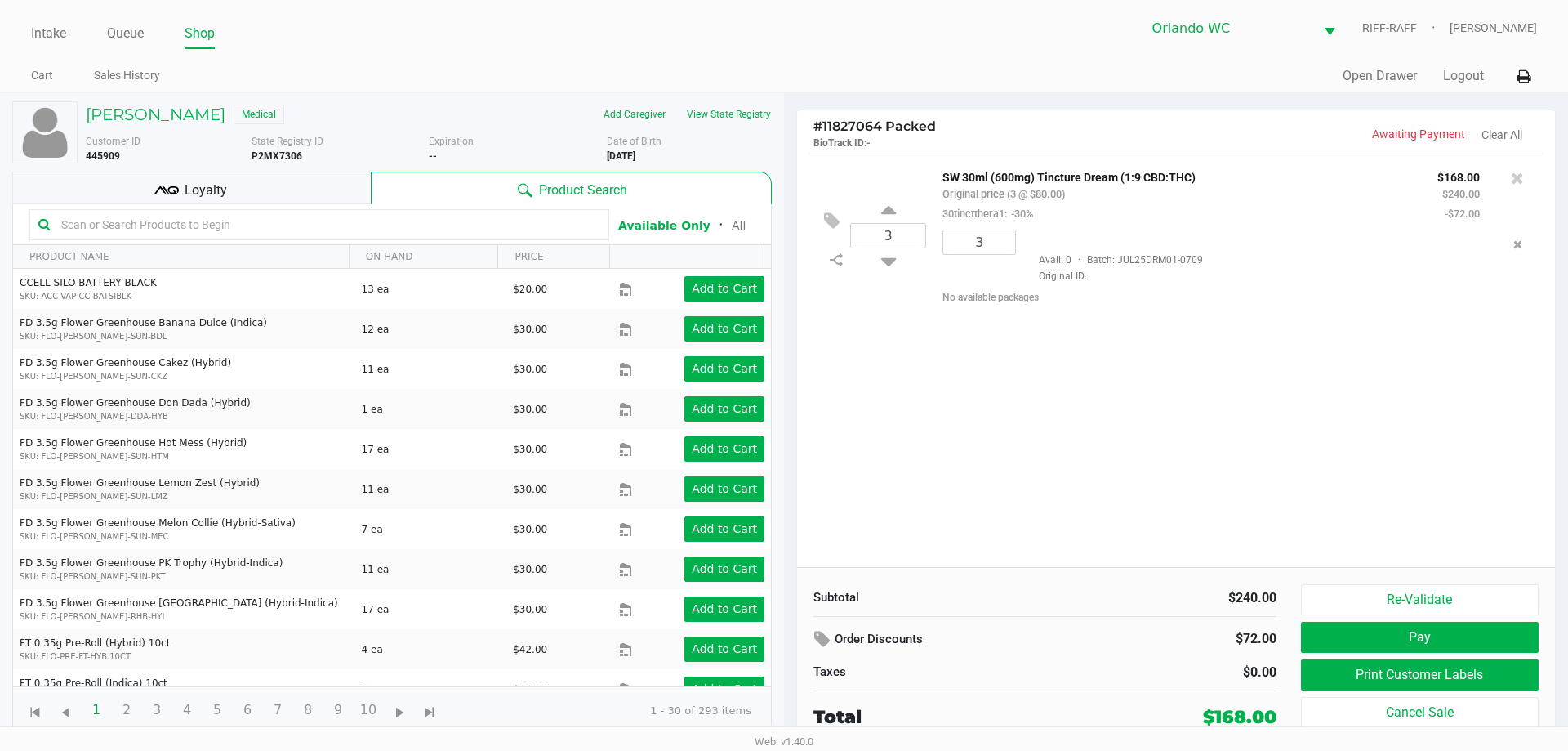
click at [781, 695] on div "Re-Validate Pay Print Customer Labels Cancel Sale" at bounding box center [1427, 657] width 250 height 146
click at [781, 674] on button "Print Customer Labels" at bounding box center [1420, 674] width 237 height 31
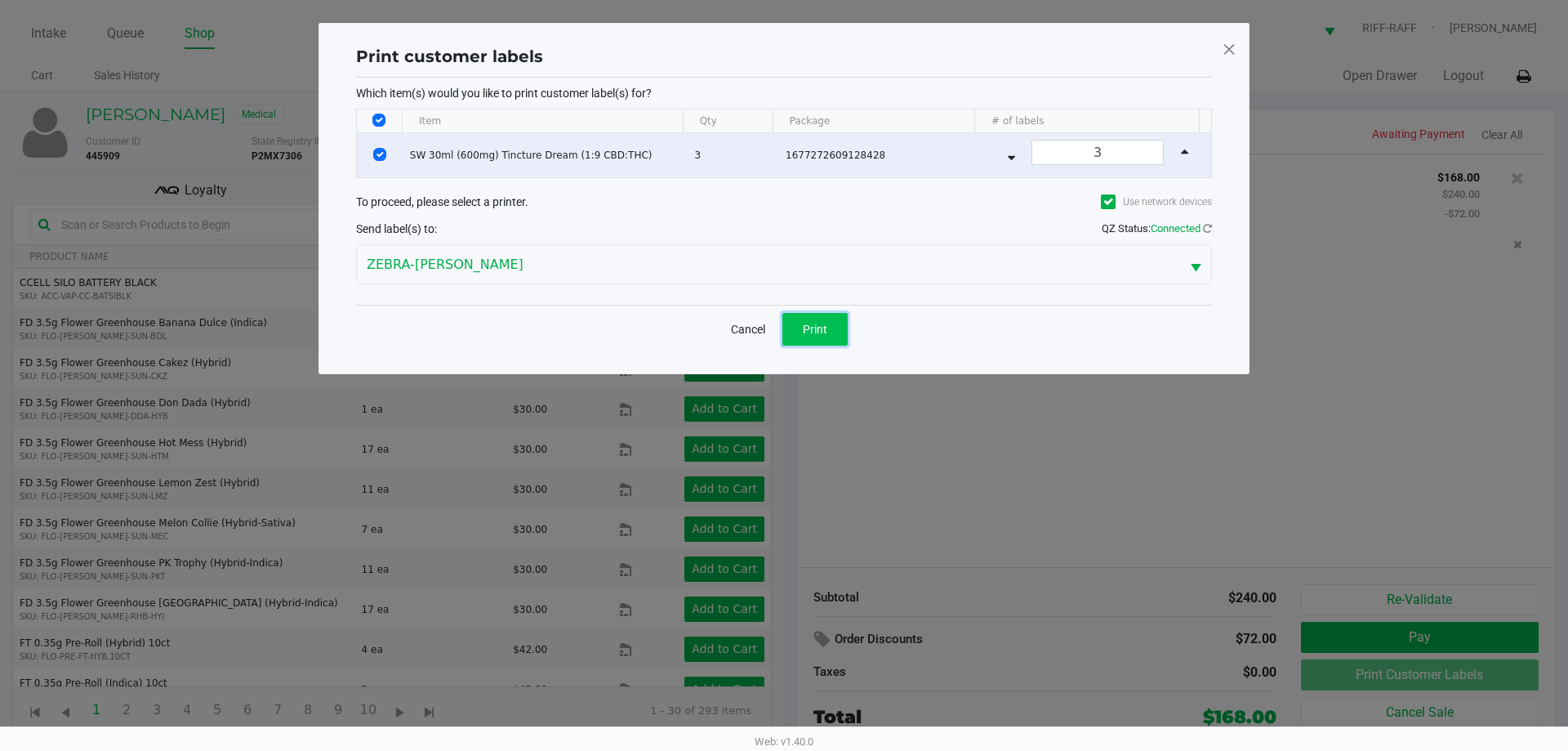
click at [781, 326] on span "Print" at bounding box center [815, 329] width 25 height 13
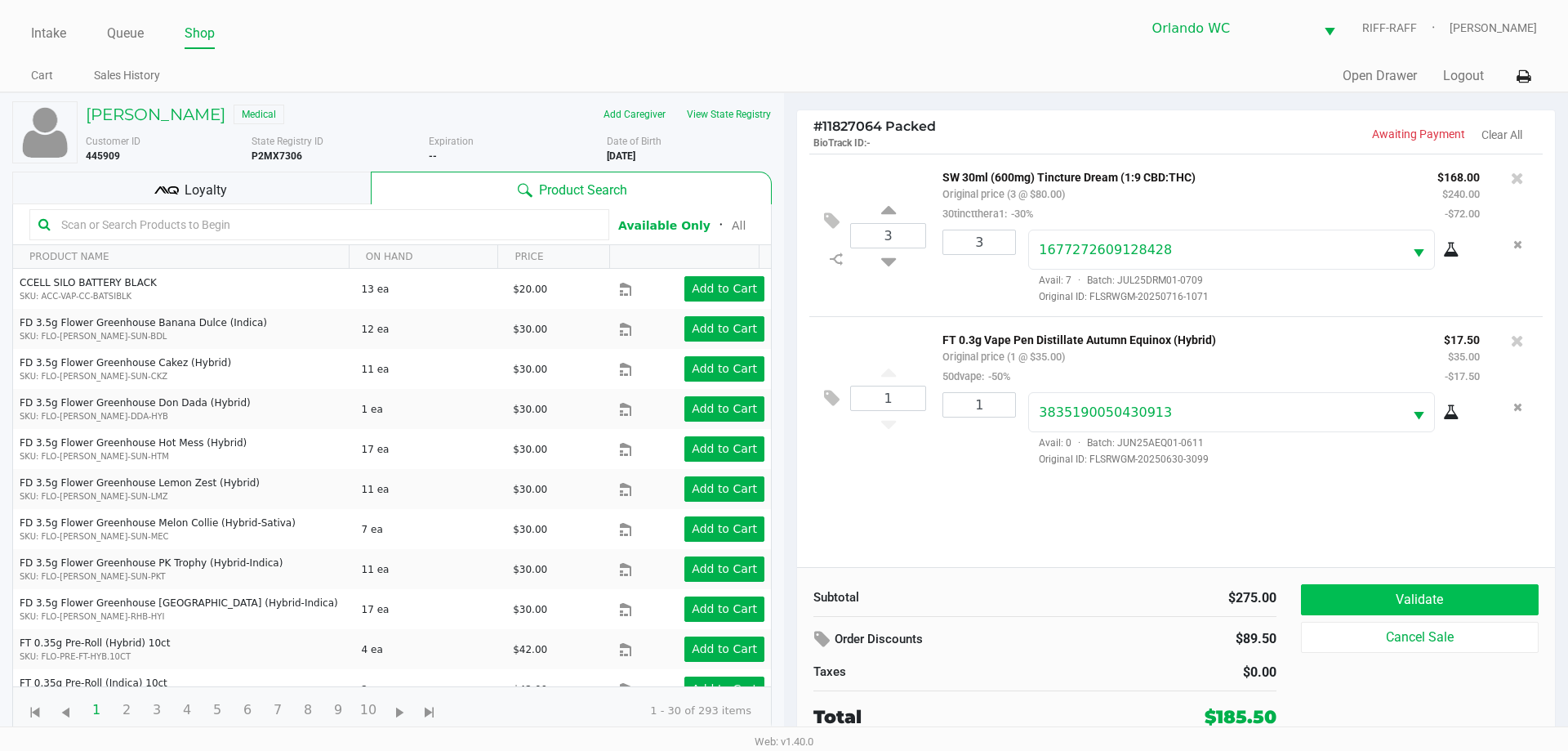
click at [781, 598] on button "Validate" at bounding box center [1420, 599] width 237 height 31
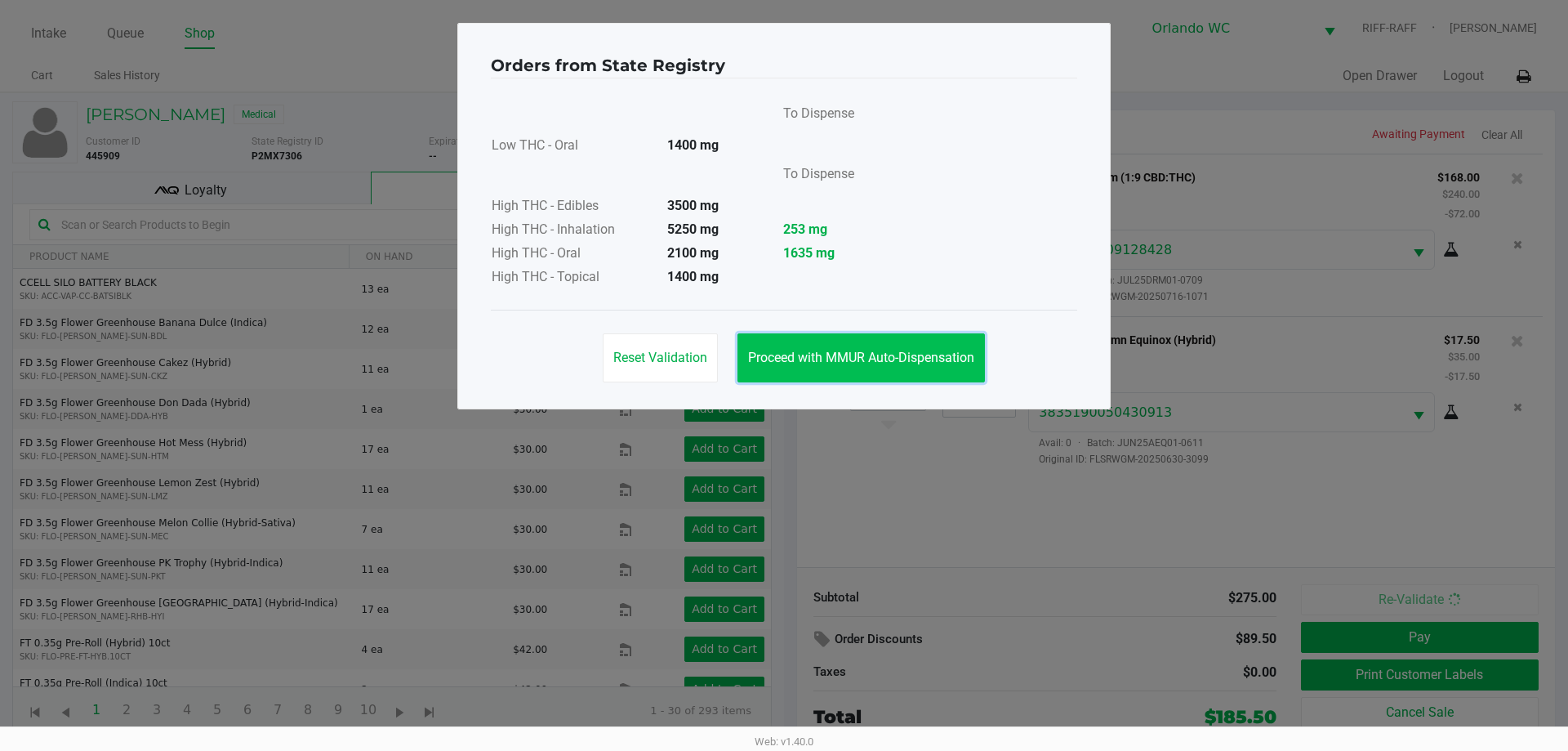
click at [781, 370] on button "Proceed with MMUR Auto-Dispensation" at bounding box center [861, 358] width 248 height 49
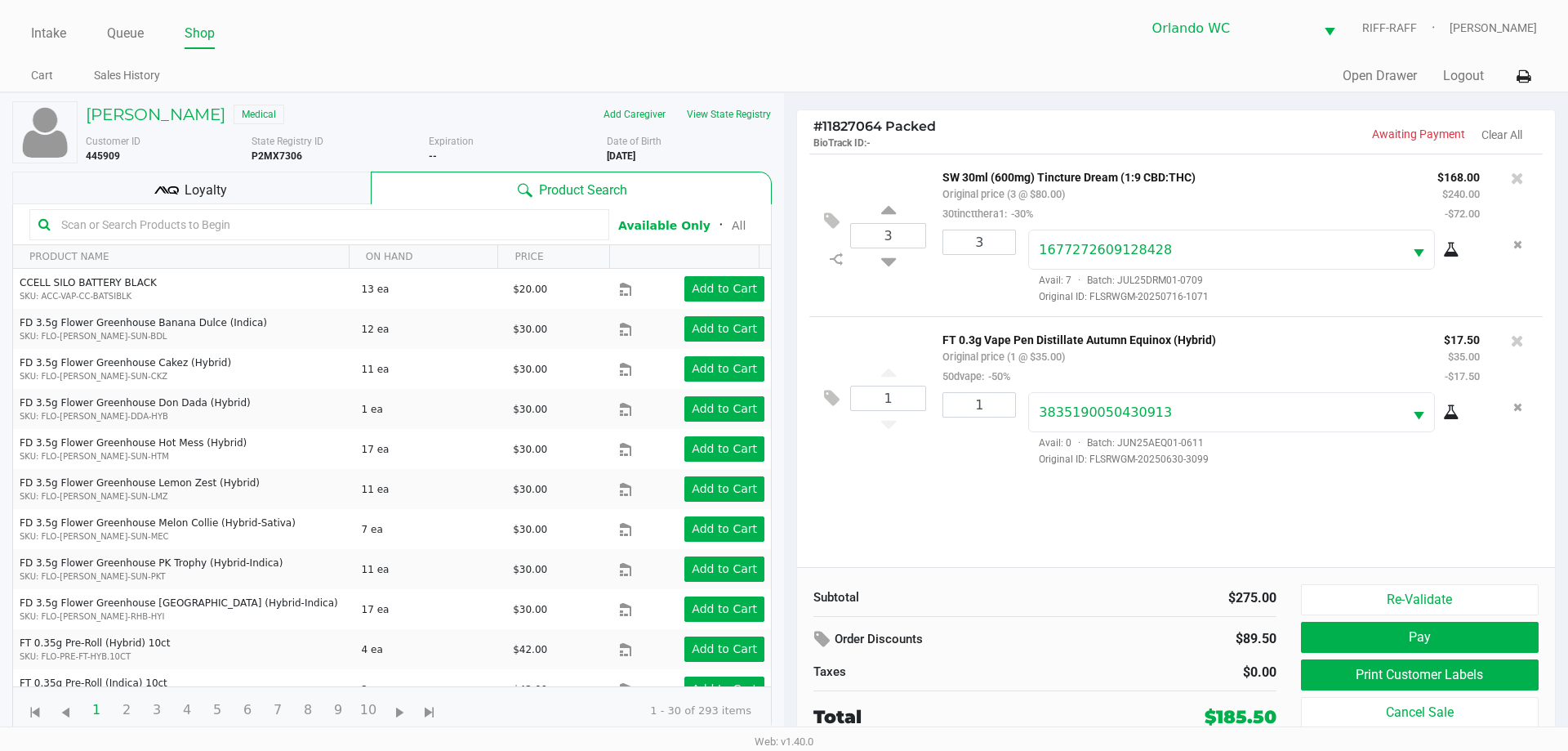
click at [781, 677] on button "Print Customer Labels" at bounding box center [1420, 674] width 237 height 31
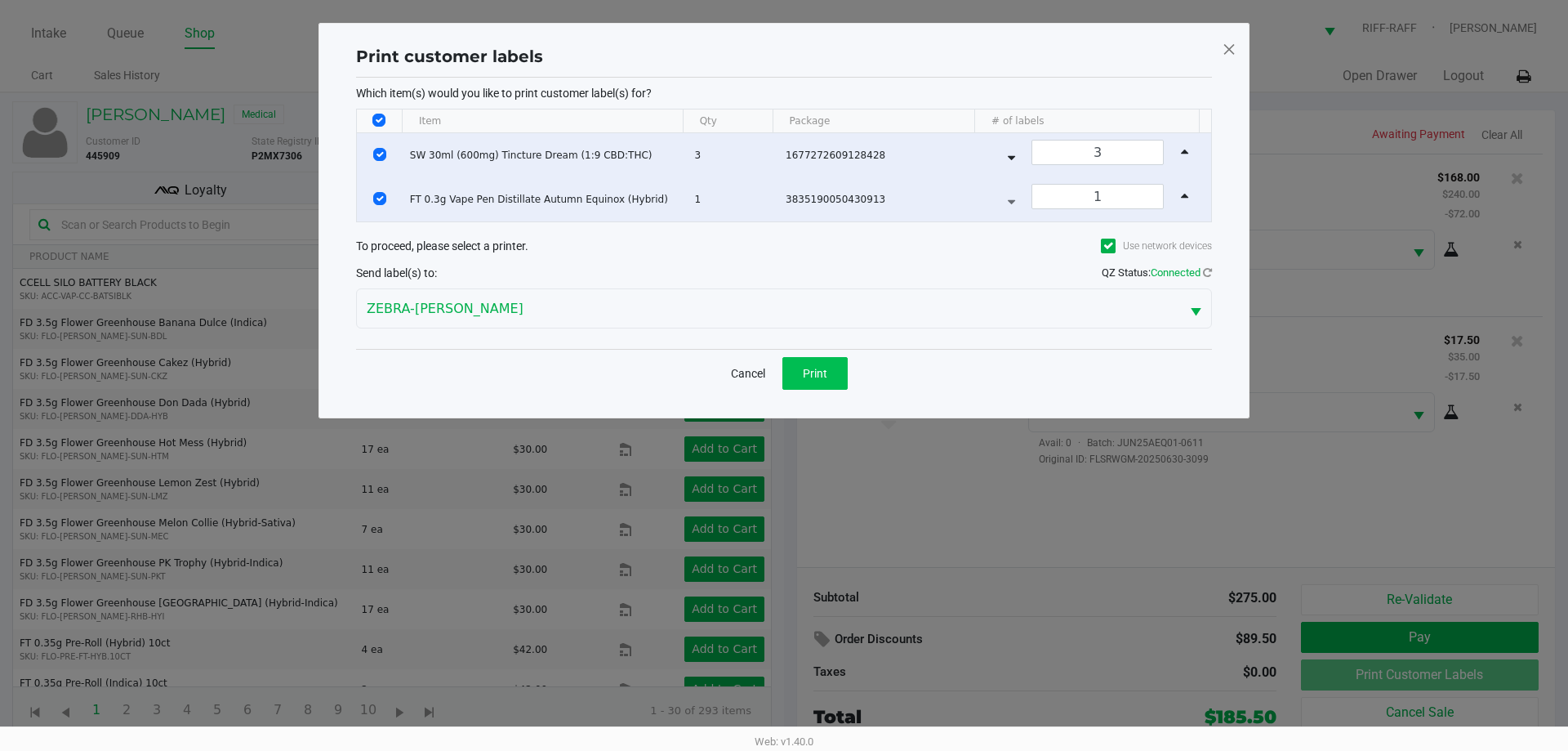
click at [781, 373] on button "Print" at bounding box center [815, 373] width 66 height 32
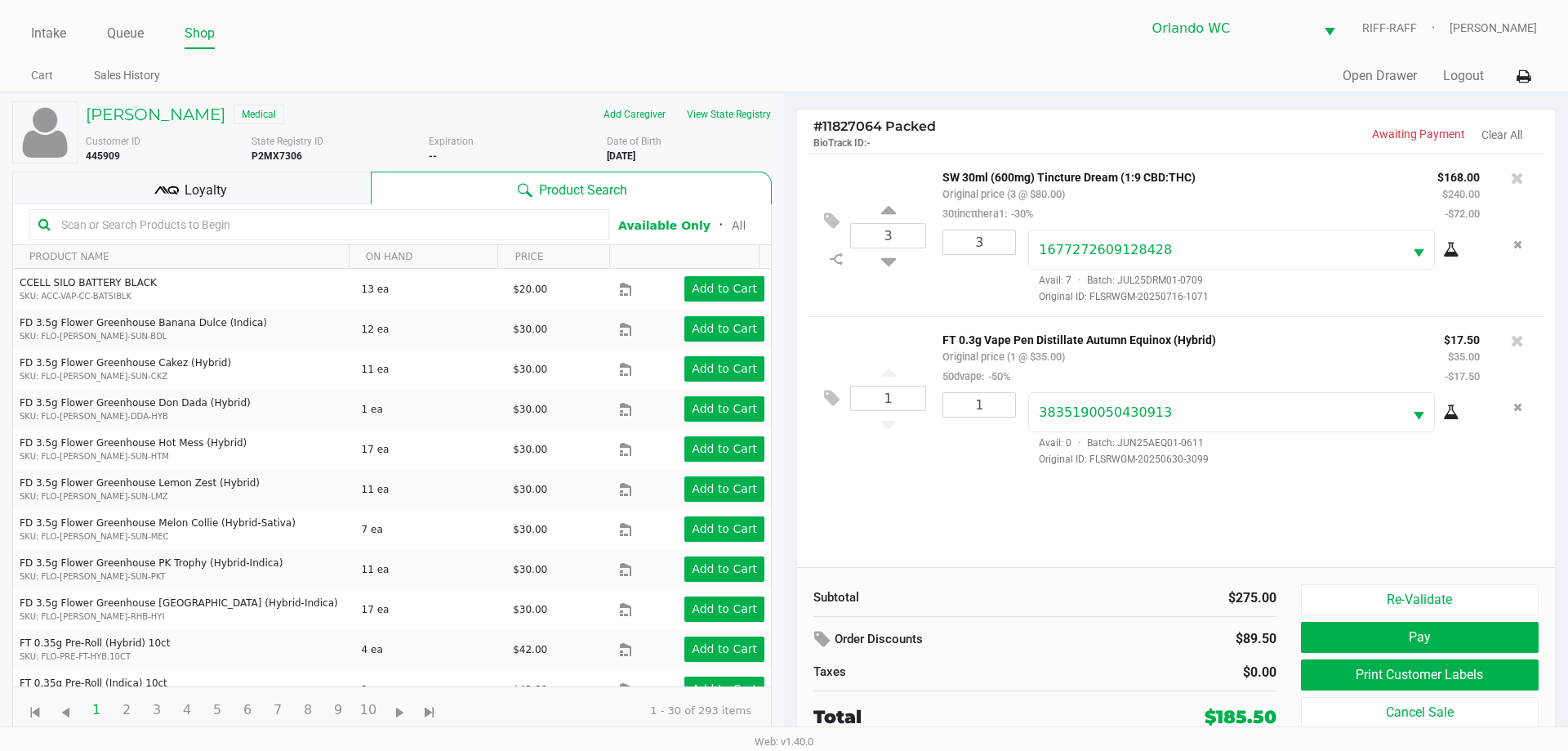
click at [273, 176] on div "Loyalty" at bounding box center [191, 188] width 358 height 32
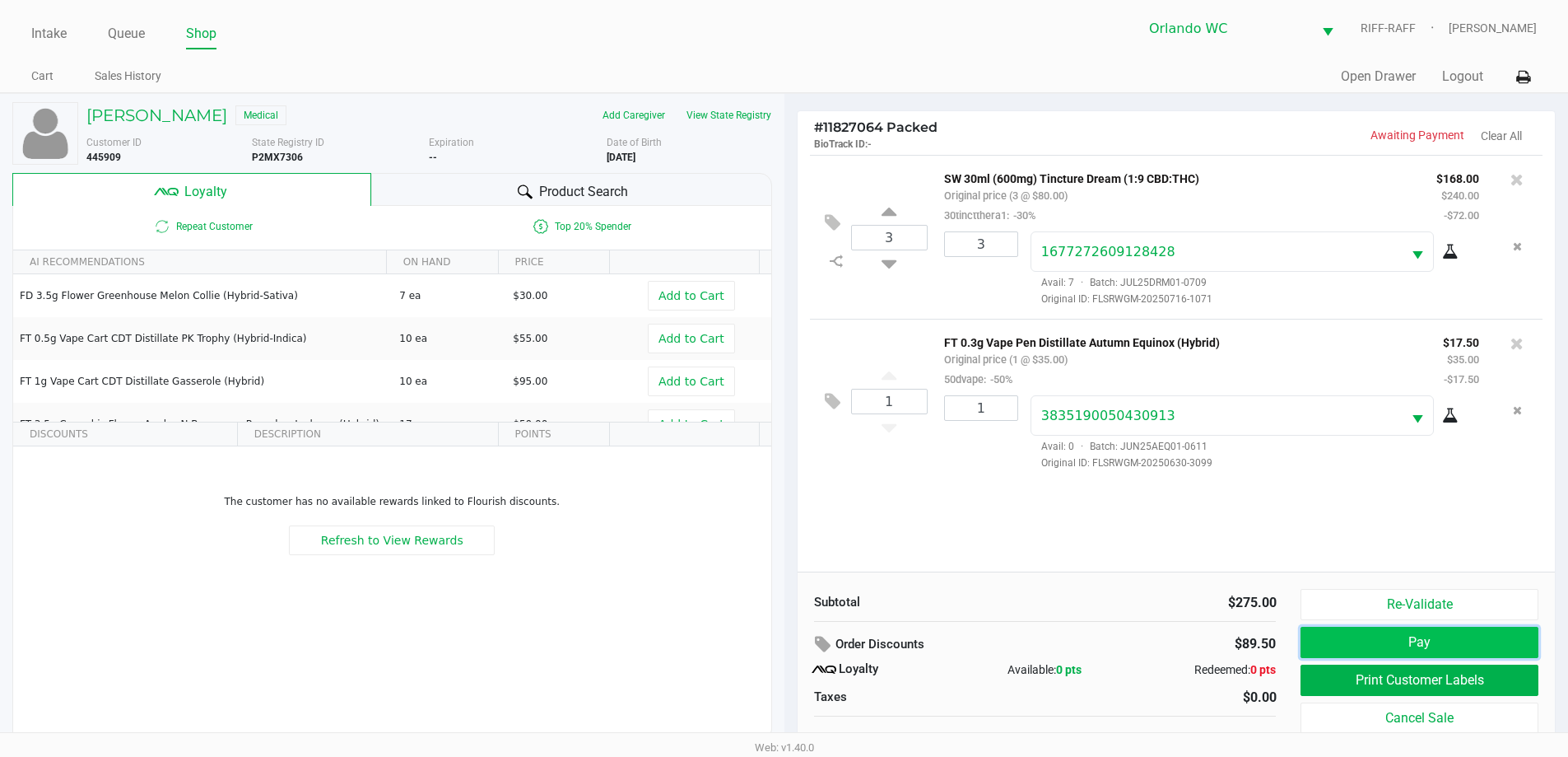
click at [787, 654] on button "Pay" at bounding box center [1419, 642] width 237 height 31
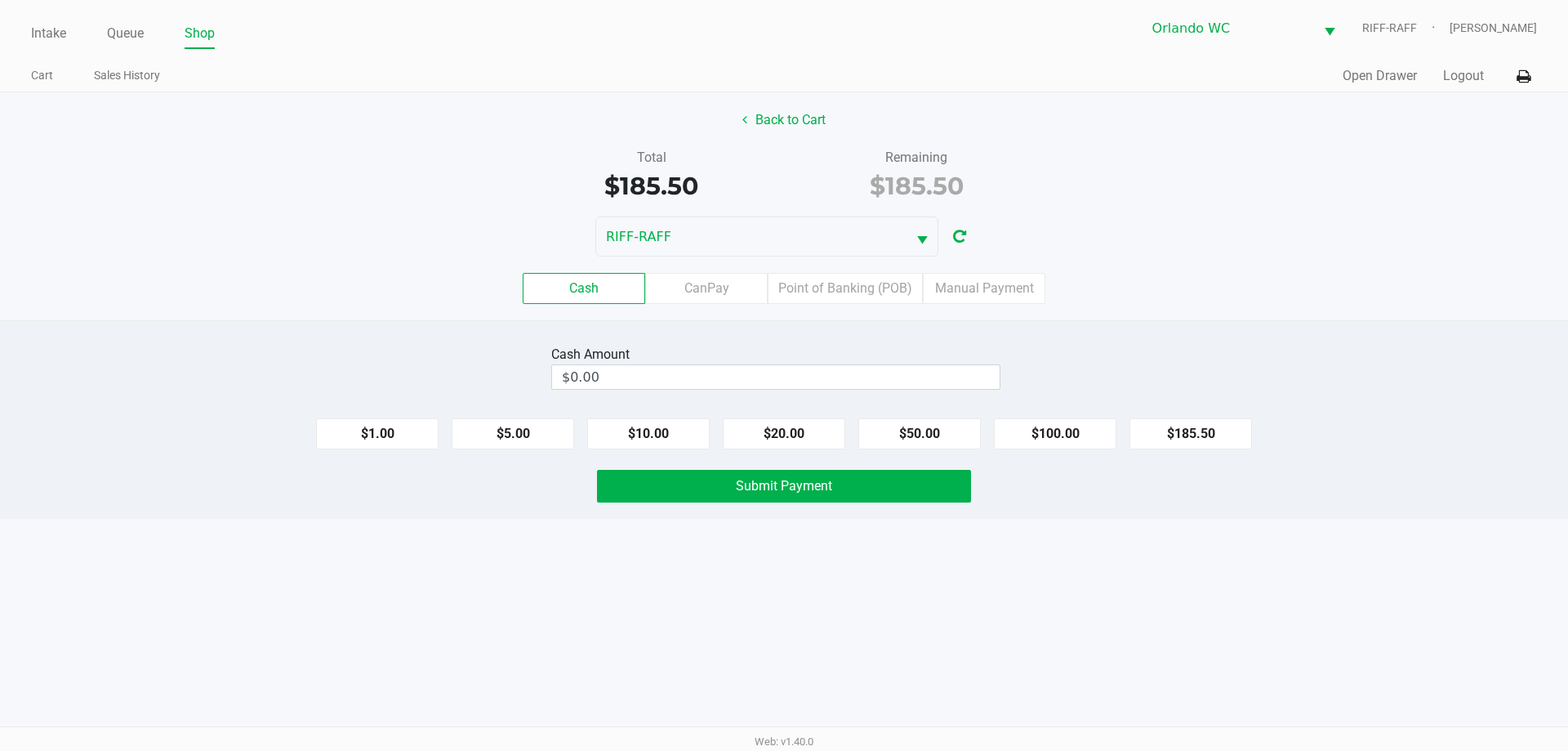
click at [781, 280] on label "Point of Banking (POB)" at bounding box center [845, 289] width 155 height 31
click at [0, 0] on 7 "Point of Banking (POB)" at bounding box center [0, 0] width 0 height 0
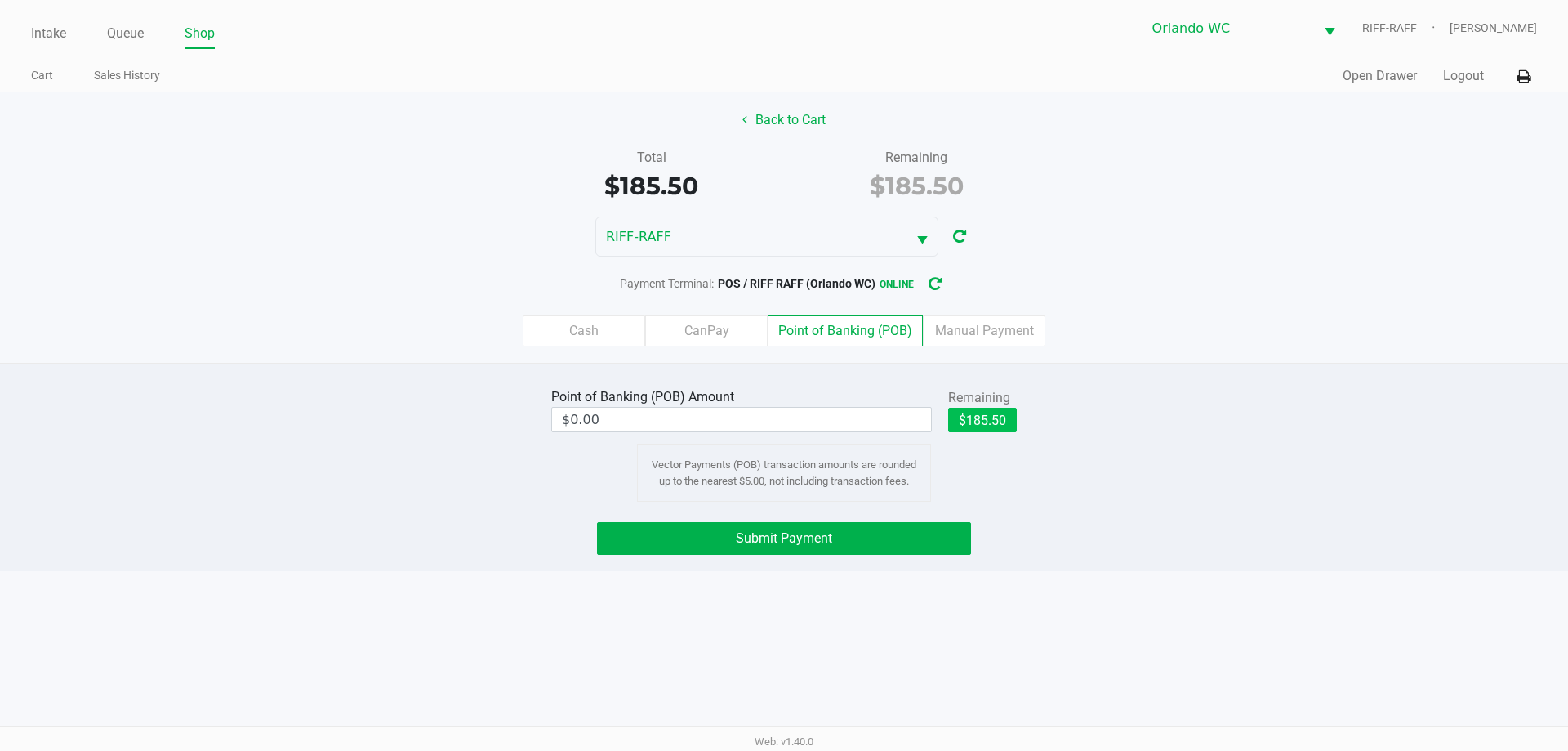
click at [781, 413] on button "$185.50" at bounding box center [982, 420] width 69 height 25
type input "$185.50"
click at [781, 125] on button "Back to Cart" at bounding box center [784, 120] width 105 height 31
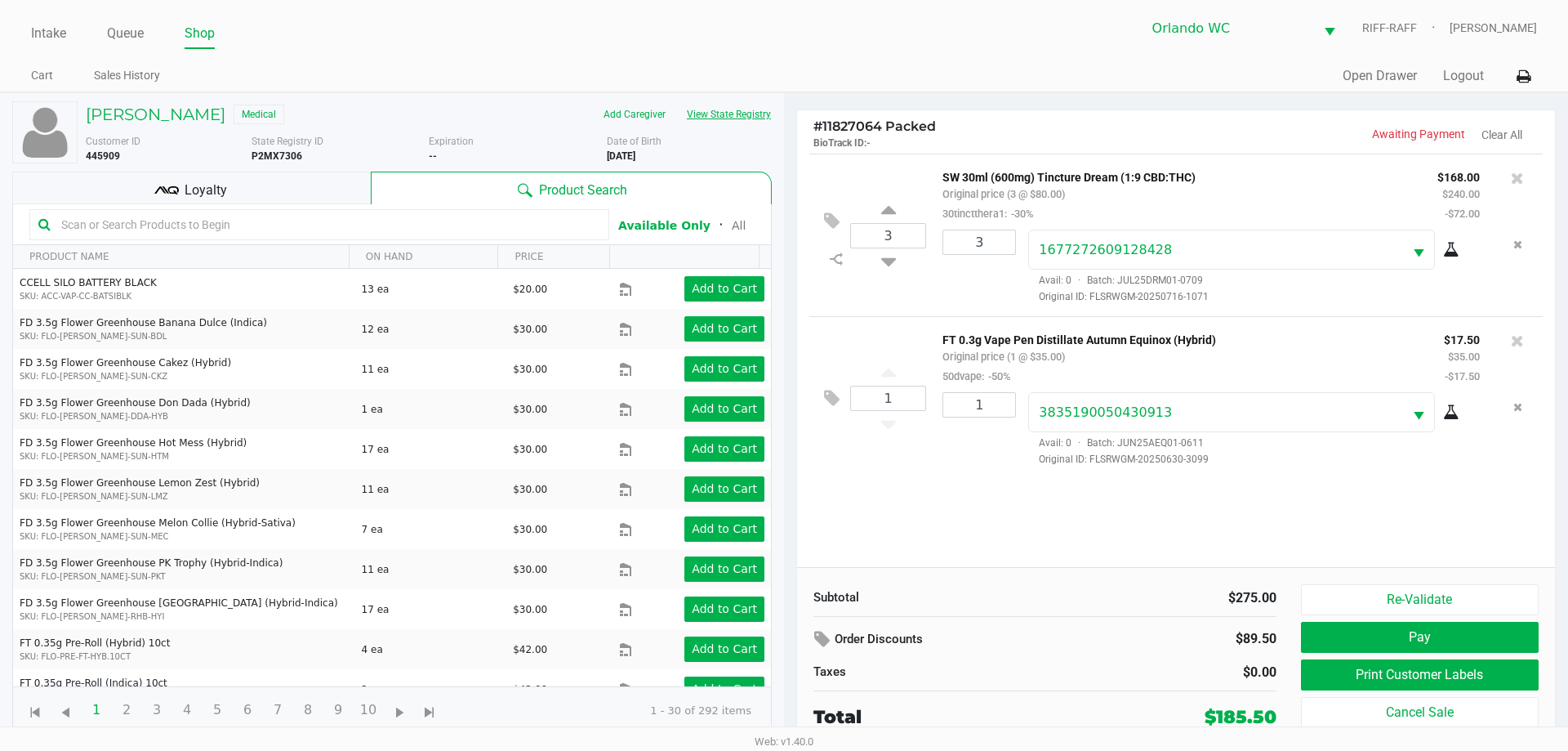
click at [741, 118] on button "View State Registry" at bounding box center [724, 114] width 95 height 26
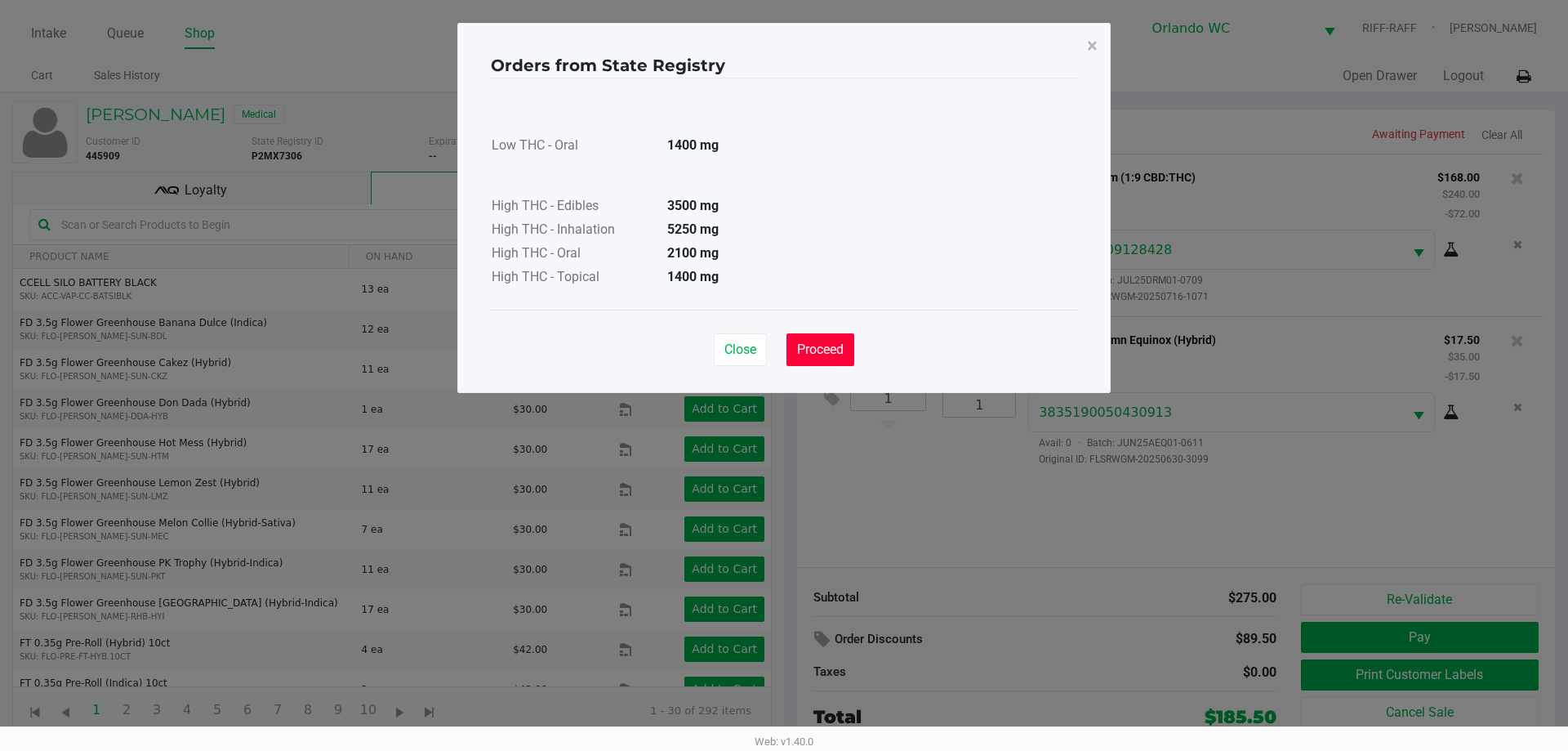
click at [781, 335] on button "Proceed" at bounding box center [821, 350] width 68 height 32
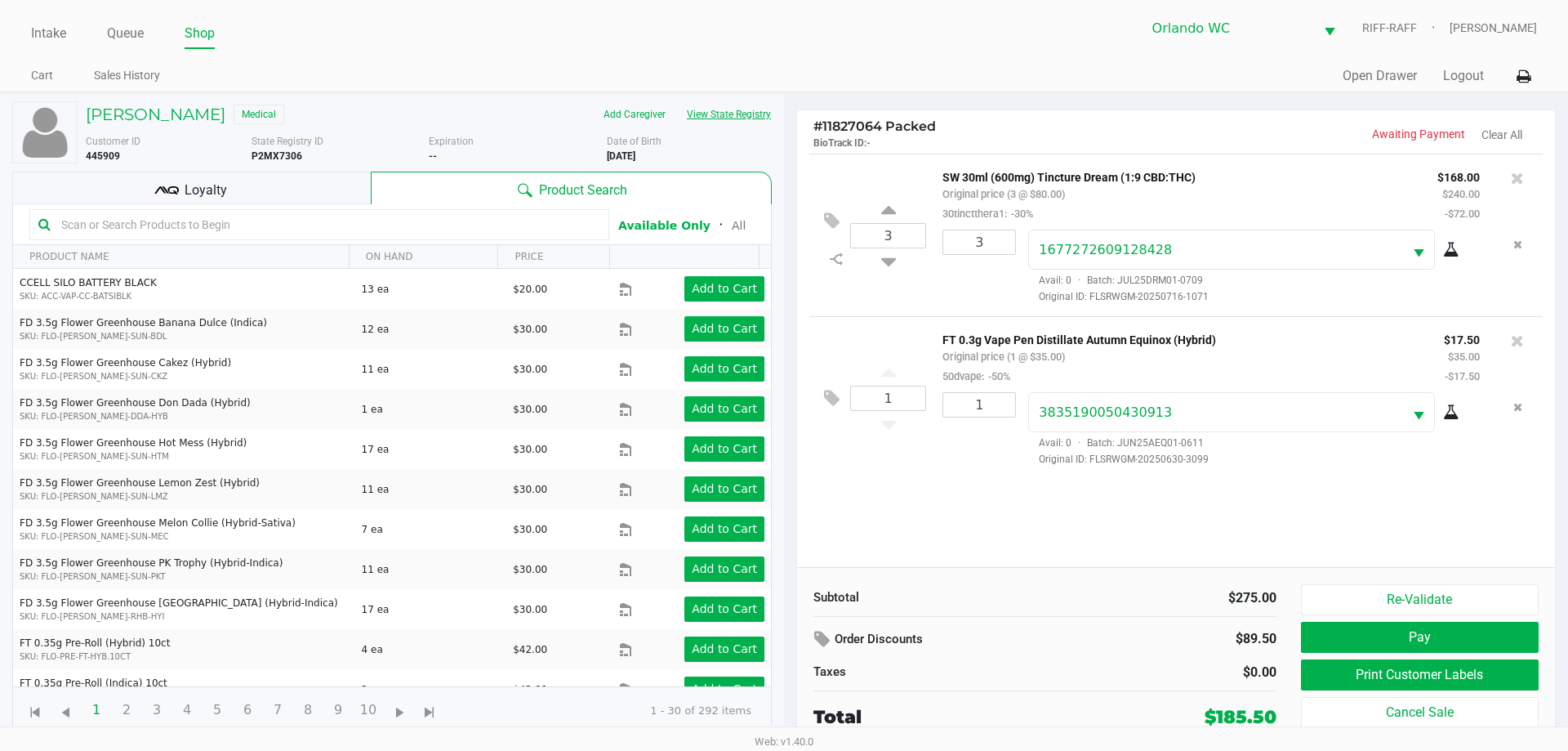
click at [735, 114] on button "View State Registry" at bounding box center [724, 114] width 95 height 26
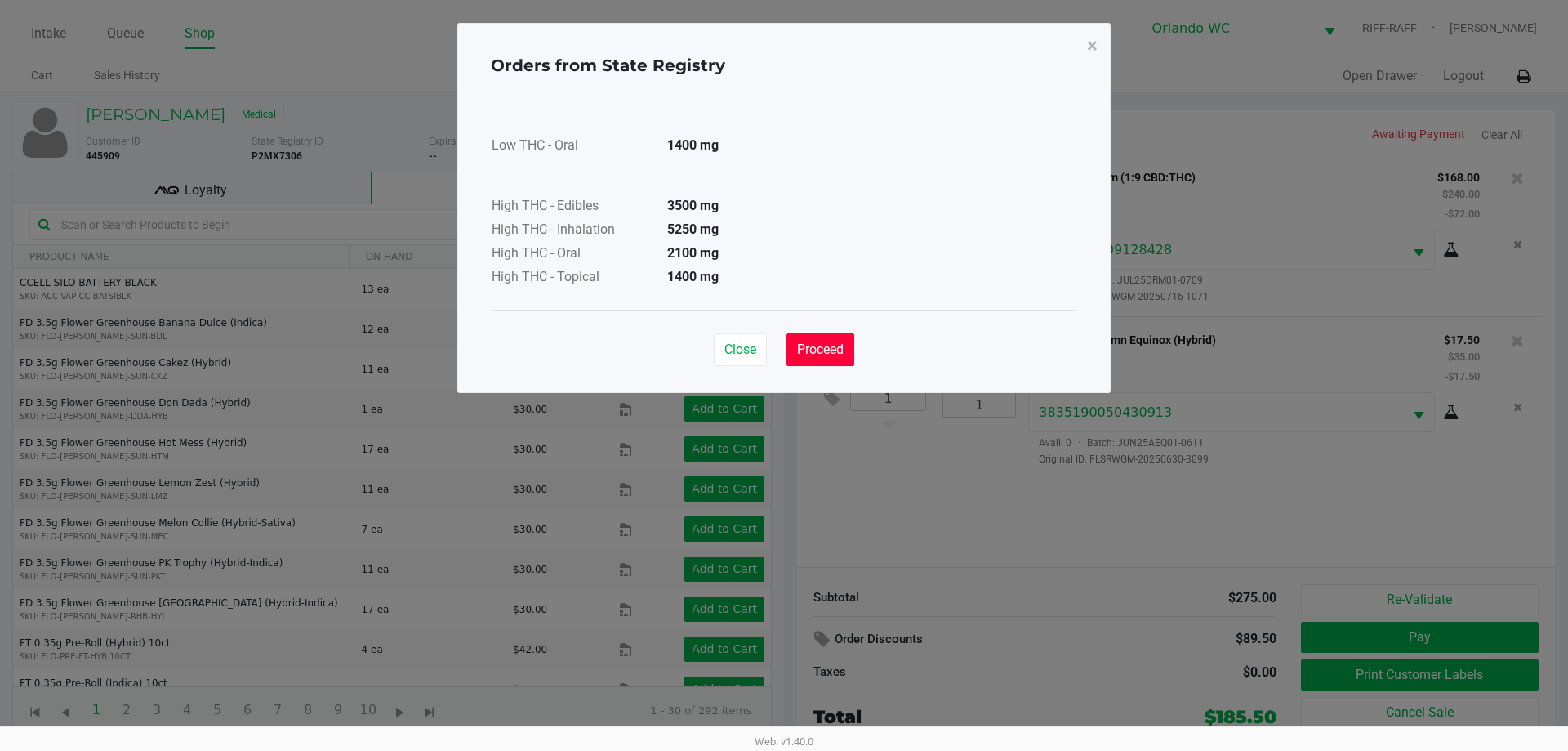
click at [781, 348] on span "Proceed" at bounding box center [821, 349] width 47 height 15
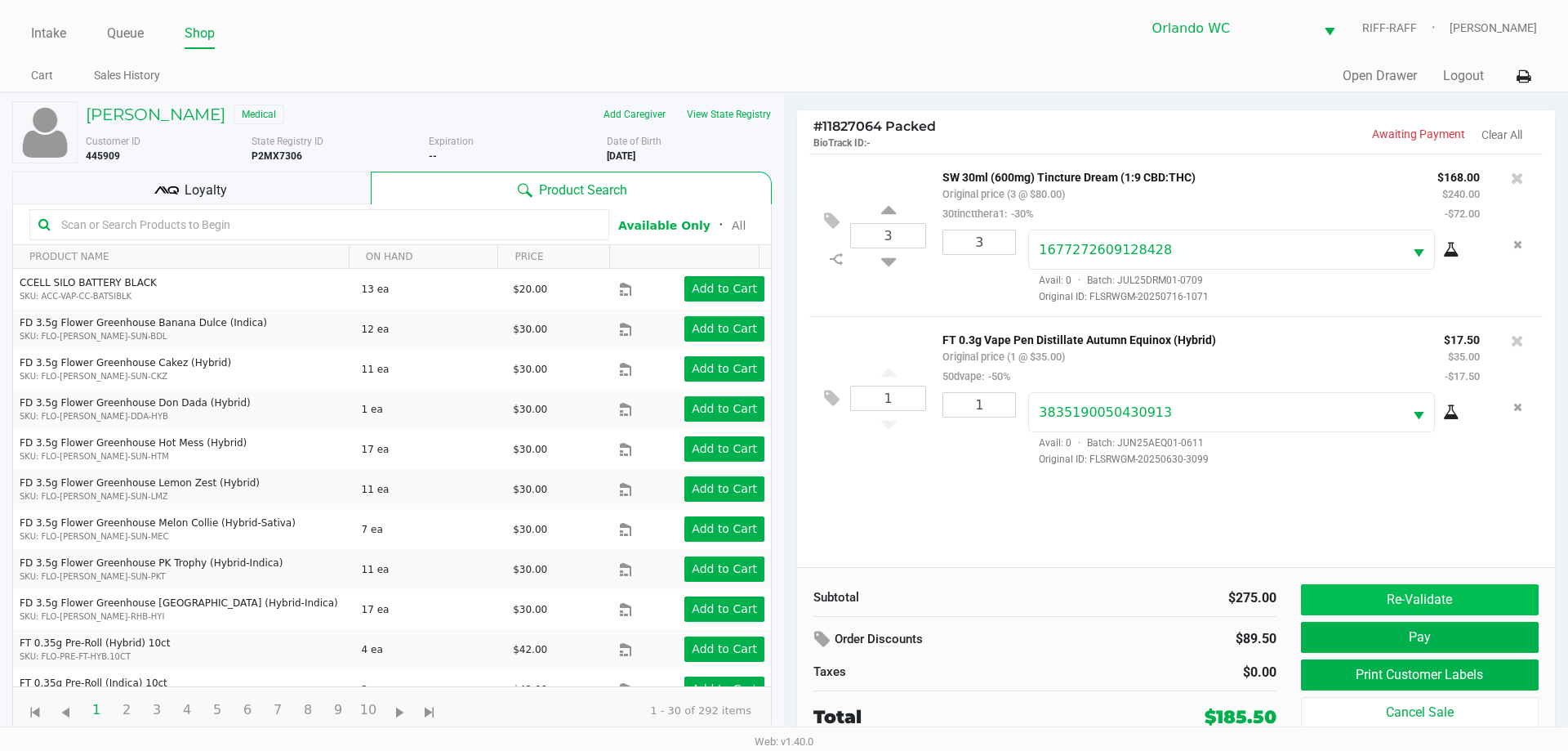
click at [781, 599] on button "Re-Validate" at bounding box center [1420, 599] width 237 height 31
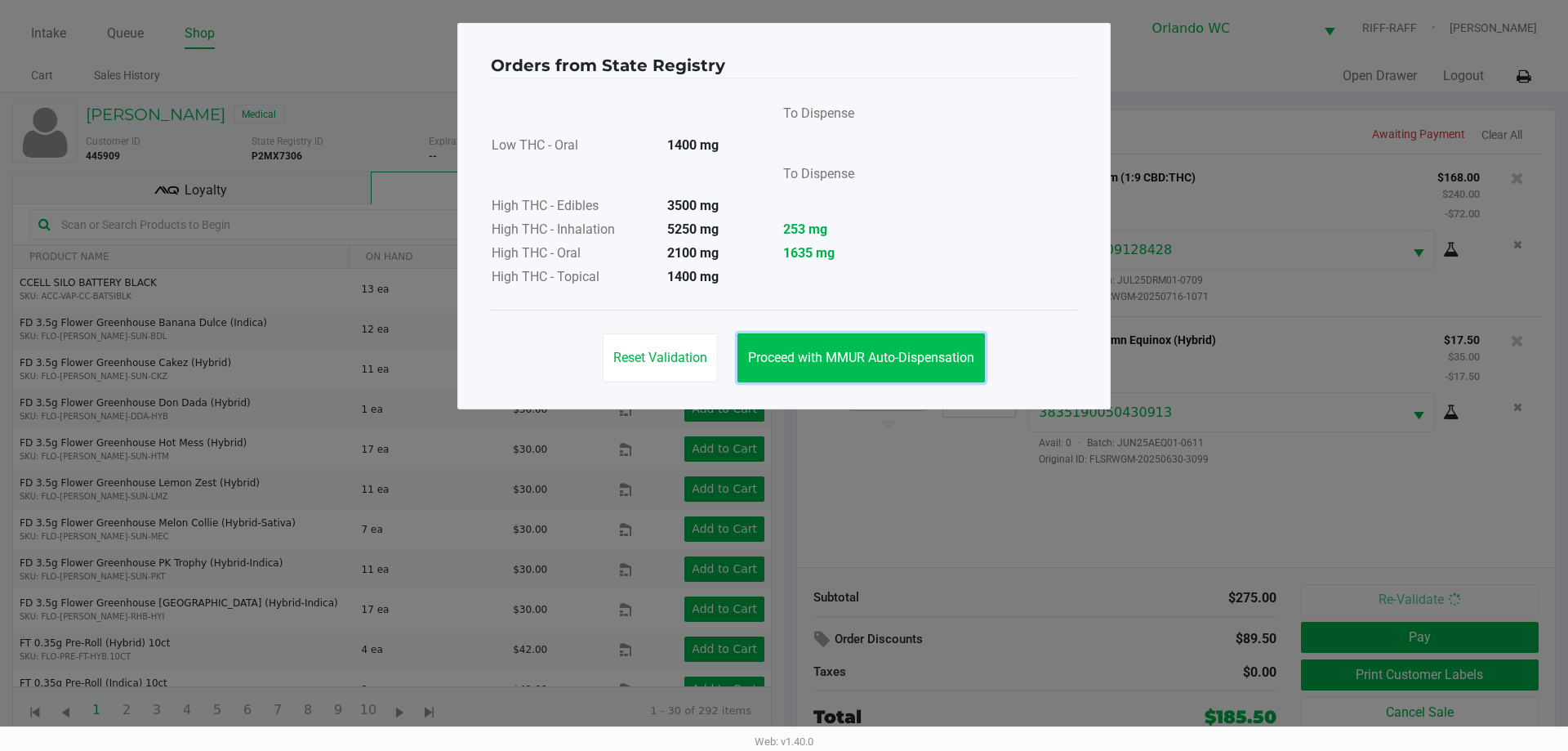
click at [781, 362] on span "Proceed with MMUR Auto-Dispensation" at bounding box center [861, 358] width 226 height 15
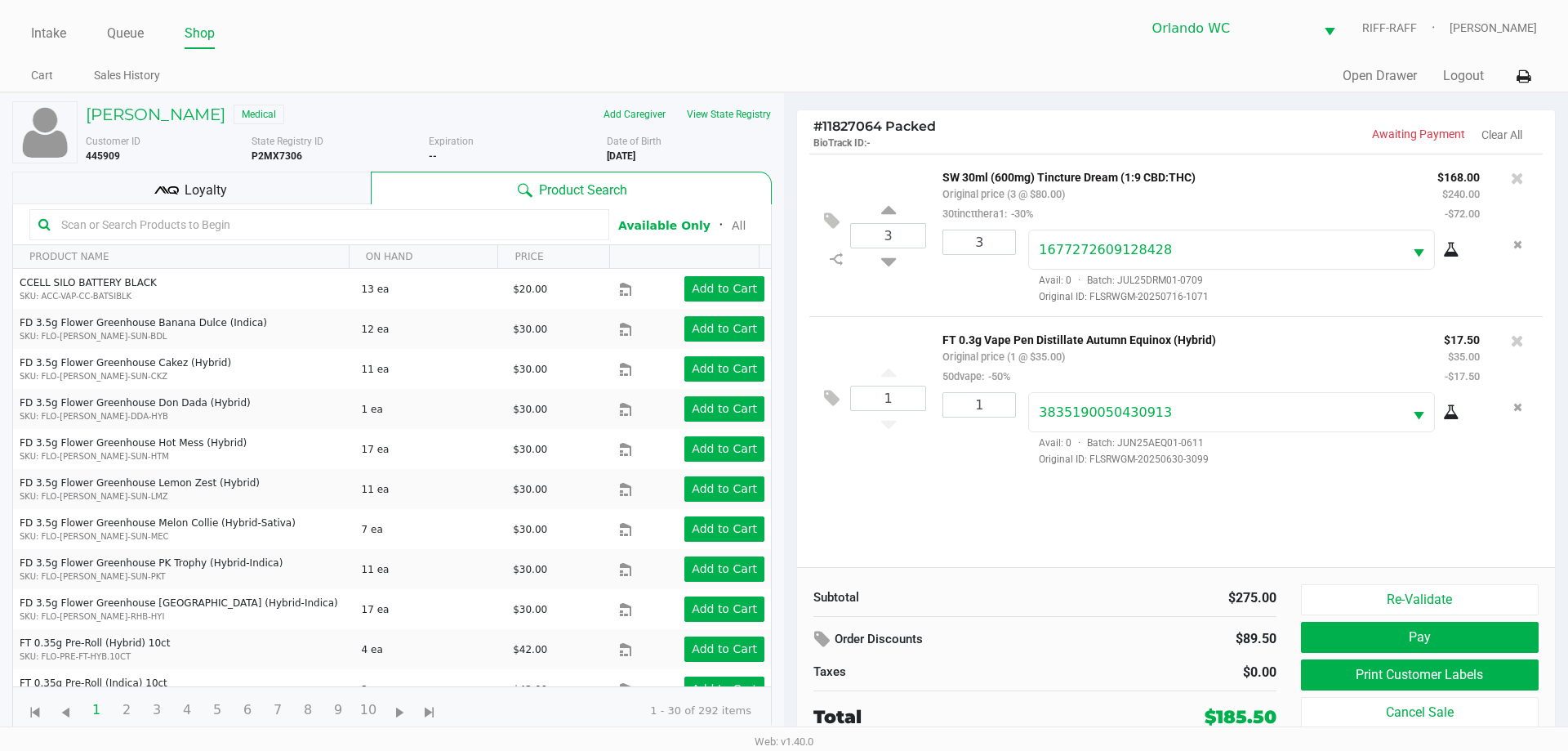
click at [781, 502] on div "3 SW 30ml (600mg) Tincture Dream (1:9 CBD:THC) Original price (3 @ $80.00) 30ti…" at bounding box center [1176, 360] width 758 height 414
click at [781, 526] on div "3 SW 30ml (600mg) Tincture Dream (1:9 CBD:THC) Original price (3 @ $80.00) 30ti…" at bounding box center [1176, 360] width 758 height 414
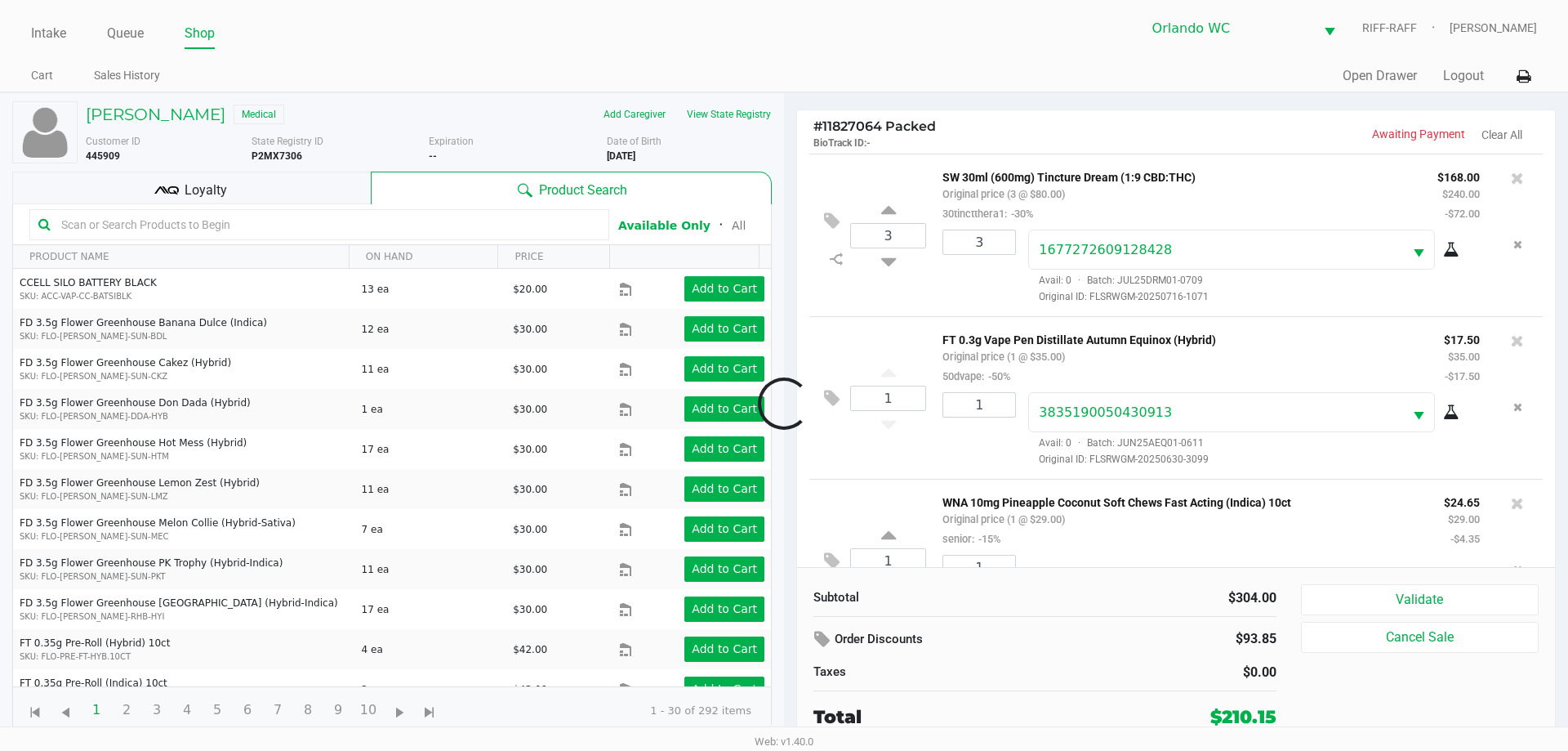
scroll to position [77, 0]
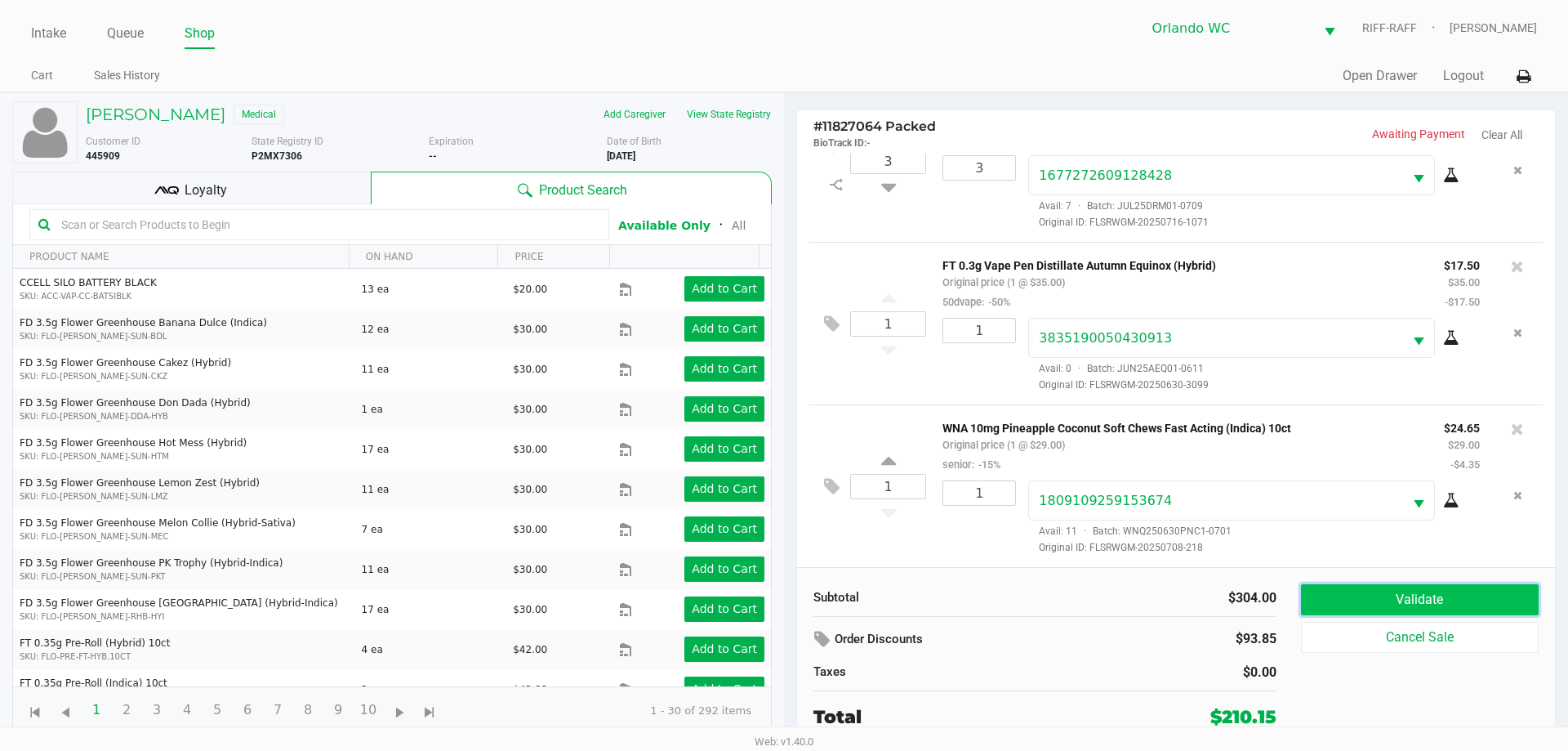
click at [781, 587] on button "Validate" at bounding box center [1420, 599] width 237 height 31
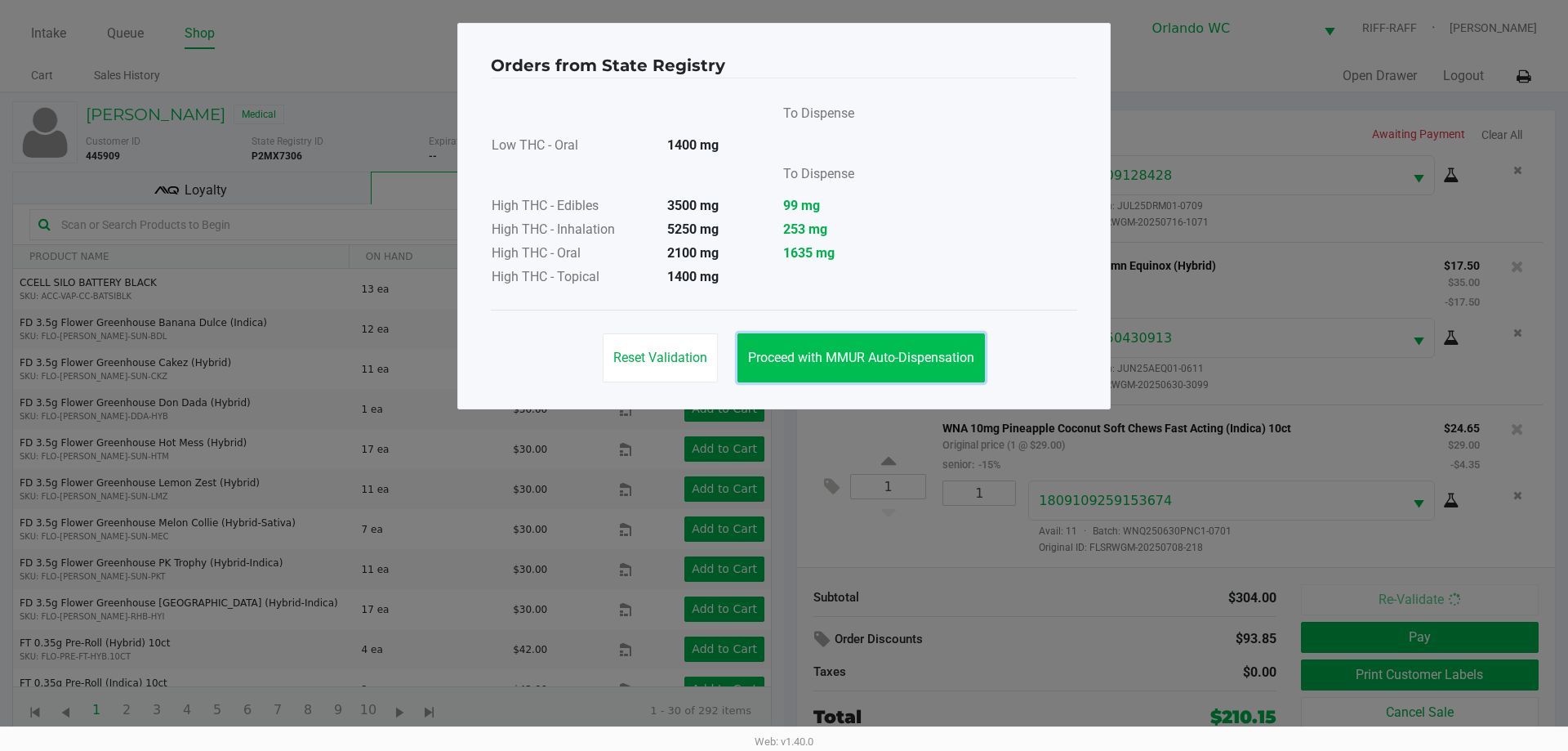
click at [781, 361] on span "Proceed with MMUR Auto-Dispensation" at bounding box center [861, 358] width 226 height 15
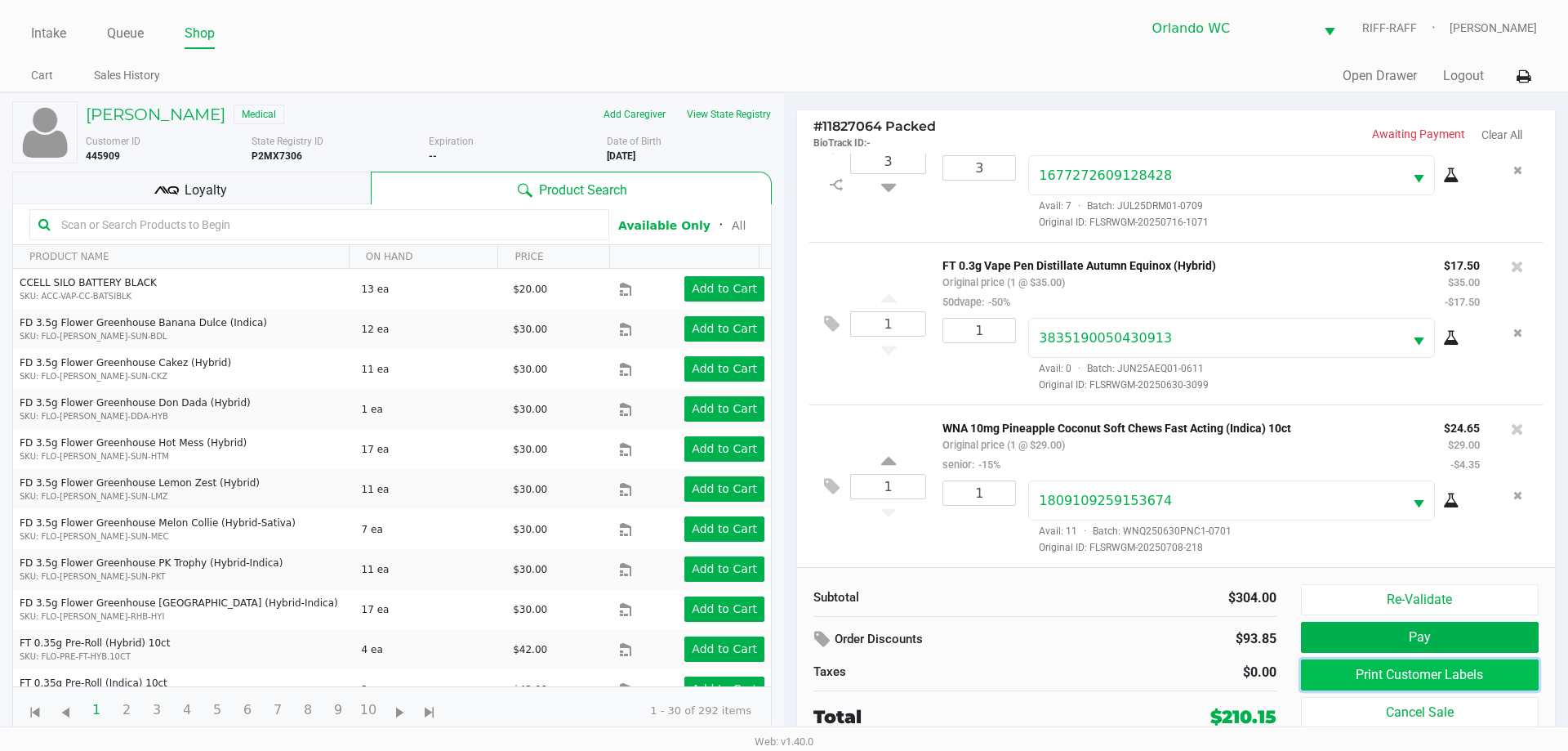
click at [781, 674] on button "Print Customer Labels" at bounding box center [1420, 674] width 237 height 31
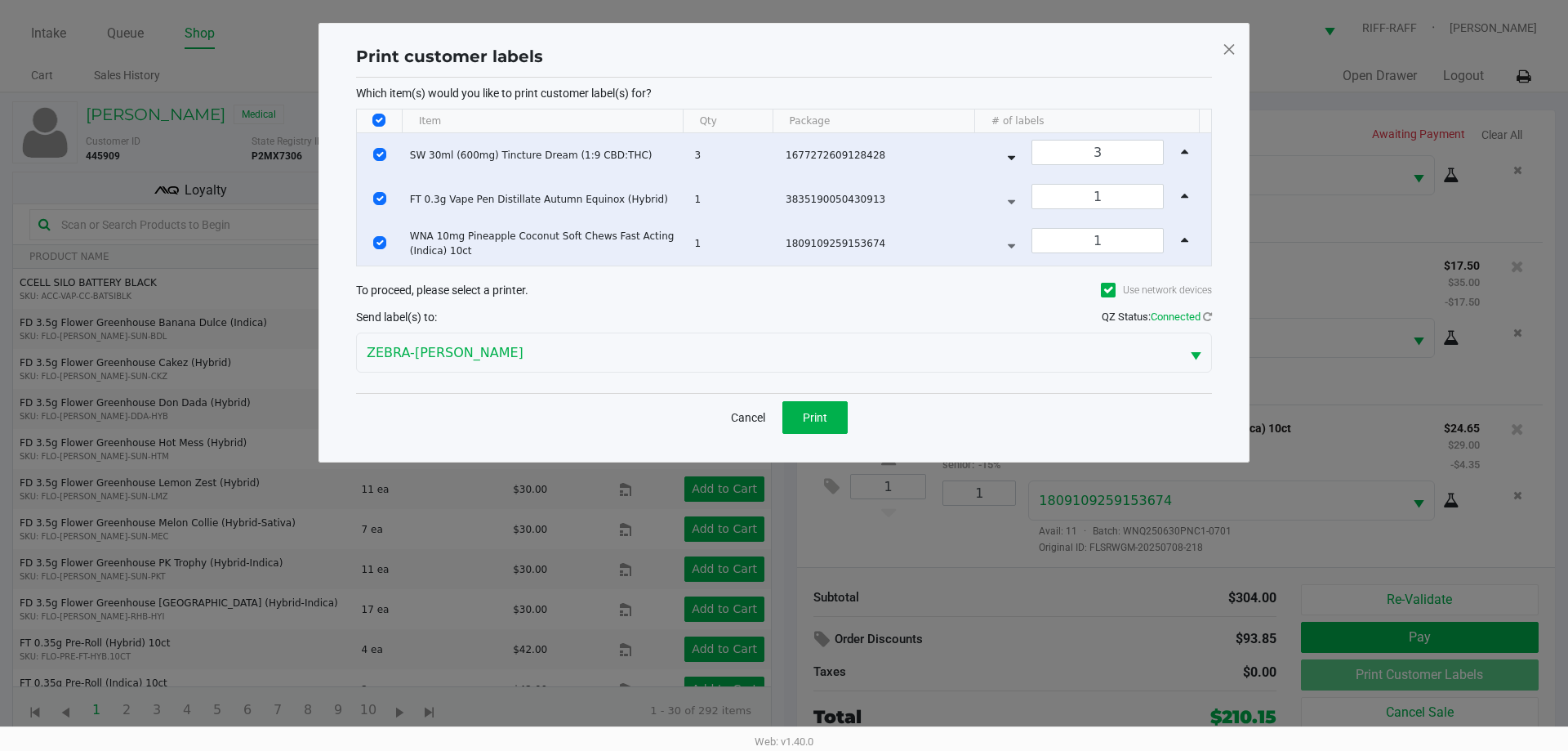
click at [376, 112] on th "Data table" at bounding box center [379, 122] width 45 height 24
click at [381, 118] on input "Select All Rows" at bounding box center [379, 119] width 13 height 13
checkbox input "false"
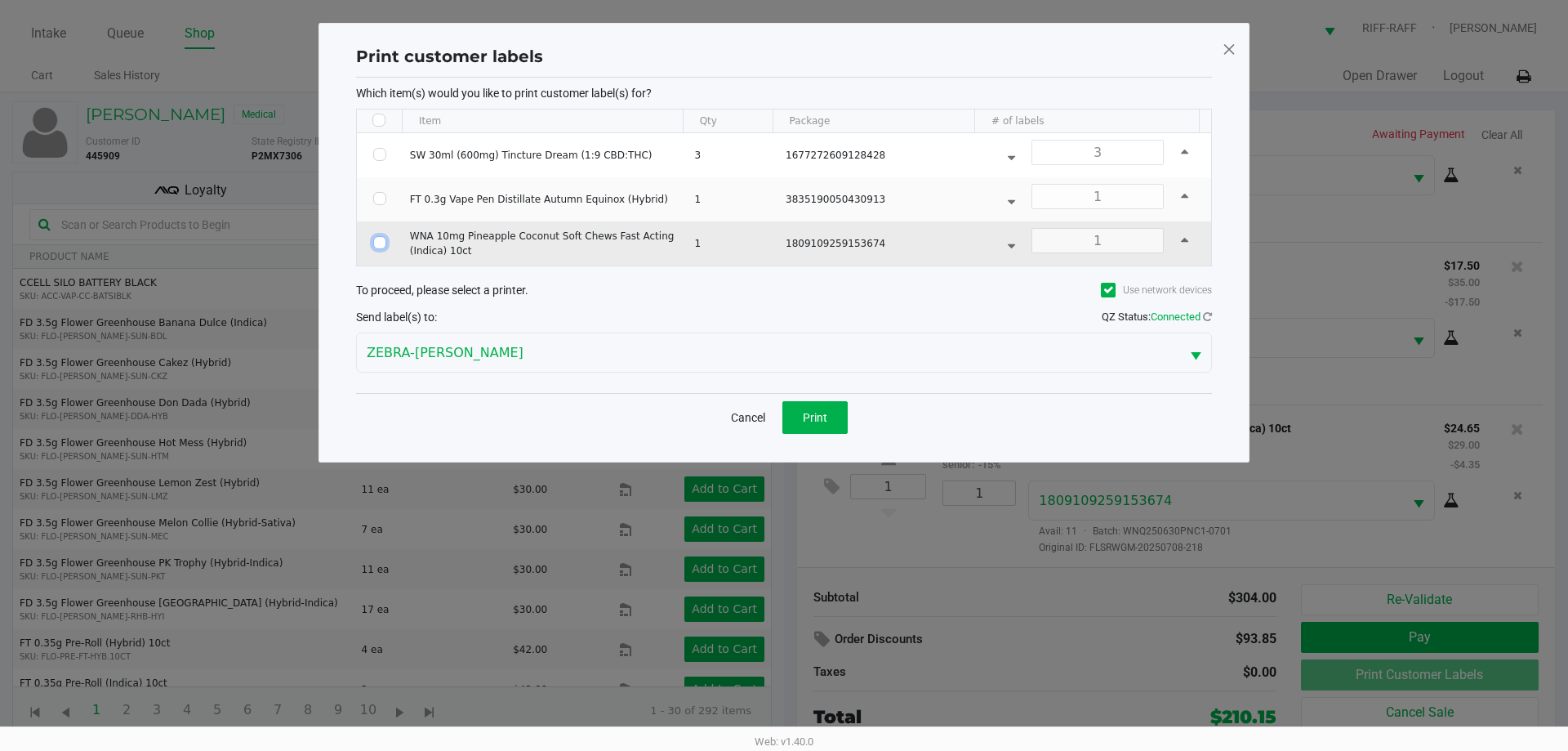
click at [375, 244] on input "Select Row" at bounding box center [380, 242] width 13 height 13
checkbox input "true"
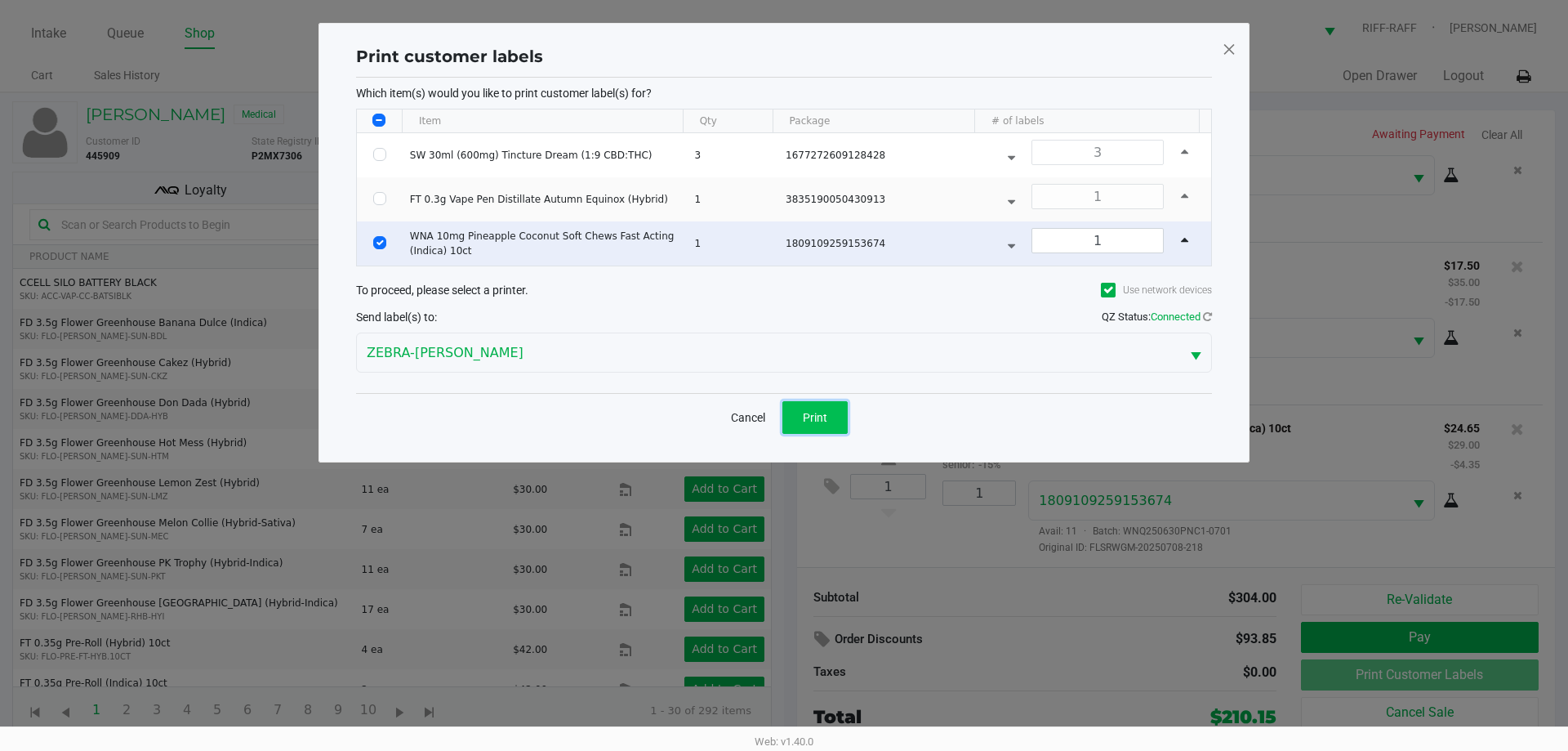
click at [781, 415] on span "Print" at bounding box center [815, 417] width 25 height 13
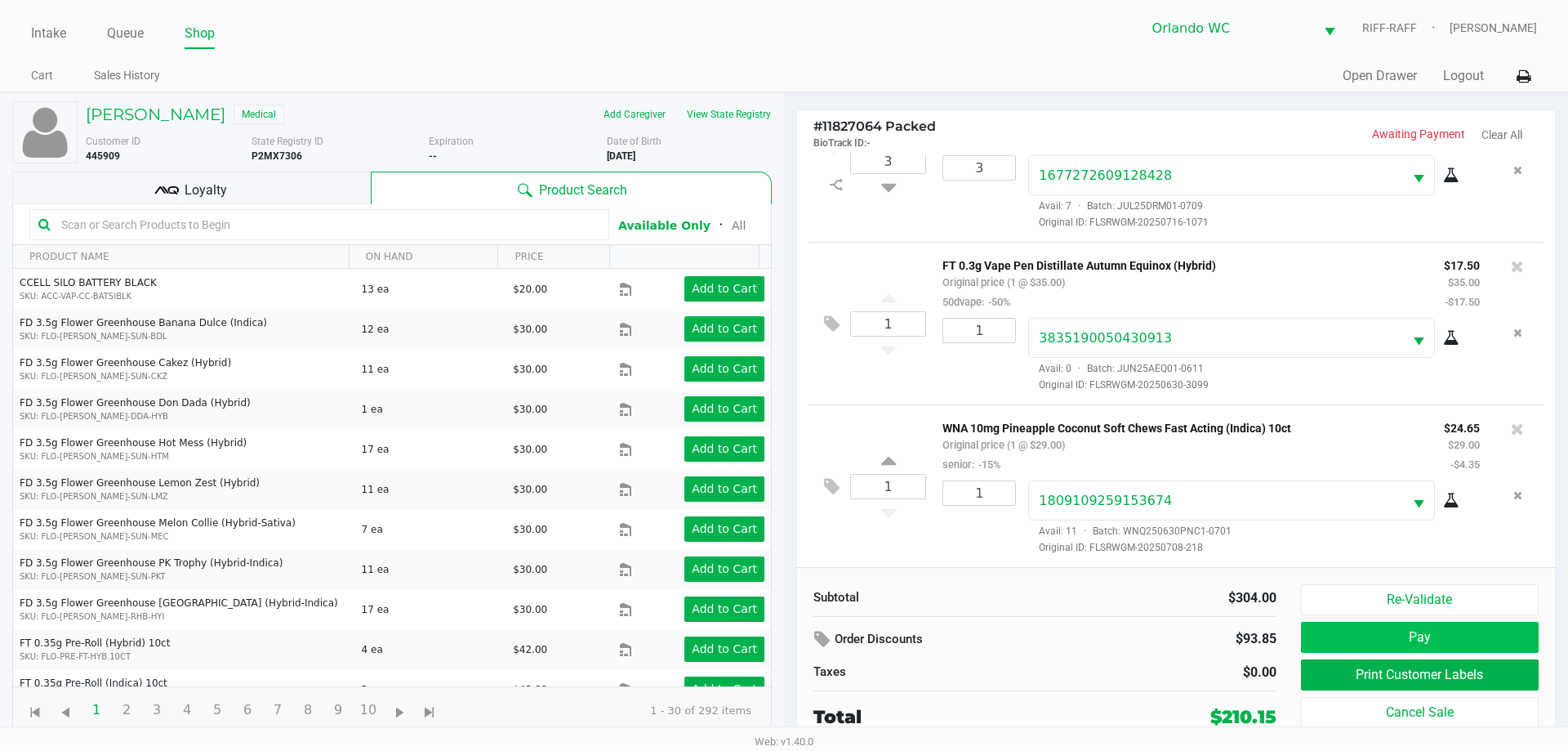
click at [781, 638] on button "Pay" at bounding box center [1420, 637] width 237 height 31
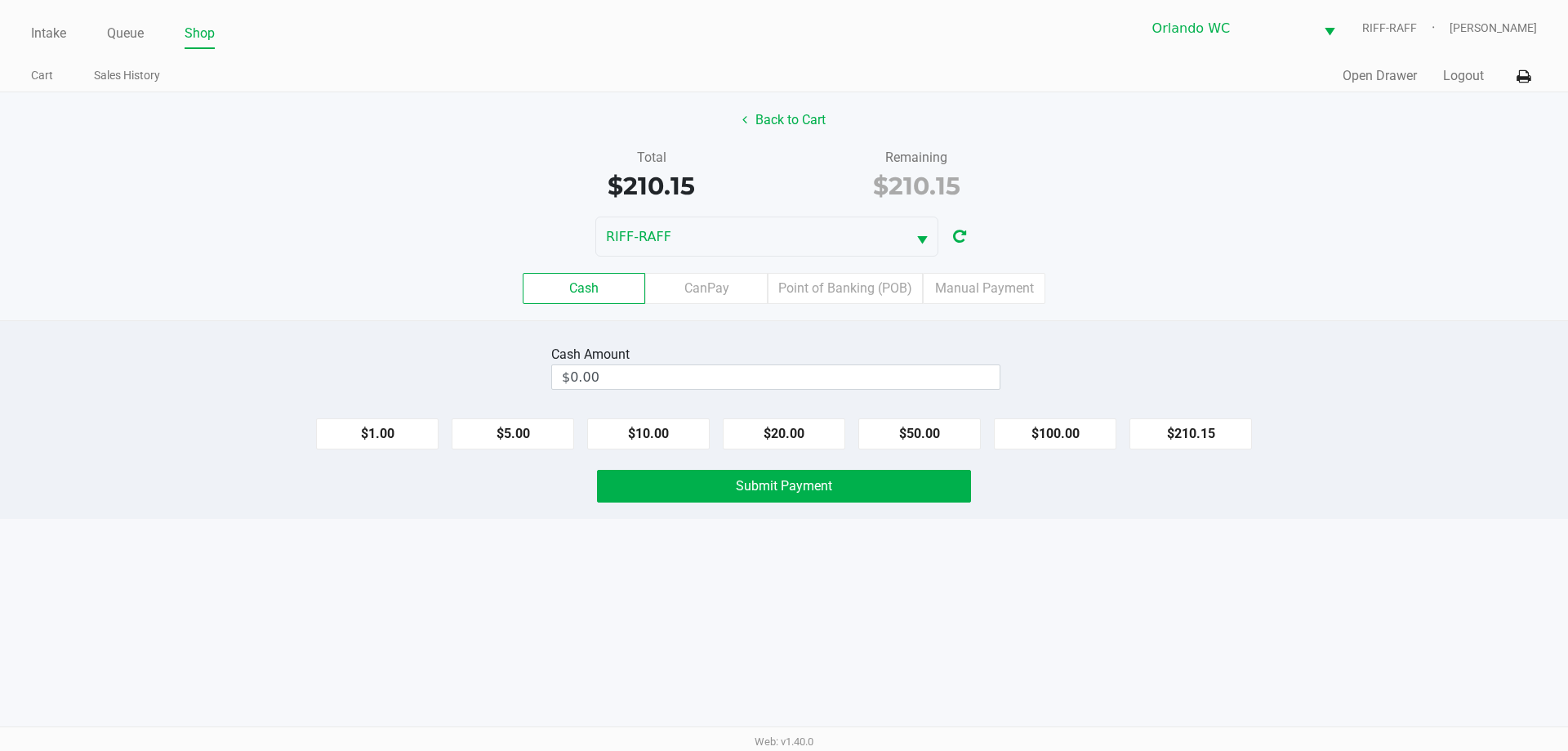
click at [781, 284] on label "Point of Banking (POB)" at bounding box center [845, 289] width 155 height 31
click at [0, 0] on 7 "Point of Banking (POB)" at bounding box center [0, 0] width 0 height 0
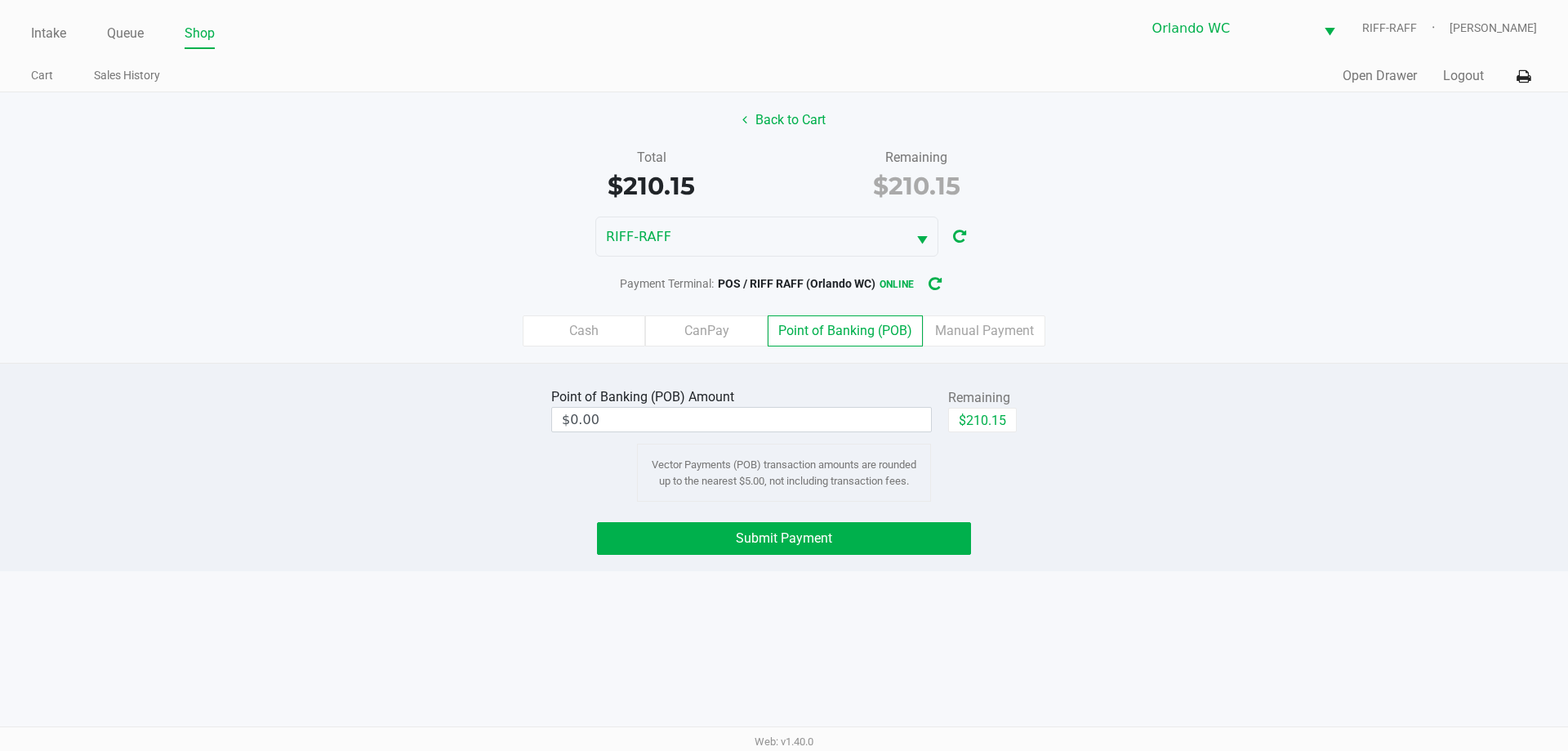
click at [781, 421] on button "$210.15" at bounding box center [982, 420] width 69 height 25
type input "$210.15"
click at [781, 531] on button "Submit Payment" at bounding box center [783, 538] width 374 height 32
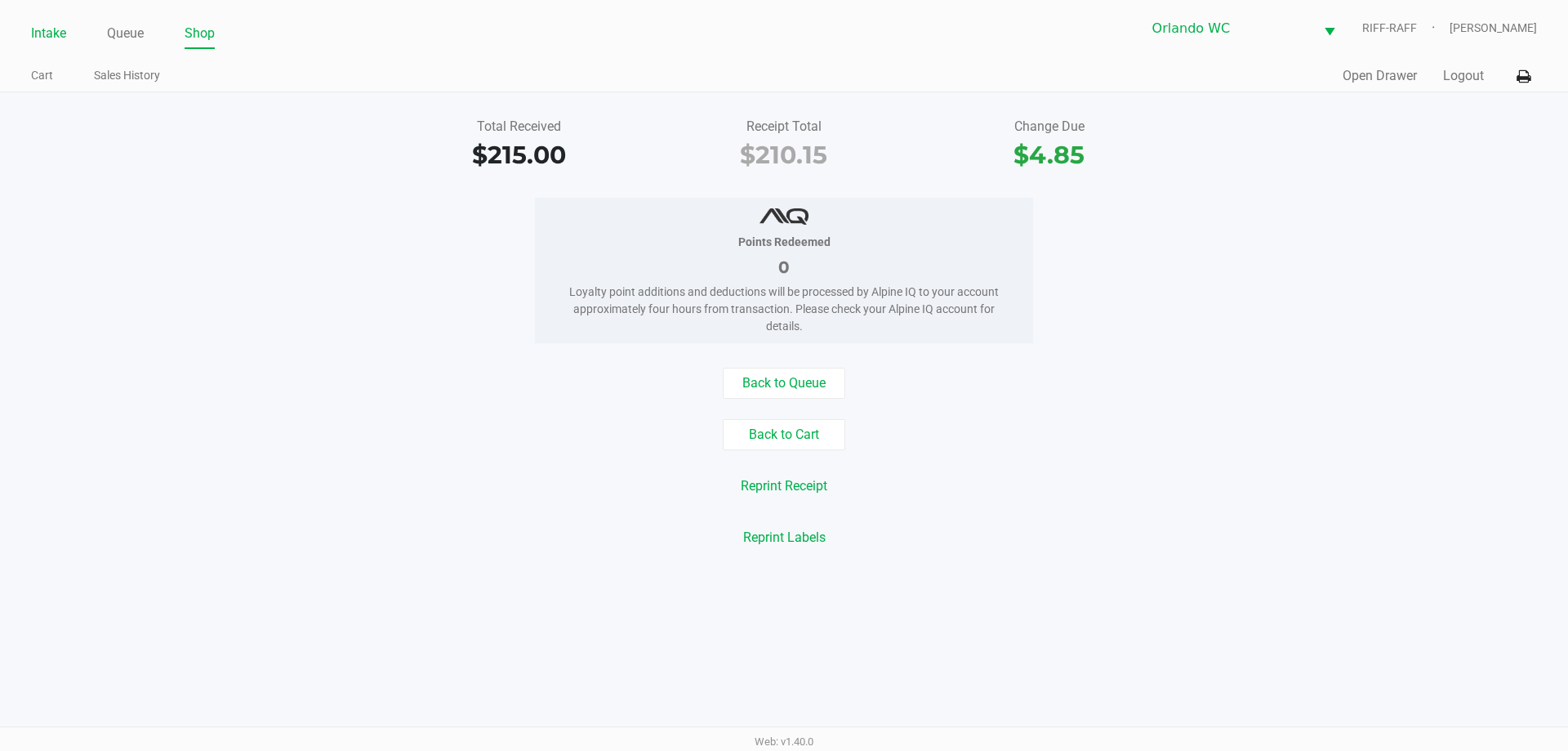
click at [48, 33] on link "Intake" at bounding box center [48, 33] width 35 height 23
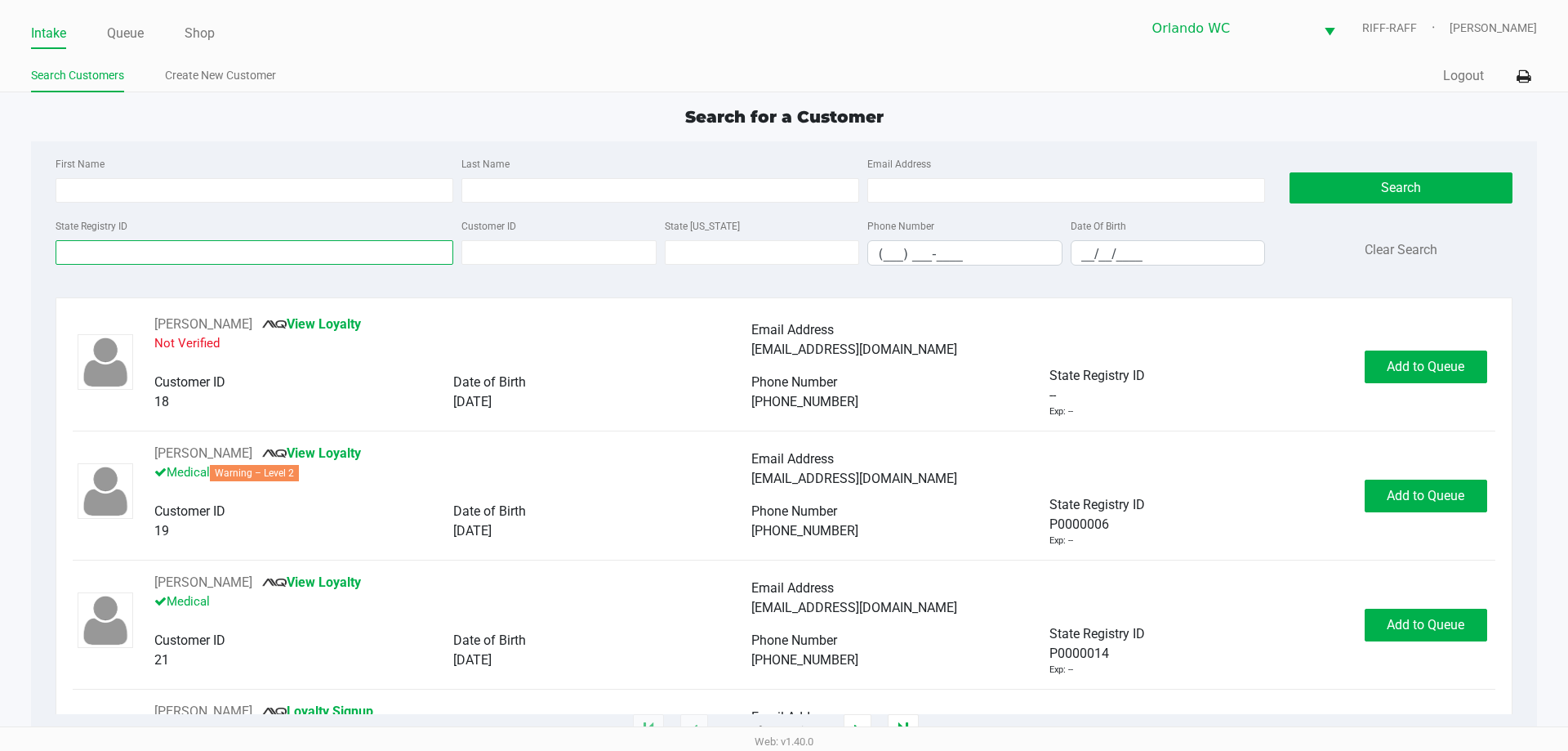
click at [135, 250] on input "State Registry ID" at bounding box center [254, 252] width 398 height 25
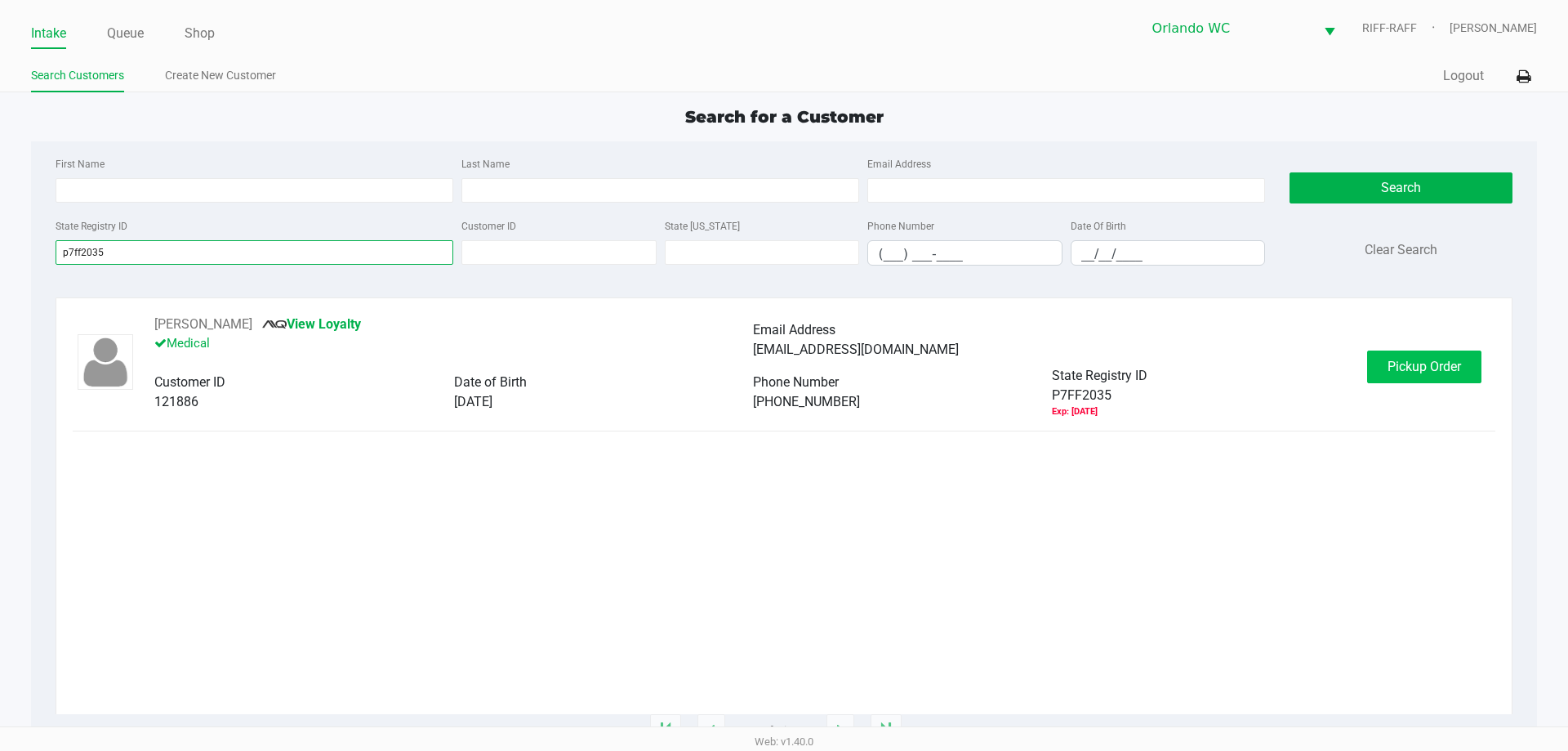
type input "p7ff2035"
click at [781, 367] on span "Pickup Order" at bounding box center [1424, 366] width 73 height 15
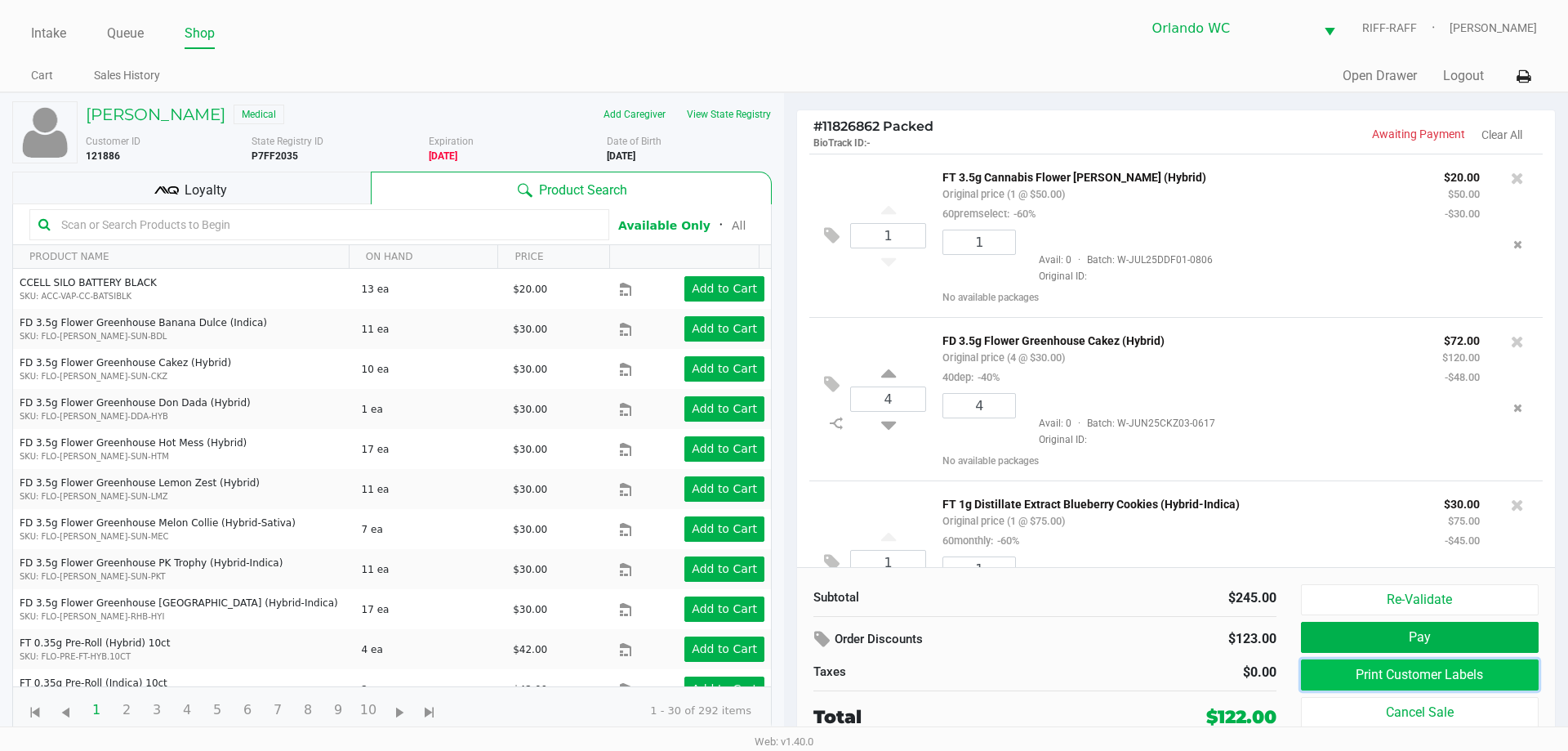
click at [781, 670] on button "Print Customer Labels" at bounding box center [1420, 674] width 237 height 31
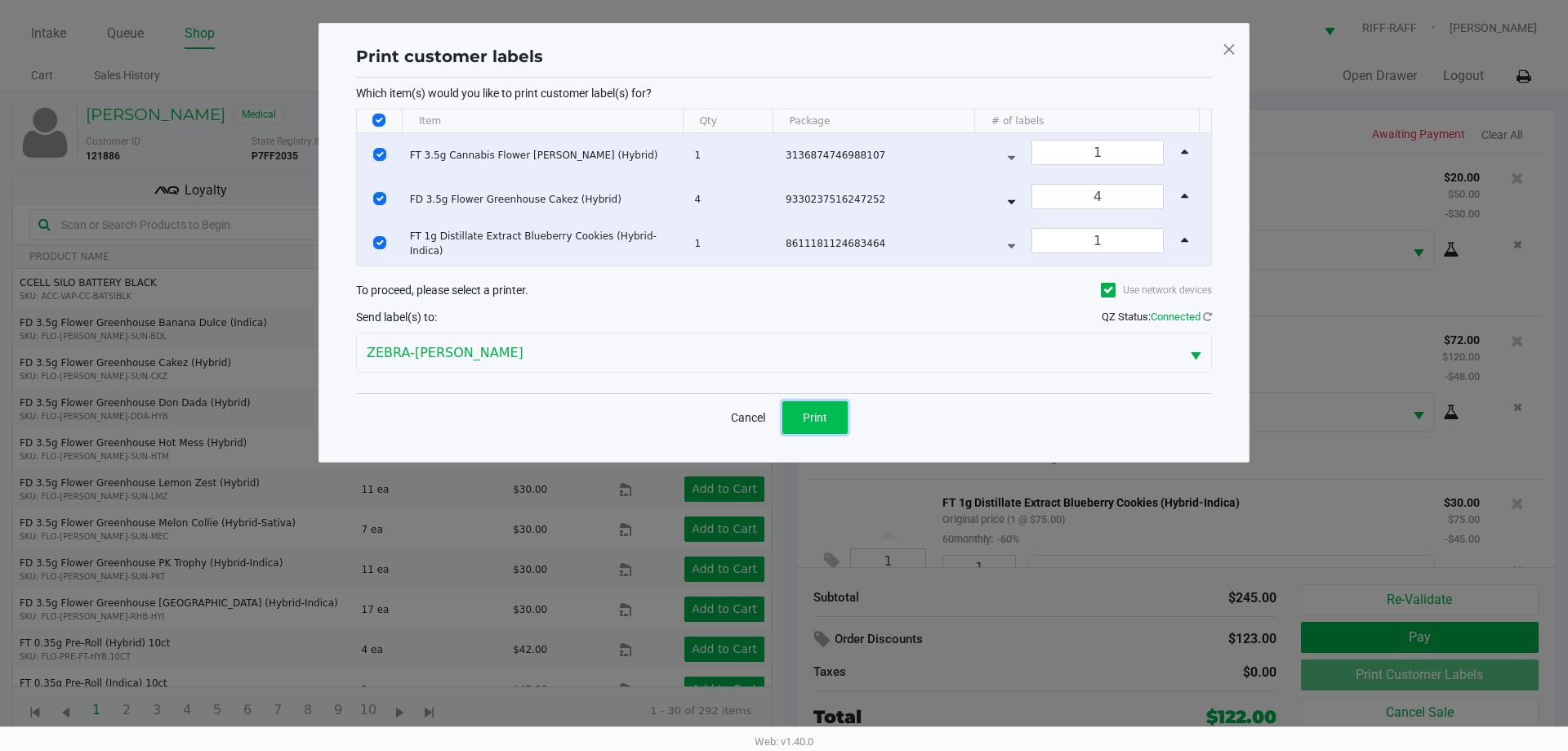
click at [781, 424] on button "Print" at bounding box center [815, 417] width 66 height 32
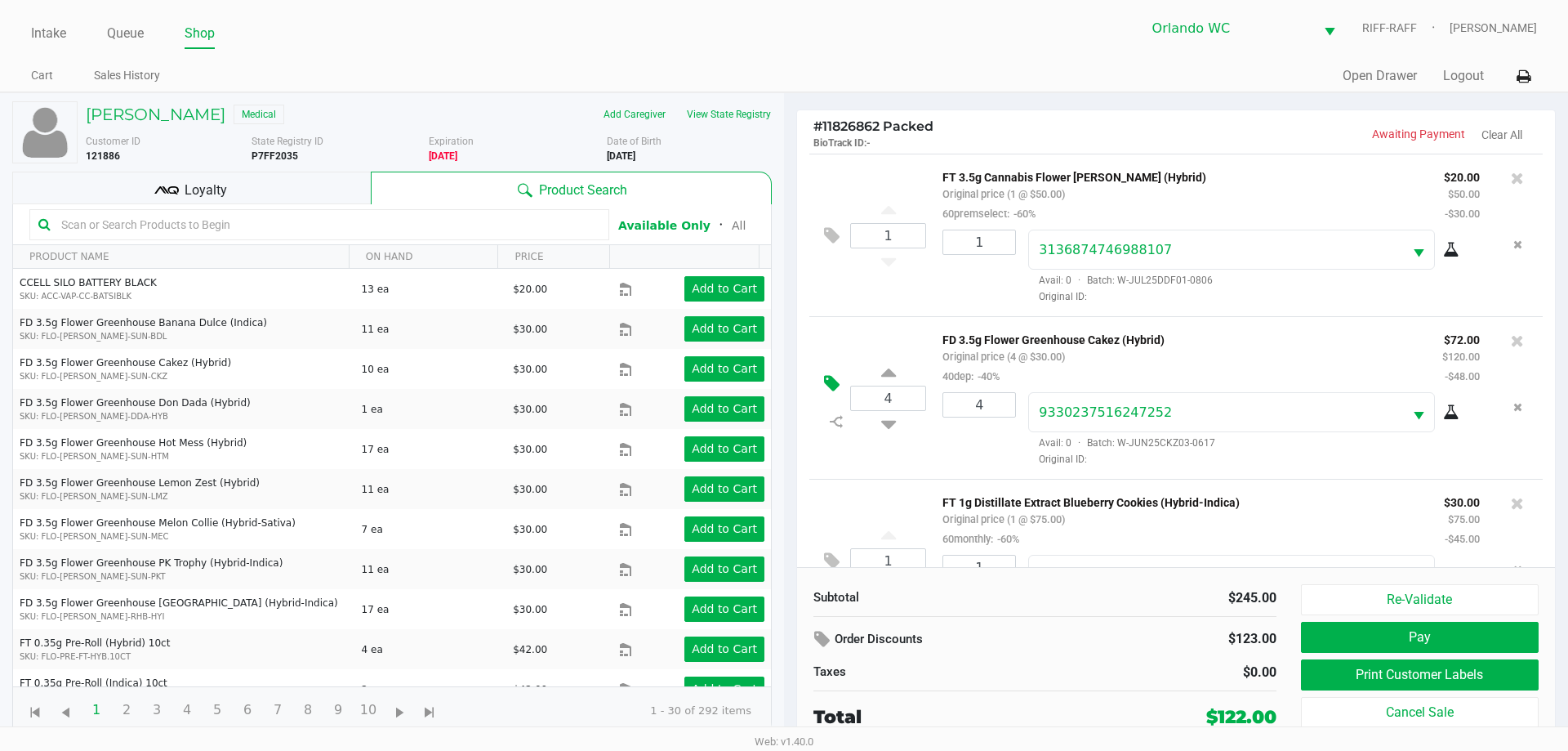
click at [781, 372] on button at bounding box center [836, 384] width 29 height 39
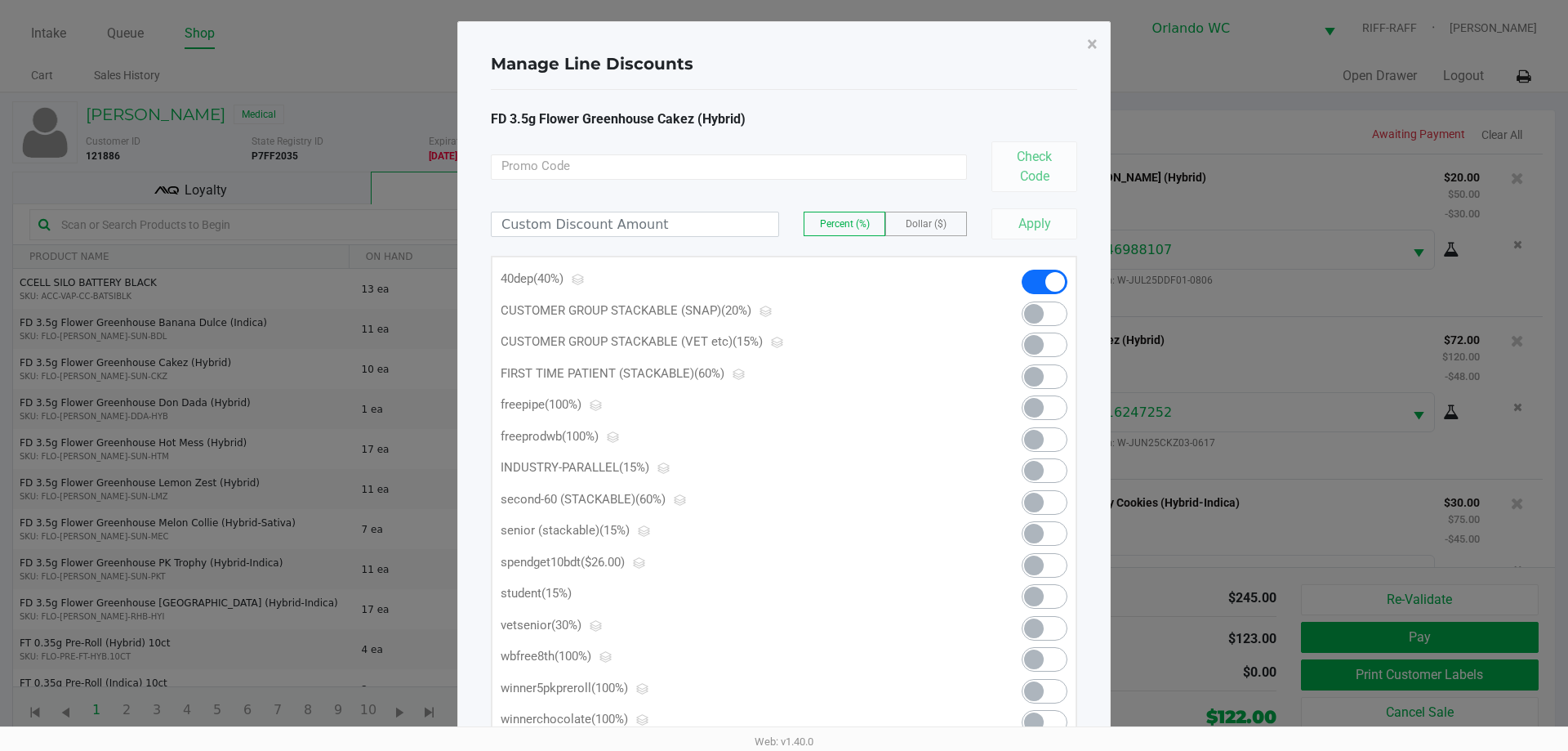
scroll to position [1, 0]
click at [781, 37] on span "×" at bounding box center [1092, 44] width 10 height 23
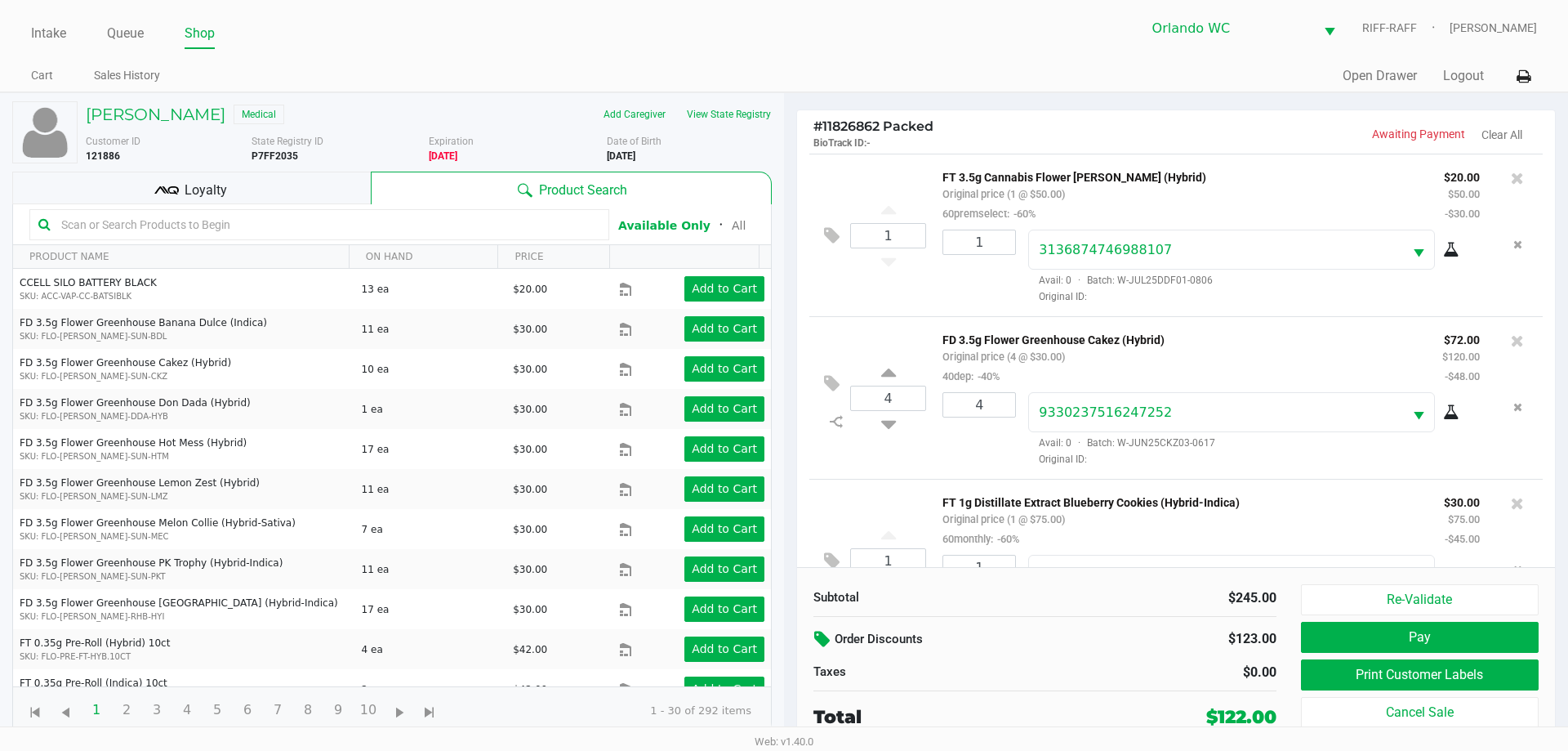
click at [781, 629] on button at bounding box center [824, 639] width 21 height 30
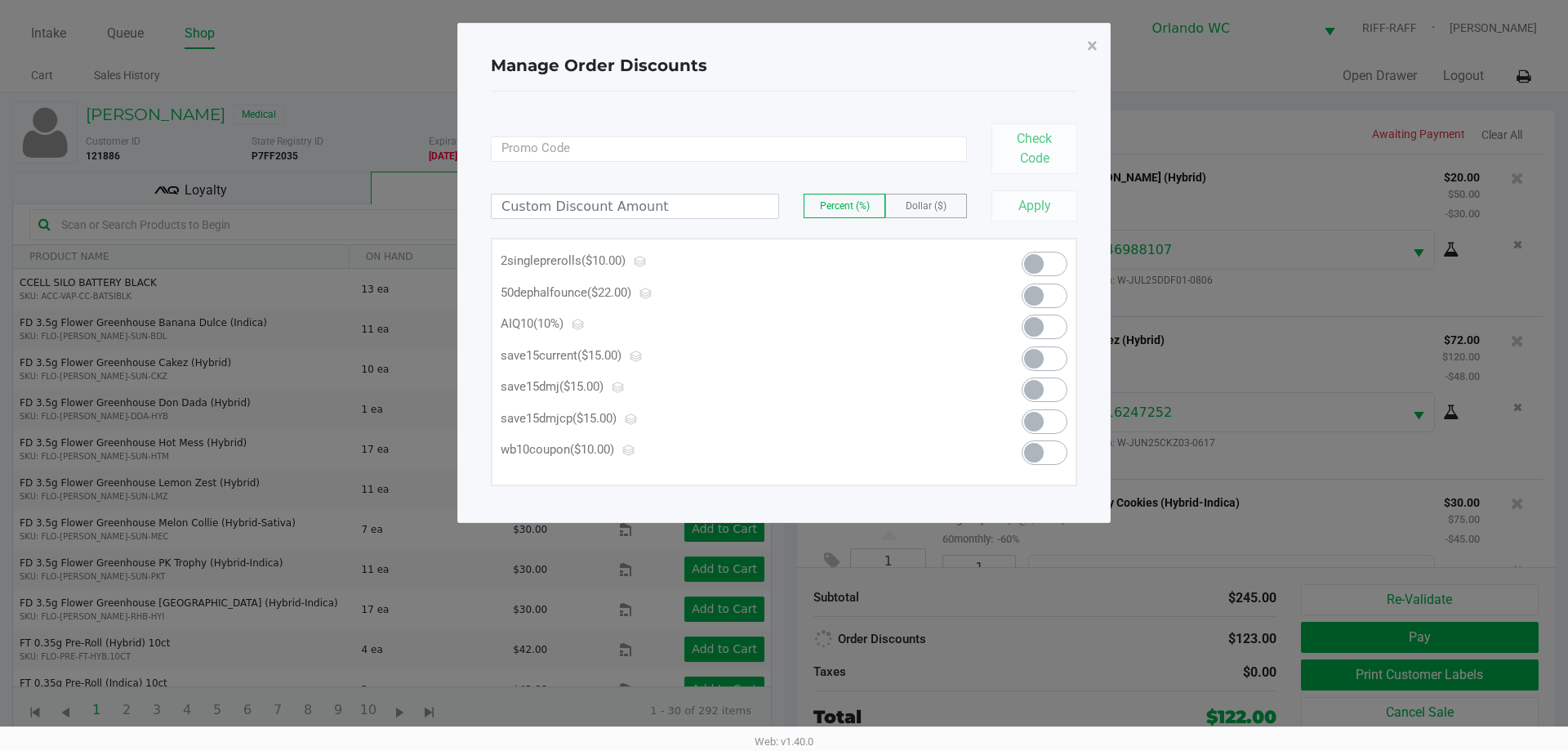
click at [781, 295] on span at bounding box center [1044, 295] width 46 height 25
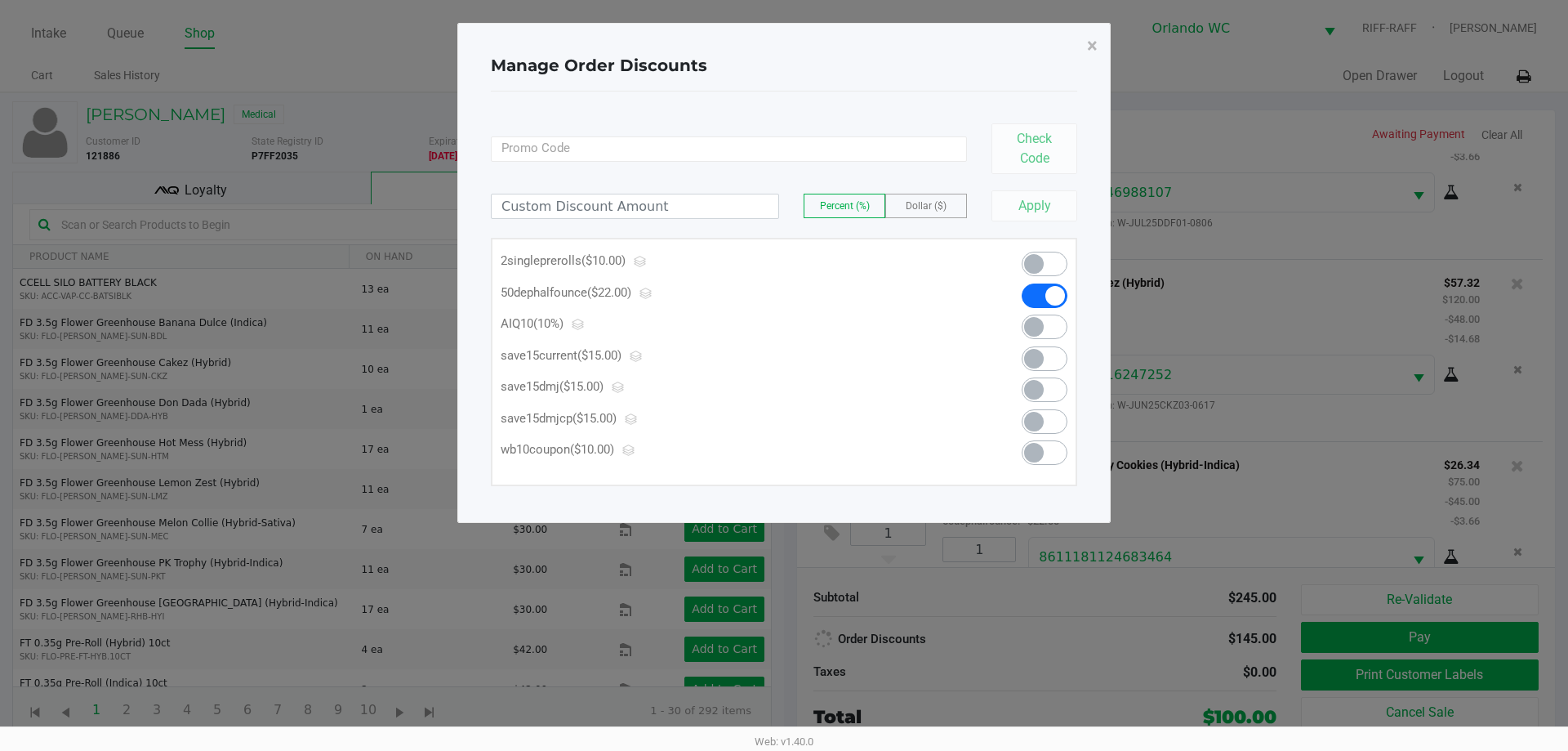
click at [781, 57] on button "×" at bounding box center [1092, 46] width 37 height 46
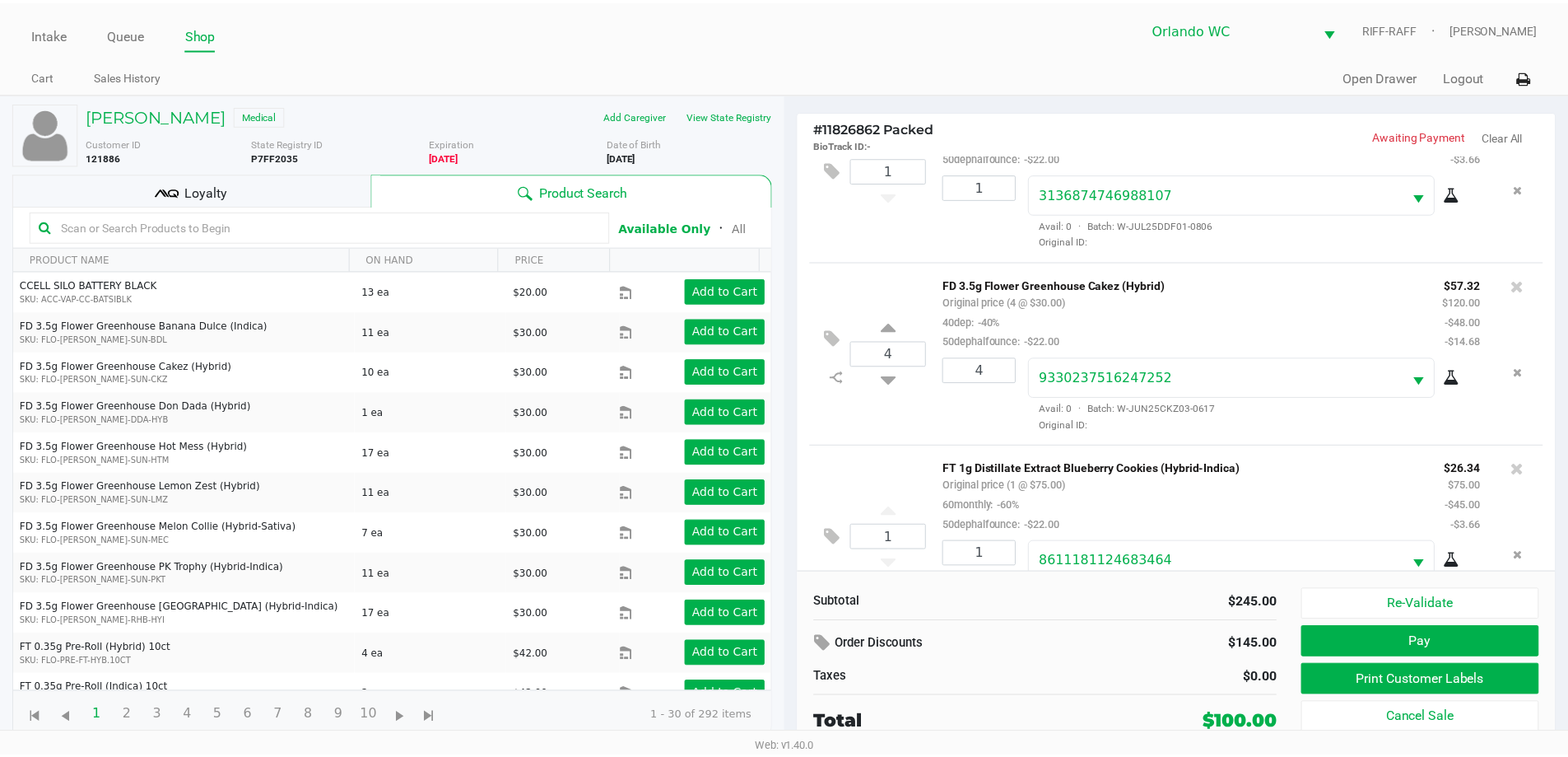
scroll to position [136, 0]
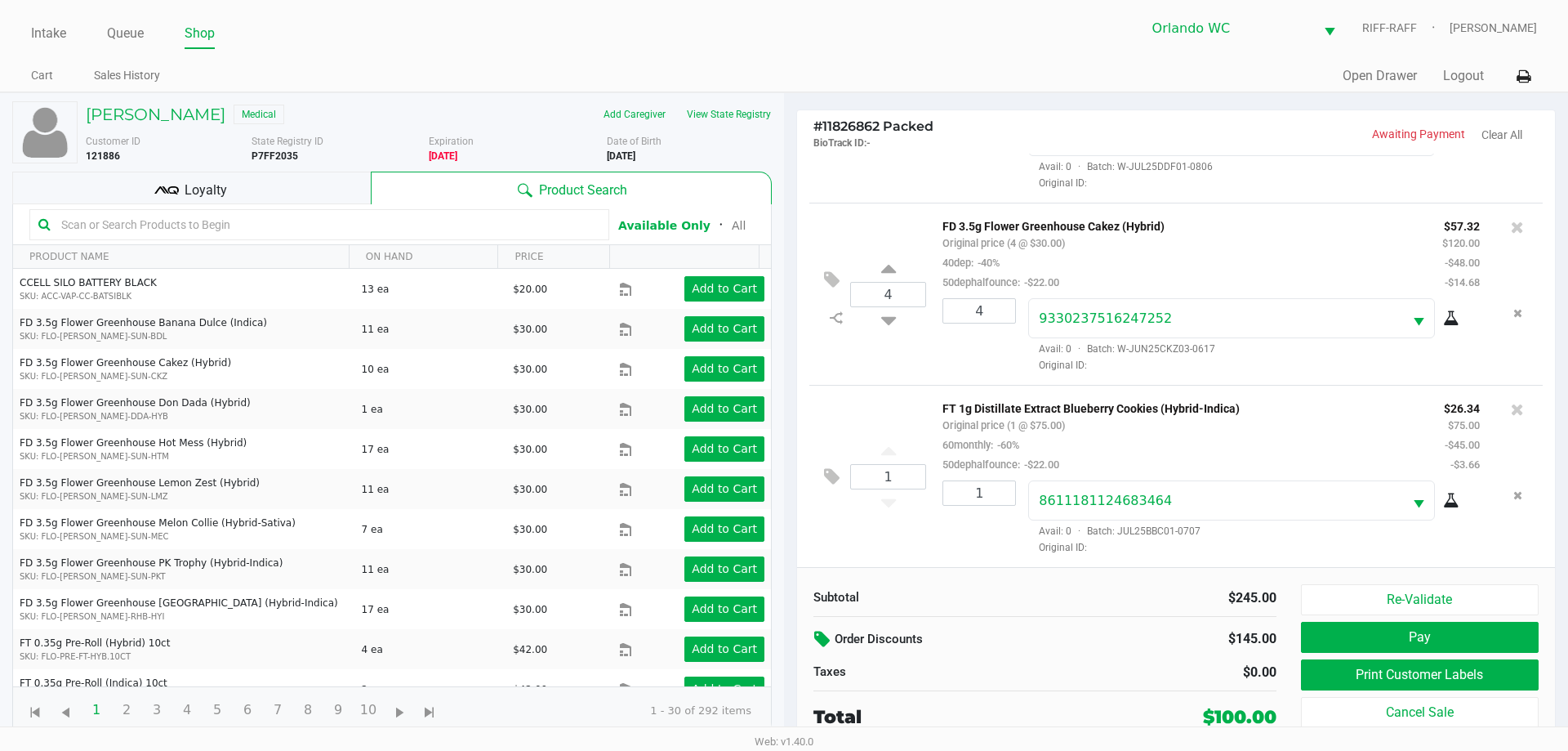
click at [781, 636] on icon at bounding box center [824, 639] width 20 height 19
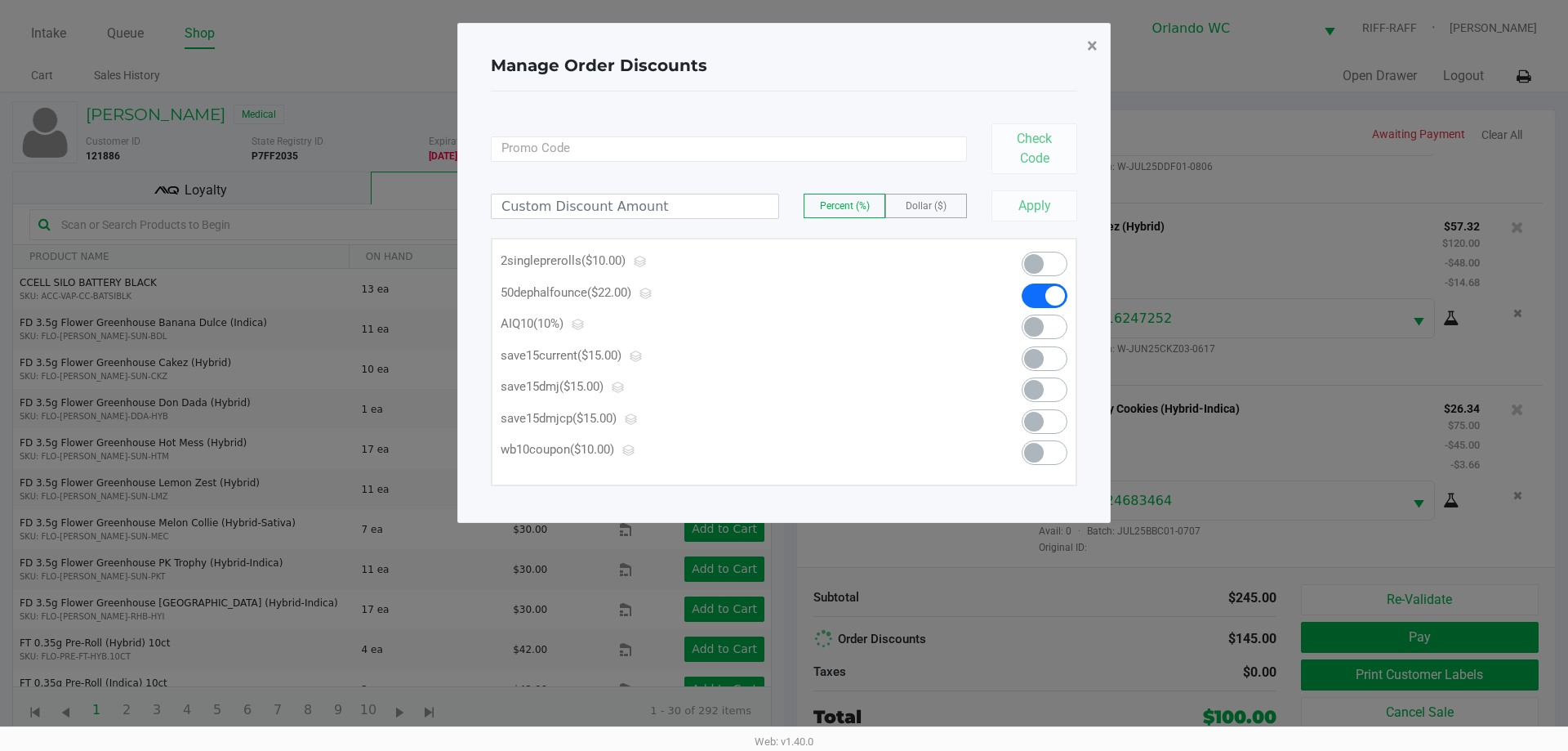
click at [781, 64] on button "×" at bounding box center [1092, 46] width 37 height 46
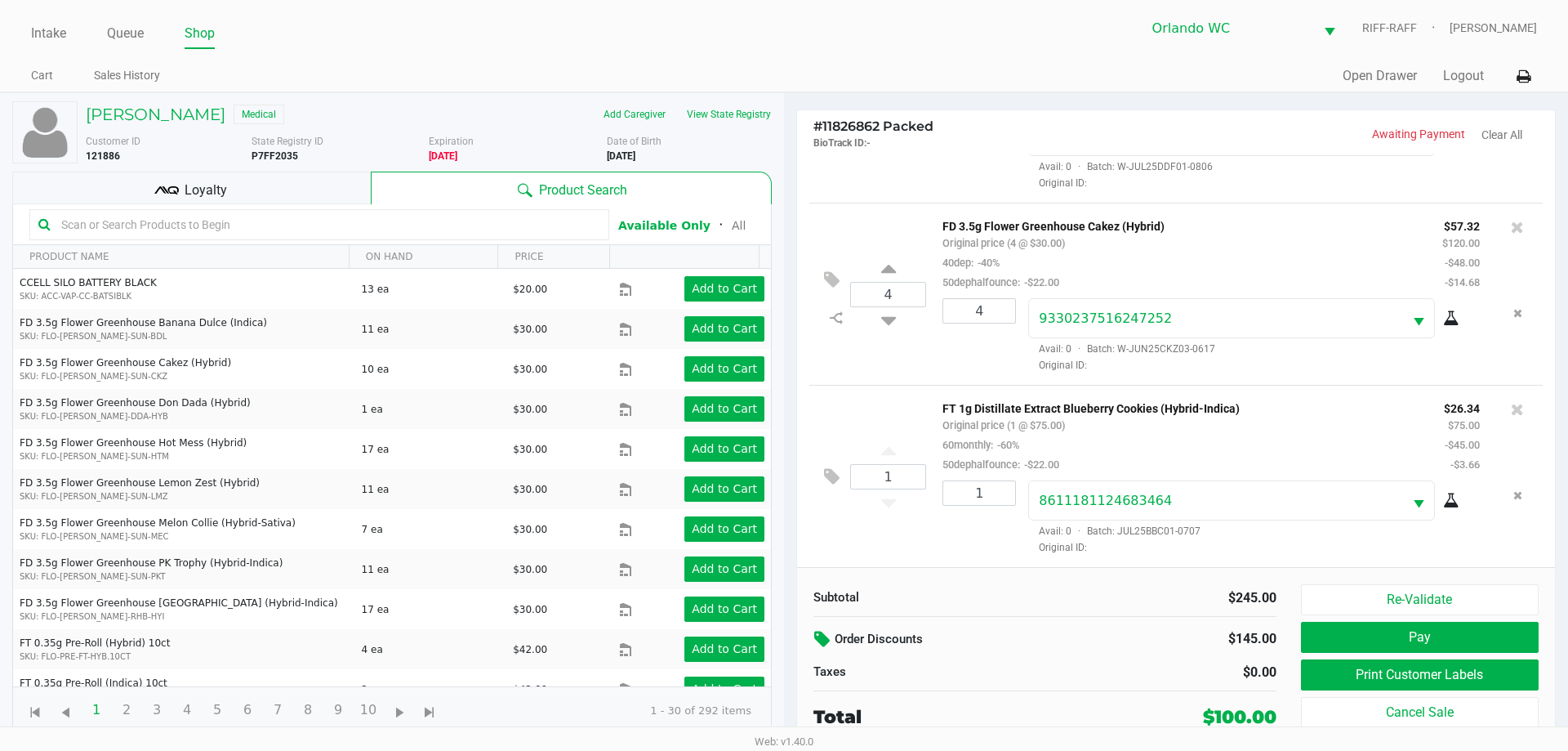
click at [781, 636] on button "Pay" at bounding box center [1420, 637] width 237 height 31
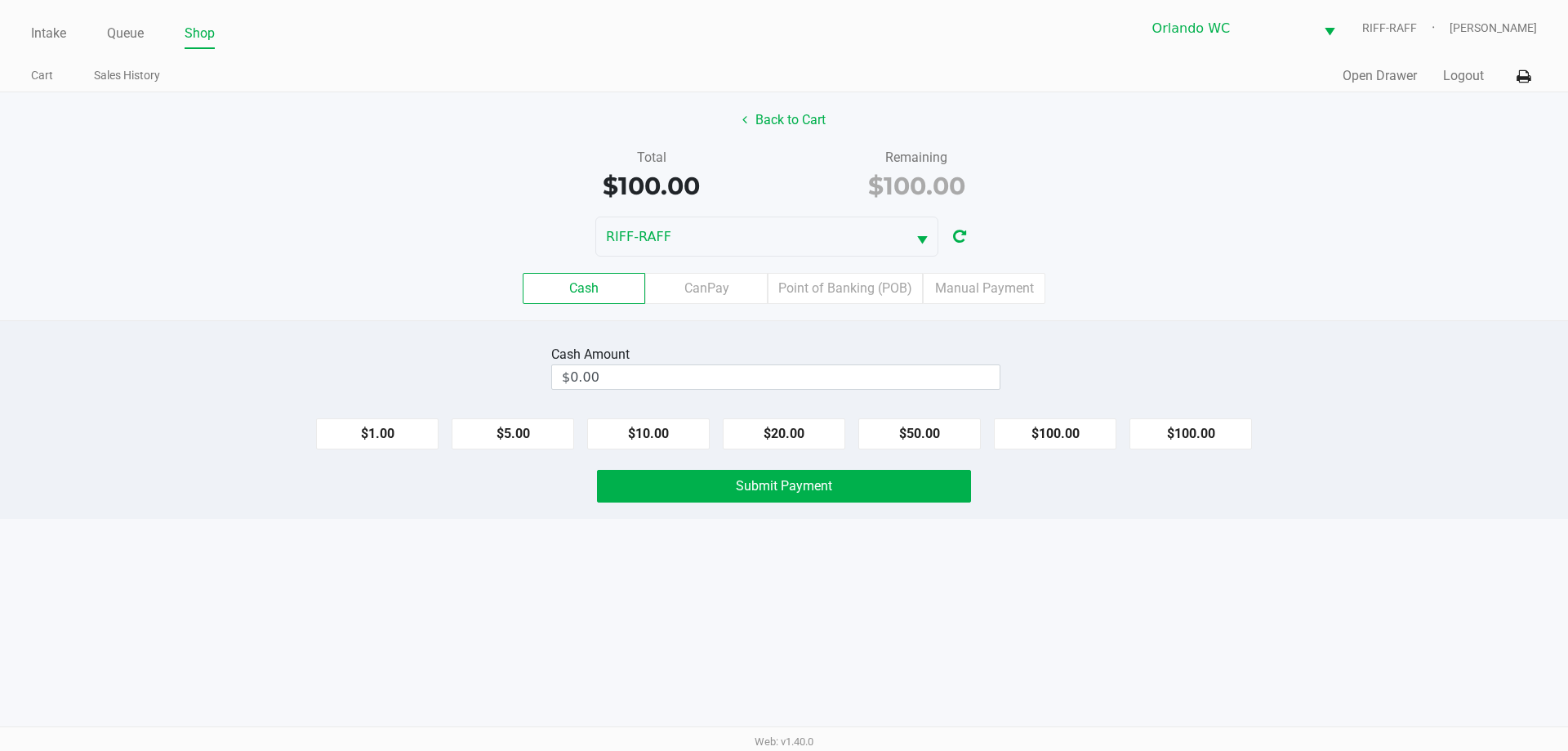
click at [781, 430] on button "$100.00" at bounding box center [1191, 433] width 123 height 31
type input "$100.00"
click at [781, 483] on button "Submit Payment" at bounding box center [783, 486] width 374 height 32
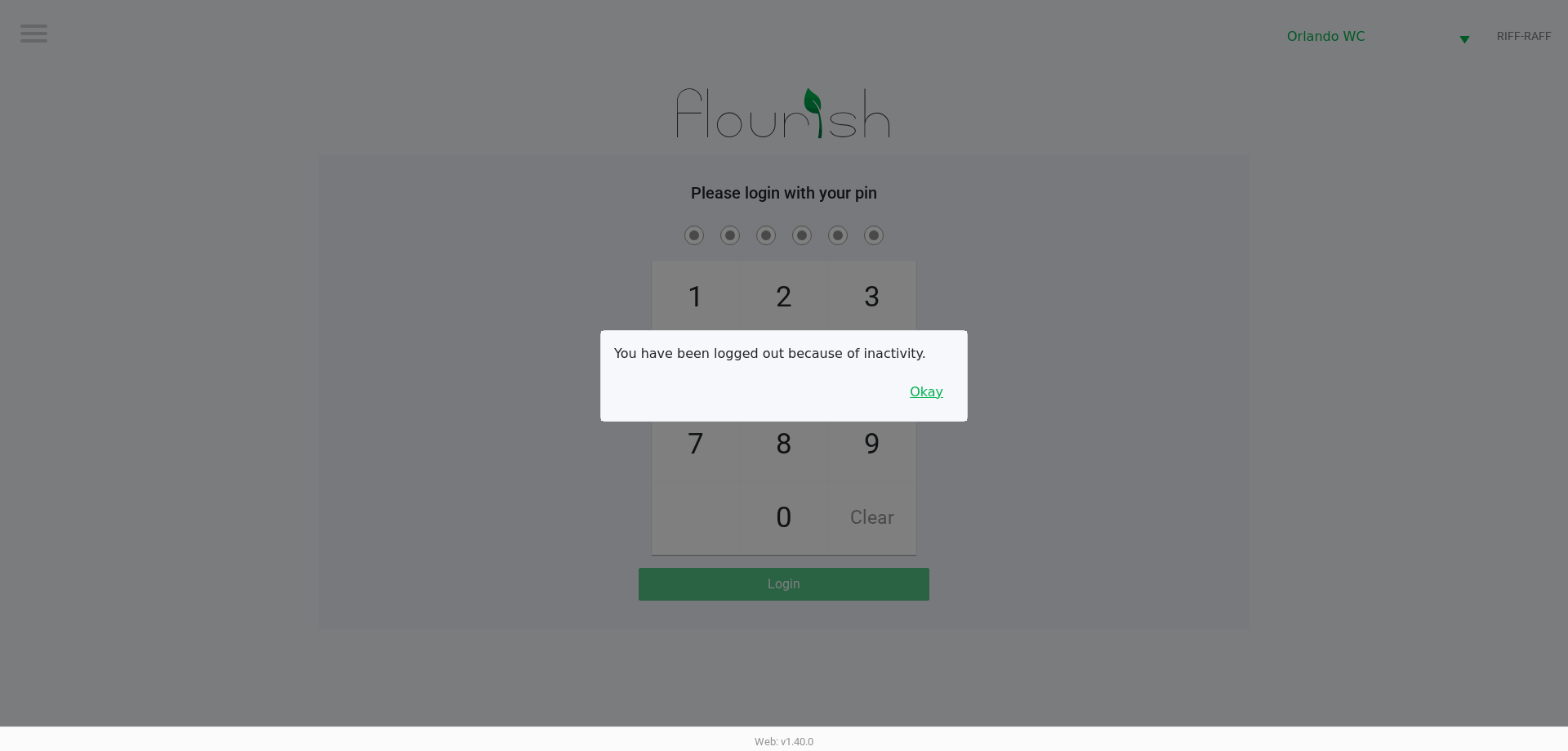
click at [781, 388] on button "Okay" at bounding box center [927, 392] width 54 height 31
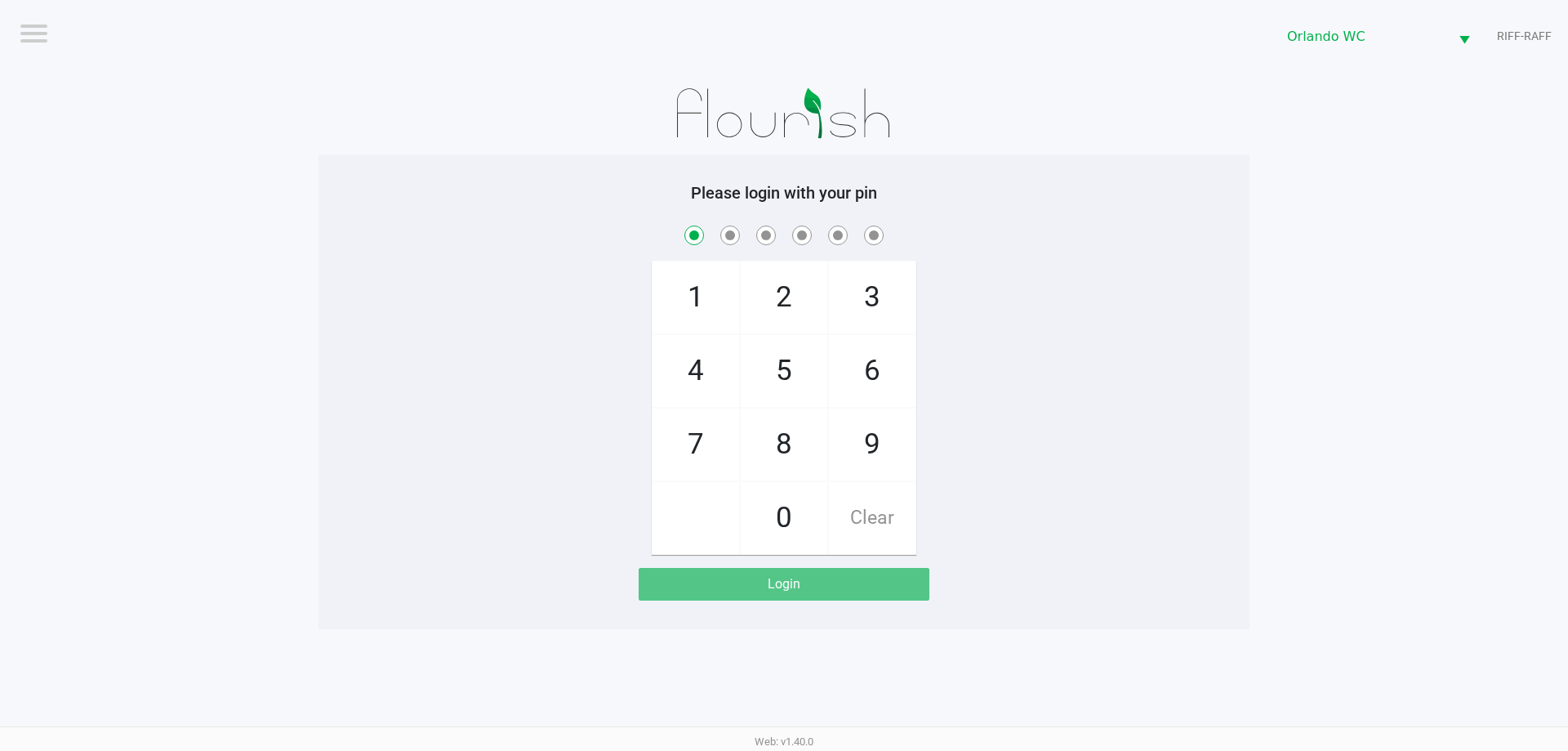
checkbox input "true"
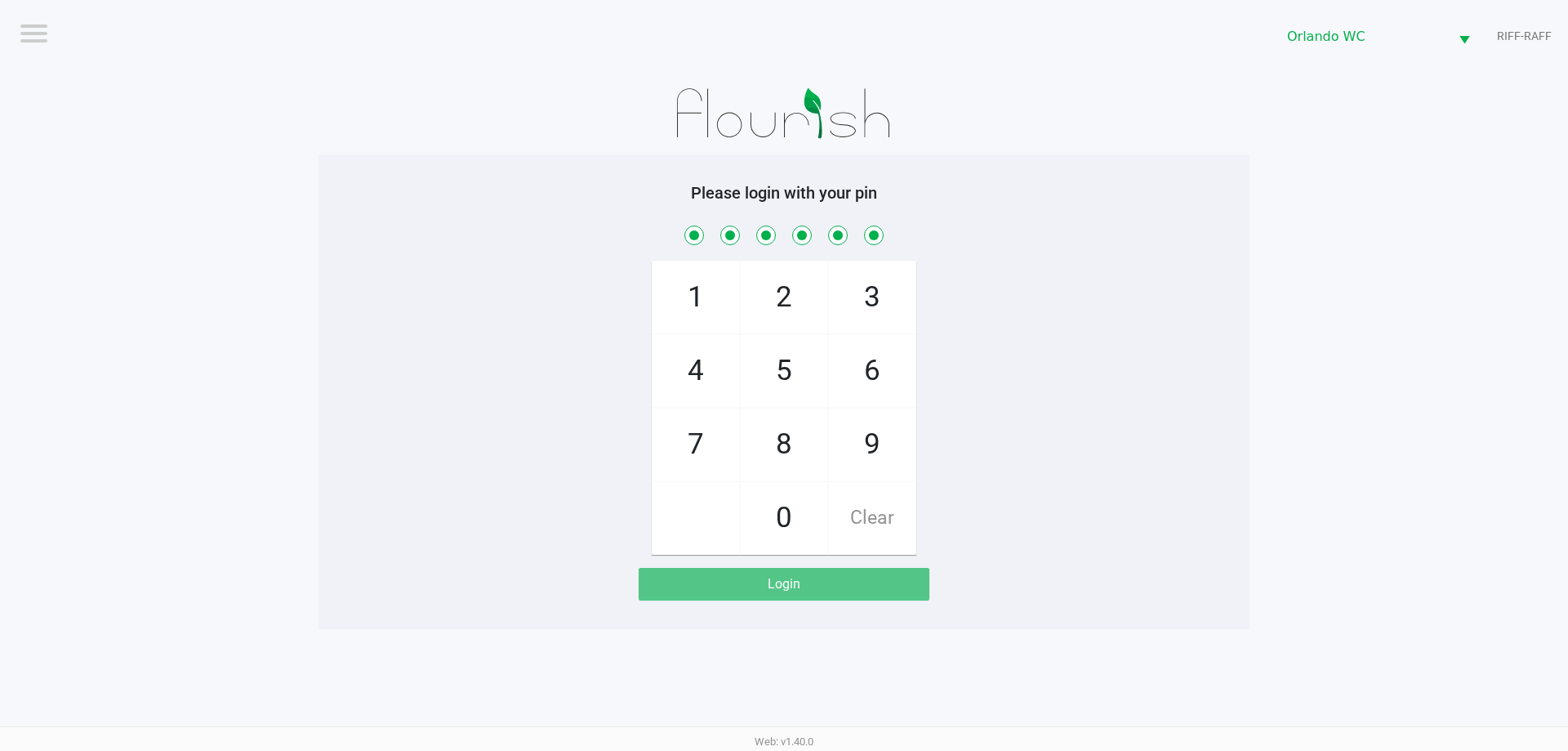
checkbox input "true"
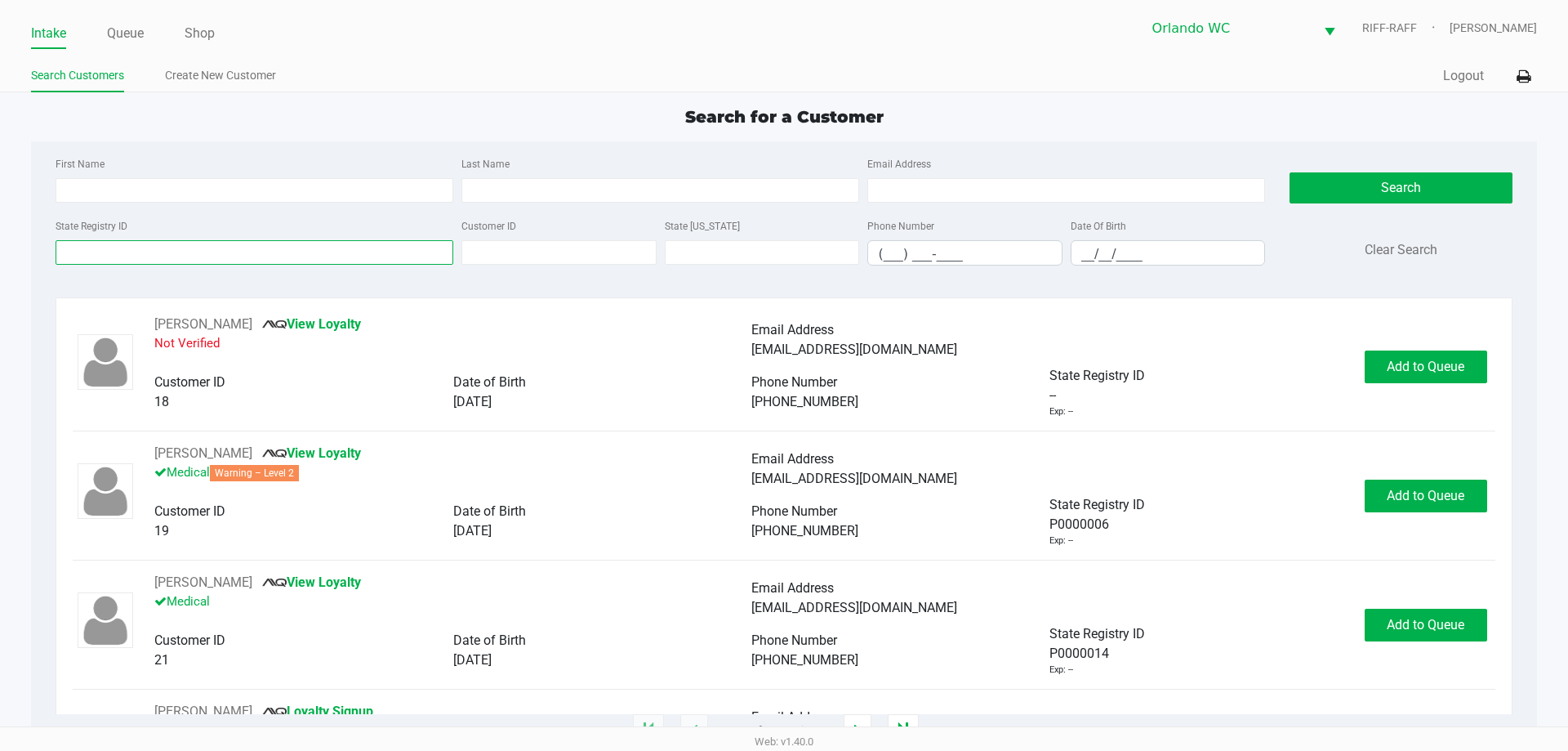
click at [222, 249] on input "State Registry ID" at bounding box center [254, 252] width 398 height 25
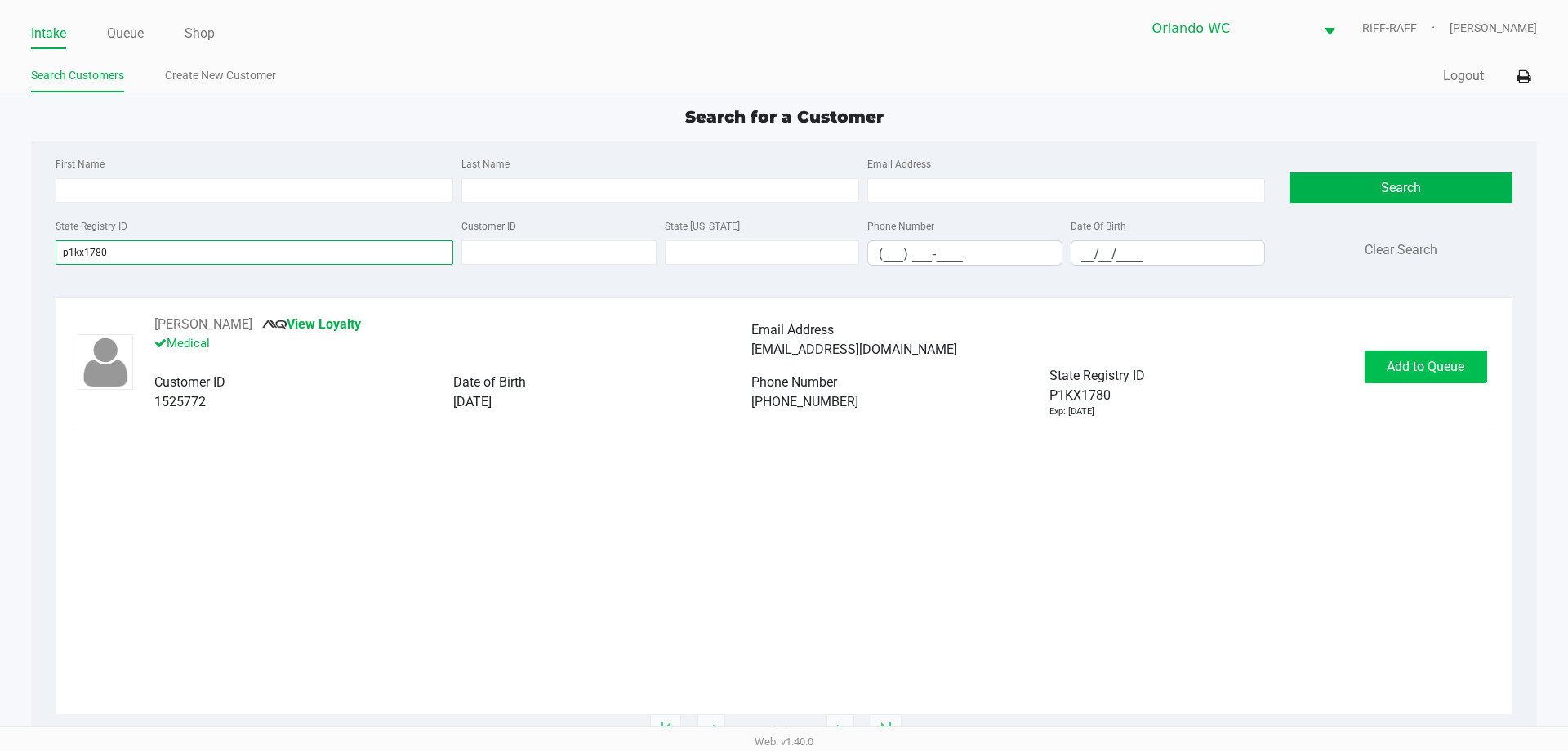
type input "p1kx1780"
click at [781, 358] on span "Add to Queue" at bounding box center [1425, 366] width 77 height 15
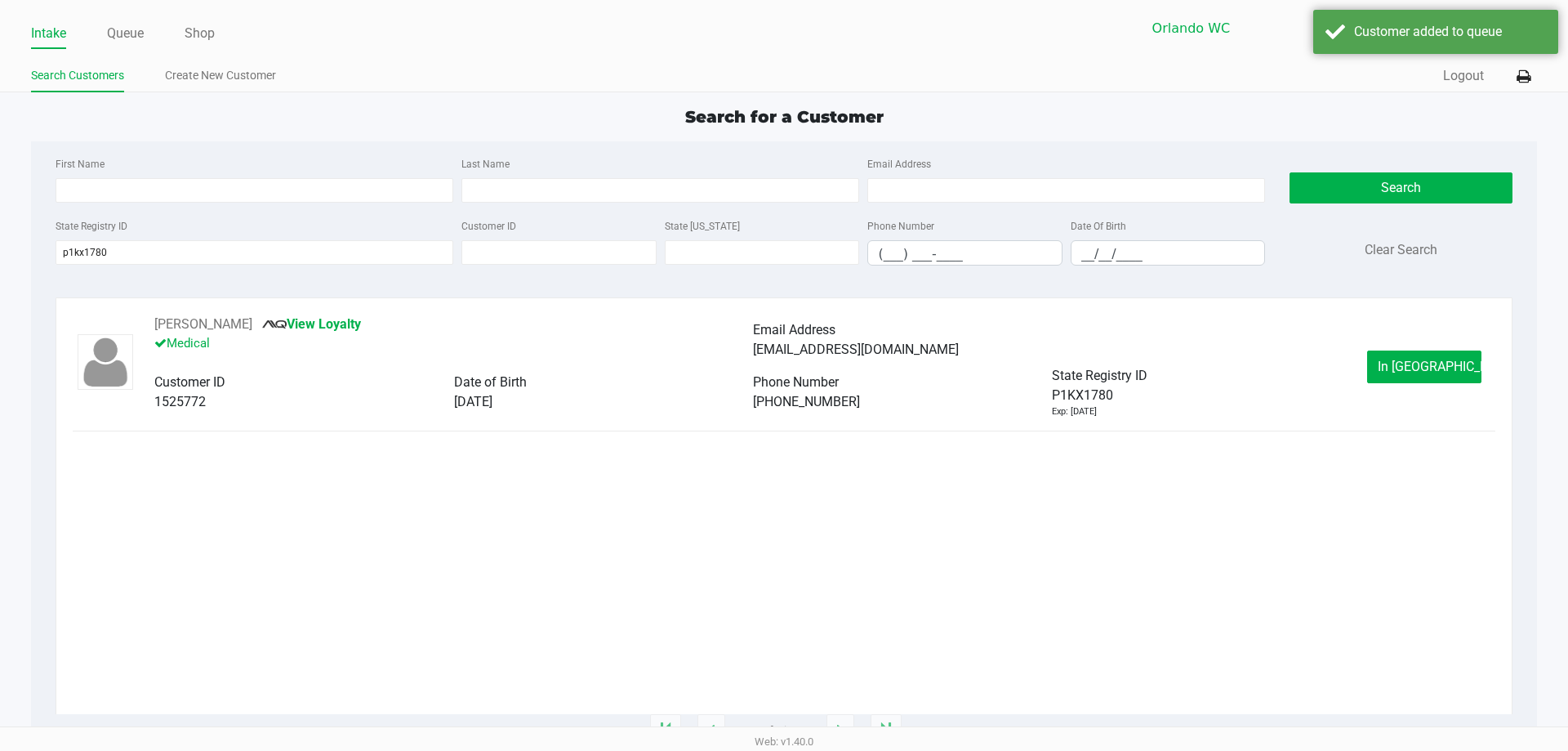
click at [781, 361] on span "In Queue" at bounding box center [1446, 366] width 137 height 15
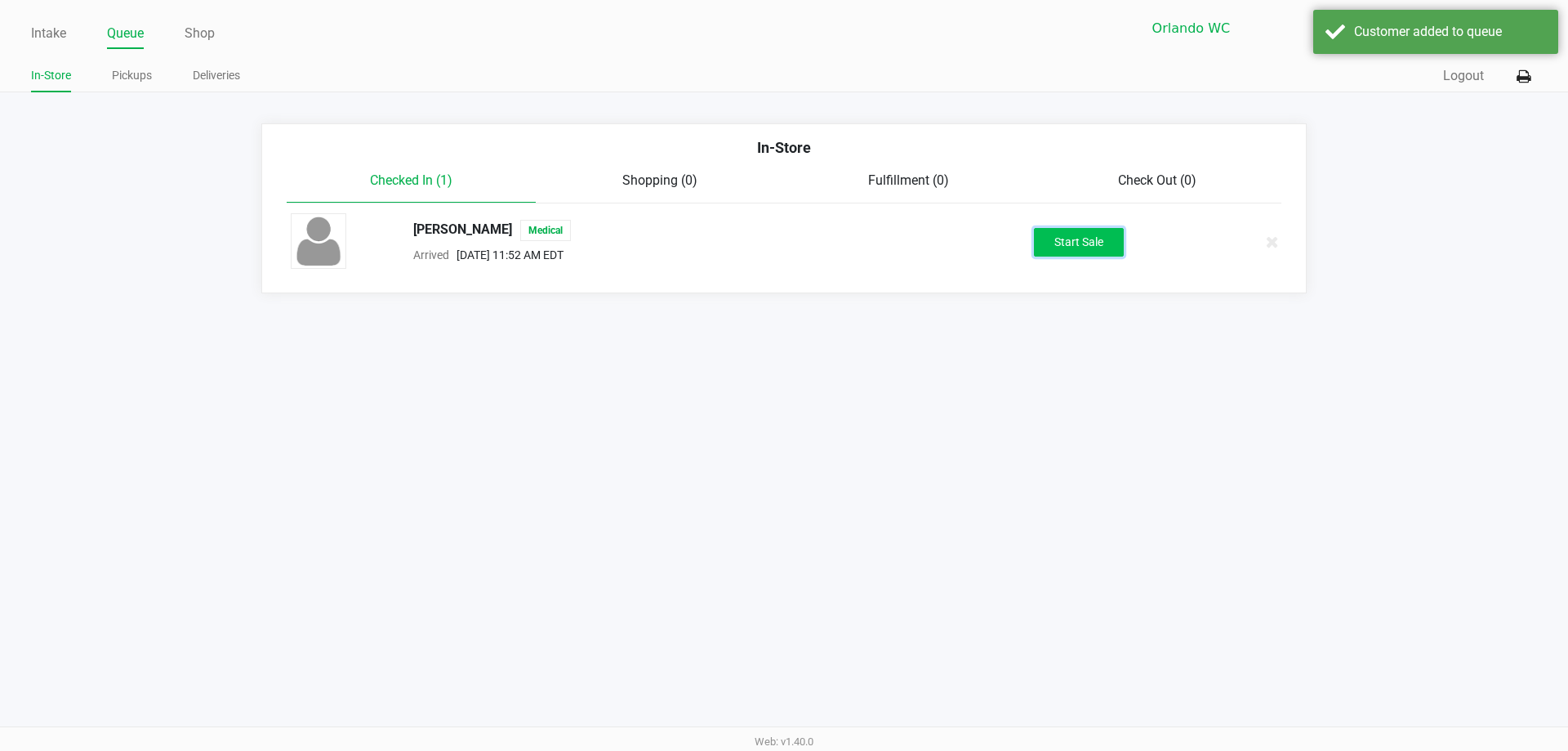
drag, startPoint x: 1119, startPoint y: 241, endPoint x: 1083, endPoint y: 234, distance: 36.7
click at [781, 234] on button "Start Sale" at bounding box center [1079, 243] width 90 height 29
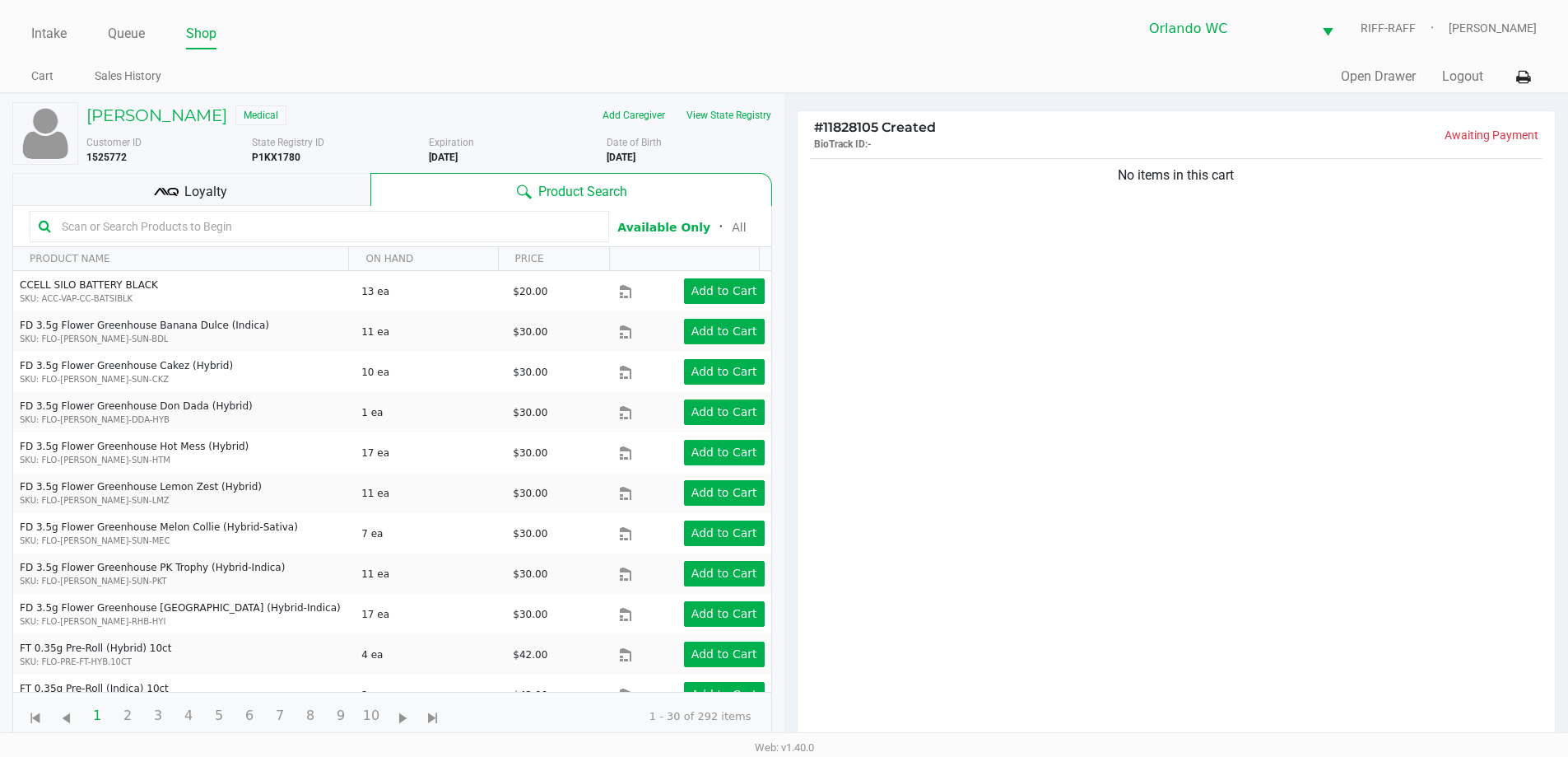
click at [214, 182] on span "Loyalty" at bounding box center [206, 191] width 43 height 20
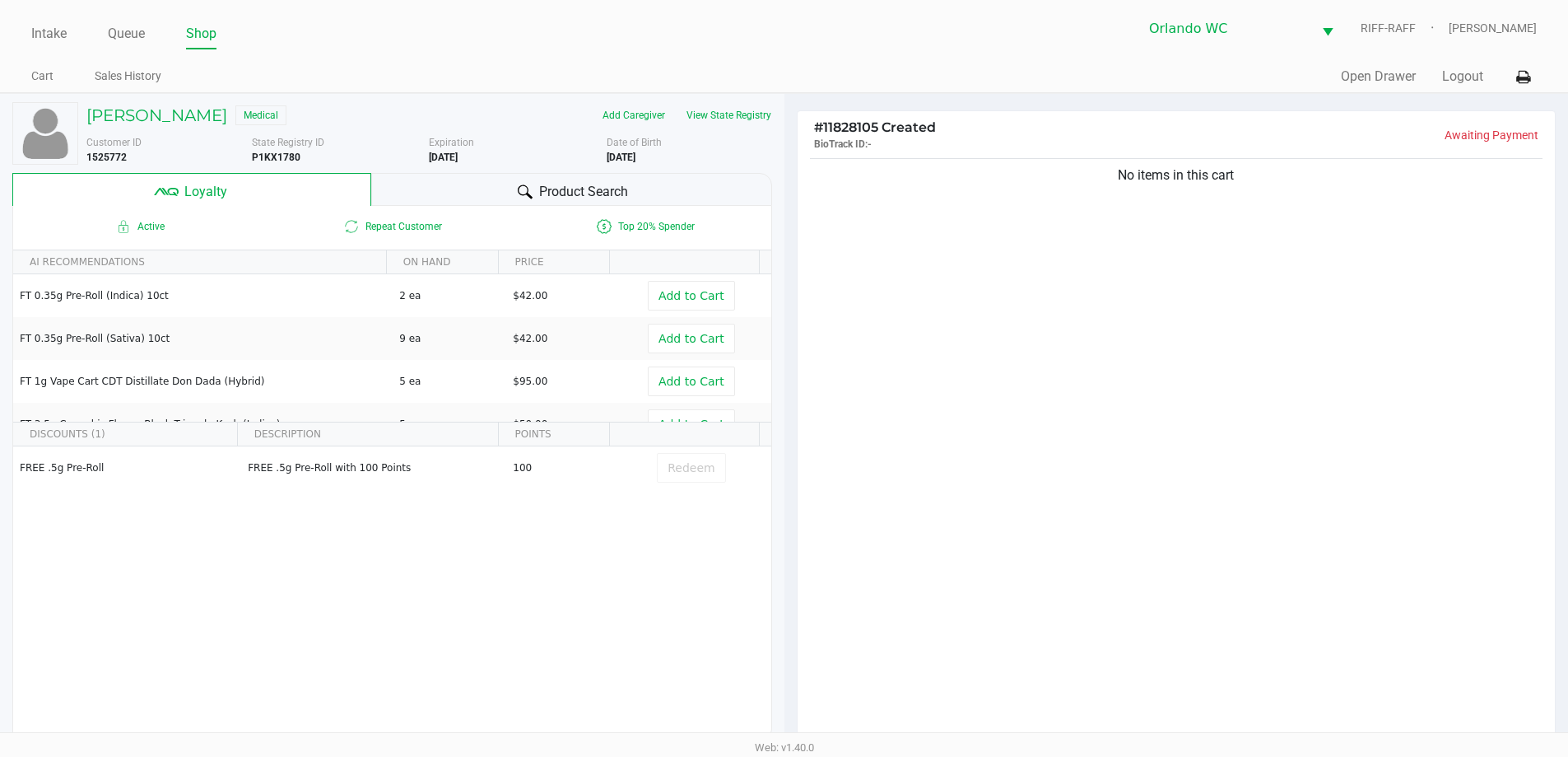
click at [463, 184] on div "Product Search" at bounding box center [571, 190] width 401 height 33
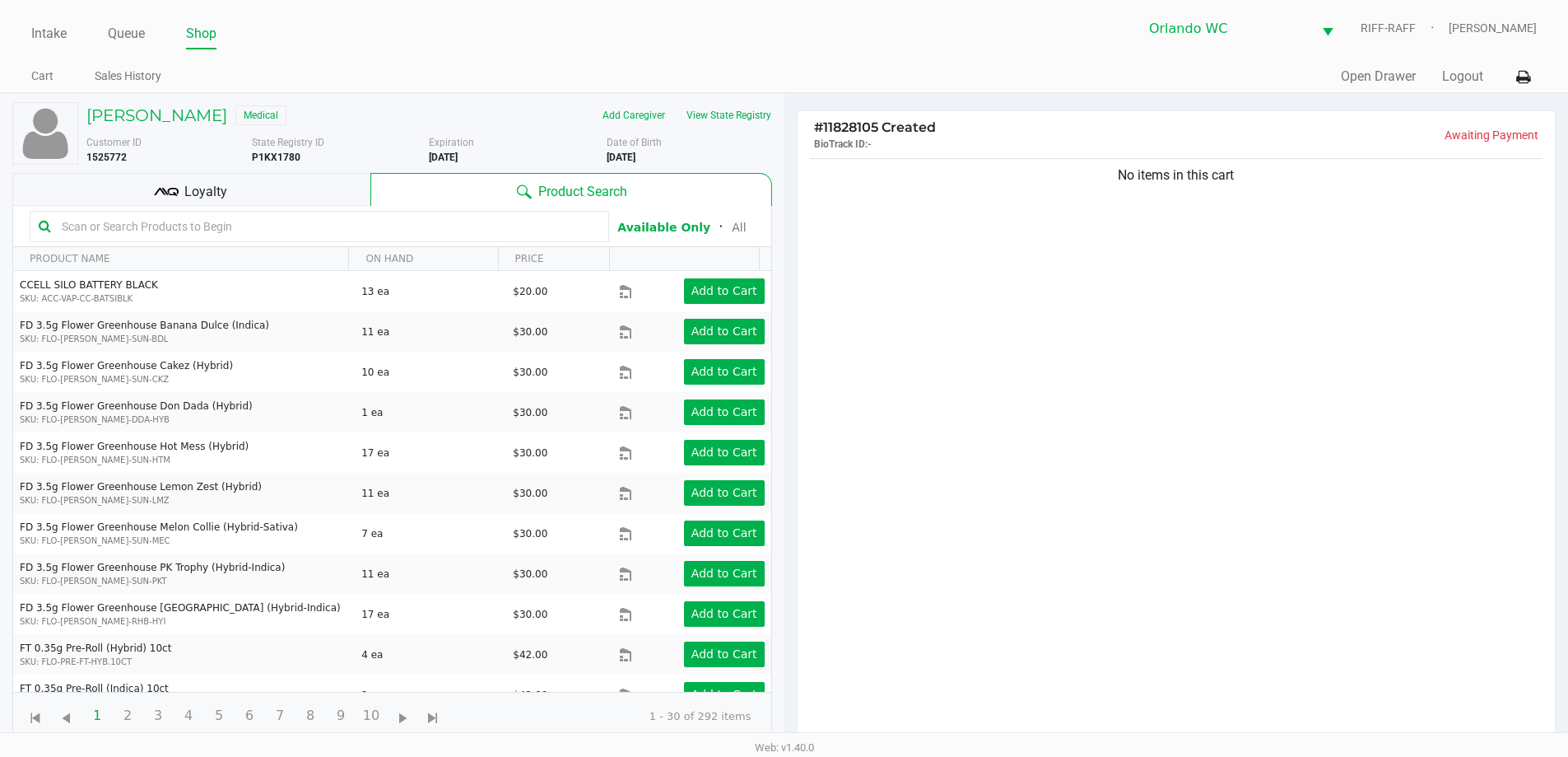
click at [787, 312] on div "No items in this cart" at bounding box center [1177, 453] width 758 height 598
click at [270, 182] on div "Loyalty" at bounding box center [190, 190] width 358 height 33
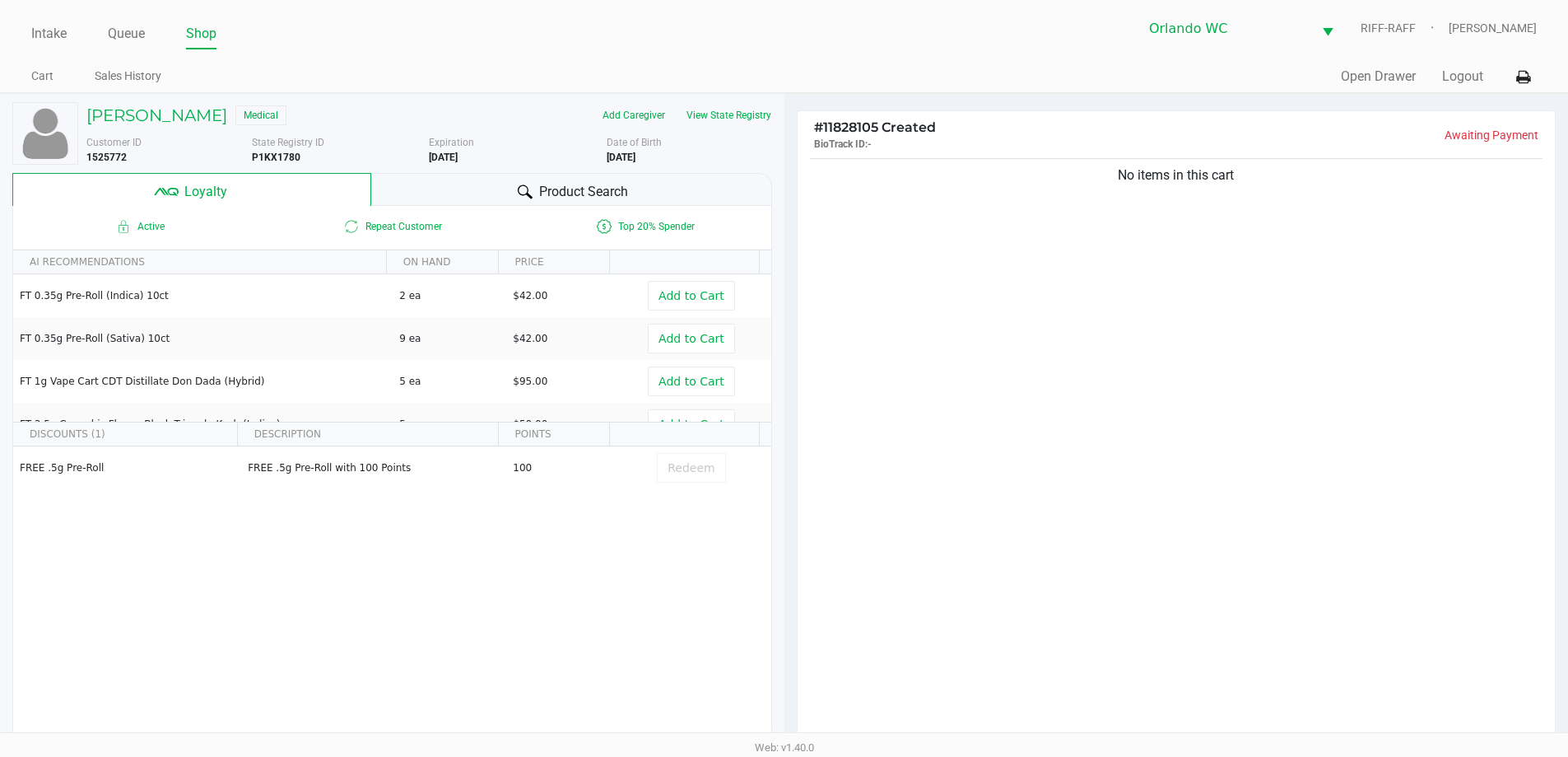
click at [443, 177] on div "Product Search" at bounding box center [571, 190] width 401 height 33
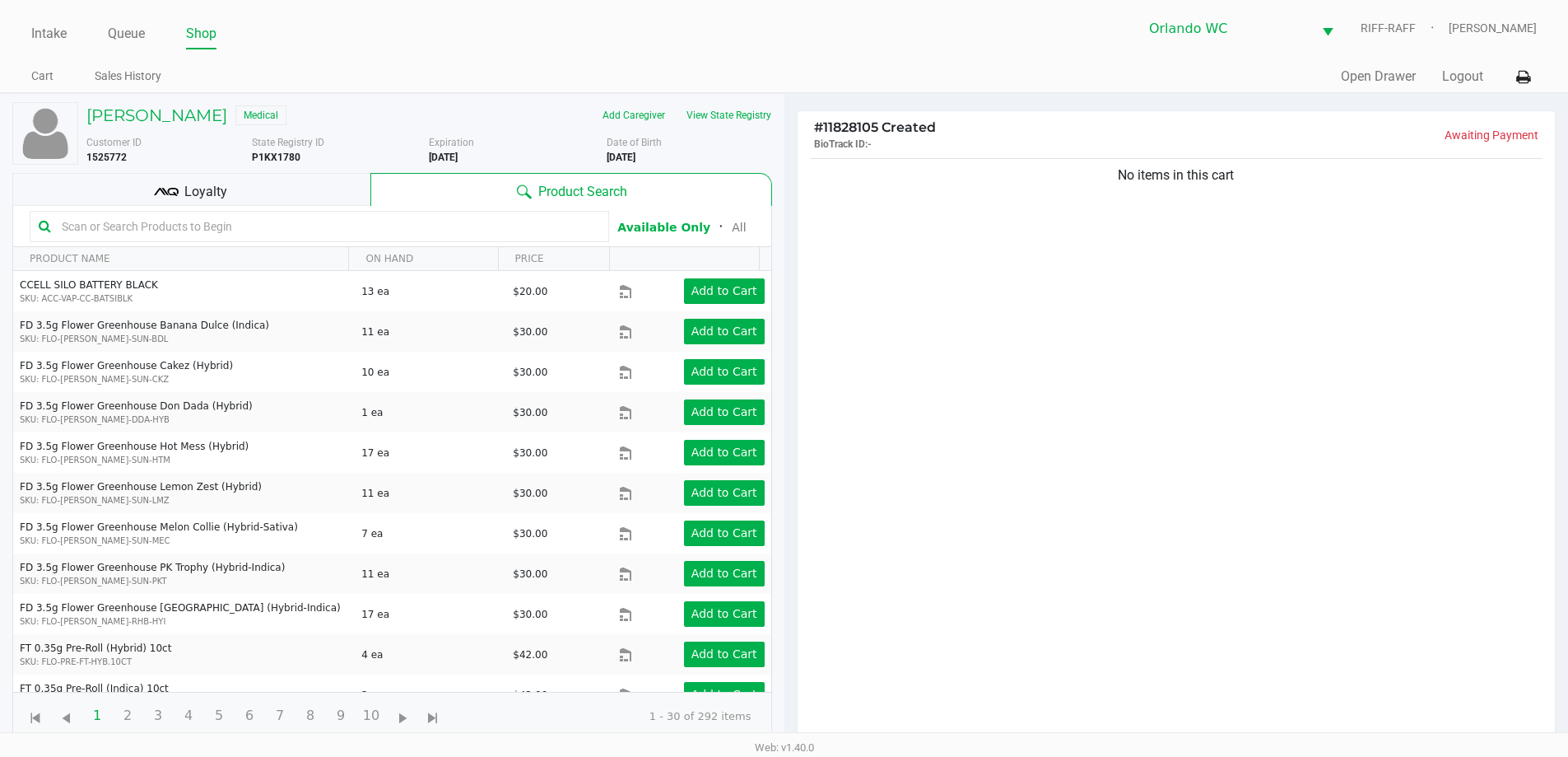
click at [787, 323] on div "No items in this cart" at bounding box center [1177, 453] width 758 height 598
click at [787, 322] on div "No items in this cart" at bounding box center [1177, 453] width 758 height 598
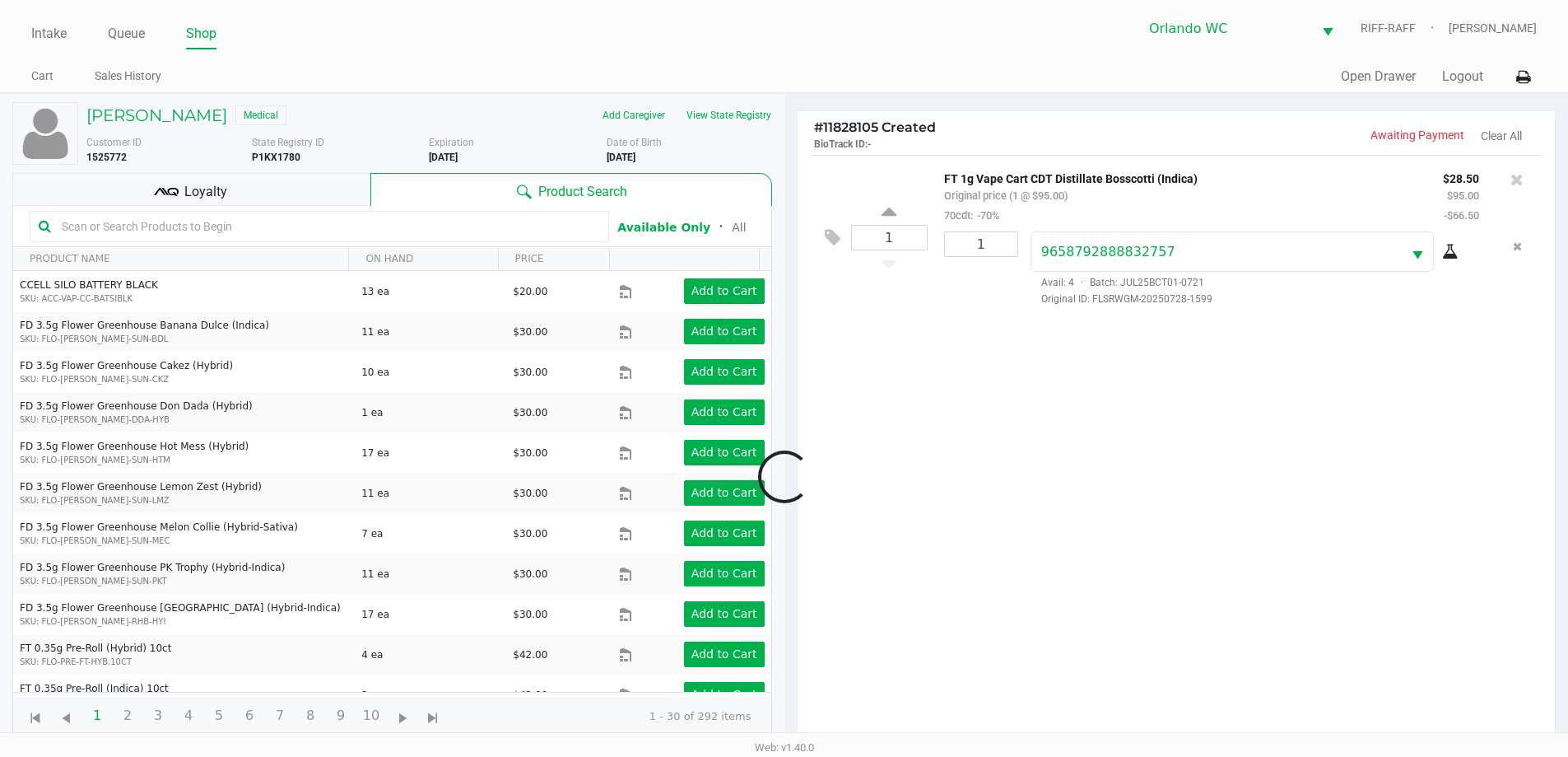
click at [787, 467] on div at bounding box center [784, 476] width 1568 height 603
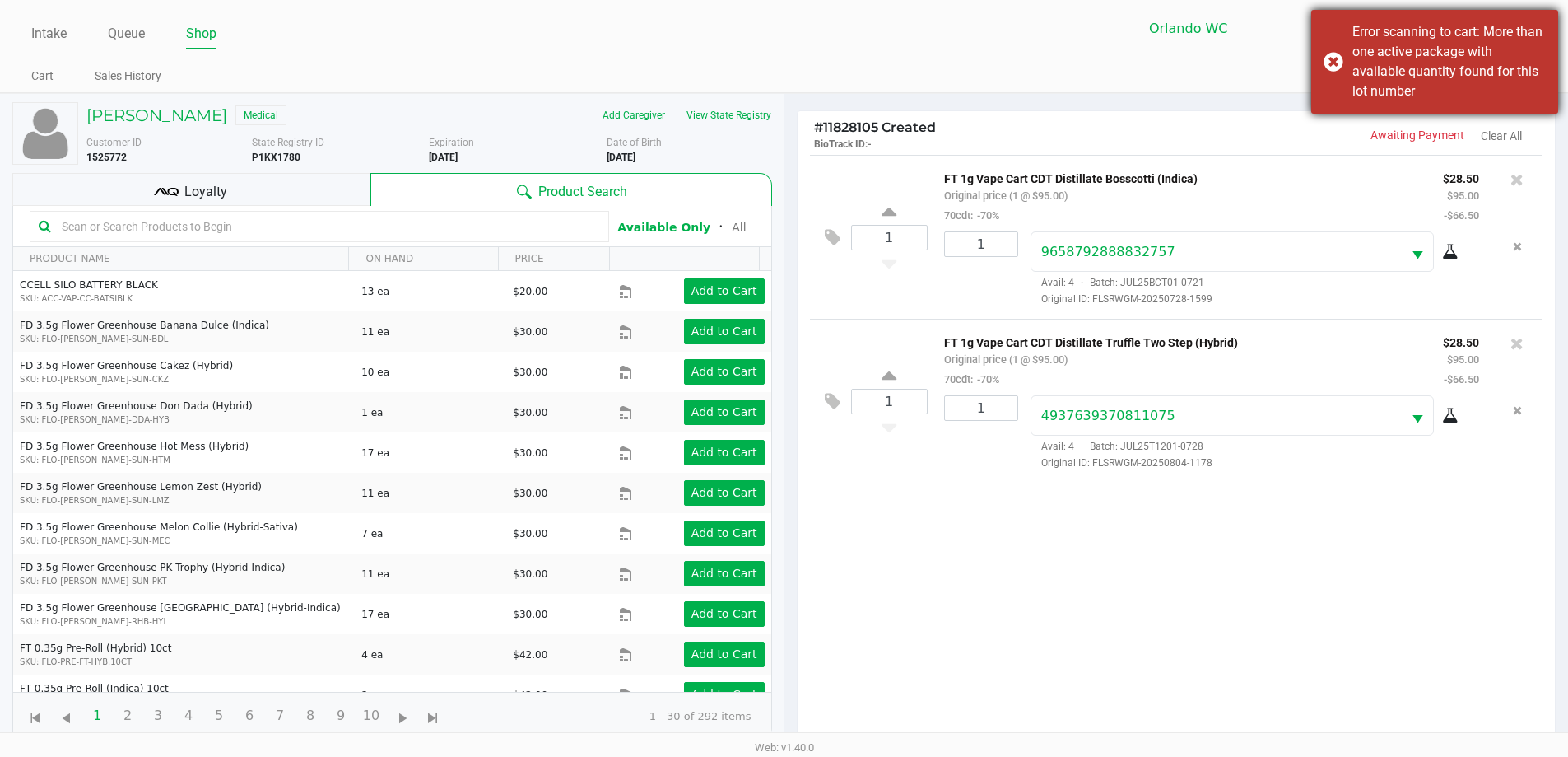
click at [787, 61] on div "Error scanning to cart: More than one active package with available quantity fo…" at bounding box center [1435, 62] width 247 height 104
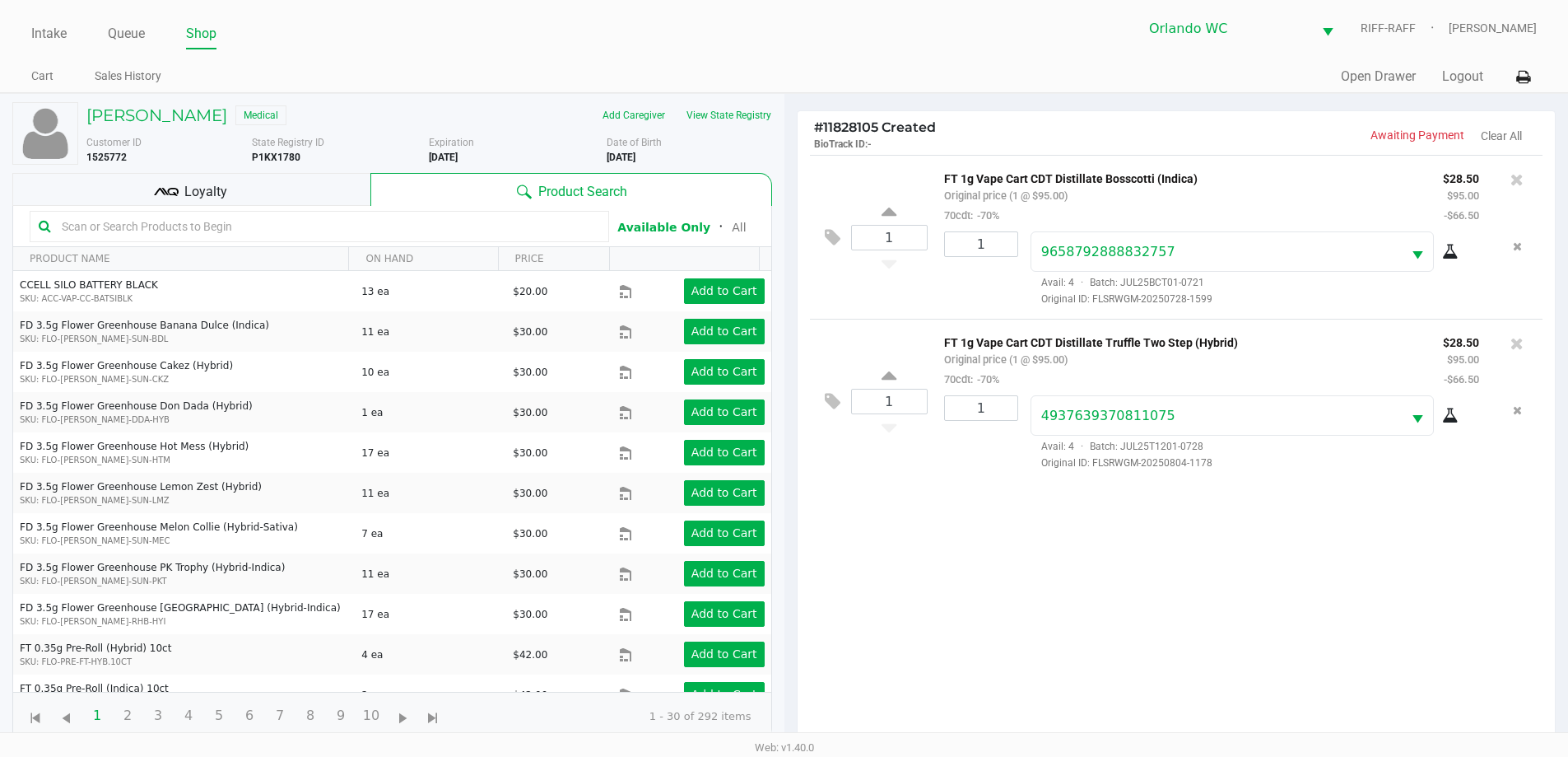
click at [282, 220] on input "text" at bounding box center [327, 226] width 545 height 25
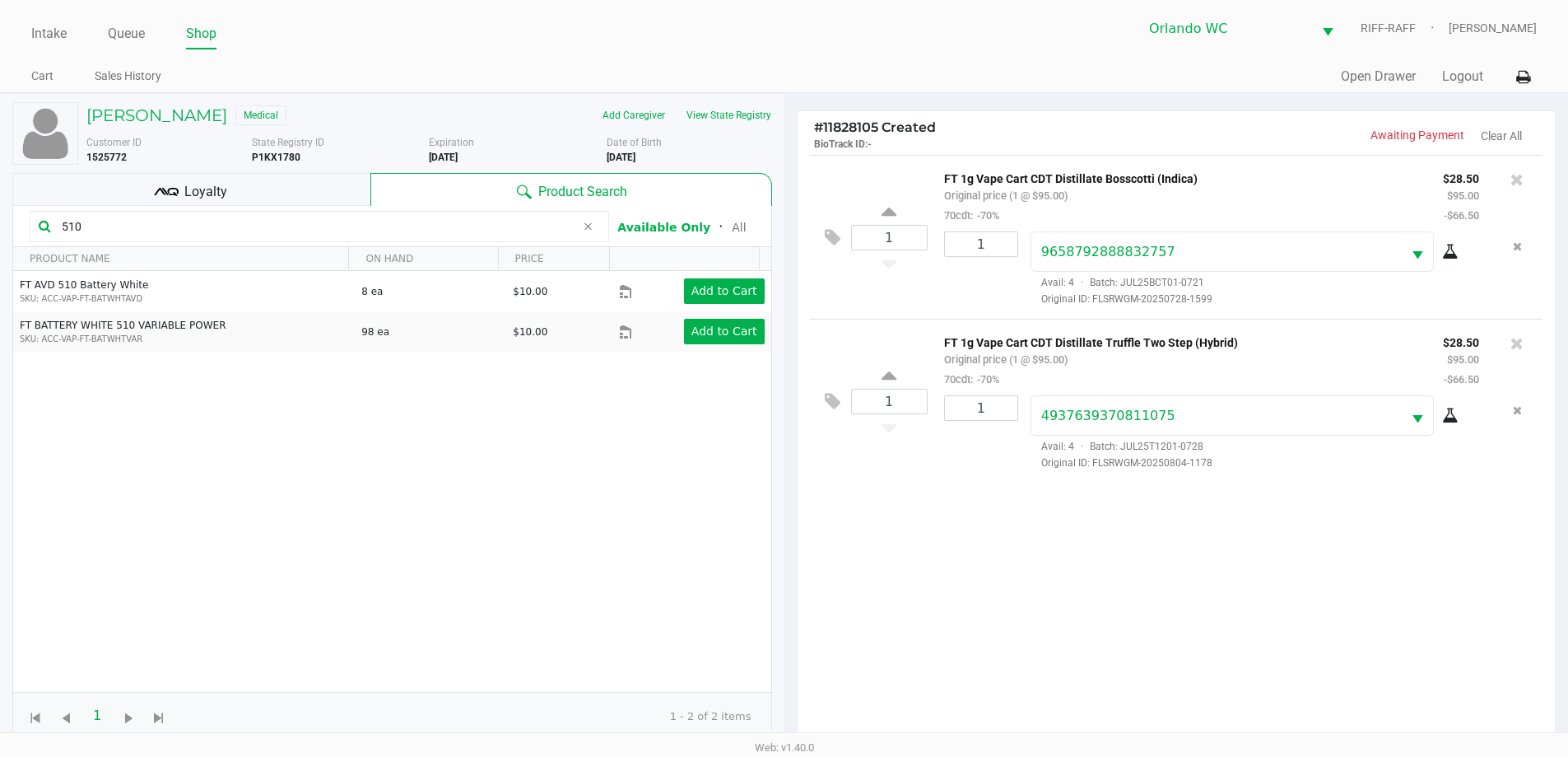
type input "510"
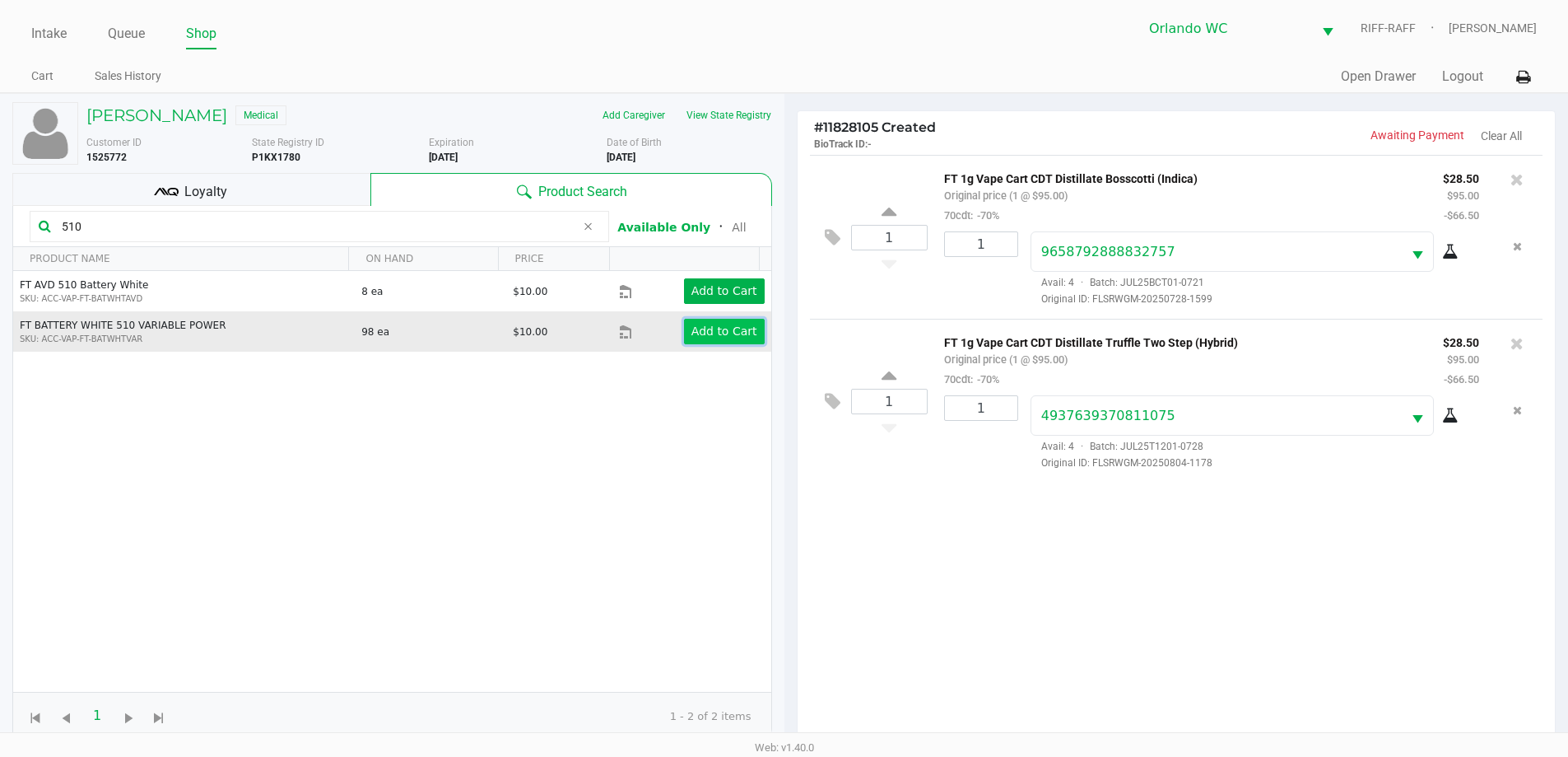
click at [713, 330] on app-button-loader "Add to Cart" at bounding box center [724, 330] width 66 height 13
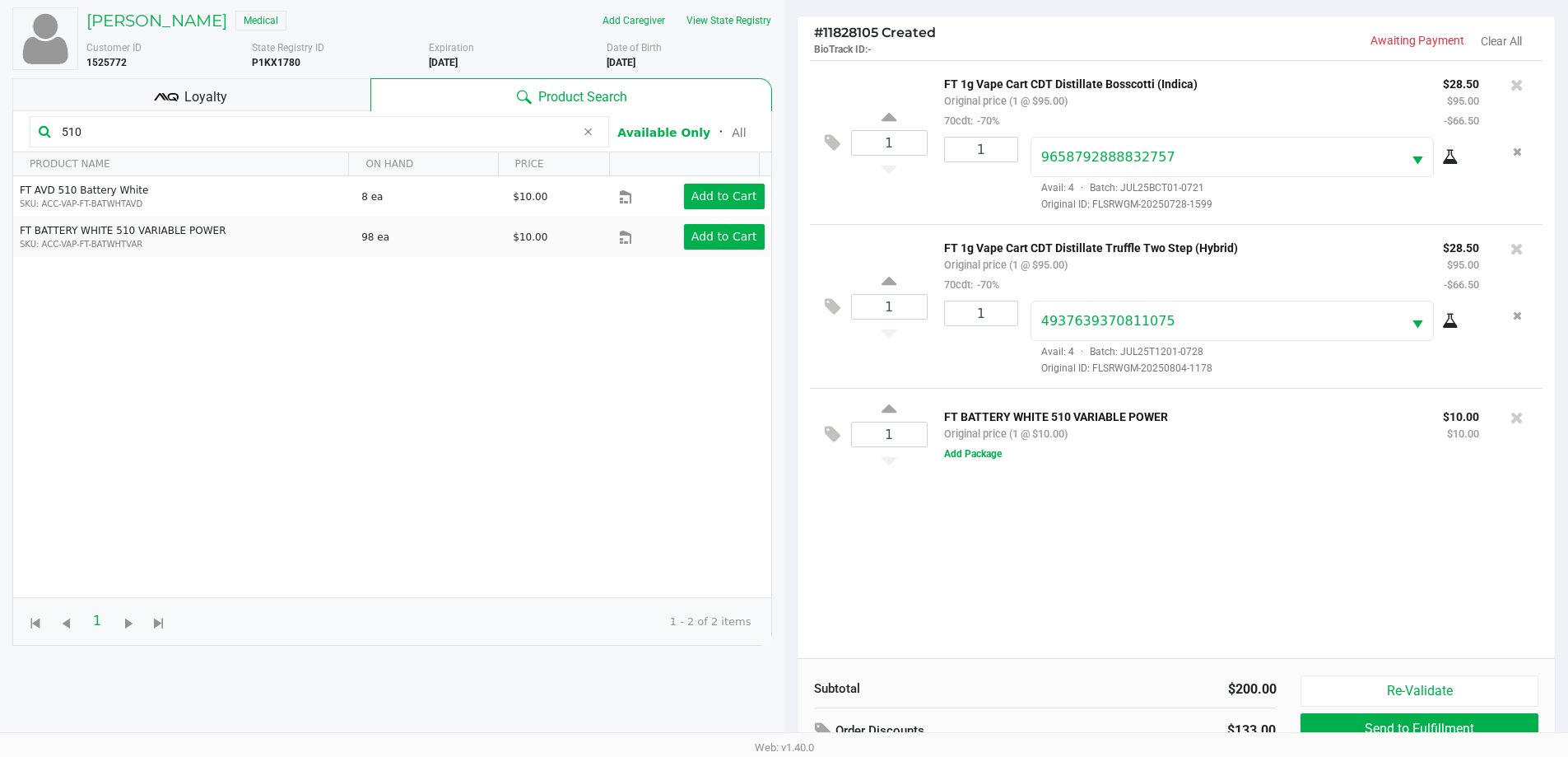
scroll to position [197, 0]
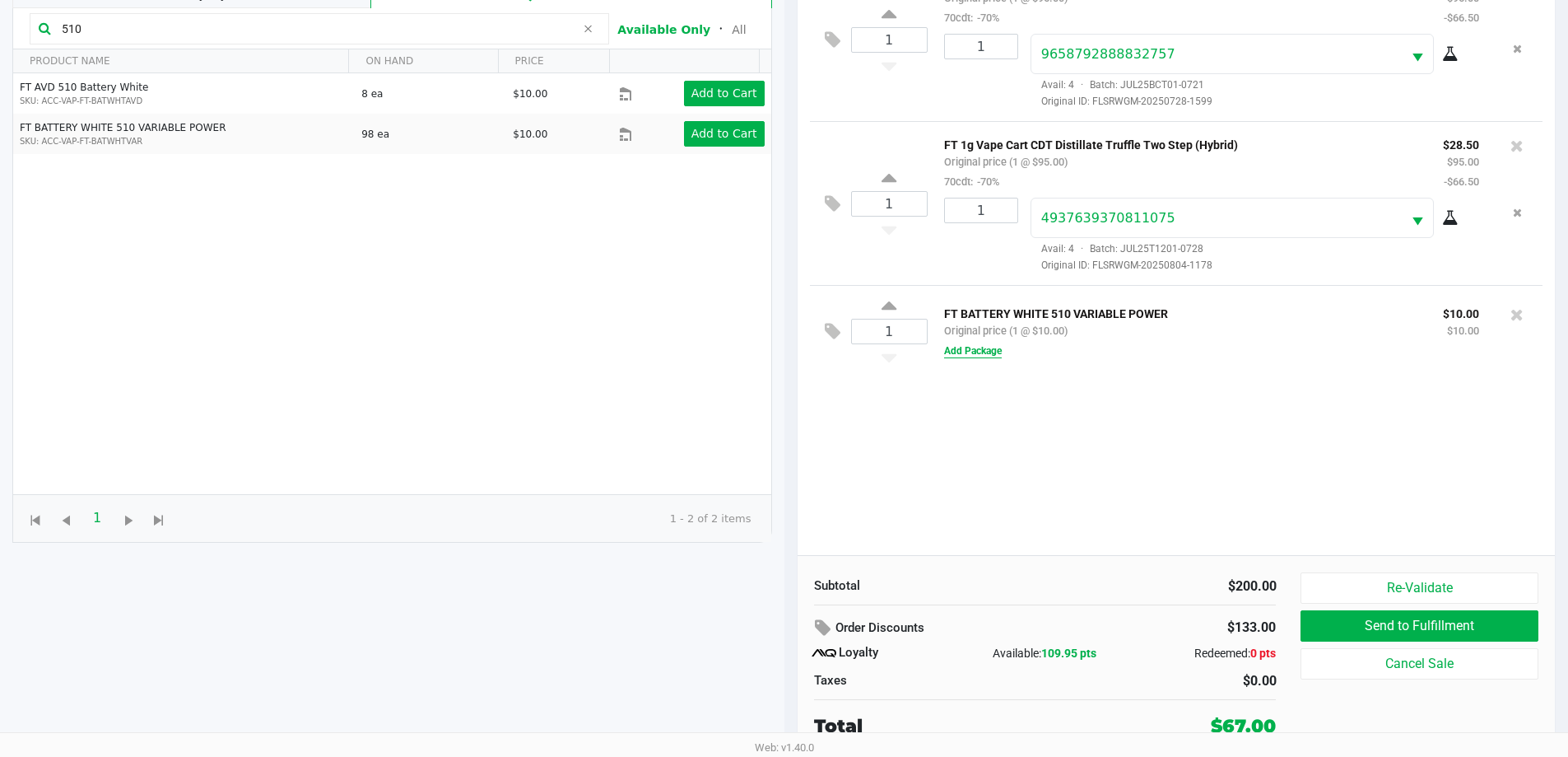
click at [787, 348] on button "Add Package" at bounding box center [973, 350] width 57 height 15
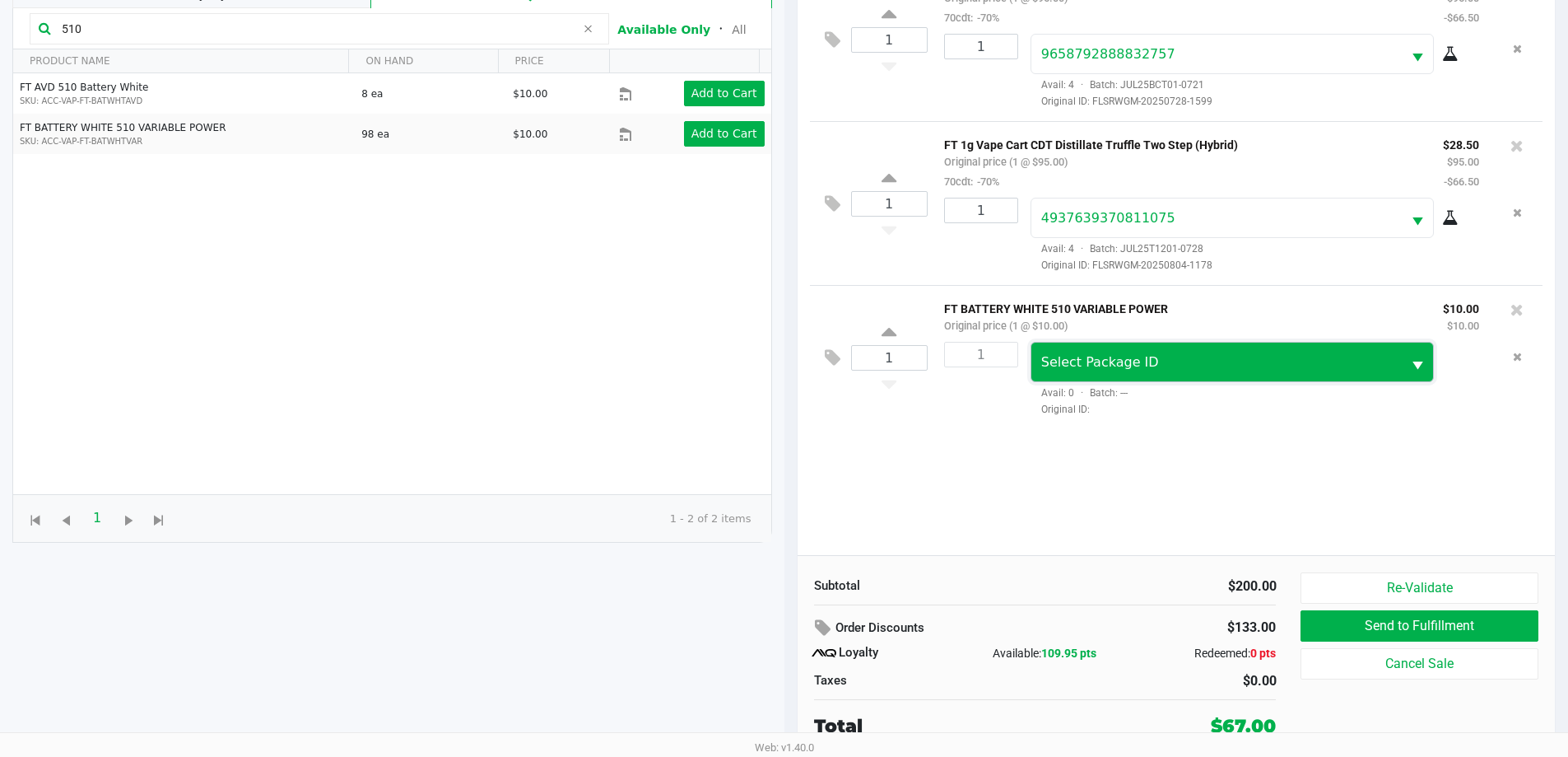
click at [787, 362] on span "Select Package ID" at bounding box center [1100, 362] width 118 height 15
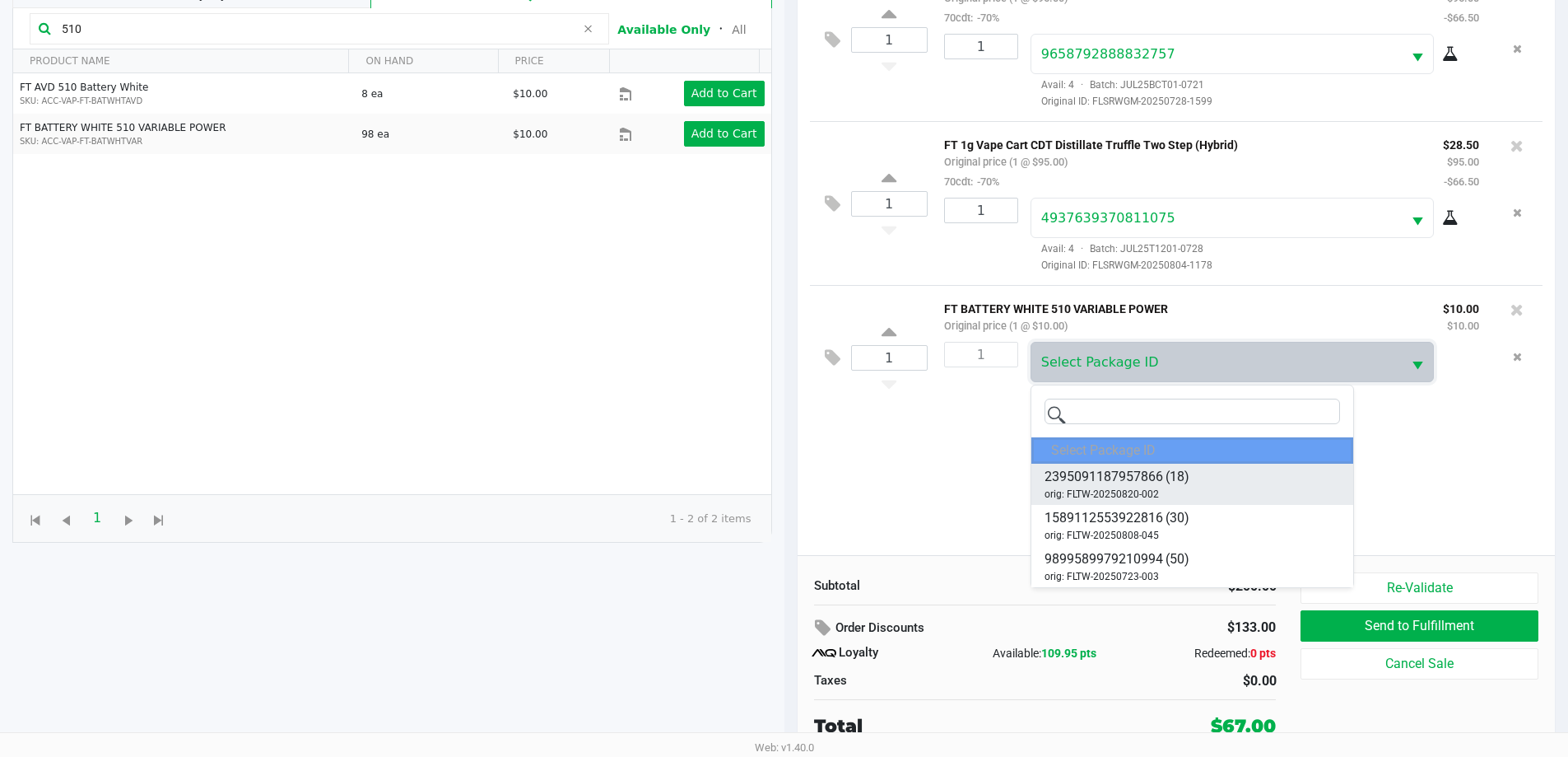
click at [787, 475] on span "2395091187957866" at bounding box center [1104, 476] width 118 height 20
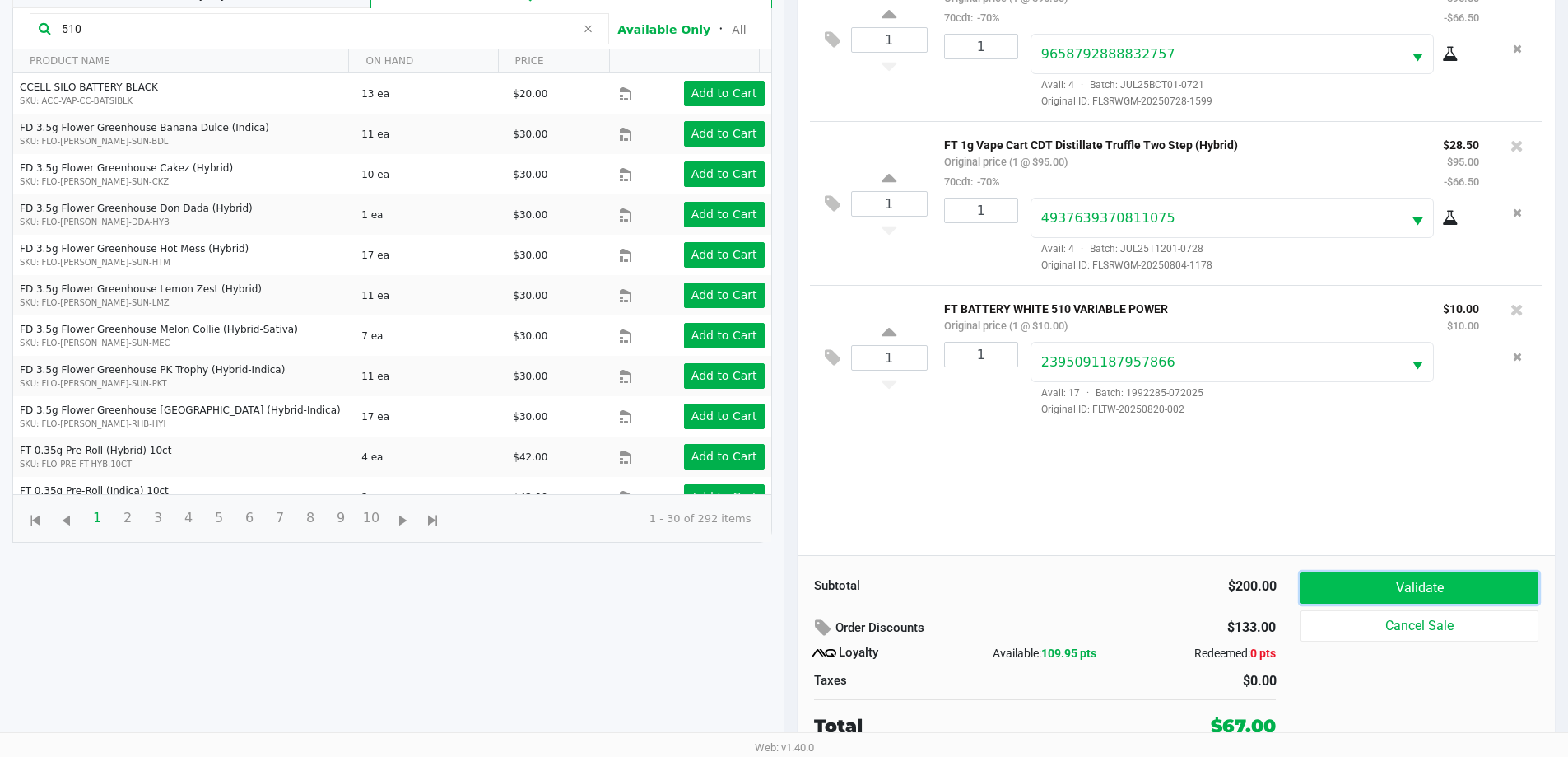
click at [787, 590] on button "Validate" at bounding box center [1419, 588] width 237 height 31
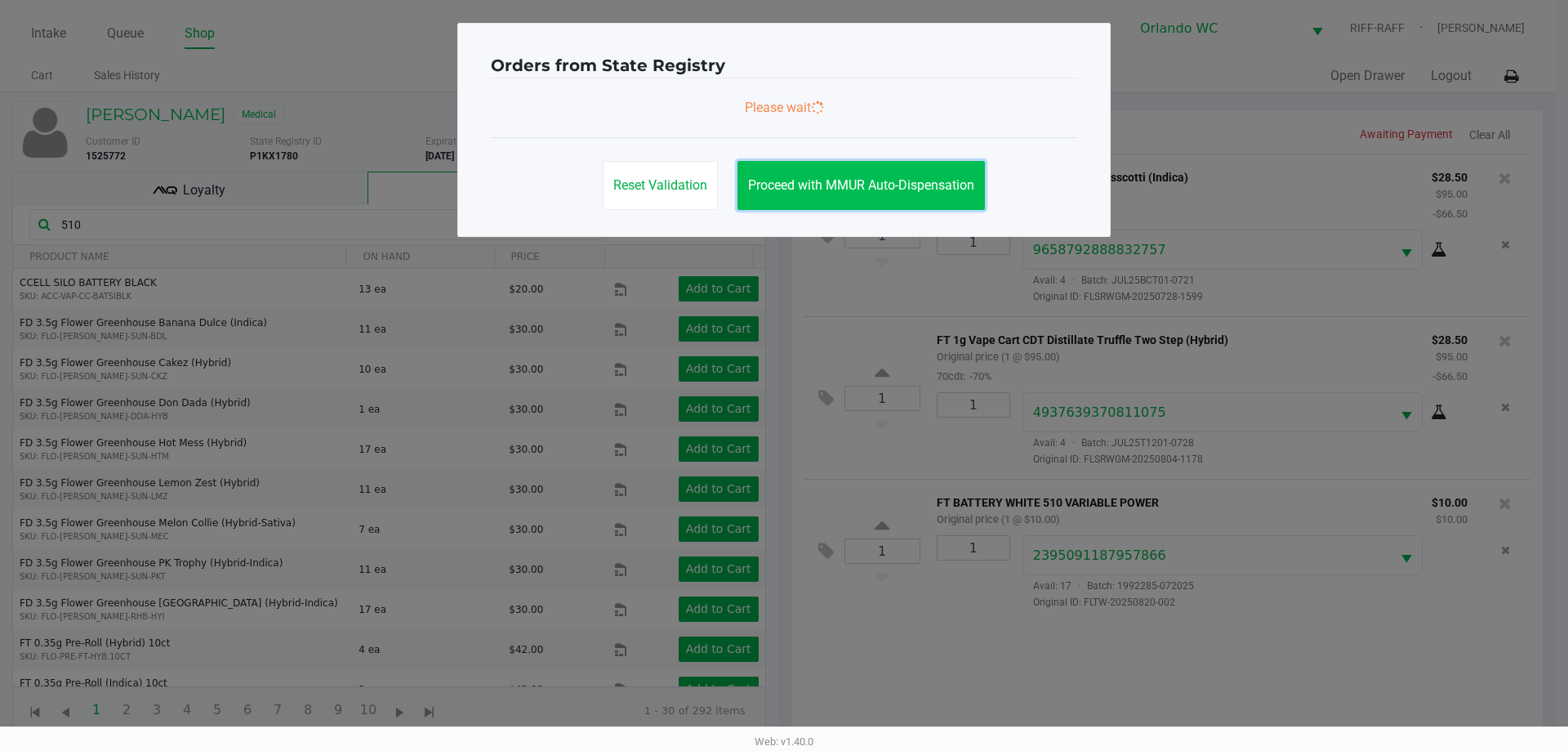
click at [781, 192] on span "Proceed with MMUR Auto-Dispensation" at bounding box center [861, 185] width 226 height 15
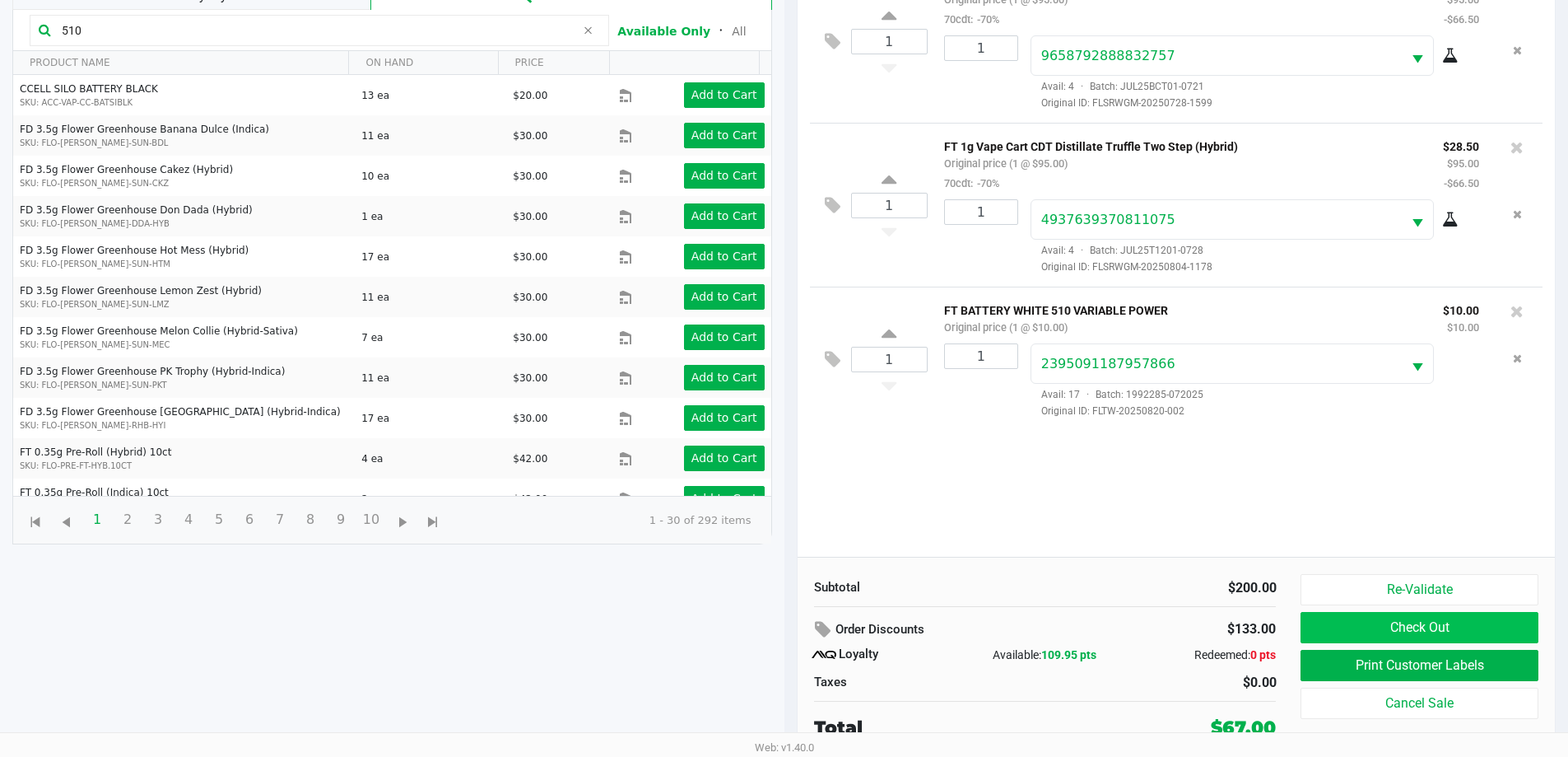
scroll to position [197, 0]
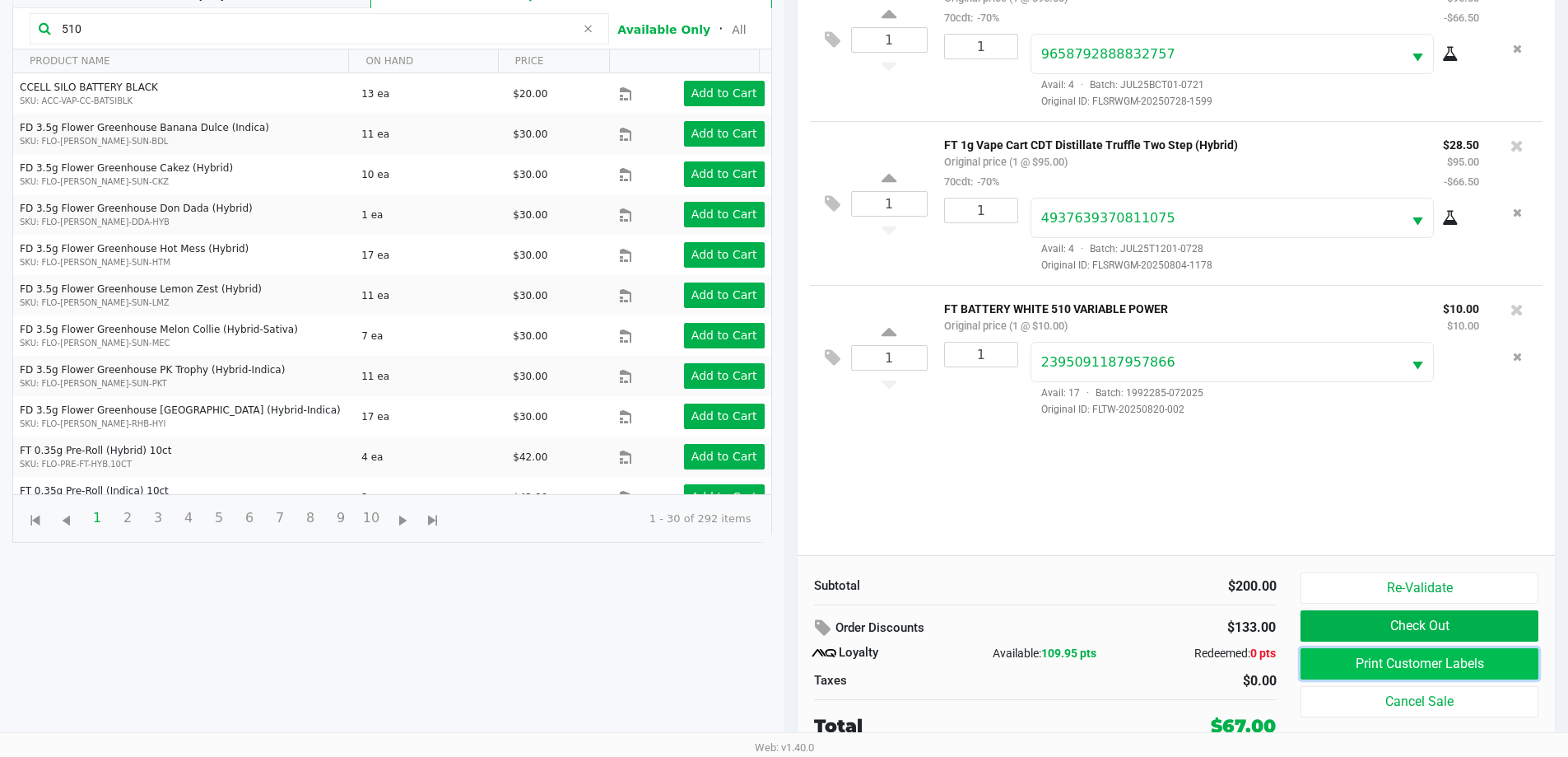
click at [787, 663] on button "Print Customer Labels" at bounding box center [1419, 663] width 237 height 31
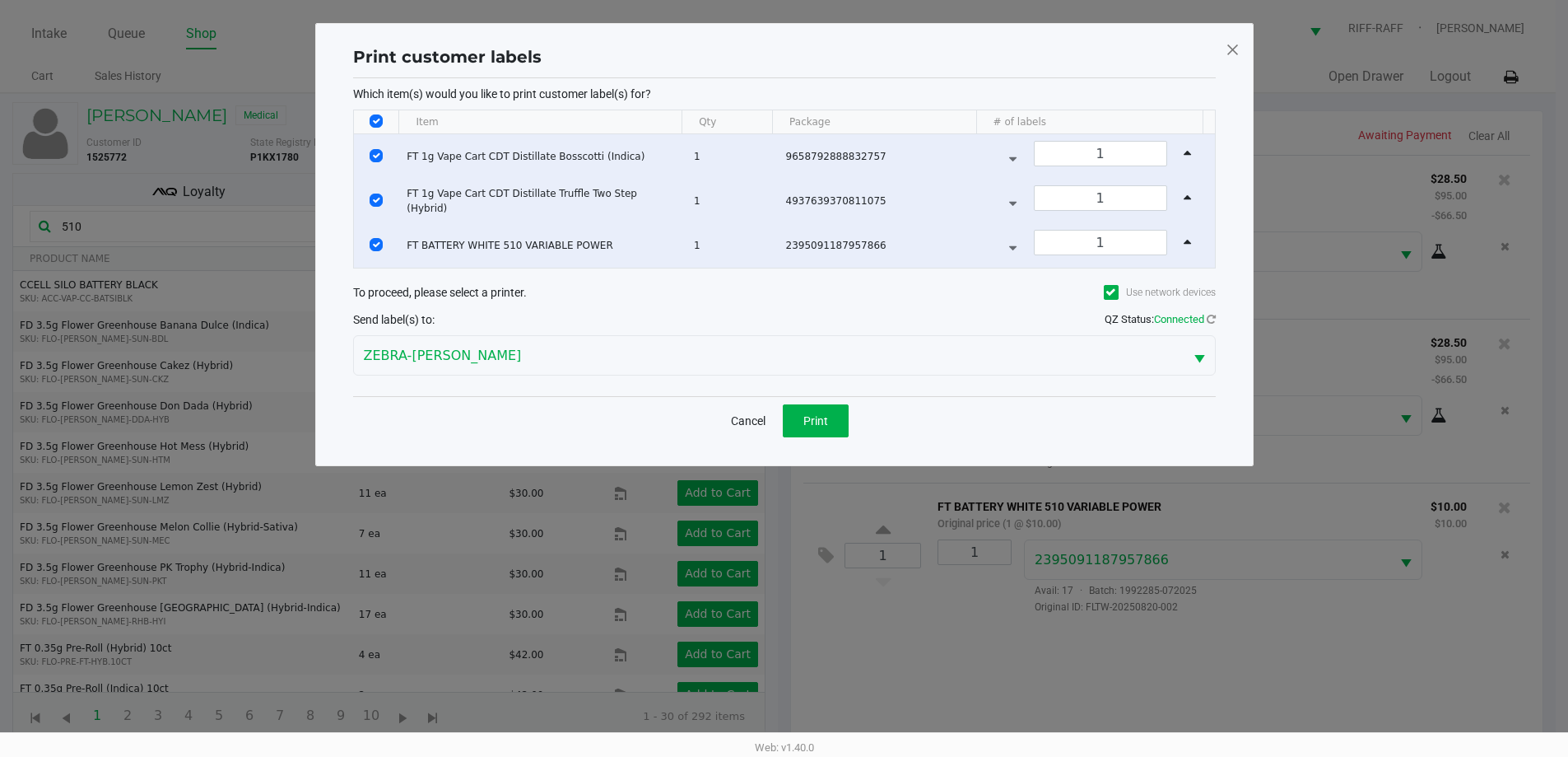
scroll to position [0, 0]
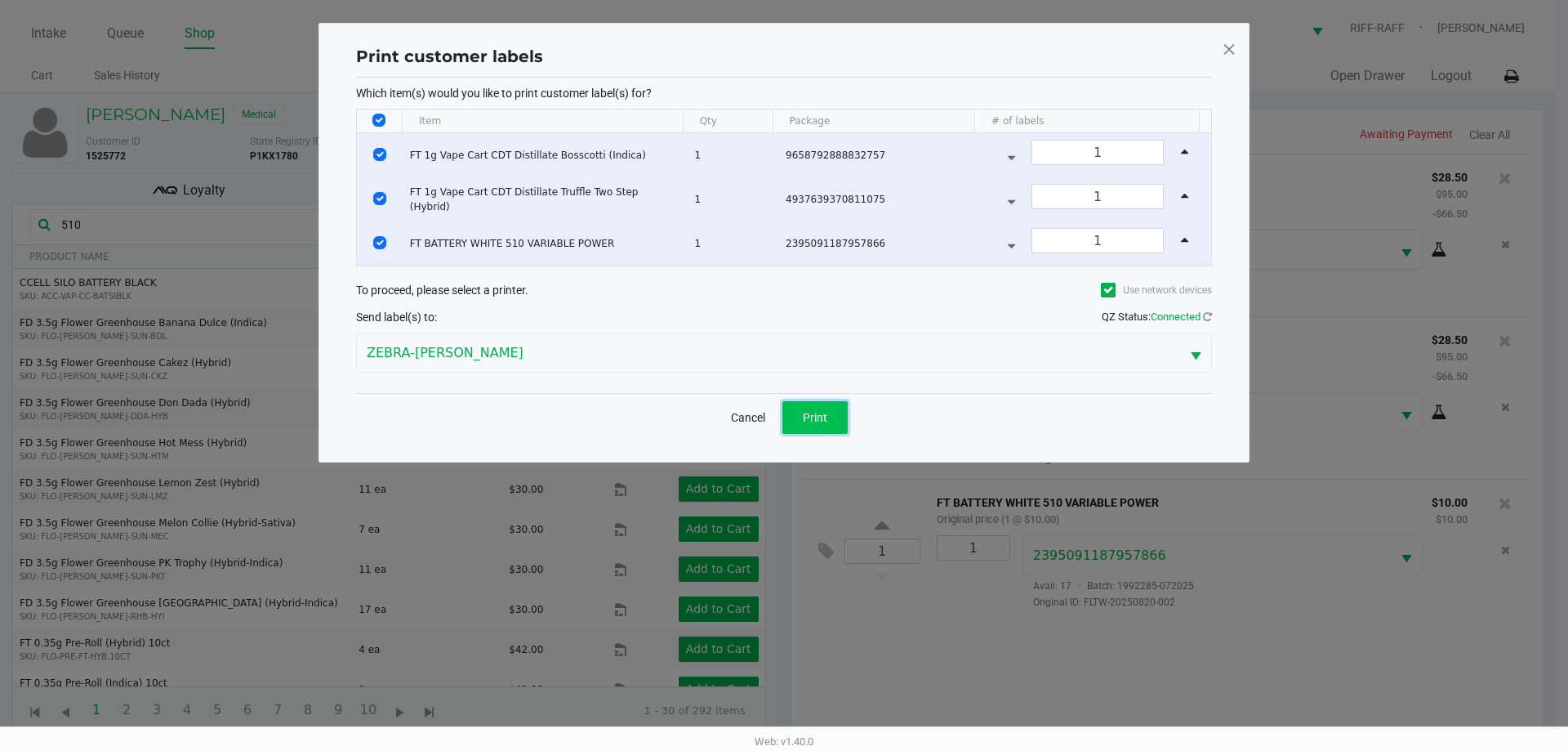
click at [781, 421] on button "Print" at bounding box center [815, 417] width 66 height 32
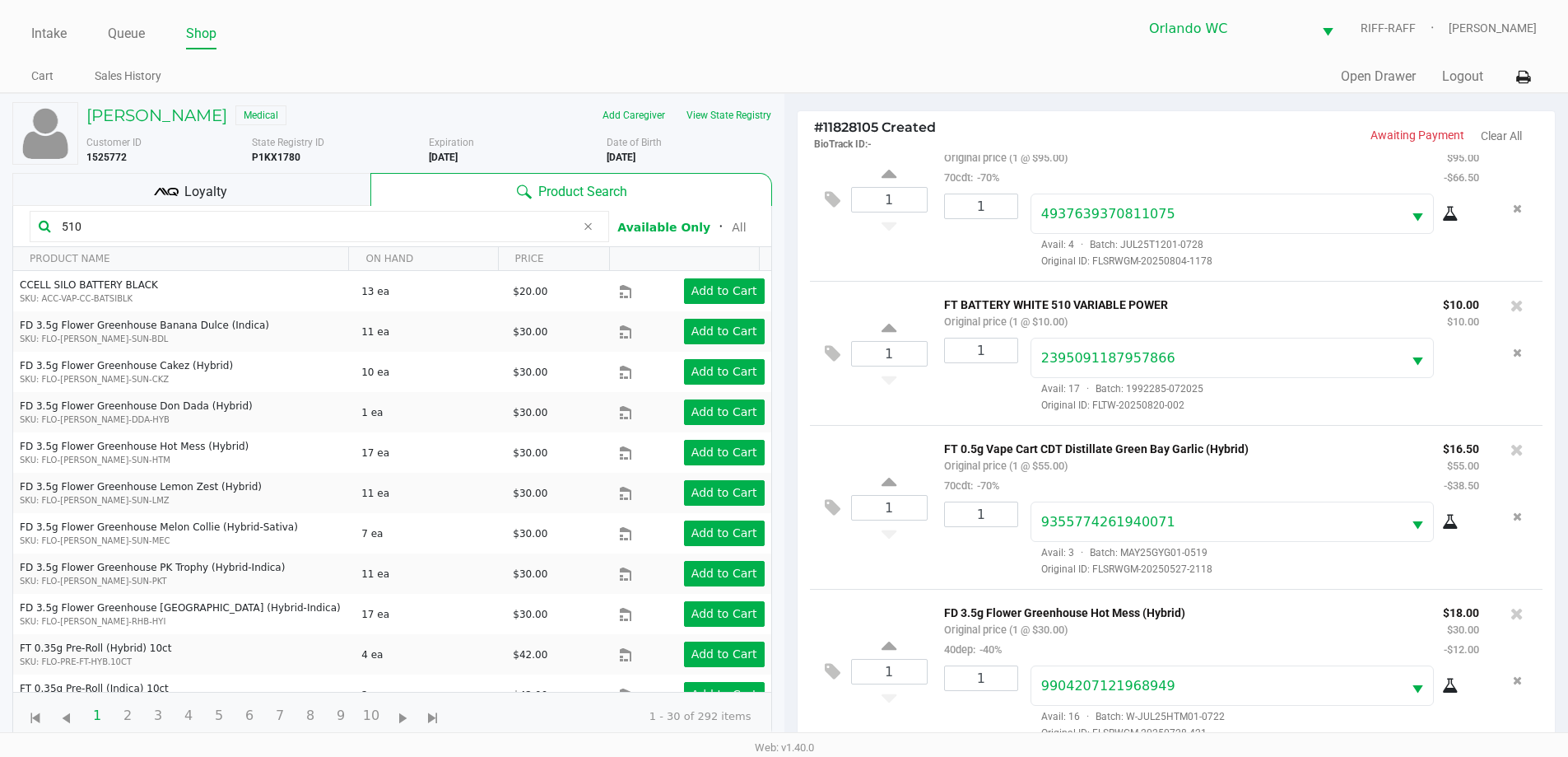
scroll to position [197, 0]
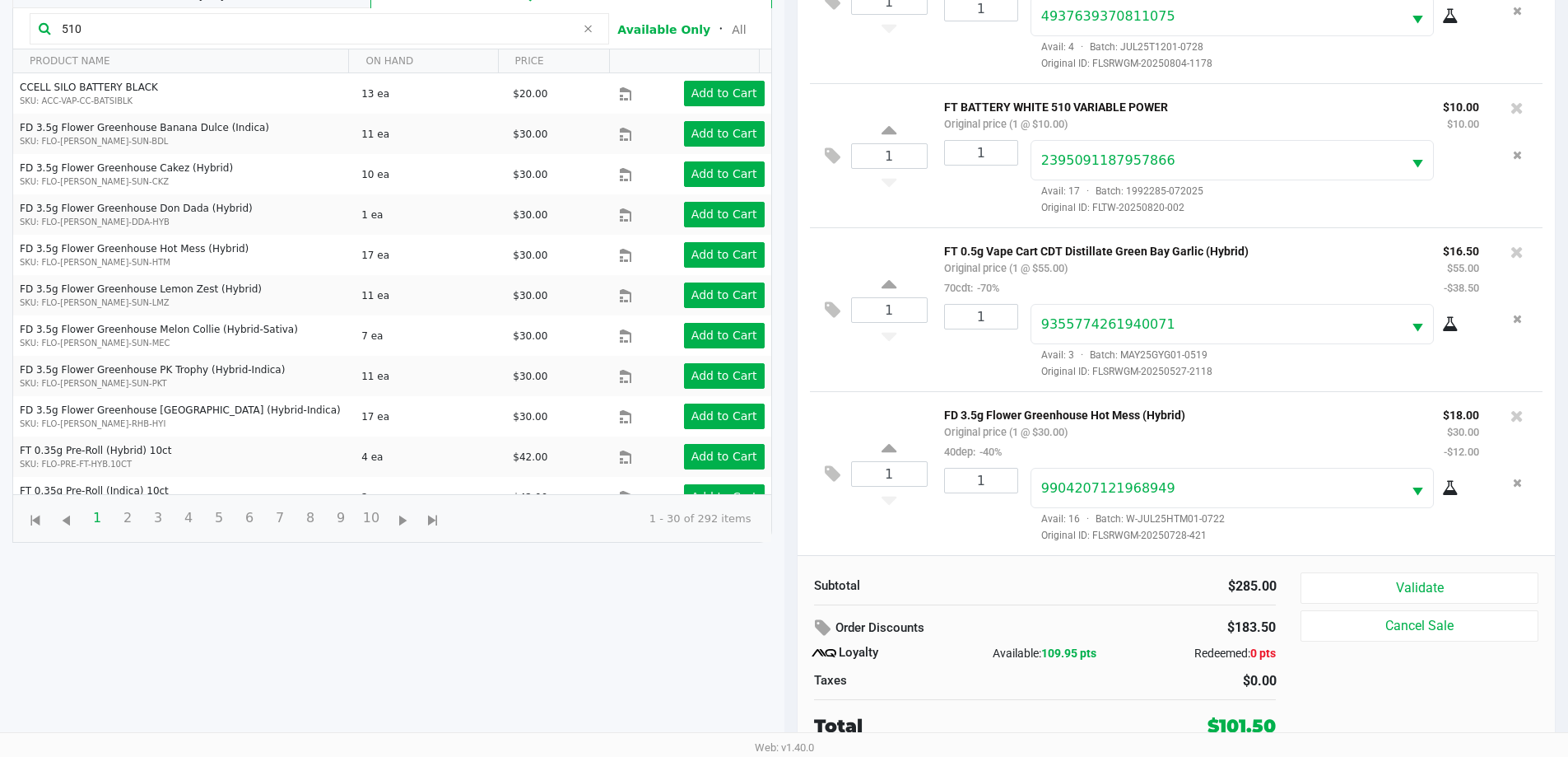
click at [787, 572] on button "Validate" at bounding box center [1419, 588] width 237 height 31
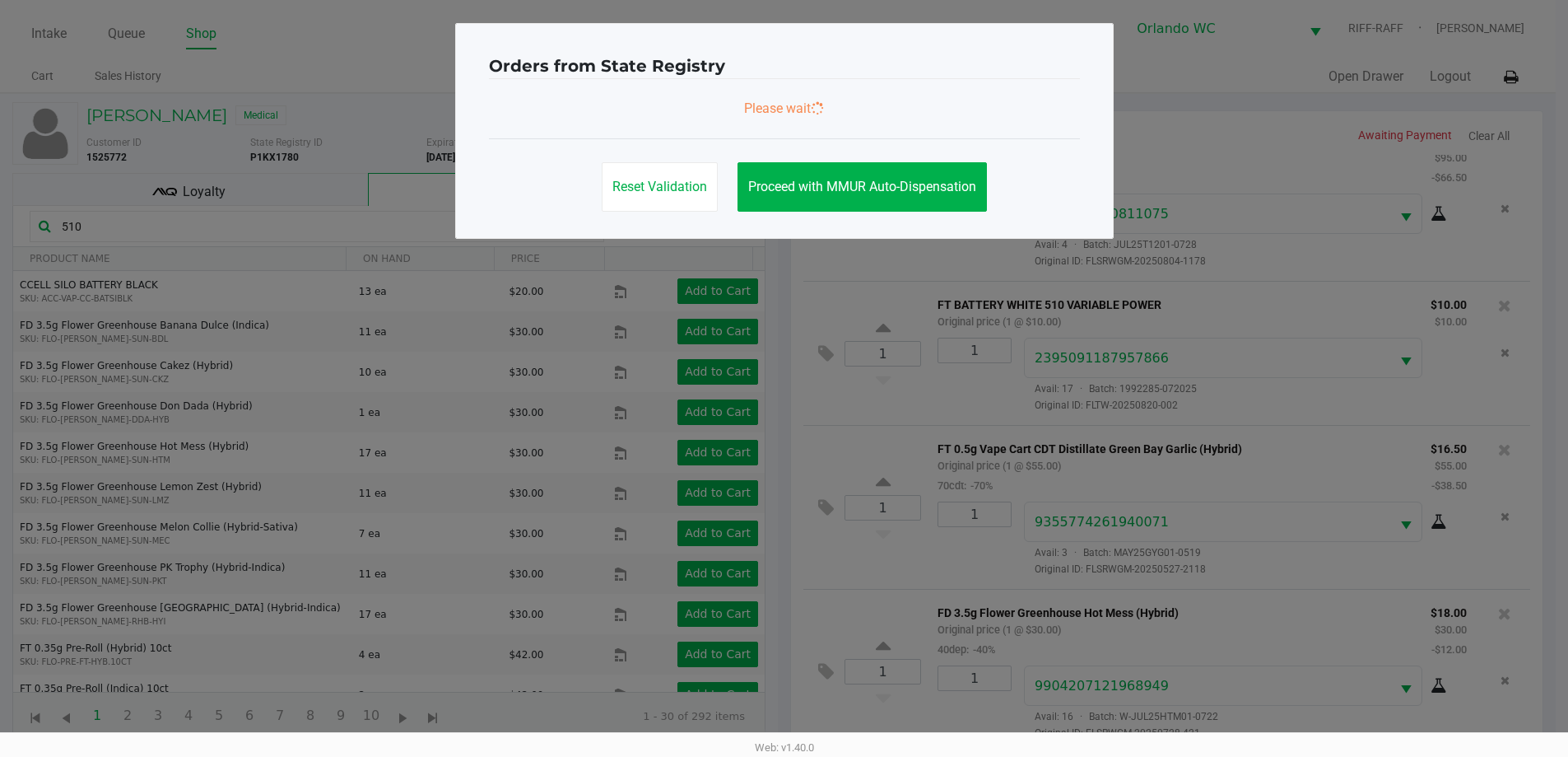
scroll to position [0, 0]
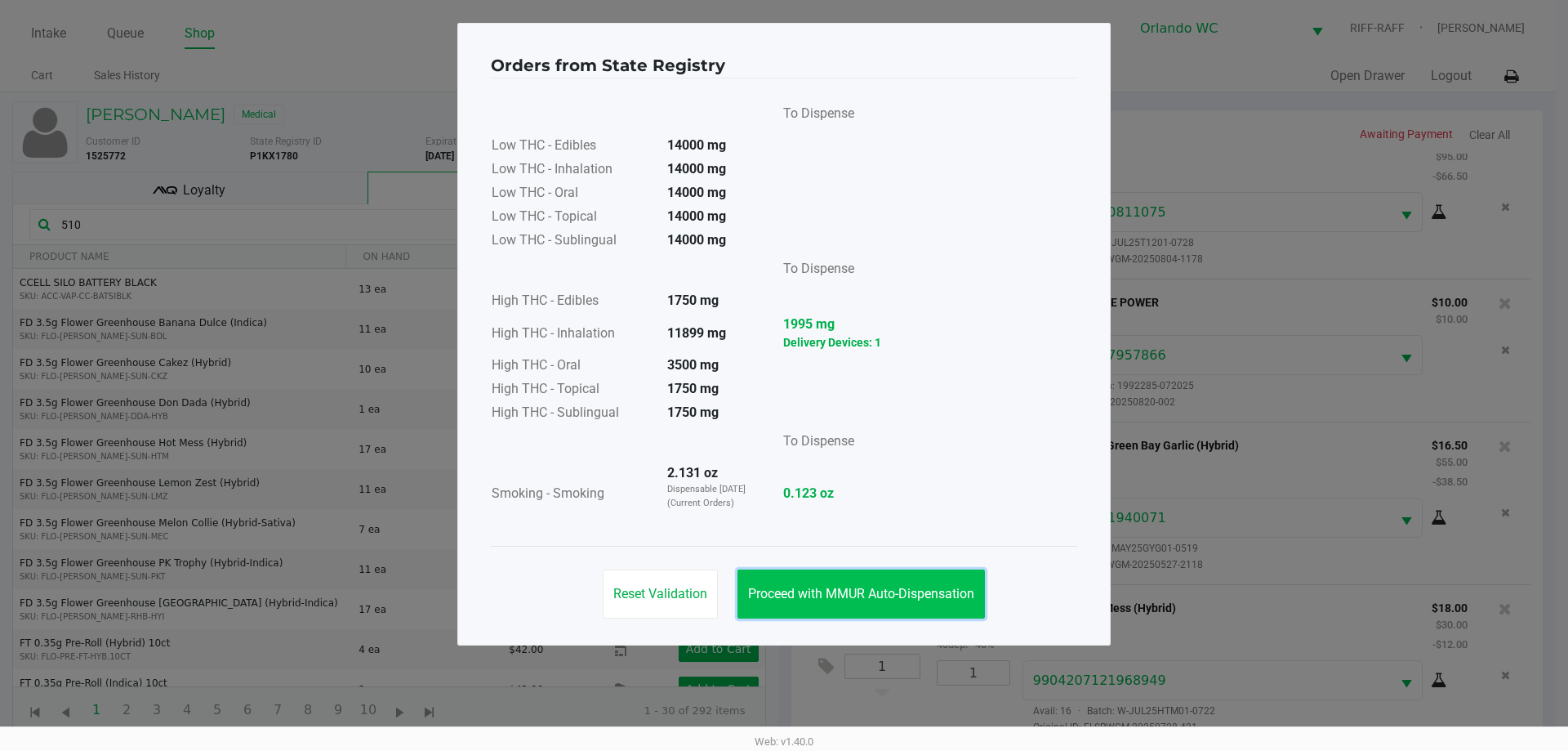
click at [781, 608] on button "Proceed with MMUR Auto-Dispensation" at bounding box center [861, 594] width 248 height 49
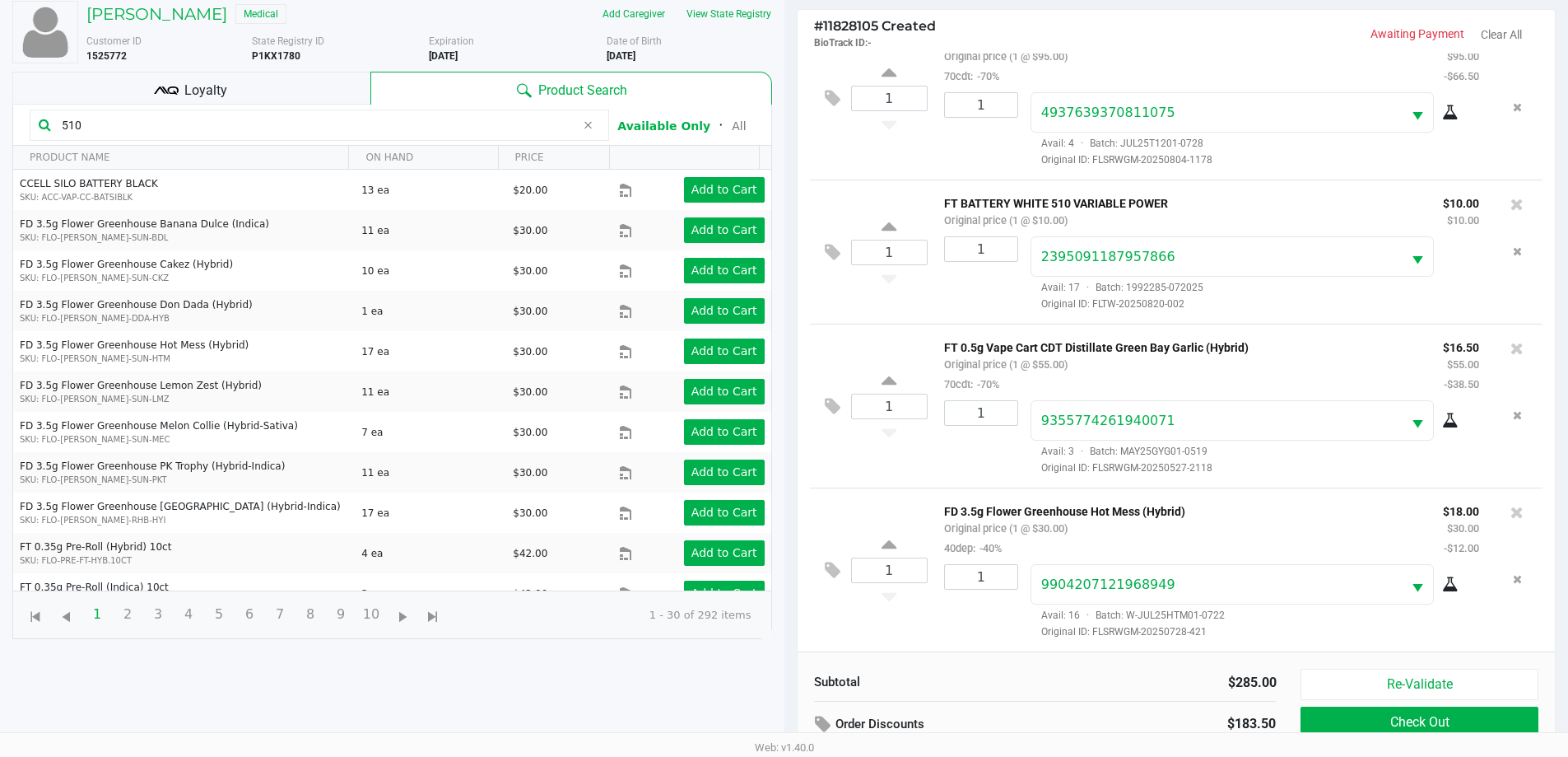
scroll to position [197, 0]
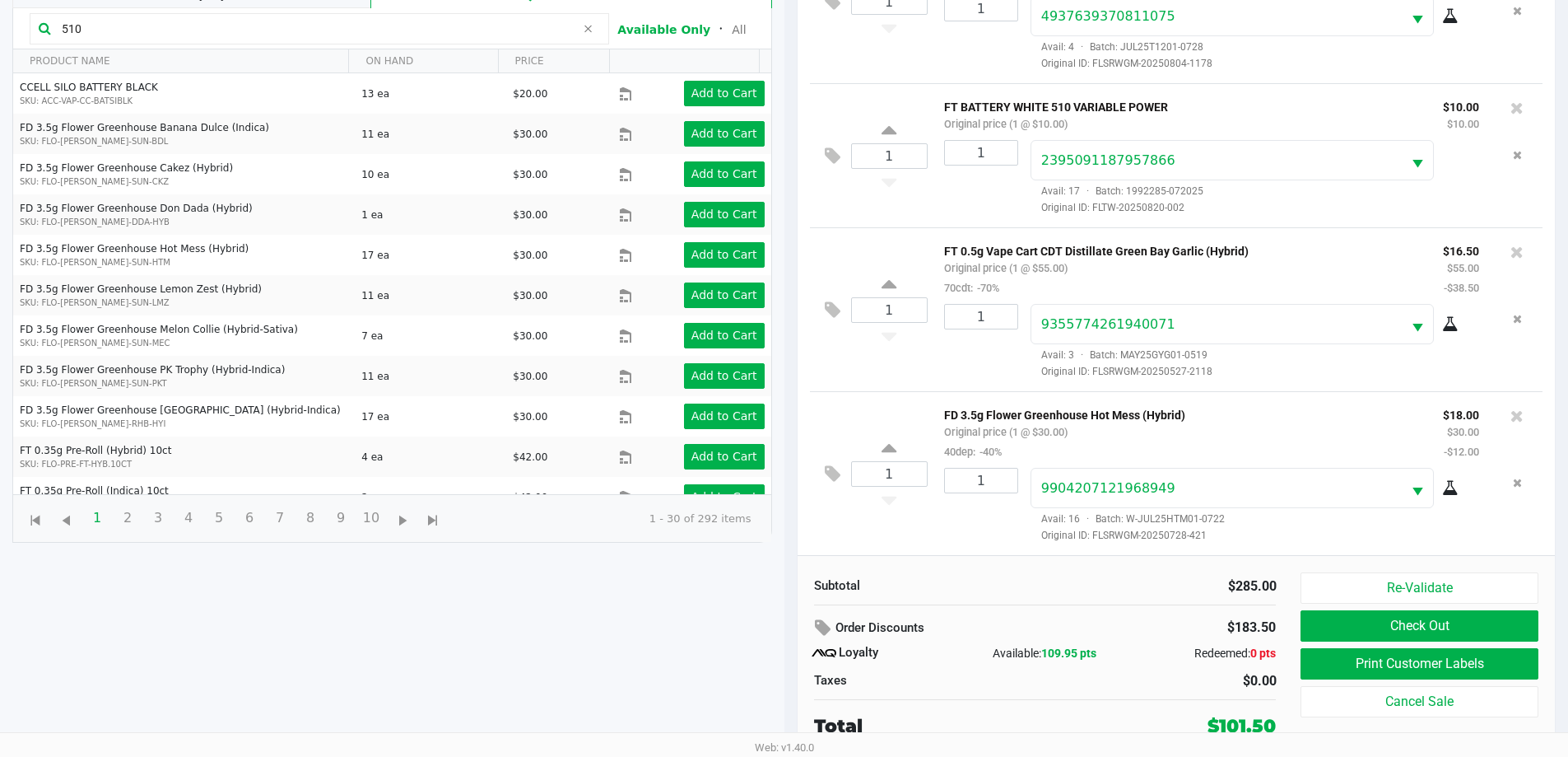
click at [787, 658] on button "Print Customer Labels" at bounding box center [1419, 663] width 237 height 31
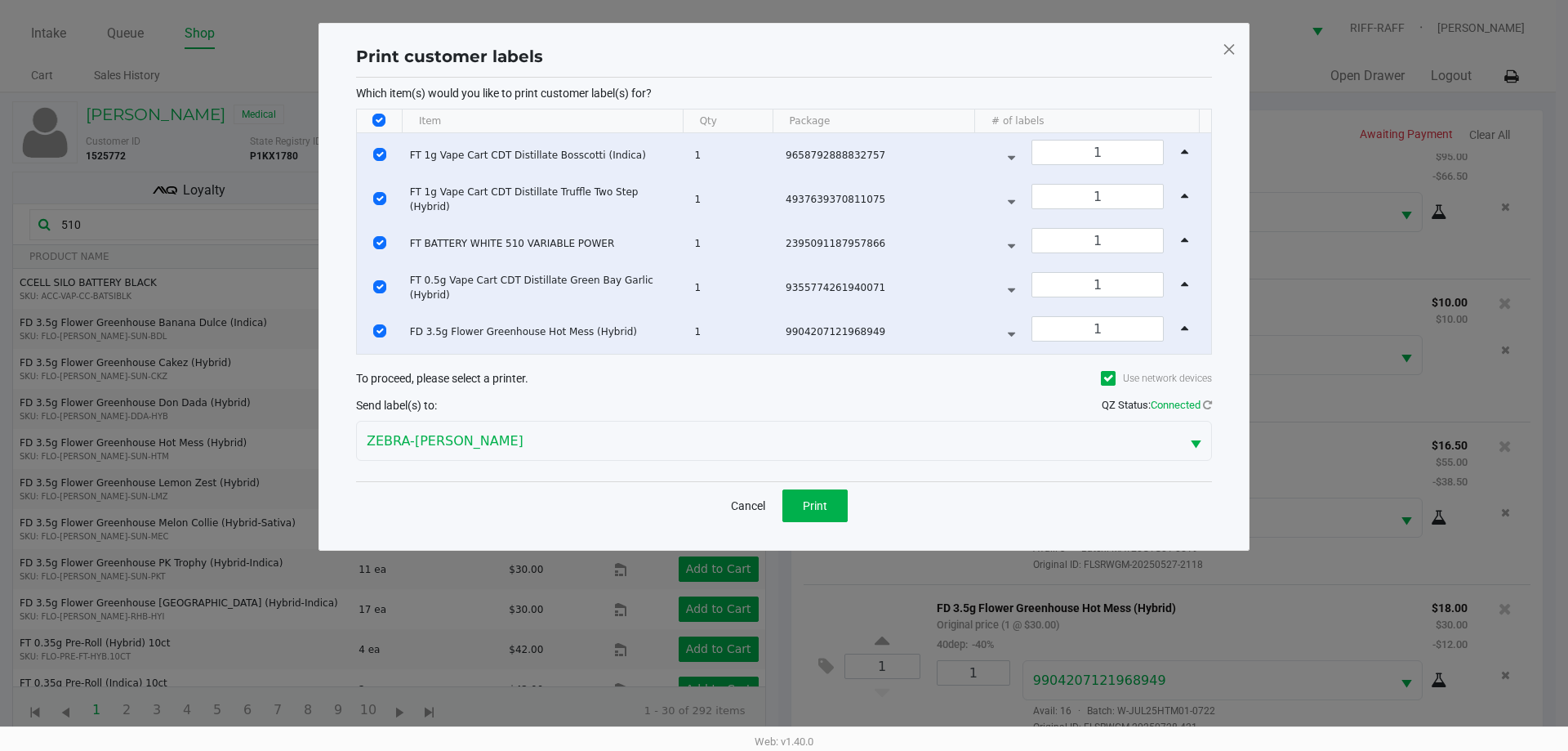
click at [379, 126] on input "Select All Rows" at bounding box center [379, 119] width 13 height 13
checkbox input "false"
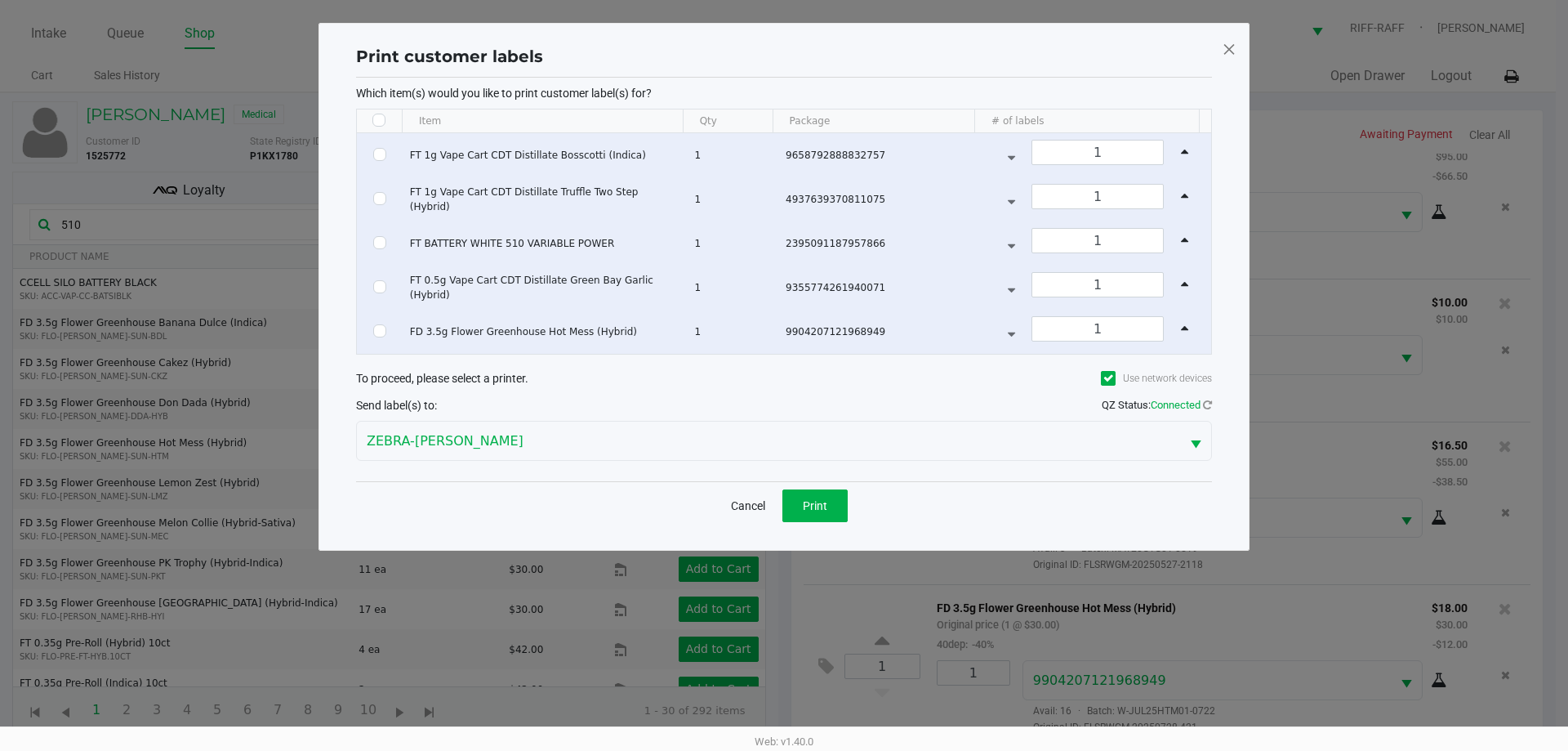
checkbox input "false"
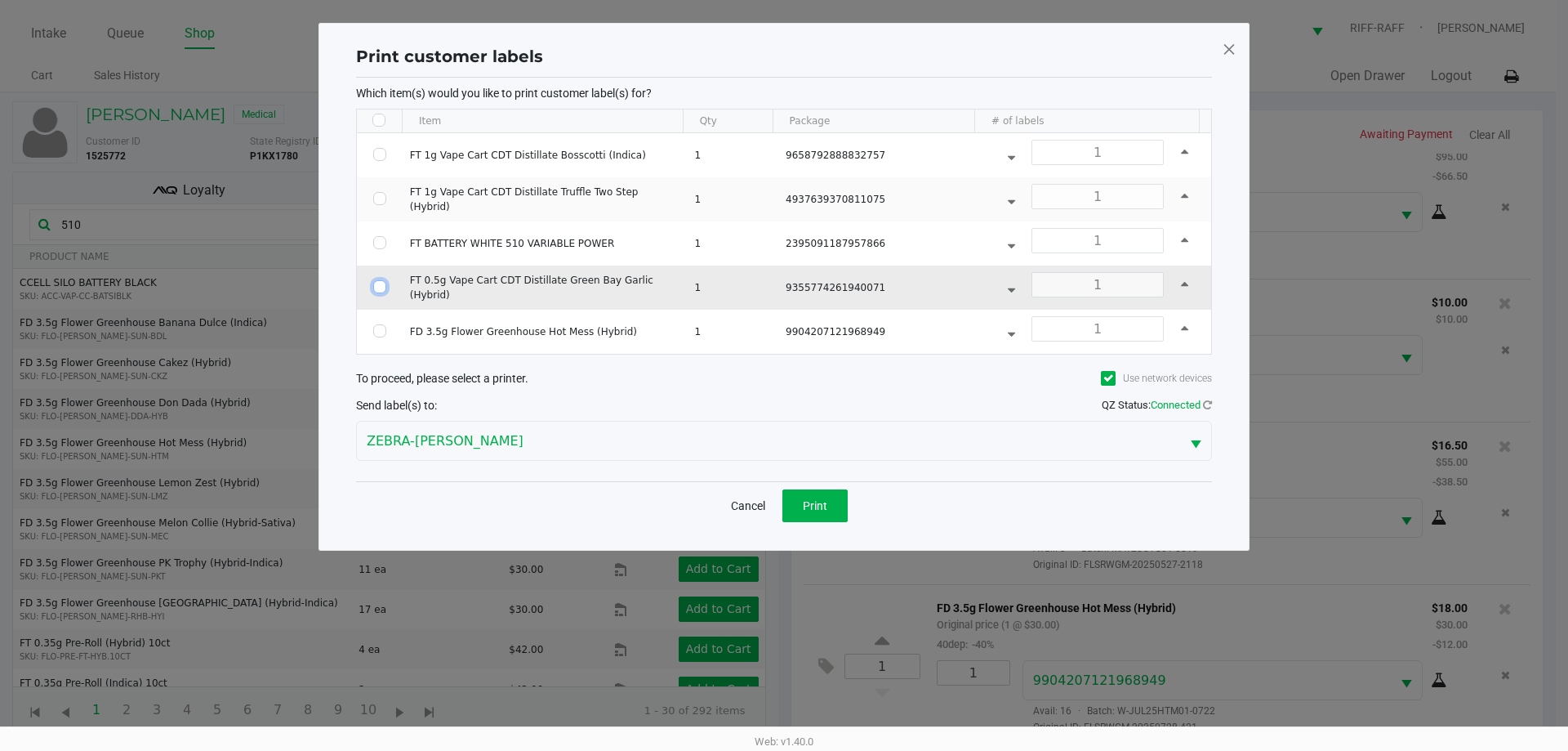
click at [379, 286] on input "Select Row" at bounding box center [380, 286] width 13 height 13
checkbox input "true"
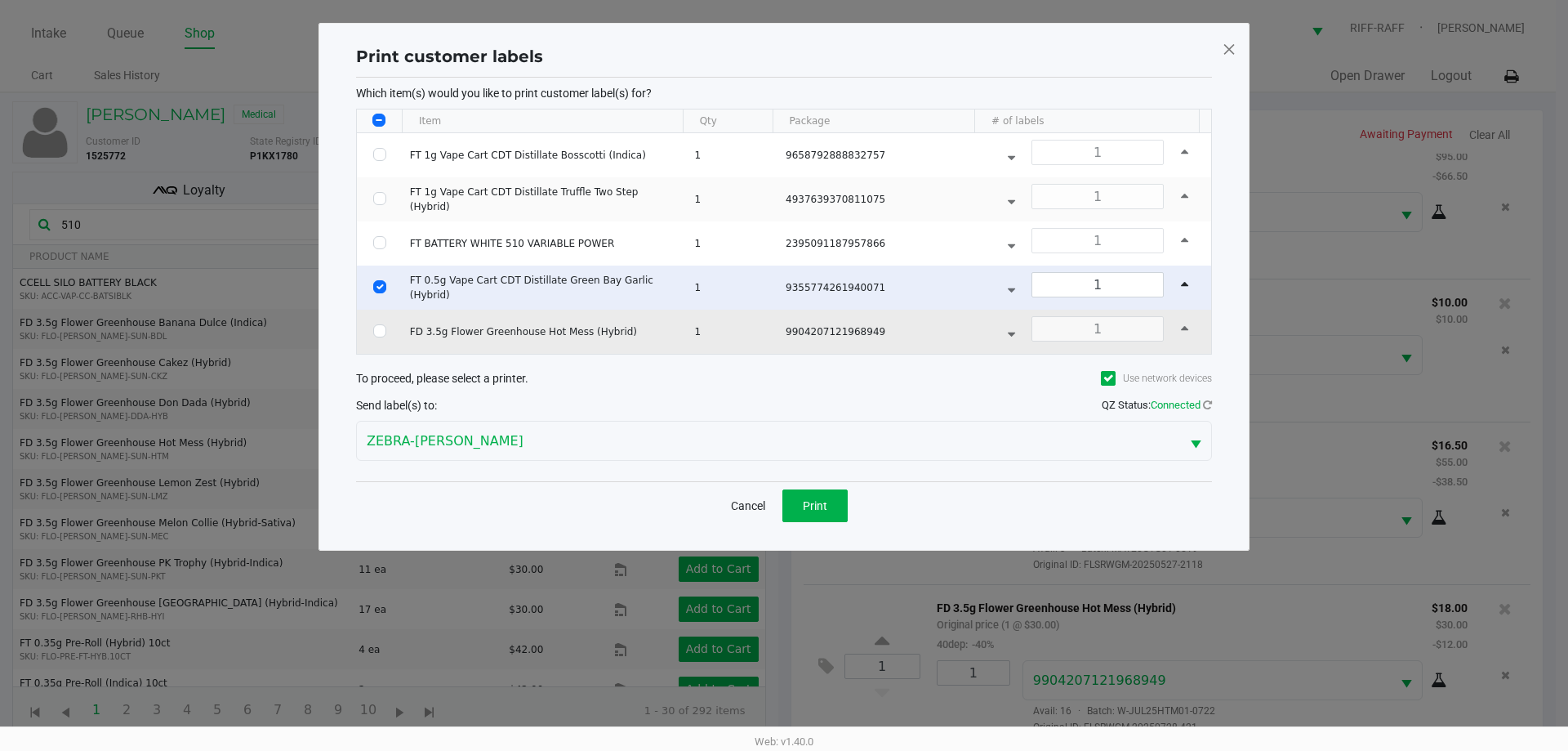
click at [381, 351] on td "Data table" at bounding box center [380, 332] width 46 height 44
click at [377, 330] on input "Select Row" at bounding box center [380, 330] width 13 height 13
checkbox input "true"
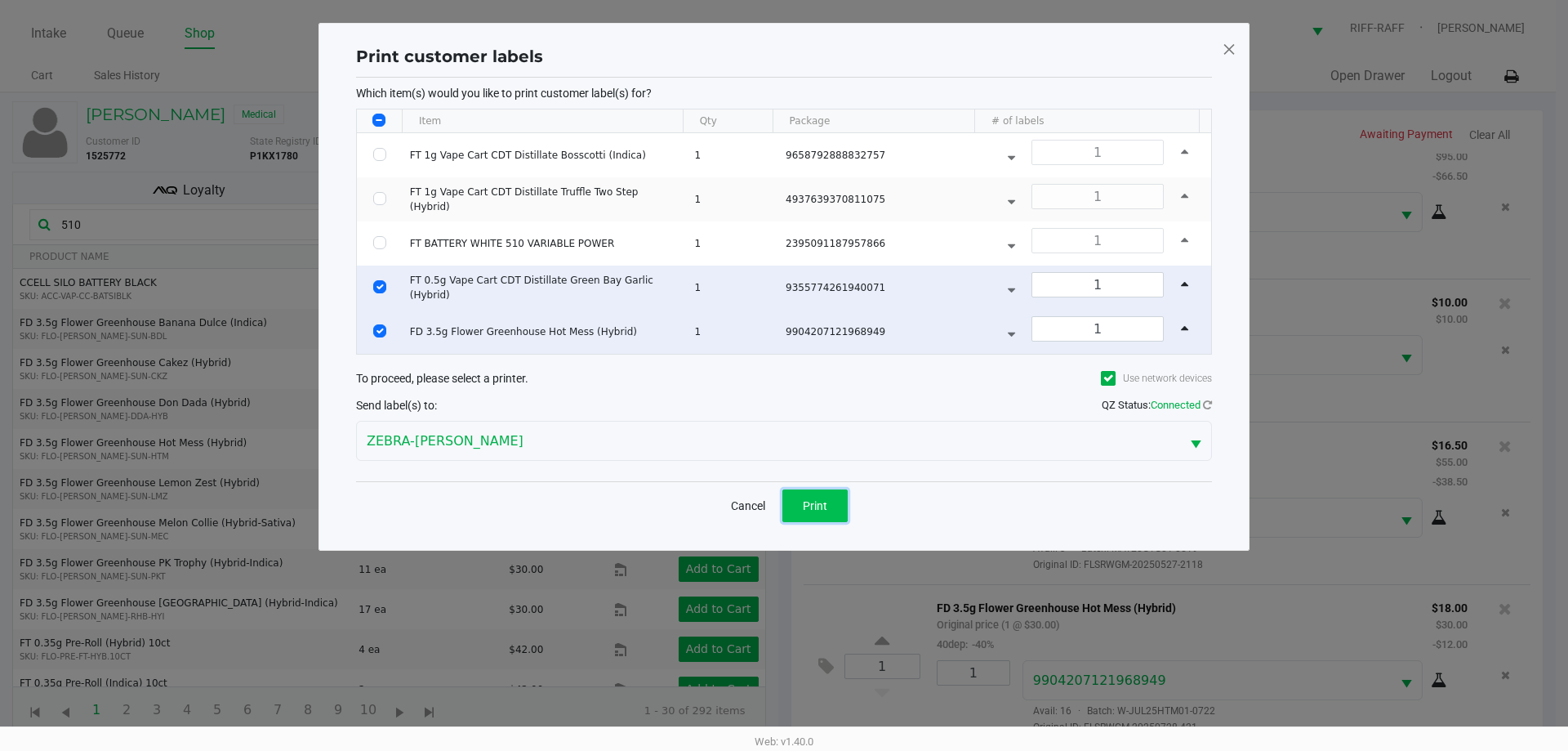
click at [781, 499] on span "Print" at bounding box center [815, 505] width 25 height 13
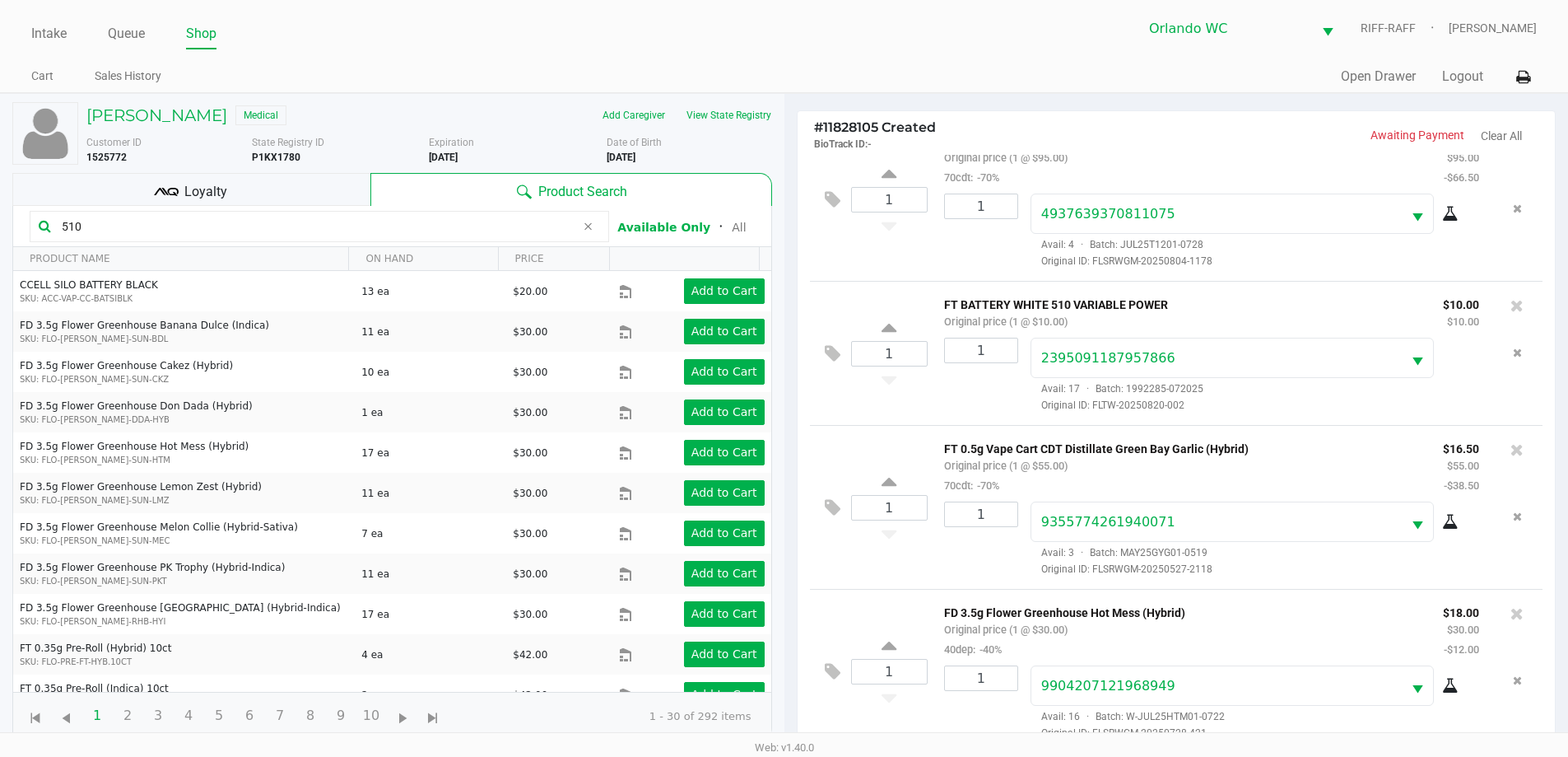
click at [260, 179] on div "Loyalty" at bounding box center [190, 190] width 358 height 33
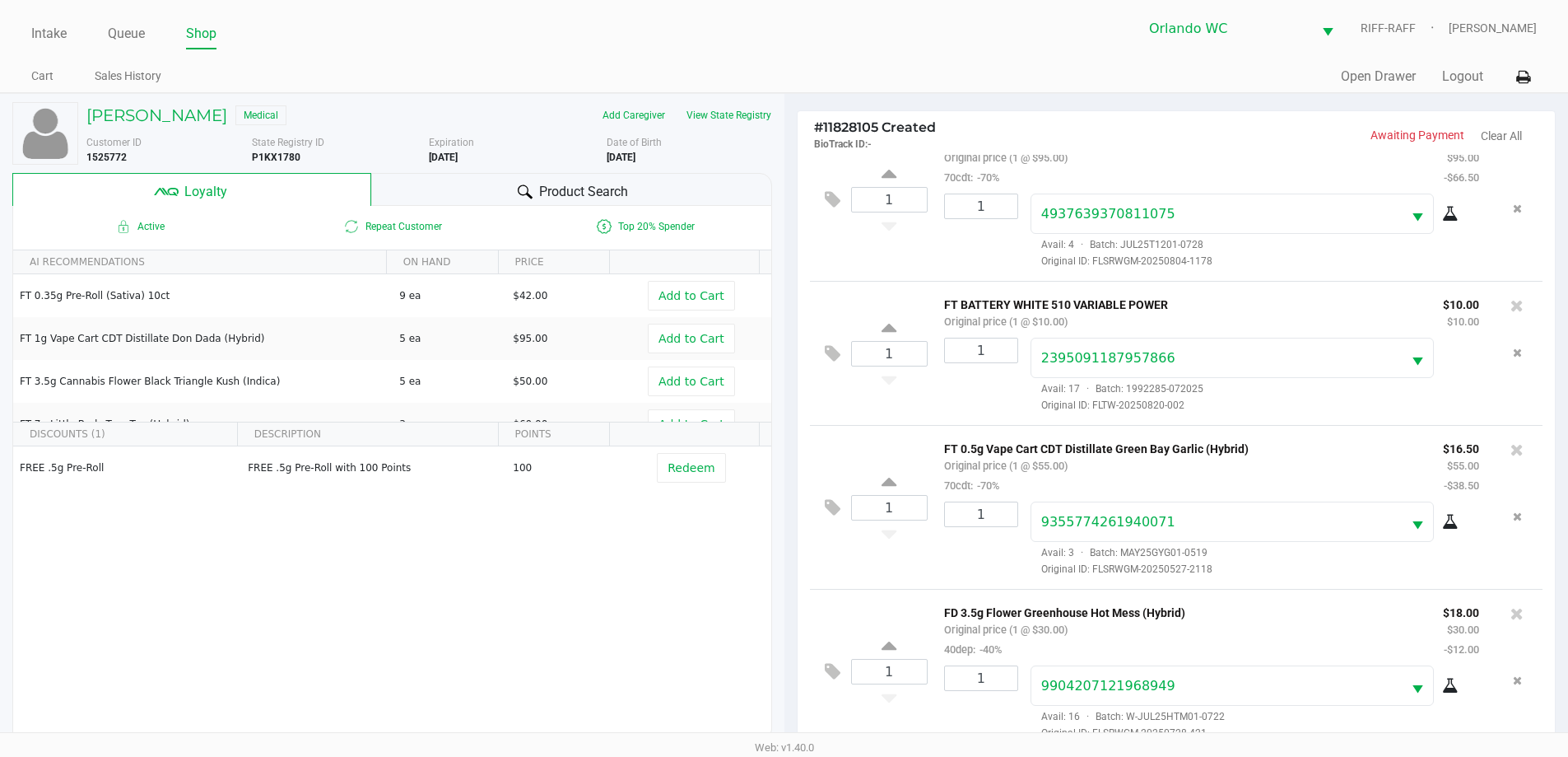
click at [511, 176] on div "Product Search" at bounding box center [571, 190] width 401 height 33
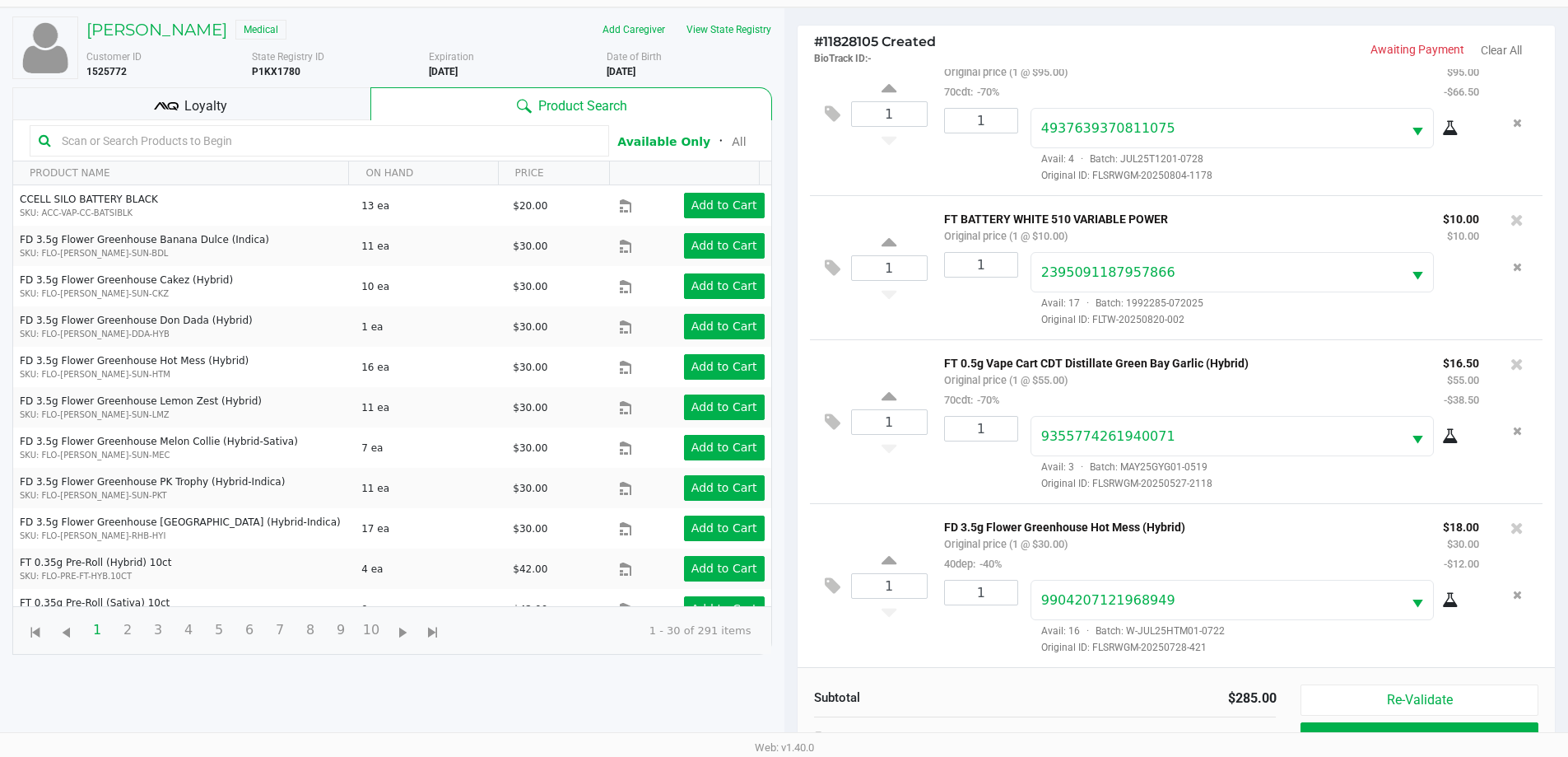
scroll to position [197, 0]
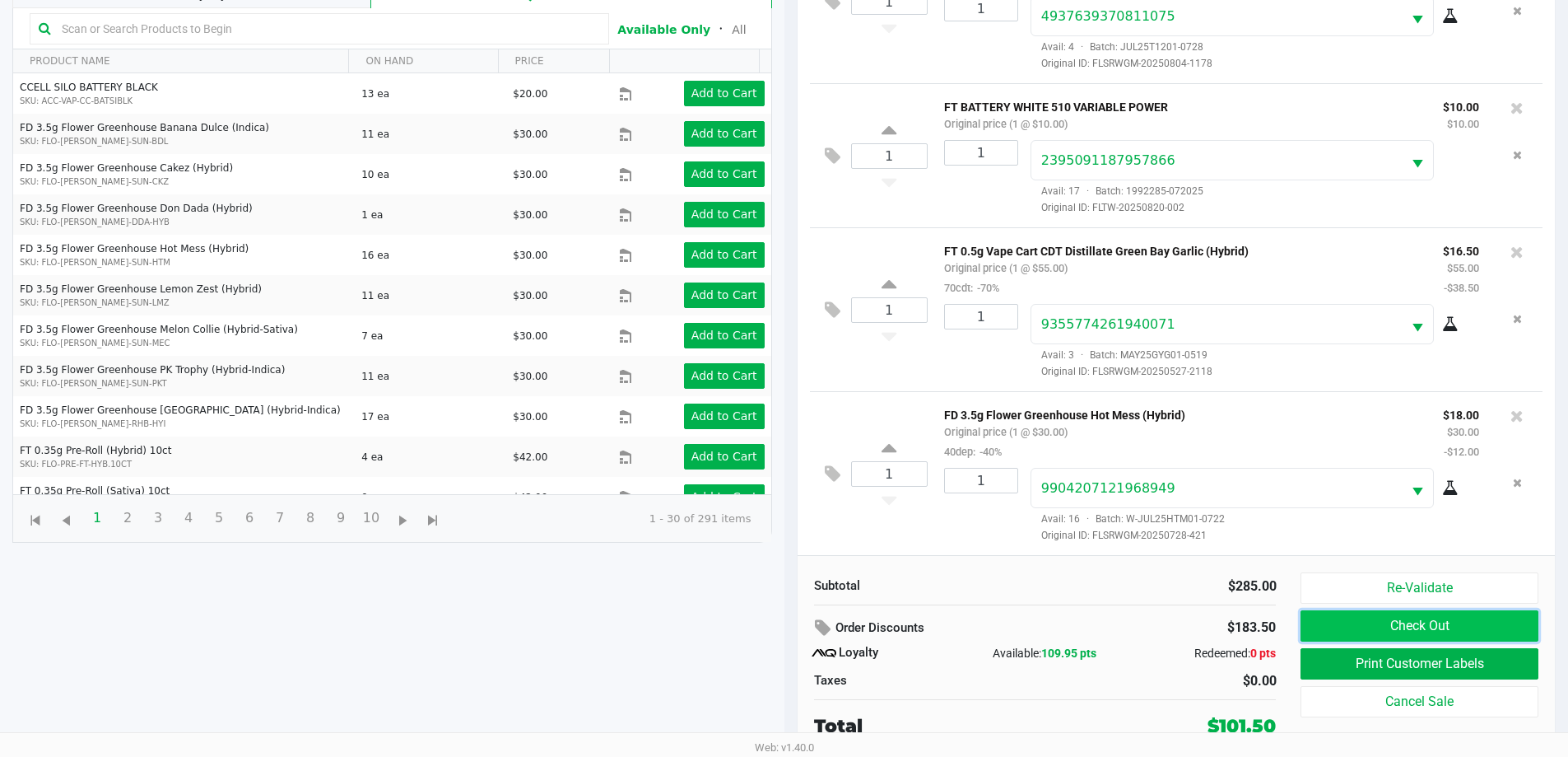
click at [787, 635] on button "Check Out" at bounding box center [1419, 626] width 237 height 31
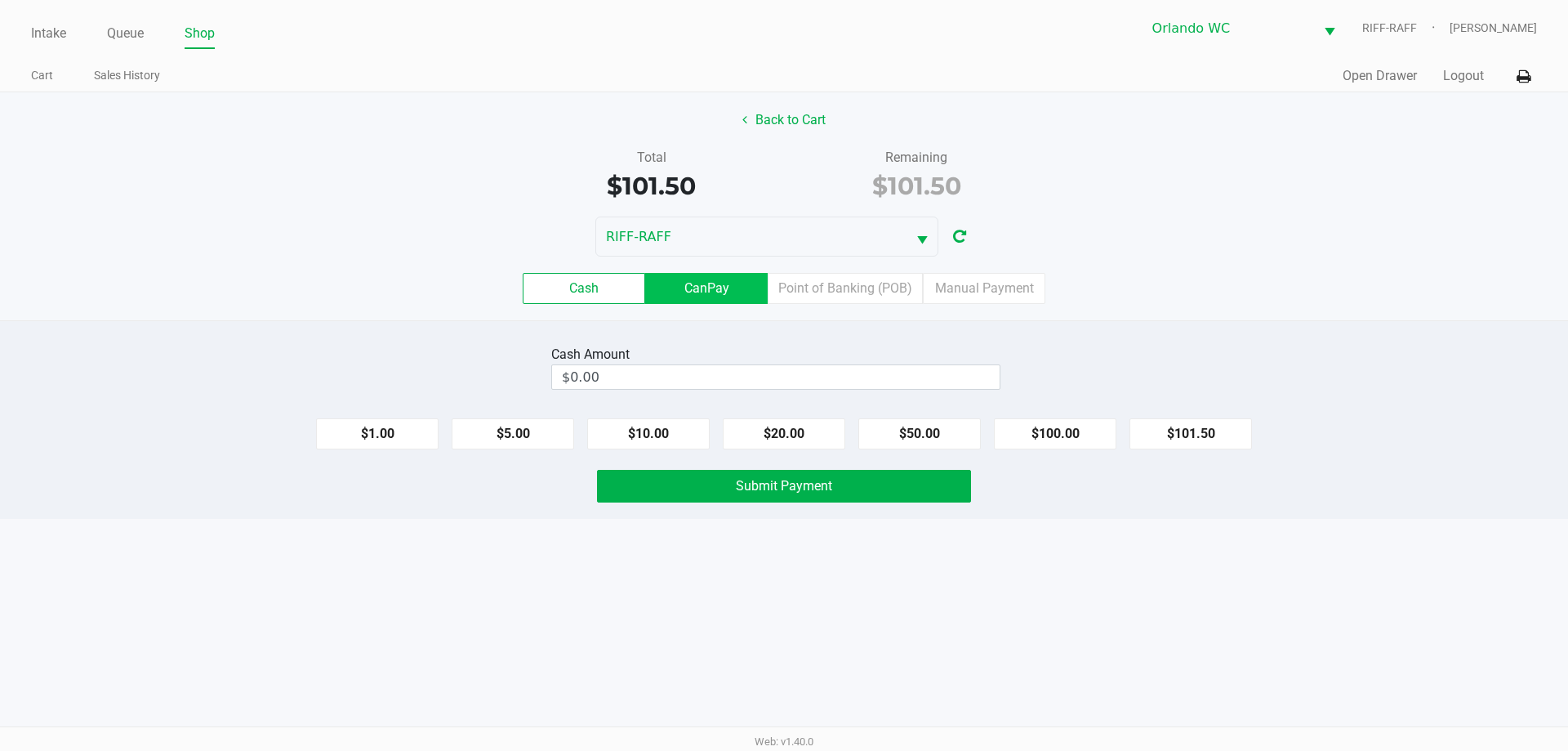
click at [688, 293] on label "CanPay" at bounding box center [707, 289] width 123 height 31
click at [0, 0] on 2 "CanPay" at bounding box center [0, 0] width 0 height 0
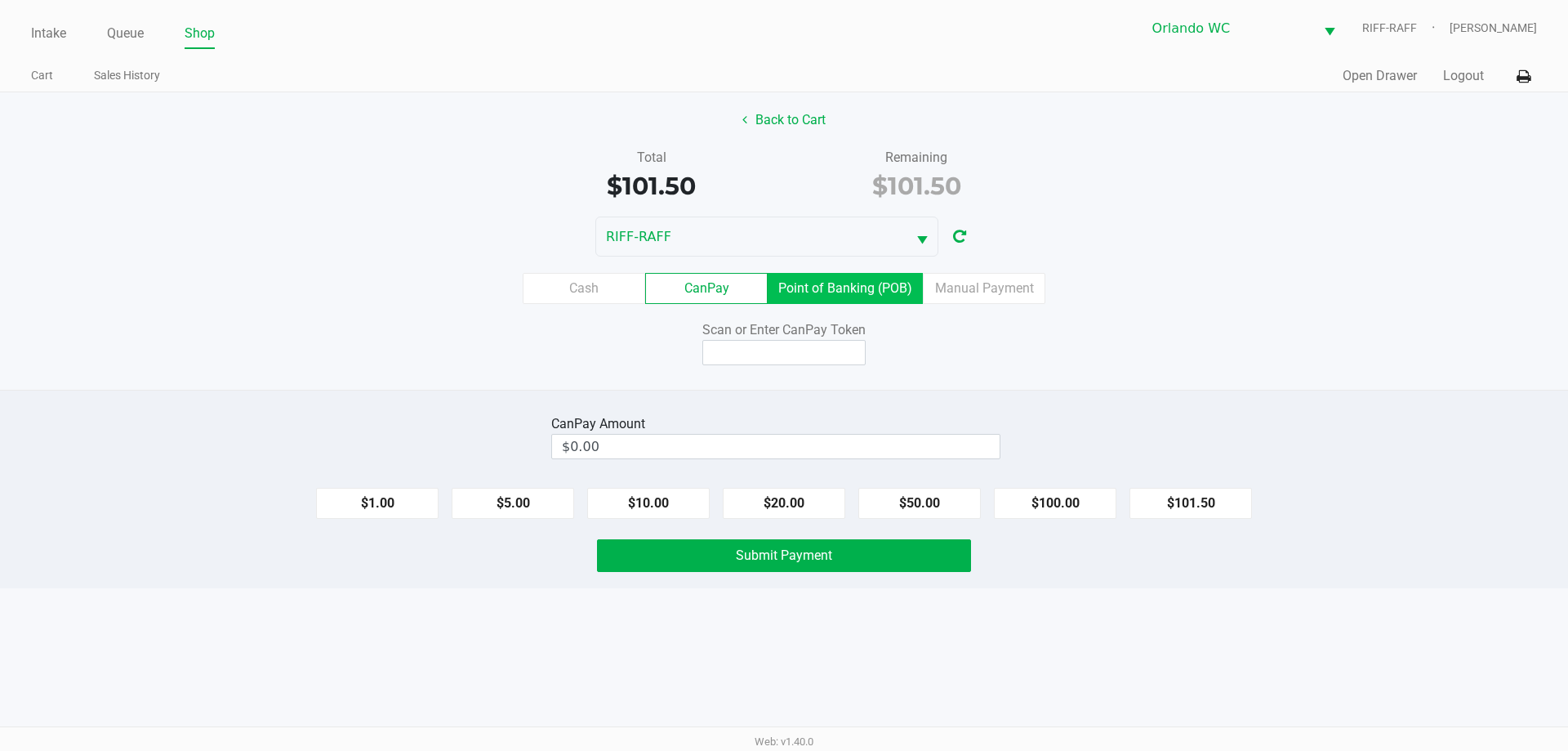
click at [781, 282] on label "Point of Banking (POB)" at bounding box center [845, 289] width 155 height 31
click at [0, 0] on 7 "Point of Banking (POB)" at bounding box center [0, 0] width 0 height 0
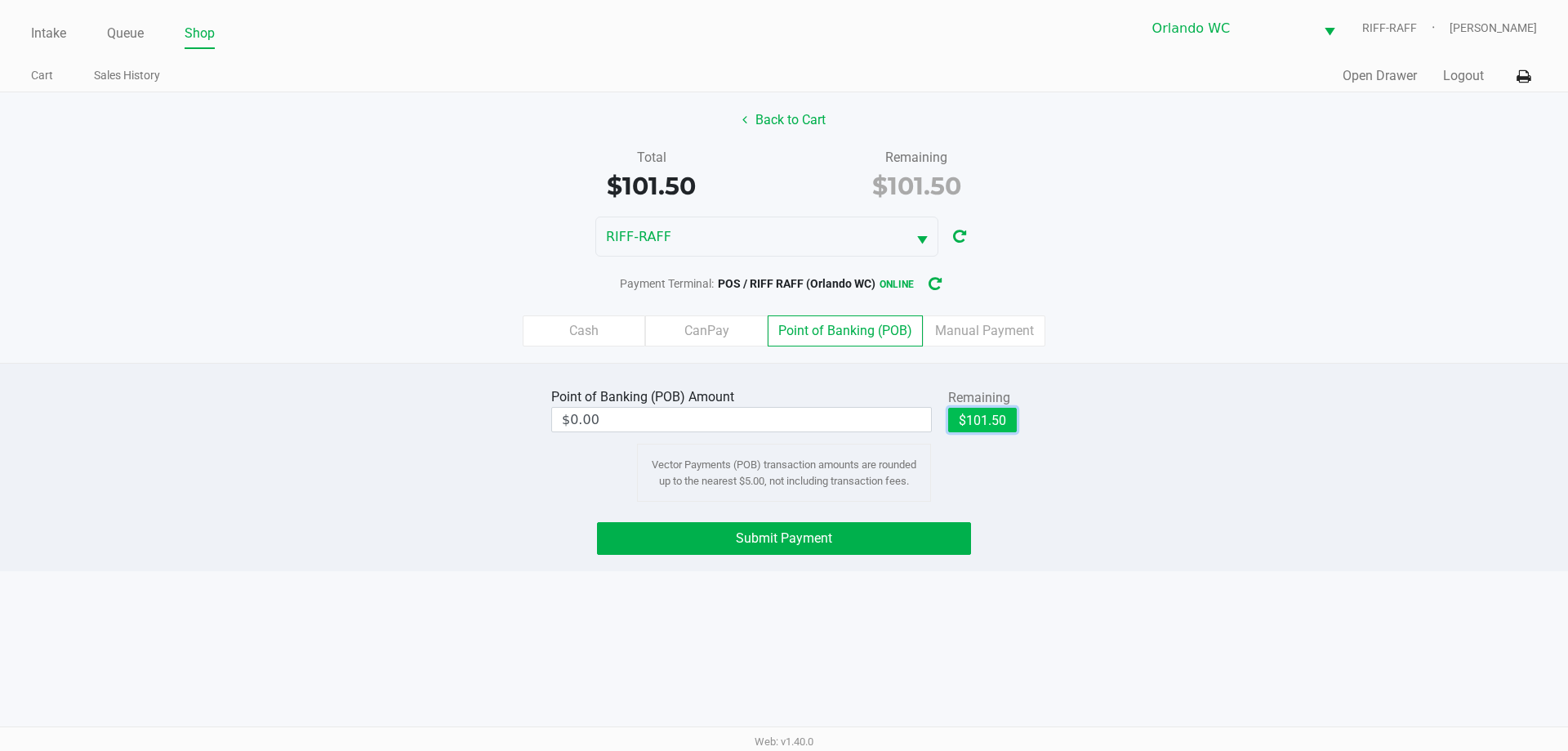
click at [781, 424] on button "$101.50" at bounding box center [982, 420] width 69 height 25
type input "$101.50"
click at [775, 532] on span "Submit Payment" at bounding box center [784, 538] width 96 height 15
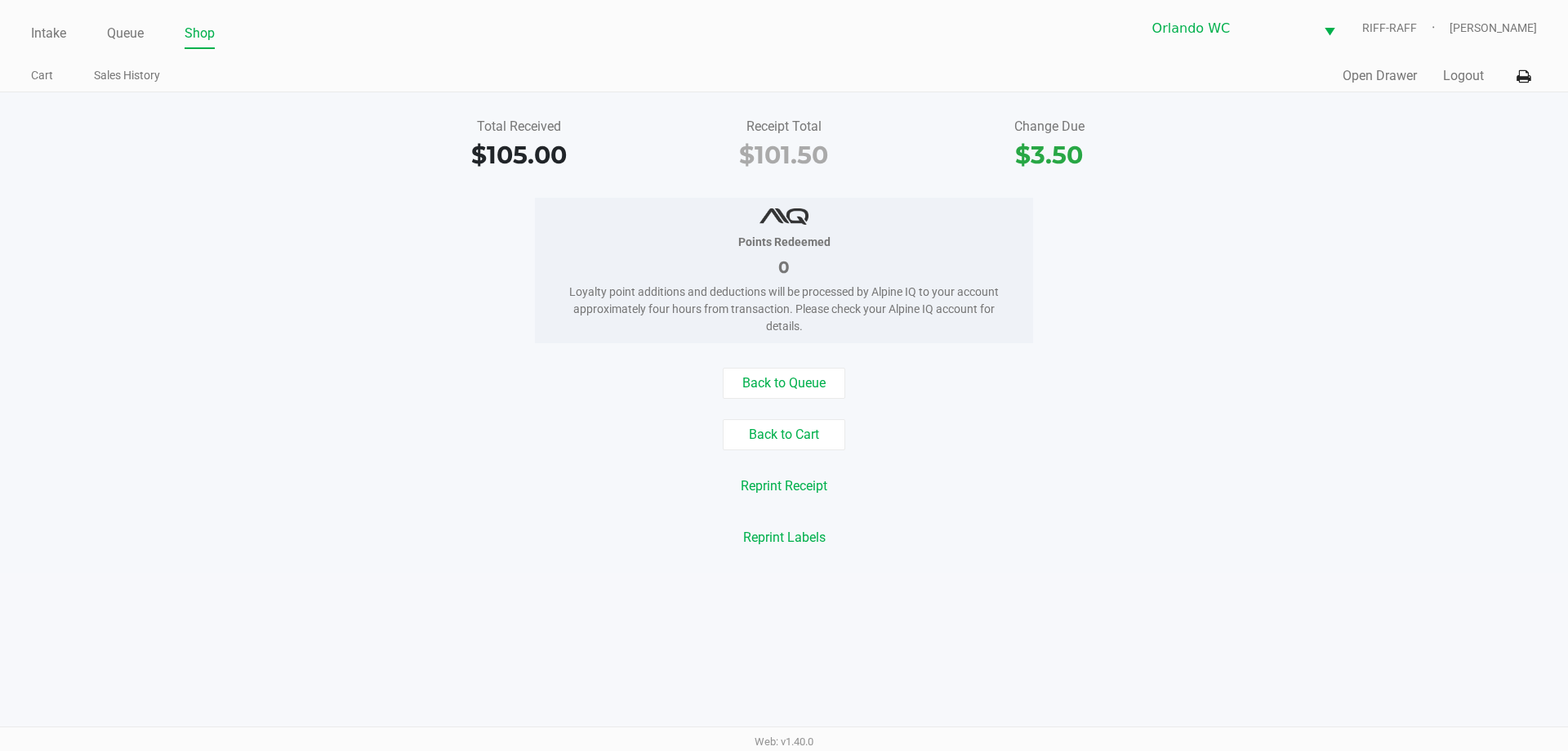
click at [61, 32] on link "Intake" at bounding box center [48, 33] width 35 height 23
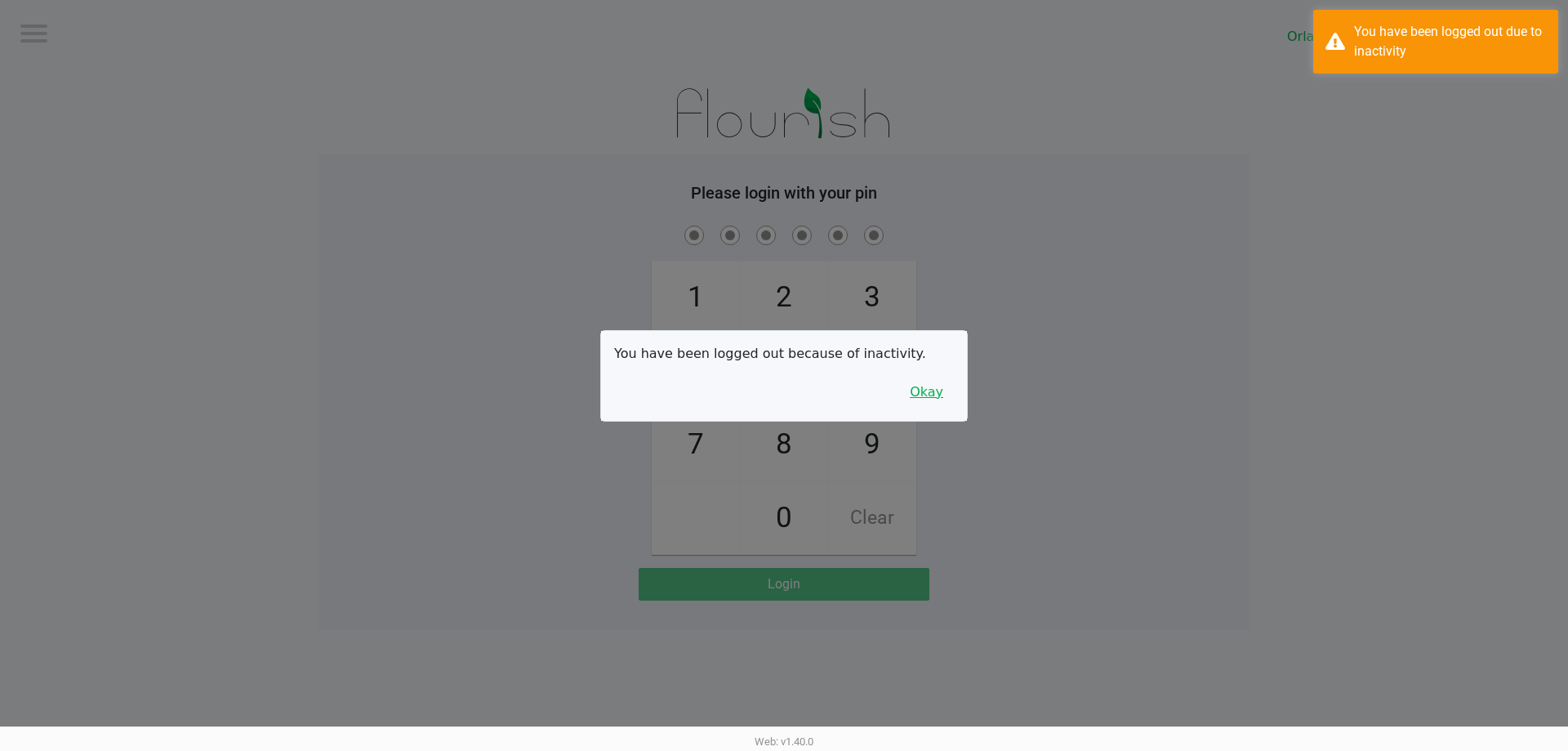
click at [781, 381] on button "Okay" at bounding box center [927, 392] width 54 height 31
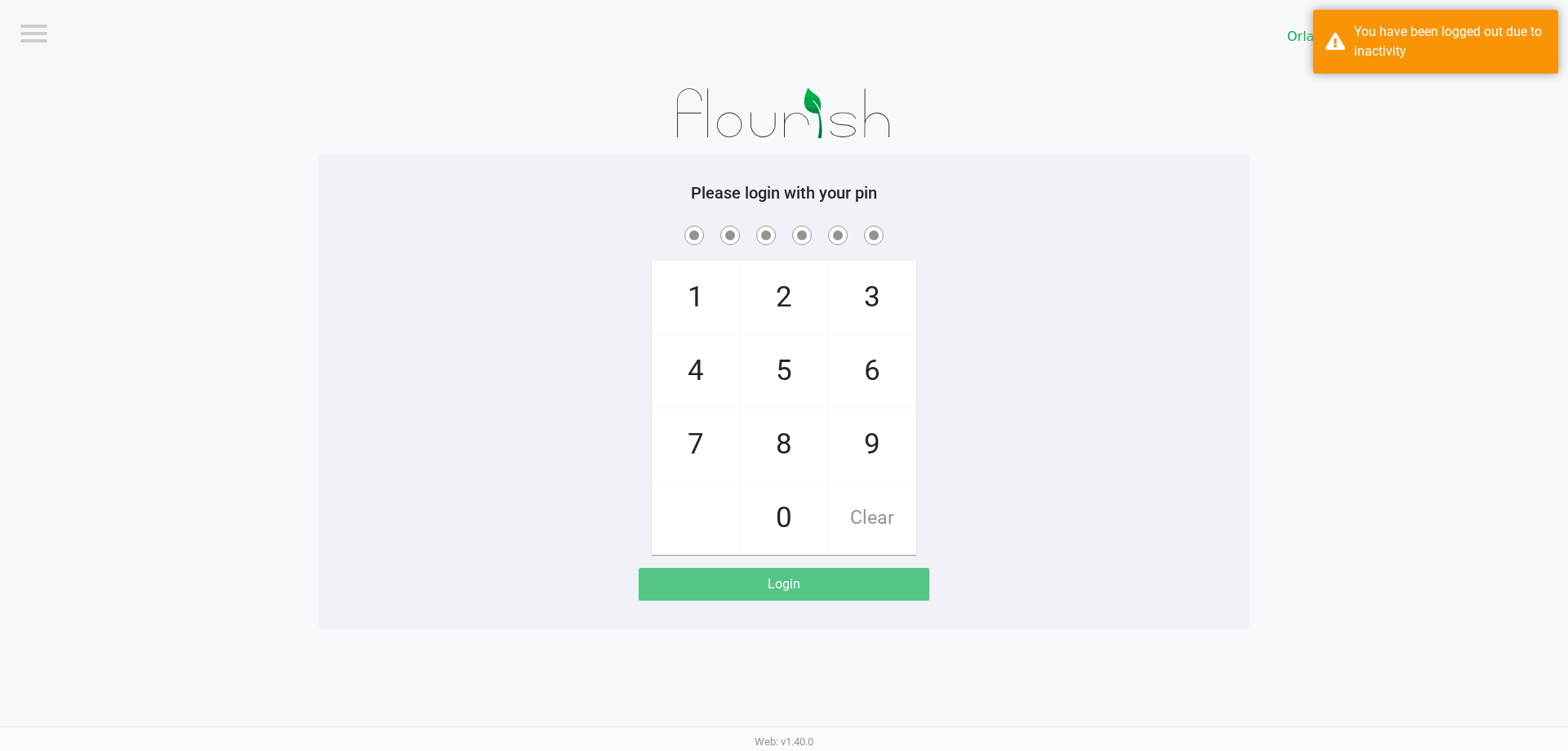
click at [698, 445] on span "7" at bounding box center [696, 444] width 87 height 72
checkbox input "true"
click at [700, 299] on span "1" at bounding box center [696, 297] width 87 height 72
checkbox input "true"
click at [781, 478] on span "9" at bounding box center [873, 444] width 87 height 72
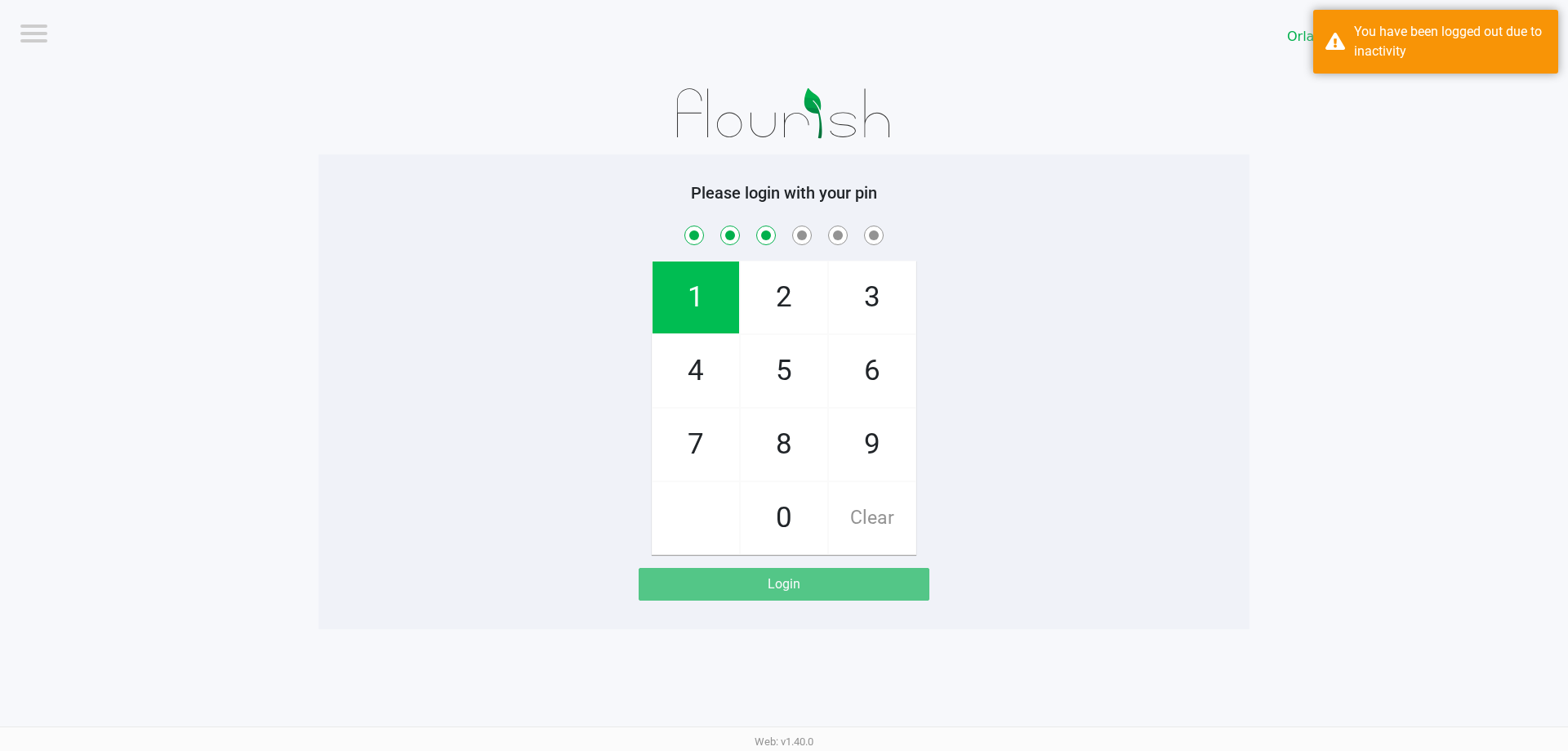
checkbox input "true"
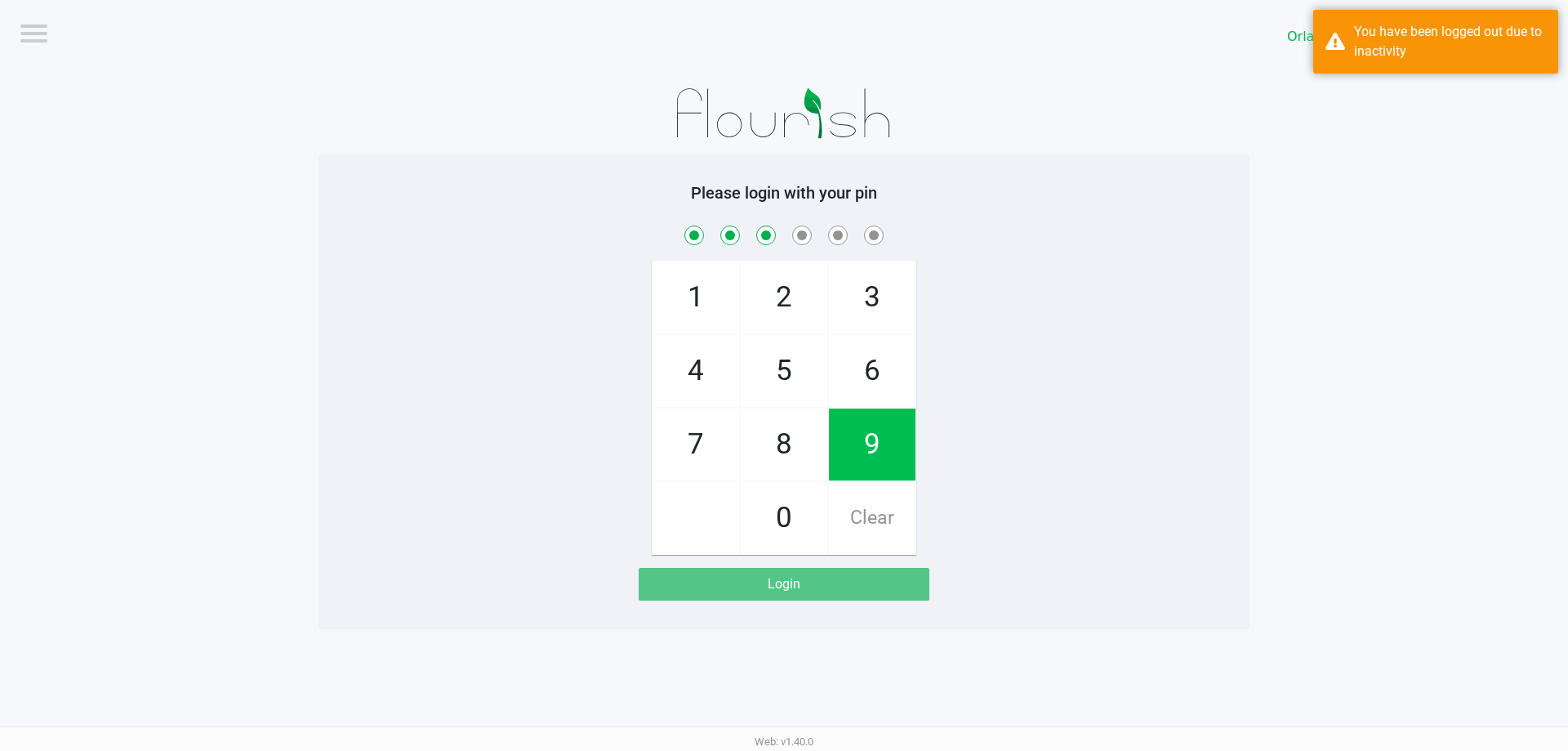
click at [699, 453] on span "7" at bounding box center [696, 444] width 87 height 72
checkbox input "true"
click at [781, 404] on span "5" at bounding box center [784, 370] width 87 height 72
checkbox input "true"
click at [781, 297] on span "2" at bounding box center [784, 297] width 87 height 72
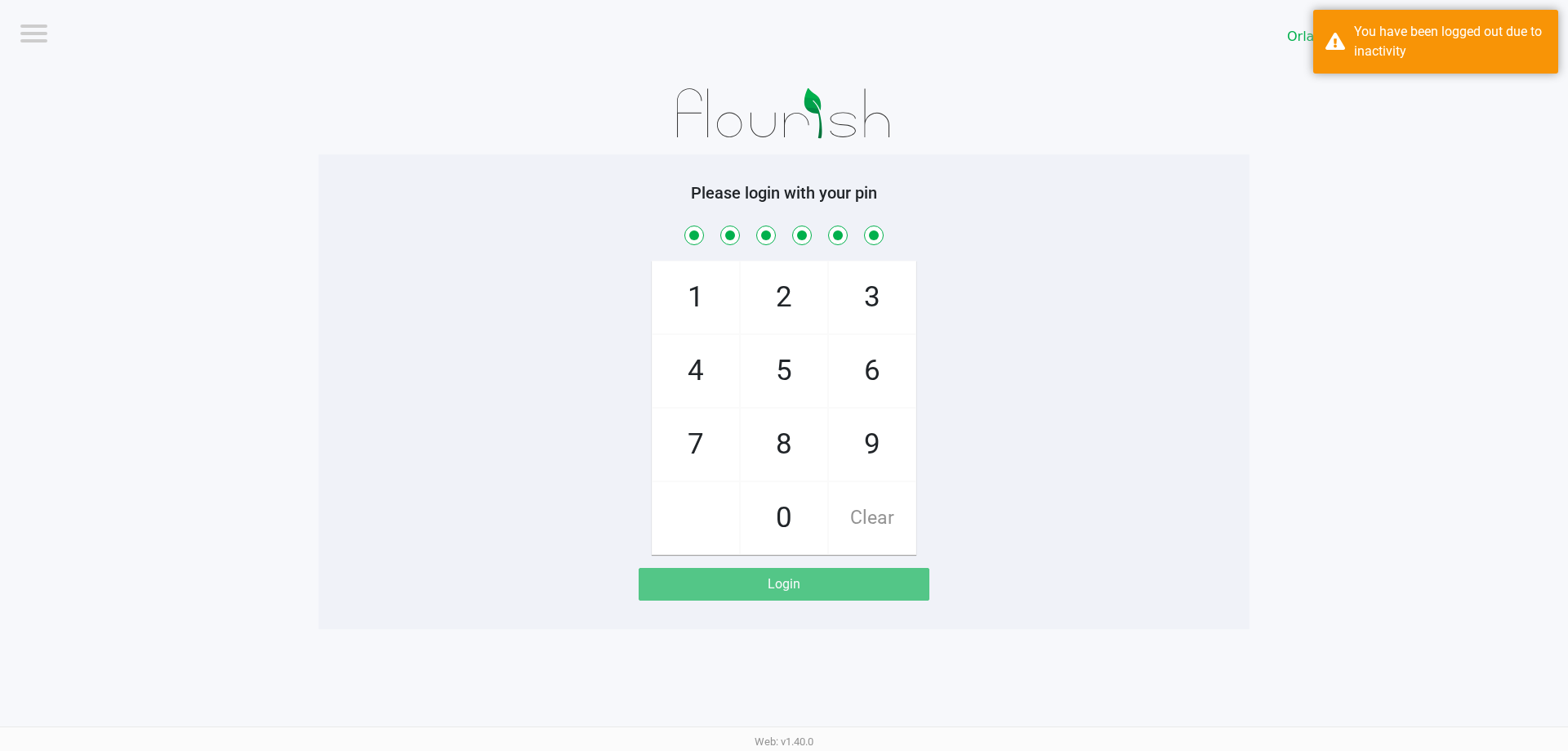
checkbox input "true"
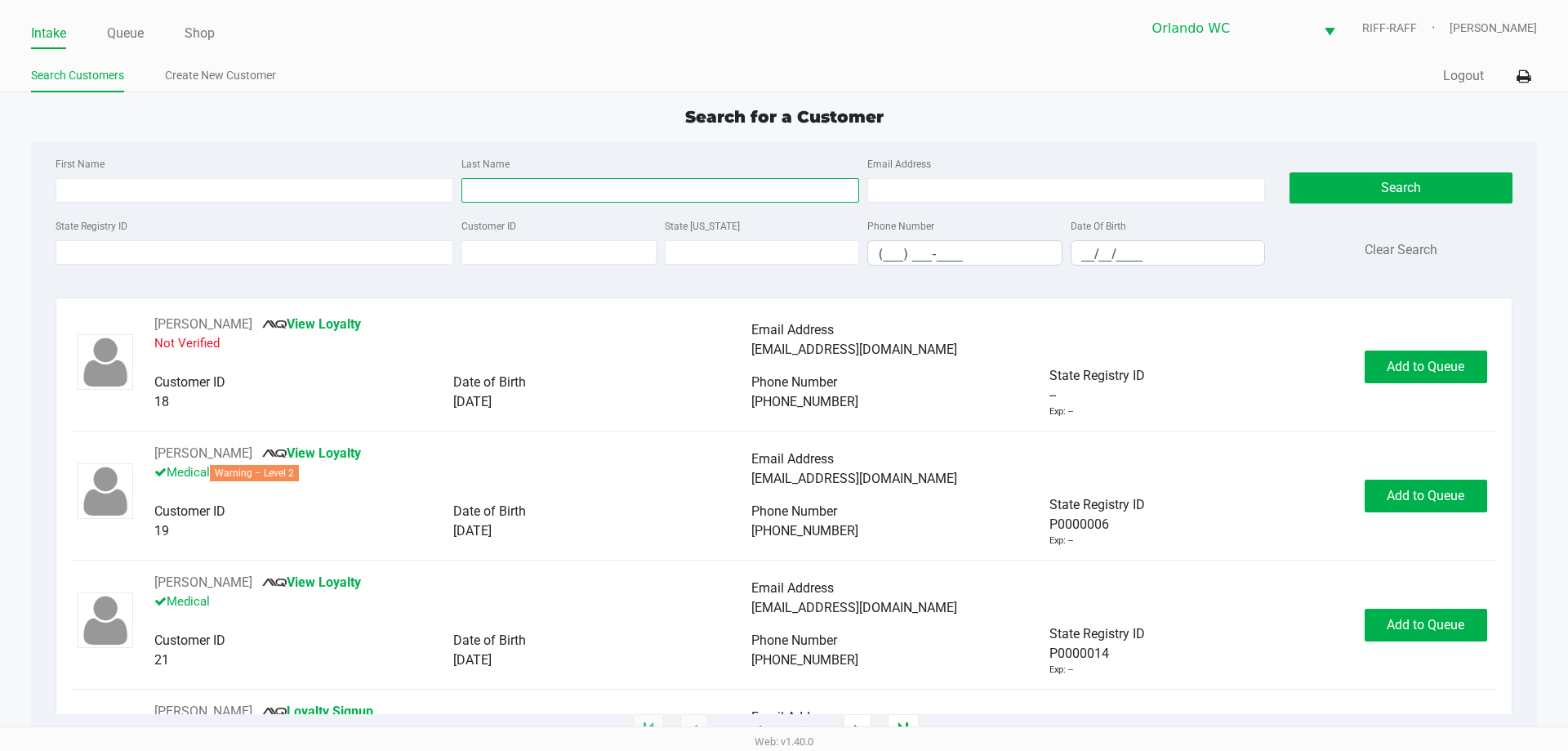
click at [494, 186] on input "Last Name" at bounding box center [660, 190] width 398 height 25
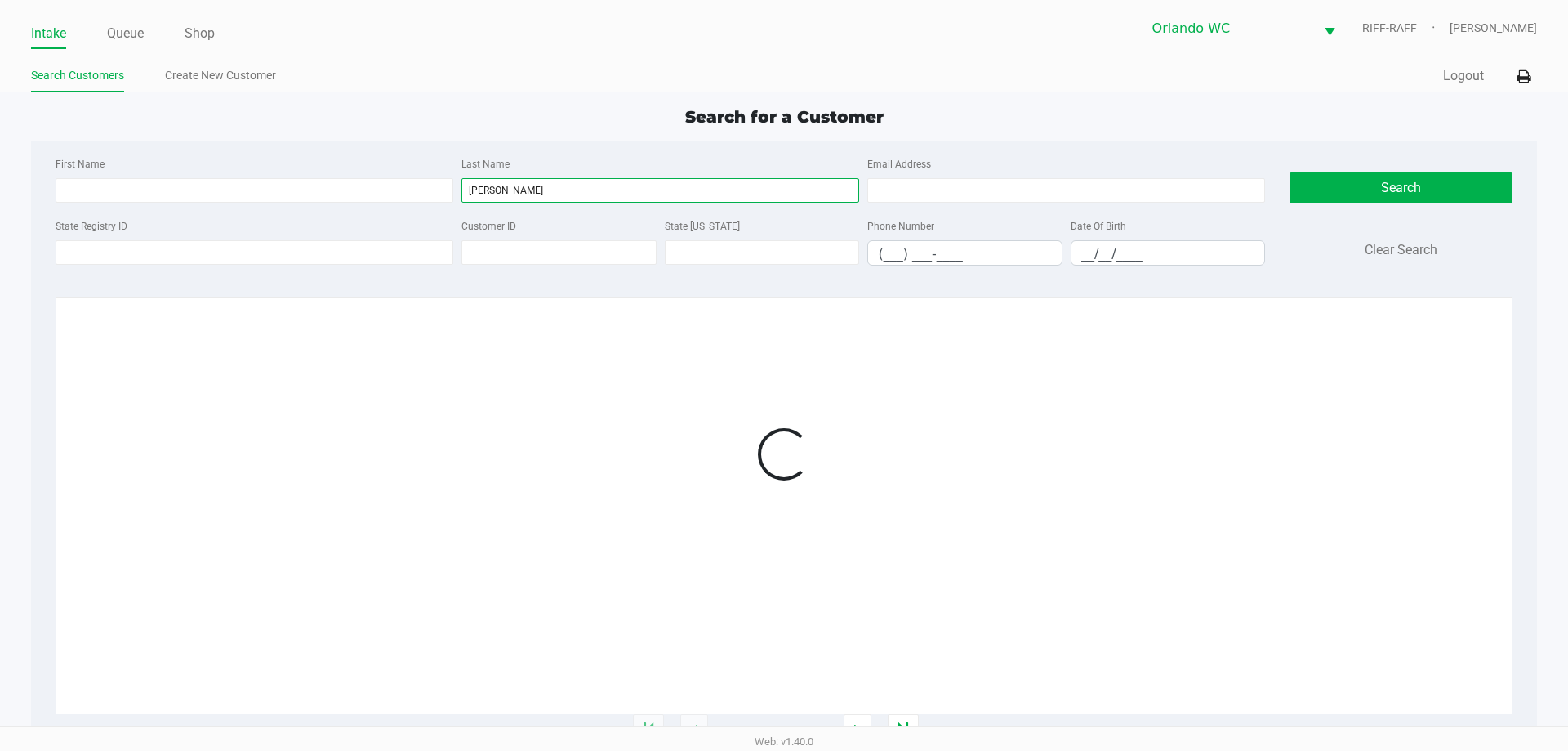
type input "stewart"
click at [781, 252] on input "__/__/____" at bounding box center [1168, 254] width 193 height 26
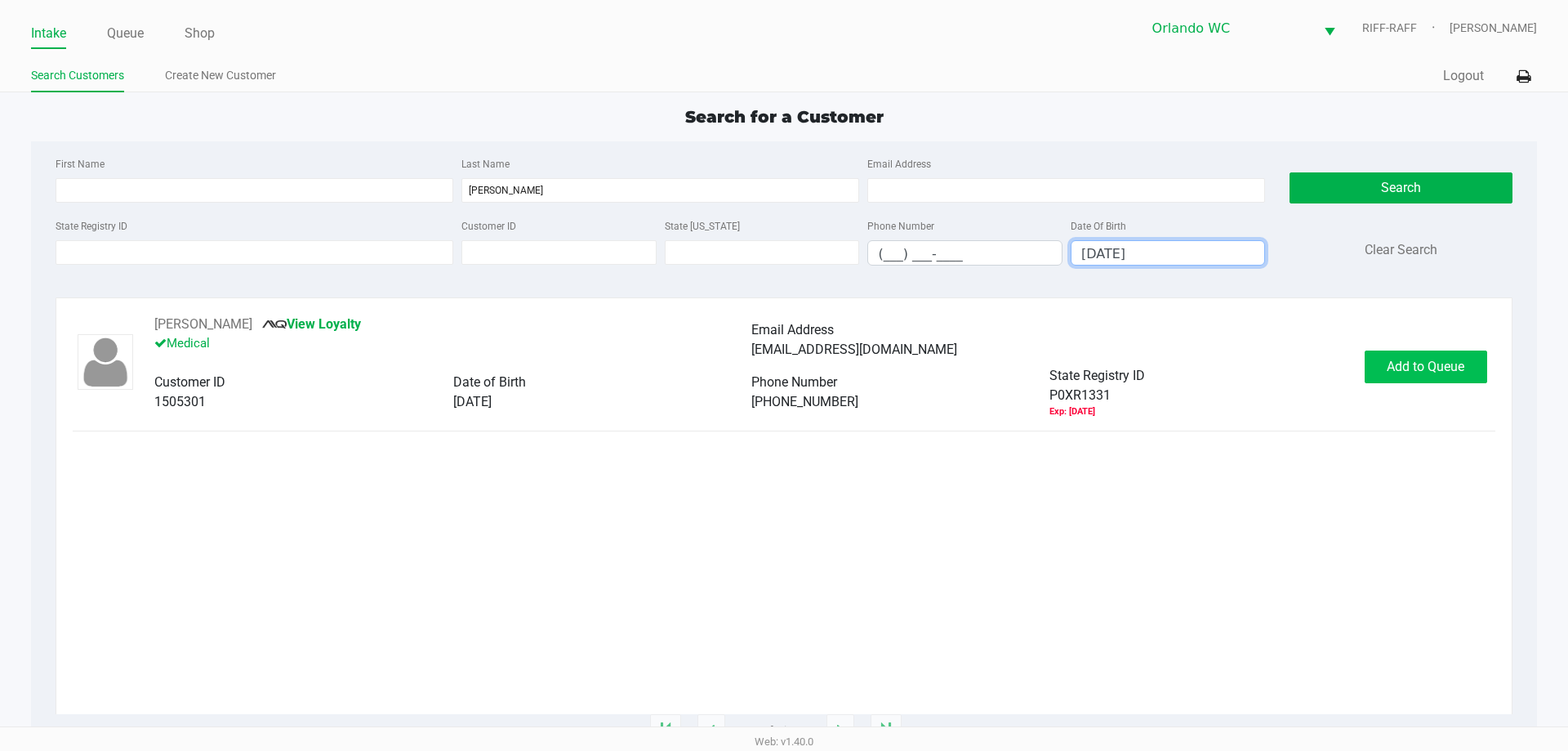
type input "11/23/1990"
click at [781, 357] on button "Add to Queue" at bounding box center [1426, 367] width 123 height 32
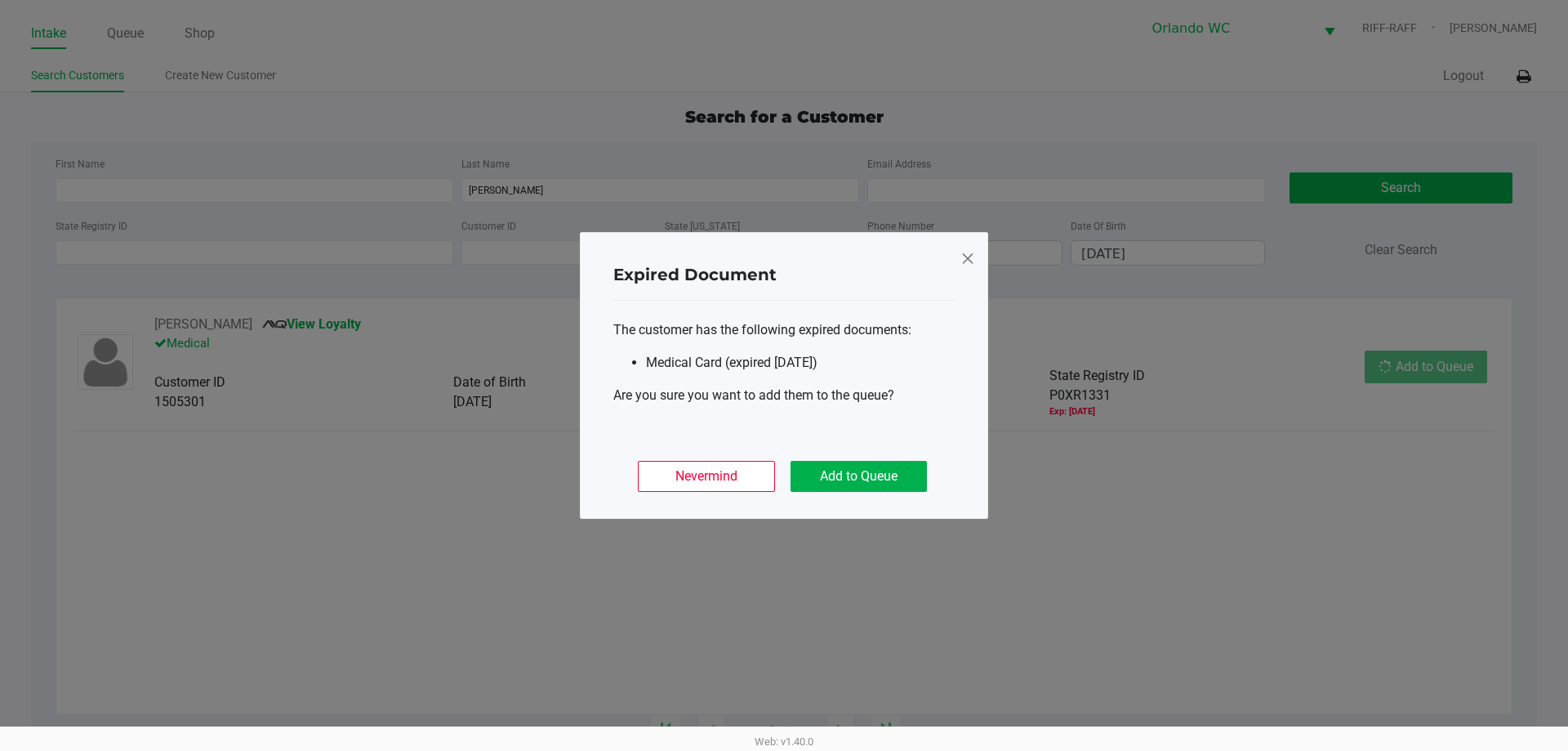
click at [781, 365] on ngb-modal-window "Expired Document The customer has the following expired documents: Medical Card…" at bounding box center [784, 376] width 1568 height 751
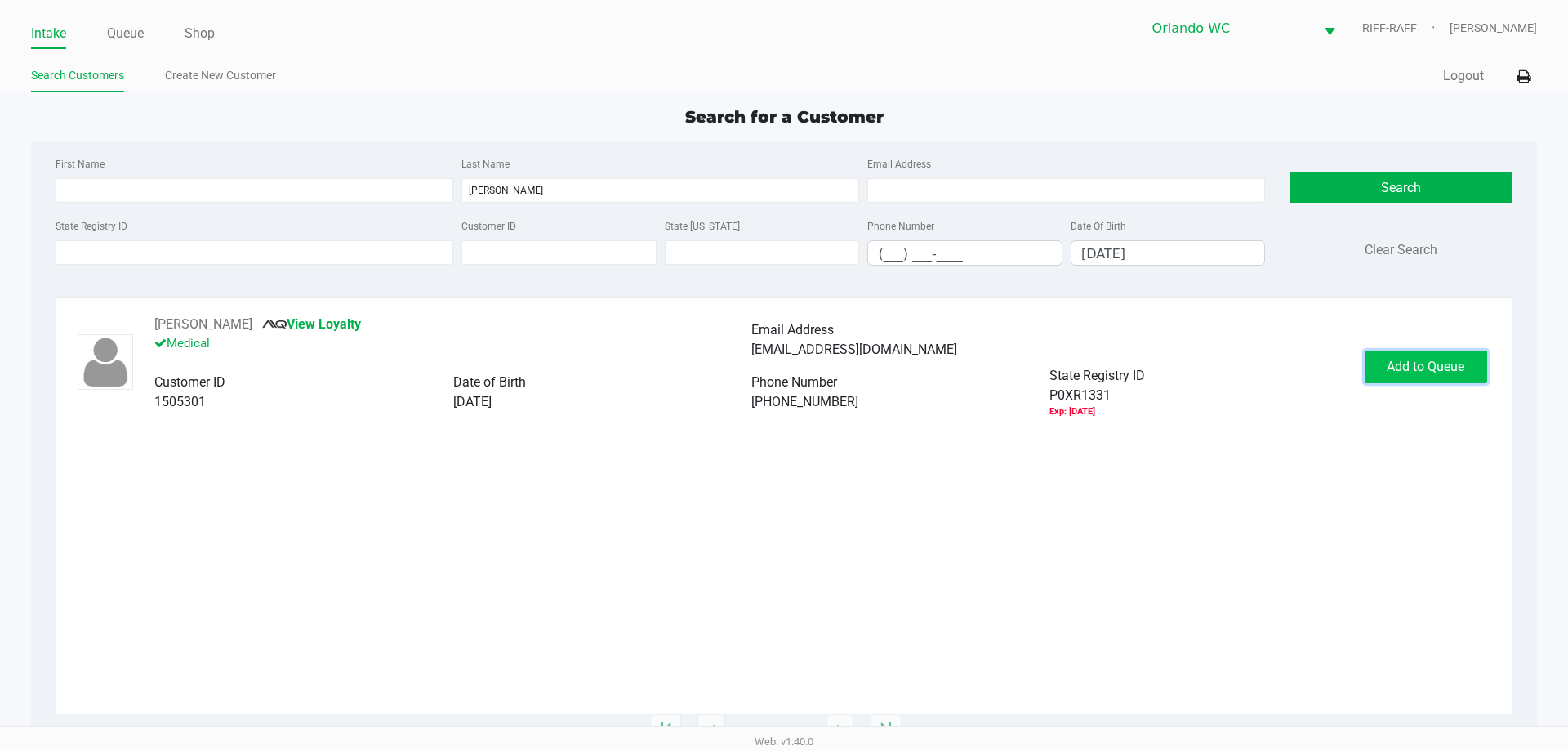
click at [781, 368] on span "Add to Queue" at bounding box center [1425, 366] width 77 height 15
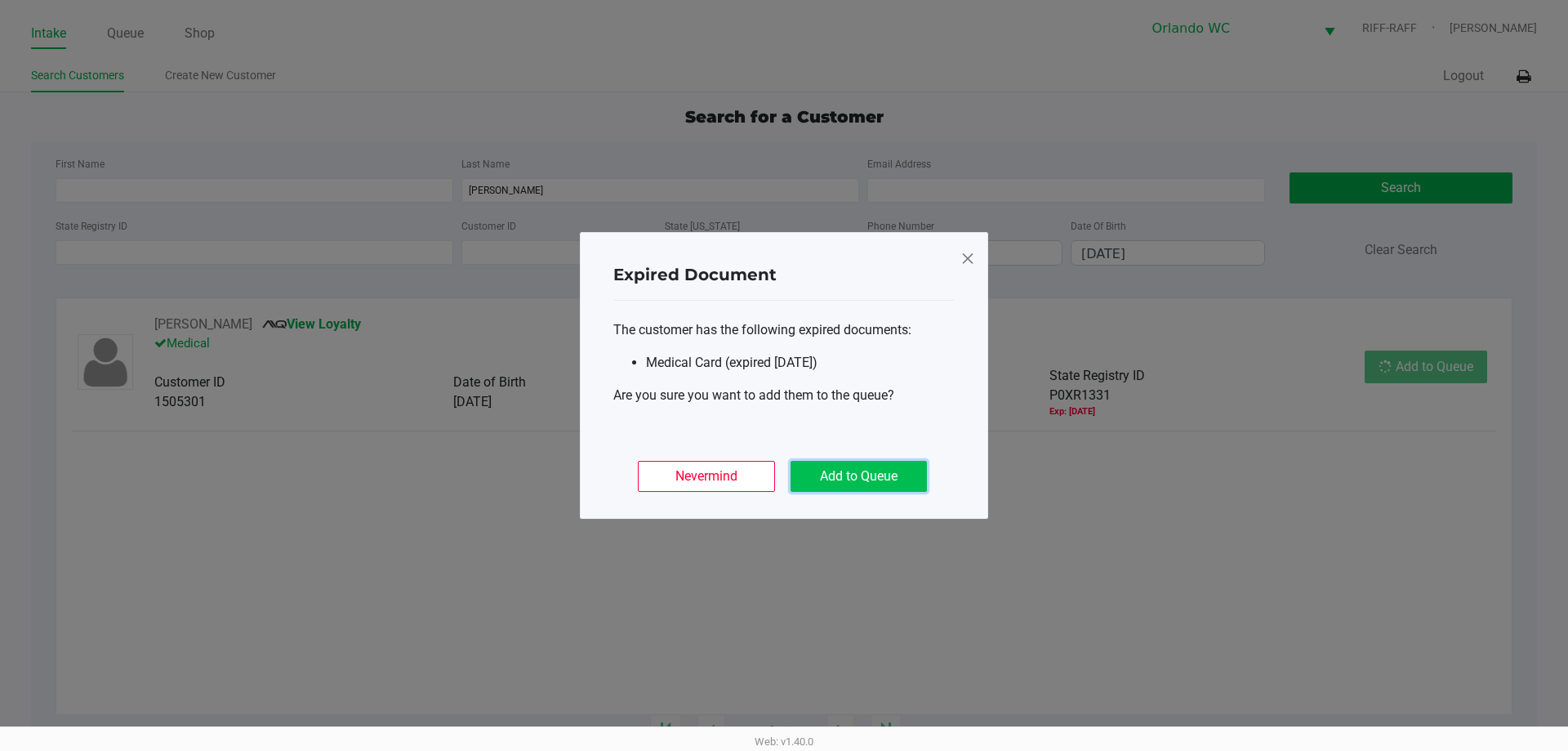
click at [781, 461] on button "Add to Queue" at bounding box center [859, 476] width 136 height 31
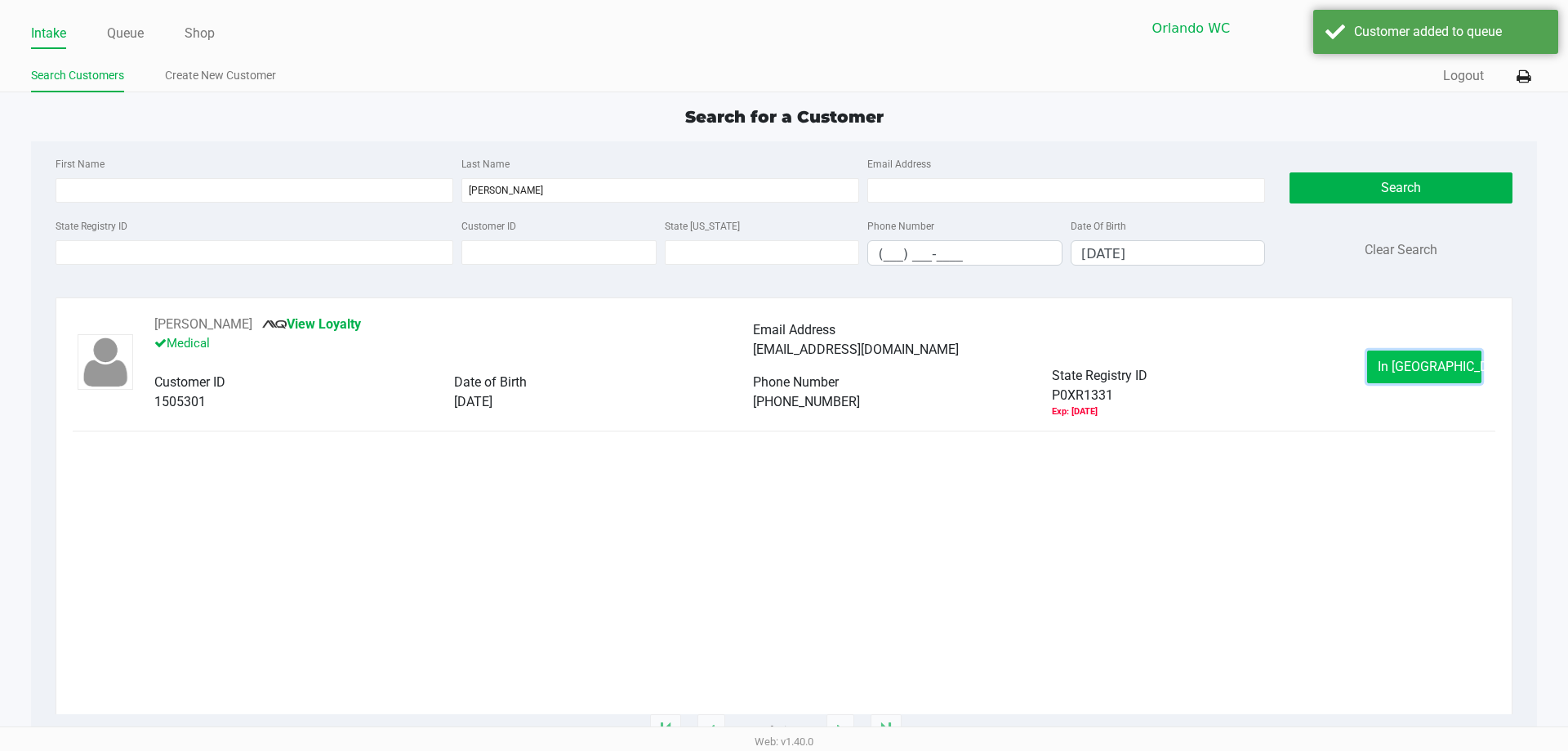
click at [781, 363] on button "In Queue" at bounding box center [1424, 367] width 114 height 32
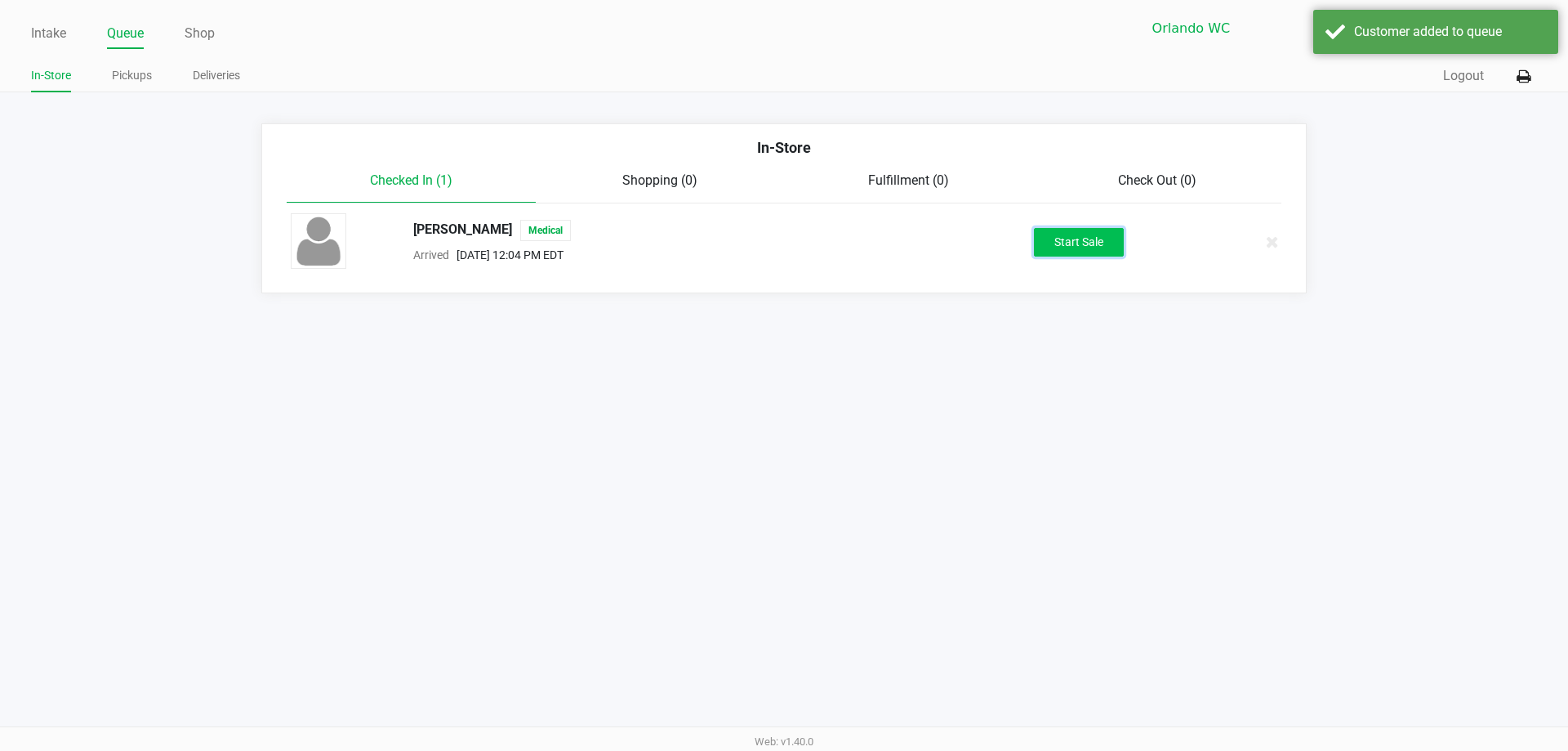
click at [781, 239] on button "Start Sale" at bounding box center [1079, 243] width 90 height 29
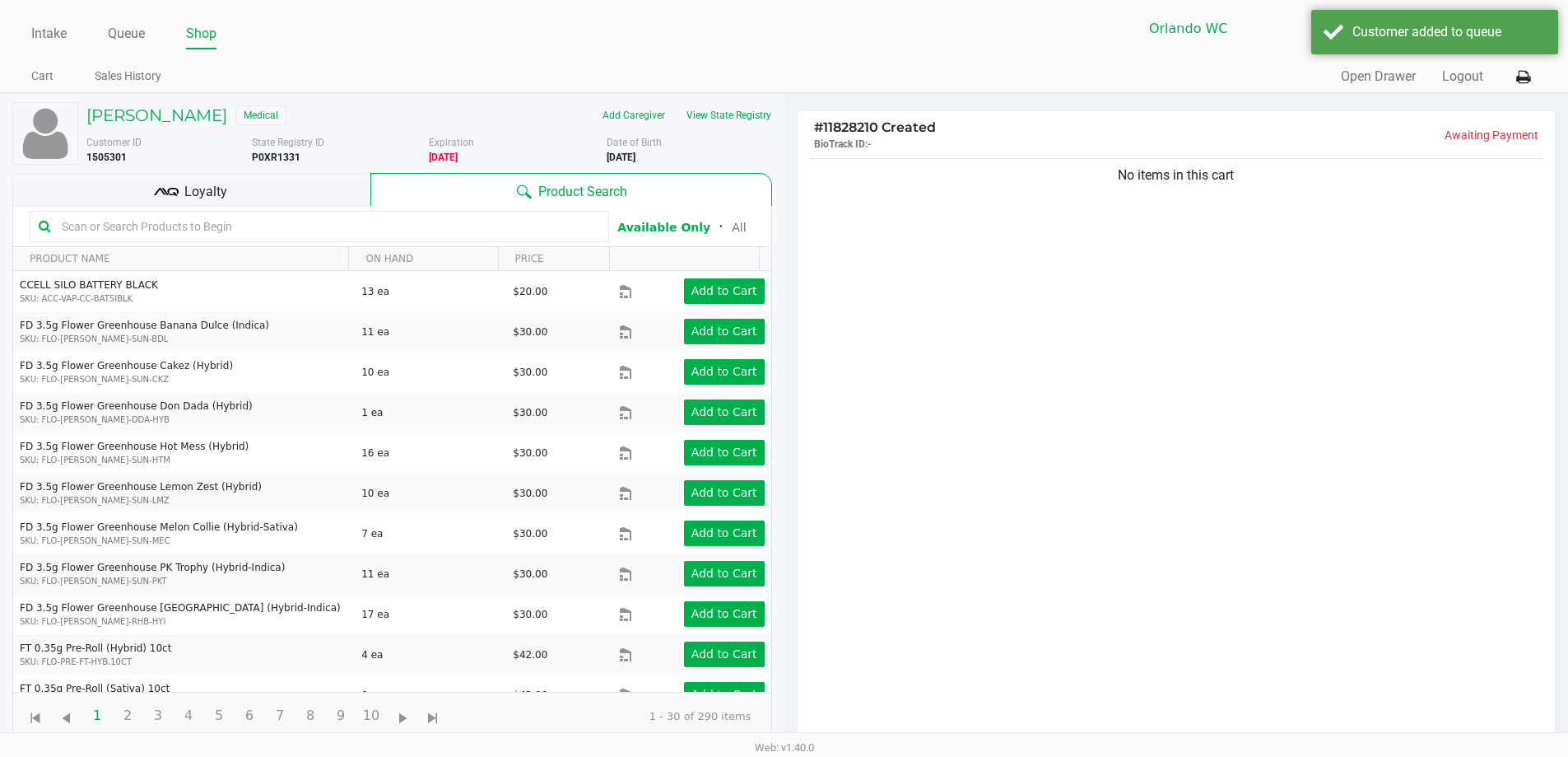
click at [254, 194] on div "Loyalty" at bounding box center [190, 190] width 358 height 33
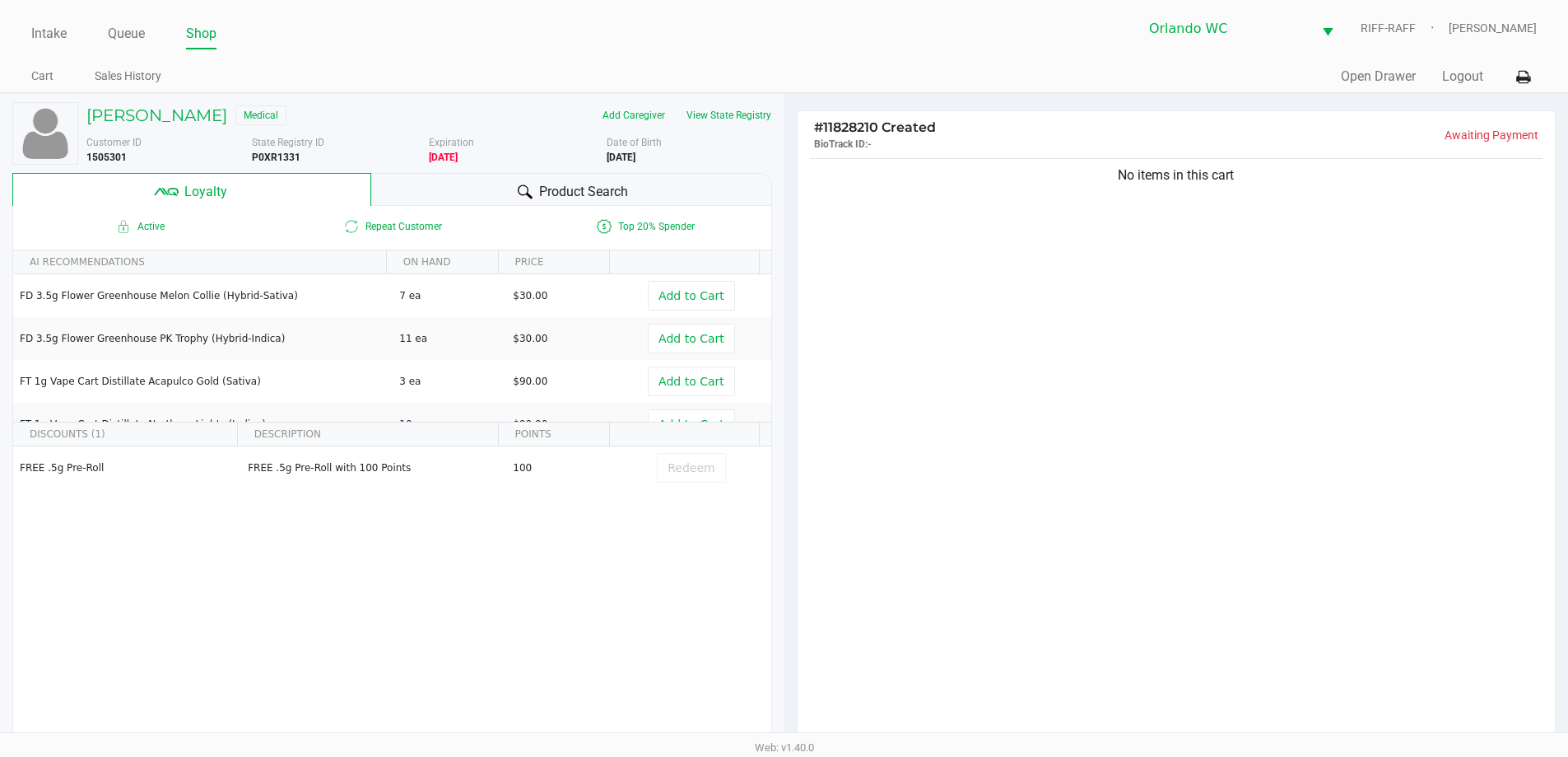
click at [443, 173] on div "Product Search" at bounding box center [571, 190] width 401 height 33
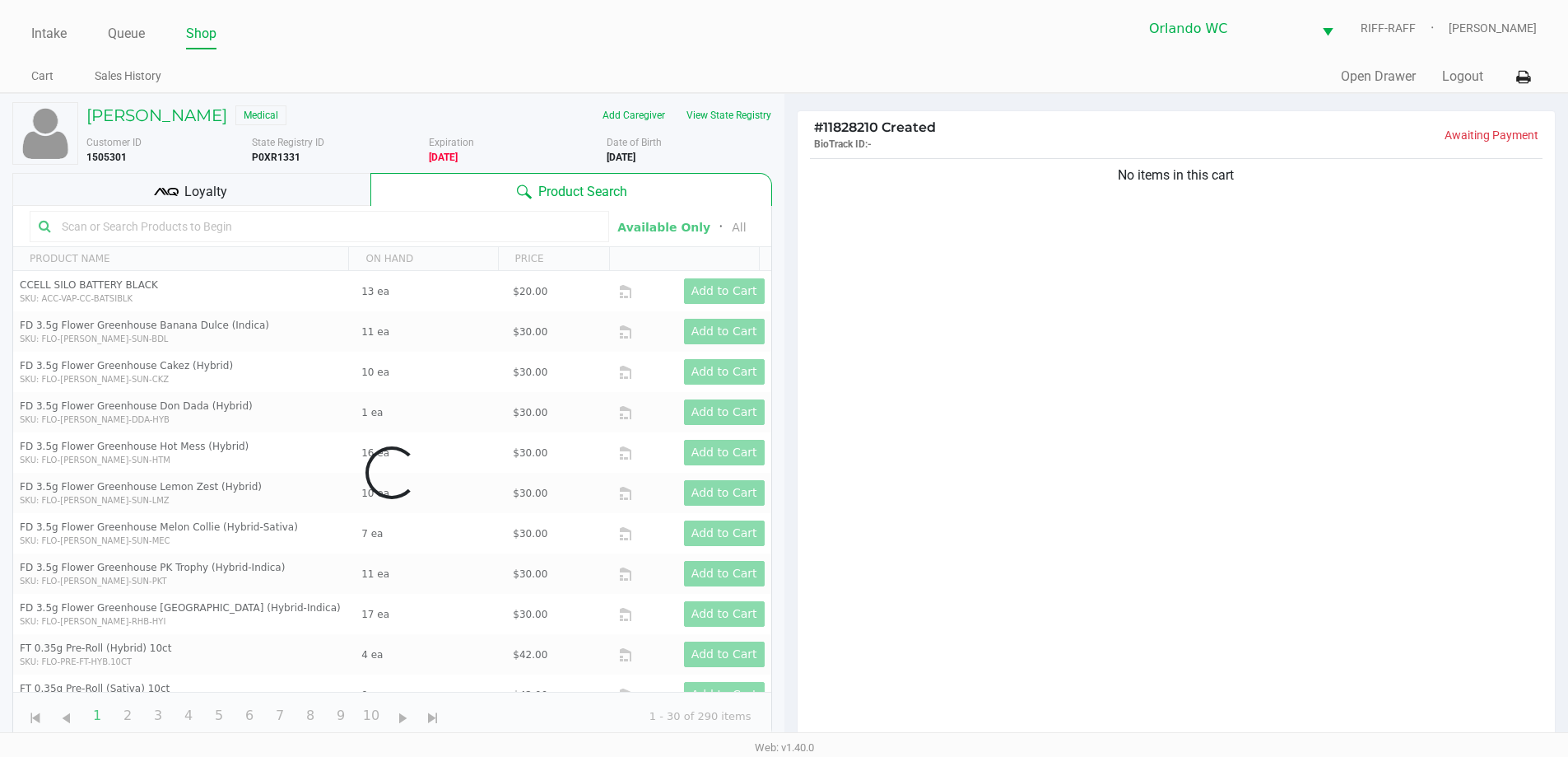
click at [787, 259] on div "No items in this cart" at bounding box center [1177, 453] width 758 height 598
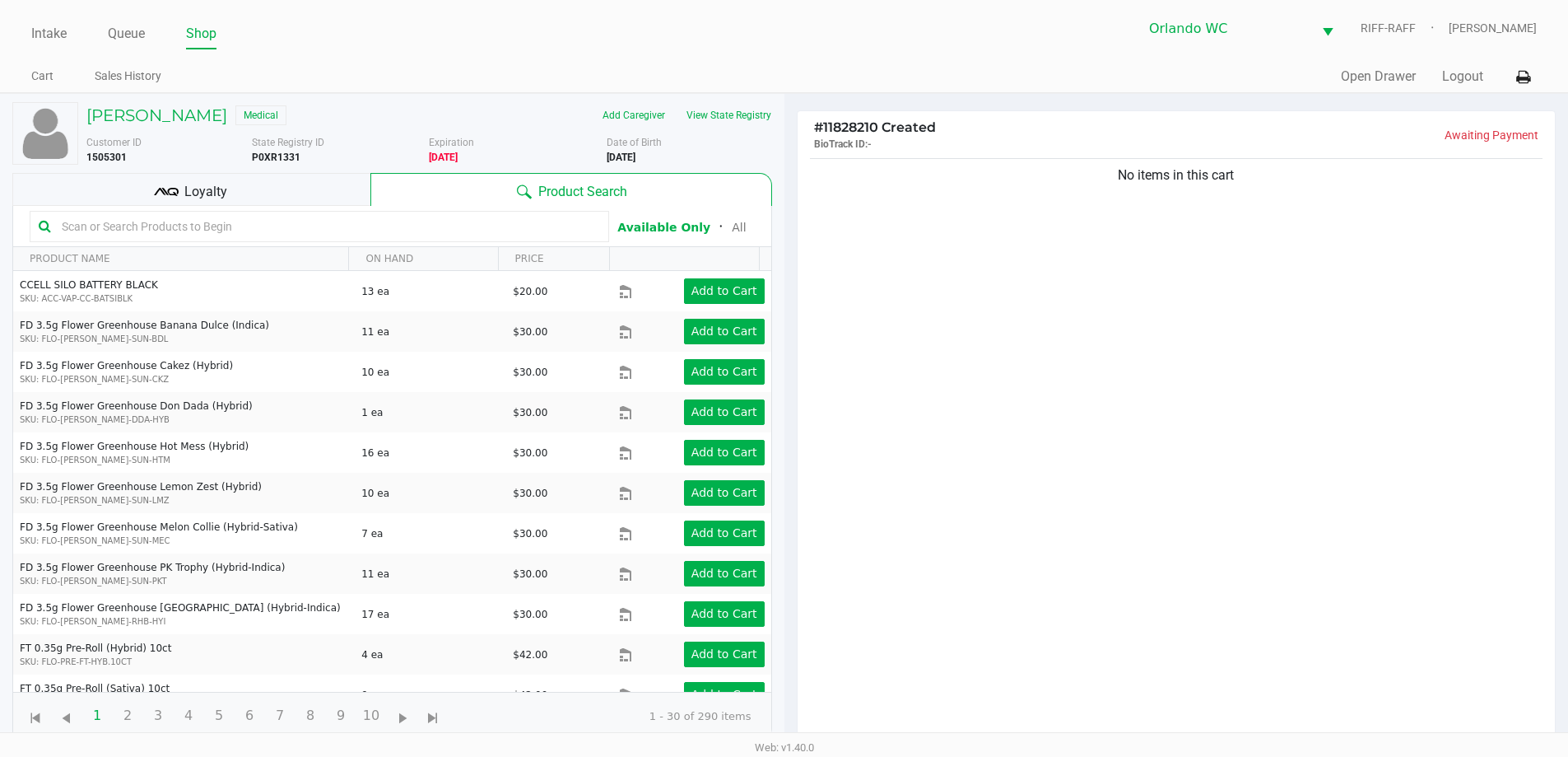
click at [787, 310] on div "No items in this cart" at bounding box center [1177, 453] width 758 height 598
click at [175, 227] on input "text" at bounding box center [327, 226] width 545 height 25
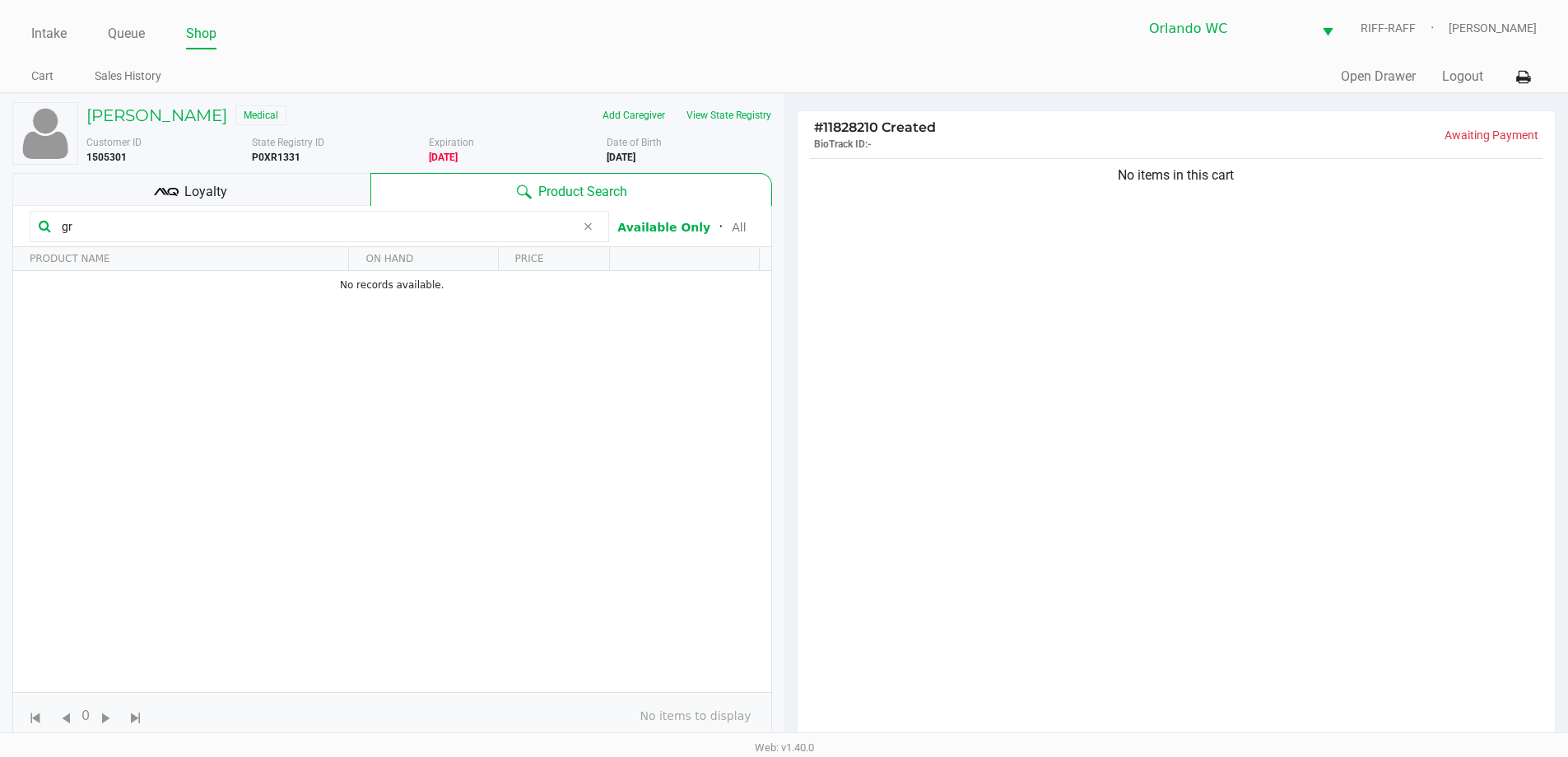
type input "g"
click at [787, 403] on div "No items in this cart" at bounding box center [1177, 453] width 758 height 598
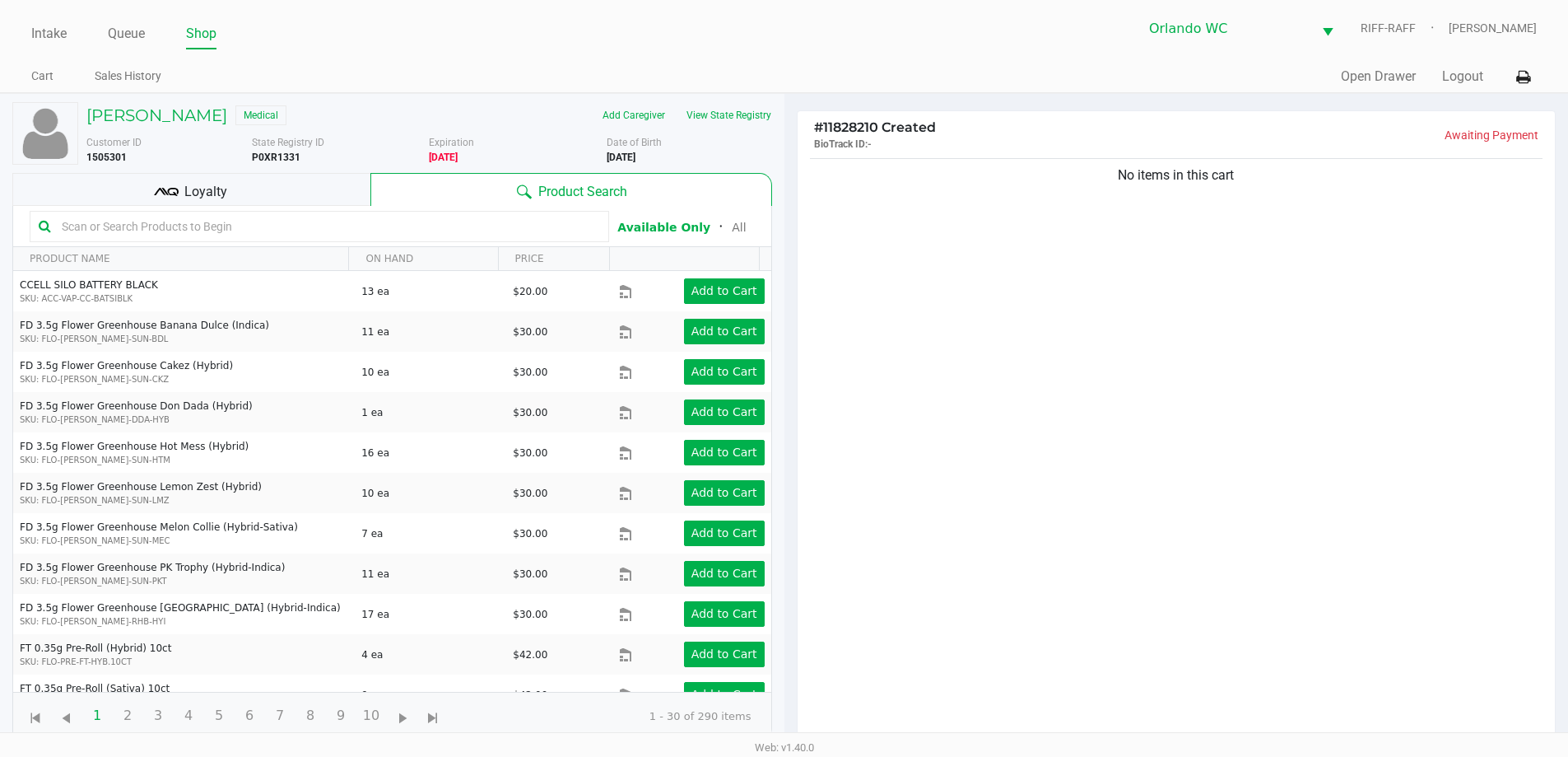
click at [787, 397] on div "No items in this cart" at bounding box center [1177, 453] width 758 height 598
click at [787, 419] on div "No items in this cart" at bounding box center [1177, 453] width 758 height 598
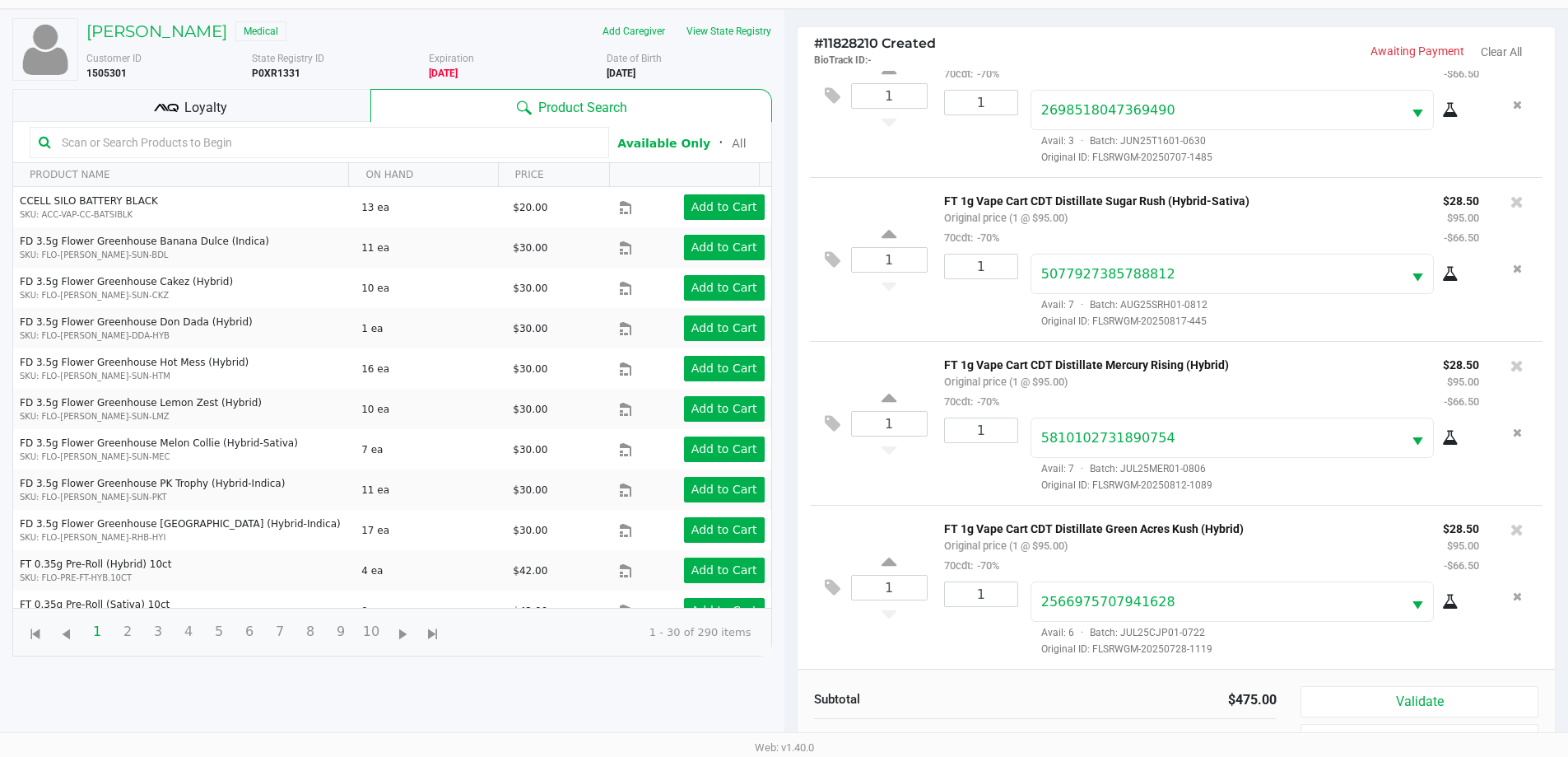
scroll to position [197, 0]
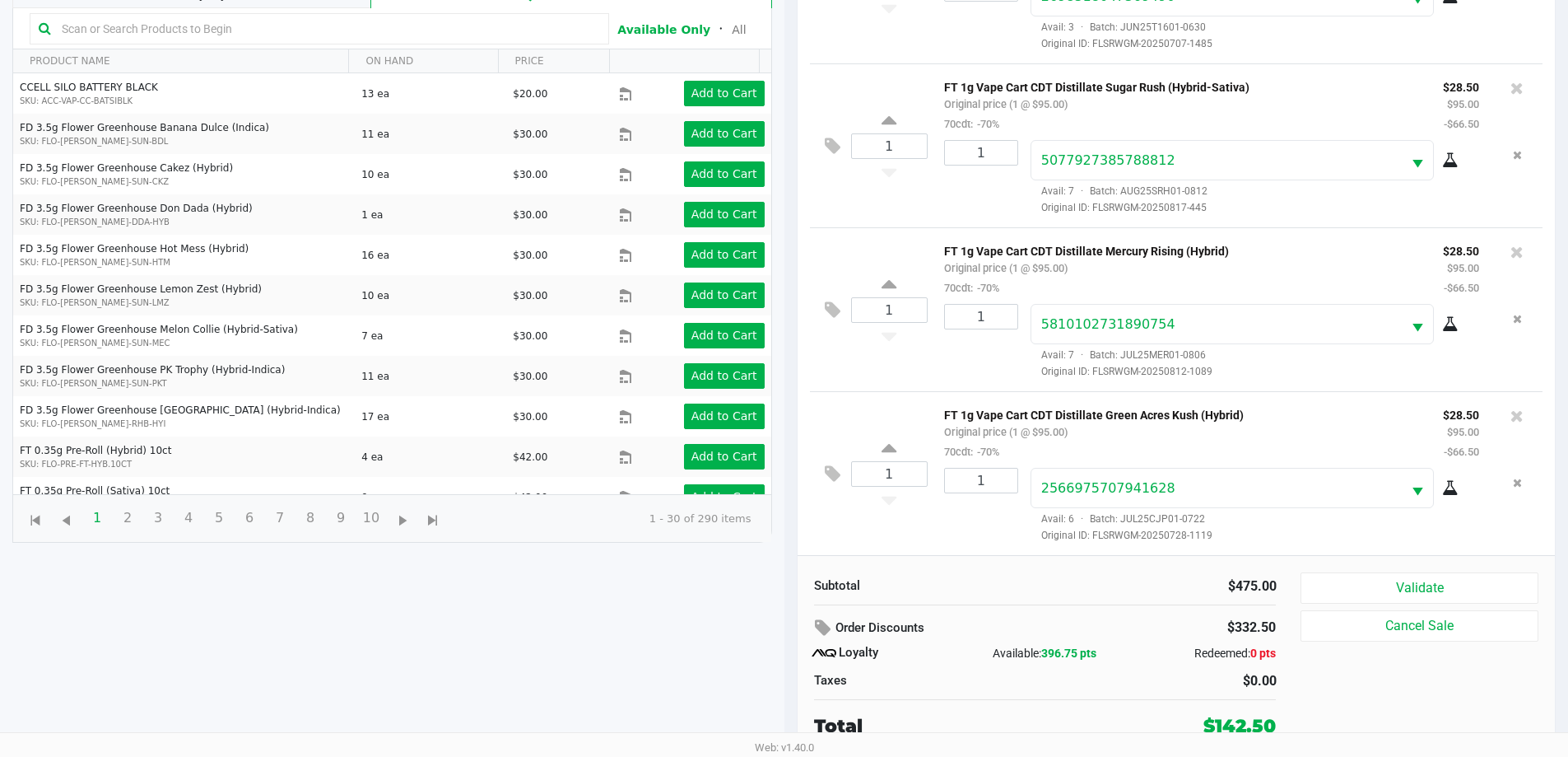
click at [787, 586] on button "Validate" at bounding box center [1419, 588] width 237 height 31
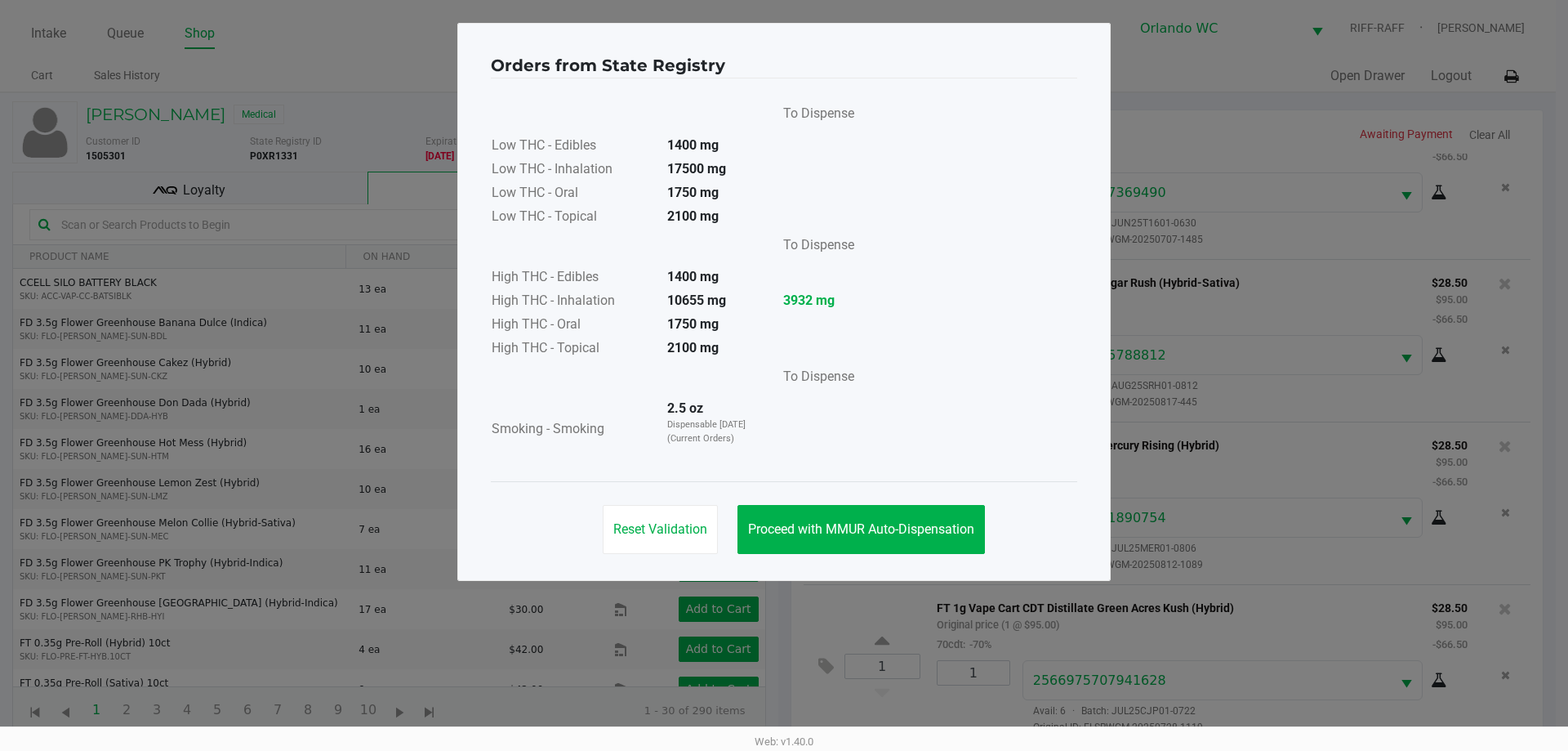
click at [781, 511] on button "Proceed with MMUR Auto-Dispensation" at bounding box center [861, 530] width 248 height 49
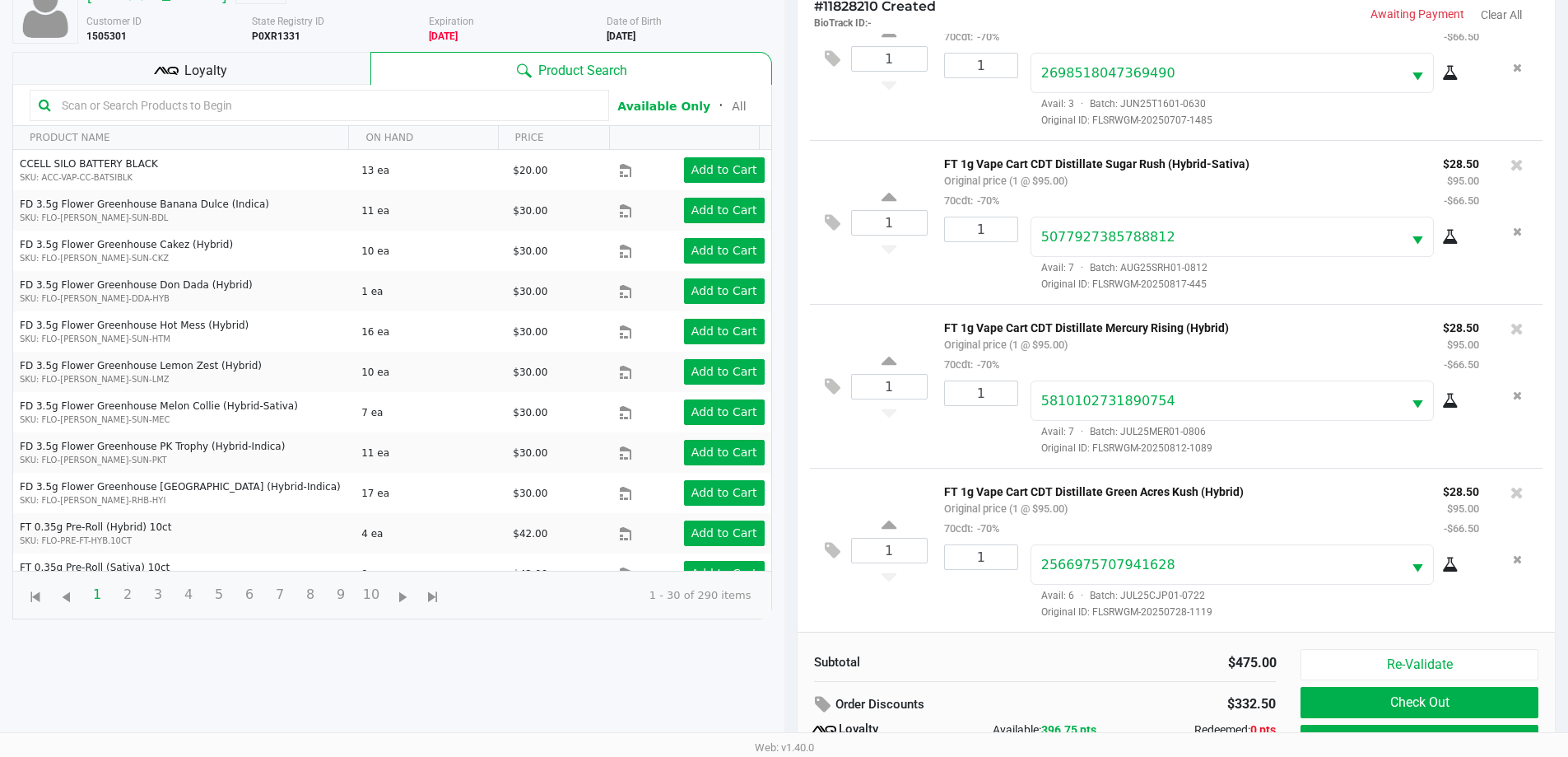
scroll to position [197, 0]
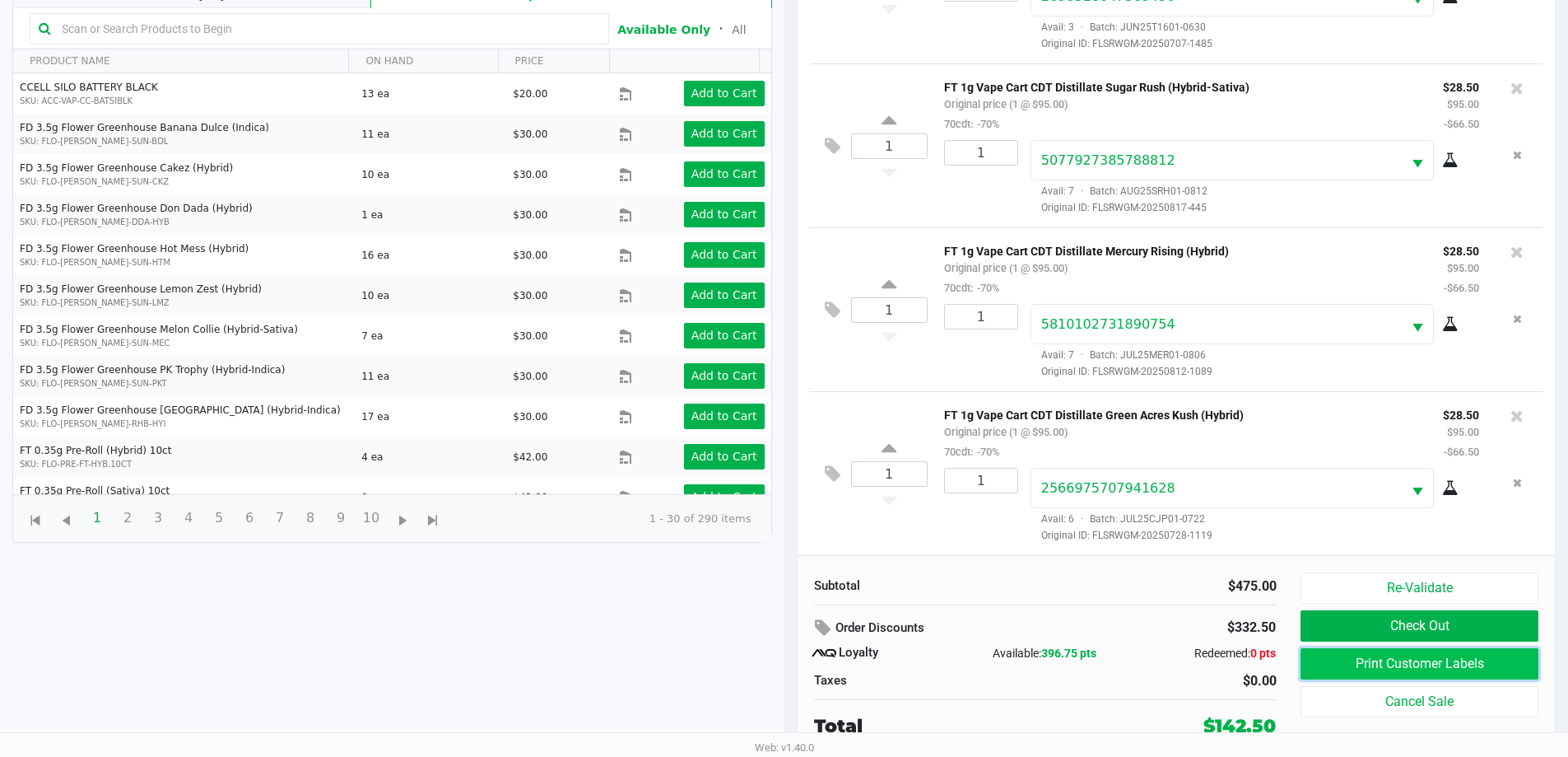
click at [787, 675] on button "Print Customer Labels" at bounding box center [1419, 663] width 237 height 31
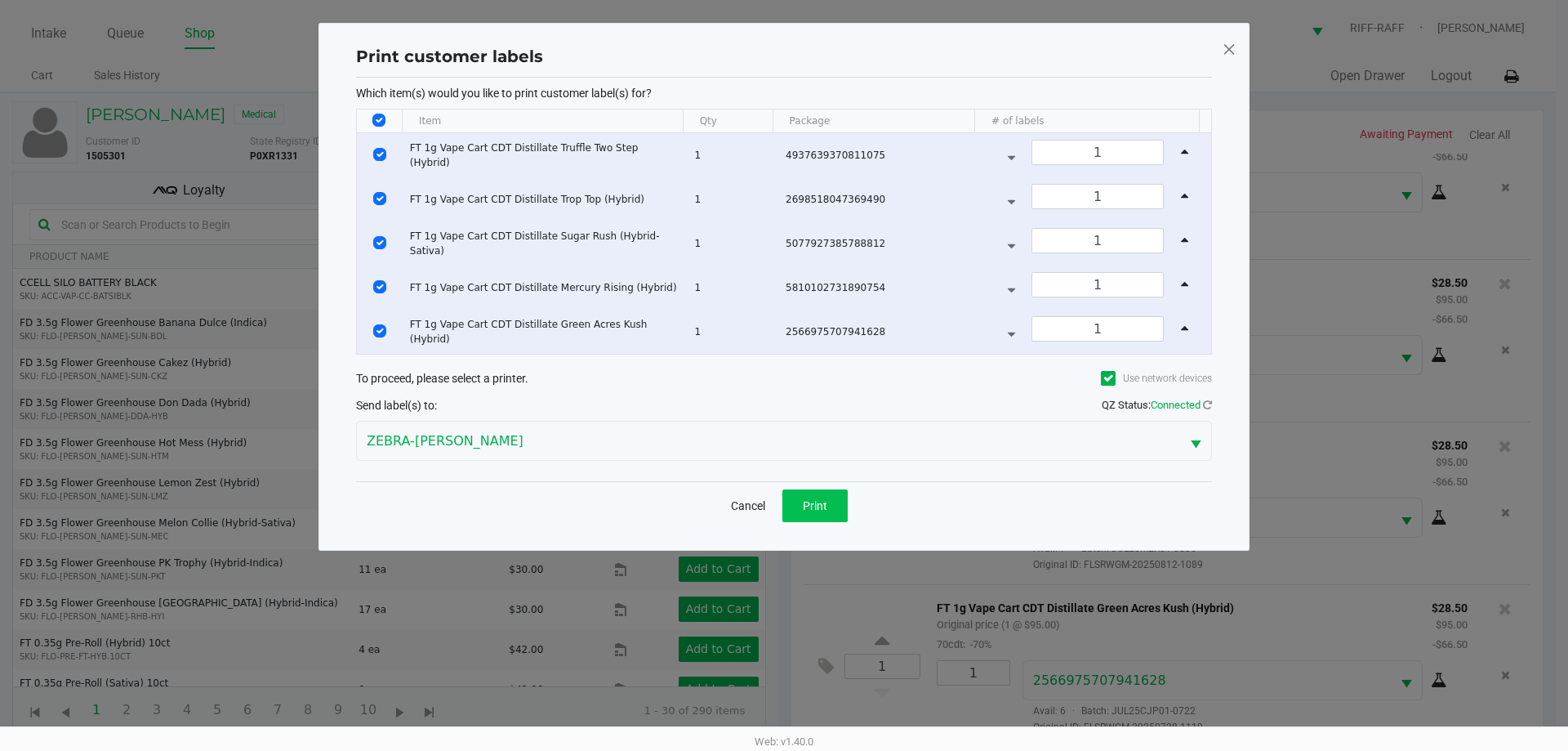
click at [781, 507] on span "Print" at bounding box center [815, 505] width 25 height 13
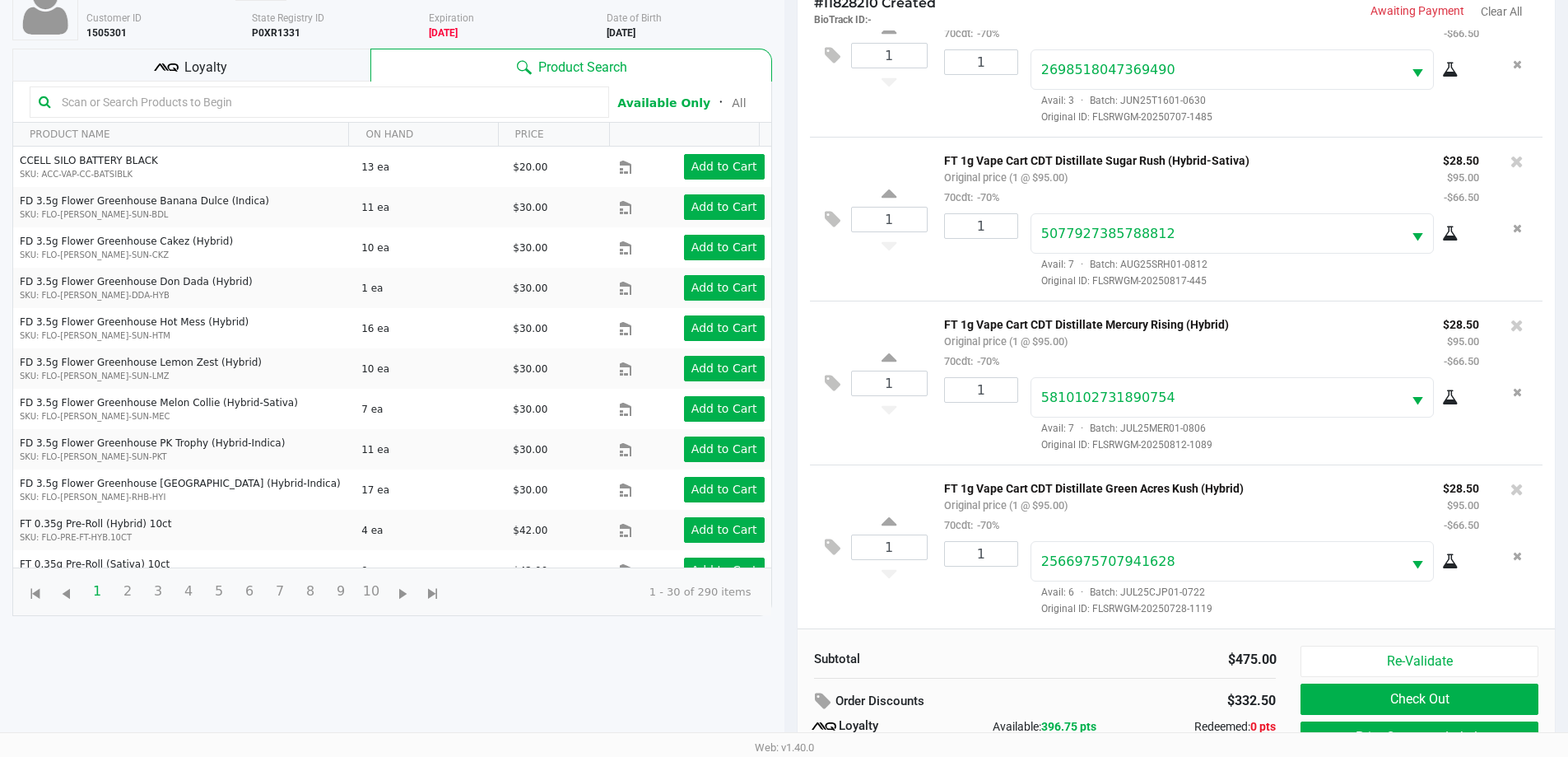
scroll to position [197, 0]
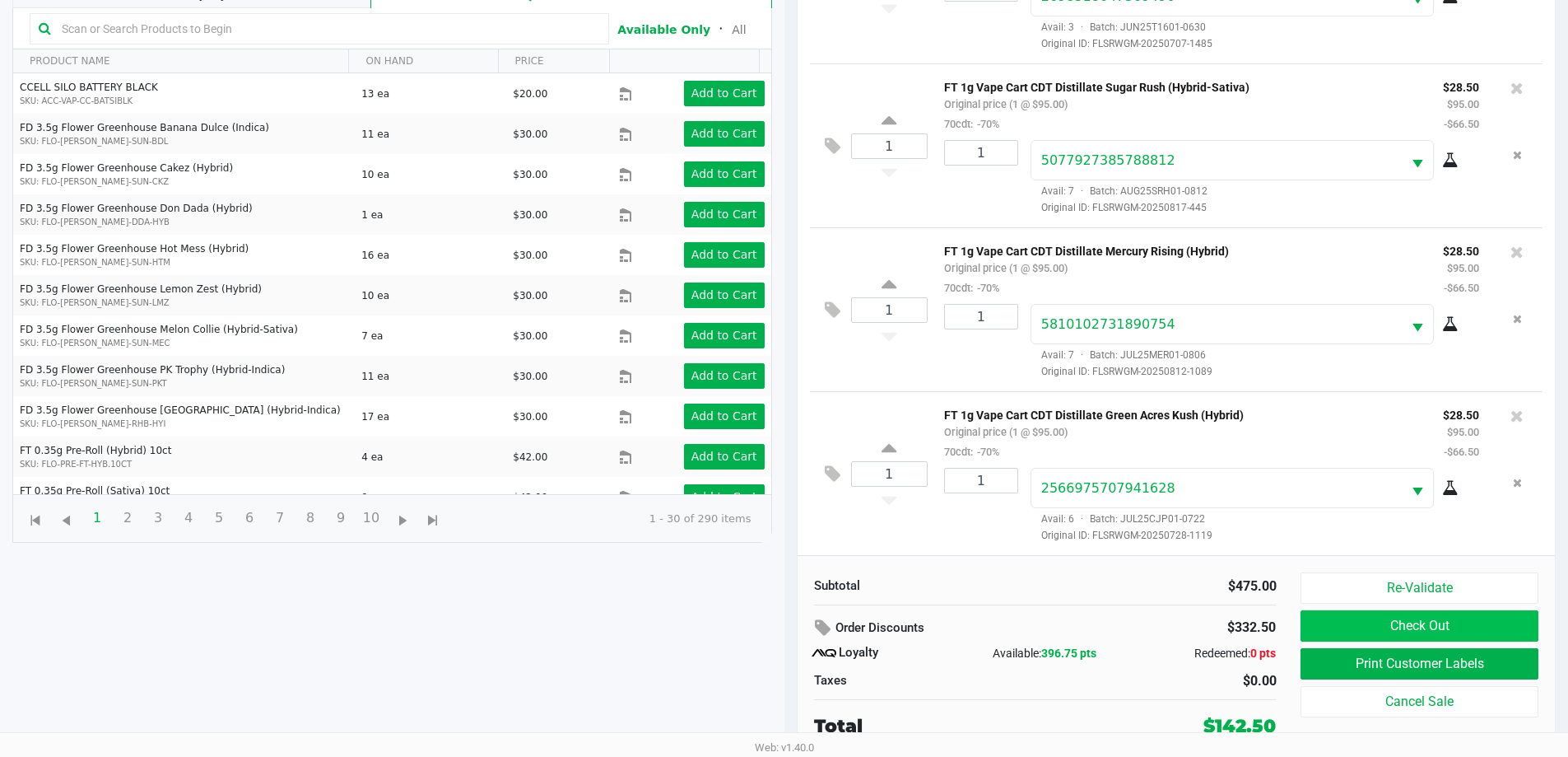
click at [787, 637] on button "Check Out" at bounding box center [1419, 626] width 237 height 31
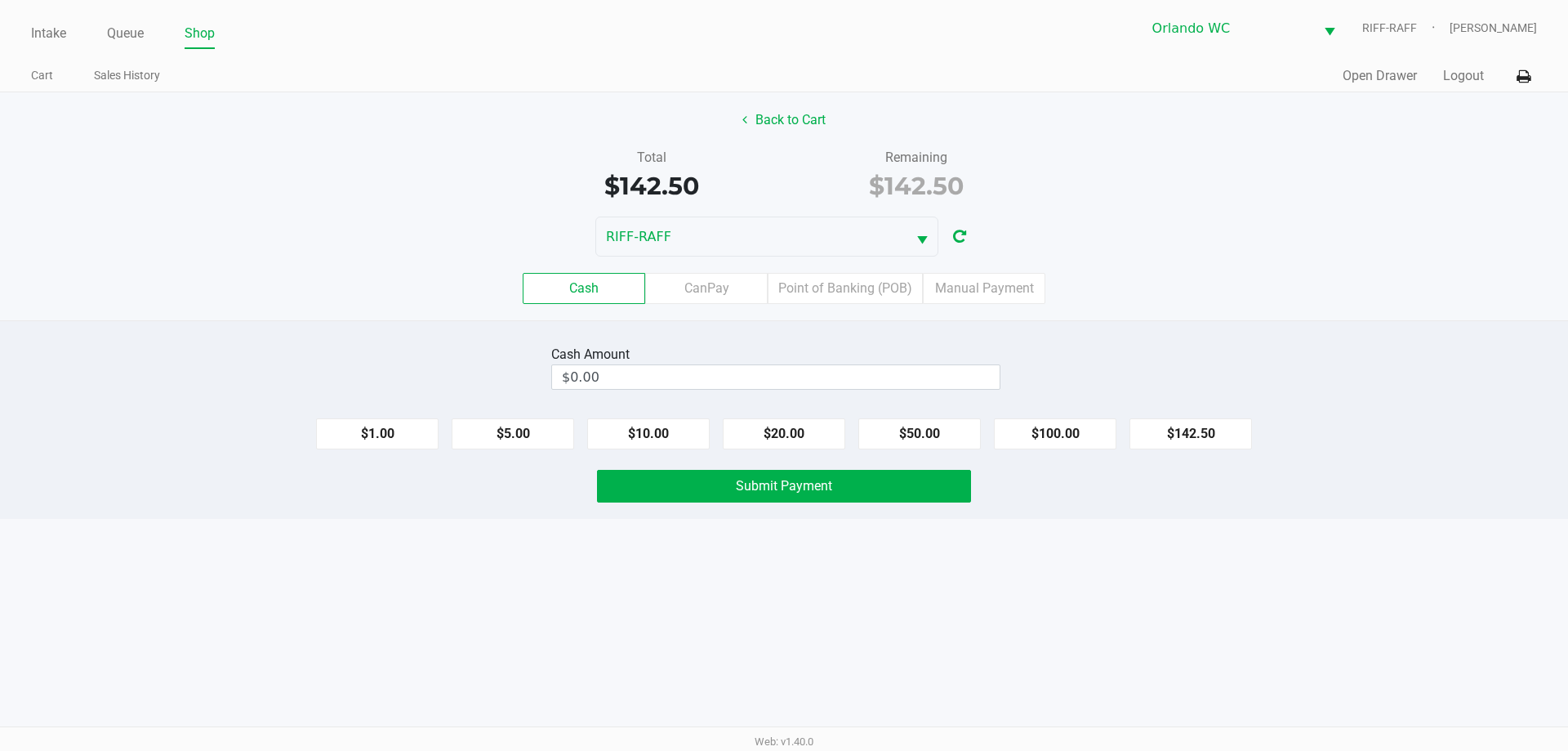
click at [781, 290] on label "Point of Banking (POB)" at bounding box center [845, 289] width 155 height 31
click at [0, 0] on 7 "Point of Banking (POB)" at bounding box center [0, 0] width 0 height 0
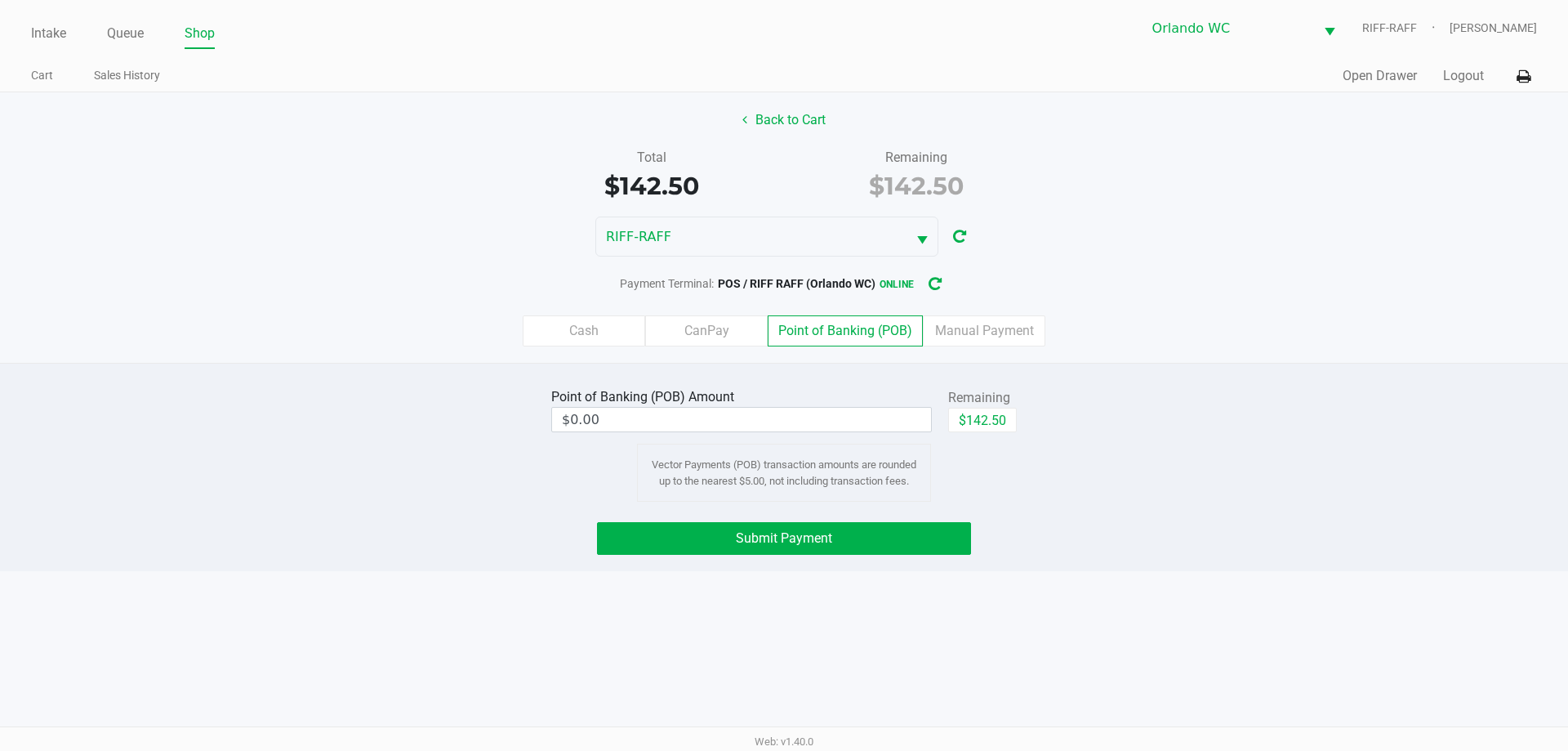
click at [781, 420] on button "$142.50" at bounding box center [982, 420] width 69 height 25
type input "$142.50"
click at [781, 547] on button "Submit Payment" at bounding box center [783, 538] width 374 height 32
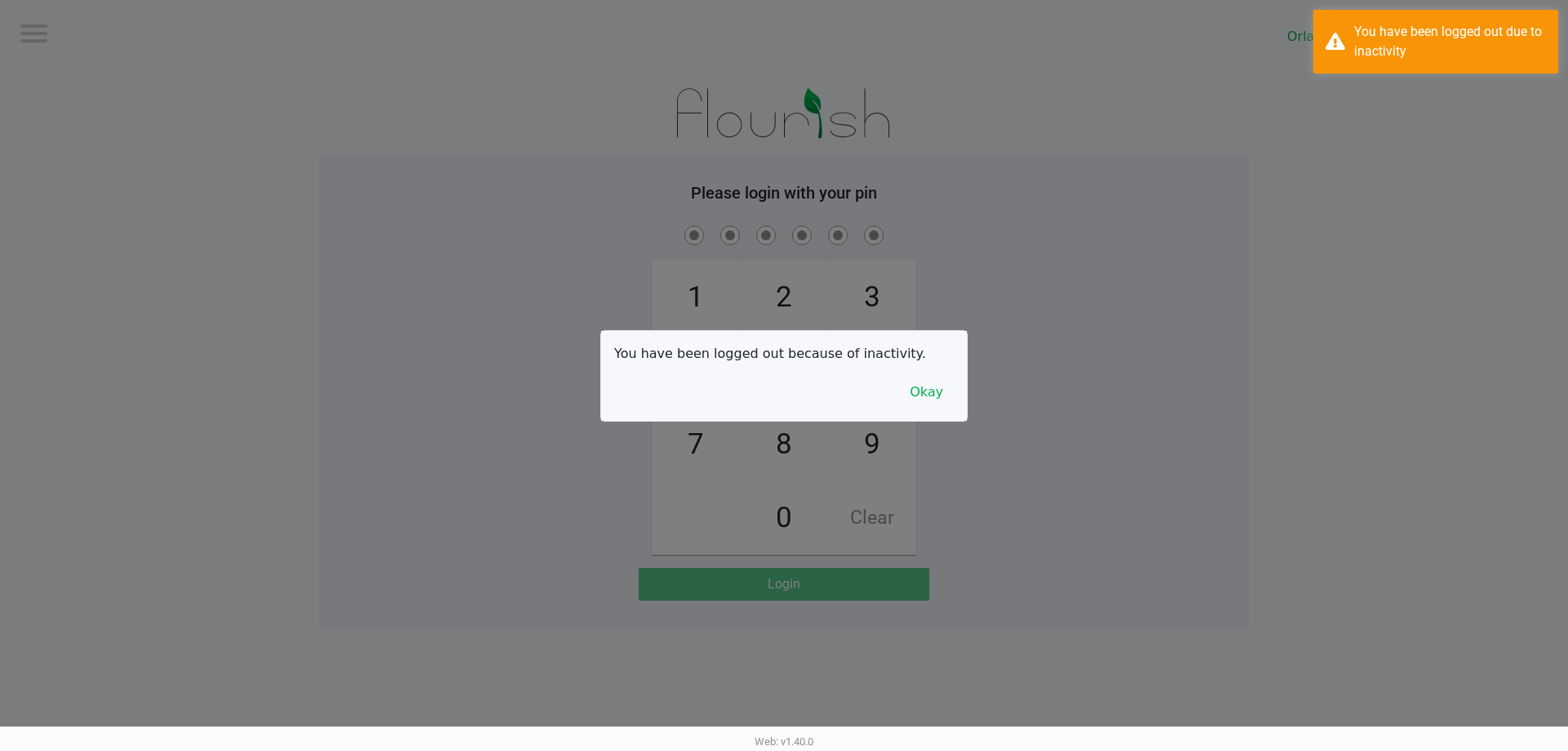
click at [126, 31] on div at bounding box center [784, 376] width 1568 height 751
drag, startPoint x: 930, startPoint y: 397, endPoint x: 937, endPoint y: 355, distance: 42.6
click at [781, 395] on button "Okay" at bounding box center [927, 392] width 54 height 31
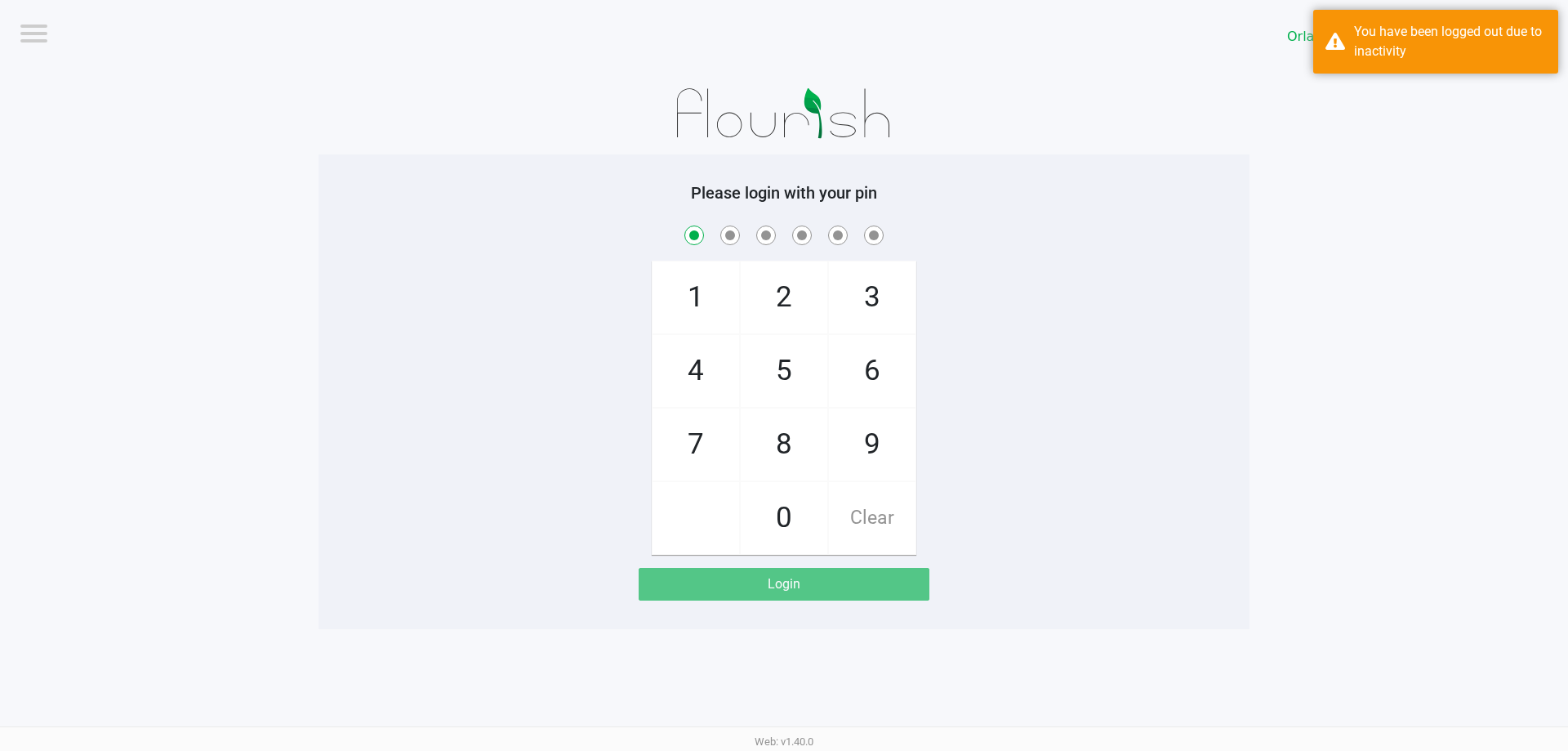
checkbox input "true"
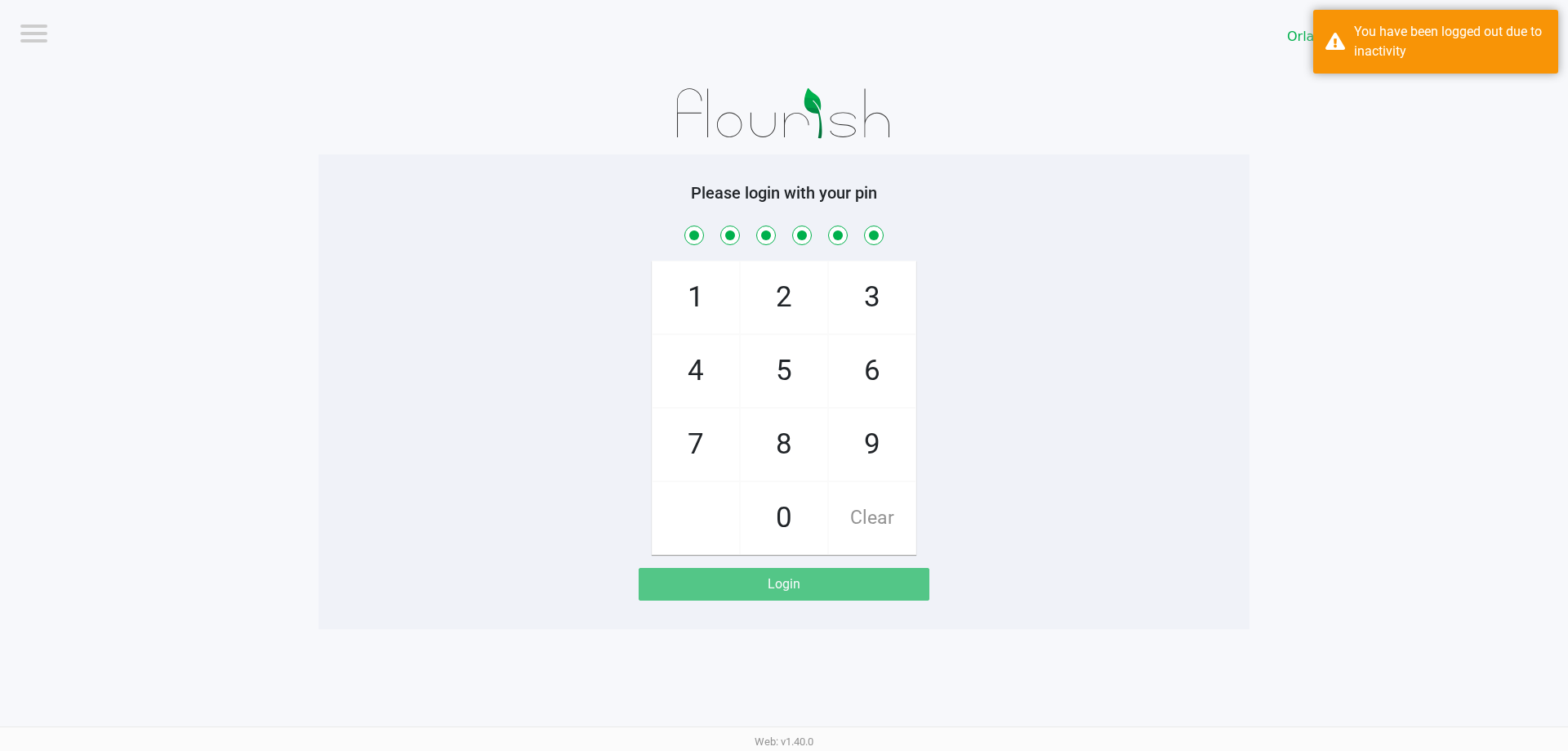
checkbox input "true"
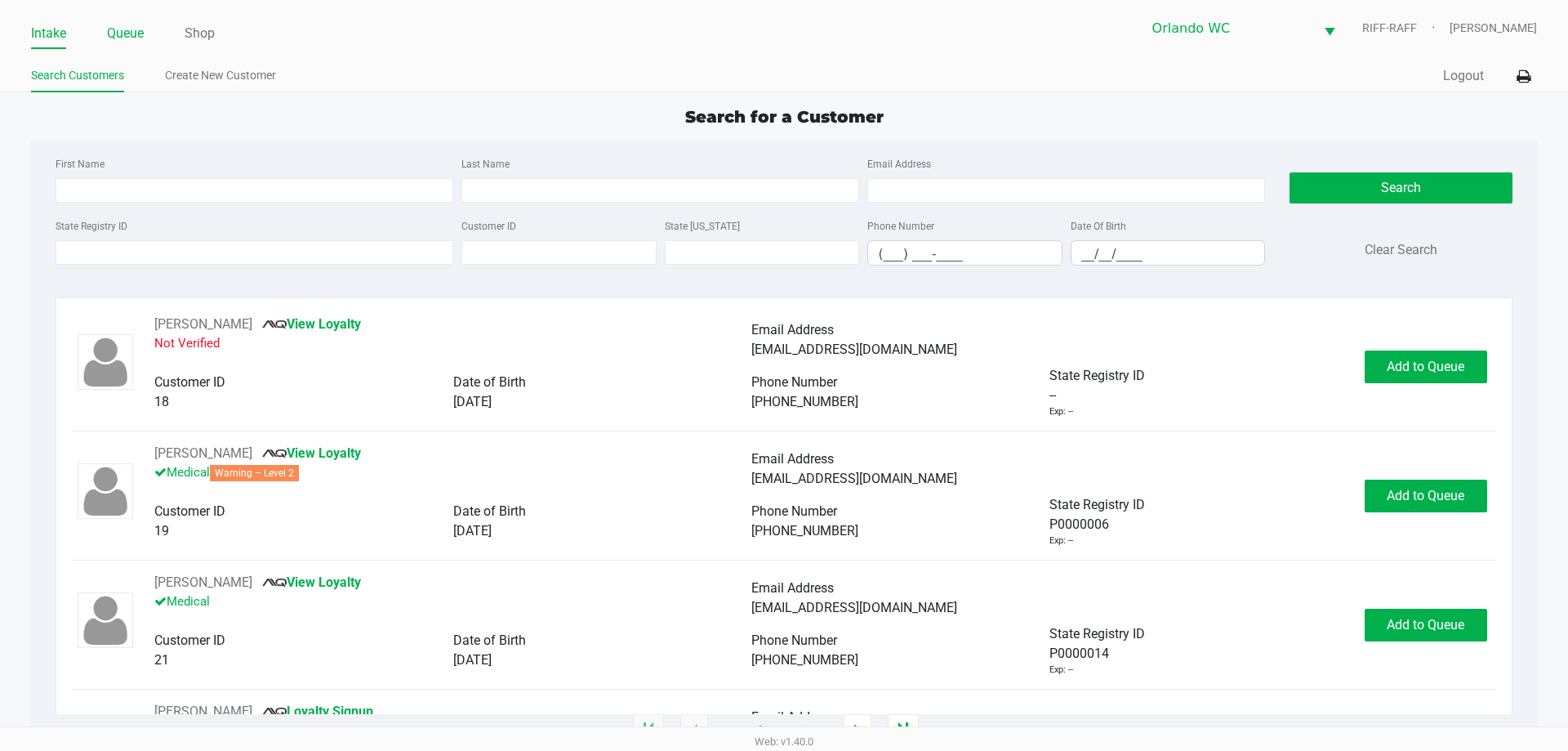
click at [138, 34] on link "Queue" at bounding box center [125, 33] width 37 height 23
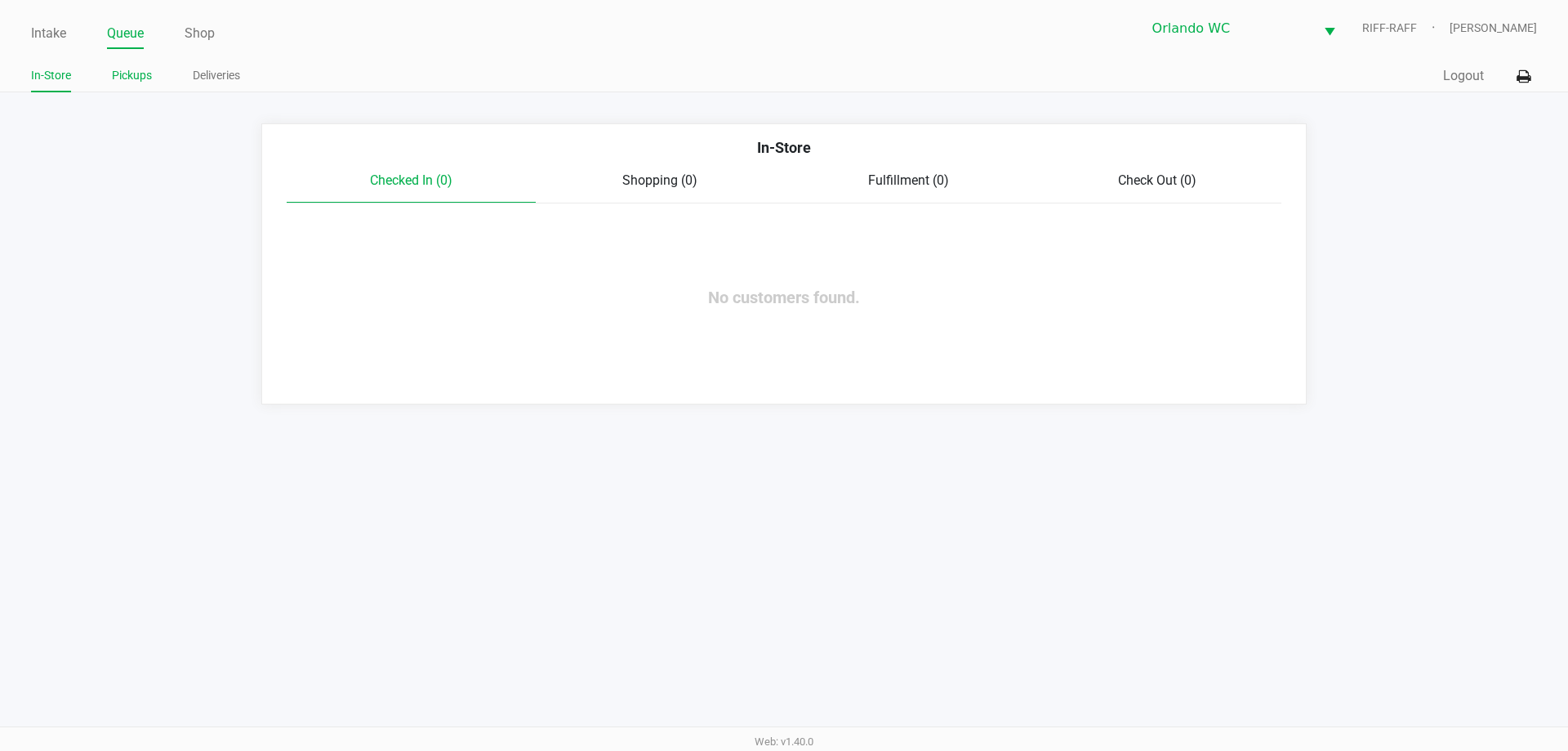
click at [140, 75] on link "Pickups" at bounding box center [131, 76] width 40 height 20
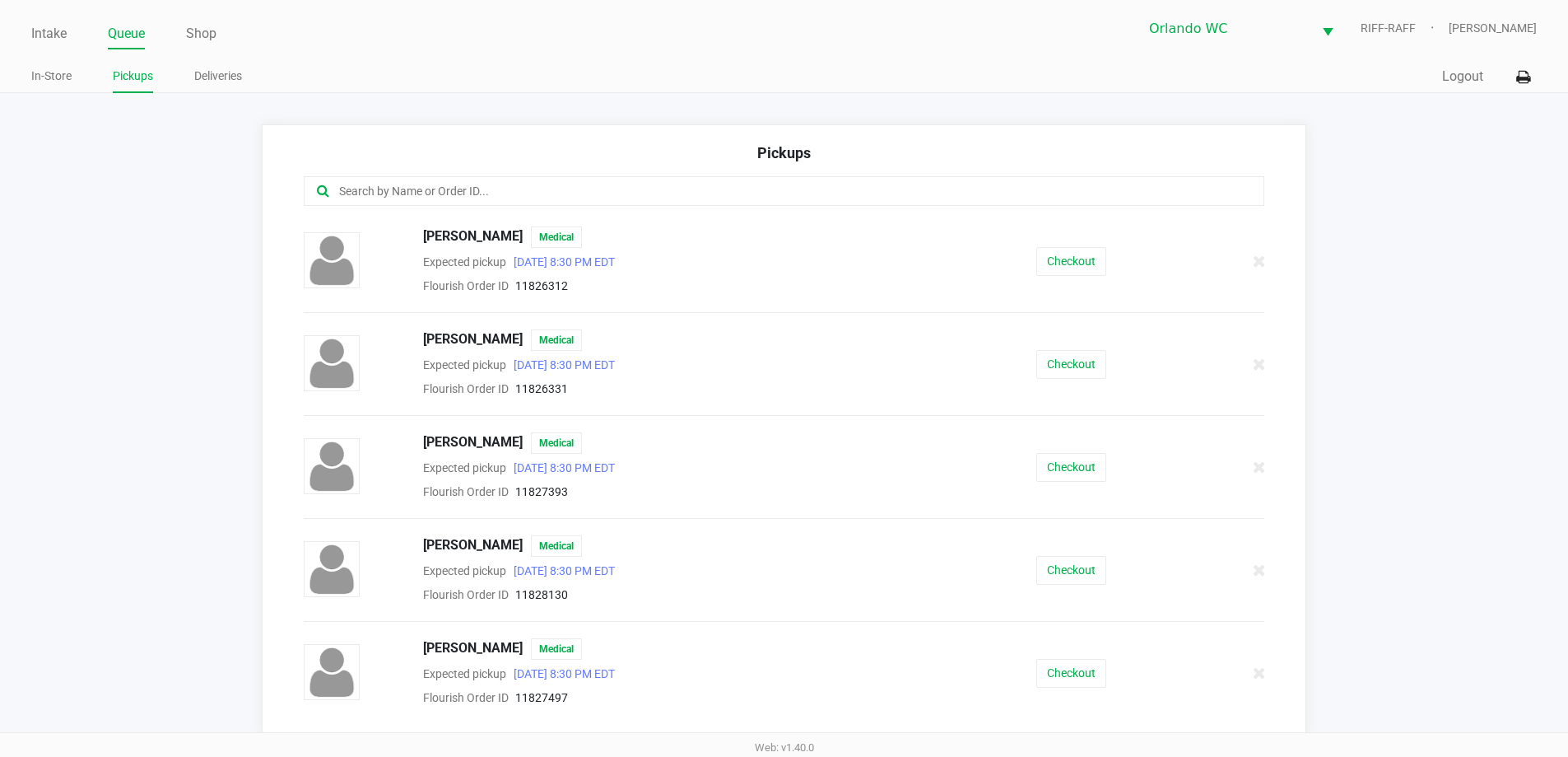
click at [455, 199] on input "text" at bounding box center [757, 191] width 841 height 19
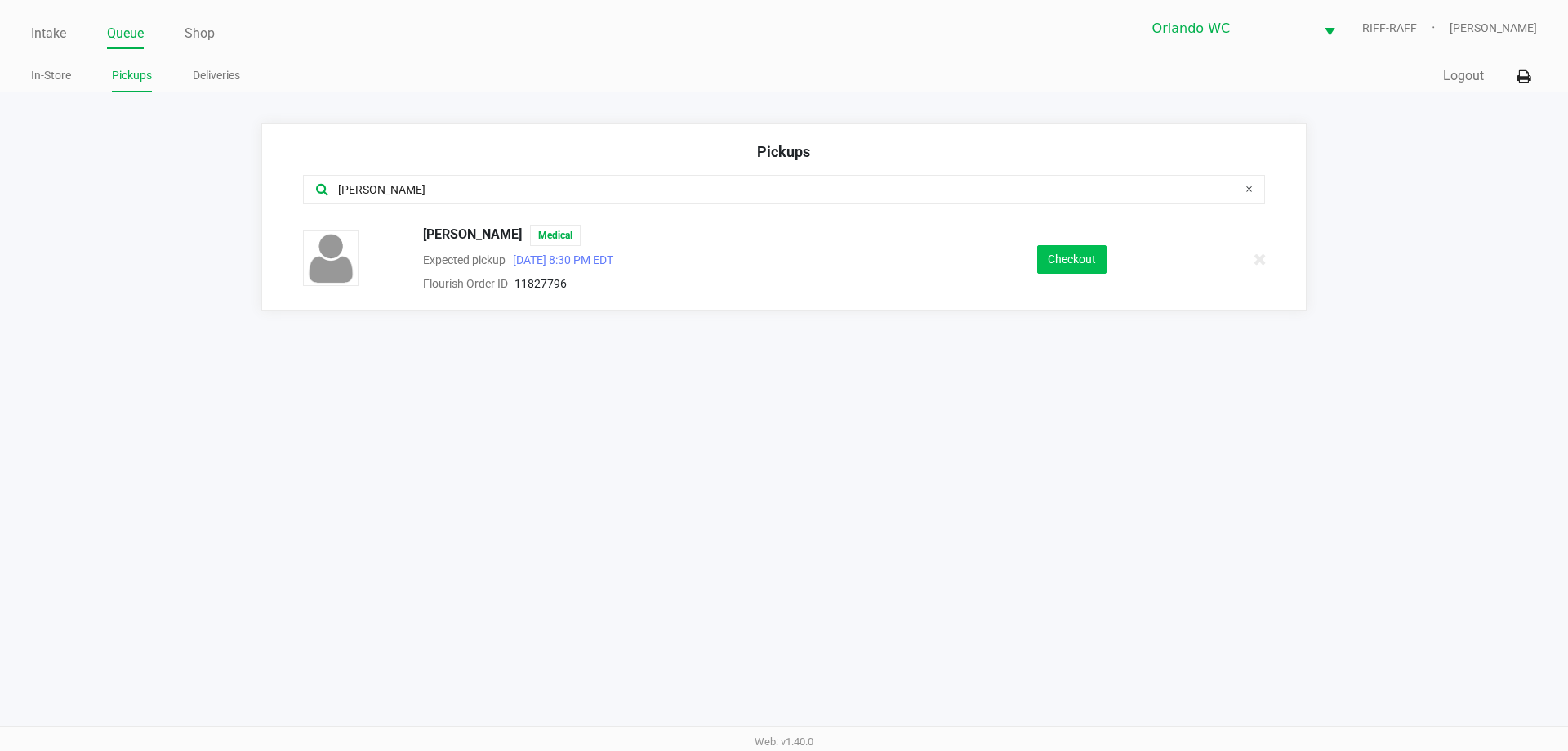
type input "sean"
click at [781, 248] on button "Checkout" at bounding box center [1073, 260] width 70 height 29
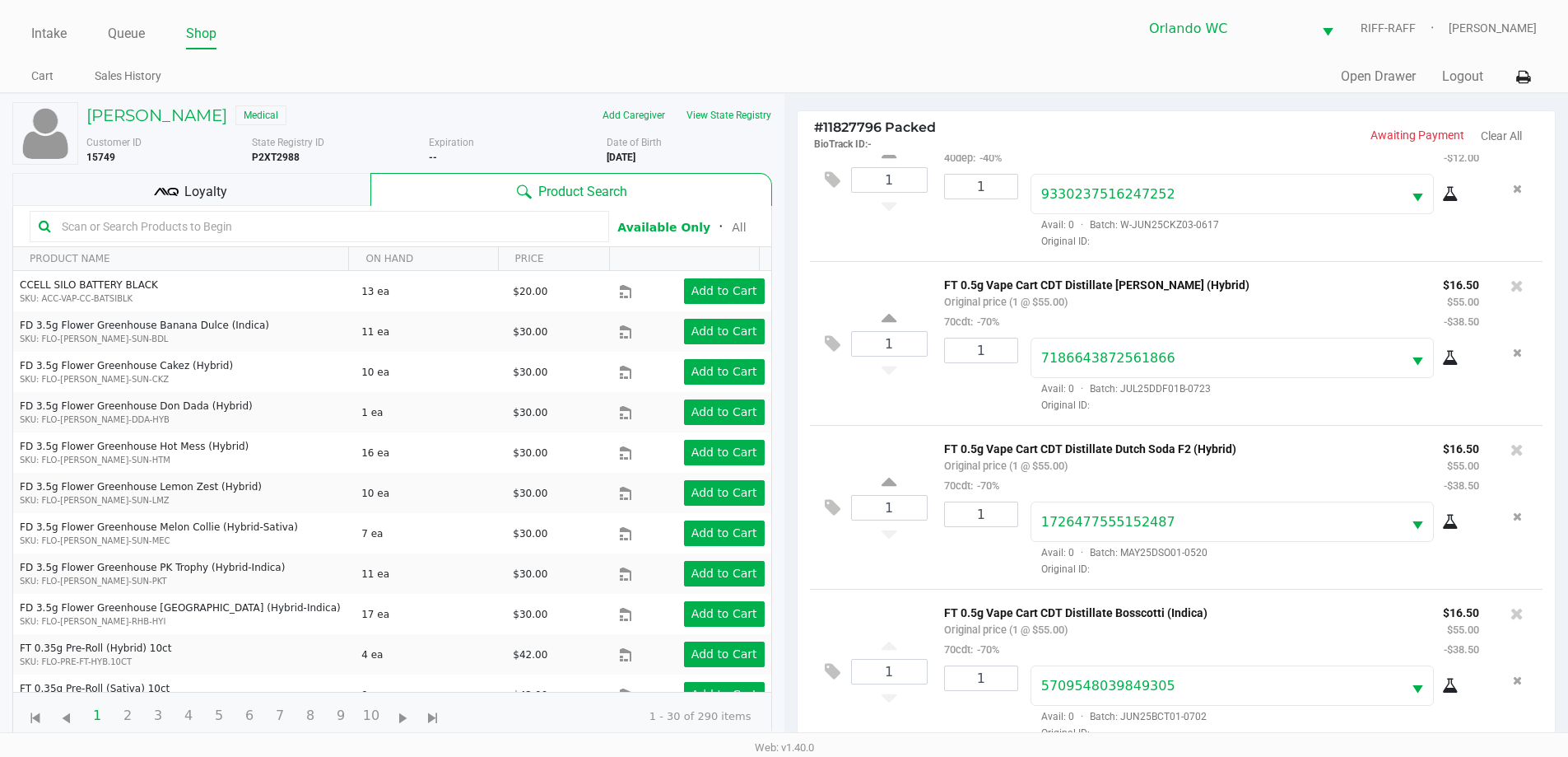
scroll to position [178, 0]
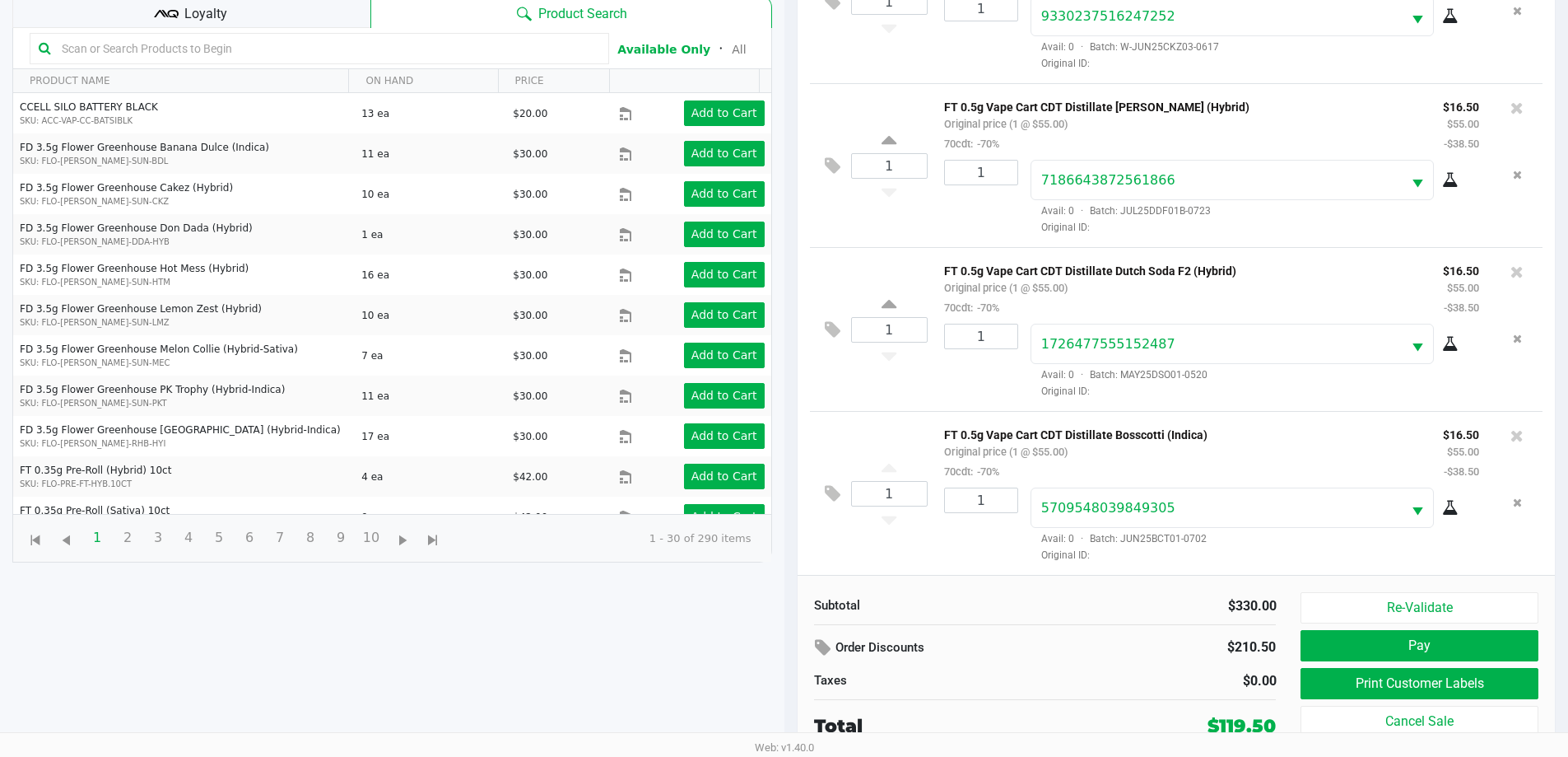
click at [787, 682] on button "Print Customer Labels" at bounding box center [1419, 683] width 237 height 31
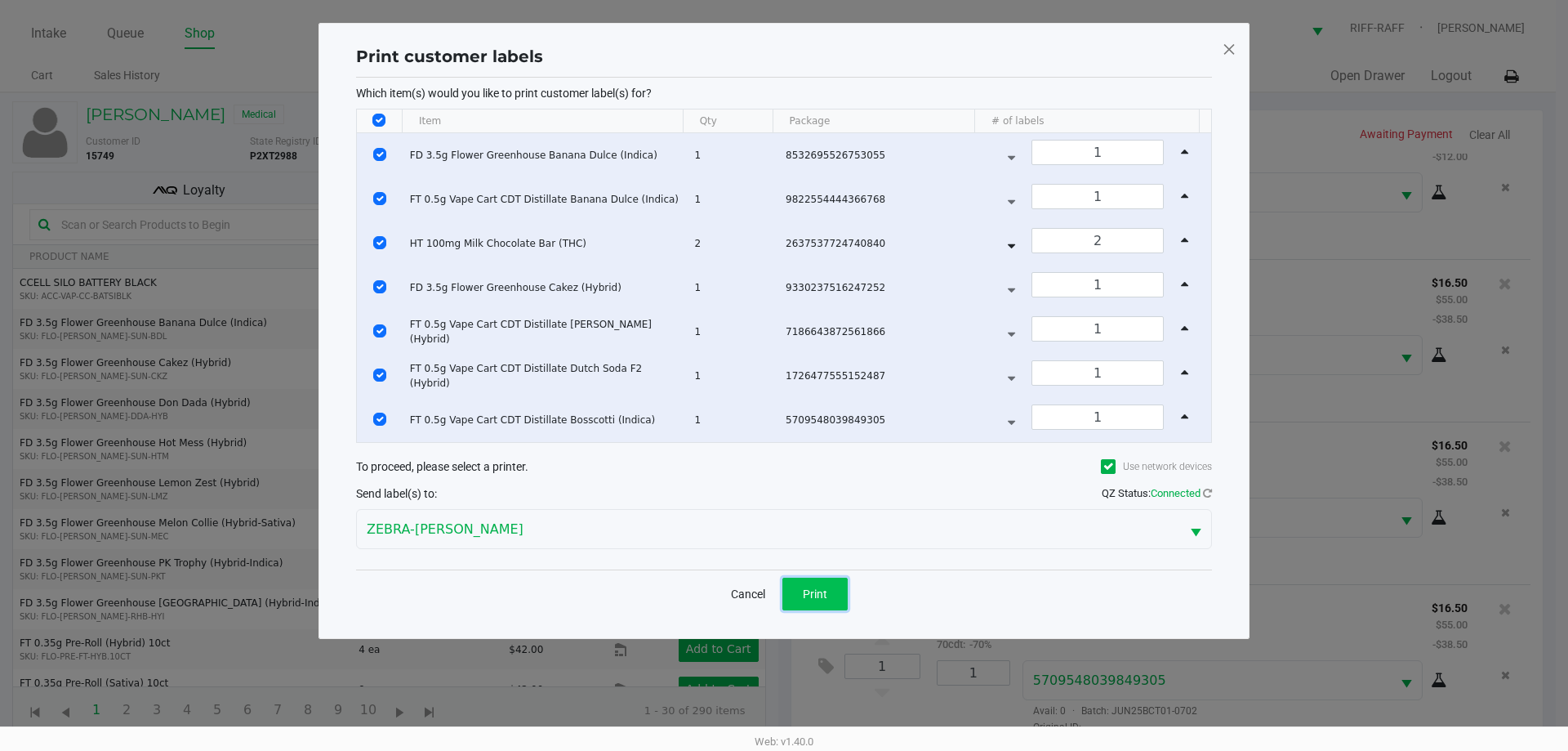
click at [781, 597] on span "Print" at bounding box center [815, 593] width 25 height 13
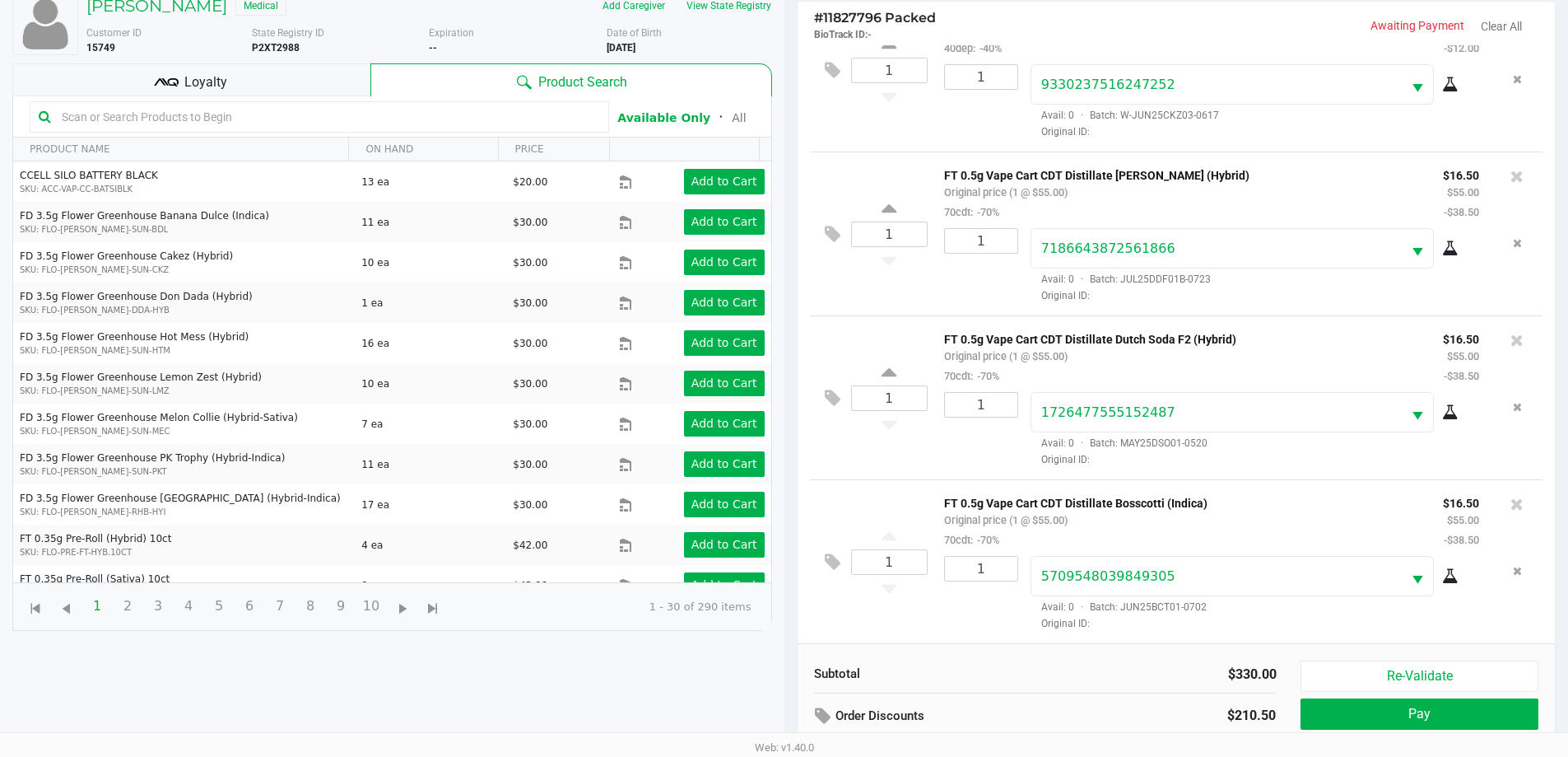
scroll to position [178, 0]
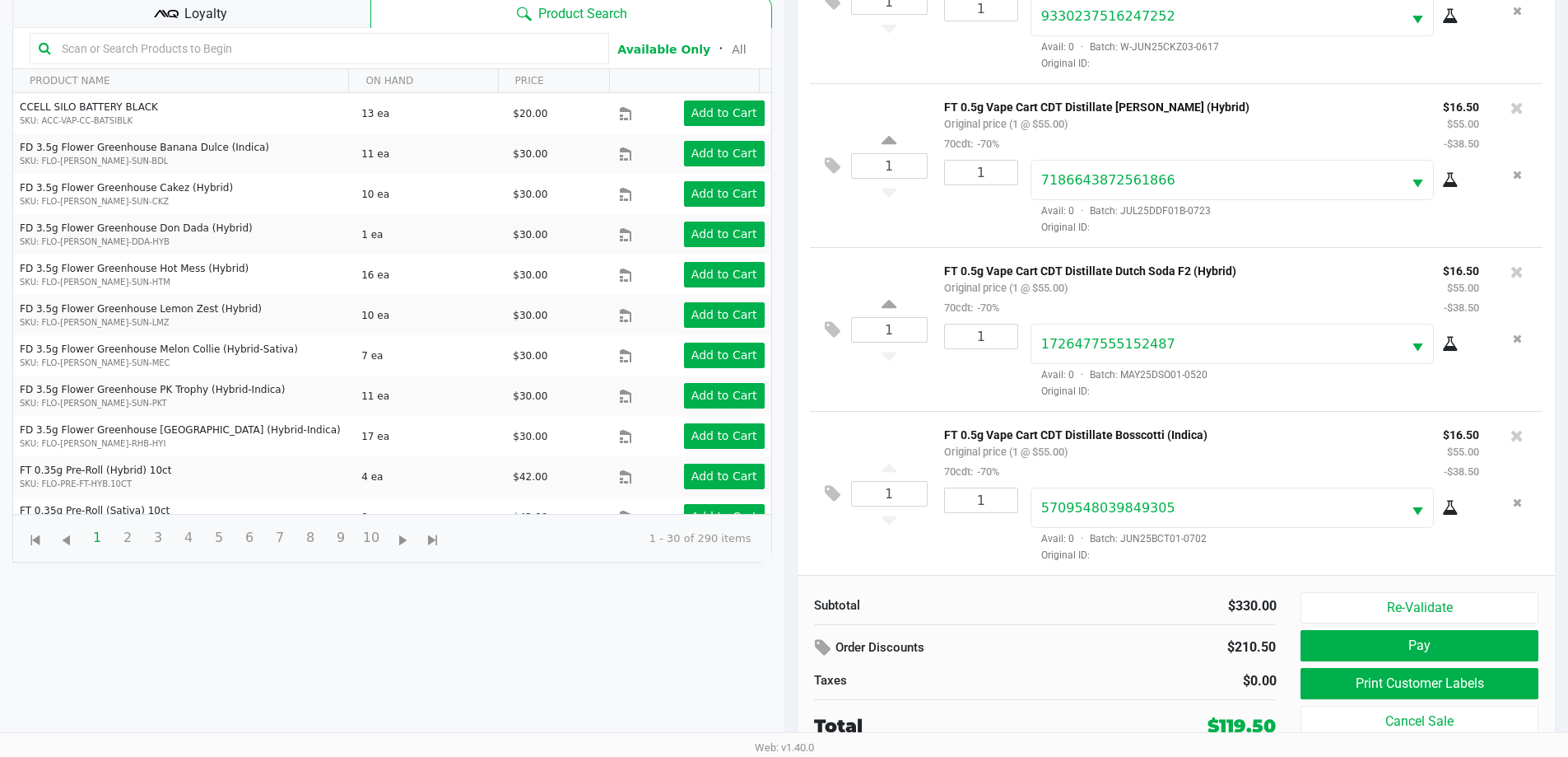
click at [251, 23] on div "Loyalty" at bounding box center [190, 11] width 358 height 33
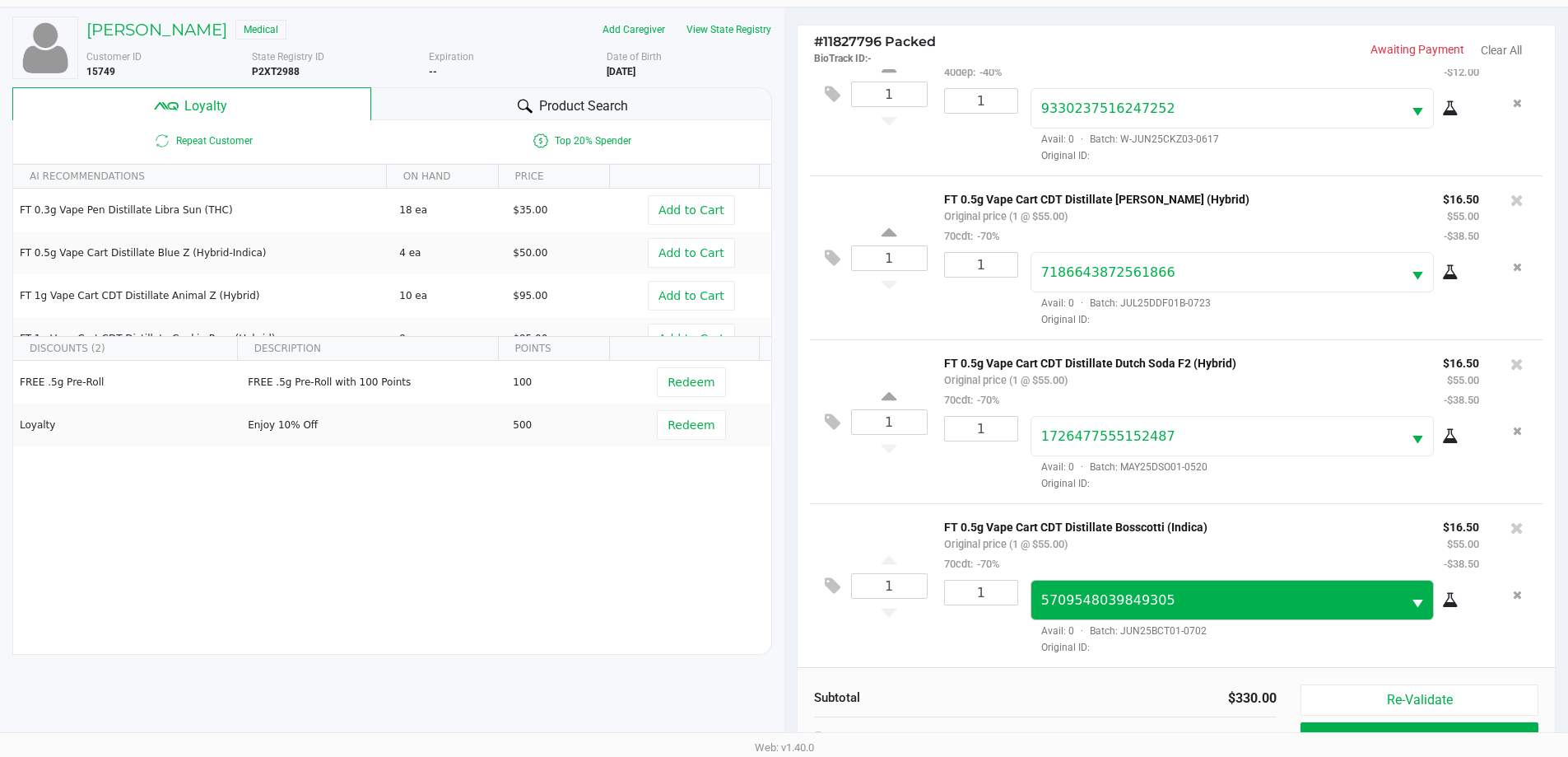
scroll to position [197, 0]
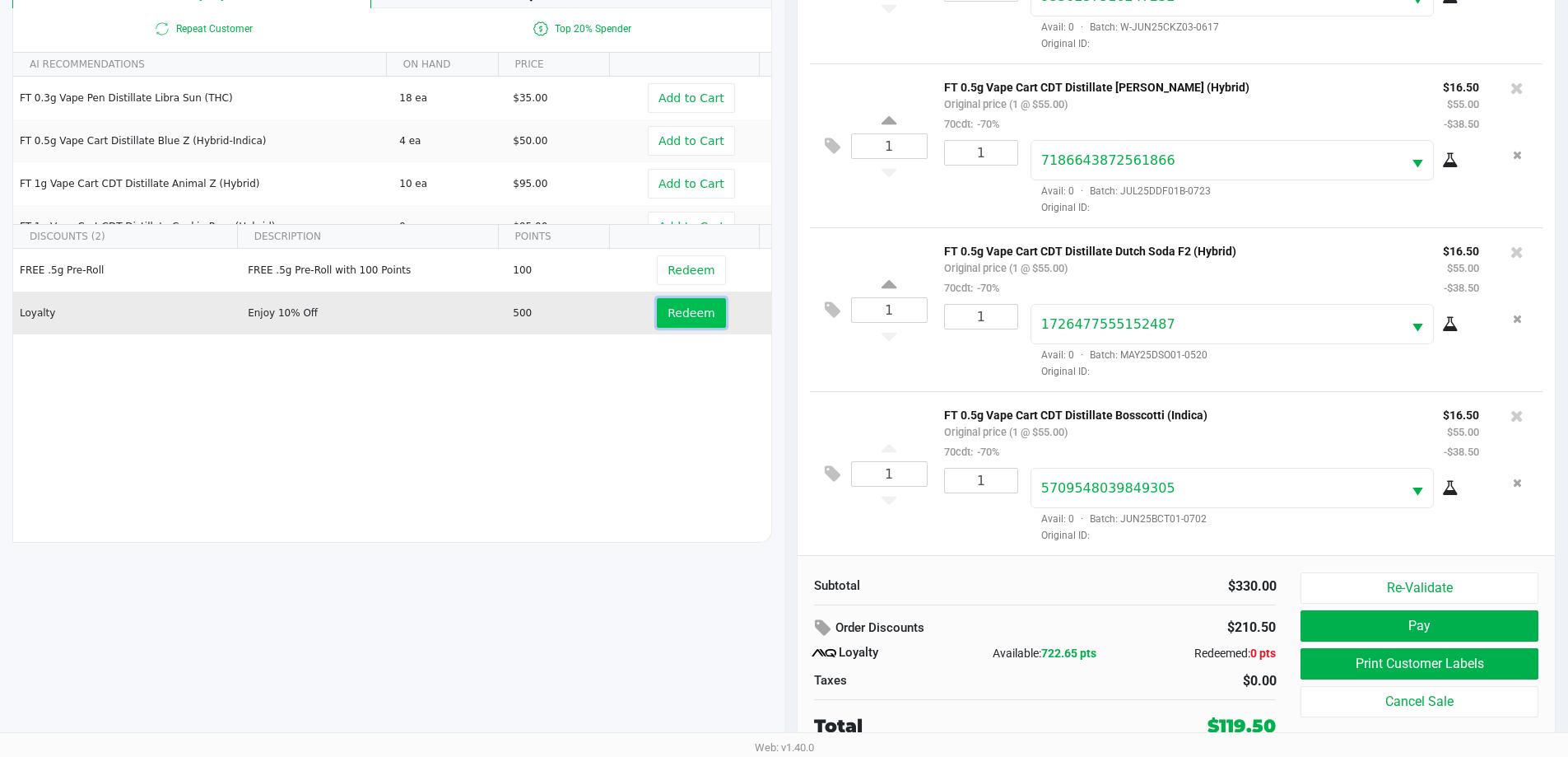
click at [688, 318] on span "Redeem" at bounding box center [691, 312] width 47 height 13
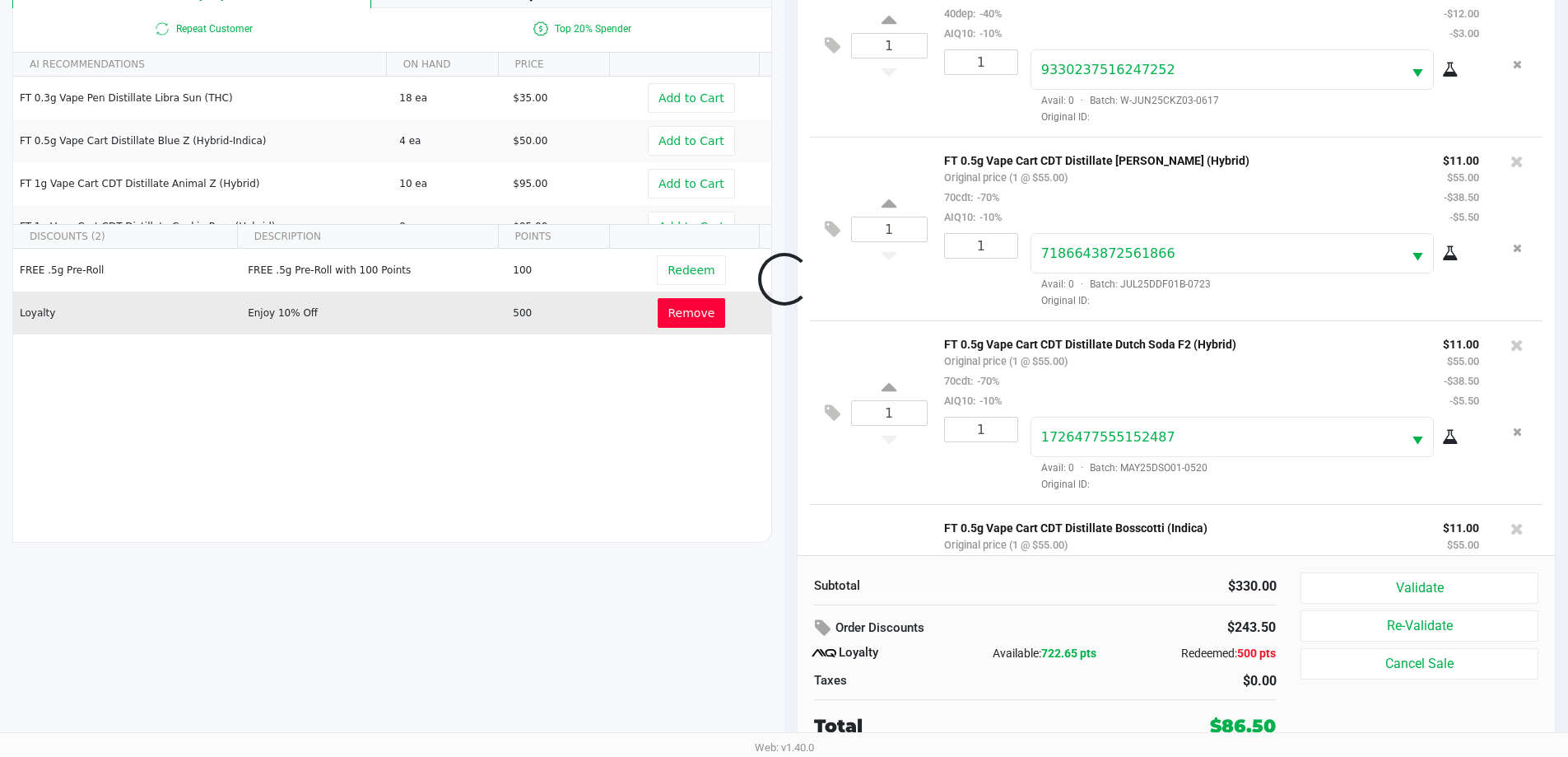
scroll to position [713, 0]
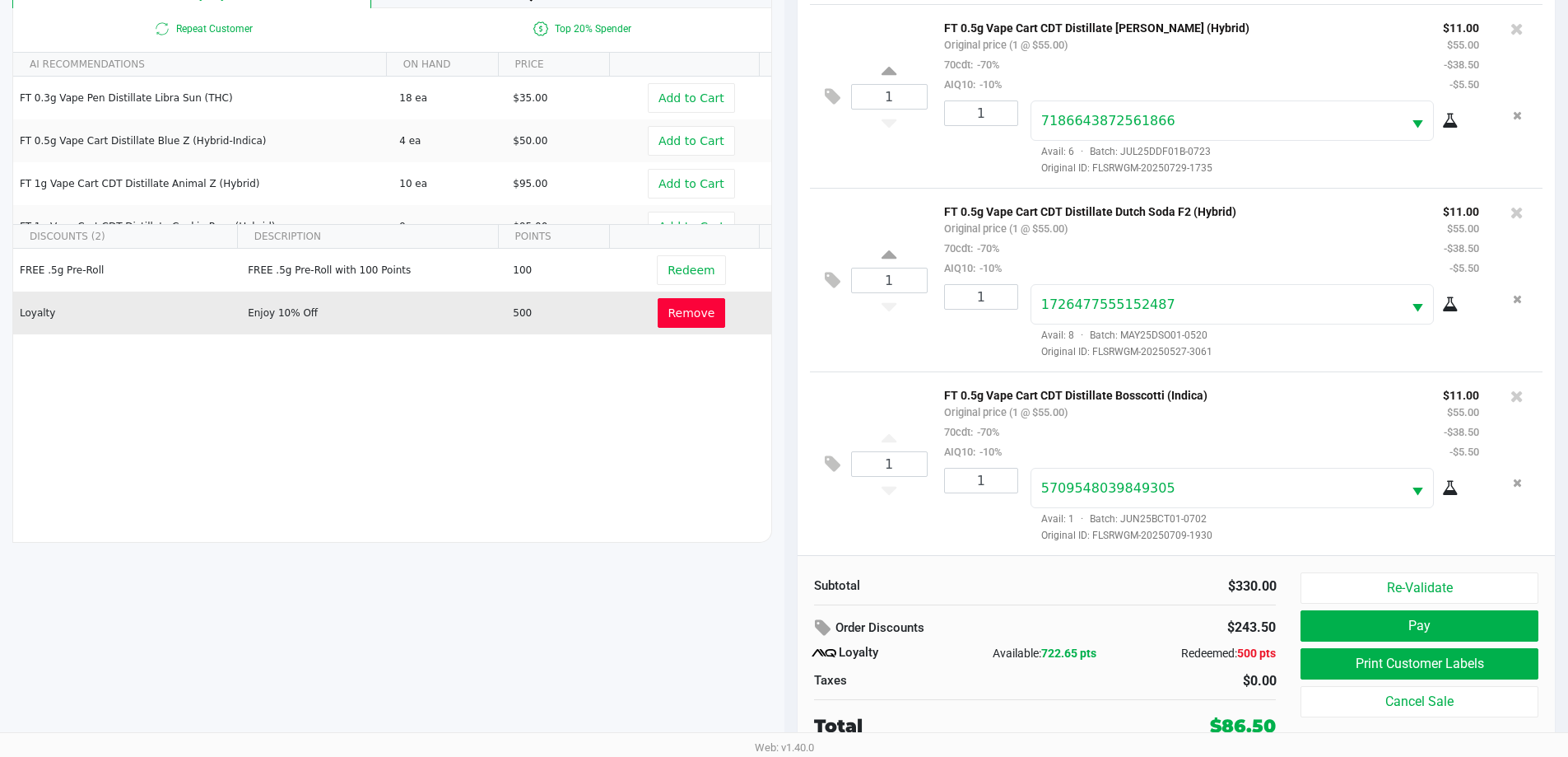
click at [684, 319] on span "Remove" at bounding box center [691, 312] width 47 height 13
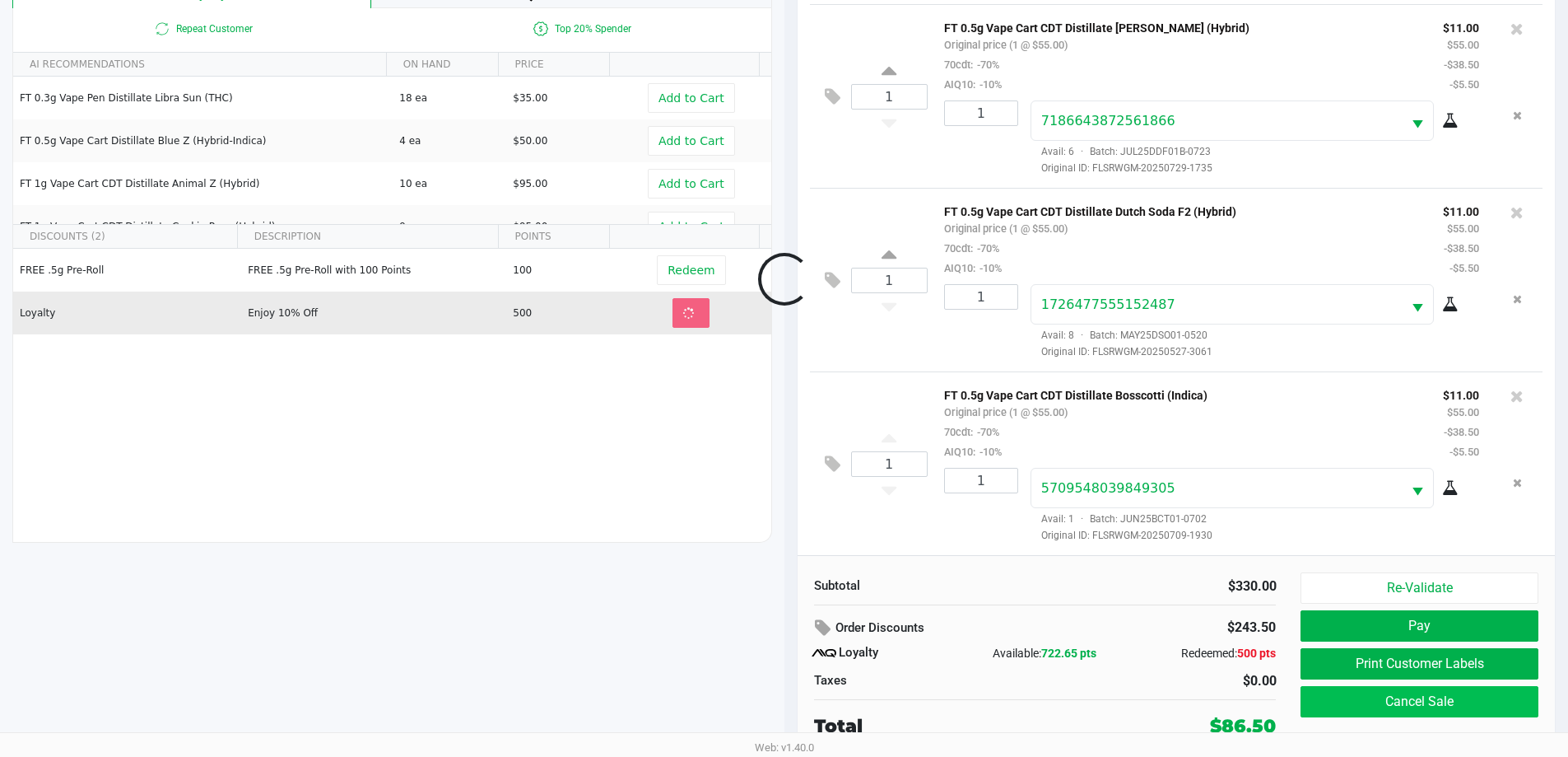
scroll to position [575, 0]
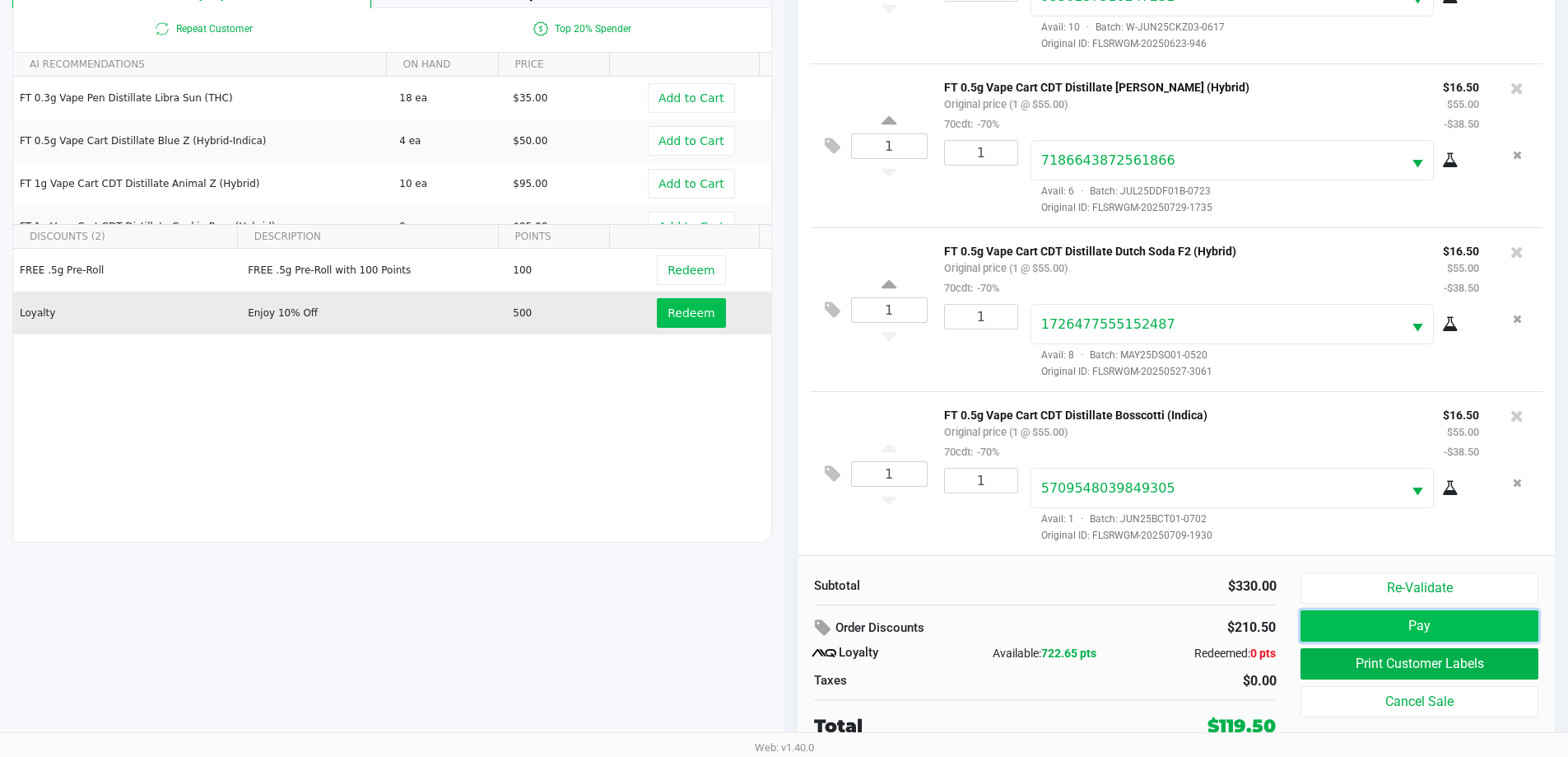
click at [787, 621] on button "Pay" at bounding box center [1419, 626] width 237 height 31
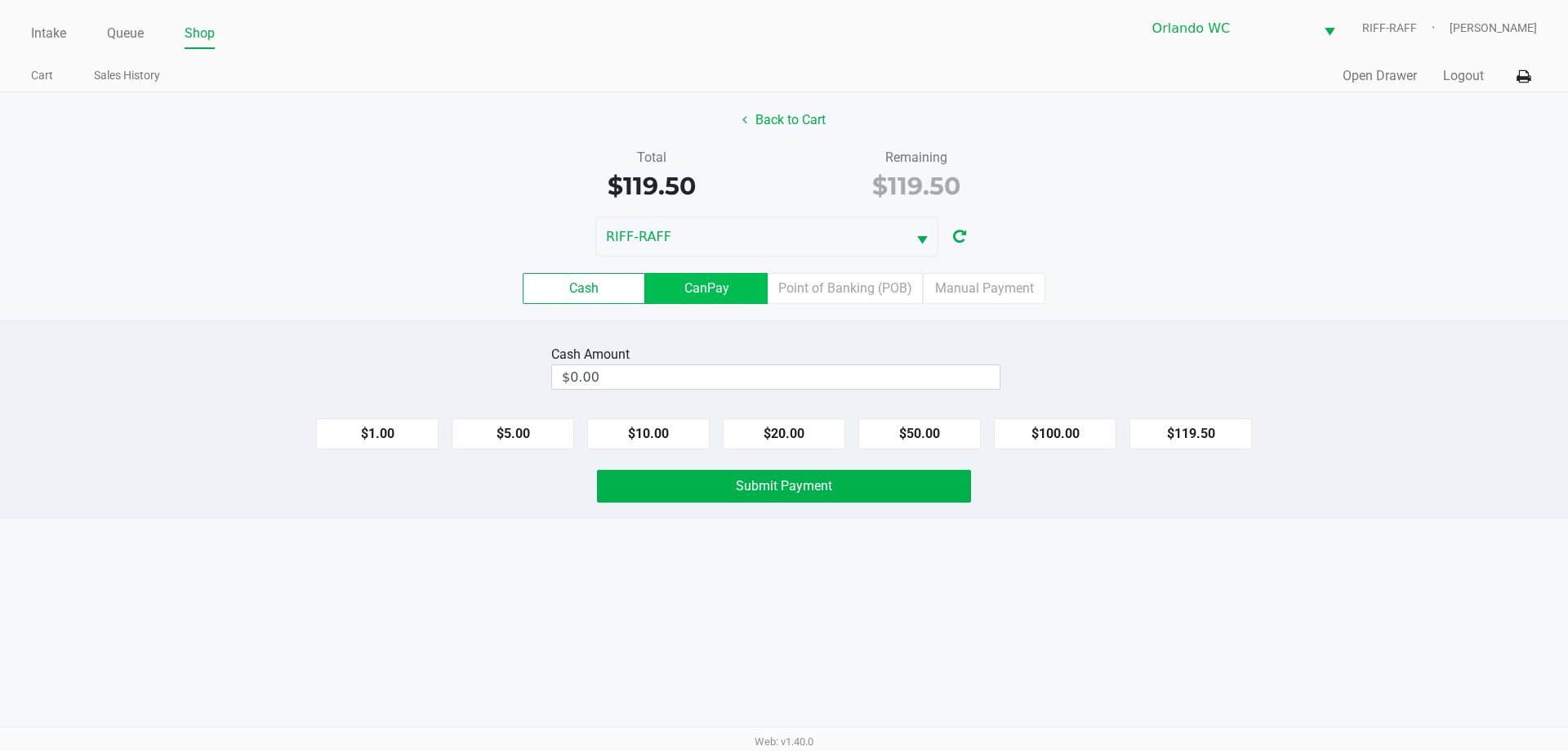
click at [694, 284] on label "CanPay" at bounding box center [707, 289] width 123 height 31
click at [0, 0] on 2 "CanPay" at bounding box center [0, 0] width 0 height 0
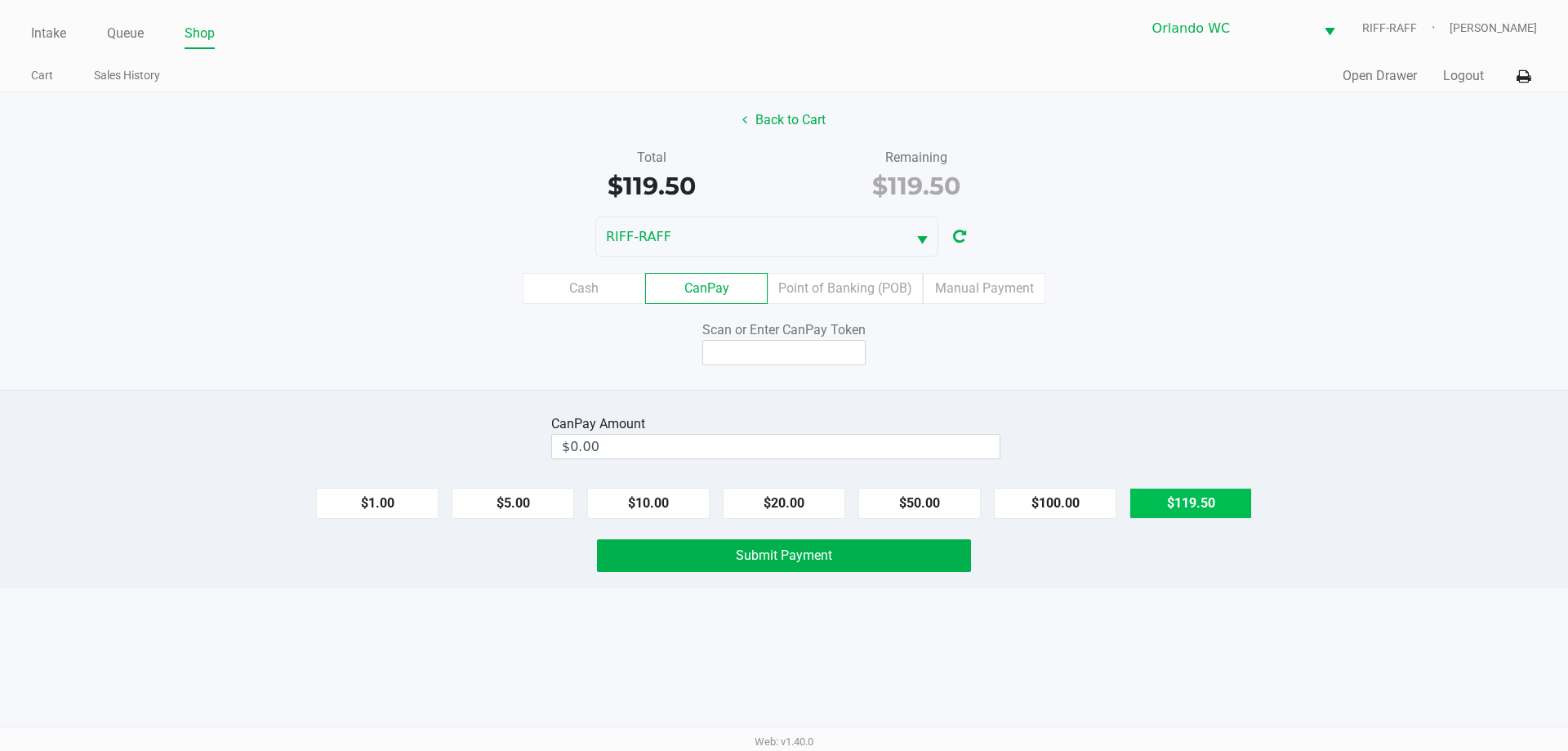
click at [781, 513] on button "$119.50" at bounding box center [1191, 503] width 123 height 31
type input "$119.50"
click at [781, 350] on input at bounding box center [784, 353] width 163 height 26
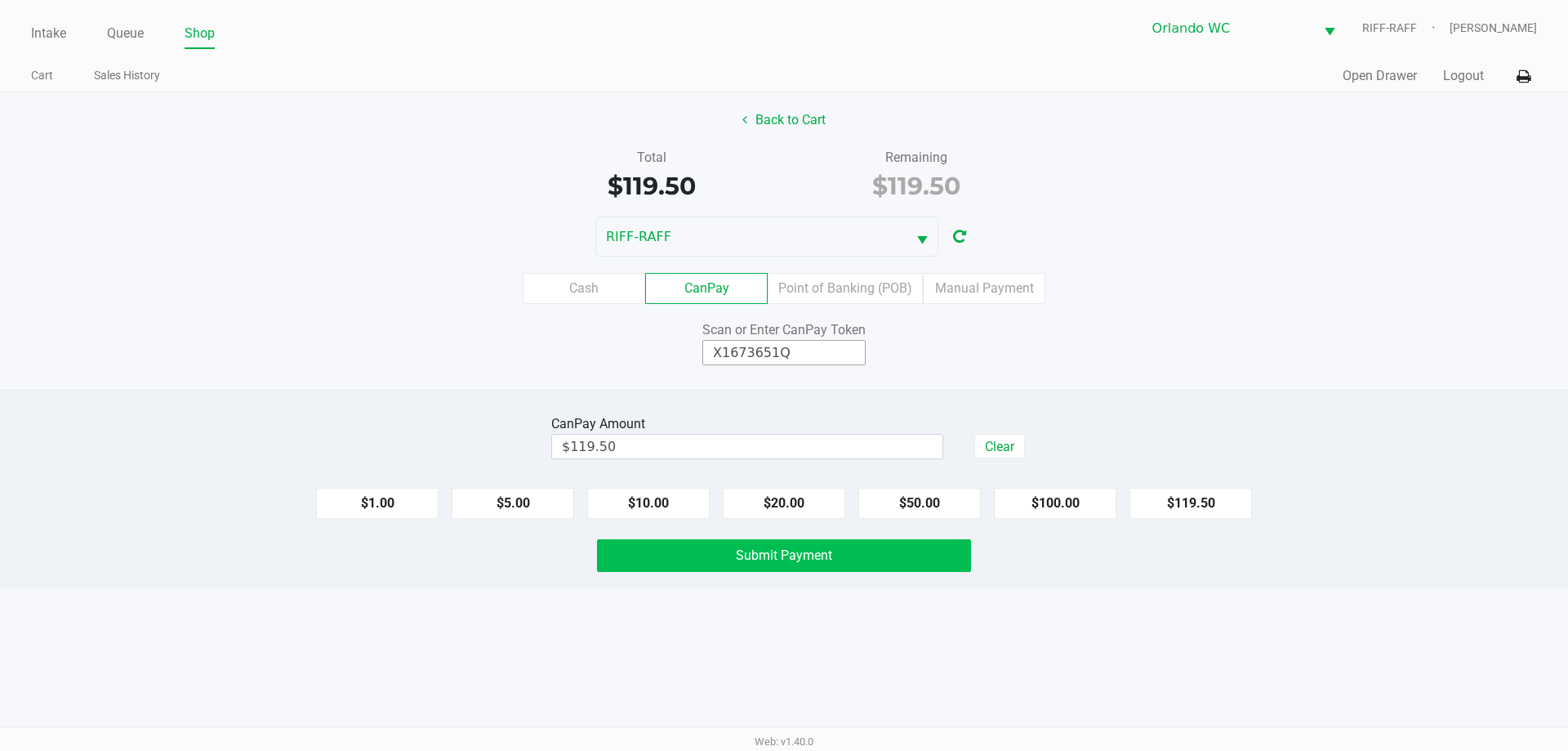
type input "X1673651Q"
click at [781, 557] on button "Submit Payment" at bounding box center [783, 555] width 374 height 32
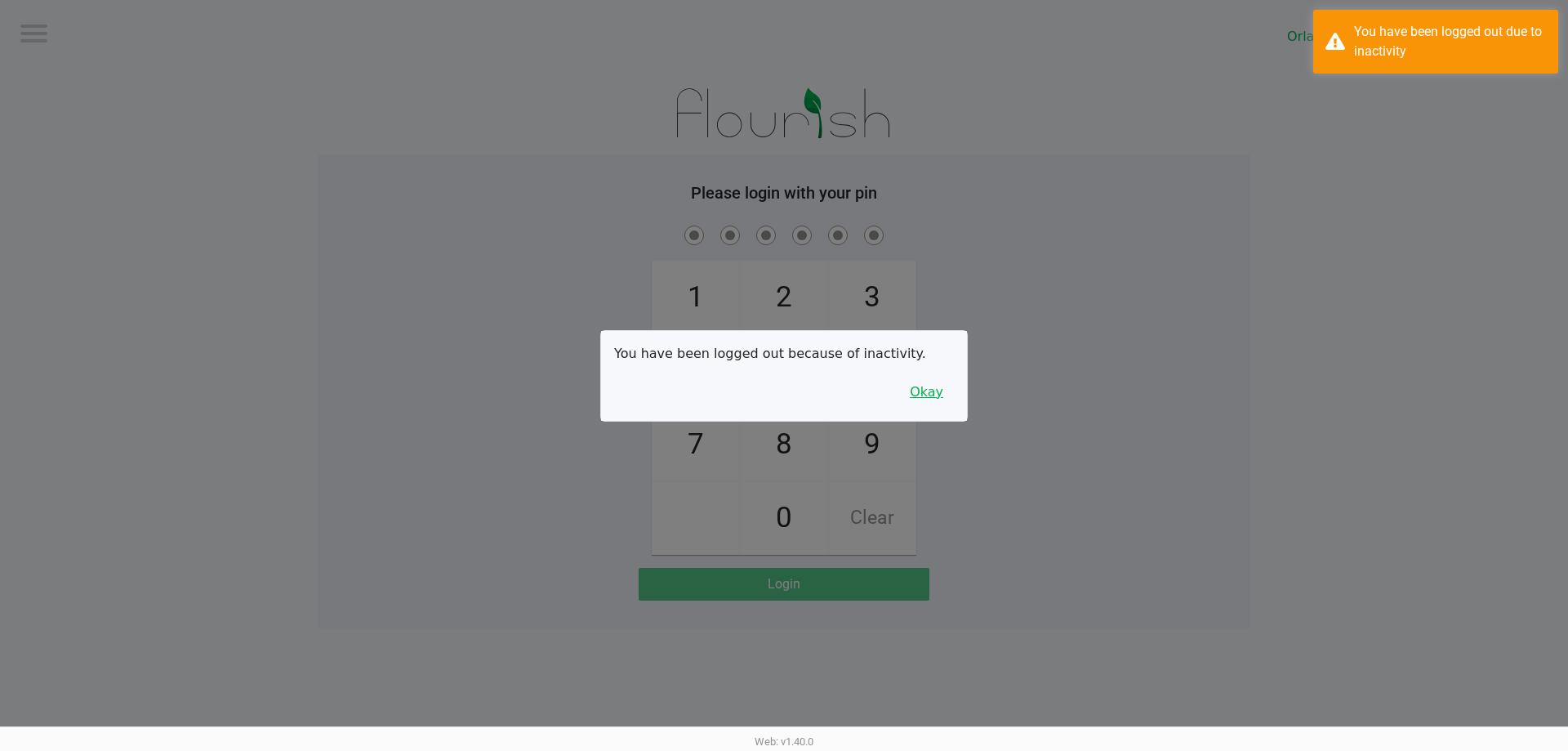
drag, startPoint x: 929, startPoint y: 396, endPoint x: 918, endPoint y: 203, distance: 193.3
click at [781, 391] on button "Okay" at bounding box center [927, 392] width 54 height 31
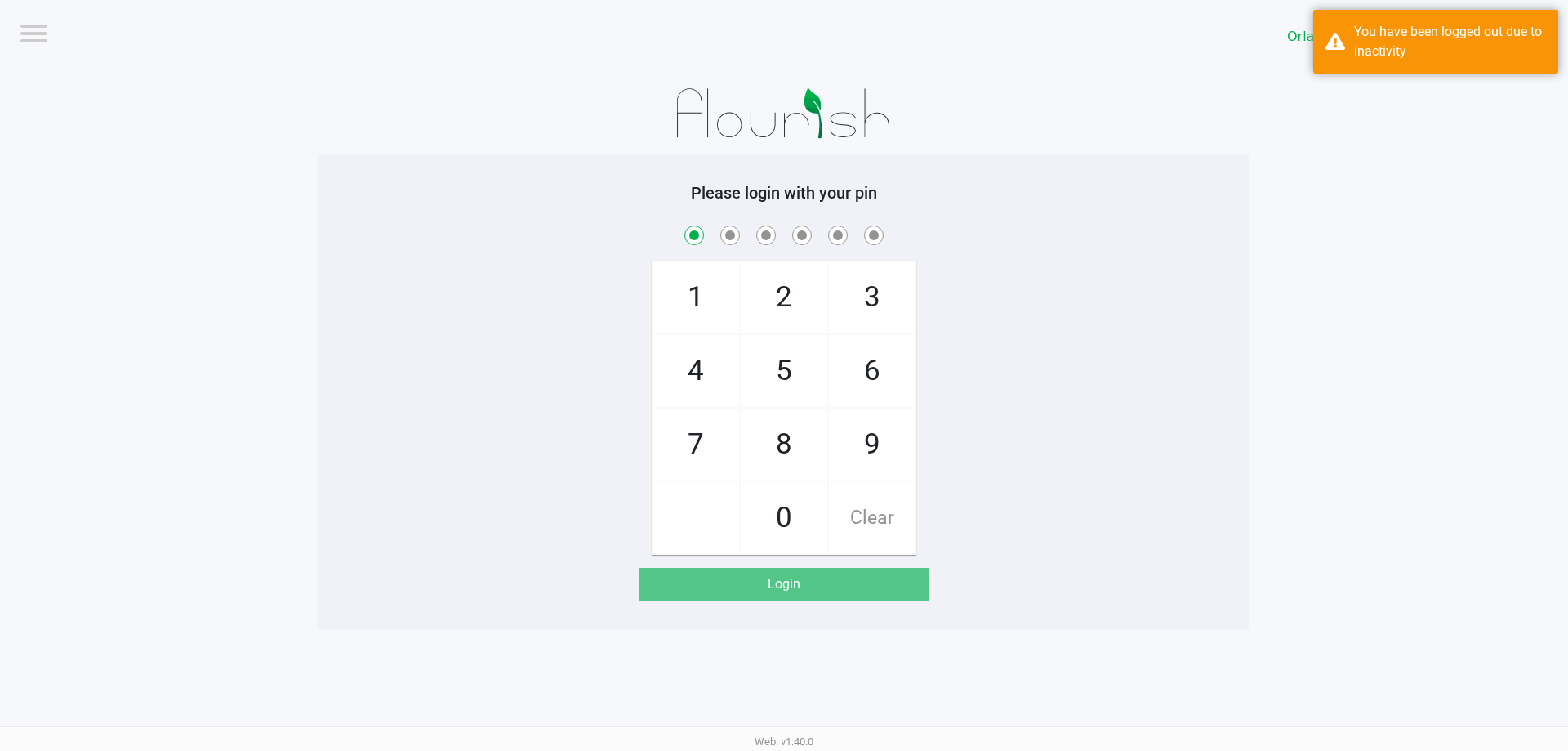
checkbox input "true"
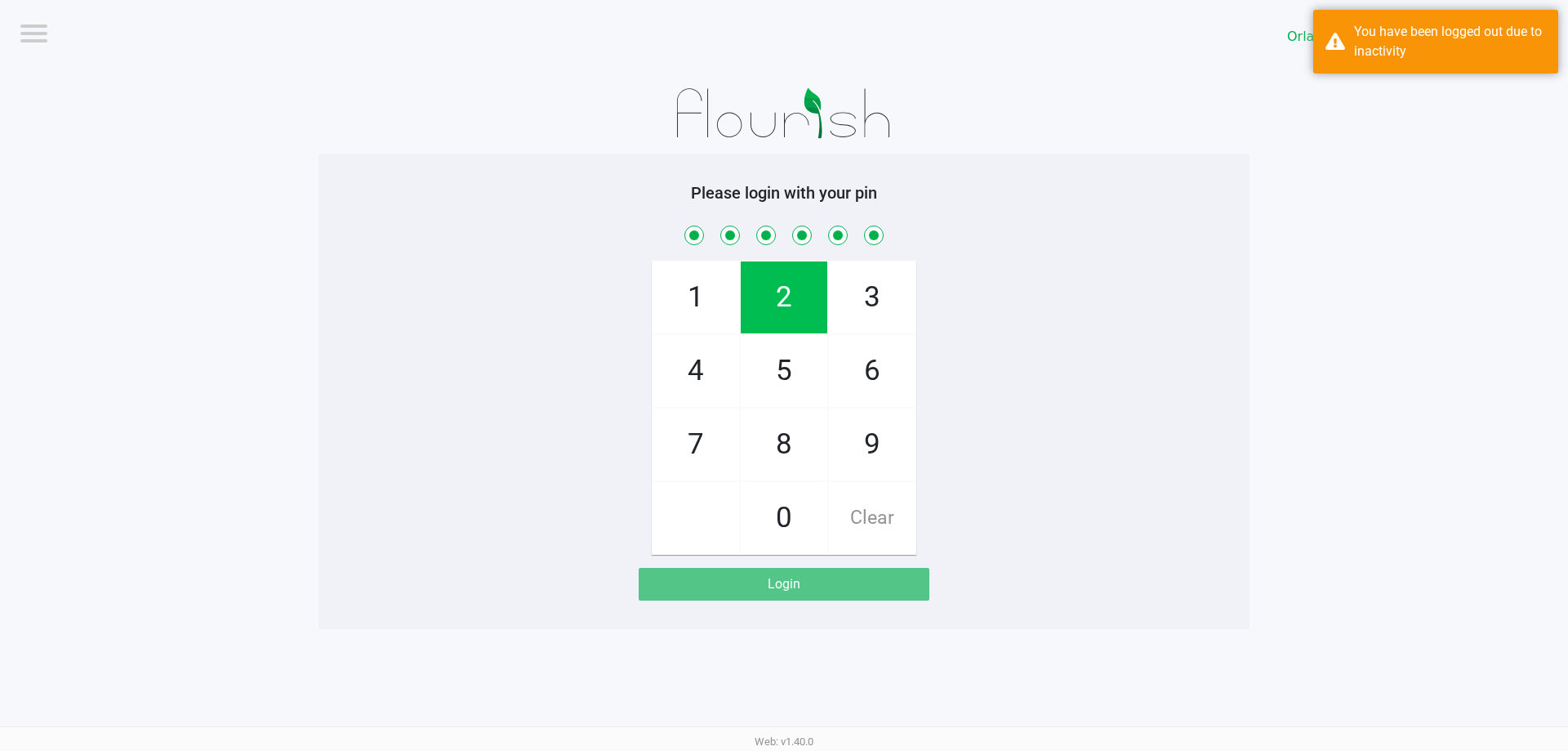
checkbox input "true"
checkbox input "false"
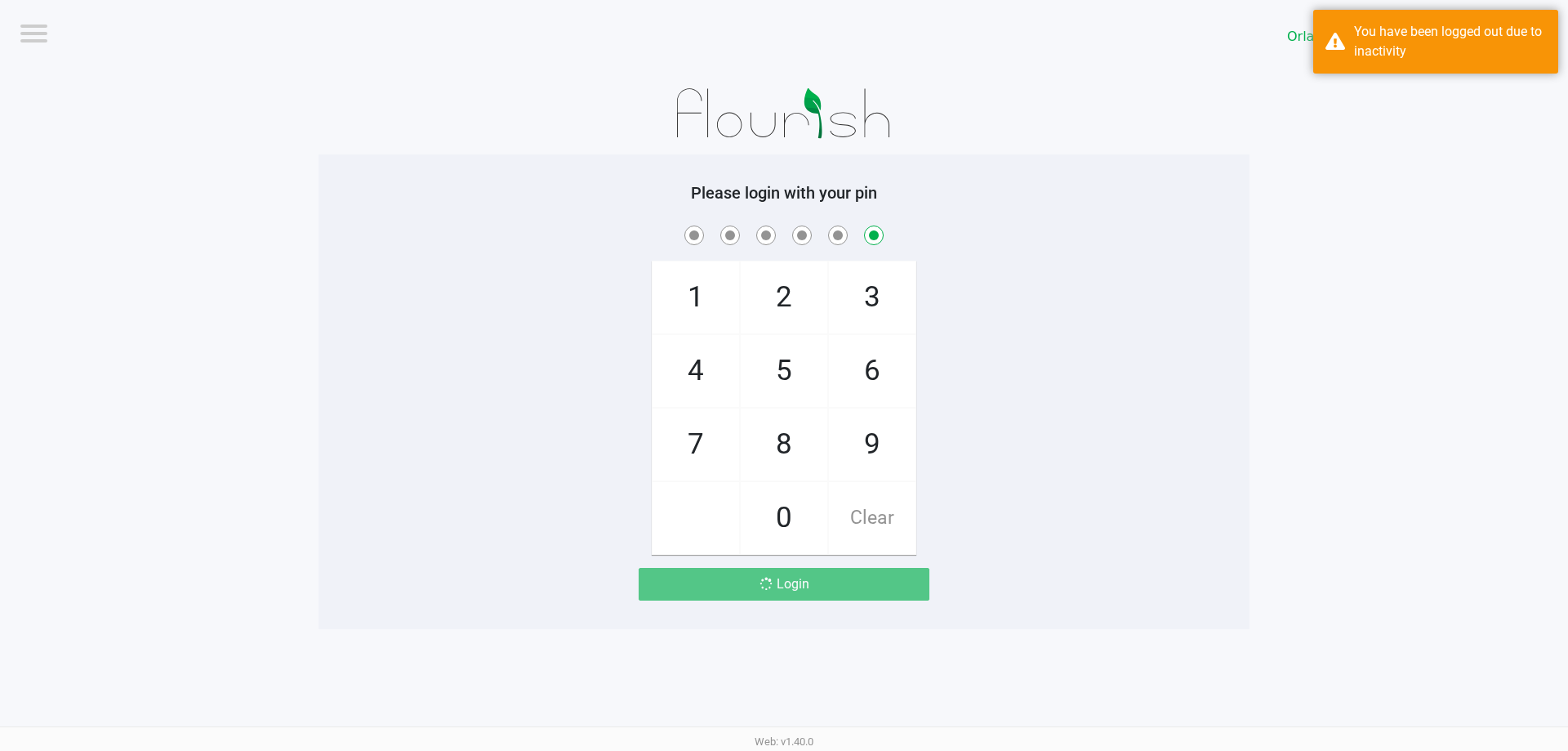
checkbox input "false"
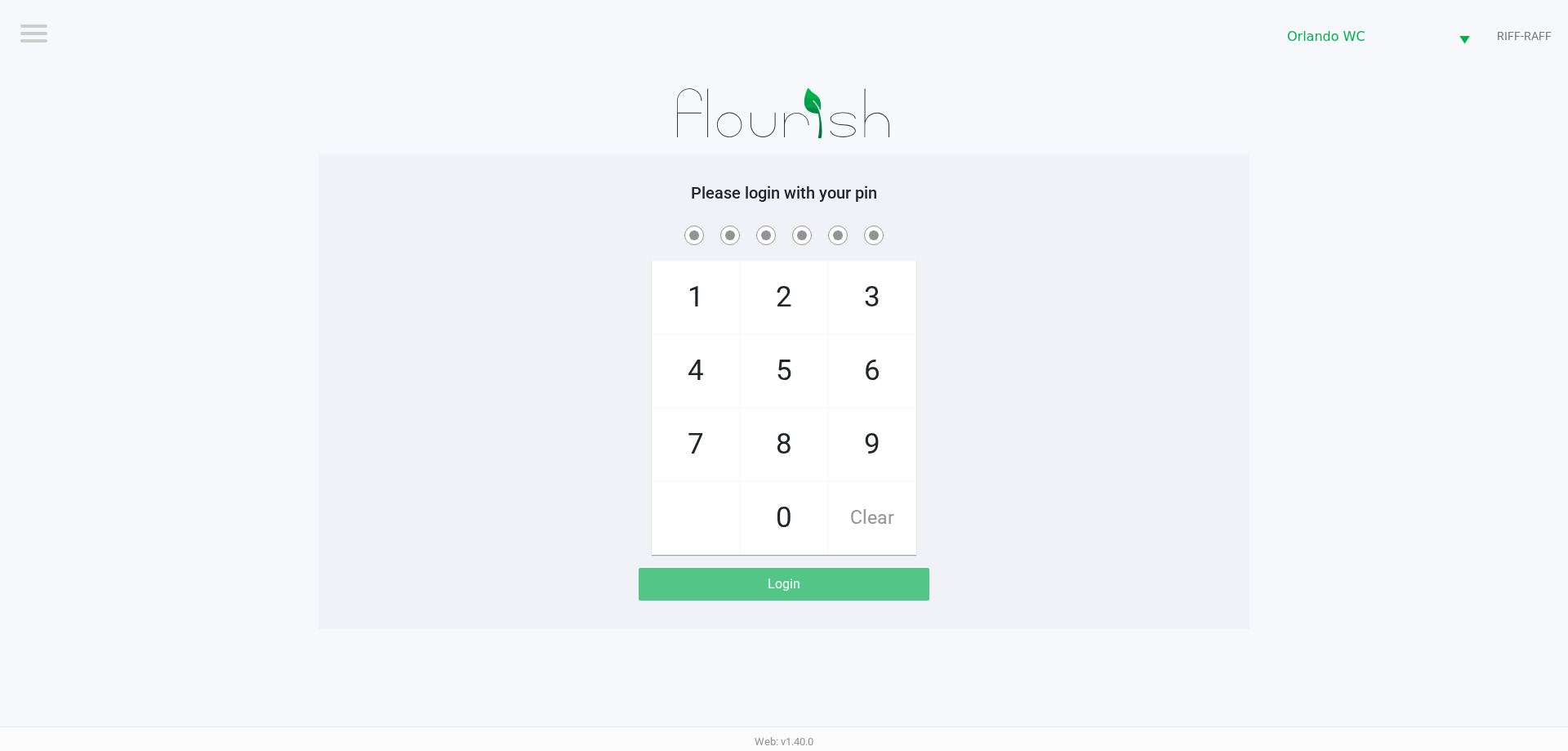
checkbox input "true"
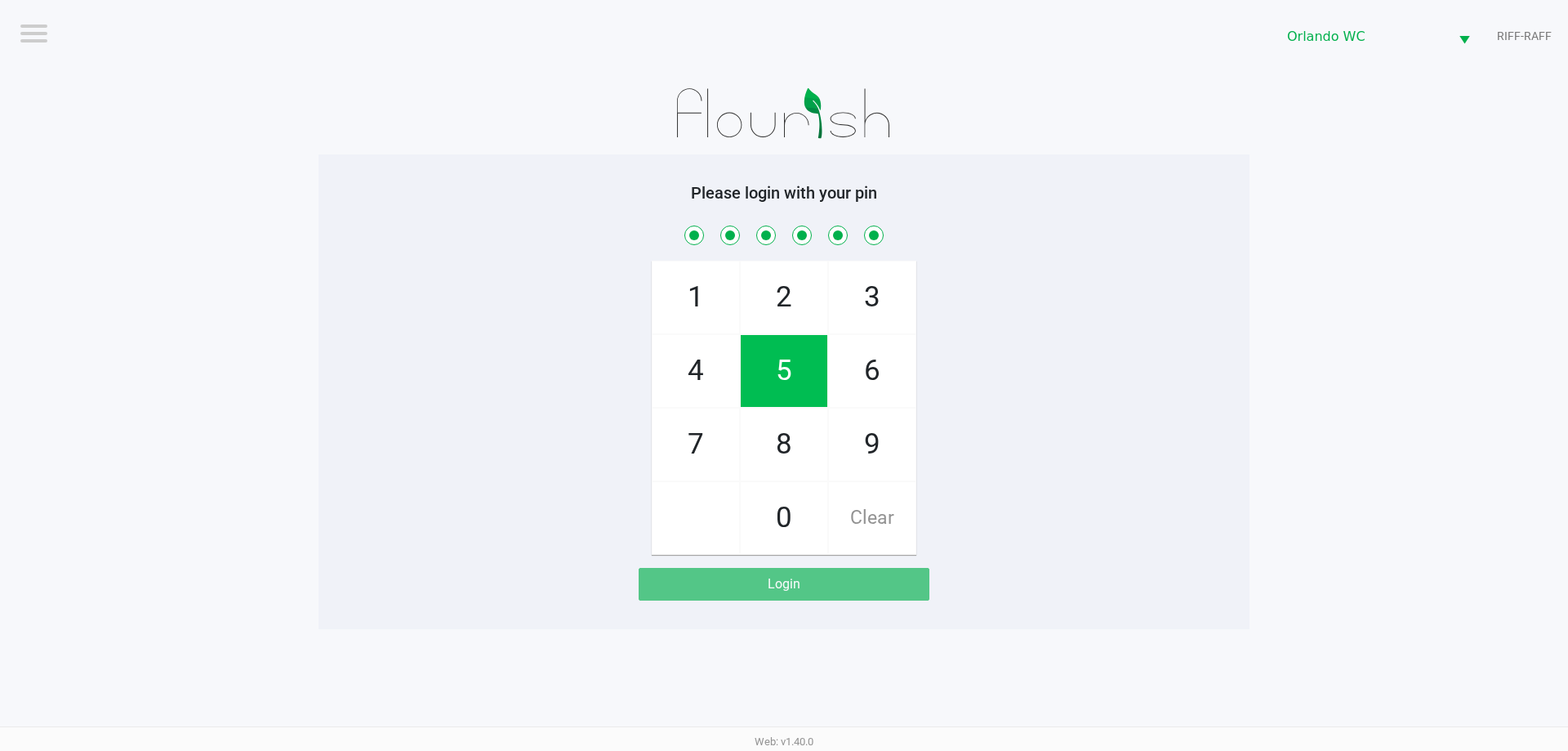
checkbox input "true"
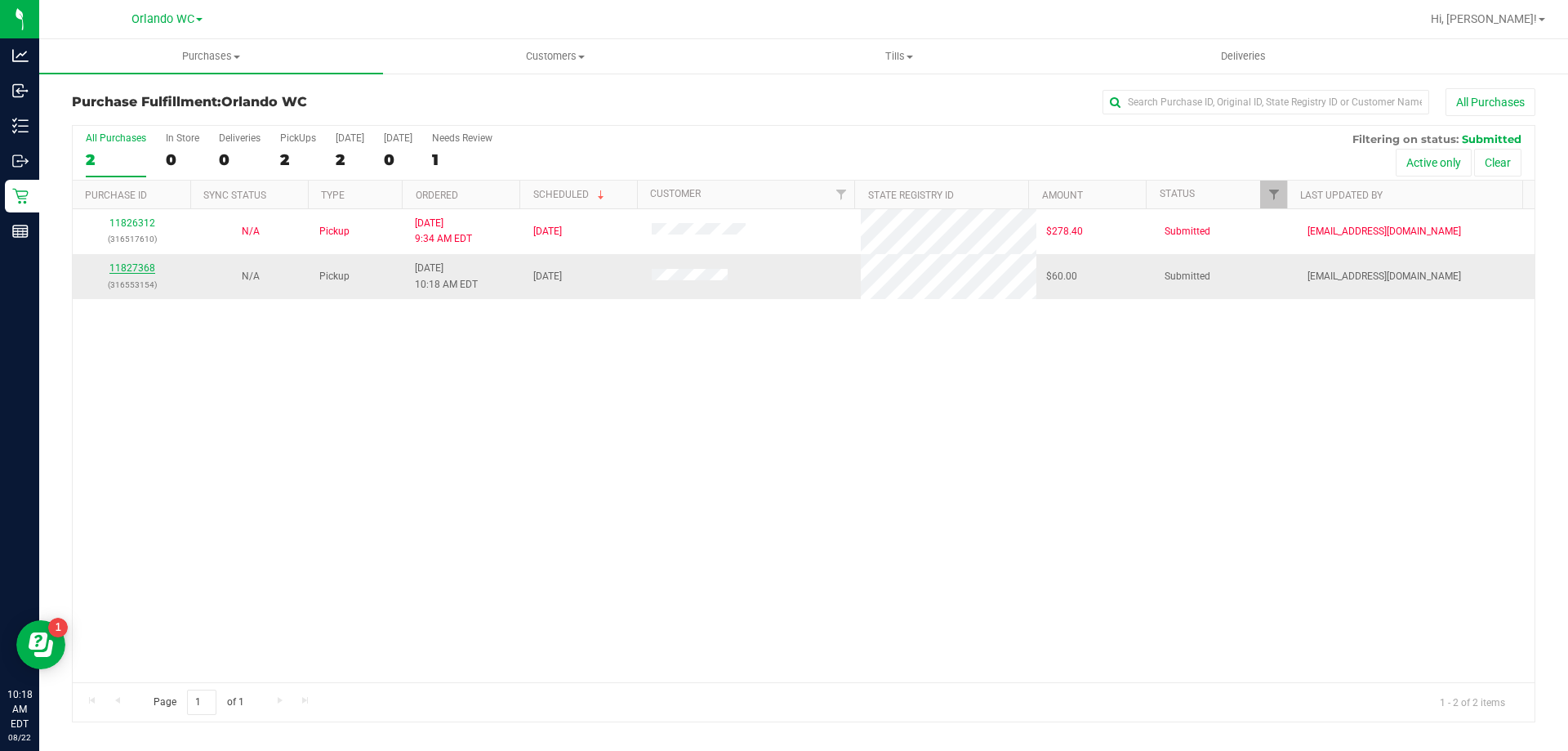
click at [120, 273] on link "11827368" at bounding box center [133, 267] width 46 height 11
click at [133, 267] on link "11827372" at bounding box center [133, 267] width 46 height 11
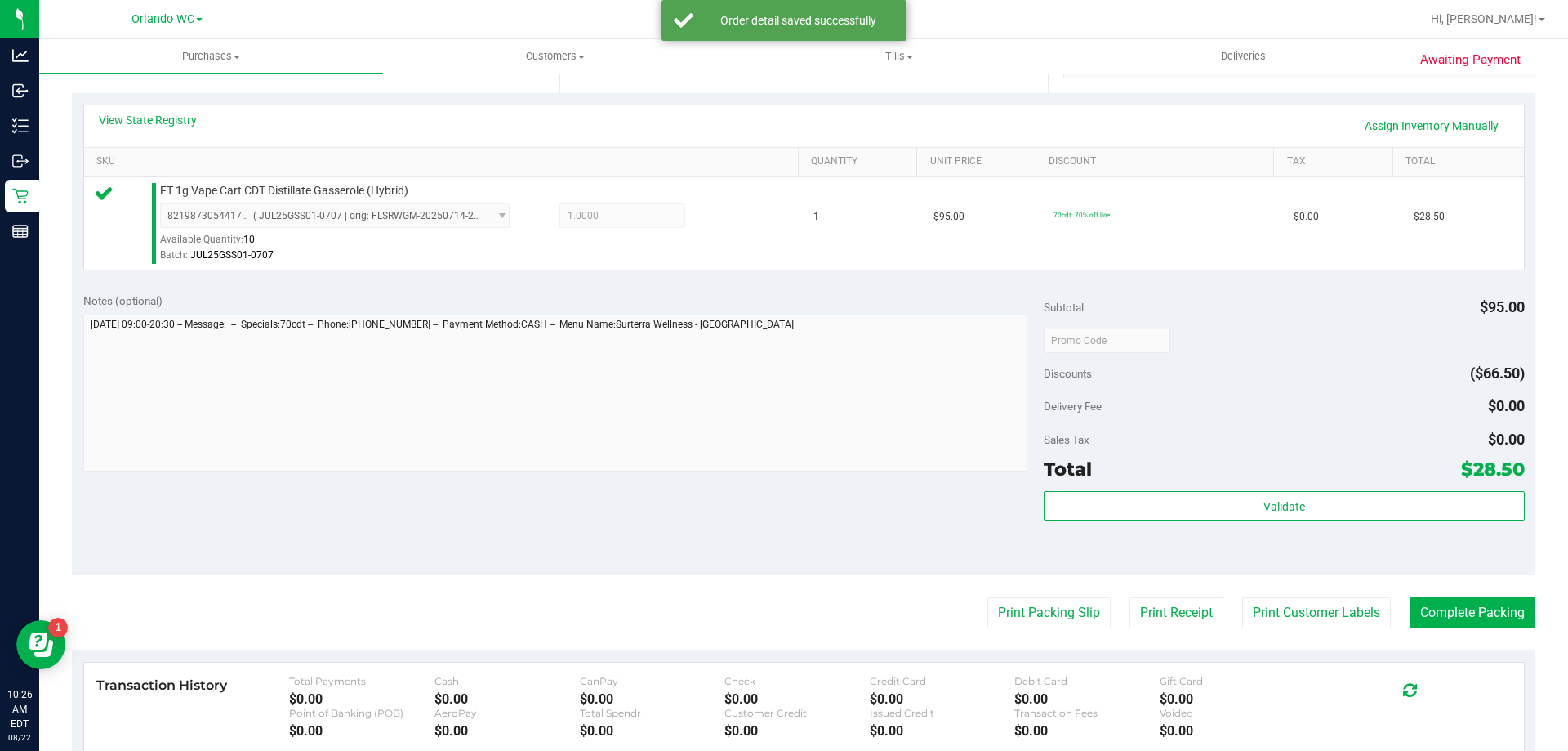
scroll to position [416, 0]
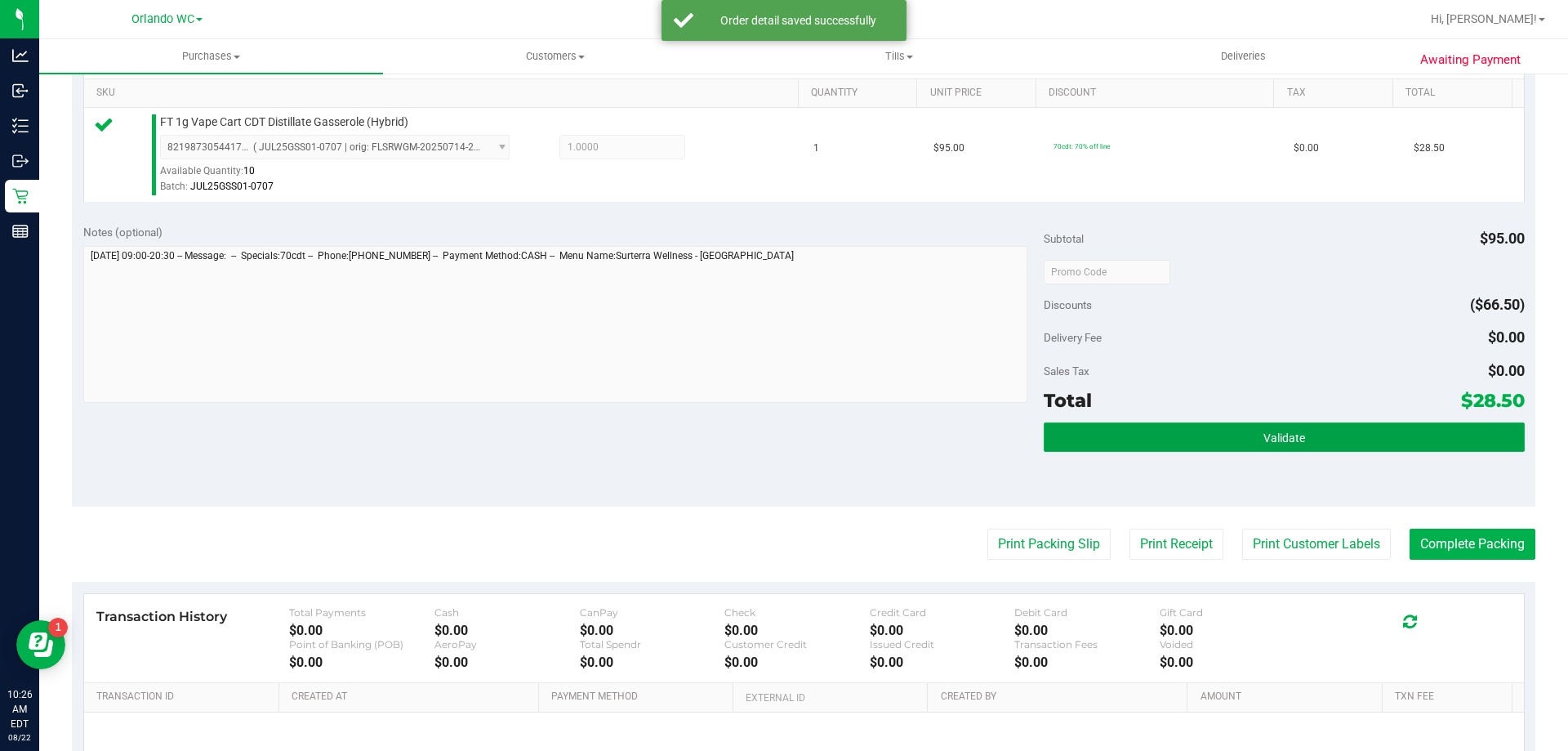
click at [1278, 422] on button "Validate" at bounding box center [1284, 437] width 480 height 30
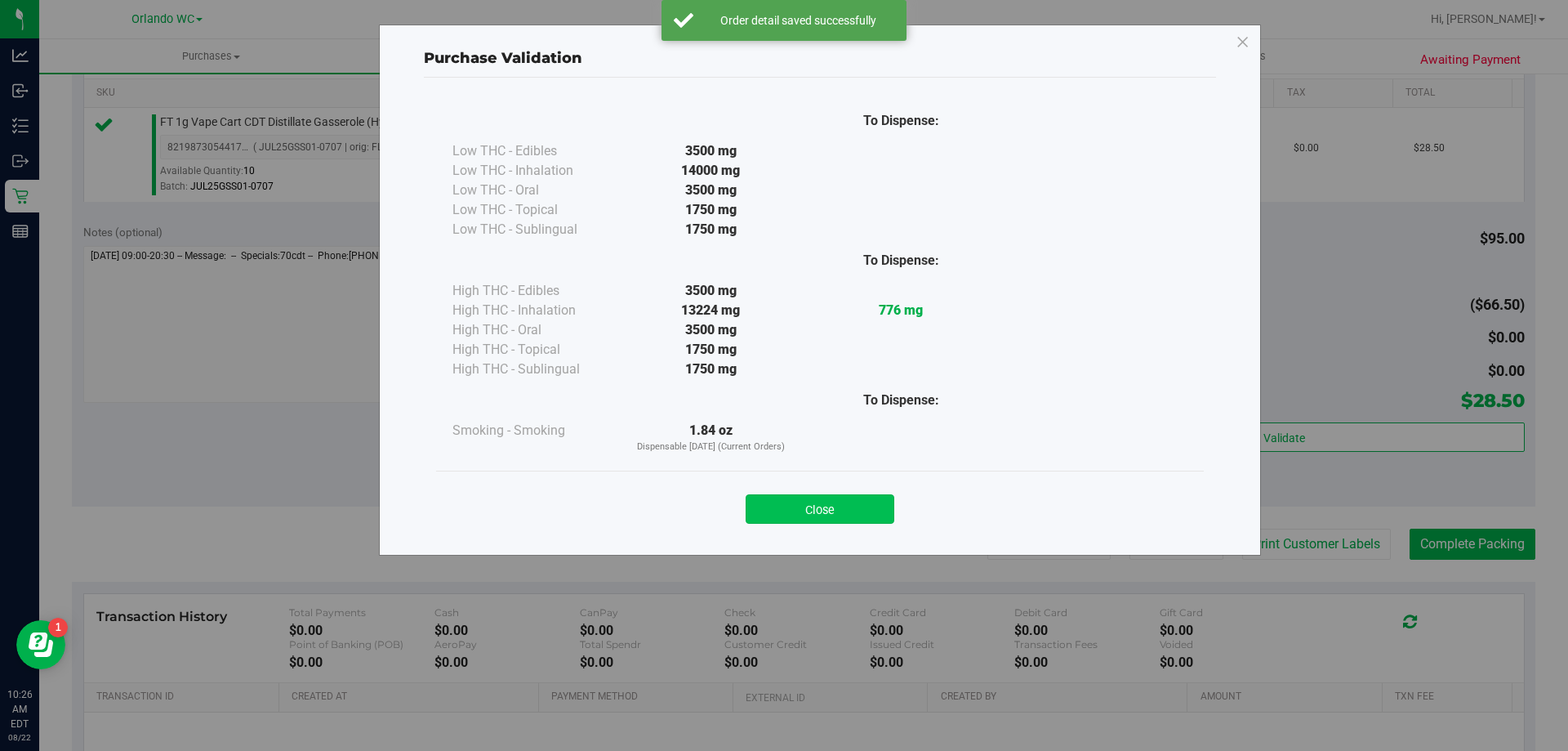
click at [848, 505] on button "Close" at bounding box center [820, 509] width 149 height 30
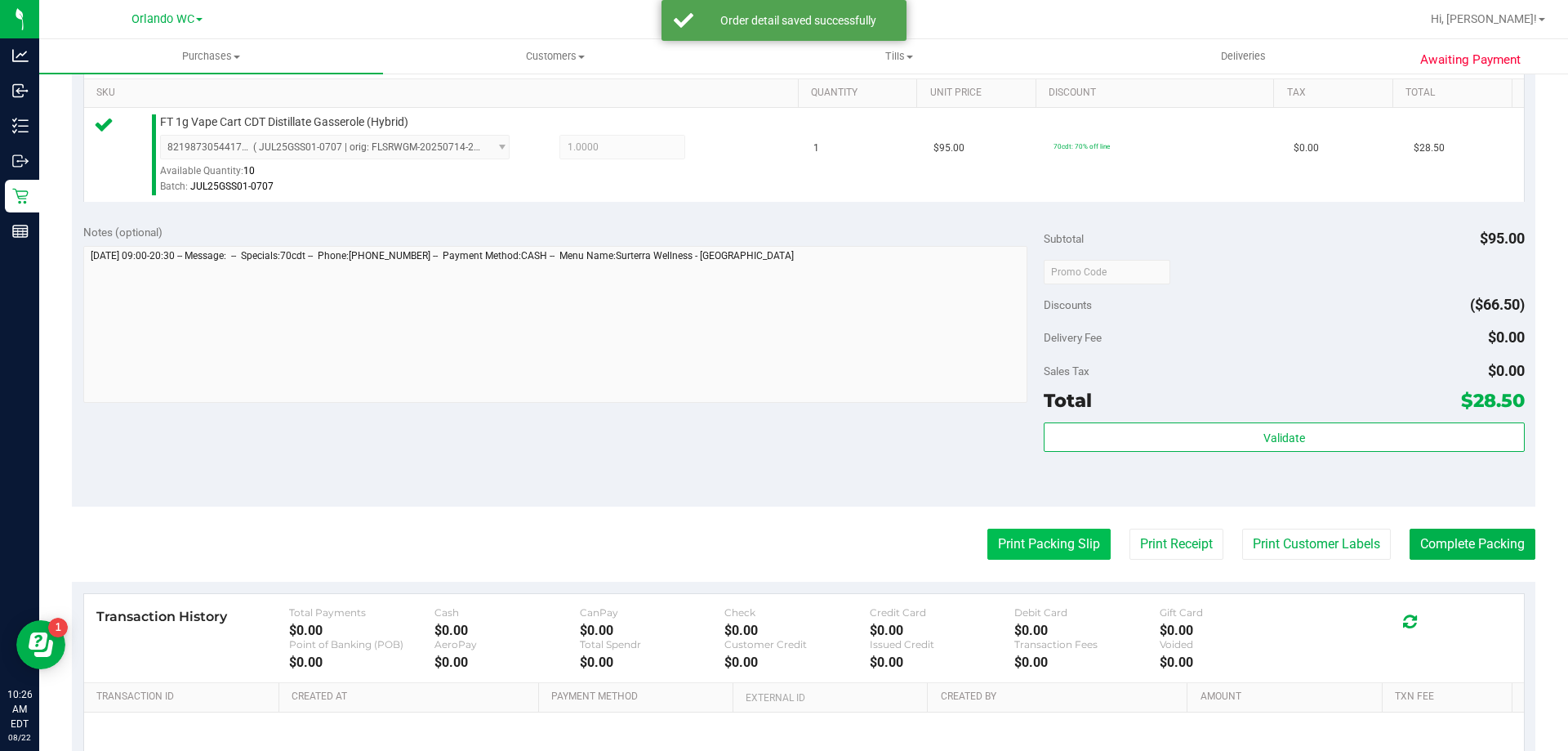
click at [1052, 533] on button "Print Packing Slip" at bounding box center [1049, 544] width 123 height 31
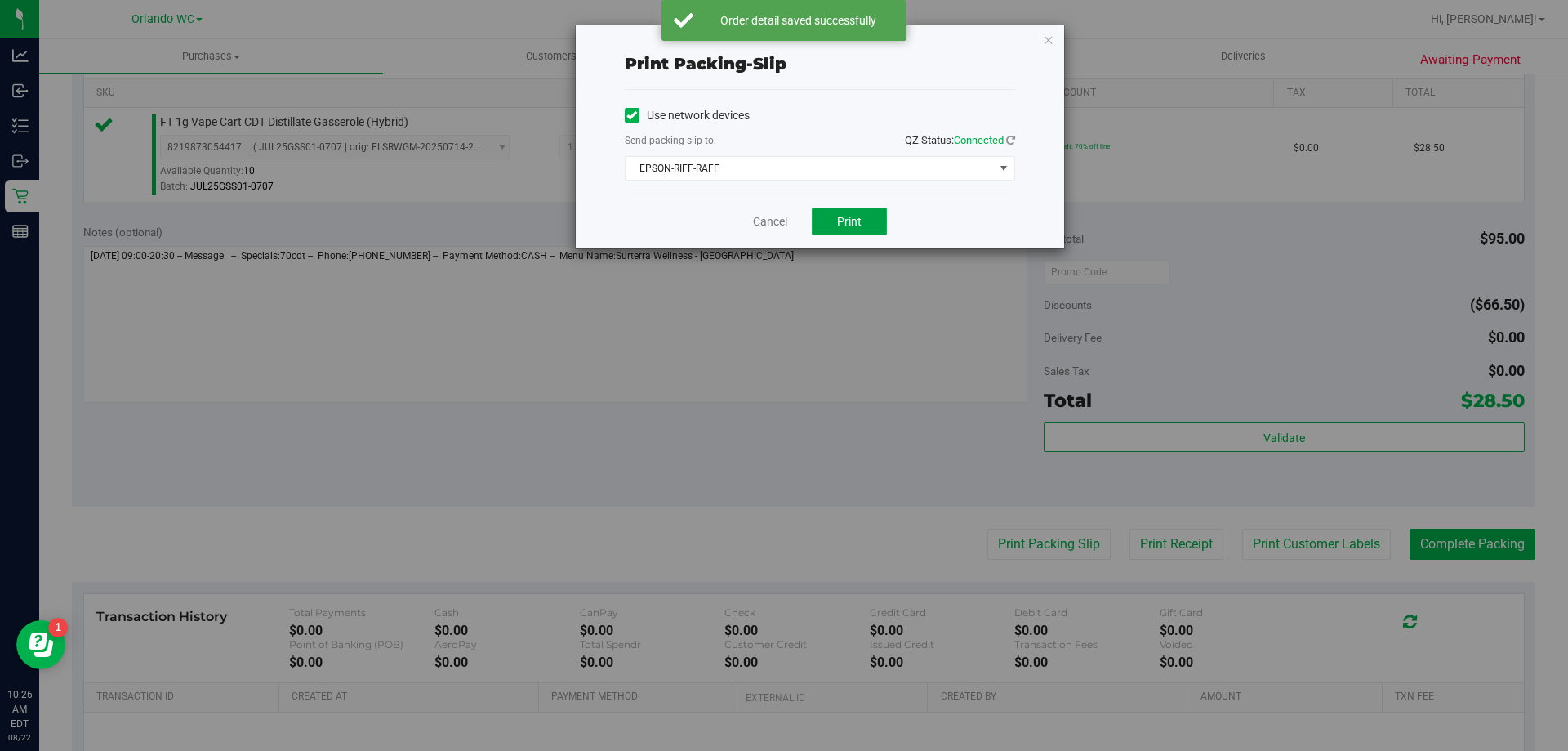
click at [849, 218] on span "Print" at bounding box center [850, 221] width 25 height 13
click at [1050, 37] on icon "button" at bounding box center [1048, 39] width 11 height 20
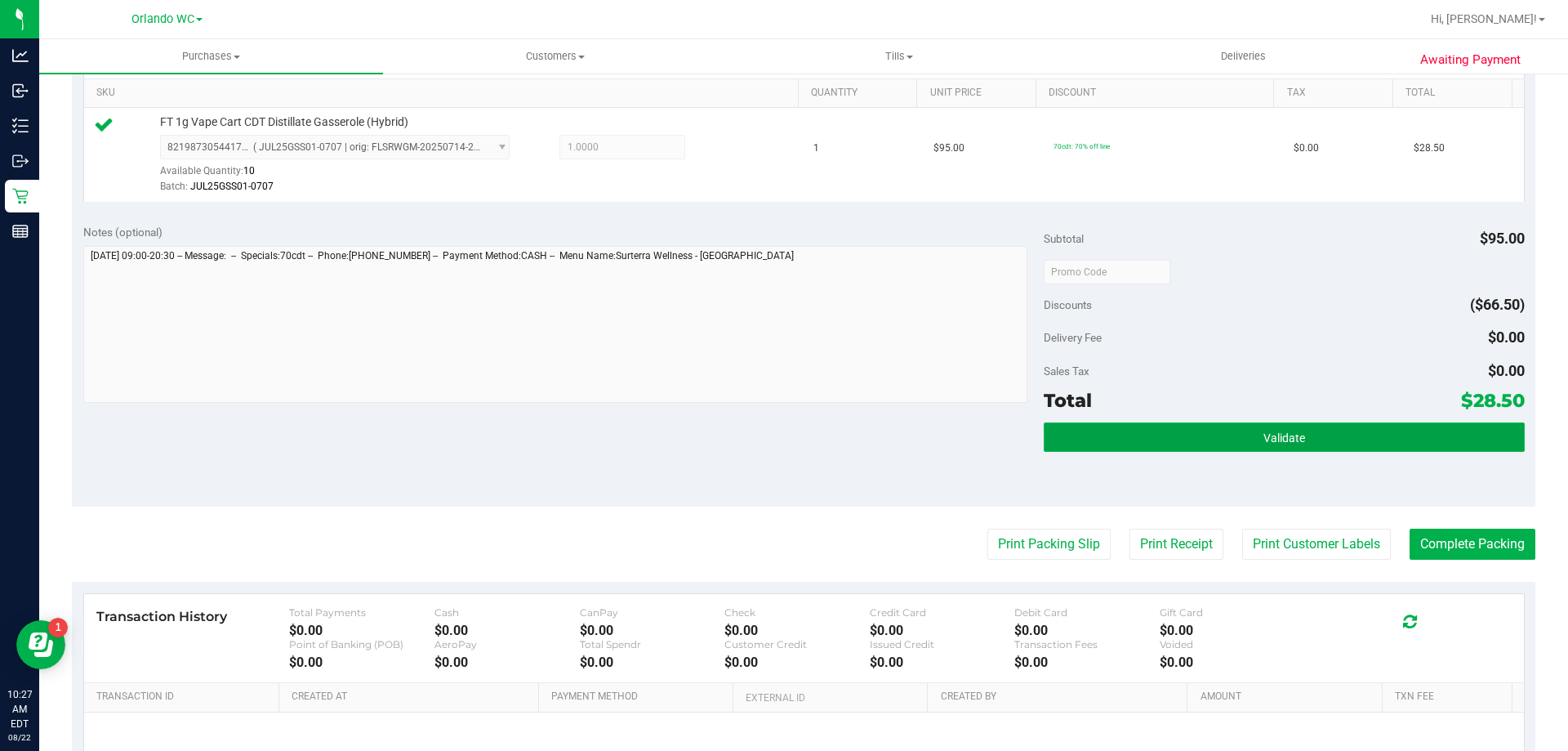
click at [1268, 427] on button "Validate" at bounding box center [1284, 437] width 480 height 30
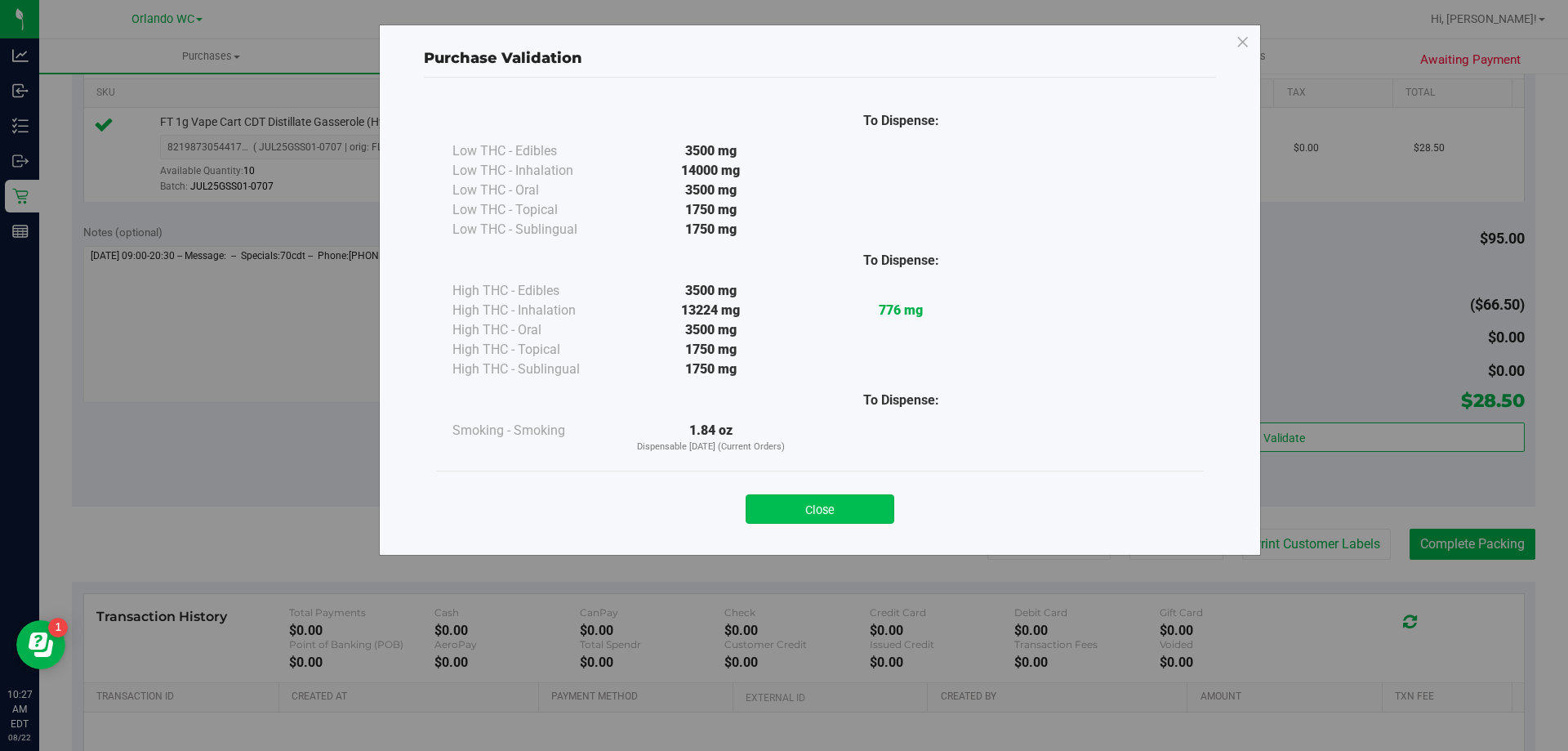
click at [817, 512] on button "Close" at bounding box center [820, 509] width 149 height 30
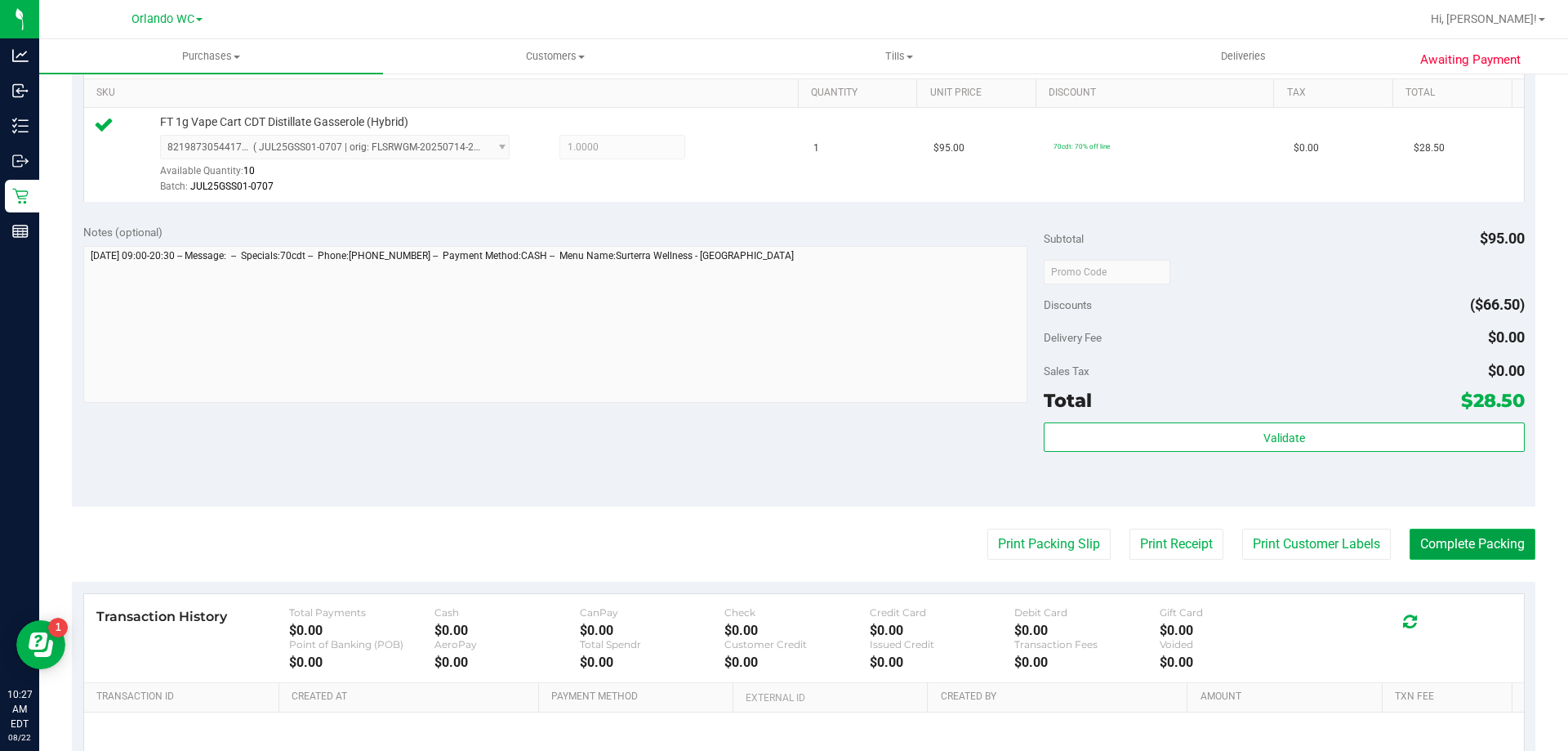
click at [1490, 543] on button "Complete Packing" at bounding box center [1473, 544] width 126 height 31
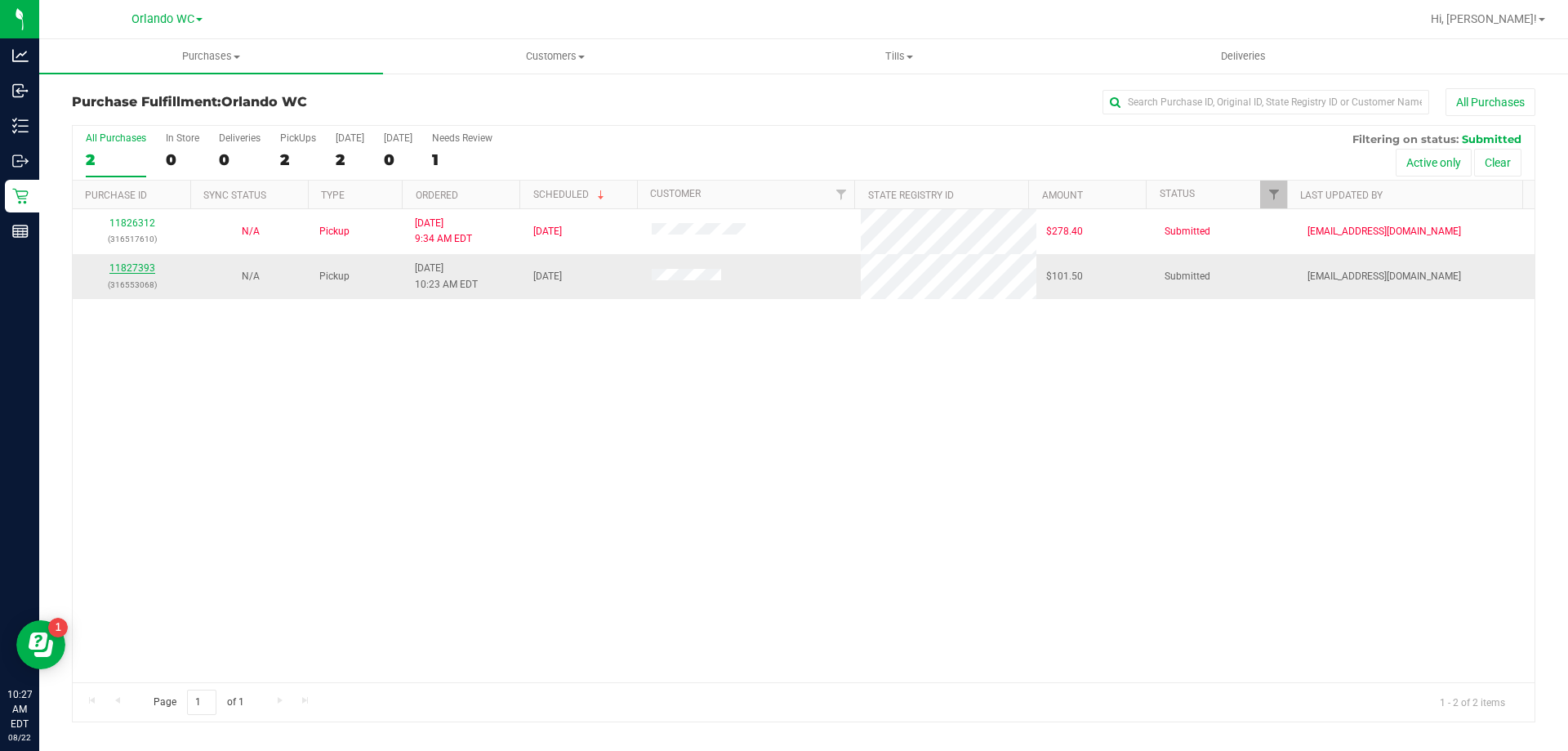
click at [130, 271] on link "11827393" at bounding box center [133, 267] width 46 height 11
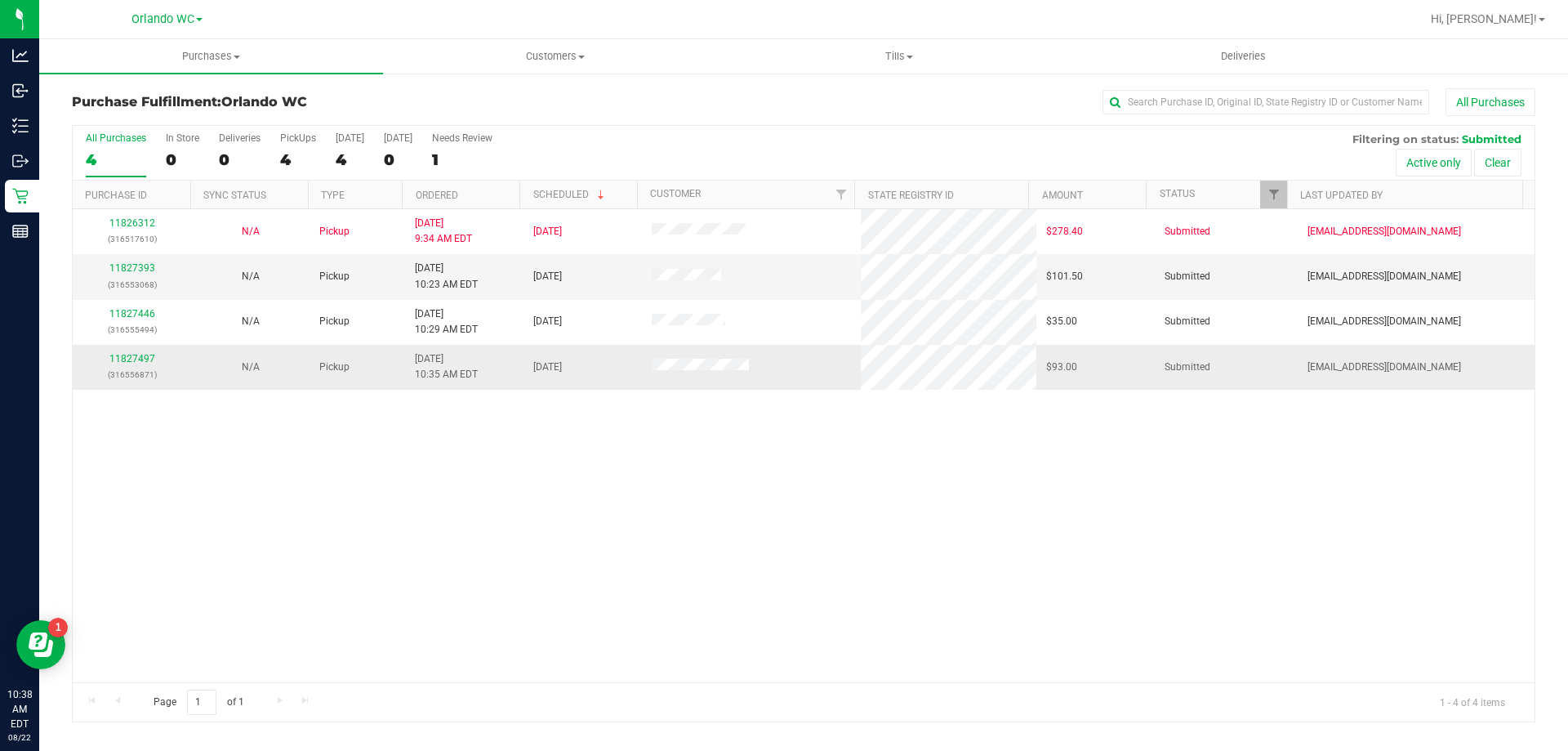
click at [145, 351] on td "11827497 (316556871)" at bounding box center [131, 367] width 118 height 44
click at [145, 355] on link "11827497" at bounding box center [133, 358] width 46 height 11
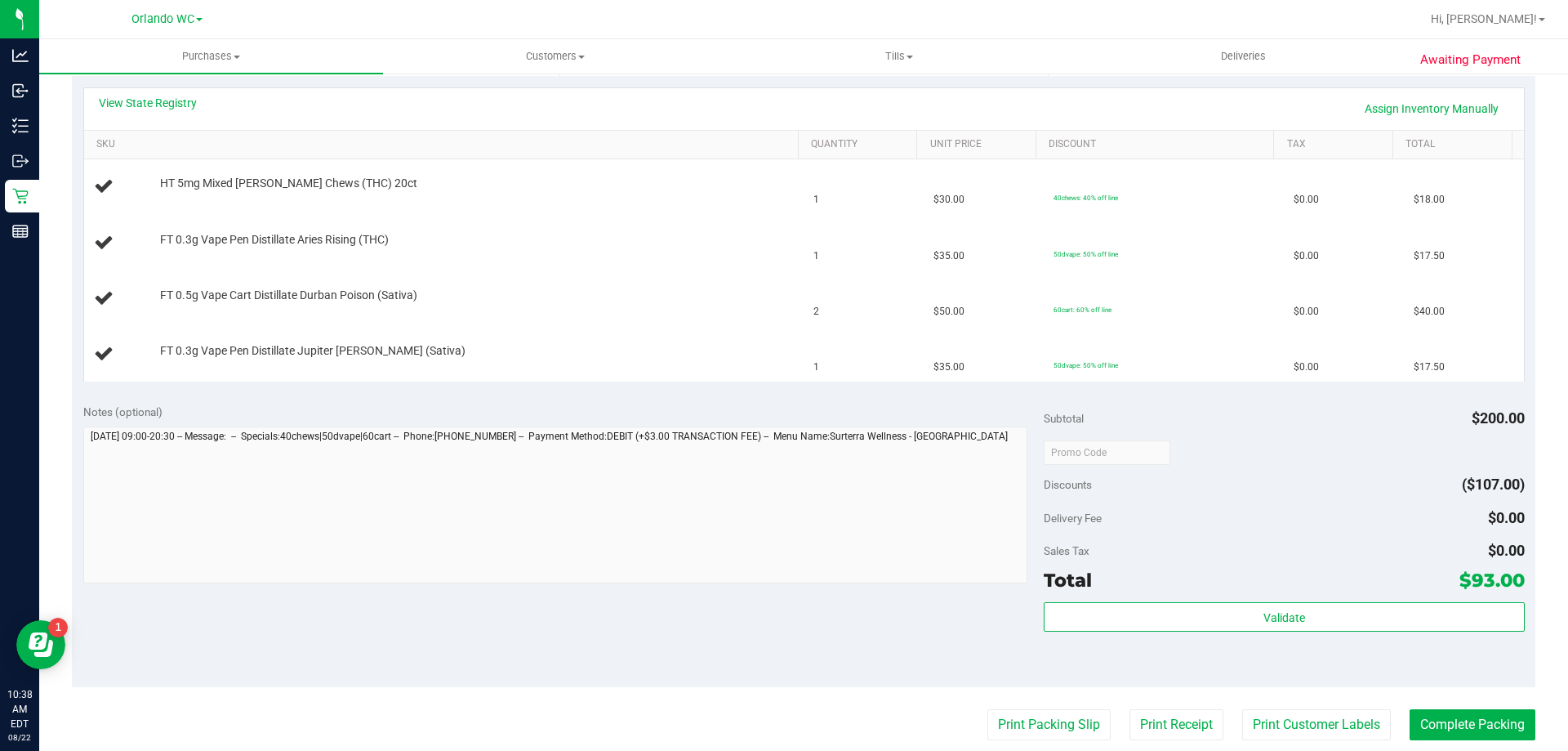
scroll to position [490, 0]
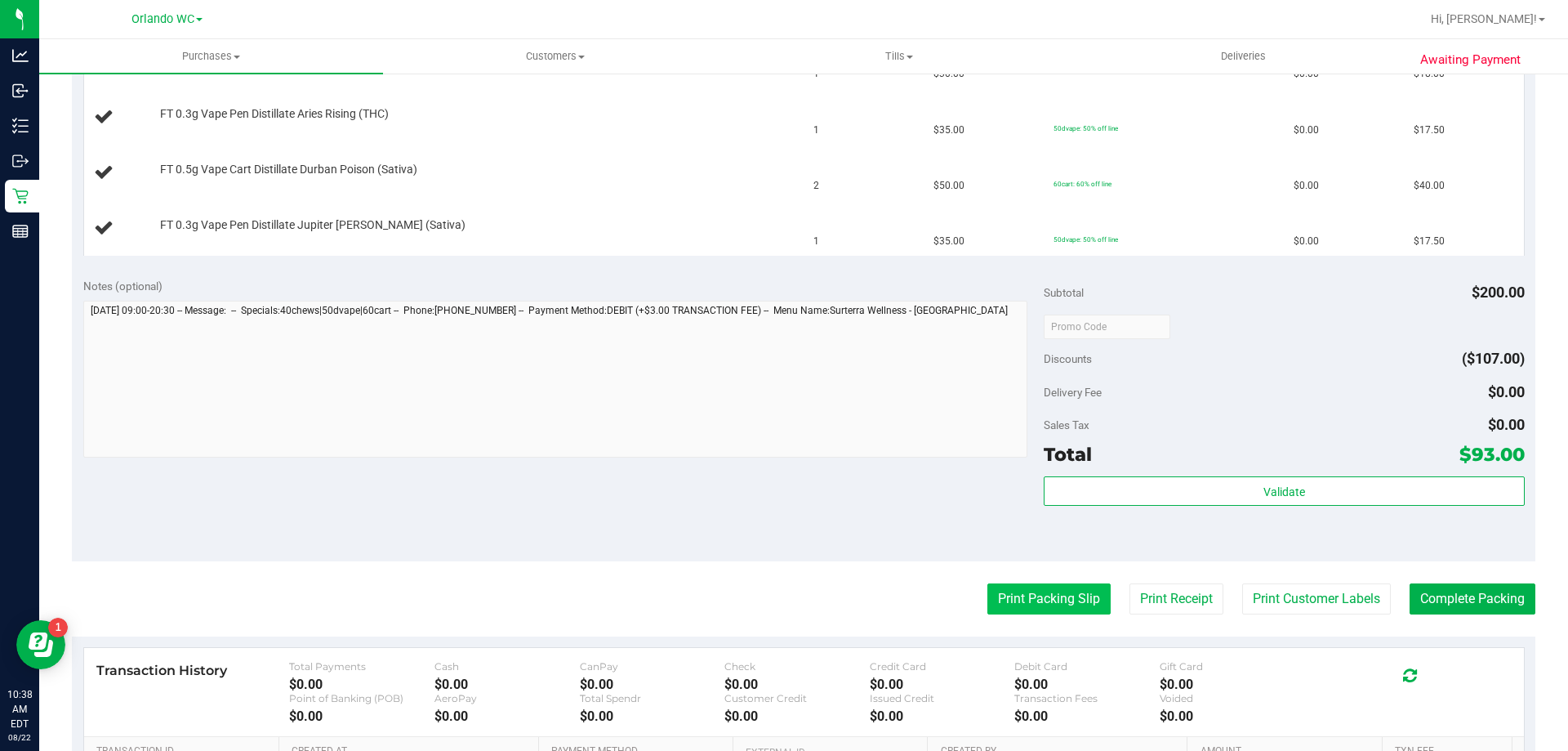
click at [1041, 592] on button "Print Packing Slip" at bounding box center [1049, 599] width 123 height 31
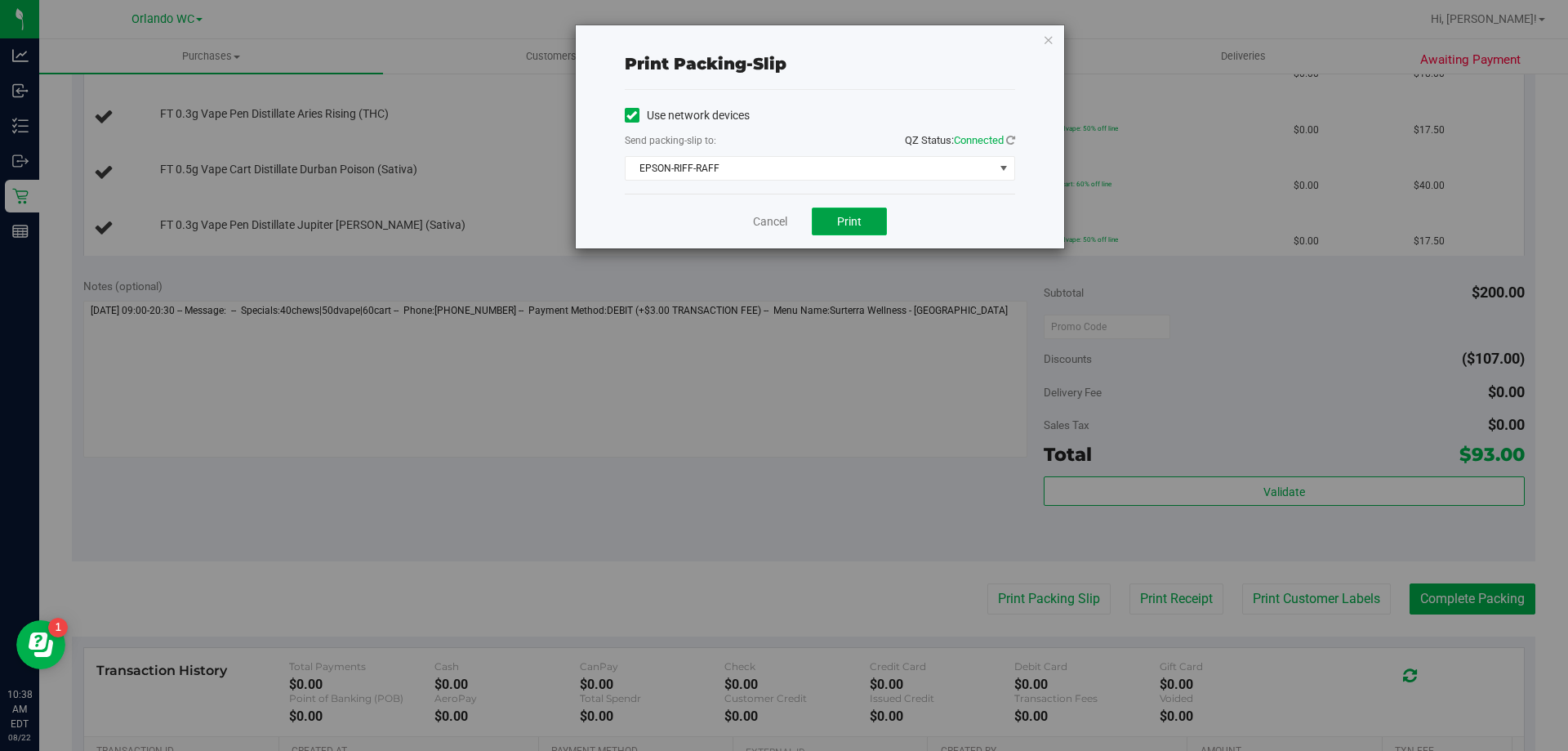
click at [838, 224] on span "Print" at bounding box center [850, 221] width 25 height 13
click at [1048, 44] on icon "button" at bounding box center [1048, 39] width 11 height 20
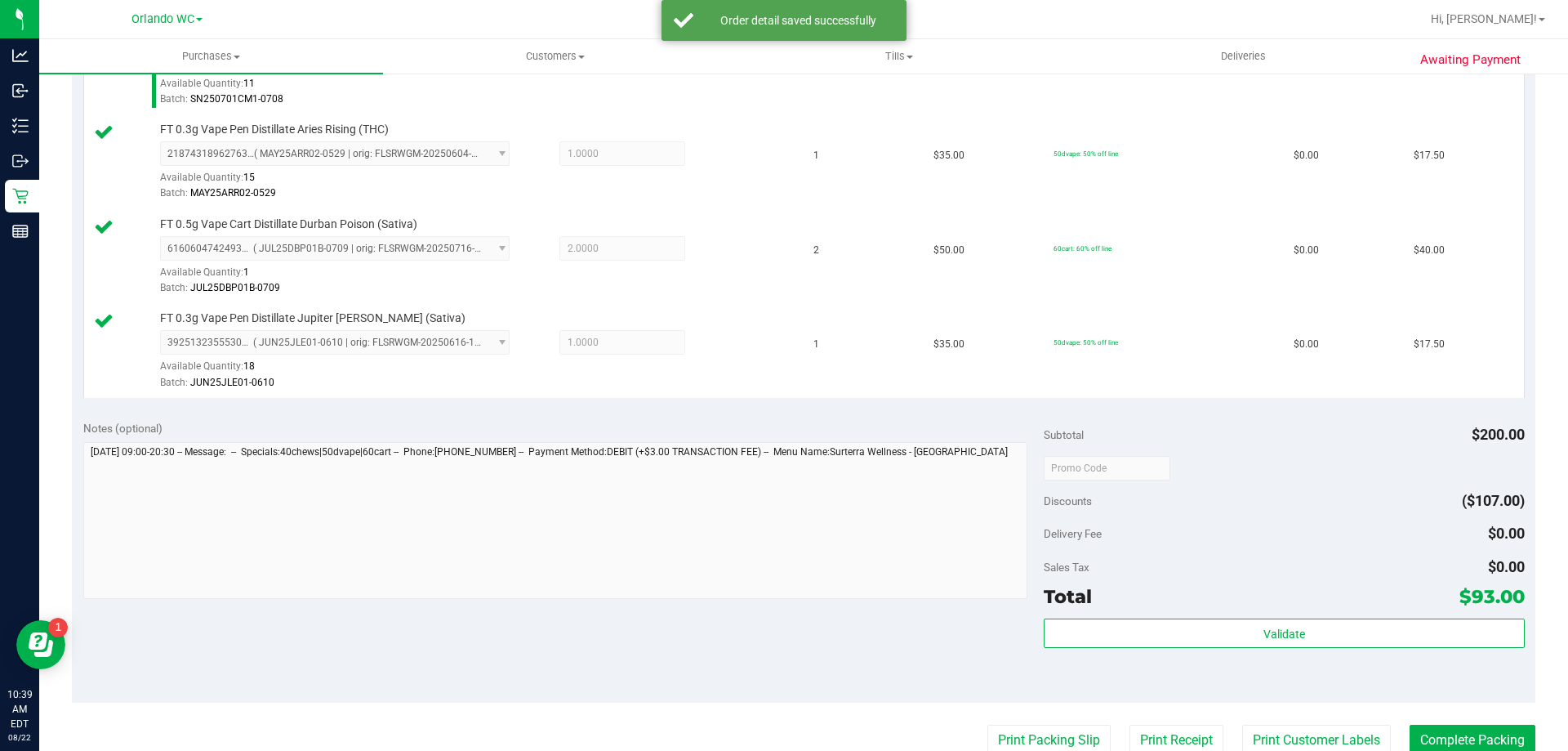
scroll to position [504, 0]
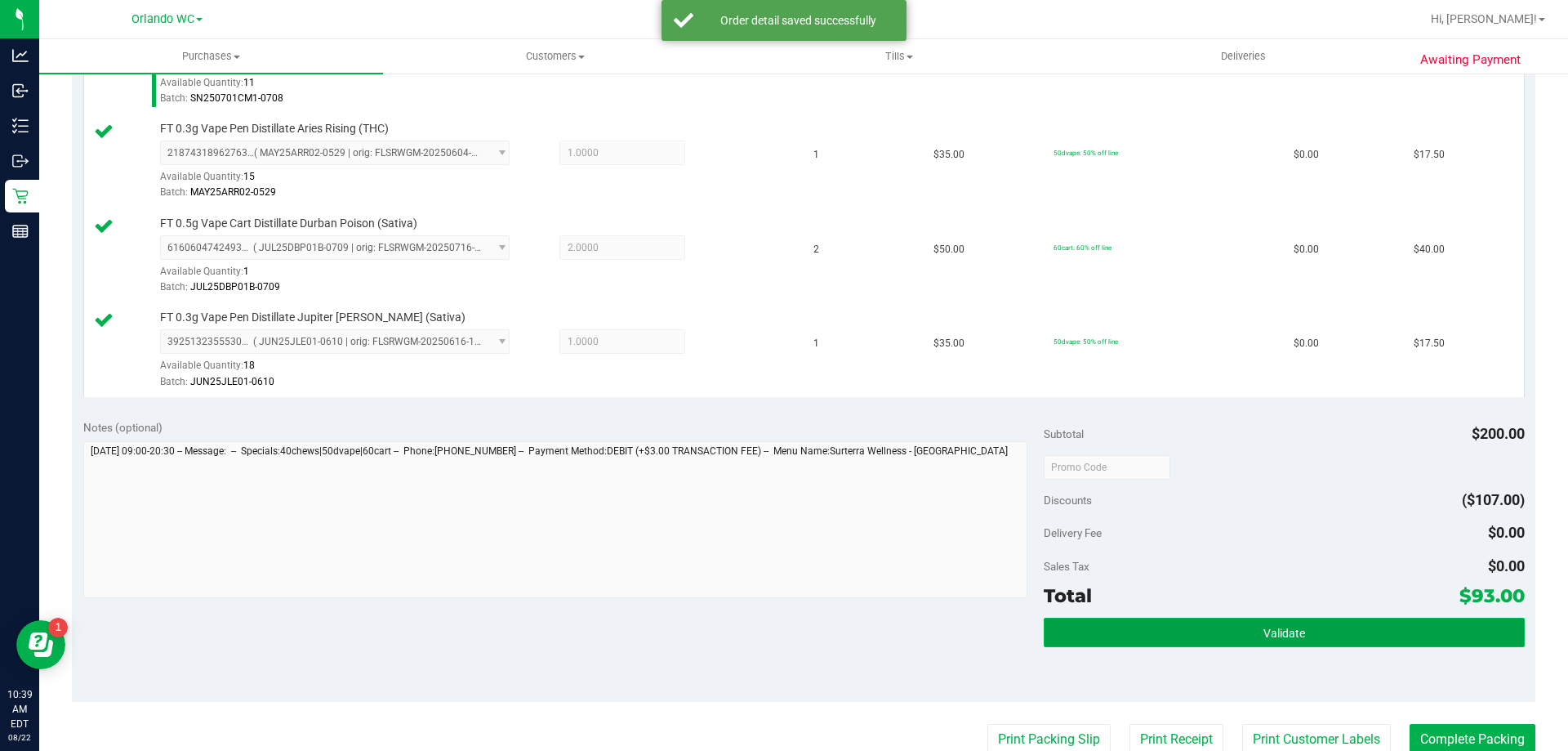
click at [1230, 633] on button "Validate" at bounding box center [1284, 632] width 480 height 30
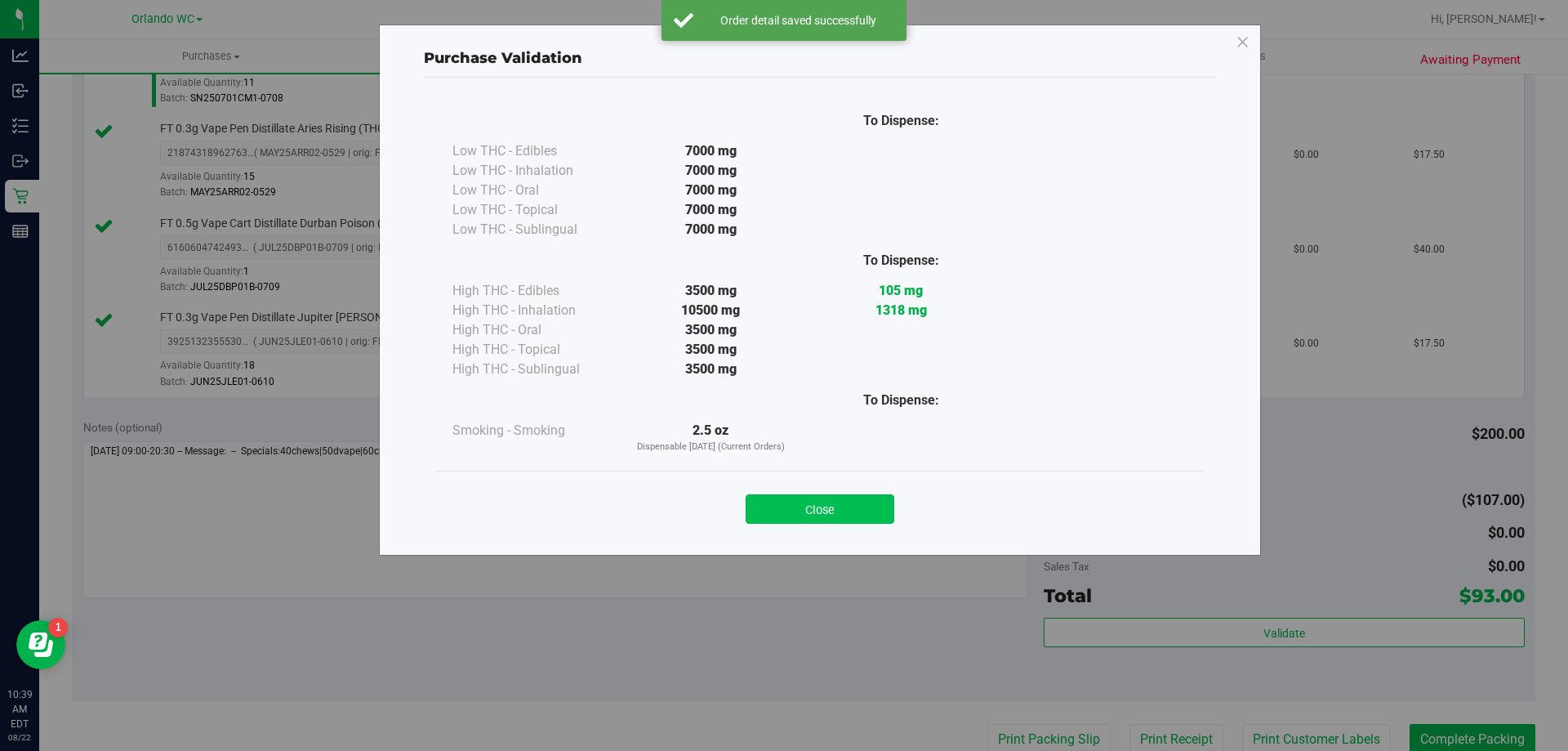
click at [810, 502] on button "Close" at bounding box center [820, 509] width 149 height 30
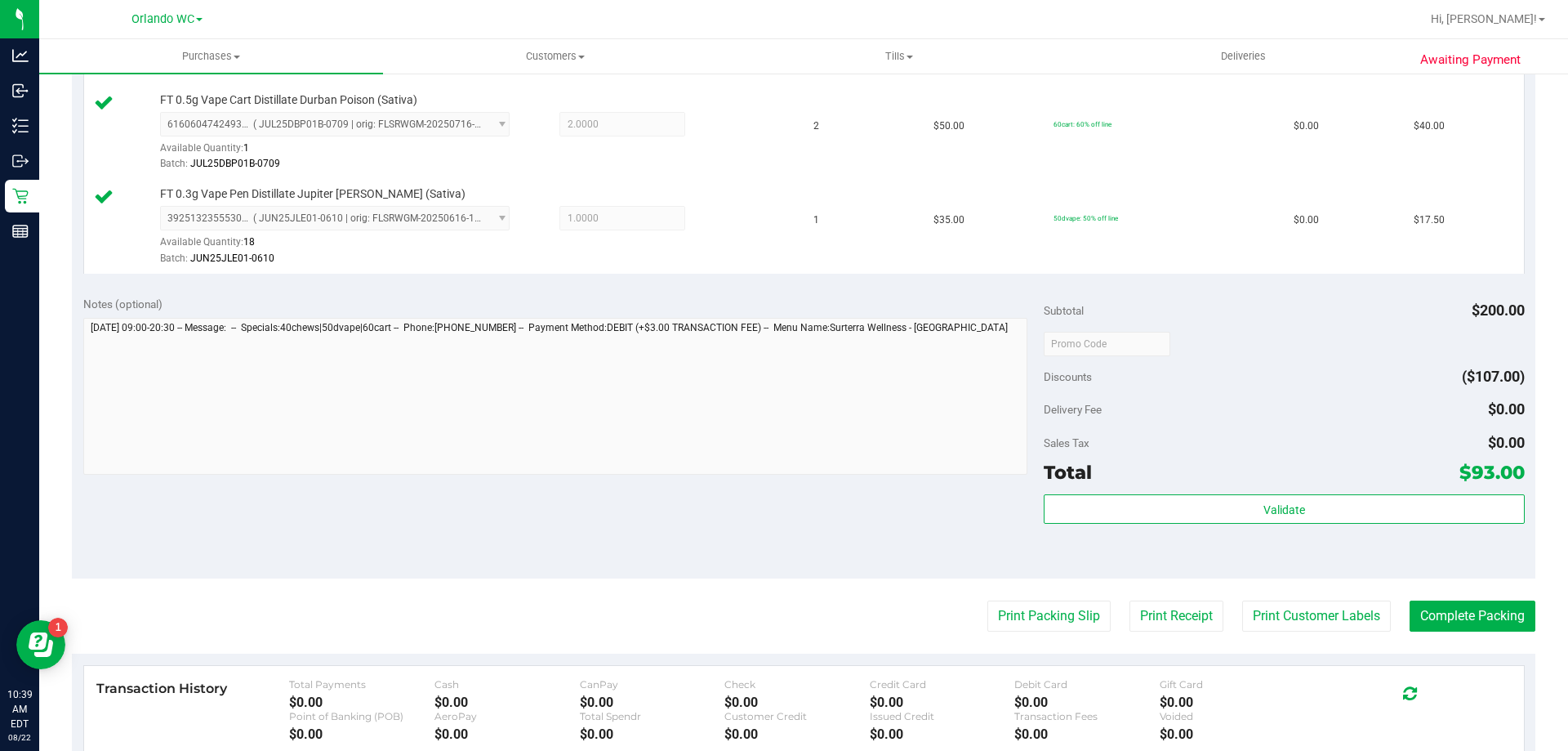
scroll to position [719, 0]
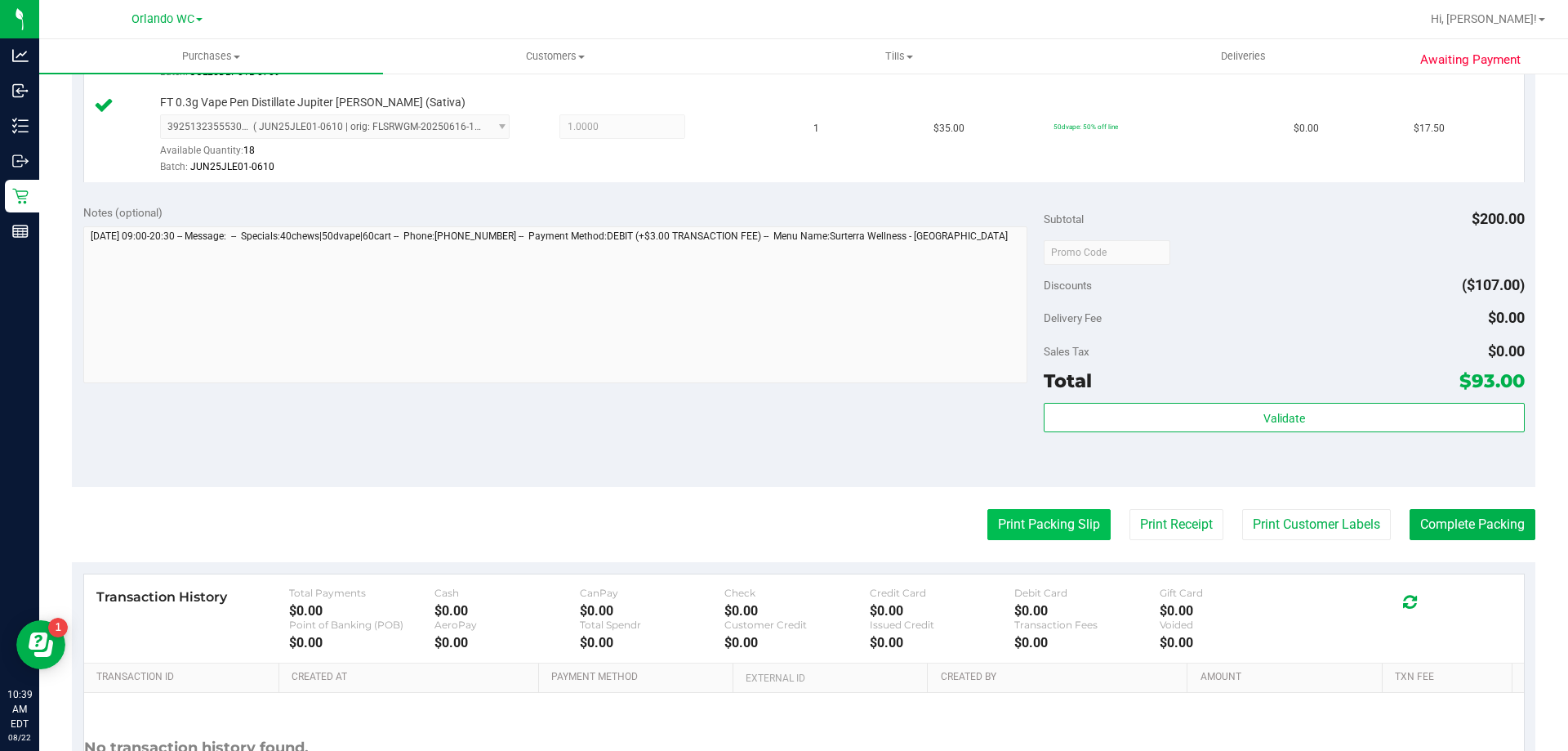
click at [1038, 531] on button "Print Packing Slip" at bounding box center [1049, 525] width 123 height 31
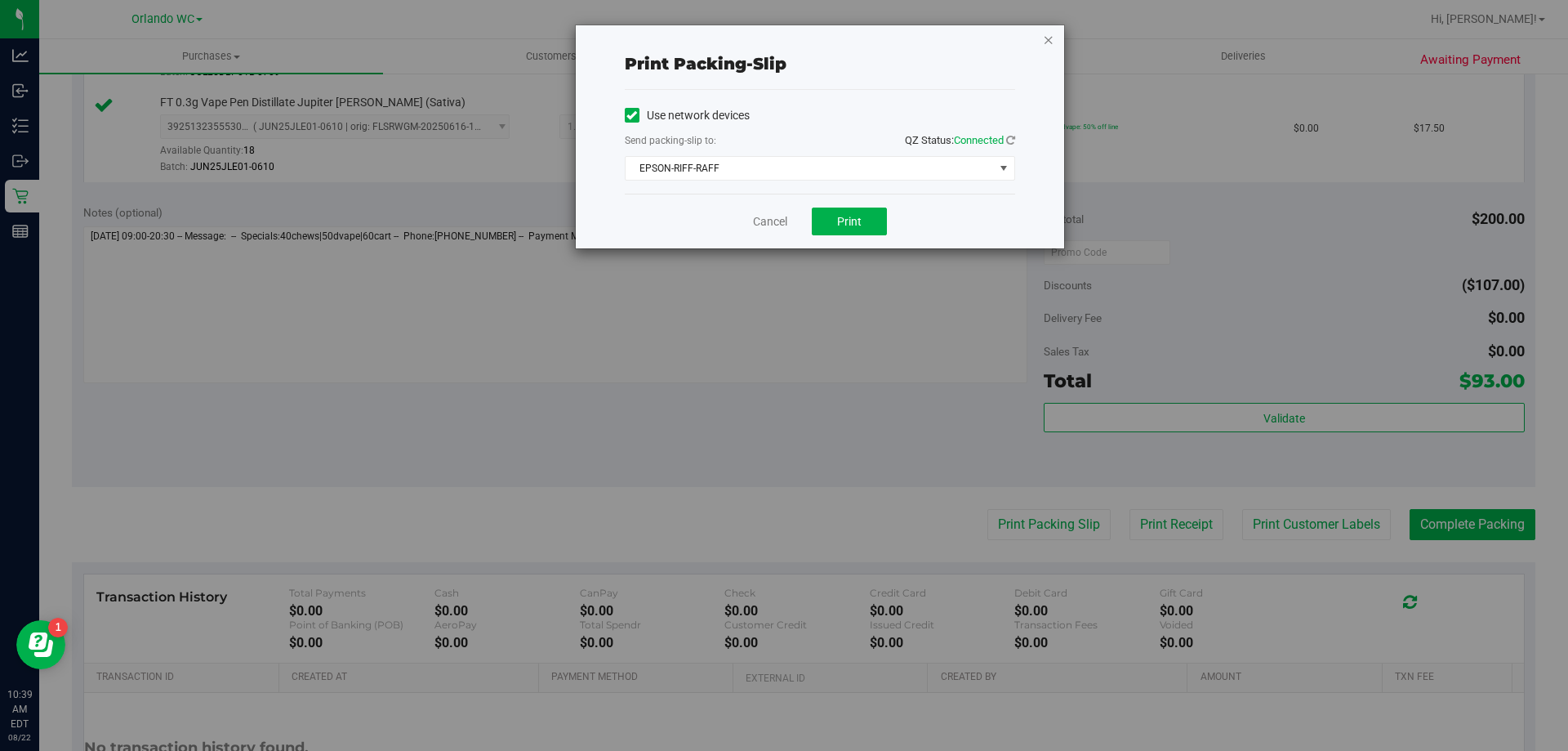
click at [1047, 38] on icon "button" at bounding box center [1048, 39] width 11 height 20
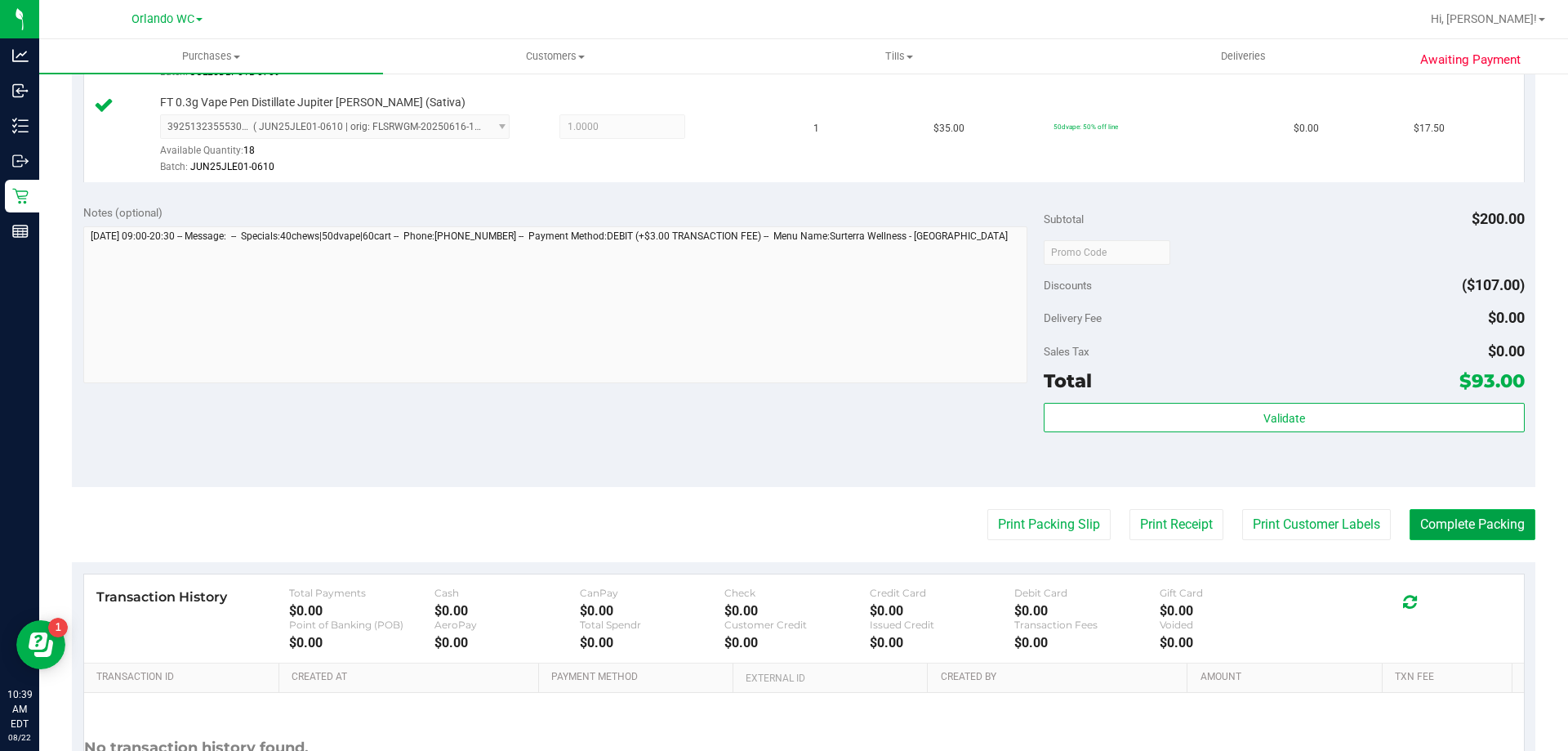
click at [1488, 513] on button "Complete Packing" at bounding box center [1473, 525] width 126 height 31
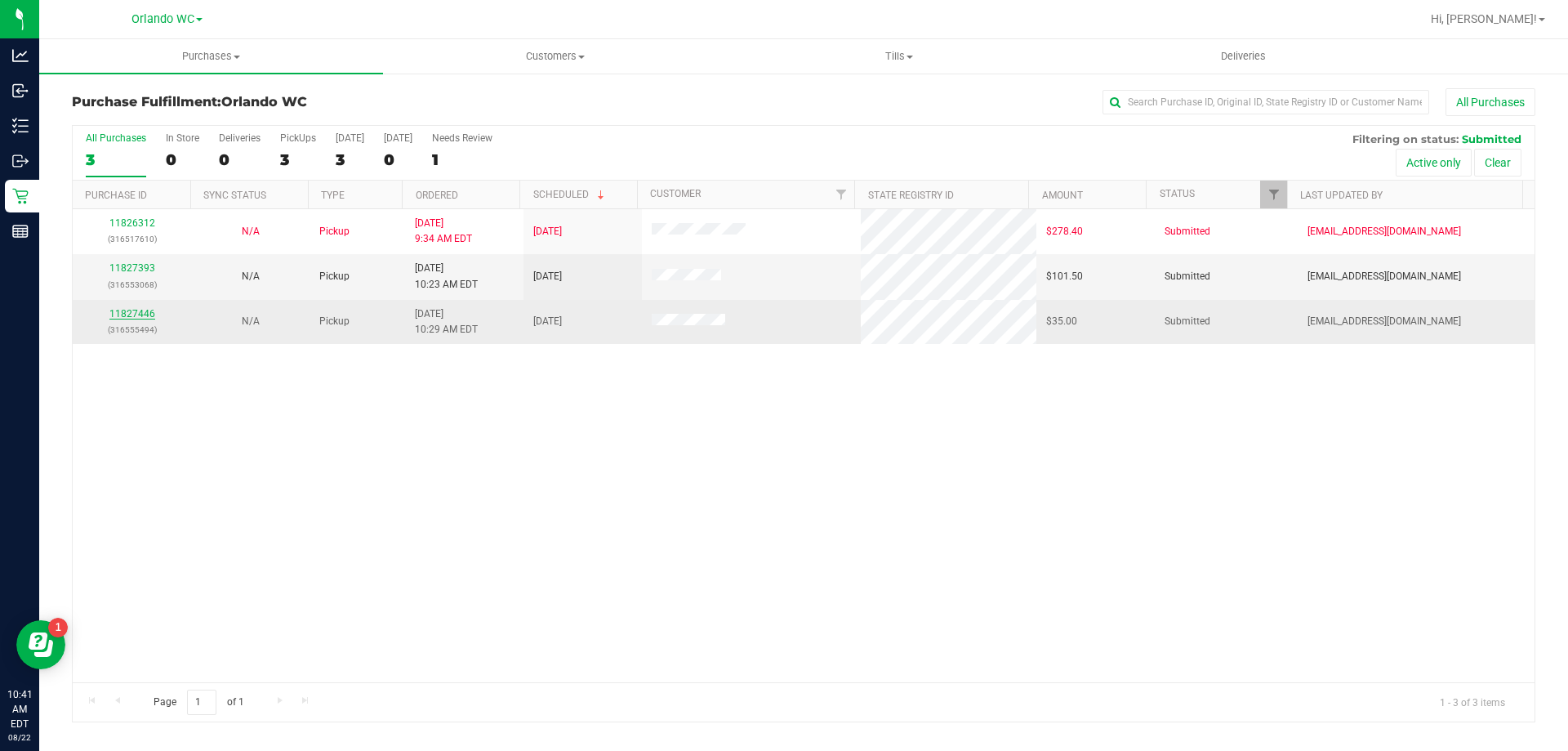
click at [124, 313] on link "11827446" at bounding box center [133, 313] width 46 height 11
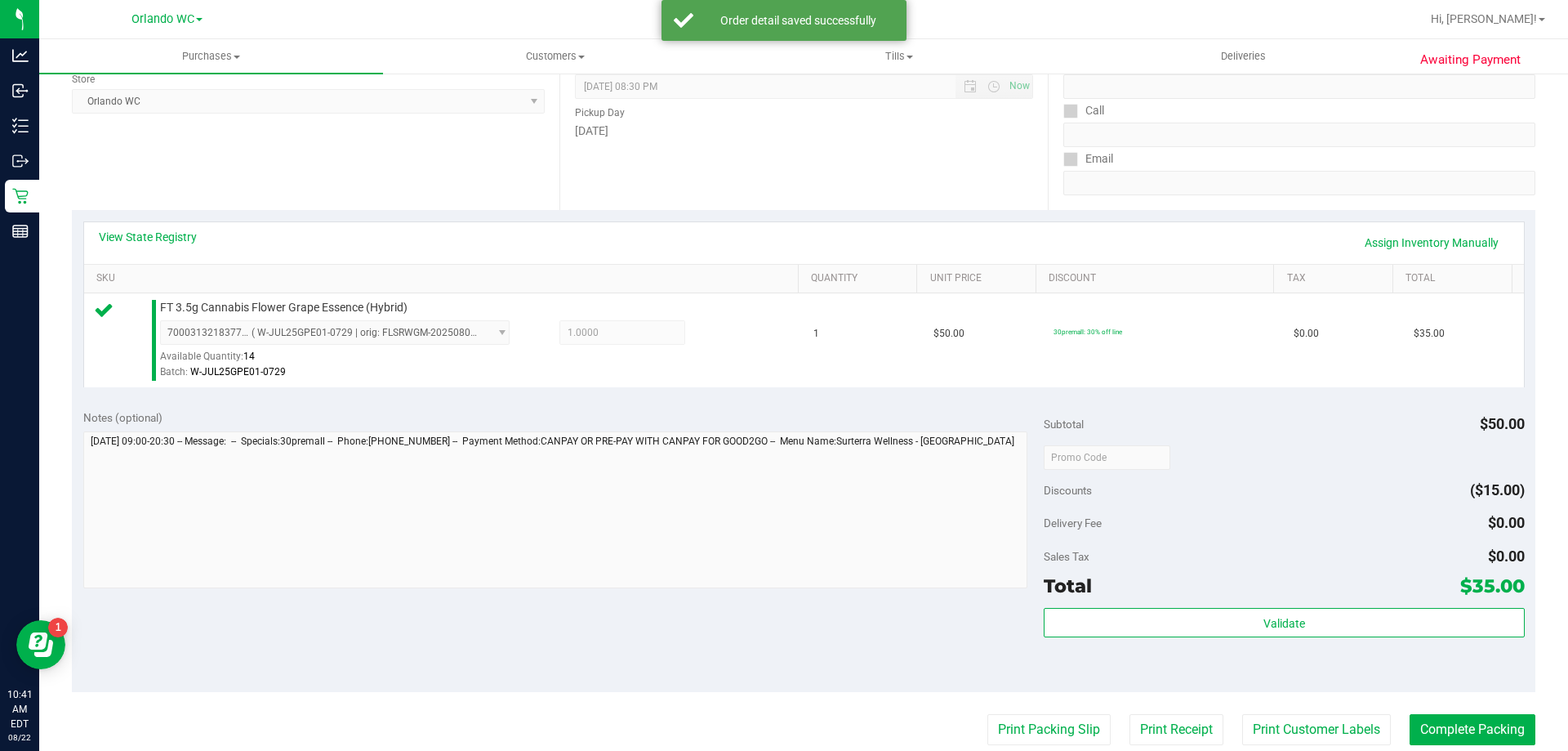
scroll to position [230, 0]
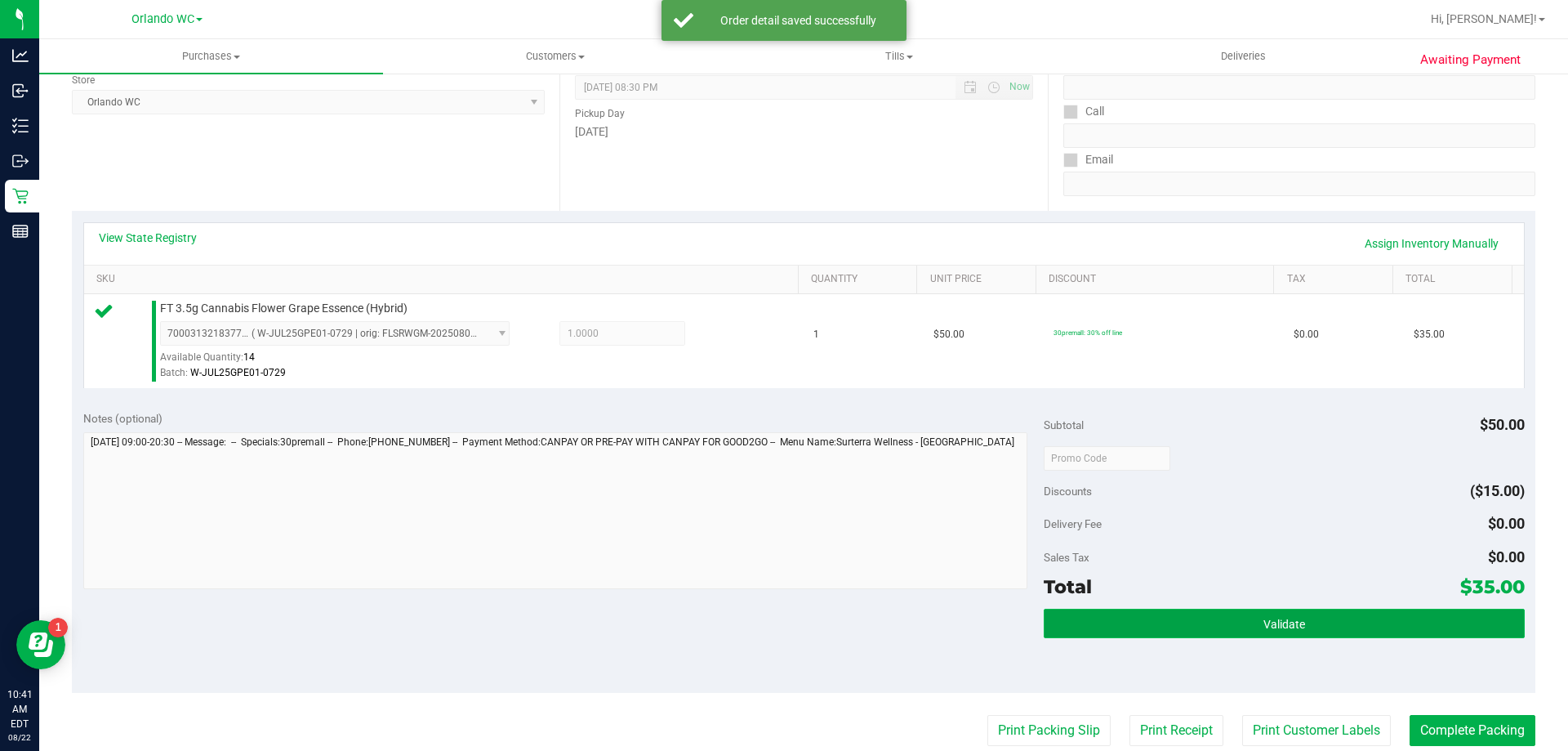
click at [1274, 614] on button "Validate" at bounding box center [1284, 623] width 480 height 30
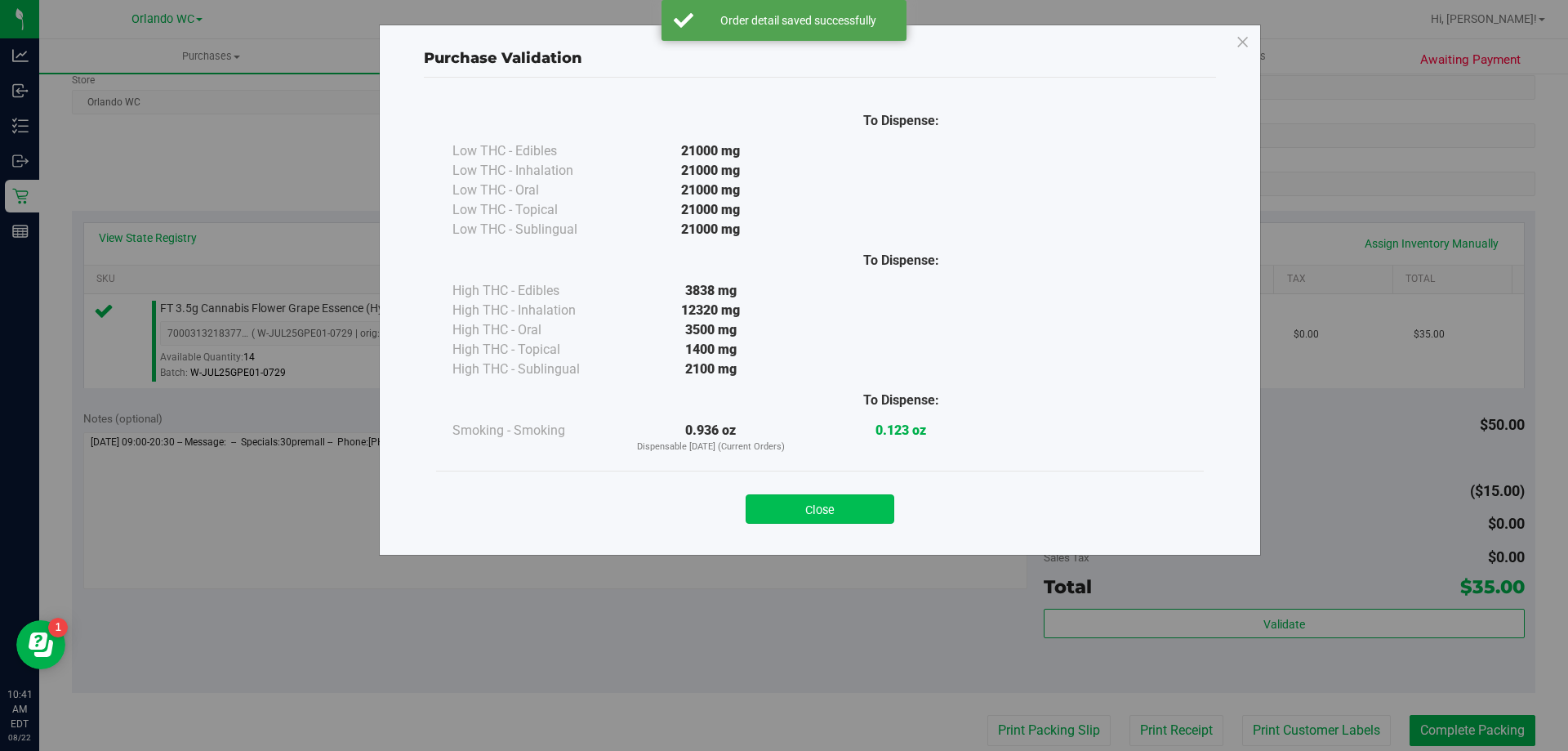
click at [855, 496] on button "Close" at bounding box center [820, 509] width 149 height 30
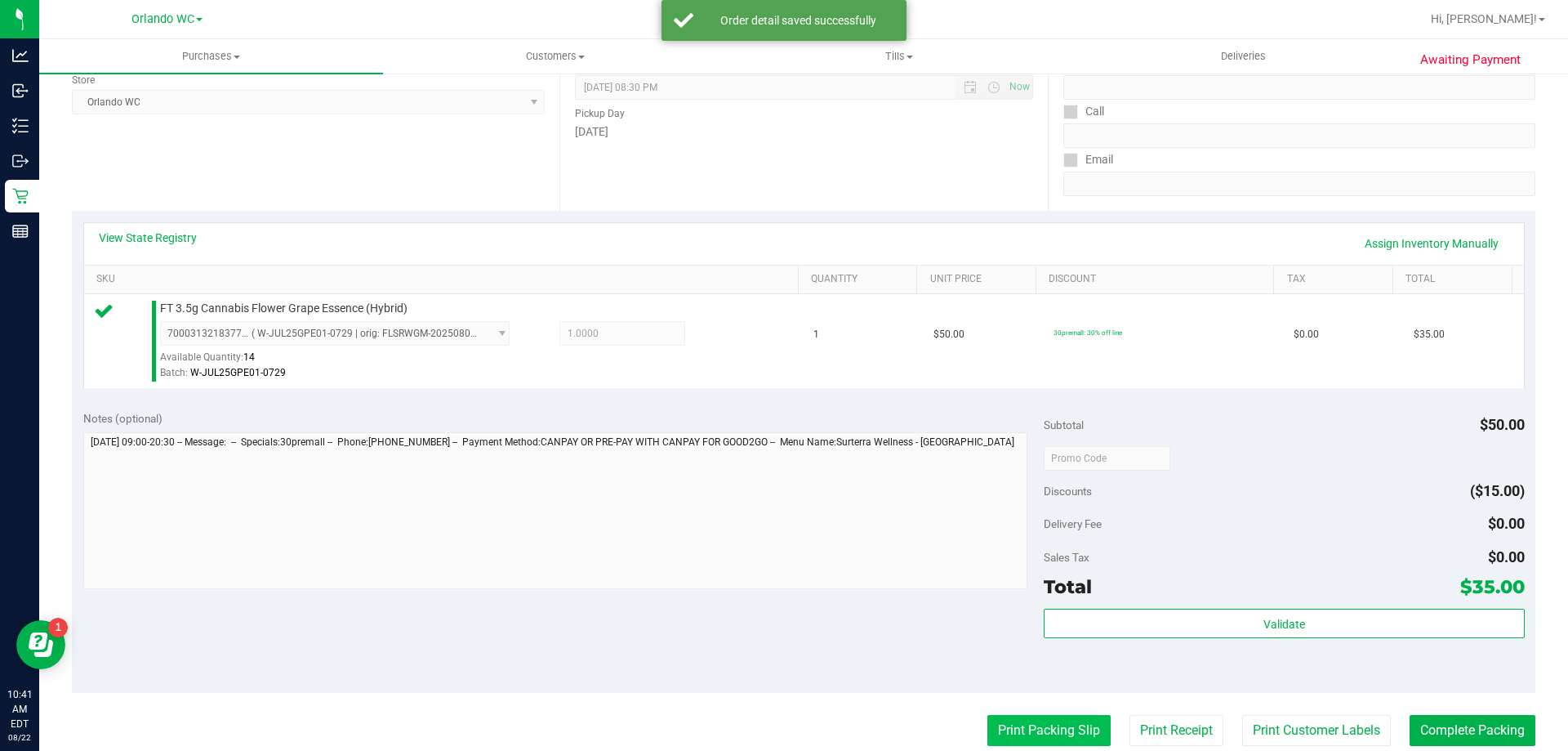
click at [1041, 728] on button "Print Packing Slip" at bounding box center [1049, 731] width 123 height 31
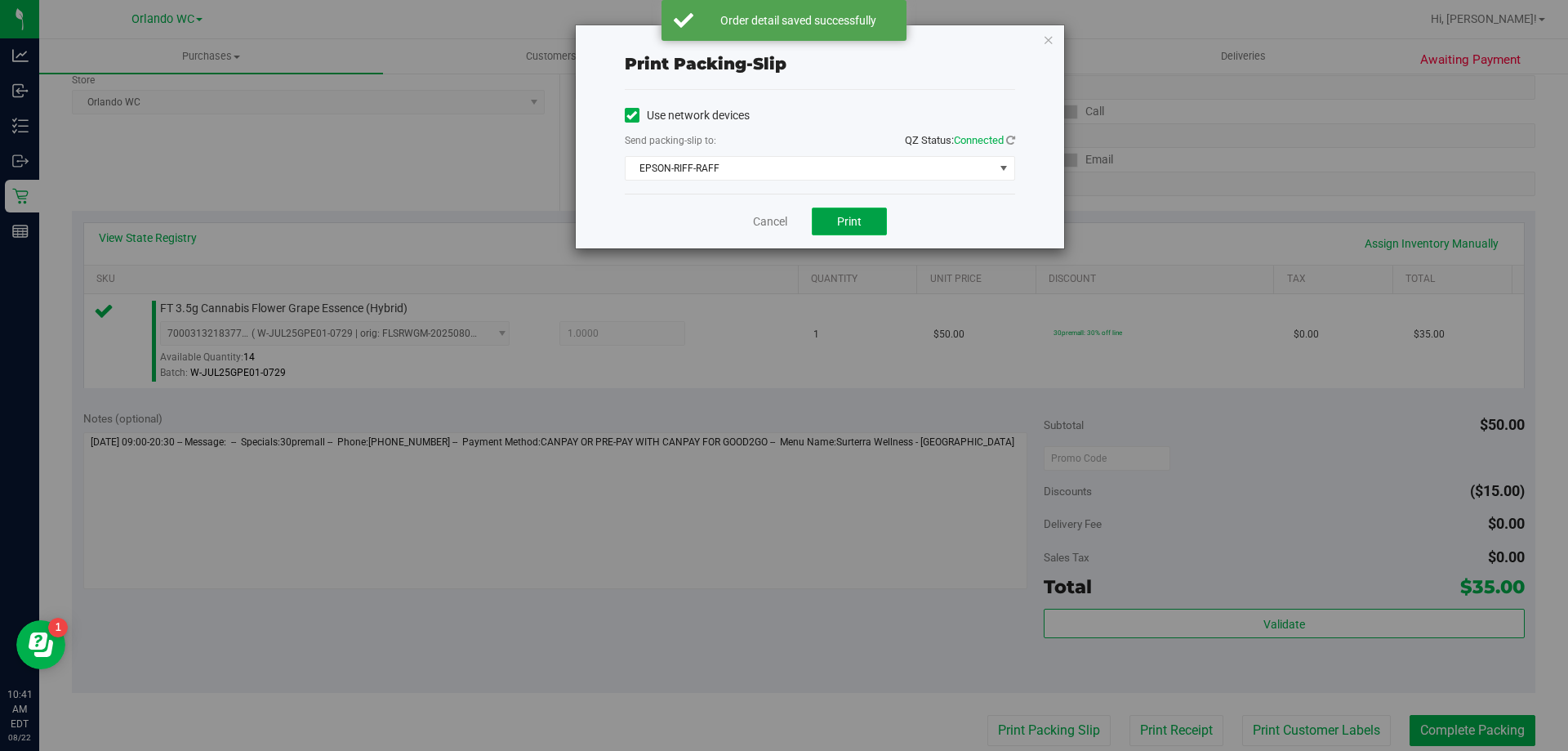
click at [848, 224] on span "Print" at bounding box center [850, 221] width 25 height 13
click at [1048, 38] on icon "button" at bounding box center [1048, 39] width 11 height 20
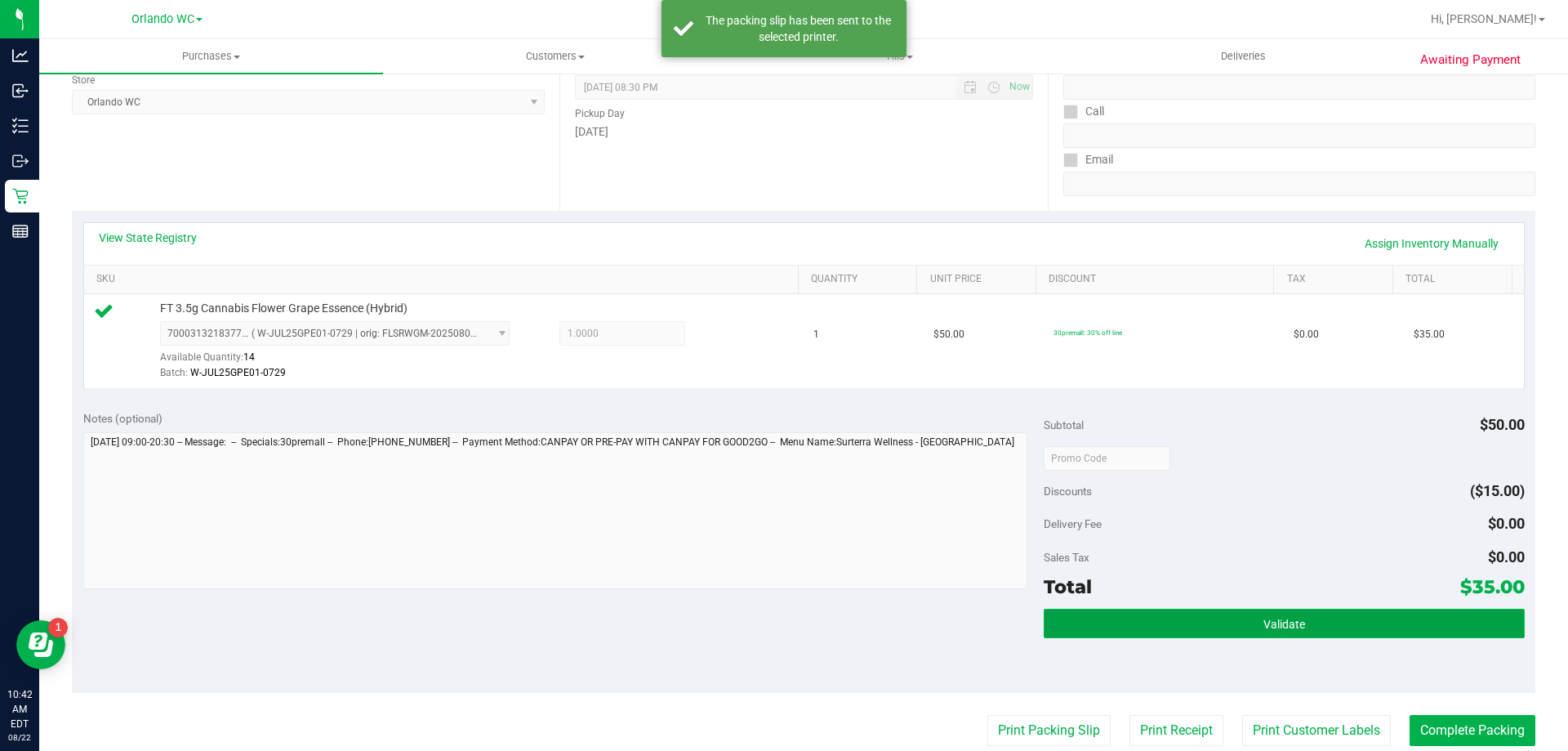
click at [1274, 625] on span "Validate" at bounding box center [1285, 623] width 42 height 13
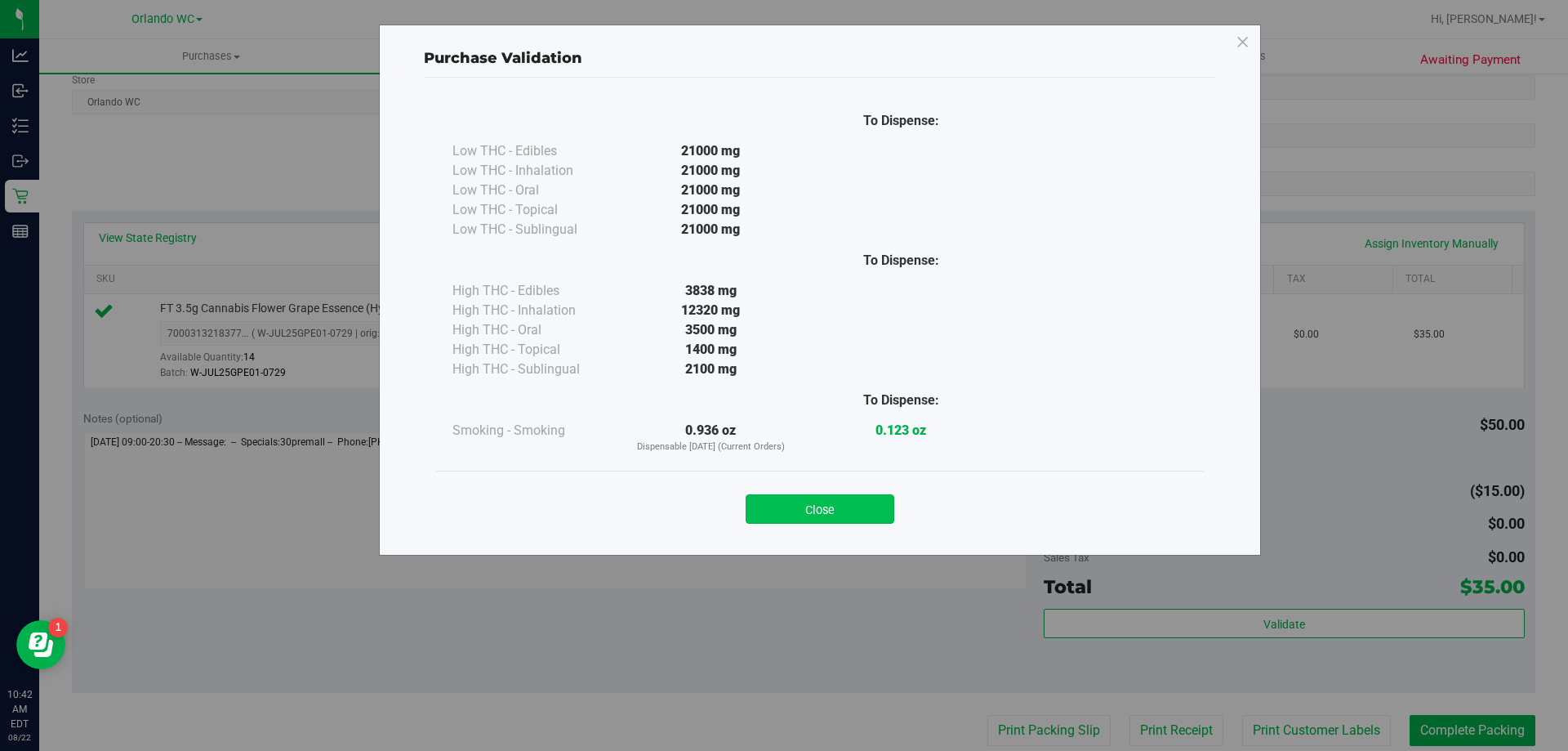
click at [821, 505] on button "Close" at bounding box center [820, 509] width 149 height 30
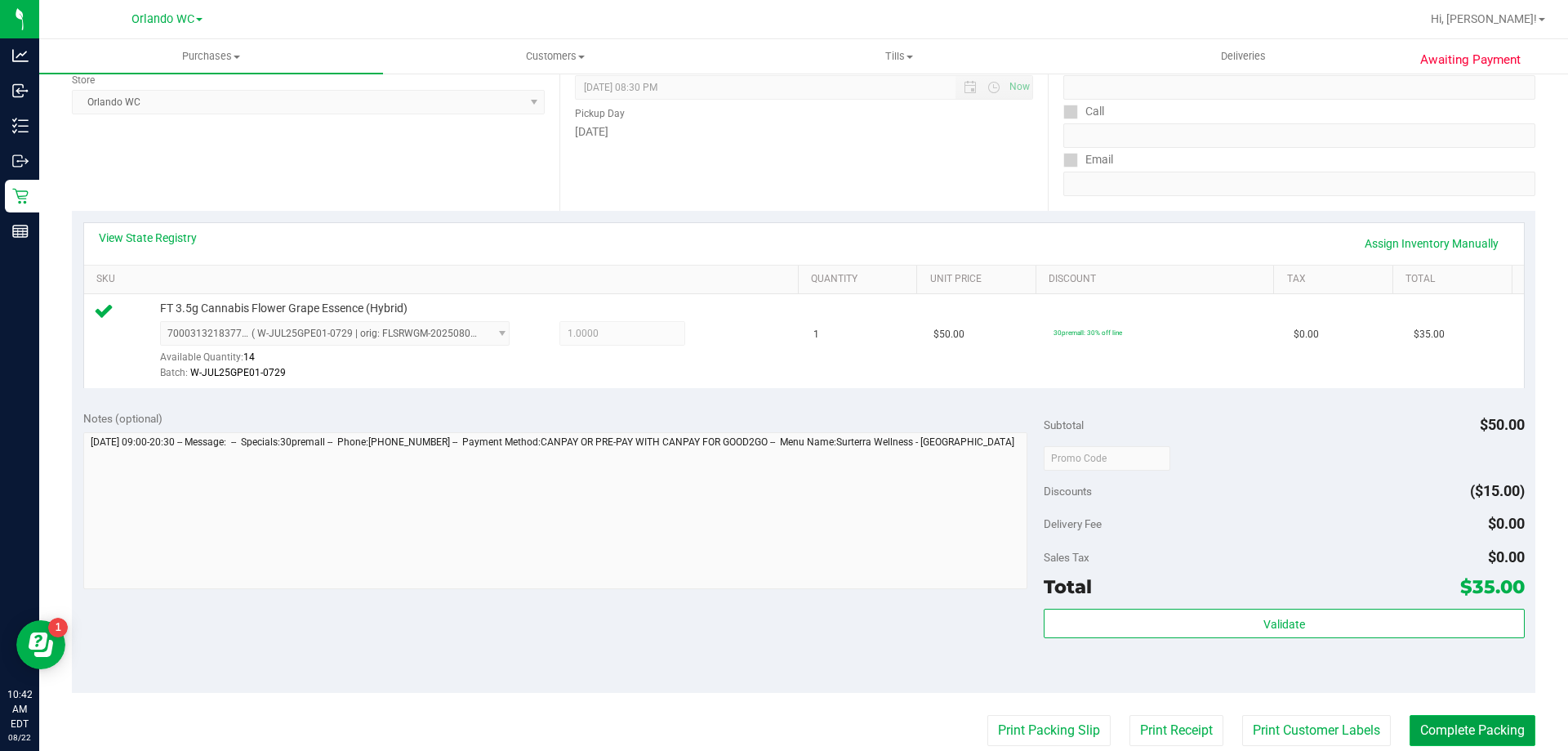
click at [1486, 726] on button "Complete Packing" at bounding box center [1473, 731] width 126 height 31
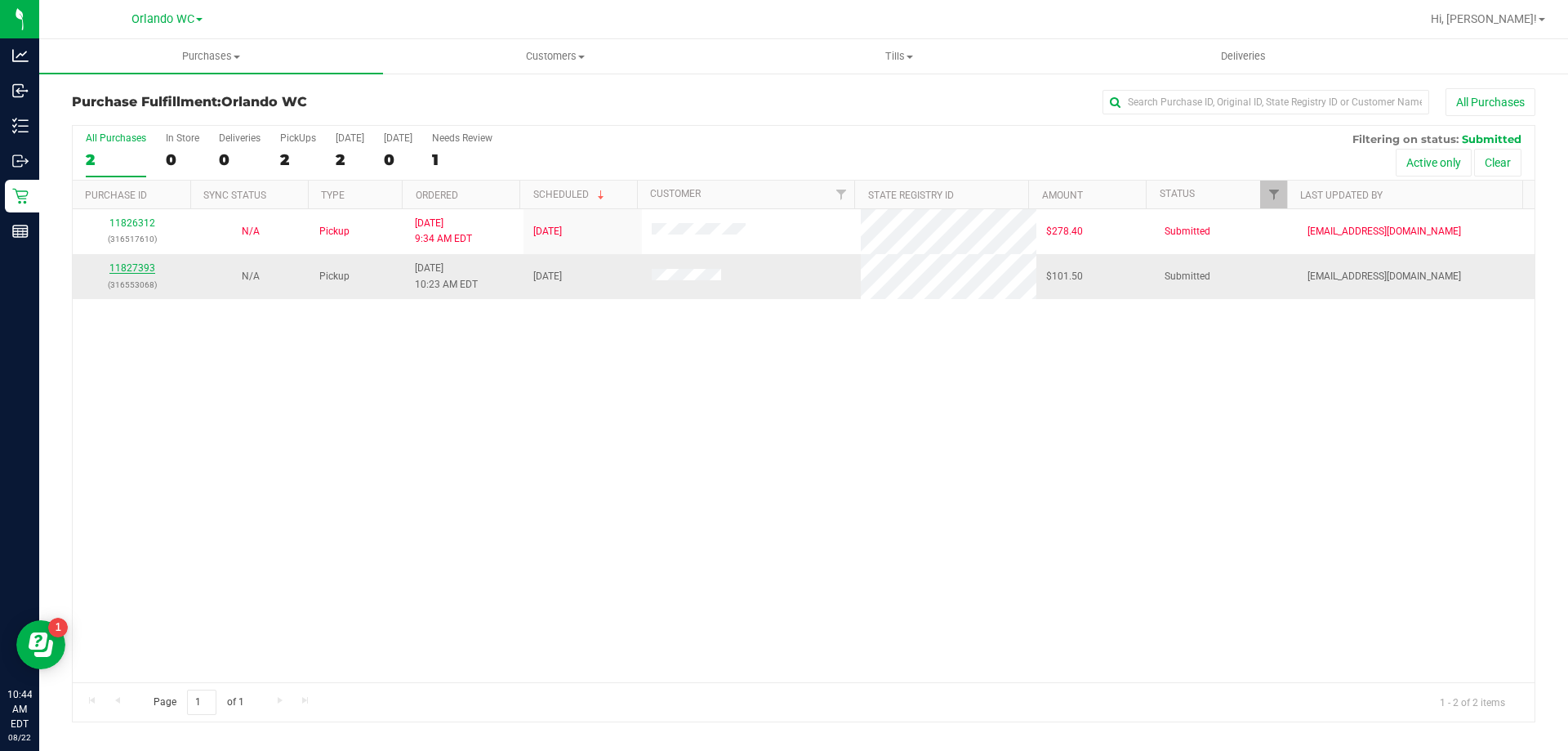
click at [130, 267] on link "11827393" at bounding box center [133, 267] width 46 height 11
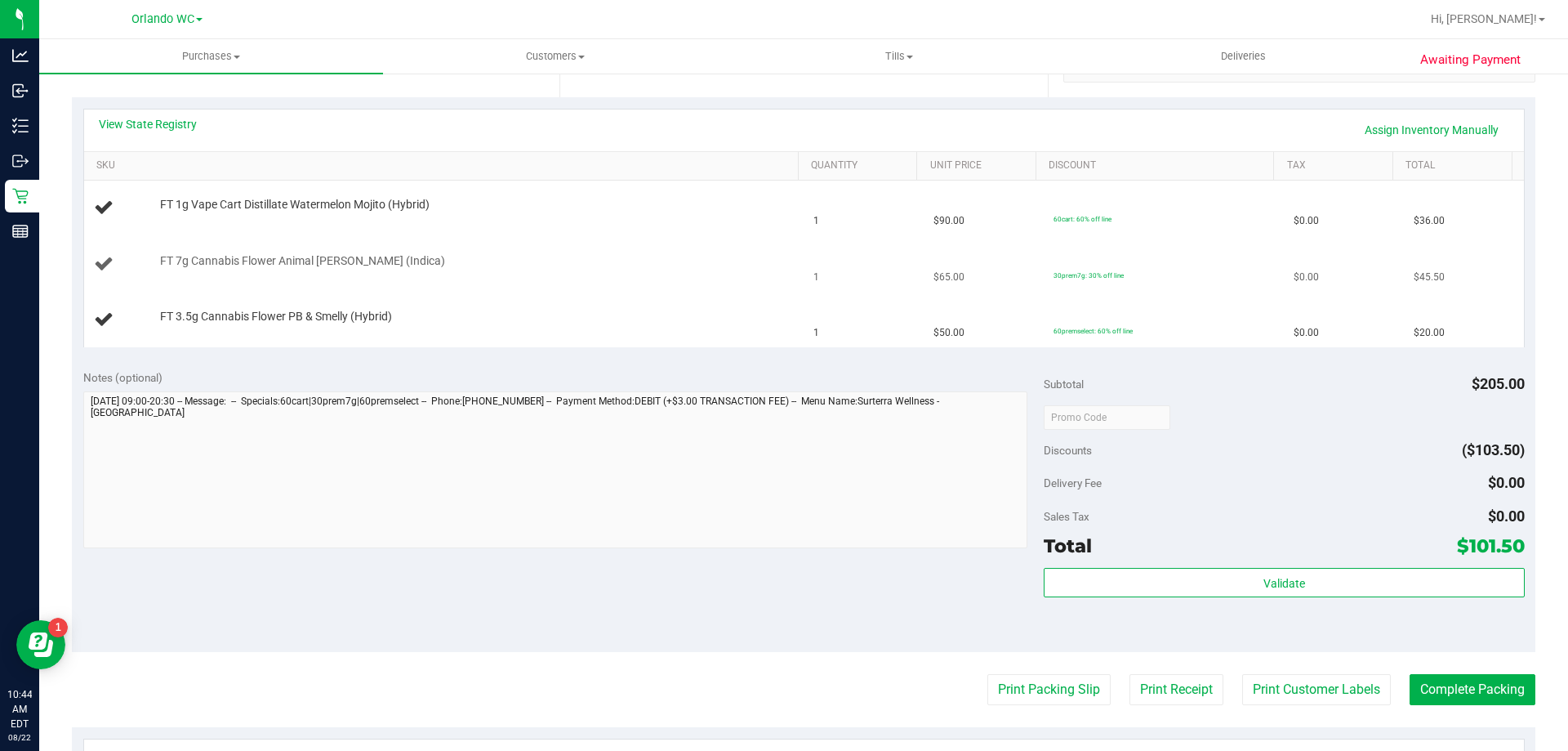
scroll to position [409, 0]
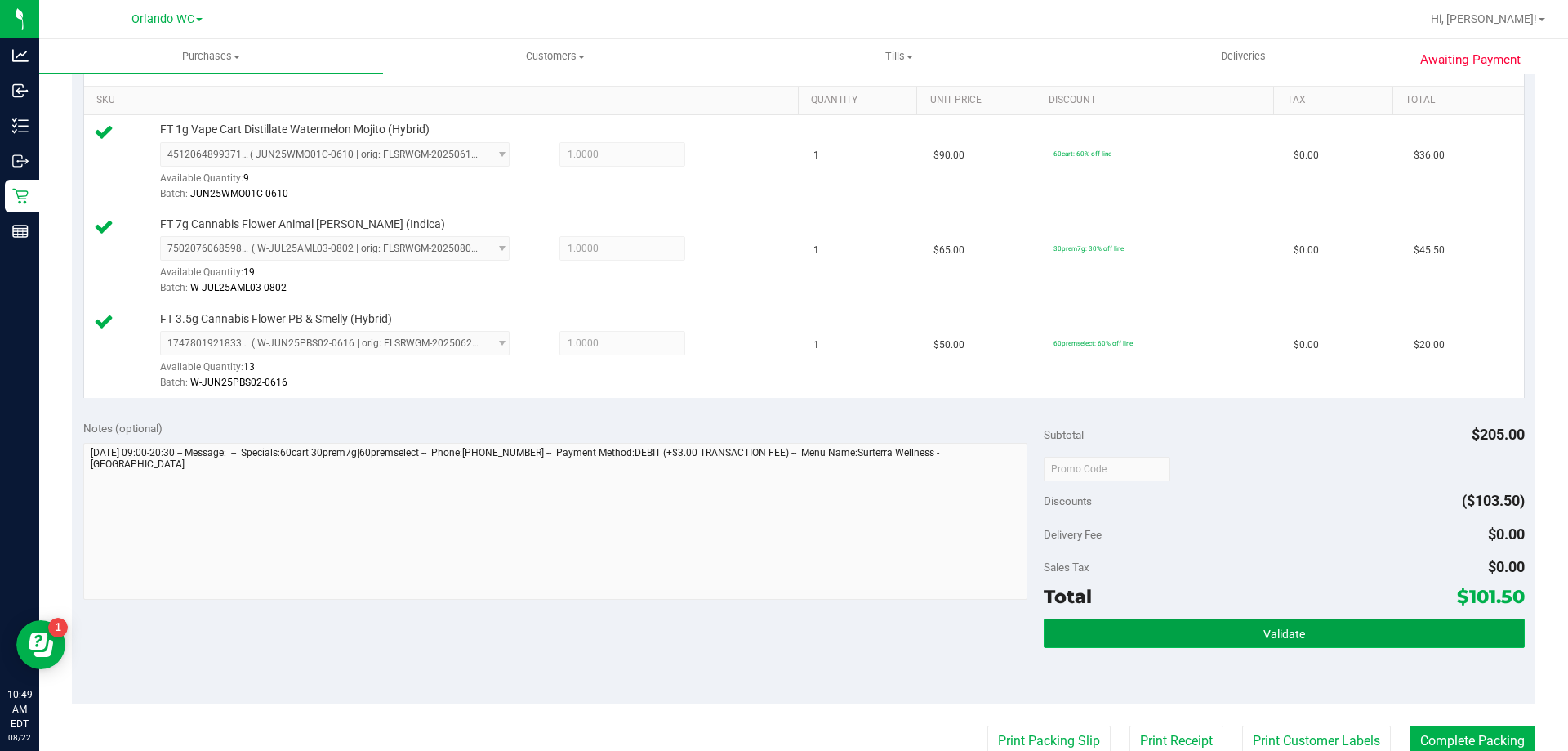
click at [1233, 638] on button "Validate" at bounding box center [1284, 633] width 480 height 30
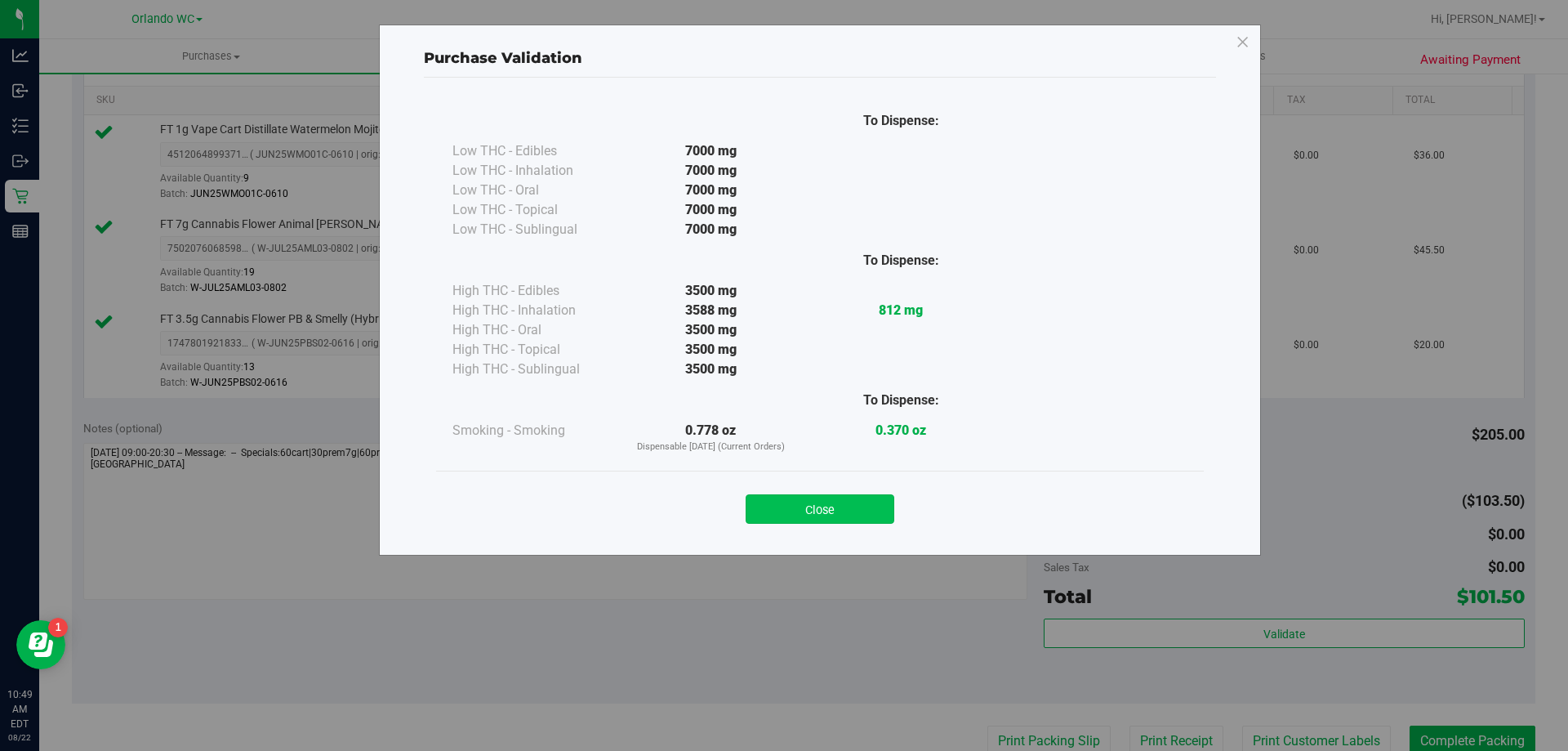
click at [806, 504] on button "Close" at bounding box center [820, 509] width 149 height 30
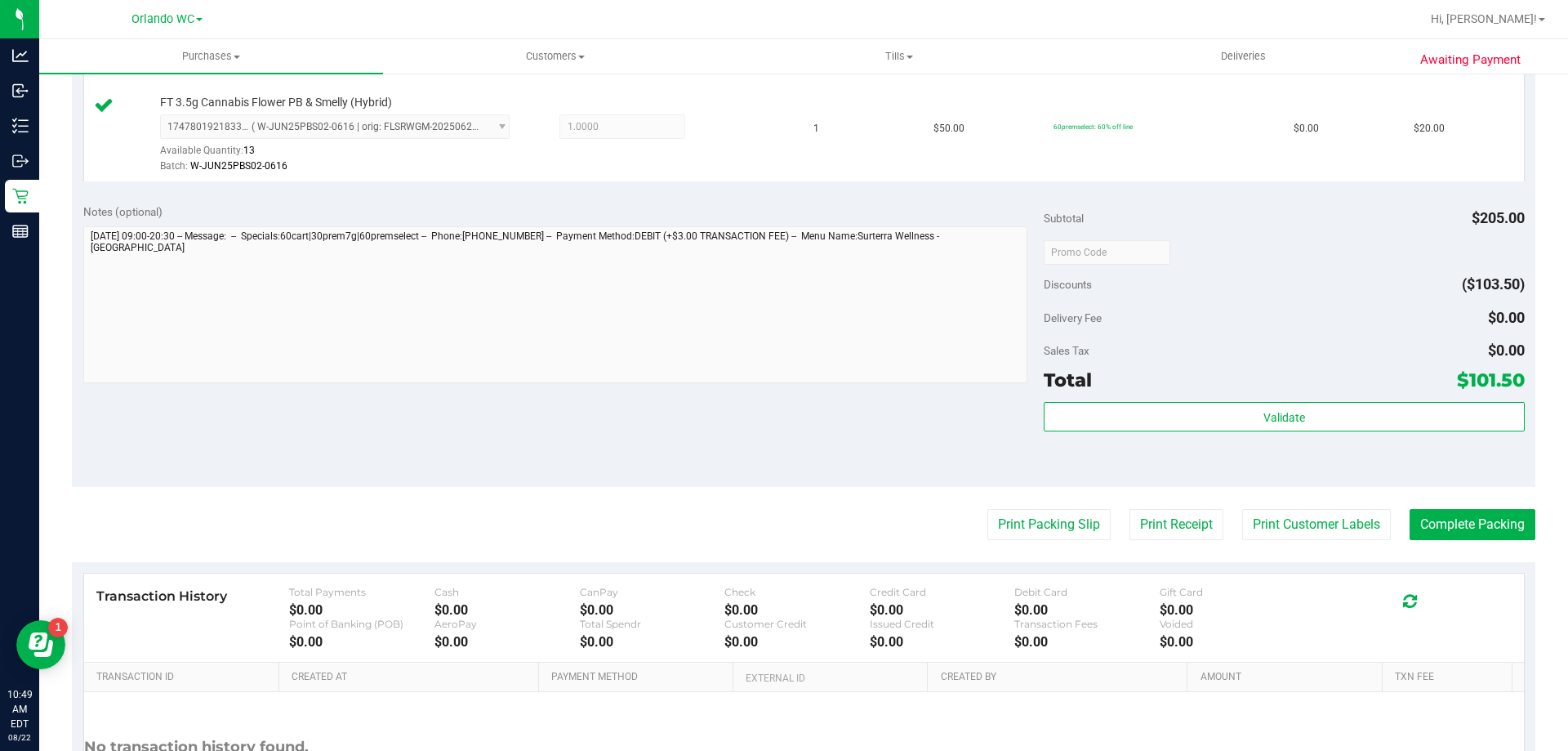
scroll to position [645, 0]
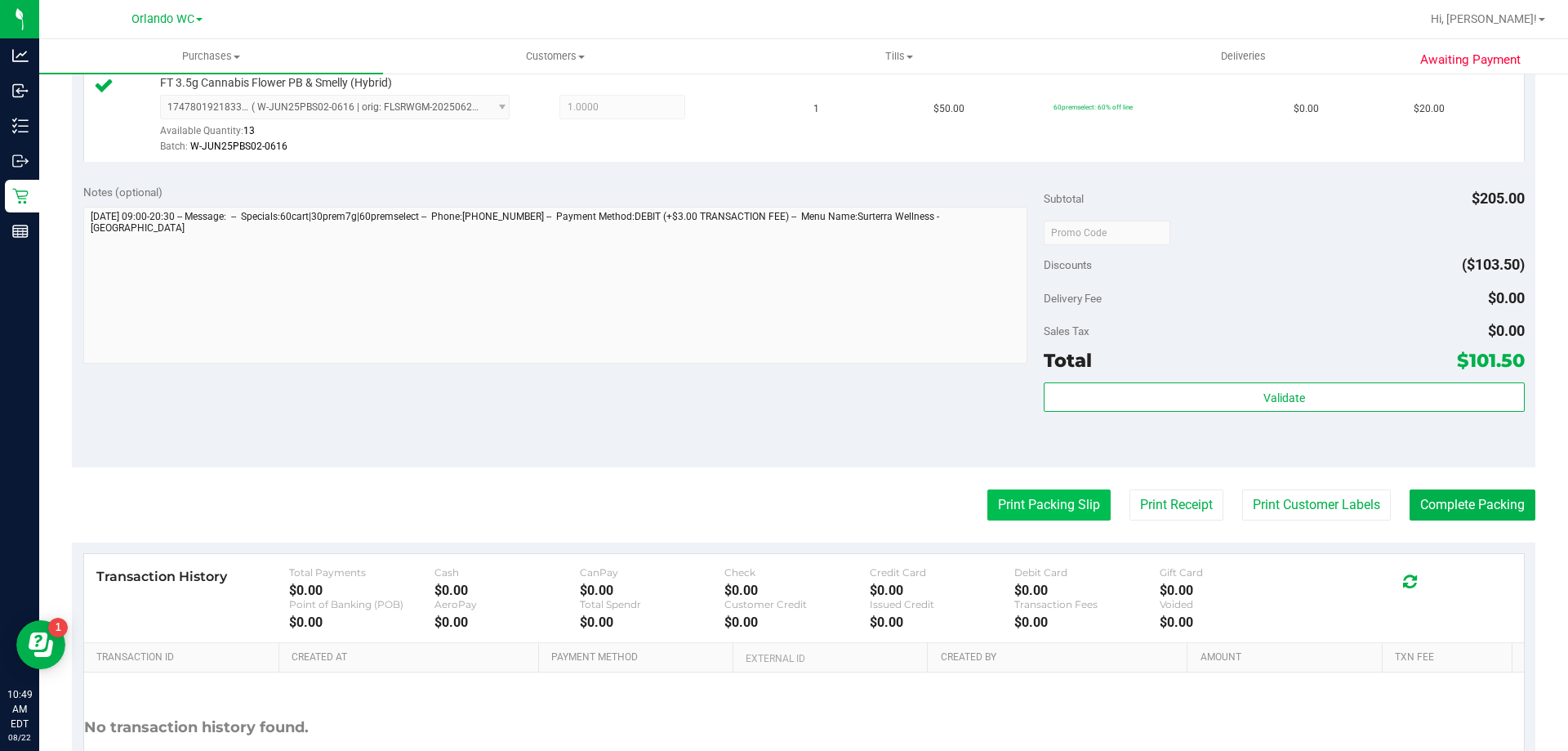
click at [1023, 505] on button "Print Packing Slip" at bounding box center [1049, 505] width 123 height 31
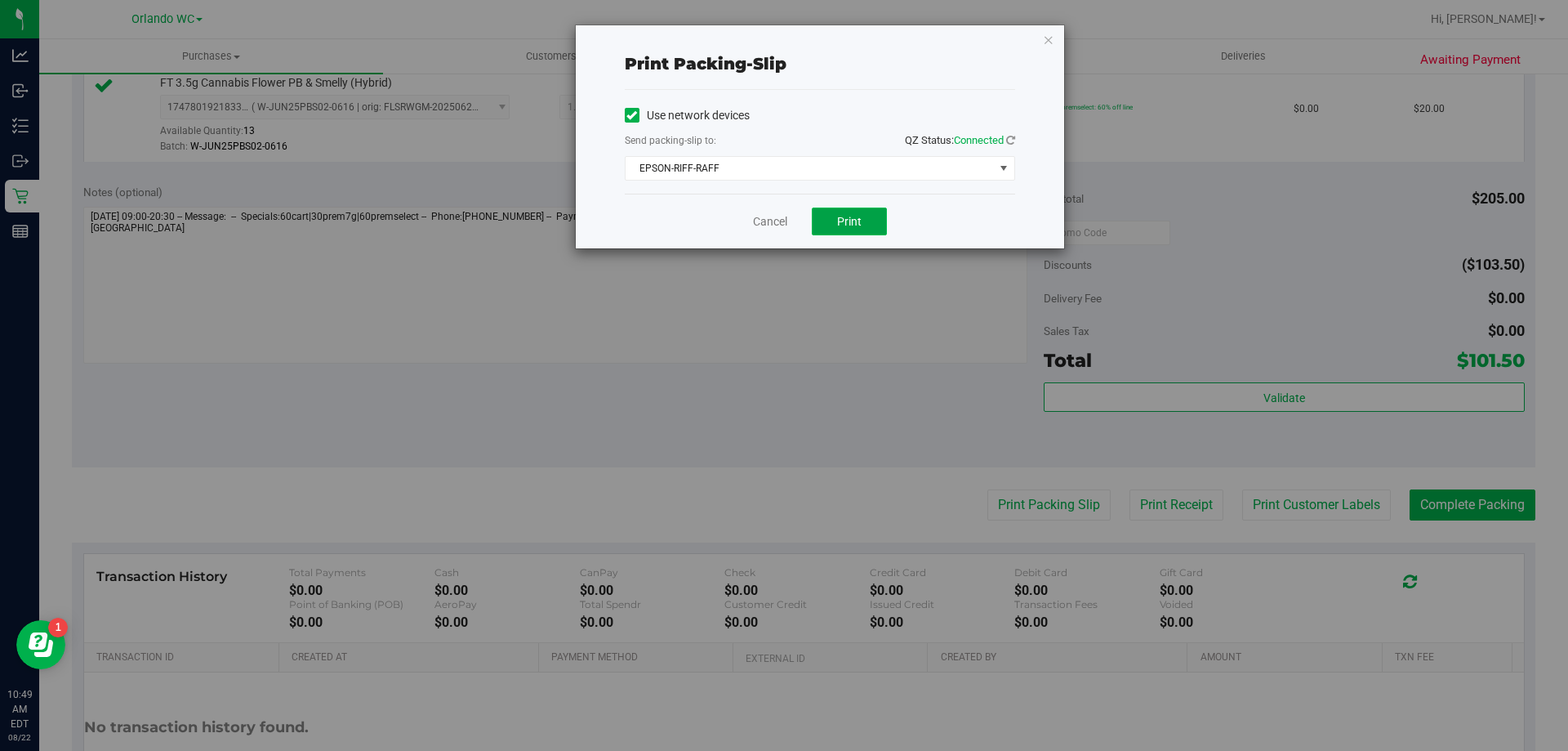
click at [861, 226] on button "Print" at bounding box center [850, 221] width 75 height 28
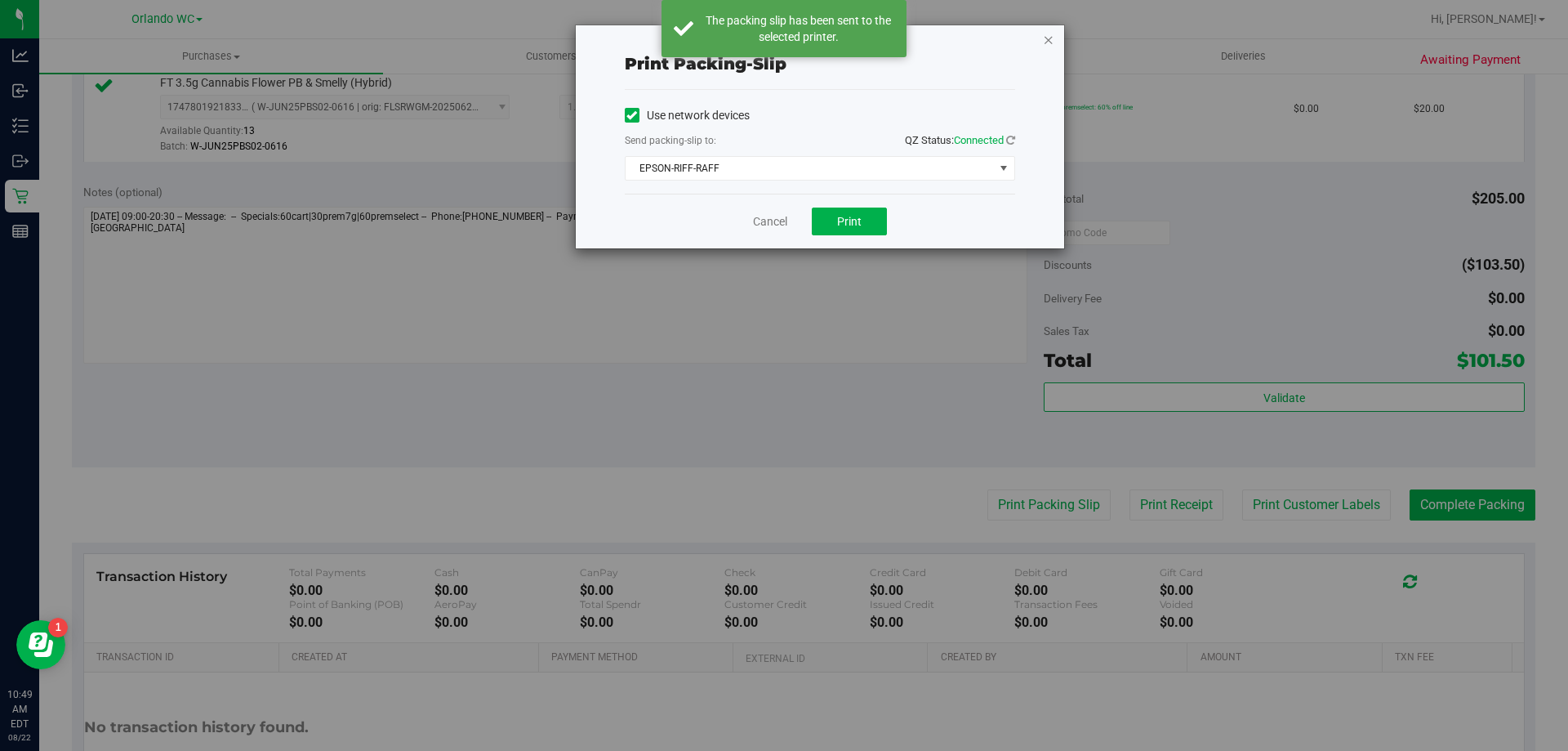
click at [1044, 40] on icon "button" at bounding box center [1048, 39] width 11 height 20
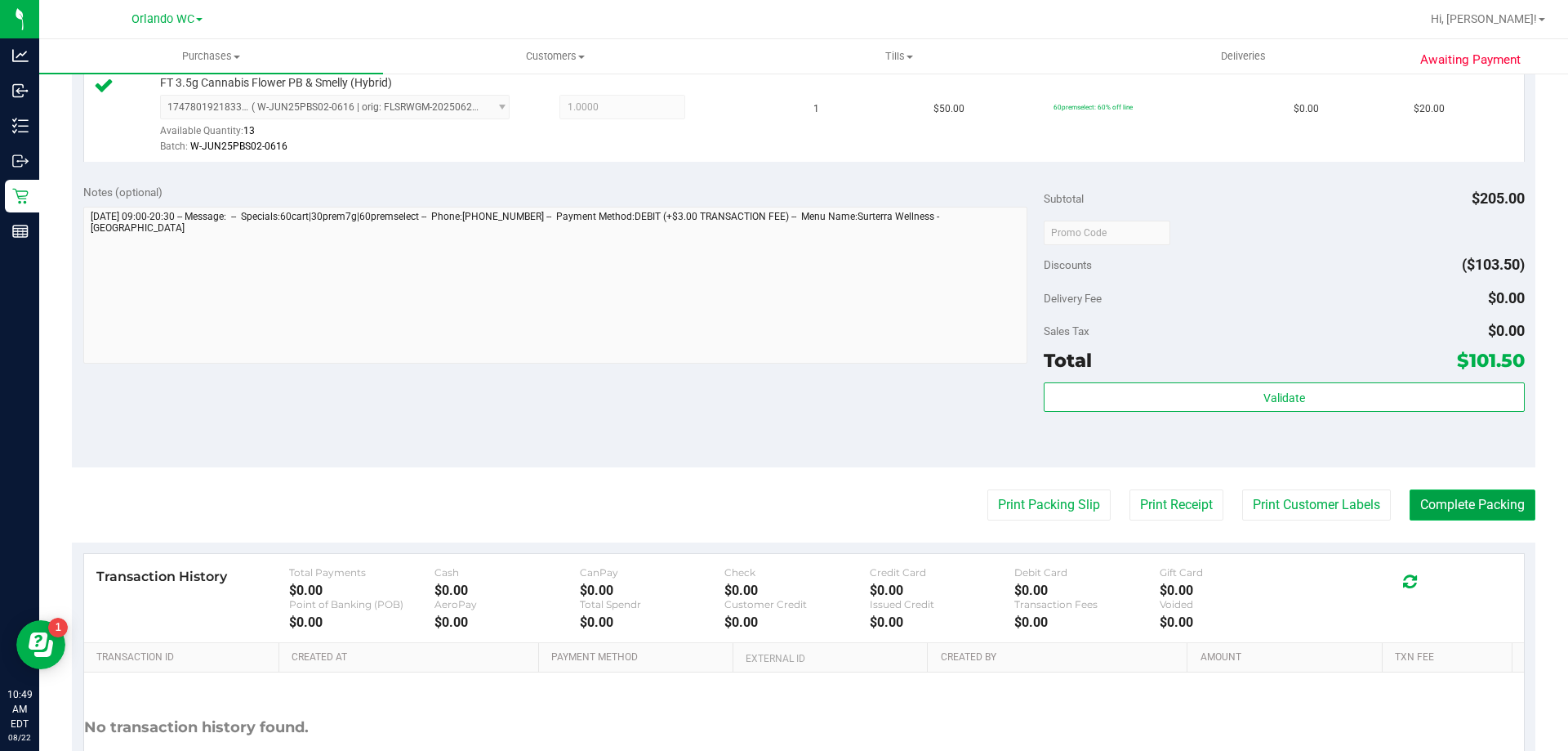
click at [1435, 502] on button "Complete Packing" at bounding box center [1473, 505] width 126 height 31
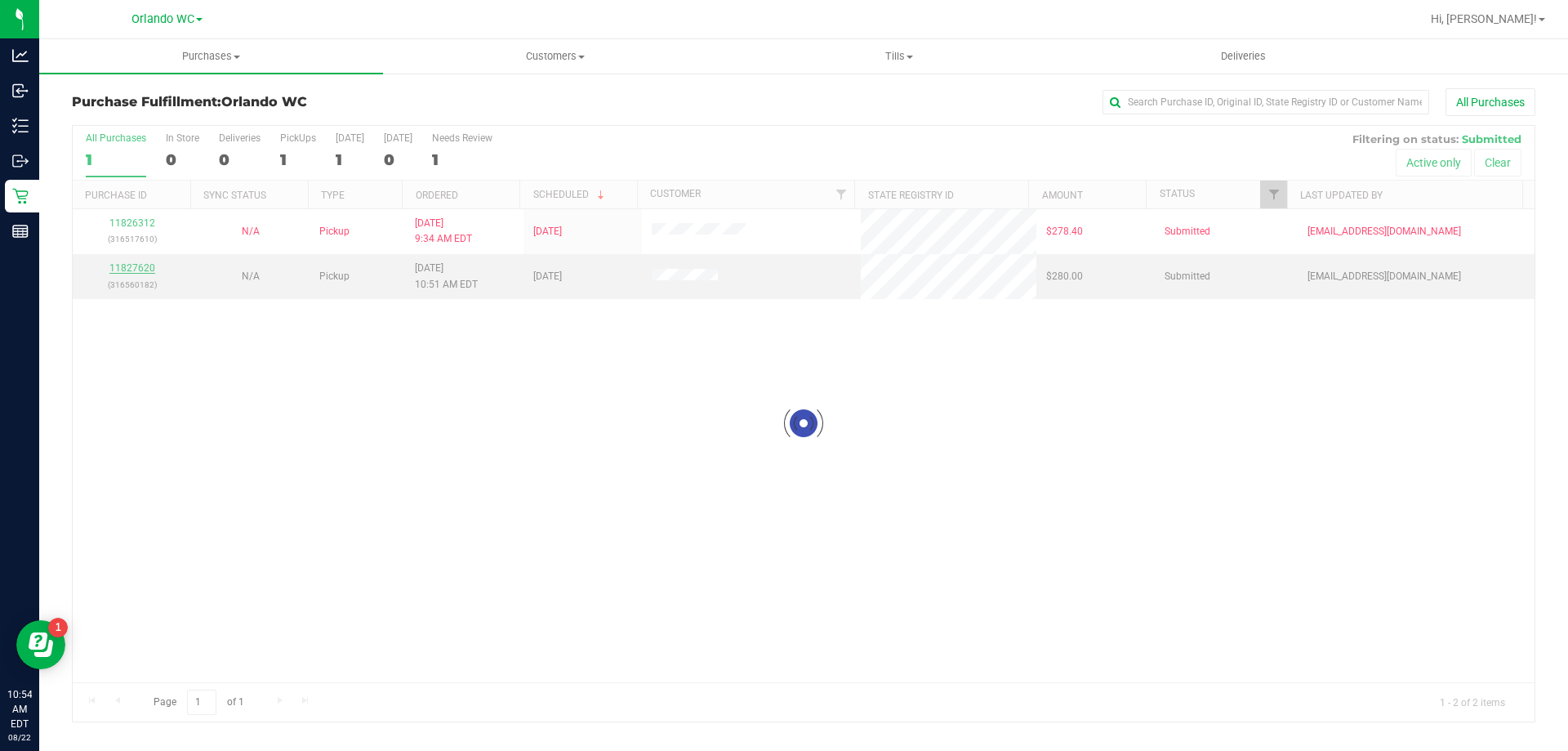
click at [127, 267] on div at bounding box center [804, 424] width 1462 height 596
click at [150, 261] on div "11827620 (316560182)" at bounding box center [132, 276] width 99 height 31
click at [143, 265] on link "11827620" at bounding box center [133, 267] width 46 height 11
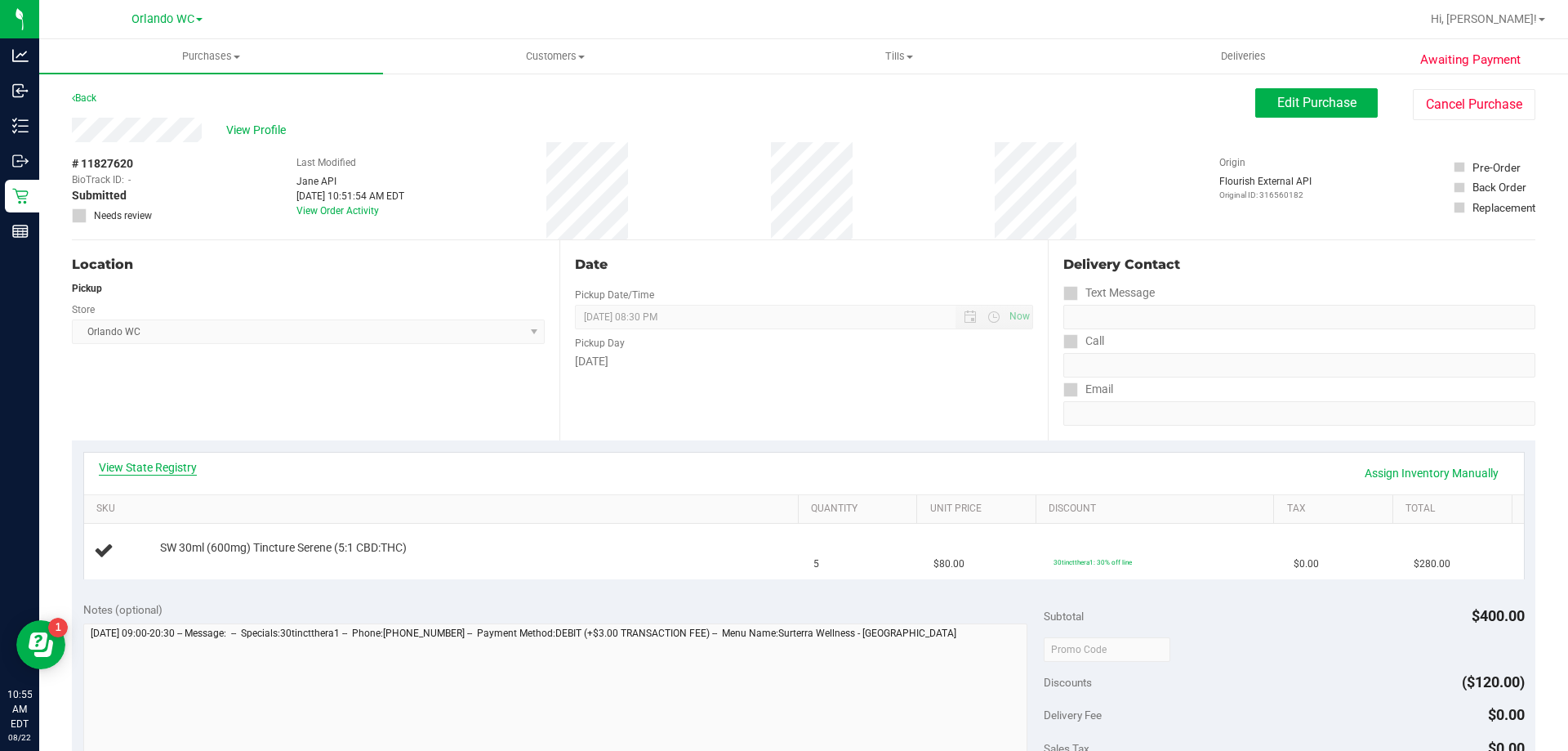
click at [175, 466] on link "View State Registry" at bounding box center [147, 467] width 98 height 16
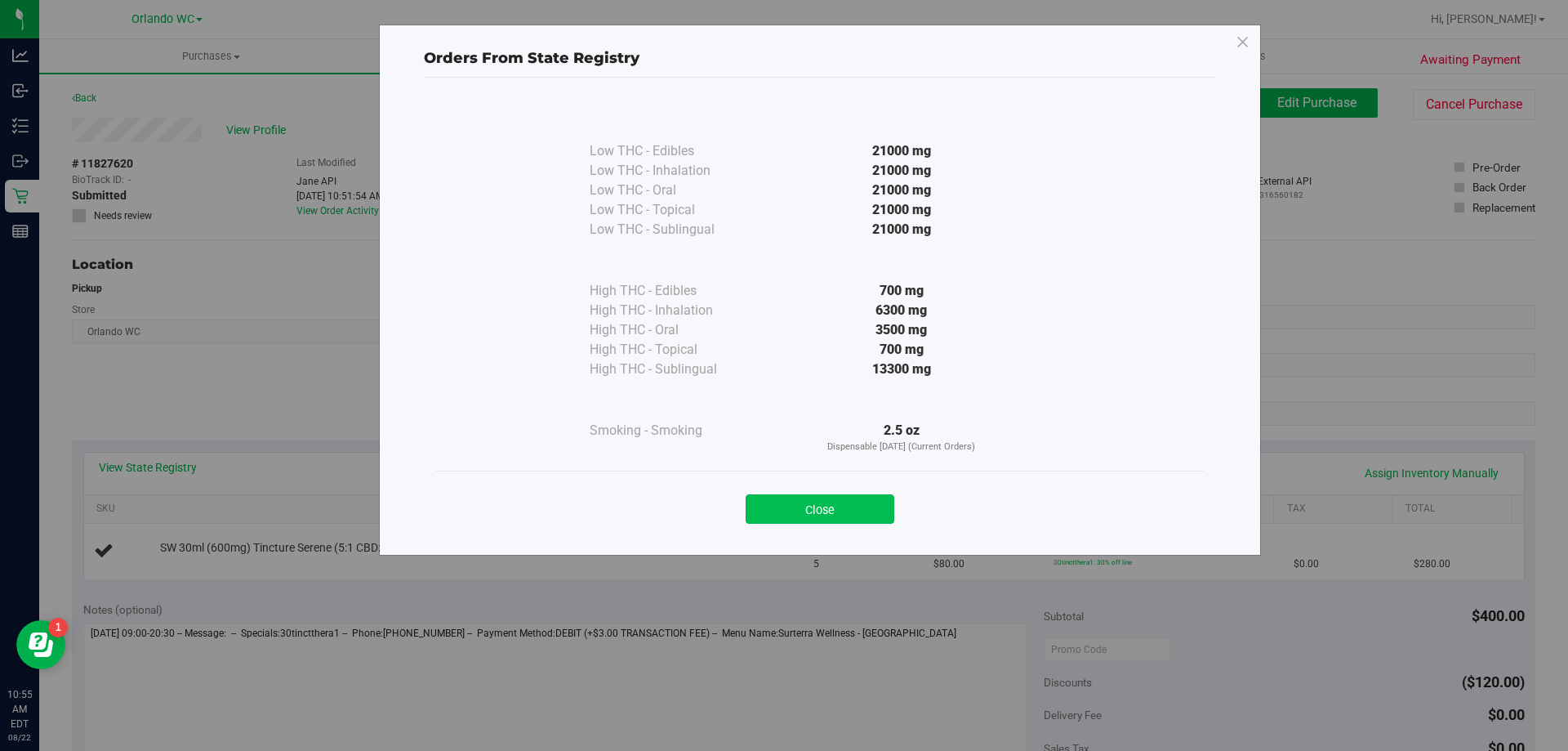
click at [829, 506] on button "Close" at bounding box center [820, 509] width 149 height 30
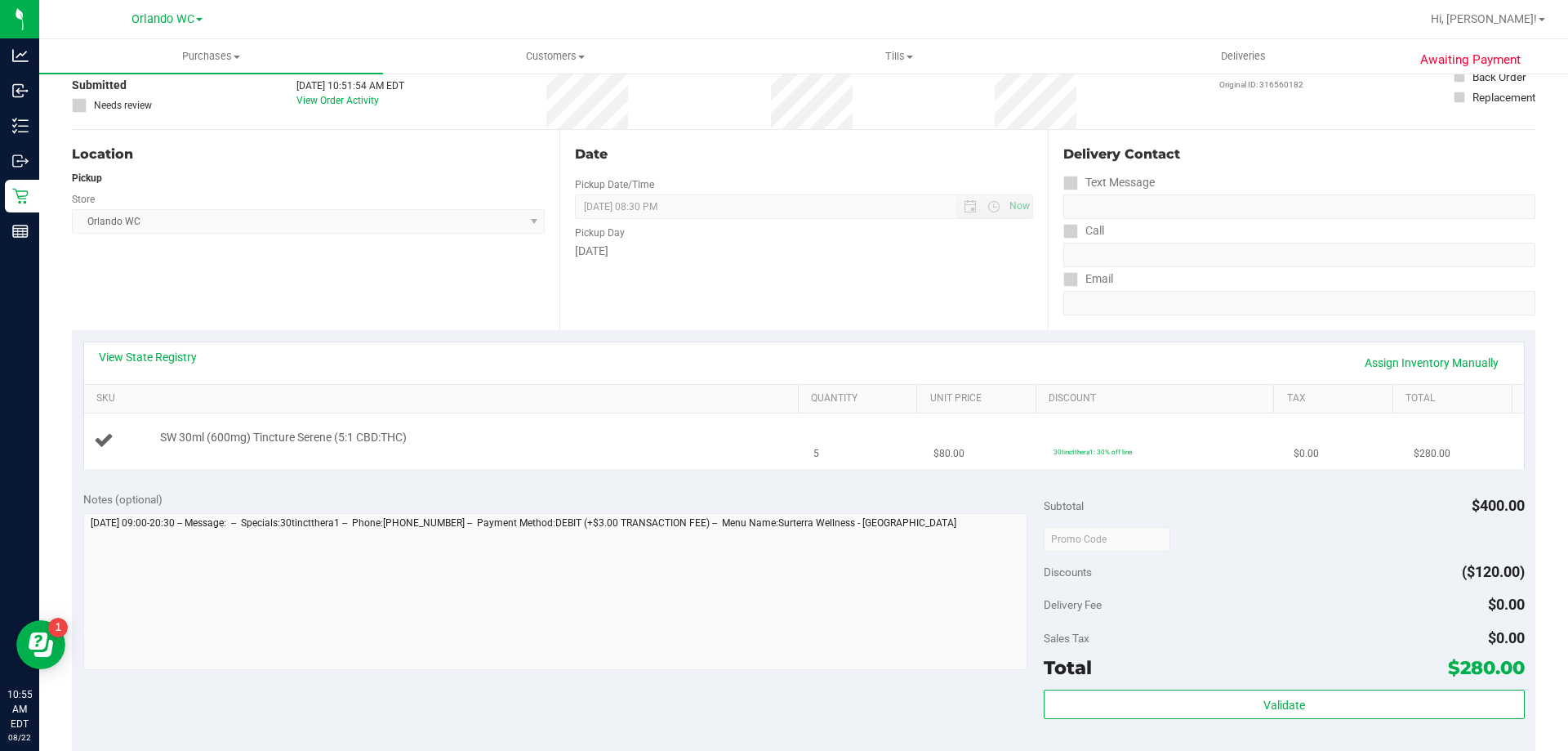
scroll to position [82, 0]
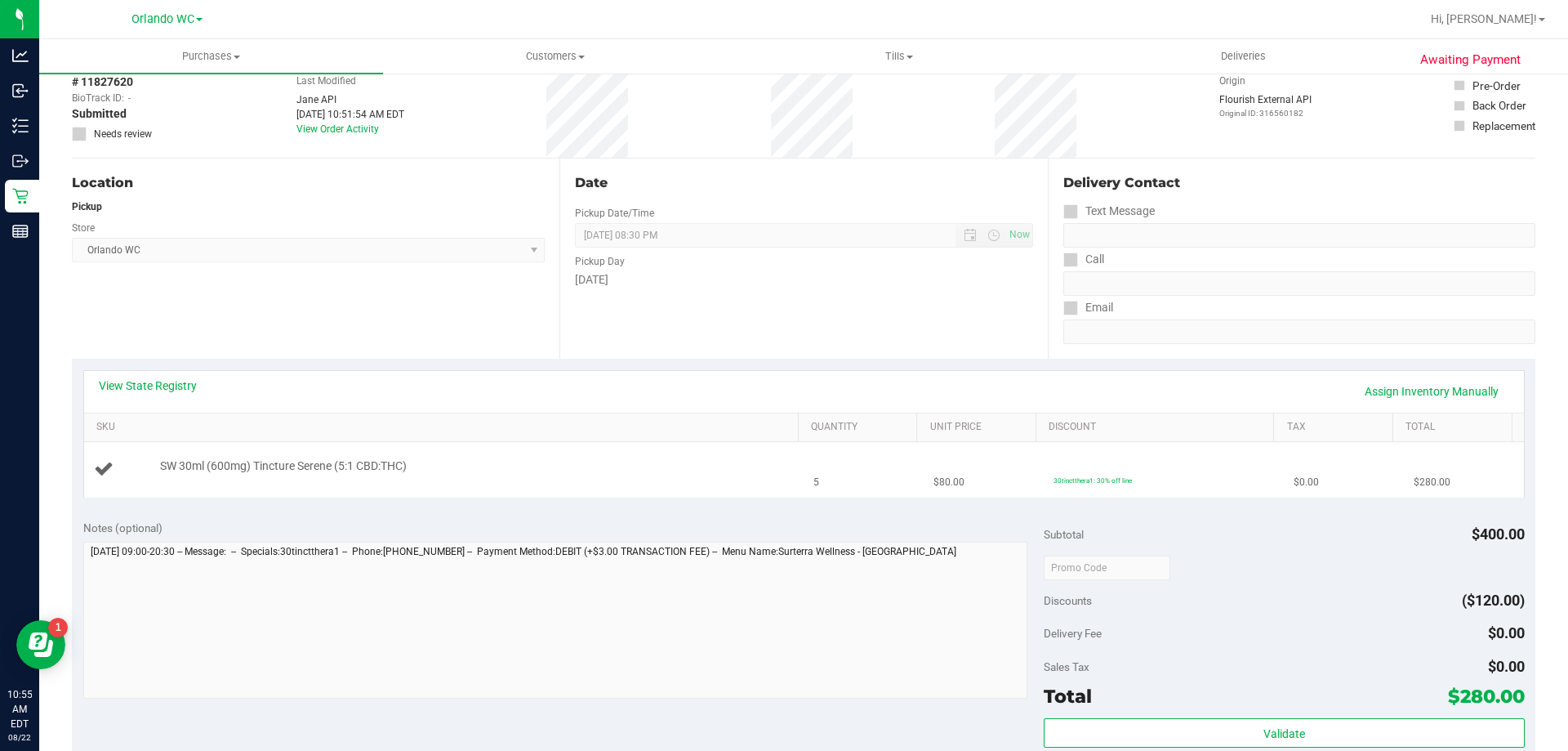
click at [624, 483] on td "SW 30ml (600mg) Tincture Serene (5:1 CBD:THC)" at bounding box center [444, 469] width 720 height 54
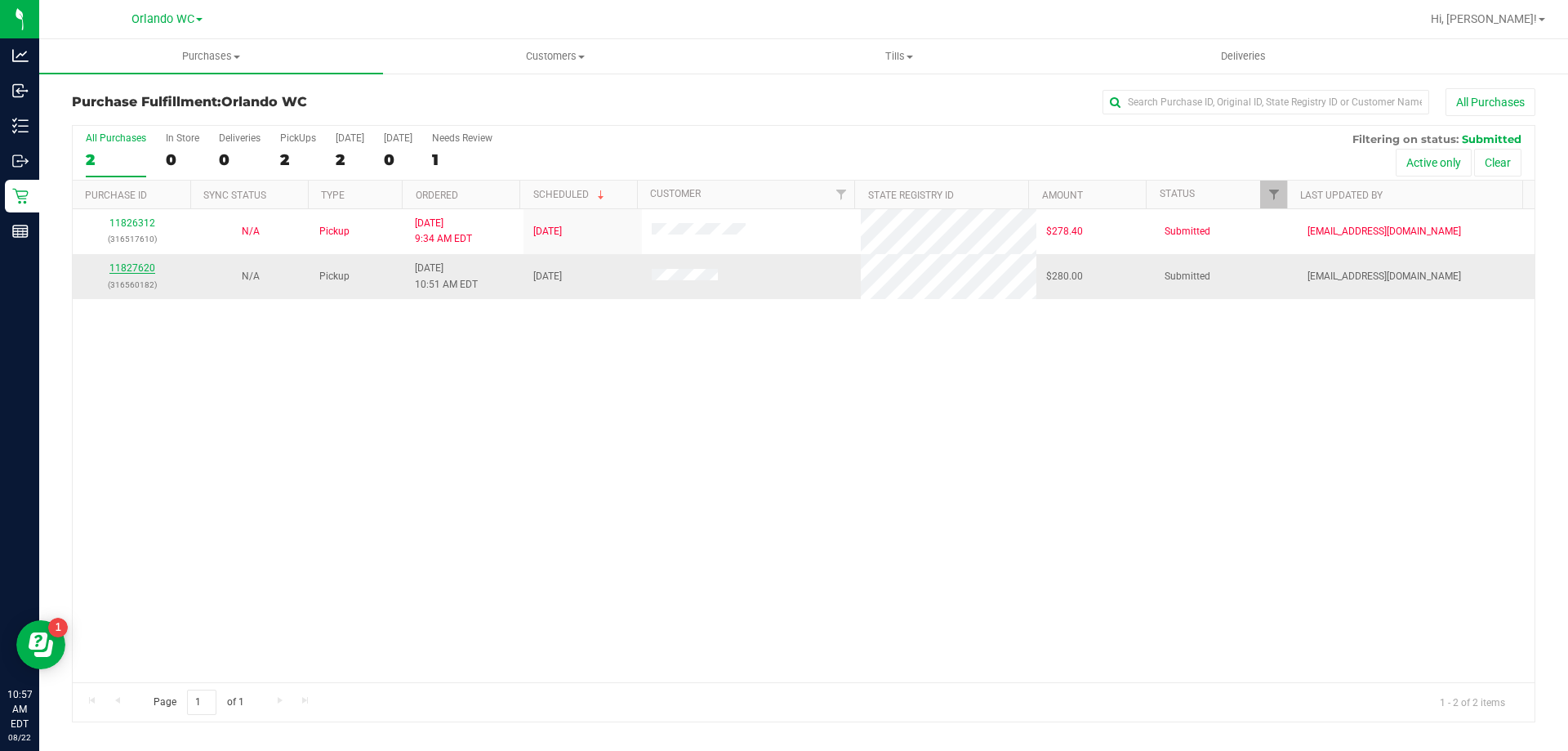
click at [128, 267] on link "11827620" at bounding box center [133, 267] width 46 height 11
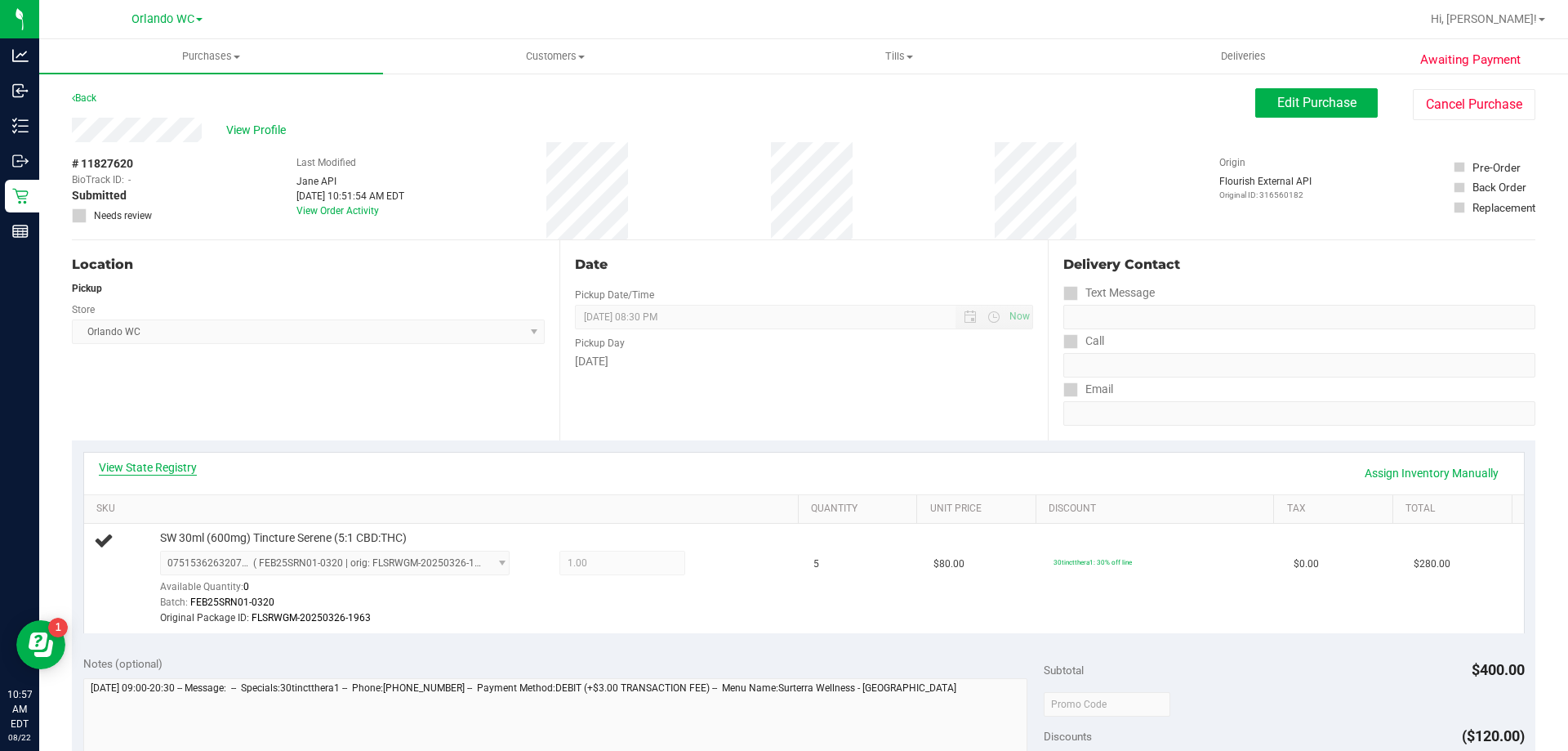
click at [172, 463] on link "View State Registry" at bounding box center [147, 467] width 98 height 16
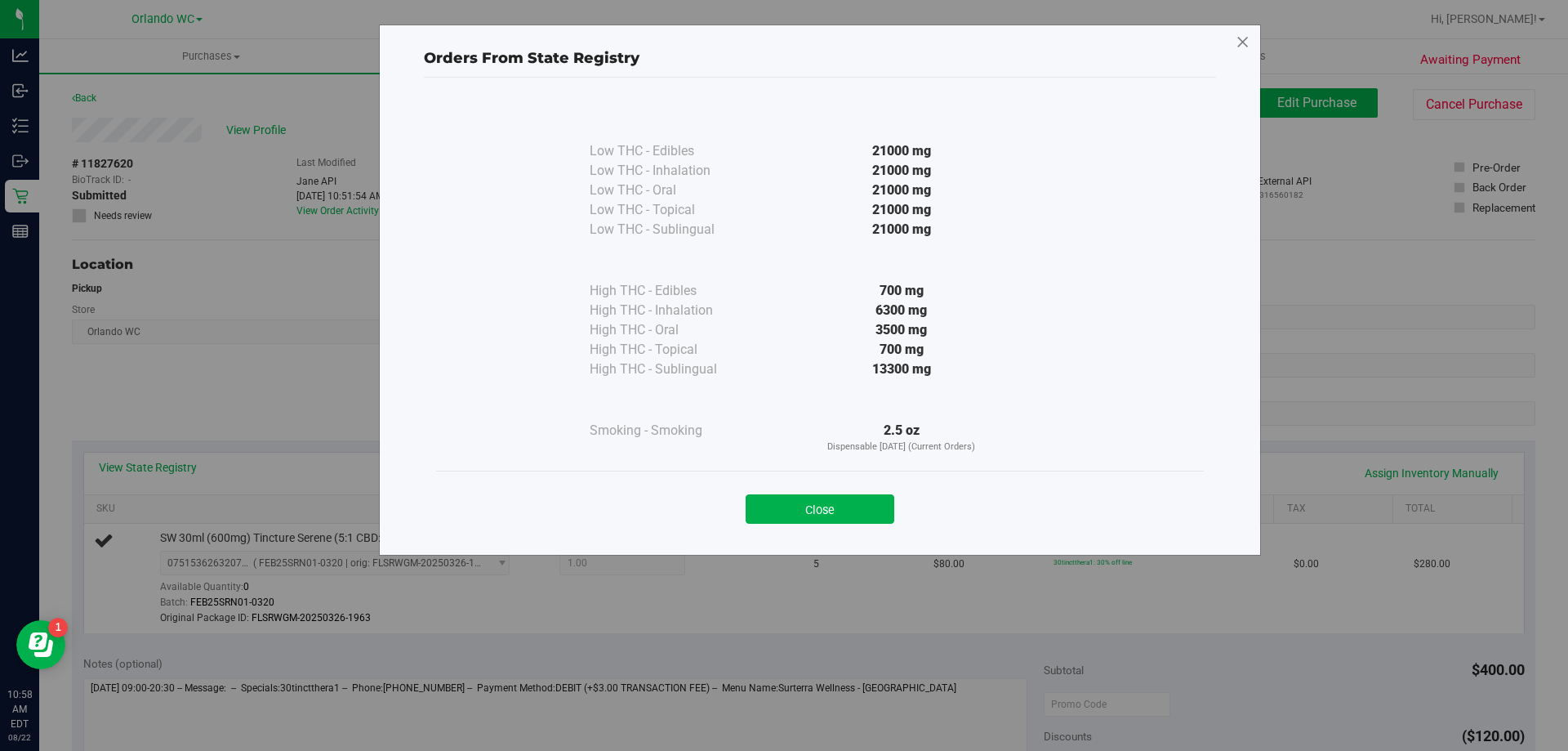
click at [1243, 37] on icon at bounding box center [1243, 43] width 14 height 26
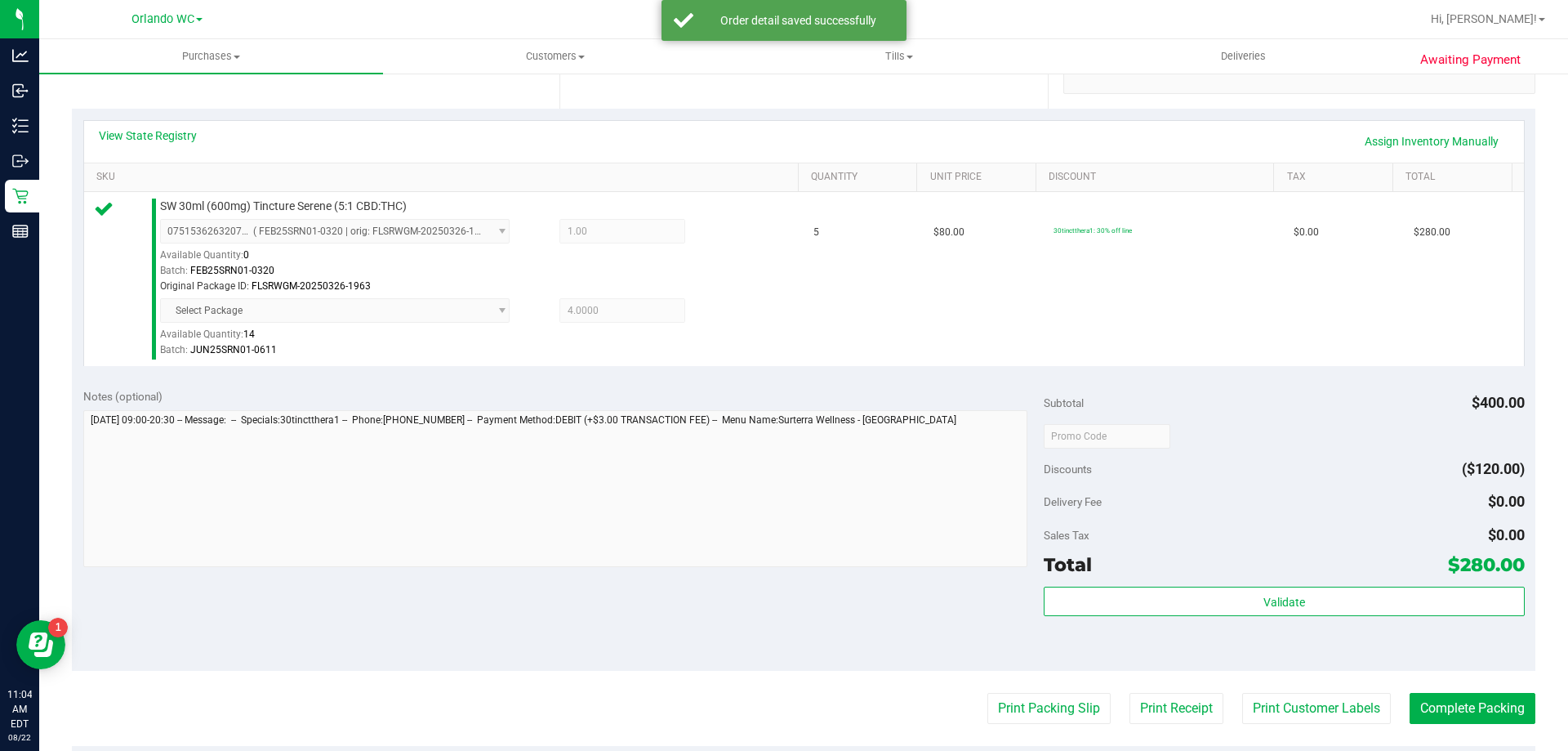
scroll to position [331, 0]
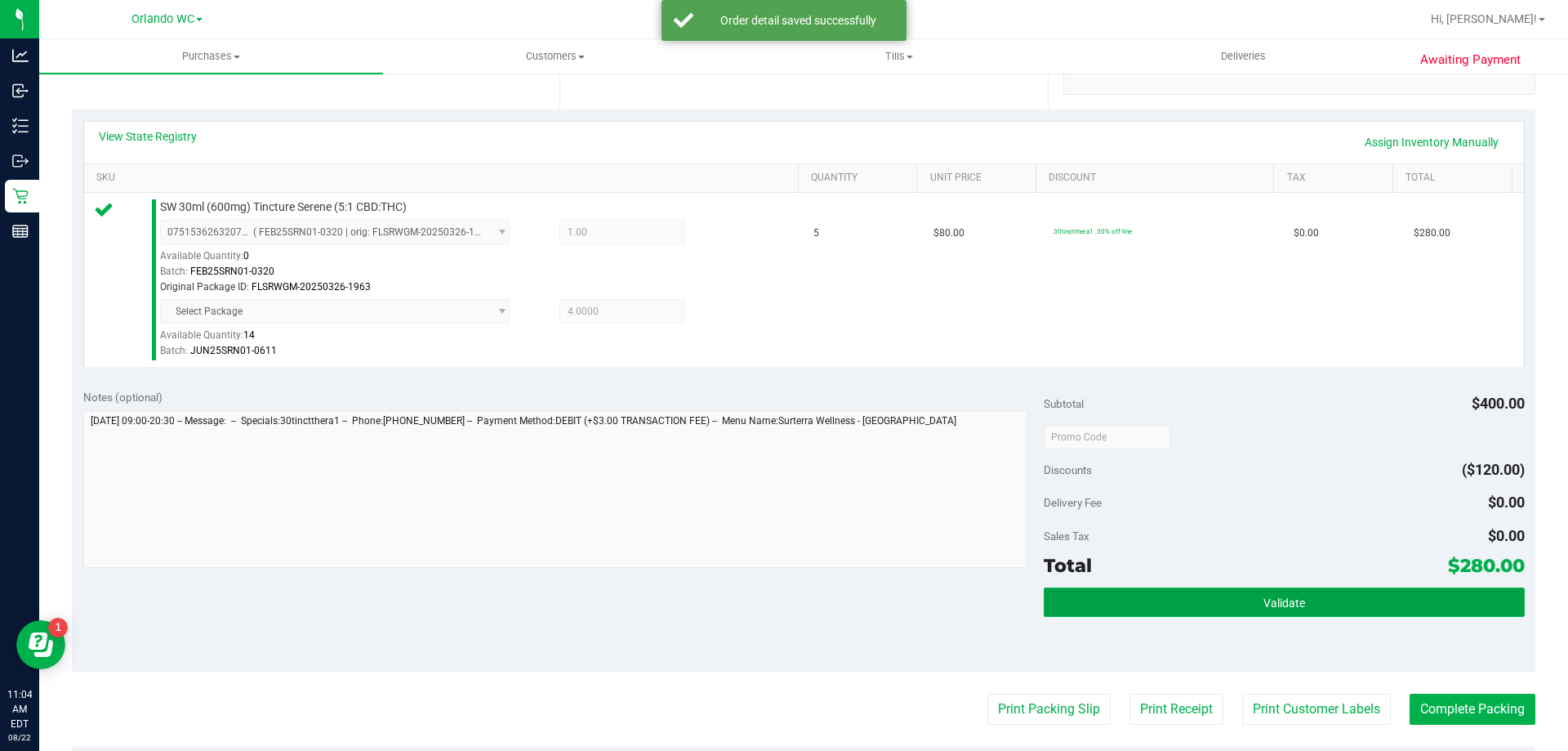
click at [1280, 597] on span "Validate" at bounding box center [1285, 603] width 42 height 13
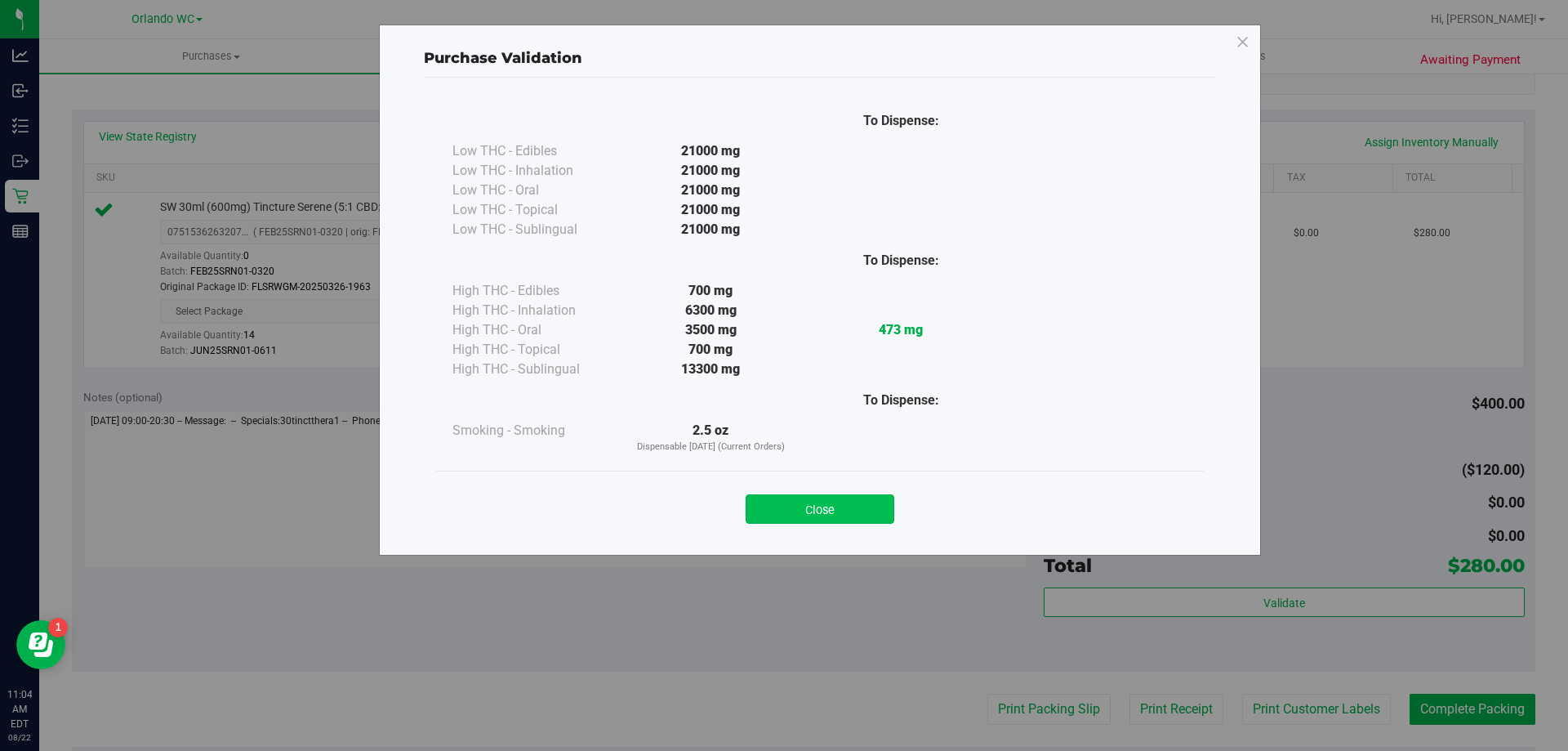
click at [849, 502] on button "Close" at bounding box center [820, 509] width 149 height 30
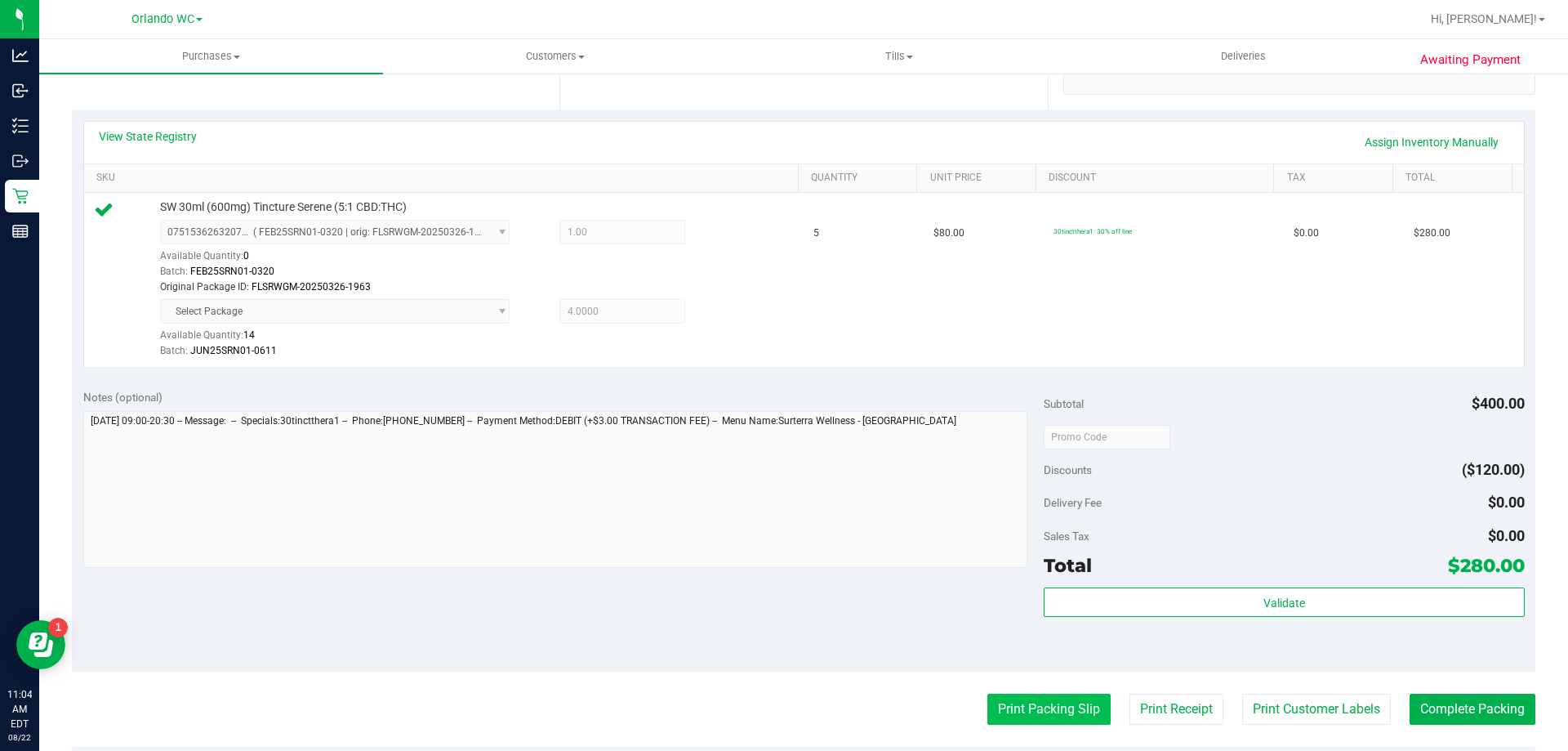
click at [1032, 719] on button "Print Packing Slip" at bounding box center [1049, 709] width 123 height 31
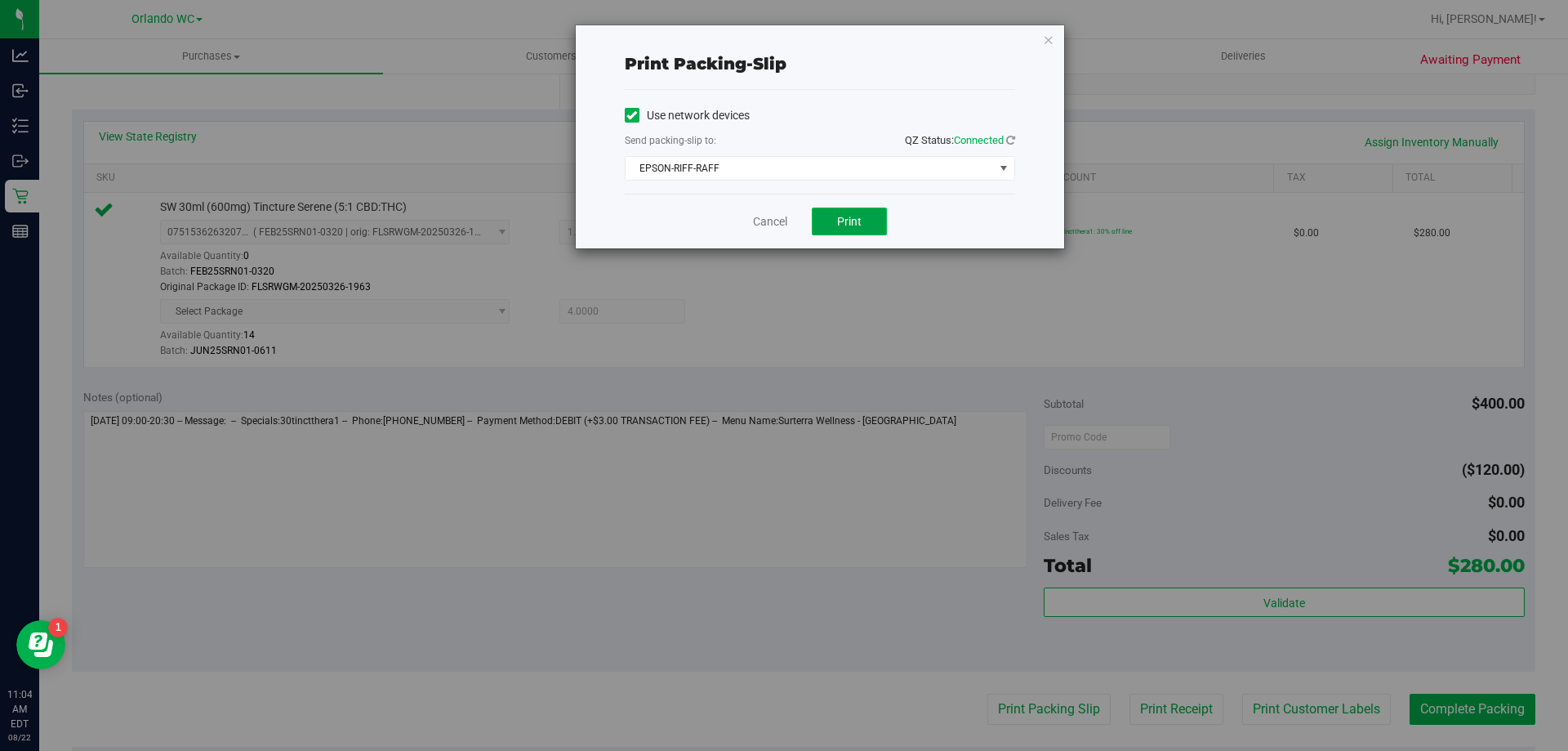
click at [850, 221] on span "Print" at bounding box center [850, 221] width 25 height 13
click at [1046, 38] on icon "button" at bounding box center [1048, 39] width 11 height 20
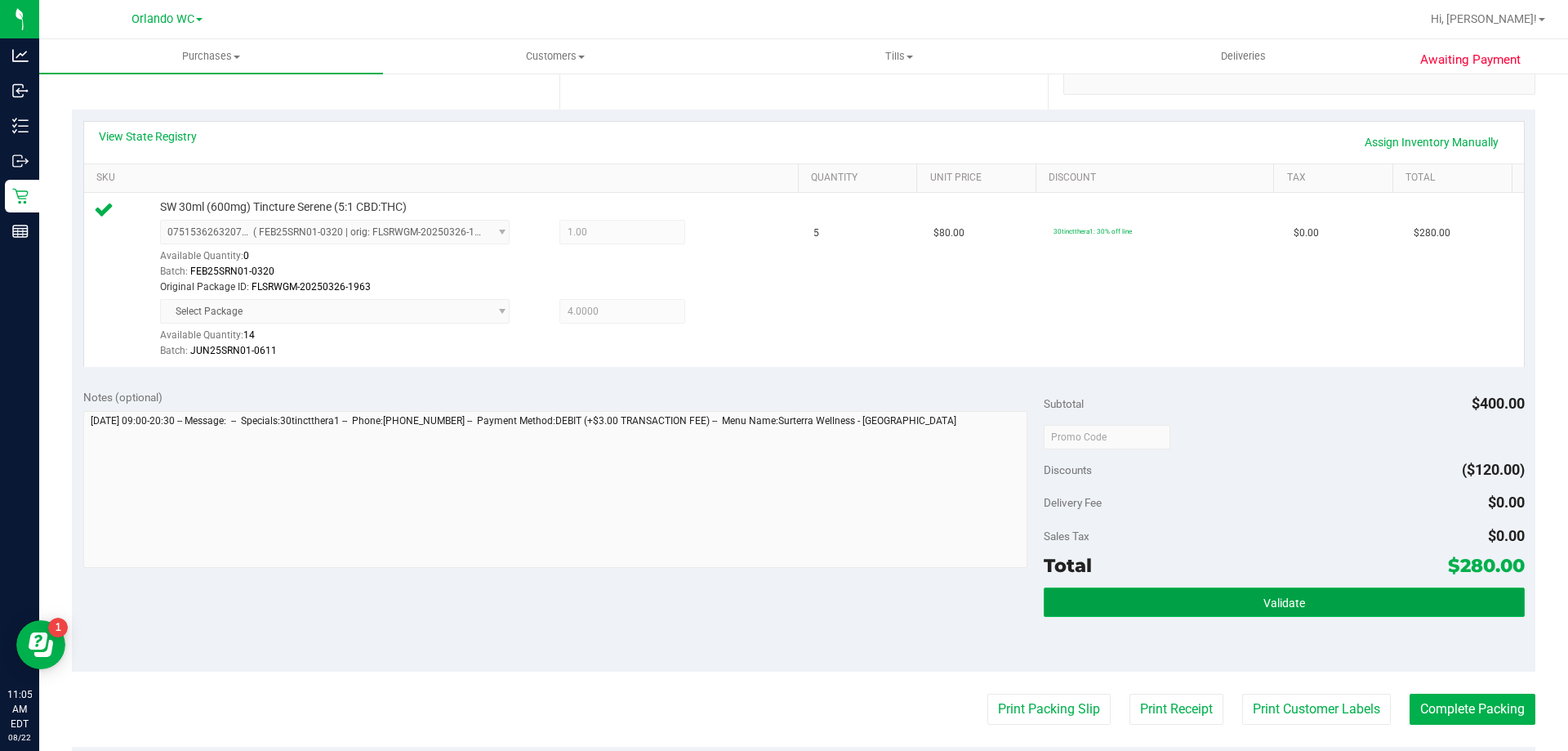
click at [1282, 600] on span "Validate" at bounding box center [1285, 603] width 42 height 13
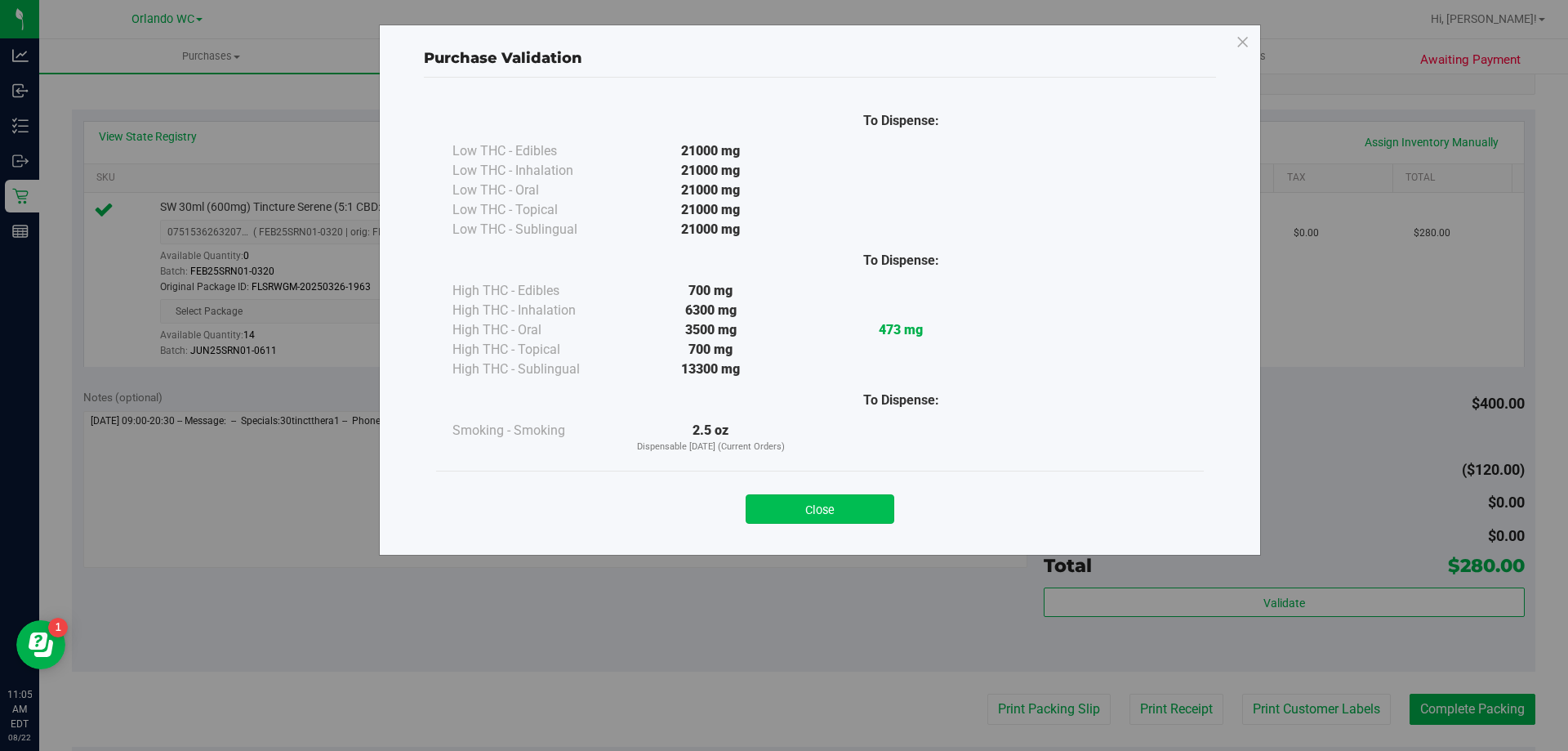
click at [854, 521] on button "Close" at bounding box center [820, 509] width 149 height 30
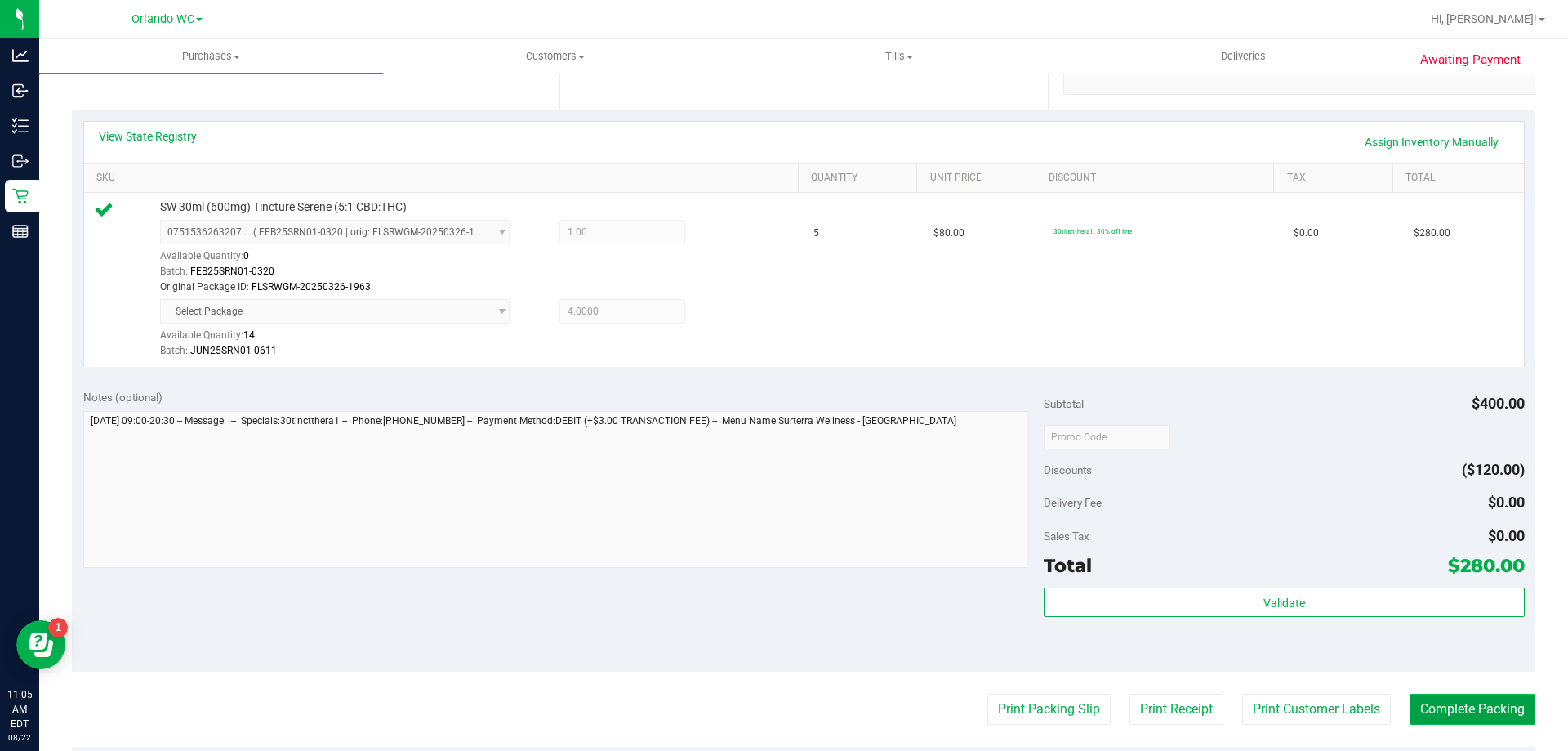
click at [1470, 705] on button "Complete Packing" at bounding box center [1473, 709] width 126 height 31
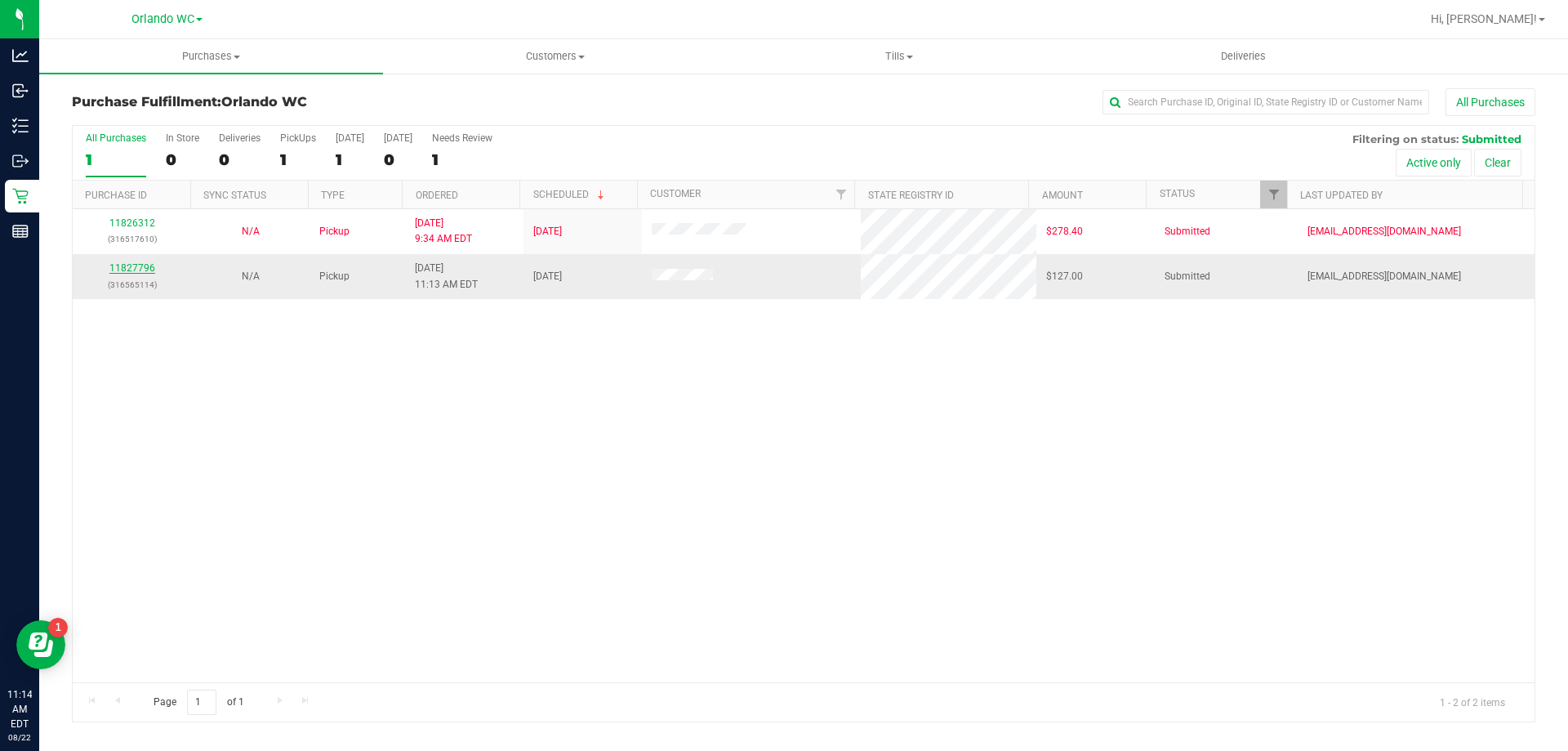
click at [133, 267] on link "11827796" at bounding box center [133, 267] width 46 height 11
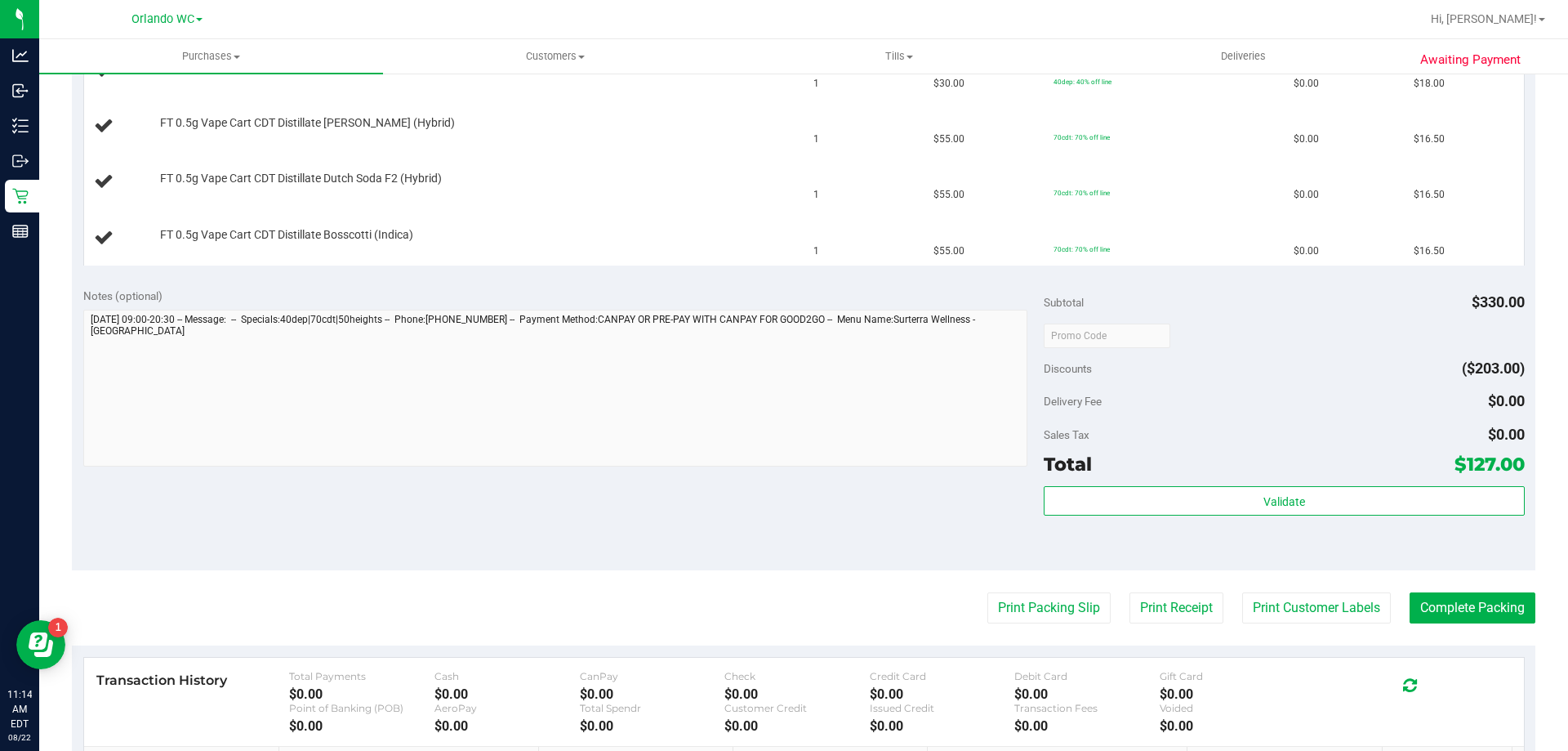
scroll to position [880, 0]
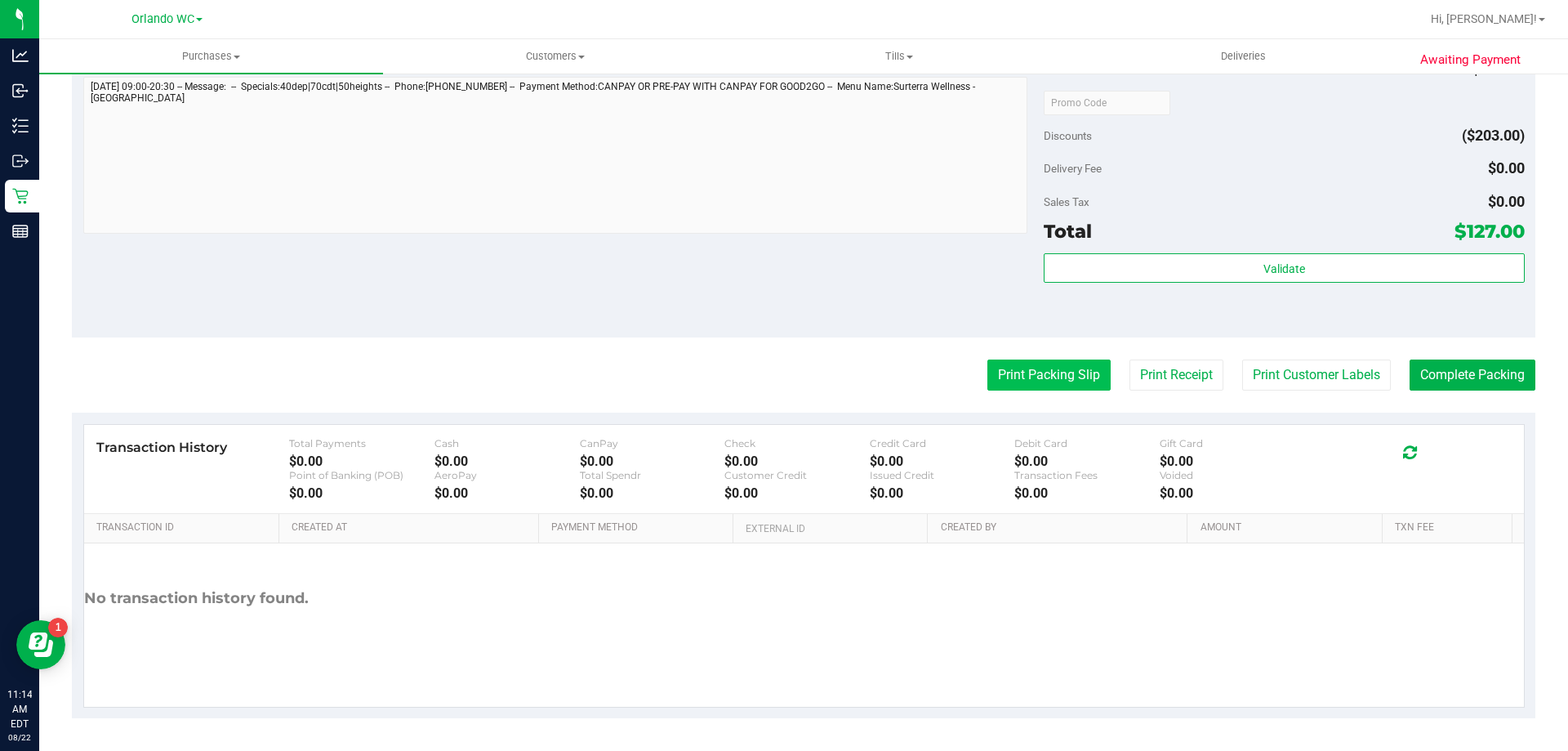
click at [1035, 367] on button "Print Packing Slip" at bounding box center [1049, 375] width 123 height 31
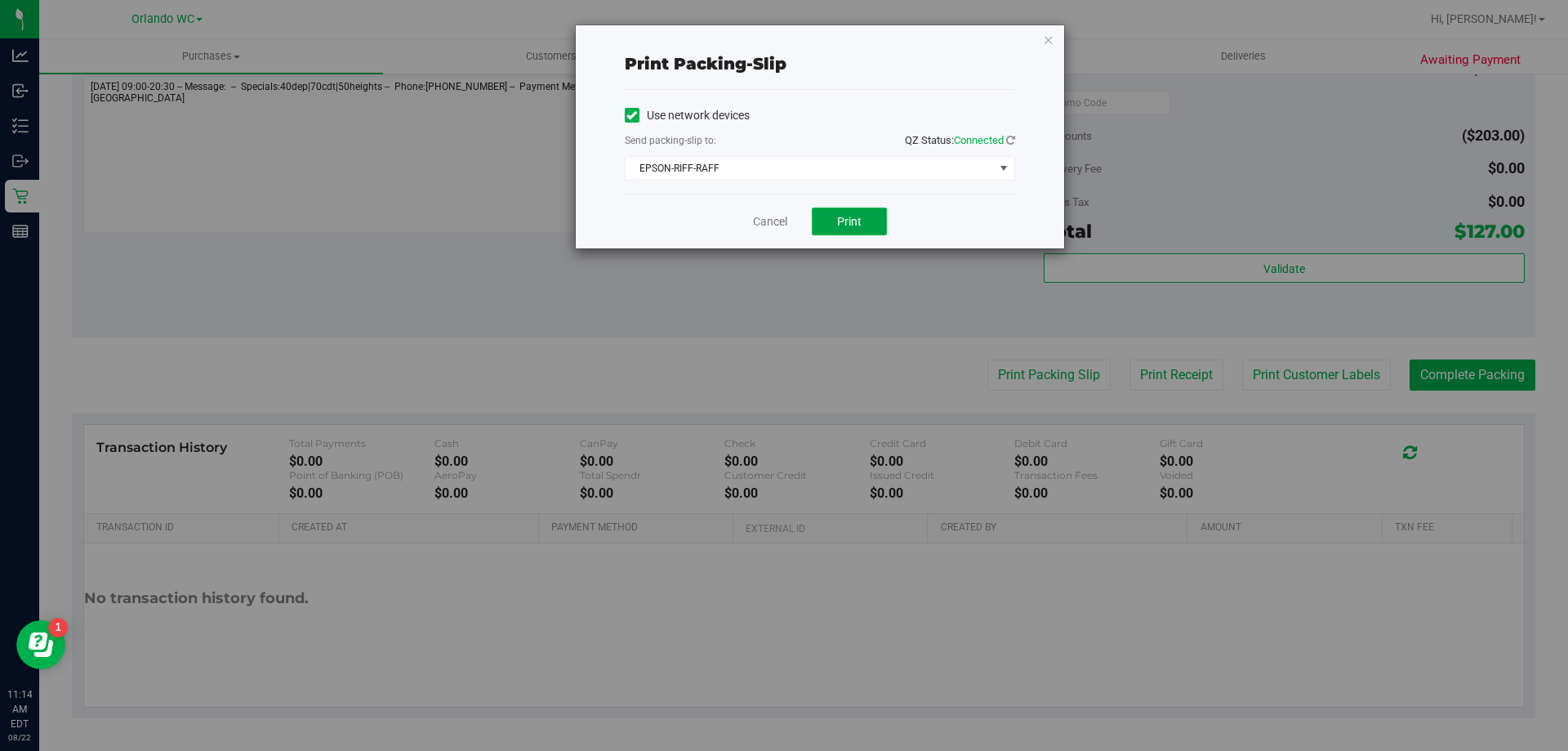
click at [857, 224] on span "Print" at bounding box center [850, 221] width 25 height 13
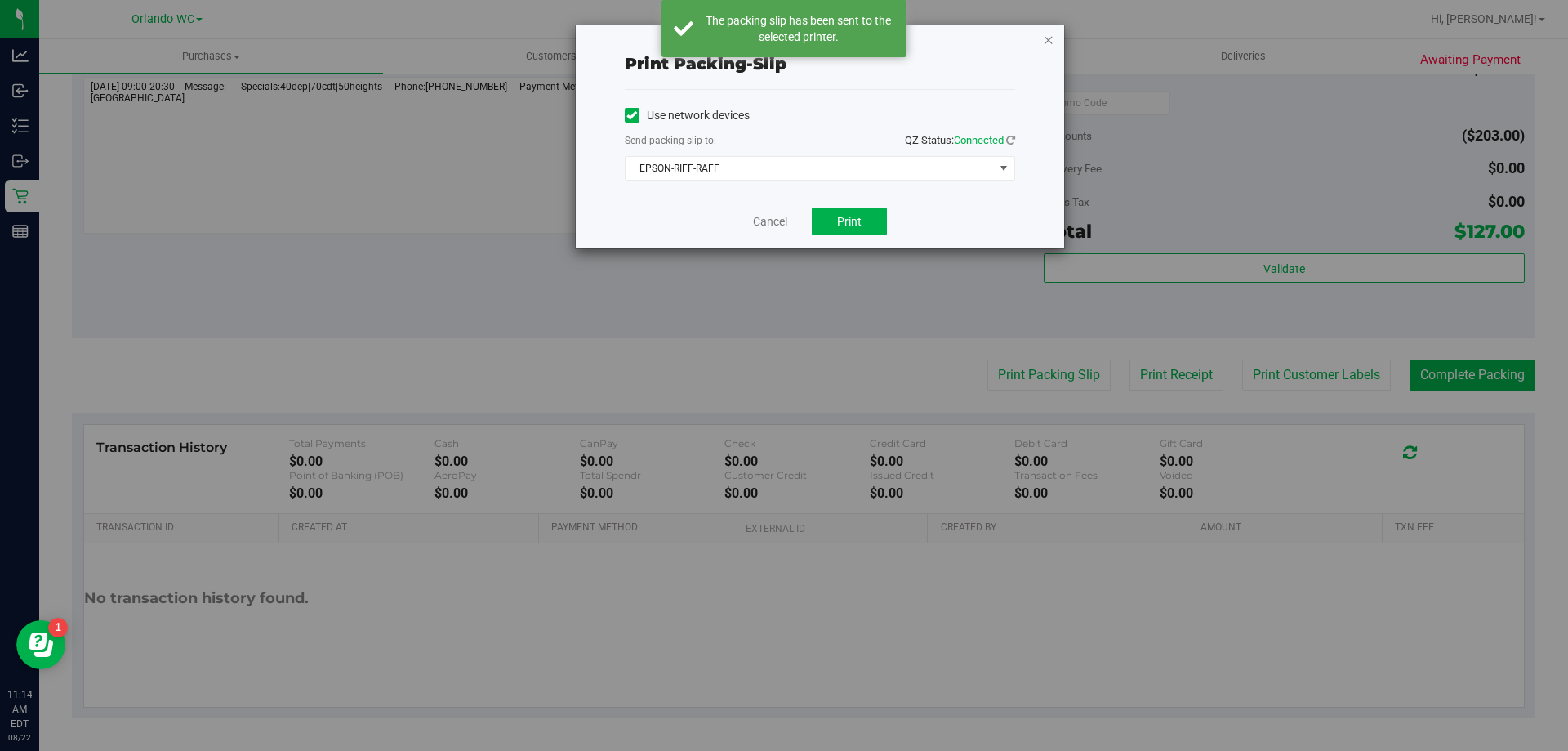
click at [1050, 38] on icon "button" at bounding box center [1048, 39] width 11 height 20
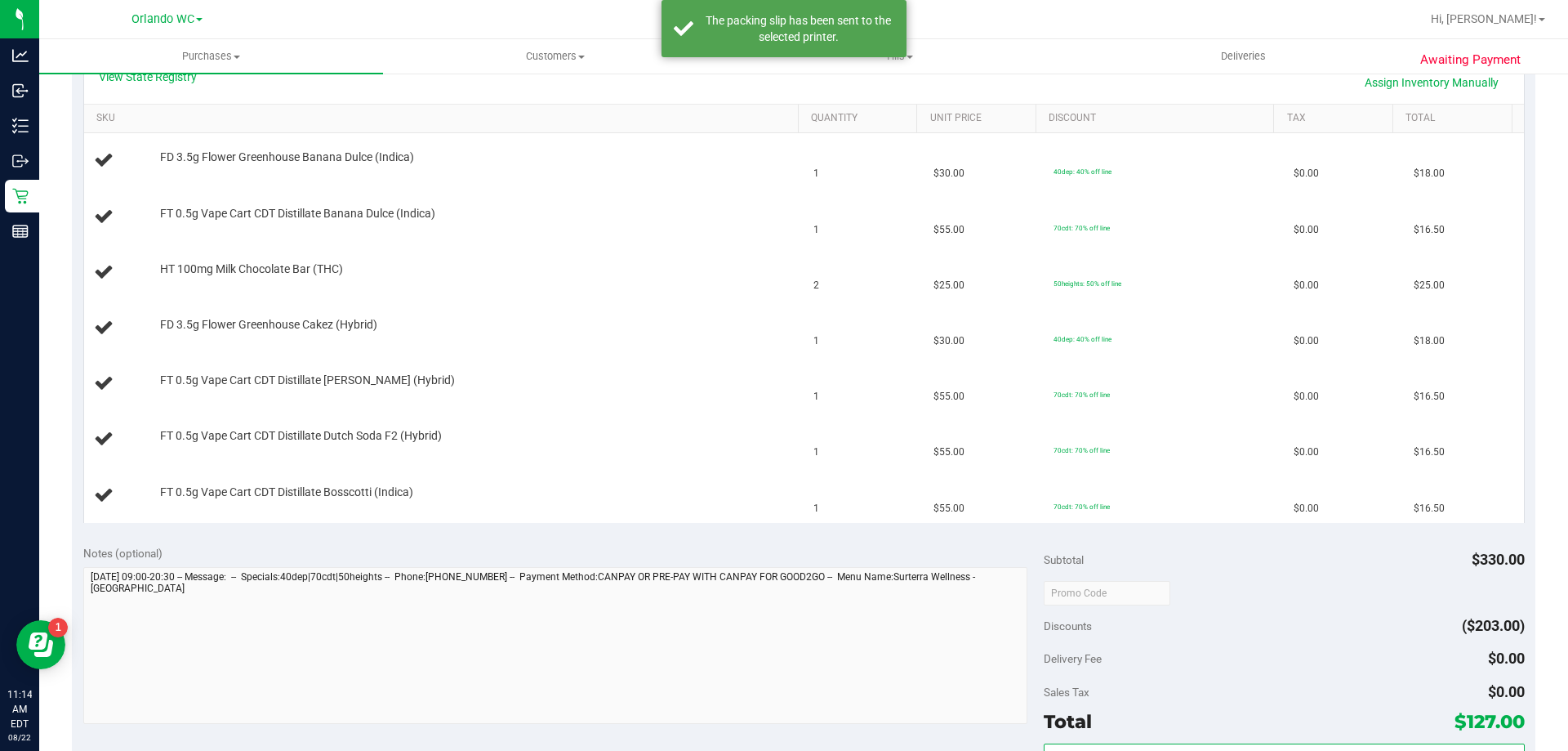
scroll to position [394, 0]
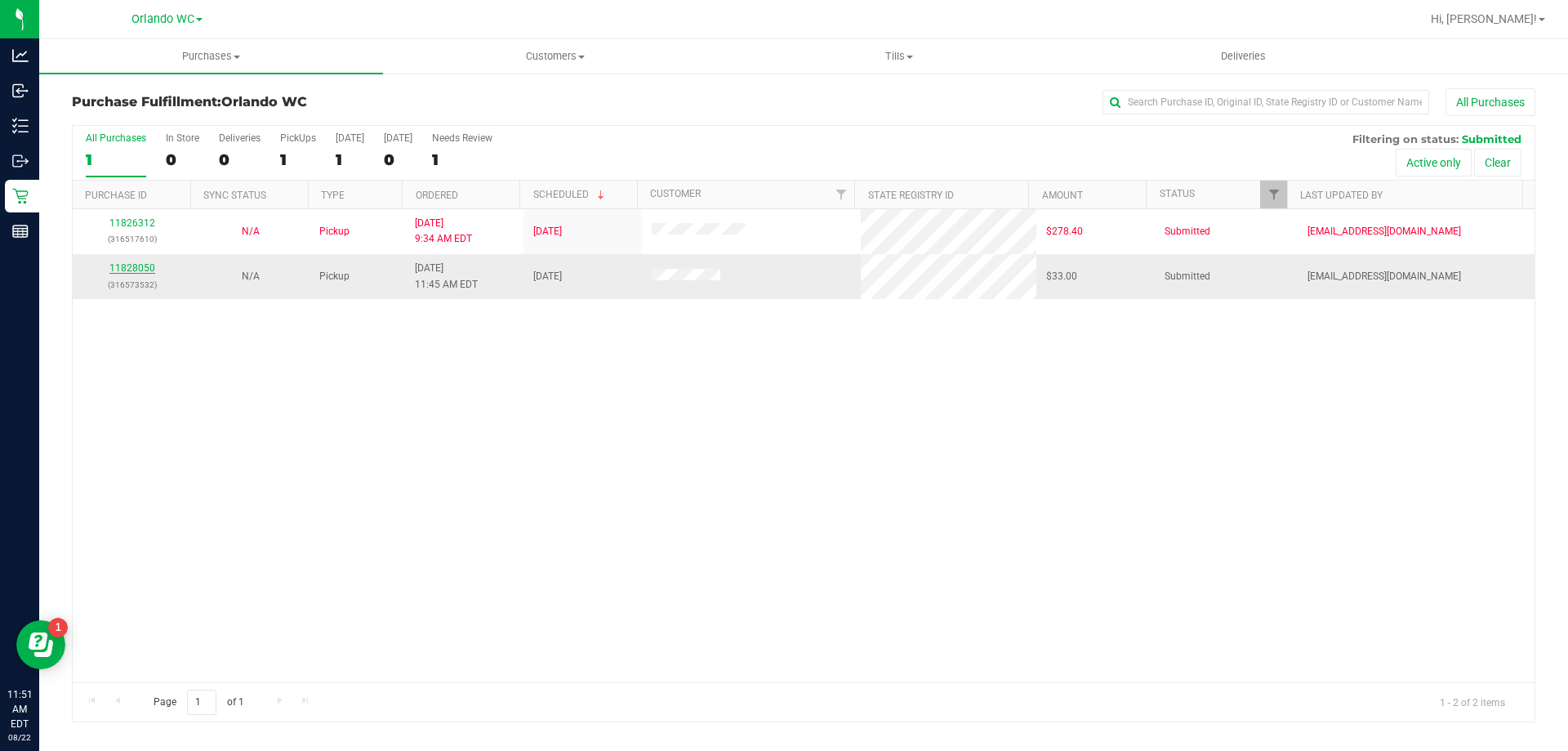
click at [130, 269] on link "11828050" at bounding box center [133, 267] width 46 height 11
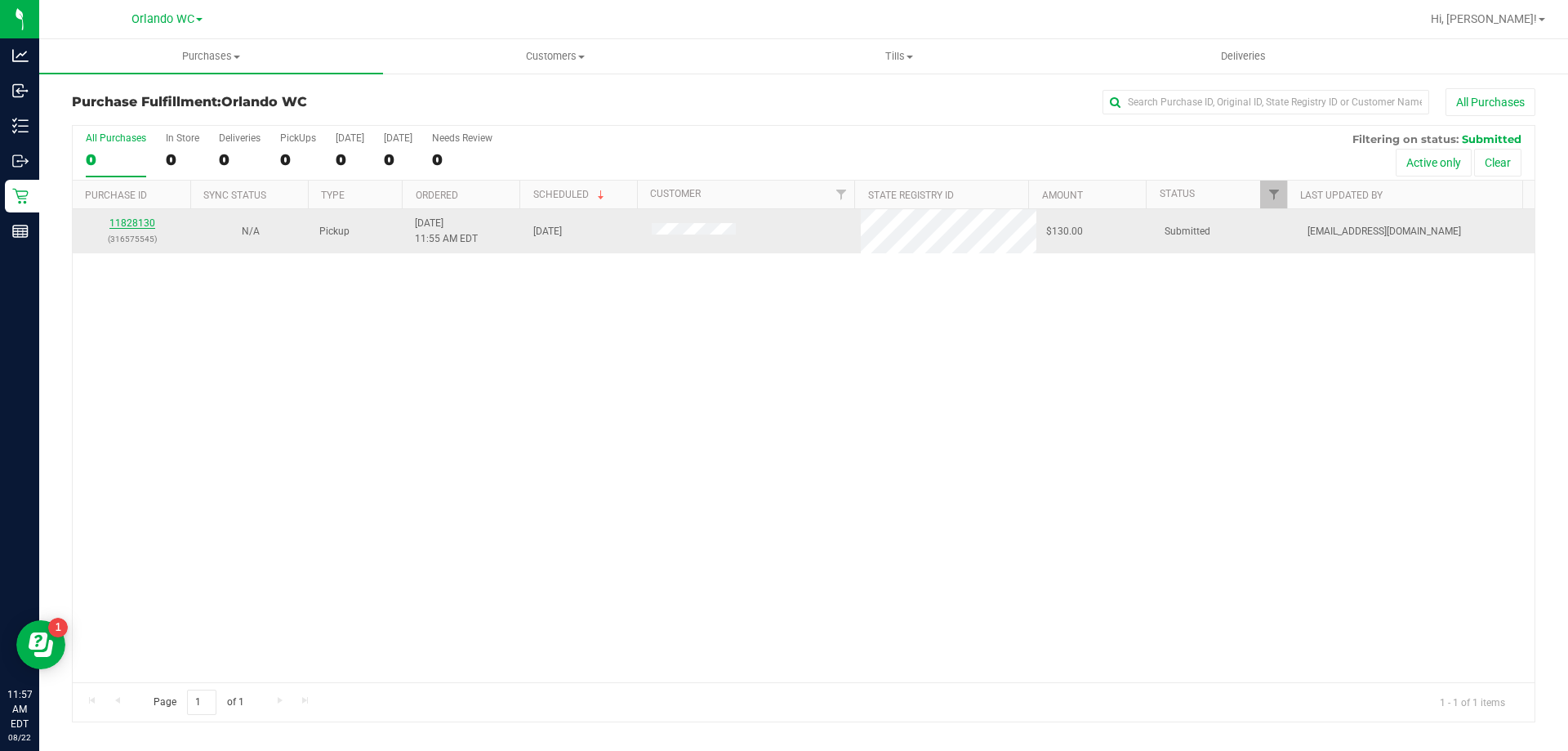
click at [134, 223] on link "11828130" at bounding box center [133, 222] width 46 height 11
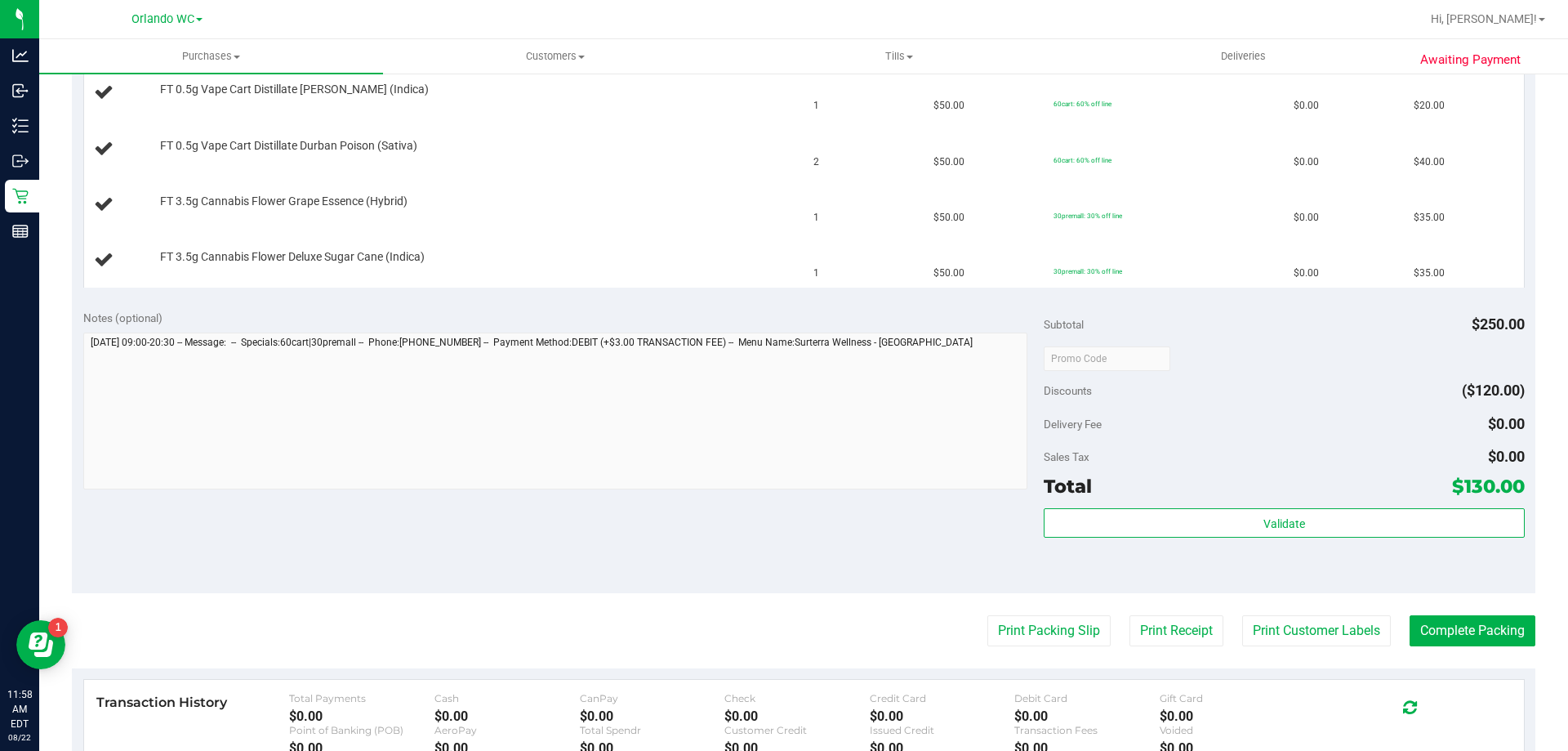
scroll to position [601, 0]
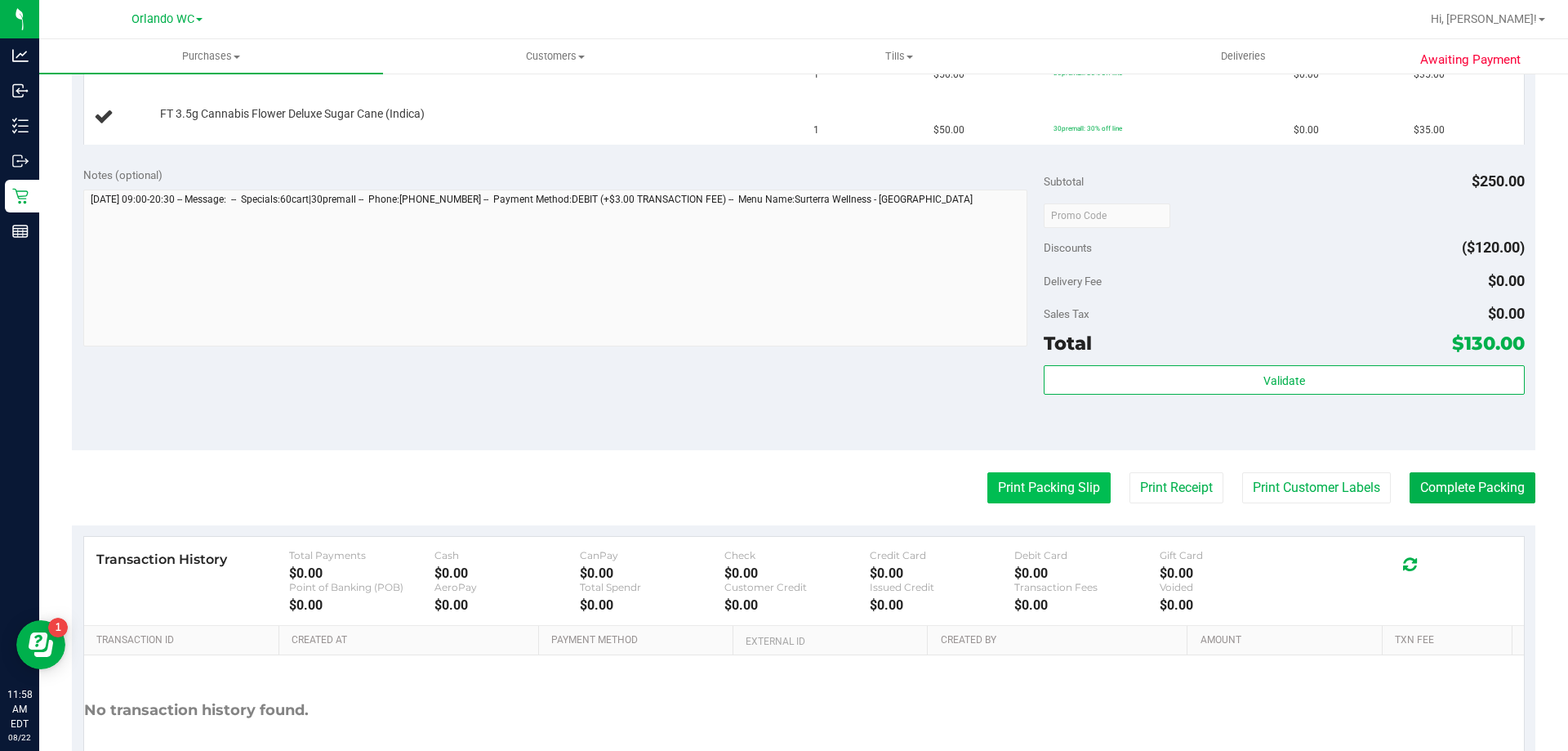
click at [1058, 492] on button "Print Packing Slip" at bounding box center [1049, 488] width 123 height 31
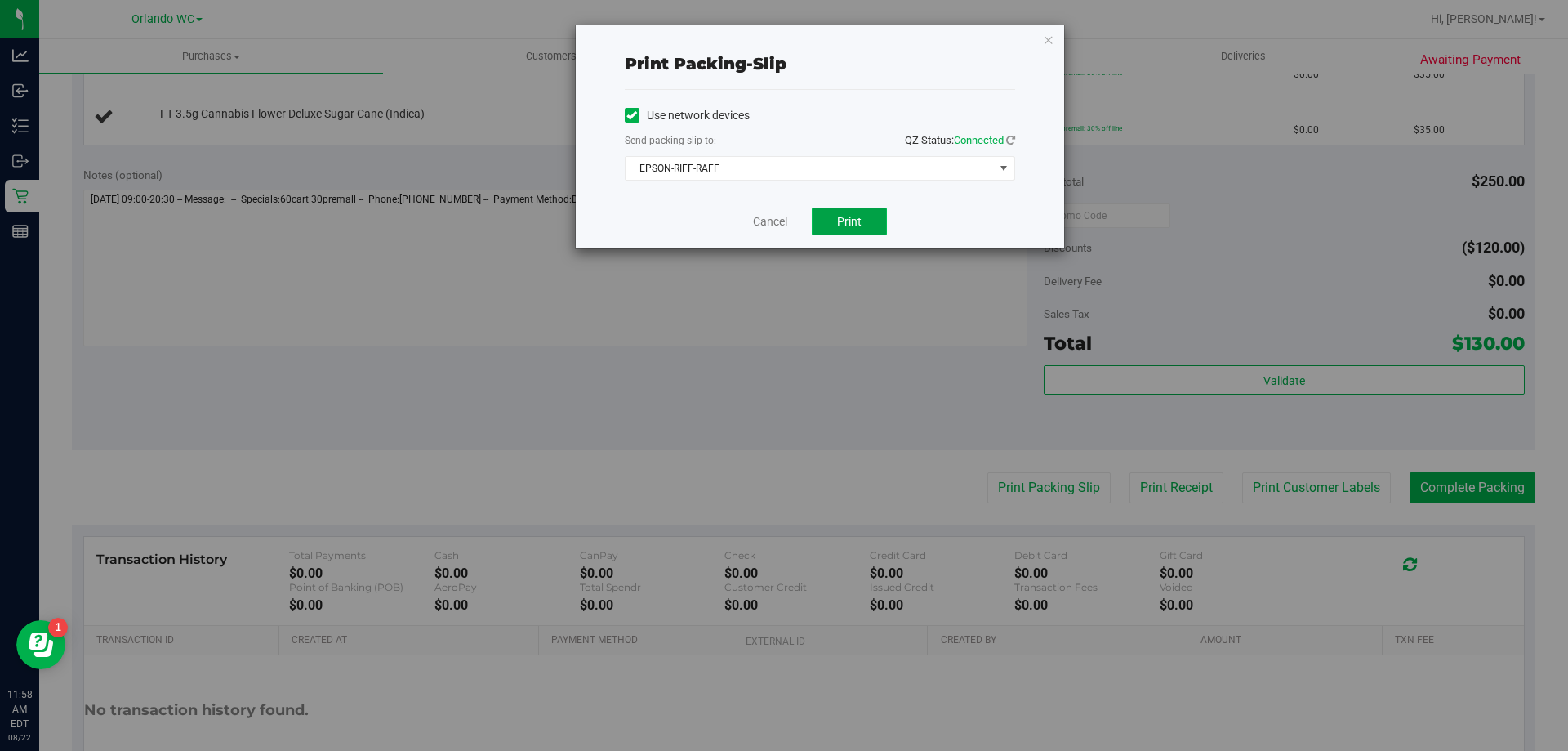
click at [871, 217] on button "Print" at bounding box center [850, 221] width 75 height 28
click at [1048, 43] on icon "button" at bounding box center [1048, 39] width 11 height 20
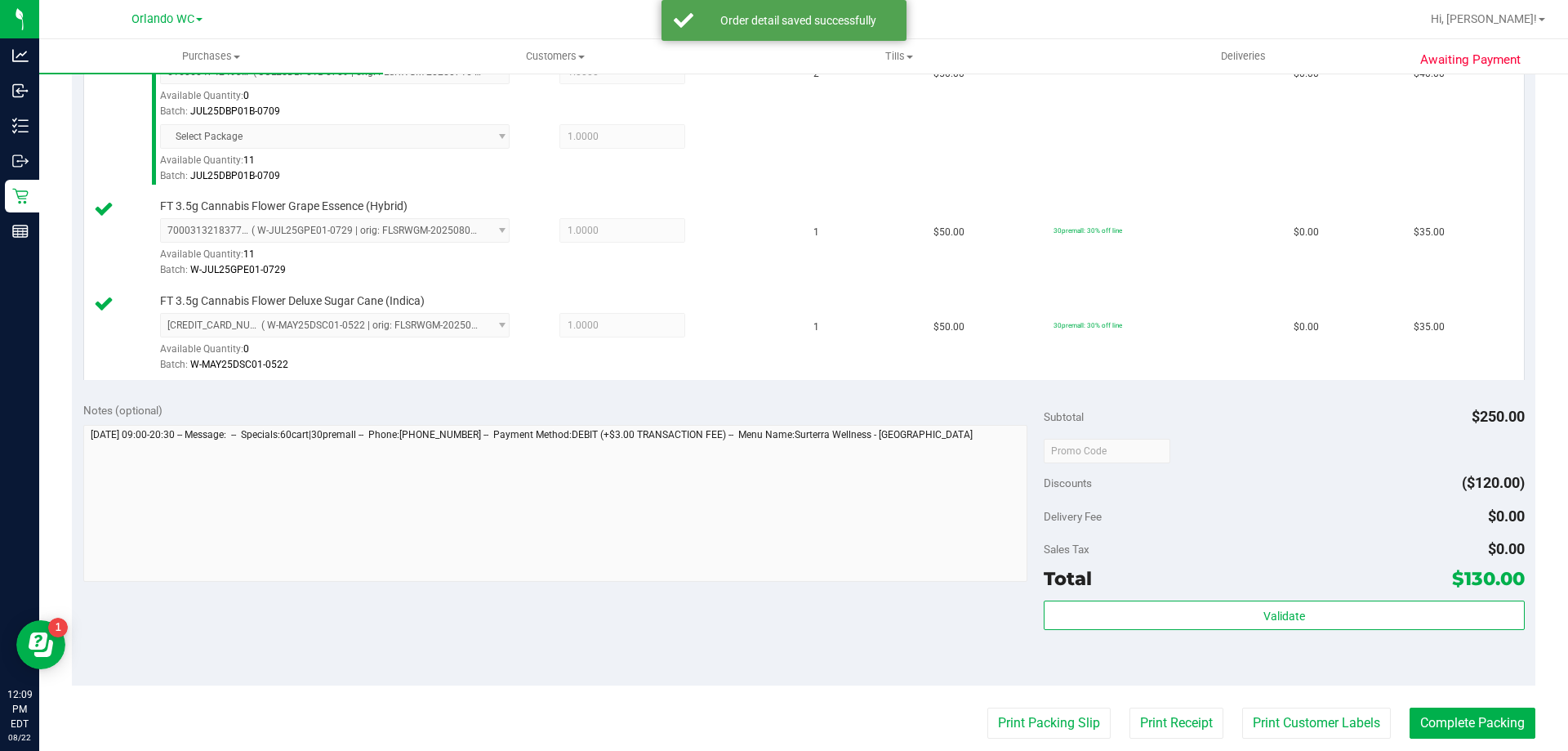
scroll to position [658, 0]
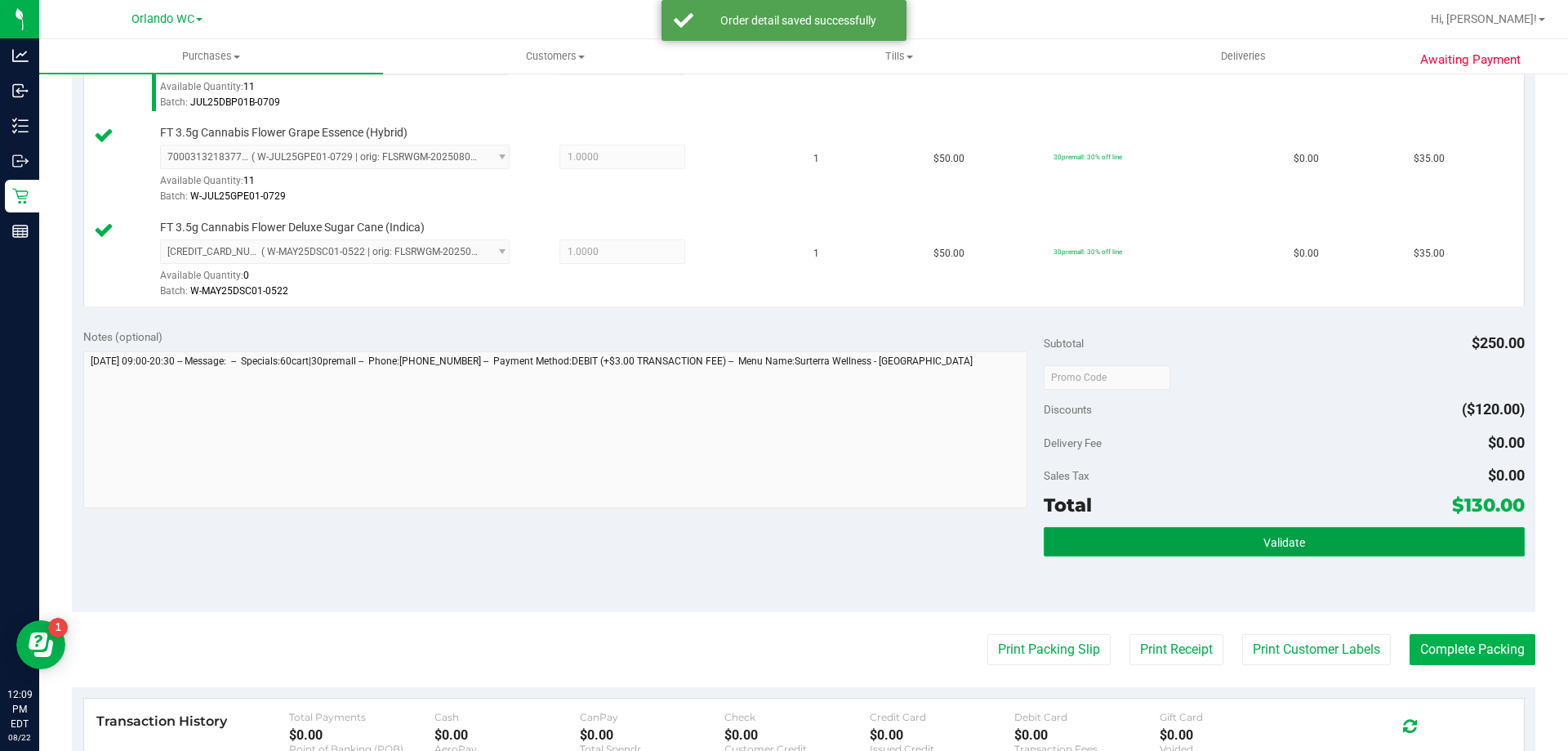
click at [1272, 547] on span "Validate" at bounding box center [1285, 542] width 42 height 13
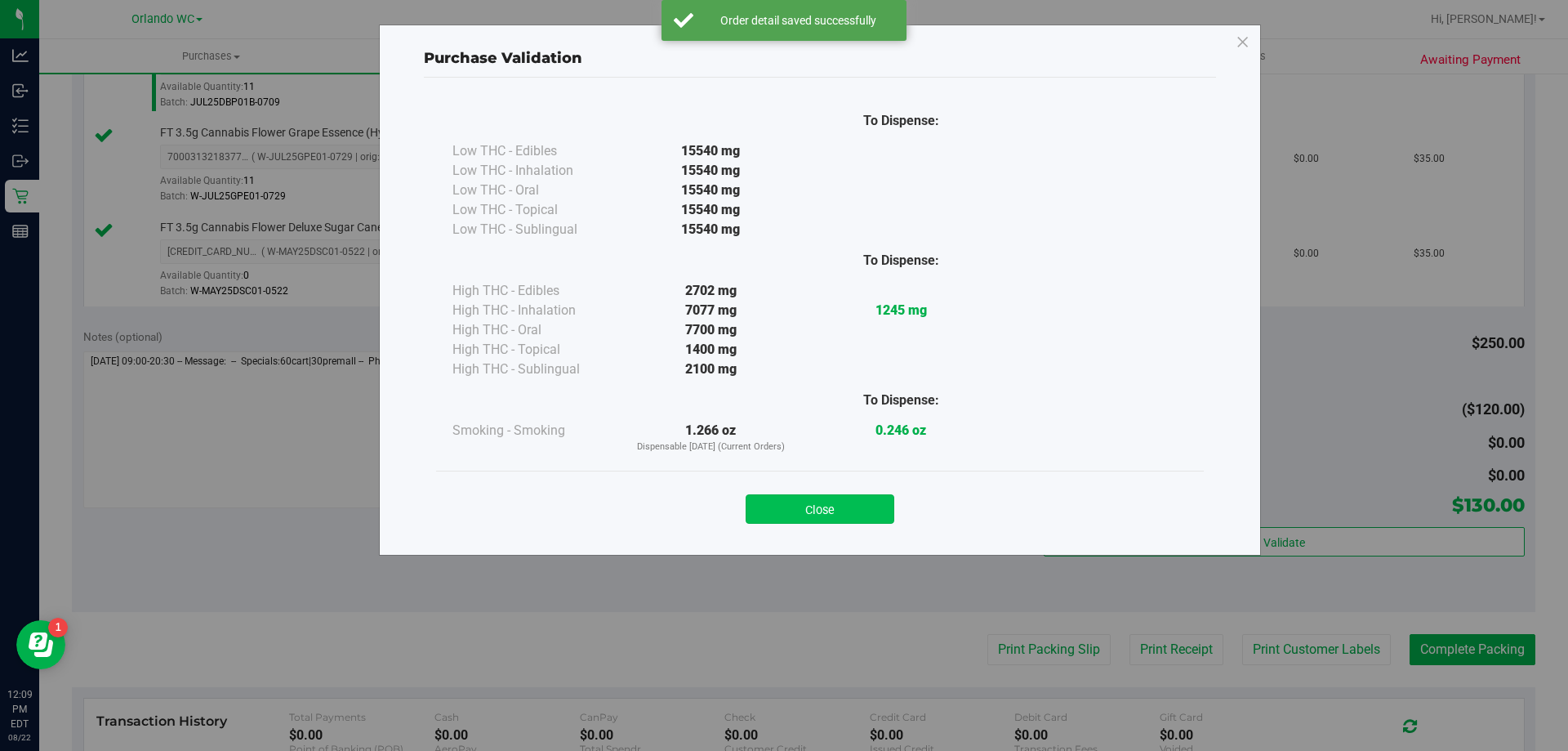
click at [804, 523] on button "Close" at bounding box center [820, 509] width 149 height 30
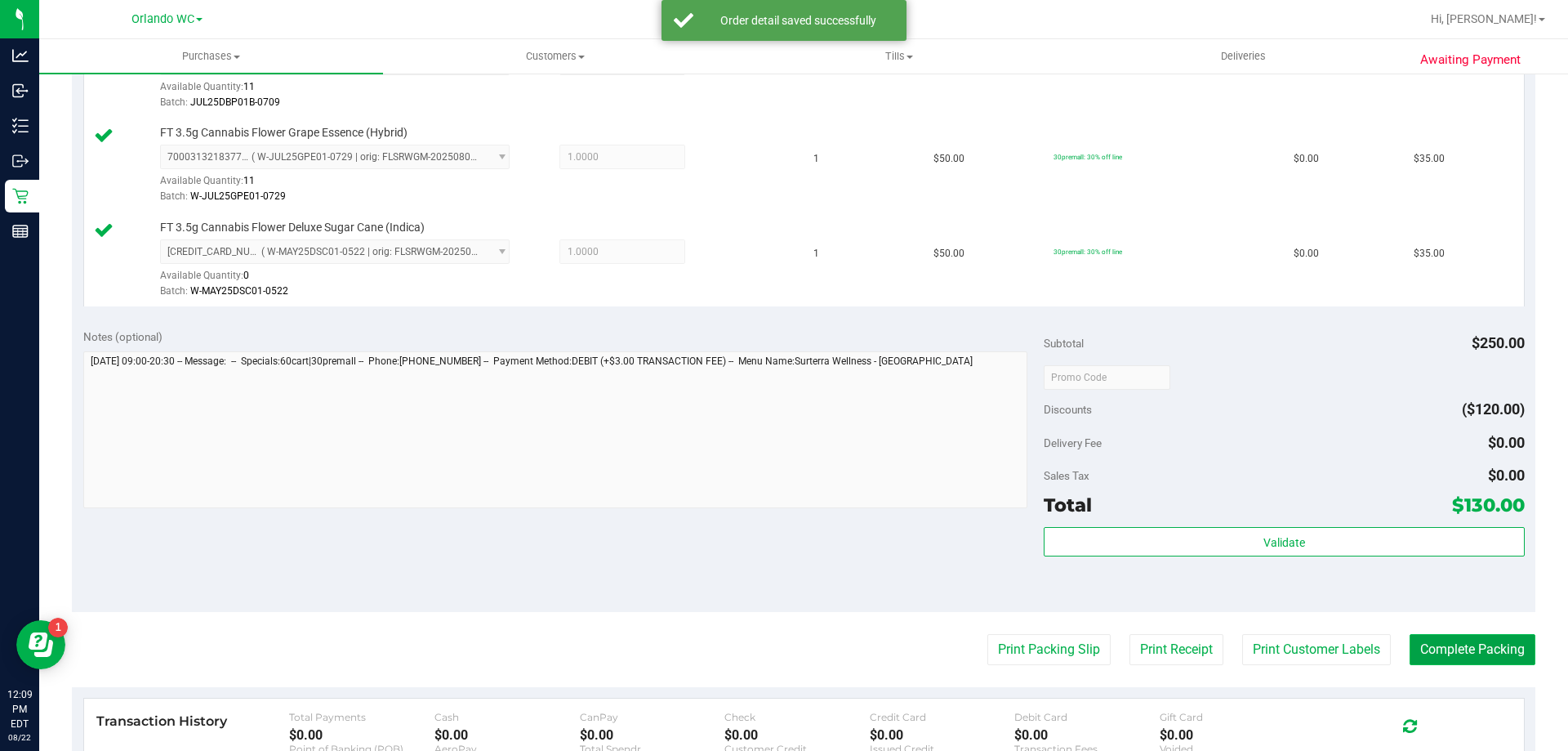
click at [1459, 646] on button "Complete Packing" at bounding box center [1473, 650] width 126 height 31
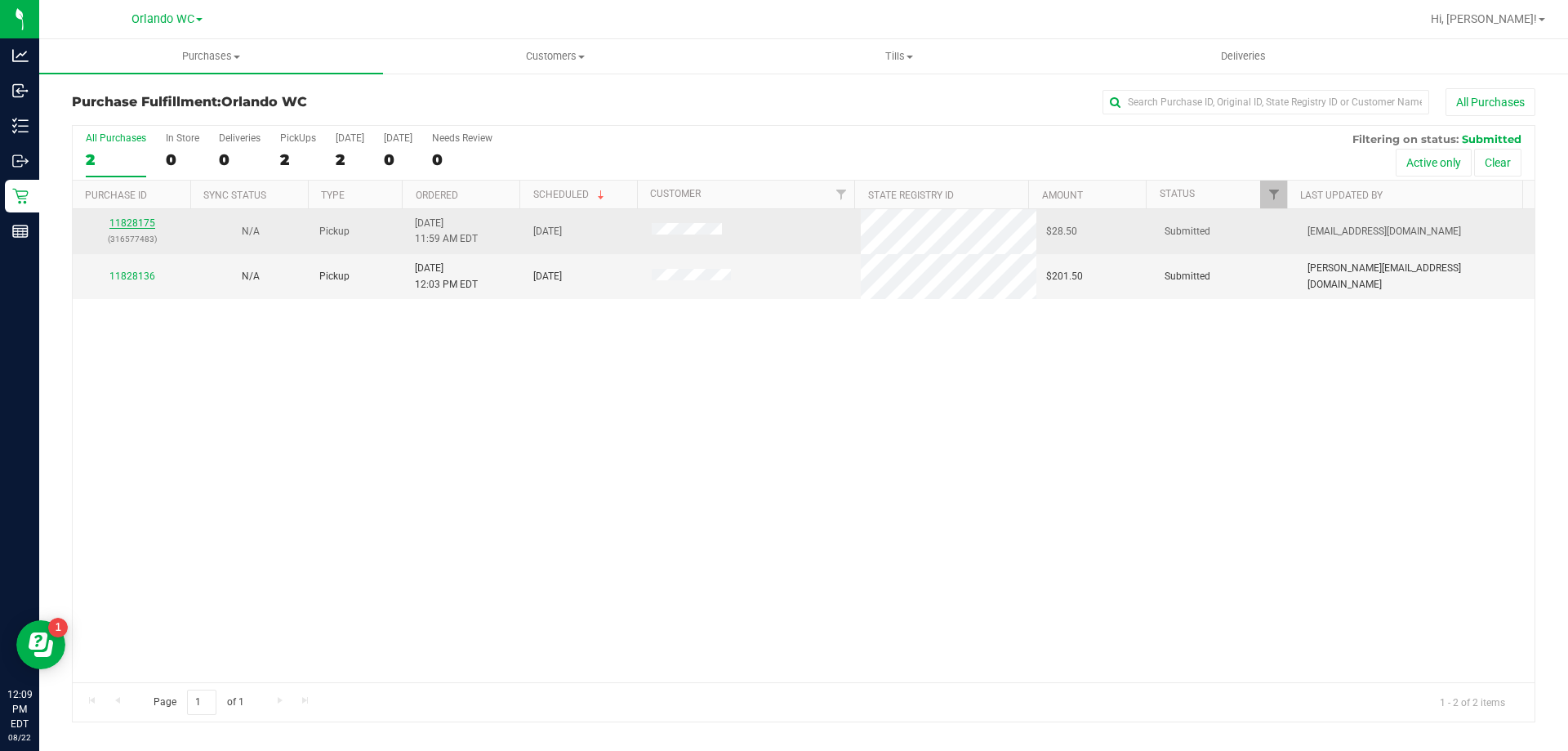
click at [140, 223] on link "11828175" at bounding box center [133, 222] width 46 height 11
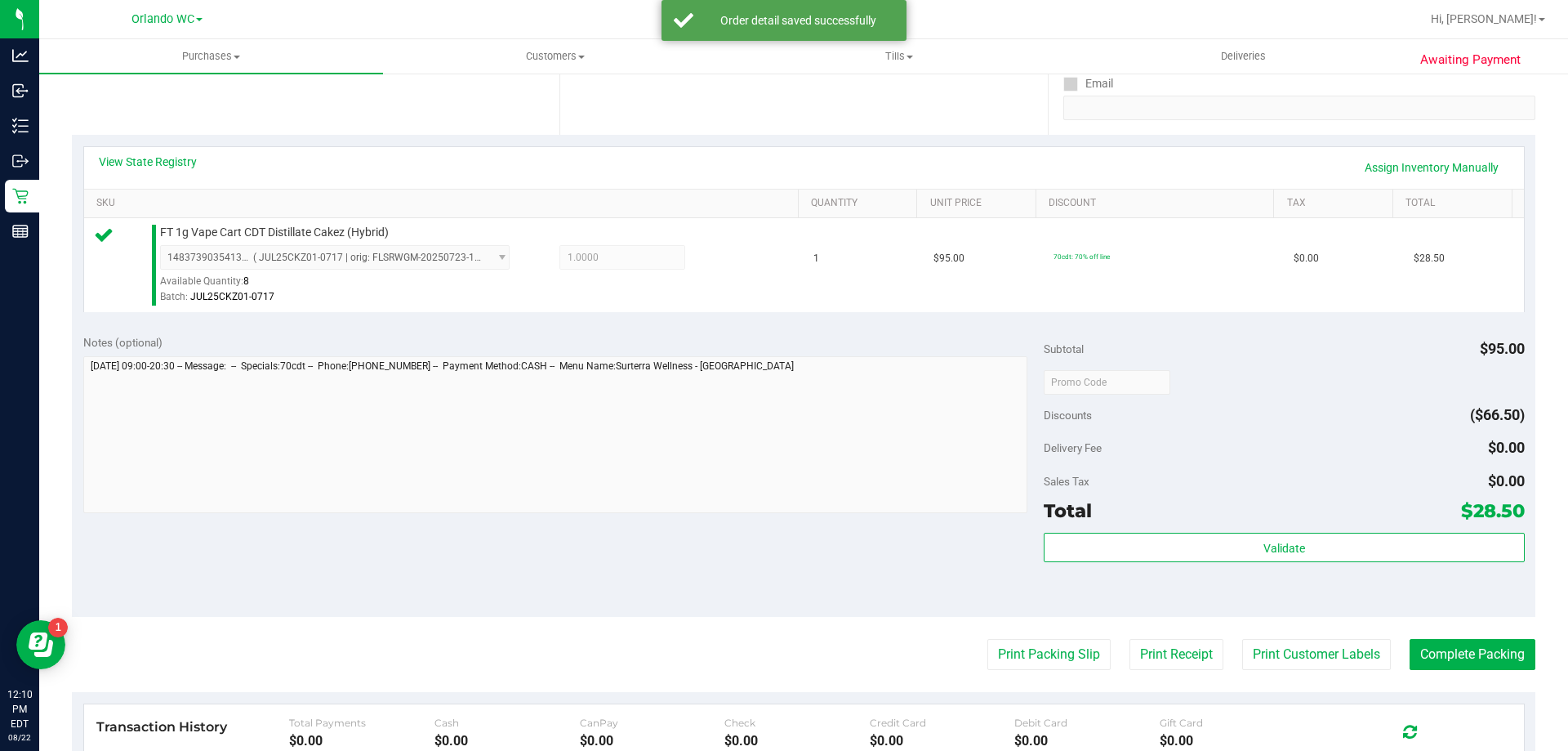
scroll to position [362, 0]
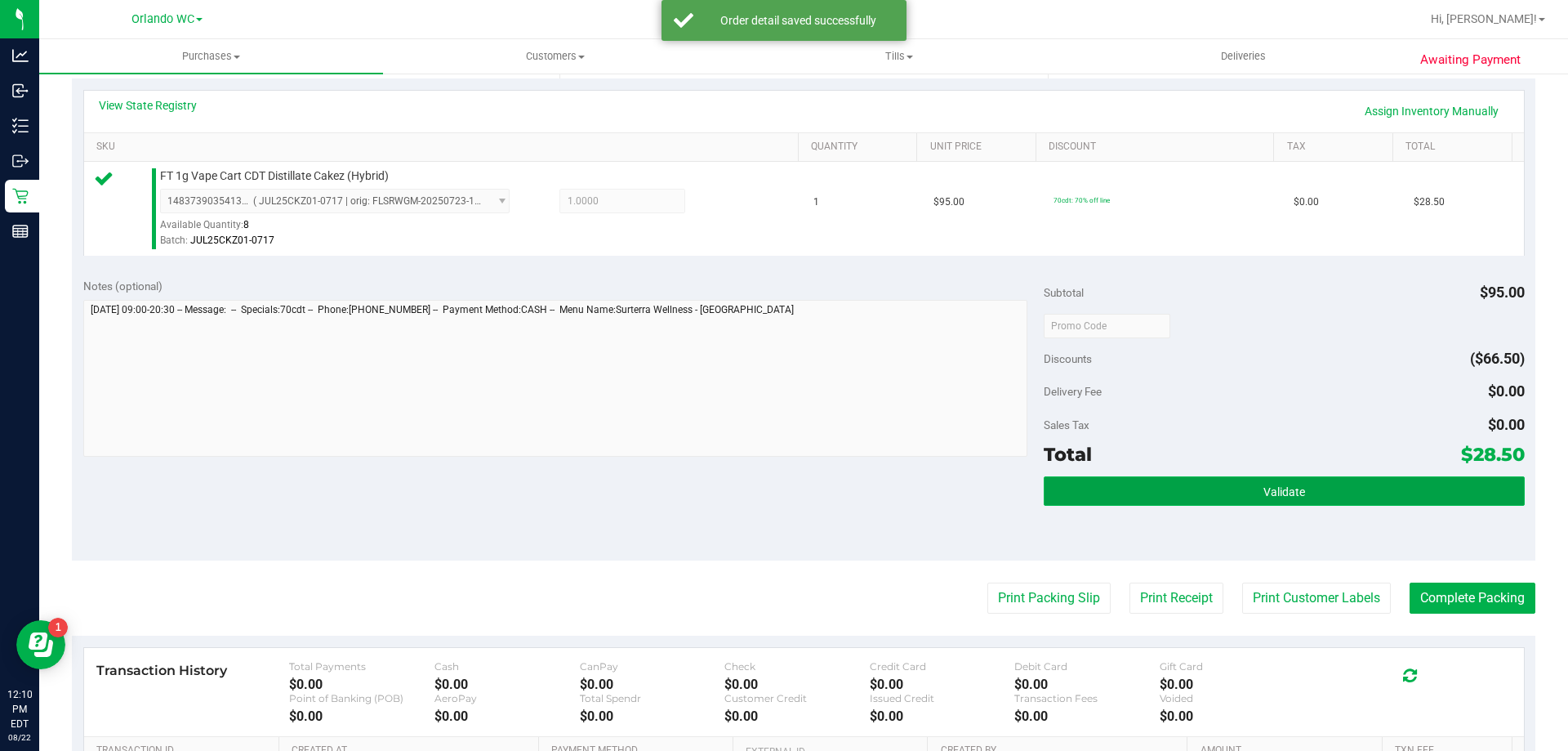
click at [1291, 477] on button "Validate" at bounding box center [1284, 490] width 480 height 30
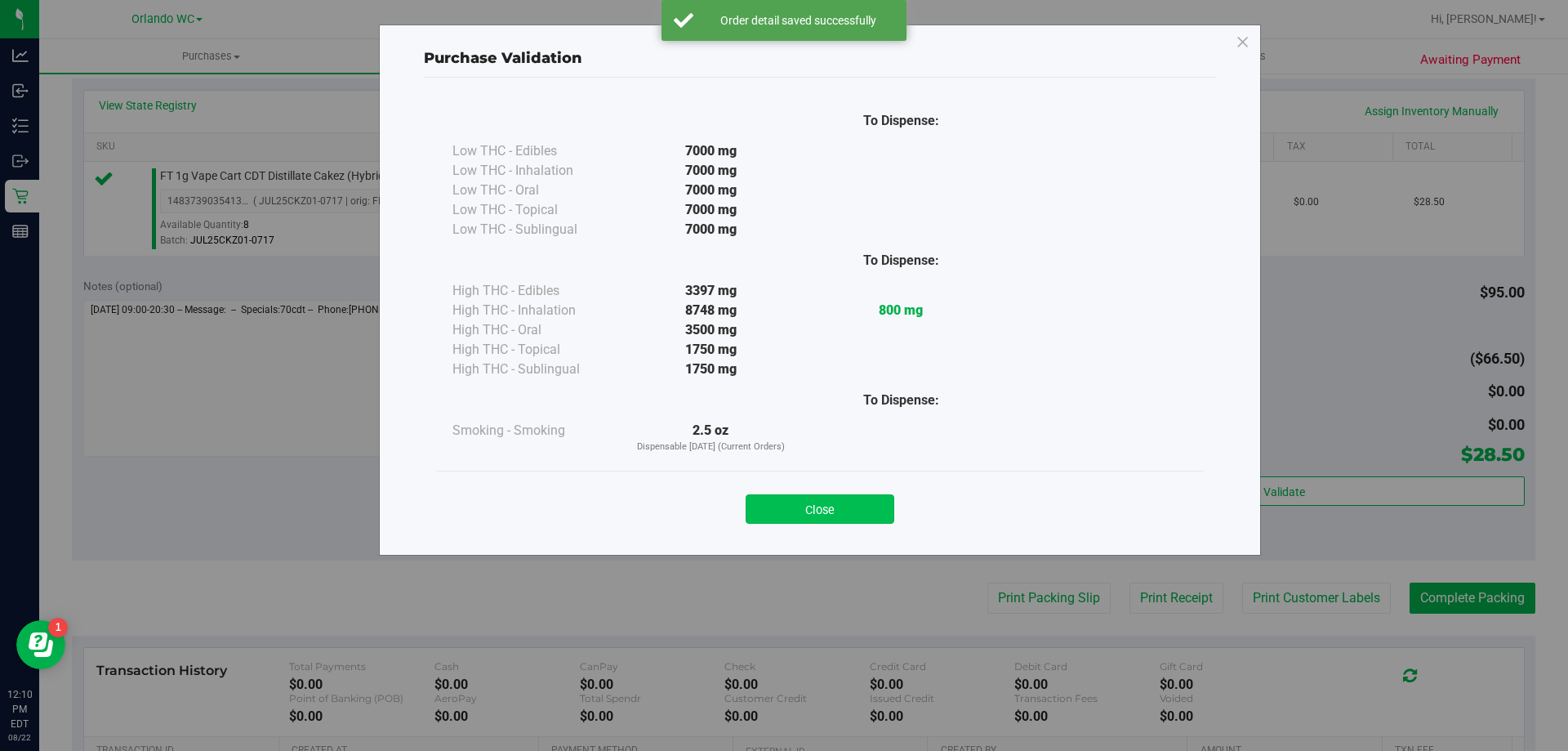
click at [830, 513] on button "Close" at bounding box center [820, 509] width 149 height 30
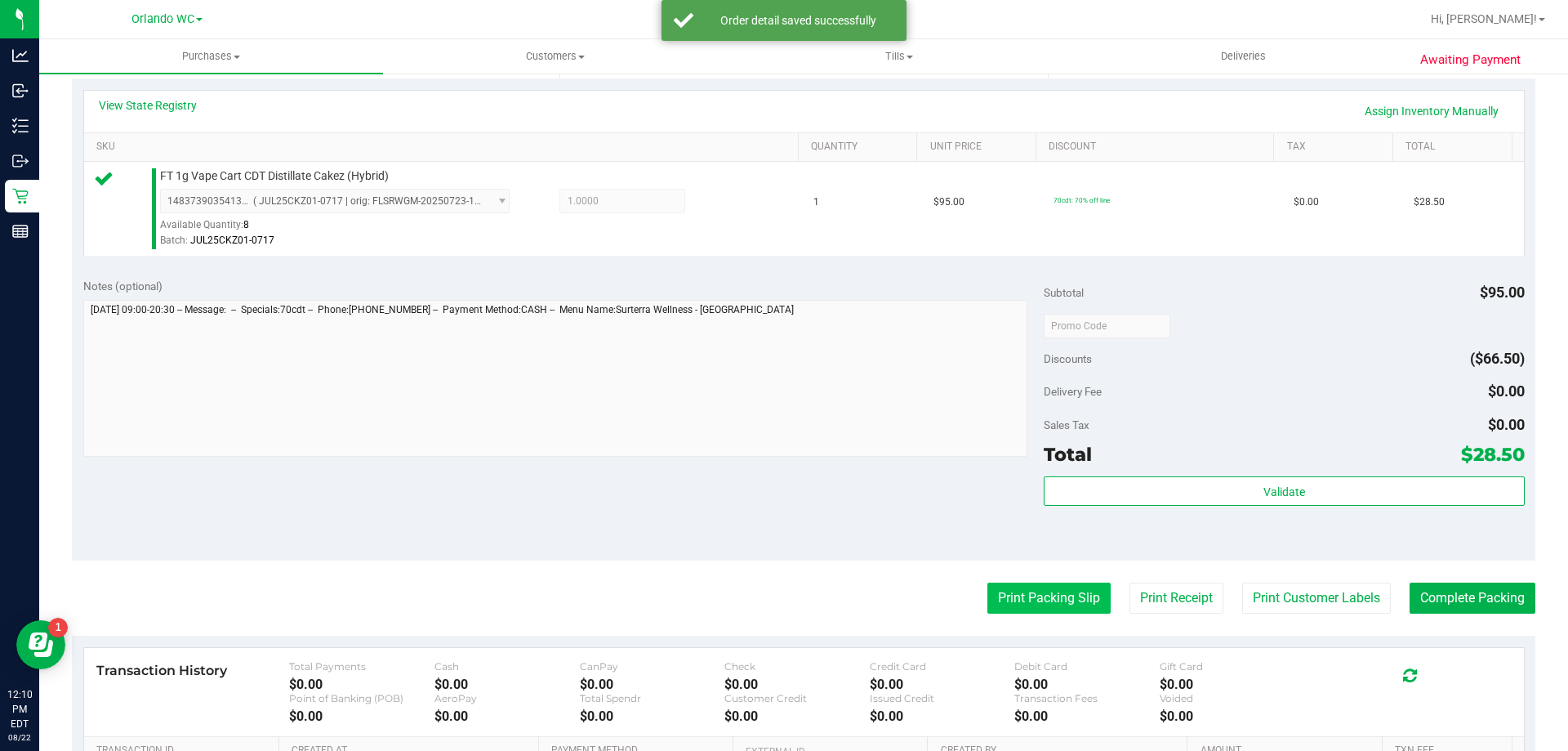
click at [1014, 590] on button "Print Packing Slip" at bounding box center [1049, 598] width 123 height 31
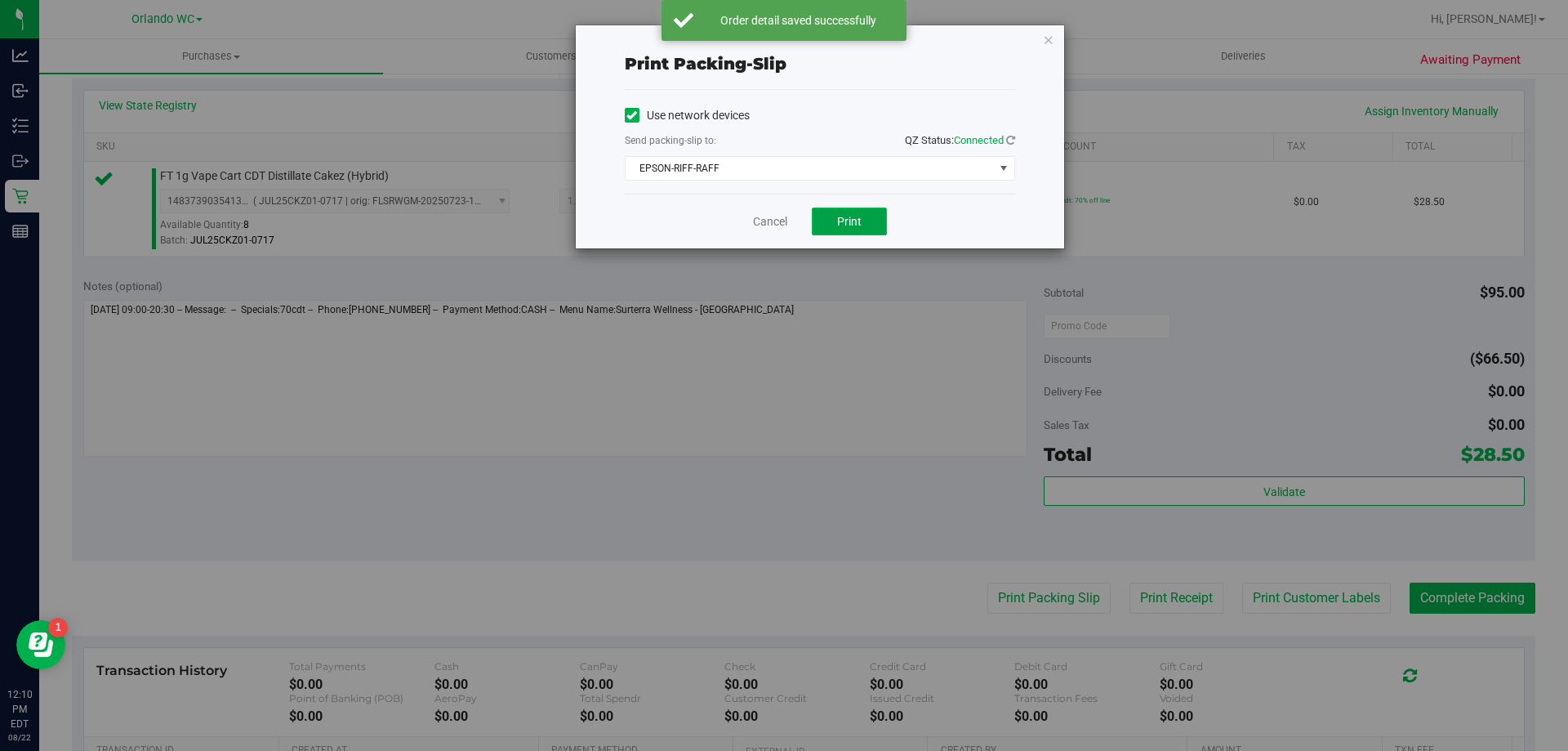
click at [850, 219] on span "Print" at bounding box center [850, 221] width 25 height 13
click at [1053, 46] on icon "button" at bounding box center [1048, 39] width 11 height 20
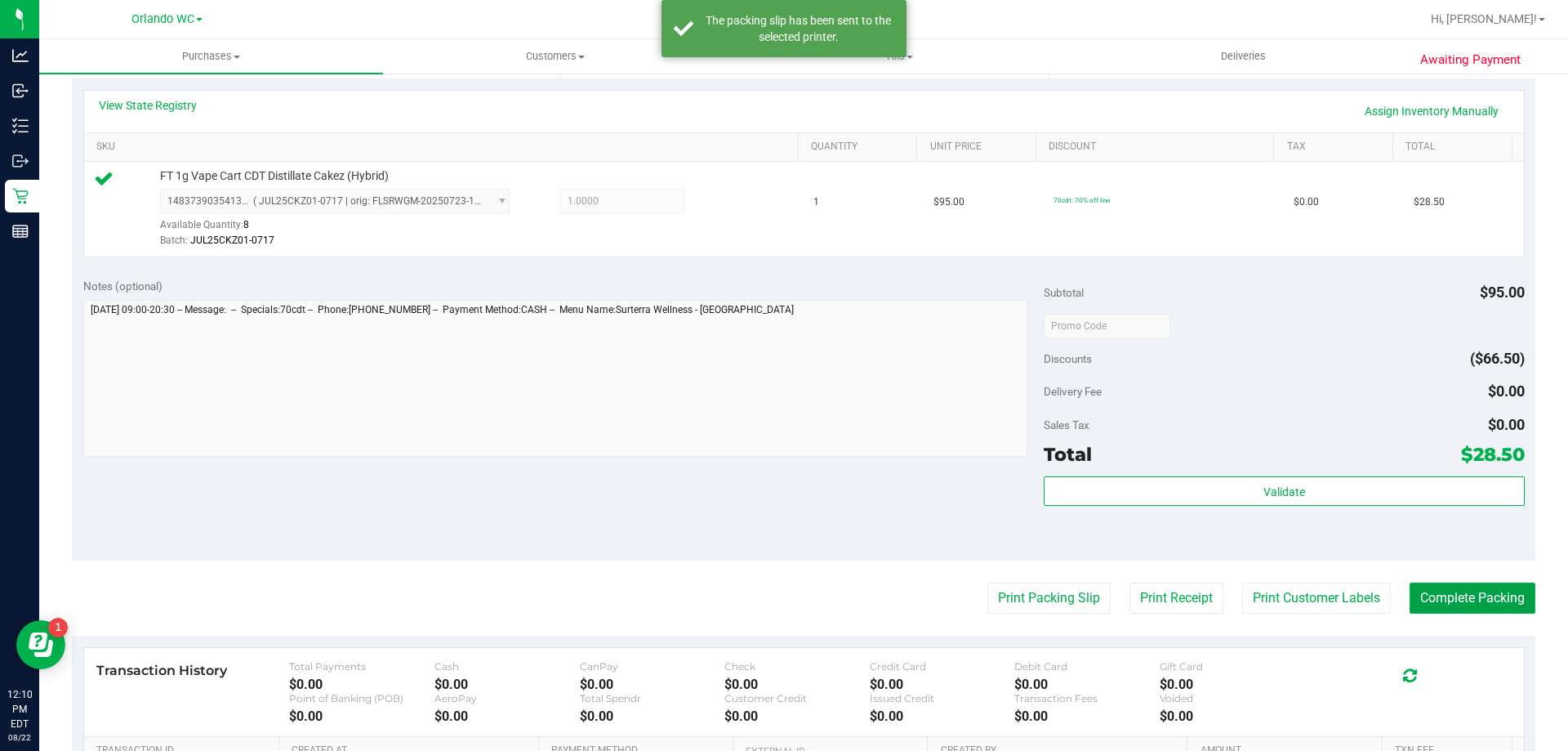
click at [1450, 582] on button "Complete Packing" at bounding box center [1473, 598] width 126 height 31
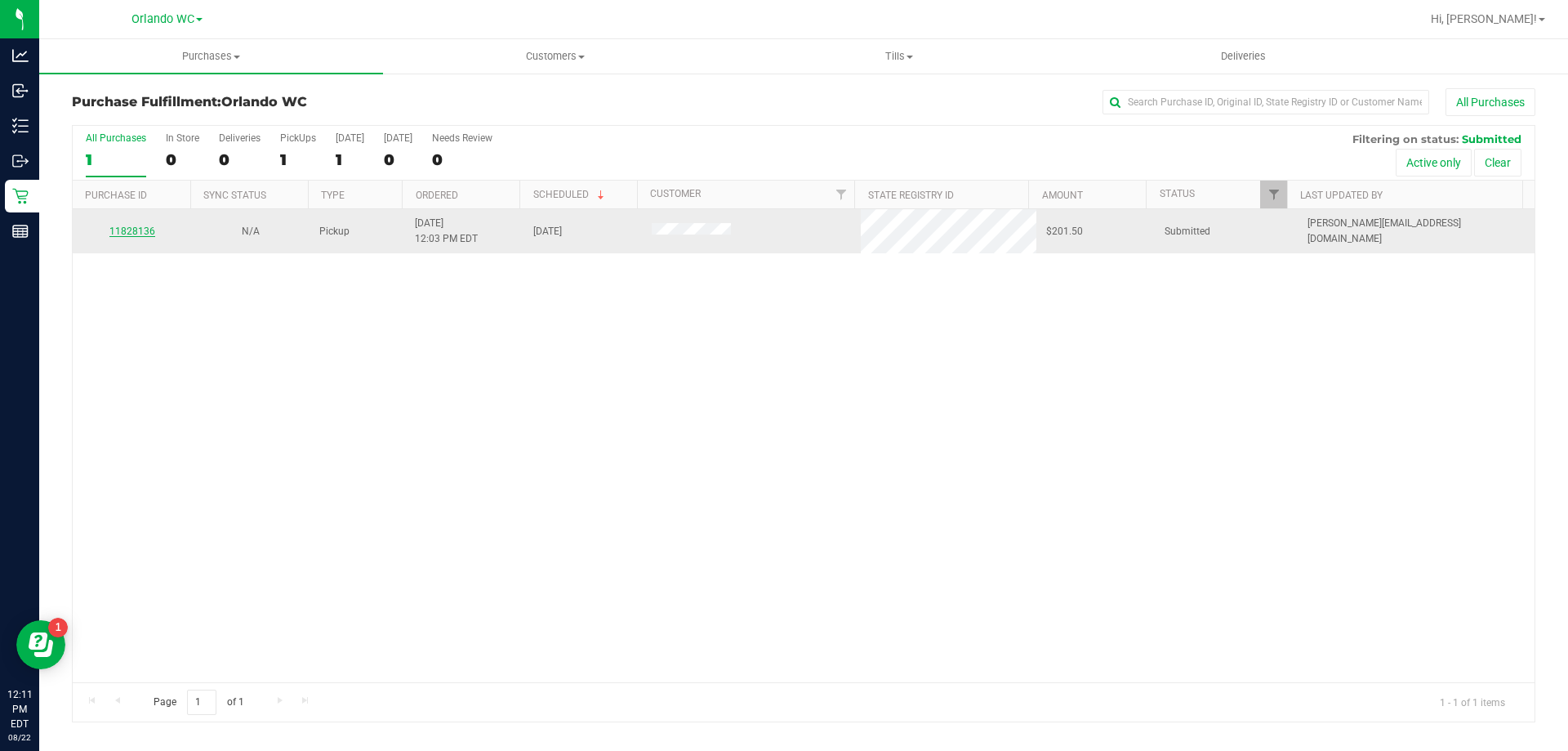
click at [124, 228] on link "11828136" at bounding box center [133, 231] width 46 height 11
click at [140, 232] on link "11828136" at bounding box center [133, 231] width 46 height 11
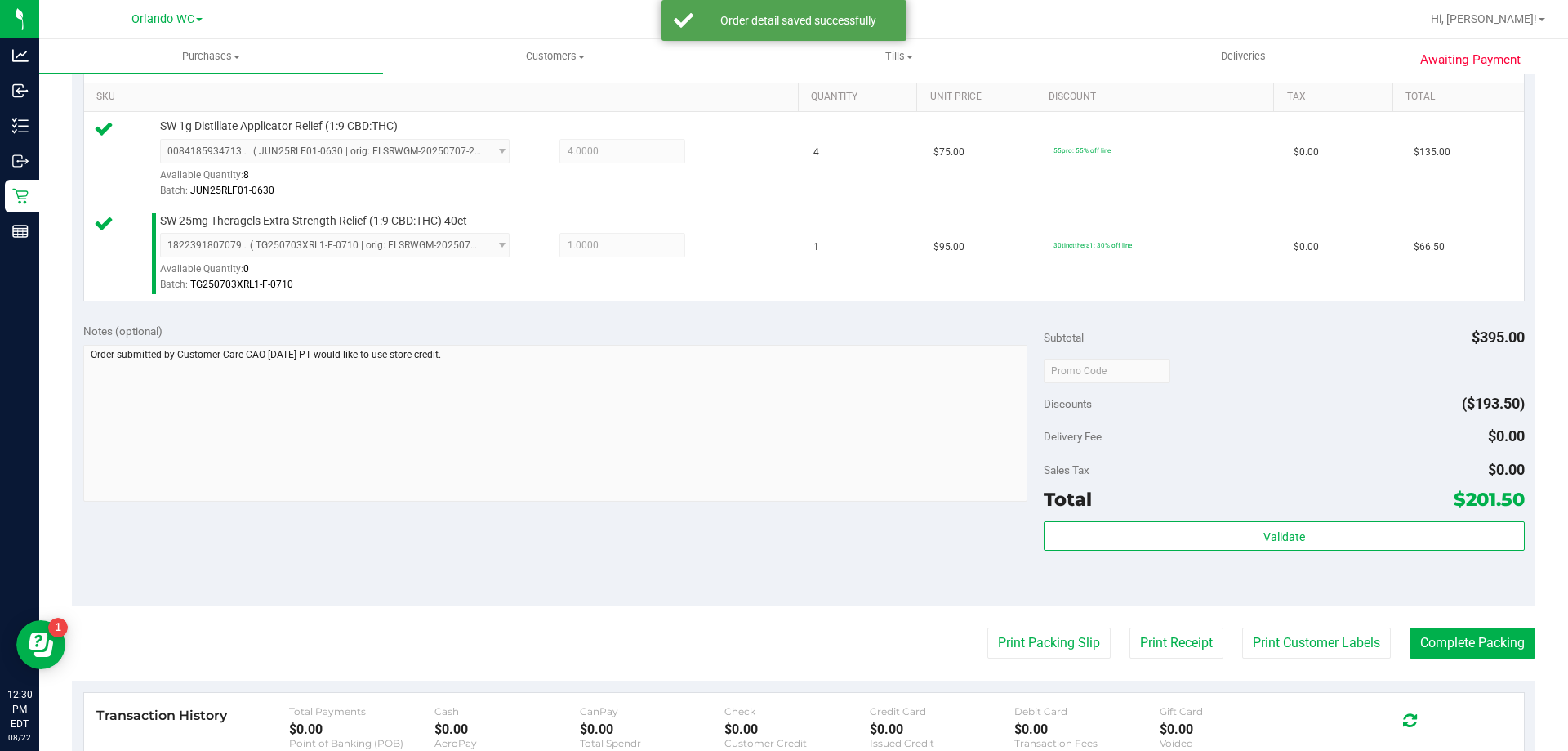
scroll to position [428, 0]
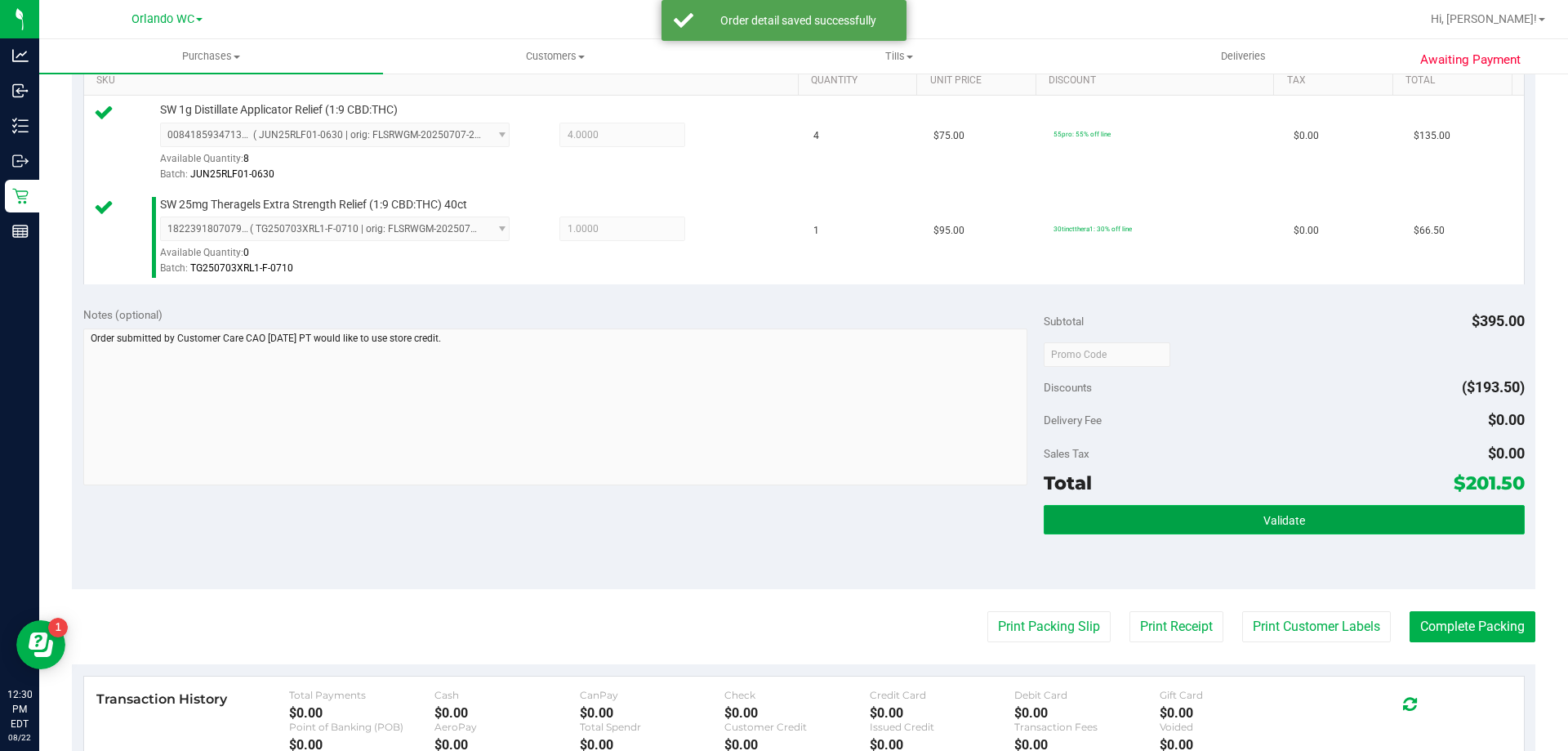
click at [1246, 508] on button "Validate" at bounding box center [1284, 519] width 480 height 30
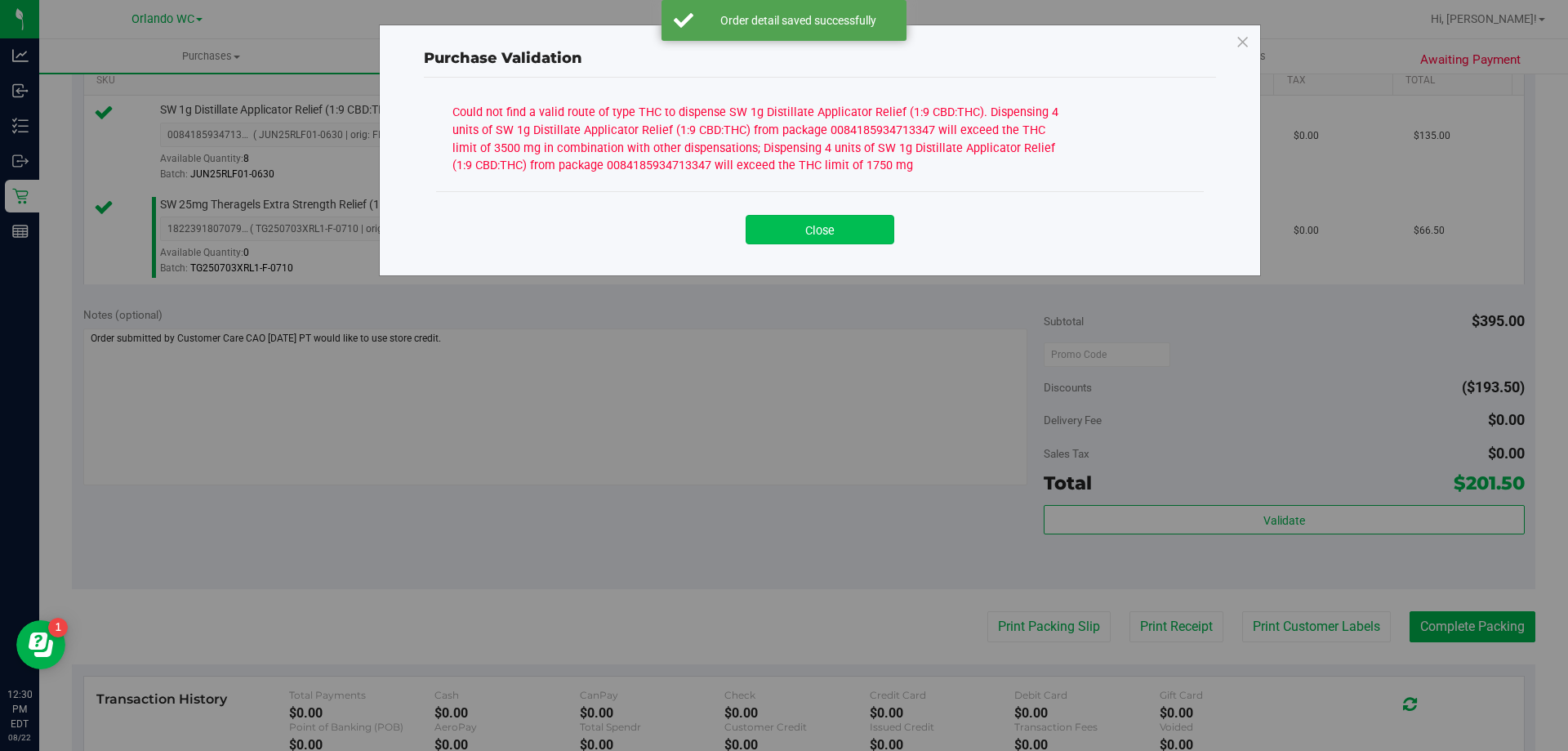
click at [846, 219] on button "Close" at bounding box center [820, 229] width 149 height 30
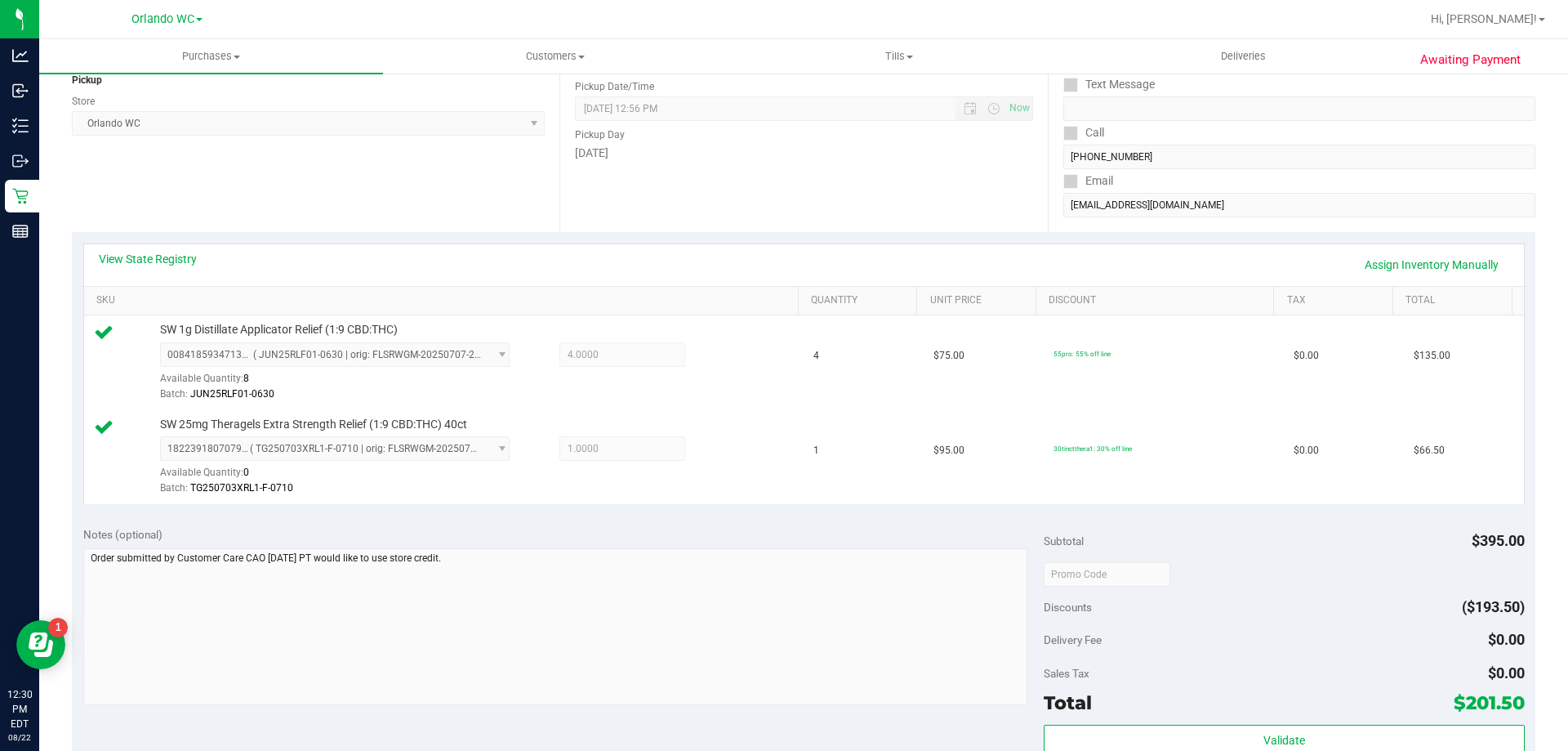
scroll to position [147, 0]
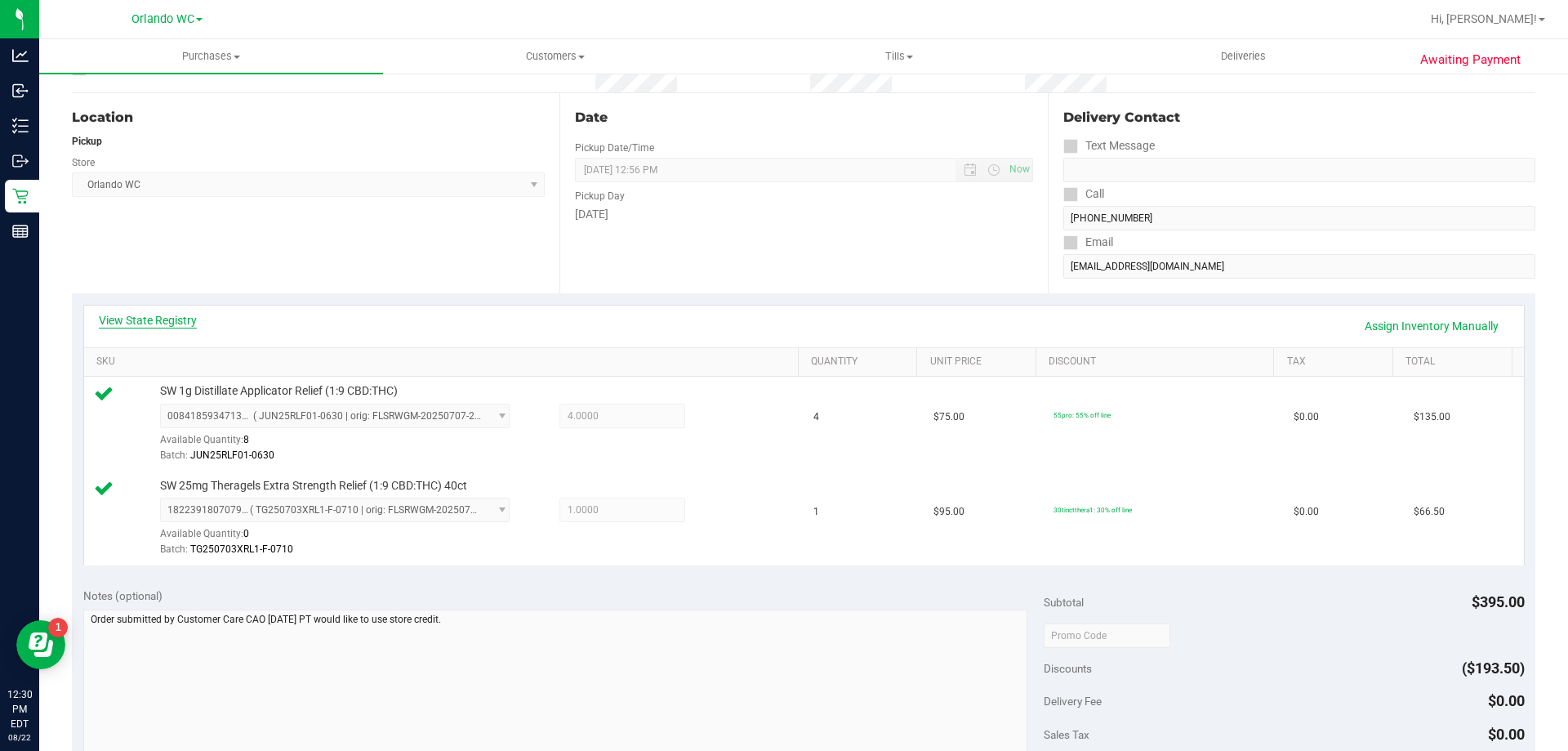
click at [155, 319] on link "View State Registry" at bounding box center [147, 320] width 98 height 16
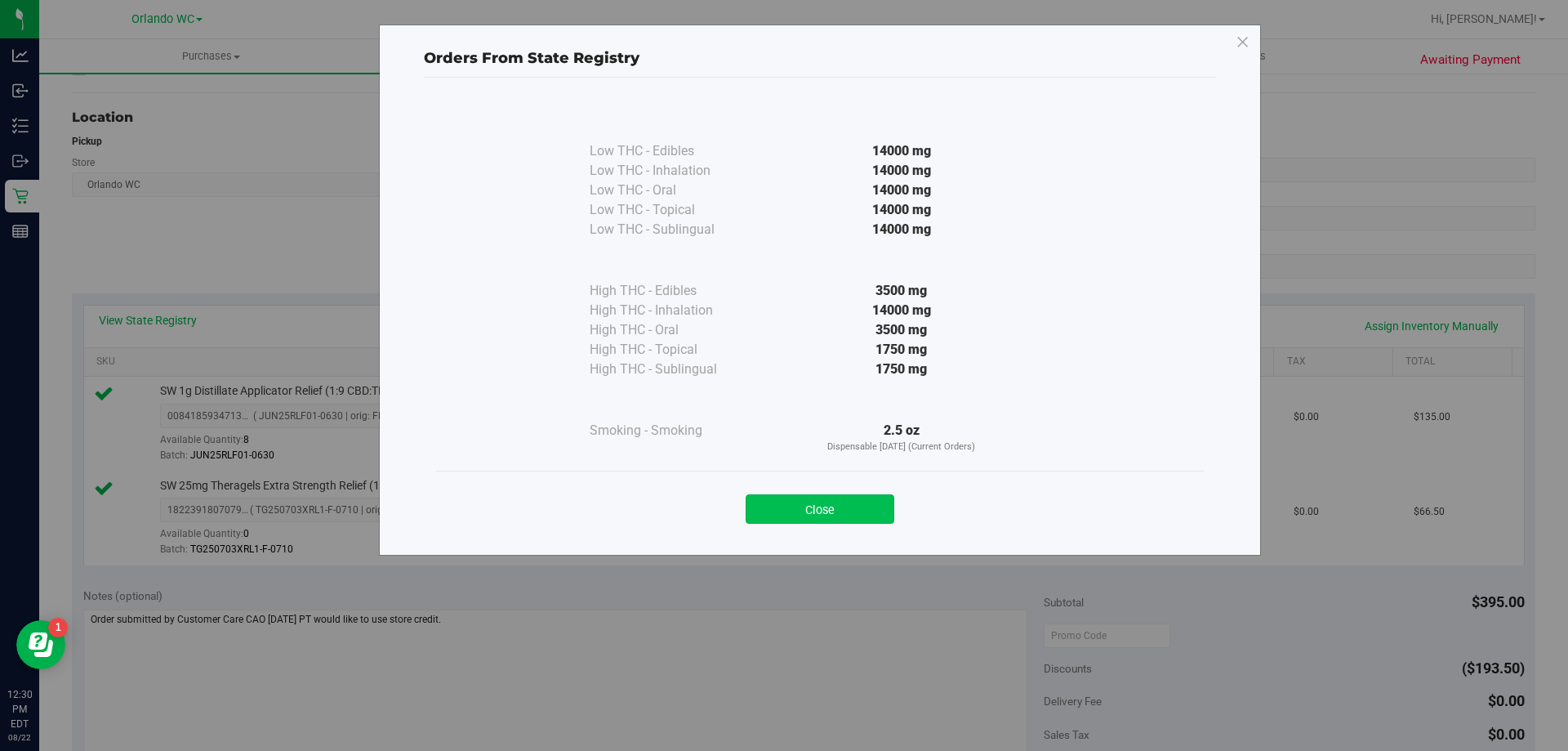
click at [841, 514] on button "Close" at bounding box center [820, 509] width 149 height 30
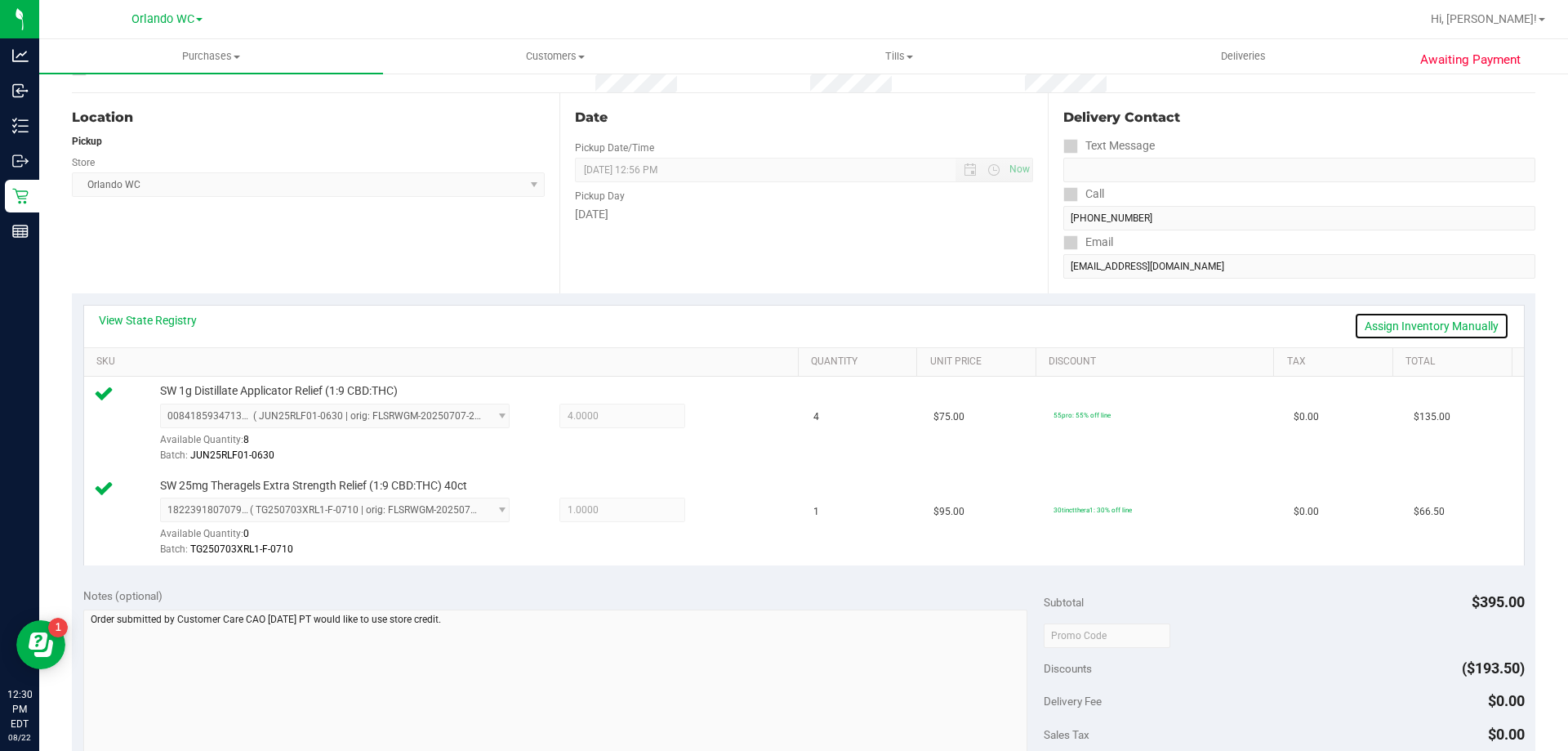
click at [1451, 313] on link "Assign Inventory Manually" at bounding box center [1432, 326] width 155 height 28
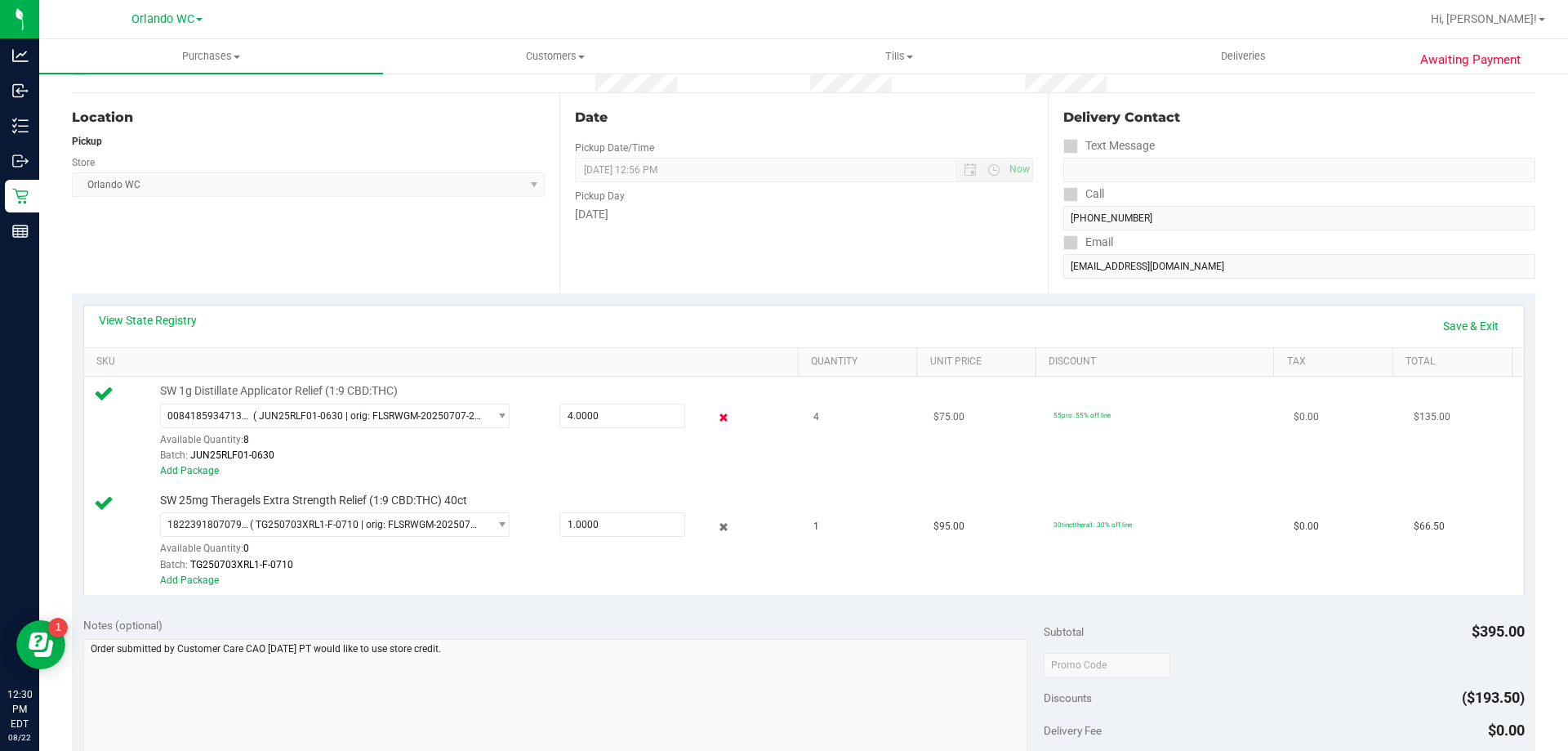
click at [716, 416] on icon at bounding box center [724, 418] width 17 height 19
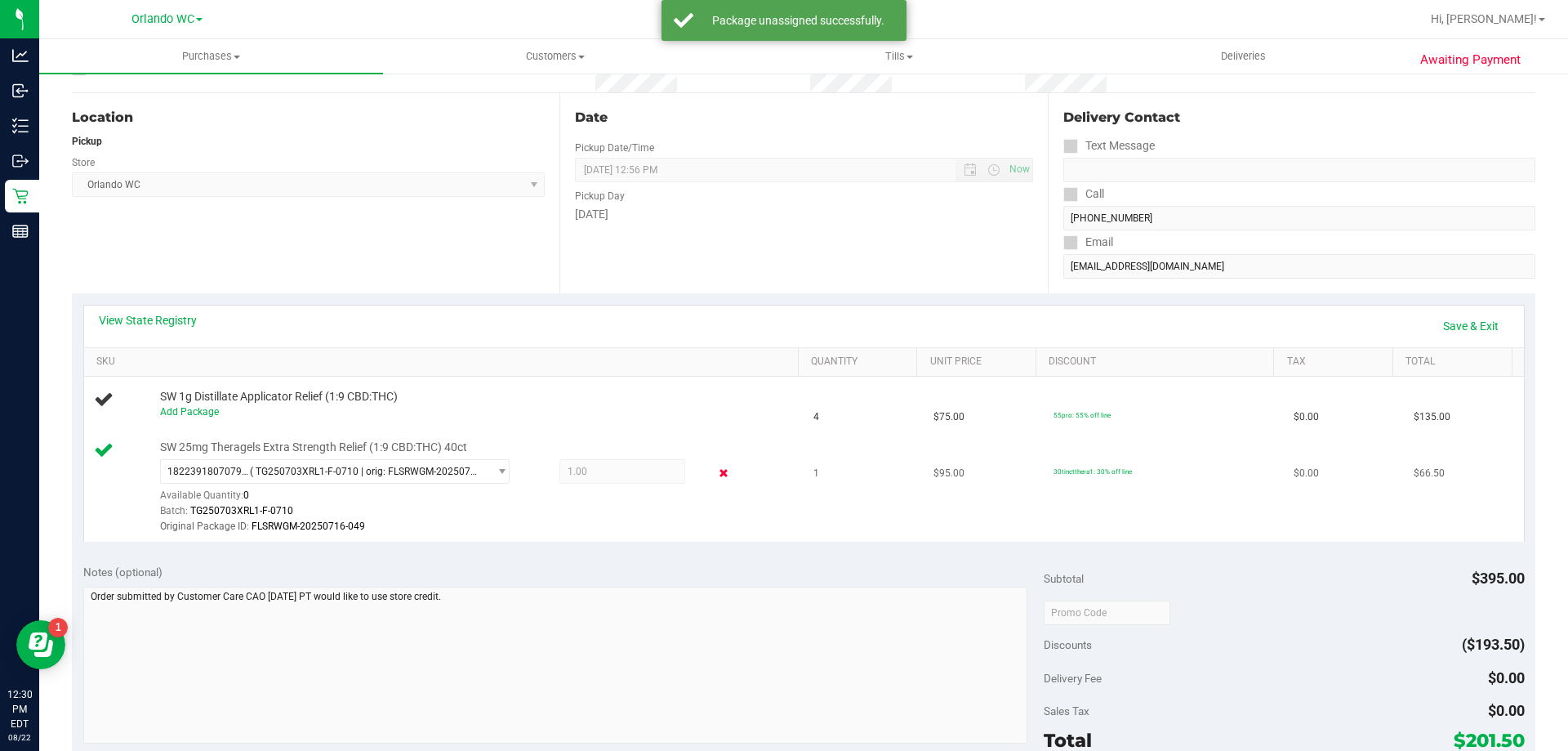
click at [716, 475] on icon at bounding box center [724, 473] width 17 height 19
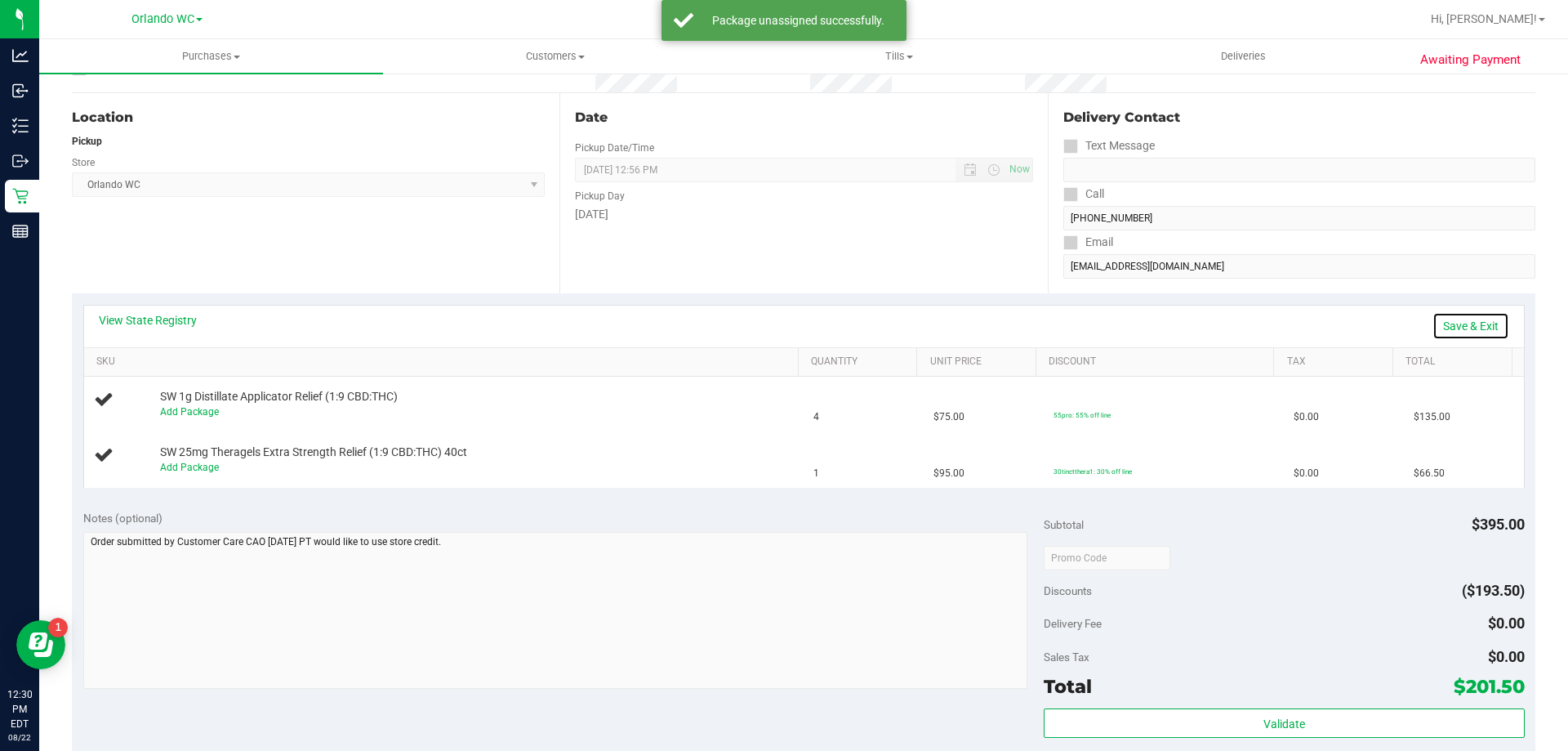
click at [1477, 339] on link "Save & Exit" at bounding box center [1471, 326] width 77 height 28
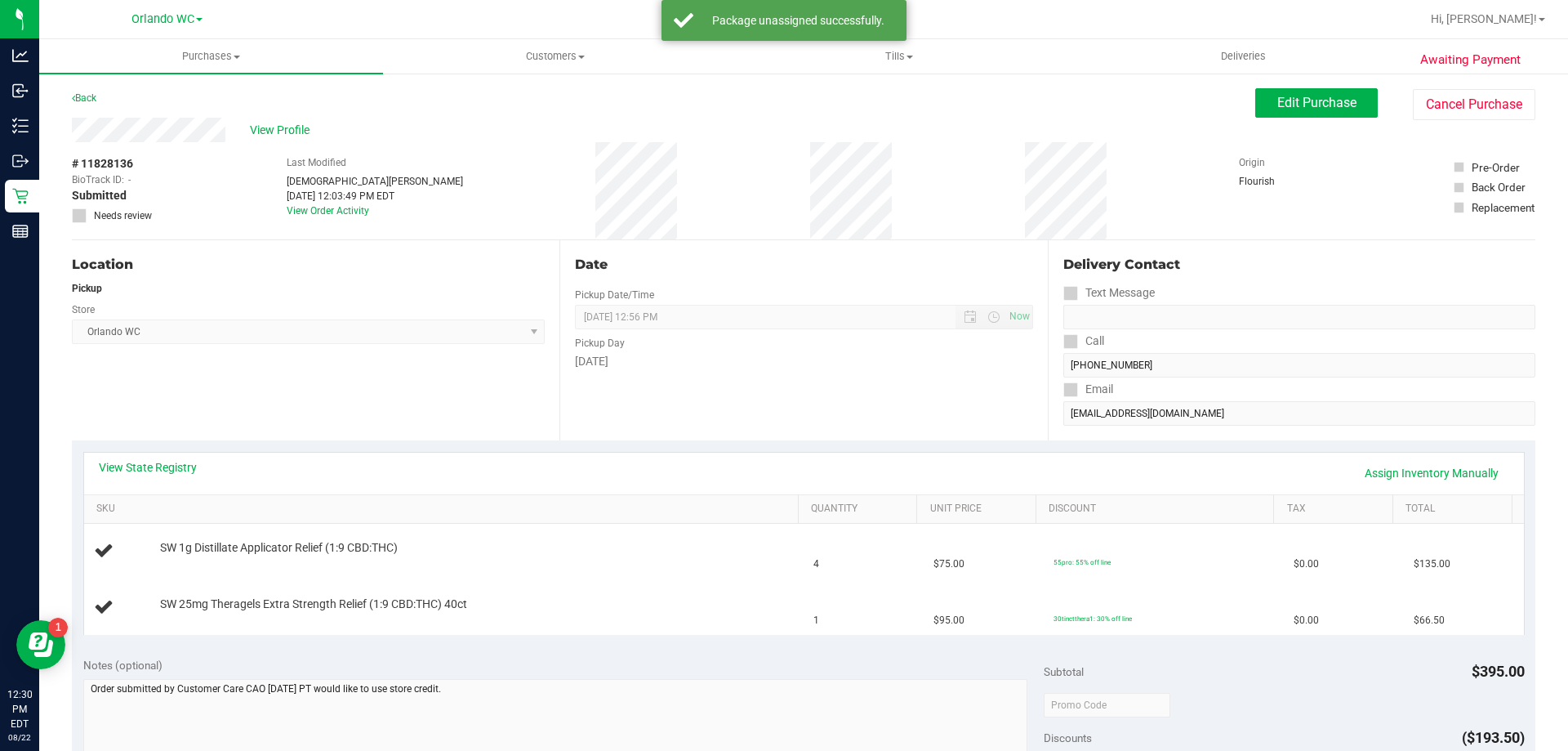
scroll to position [1, 0]
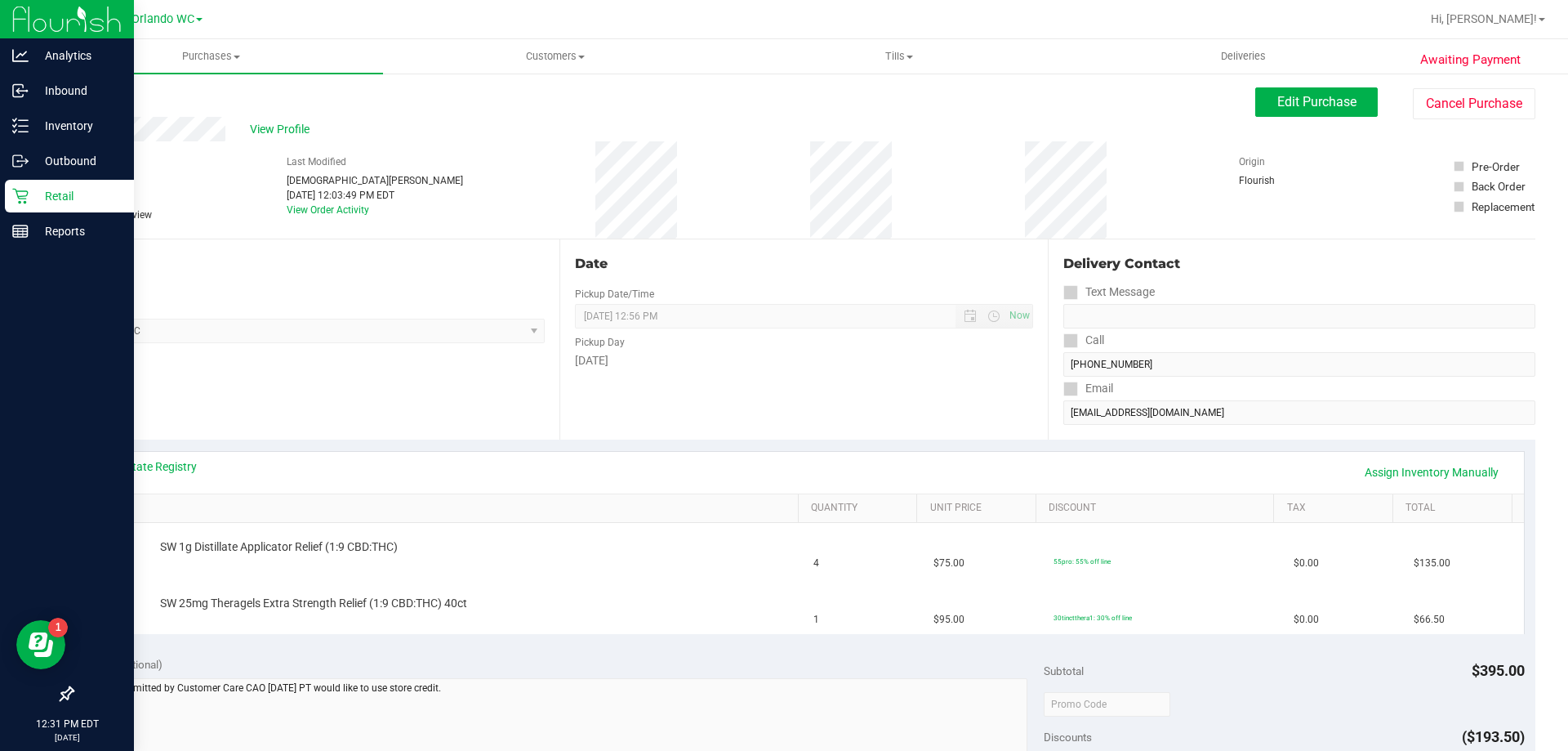
click at [25, 195] on icon at bounding box center [20, 196] width 16 height 16
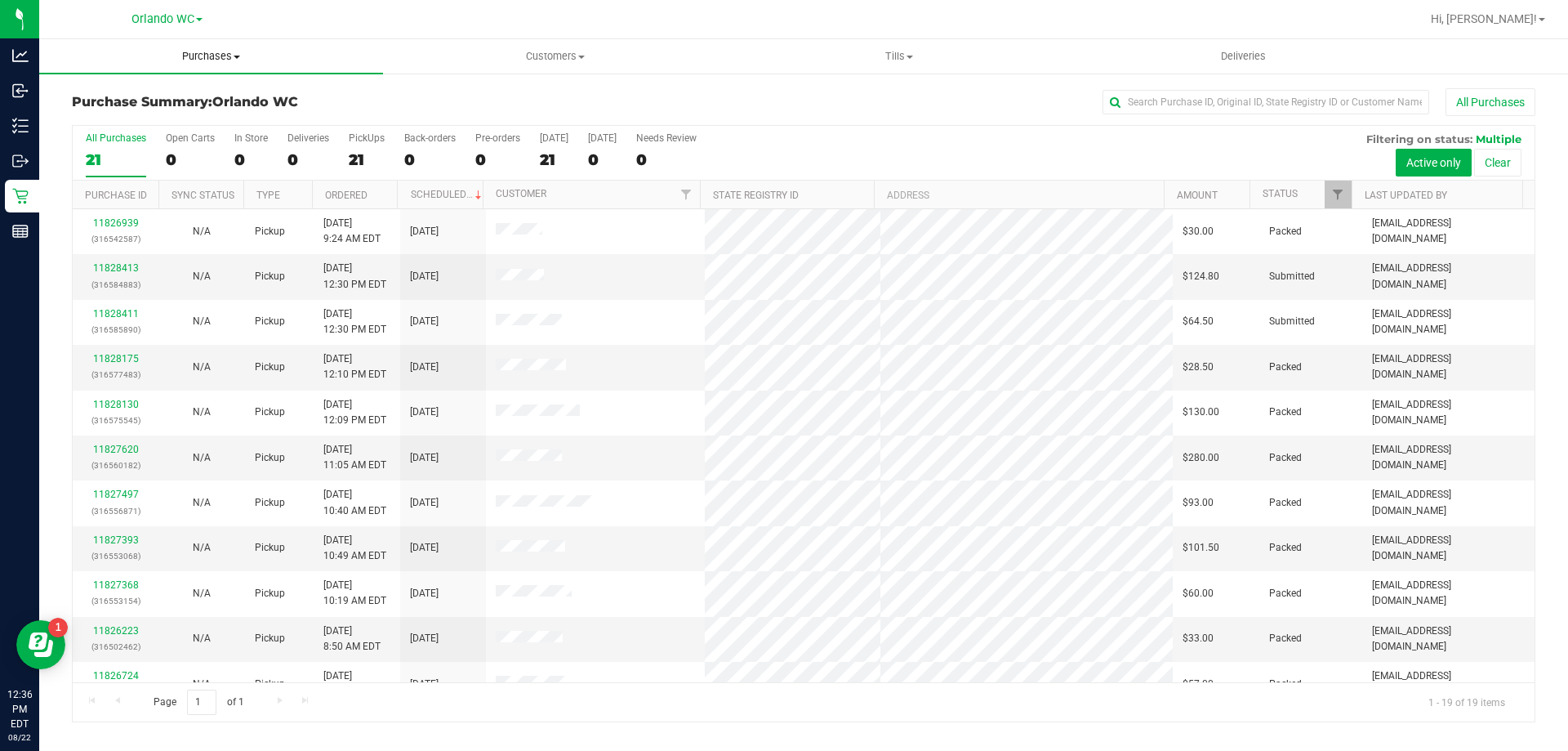
click at [224, 58] on span "Purchases" at bounding box center [211, 56] width 344 height 14
click at [98, 119] on span "Fulfillment" at bounding box center [89, 118] width 101 height 14
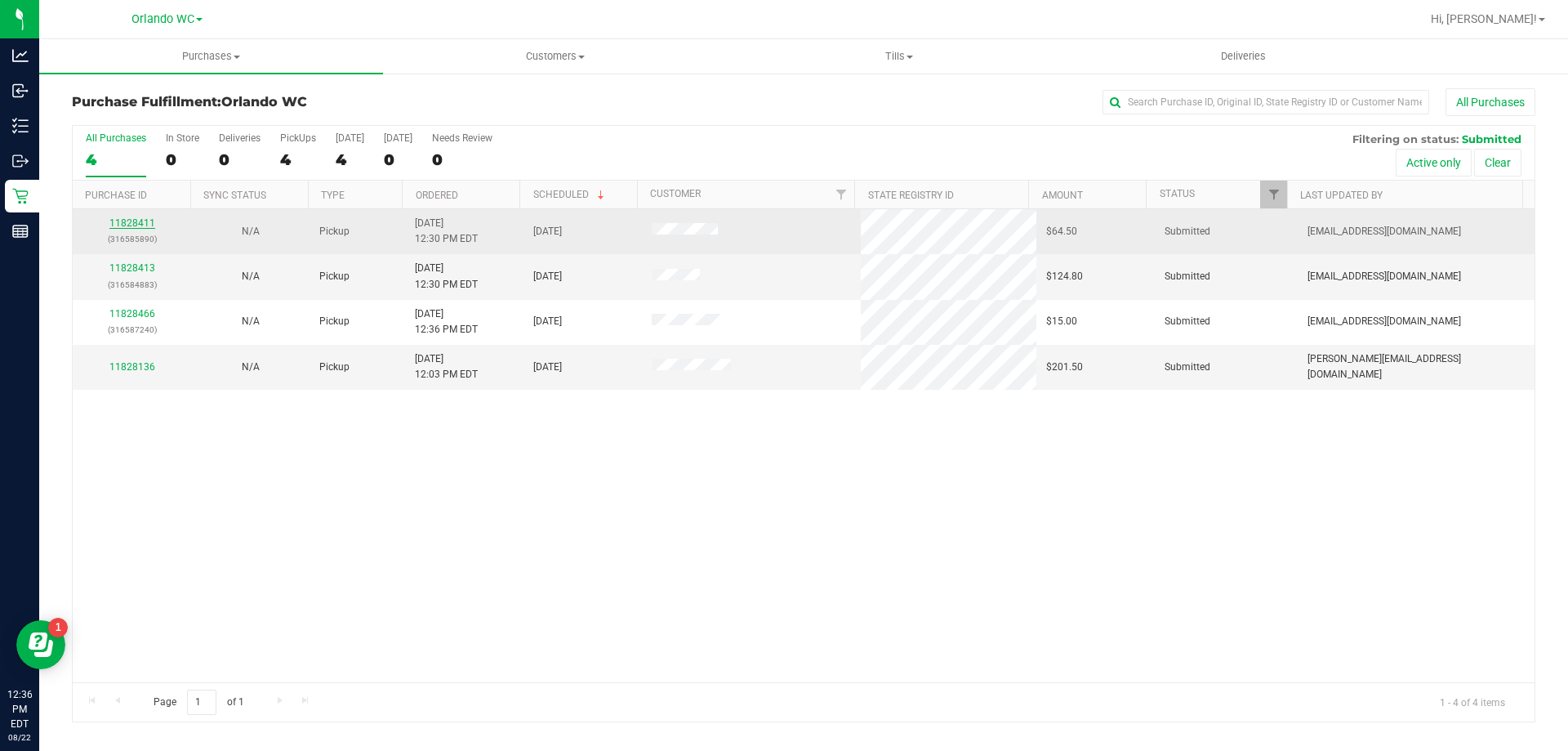
click at [131, 222] on link "11828411" at bounding box center [133, 222] width 46 height 11
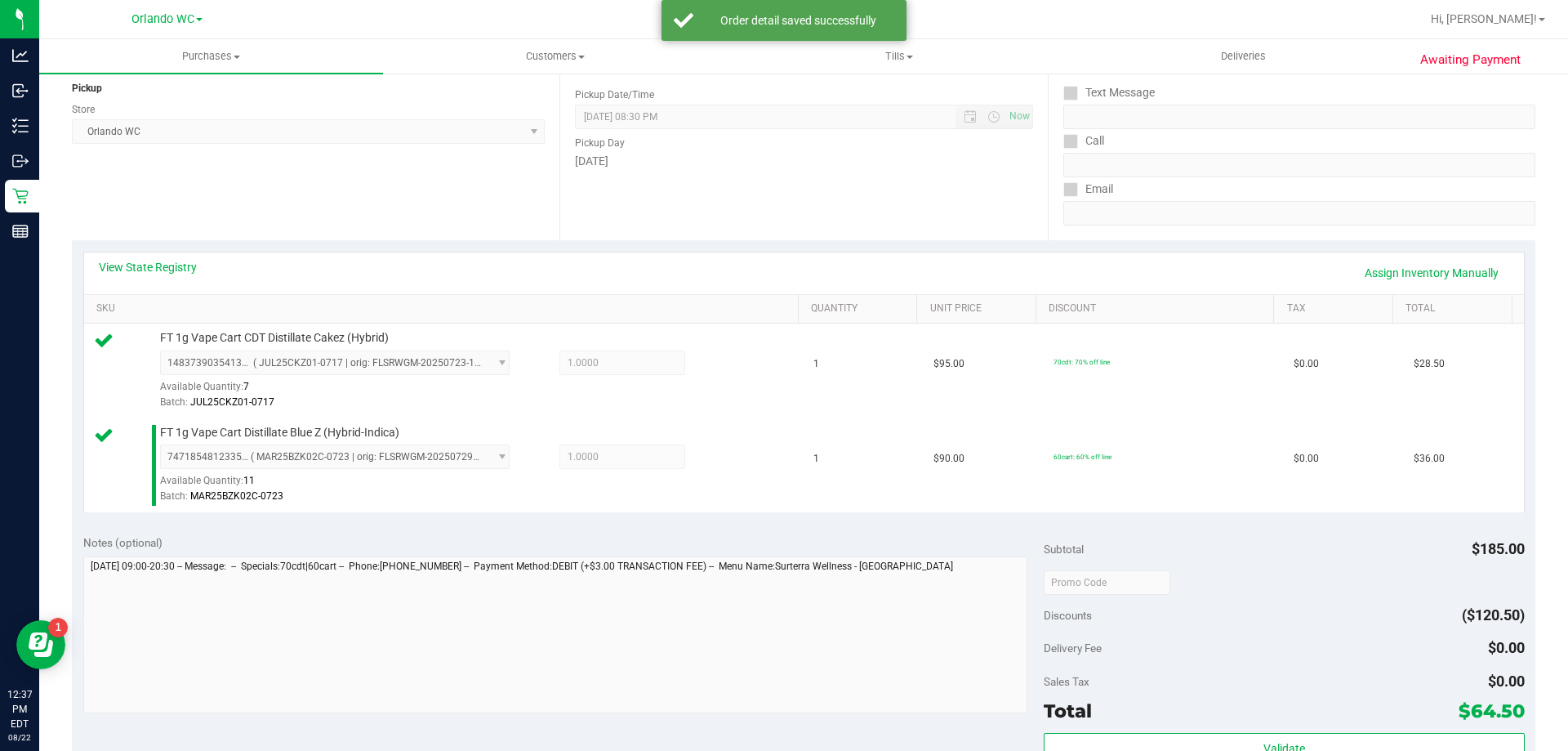
scroll to position [262, 0]
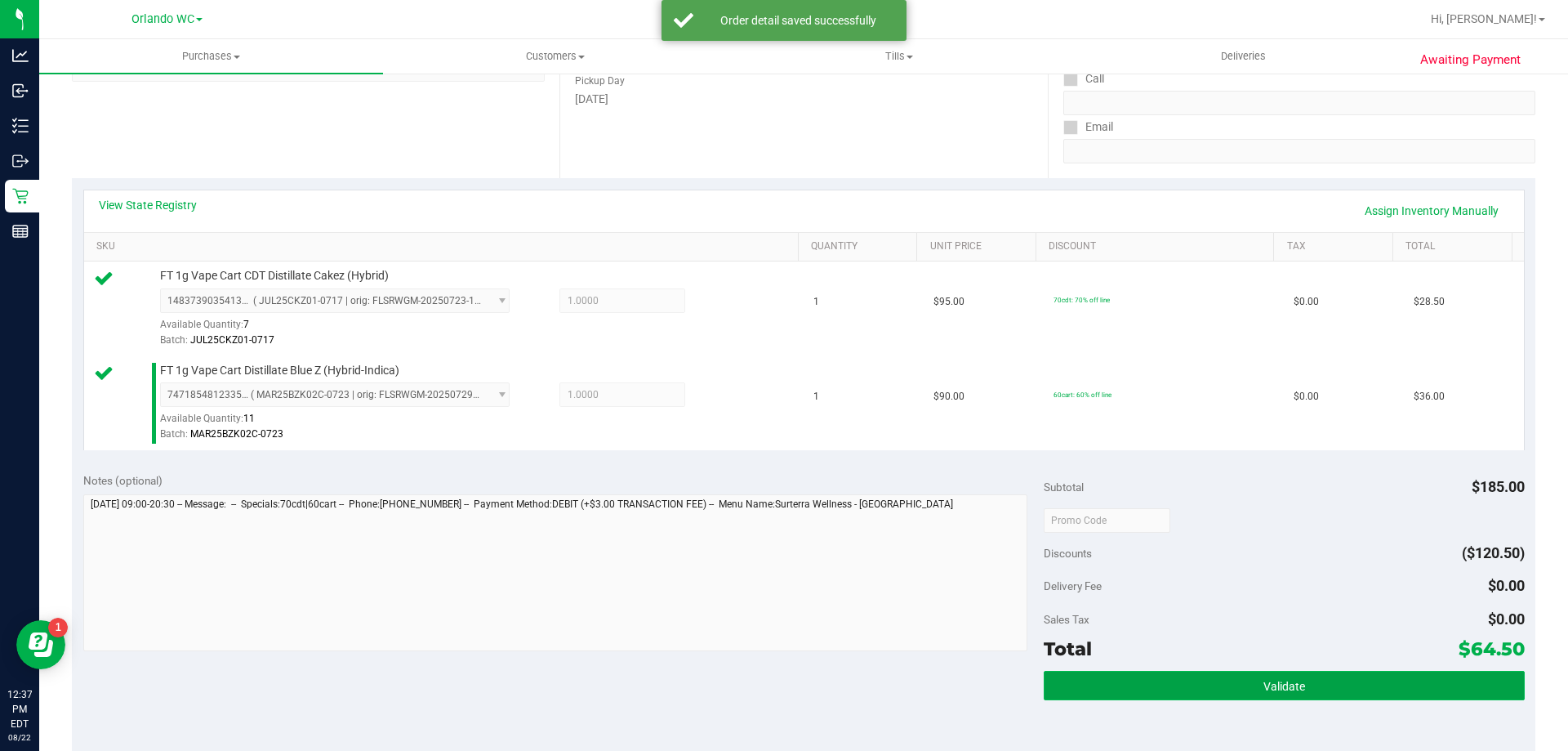
click at [1304, 676] on button "Validate" at bounding box center [1284, 685] width 480 height 30
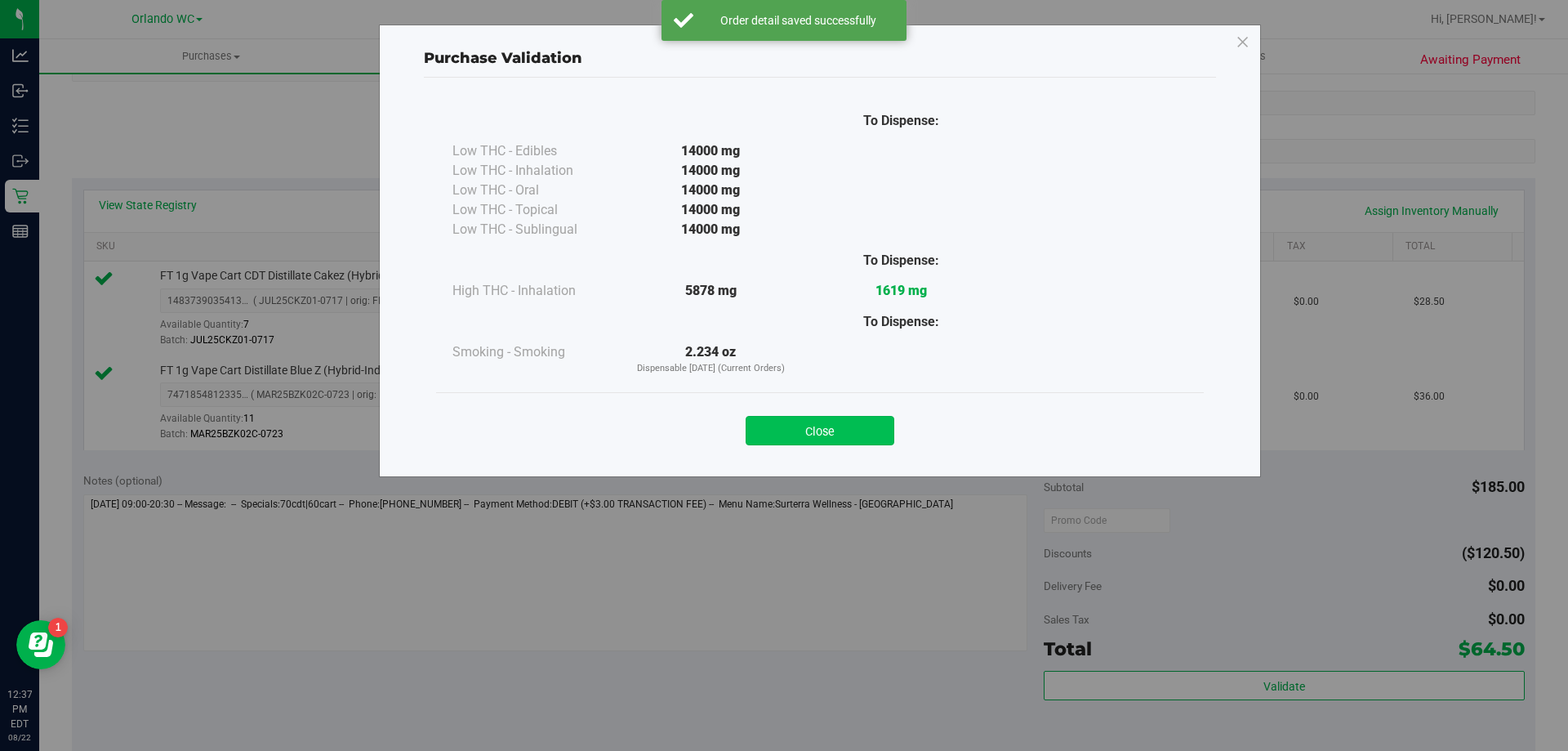
click at [844, 423] on button "Close" at bounding box center [820, 430] width 149 height 30
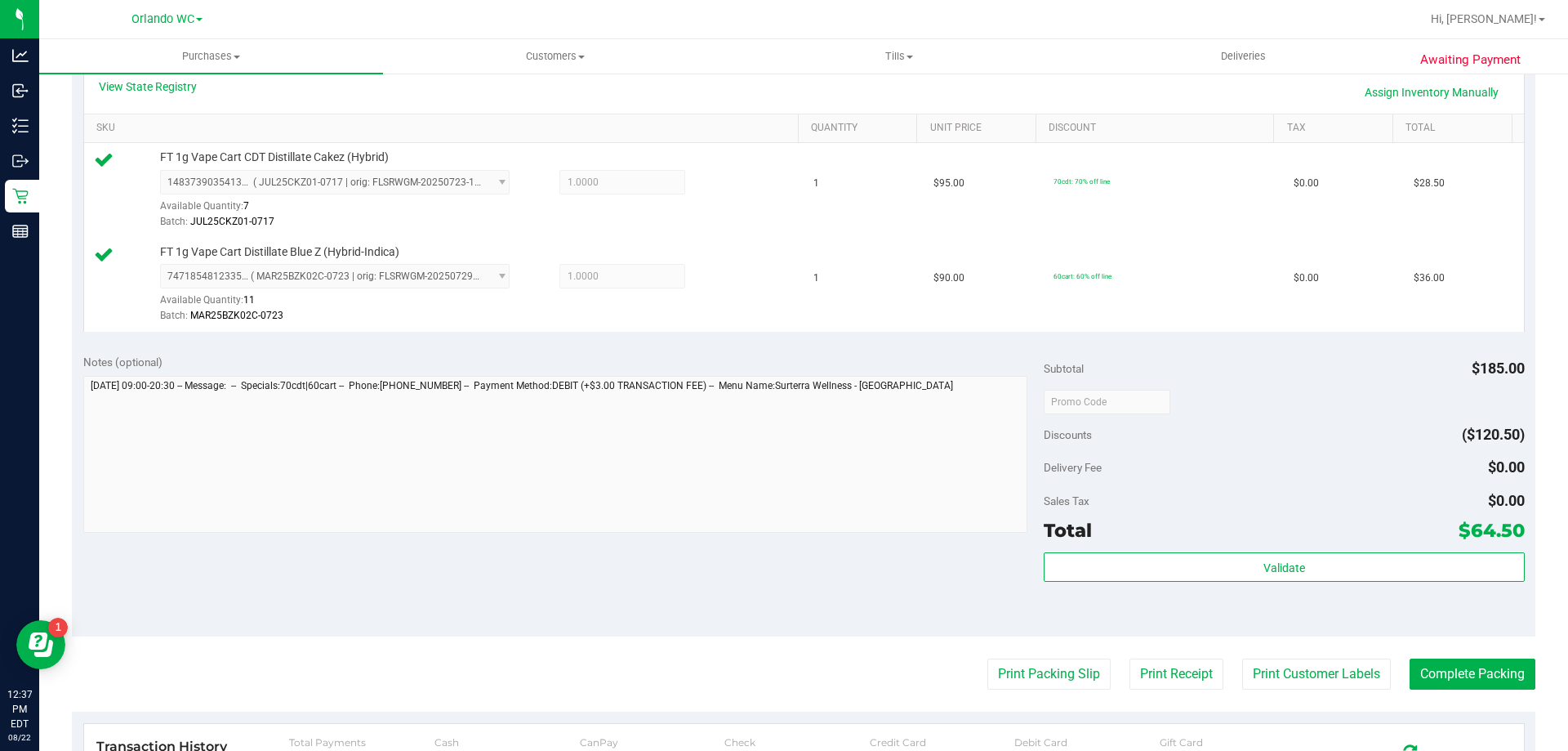
scroll to position [533, 0]
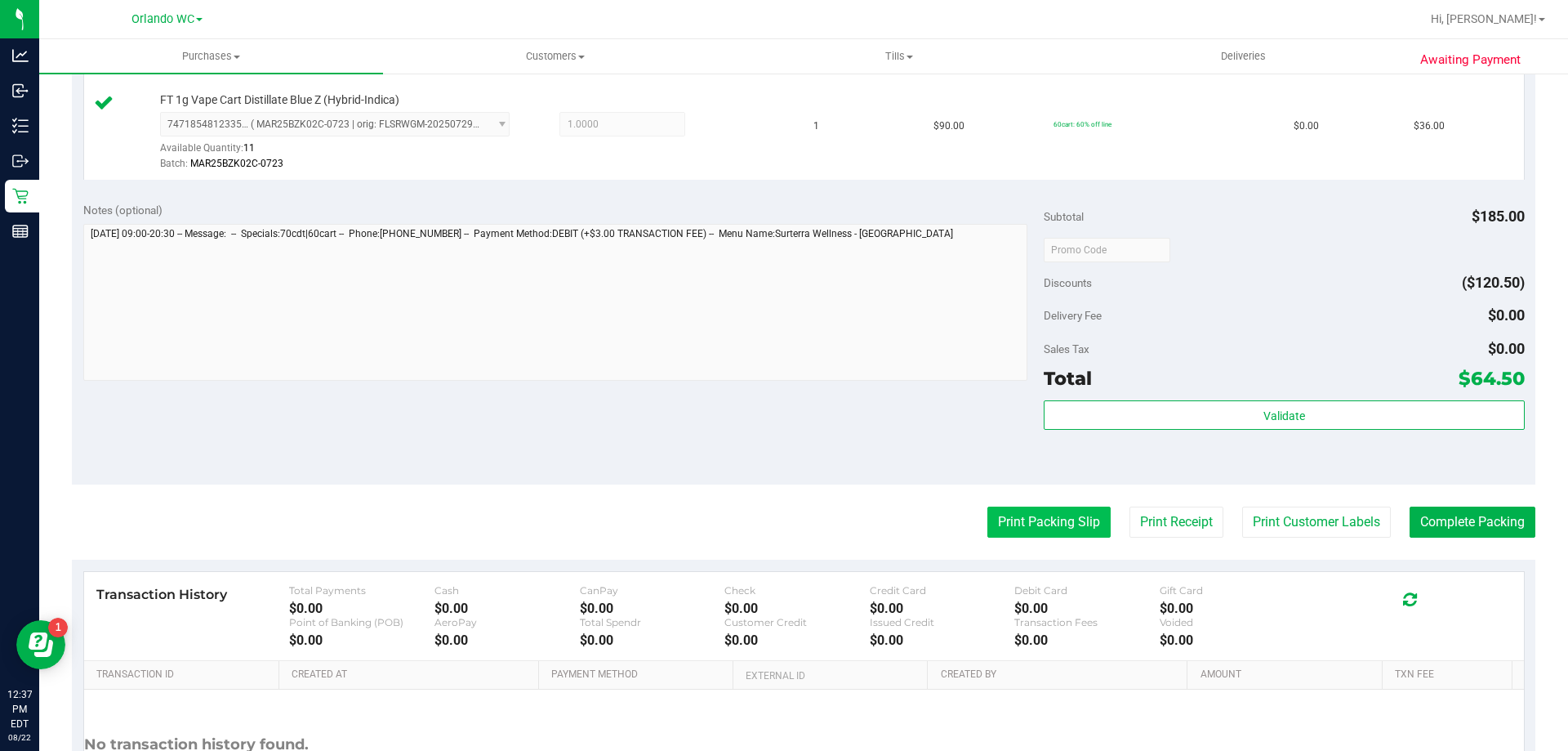
click at [1041, 523] on button "Print Packing Slip" at bounding box center [1049, 522] width 123 height 31
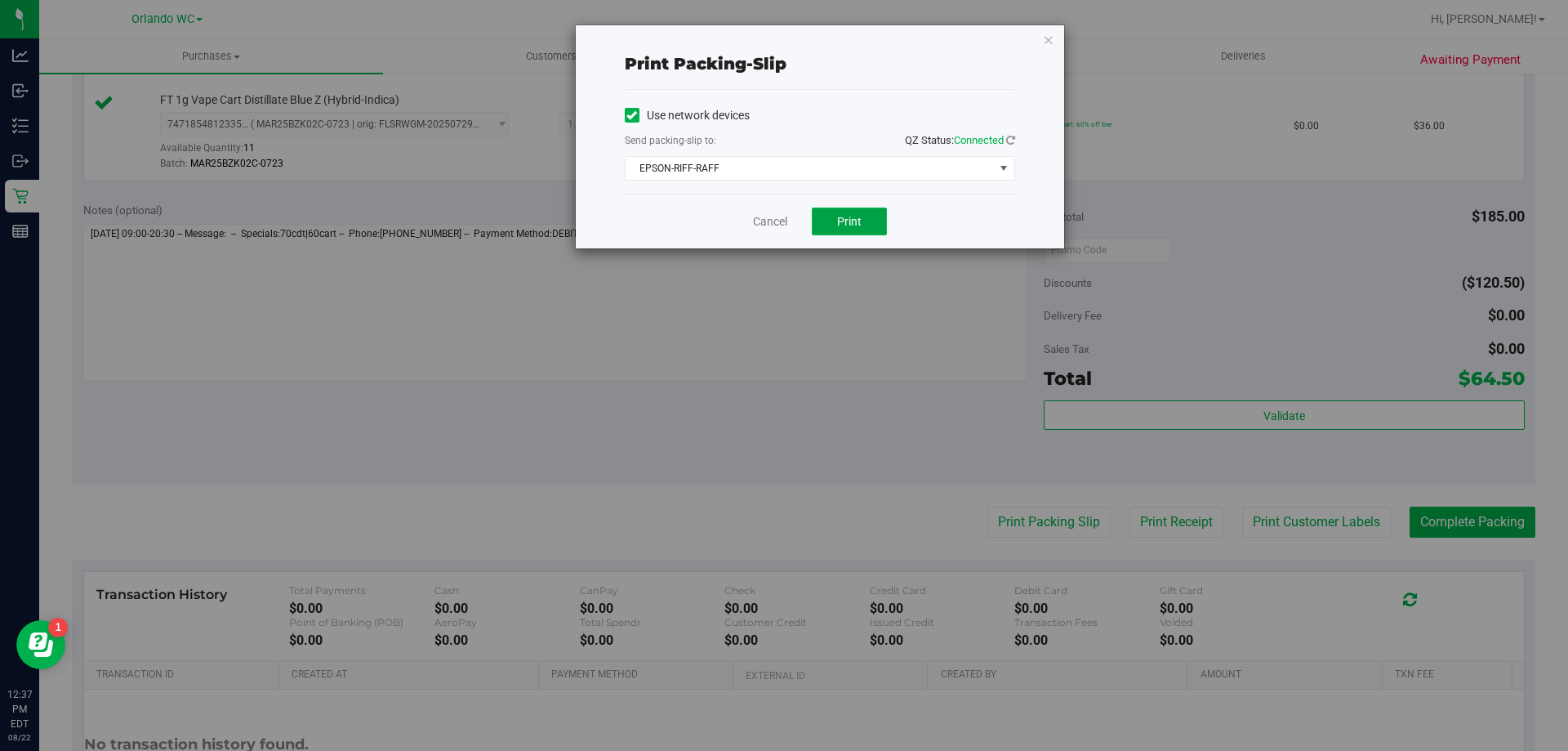
click at [861, 212] on button "Print" at bounding box center [850, 221] width 75 height 28
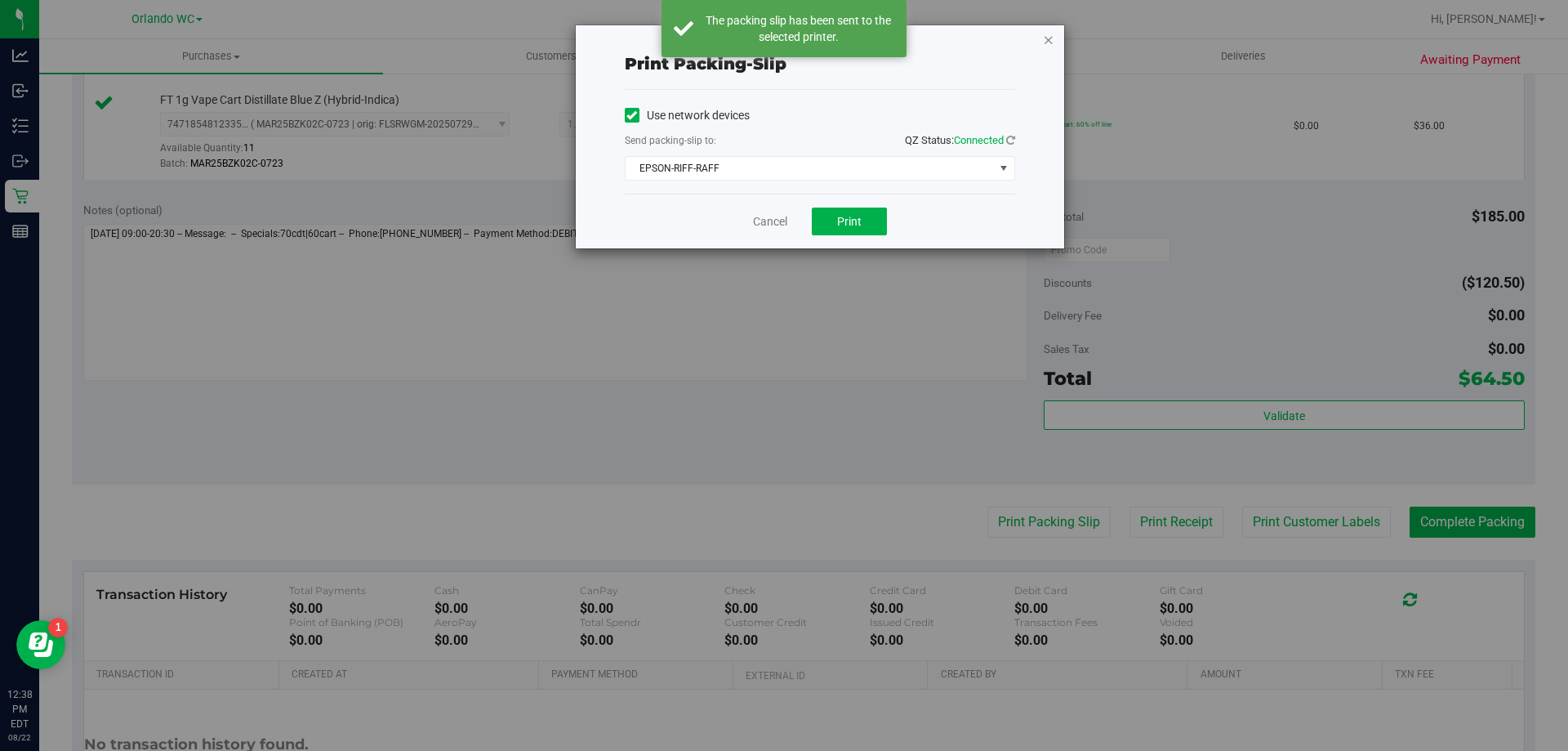
click at [1048, 38] on icon "button" at bounding box center [1048, 39] width 11 height 20
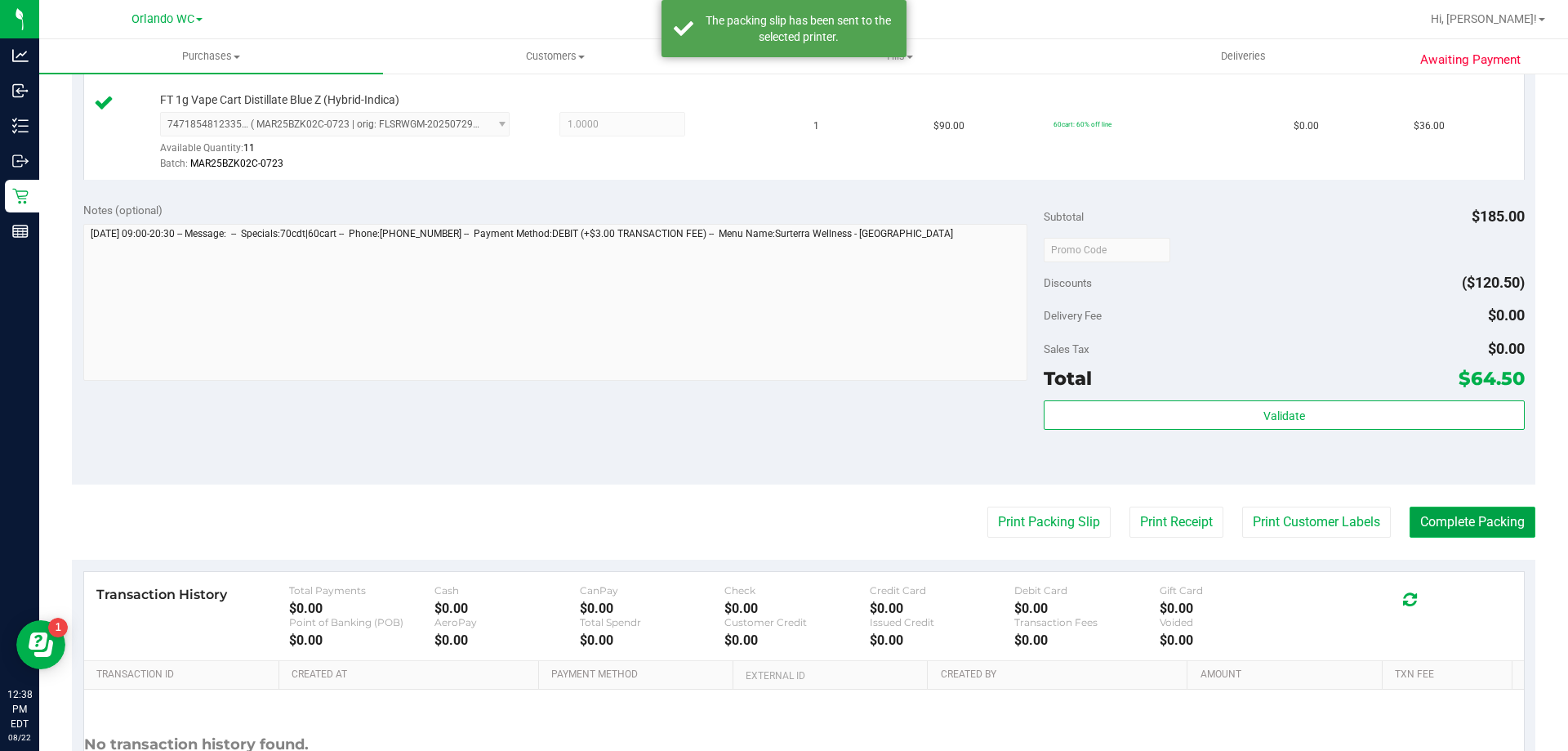
click at [1466, 515] on button "Complete Packing" at bounding box center [1473, 522] width 126 height 31
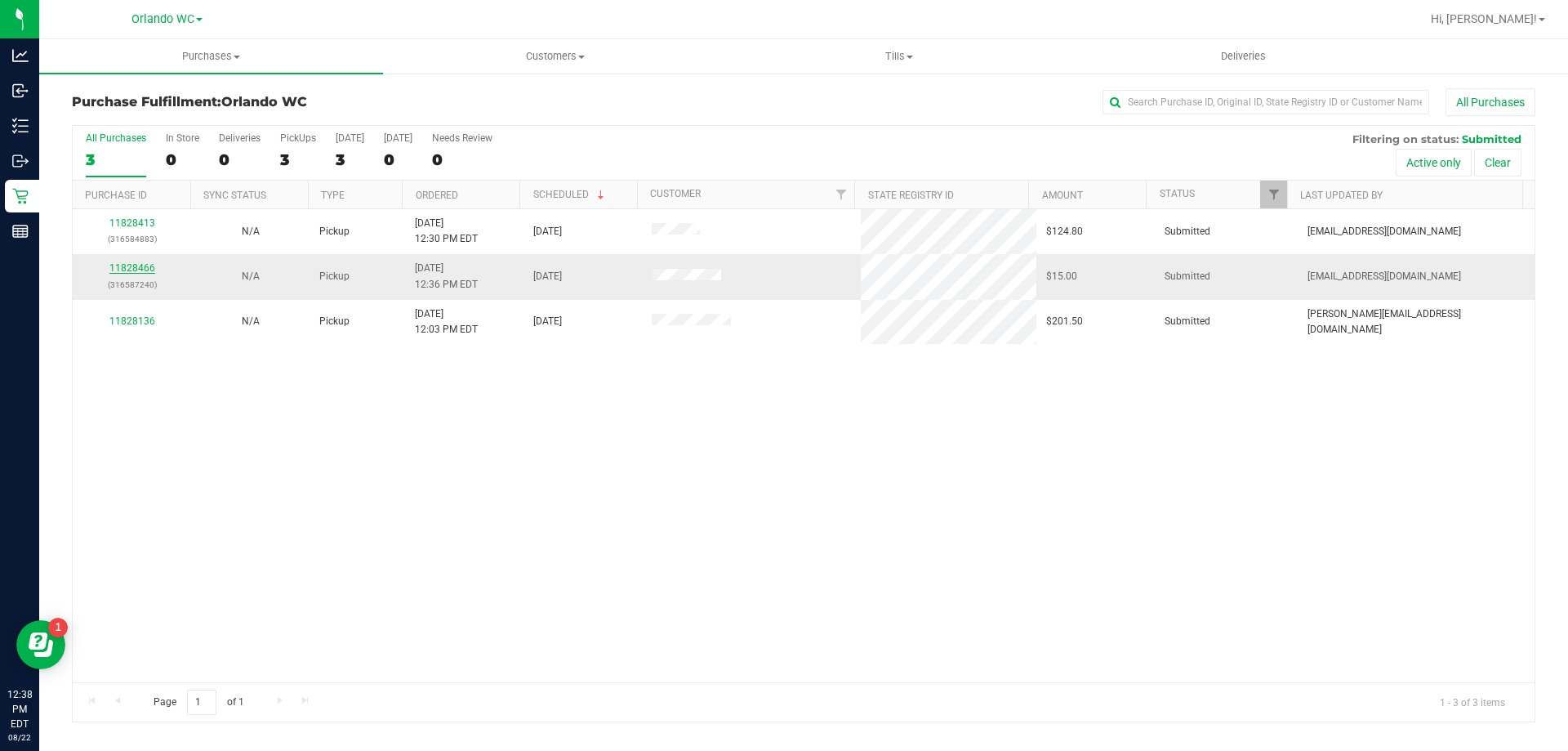
click at [122, 267] on link "11828466" at bounding box center [133, 267] width 46 height 11
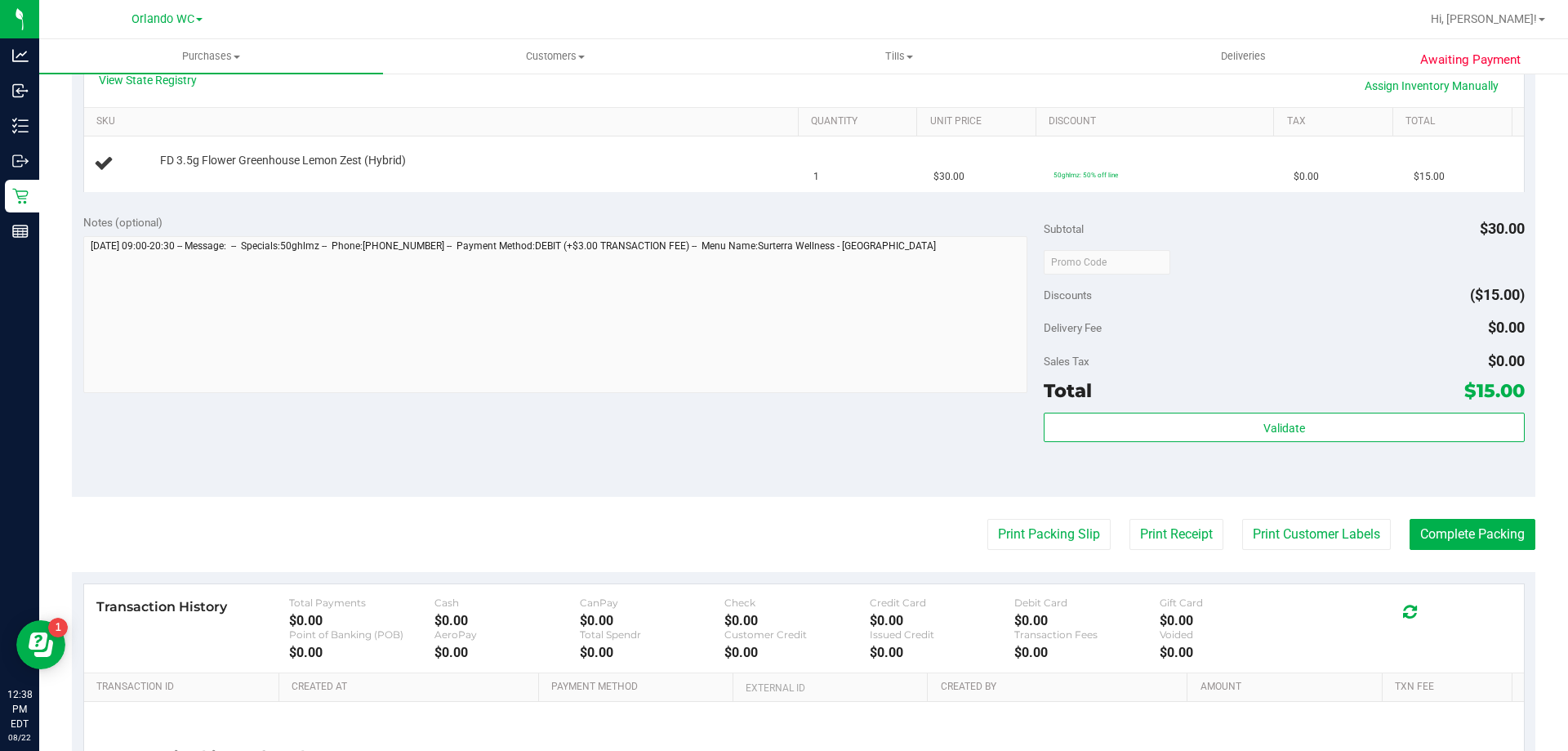
scroll to position [410, 0]
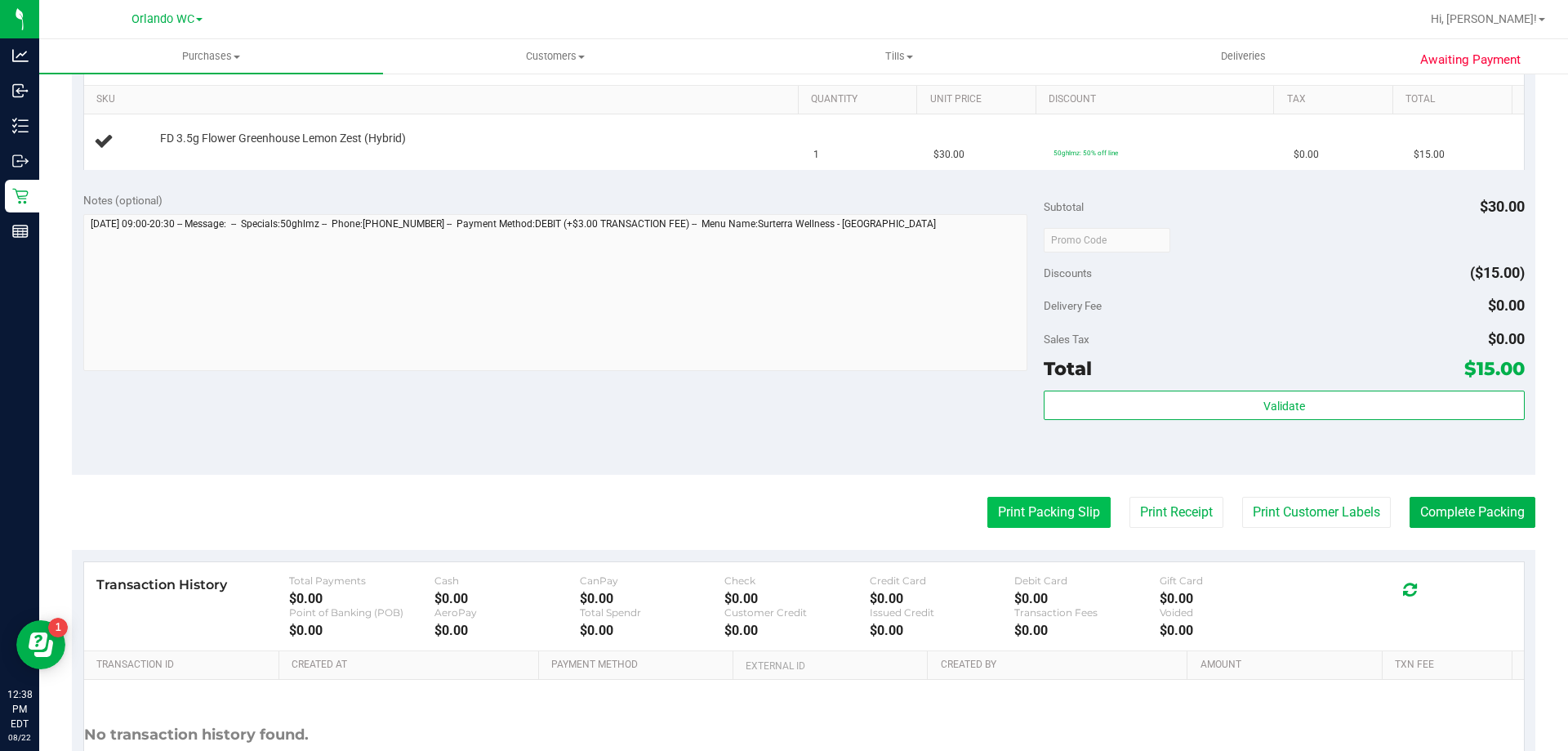
click at [1042, 505] on button "Print Packing Slip" at bounding box center [1049, 512] width 123 height 31
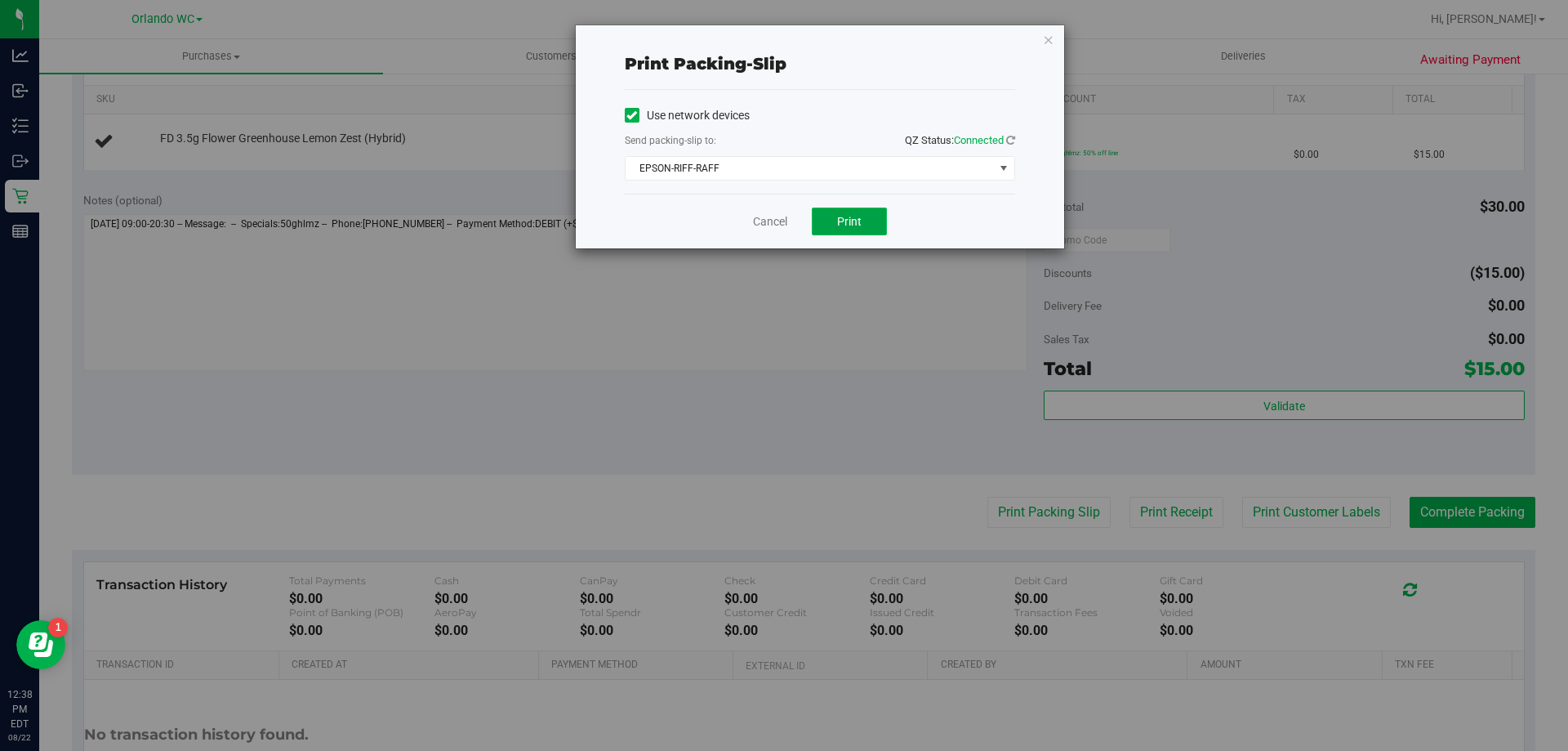
click at [870, 219] on button "Print" at bounding box center [850, 221] width 75 height 28
click at [1069, 31] on div "Print packing-slip Use network devices Send packing-slip to: QZ Status: Connect…" at bounding box center [790, 376] width 1581 height 751
click at [1048, 38] on icon "button" at bounding box center [1048, 39] width 11 height 20
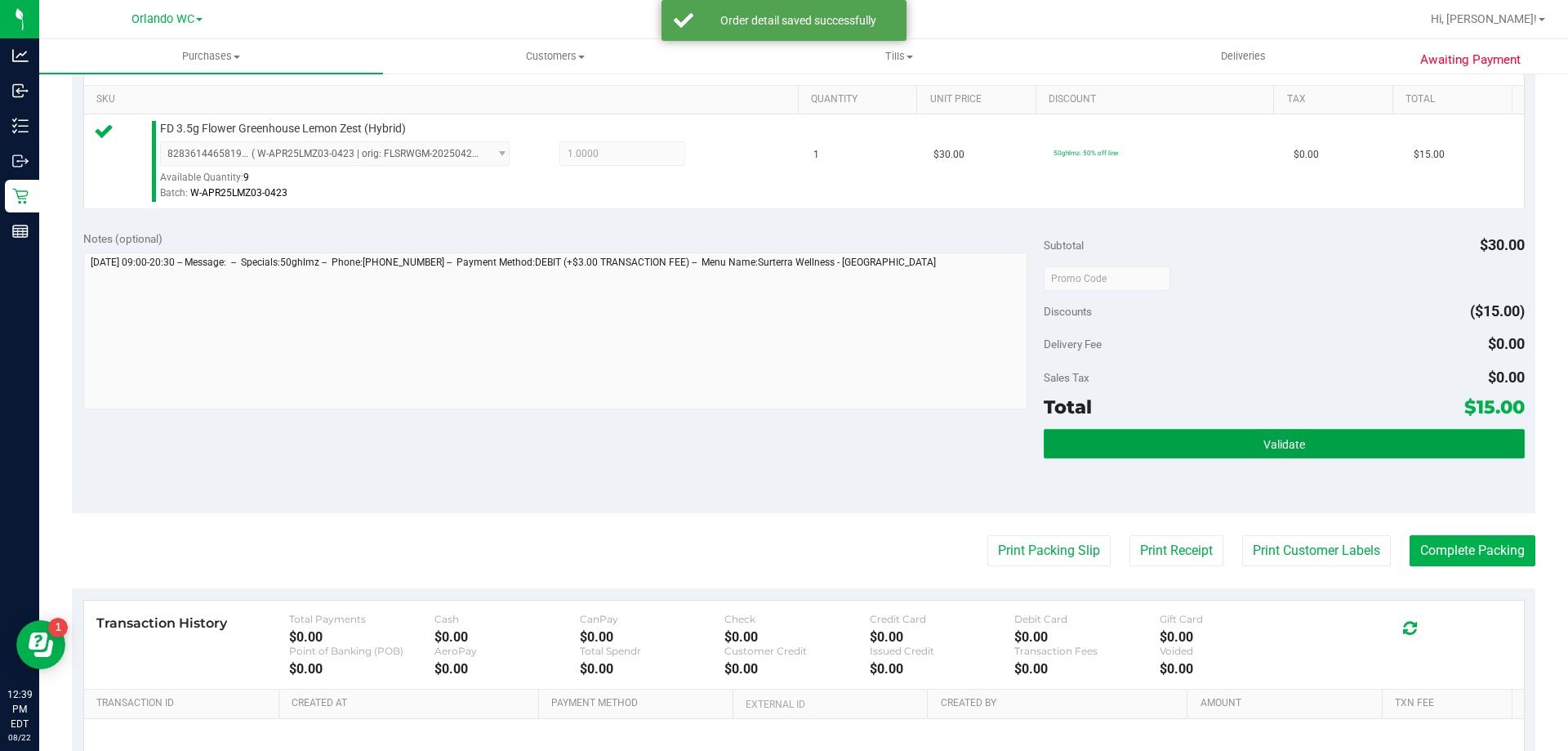
click at [1284, 450] on span "Validate" at bounding box center [1285, 444] width 42 height 13
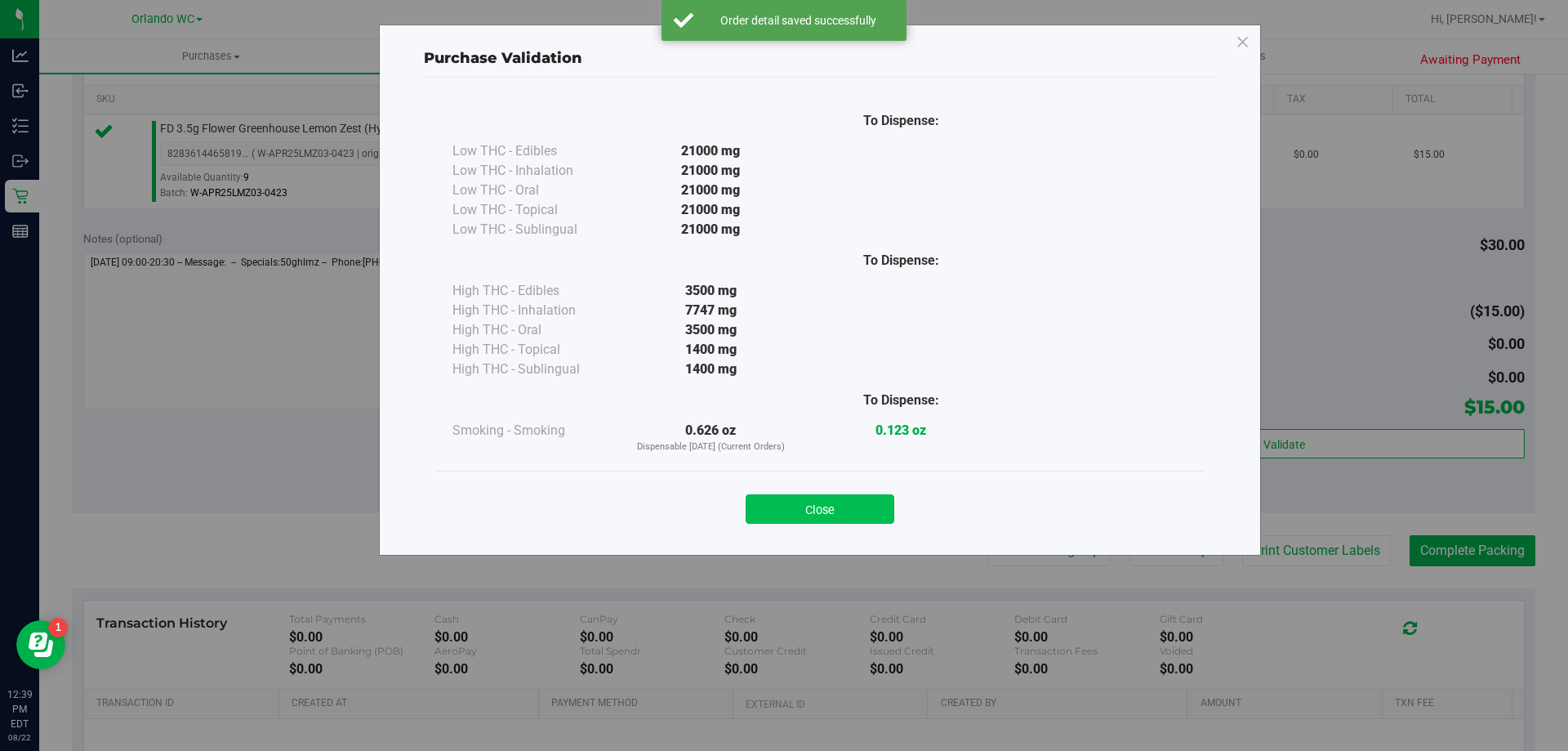
click at [840, 506] on button "Close" at bounding box center [820, 509] width 149 height 30
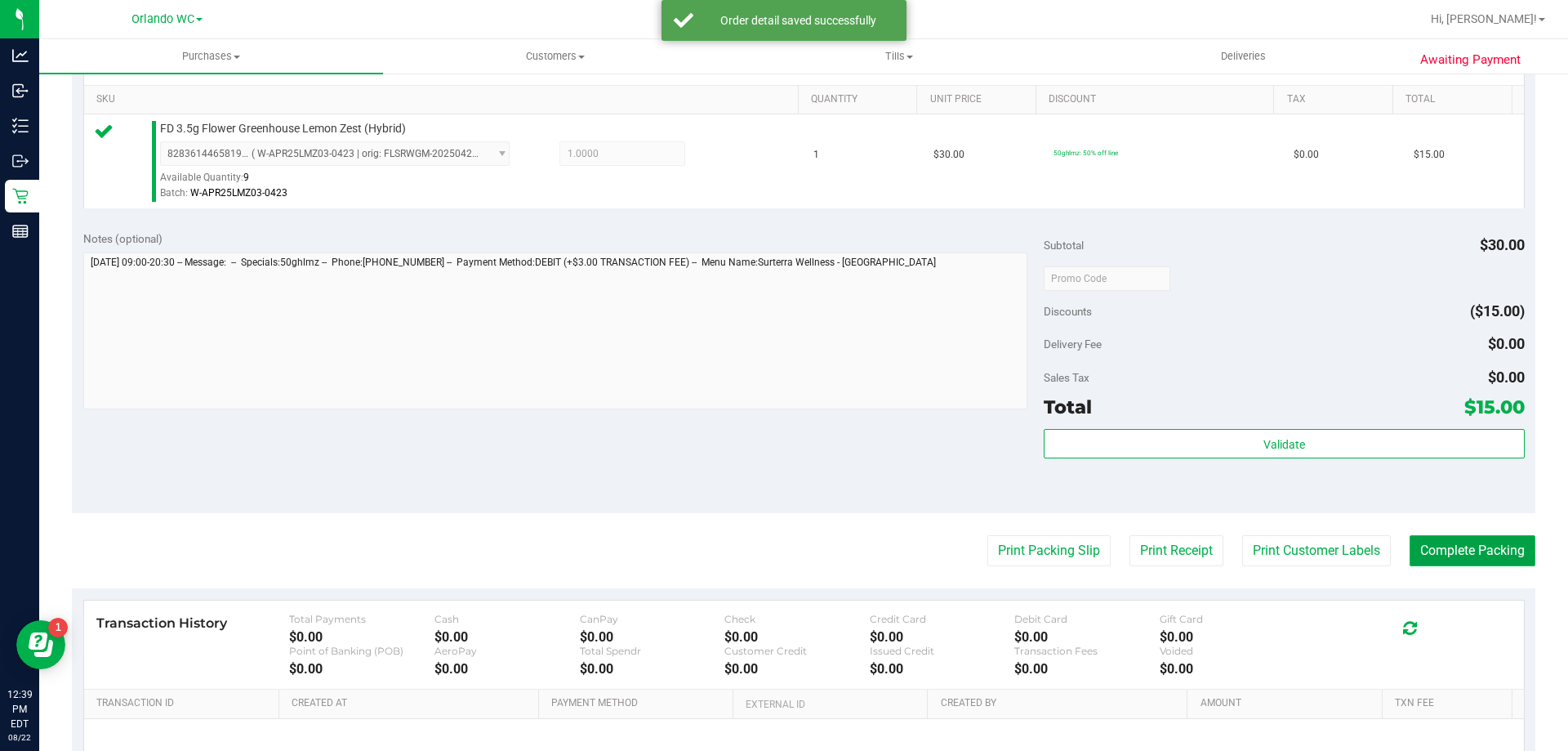
click at [1469, 565] on button "Complete Packing" at bounding box center [1473, 551] width 126 height 31
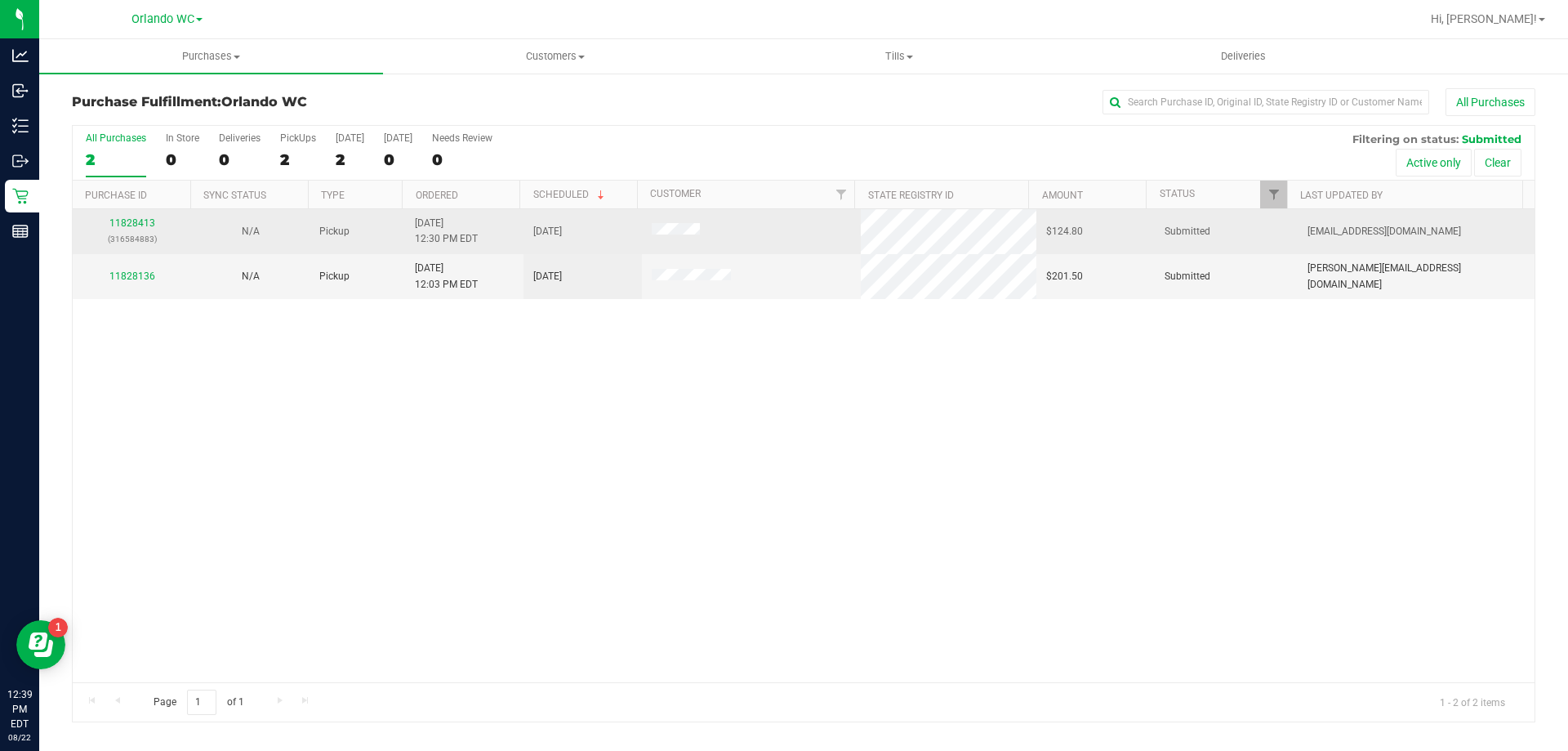
click at [144, 229] on div "11828413 (316584883)" at bounding box center [132, 231] width 99 height 31
click at [150, 225] on link "11828413" at bounding box center [133, 222] width 46 height 11
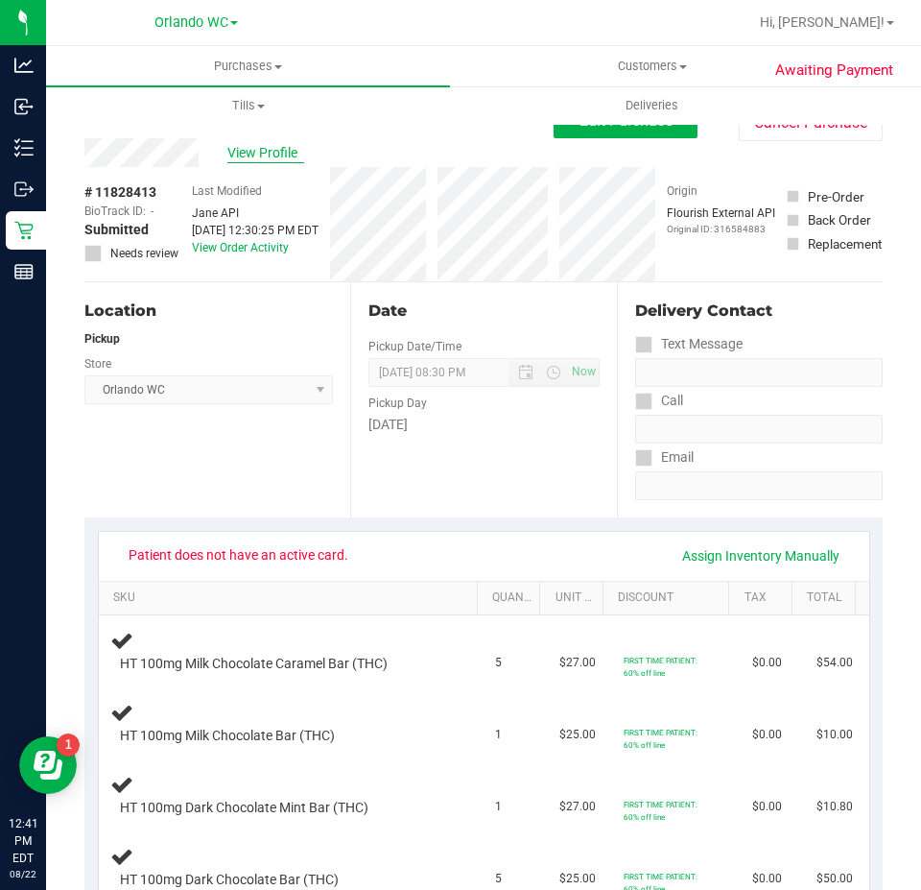
click at [273, 150] on span "View Profile" at bounding box center [265, 153] width 77 height 20
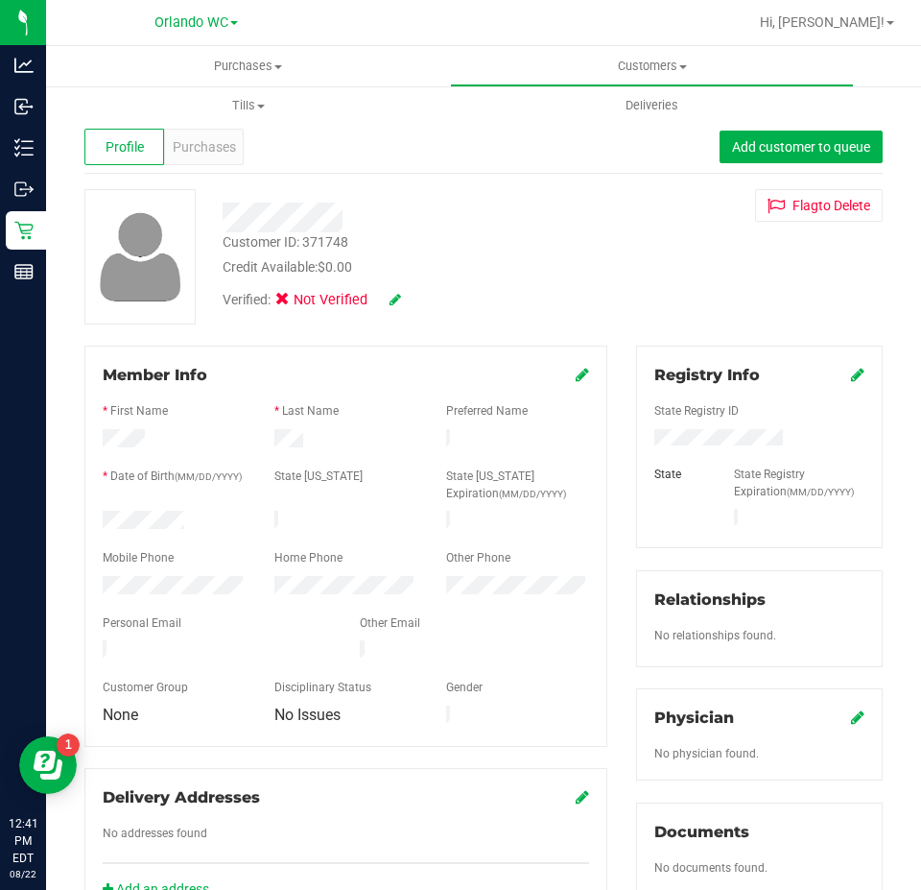
drag, startPoint x: 156, startPoint y: 439, endPoint x: 80, endPoint y: 438, distance: 76.8
click at [80, 438] on div "Member Info * First Name * Last Name Preferred Name * Date of Birth (MM/DD/YYYY…" at bounding box center [346, 633] width 552 height 577
drag, startPoint x: 321, startPoint y: 442, endPoint x: 245, endPoint y: 442, distance: 76.8
click at [245, 442] on div at bounding box center [345, 440] width 515 height 23
click at [264, 436] on div at bounding box center [346, 440] width 172 height 23
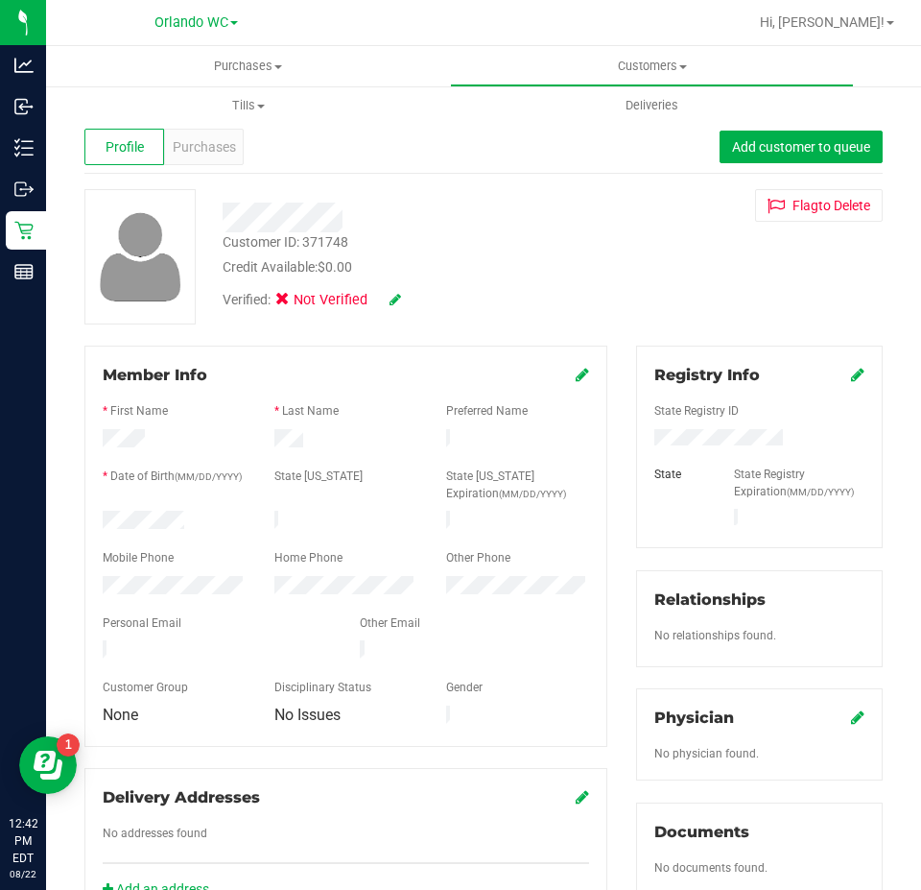
drag, startPoint x: 148, startPoint y: 434, endPoint x: 71, endPoint y: 438, distance: 76.9
click at [71, 438] on div "Member Info * First Name * Last Name Preferred Name * Date of Birth (MM/DD/YYYY…" at bounding box center [346, 633] width 552 height 577
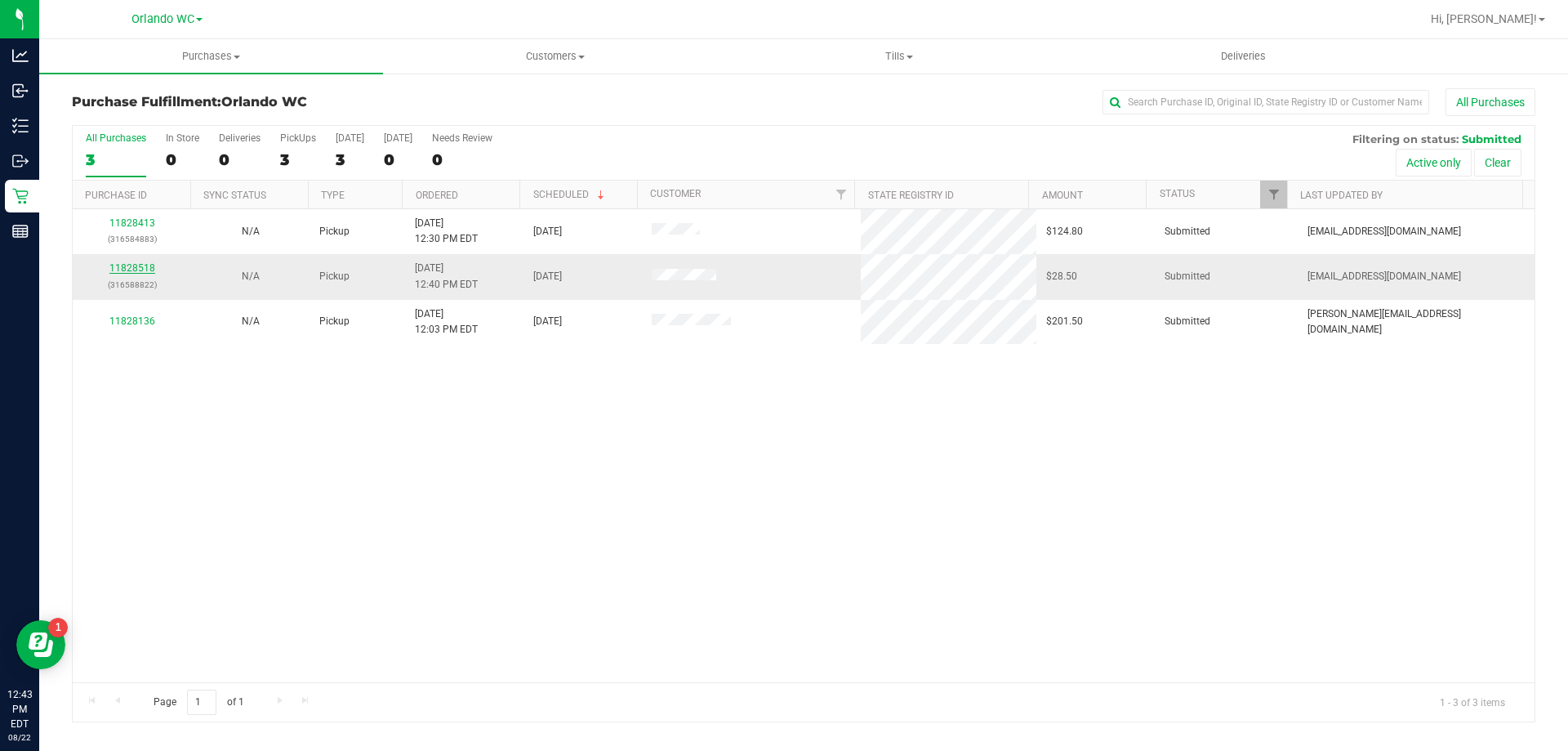
click at [139, 267] on link "11828518" at bounding box center [133, 267] width 46 height 11
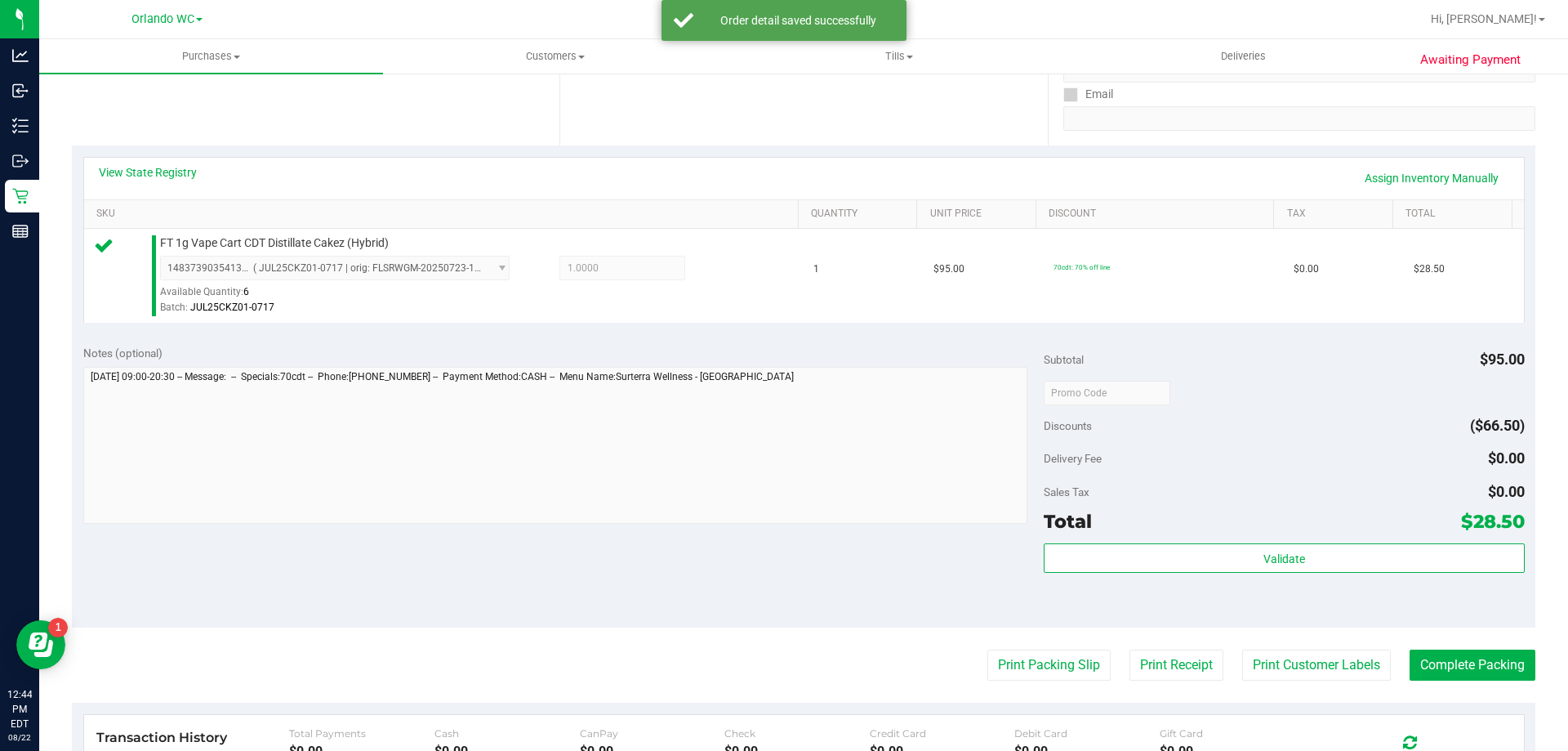
scroll to position [308, 0]
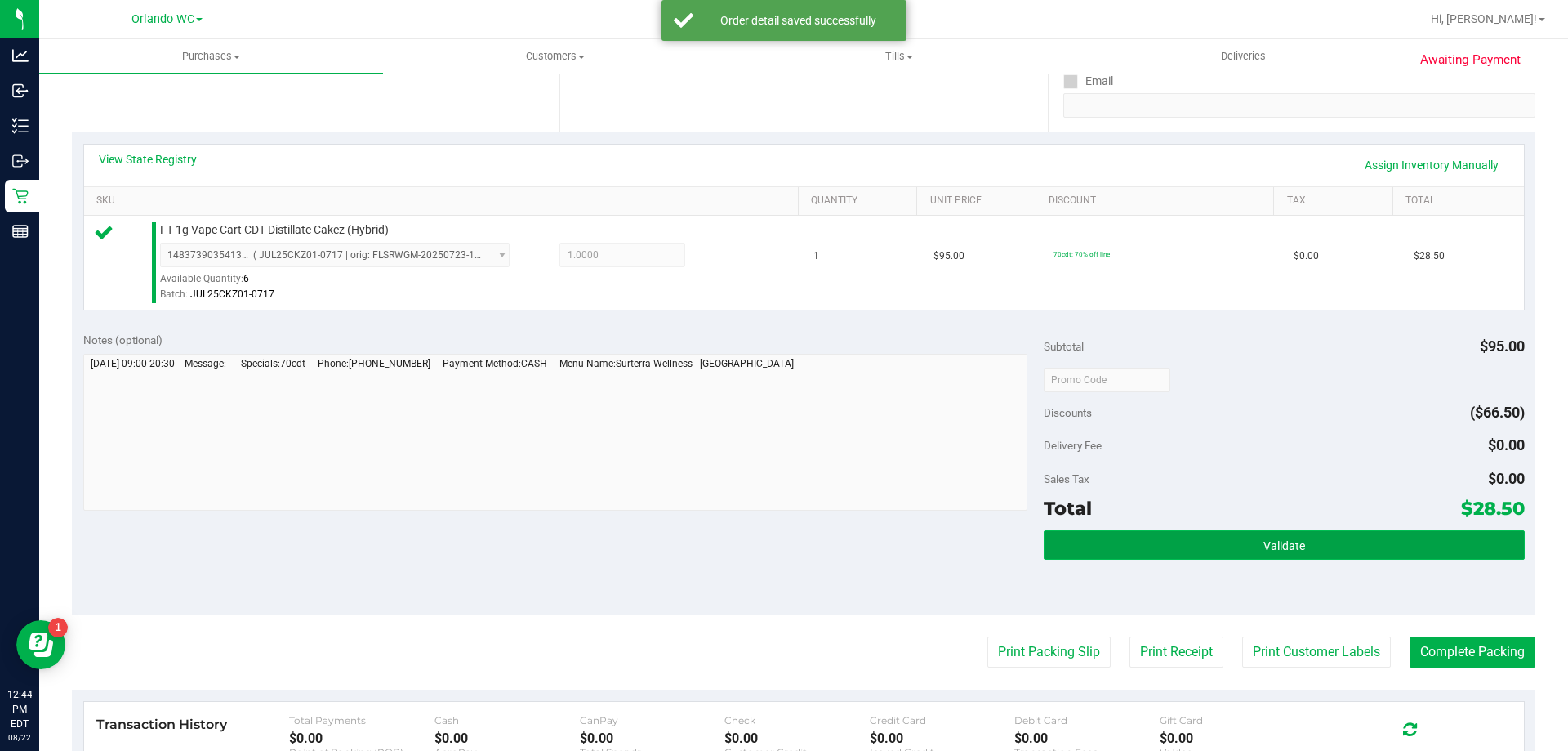
click at [1249, 550] on button "Validate" at bounding box center [1284, 545] width 480 height 30
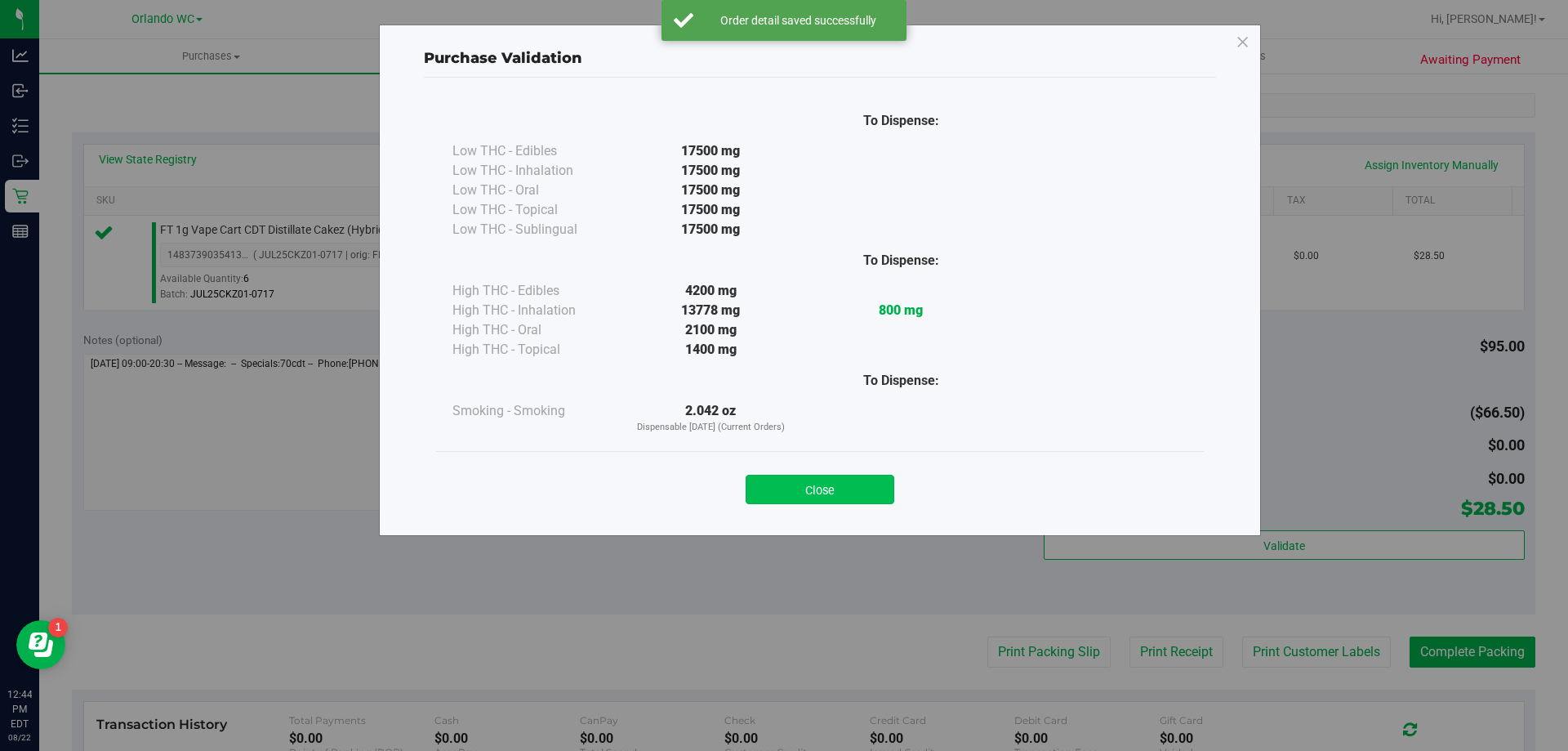
click at [839, 484] on button "Close" at bounding box center [820, 490] width 149 height 30
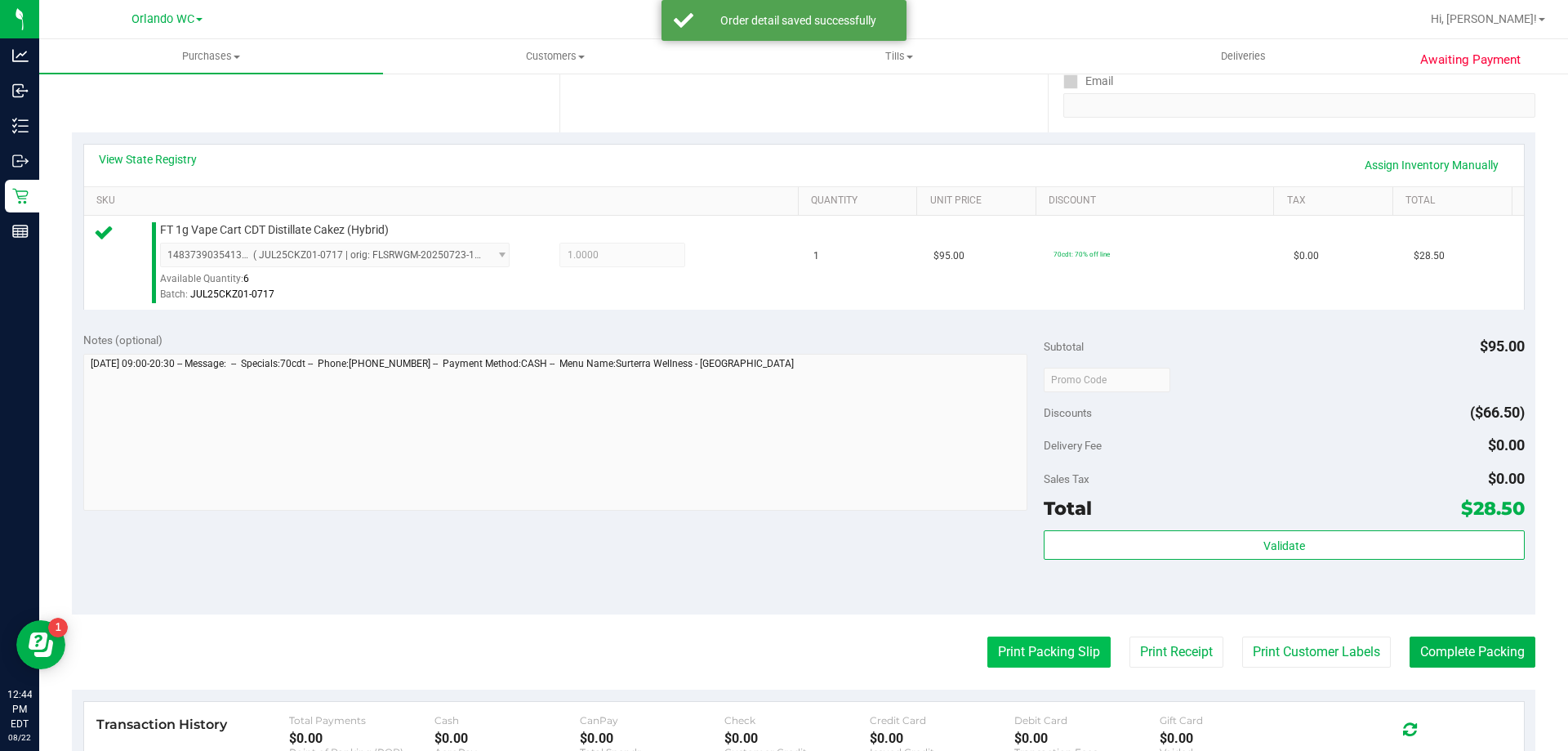
click at [1029, 647] on button "Print Packing Slip" at bounding box center [1049, 652] width 123 height 31
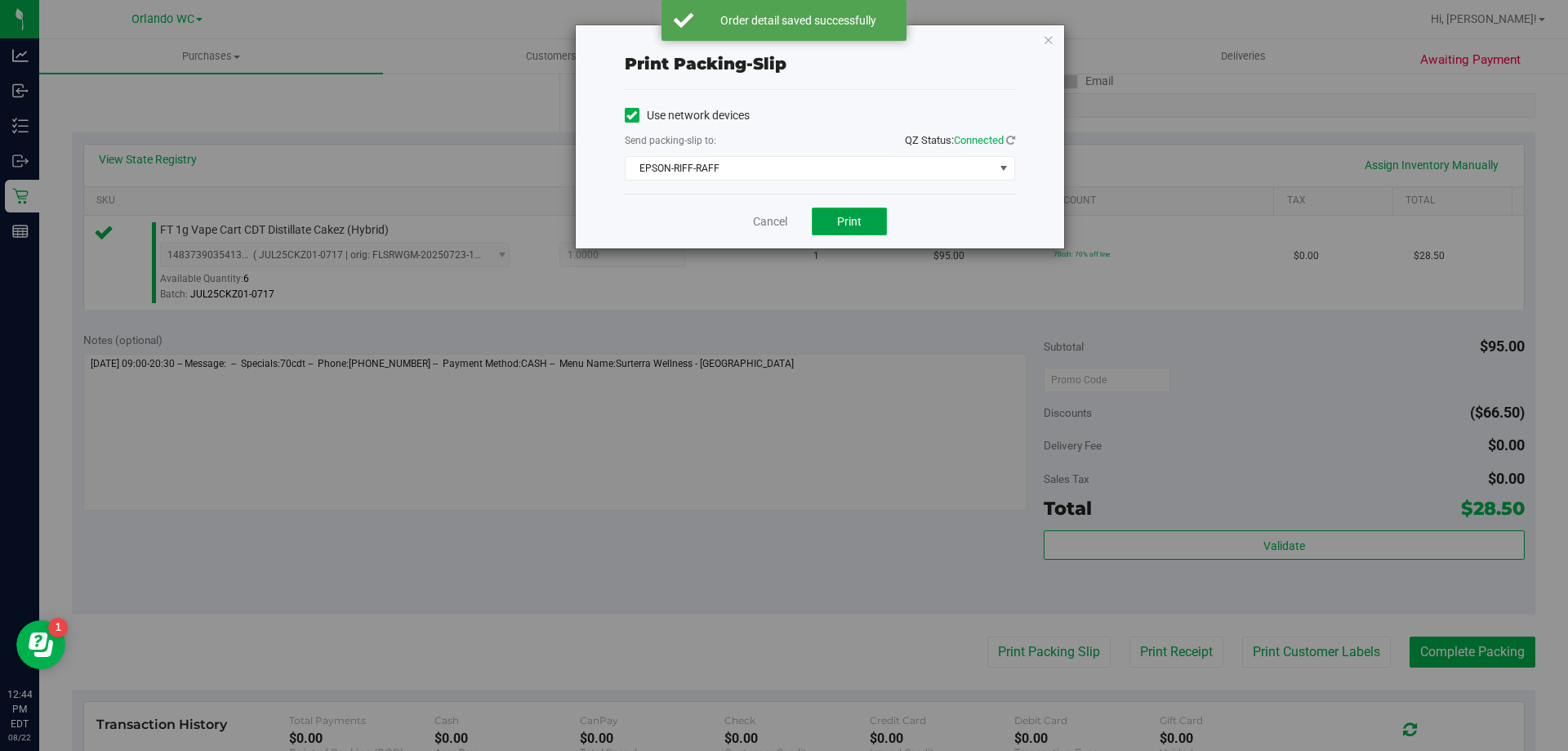
click at [861, 231] on button "Print" at bounding box center [850, 221] width 75 height 28
click at [1048, 37] on icon "button" at bounding box center [1048, 39] width 11 height 20
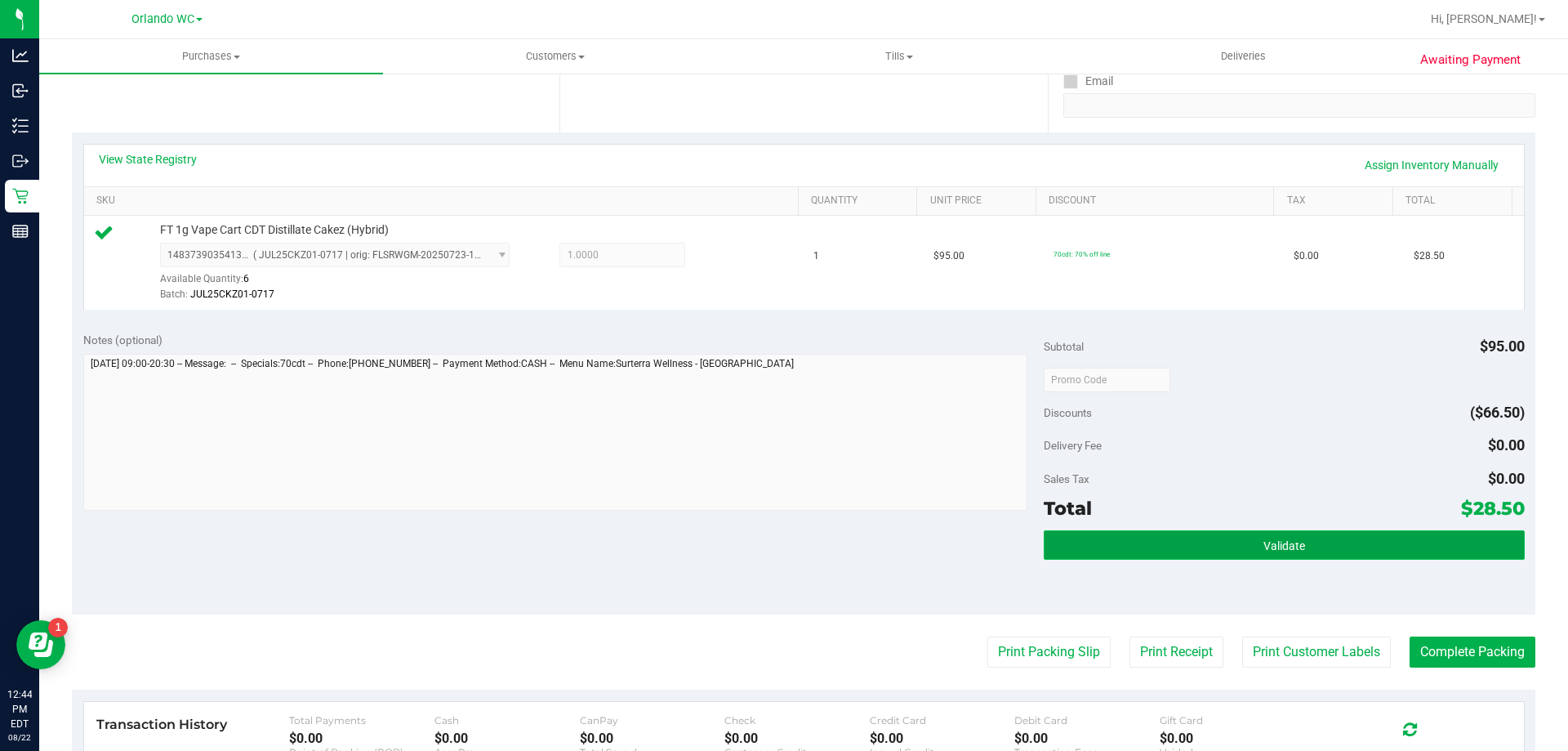
click at [1264, 540] on span "Validate" at bounding box center [1285, 545] width 42 height 13
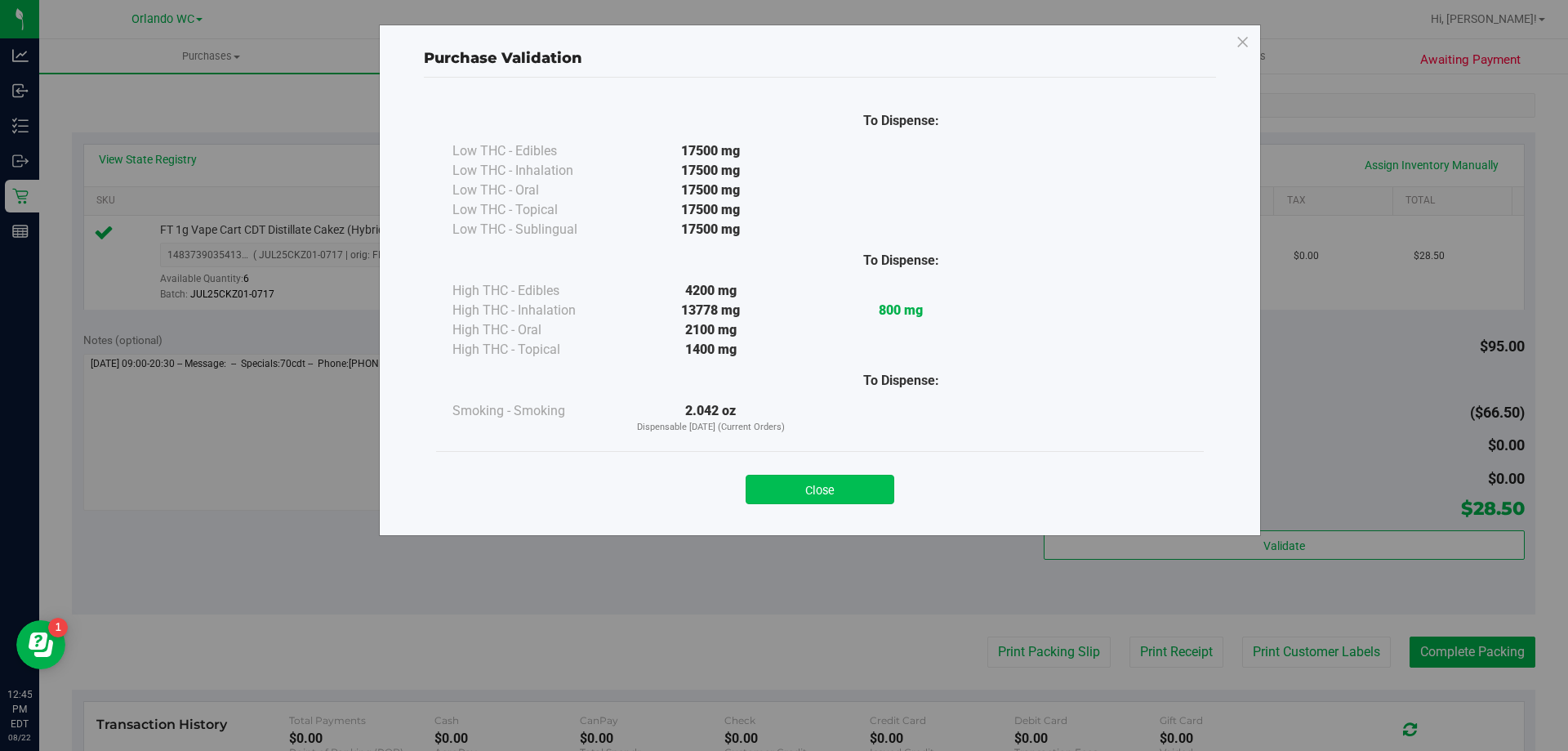
click at [830, 496] on button "Close" at bounding box center [820, 490] width 149 height 30
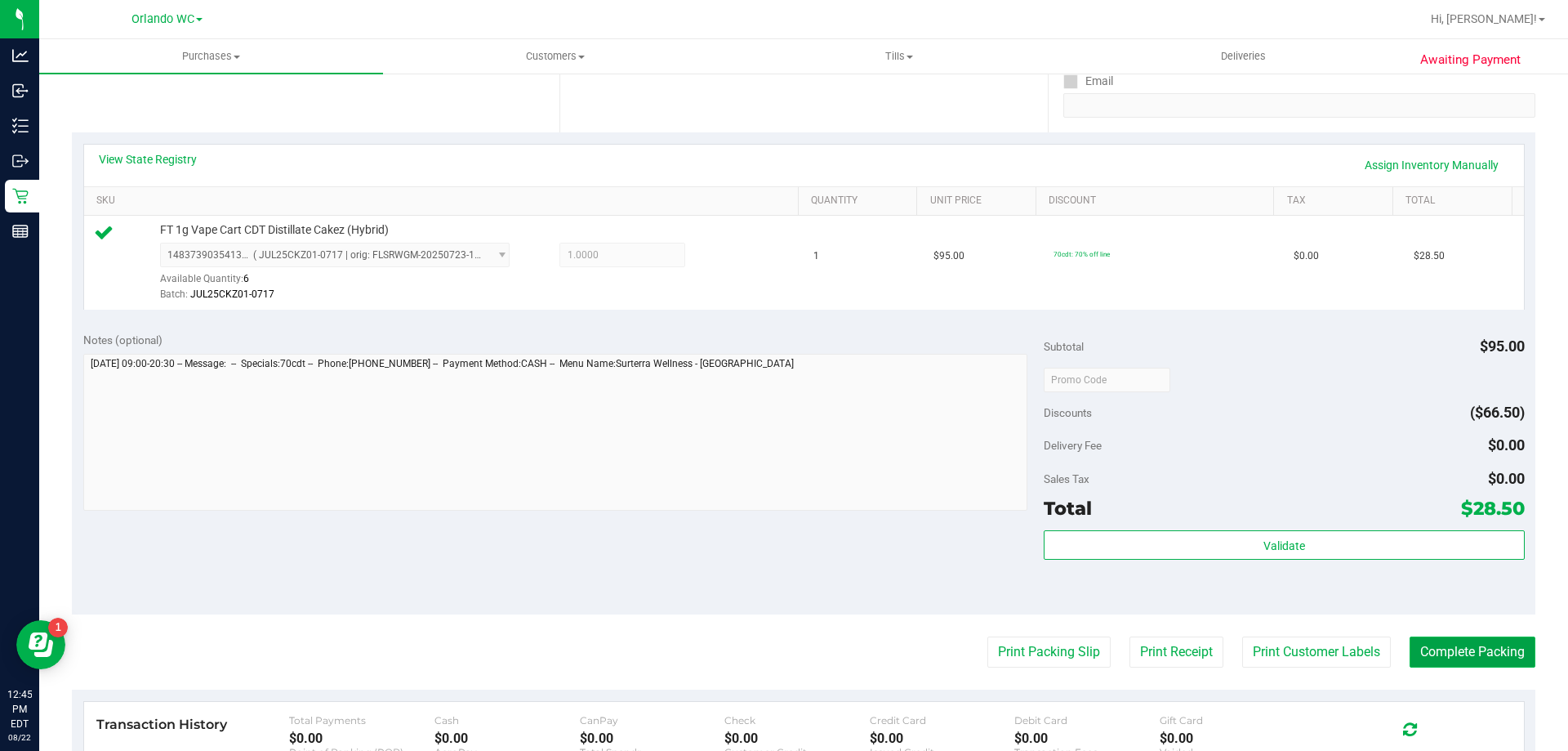
click at [1477, 662] on button "Complete Packing" at bounding box center [1473, 652] width 126 height 31
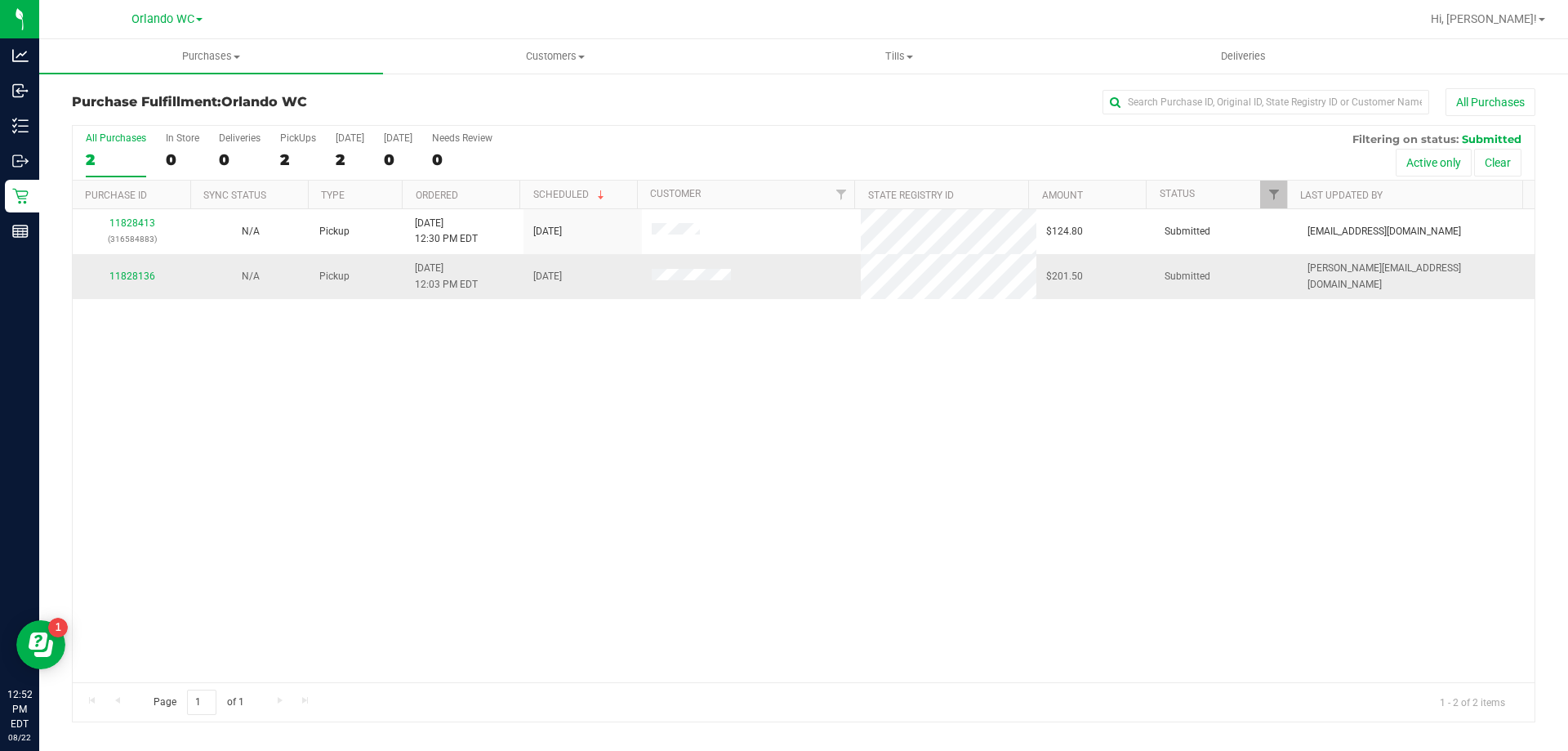
click at [141, 282] on div "11828136" at bounding box center [132, 277] width 99 height 15
click at [142, 276] on link "11828136" at bounding box center [133, 276] width 46 height 11
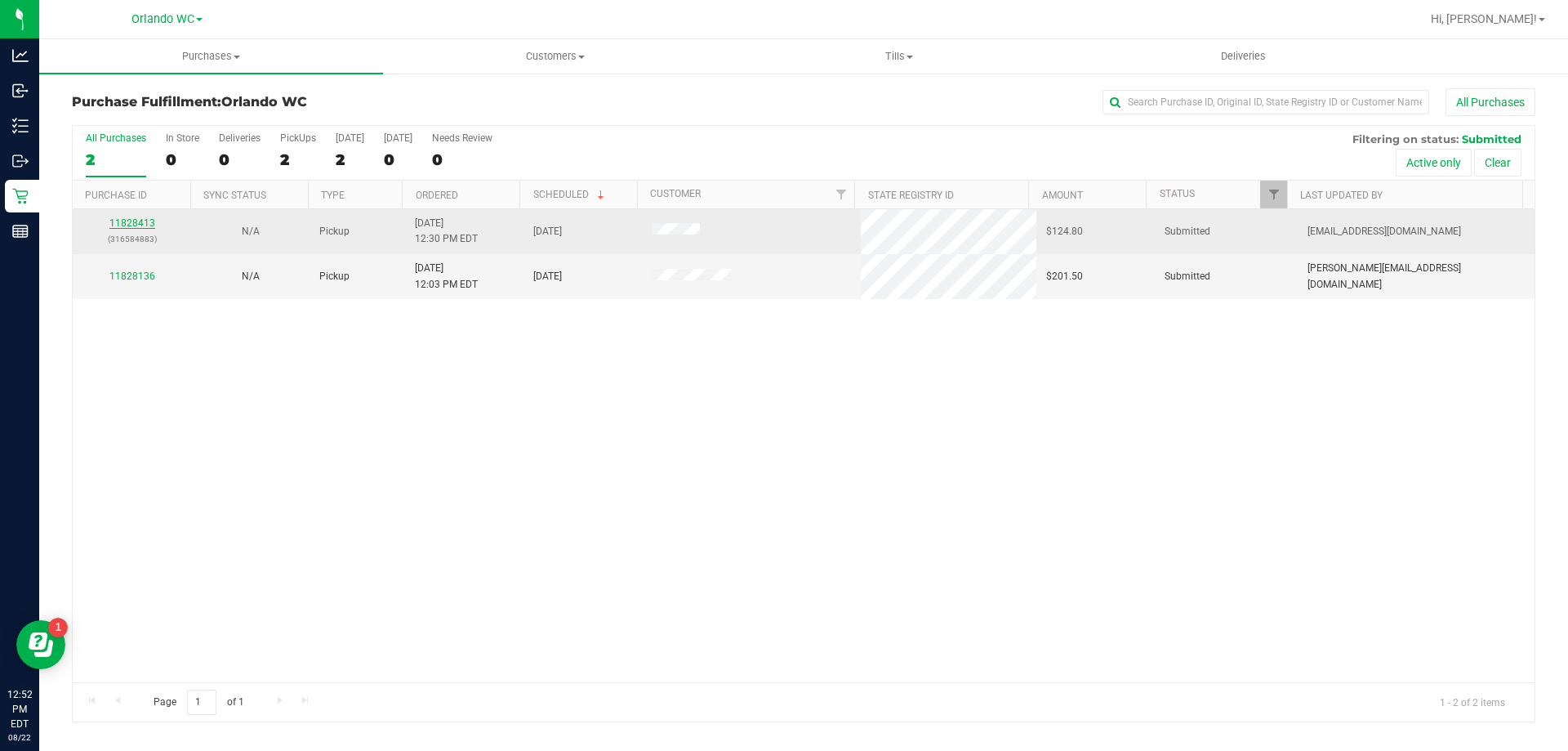
click at [147, 228] on link "11828413" at bounding box center [133, 222] width 46 height 11
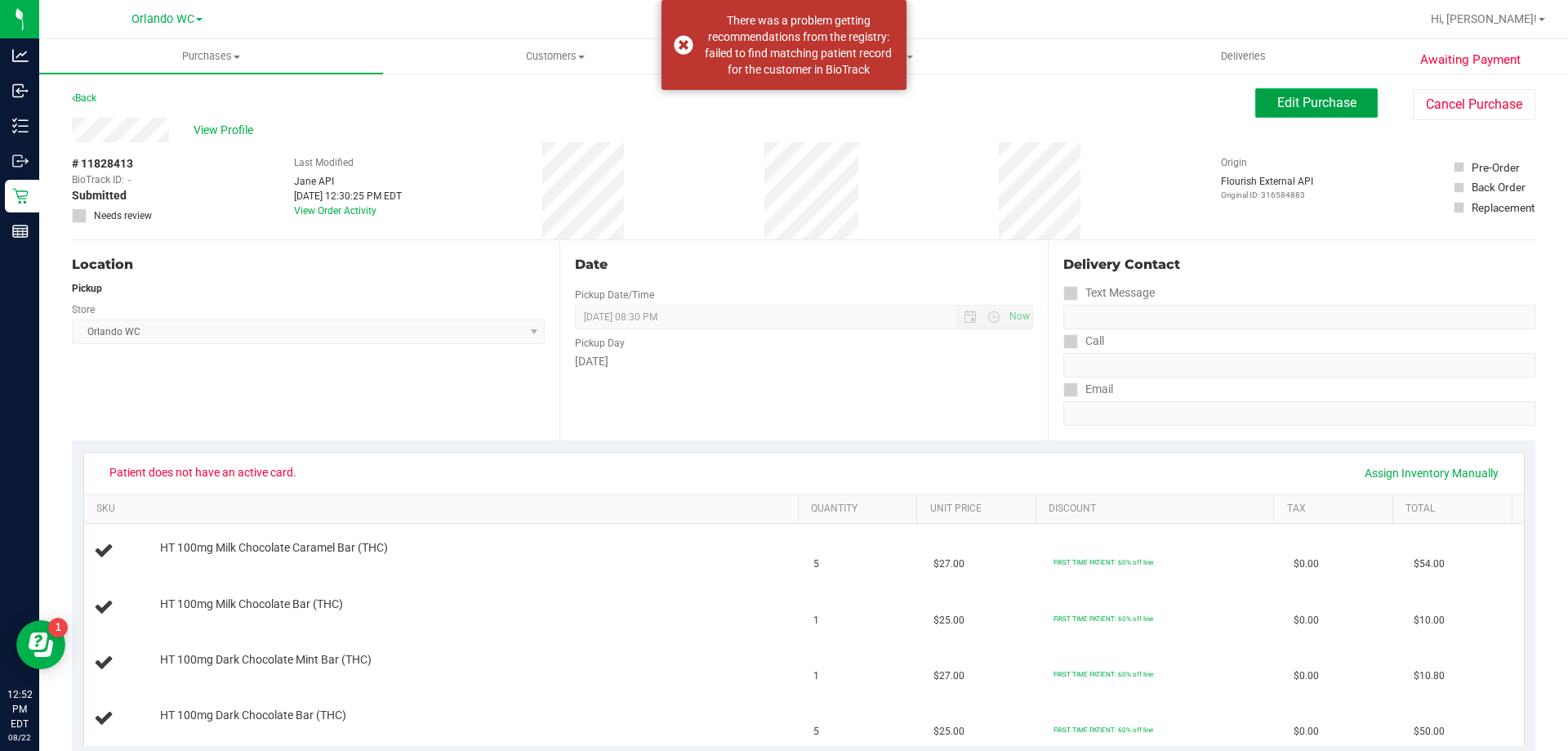
click at [1331, 110] on span "Edit Purchase" at bounding box center [1317, 102] width 79 height 15
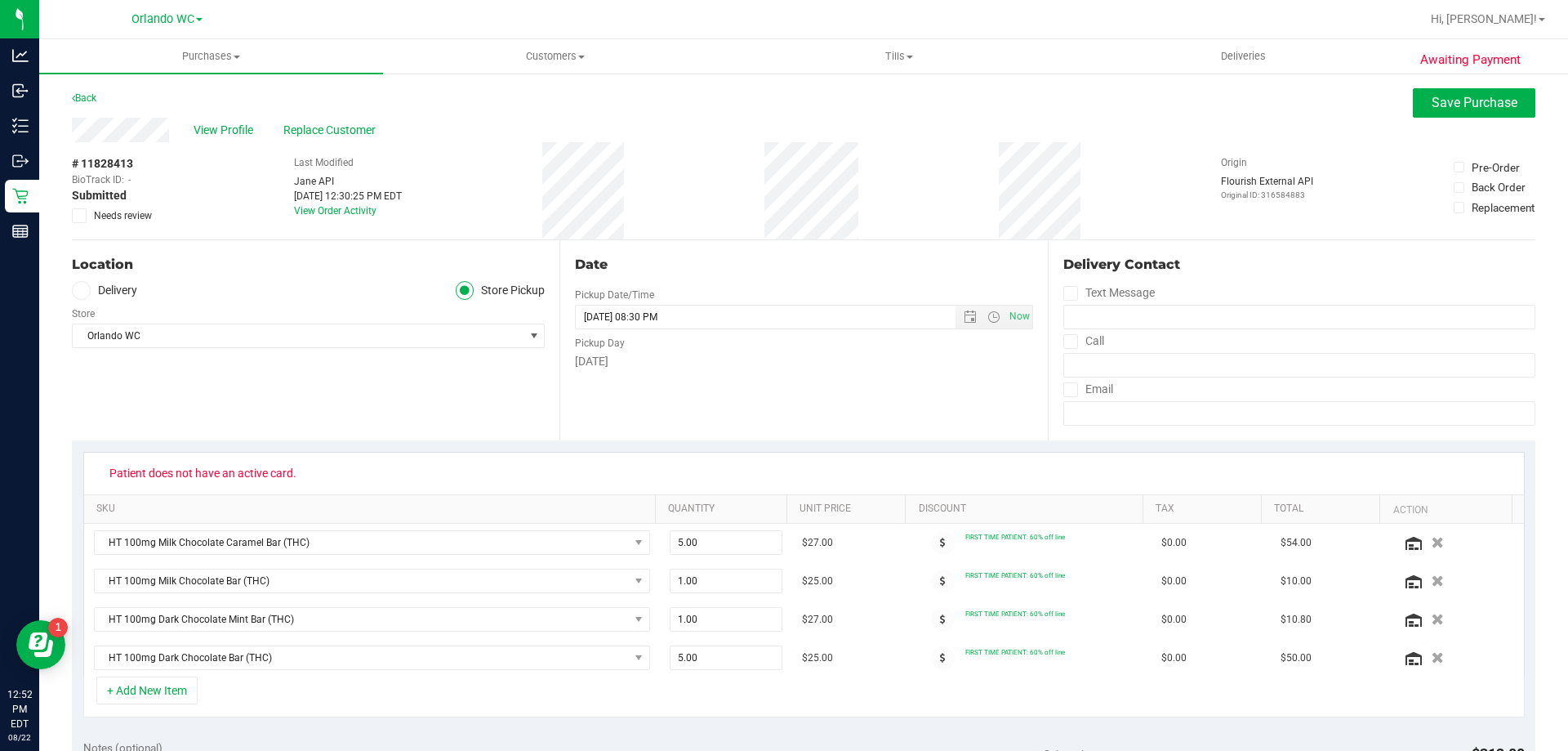
click at [76, 215] on icon at bounding box center [79, 215] width 10 height 0
click at [0, 0] on input "Needs review" at bounding box center [0, 0] width 0 height 0
click at [1490, 106] on span "Save Purchase" at bounding box center [1474, 102] width 86 height 15
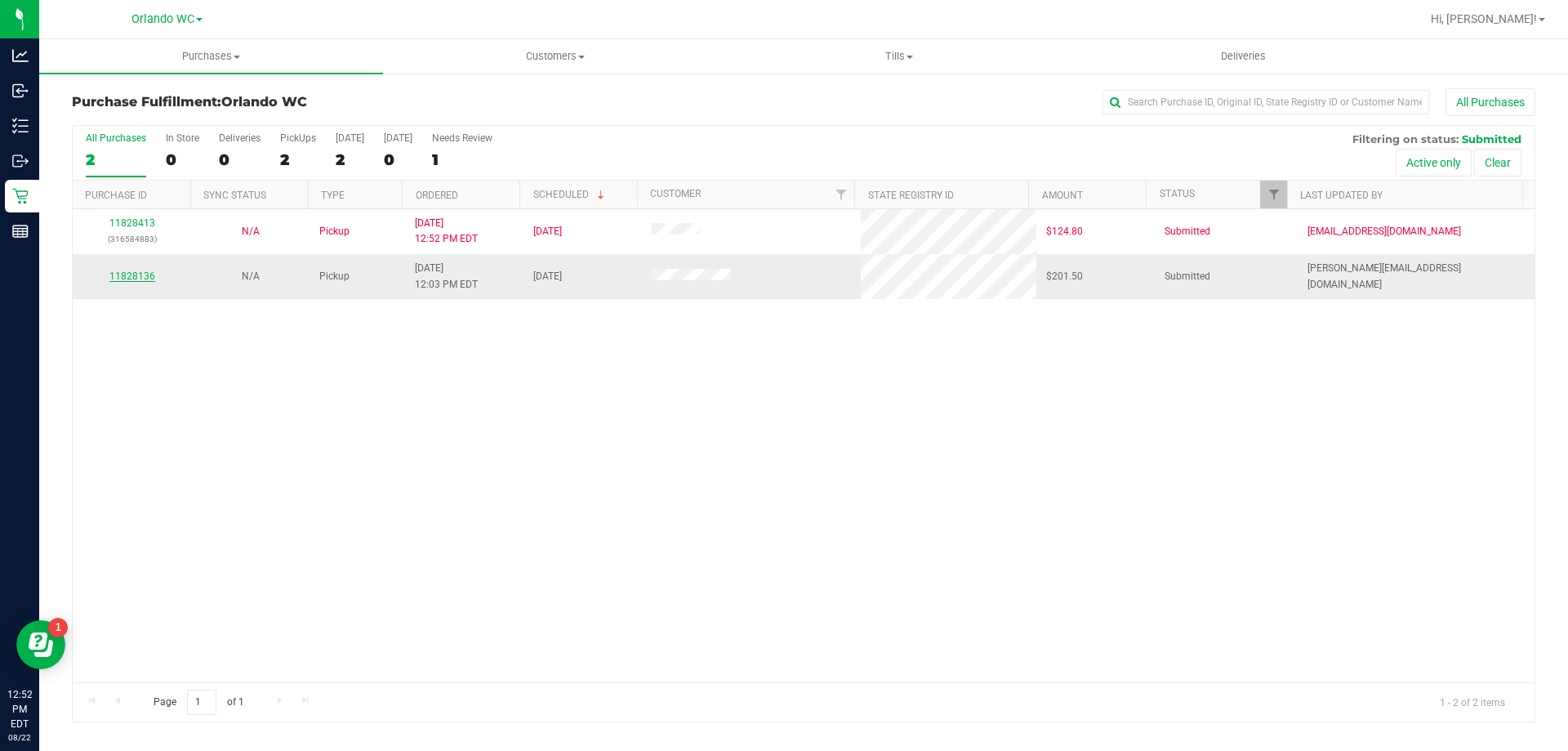
click at [141, 272] on link "11828136" at bounding box center [133, 276] width 46 height 11
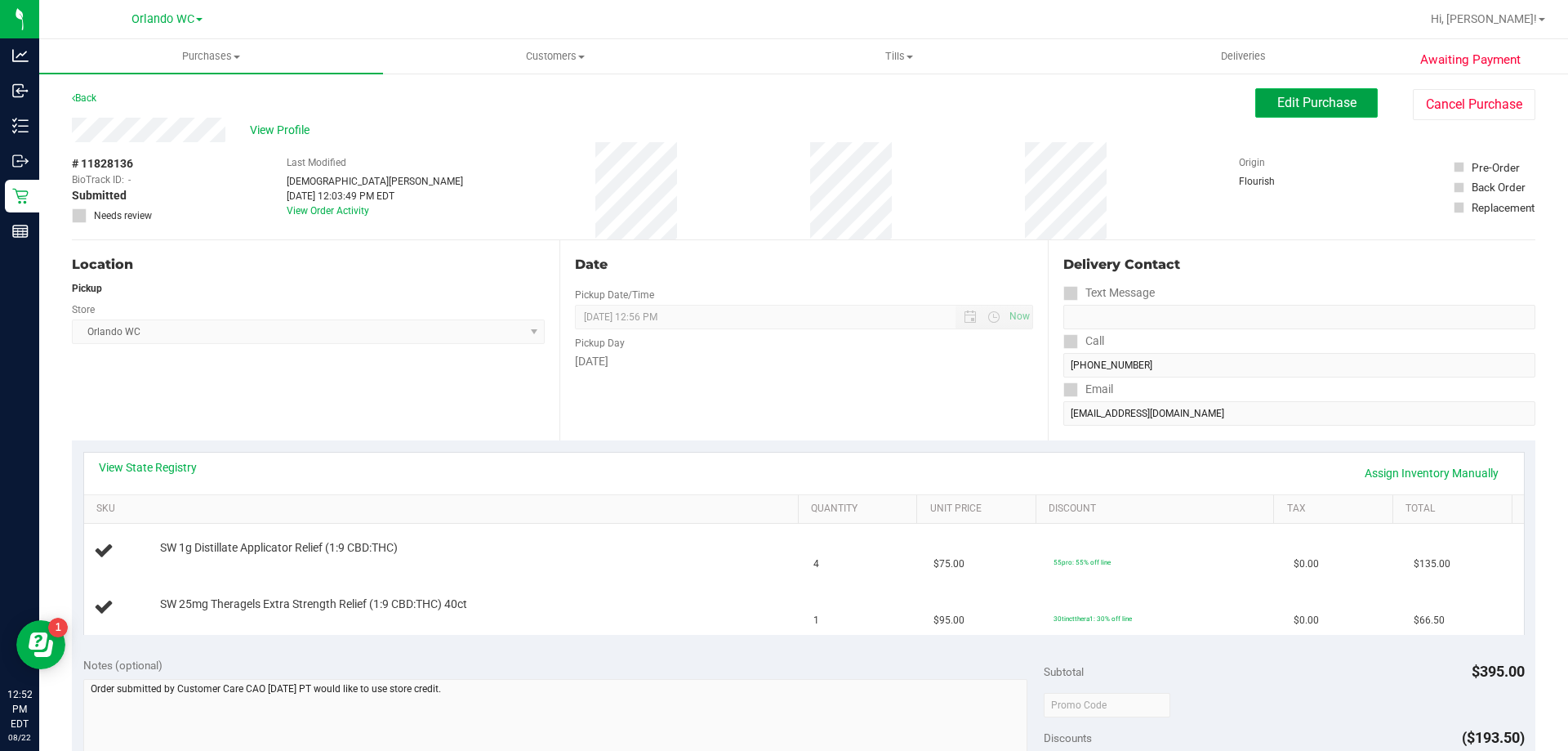
click at [1291, 100] on span "Edit Purchase" at bounding box center [1317, 102] width 79 height 15
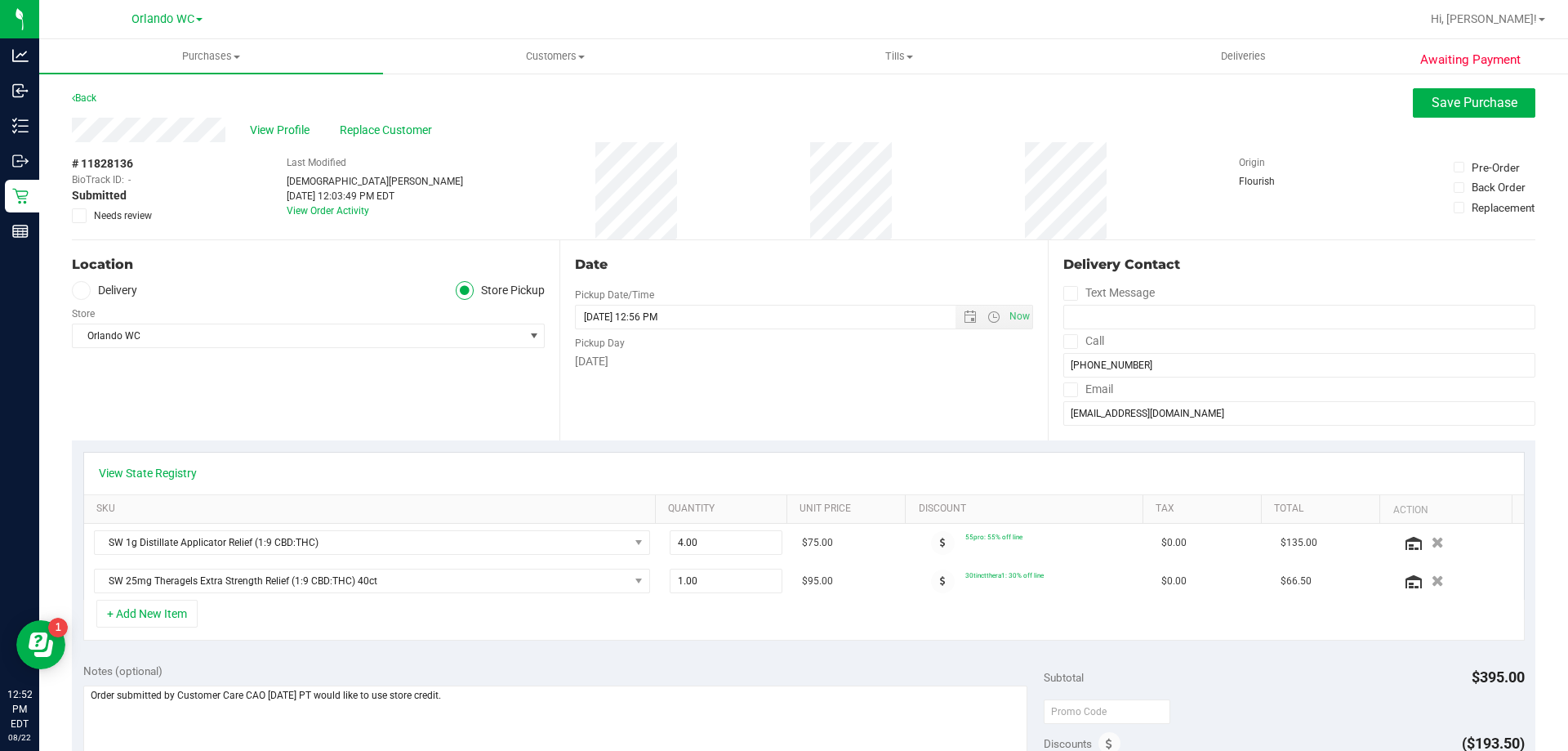
click at [81, 215] on icon at bounding box center [79, 215] width 10 height 0
click at [0, 0] on input "Needs review" at bounding box center [0, 0] width 0 height 0
click at [1457, 100] on span "Save Purchase" at bounding box center [1474, 102] width 86 height 15
